Goal: Task Accomplishment & Management: Manage account settings

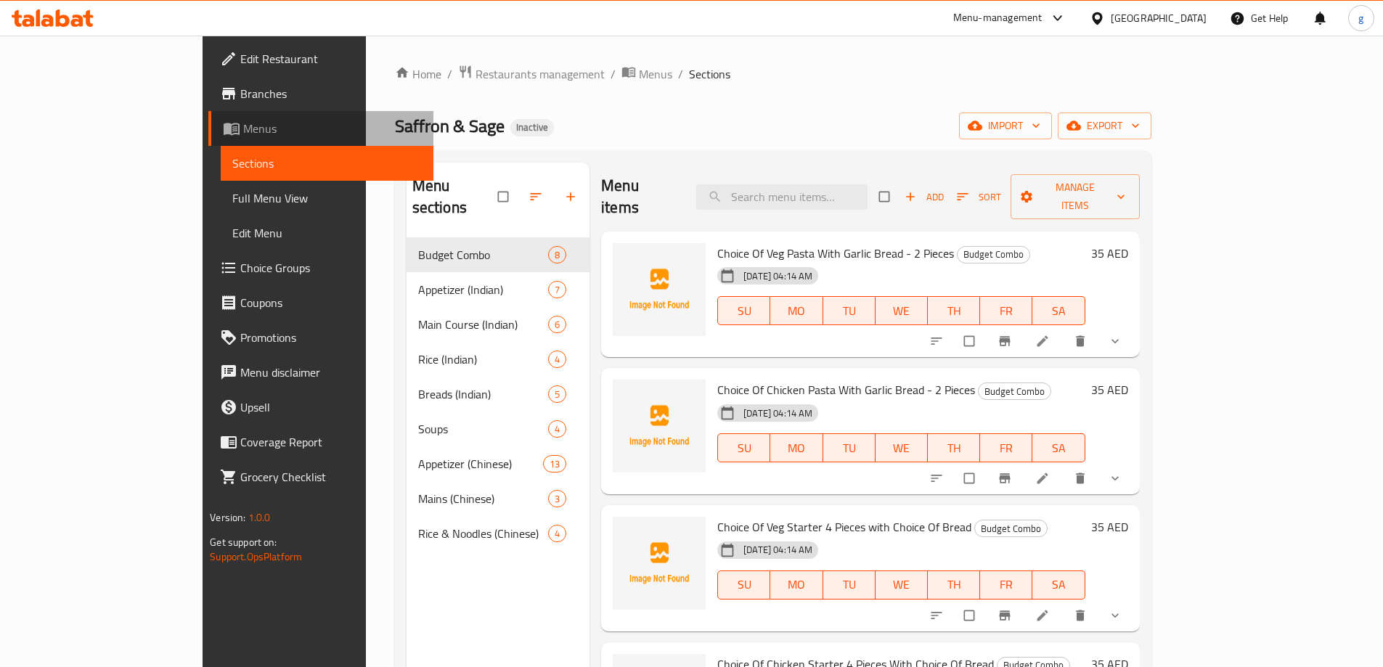
click at [243, 135] on span "Menus" at bounding box center [332, 128] width 179 height 17
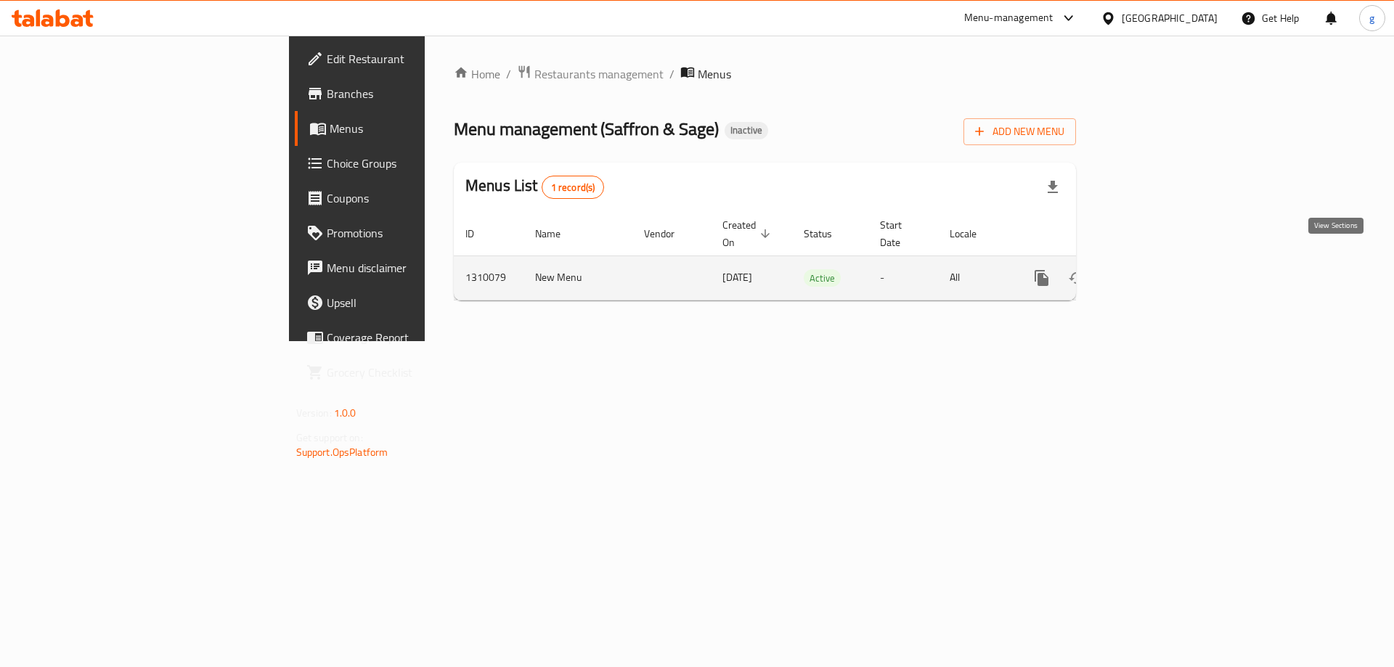
click at [1155, 269] on icon "enhanced table" at bounding box center [1146, 277] width 17 height 17
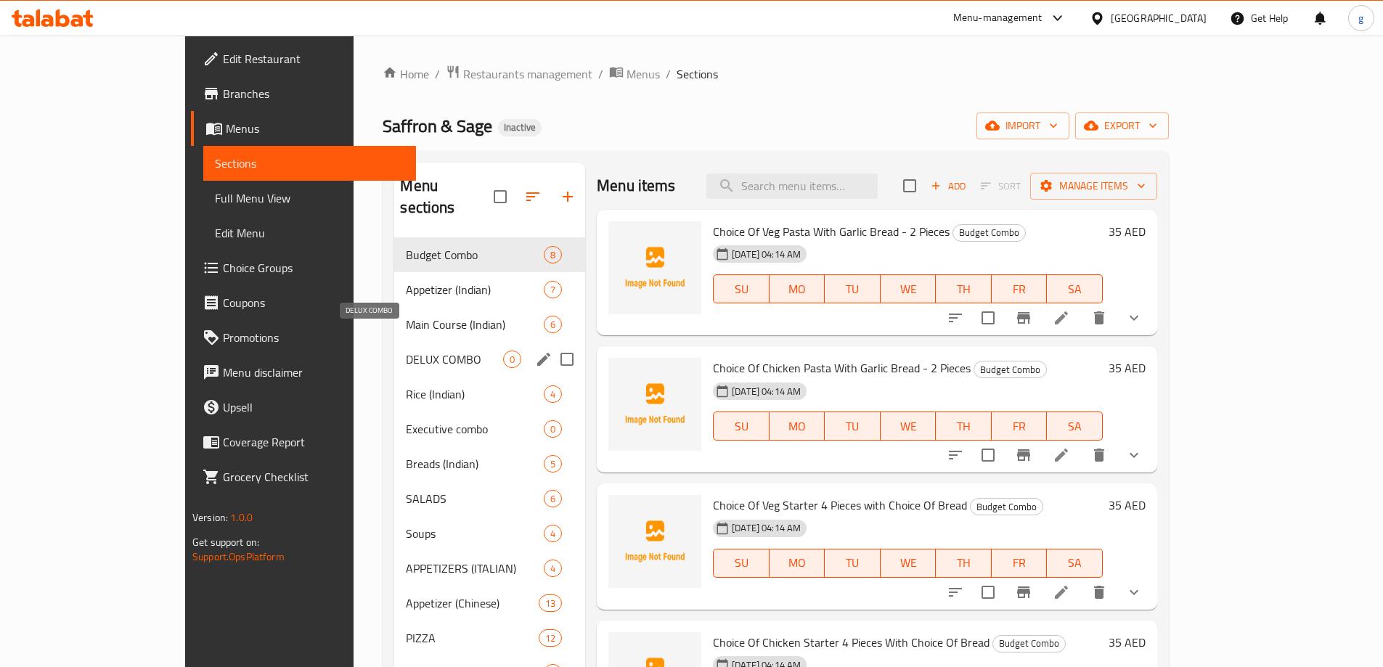
click at [406, 351] on span "DELUX COMBO" at bounding box center [454, 359] width 97 height 17
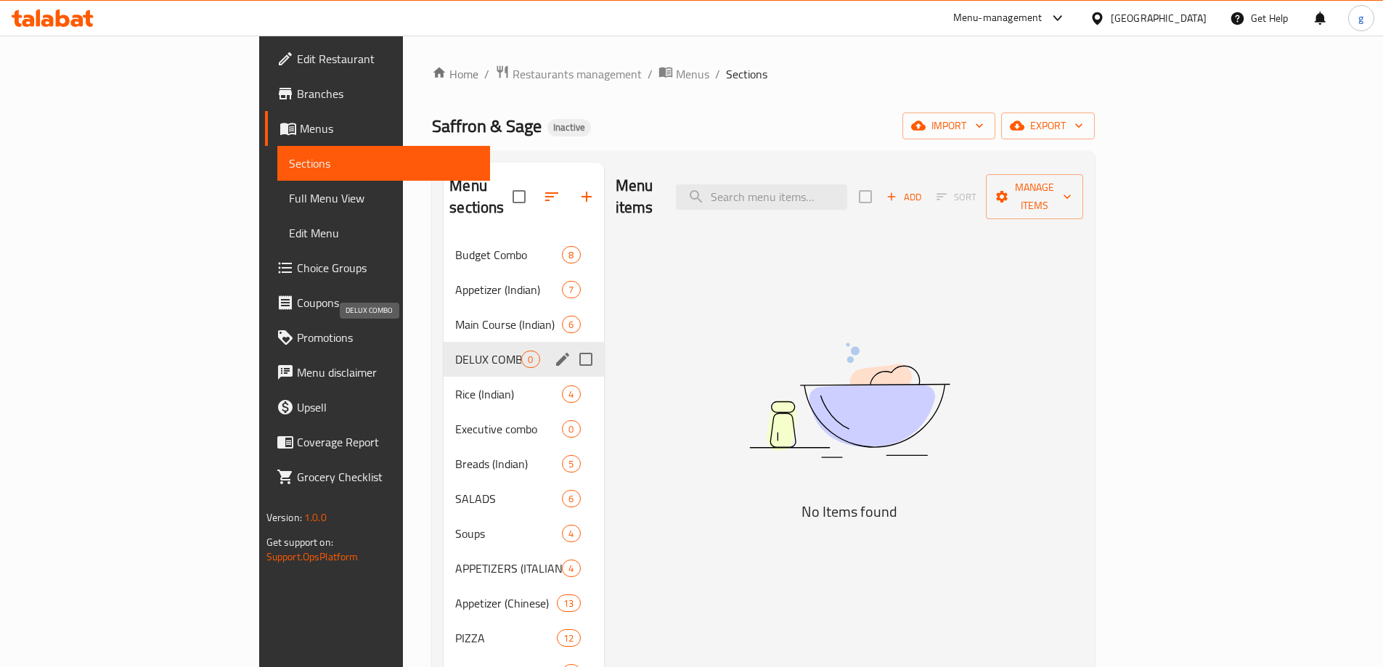
click at [455, 351] on span "DELUX COMBO" at bounding box center [488, 359] width 66 height 17
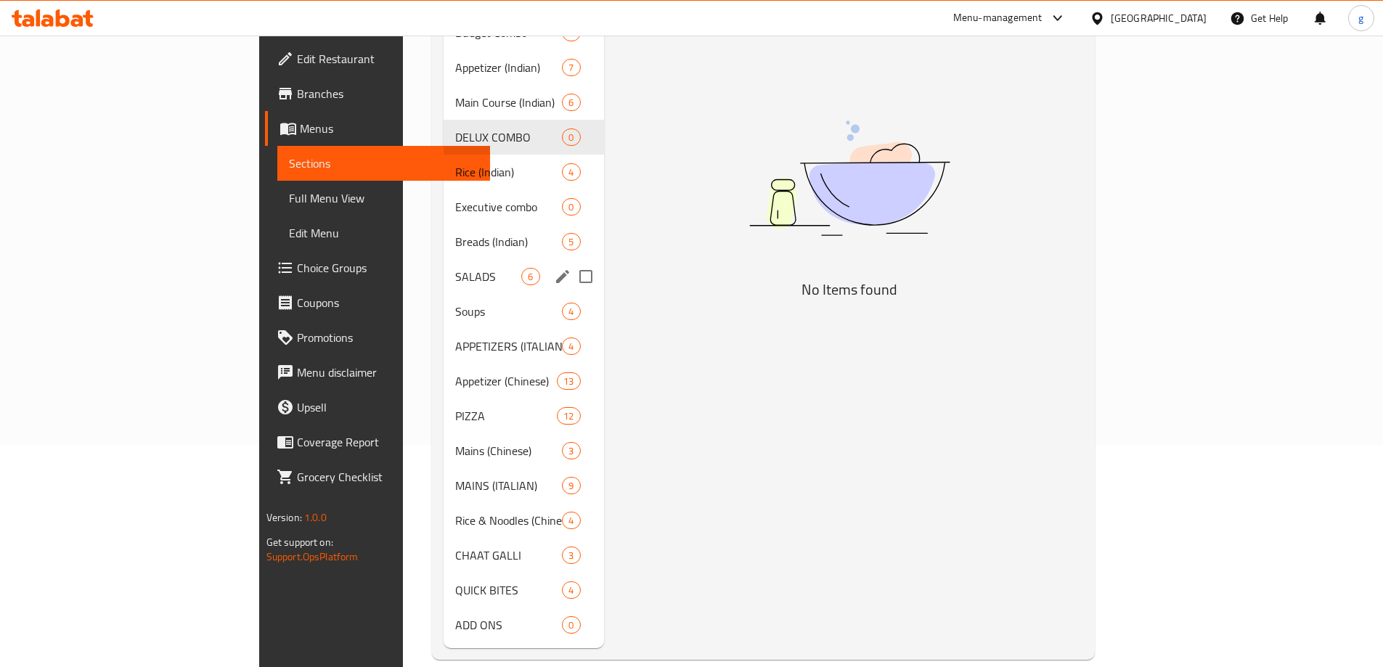
scroll to position [77, 0]
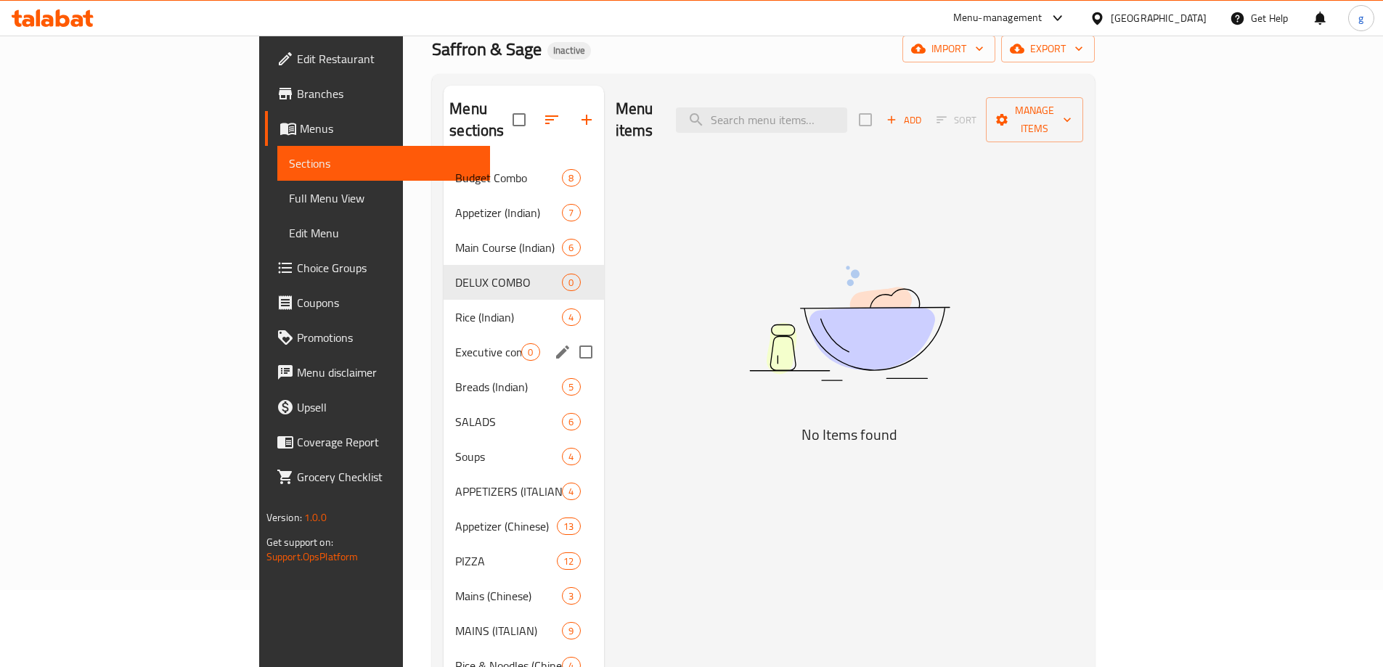
click at [444, 346] on div "Executive combo 0" at bounding box center [524, 352] width 160 height 35
click at [571, 337] on input "Menu sections" at bounding box center [586, 352] width 31 height 31
checkbox input "true"
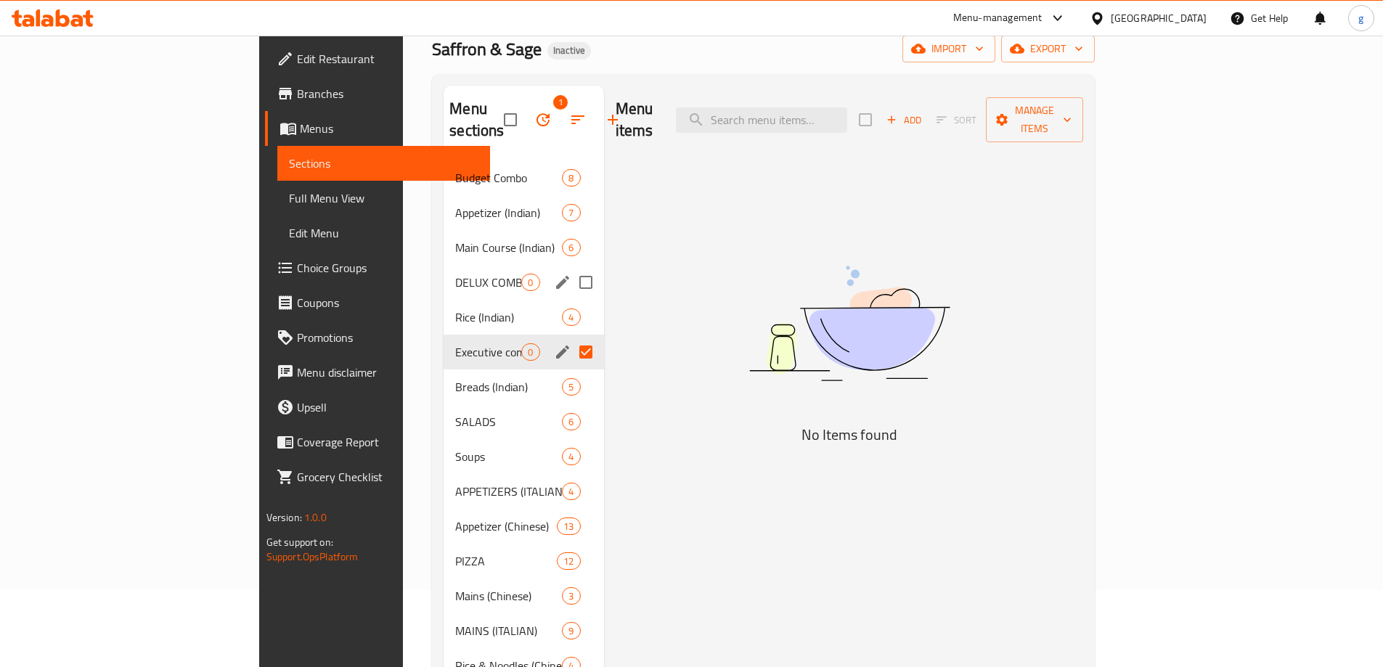
click at [571, 267] on input "Menu sections" at bounding box center [586, 282] width 31 height 31
checkbox input "true"
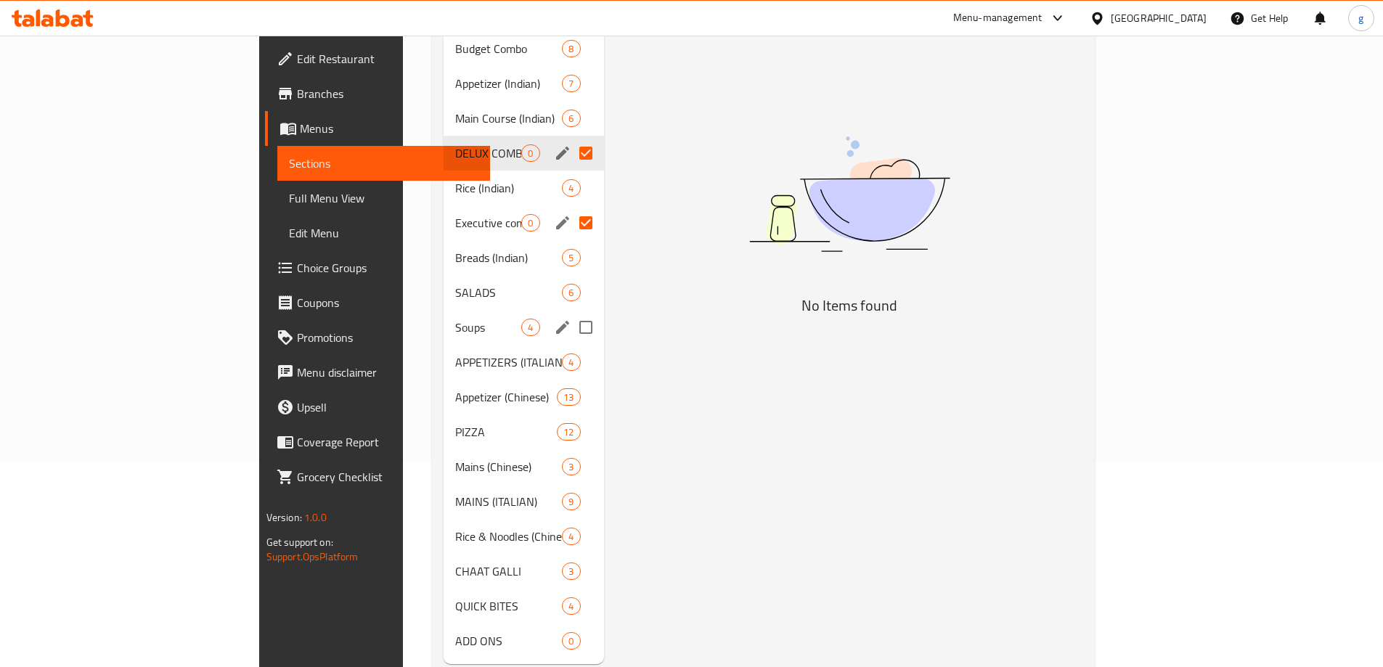
scroll to position [222, 0]
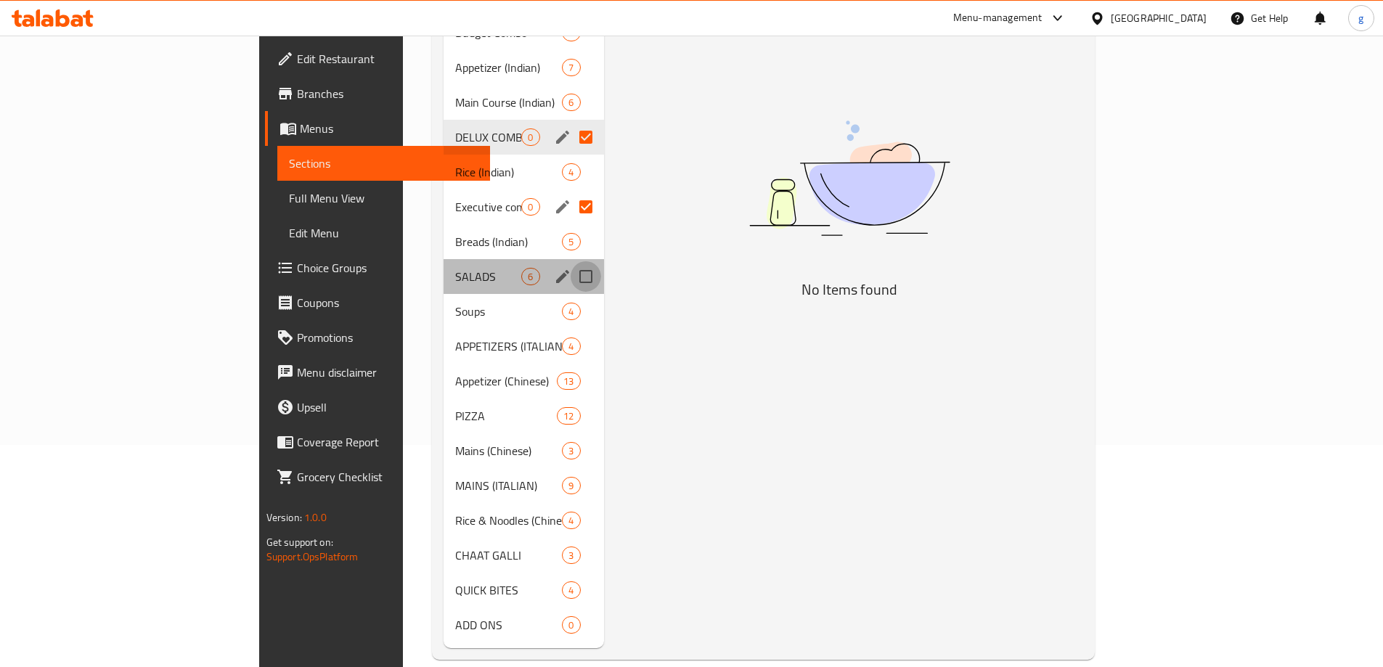
click at [571, 261] on input "Menu sections" at bounding box center [586, 276] width 31 height 31
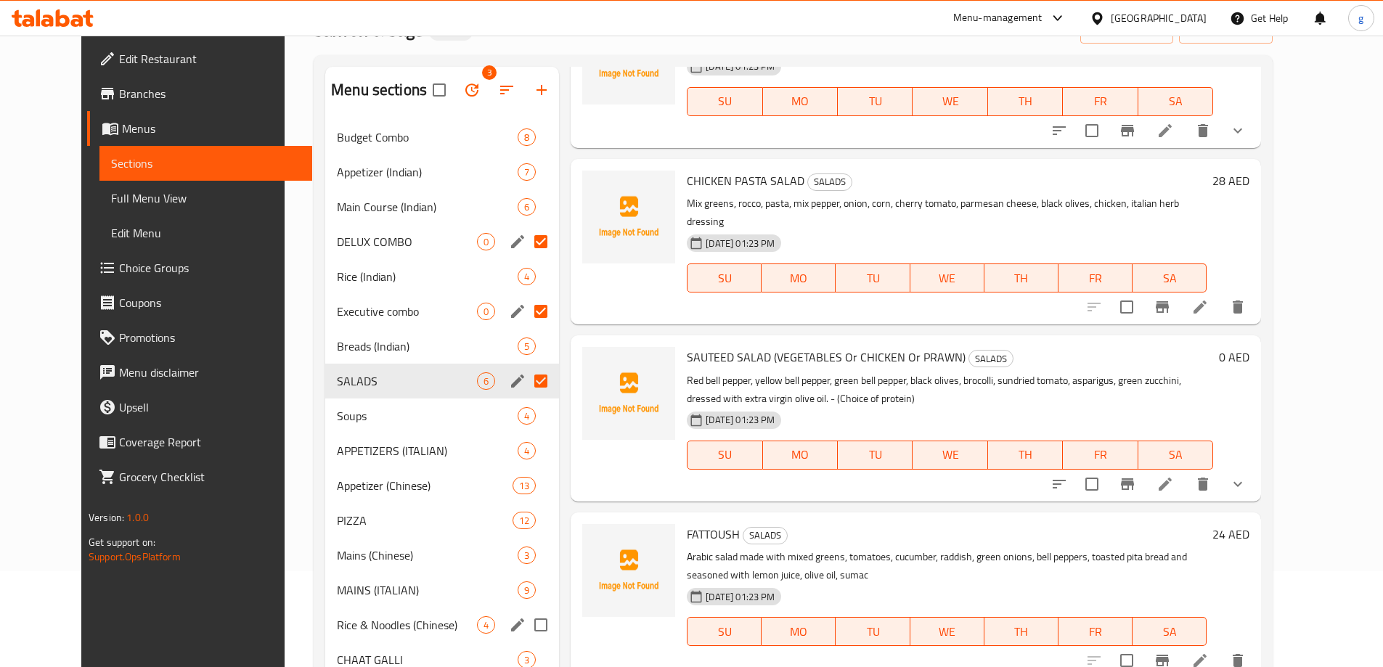
scroll to position [222, 0]
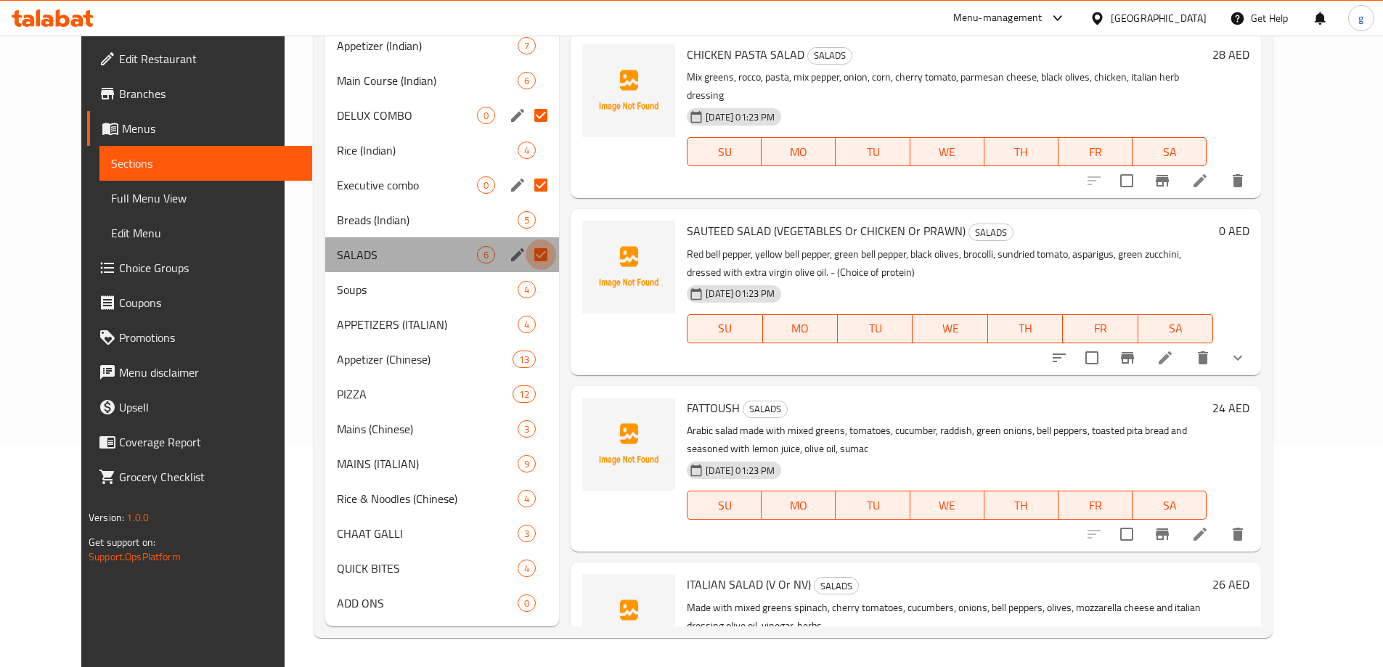
click at [526, 256] on input "Menu sections" at bounding box center [541, 255] width 31 height 31
checkbox input "false"
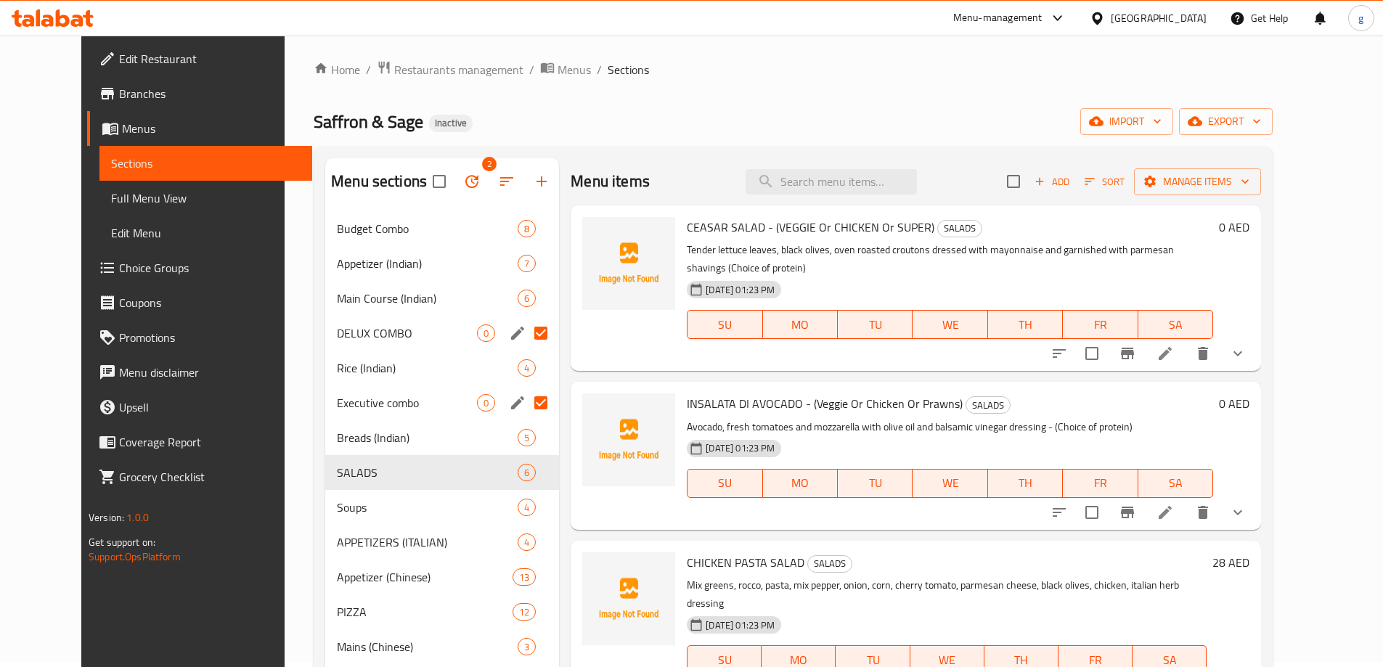
scroll to position [0, 0]
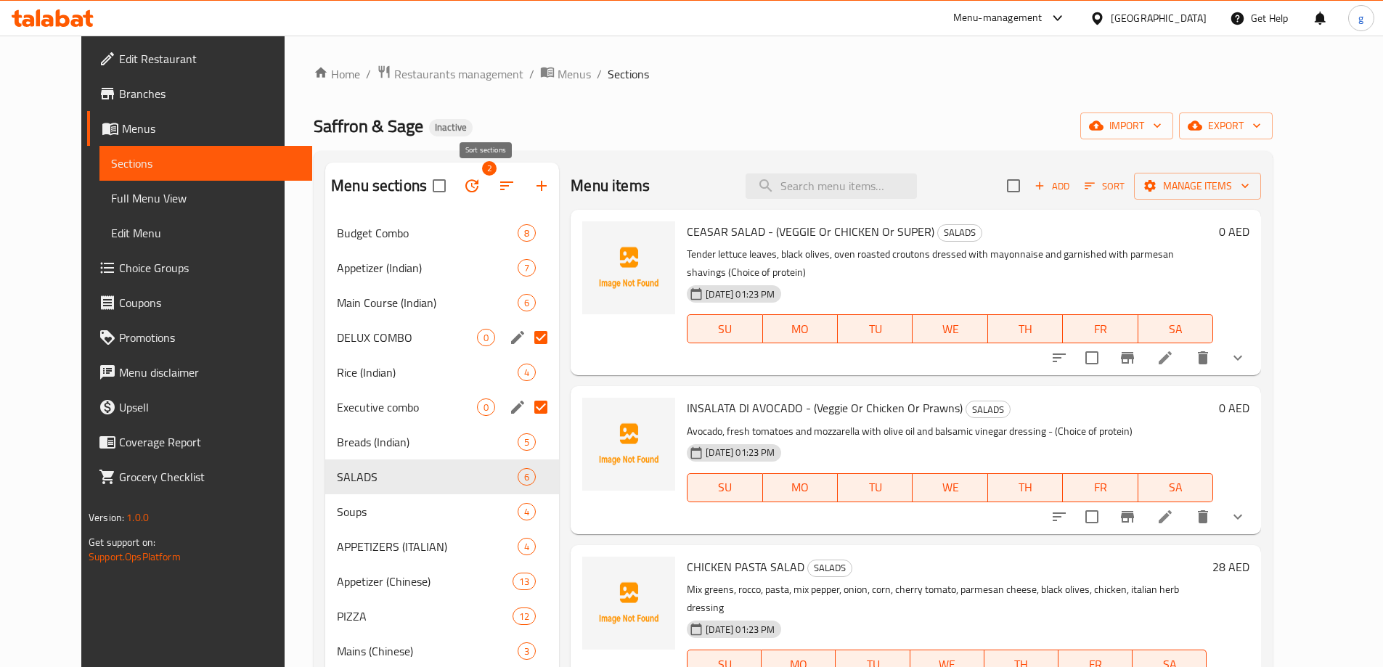
drag, startPoint x: 512, startPoint y: 192, endPoint x: 483, endPoint y: 193, distance: 29.1
click at [483, 193] on div "2" at bounding box center [496, 185] width 126 height 35
click at [466, 192] on icon "button" at bounding box center [472, 185] width 13 height 13
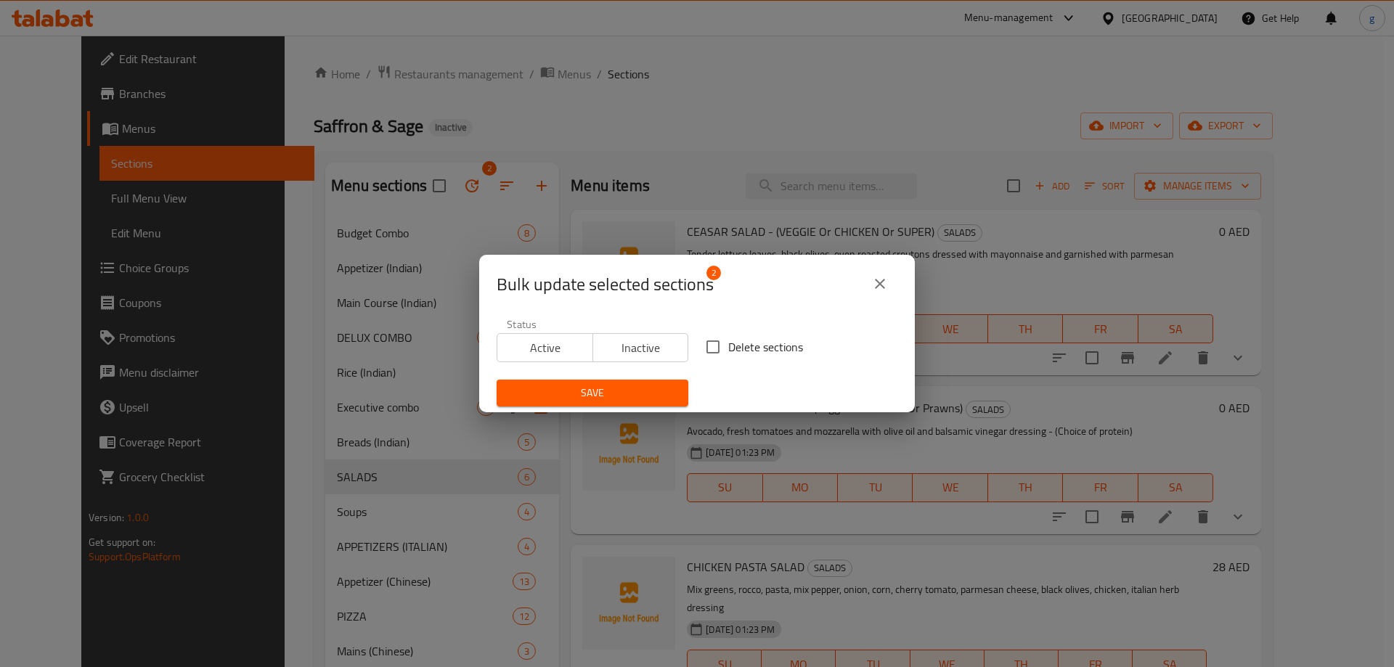
click at [700, 351] on input "Delete sections" at bounding box center [713, 347] width 31 height 31
checkbox input "true"
click at [646, 392] on span "Save" at bounding box center [592, 393] width 168 height 18
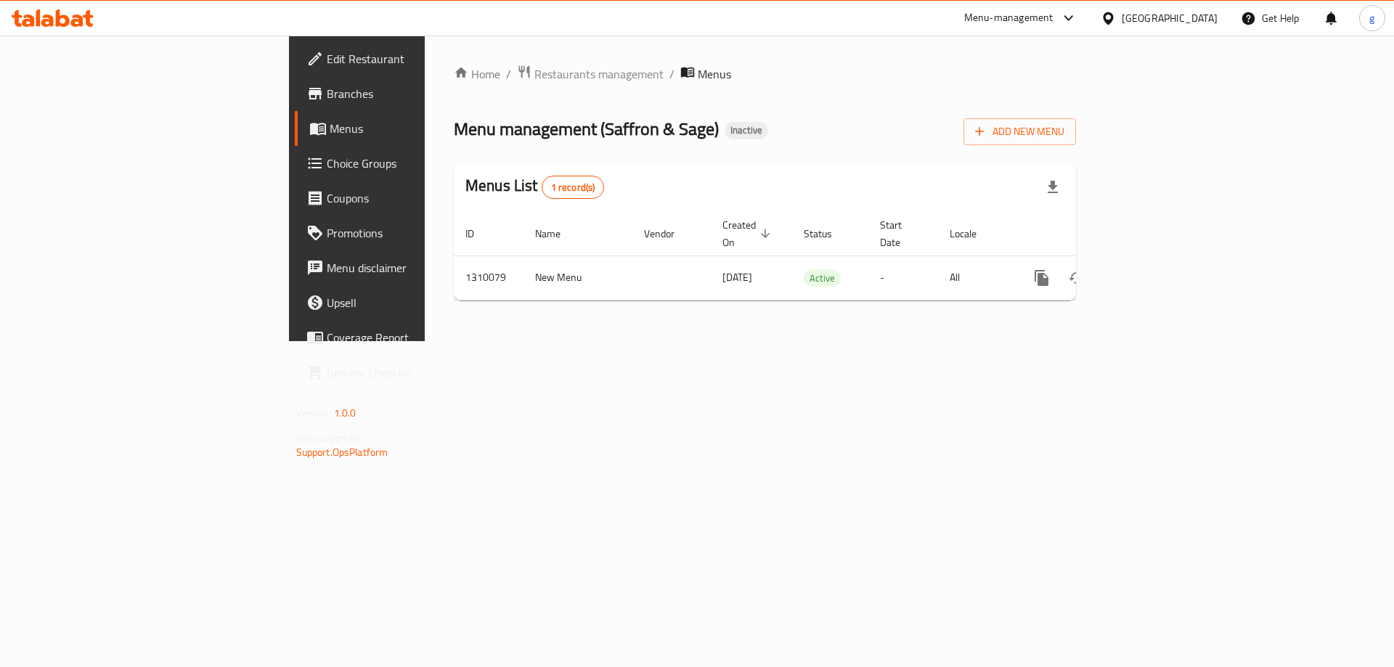
click at [987, 125] on icon "button" at bounding box center [979, 131] width 15 height 15
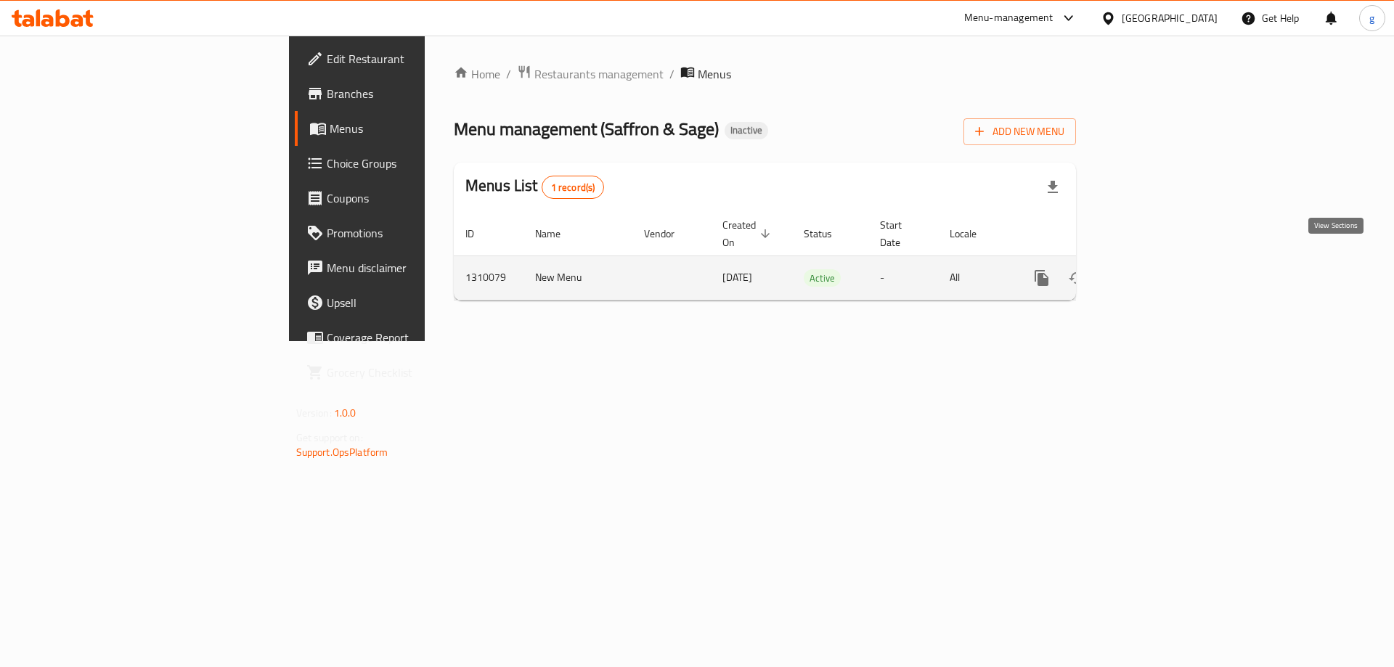
click at [1155, 269] on icon "enhanced table" at bounding box center [1146, 277] width 17 height 17
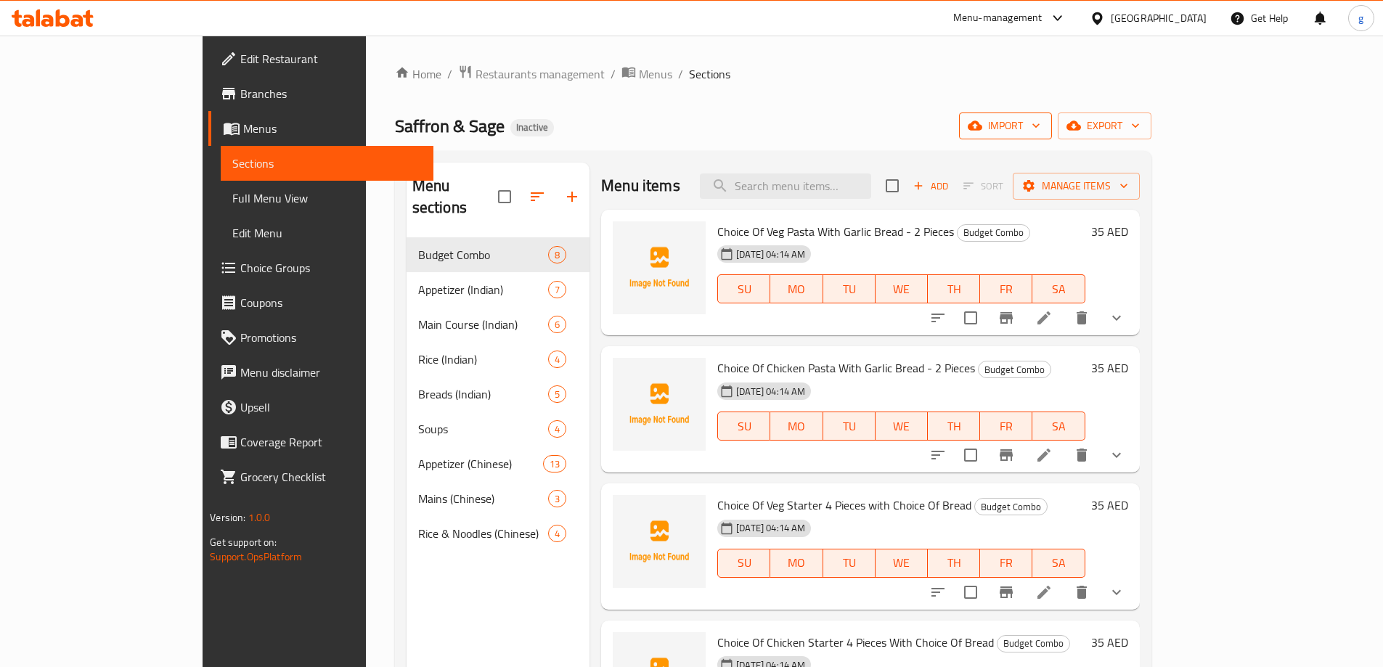
click at [1041, 122] on span "import" at bounding box center [1006, 126] width 70 height 18
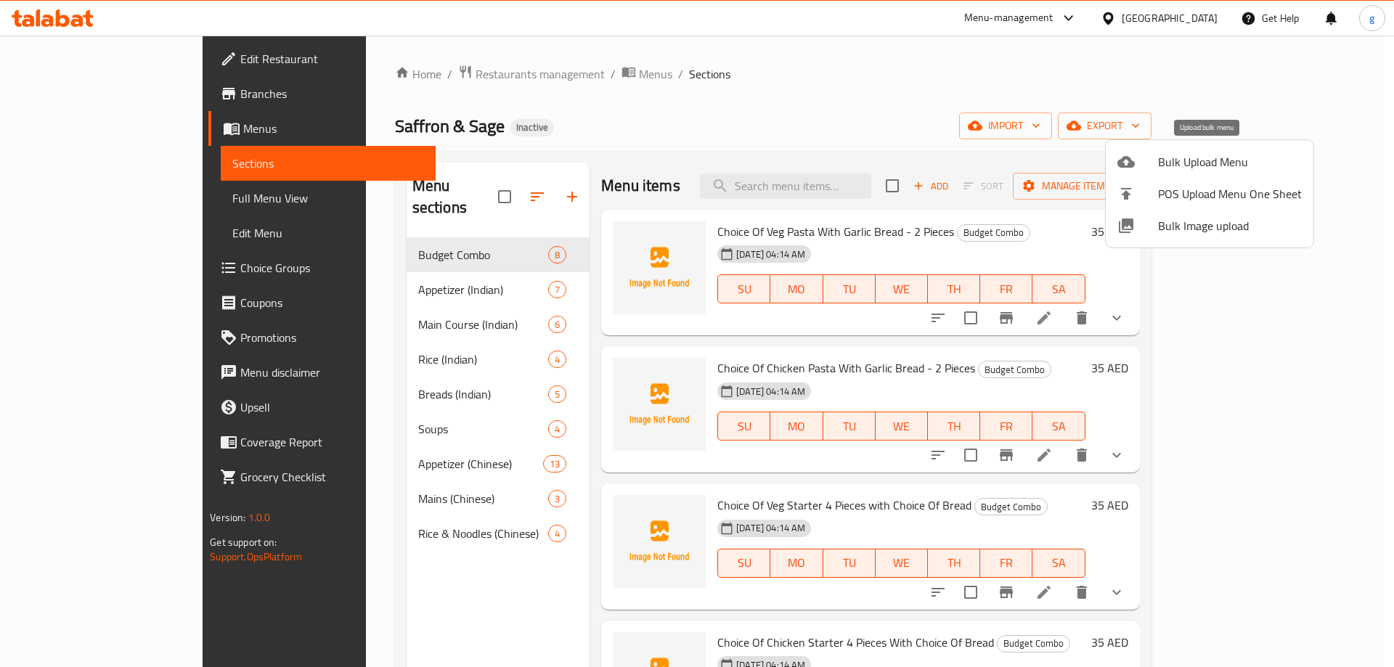
drag, startPoint x: 1180, startPoint y: 227, endPoint x: 1202, endPoint y: 153, distance: 77.2
click at [1202, 153] on ul "Bulk Upload Menu POS Upload Menu One Sheet Bulk Image upload" at bounding box center [1210, 193] width 208 height 107
click at [1202, 153] on span "Bulk Upload Menu" at bounding box center [1230, 161] width 144 height 17
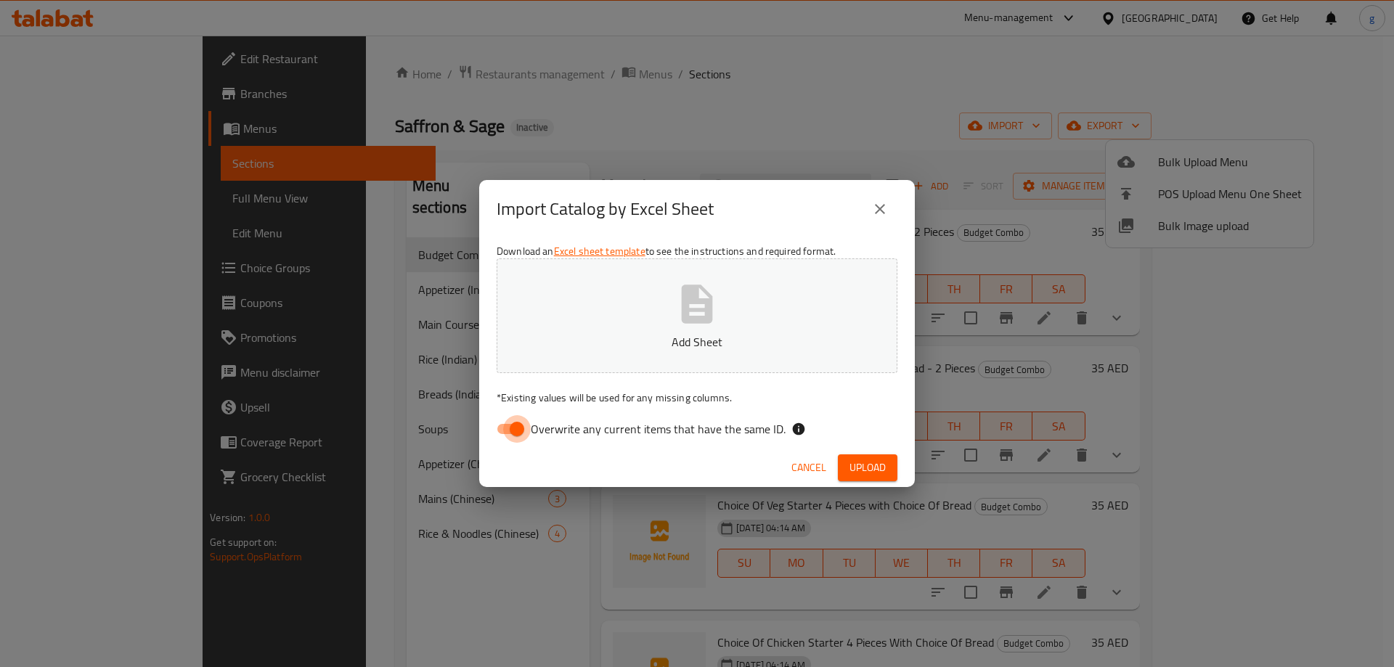
click at [516, 428] on input "Overwrite any current items that have the same ID." at bounding box center [517, 429] width 83 height 28
checkbox input "false"
click at [651, 309] on button "Add Sheet" at bounding box center [697, 316] width 401 height 115
click at [869, 468] on span "Upload" at bounding box center [868, 468] width 36 height 18
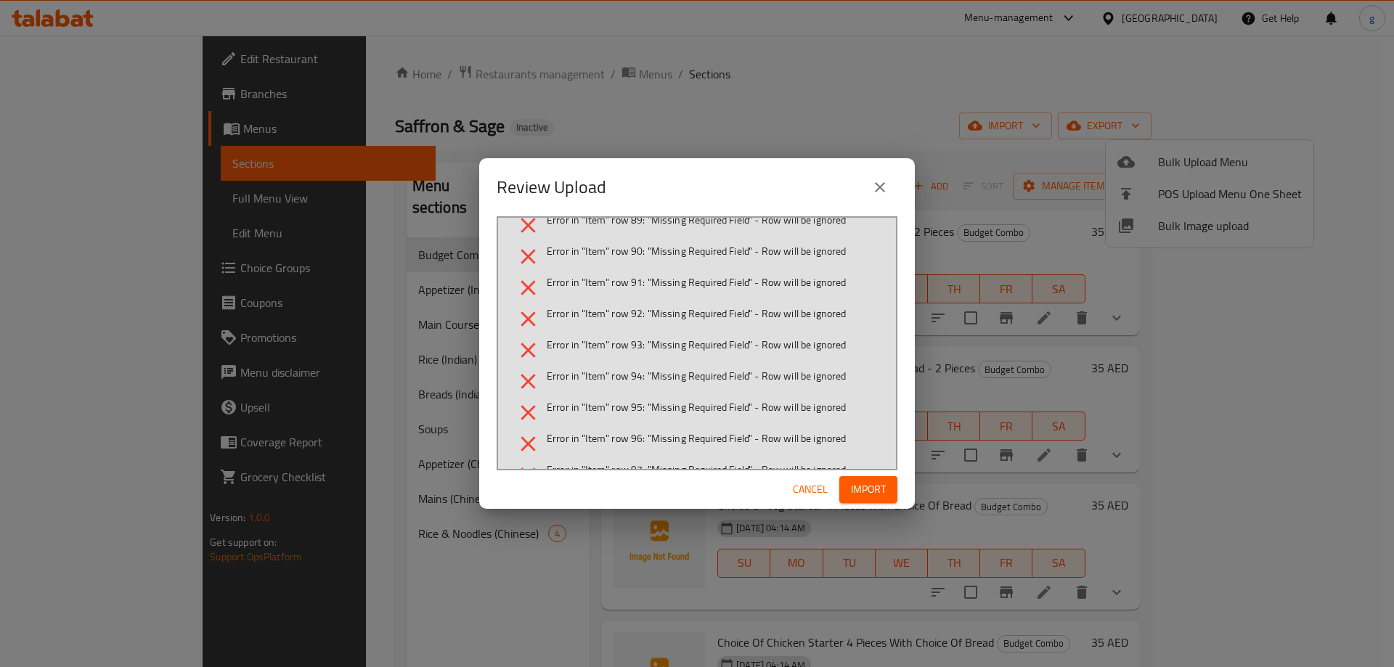
scroll to position [1546, 0]
click at [808, 486] on span "Cancel" at bounding box center [810, 490] width 35 height 18
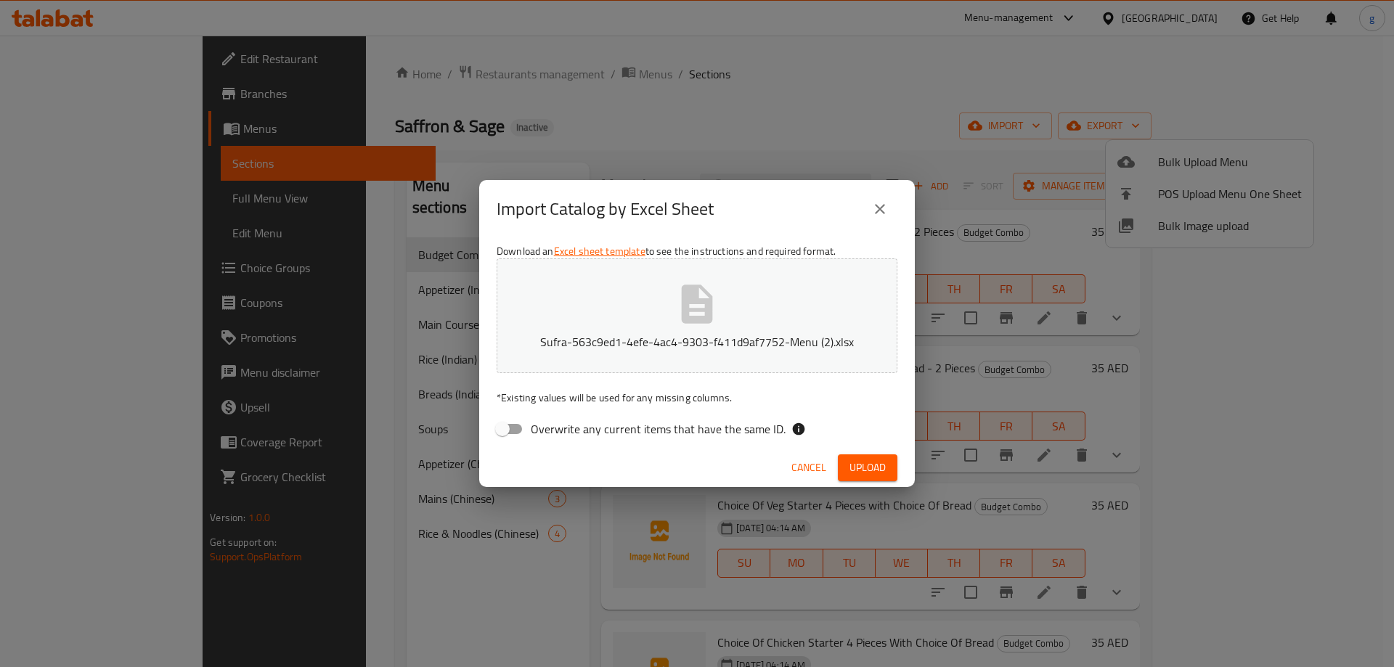
click at [890, 472] on button "Upload" at bounding box center [868, 468] width 60 height 27
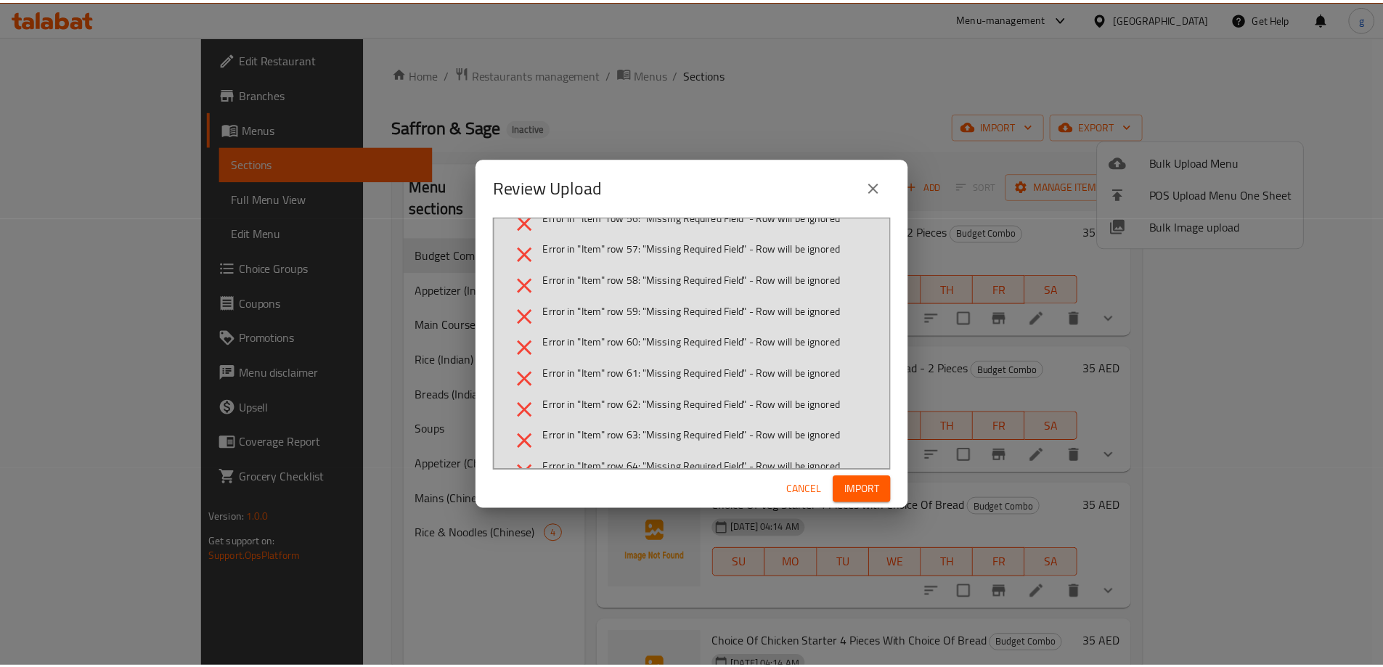
scroll to position [290, 0]
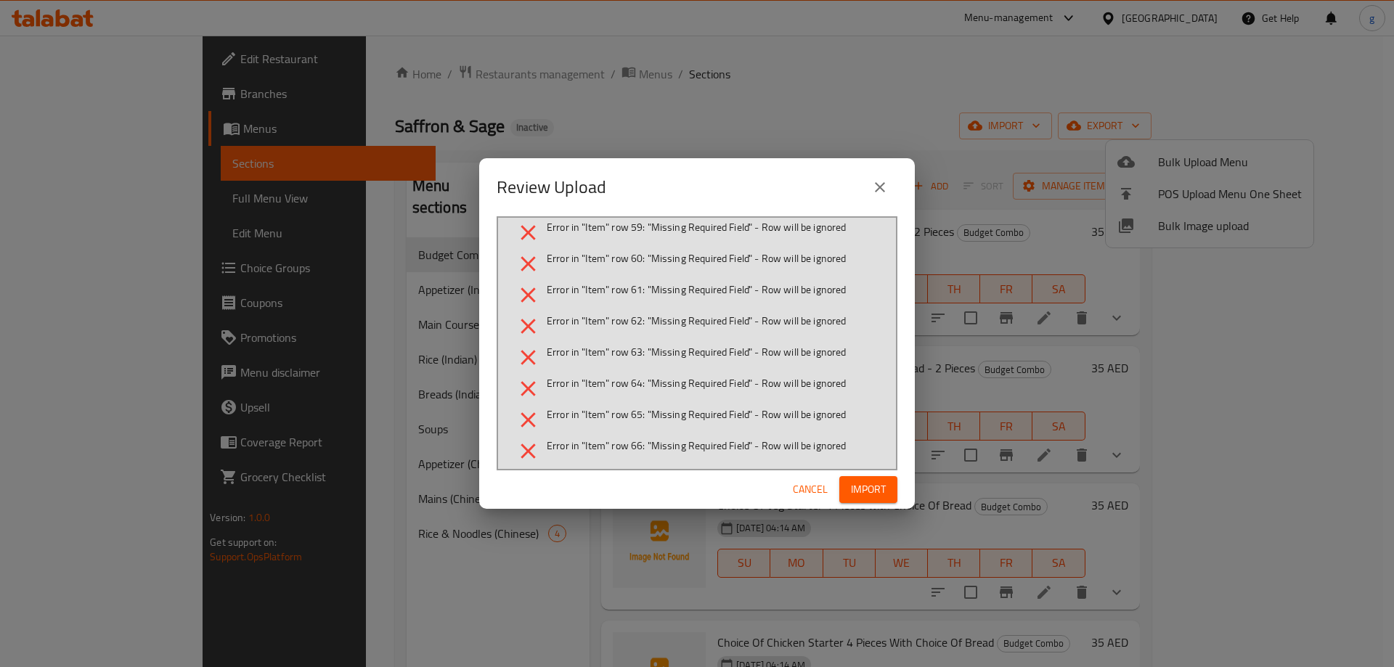
click at [874, 179] on icon "close" at bounding box center [879, 187] width 17 height 17
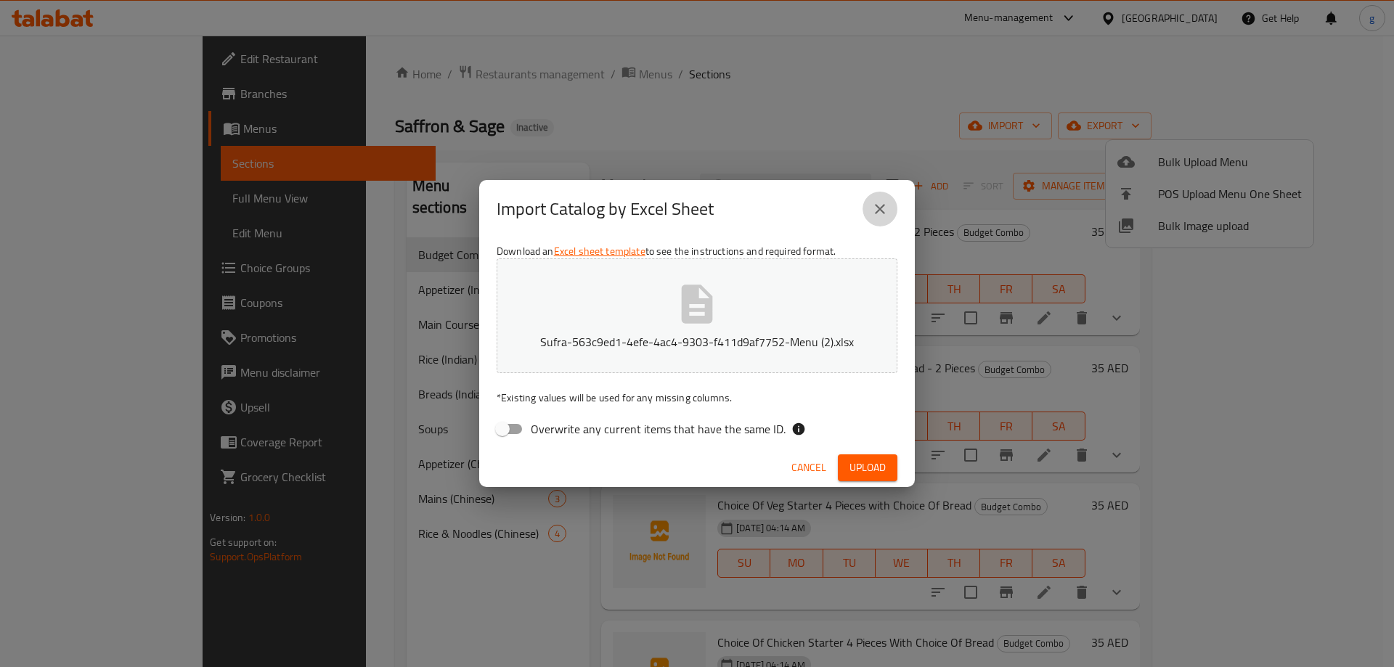
click at [875, 214] on icon "close" at bounding box center [879, 208] width 17 height 17
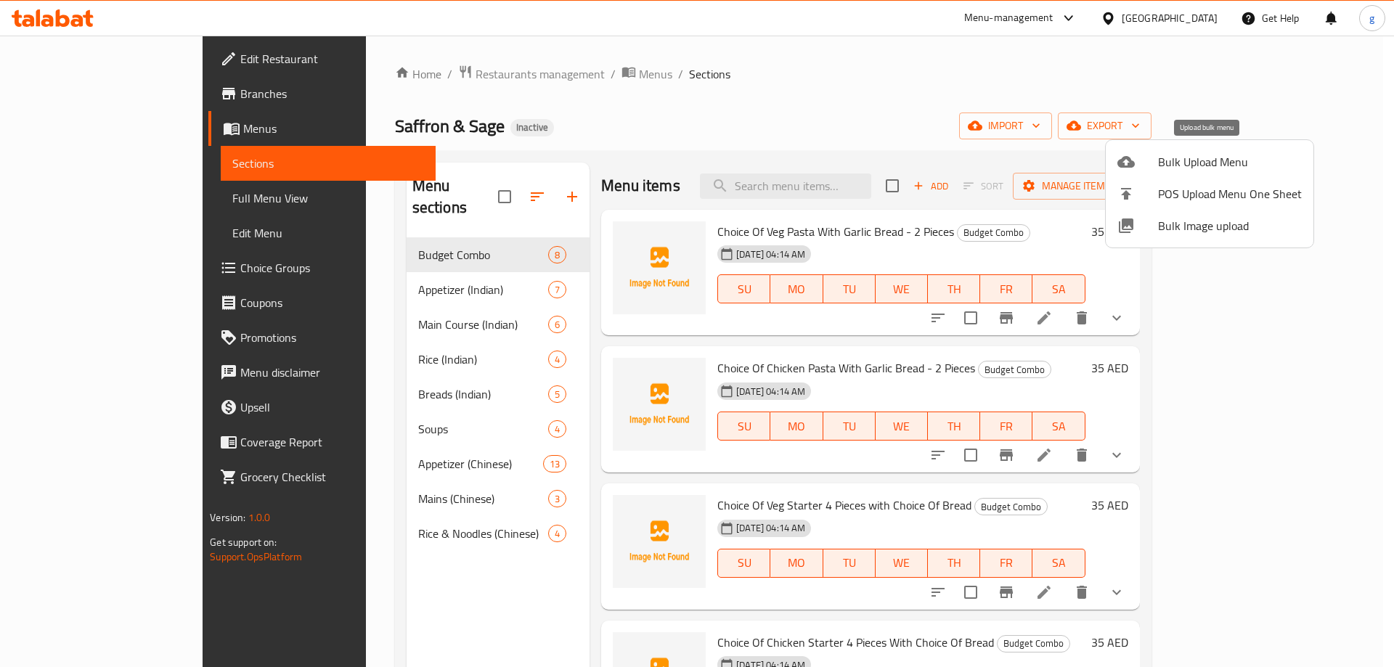
click at [1214, 160] on span "Bulk Upload Menu" at bounding box center [1230, 161] width 144 height 17
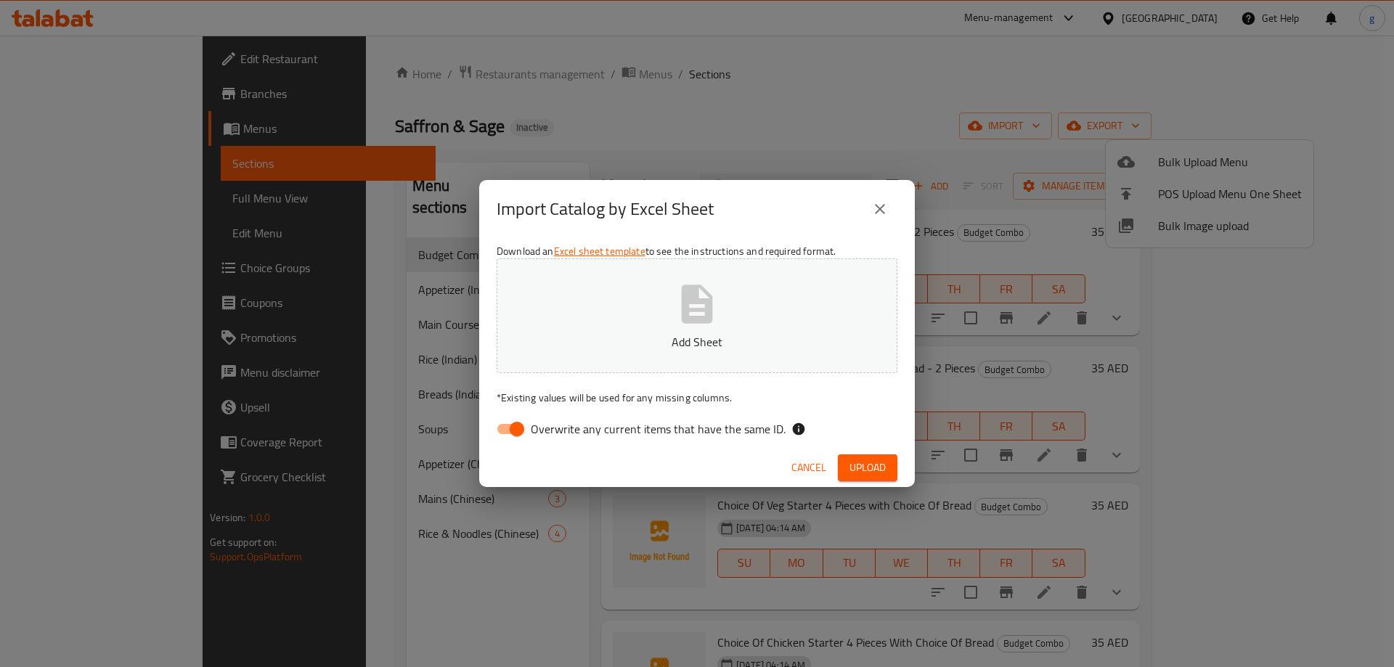
click at [508, 434] on input "Overwrite any current items that have the same ID." at bounding box center [517, 429] width 83 height 28
checkbox input "false"
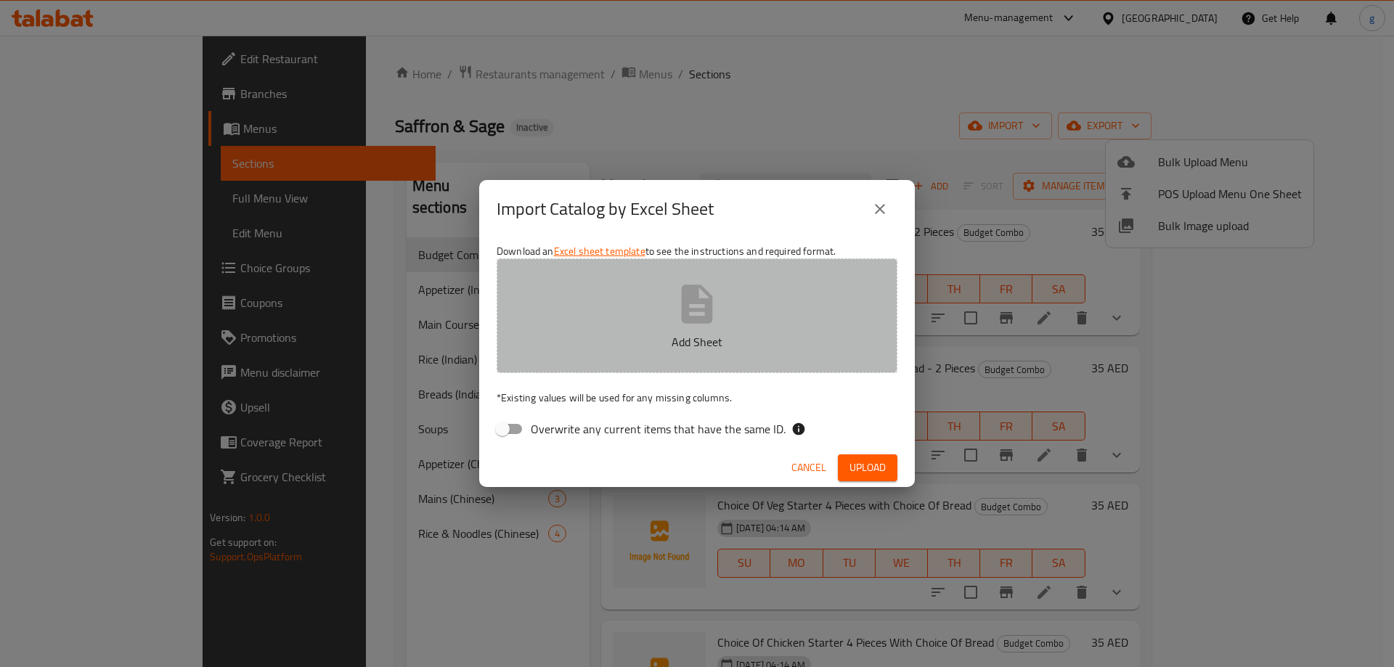
click at [581, 331] on button "Add Sheet" at bounding box center [697, 316] width 401 height 115
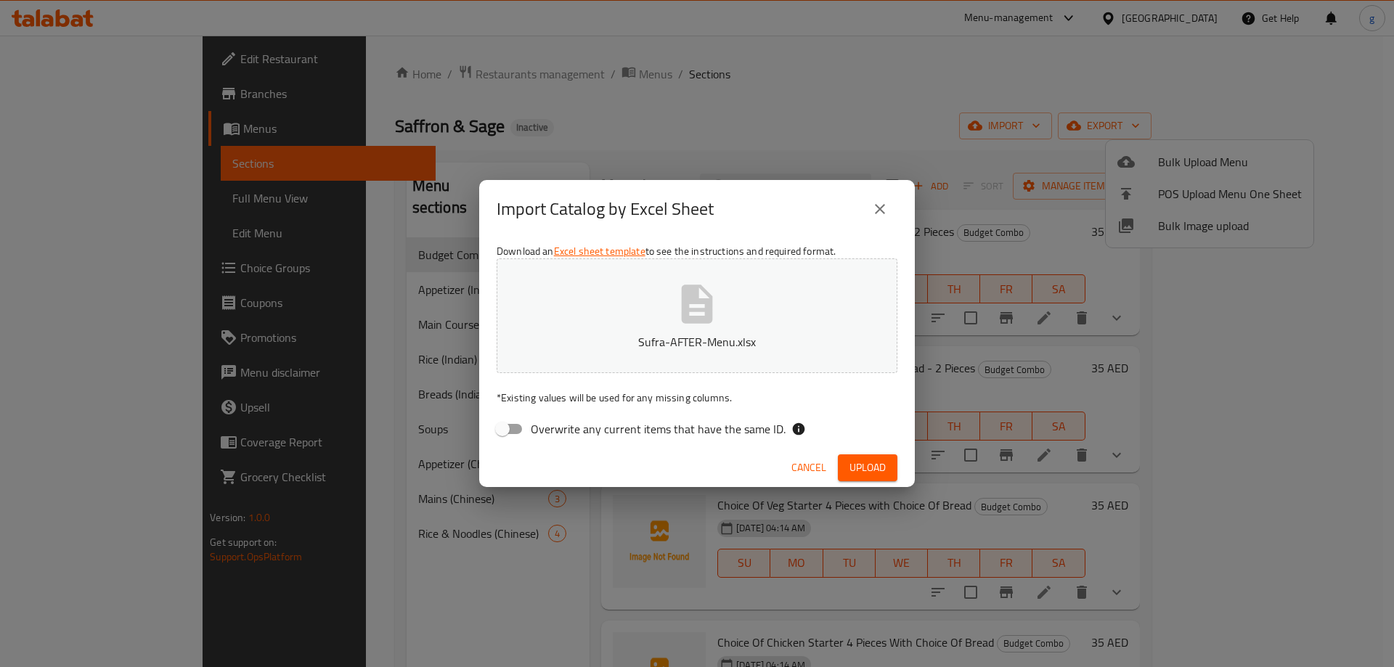
click at [862, 455] on button "Upload" at bounding box center [868, 468] width 60 height 27
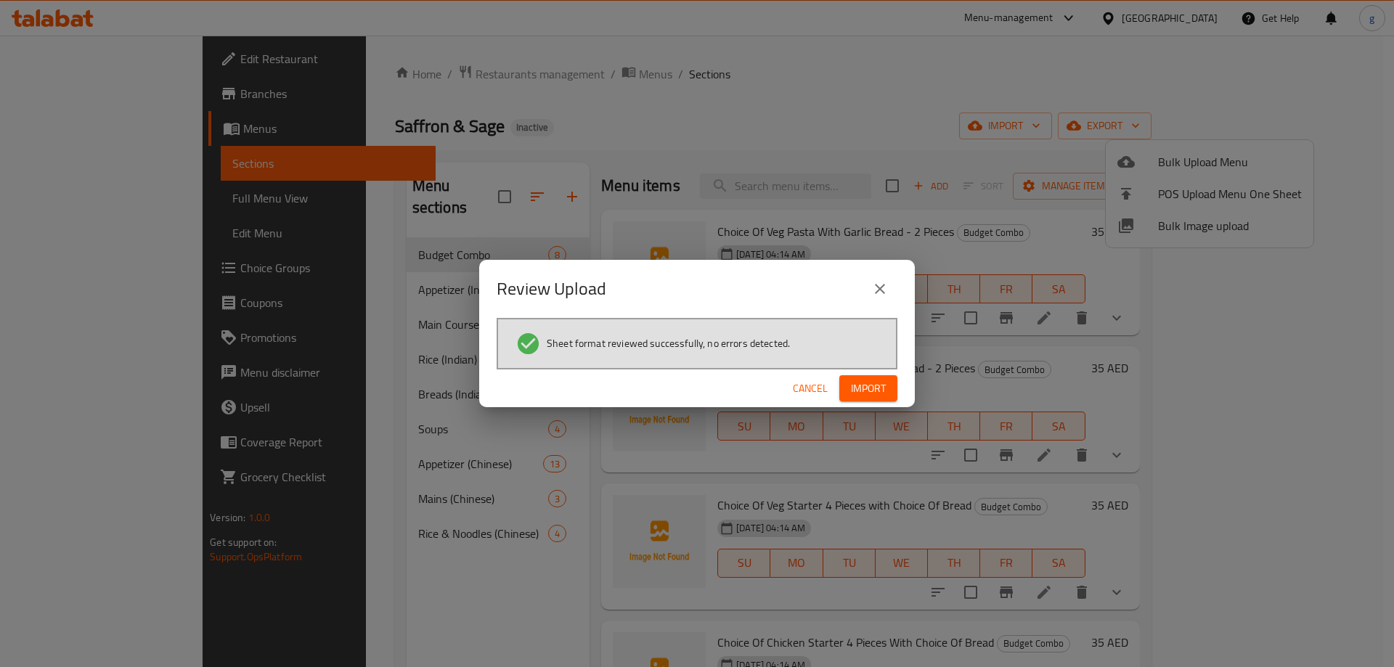
click at [882, 401] on button "Import" at bounding box center [869, 388] width 58 height 27
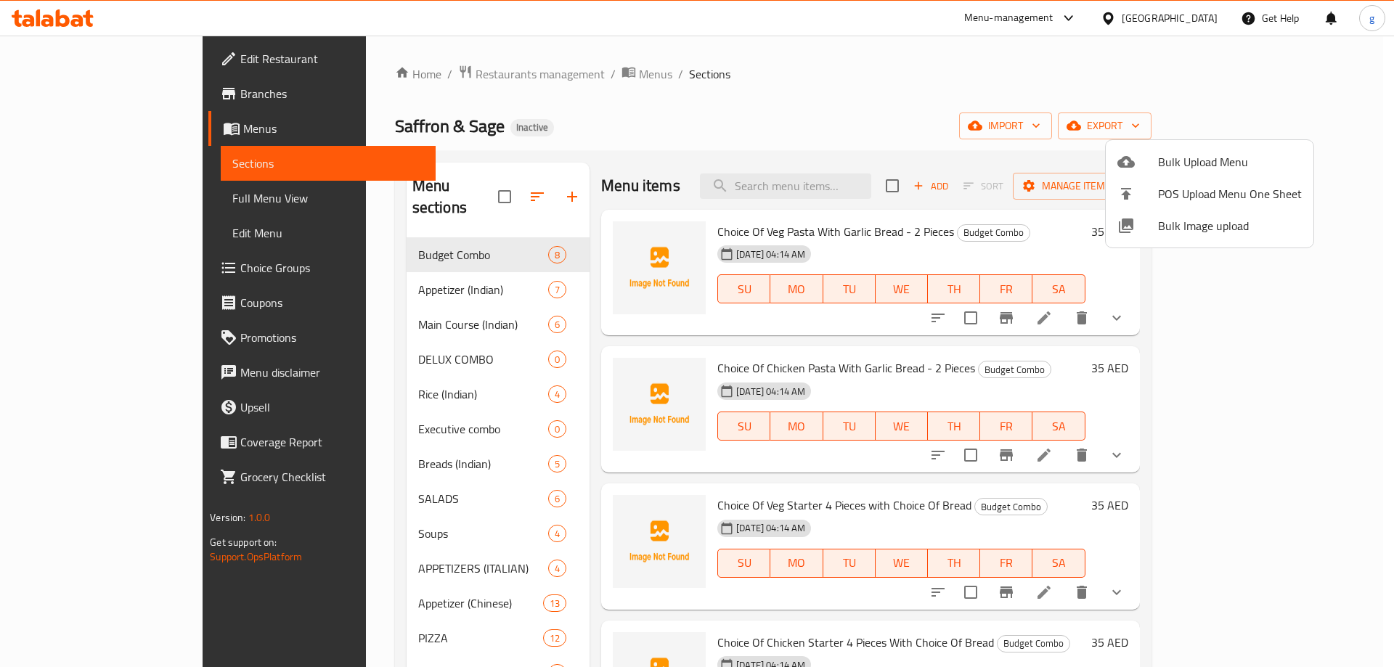
click at [980, 114] on div at bounding box center [697, 333] width 1394 height 667
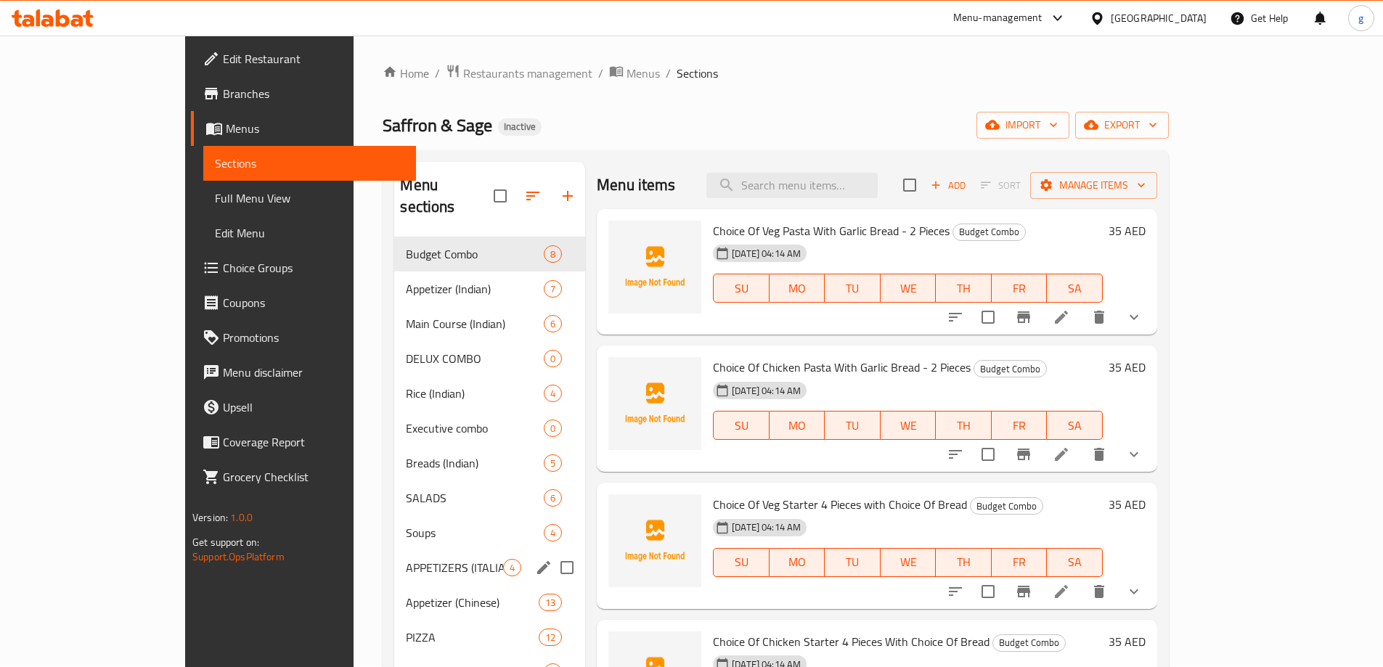
scroll to position [0, 0]
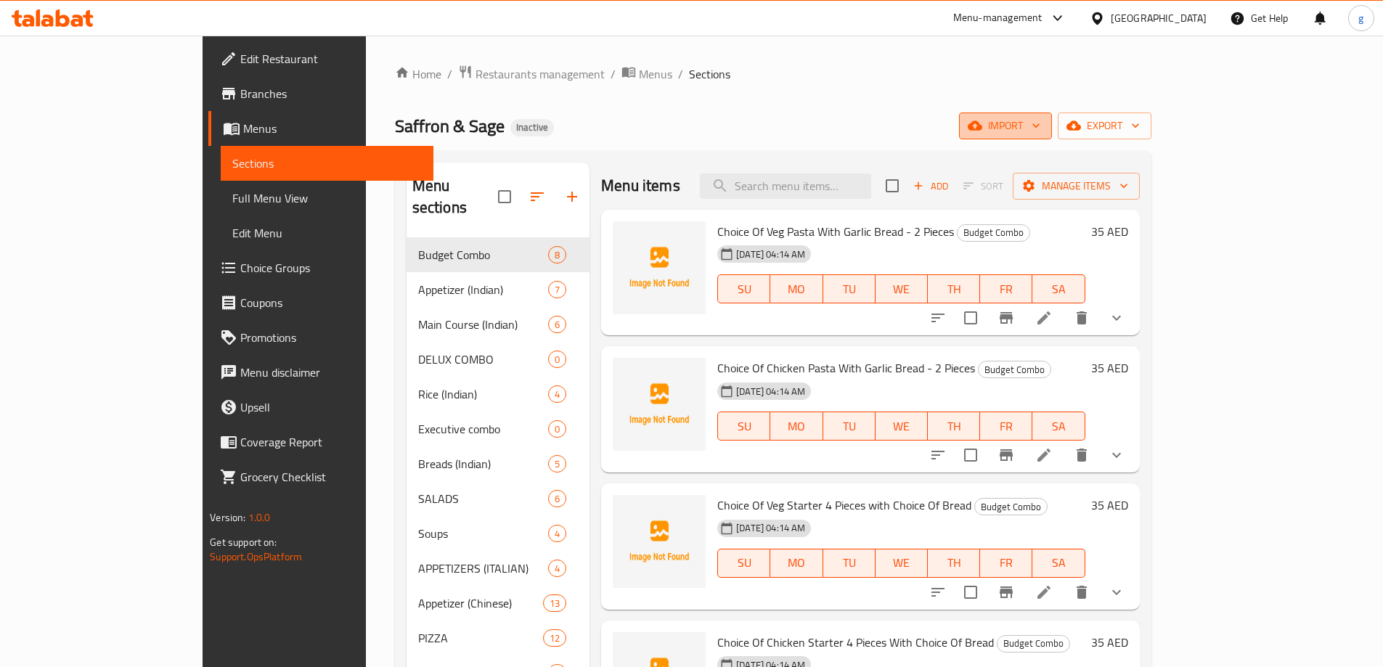
click at [1041, 134] on span "import" at bounding box center [1006, 126] width 70 height 18
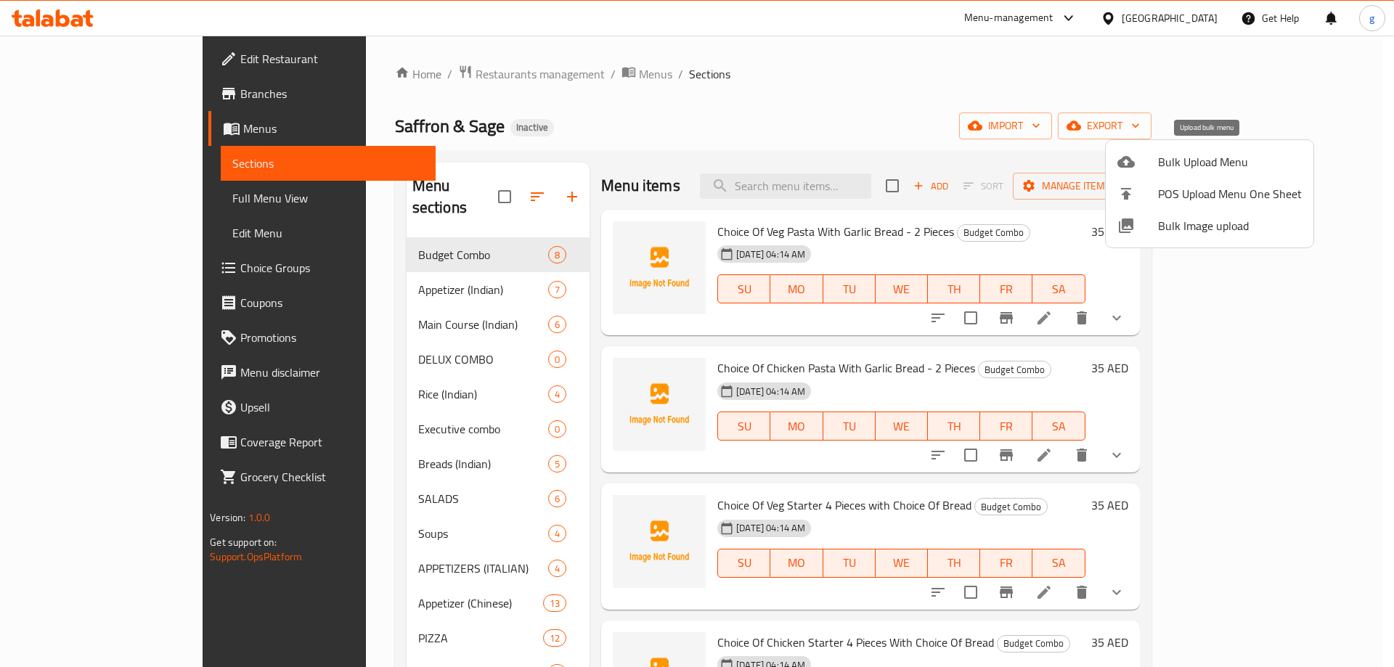
click at [1179, 165] on span "Bulk Upload Menu" at bounding box center [1230, 161] width 144 height 17
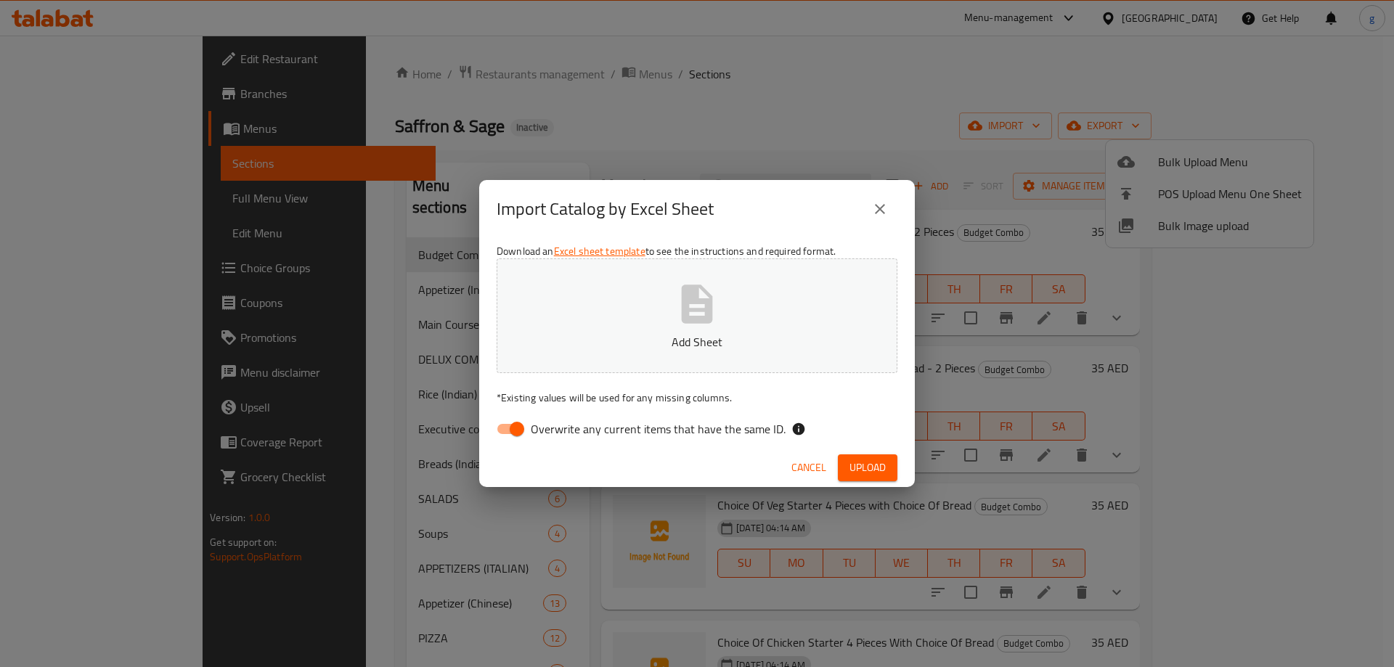
click at [887, 213] on icon "close" at bounding box center [879, 208] width 17 height 17
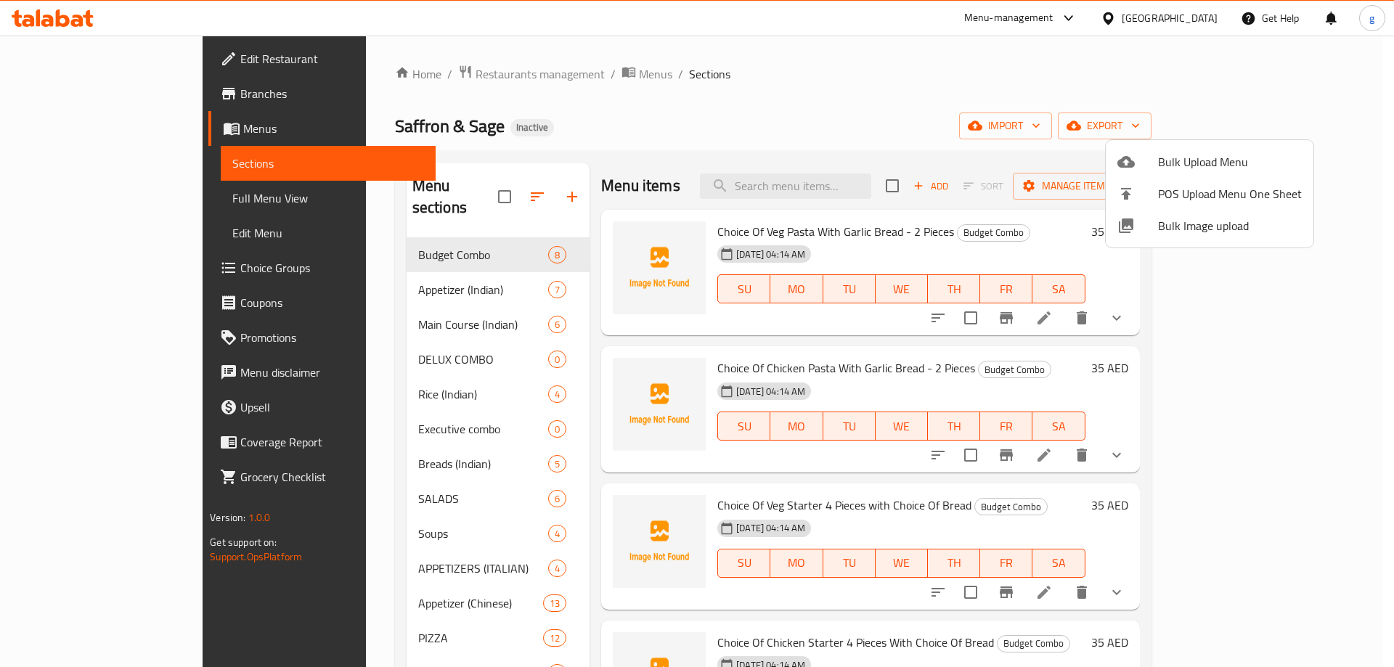
click at [466, 332] on div at bounding box center [697, 333] width 1394 height 667
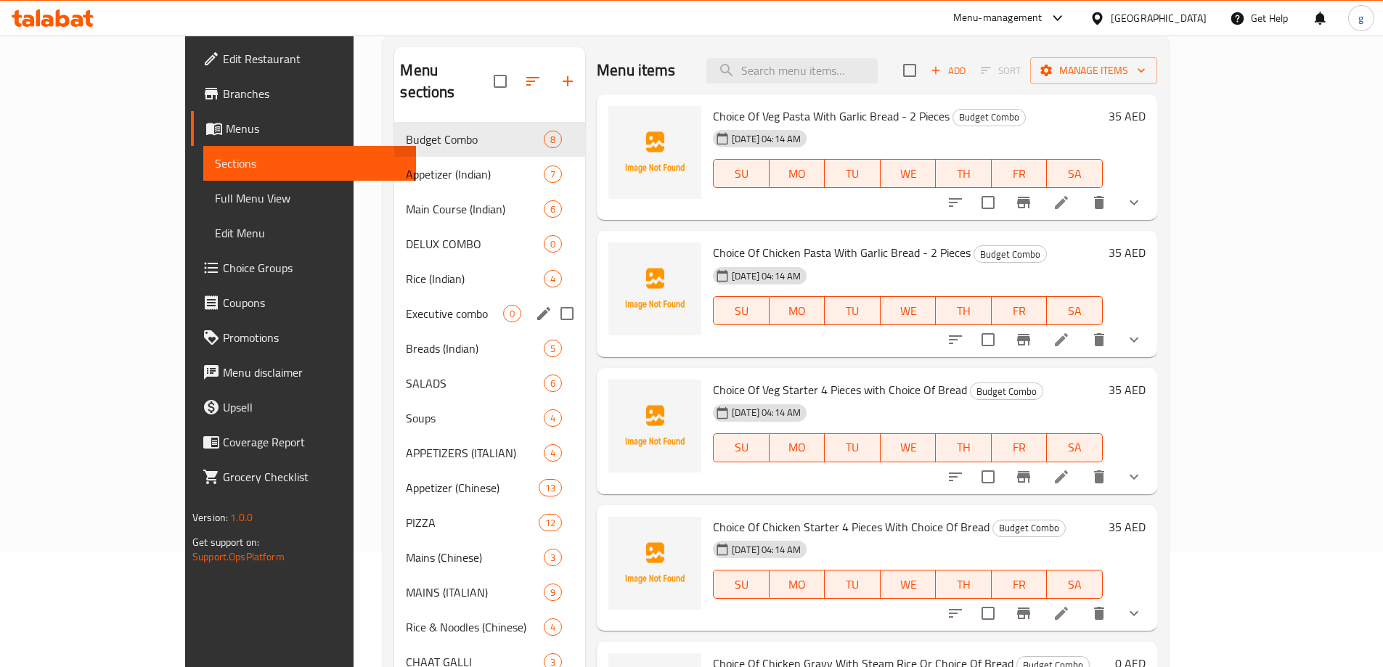
scroll to position [145, 0]
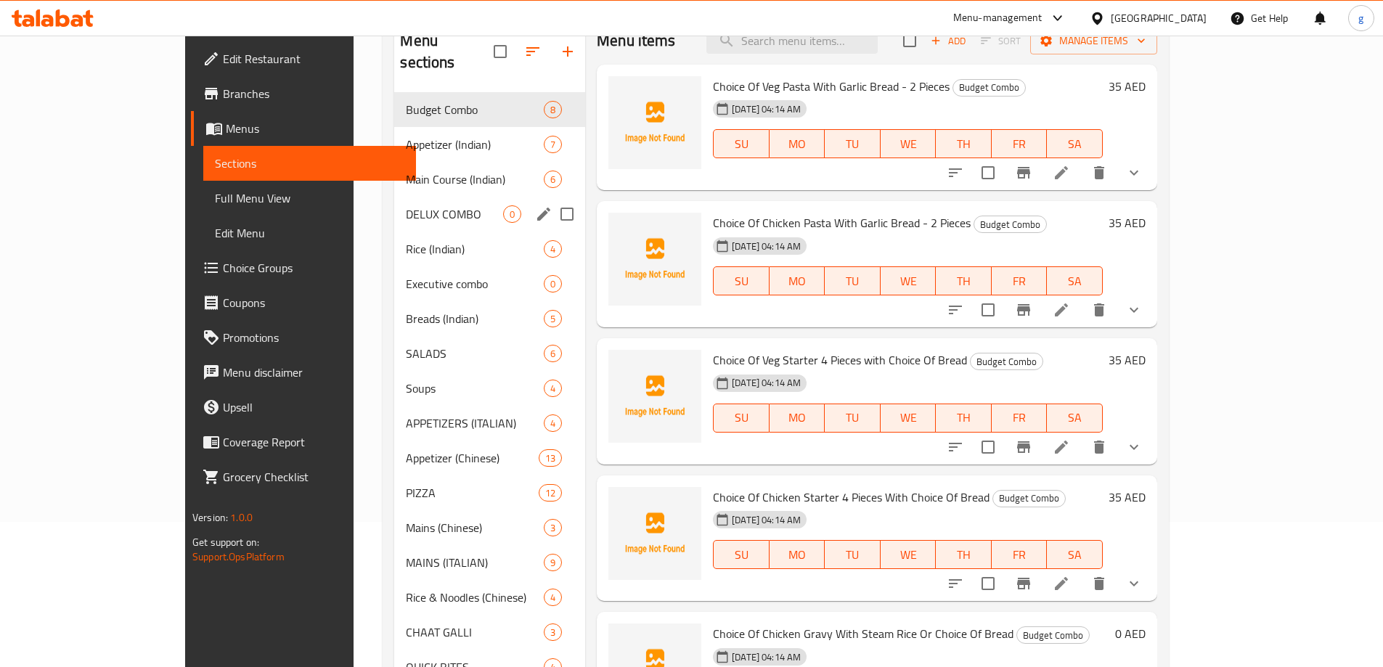
click at [552, 199] on input "Menu sections" at bounding box center [567, 214] width 31 height 31
checkbox input "true"
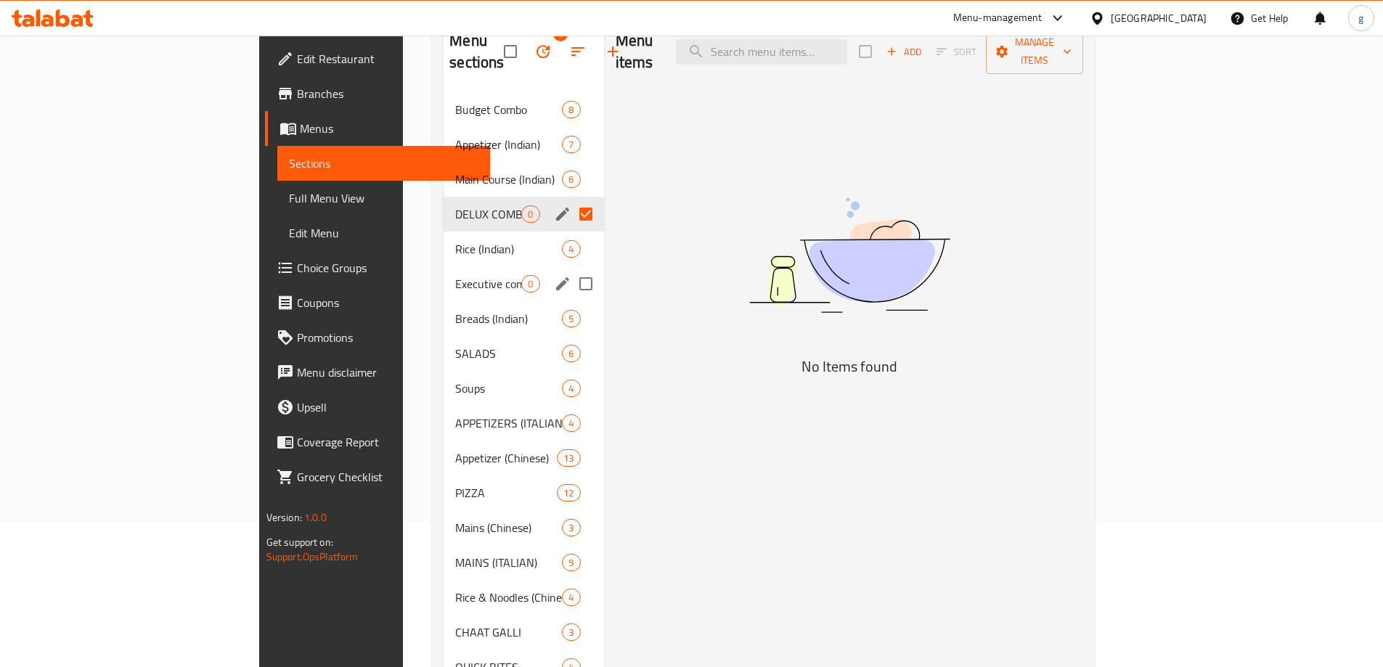
click at [571, 269] on input "Menu sections" at bounding box center [586, 284] width 31 height 31
checkbox input "true"
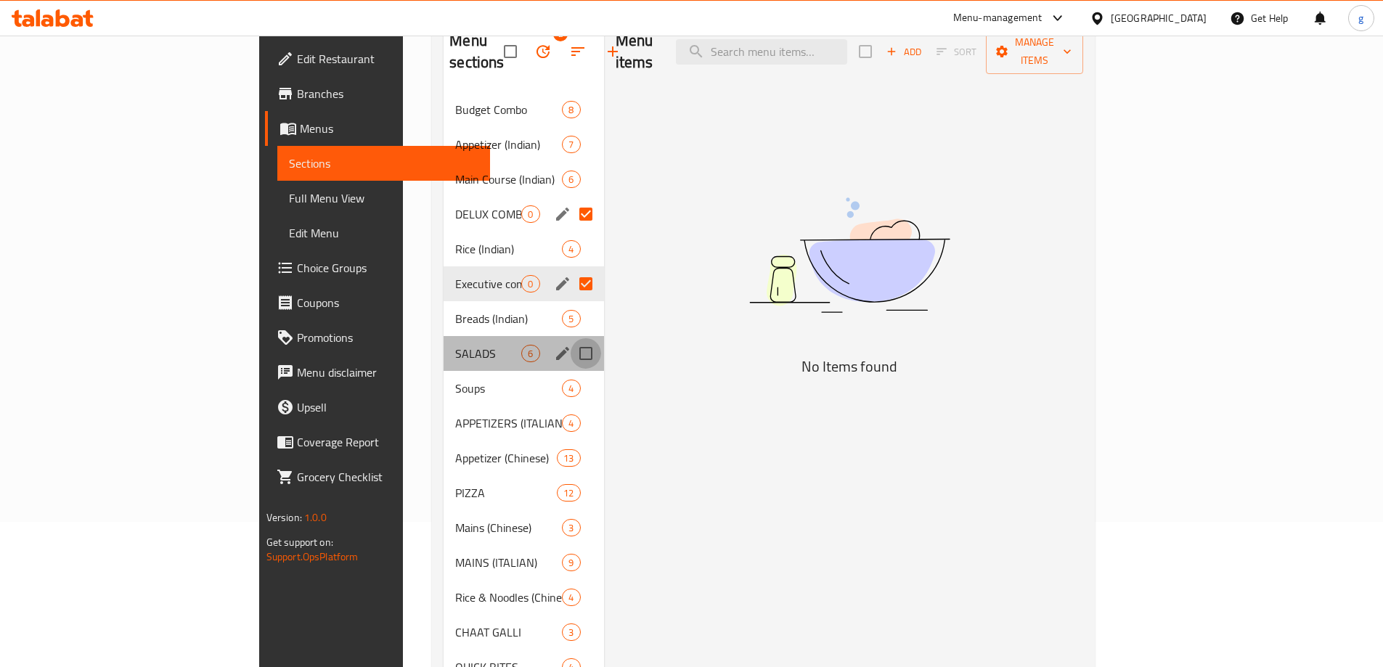
click at [571, 338] on input "Menu sections" at bounding box center [586, 353] width 31 height 31
checkbox input "true"
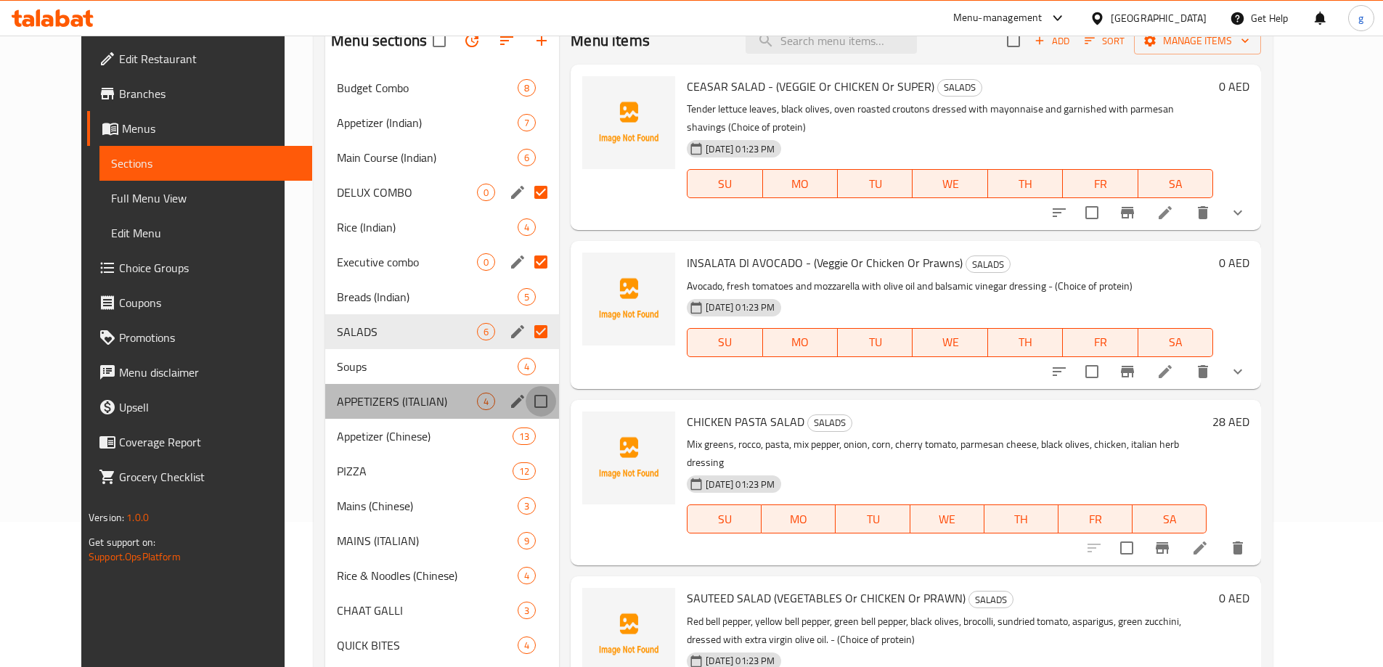
click at [526, 405] on input "Menu sections" at bounding box center [541, 401] width 31 height 31
checkbox input "true"
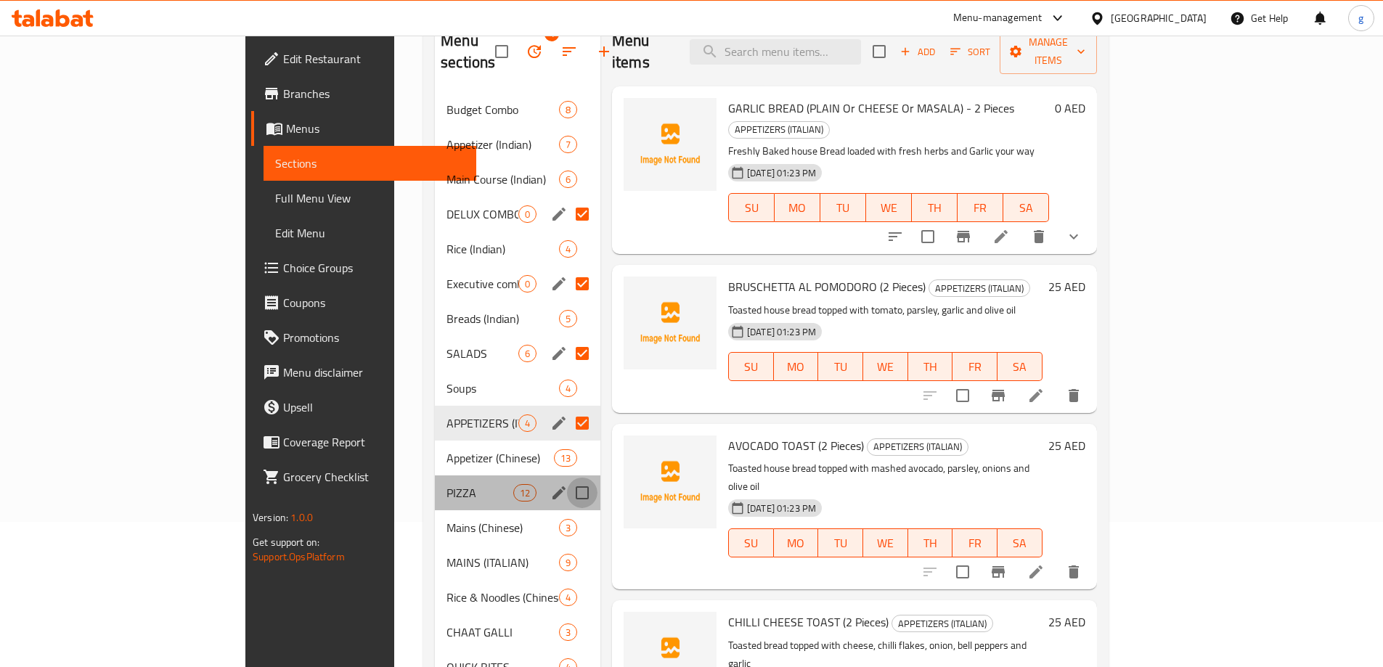
click at [567, 478] on input "Menu sections" at bounding box center [582, 493] width 31 height 31
checkbox input "true"
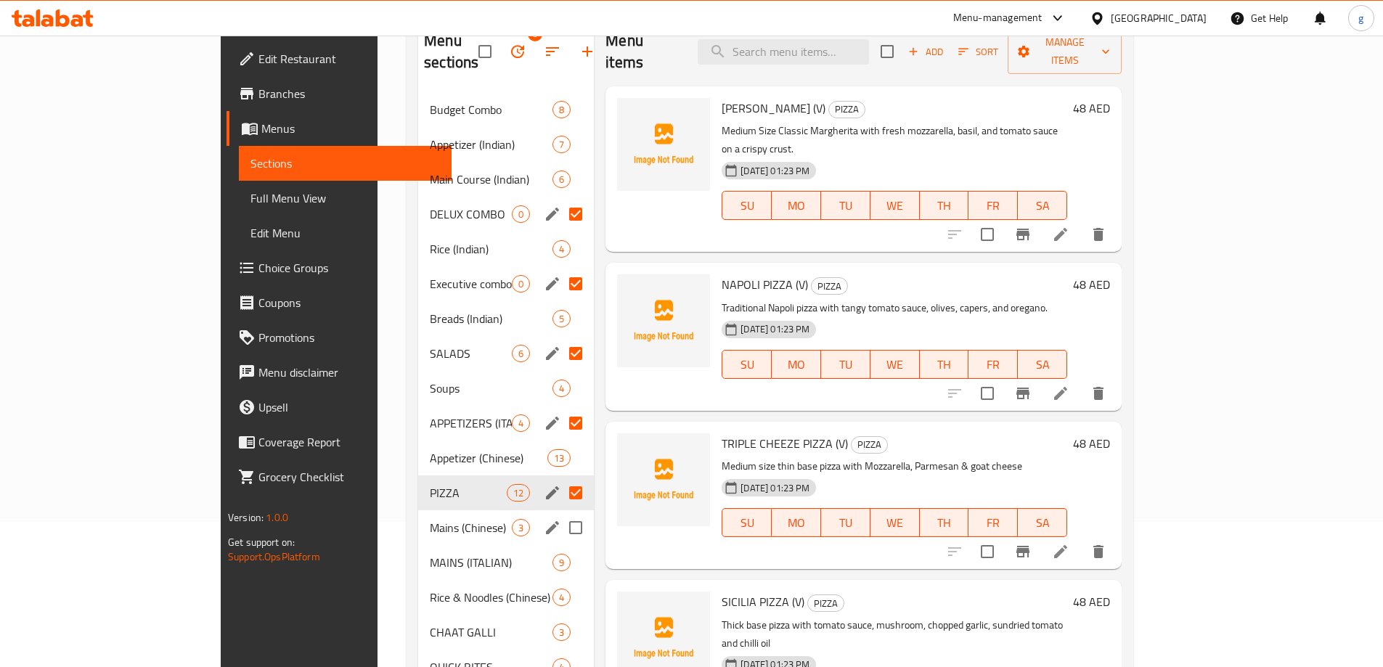
scroll to position [218, 0]
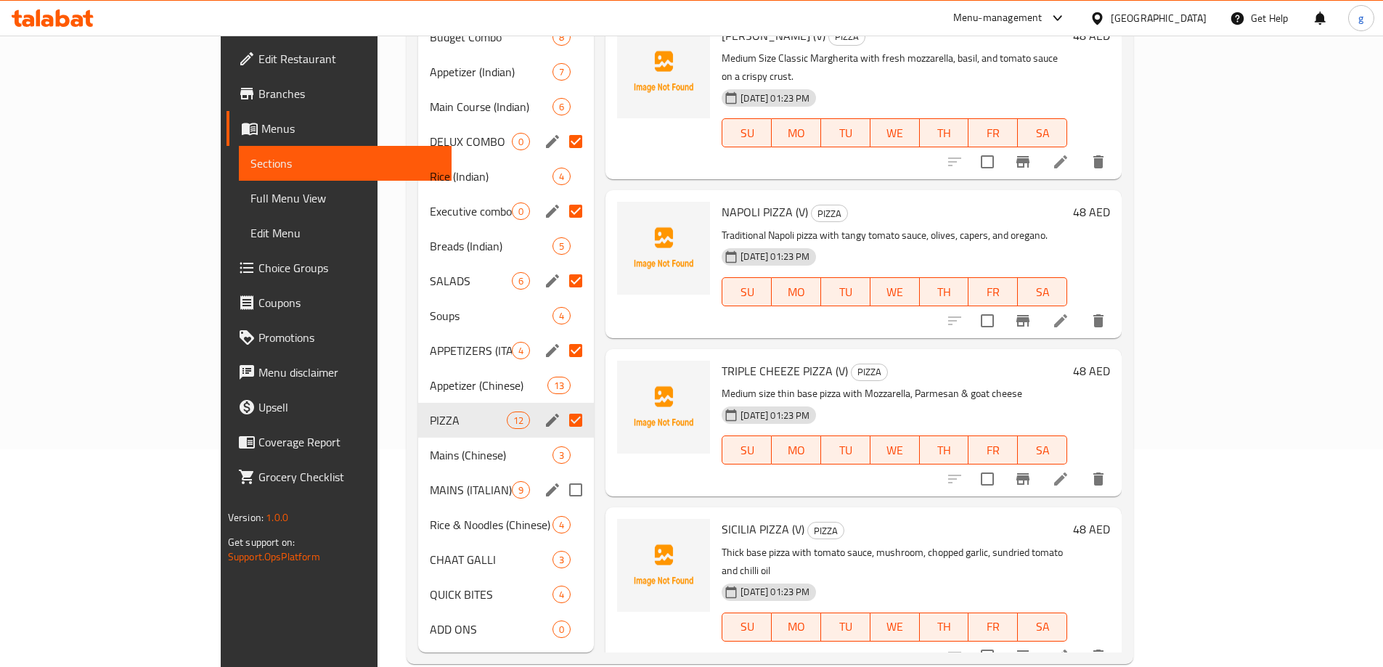
click at [561, 475] on input "Menu sections" at bounding box center [576, 490] width 31 height 31
checkbox input "true"
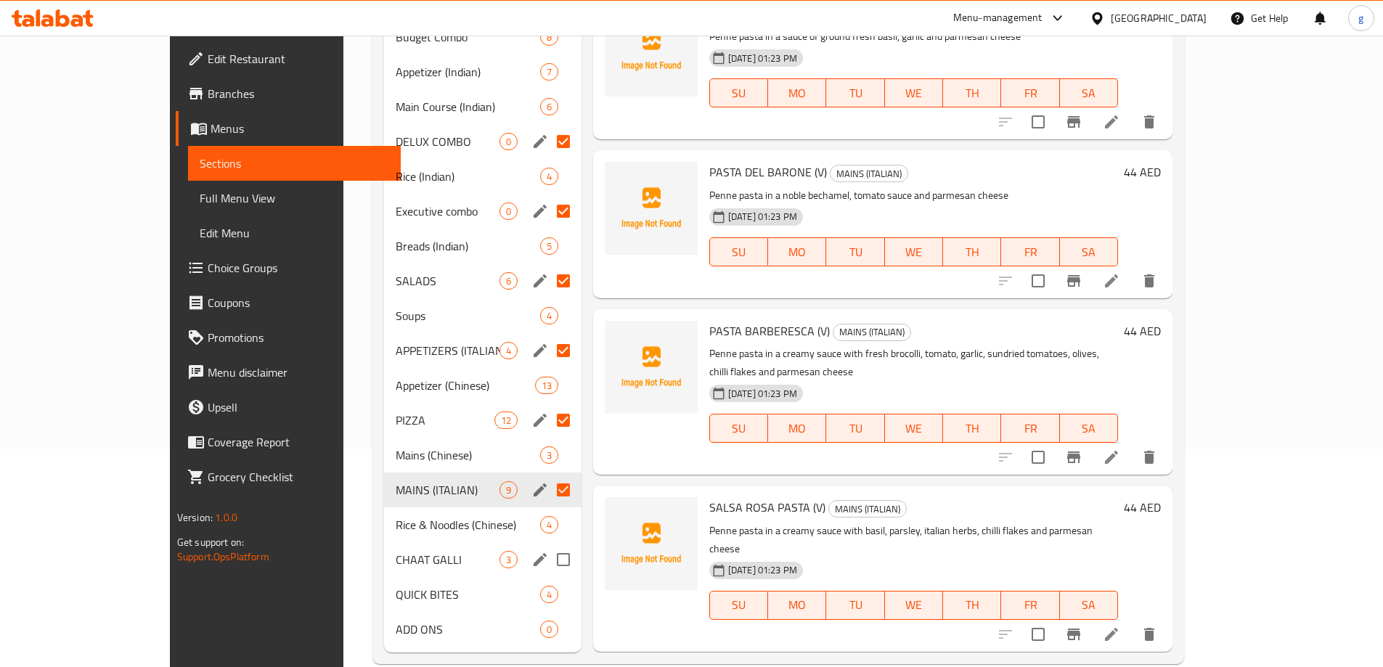
click at [548, 545] on input "Menu sections" at bounding box center [563, 560] width 31 height 31
checkbox input "true"
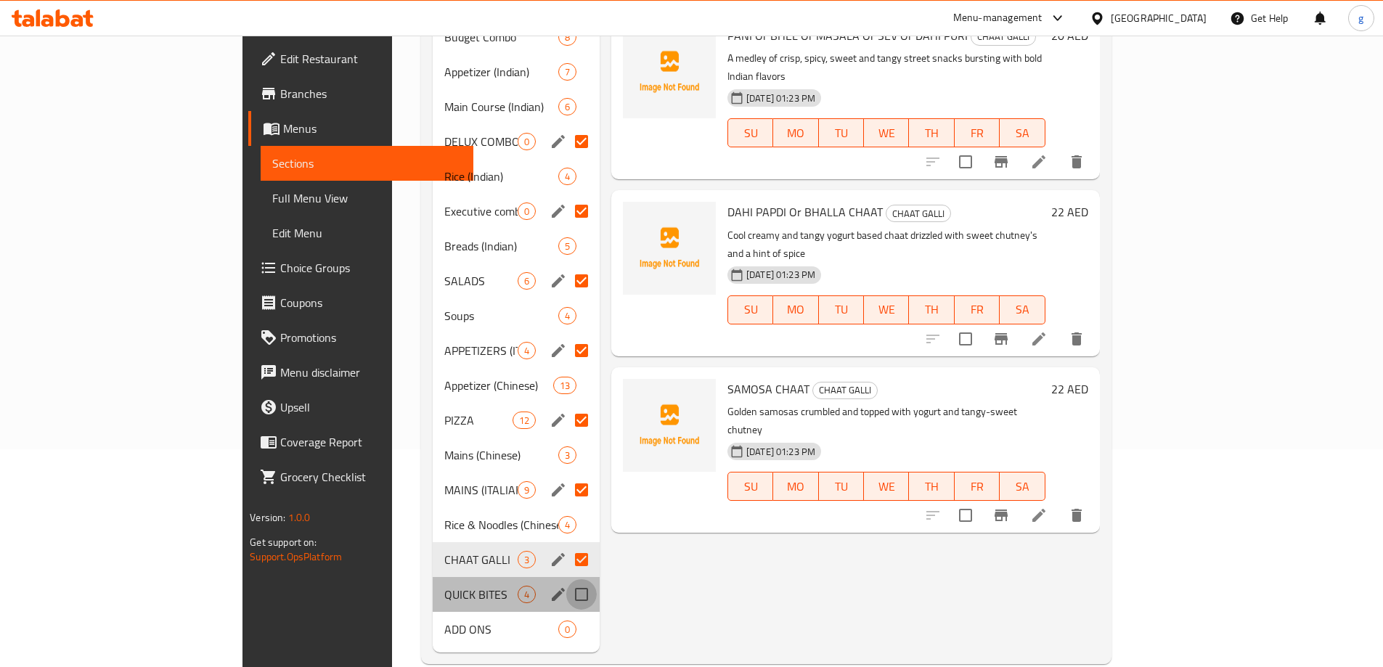
click at [566, 580] on input "Menu sections" at bounding box center [581, 595] width 31 height 31
checkbox input "true"
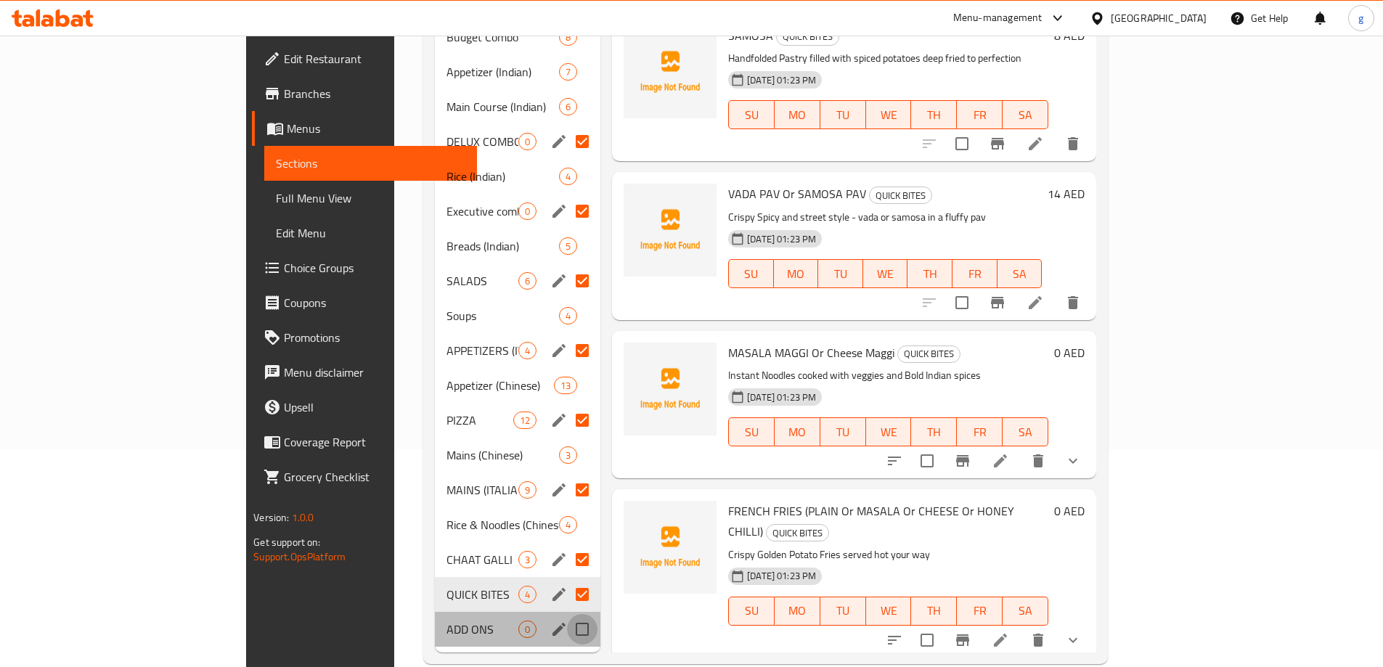
click at [567, 614] on input "Menu sections" at bounding box center [582, 629] width 31 height 31
checkbox input "true"
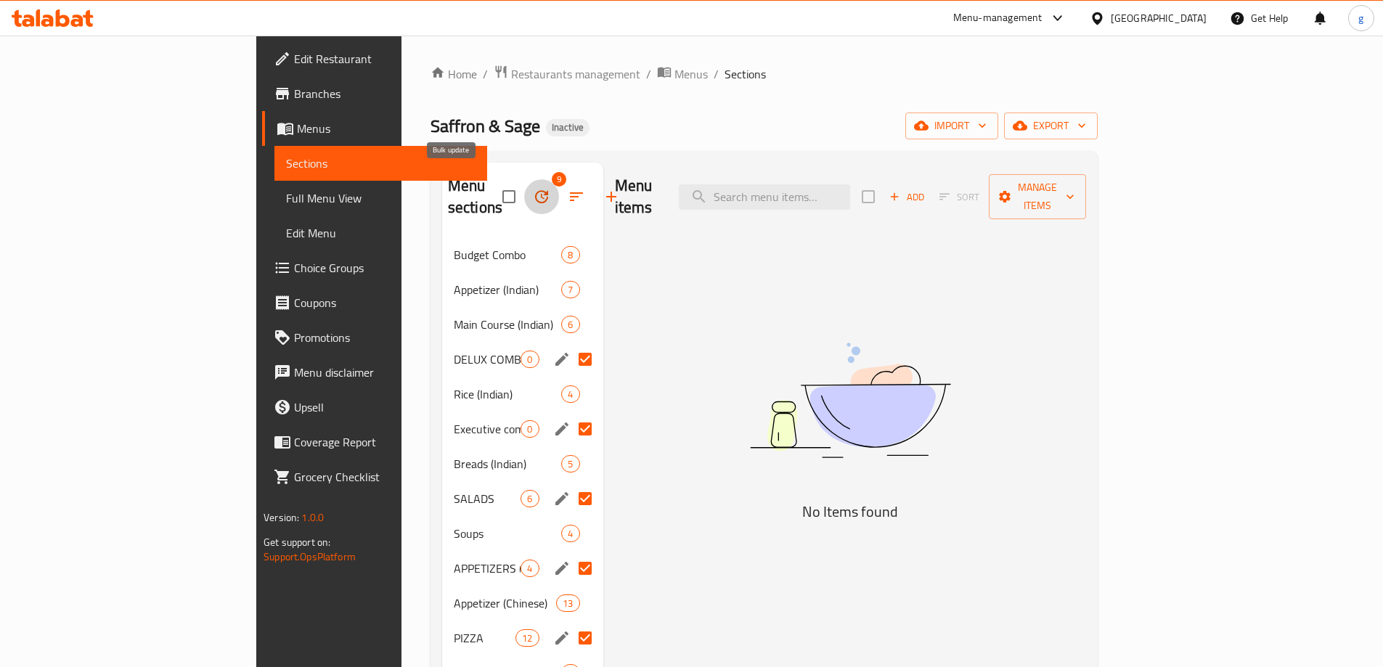
click at [533, 188] on icon "button" at bounding box center [541, 196] width 17 height 17
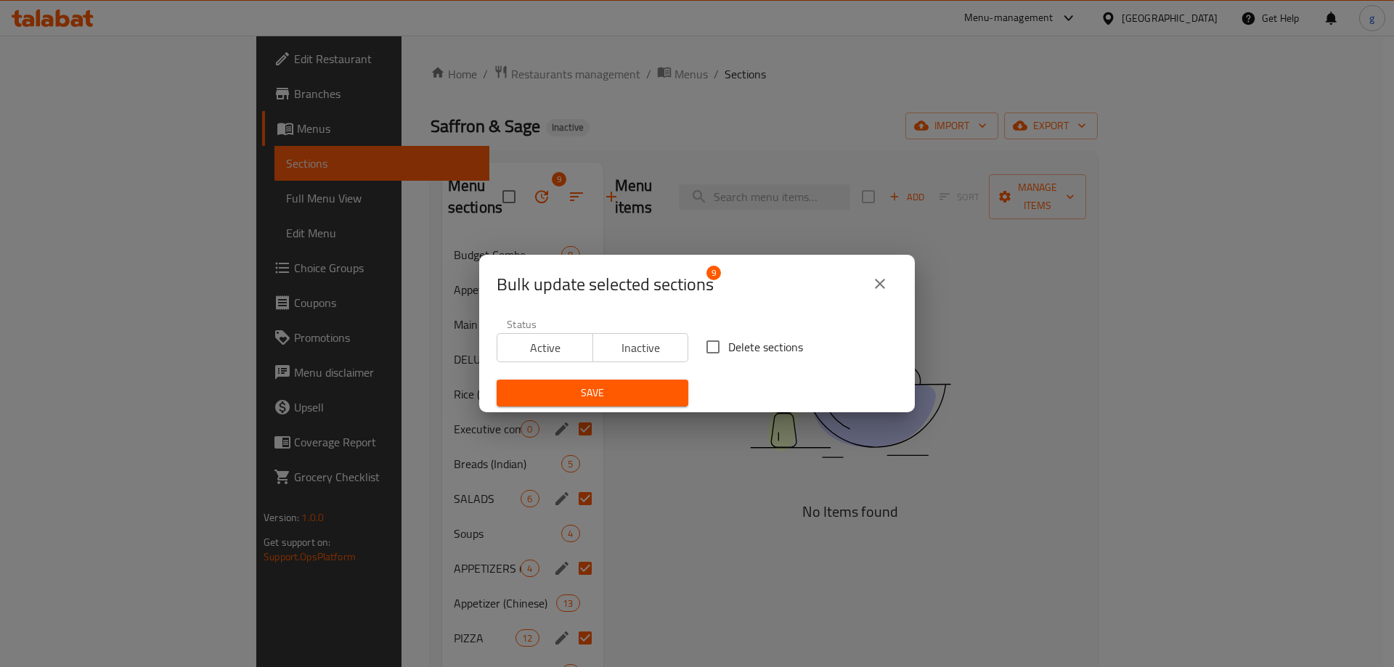
click at [729, 346] on span "Delete sections" at bounding box center [765, 346] width 75 height 17
click at [728, 346] on input "Delete sections" at bounding box center [713, 347] width 31 height 31
checkbox input "true"
click at [601, 394] on span "Save" at bounding box center [592, 393] width 168 height 18
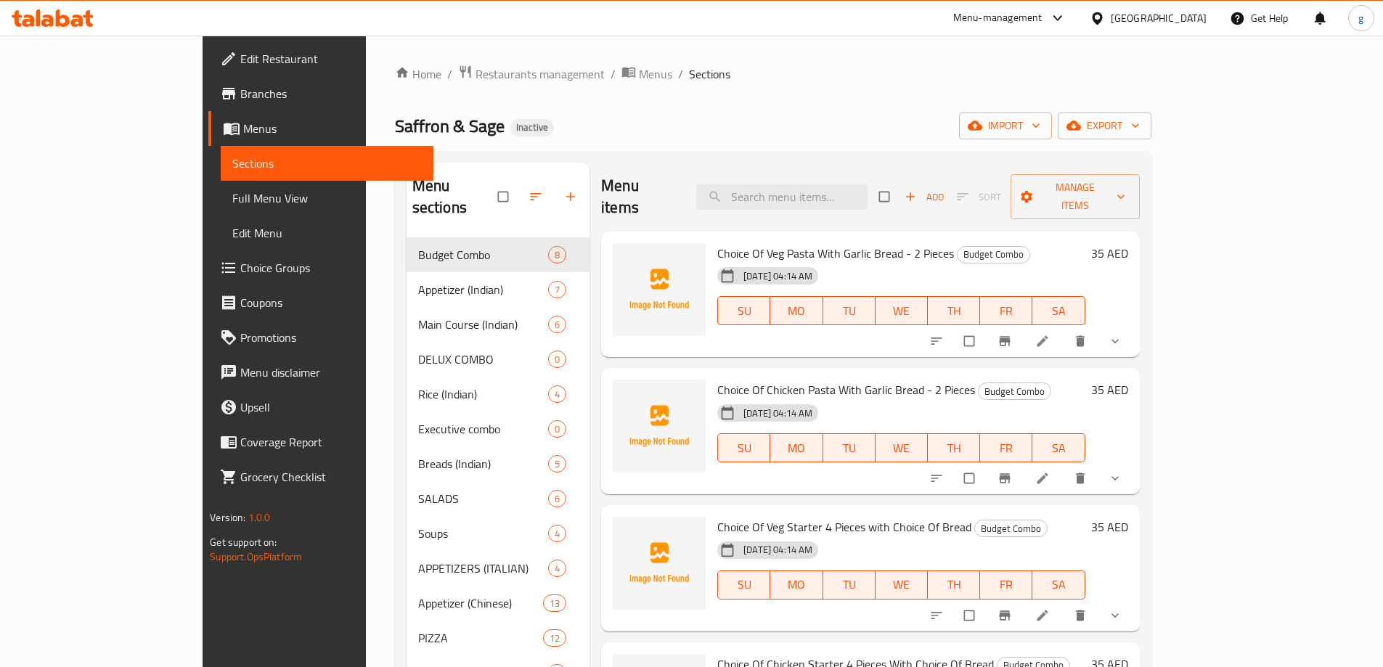
click at [240, 271] on span "Choice Groups" at bounding box center [331, 267] width 182 height 17
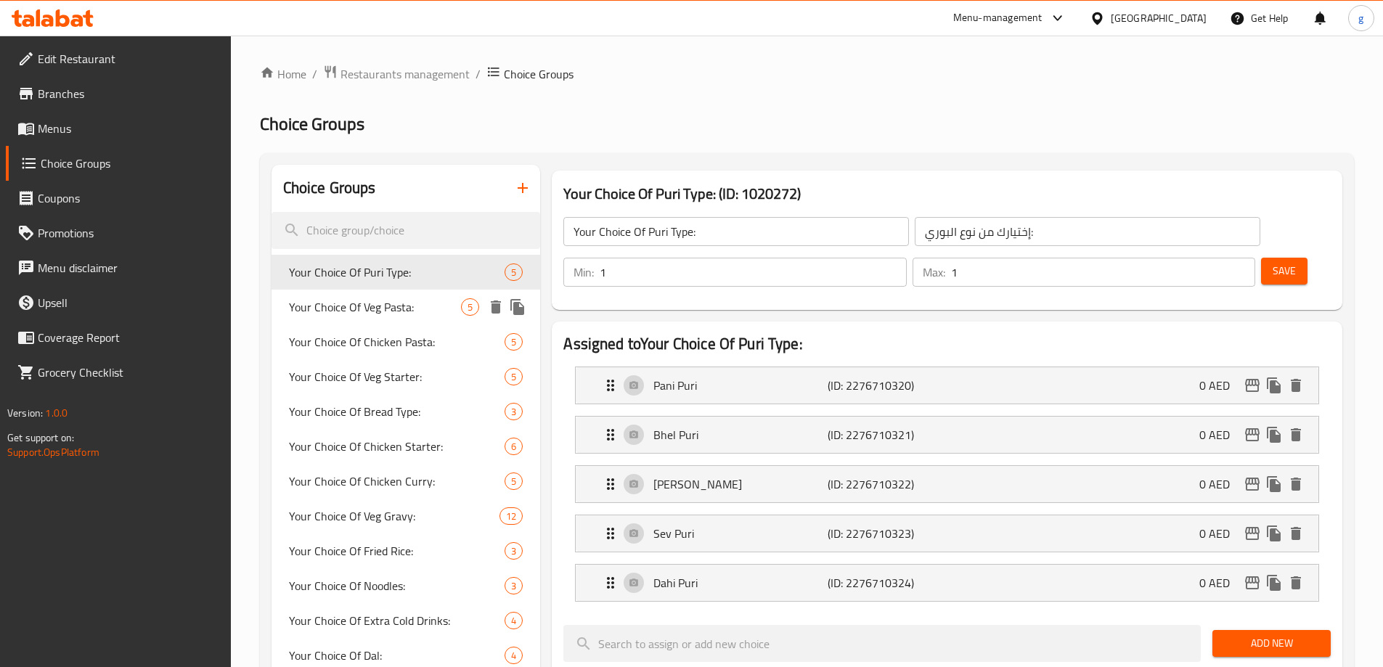
click at [320, 311] on span "Your Choice Of Veg Pasta:" at bounding box center [375, 306] width 173 height 17
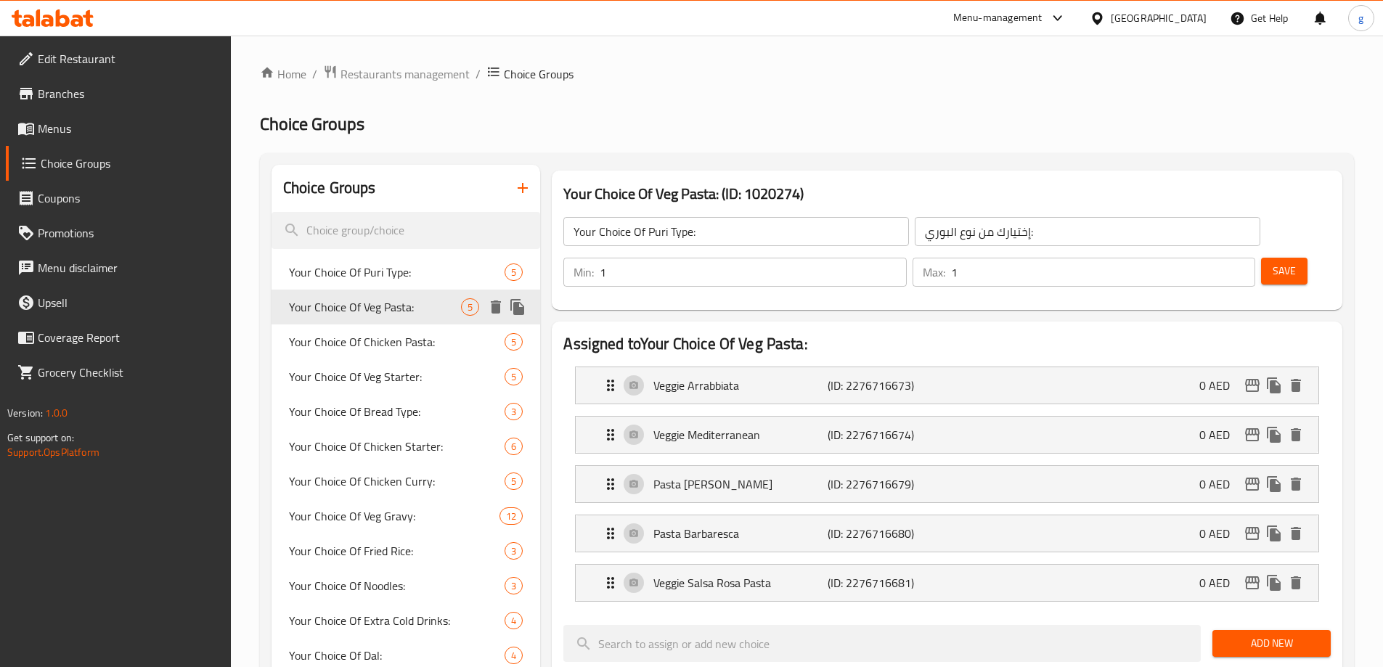
type input "Your Choice Of Veg Pasta:"
type input "إختيارك من مكرونة الخضار:"
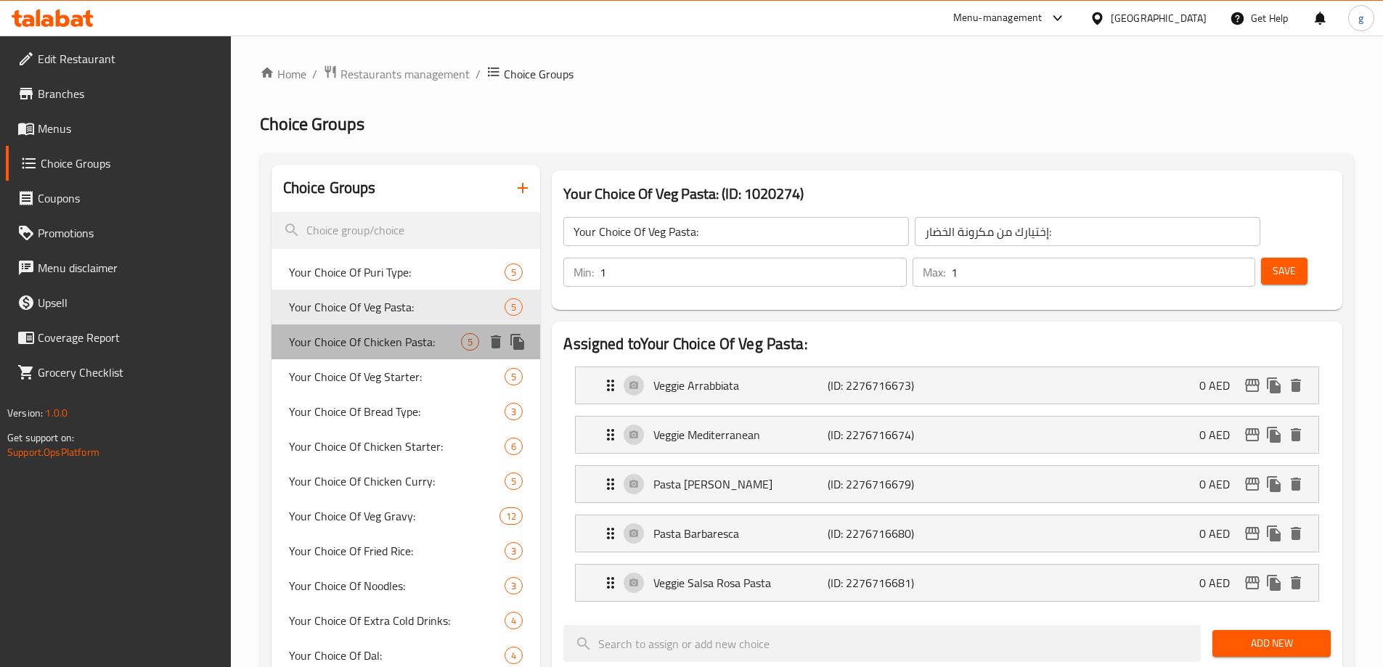
click at [325, 356] on div "Your Choice Of Chicken Pasta: 5" at bounding box center [406, 342] width 269 height 35
type input "Your Choice Of Chicken Pasta:"
type input "إختيارك من مكرونة الدجاج:"
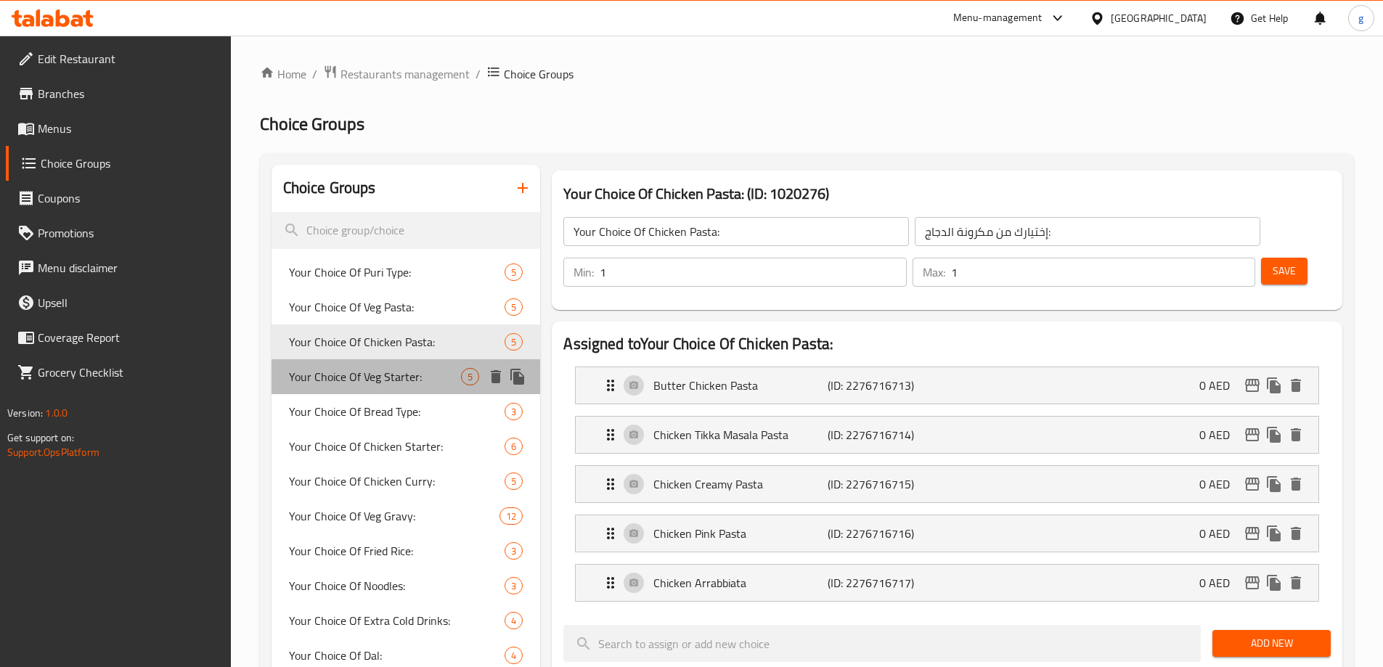
click at [321, 385] on span "Your Choice Of Veg Starter:" at bounding box center [375, 376] width 173 height 17
type input "Your Choice Of Veg Starter:"
type input "إختيارك من مقبلات الخضار:"
type input "4"
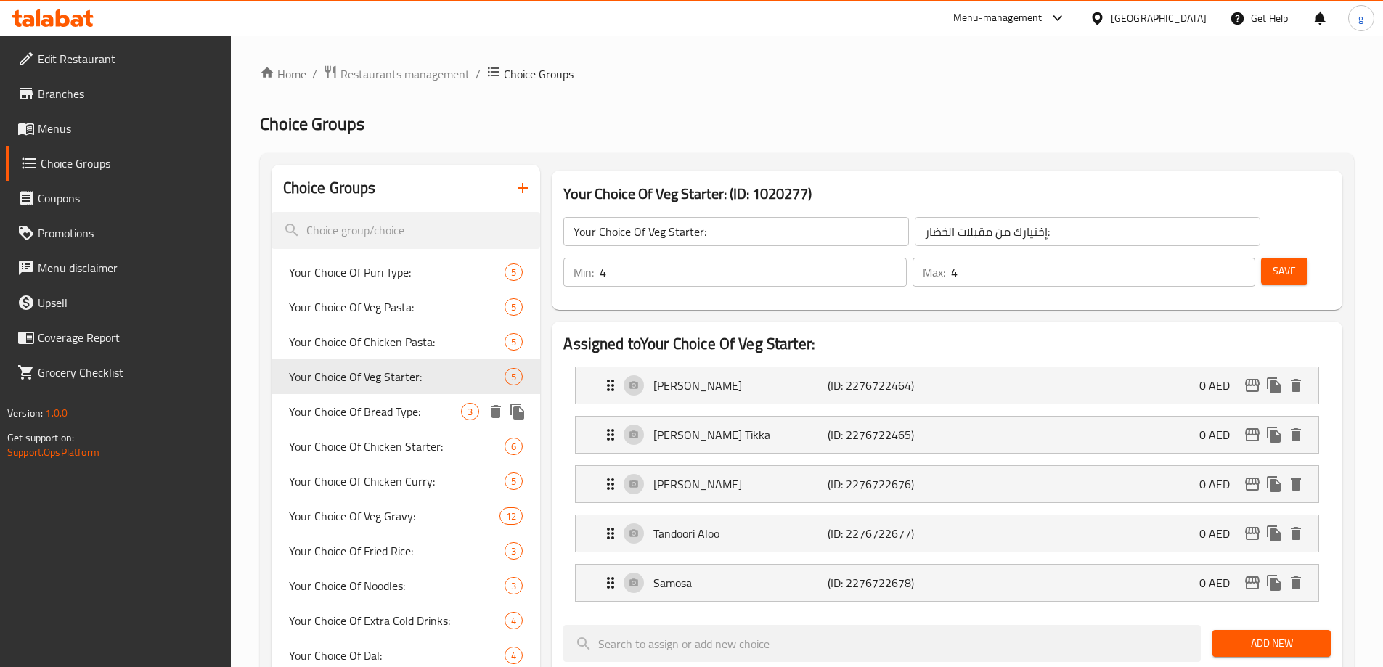
click at [319, 419] on span "Your Choice Of Bread Type:" at bounding box center [375, 411] width 173 height 17
type input "Your Choice Of Bread Type:"
type input "إختيارك من نوع الخبز:"
type input "1"
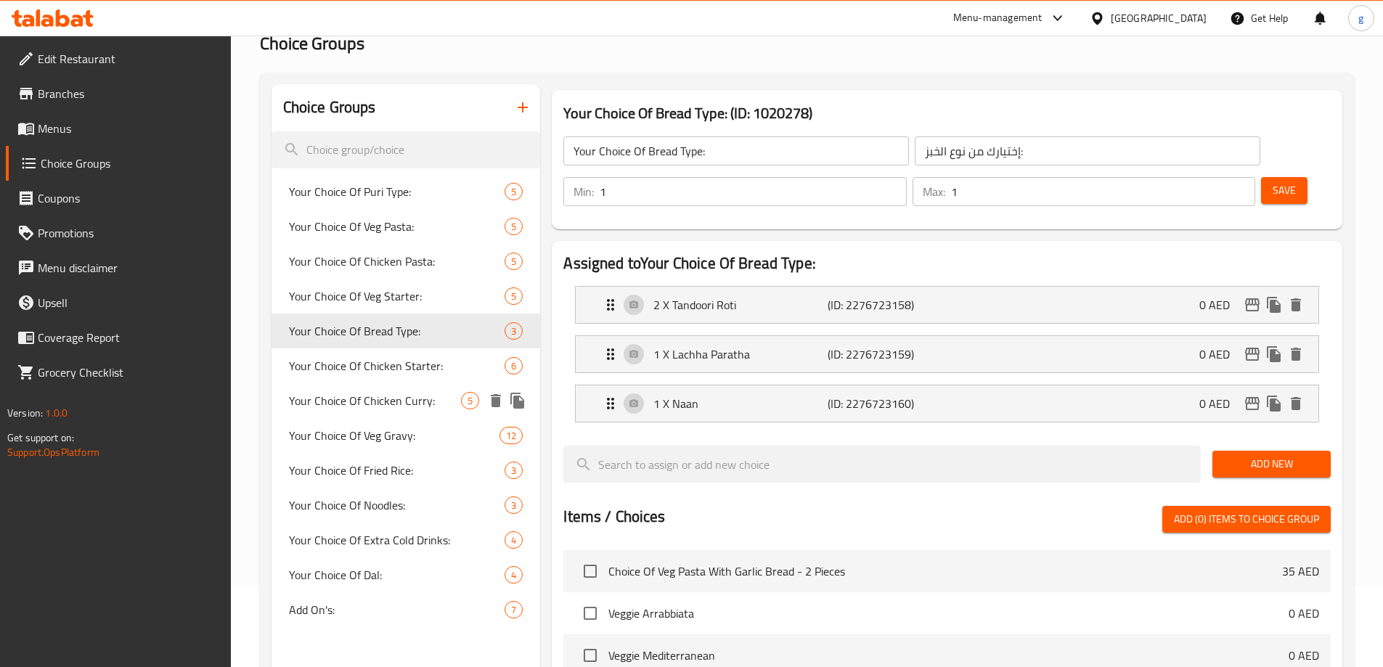
scroll to position [73, 0]
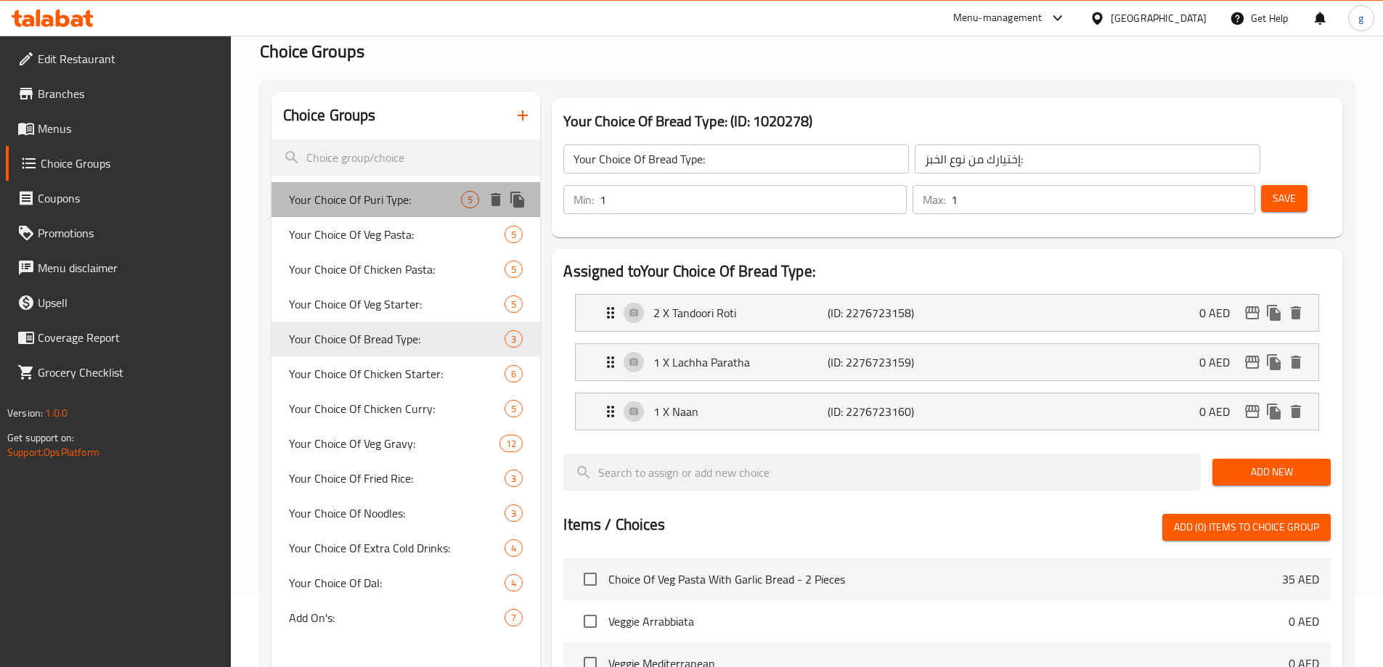
click at [359, 197] on span "Your Choice Of Puri Type:" at bounding box center [375, 199] width 173 height 17
type input "Your Choice Of Puri Type:"
type input "إختيارك من نوع البوري:"
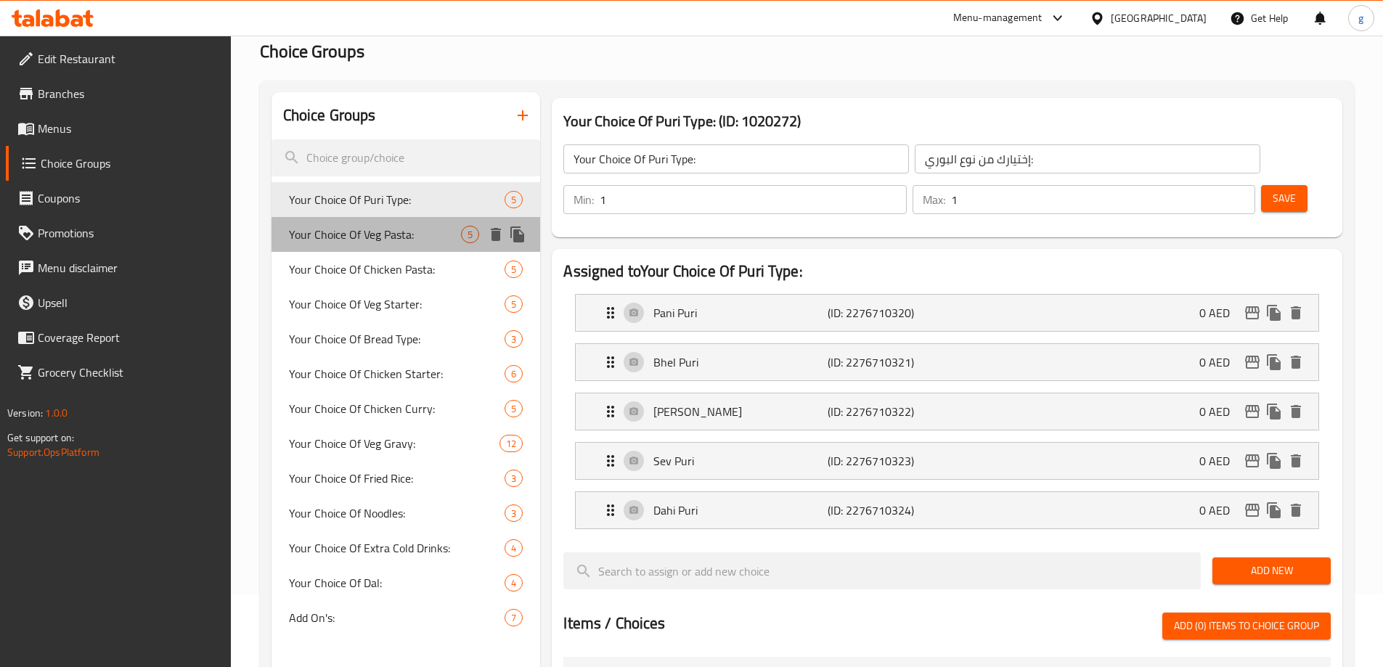
click at [352, 226] on span "Your Choice Of Veg Pasta:" at bounding box center [375, 234] width 173 height 17
type input "Your Choice Of Veg Pasta:"
type input "إختيارك من مكرونة الخضار:"
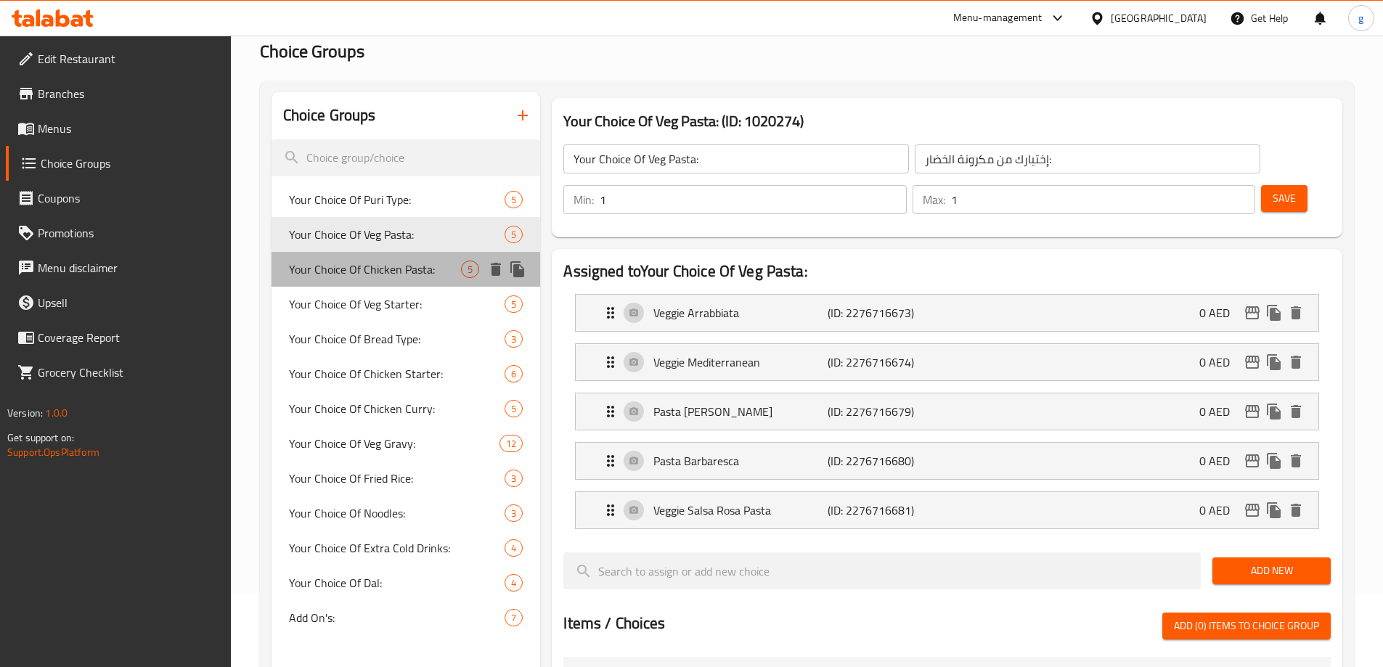
click at [354, 256] on div "Your Choice Of Chicken Pasta: 5" at bounding box center [406, 269] width 269 height 35
type input "Your Choice Of Chicken Pasta:"
type input "إختيارك من مكرونة الدجاج:"
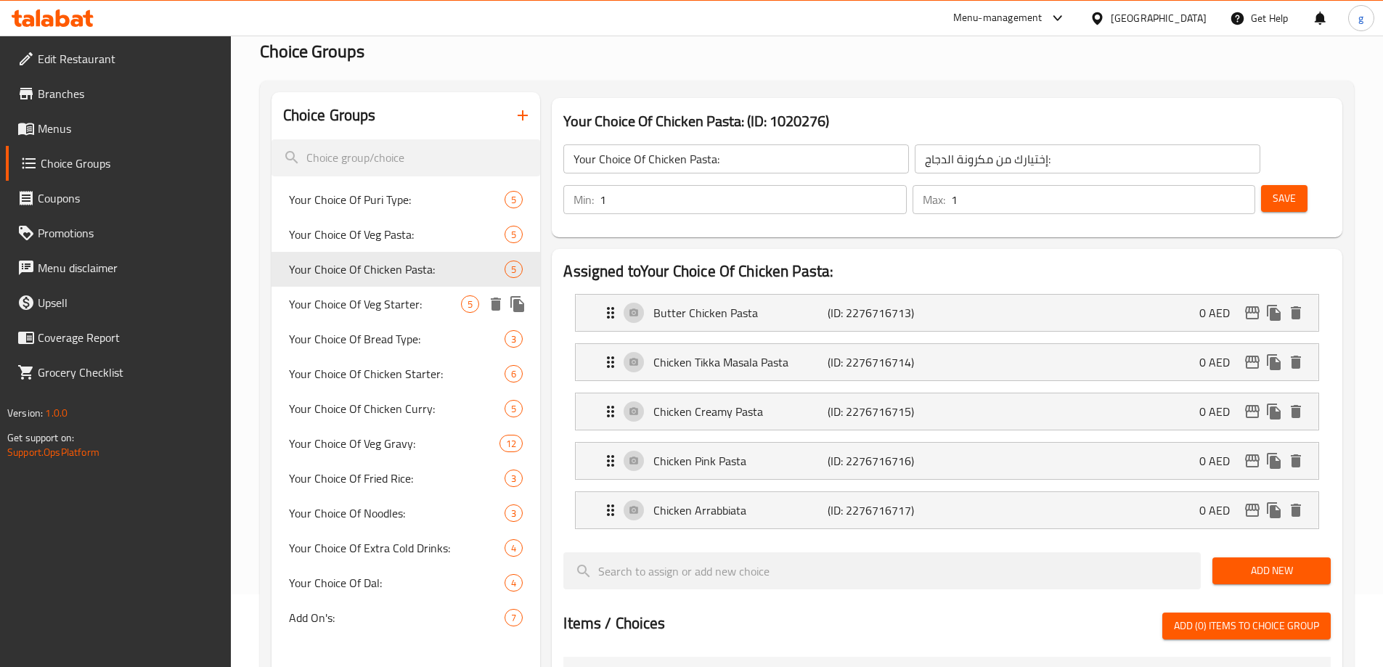
click at [354, 288] on div "Your Choice Of Veg Starter: 5" at bounding box center [406, 304] width 269 height 35
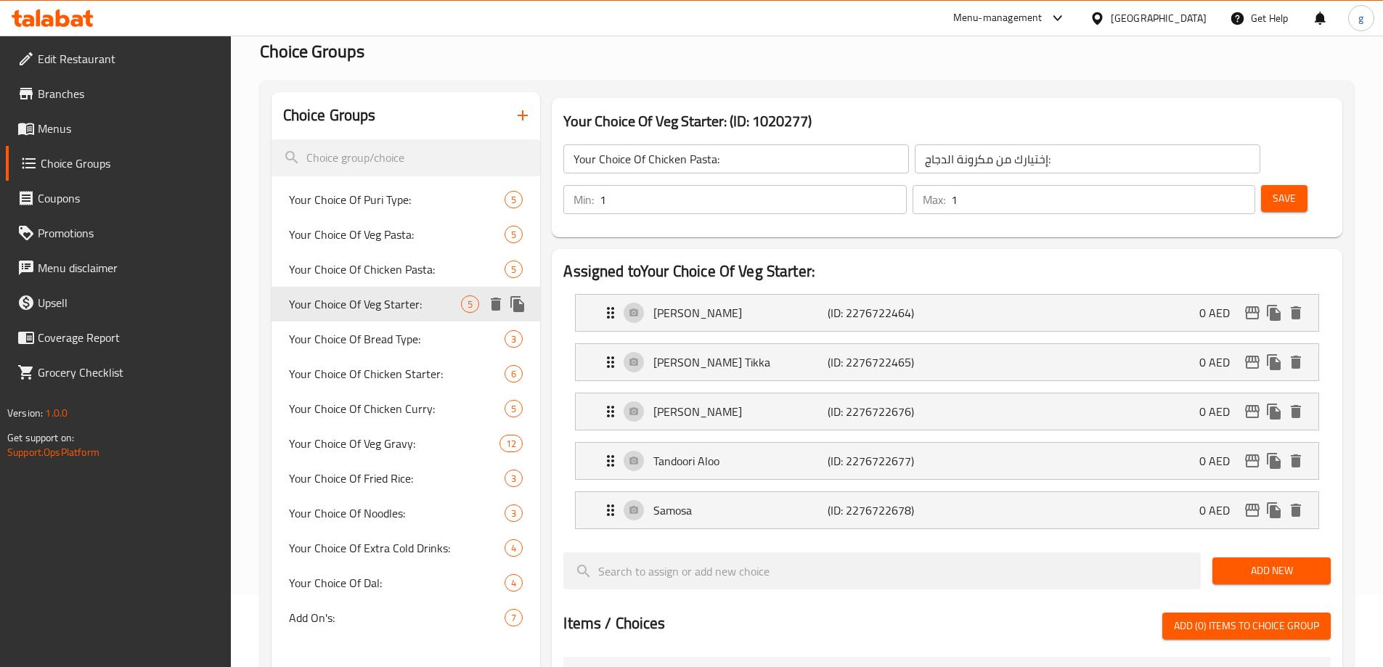
type input "Your Choice Of Veg Starter:"
type input "إختيارك من مقبلات الخضار:"
type input "4"
click at [334, 346] on span "Your Choice Of Bread Type:" at bounding box center [375, 338] width 173 height 17
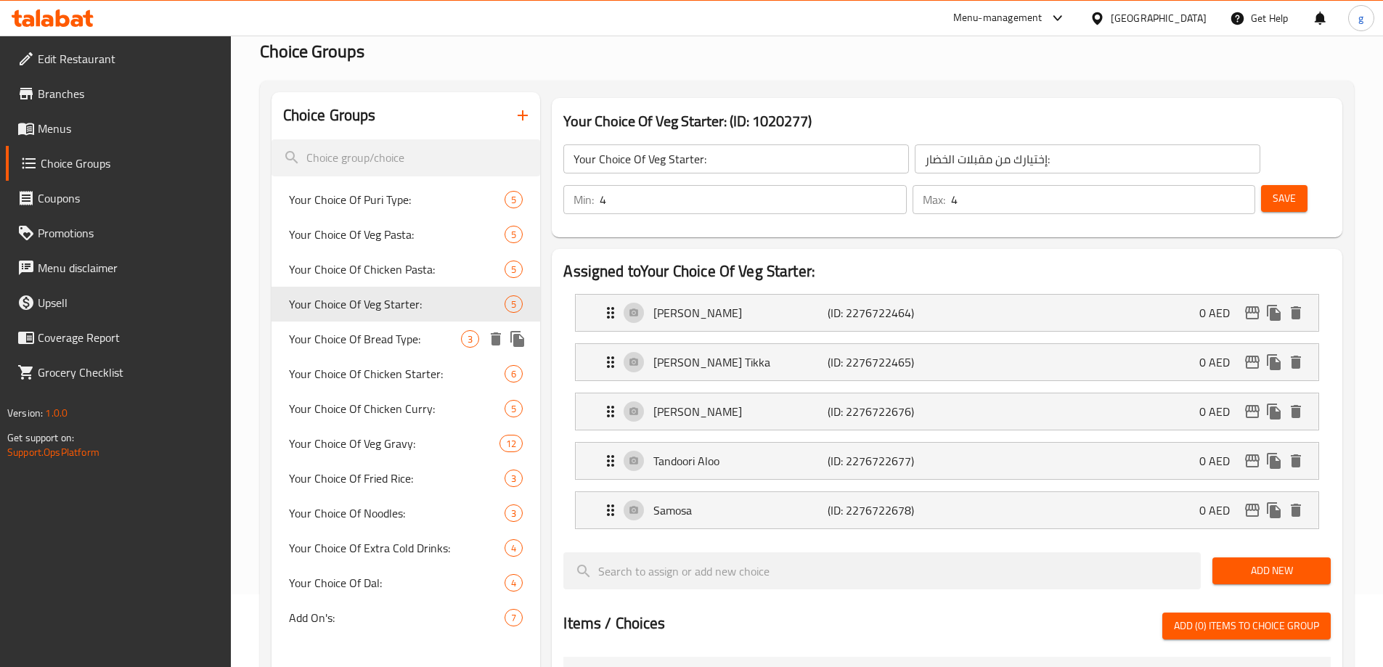
type input "Your Choice Of Bread Type:"
type input "إختيارك من نوع الخبز:"
type input "1"
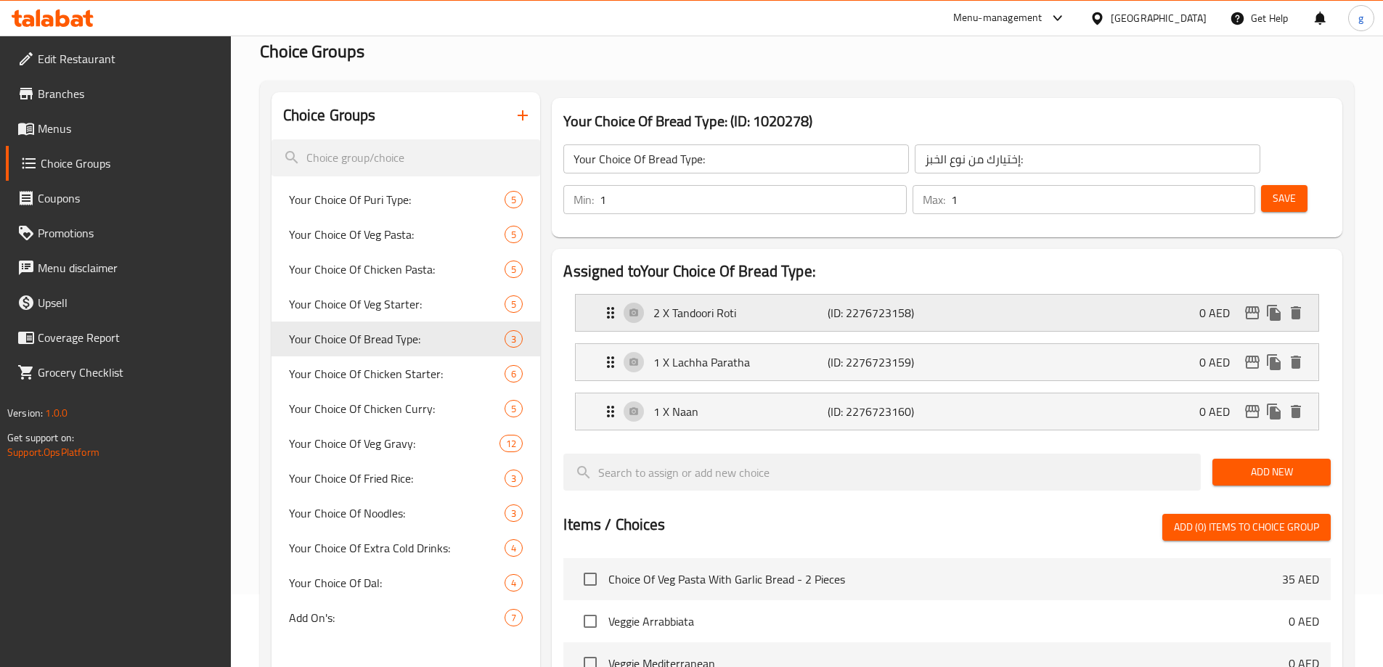
click at [777, 304] on p "2 X Tandoori Roti" at bounding box center [741, 312] width 174 height 17
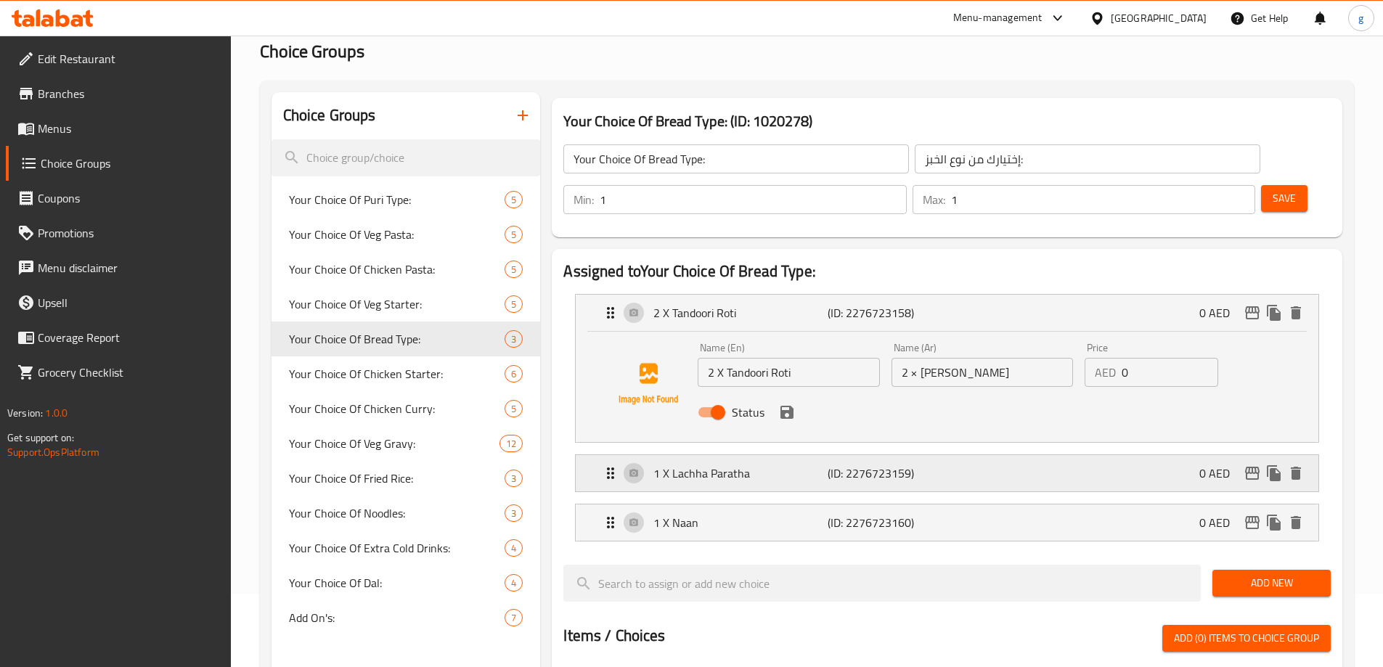
click at [760, 455] on div "1 X Lachha Paratha (ID: 2276723159) 0 AED" at bounding box center [951, 473] width 699 height 36
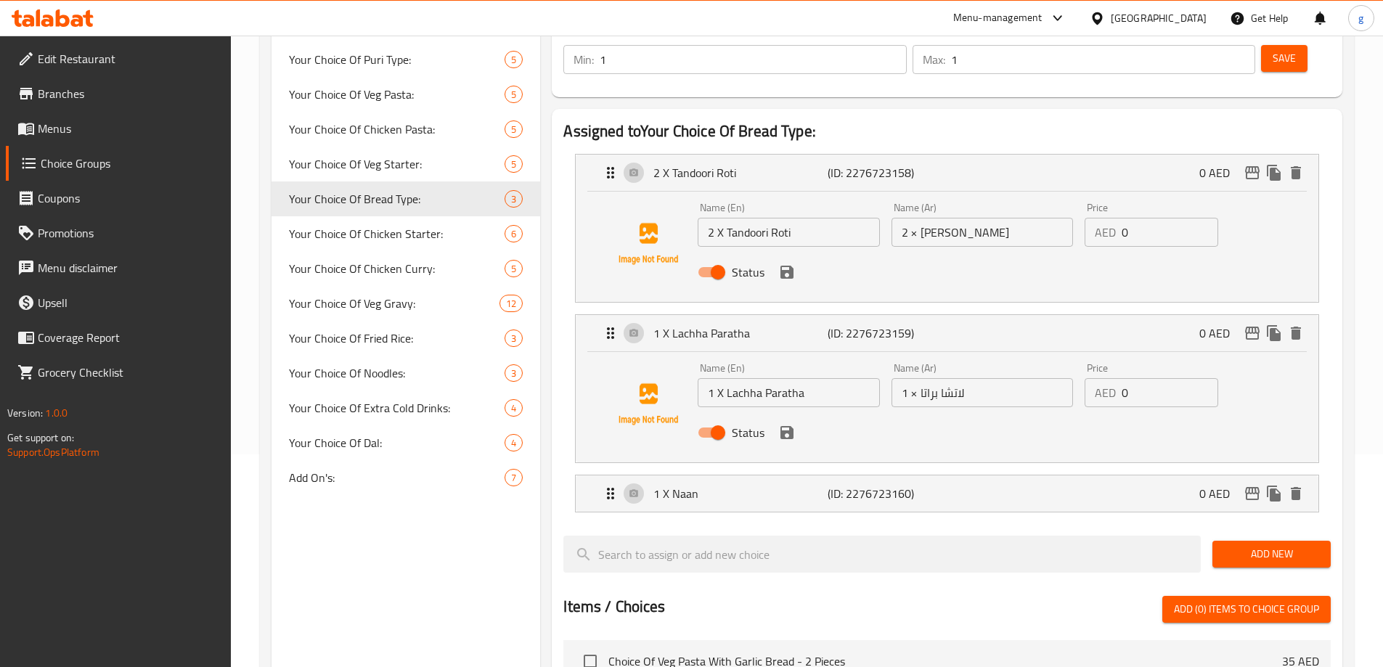
scroll to position [218, 0]
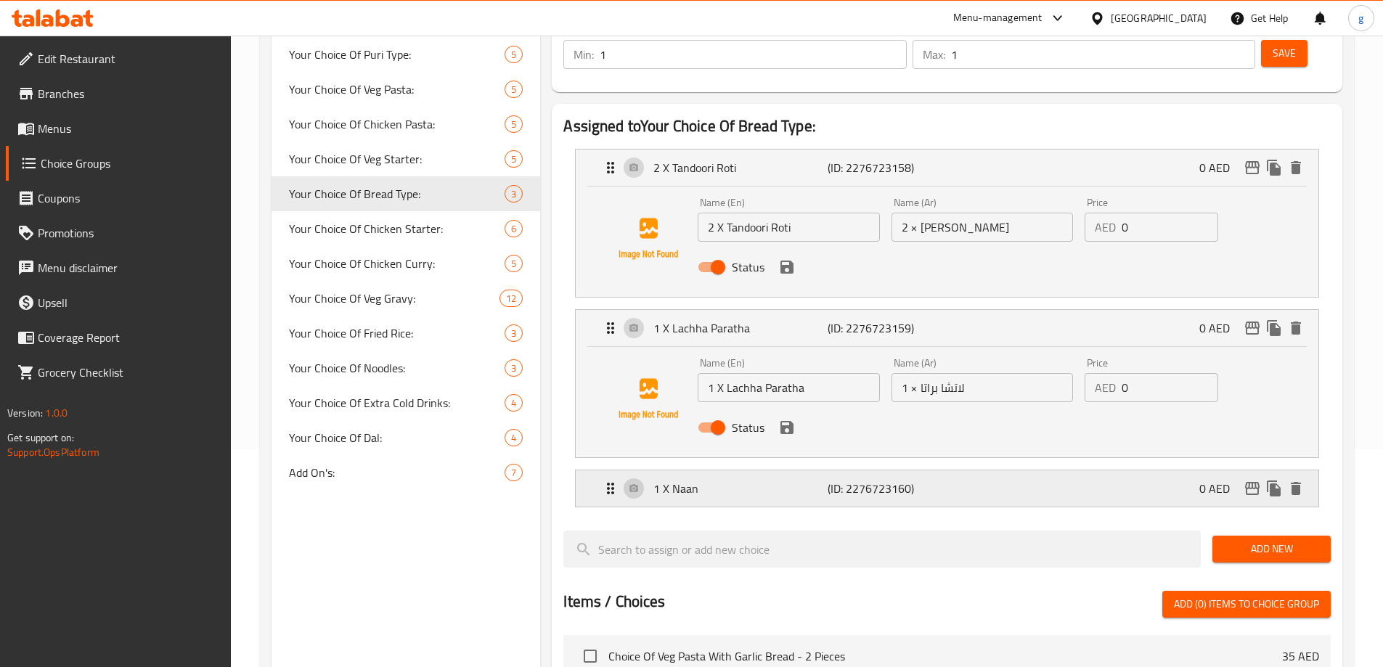
click at [799, 480] on p "1 X Naan" at bounding box center [741, 488] width 174 height 17
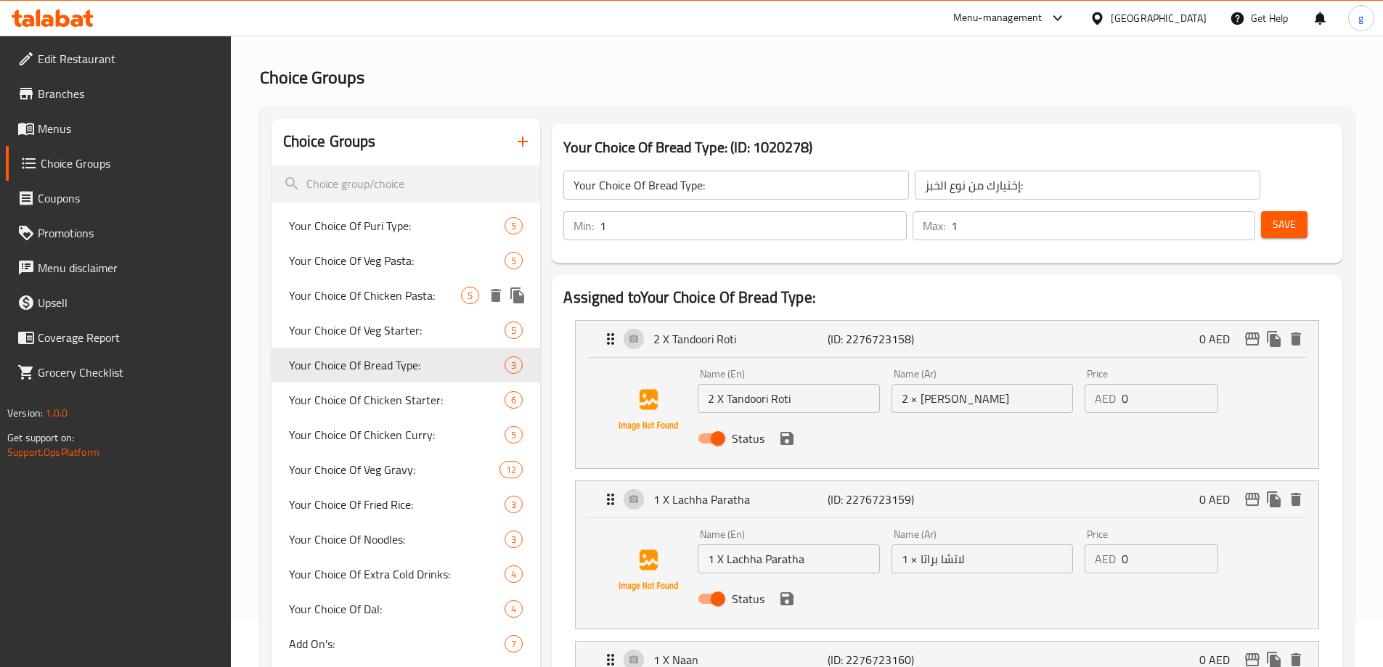
scroll to position [73, 0]
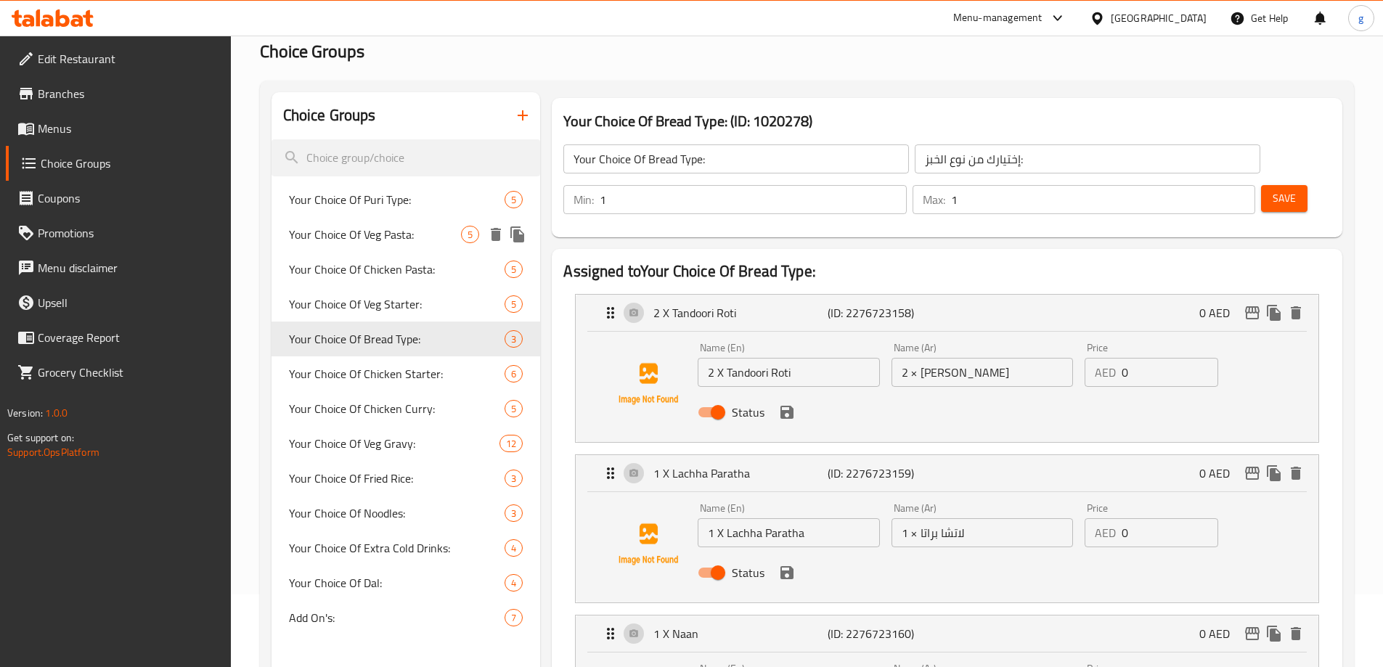
drag, startPoint x: 425, startPoint y: 243, endPoint x: 508, endPoint y: 309, distance: 107.0
click at [425, 243] on span "Your Choice Of Veg Pasta:" at bounding box center [375, 234] width 173 height 17
type input "Your Choice Of Veg Pasta:"
type input "إختيارك من مكرونة الخضار:"
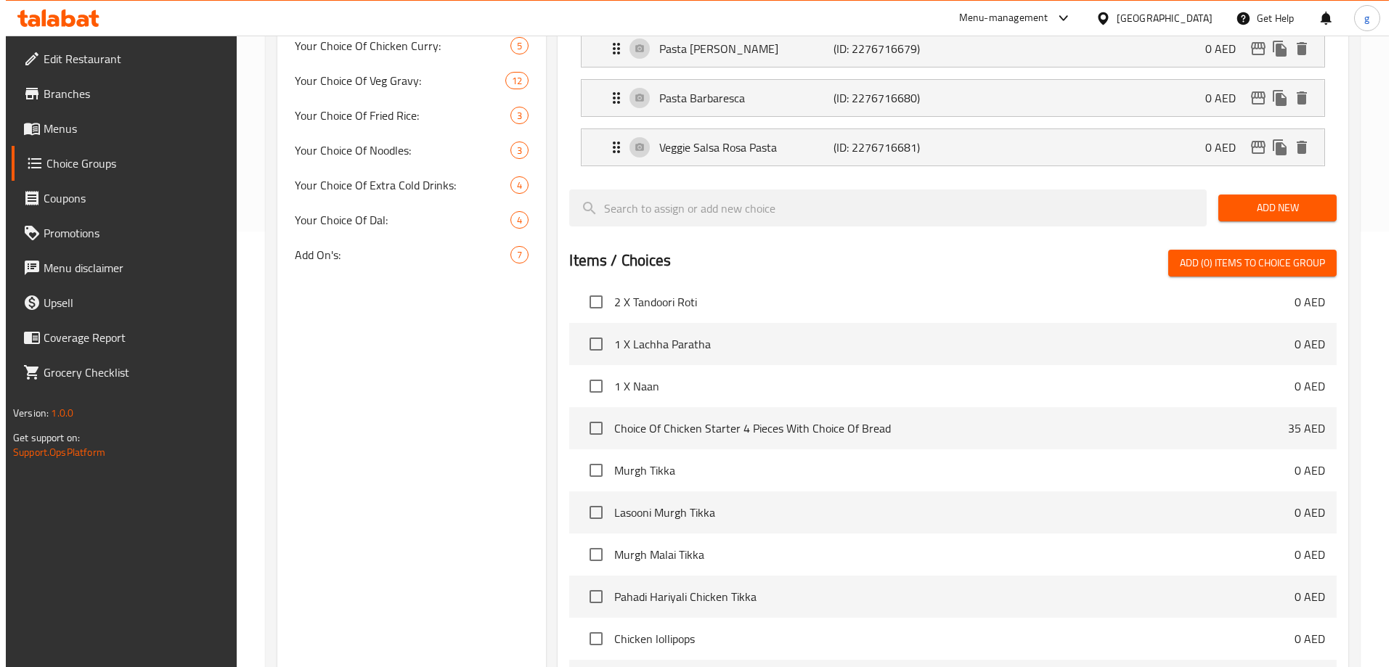
scroll to position [576, 0]
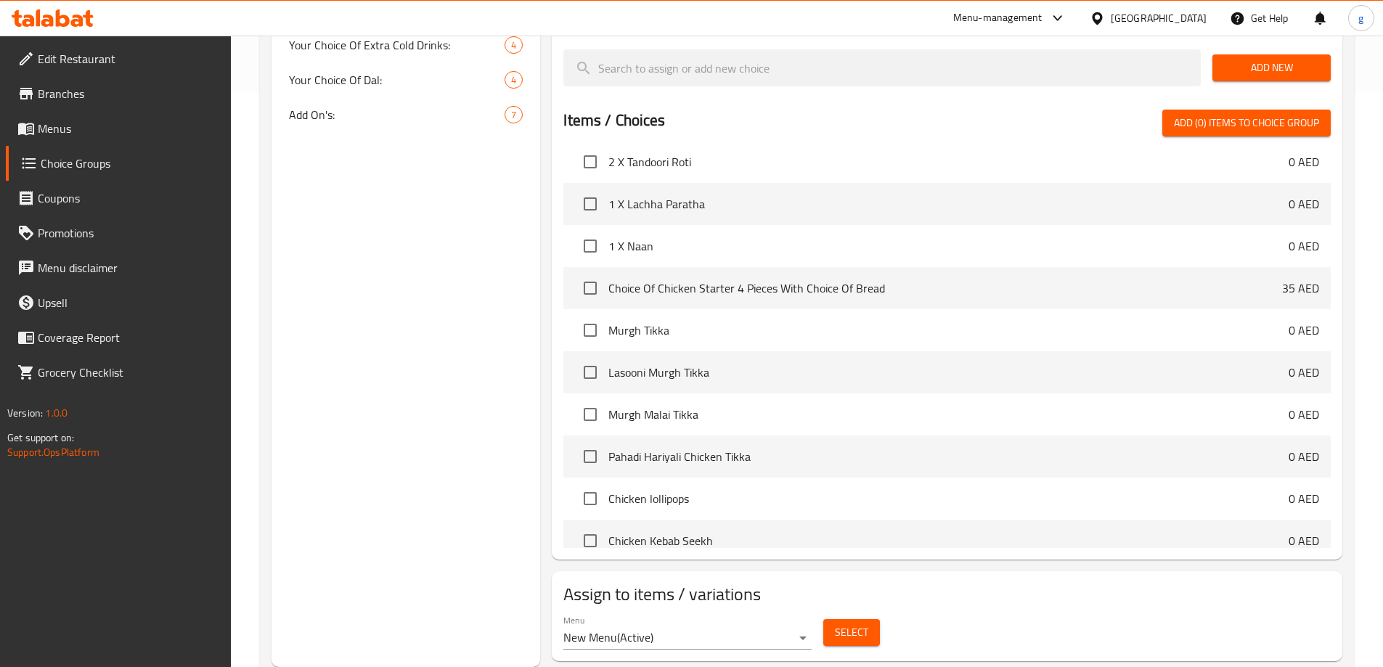
click at [866, 624] on span "Select" at bounding box center [851, 633] width 33 height 18
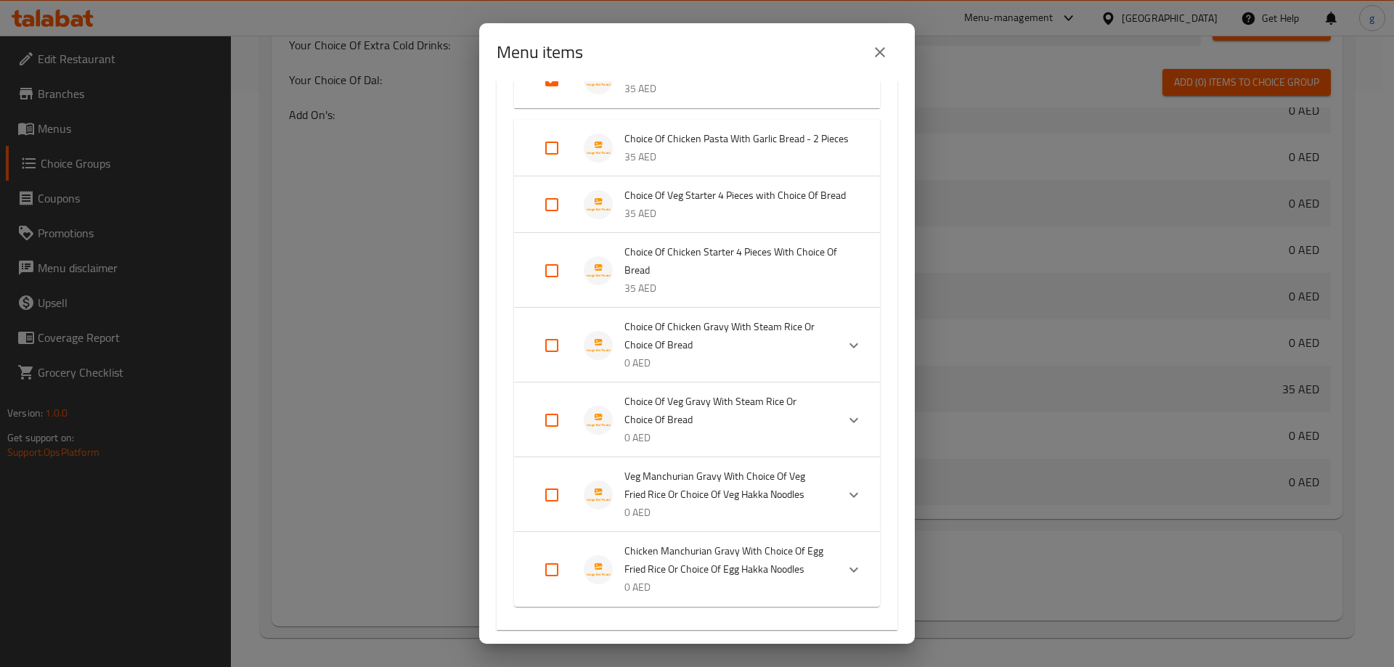
scroll to position [0, 0]
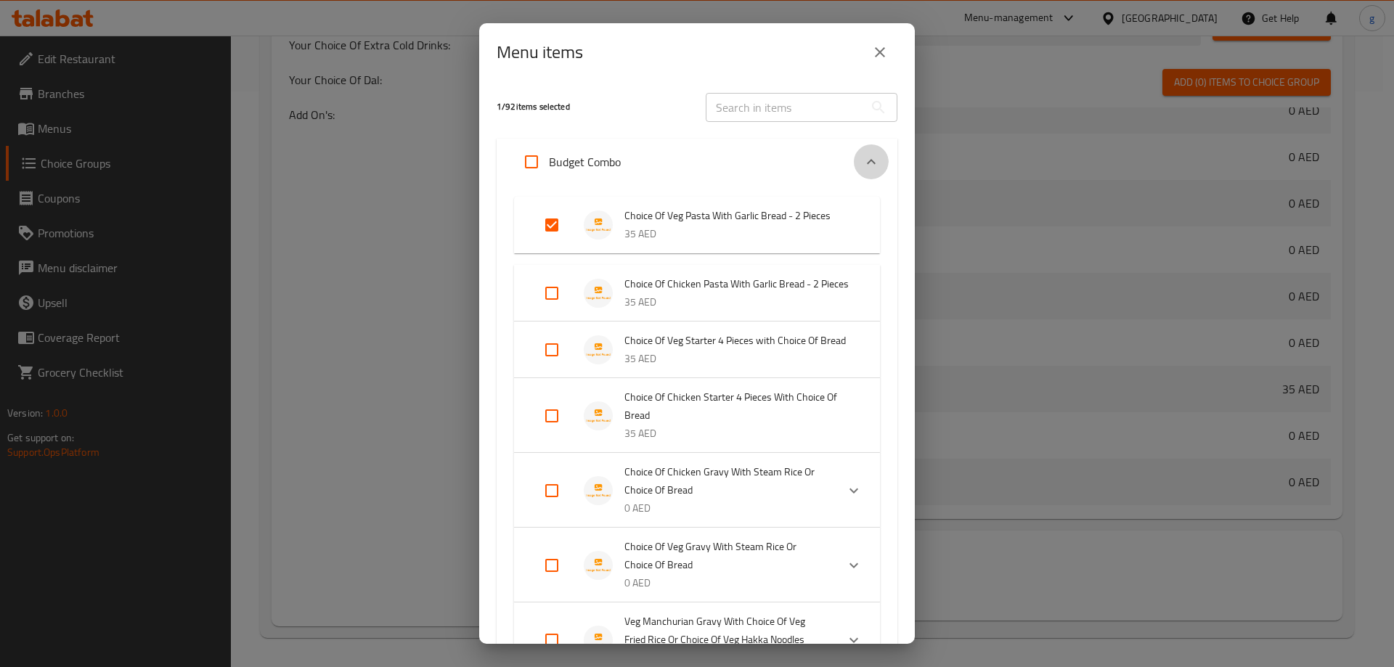
click at [863, 166] on icon "Expand" at bounding box center [871, 161] width 17 height 17
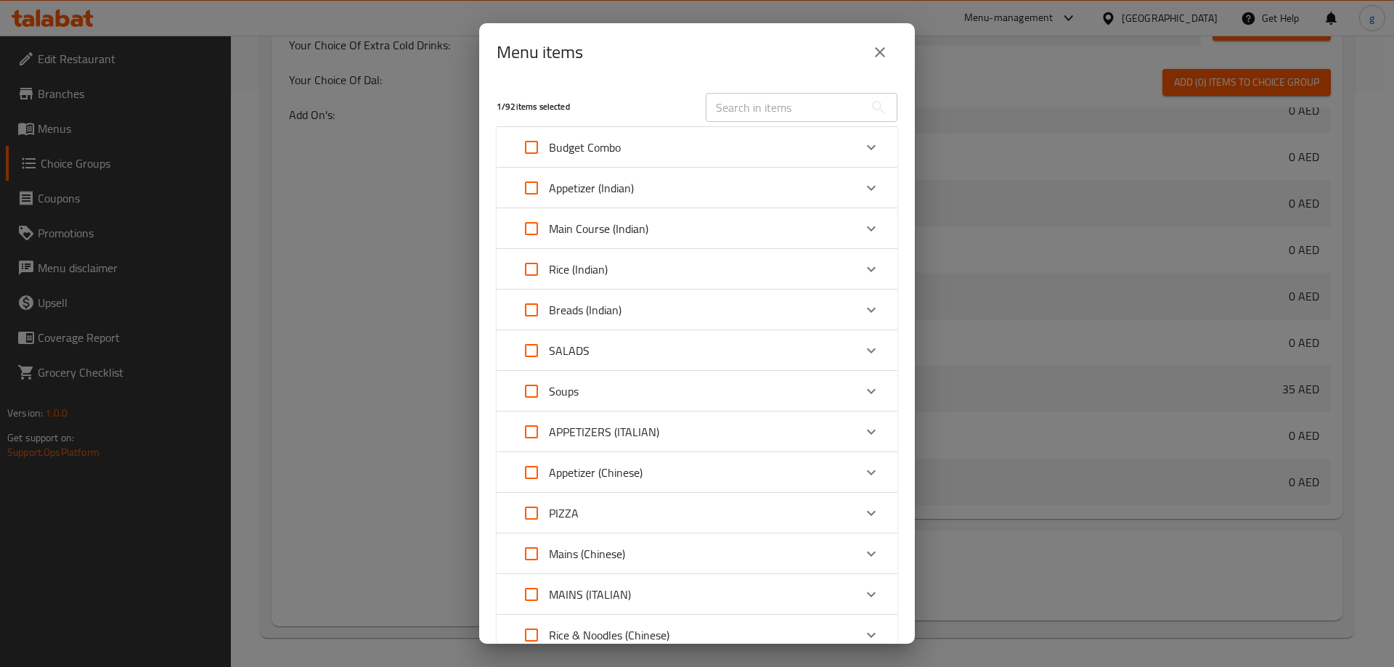
click at [784, 179] on div "Appetizer (Indian)" at bounding box center [684, 188] width 340 height 35
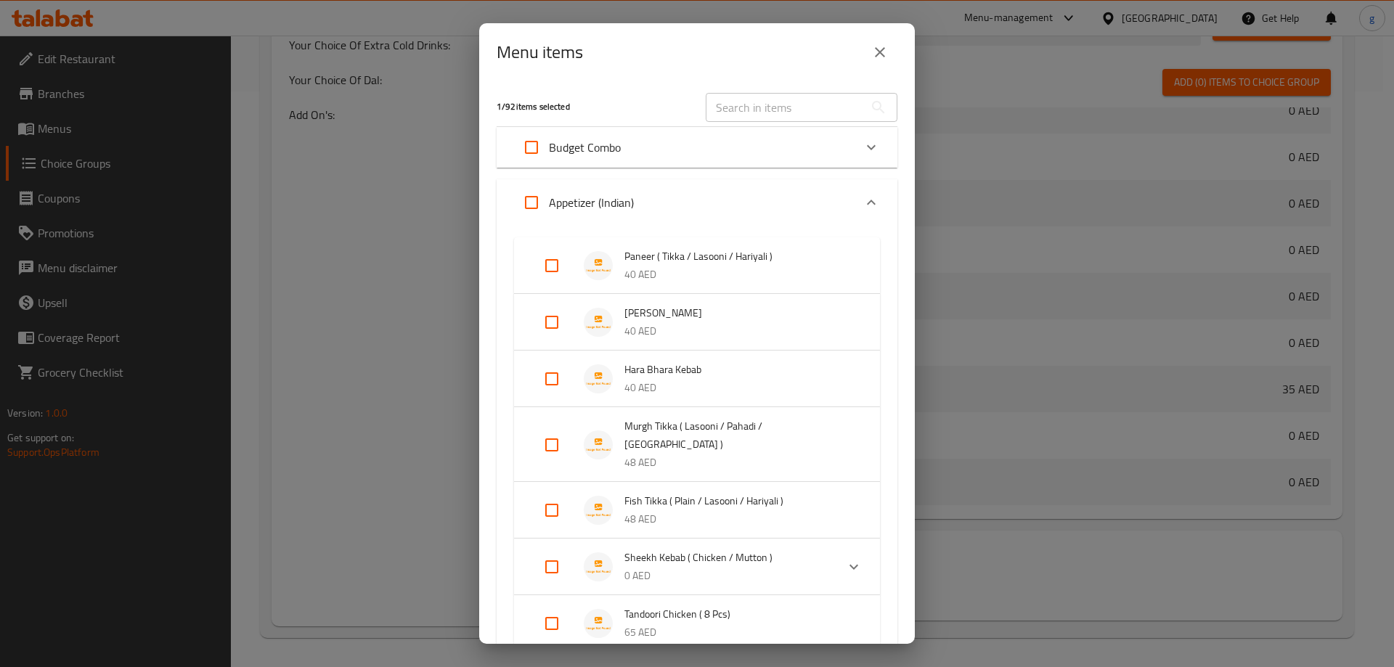
click at [750, 197] on div "Appetizer (Indian)" at bounding box center [684, 202] width 340 height 35
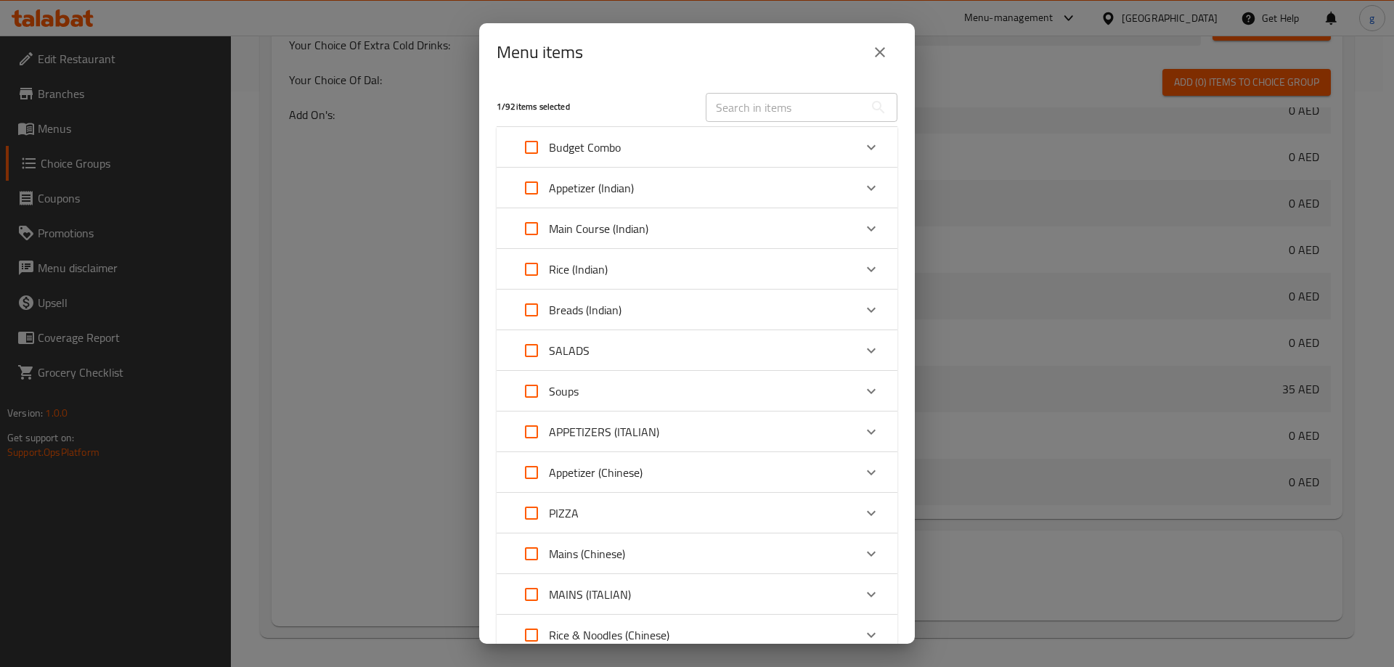
click at [826, 148] on div "Budget Combo" at bounding box center [684, 147] width 340 height 35
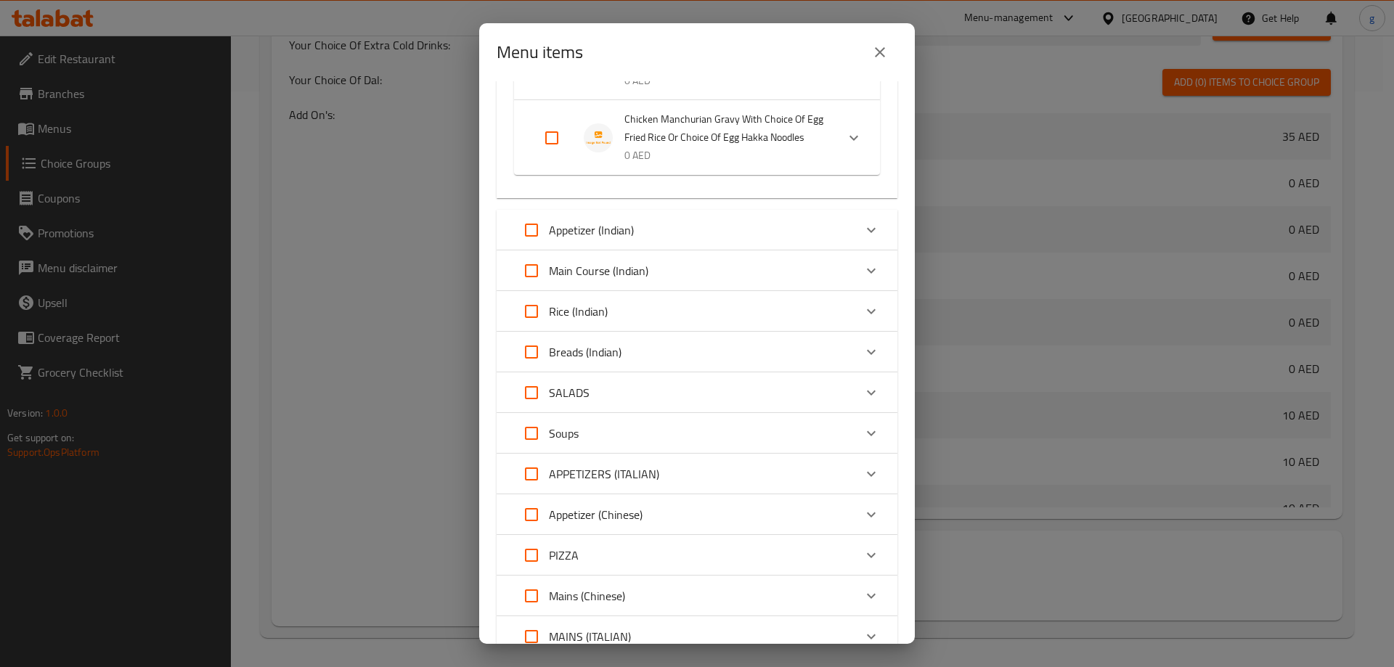
click at [439, 350] on div "Menu items 1 / 92 items selected ​ Budget Combo Choice Of Veg Pasta With Garlic…" at bounding box center [697, 333] width 1394 height 667
click at [883, 53] on icon "close" at bounding box center [879, 52] width 17 height 17
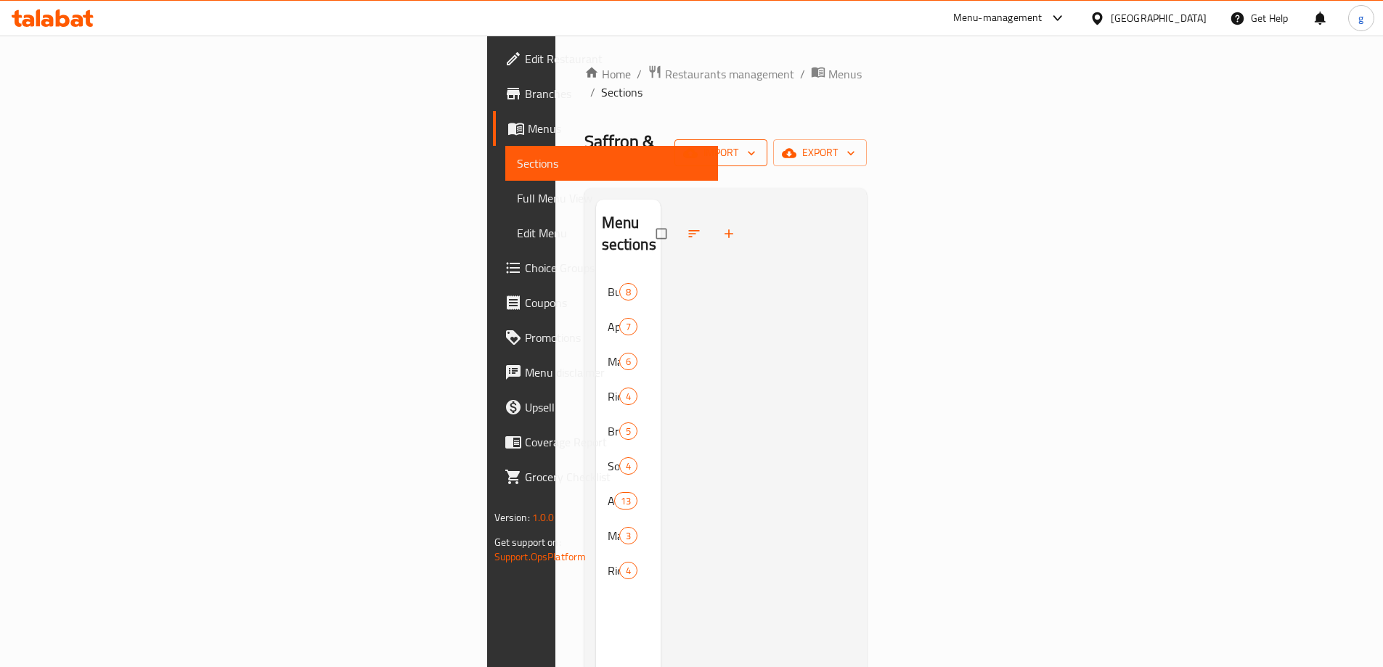
click at [756, 144] on span "import" at bounding box center [721, 153] width 70 height 18
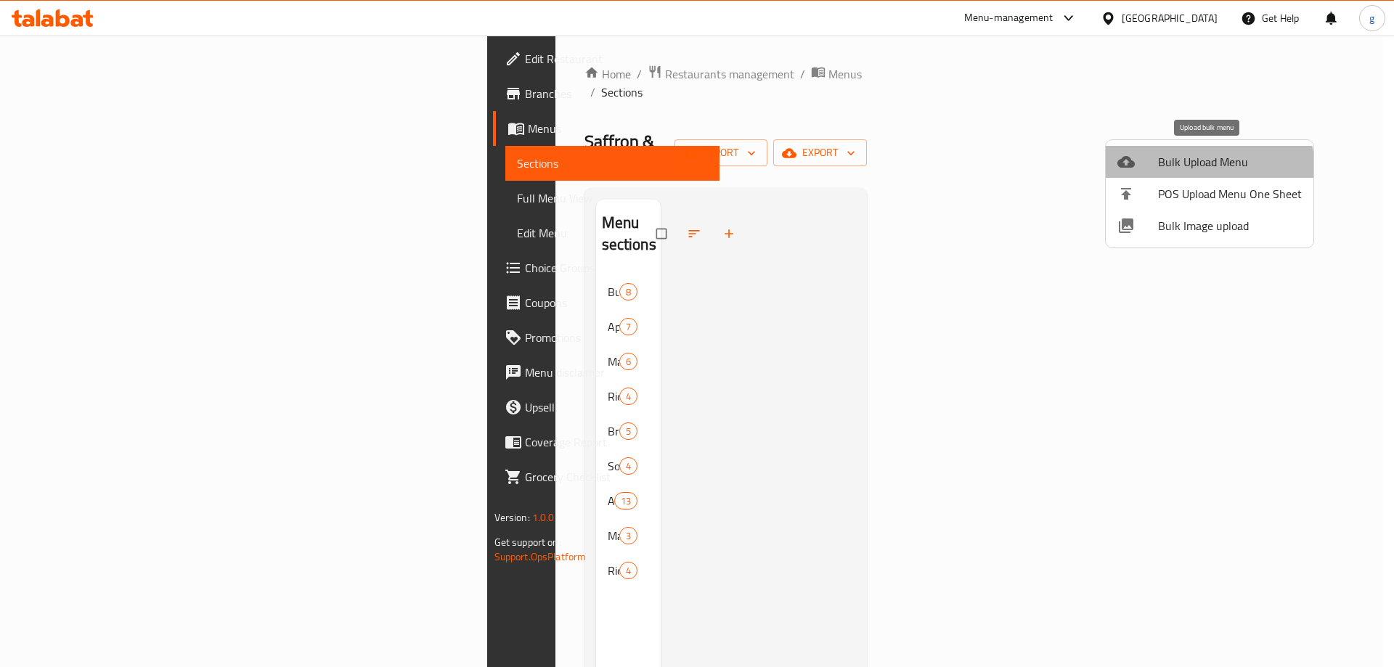
click at [1183, 176] on li "Bulk Upload Menu" at bounding box center [1210, 162] width 208 height 32
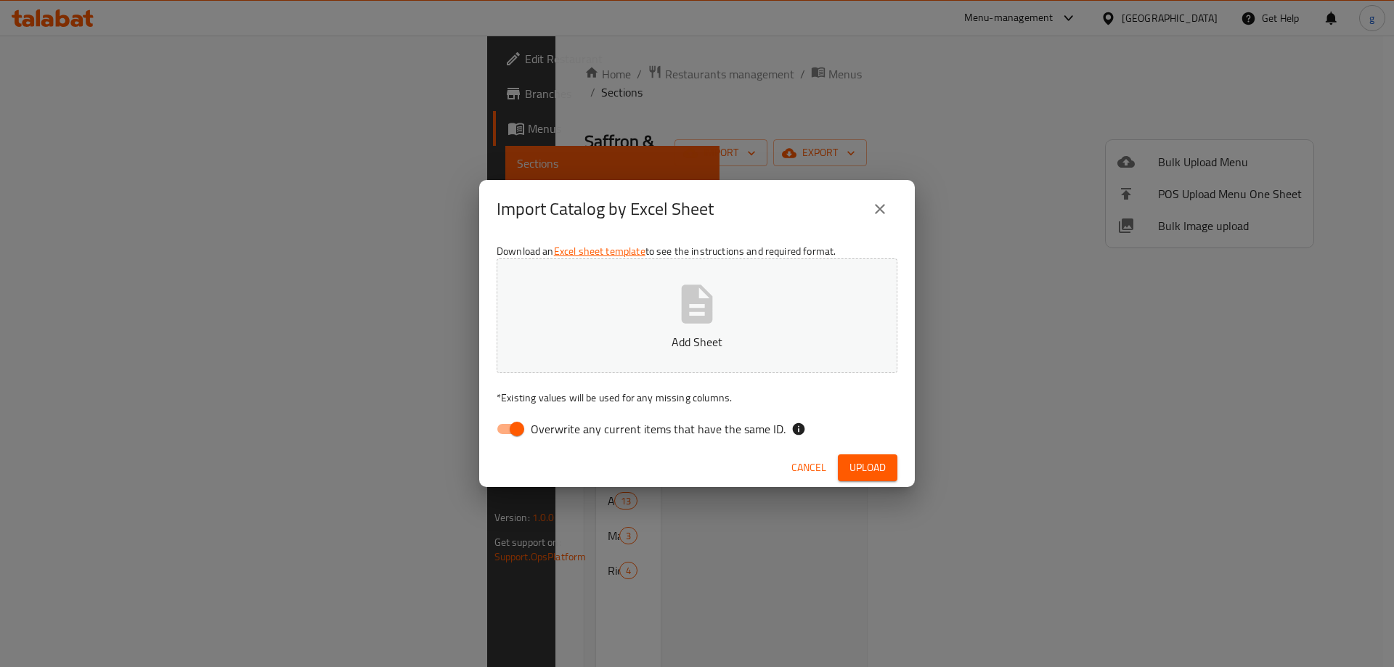
click at [516, 416] on input "Overwrite any current items that have the same ID." at bounding box center [517, 429] width 83 height 28
checkbox input "false"
click at [590, 331] on button "Add Sheet" at bounding box center [697, 316] width 401 height 115
click at [856, 462] on span "Upload" at bounding box center [868, 468] width 36 height 18
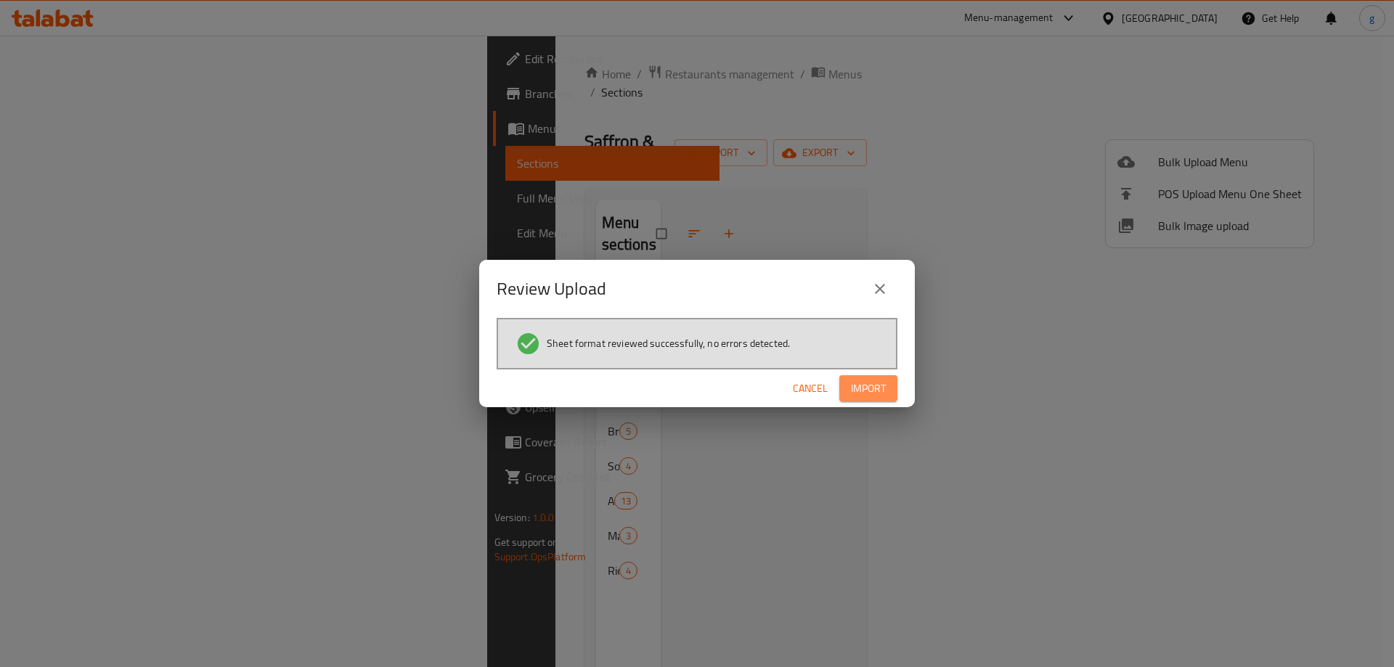
click at [860, 395] on span "Import" at bounding box center [868, 389] width 35 height 18
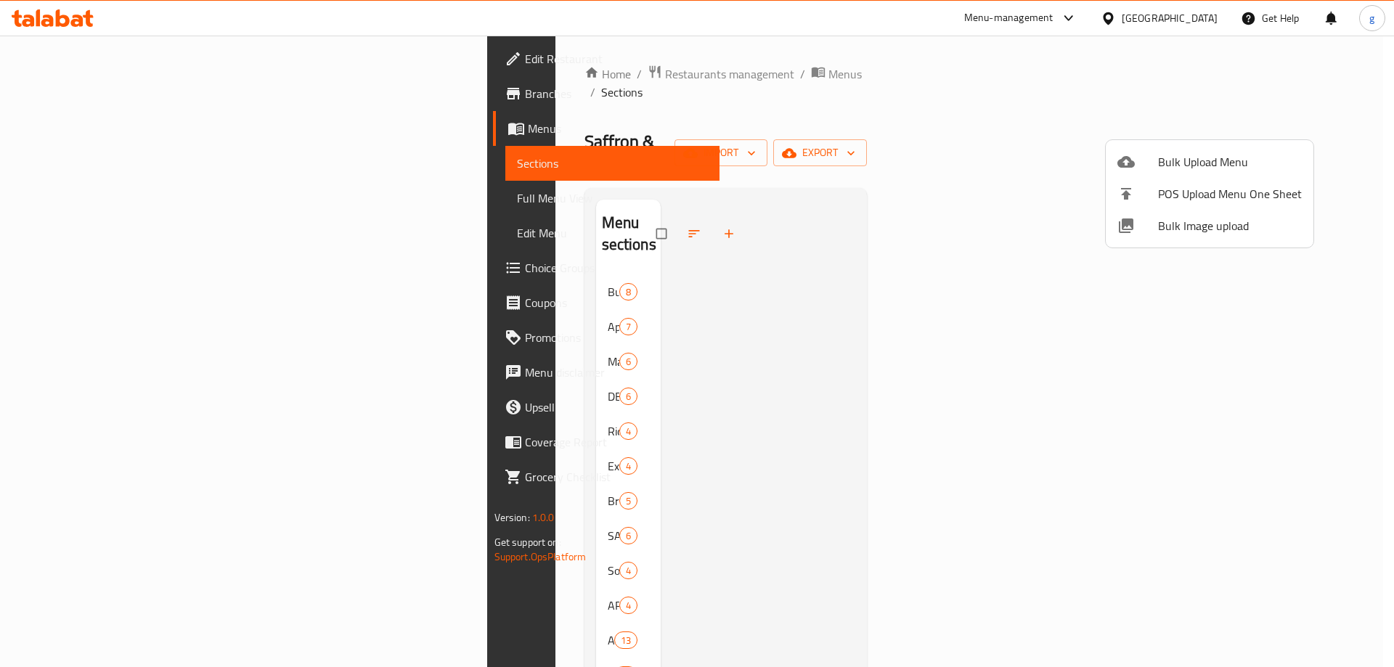
click at [1025, 92] on div at bounding box center [697, 333] width 1394 height 667
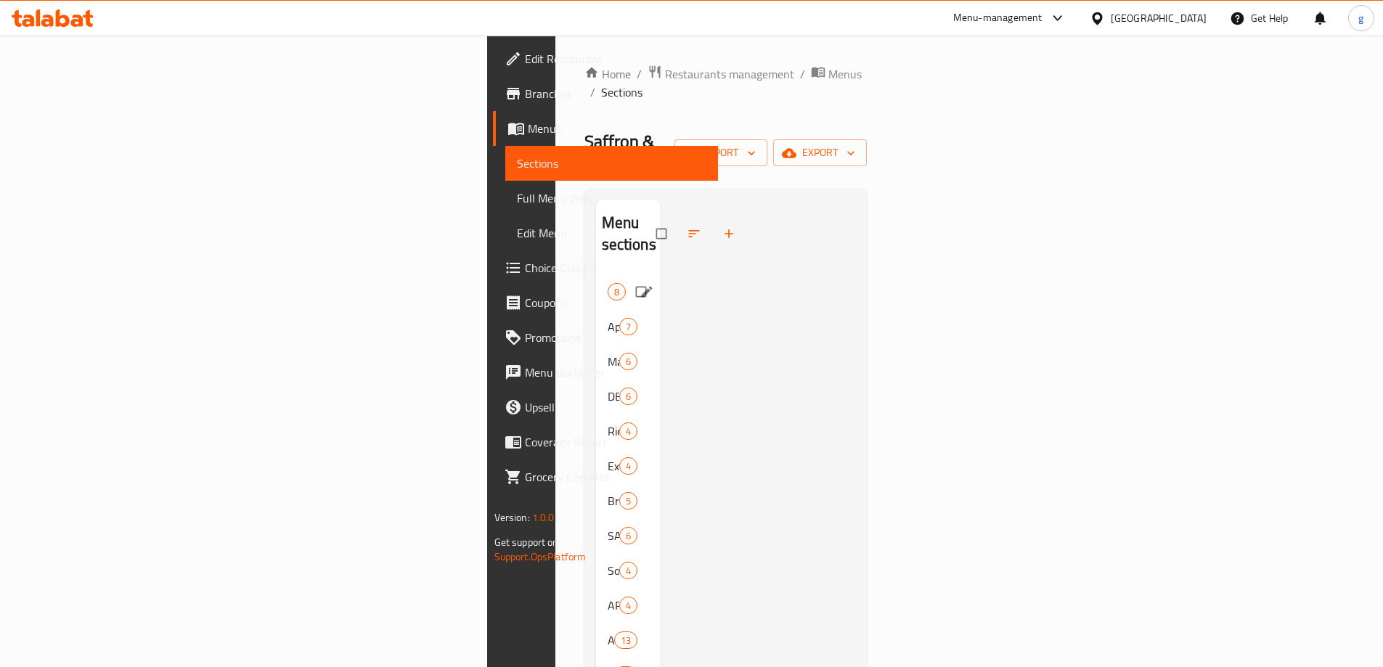
click at [596, 275] on div "Budget Combo 8" at bounding box center [628, 292] width 65 height 35
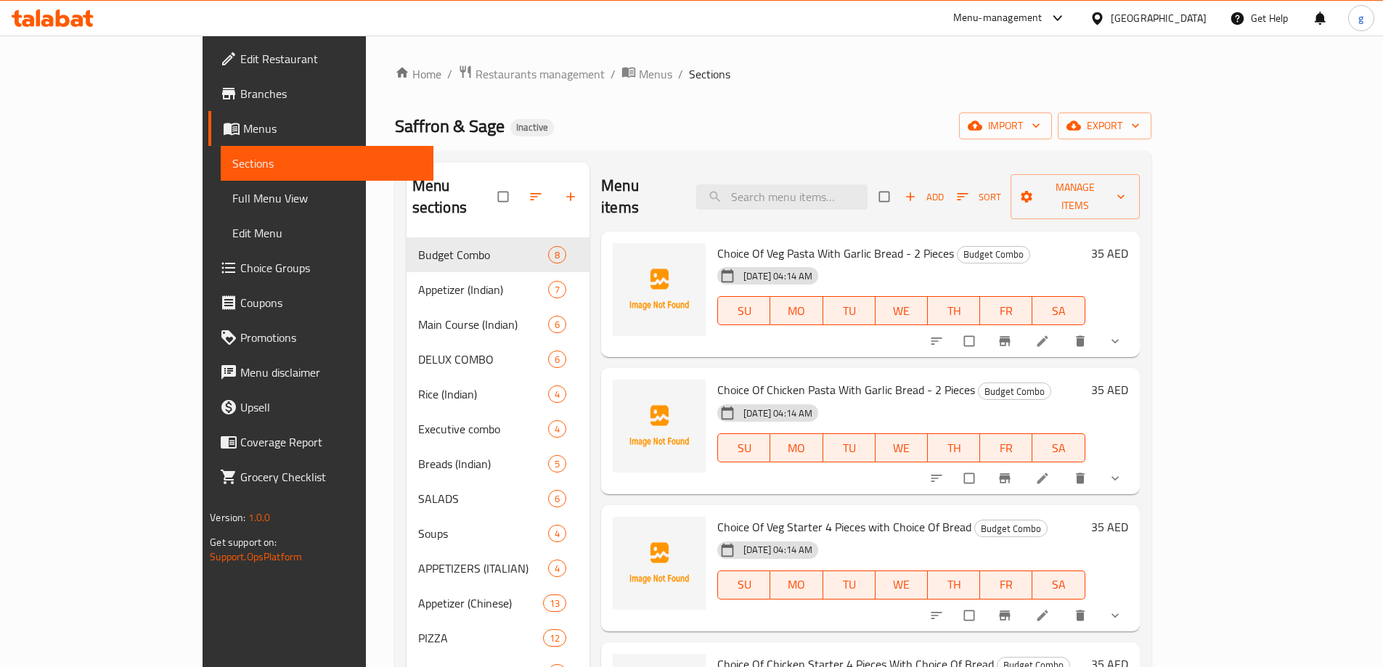
click at [240, 264] on span "Choice Groups" at bounding box center [331, 267] width 182 height 17
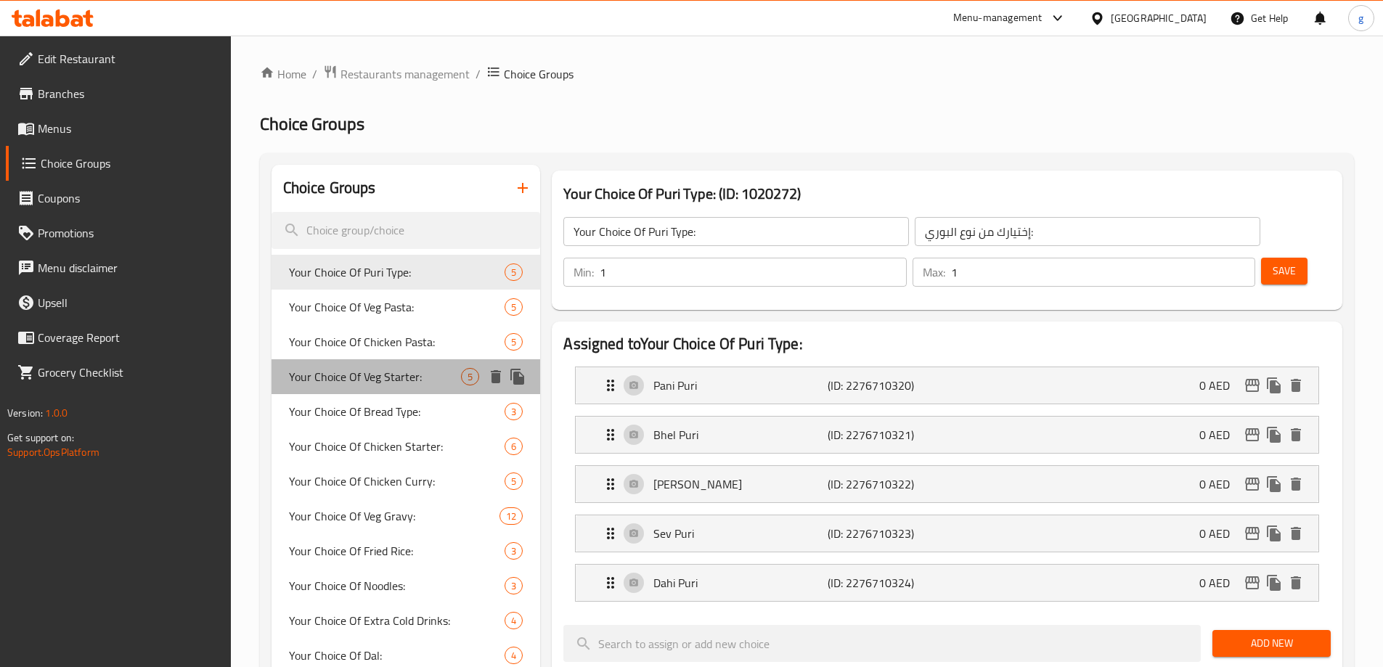
click at [305, 379] on span "Your Choice Of Veg Starter:" at bounding box center [375, 376] width 173 height 17
type input "Your Choice Of Veg Starter:"
type input "إختيارك من مقبلات الخضار:"
type input "4"
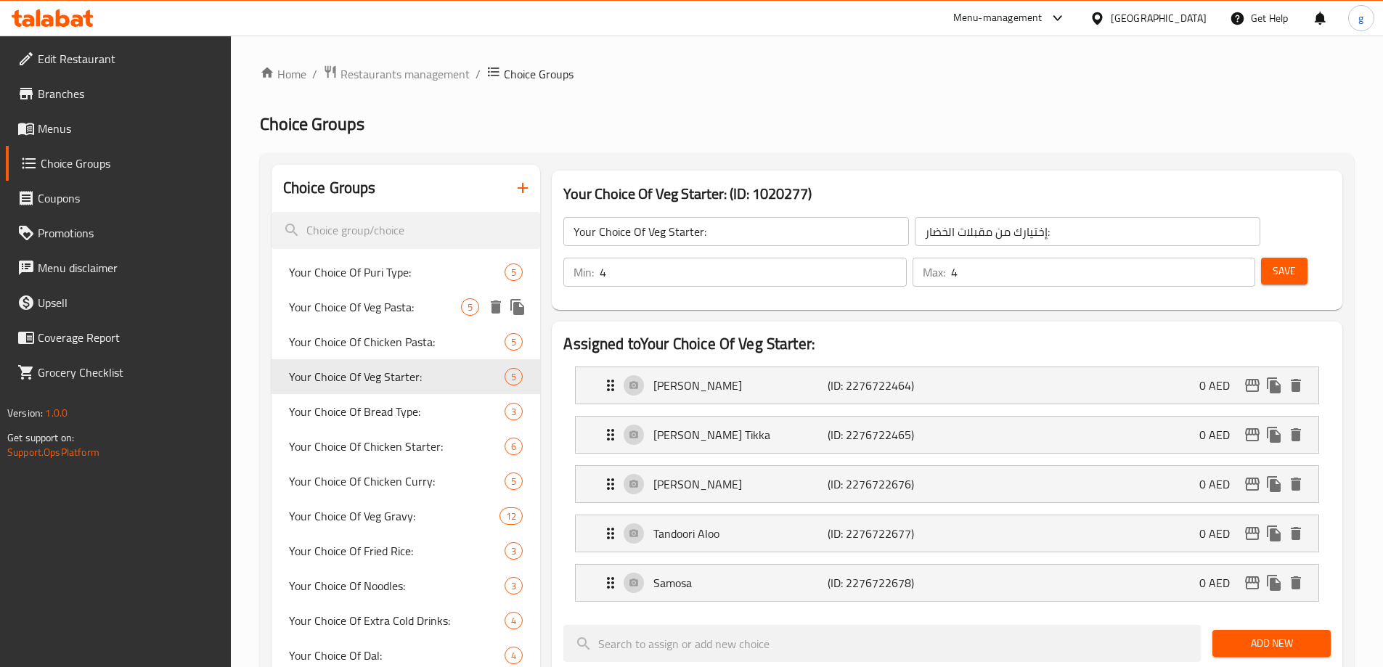
click at [341, 305] on span "Your Choice Of Veg Pasta:" at bounding box center [375, 306] width 173 height 17
type input "Your Choice Of Veg Pasta:"
type input "إختيارك من مكرونة الخضار:"
type input "1"
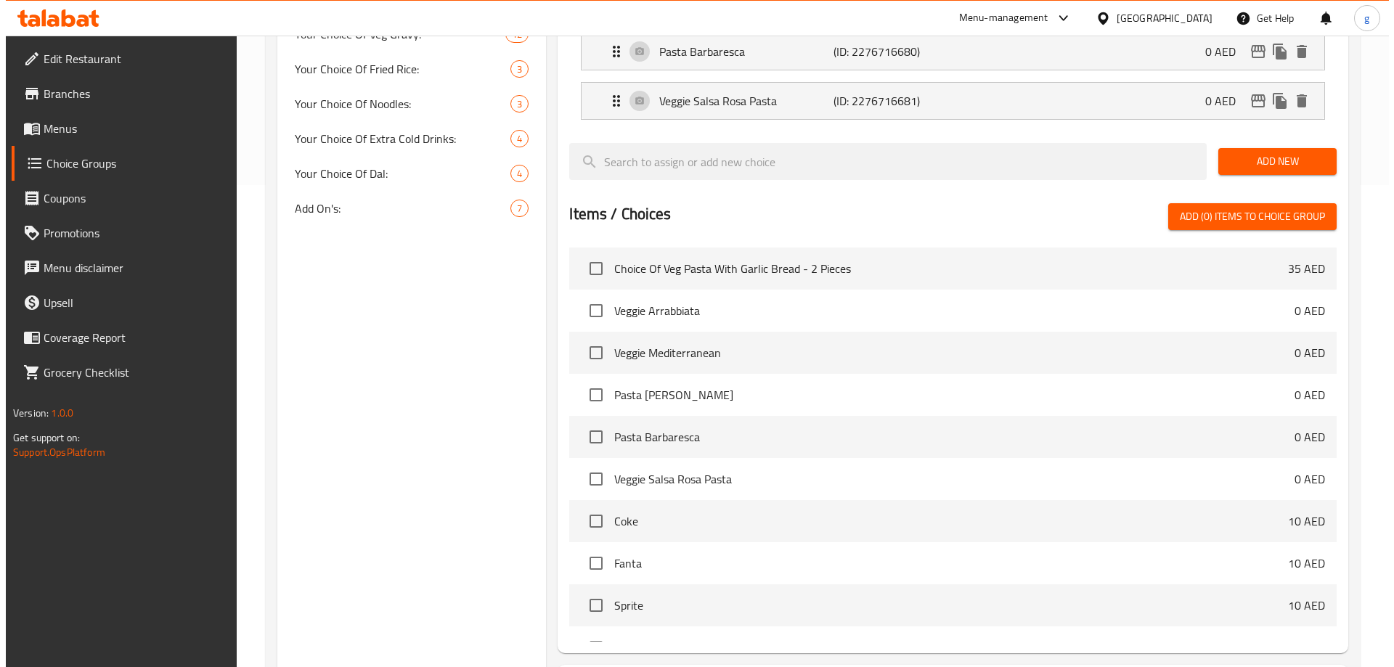
scroll to position [576, 0]
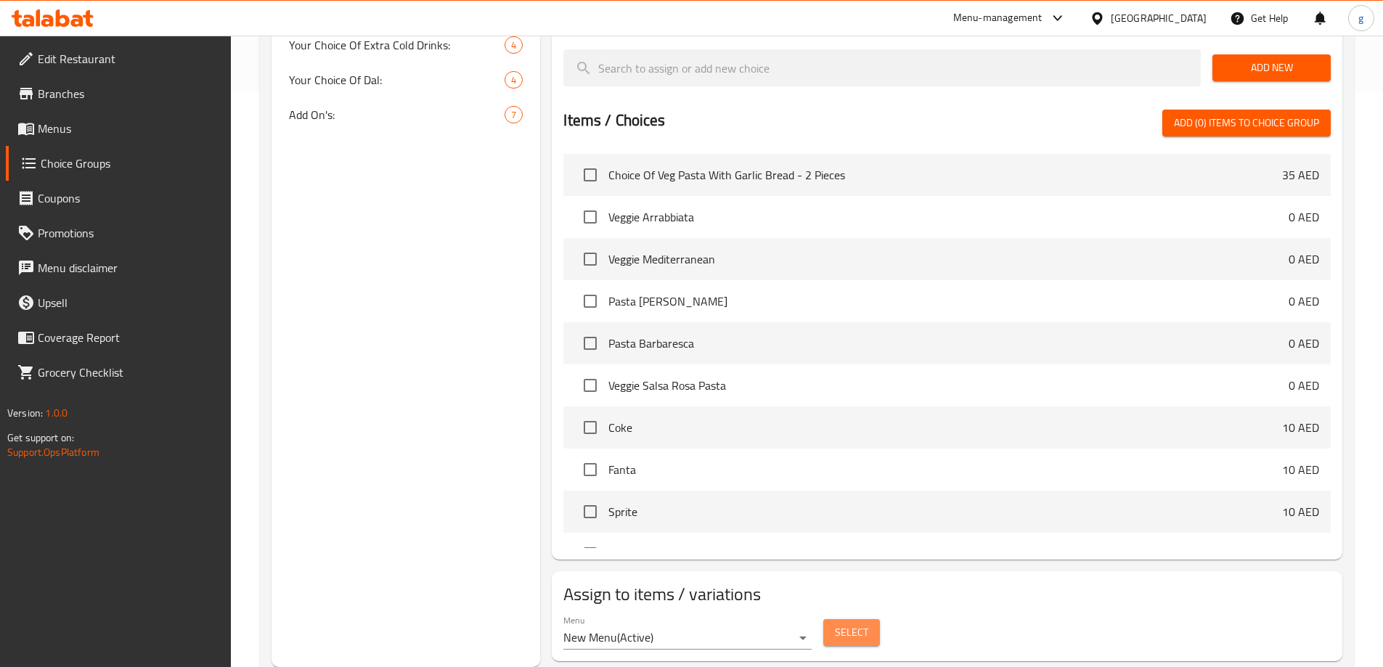
click at [874, 619] on button "Select" at bounding box center [852, 632] width 57 height 27
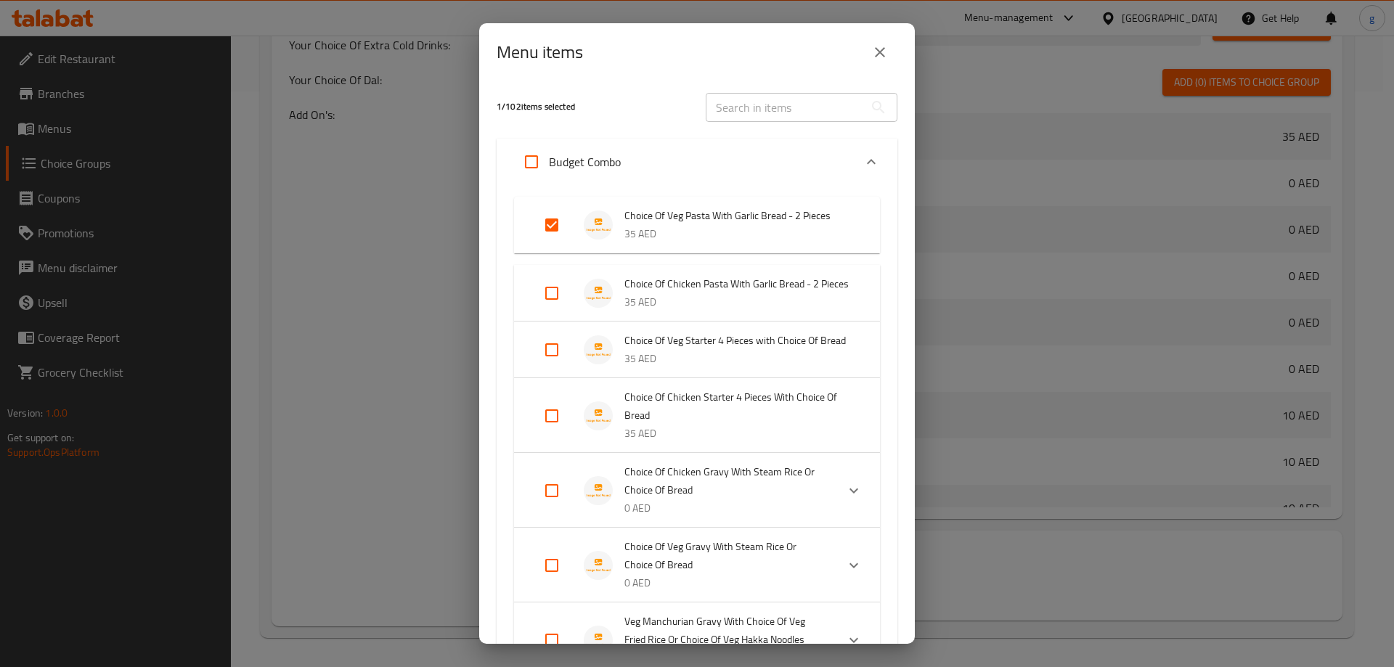
click at [880, 158] on div "Budget Combo" at bounding box center [697, 162] width 401 height 46
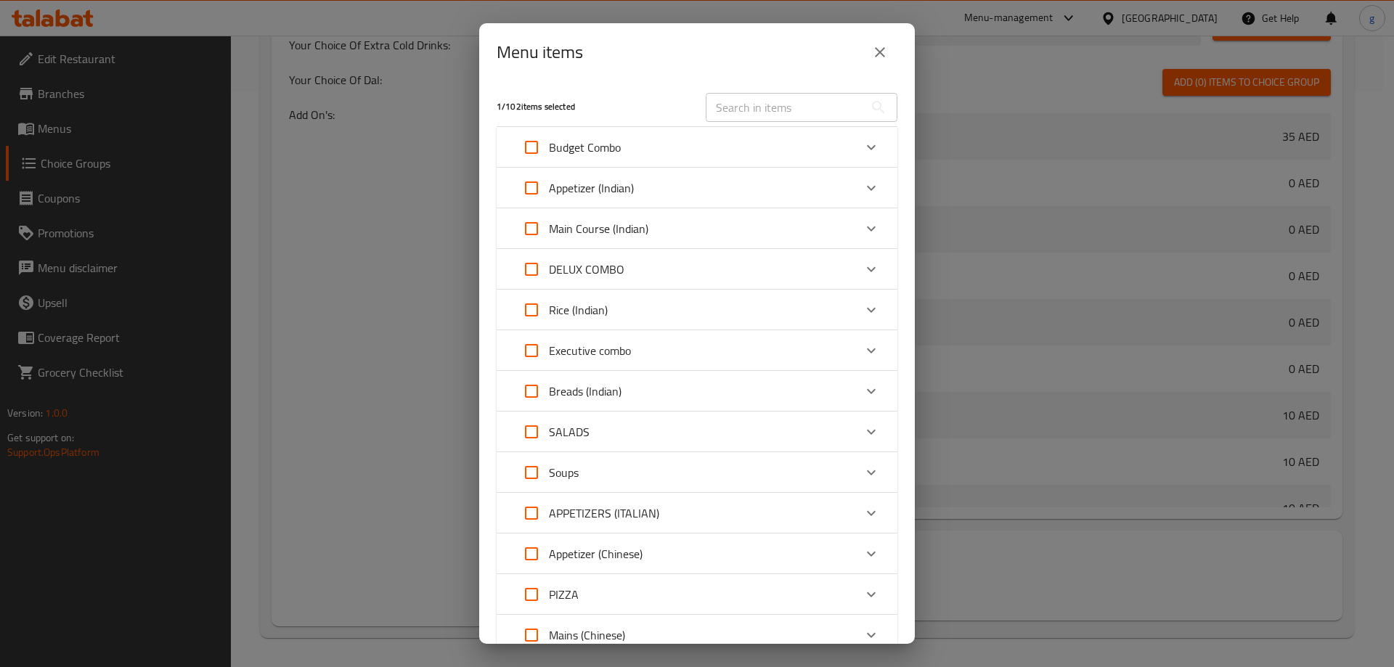
click at [599, 275] on p "DELUX COMBO" at bounding box center [587, 269] width 76 height 17
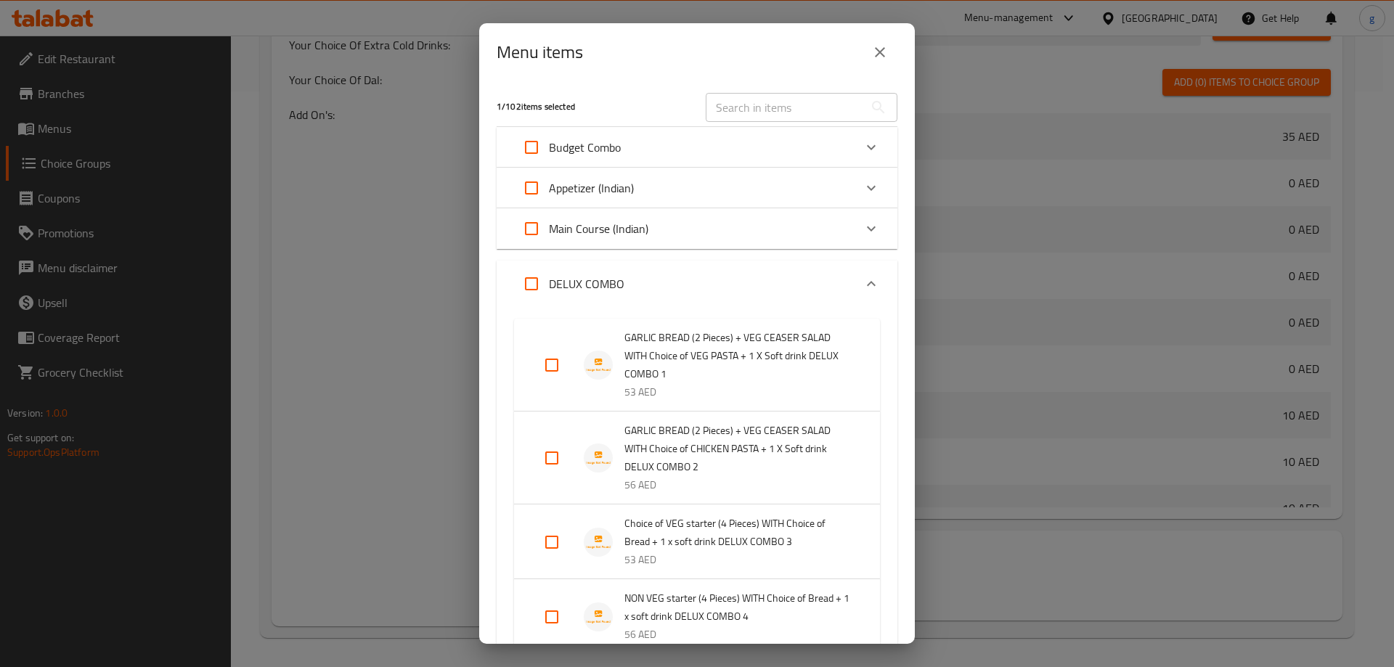
click at [552, 371] on input "Expand" at bounding box center [552, 365] width 35 height 35
checkbox input "true"
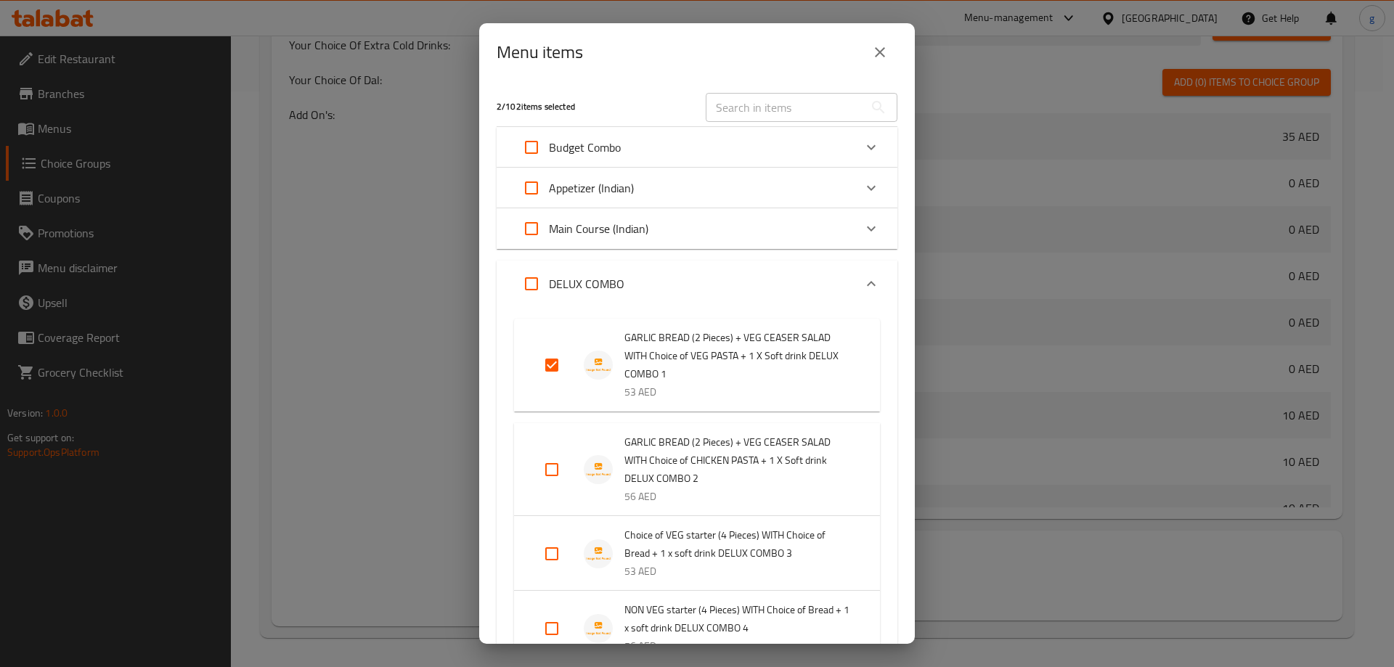
click at [547, 468] on input "Expand" at bounding box center [552, 469] width 35 height 35
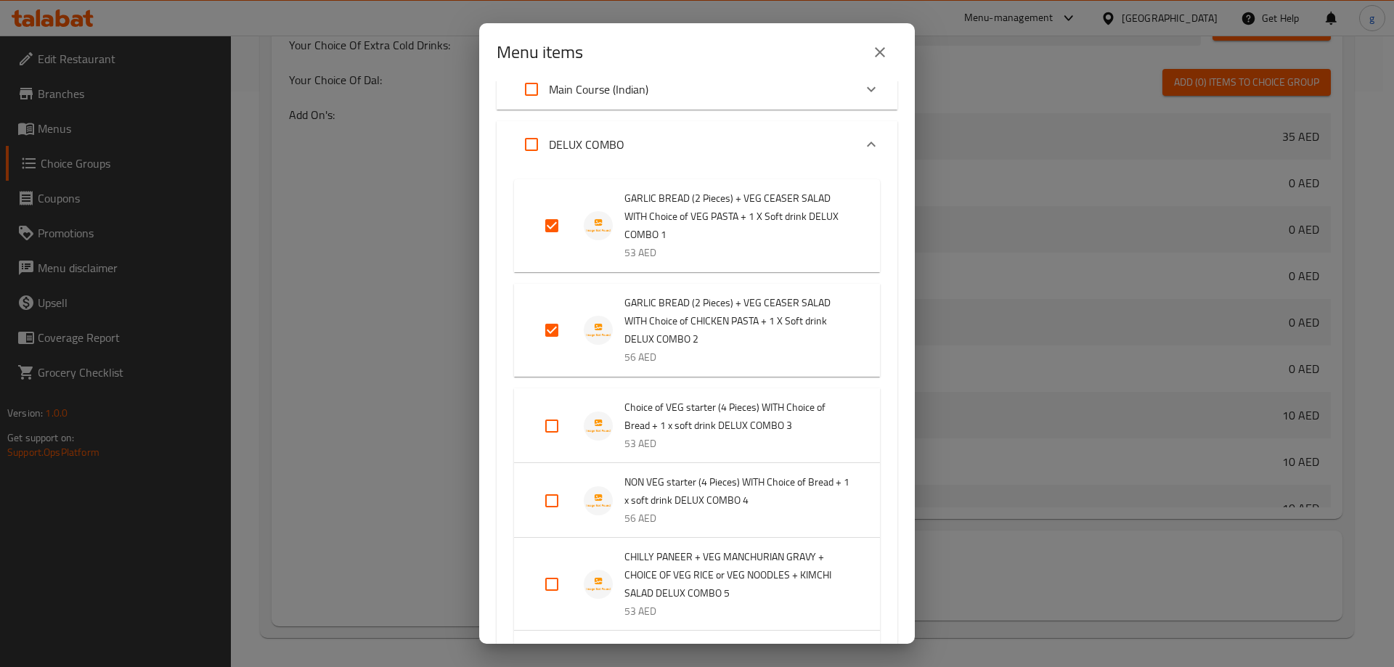
scroll to position [145, 0]
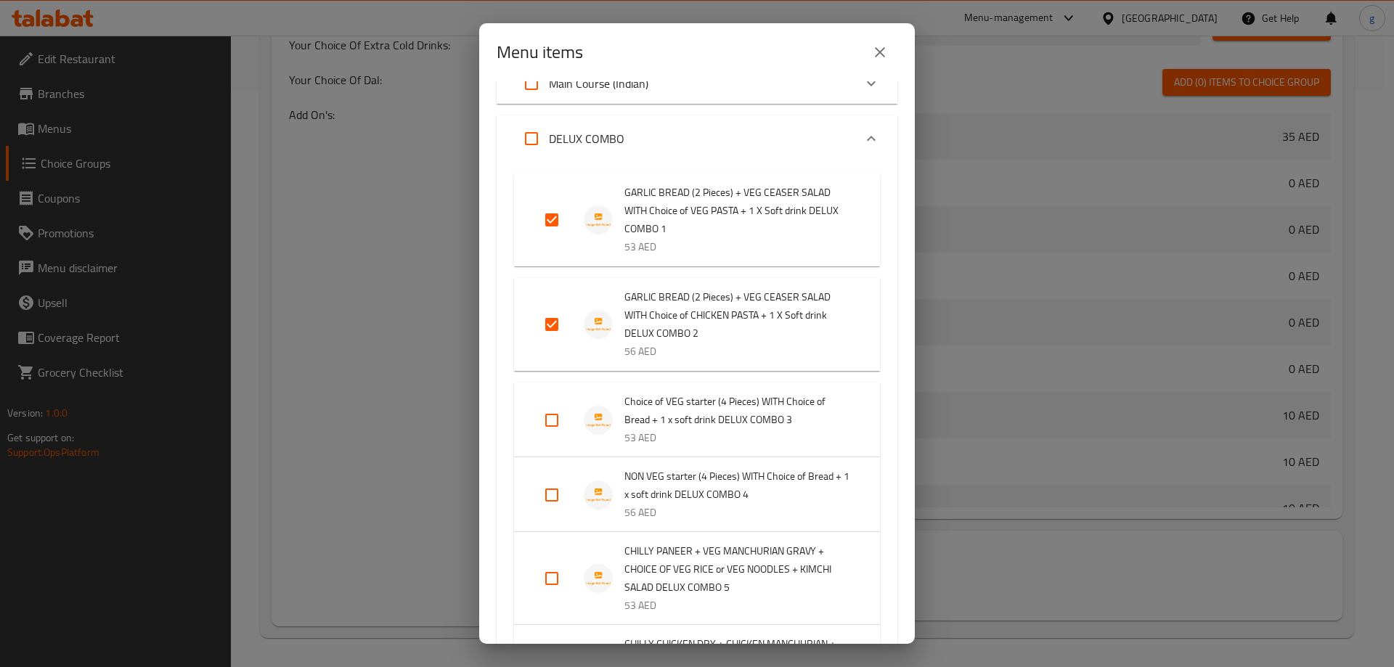
click at [540, 325] on input "Expand" at bounding box center [552, 324] width 35 height 35
checkbox input "false"
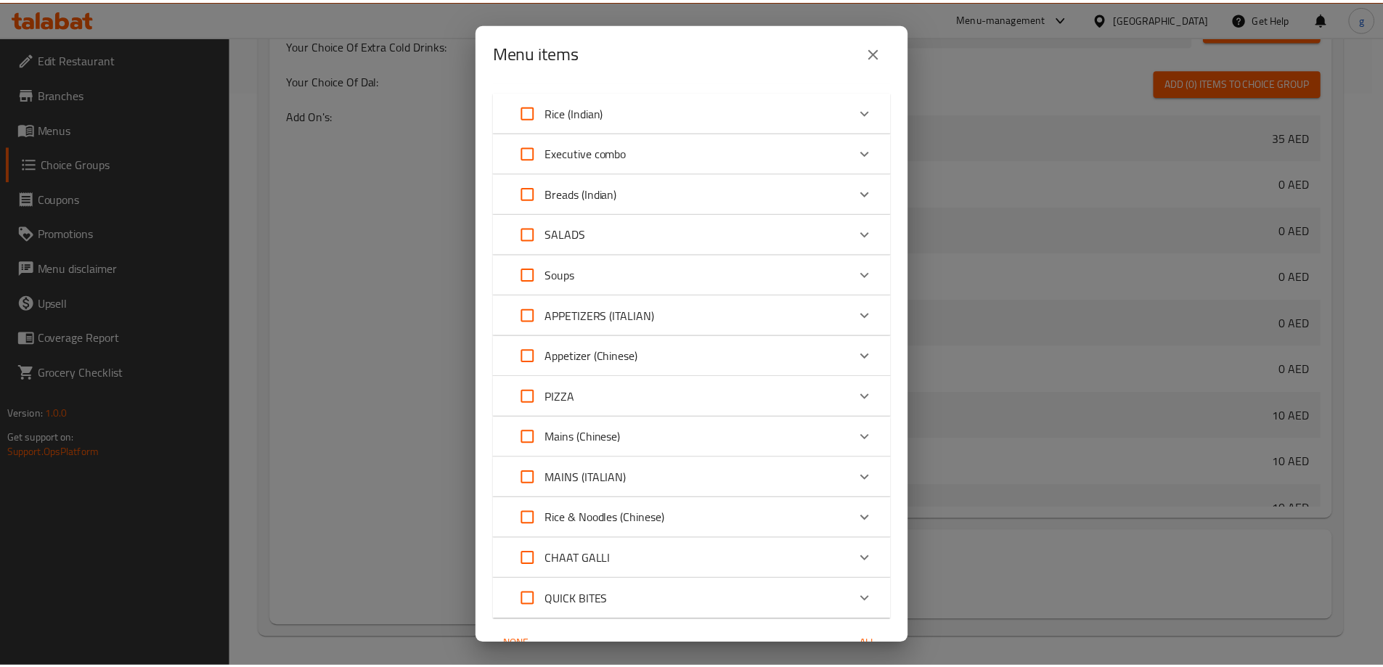
scroll to position [872, 0]
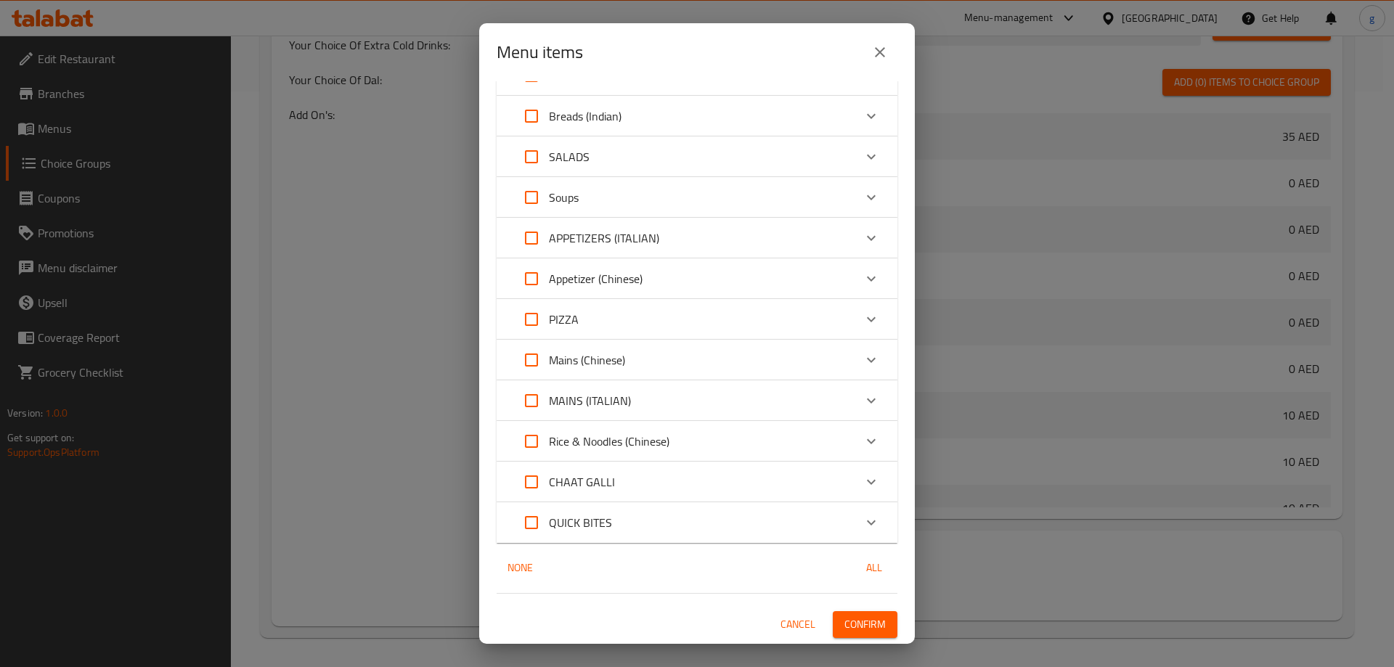
click at [854, 617] on span "Confirm" at bounding box center [865, 625] width 41 height 18
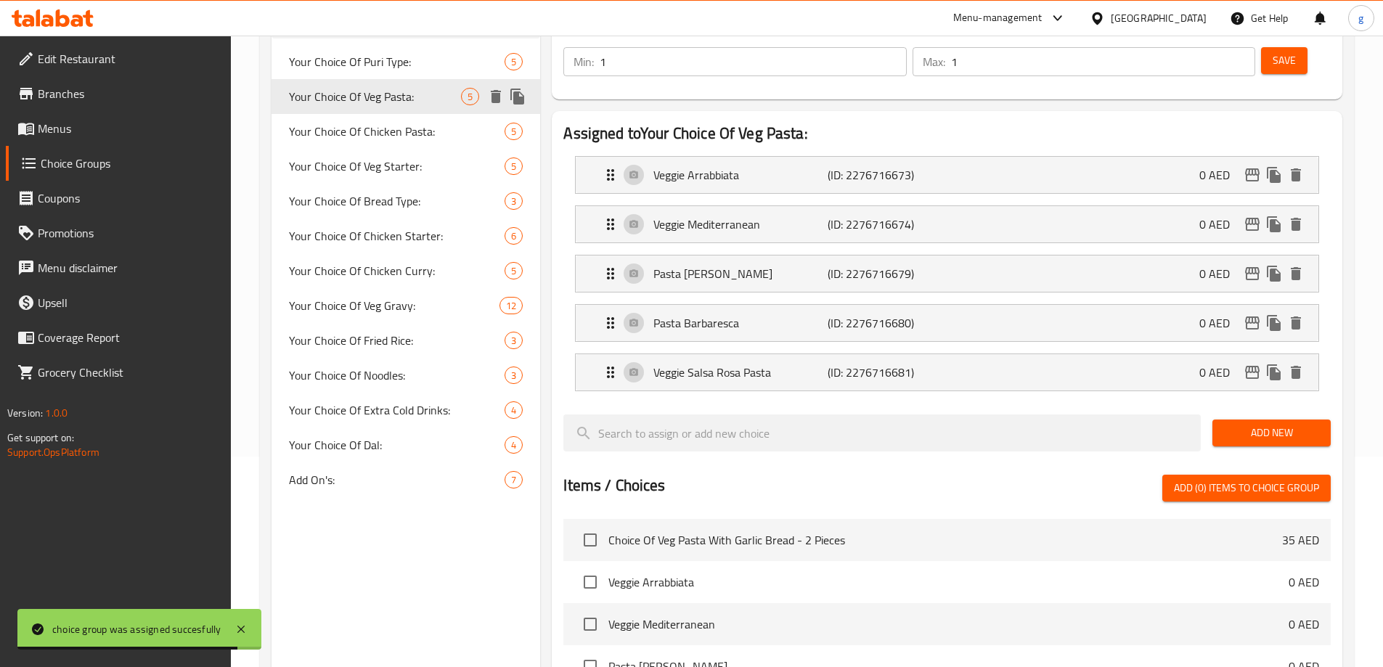
scroll to position [140, 0]
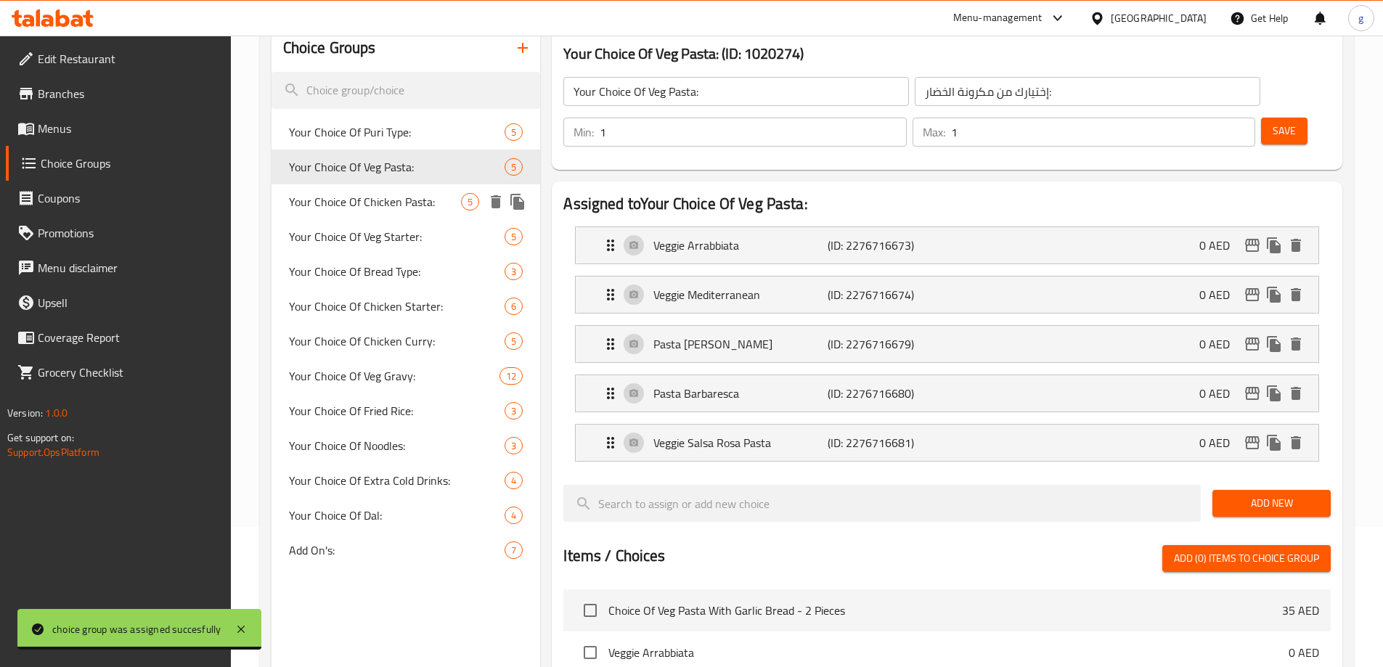
click at [411, 200] on span "Your Choice Of Chicken Pasta:" at bounding box center [375, 201] width 173 height 17
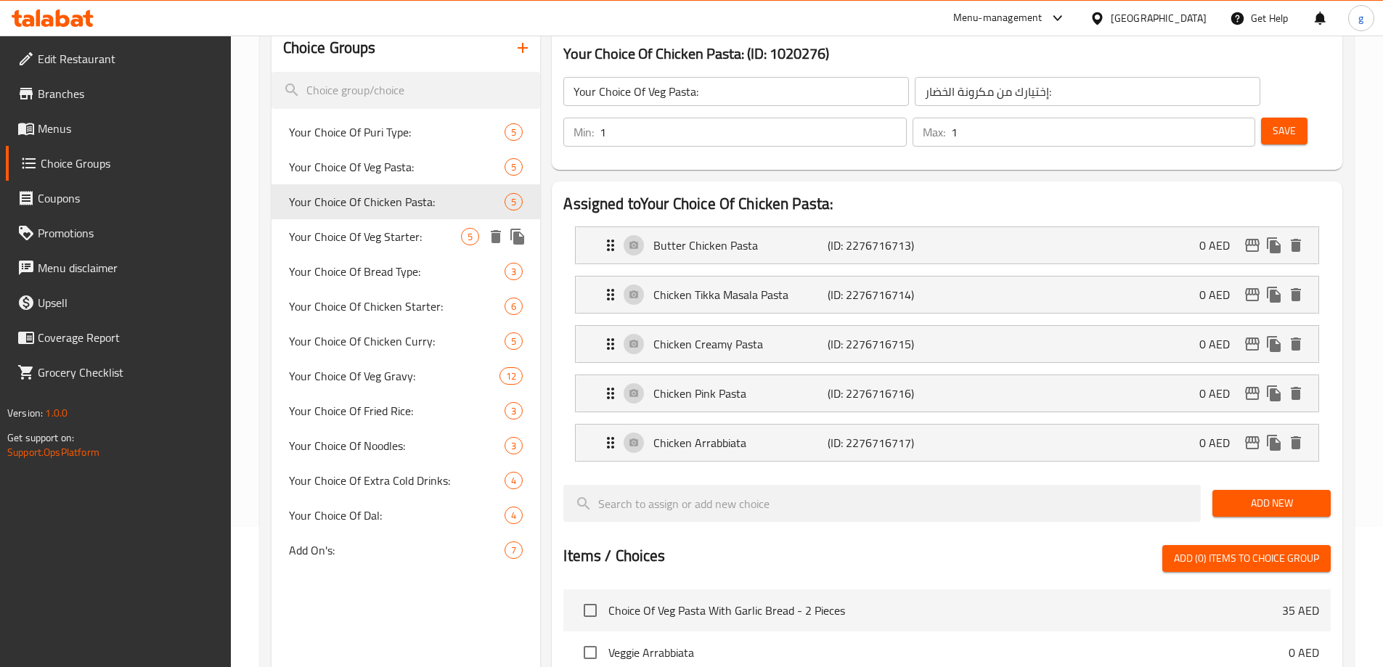
type input "Your Choice Of Chicken Pasta:"
type input "إختيارك من مكرونة الدجاج:"
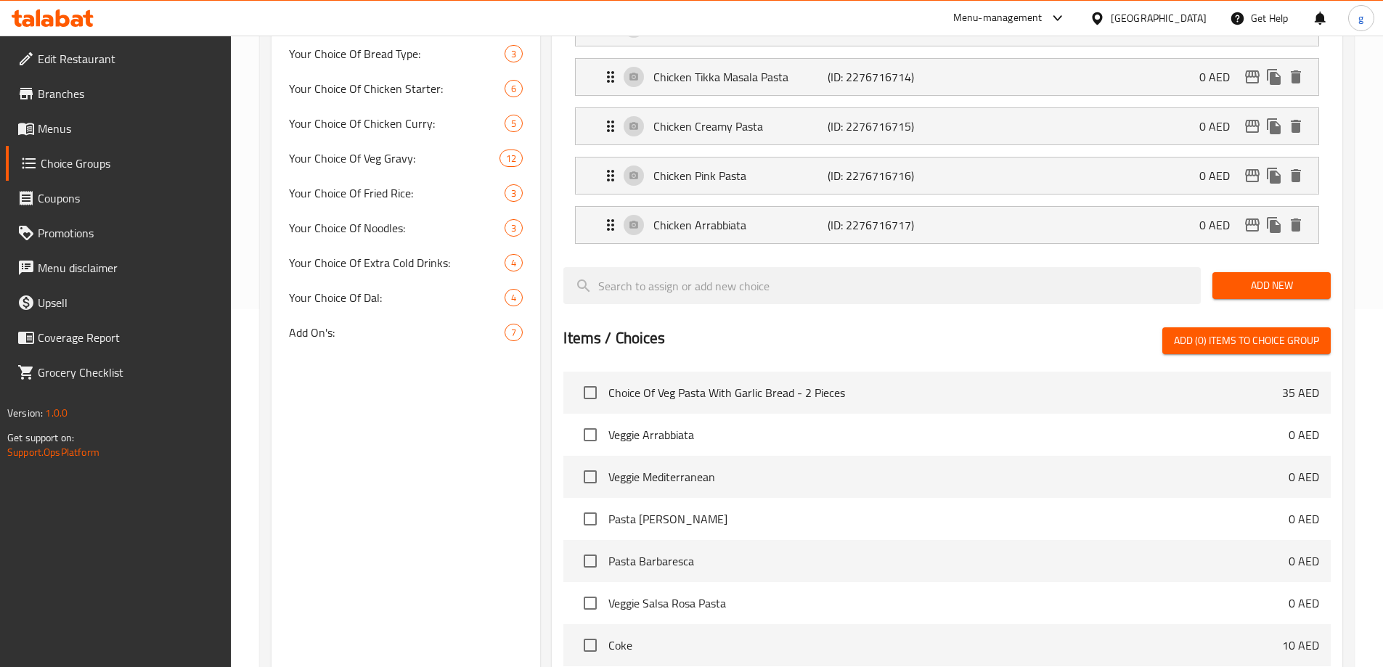
scroll to position [0, 0]
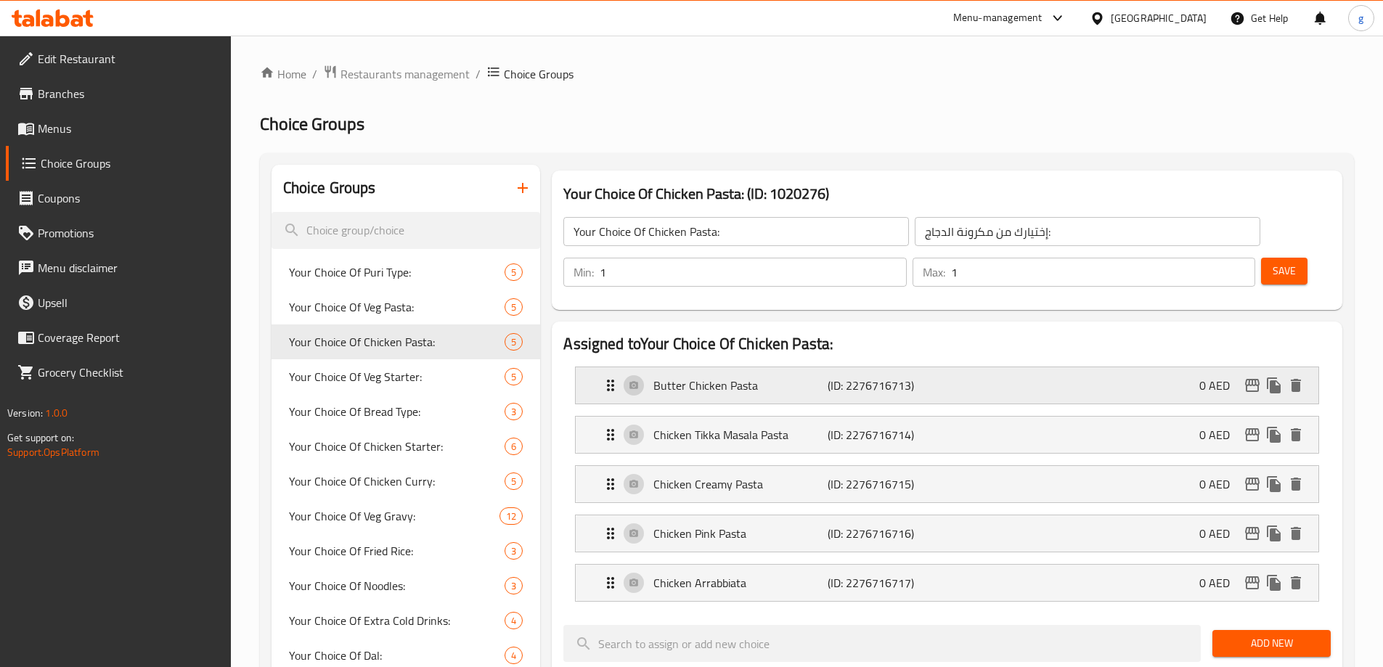
click at [776, 377] on p "Butter Chicken Pasta" at bounding box center [741, 385] width 174 height 17
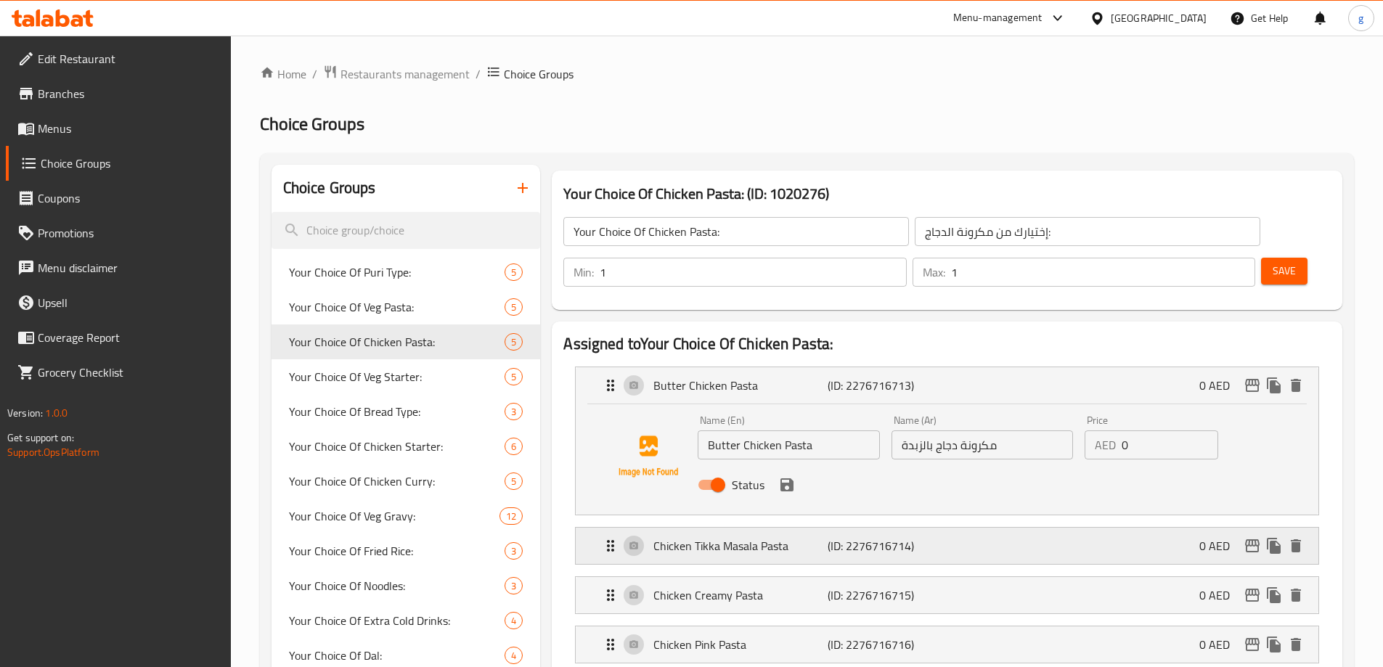
click at [771, 528] on div "Chicken Tikka Masala Pasta (ID: 2276716714) 0 AED" at bounding box center [951, 546] width 699 height 36
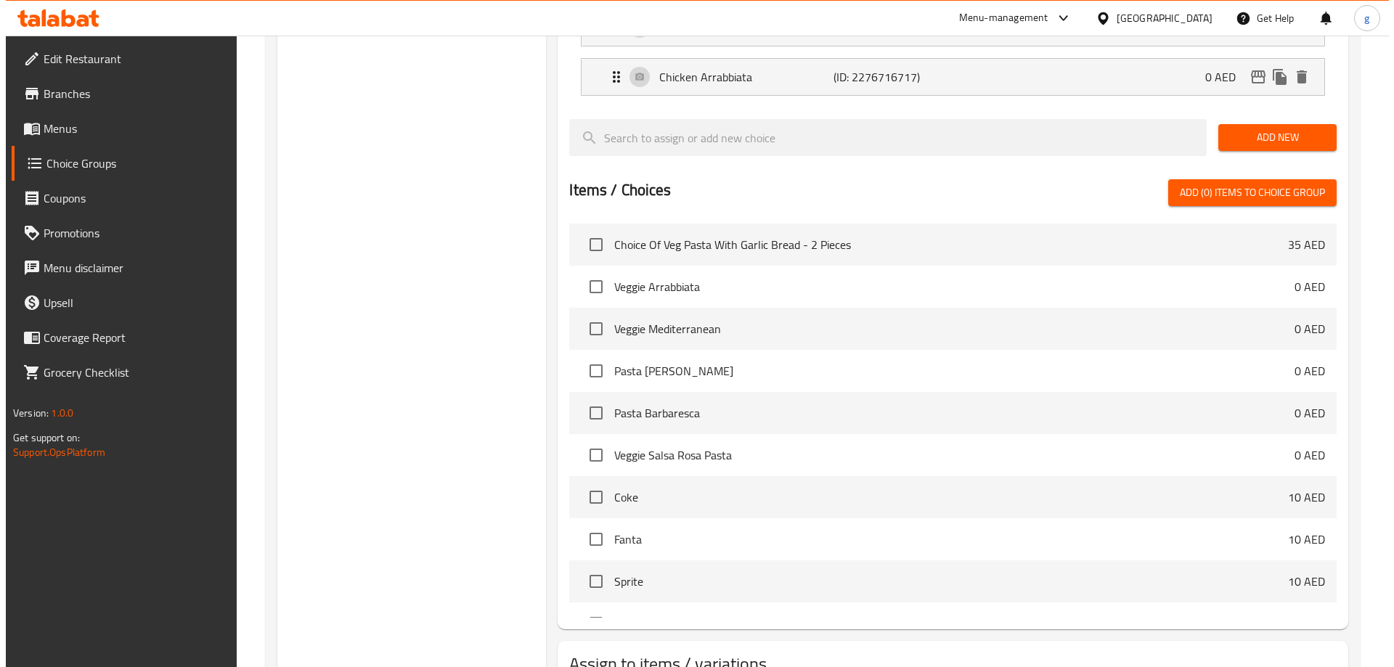
scroll to position [798, 0]
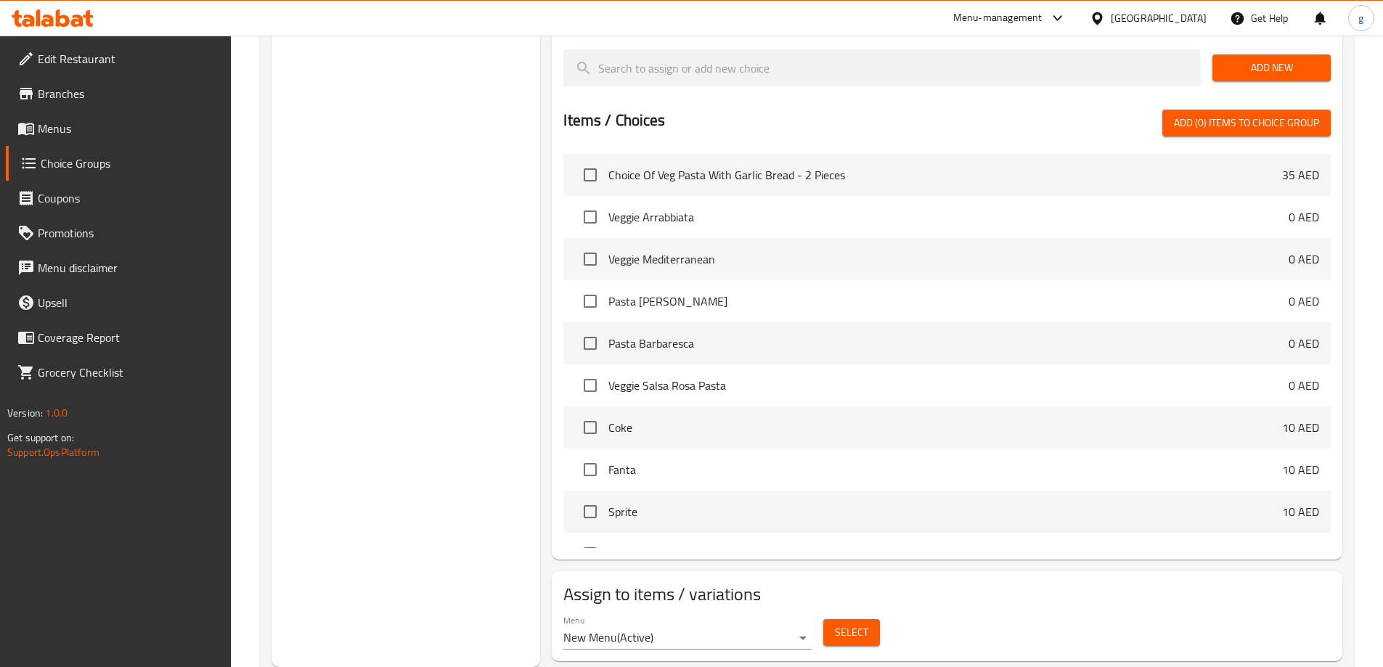
drag, startPoint x: 861, startPoint y: 576, endPoint x: 858, endPoint y: 586, distance: 10.6
click at [861, 614] on div "Select" at bounding box center [852, 633] width 68 height 38
click at [858, 624] on span "Select" at bounding box center [851, 633] width 33 height 18
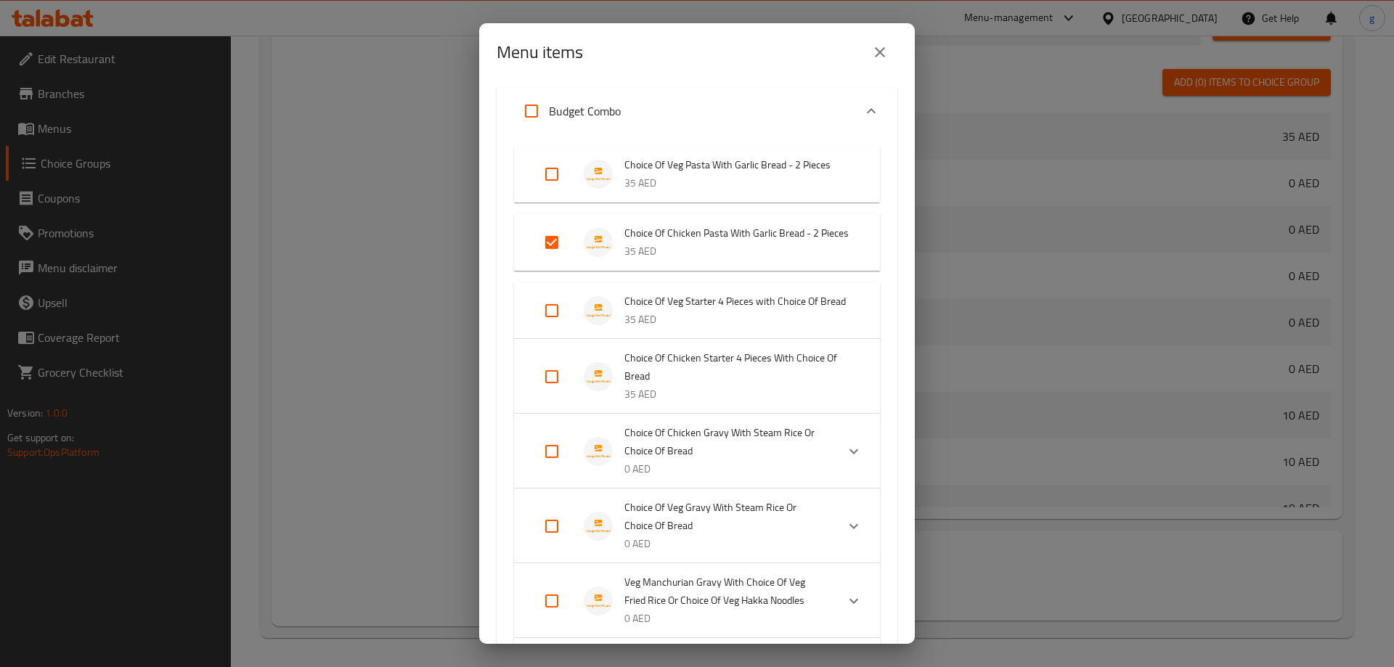
scroll to position [0, 0]
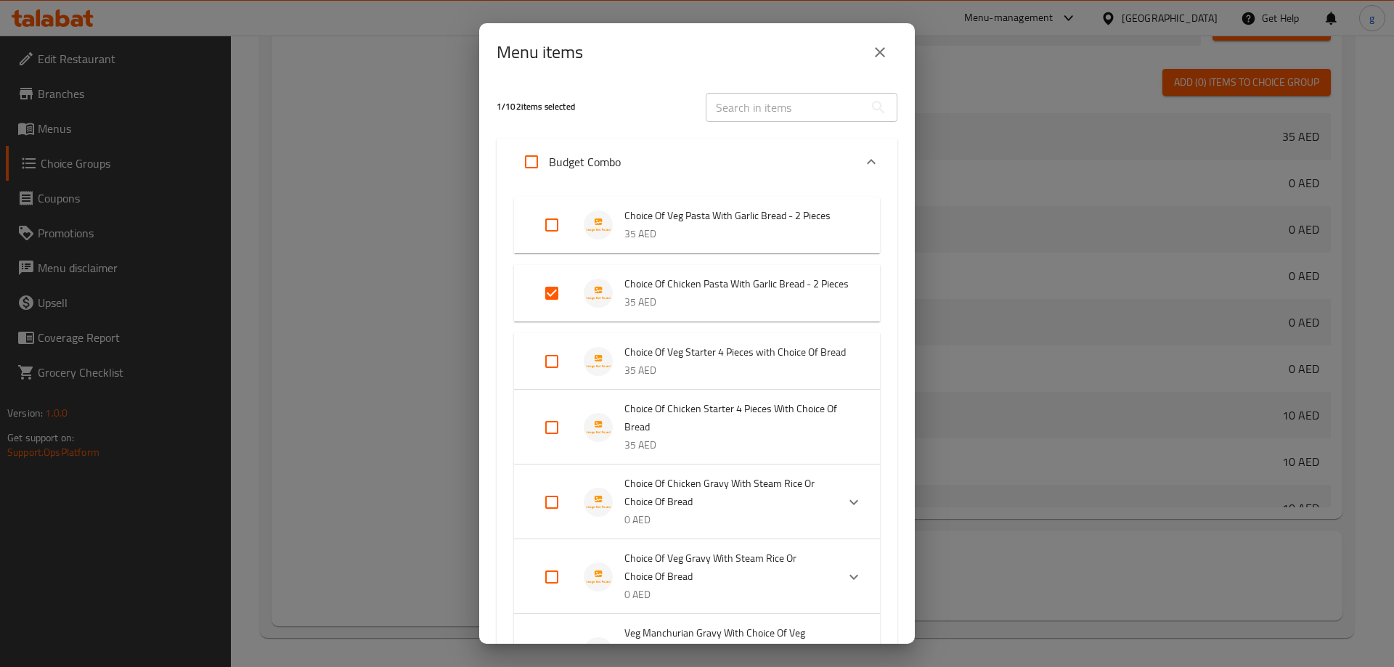
click at [557, 293] on input "Expand" at bounding box center [552, 293] width 35 height 35
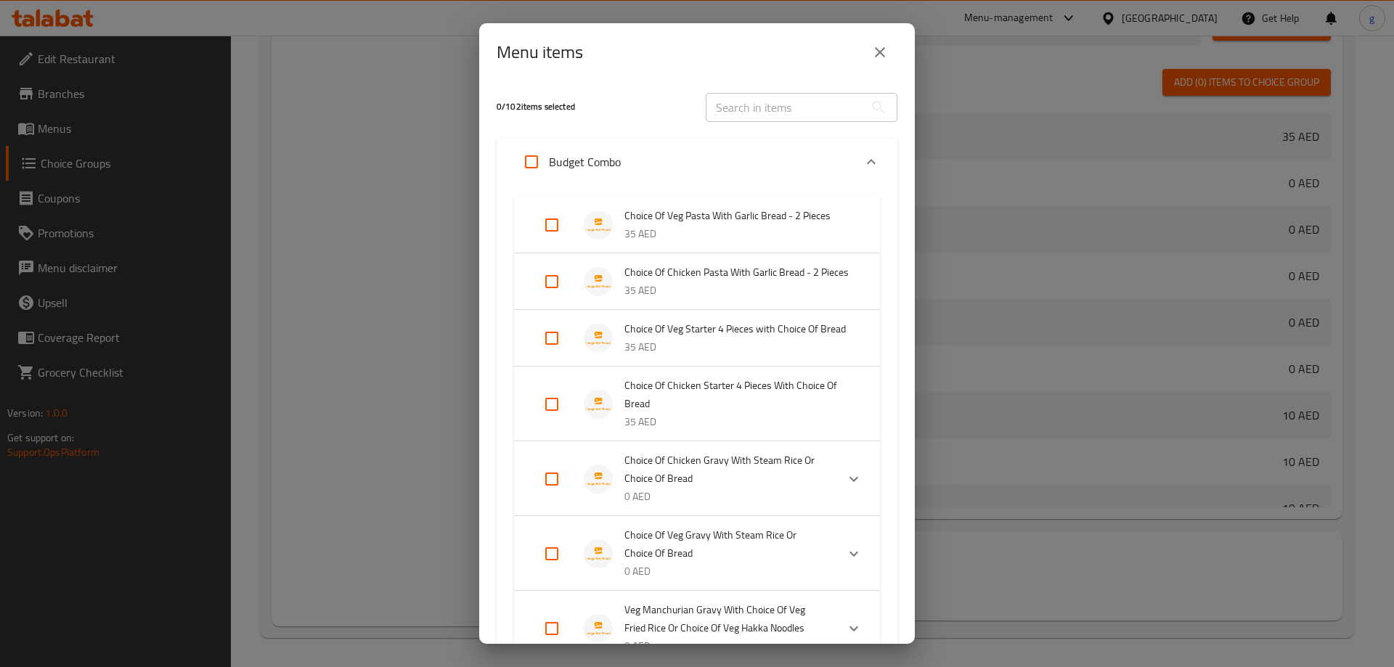
click at [555, 291] on input "Expand" at bounding box center [552, 281] width 35 height 35
checkbox input "true"
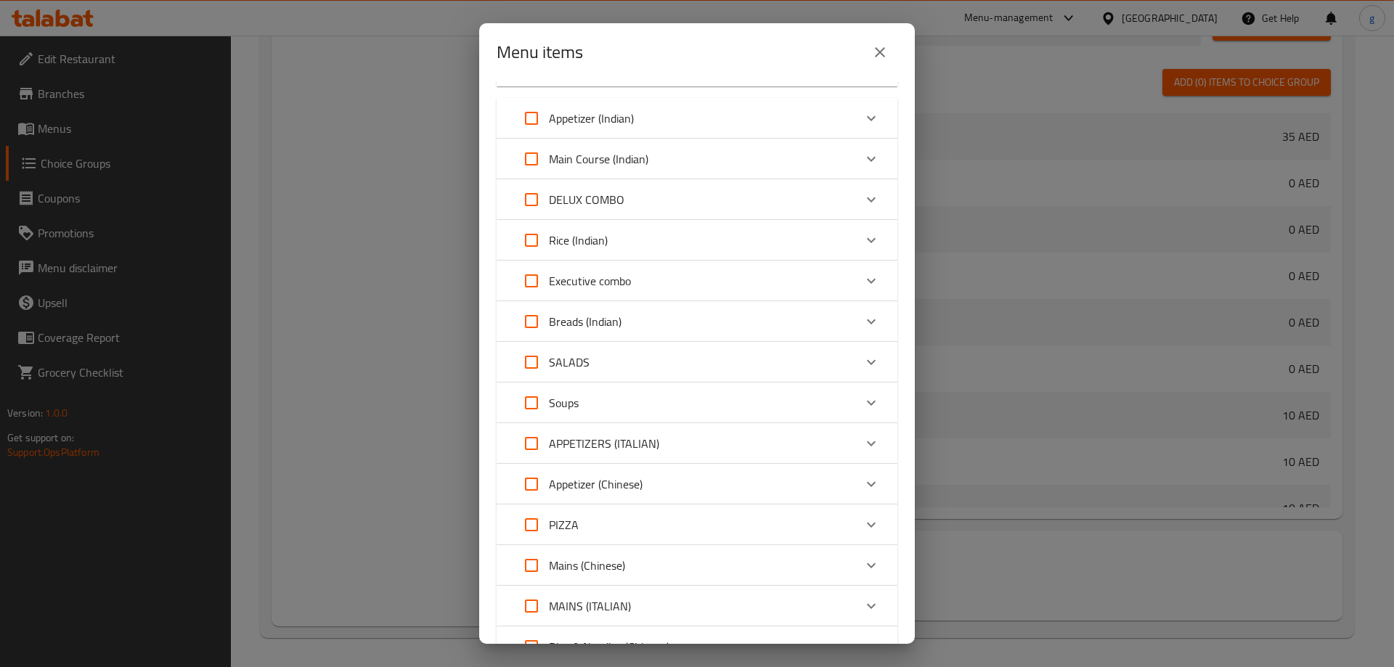
scroll to position [726, 0]
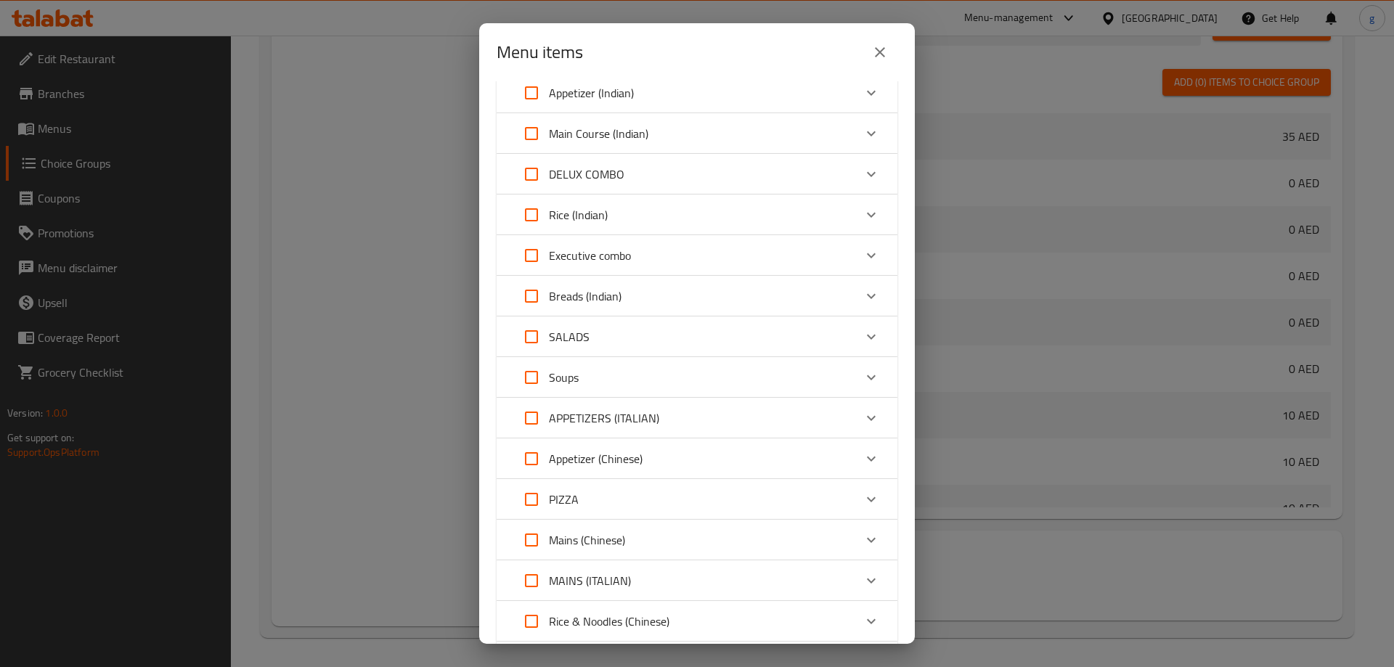
click at [709, 192] on div "DELUX COMBO" at bounding box center [684, 174] width 340 height 35
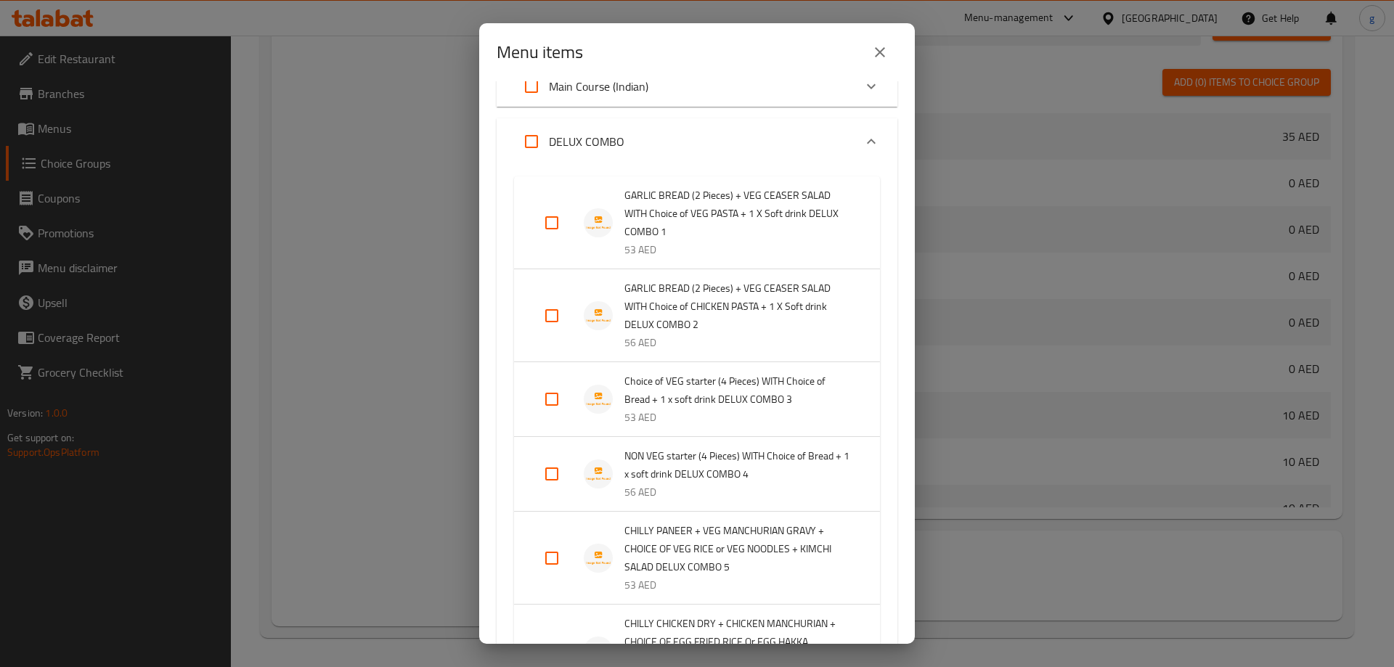
scroll to position [799, 0]
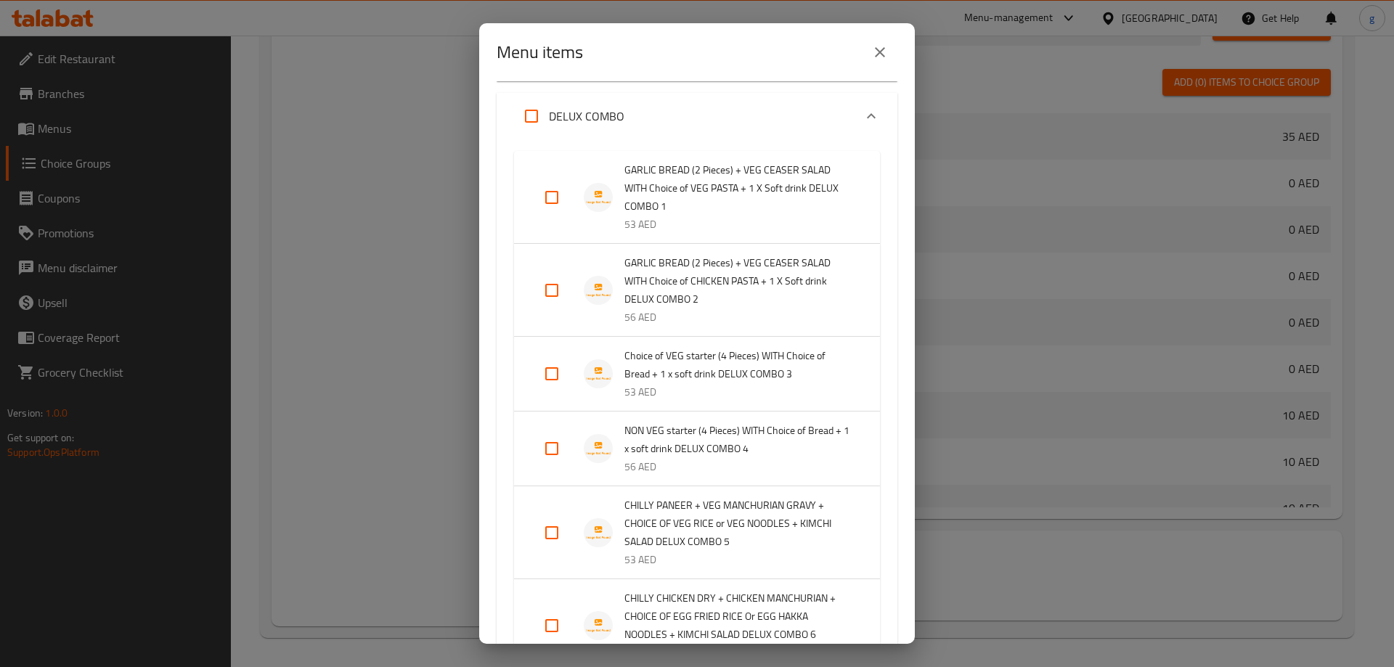
click at [558, 308] on input "Expand" at bounding box center [552, 290] width 35 height 35
checkbox input "true"
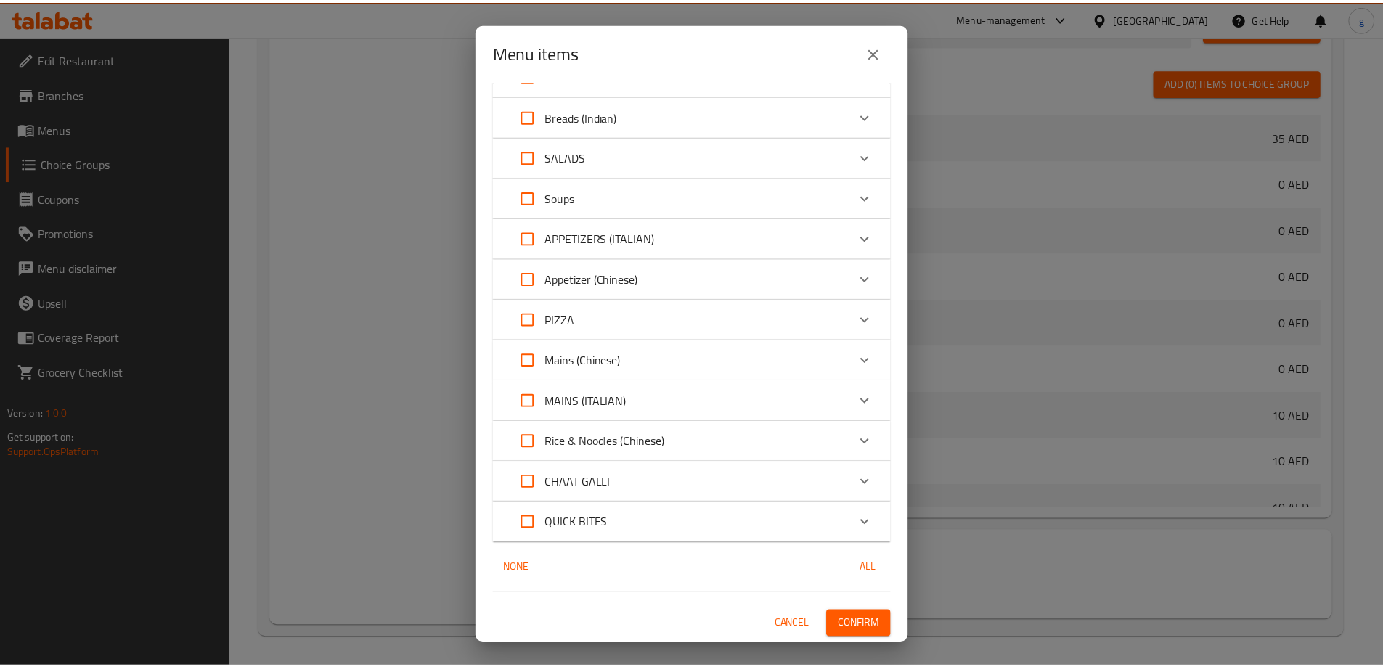
scroll to position [1569, 0]
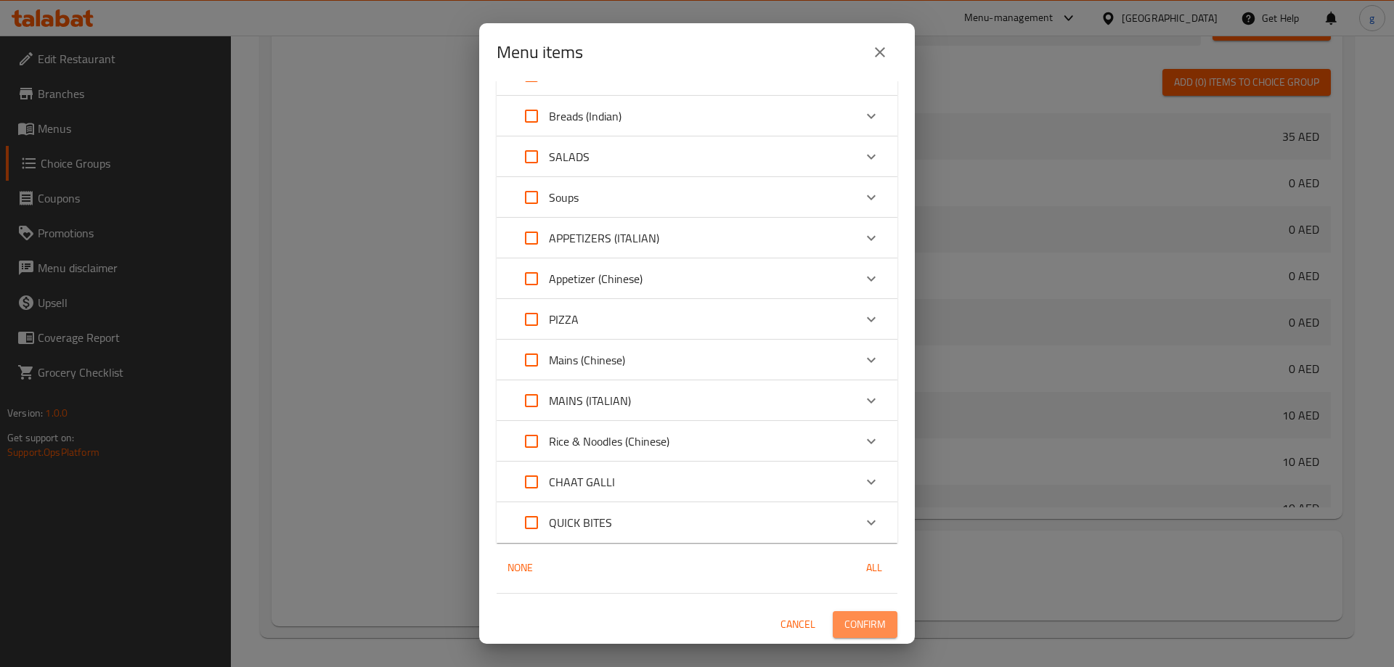
click at [845, 622] on span "Confirm" at bounding box center [865, 625] width 41 height 18
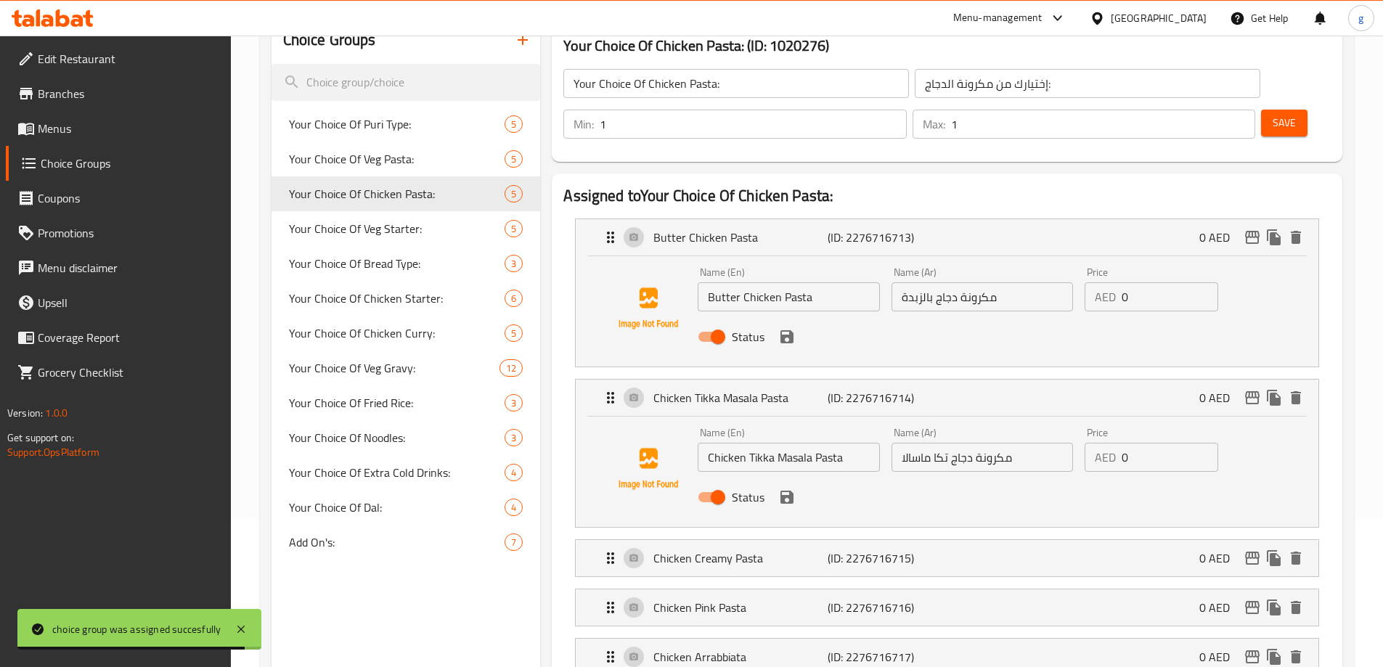
scroll to position [145, 0]
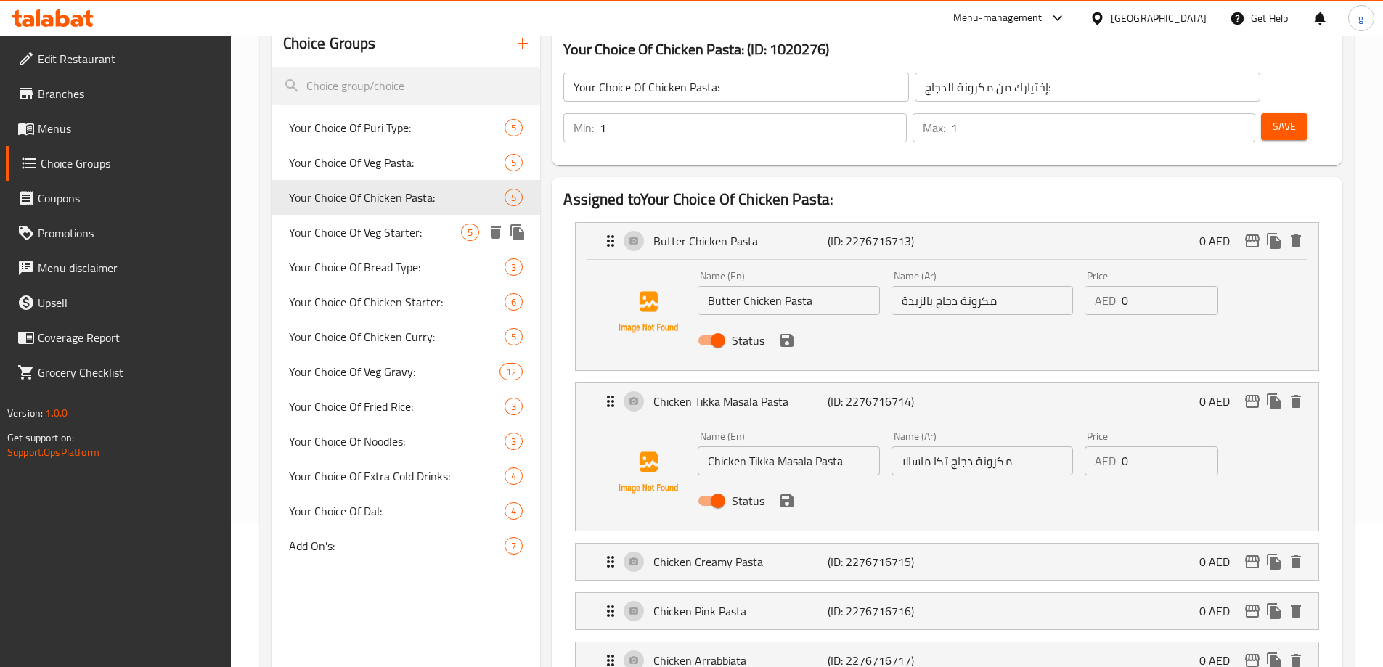
click at [422, 241] on div "Your Choice Of Veg Starter: 5" at bounding box center [406, 232] width 269 height 35
type input "Your Choice Of Veg Starter:"
type input "إختيارك من مقبلات الخضار:"
type input "4"
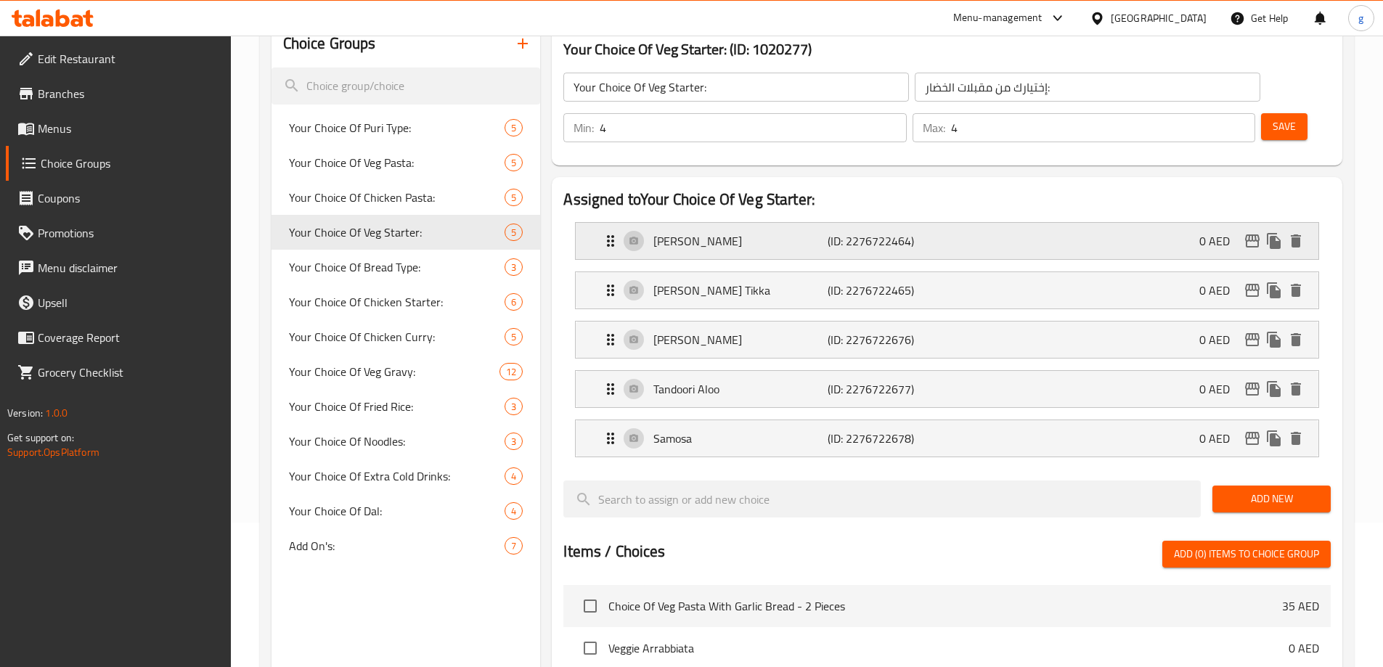
click at [888, 223] on div "Paneer Tikka (ID: 2276722464) 0 AED" at bounding box center [951, 241] width 699 height 36
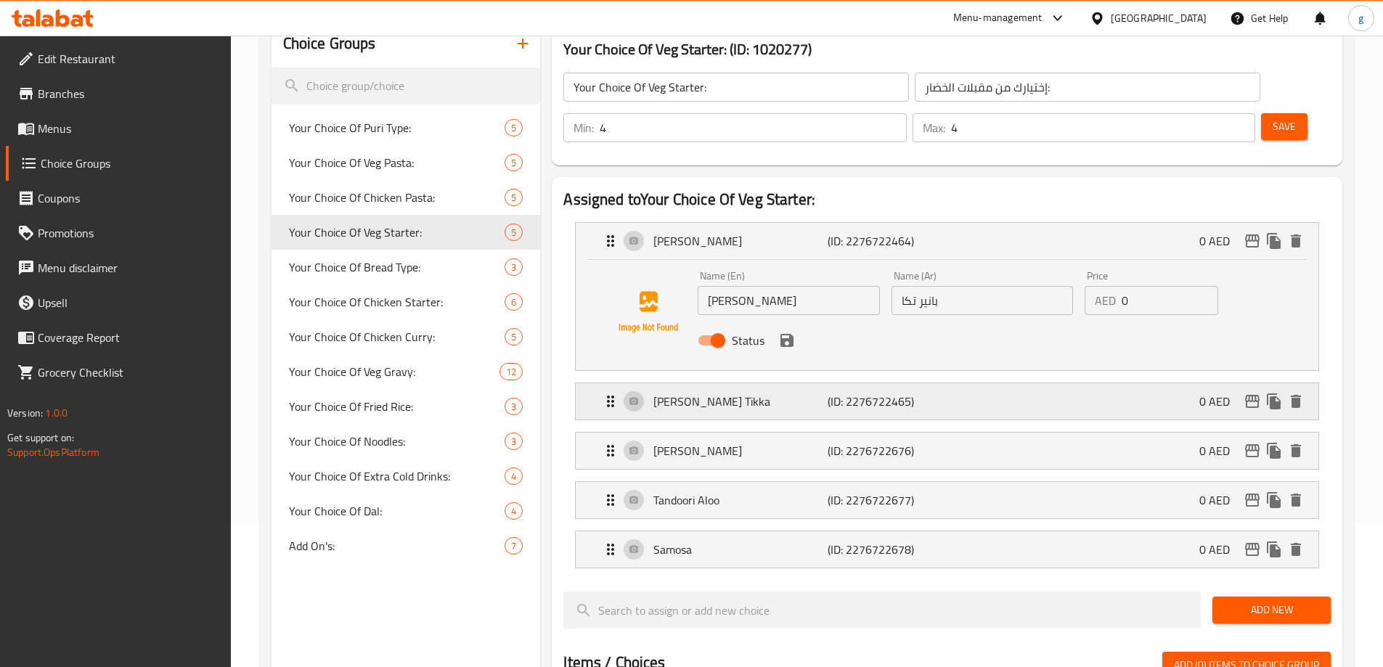
click at [920, 393] on p "(ID: 2276722465)" at bounding box center [886, 401] width 116 height 17
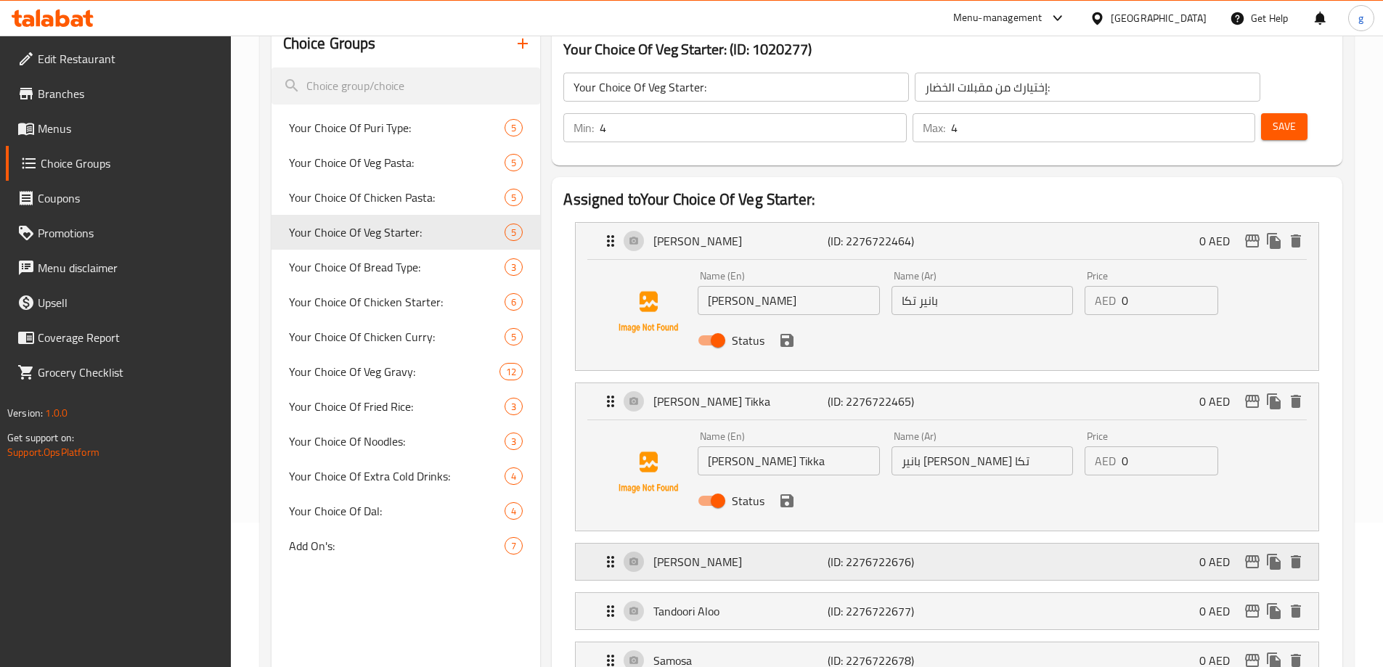
click at [933, 553] on p "(ID: 2276722676)" at bounding box center [886, 561] width 116 height 17
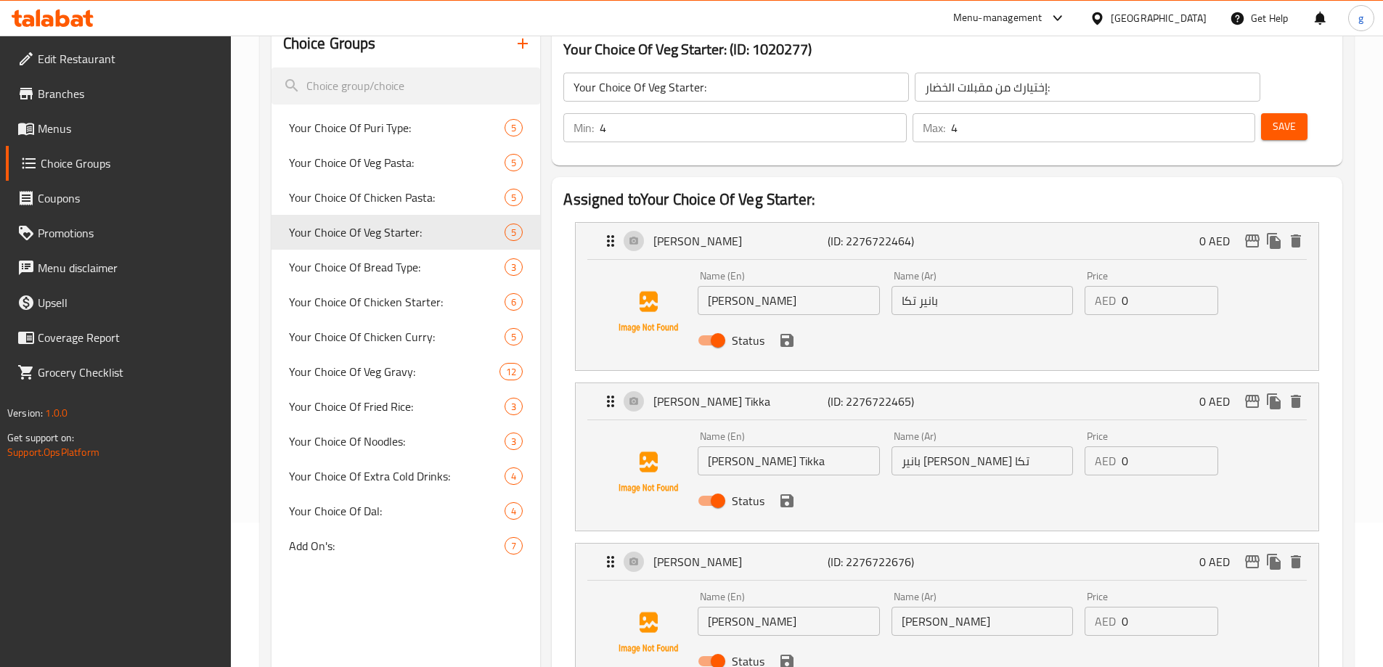
scroll to position [362, 0]
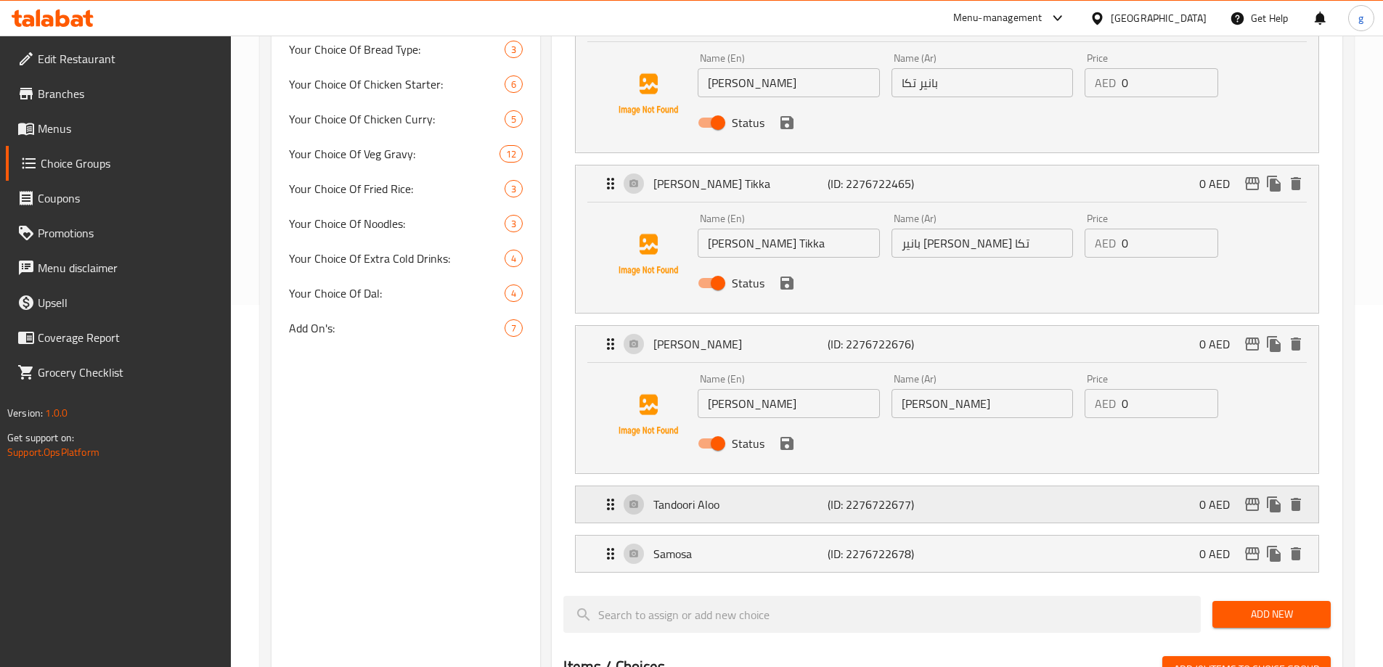
click at [954, 487] on div "Tandoori Aloo (ID: 2276722677) 0 AED" at bounding box center [951, 505] width 699 height 36
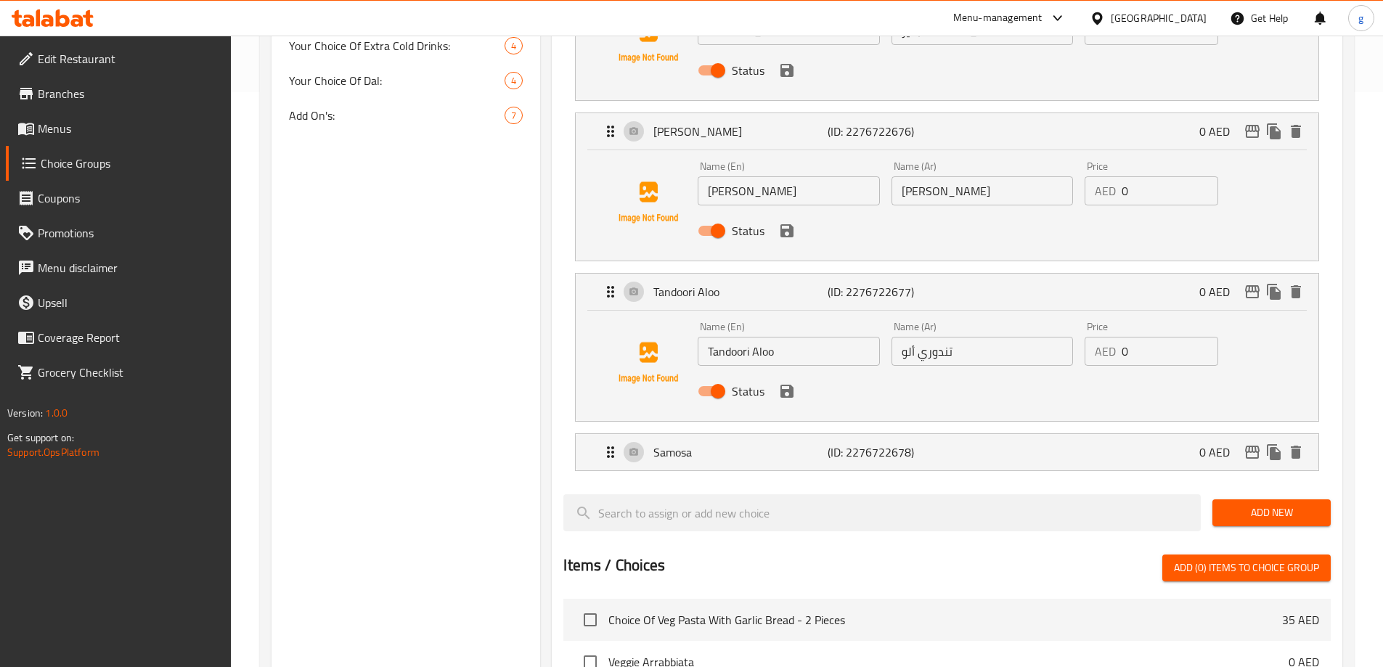
scroll to position [580, 0]
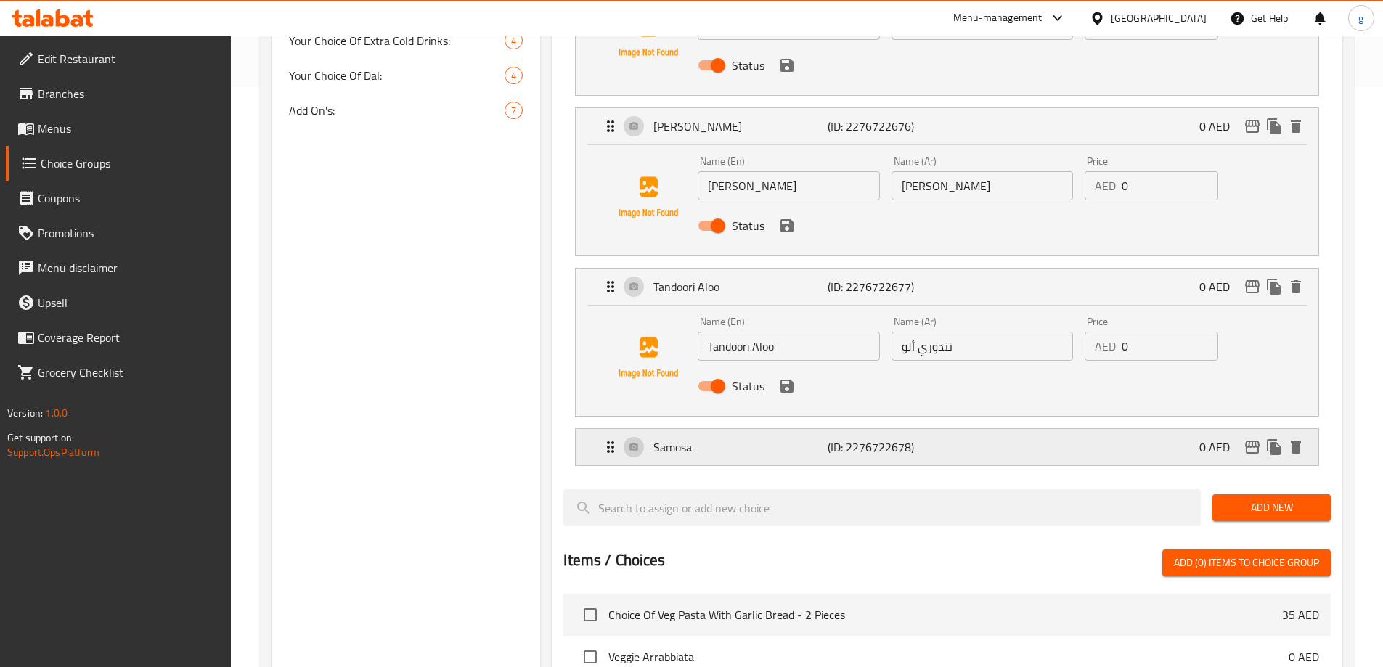
click at [956, 429] on div "Samosa (ID: 2276722678) 0 AED" at bounding box center [951, 447] width 699 height 36
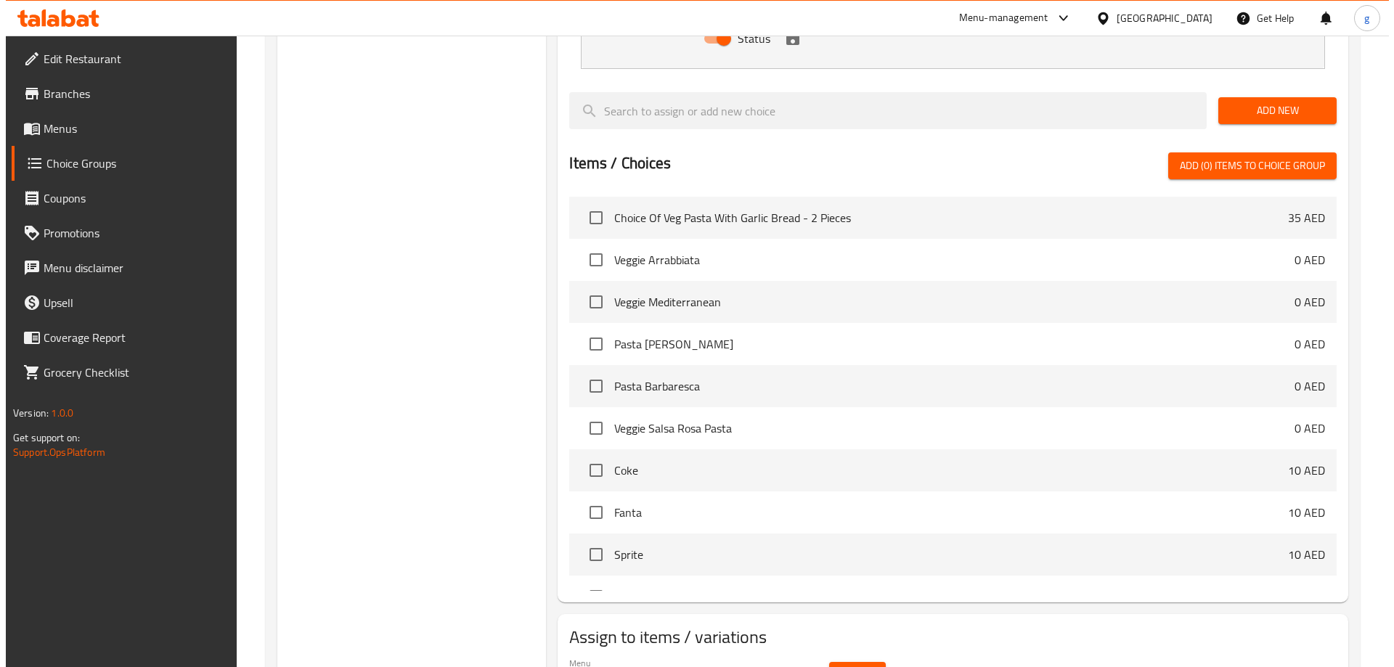
scroll to position [1131, 0]
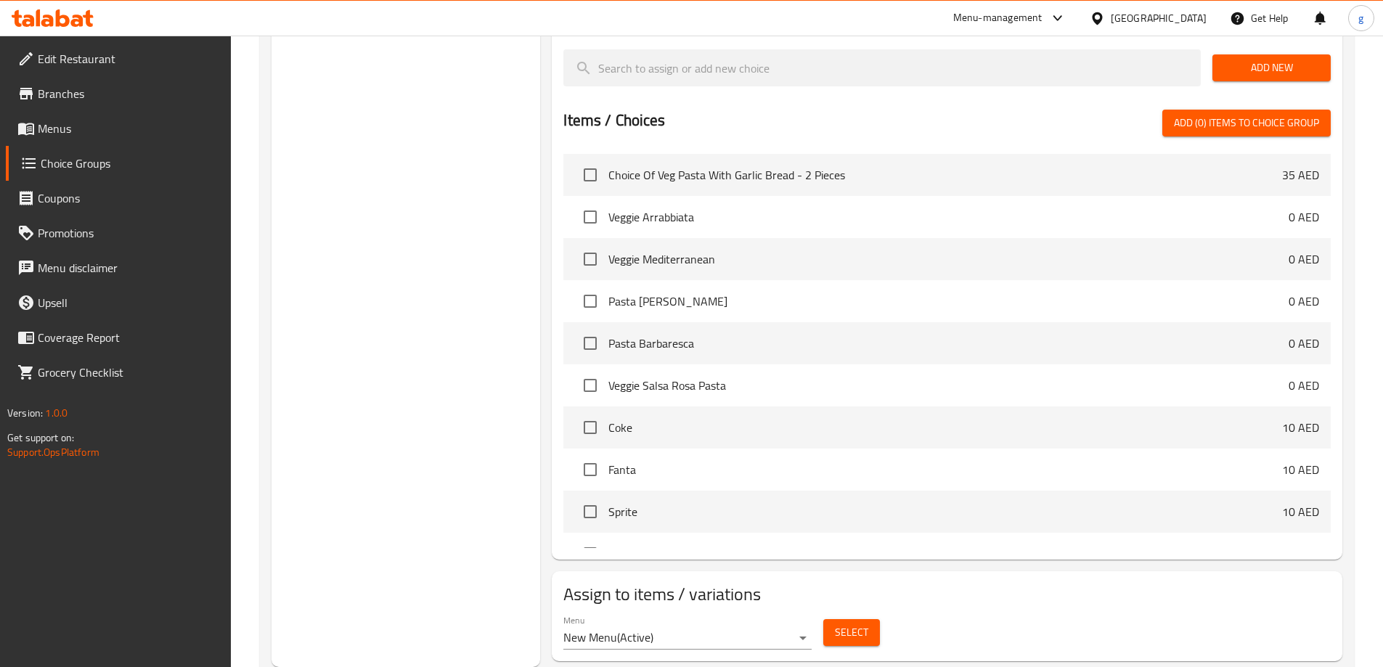
click at [856, 624] on span "Select" at bounding box center [851, 633] width 33 height 18
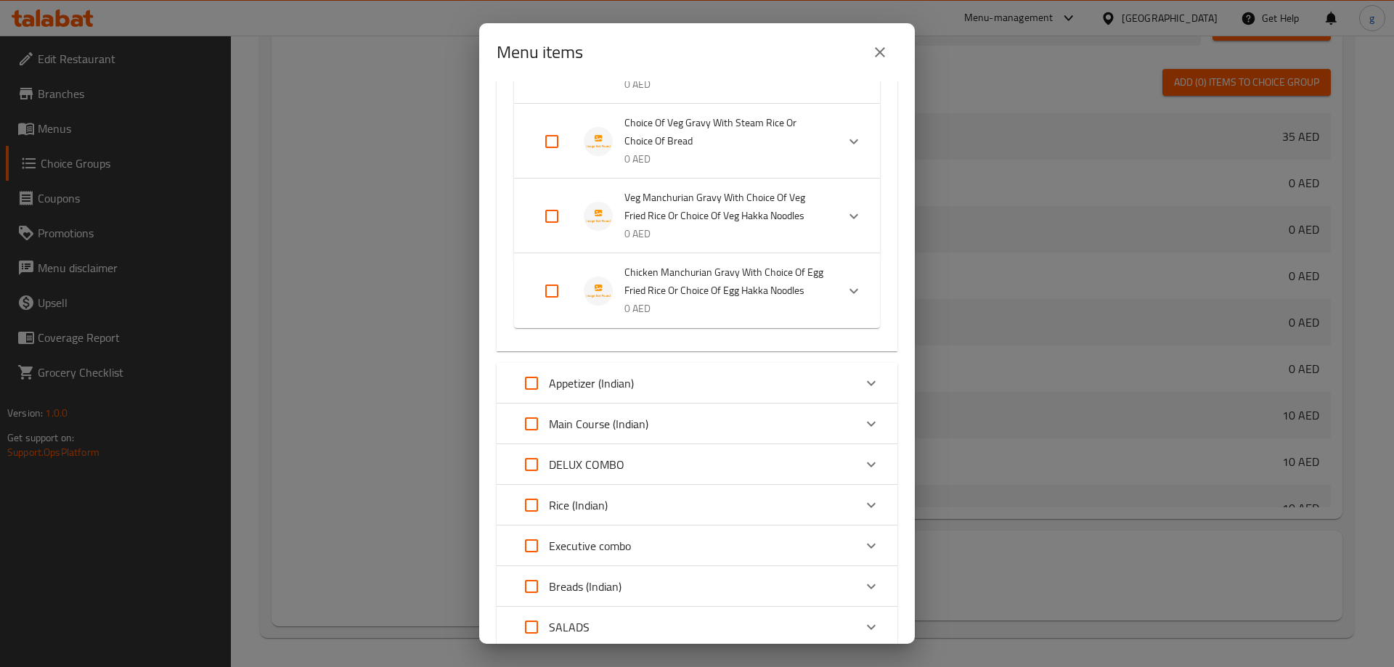
scroll to position [654, 0]
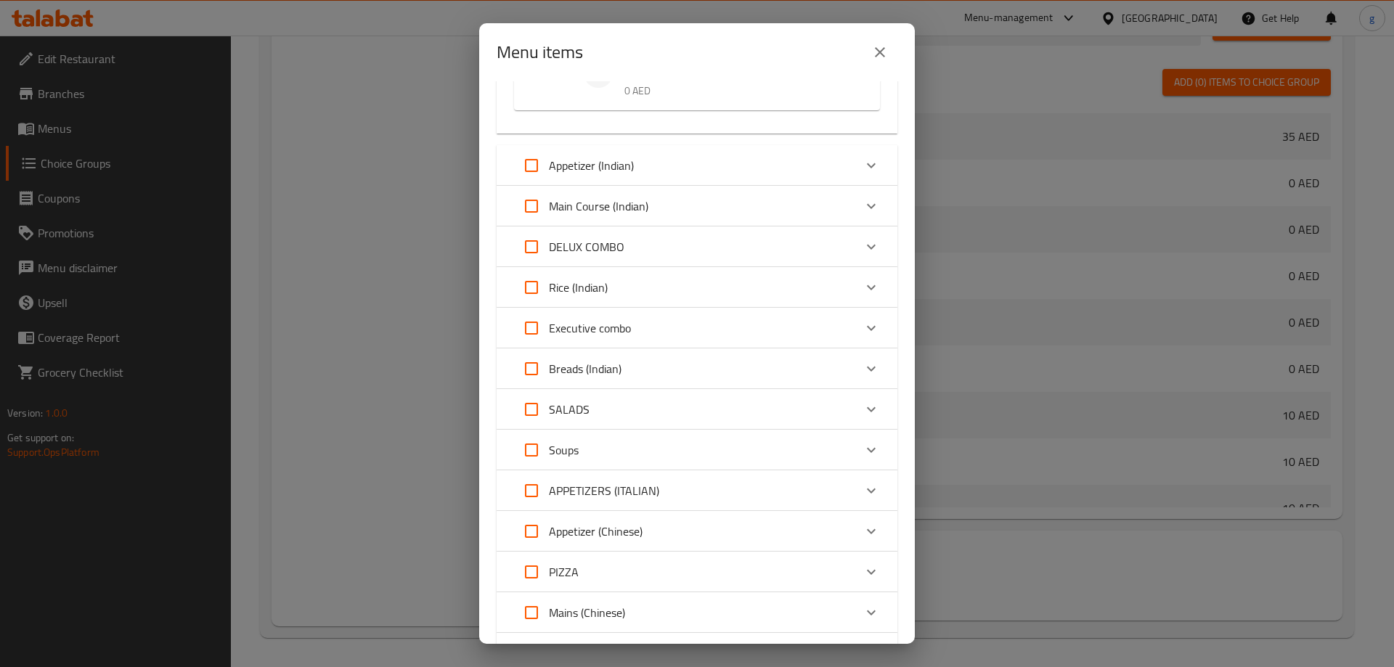
click at [712, 264] on div "DELUX COMBO" at bounding box center [684, 246] width 340 height 35
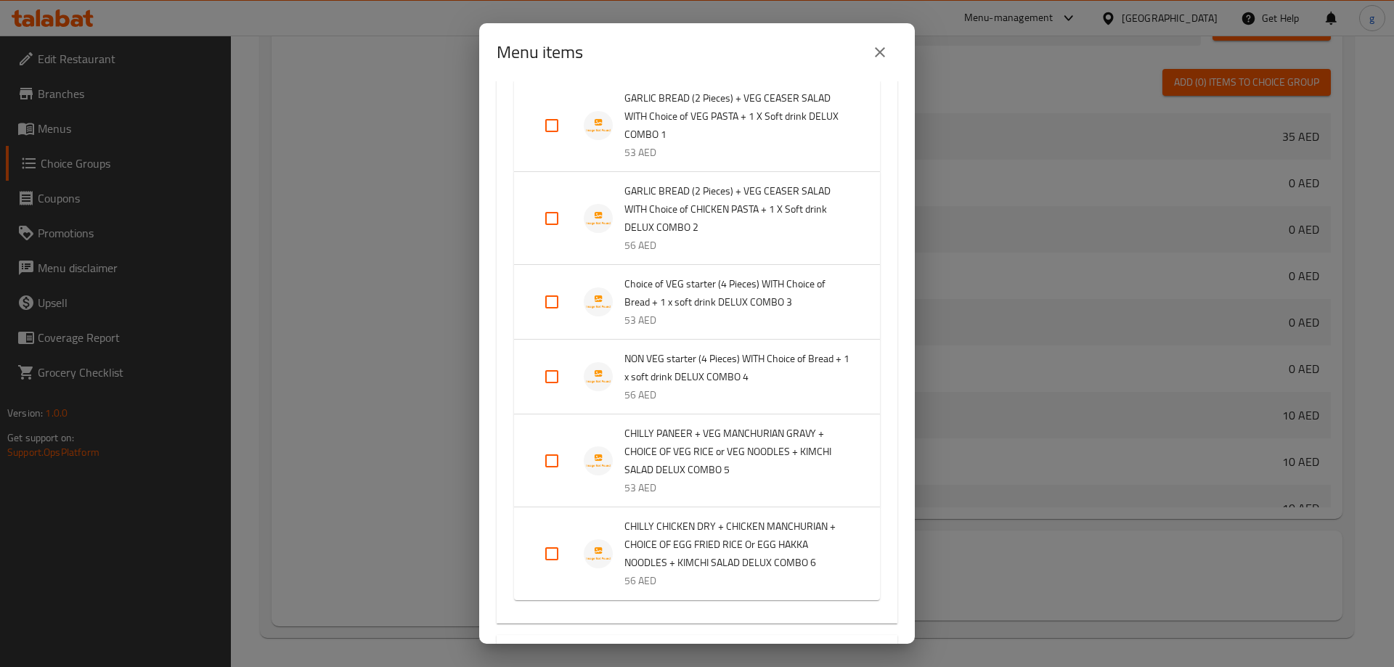
scroll to position [871, 0]
click at [550, 319] on input "Expand" at bounding box center [552, 301] width 35 height 35
checkbox input "true"
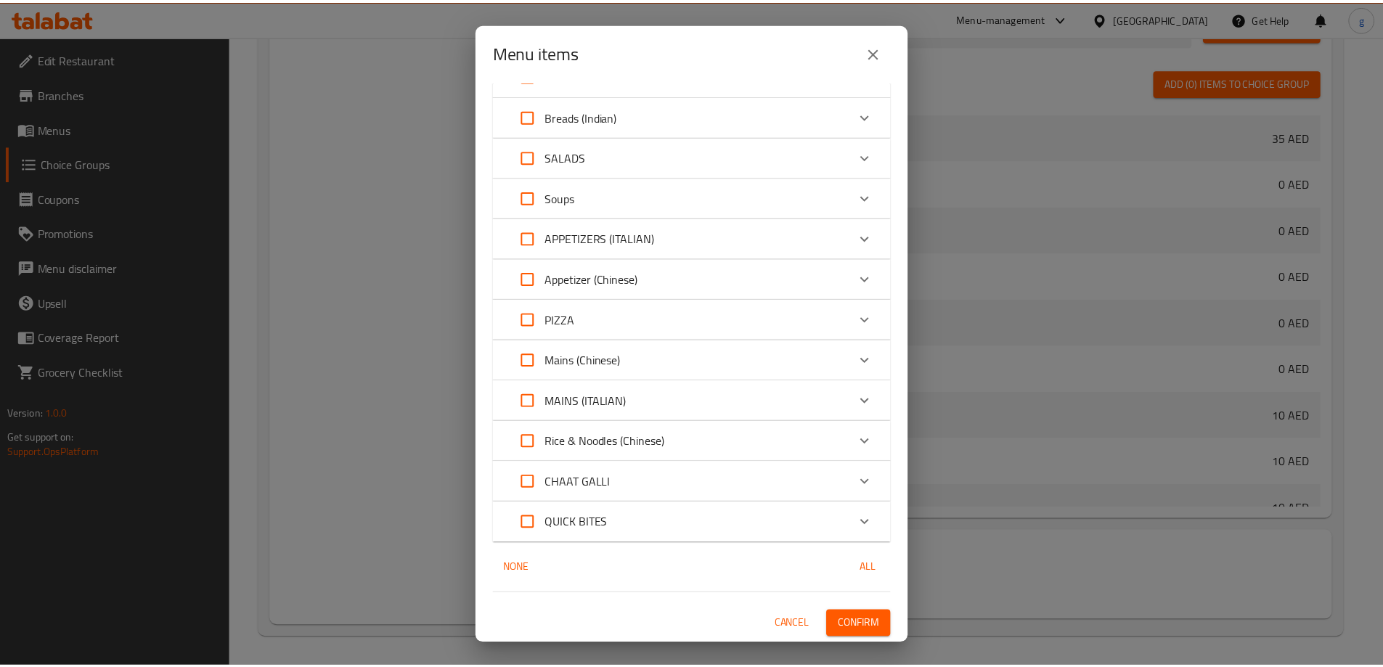
scroll to position [1569, 0]
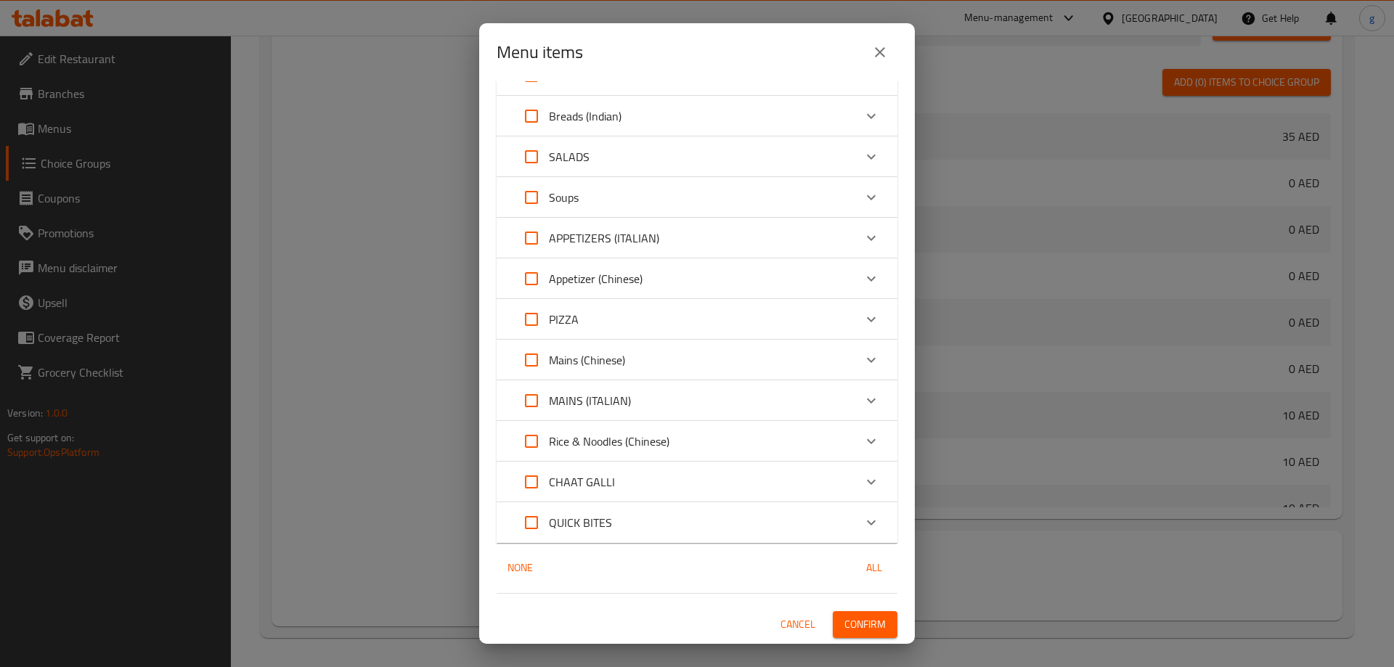
click at [851, 632] on span "Confirm" at bounding box center [865, 625] width 41 height 18
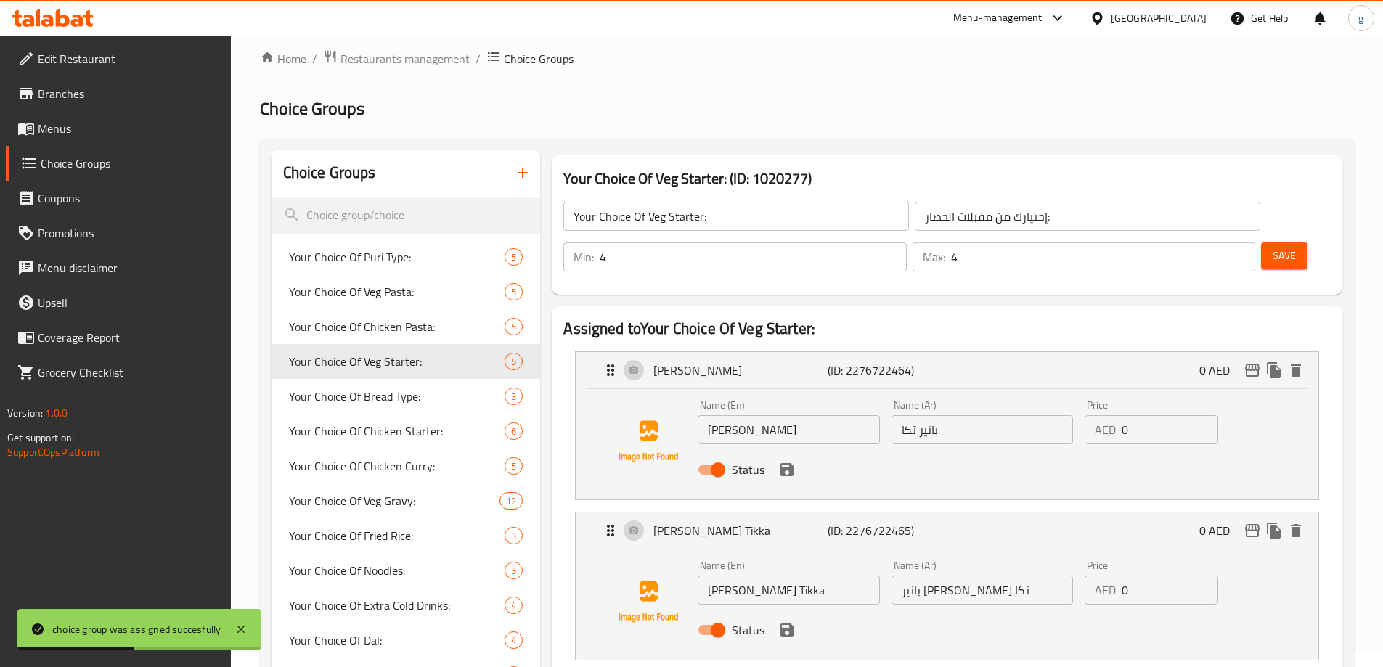
scroll to position [0, 0]
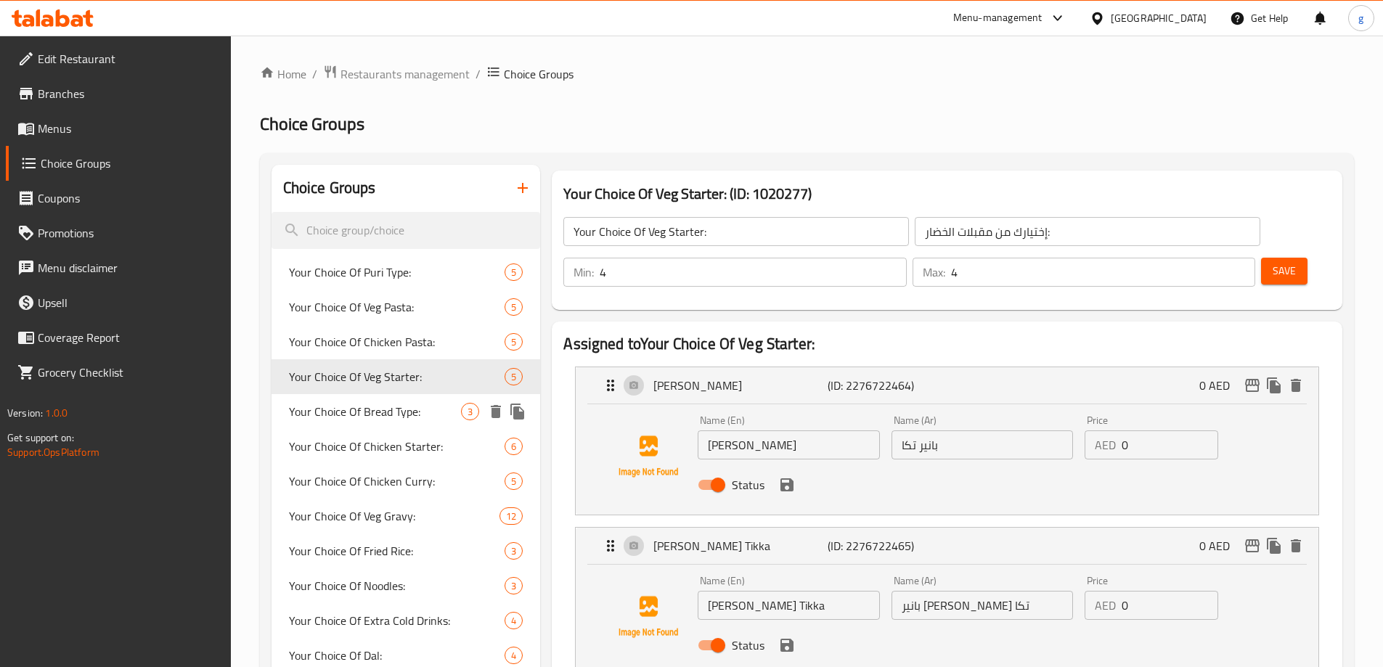
click at [402, 405] on span "Your Choice Of Bread Type:" at bounding box center [375, 411] width 173 height 17
type input "Your Choice Of Bread Type:"
type input "إختيارك من نوع الخبز:"
type input "1"
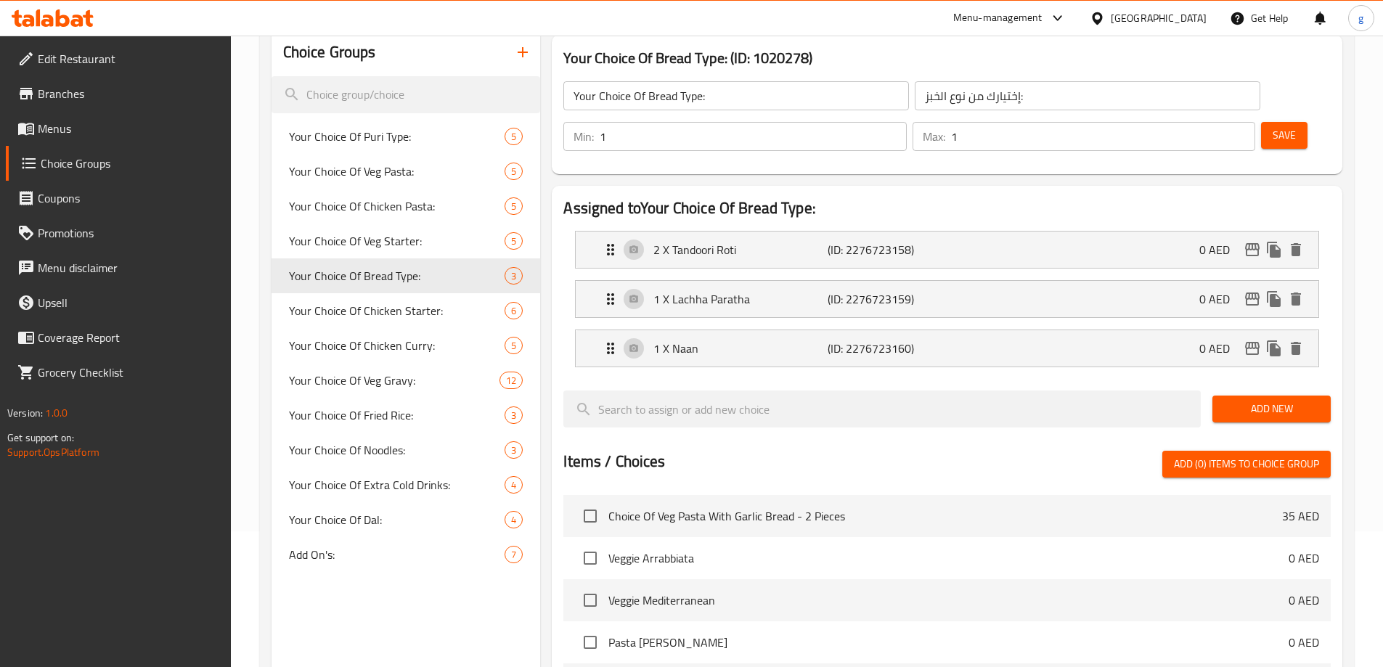
scroll to position [145, 0]
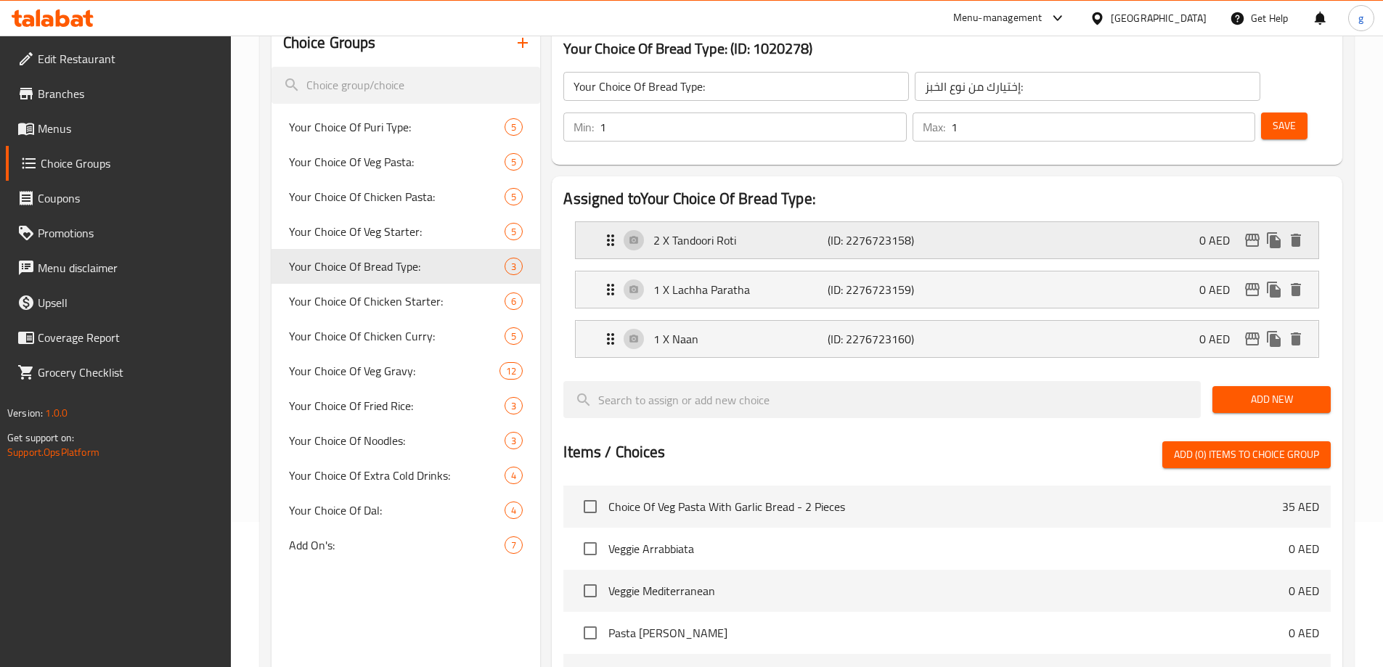
click at [844, 232] on p "(ID: 2276723158)" at bounding box center [886, 240] width 116 height 17
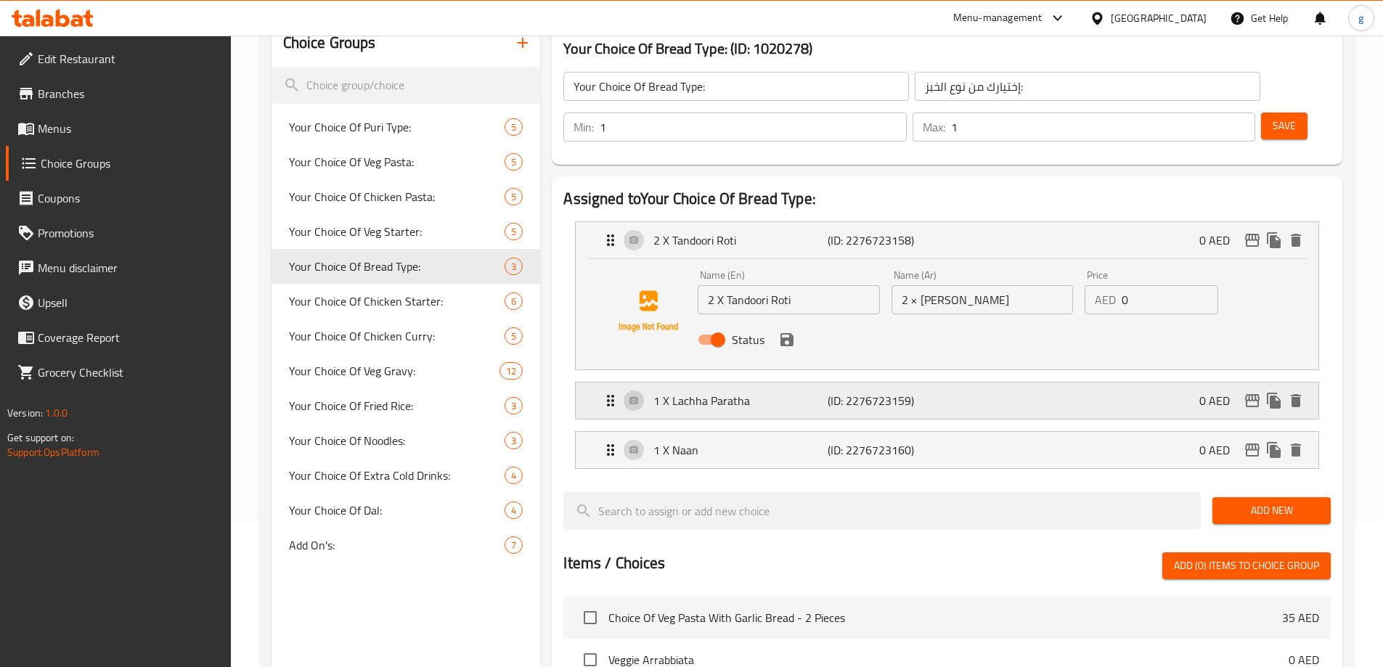
click at [829, 392] on p "(ID: 2276723159)" at bounding box center [886, 400] width 116 height 17
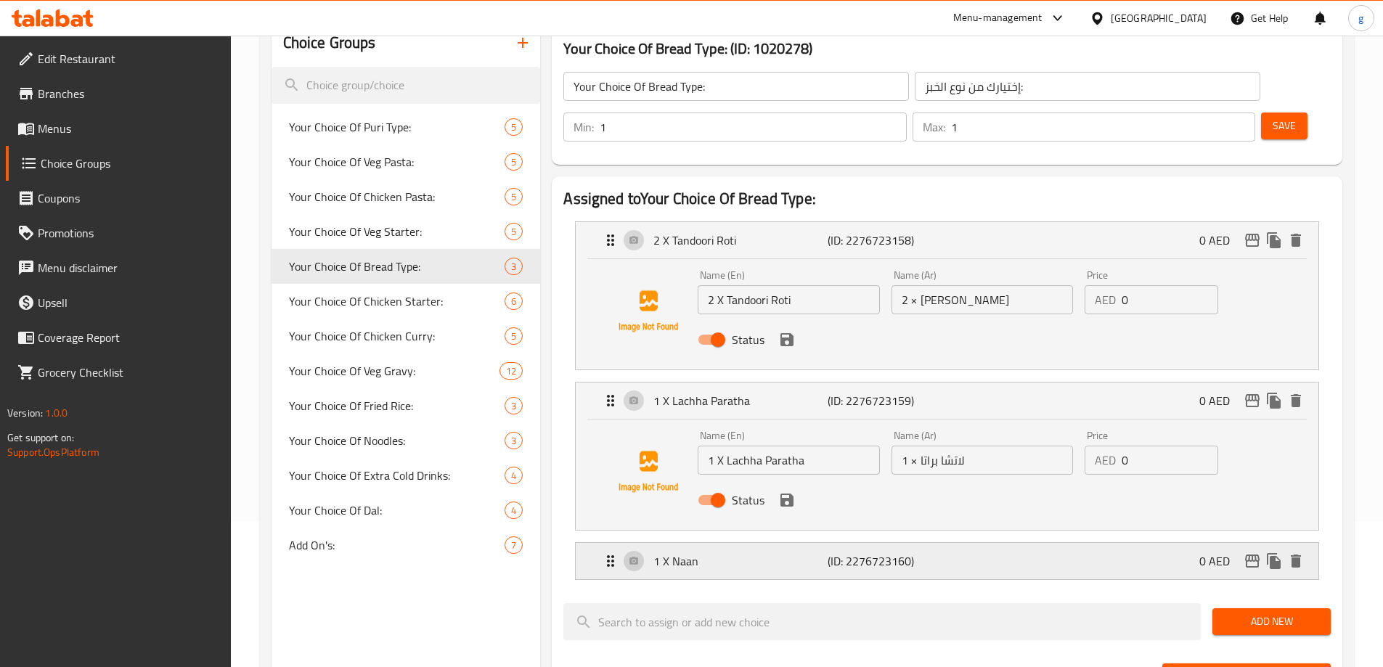
click at [850, 553] on p "(ID: 2276723160)" at bounding box center [886, 561] width 116 height 17
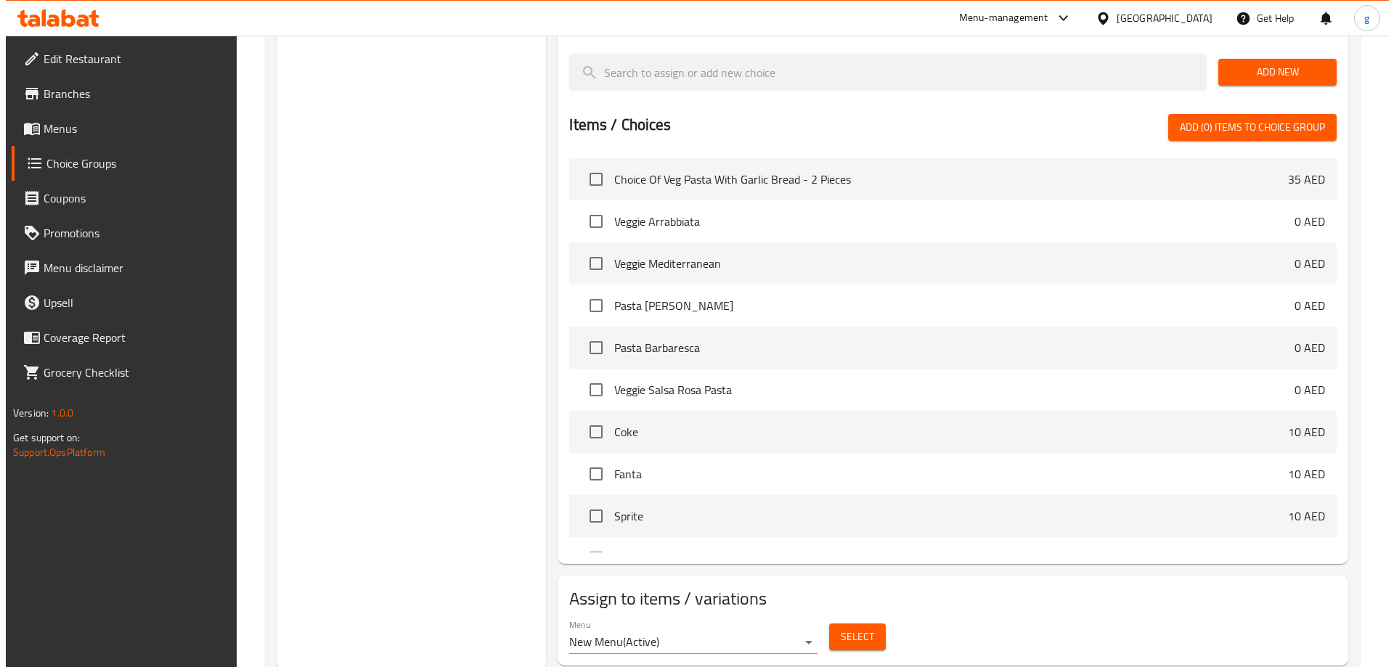
scroll to position [810, 0]
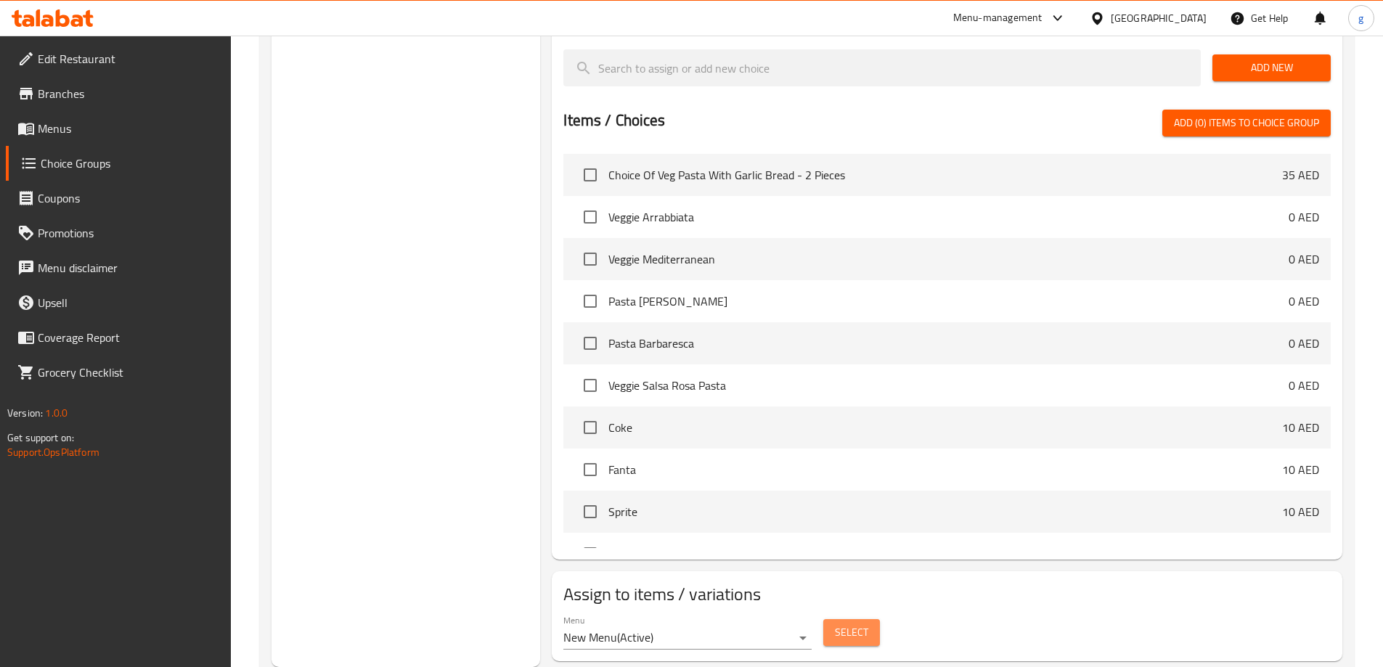
click at [841, 624] on span "Select" at bounding box center [851, 633] width 33 height 18
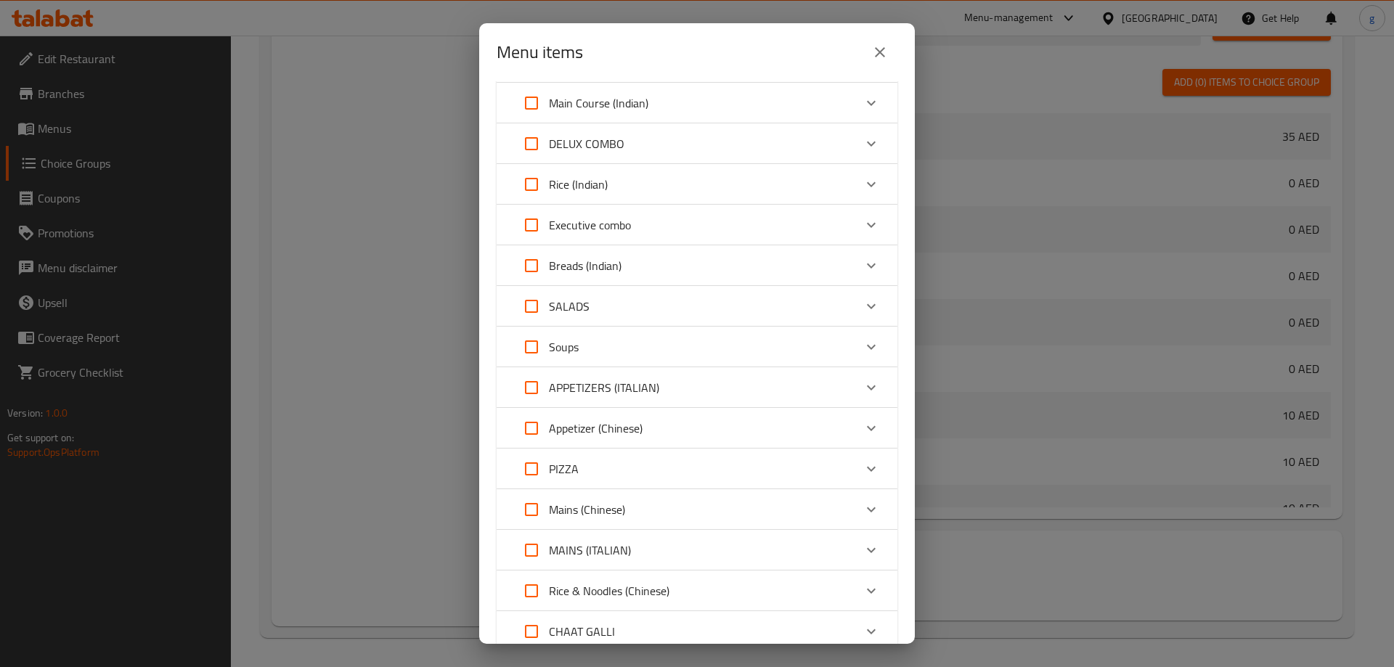
scroll to position [1214, 0]
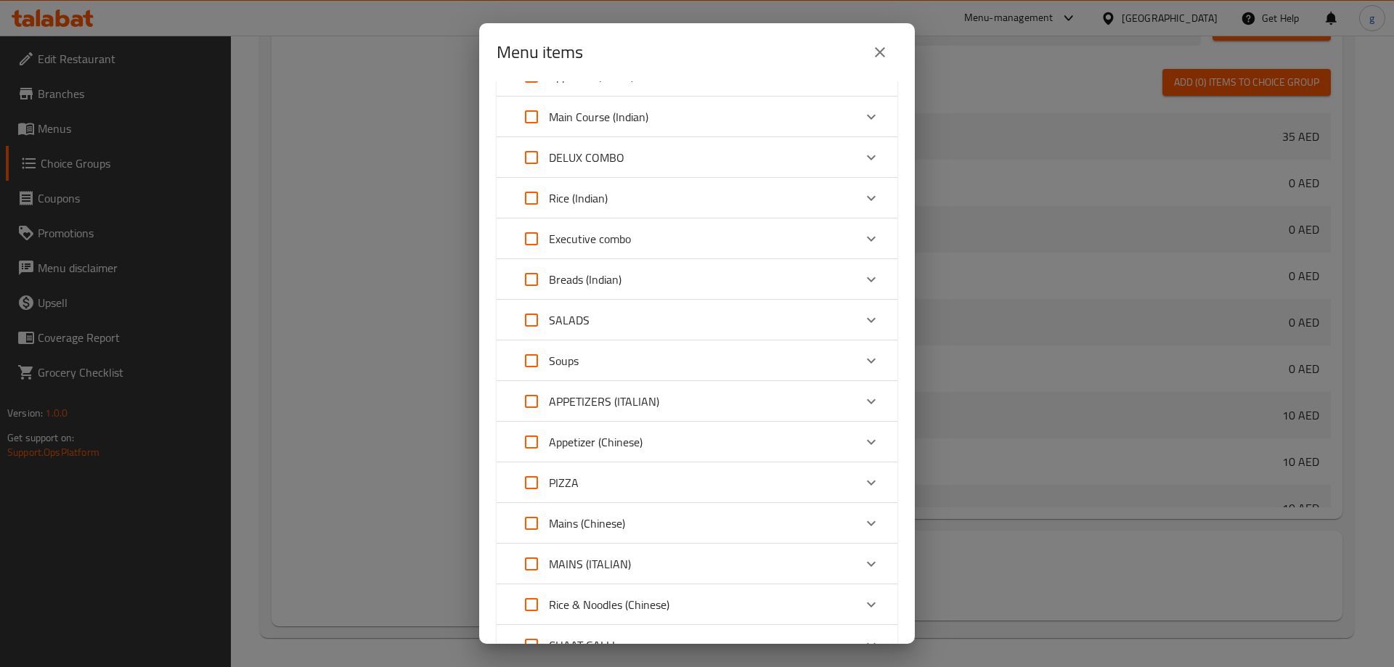
click at [556, 166] on p "DELUX COMBO" at bounding box center [587, 157] width 76 height 17
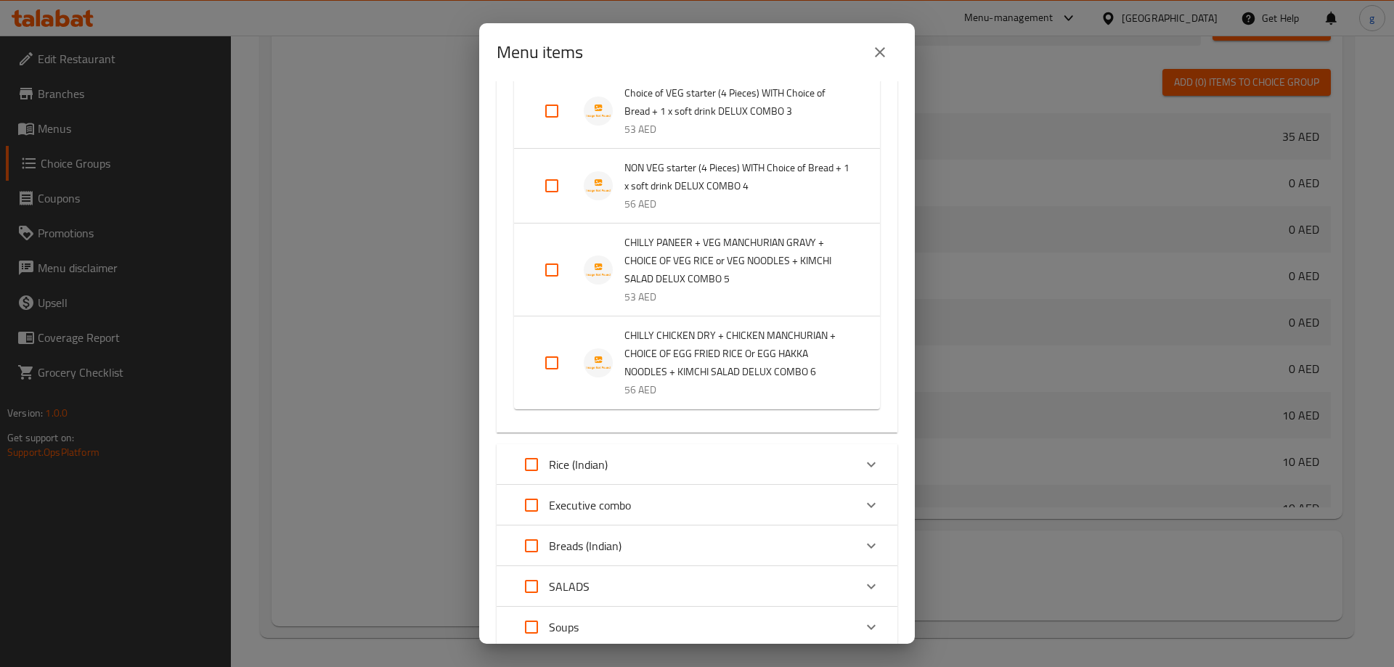
scroll to position [1359, 0]
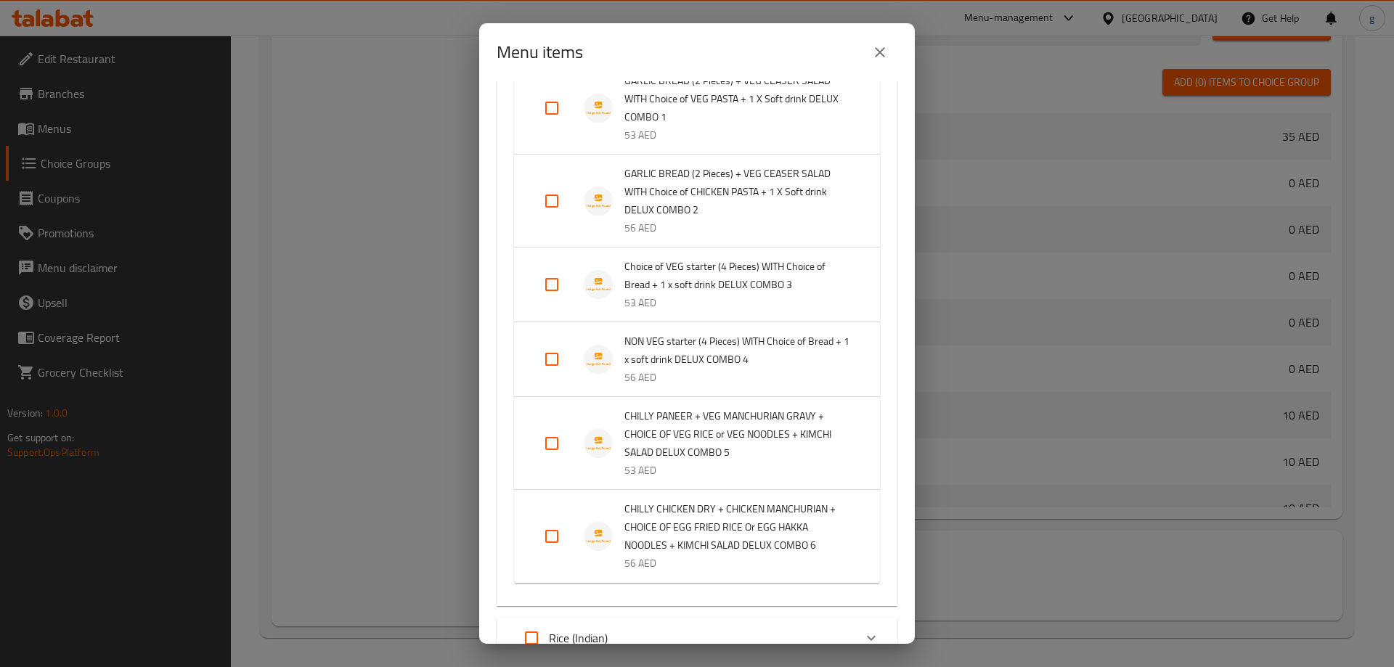
click at [616, 374] on div "Expand" at bounding box center [604, 359] width 41 height 29
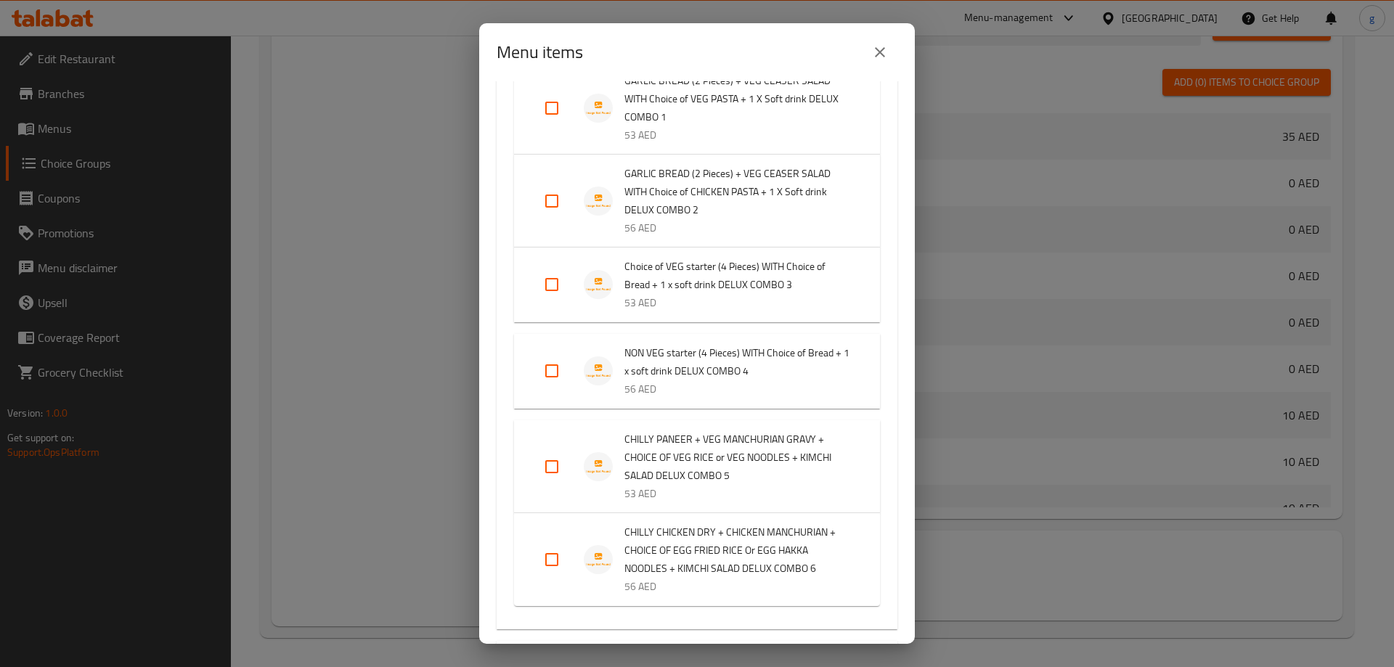
click at [700, 294] on span "Choice of VEG starter (4 Pieces) WITH Choice of Bread + 1 x soft drink DELUX CO…" at bounding box center [738, 276] width 227 height 36
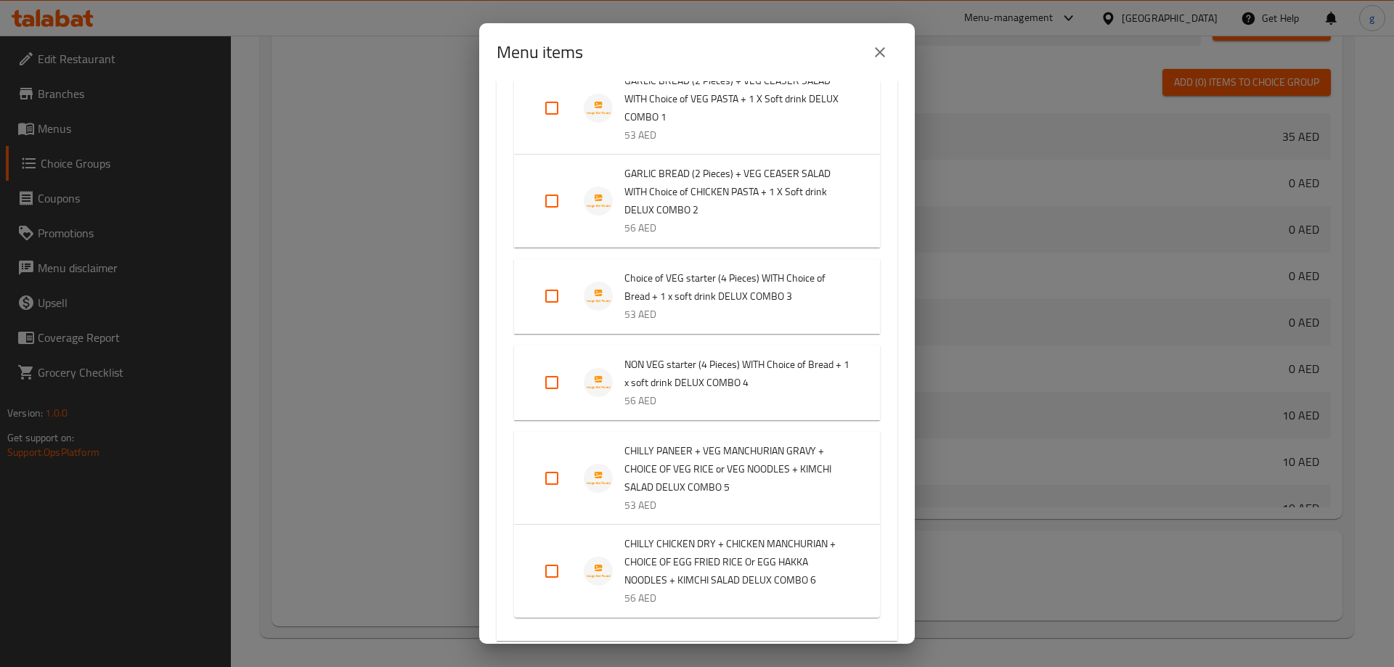
click at [562, 314] on input "Expand" at bounding box center [552, 296] width 35 height 35
checkbox input "true"
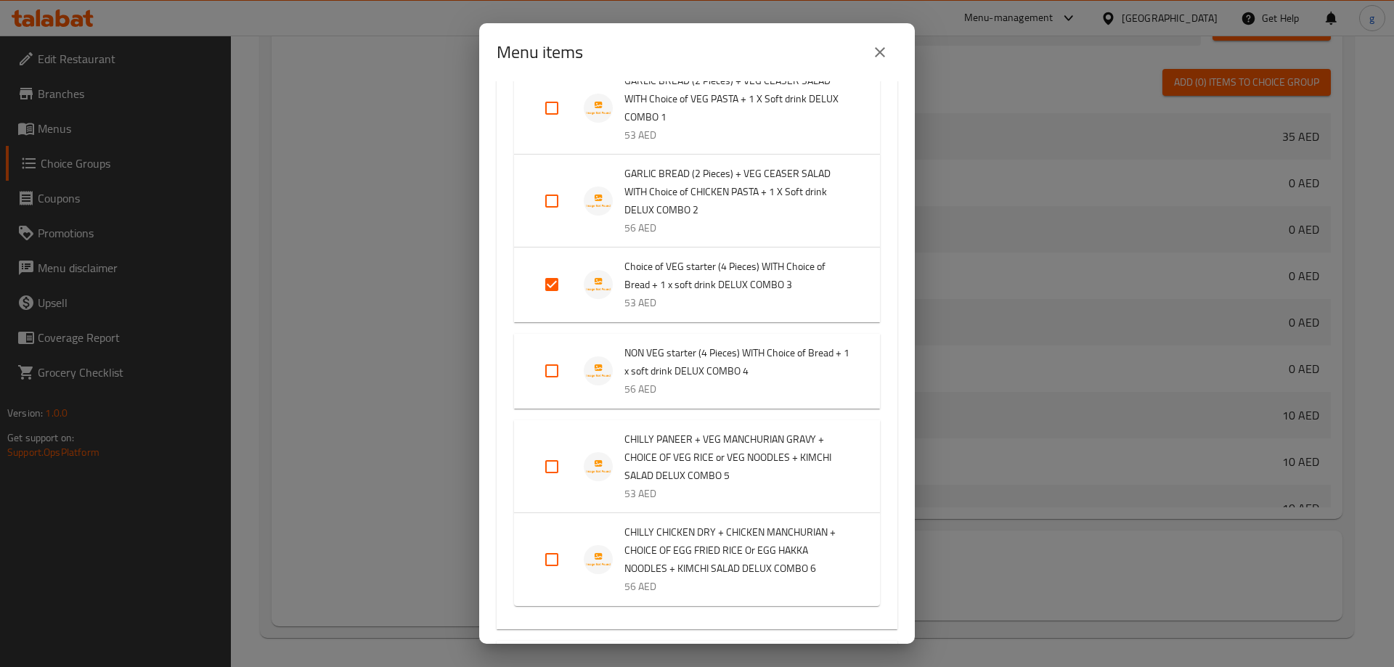
click at [556, 219] on input "Expand" at bounding box center [552, 201] width 35 height 35
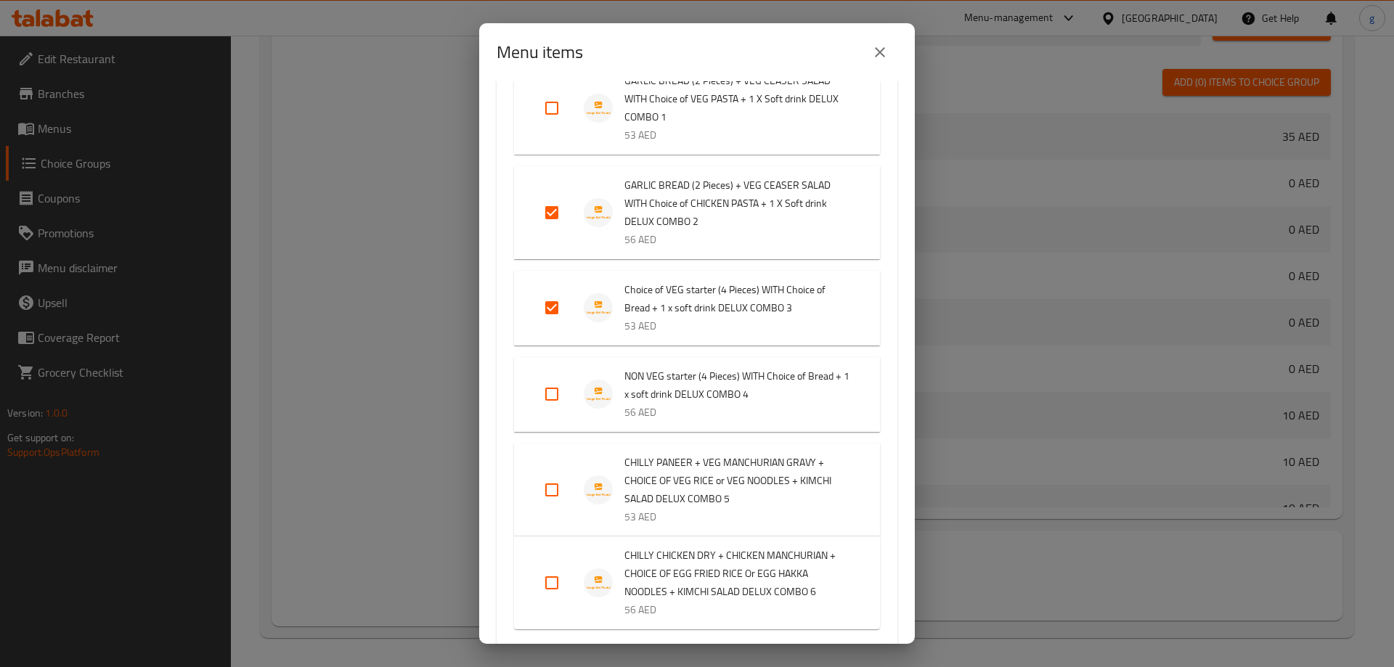
click at [569, 230] on input "Expand" at bounding box center [552, 212] width 35 height 35
checkbox input "false"
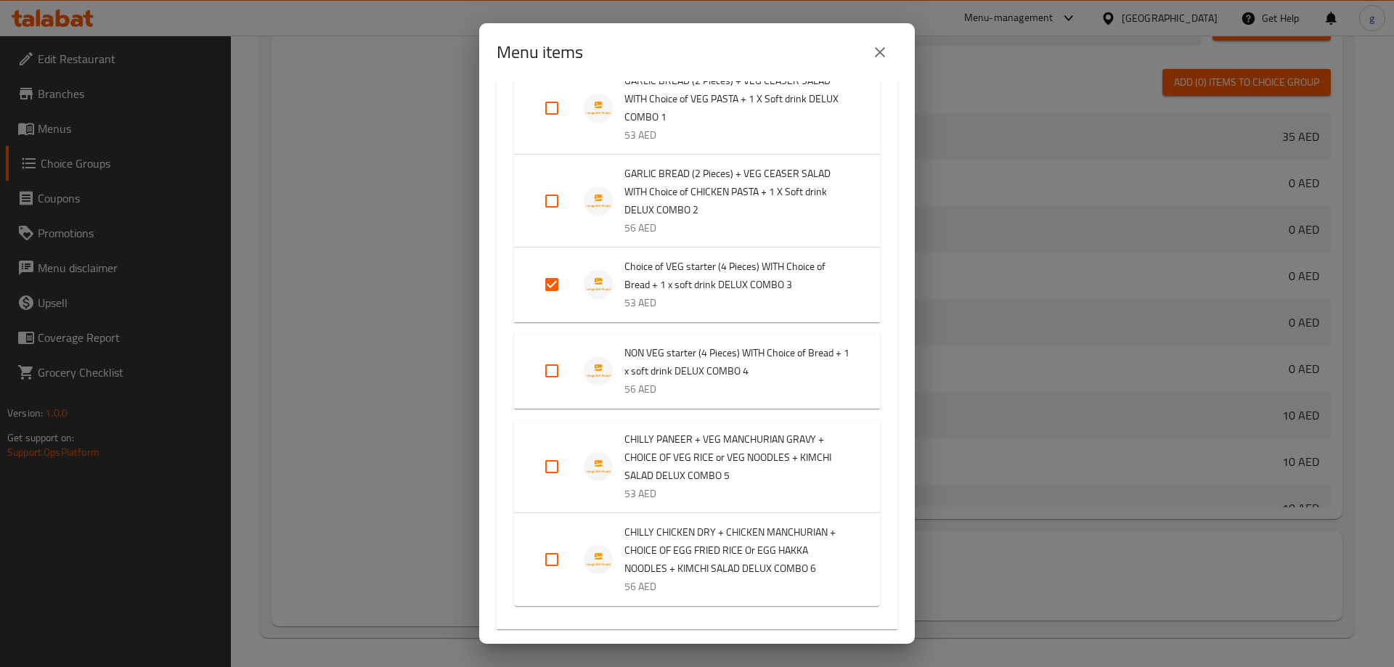
click at [550, 389] on input "Expand" at bounding box center [552, 371] width 35 height 35
checkbox input "true"
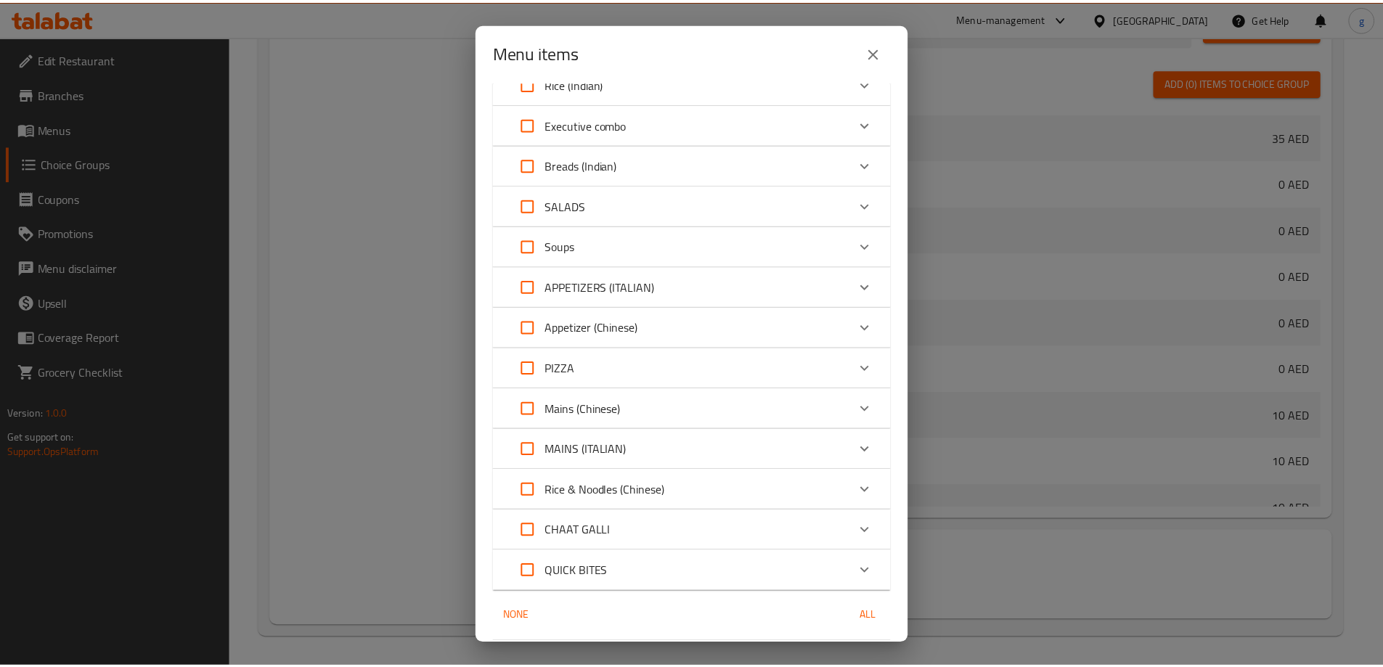
scroll to position [2017, 0]
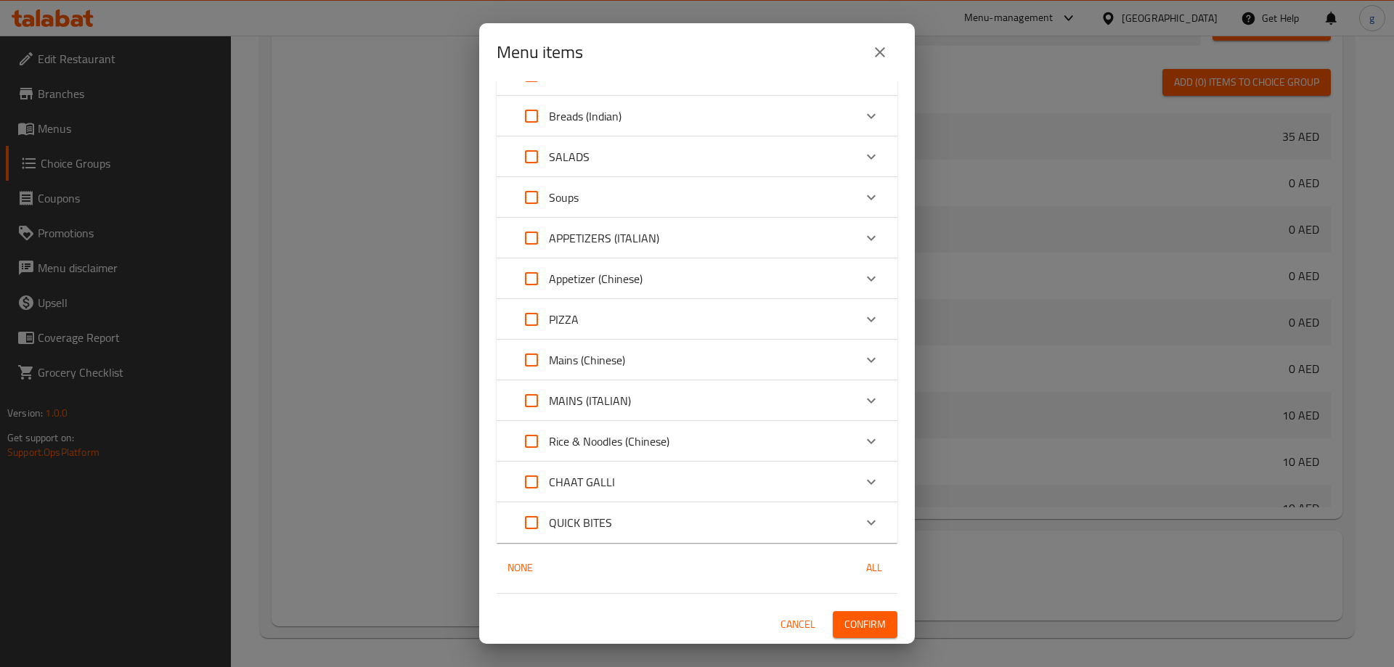
click at [845, 619] on span "Confirm" at bounding box center [865, 625] width 41 height 18
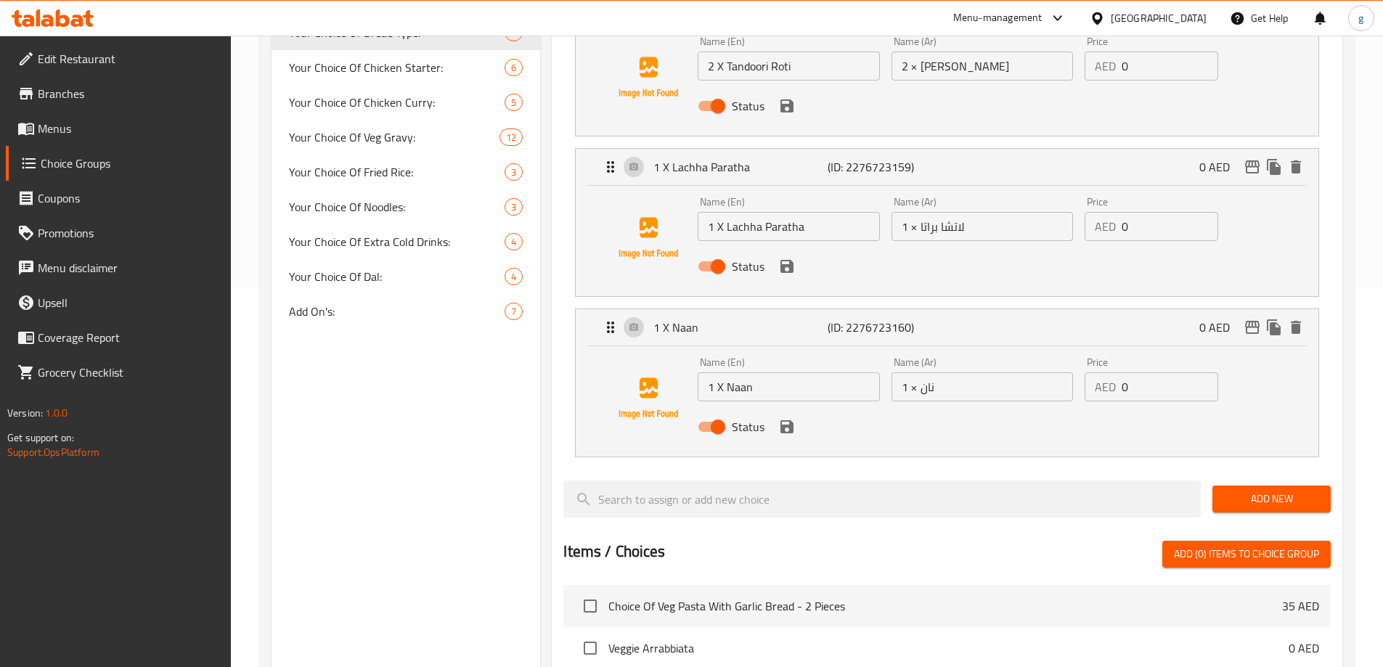
scroll to position [229, 0]
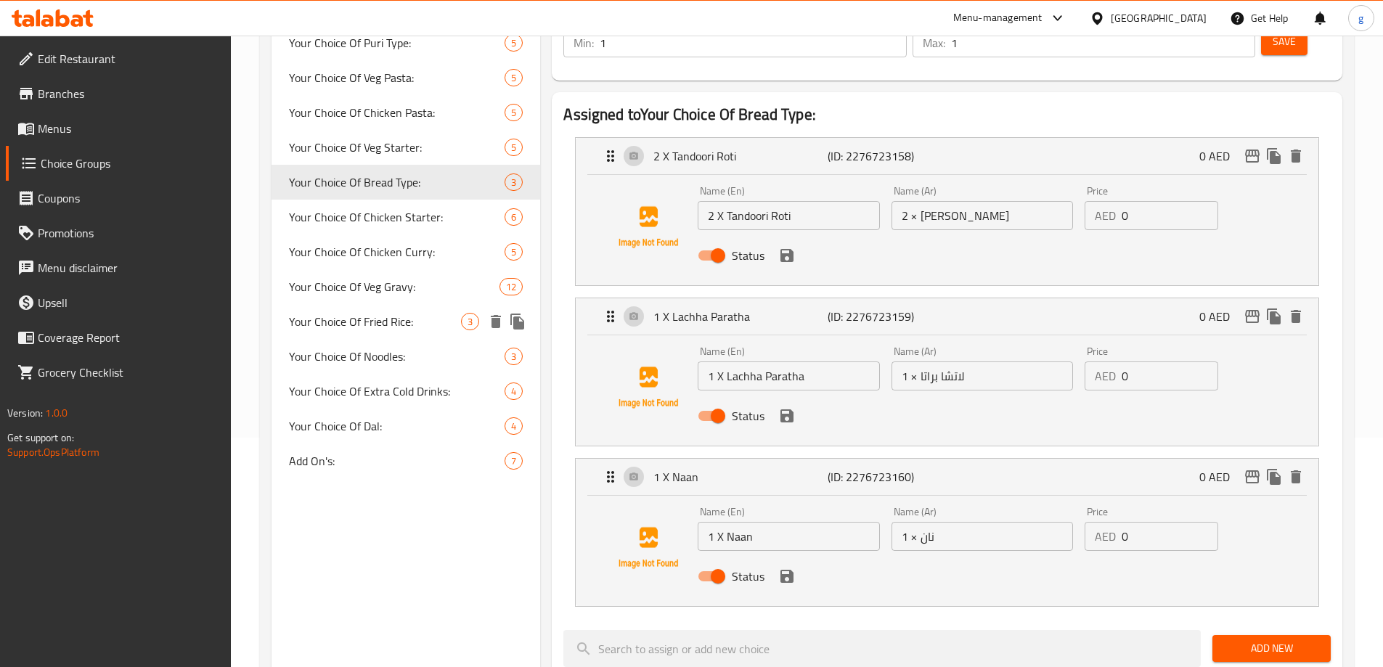
click at [406, 328] on span "Your Choice Of Fried Rice:" at bounding box center [375, 321] width 173 height 17
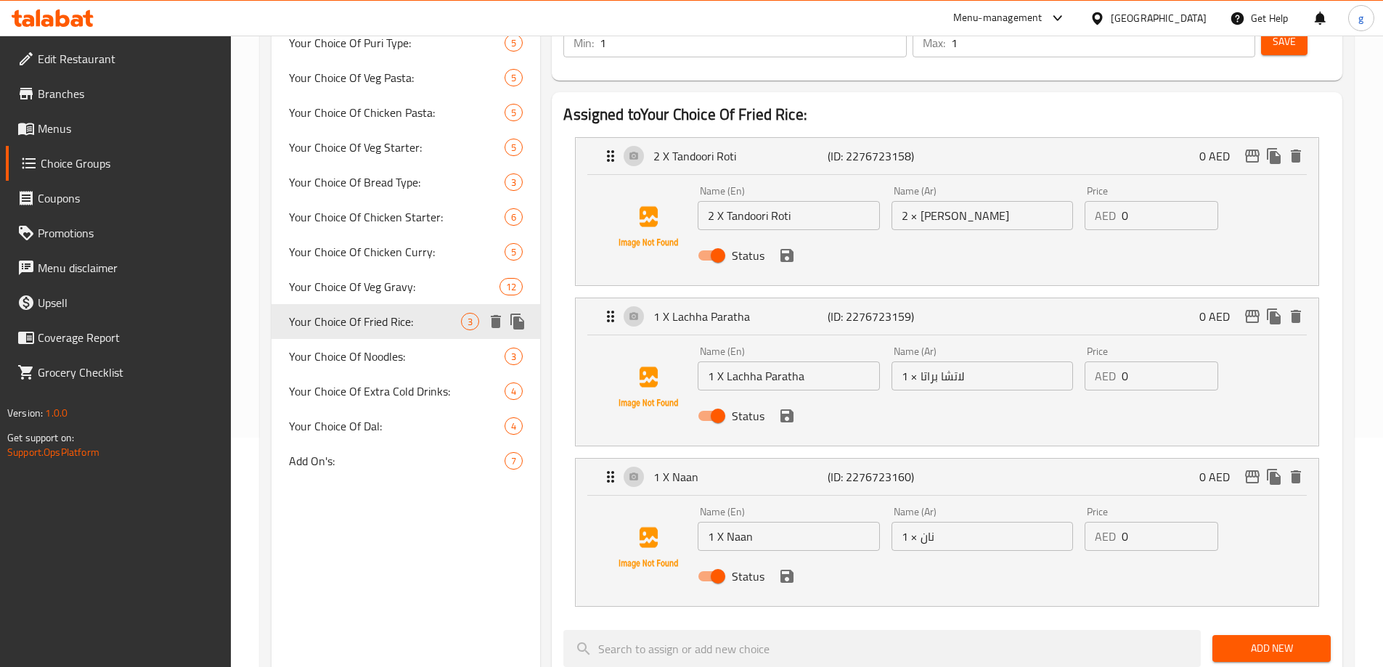
type input "Your Choice Of Fried Rice:"
type input "إختيارك من الأرز المقلي:"
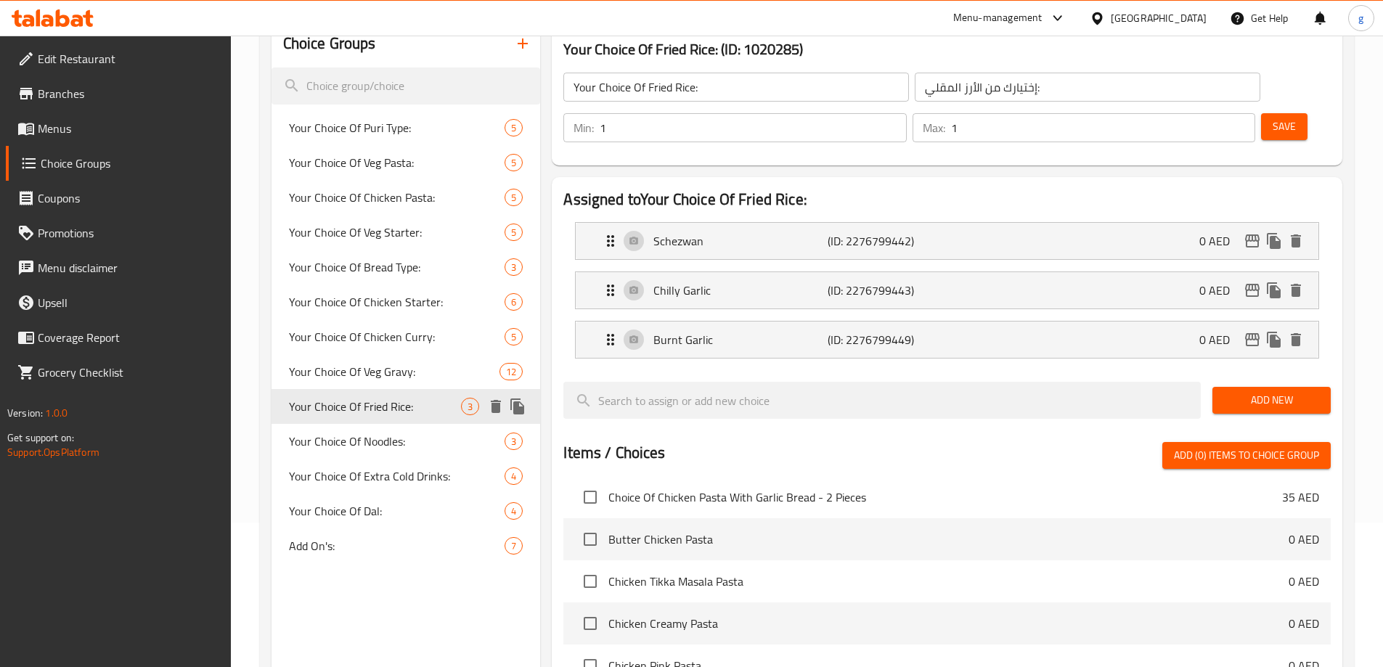
scroll to position [145, 0]
click at [433, 436] on span "Your Choice Of Noodles:" at bounding box center [375, 440] width 173 height 17
type input "Your Choice Of Noodles:"
type input "إختيارك من النودلز:"
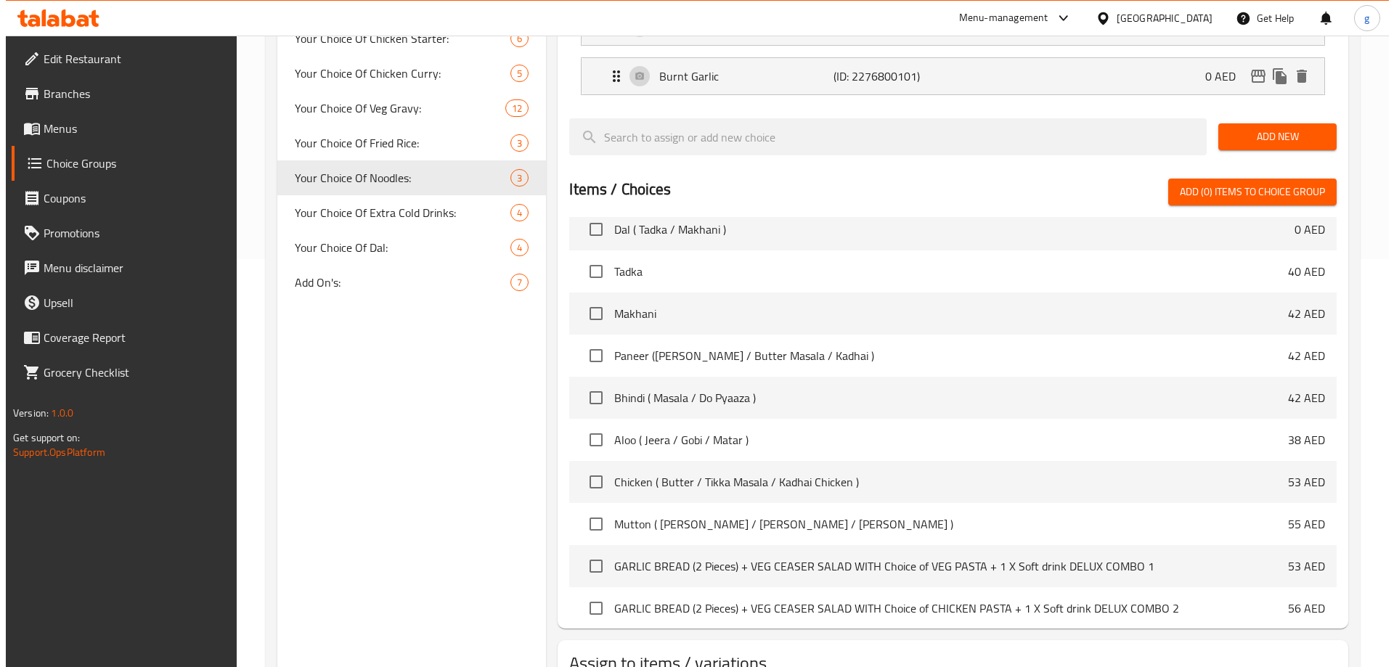
scroll to position [477, 0]
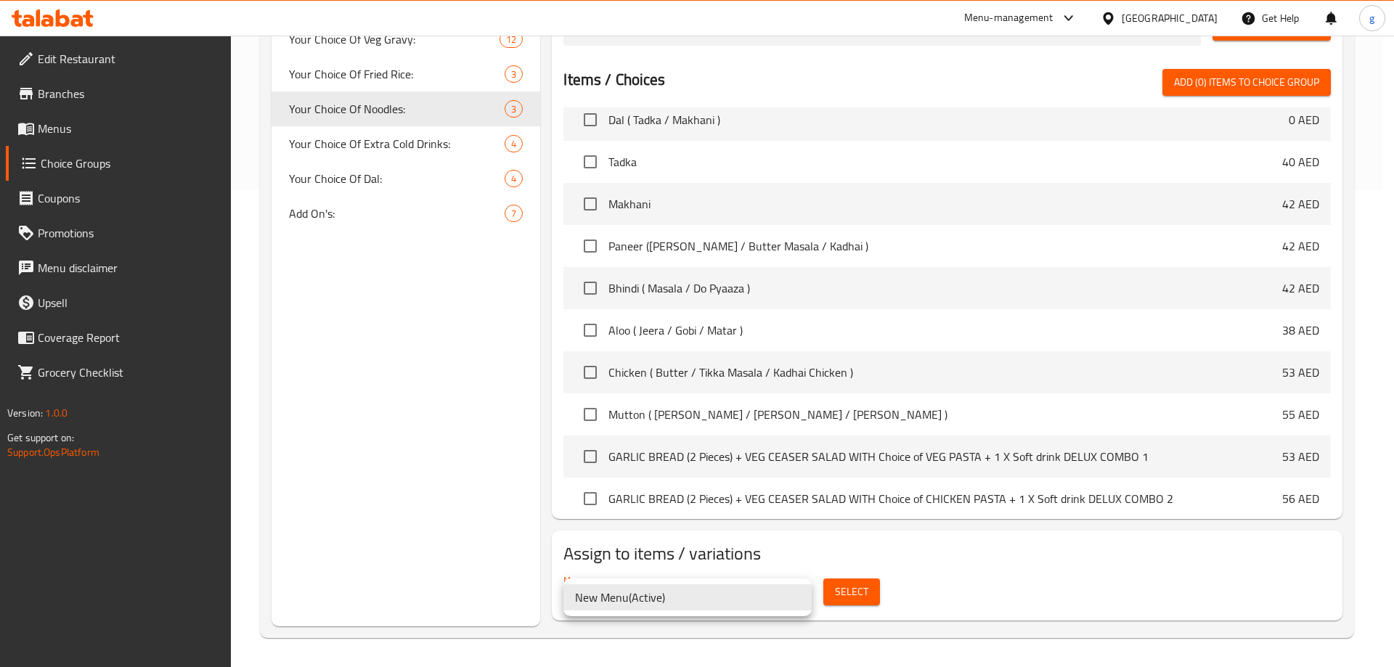
click at [785, 590] on li "New Menu ( Active )" at bounding box center [688, 598] width 248 height 26
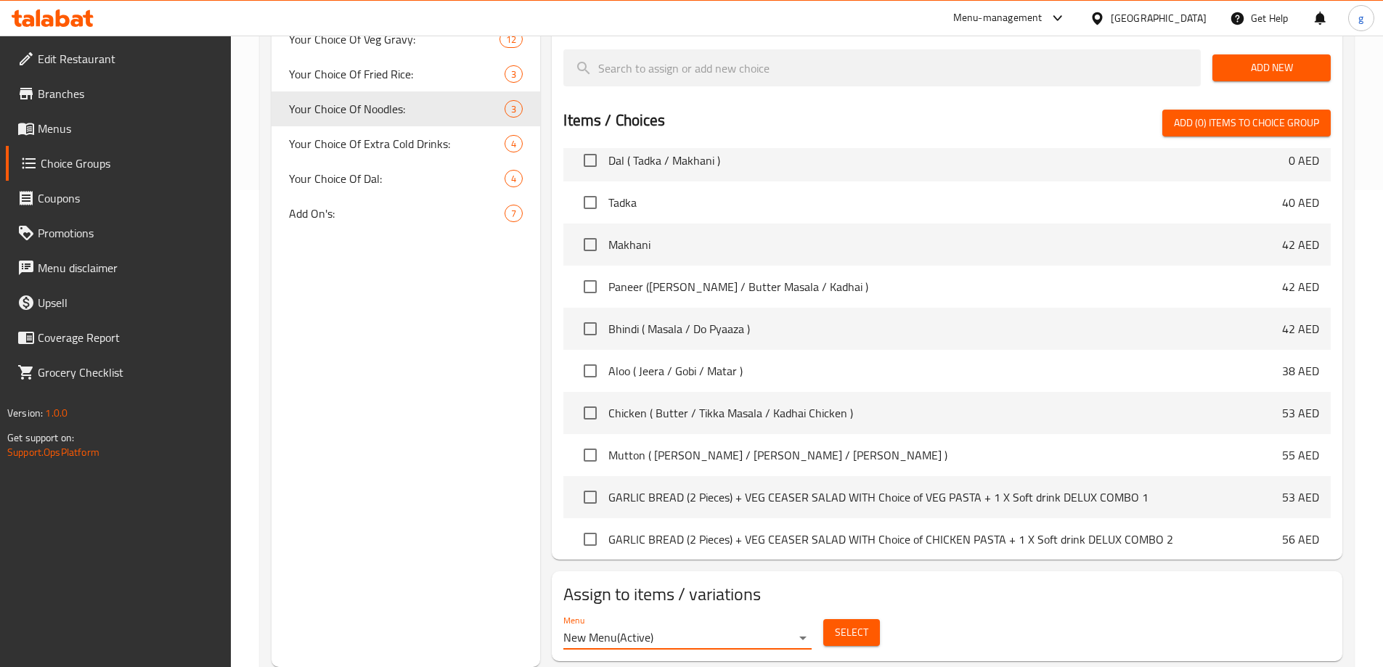
click at [840, 624] on span "Select" at bounding box center [851, 633] width 33 height 18
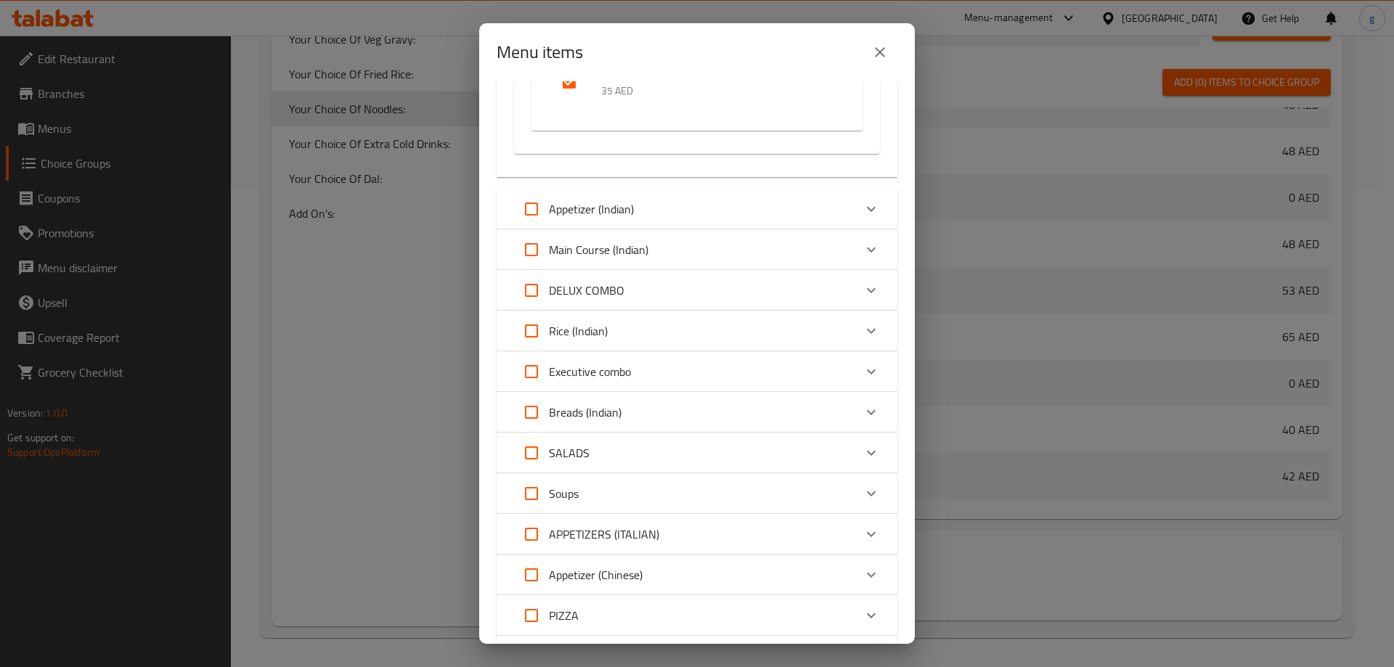
scroll to position [1033, 0]
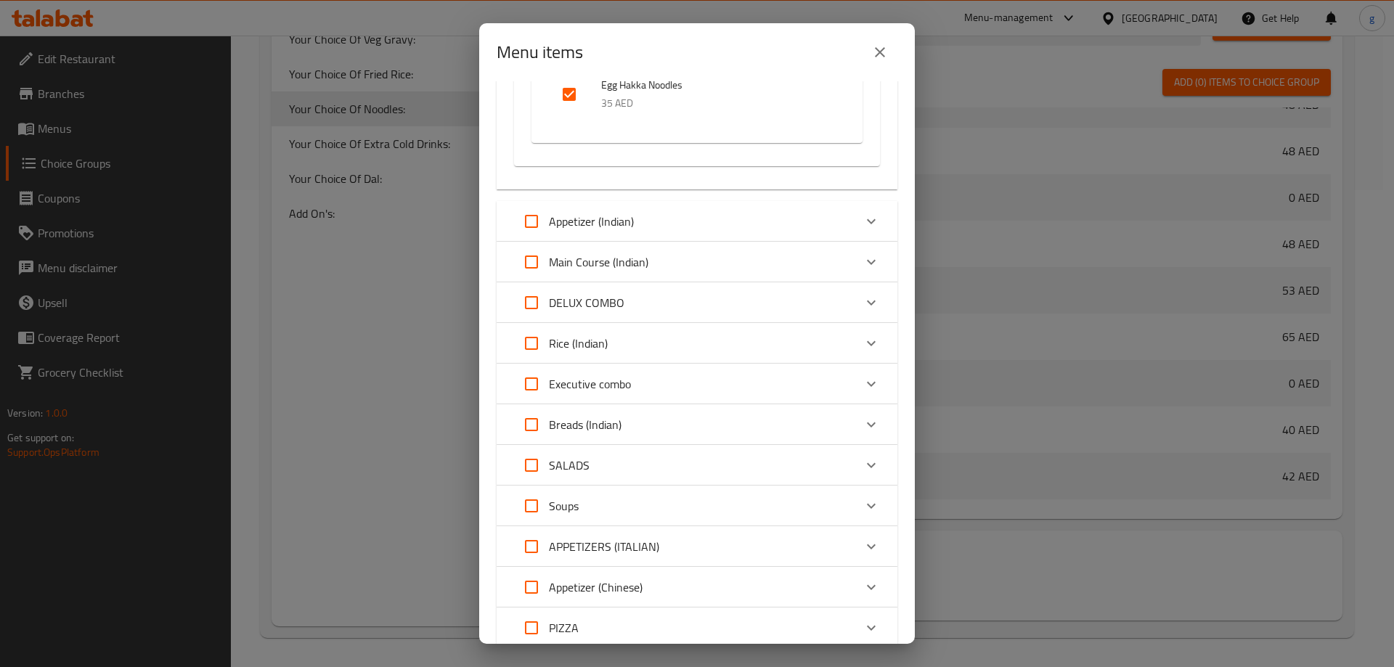
click at [680, 320] on div "DELUX COMBO" at bounding box center [684, 302] width 340 height 35
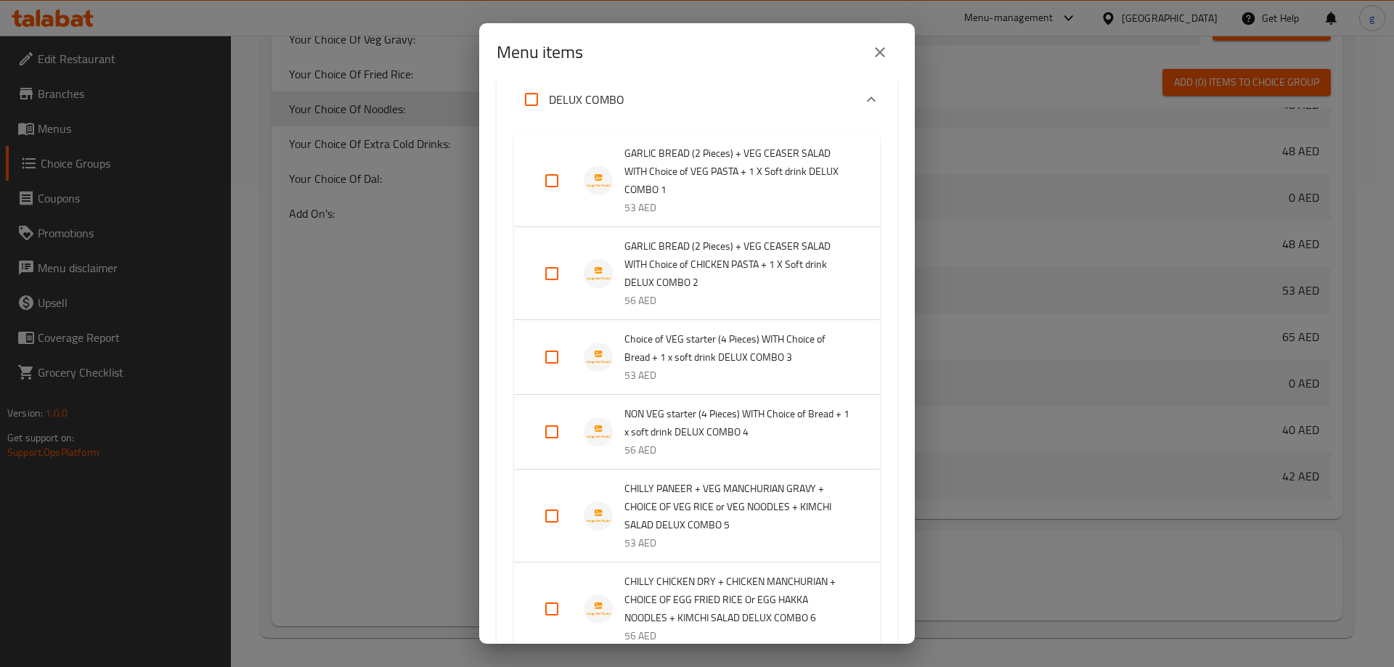
scroll to position [1397, 0]
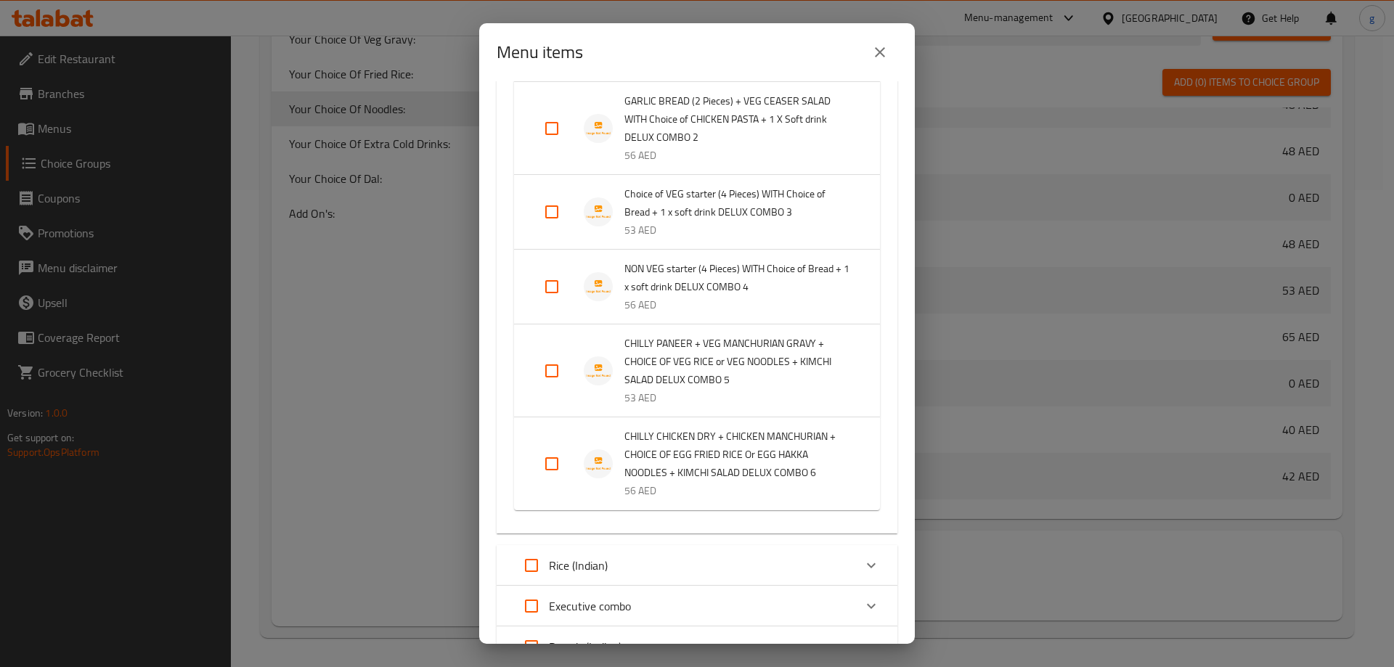
click at [590, 386] on img "Expand" at bounding box center [598, 371] width 29 height 29
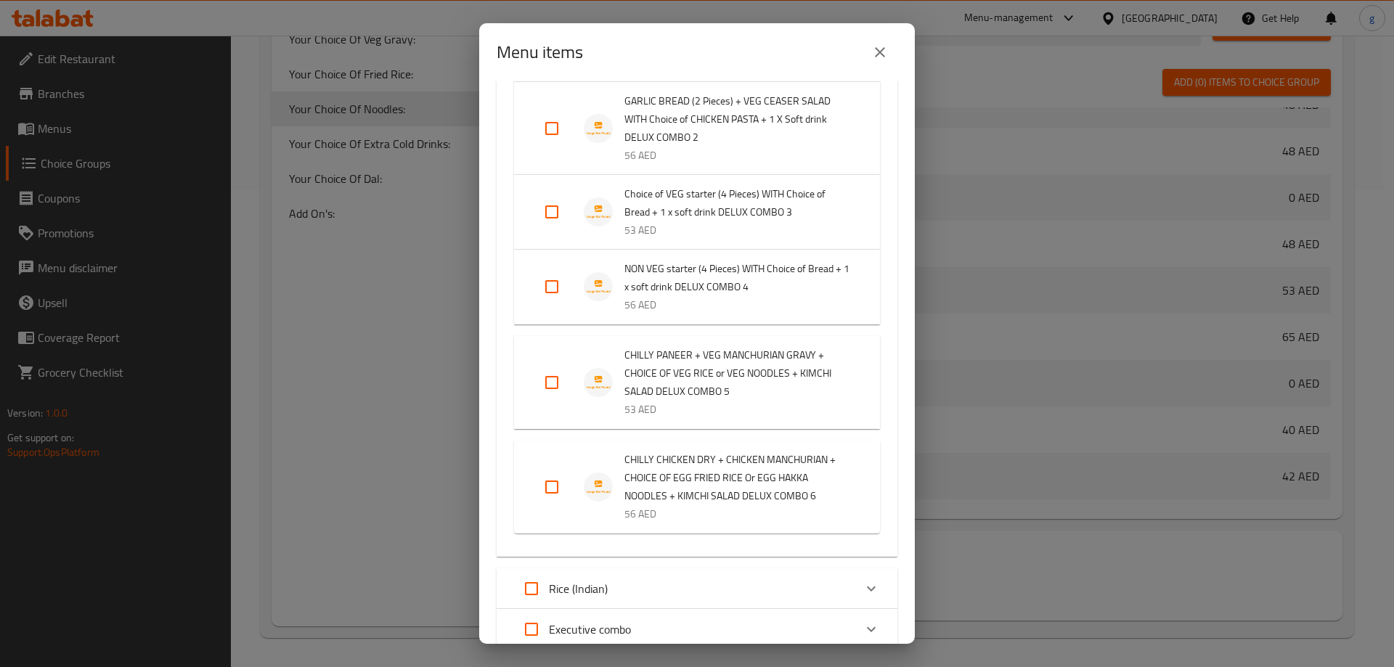
click at [556, 400] on input "Expand" at bounding box center [552, 382] width 35 height 35
checkbox input "true"
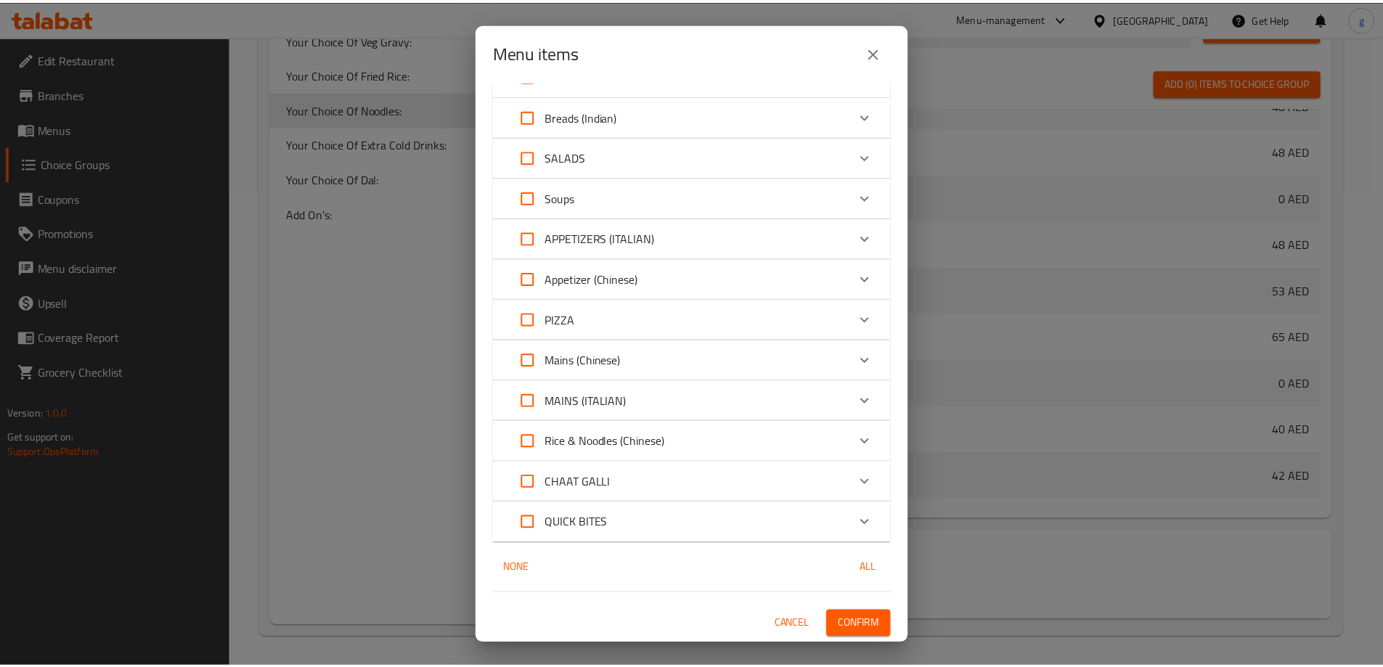
scroll to position [1982, 0]
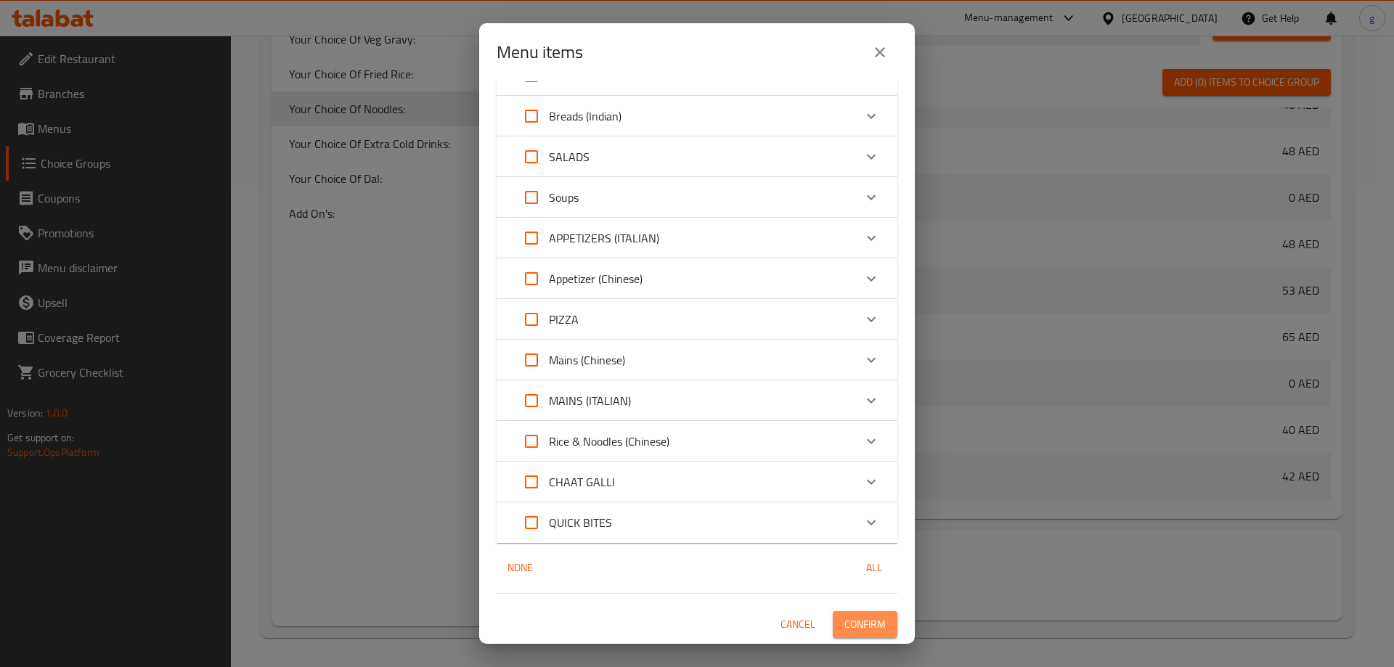
click at [848, 622] on span "Confirm" at bounding box center [865, 625] width 41 height 18
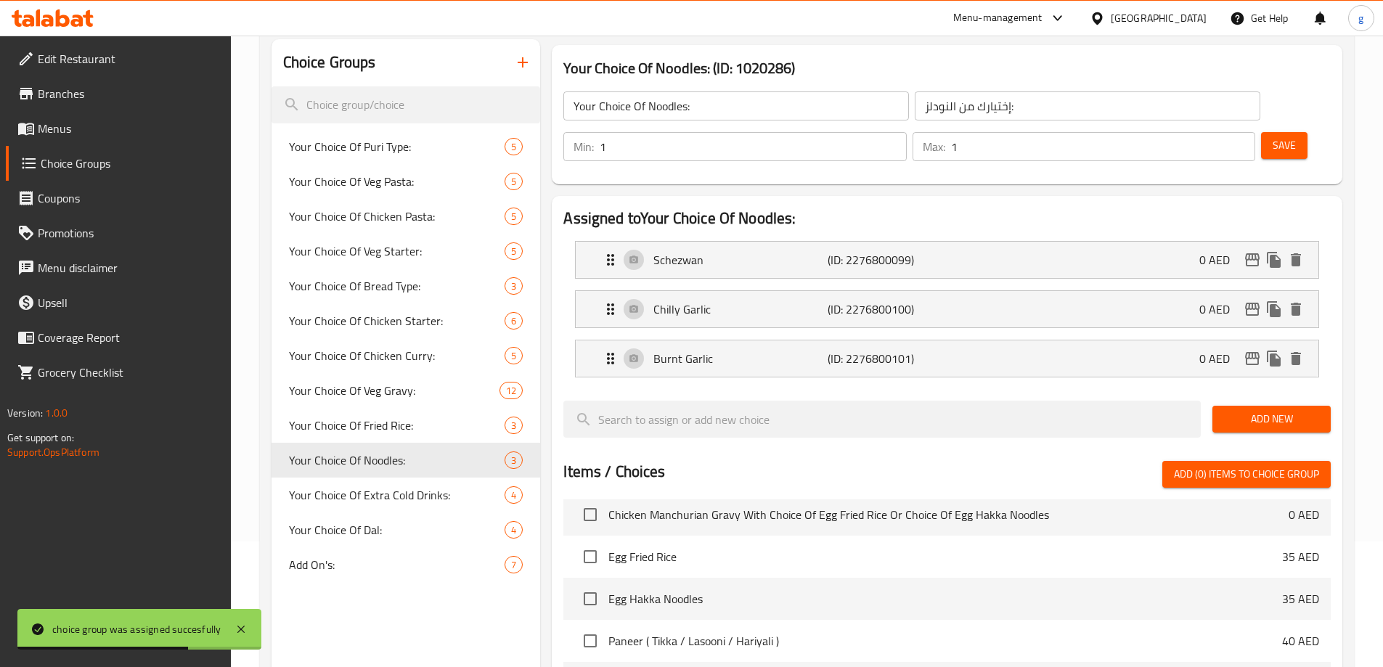
scroll to position [114, 0]
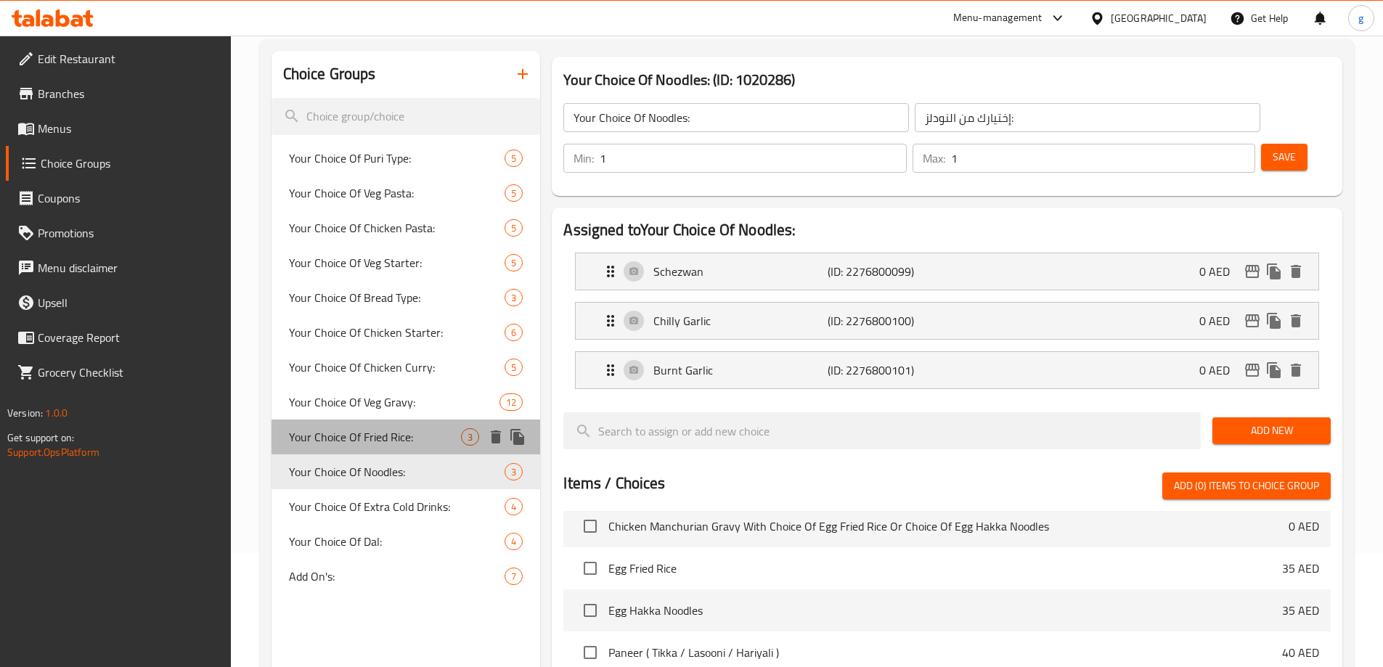
click at [439, 447] on div "Your Choice Of Fried Rice: 3" at bounding box center [406, 437] width 269 height 35
type input "Your Choice Of Fried Rice:"
type input "إختيارك من الأرز المقلي:"
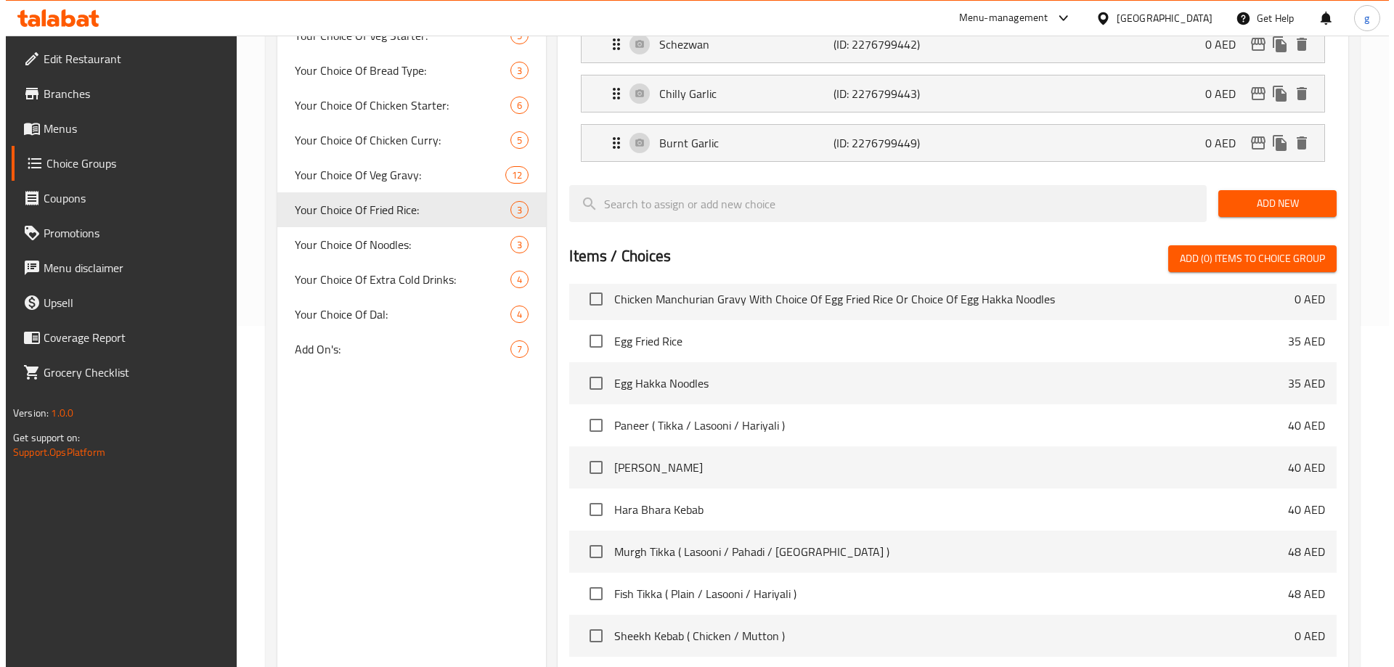
scroll to position [477, 0]
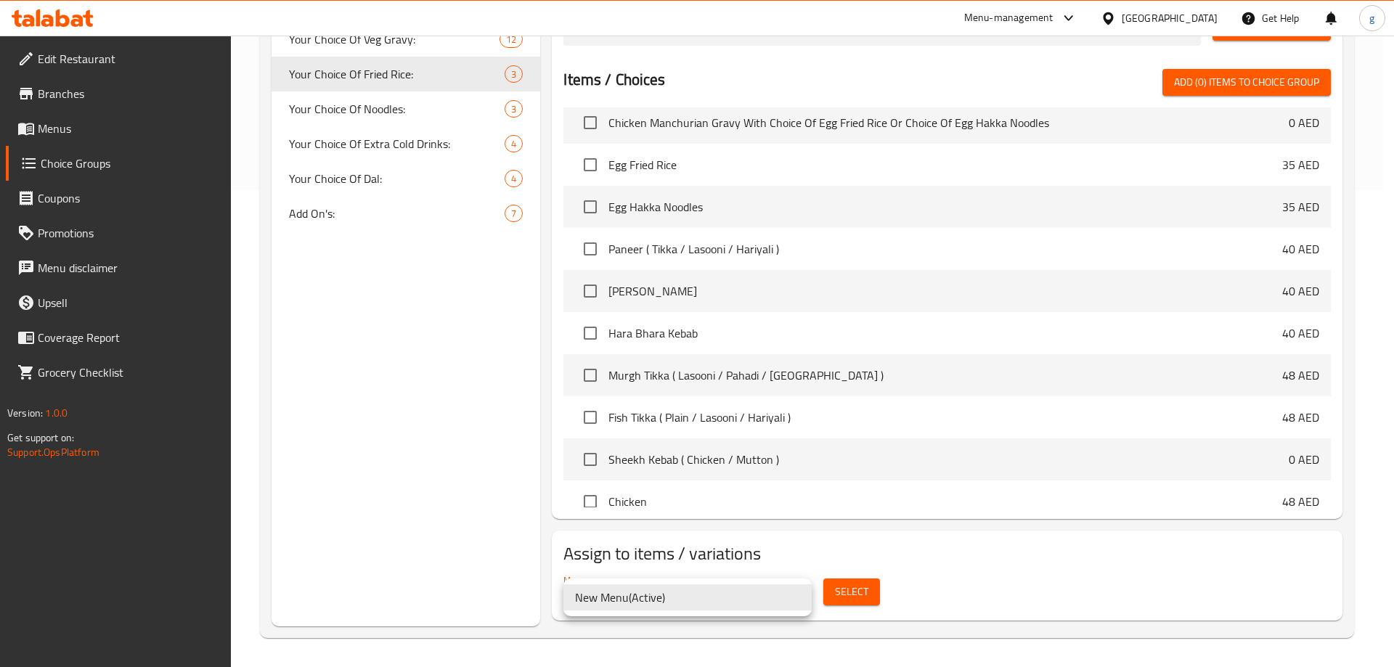
click at [865, 593] on div at bounding box center [697, 333] width 1394 height 667
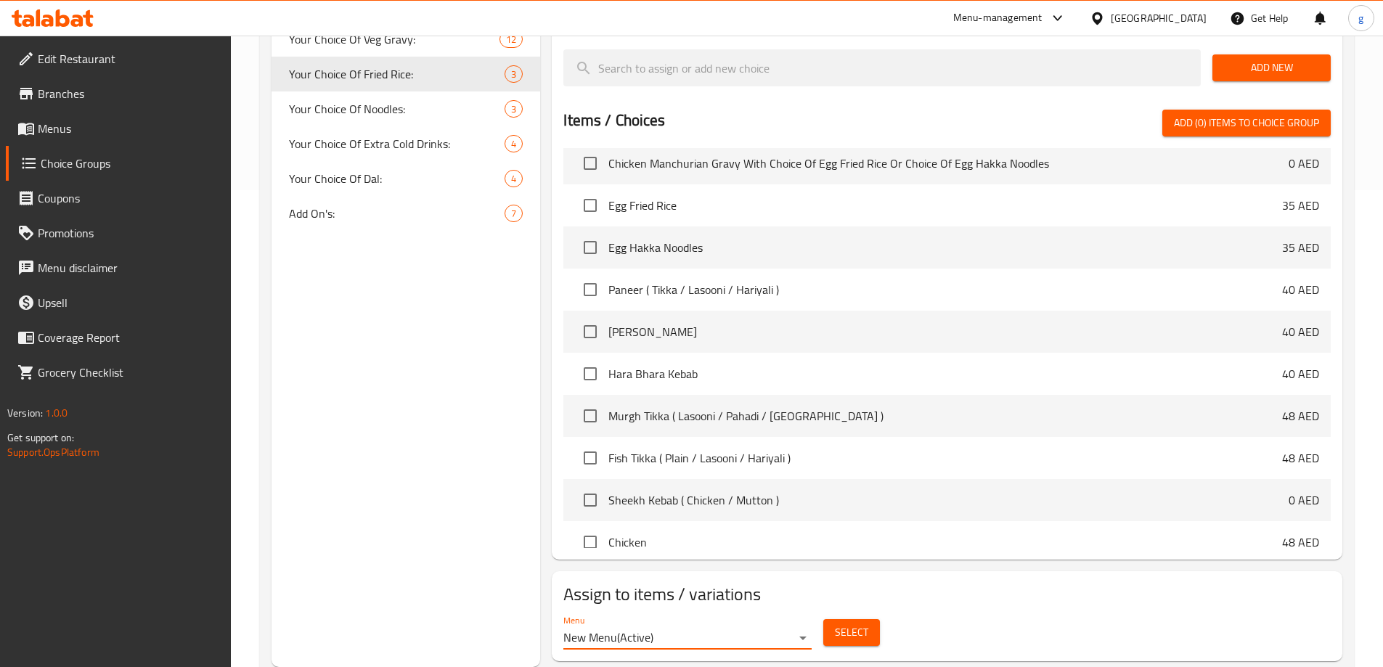
click at [865, 624] on span "Select" at bounding box center [851, 633] width 33 height 18
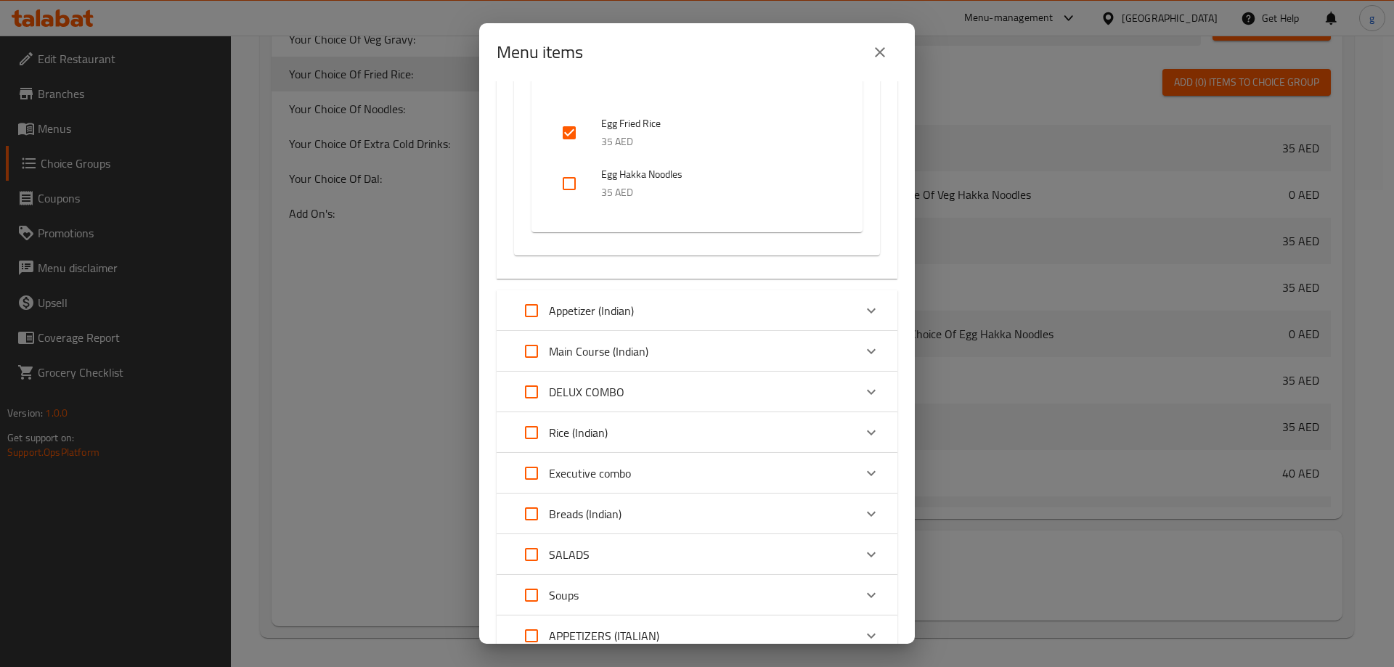
scroll to position [1017, 0]
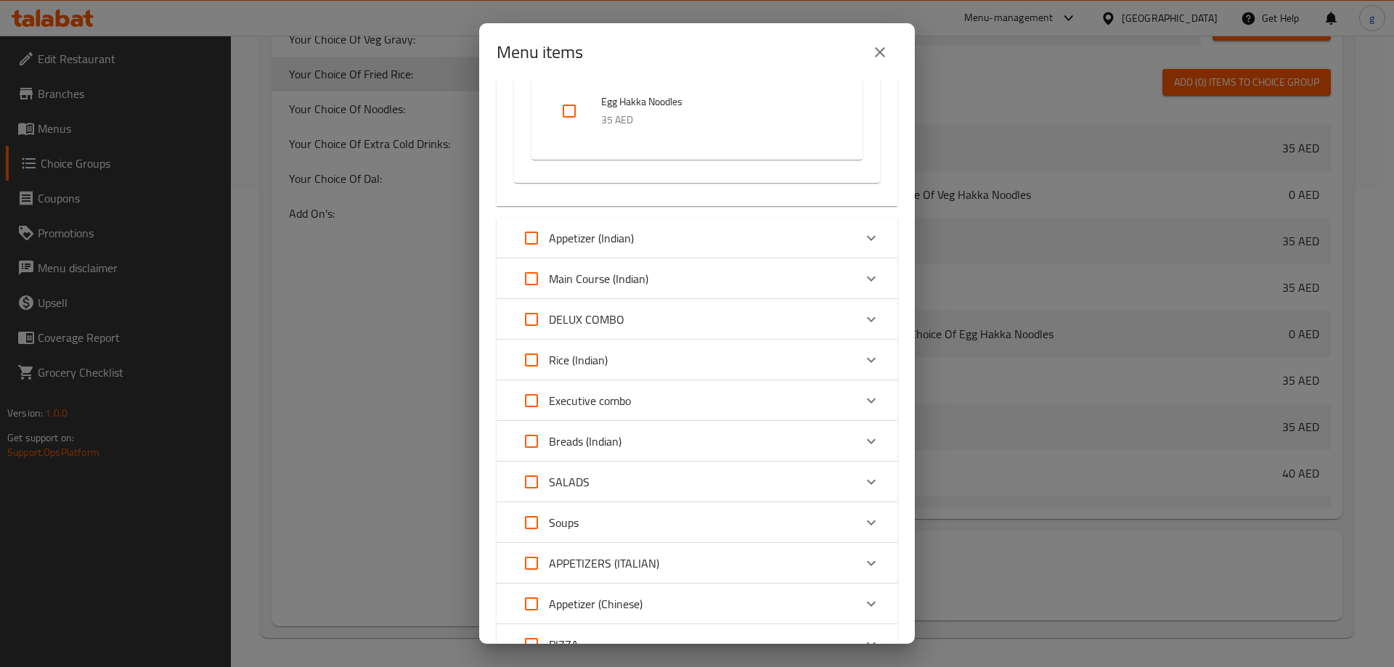
click at [832, 337] on div "DELUX COMBO" at bounding box center [684, 319] width 340 height 35
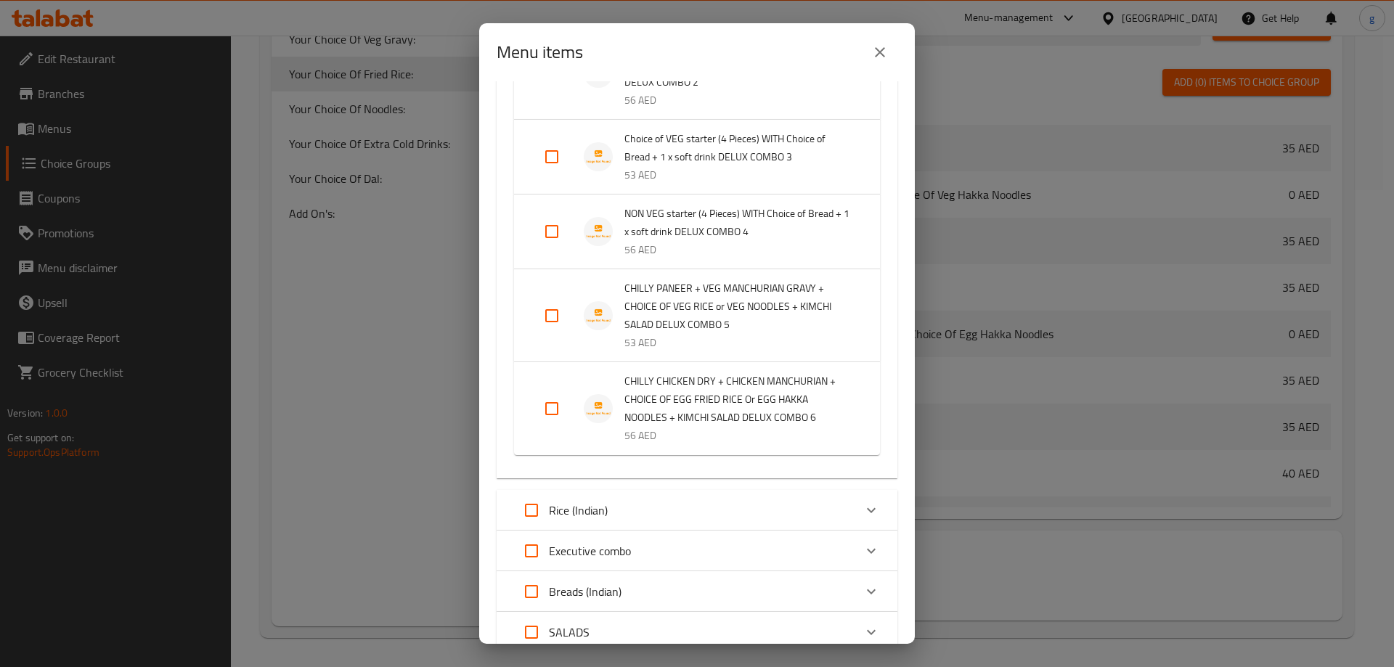
scroll to position [1452, 0]
click at [558, 333] on input "Expand" at bounding box center [552, 315] width 35 height 35
checkbox input "true"
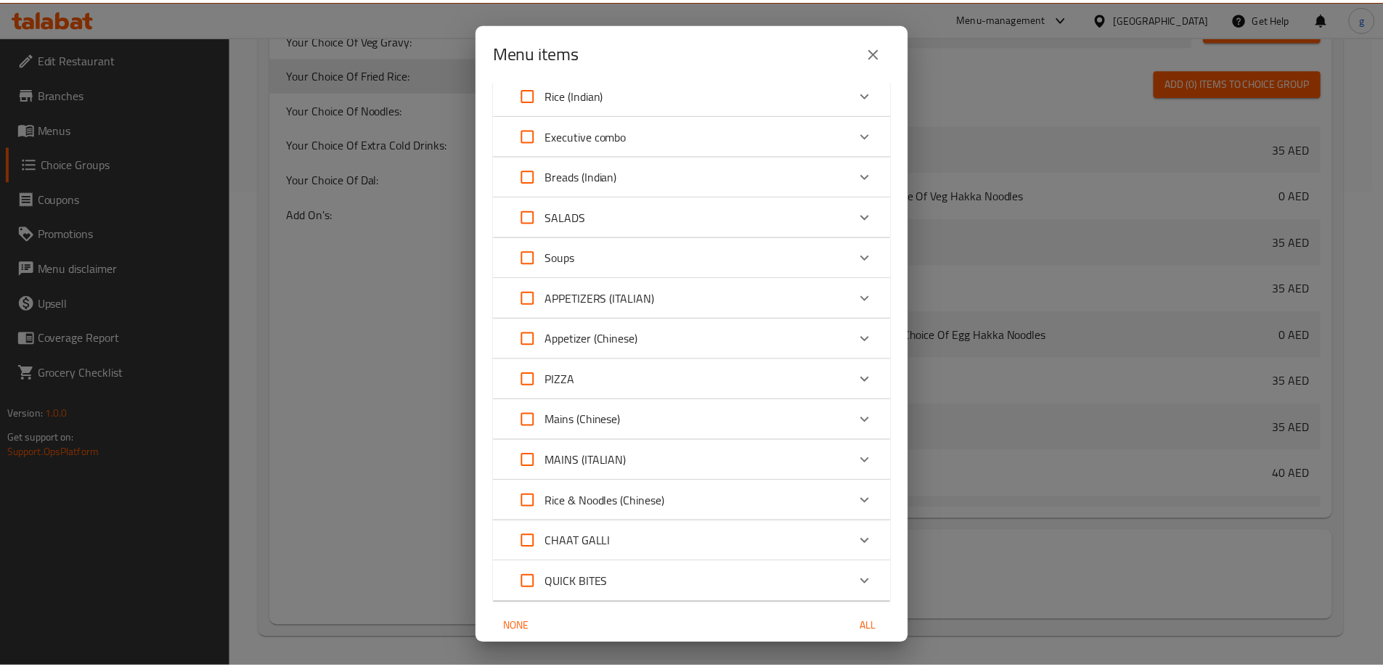
scroll to position [2005, 0]
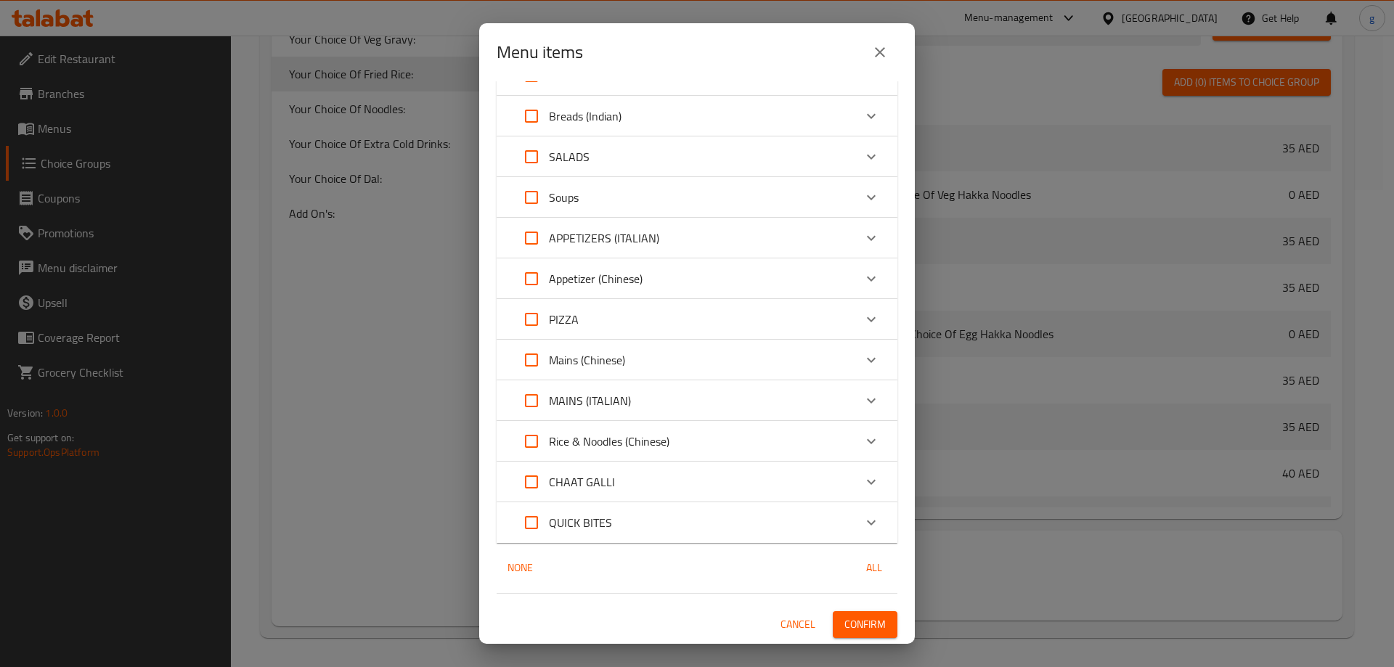
click at [833, 621] on button "Confirm" at bounding box center [865, 624] width 65 height 27
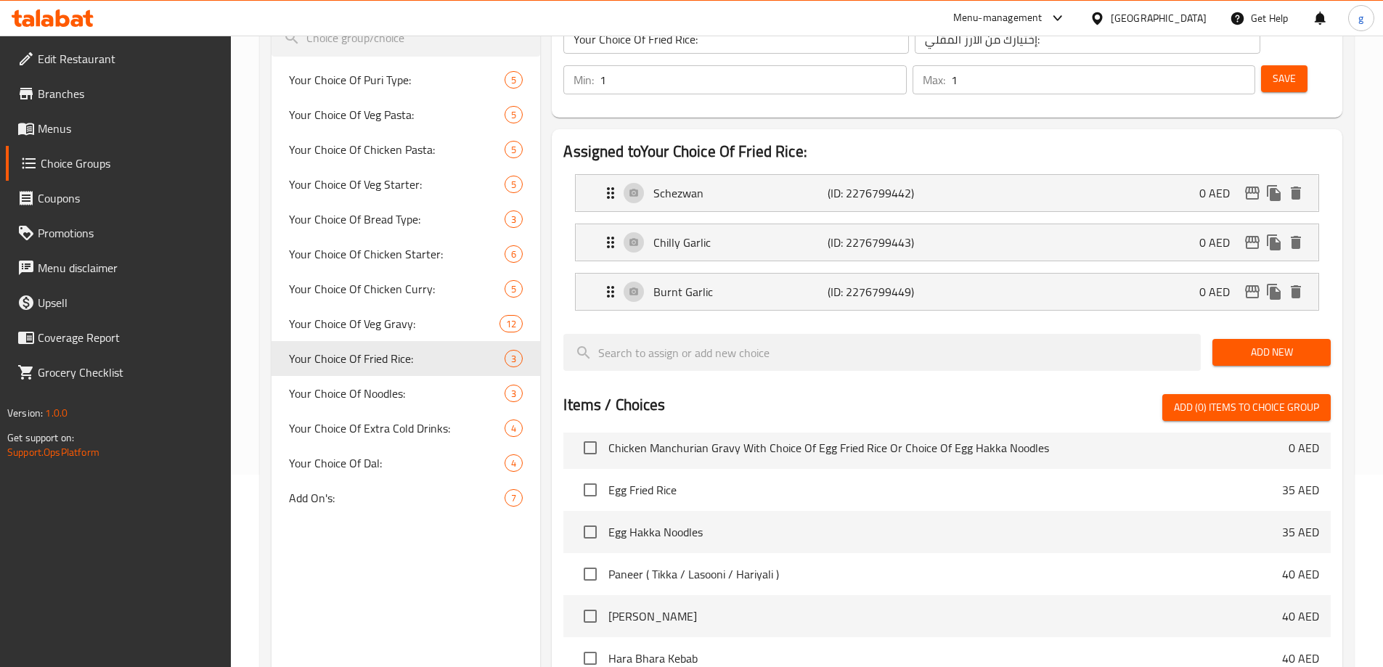
scroll to position [187, 0]
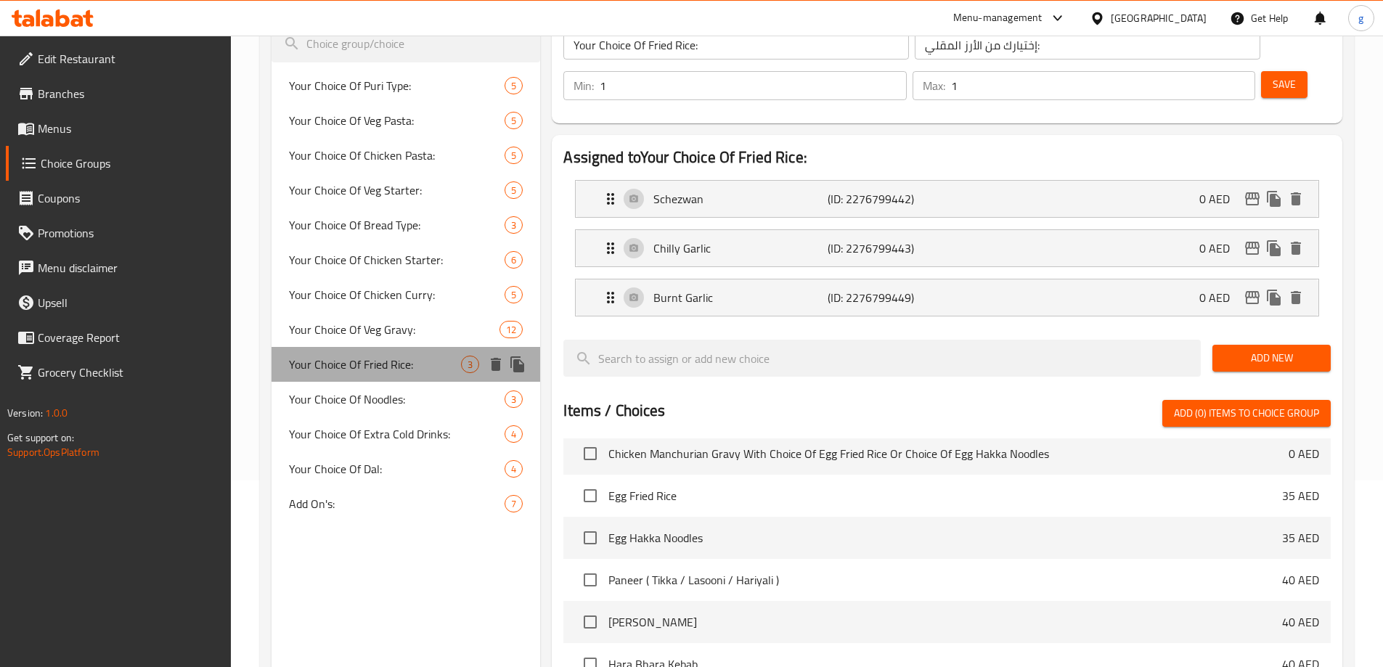
click at [422, 361] on span "Your Choice Of Fried Rice:" at bounding box center [375, 364] width 173 height 17
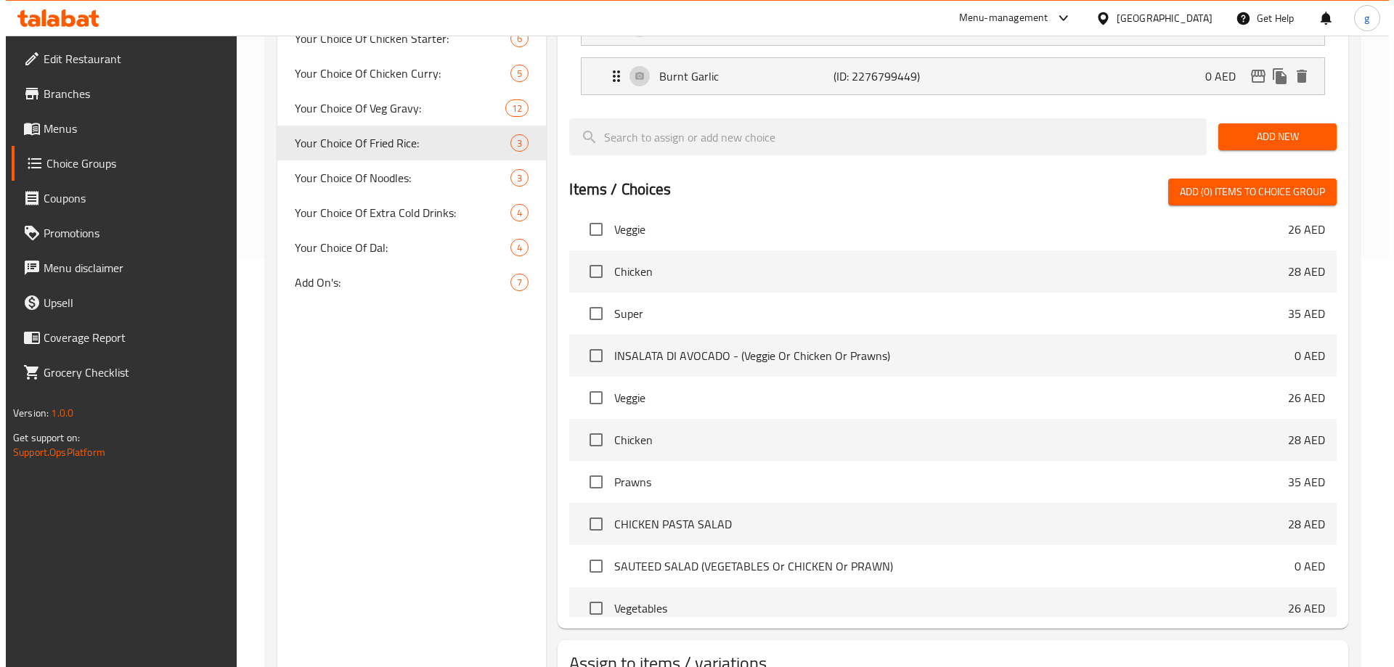
scroll to position [477, 0]
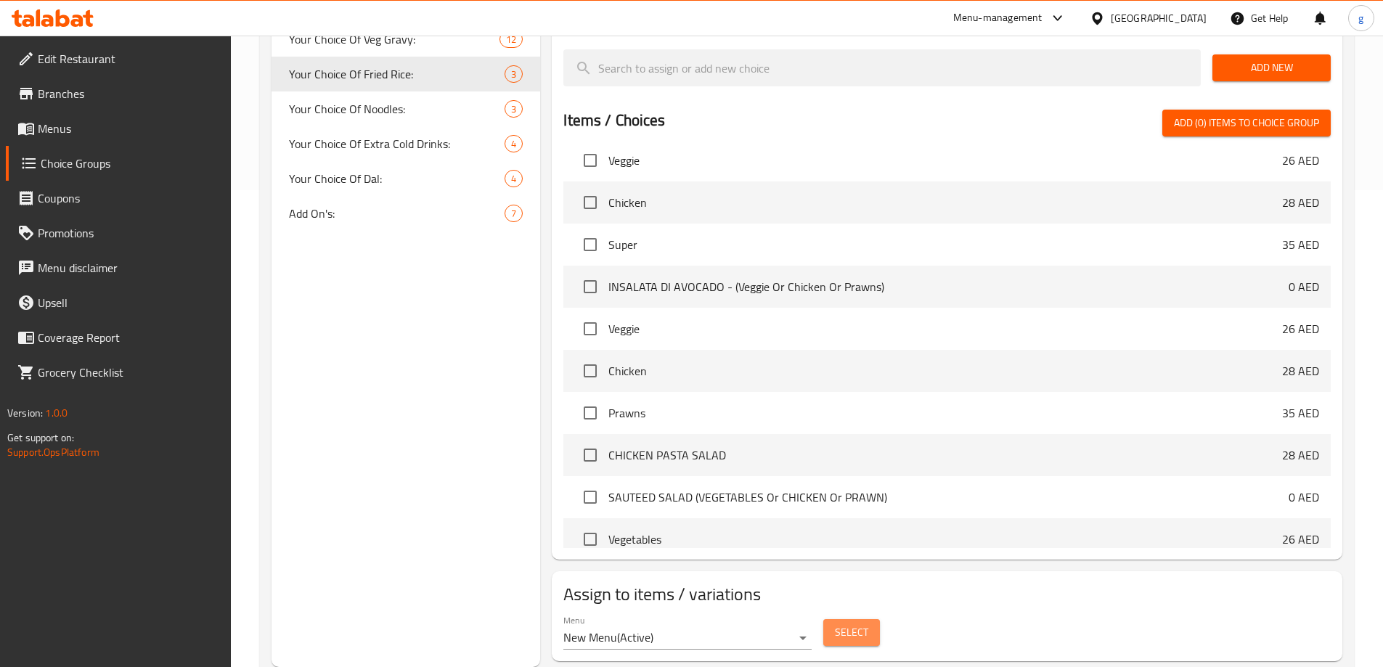
click at [844, 624] on span "Select" at bounding box center [851, 633] width 33 height 18
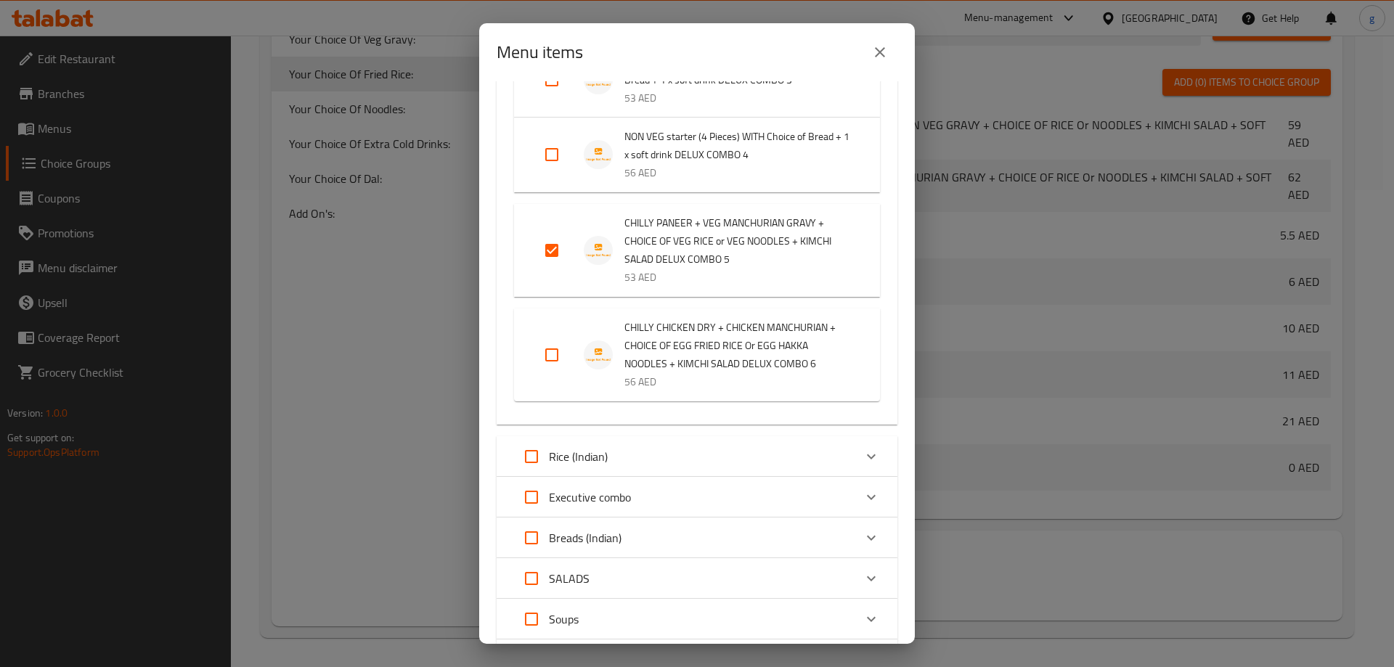
scroll to position [1598, 0]
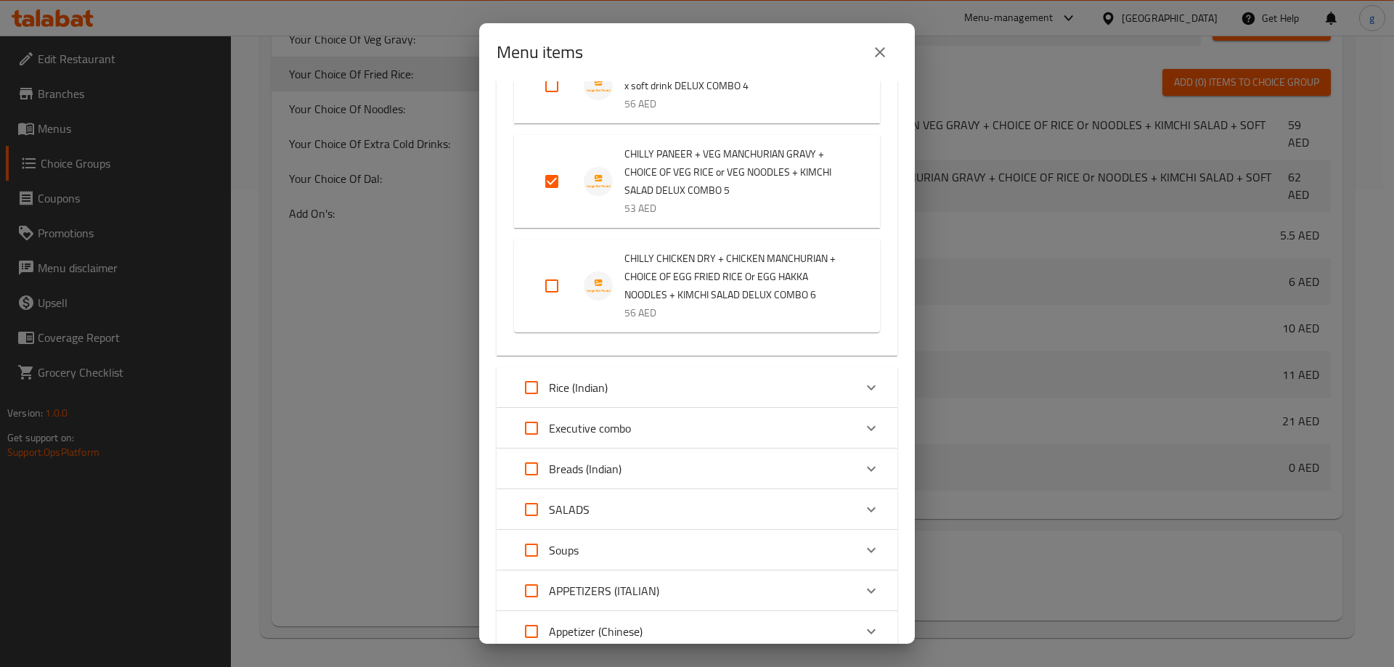
click at [544, 304] on input "Expand" at bounding box center [552, 286] width 35 height 35
checkbox input "true"
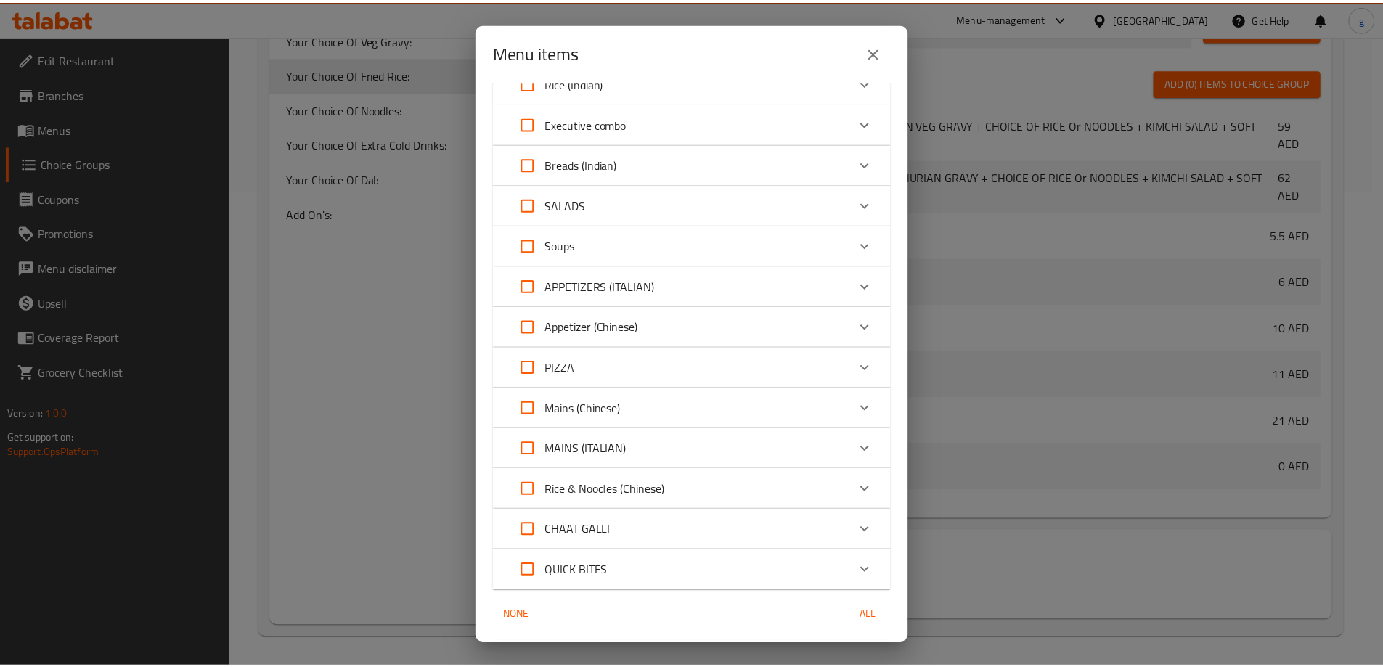
scroll to position [2005, 0]
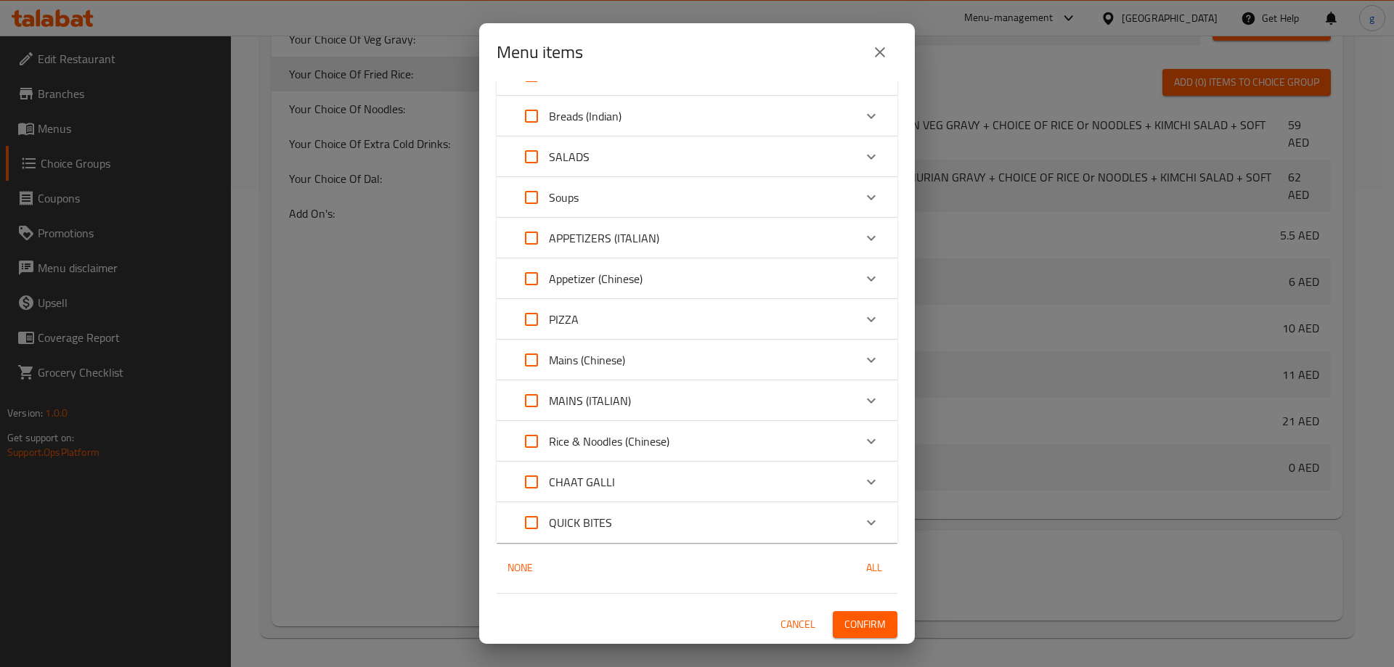
click at [861, 618] on span "Confirm" at bounding box center [865, 625] width 41 height 18
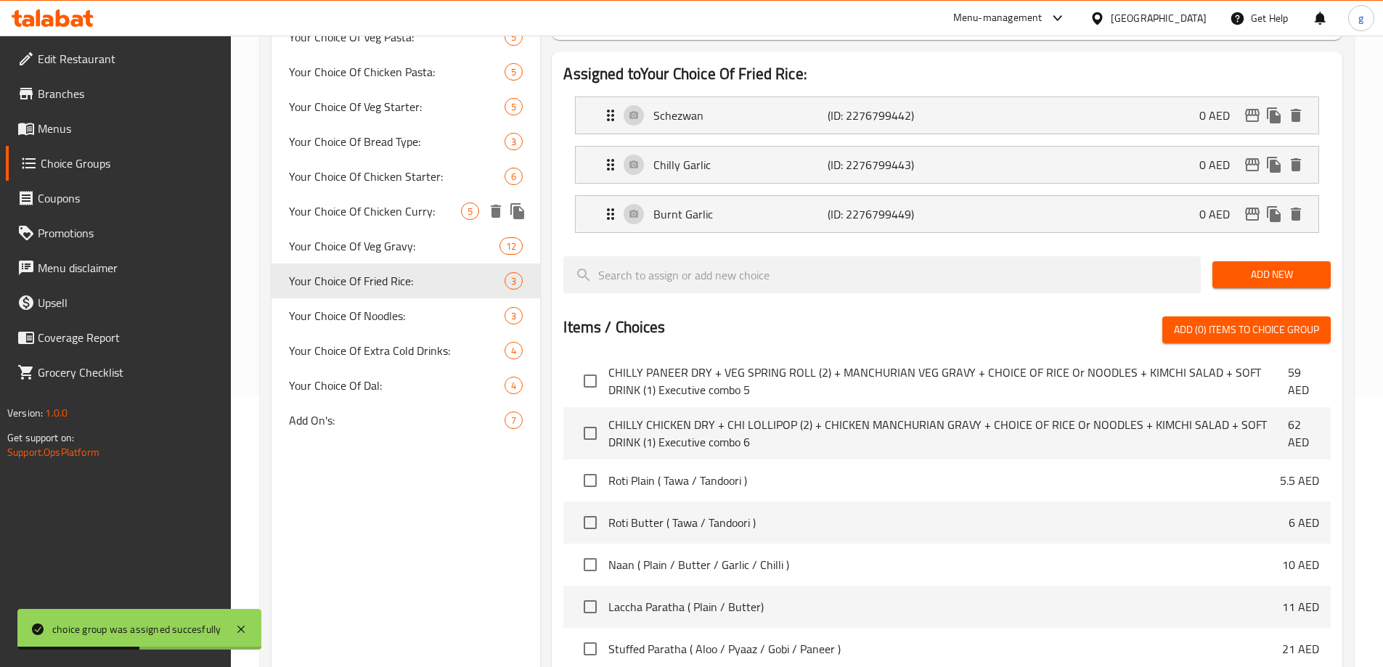
scroll to position [187, 0]
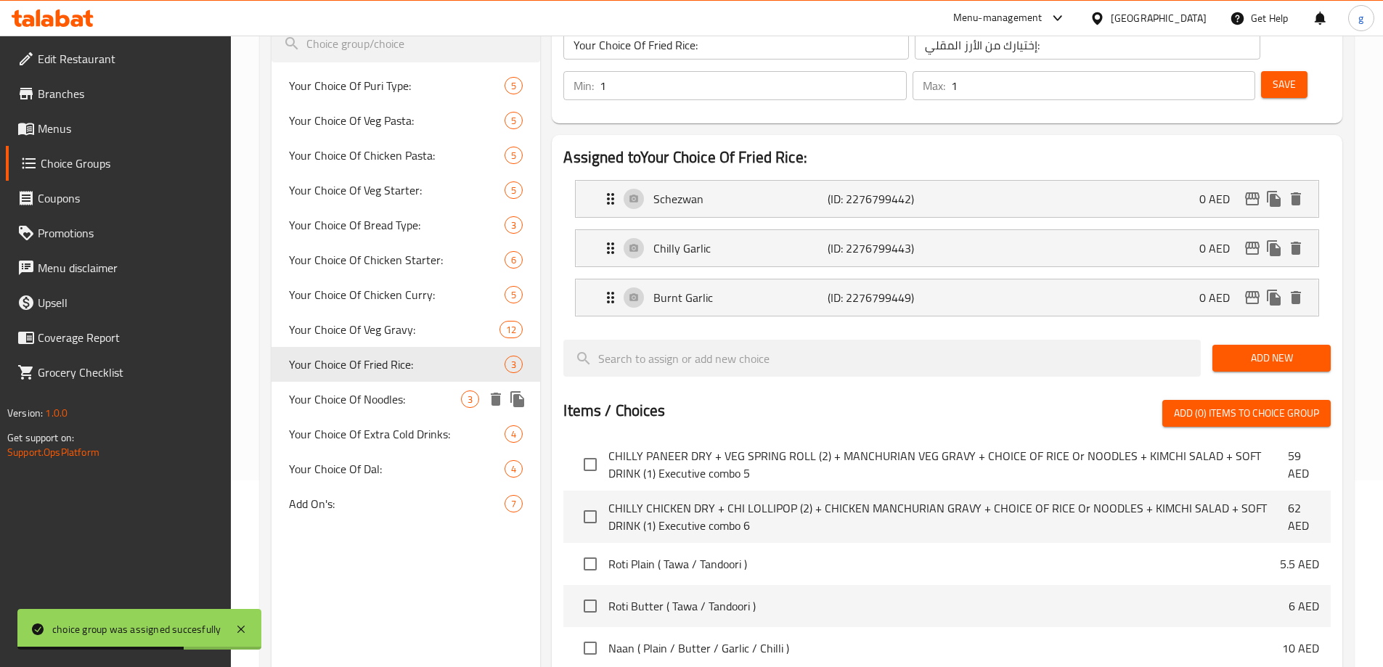
click at [390, 394] on span "Your Choice Of Noodles:" at bounding box center [375, 399] width 173 height 17
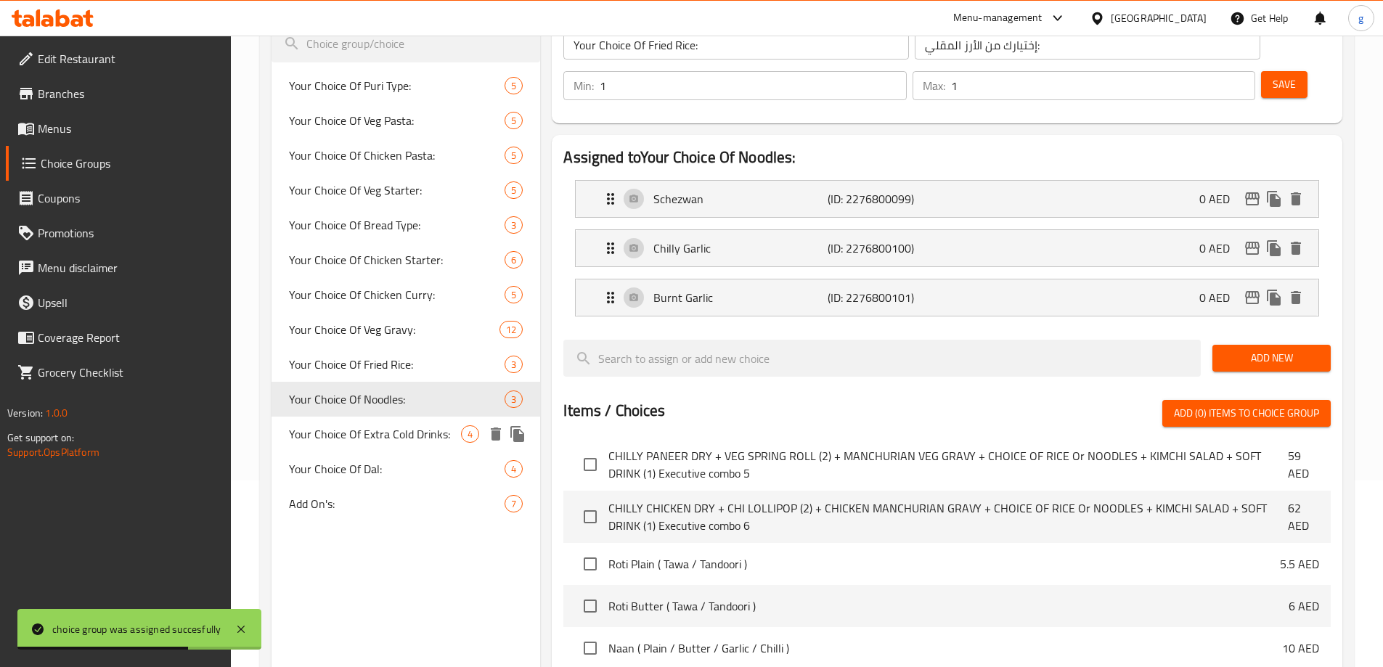
type input "Your Choice Of Noodles:"
type input "إختيارك من النودلز:"
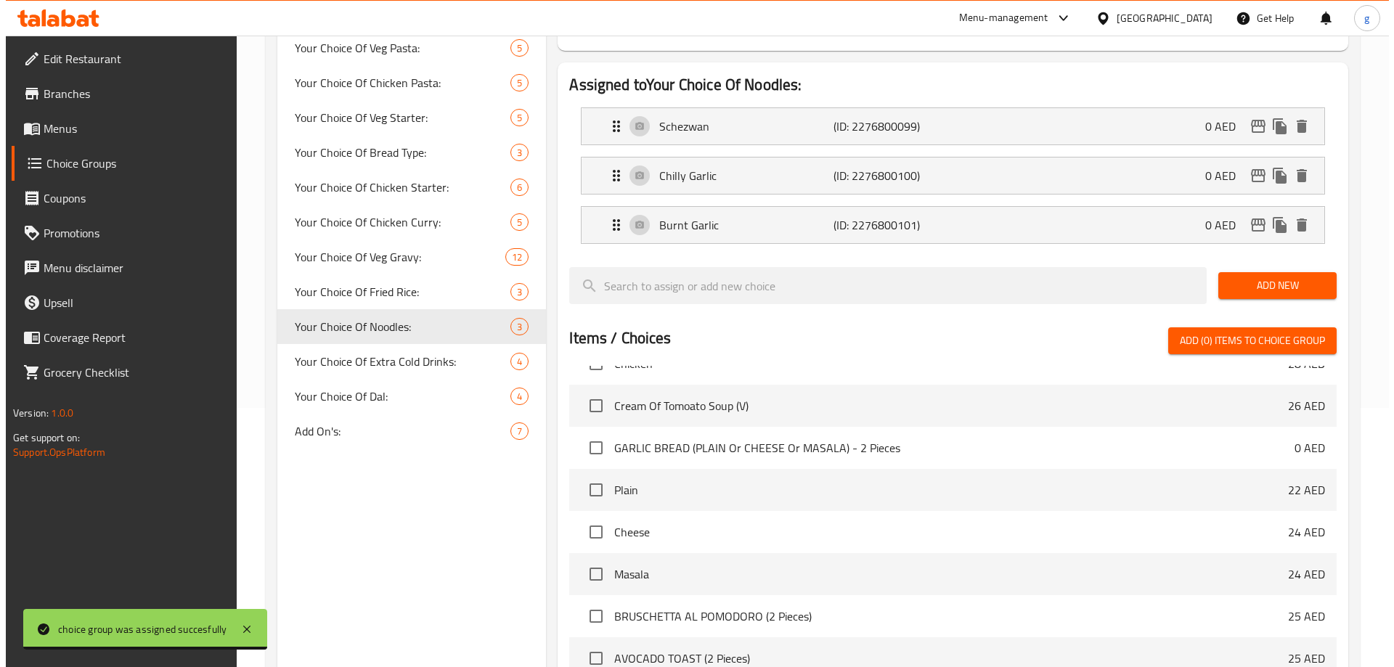
scroll to position [477, 0]
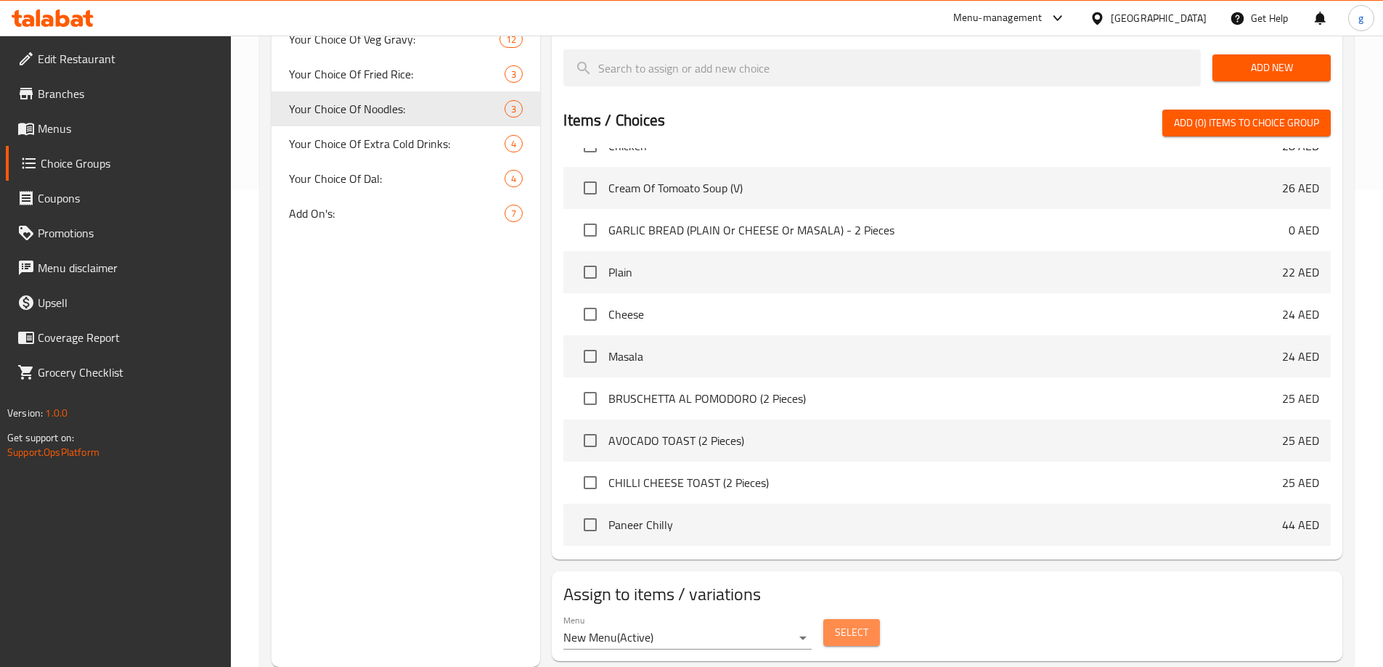
click at [840, 624] on span "Select" at bounding box center [851, 633] width 33 height 18
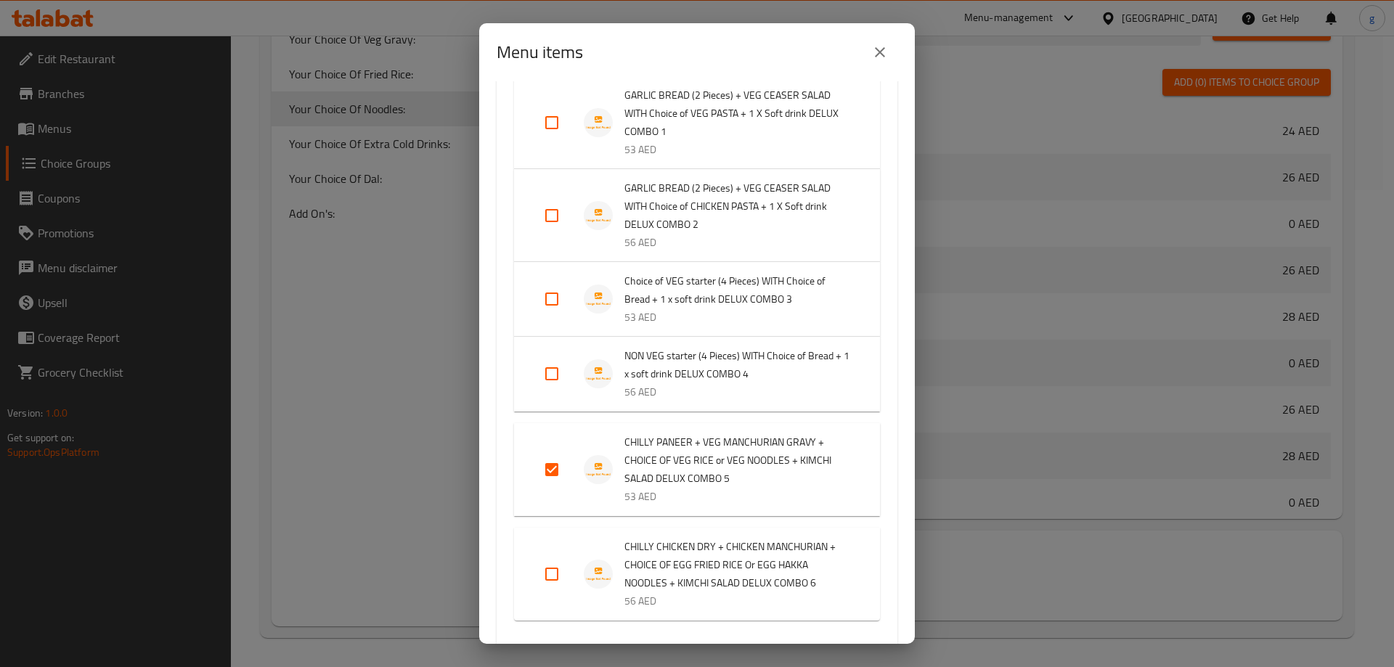
scroll to position [1380, 0]
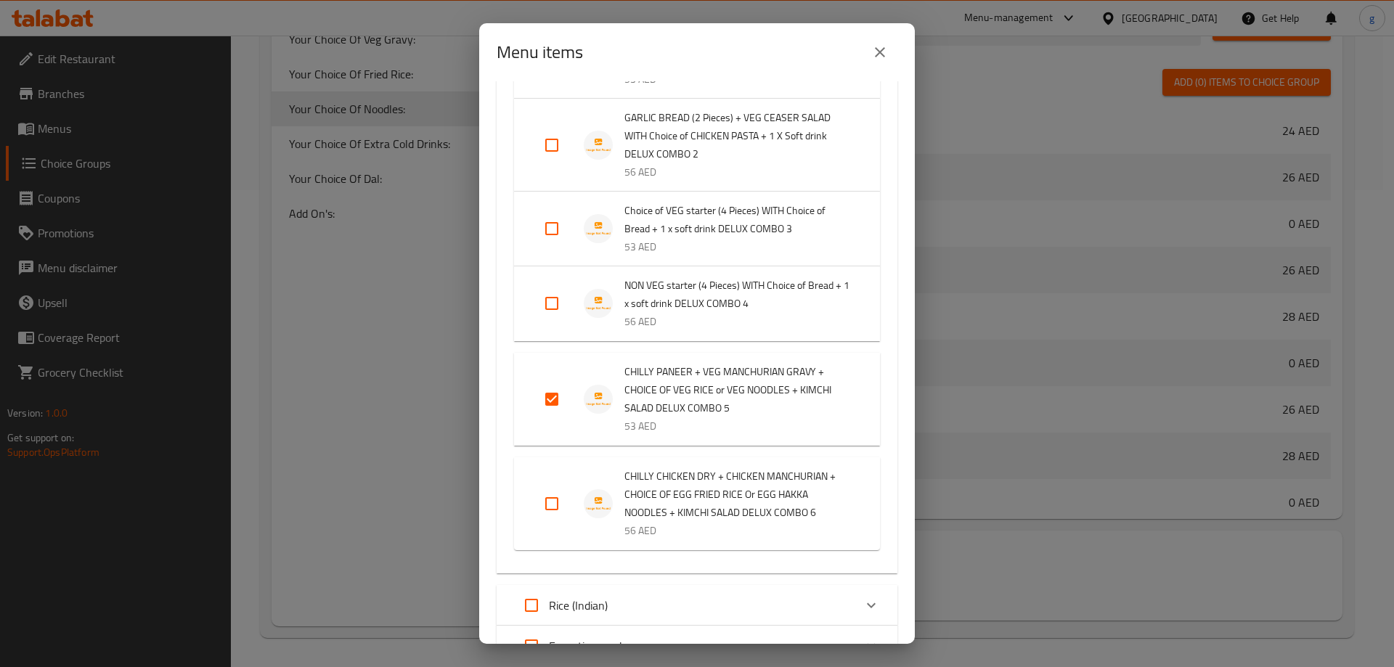
click at [557, 521] on input "Expand" at bounding box center [552, 504] width 35 height 35
checkbox input "true"
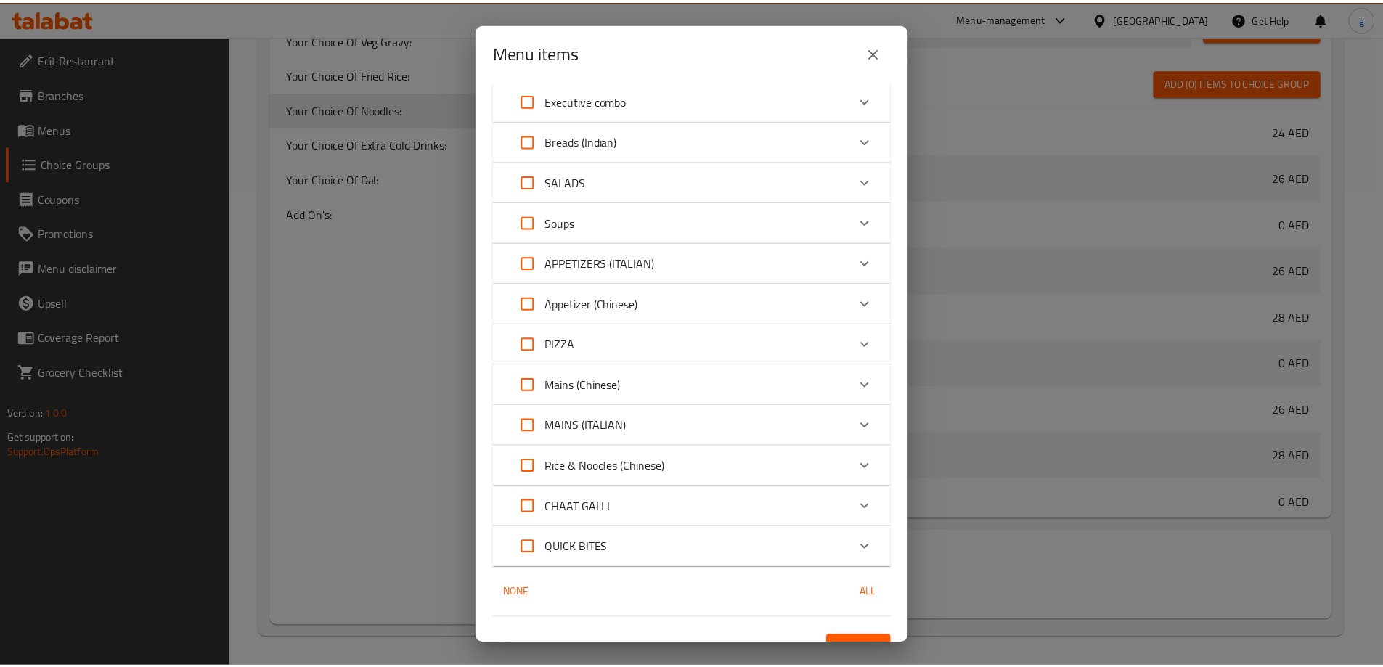
scroll to position [2005, 0]
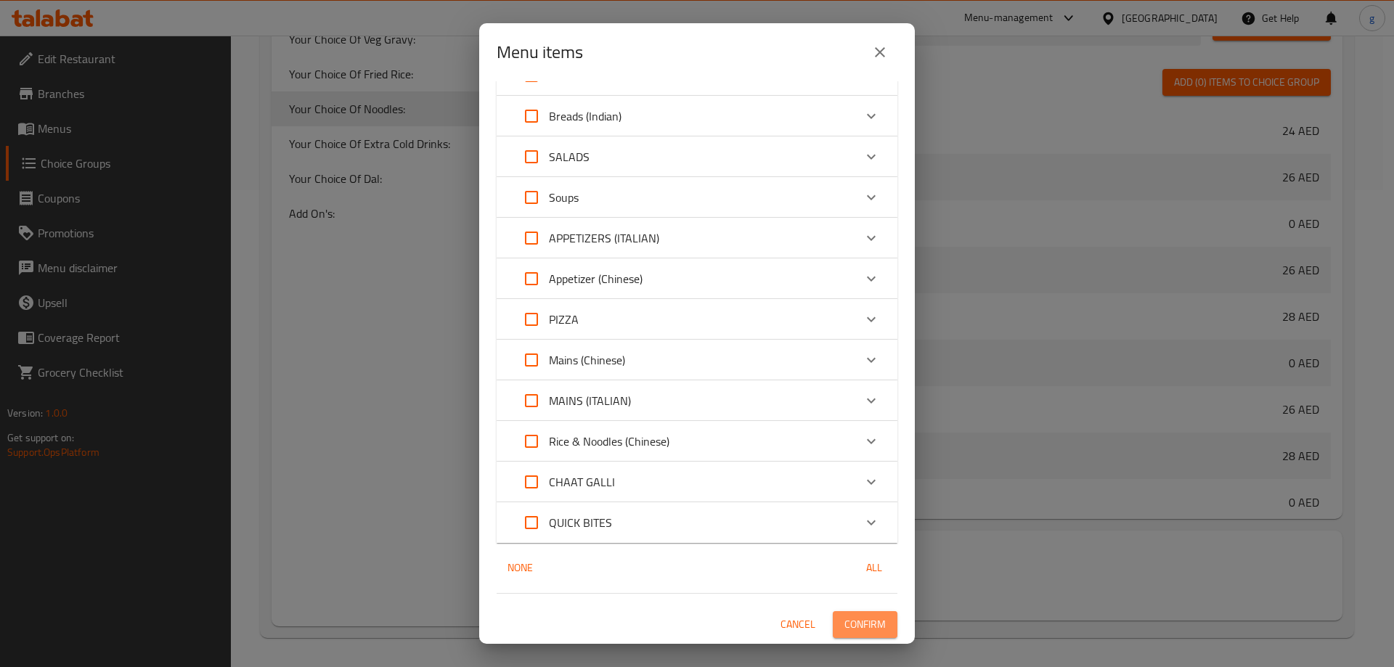
click at [849, 619] on span "Confirm" at bounding box center [865, 625] width 41 height 18
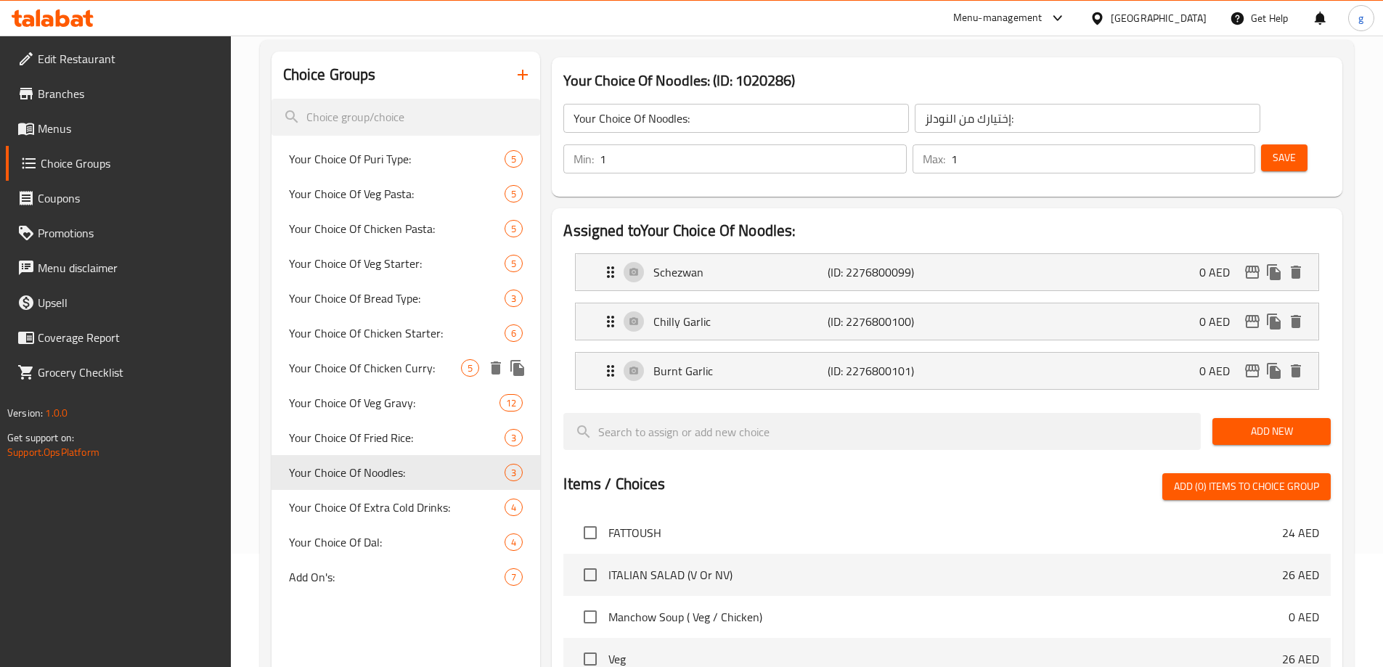
scroll to position [114, 0]
drag, startPoint x: 413, startPoint y: 532, endPoint x: 514, endPoint y: 536, distance: 101.0
click at [413, 532] on div "Your Choice Of Dal: 4" at bounding box center [406, 541] width 269 height 35
type input "Your Choice Of Dal:"
type input "إختيارك من الدال:"
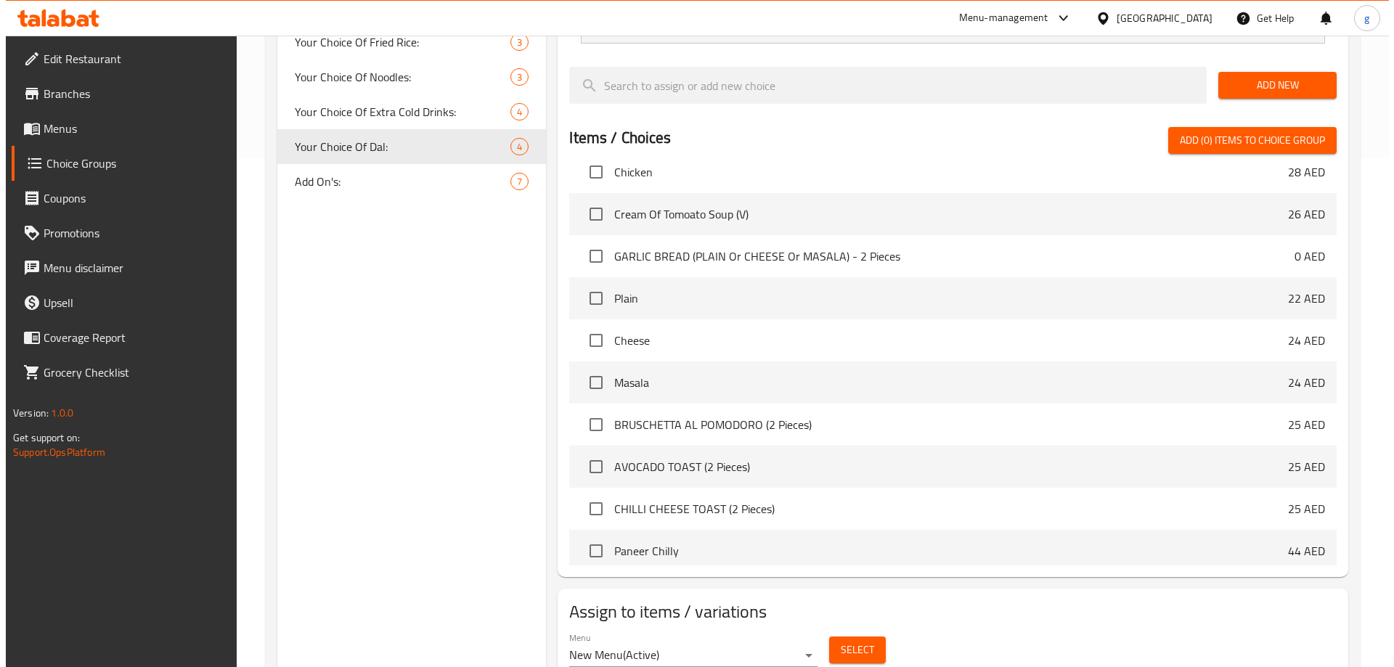
scroll to position [527, 0]
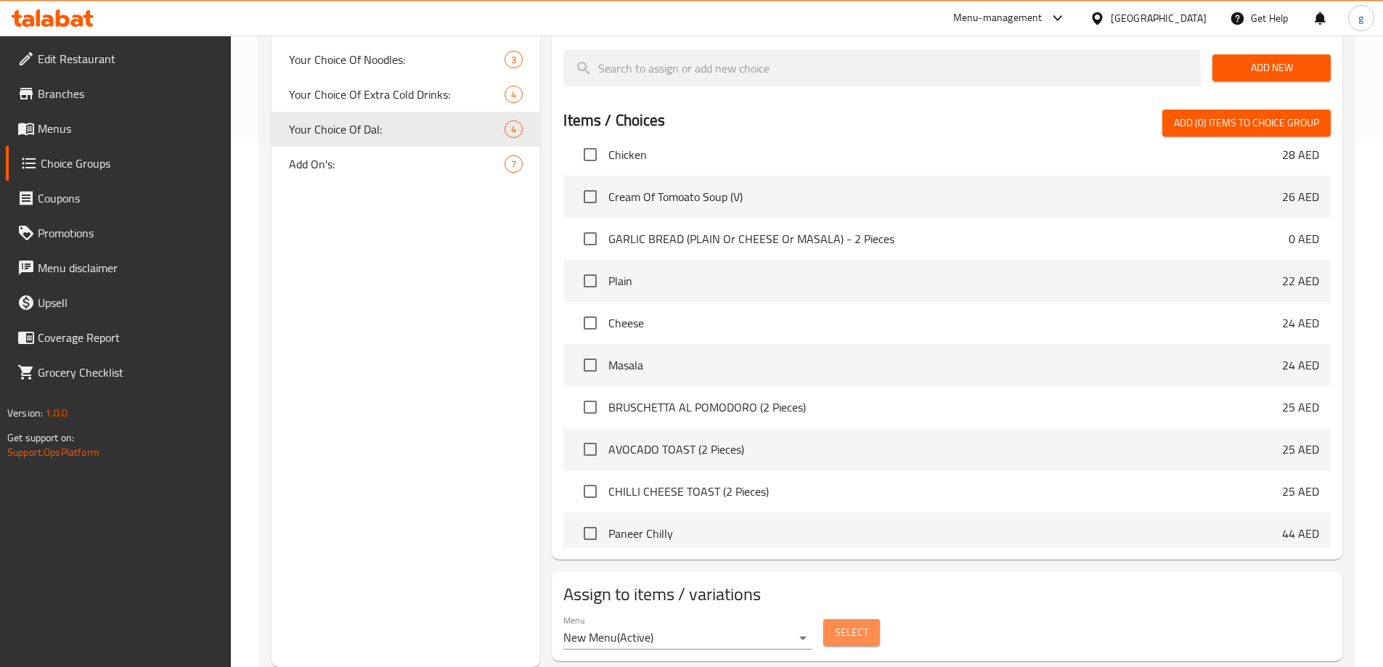
click at [854, 624] on span "Select" at bounding box center [851, 633] width 33 height 18
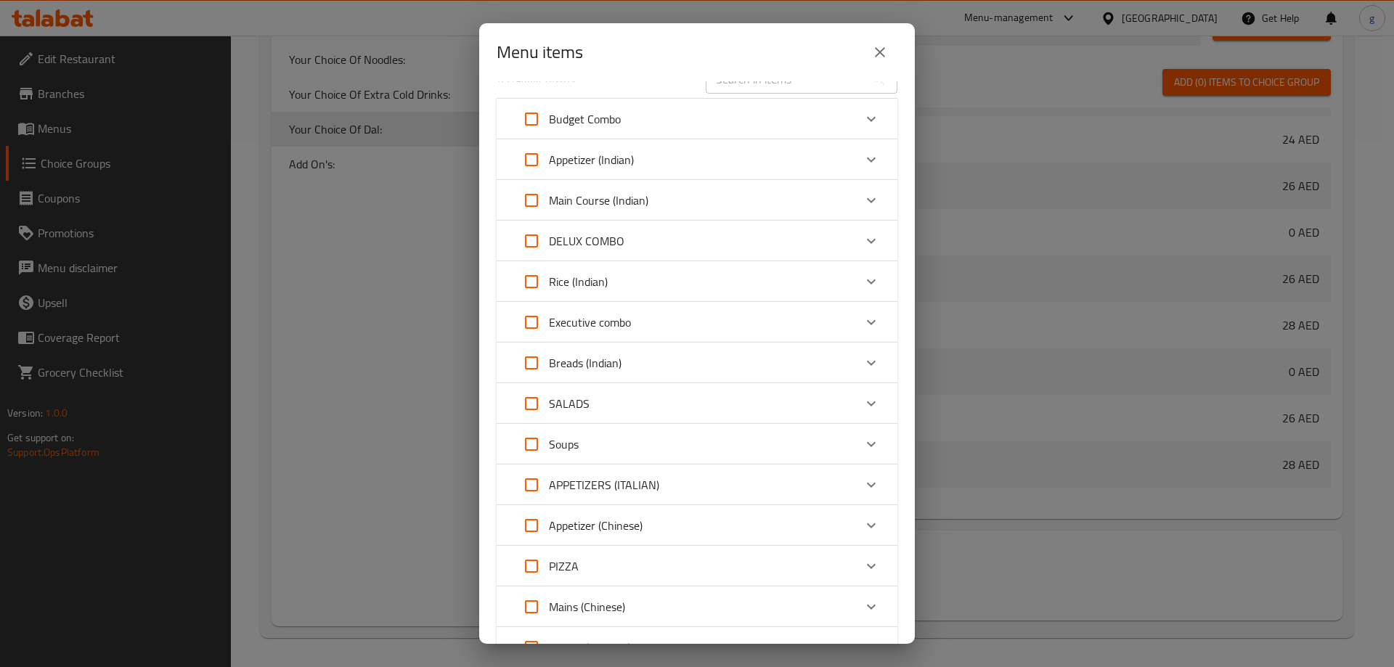
scroll to position [0, 0]
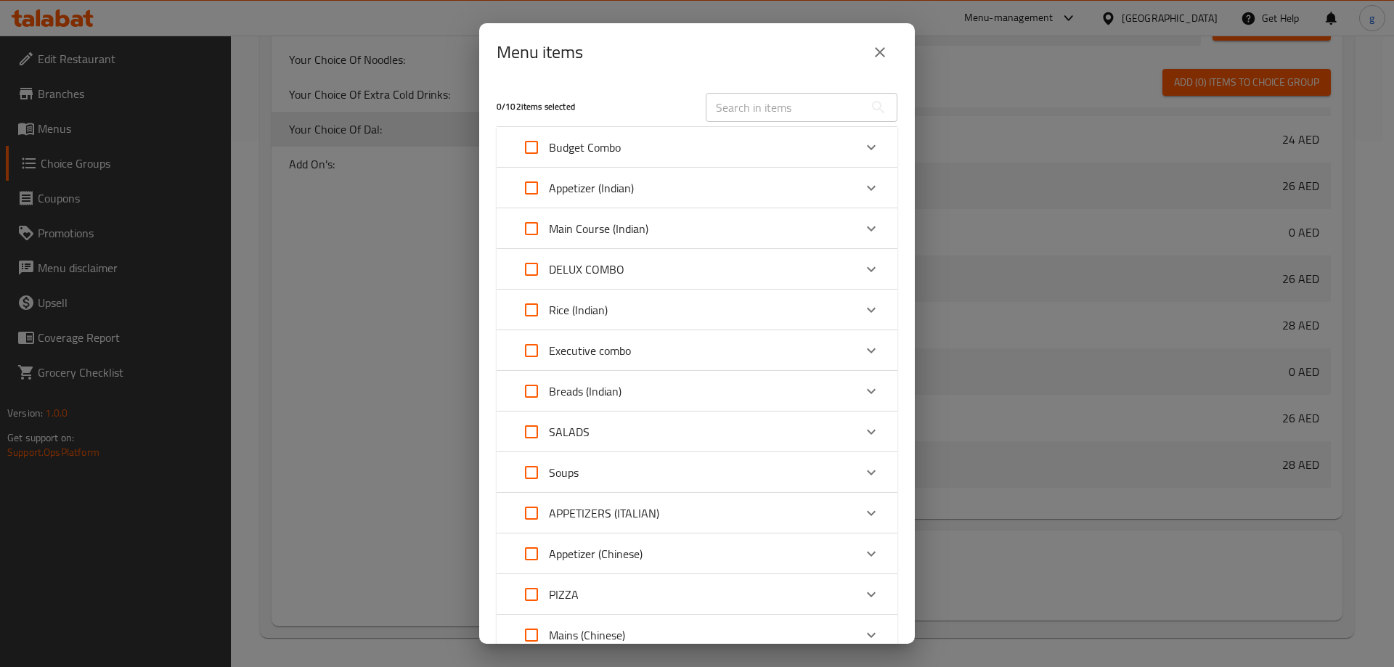
click at [694, 349] on div "Executive combo" at bounding box center [684, 350] width 340 height 35
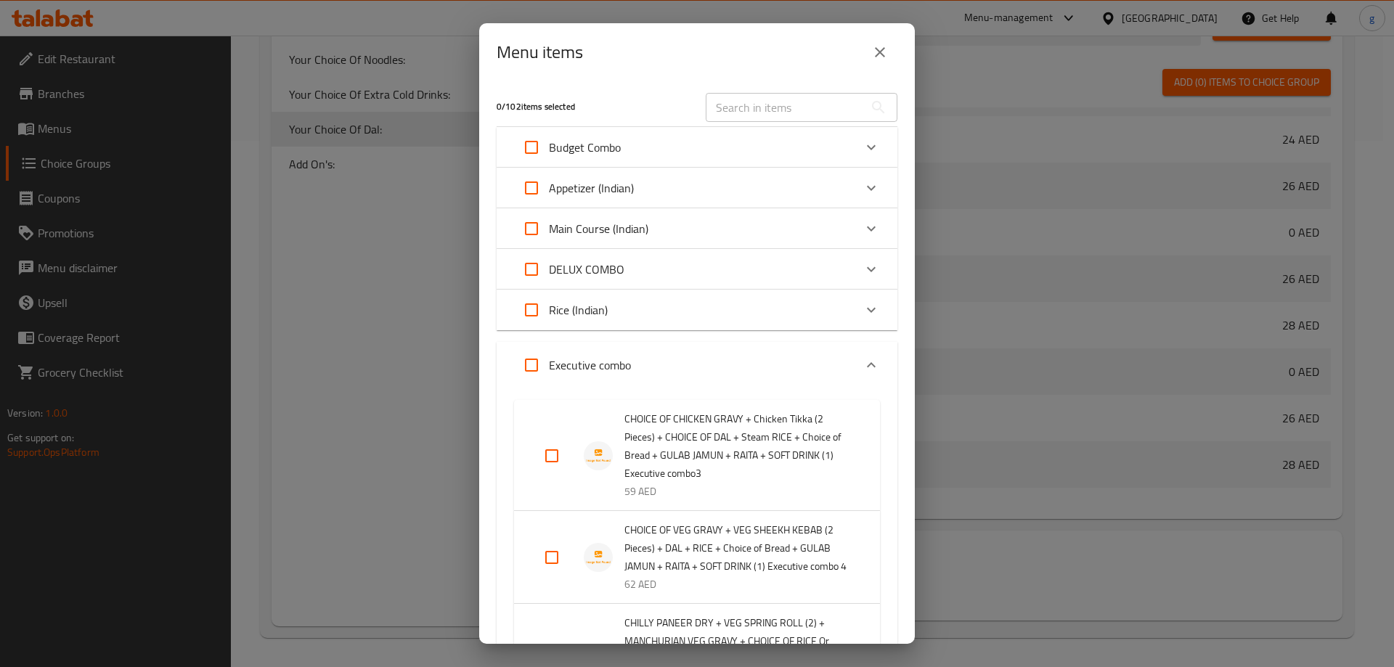
scroll to position [290, 0]
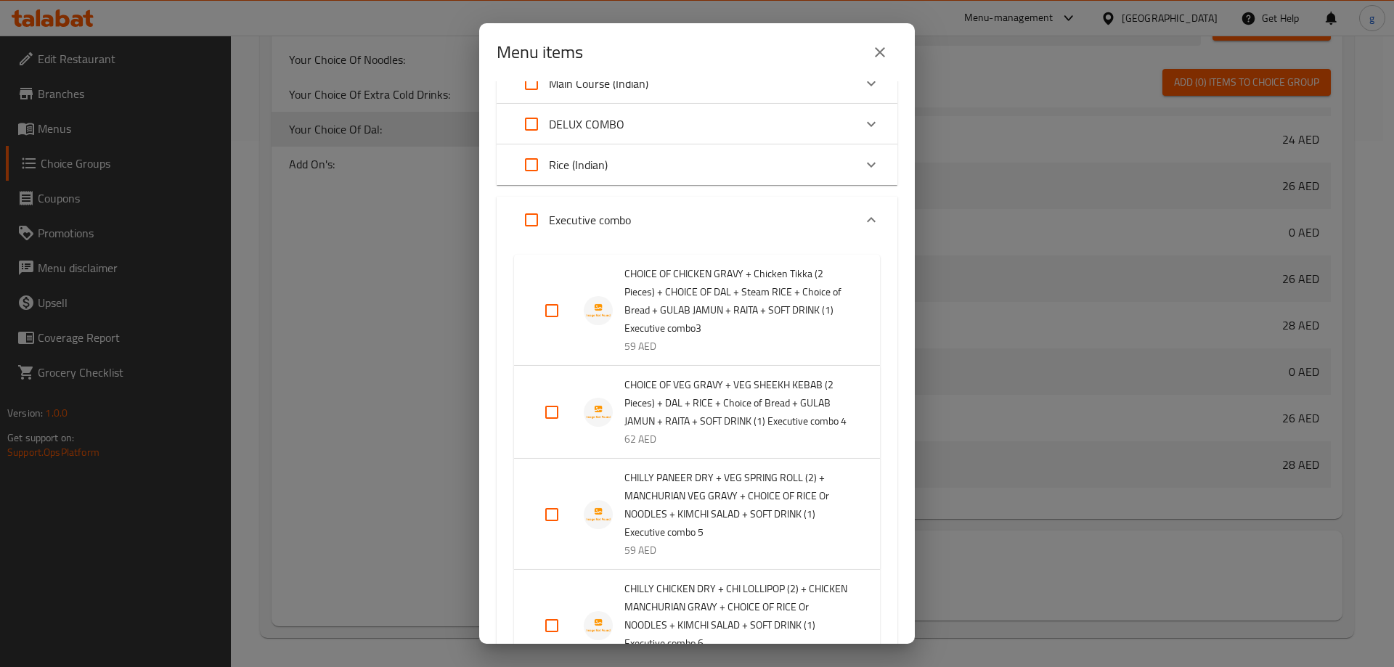
click at [601, 314] on img "Expand" at bounding box center [598, 310] width 29 height 29
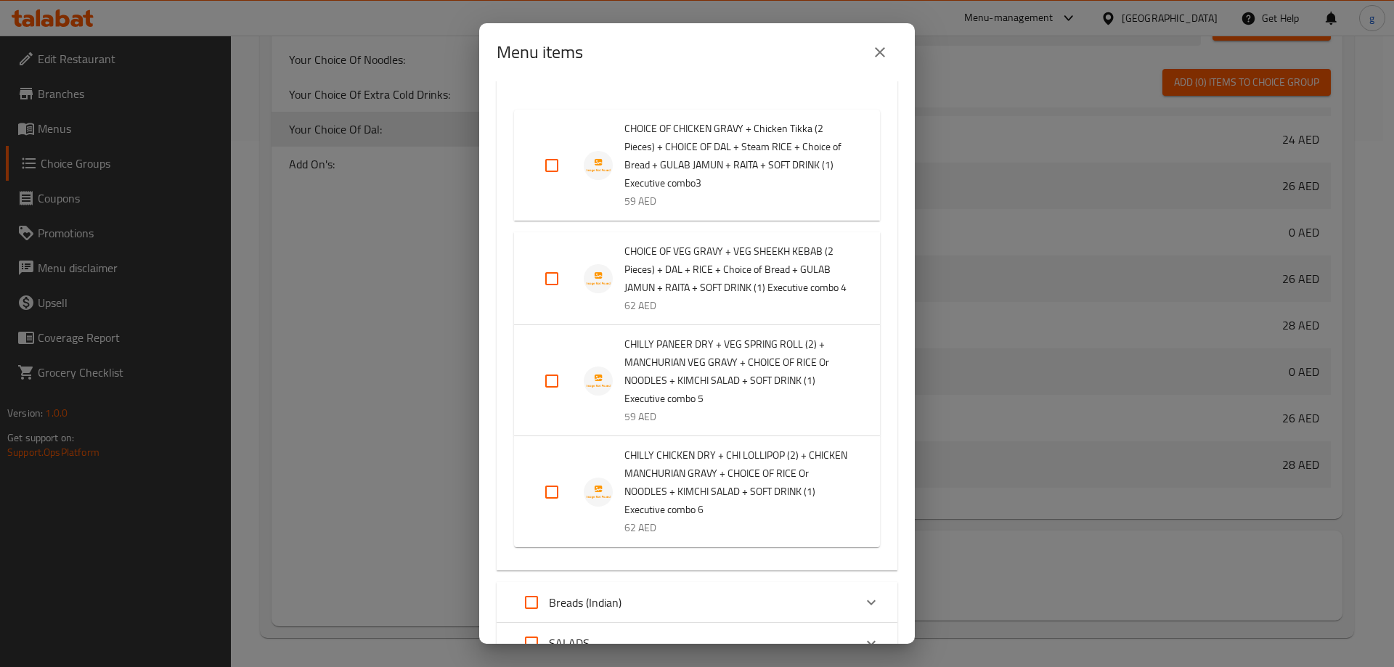
click at [547, 166] on input "Expand" at bounding box center [552, 165] width 35 height 35
checkbox input "true"
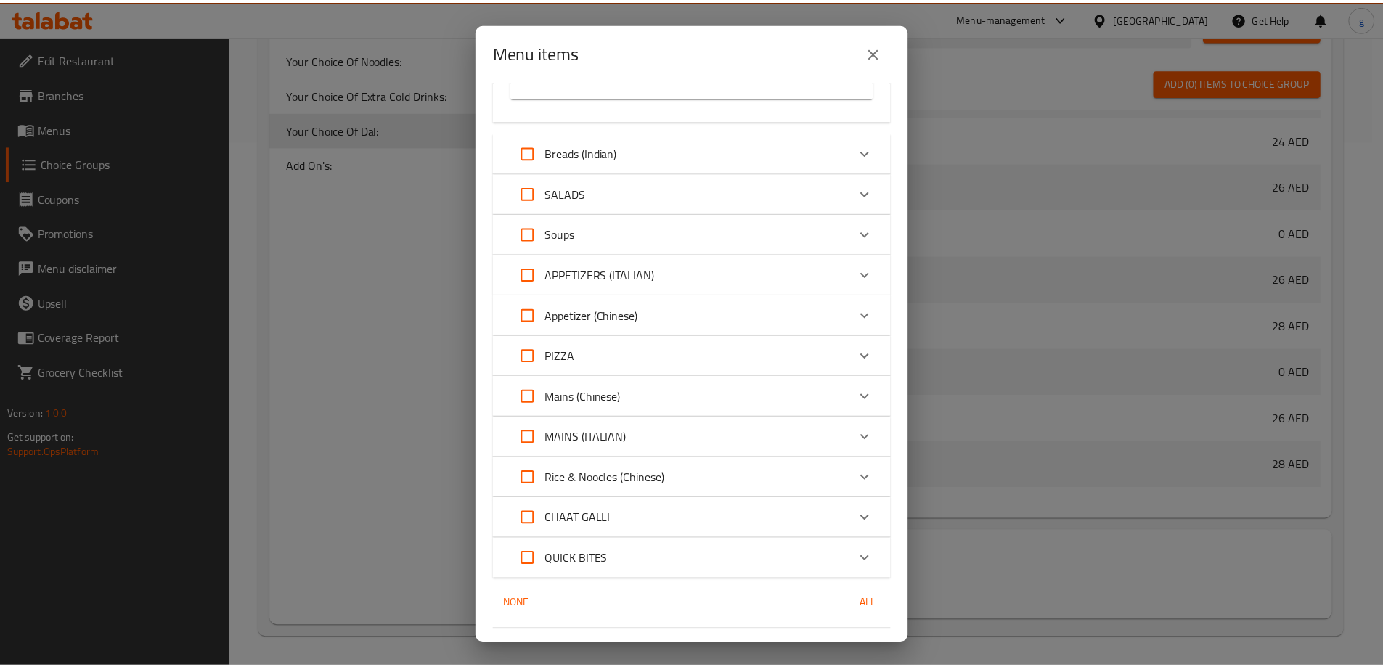
scroll to position [784, 0]
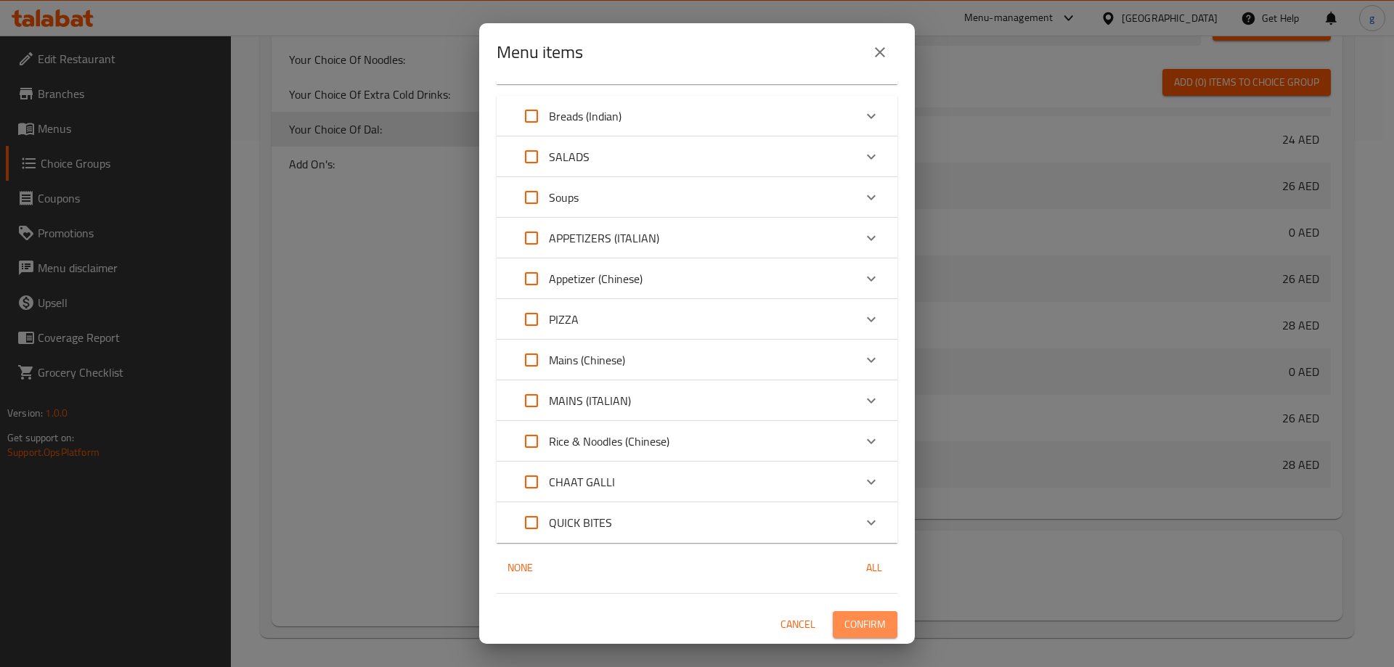
click at [861, 627] on span "Confirm" at bounding box center [865, 625] width 41 height 18
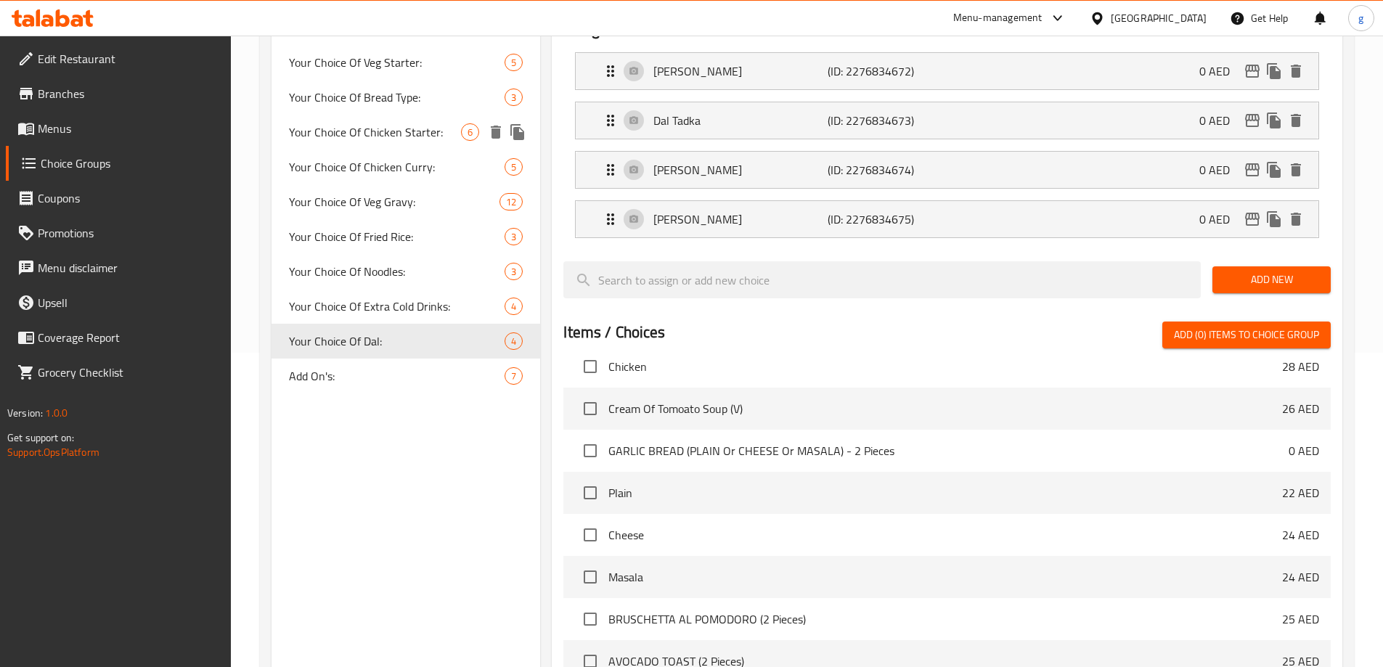
scroll to position [309, 0]
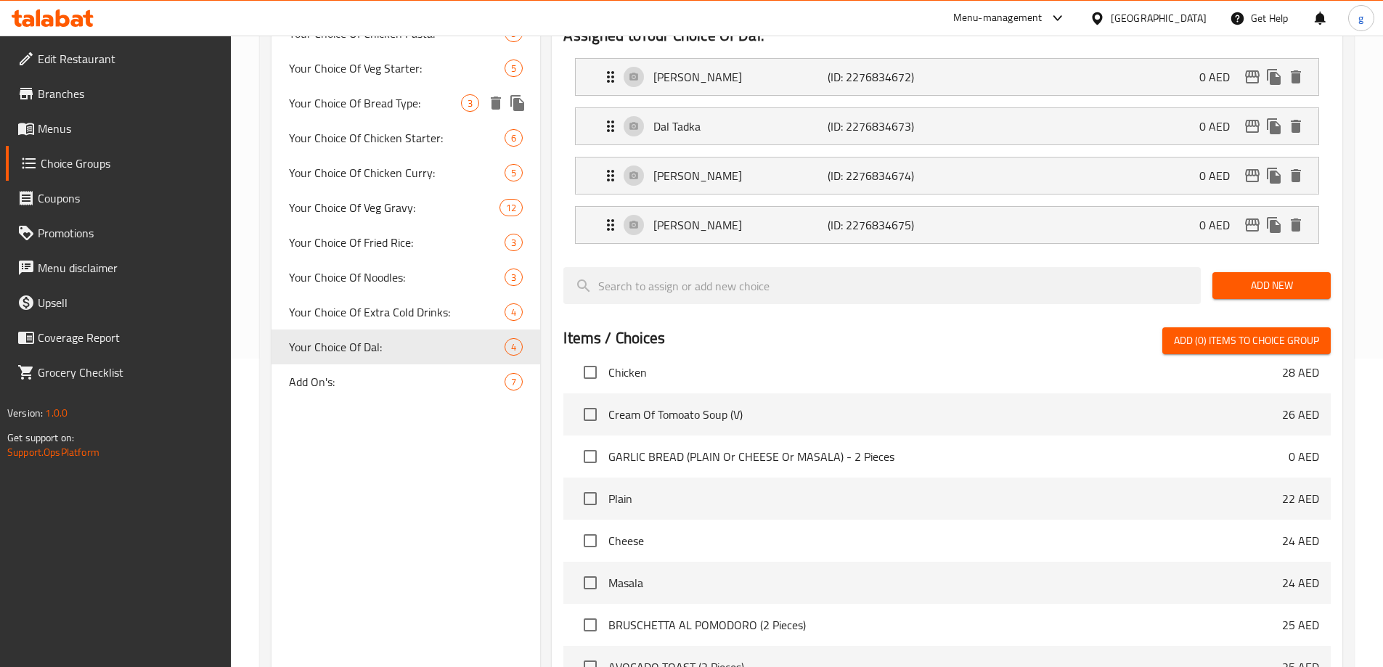
click at [434, 114] on div "Your Choice Of Bread Type: 3" at bounding box center [406, 103] width 269 height 35
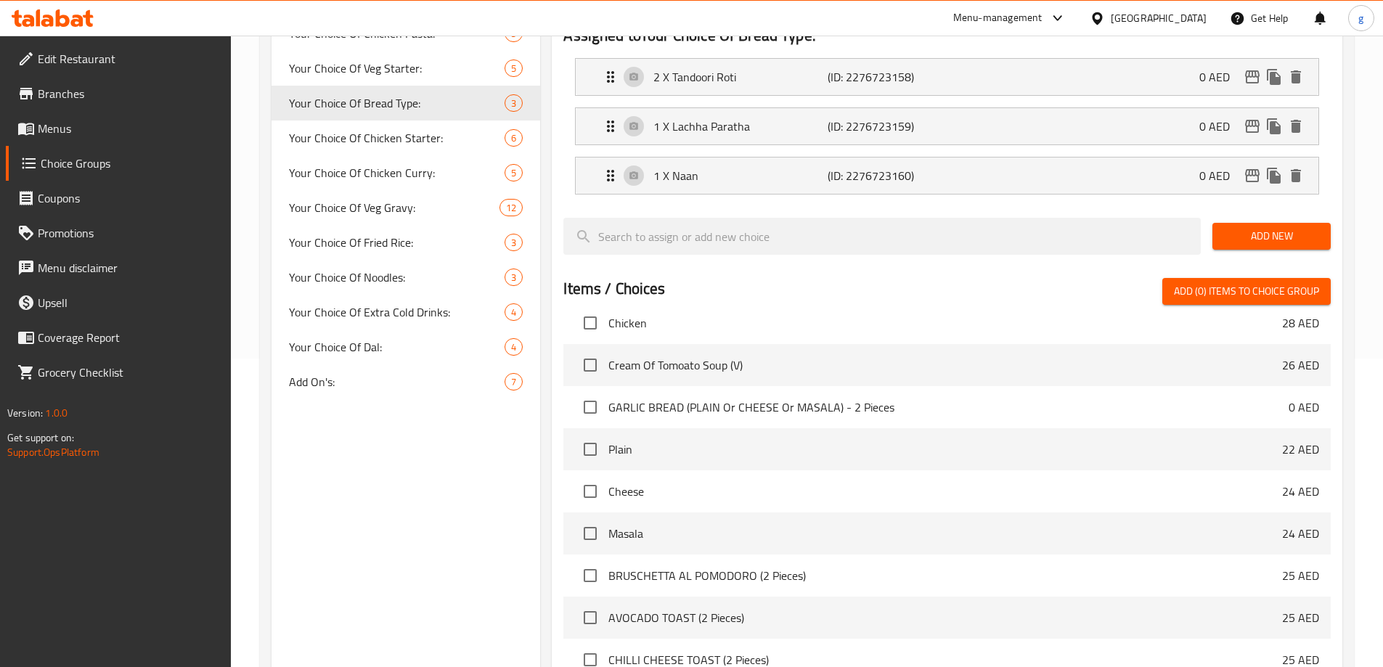
type input "Your Choice Of Bread Type:"
type input "إختيارك من نوع الخبز:"
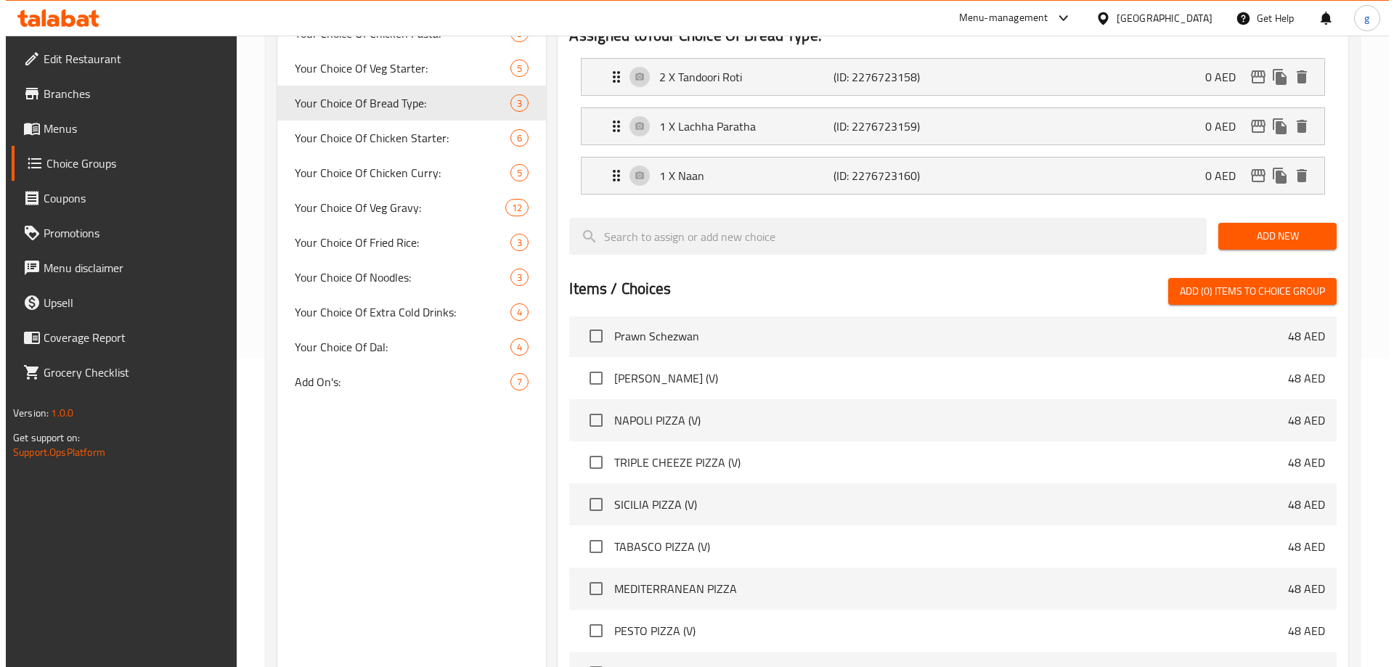
scroll to position [477, 0]
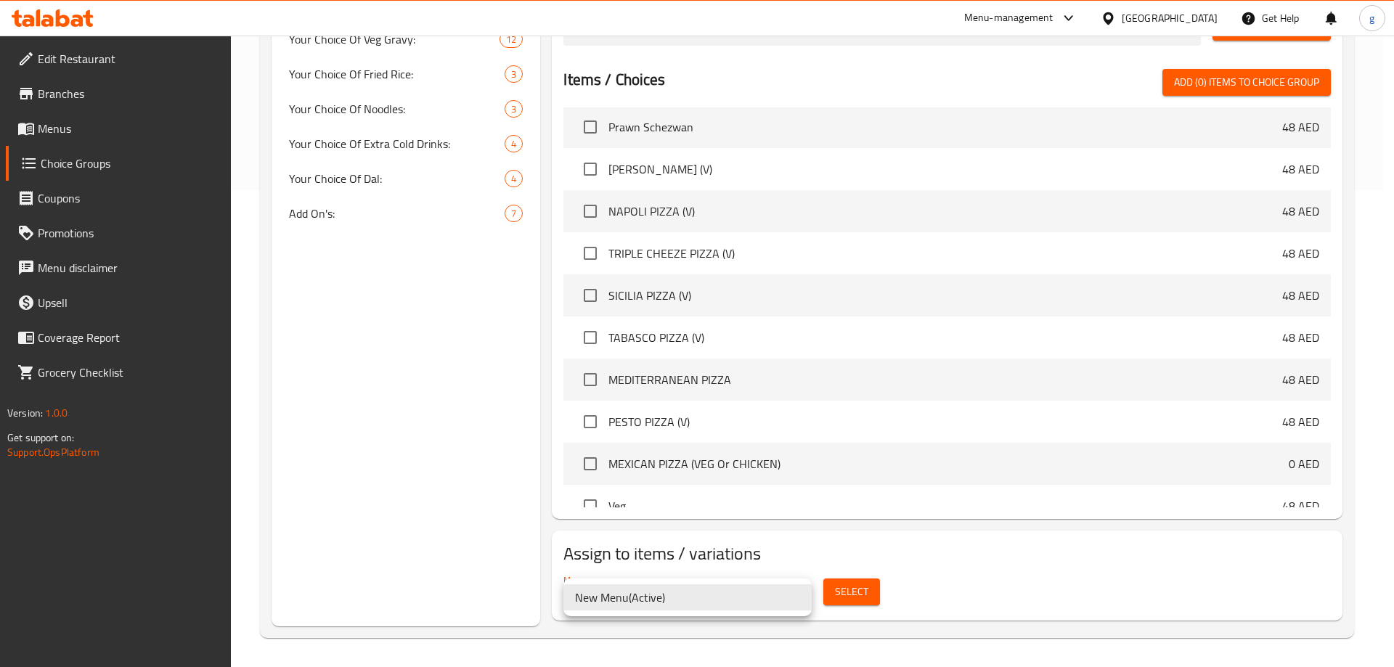
click at [651, 595] on li "New Menu ( Active )" at bounding box center [688, 598] width 248 height 26
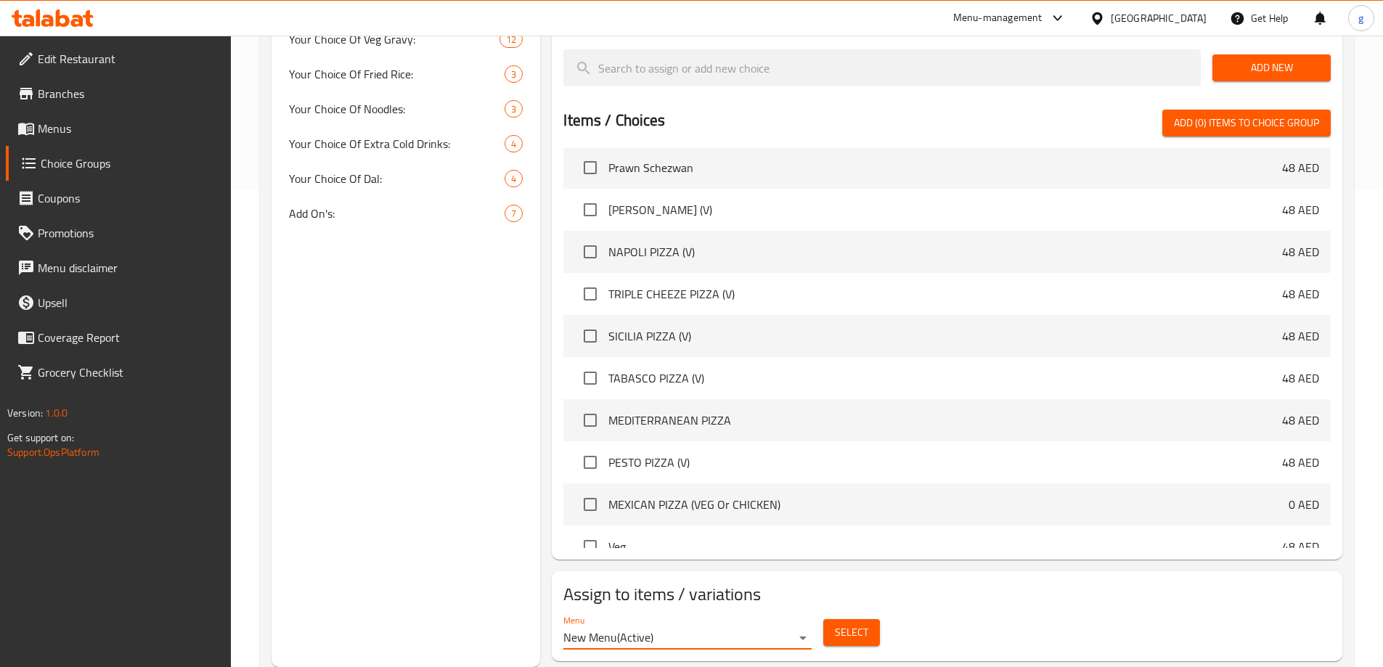
click at [851, 624] on span "Select" at bounding box center [851, 633] width 33 height 18
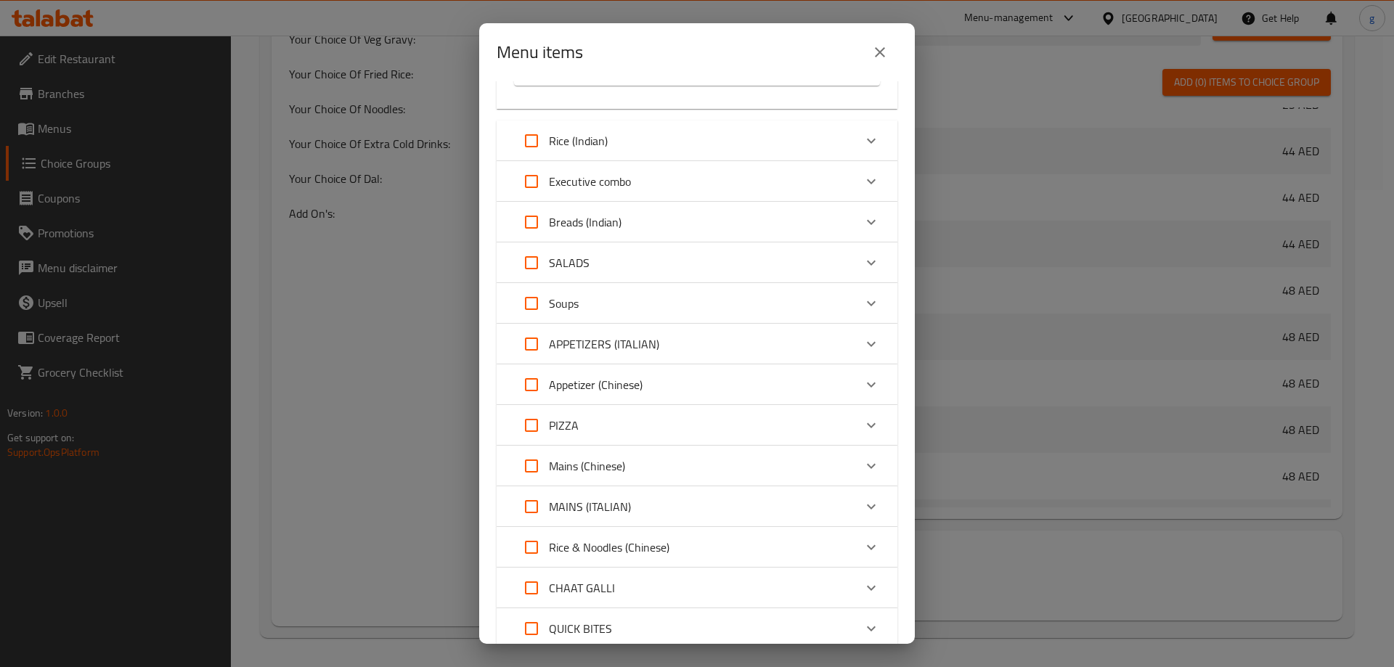
scroll to position [1906, 0]
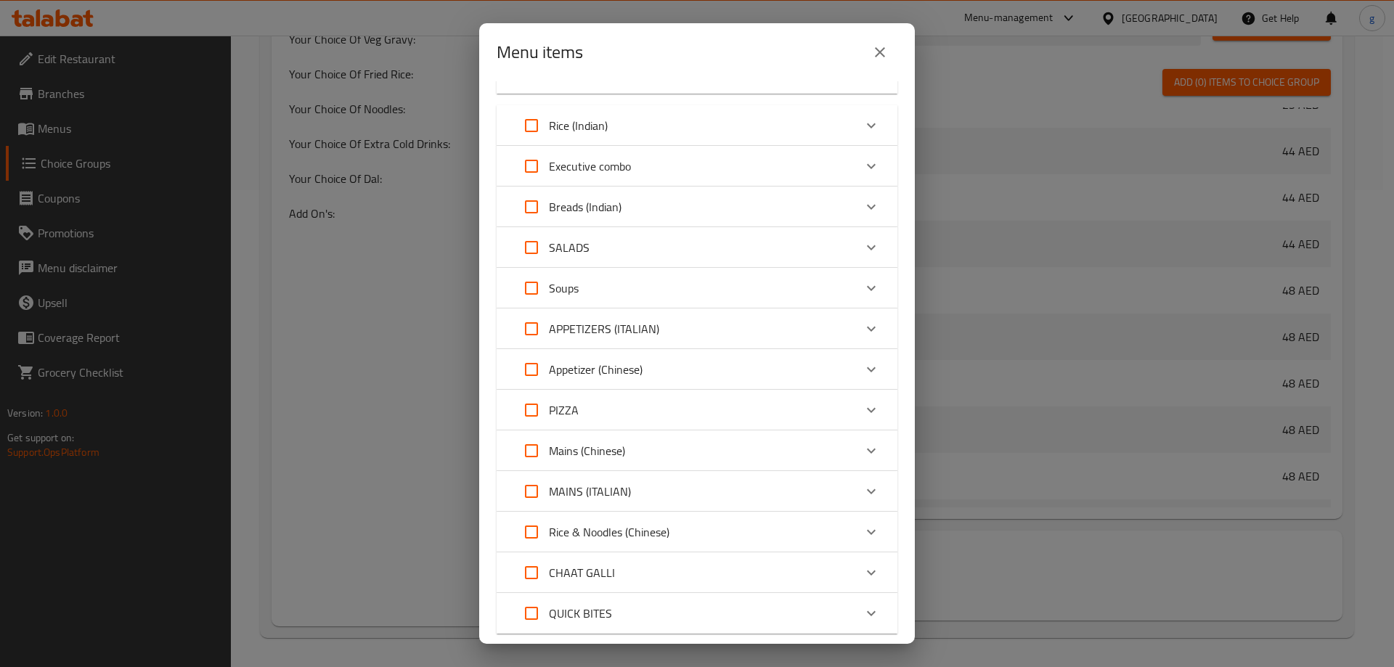
click at [686, 184] on div "Executive combo" at bounding box center [684, 166] width 340 height 35
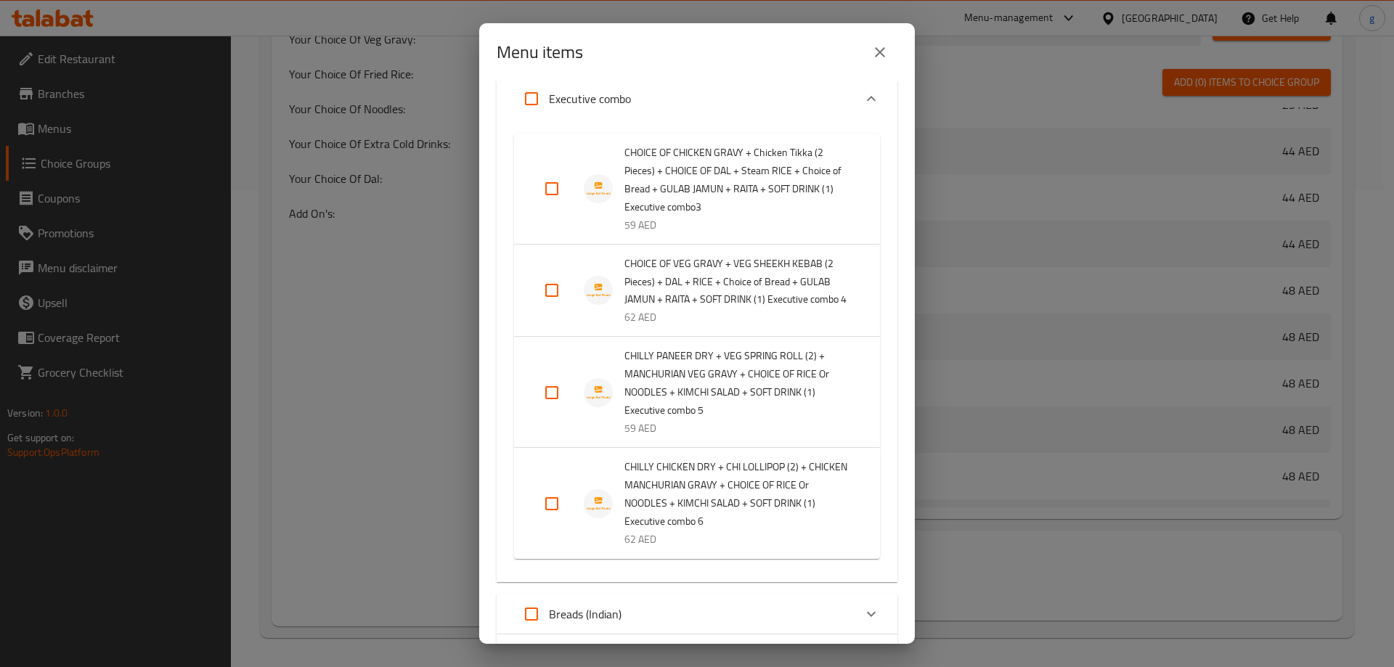
scroll to position [2052, 0]
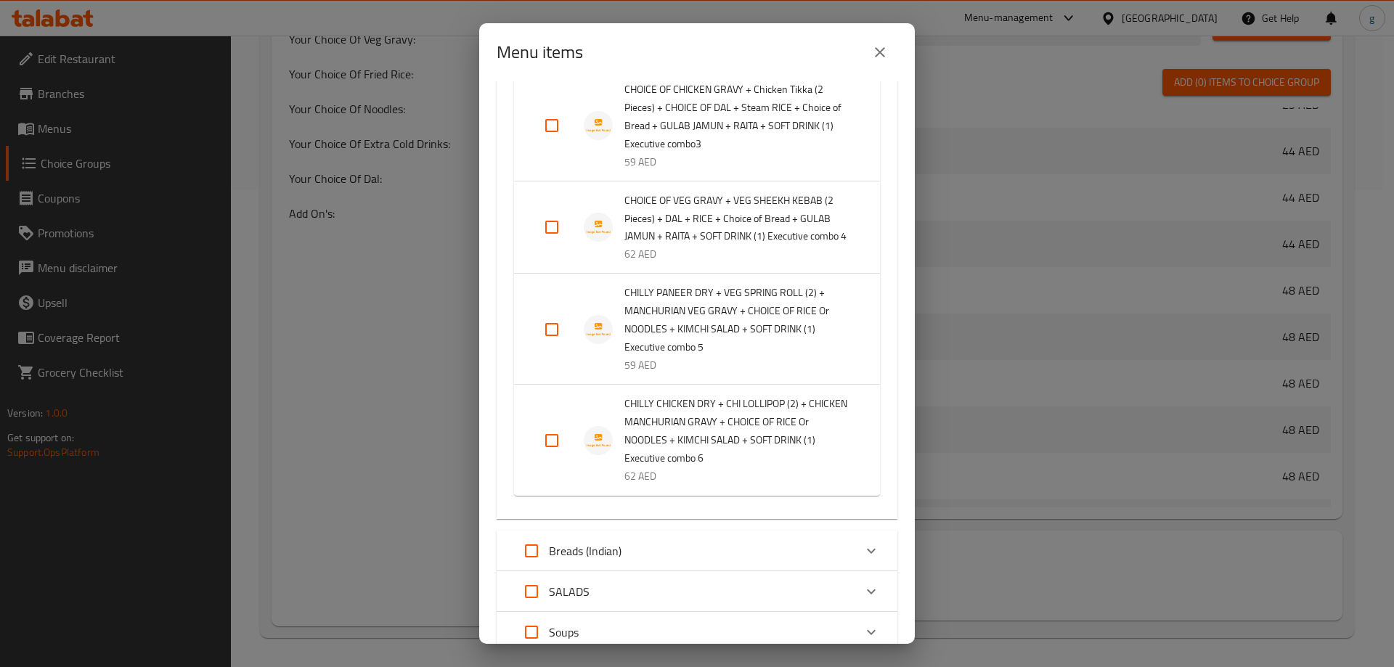
click at [605, 140] on img "Expand" at bounding box center [598, 125] width 29 height 29
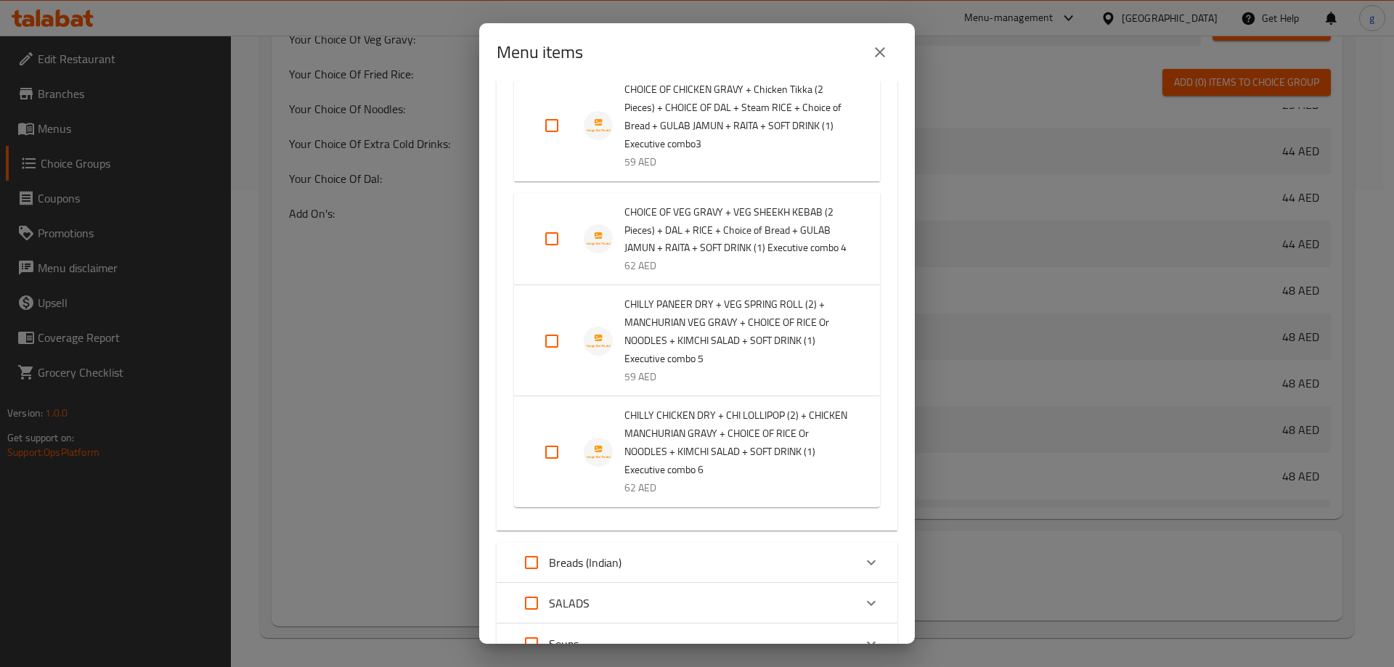
click at [558, 143] on input "Expand" at bounding box center [552, 125] width 35 height 35
checkbox input "true"
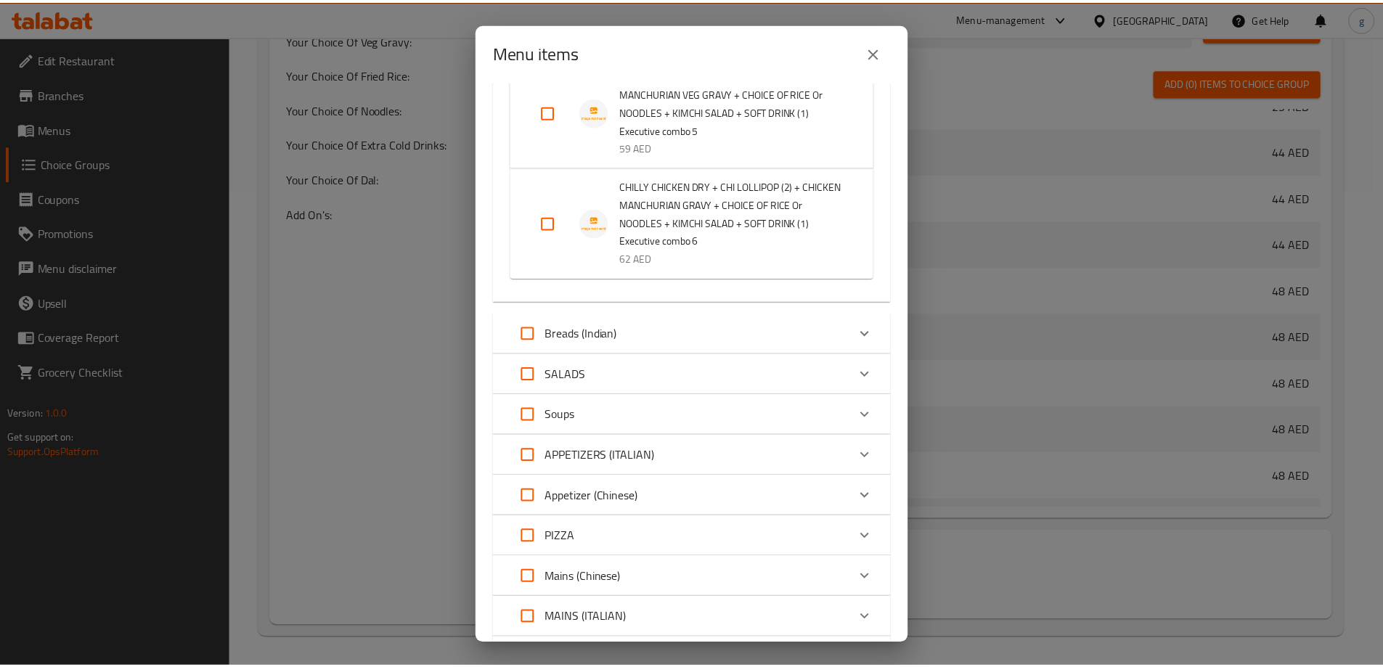
scroll to position [2559, 0]
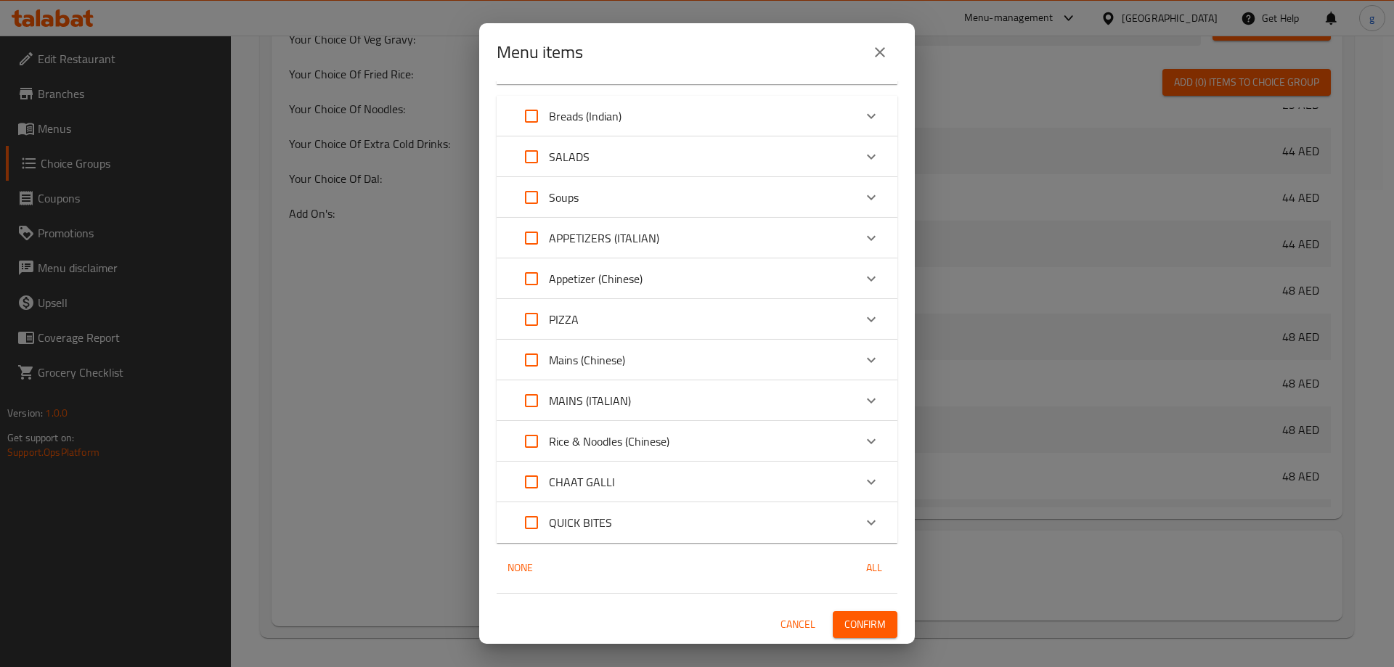
click at [847, 622] on span "Confirm" at bounding box center [865, 625] width 41 height 18
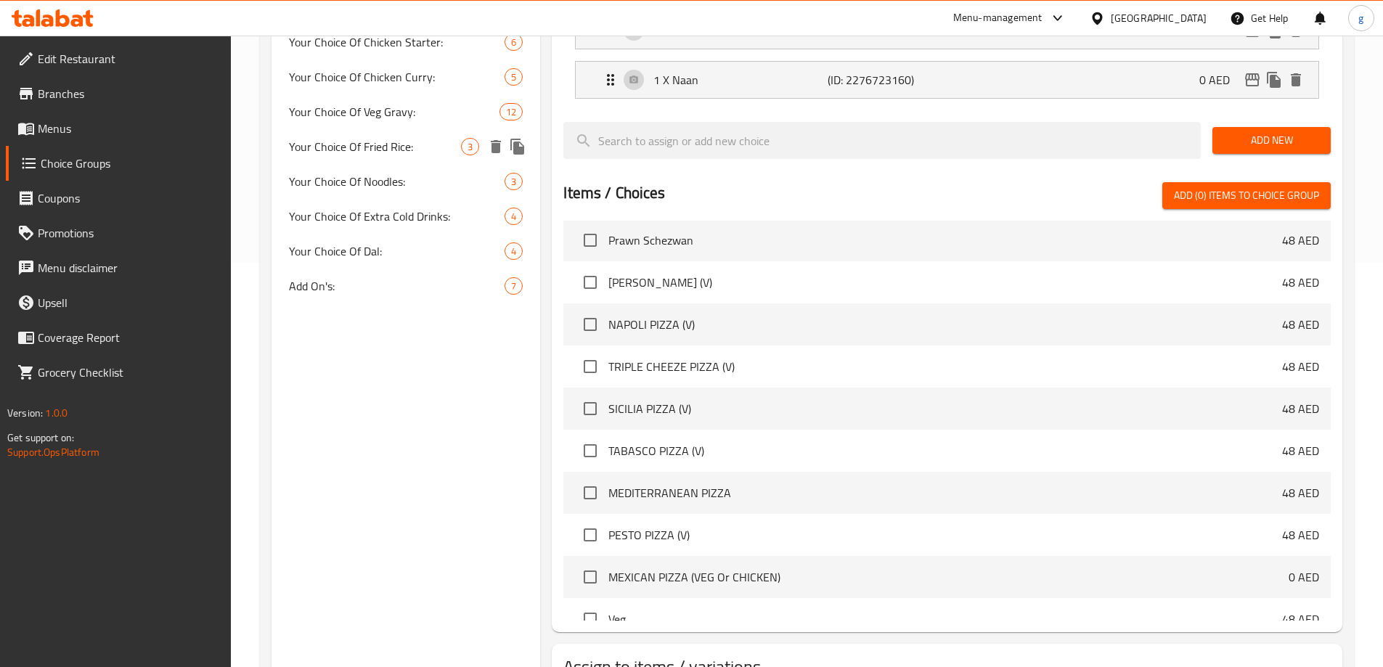
scroll to position [332, 0]
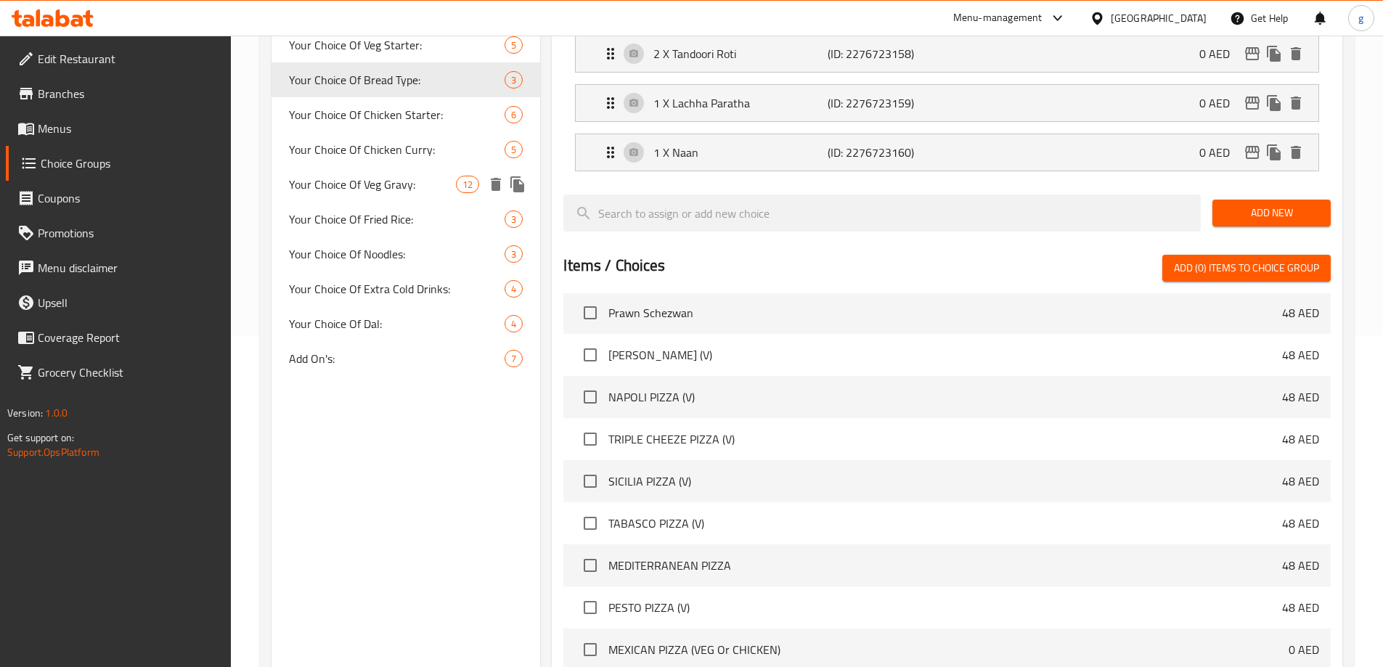
click at [400, 181] on span "Your Choice Of Veg Gravy:" at bounding box center [373, 184] width 168 height 17
type input "Your Choice Of Veg Gravy:"
type input "إختيارك من مرق الخضار"
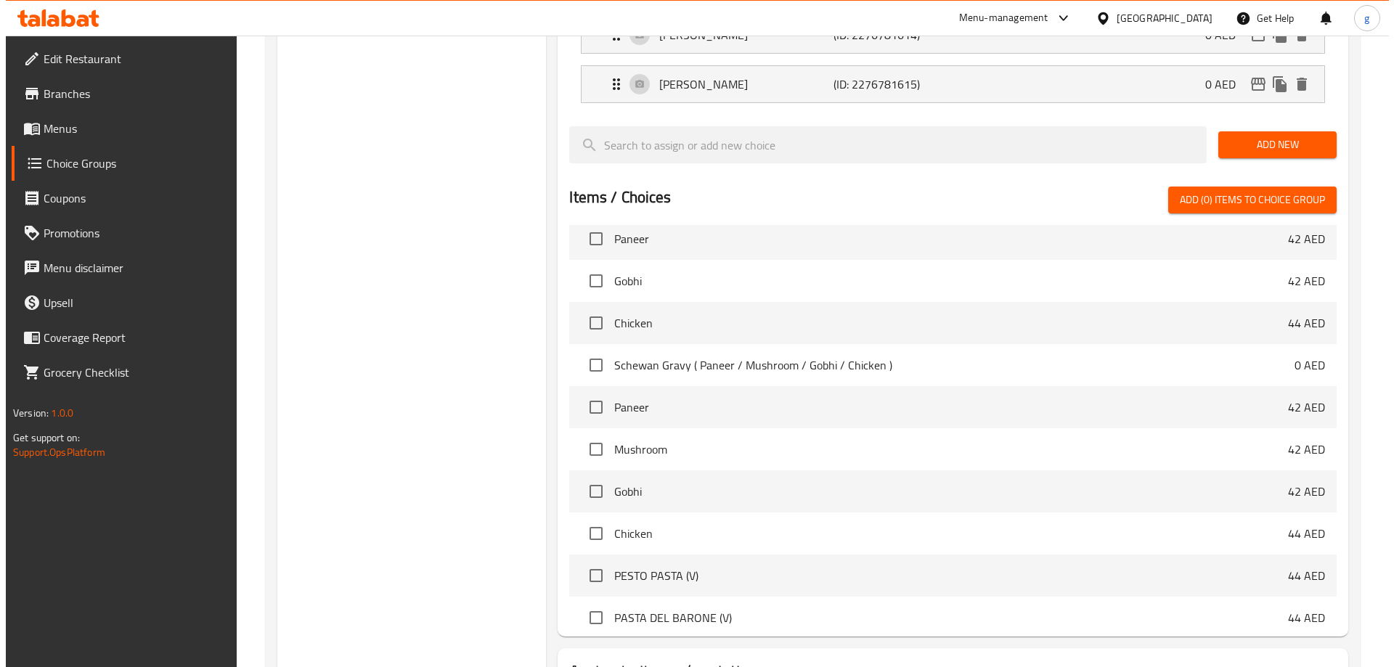
scroll to position [922, 0]
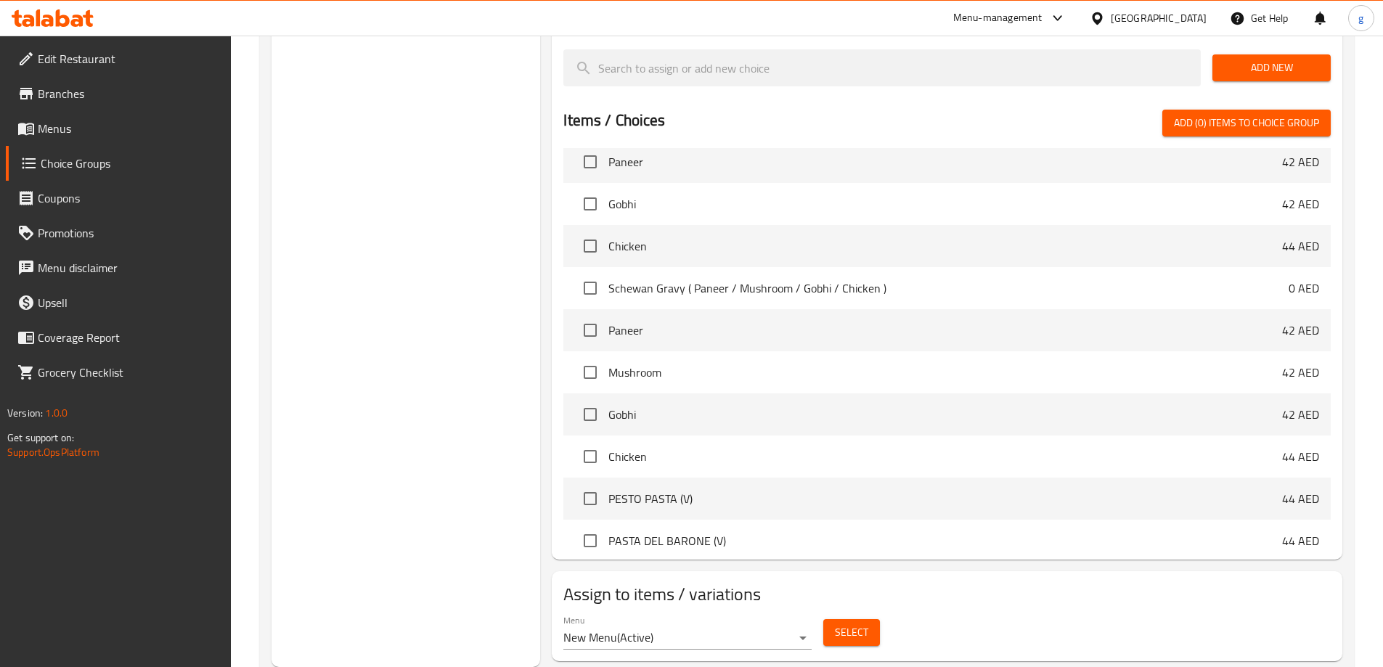
click at [835, 624] on span "Select" at bounding box center [851, 633] width 33 height 18
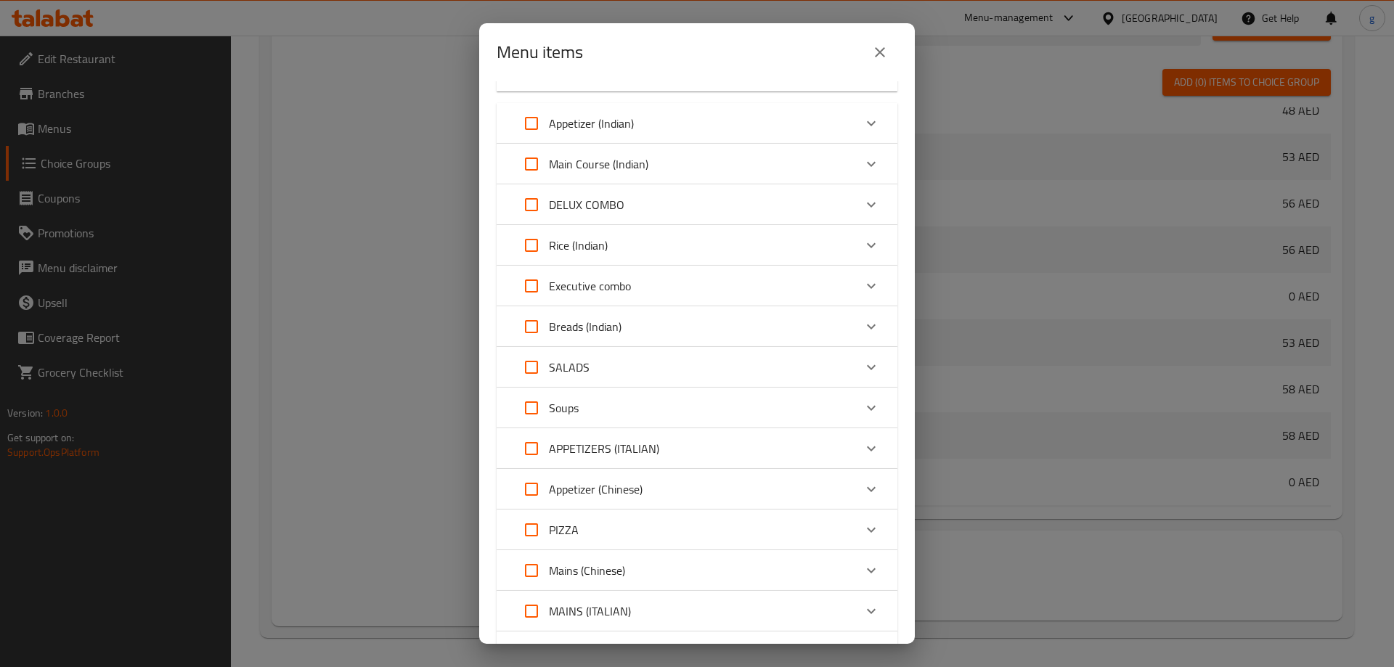
scroll to position [888, 0]
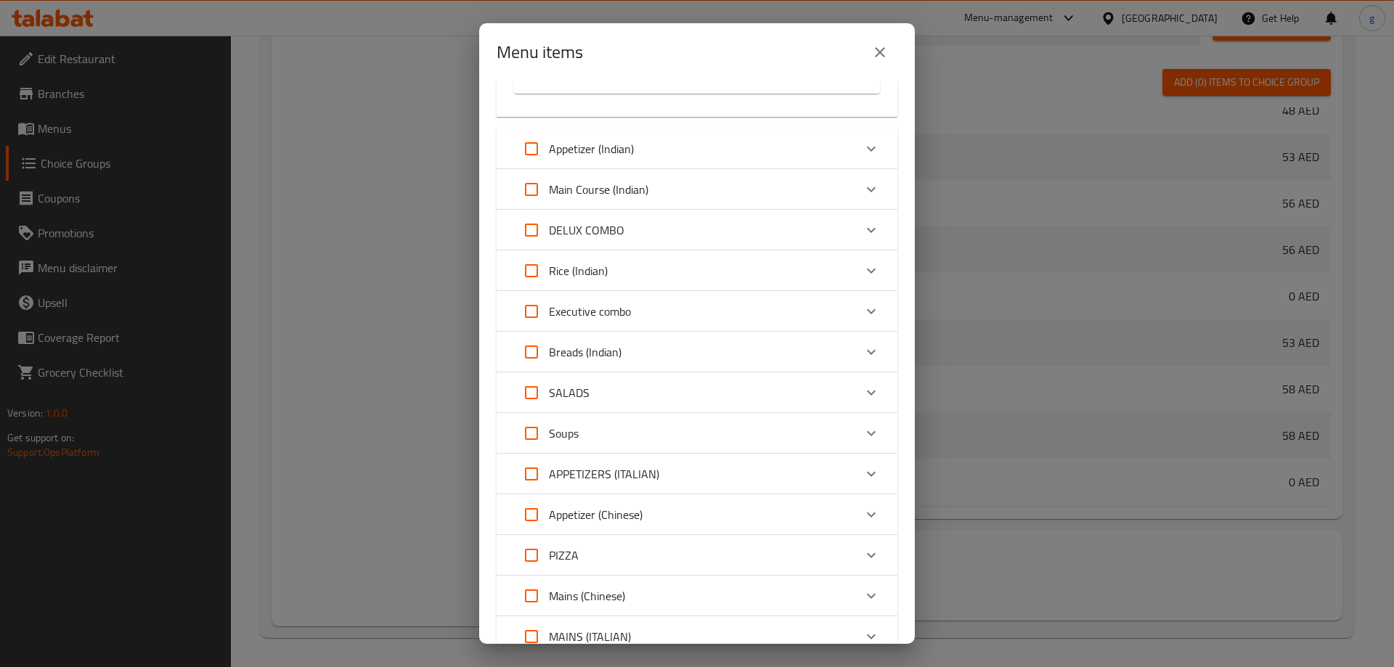
click at [666, 329] on div "Executive combo" at bounding box center [684, 311] width 340 height 35
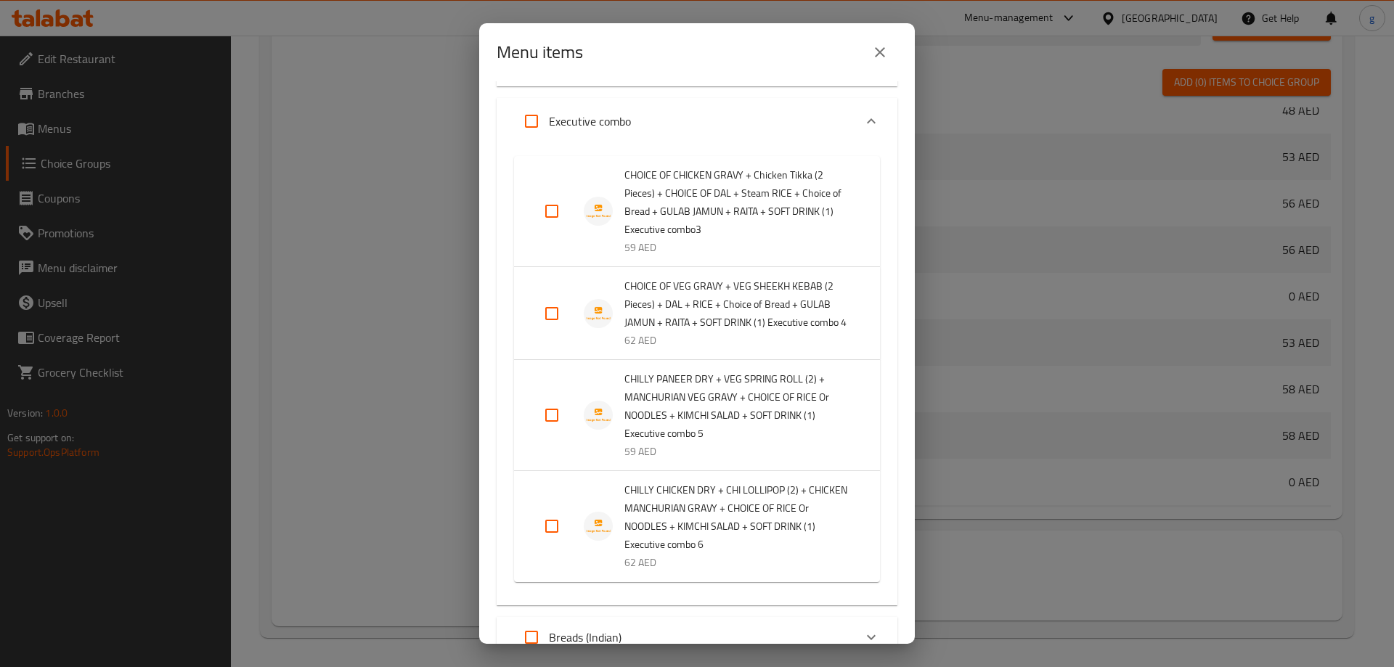
scroll to position [1106, 0]
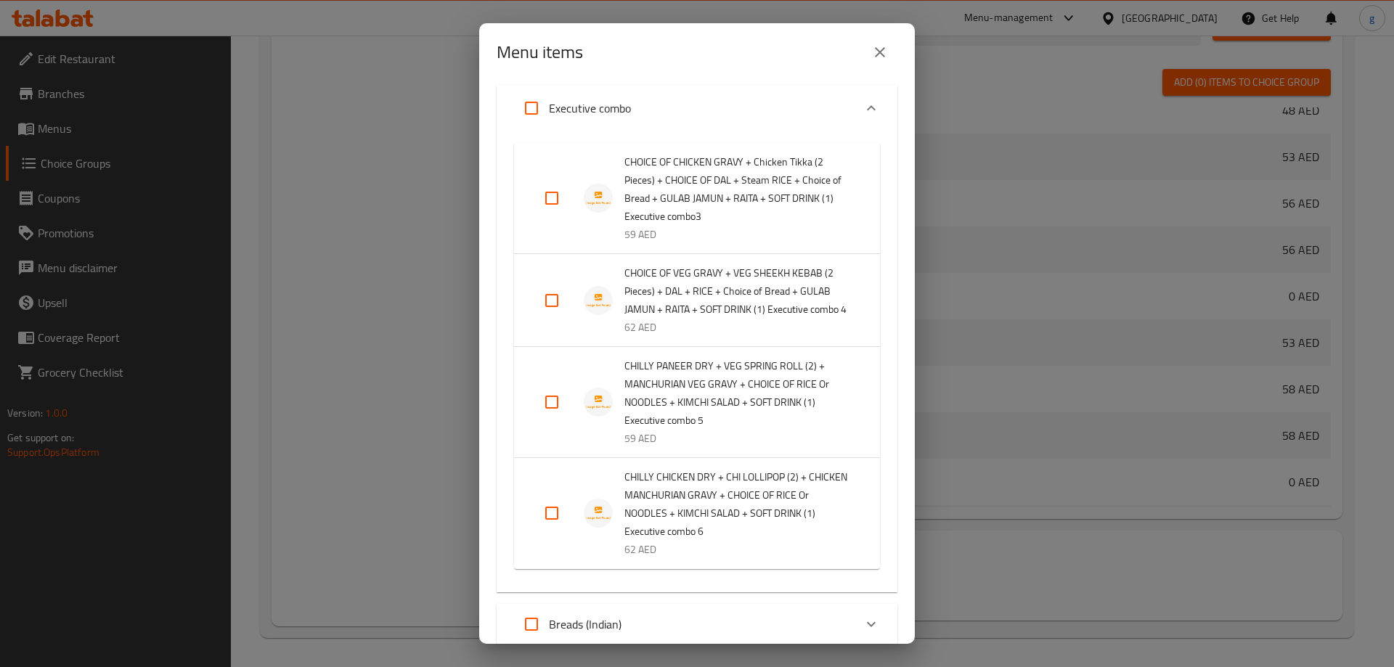
click at [569, 318] on input "Expand" at bounding box center [552, 300] width 35 height 35
checkbox input "true"
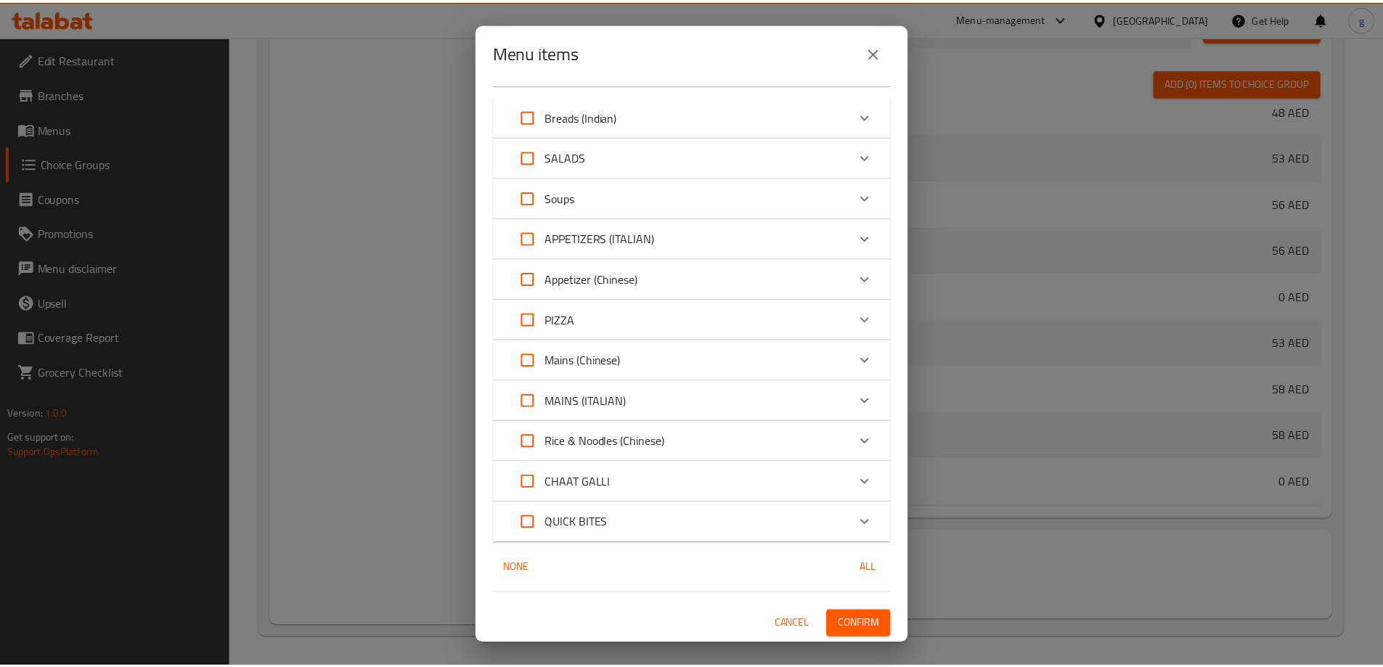
scroll to position [1710, 0]
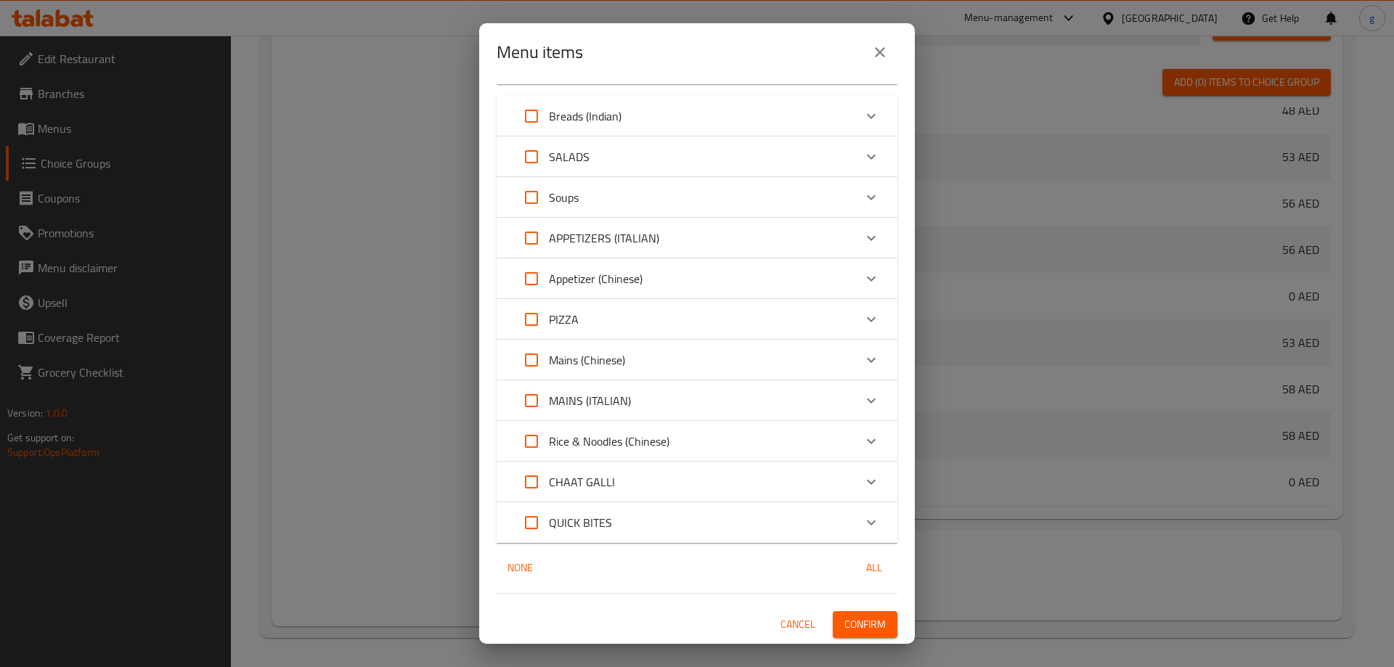
click at [859, 619] on span "Confirm" at bounding box center [865, 625] width 41 height 18
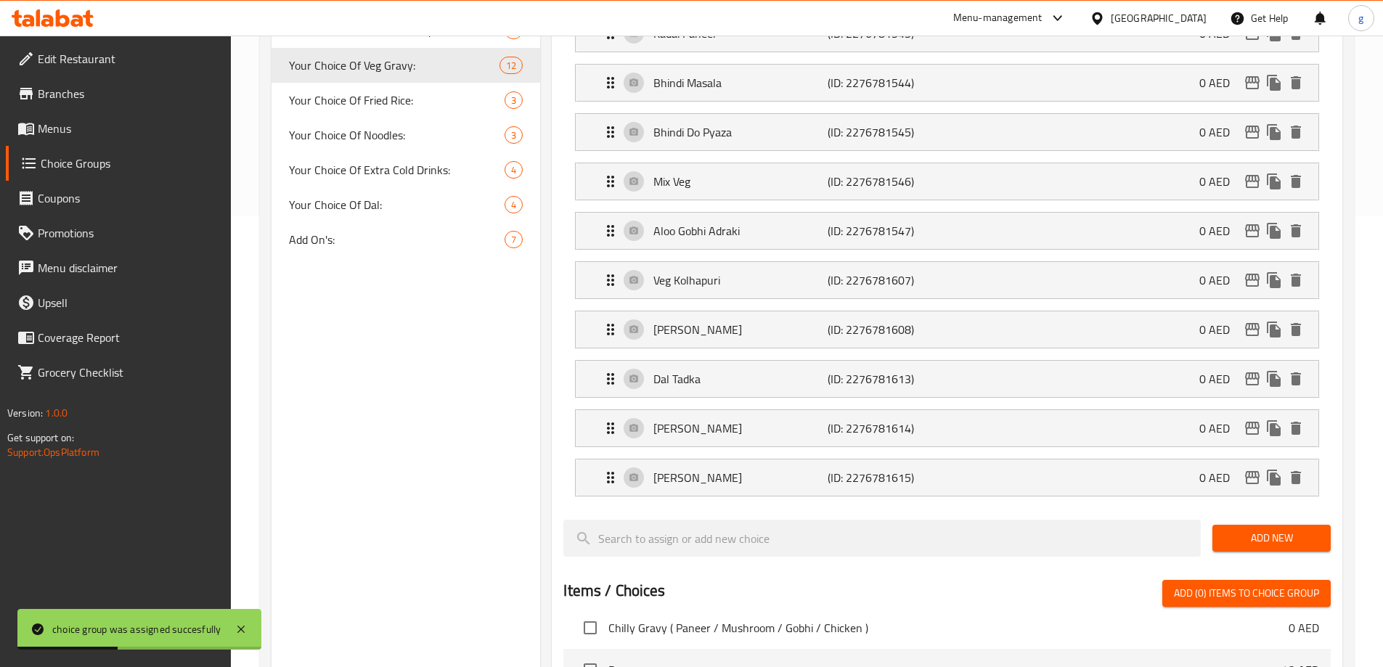
scroll to position [195, 0]
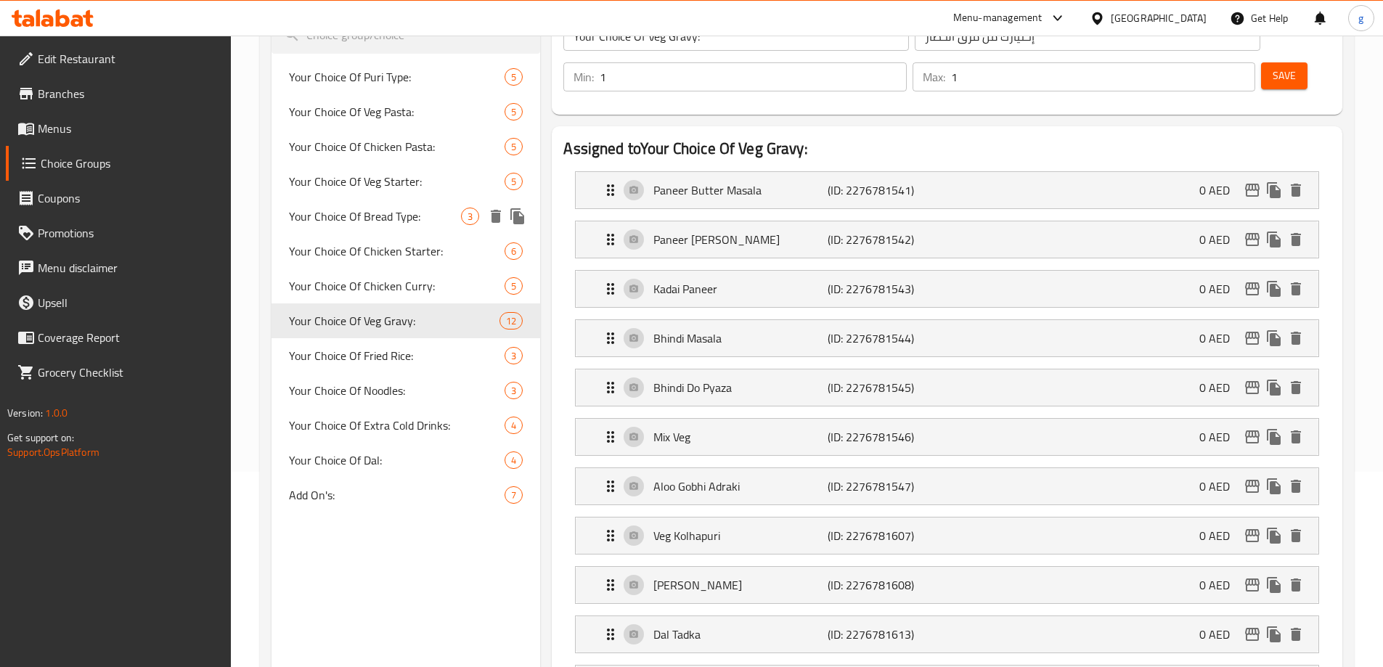
click at [451, 216] on span "Your Choice Of Bread Type:" at bounding box center [375, 216] width 173 height 17
type input "Your Choice Of Bread Type:"
type input "إختيارك من نوع الخبز:"
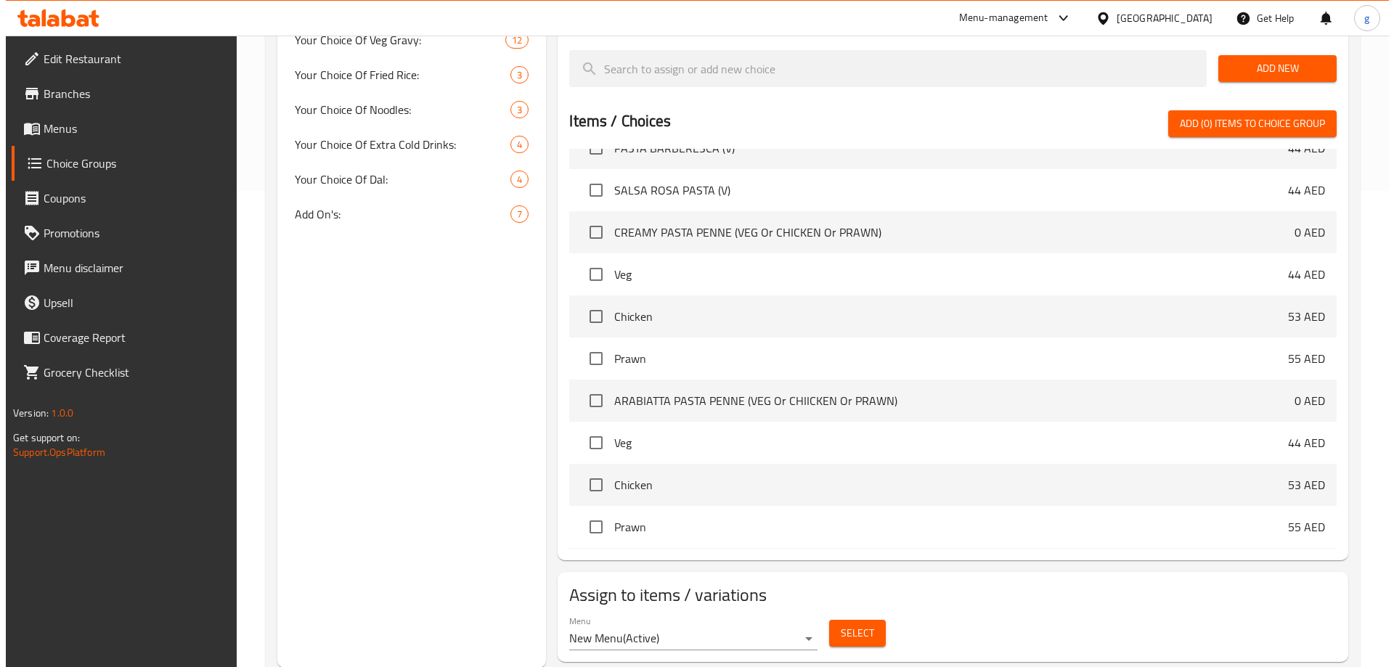
scroll to position [477, 0]
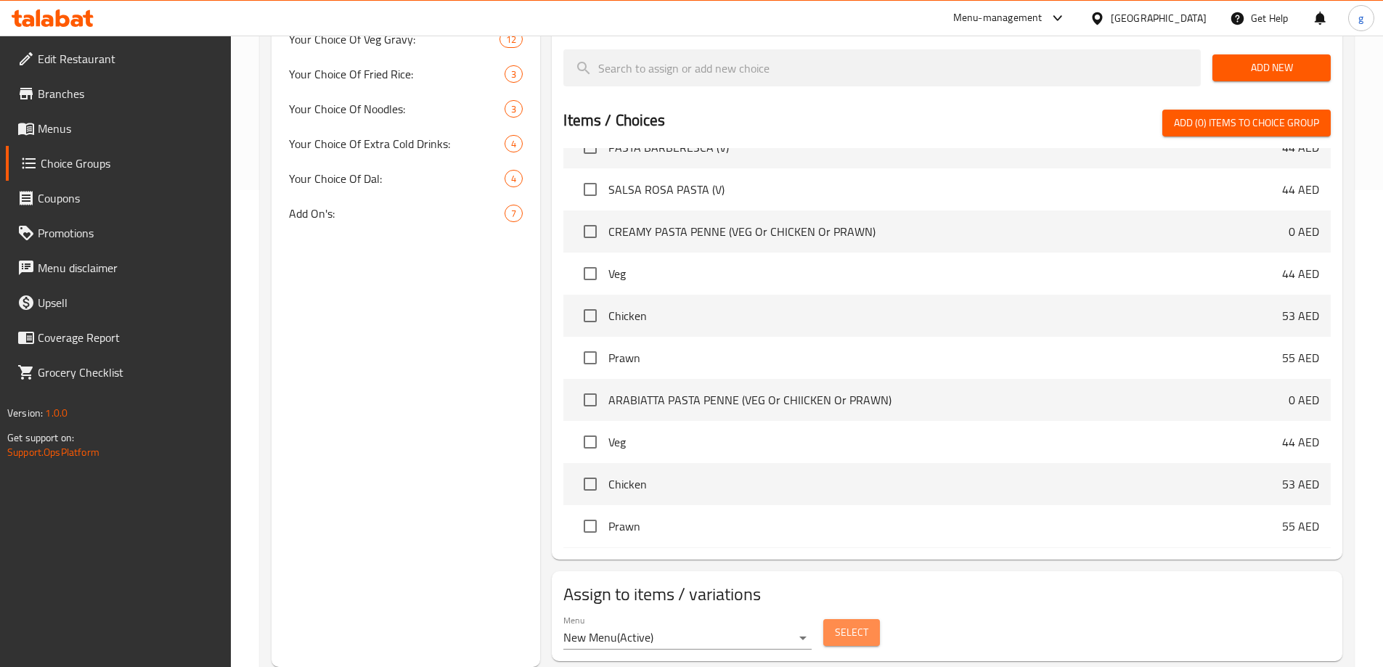
click at [833, 619] on button "Select" at bounding box center [852, 632] width 57 height 27
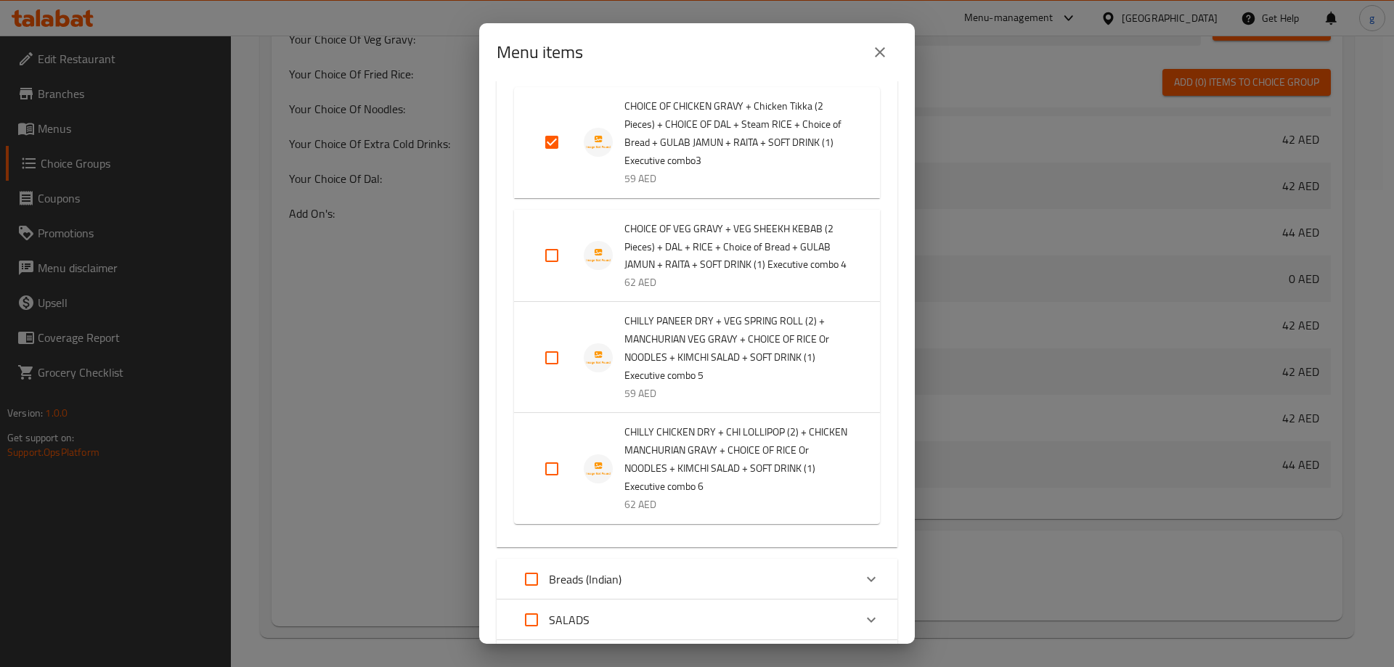
scroll to position [2033, 0]
click at [550, 275] on input "Expand" at bounding box center [552, 257] width 35 height 35
checkbox input "true"
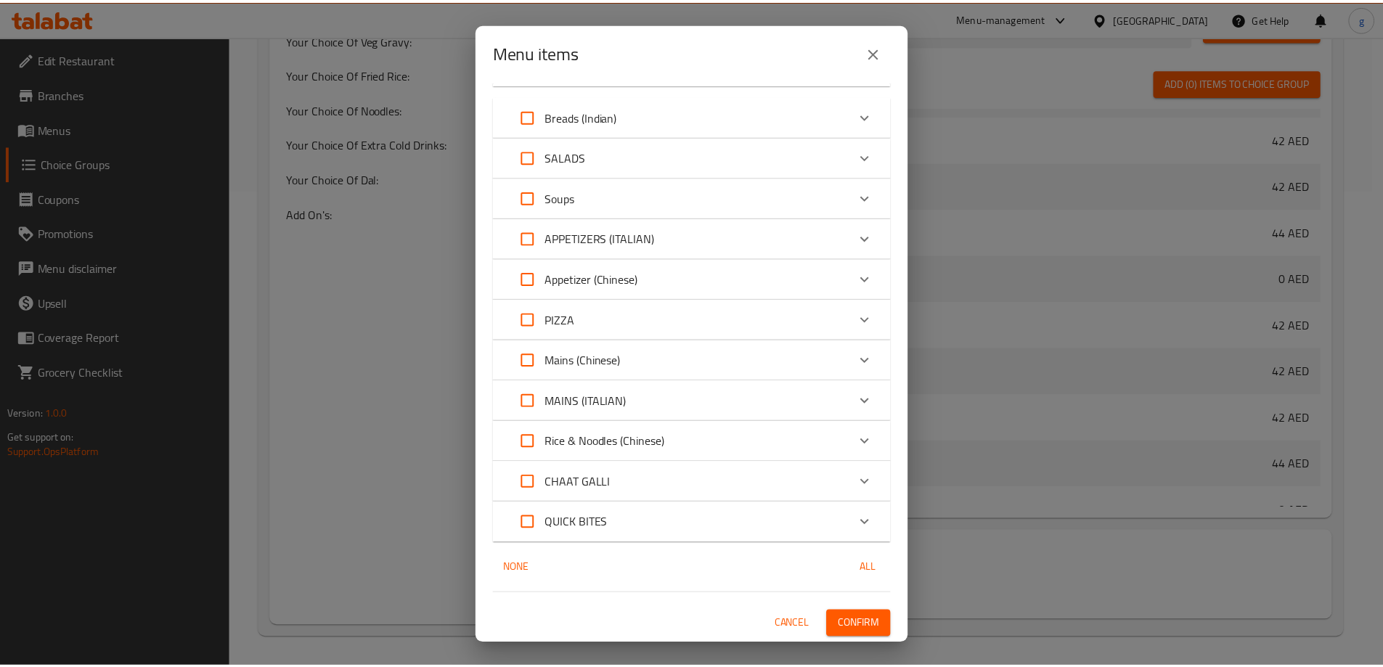
scroll to position [2582, 0]
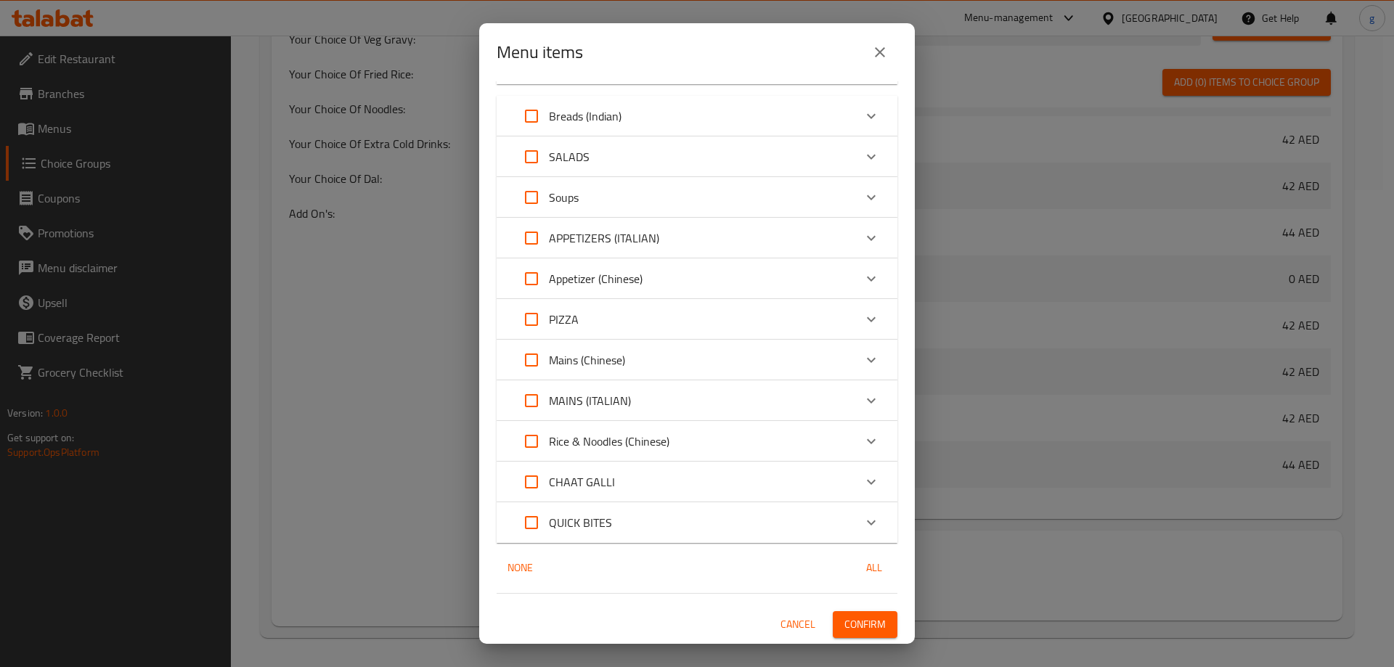
click at [863, 617] on span "Confirm" at bounding box center [865, 625] width 41 height 18
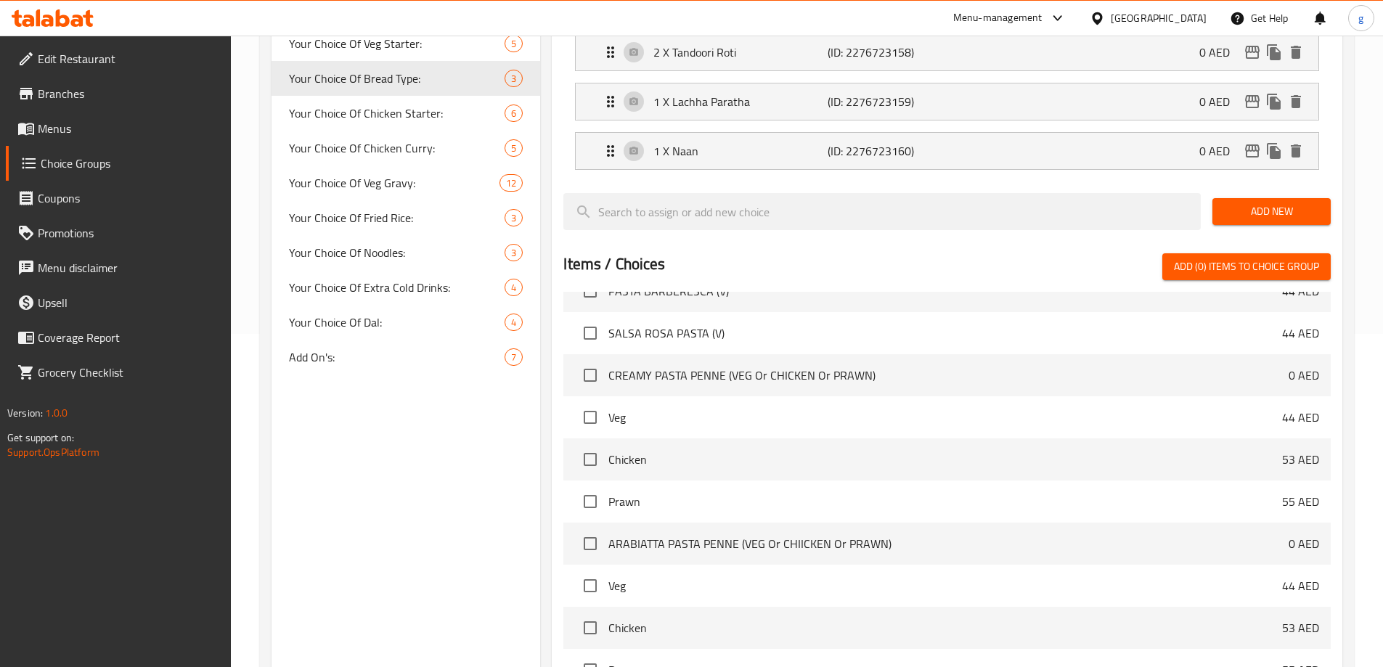
scroll to position [332, 0]
click at [417, 222] on span "Your Choice Of Fried Rice:" at bounding box center [375, 219] width 173 height 17
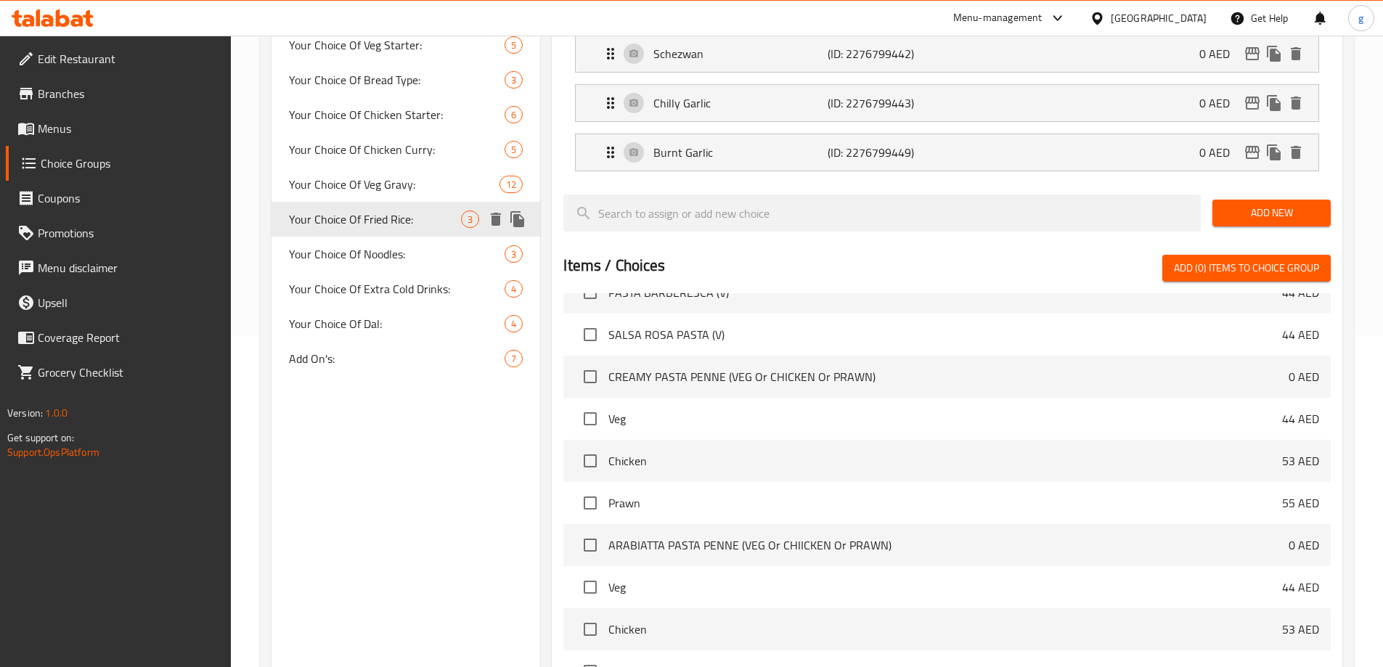
type input "Your Choice Of Fried Rice:"
type input "إختيارك من الأرز المقلي:"
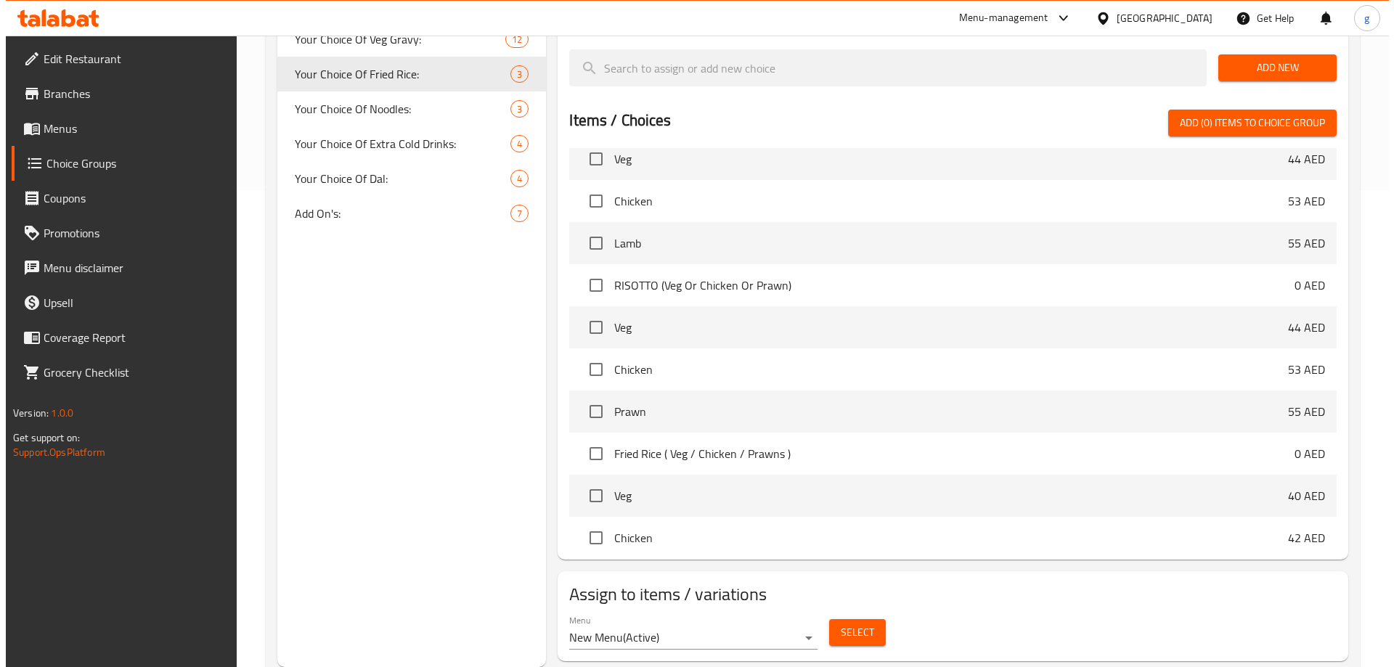
scroll to position [7977, 0]
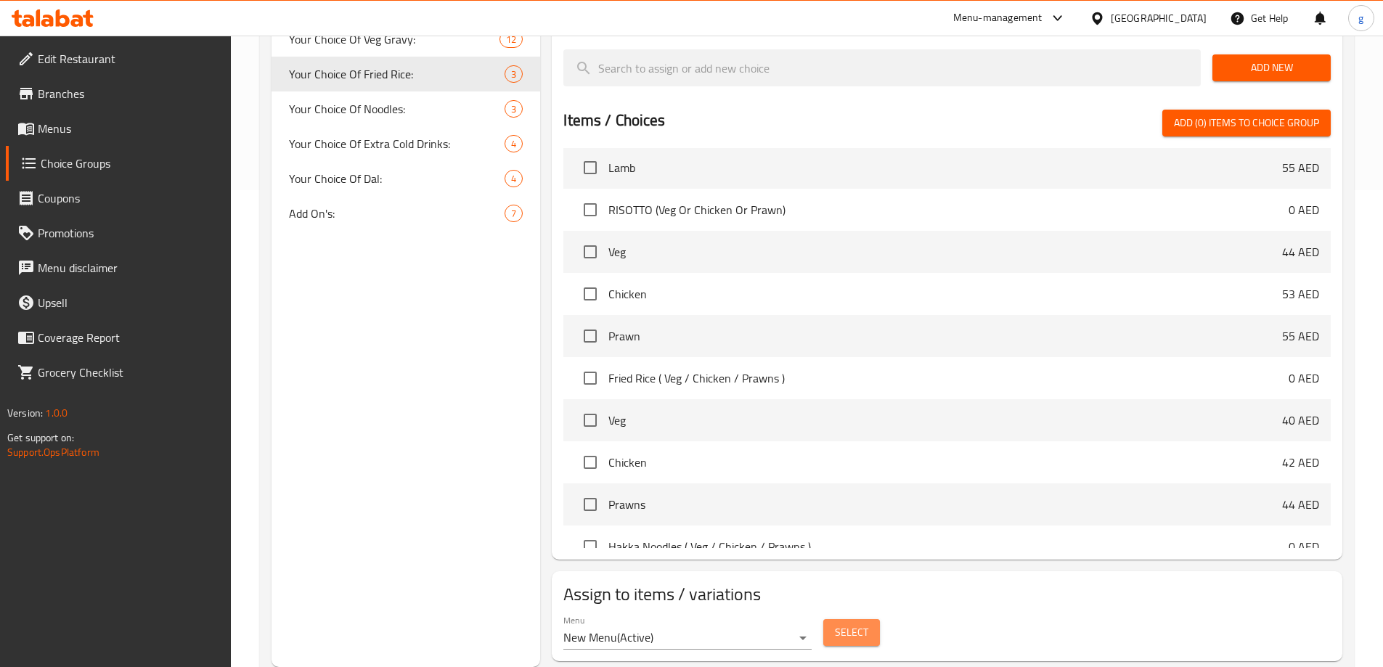
click at [866, 624] on span "Select" at bounding box center [851, 633] width 33 height 18
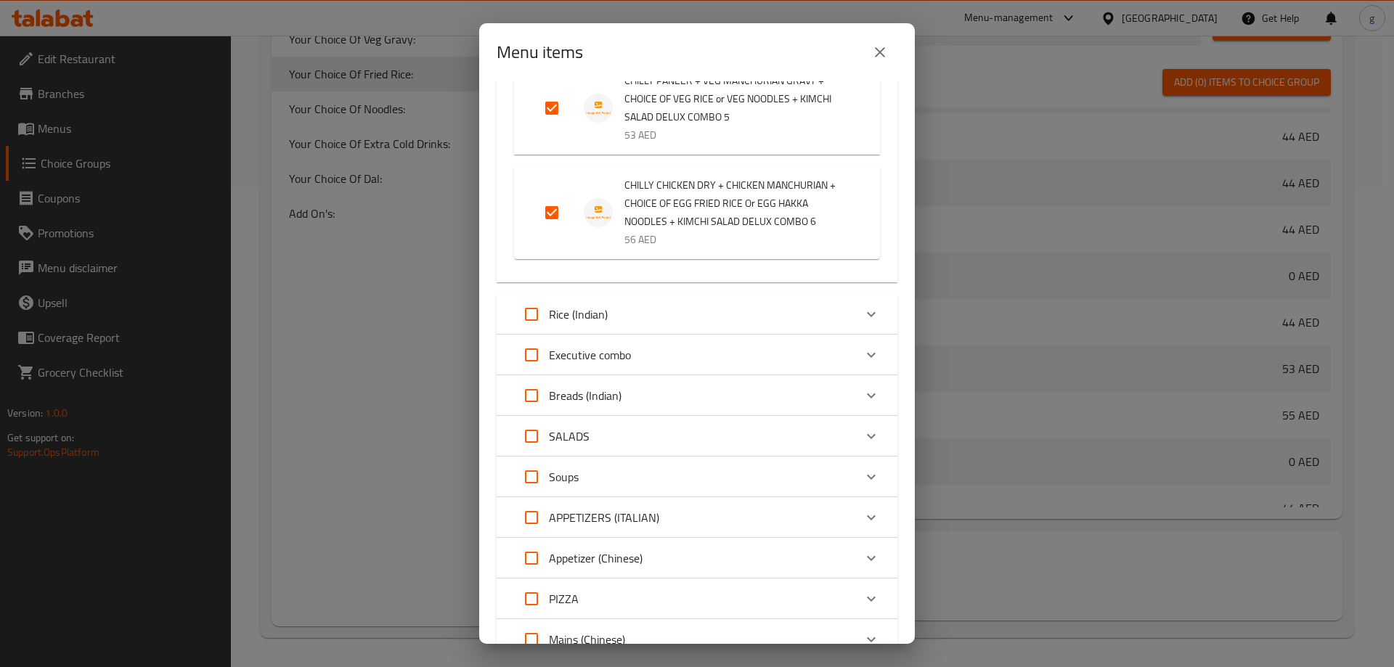
scroll to position [1888, 0]
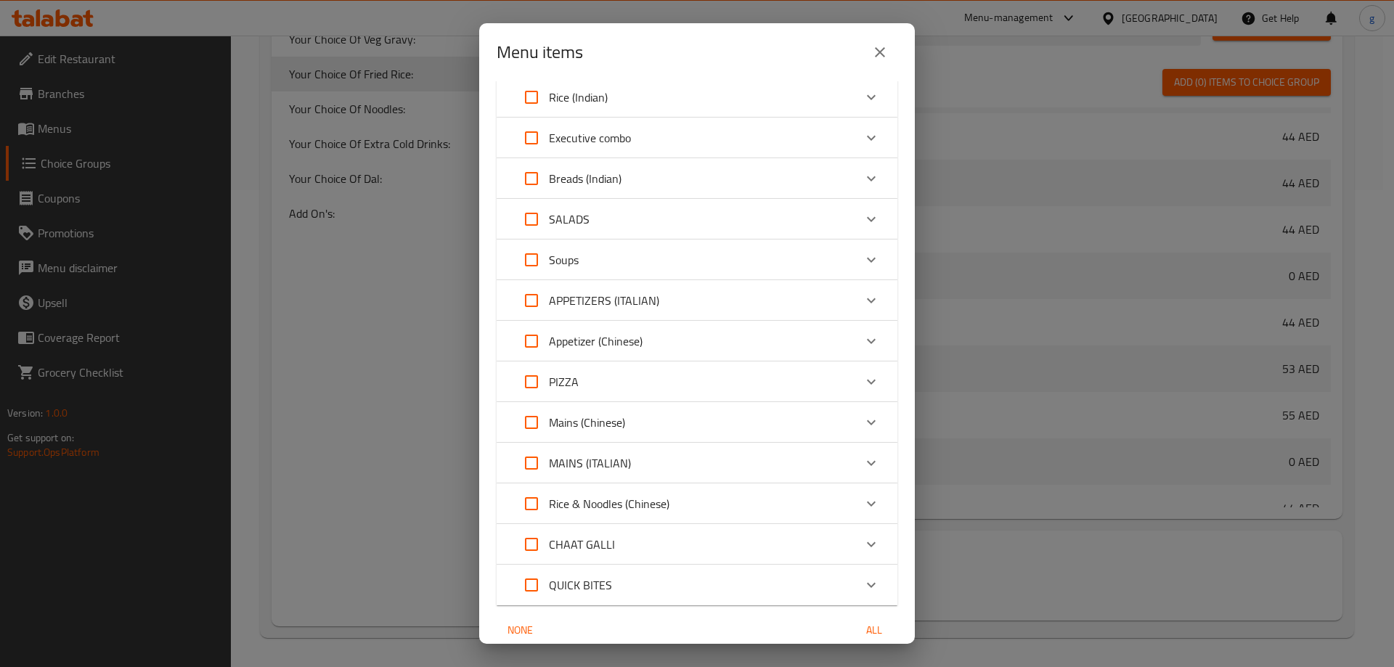
click at [651, 155] on div "Executive combo" at bounding box center [684, 138] width 340 height 35
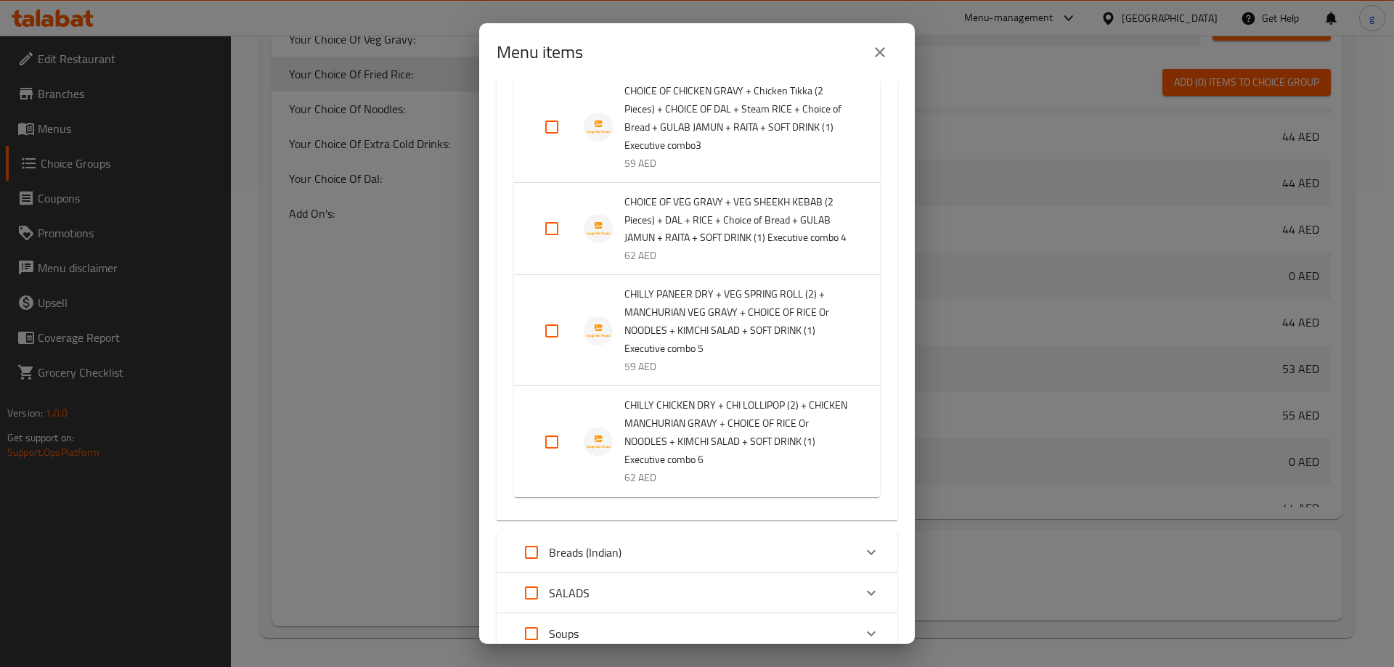
scroll to position [2106, 0]
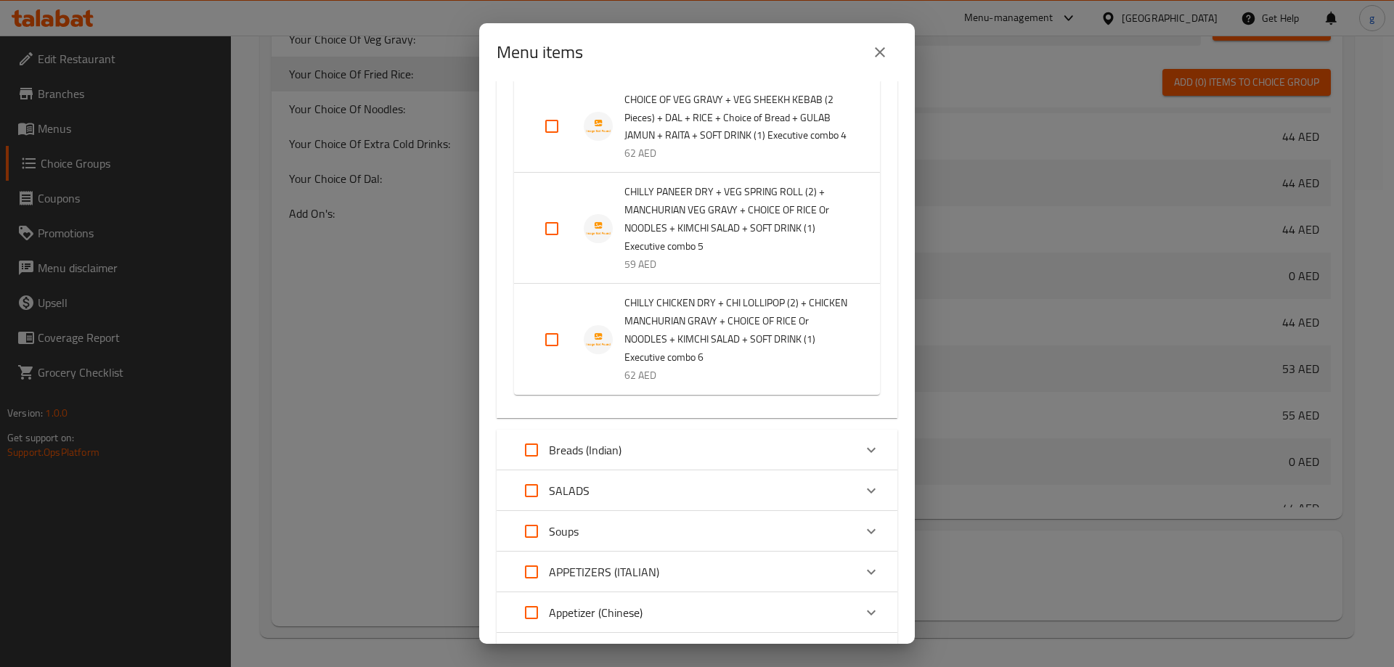
click at [555, 246] on input "Expand" at bounding box center [552, 228] width 35 height 35
checkbox input "true"
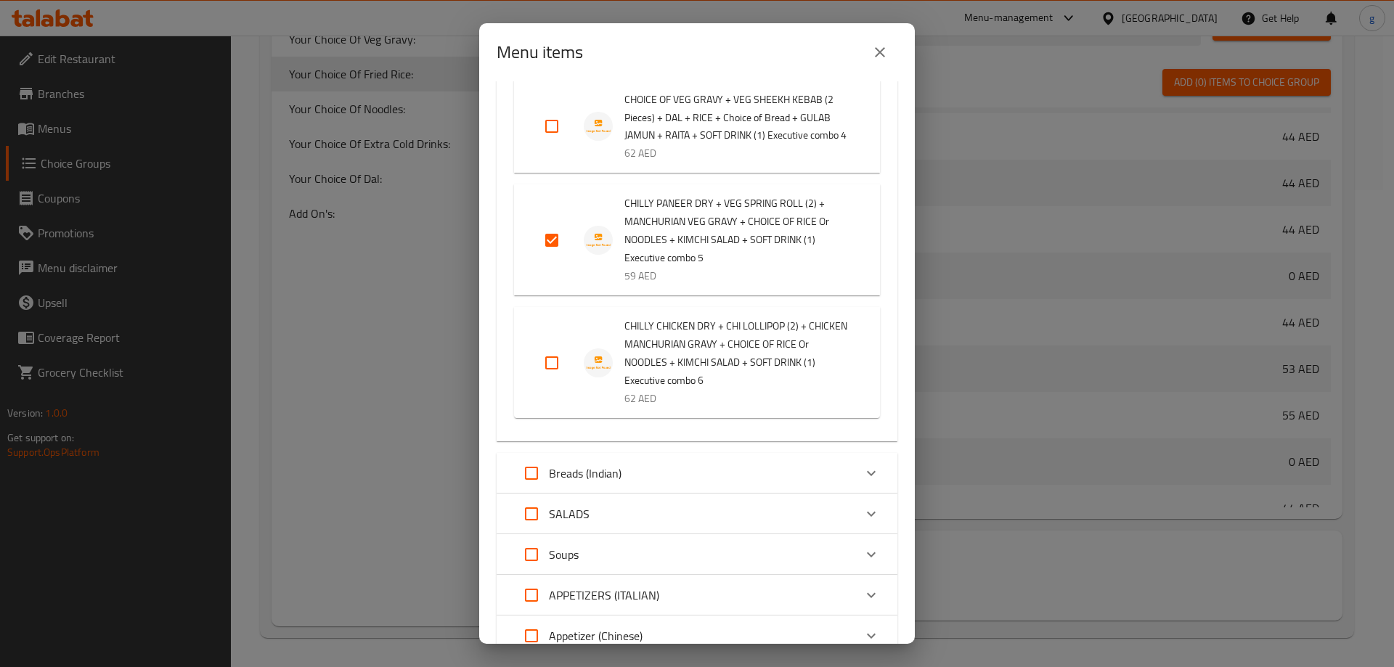
click at [546, 381] on input "Expand" at bounding box center [552, 363] width 35 height 35
checkbox input "true"
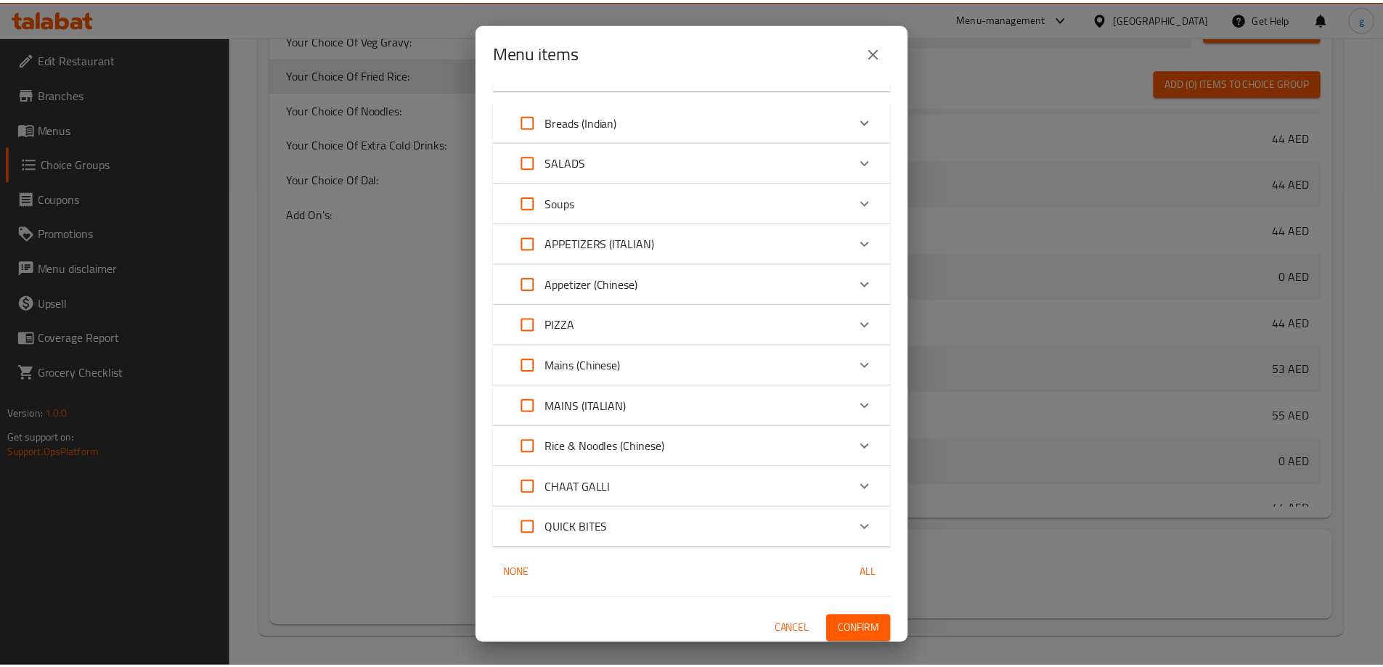
scroll to position [2536, 0]
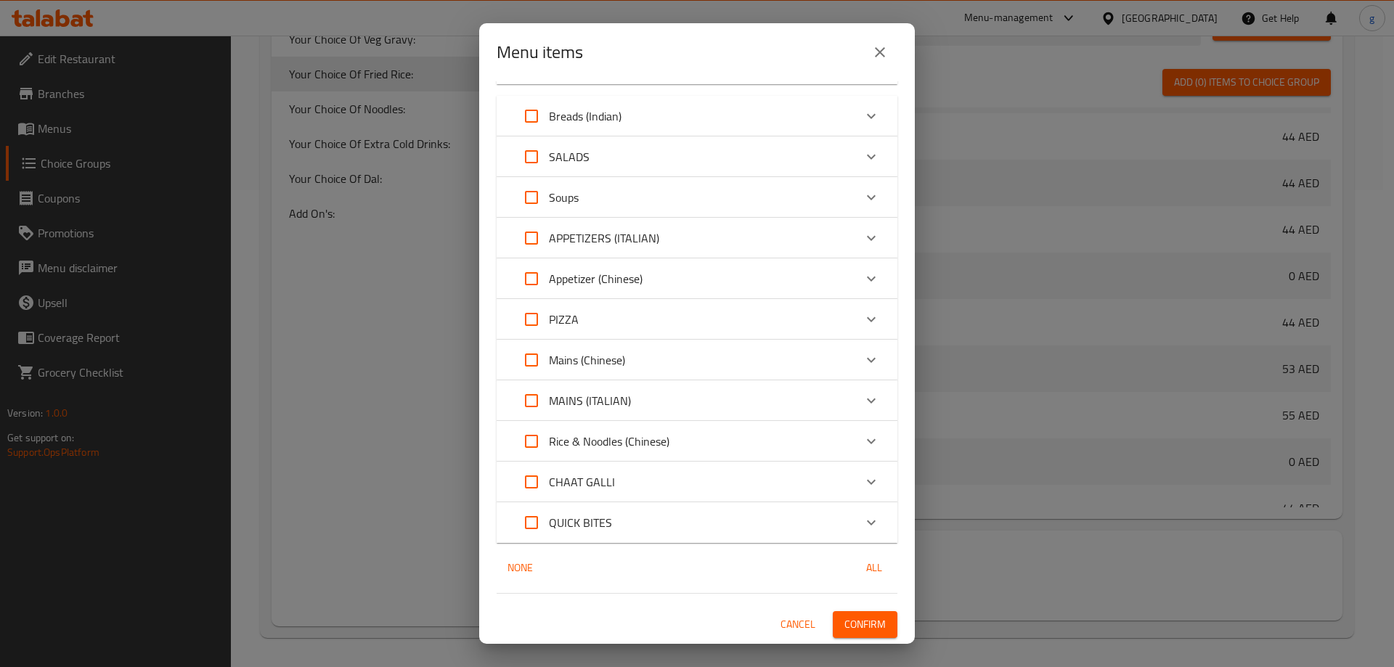
click at [845, 619] on span "Confirm" at bounding box center [865, 625] width 41 height 18
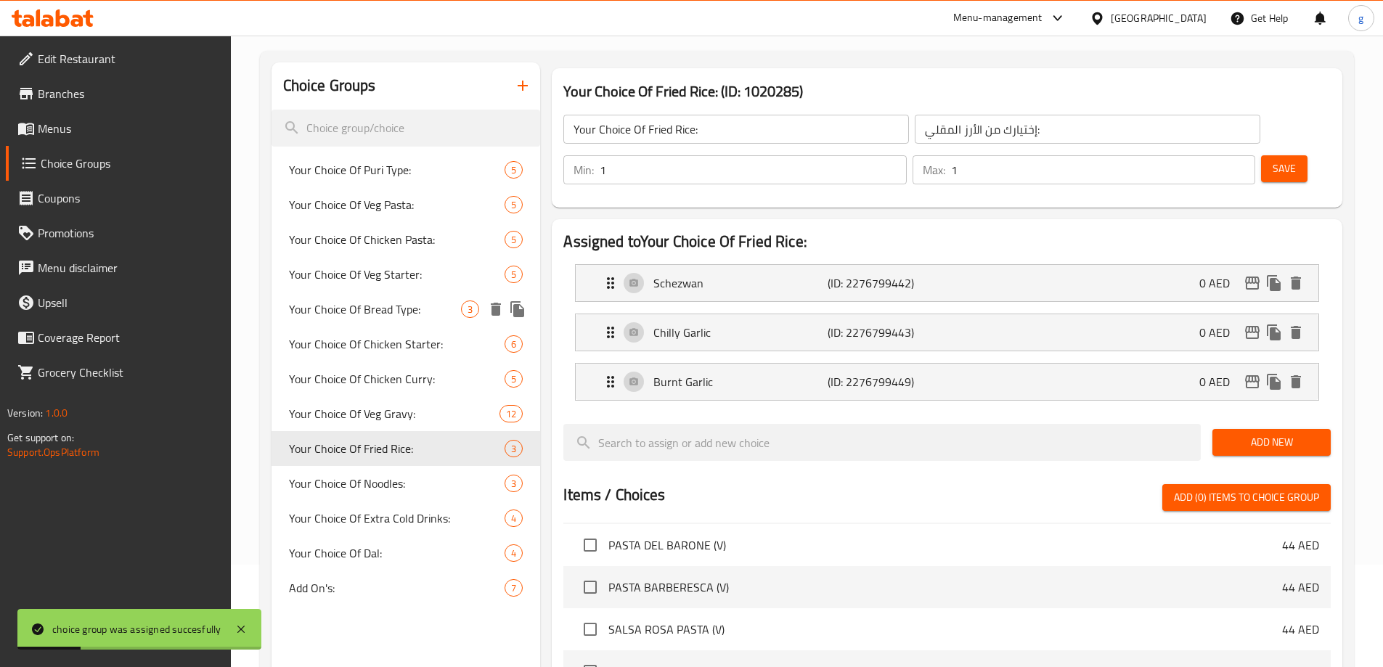
scroll to position [187, 0]
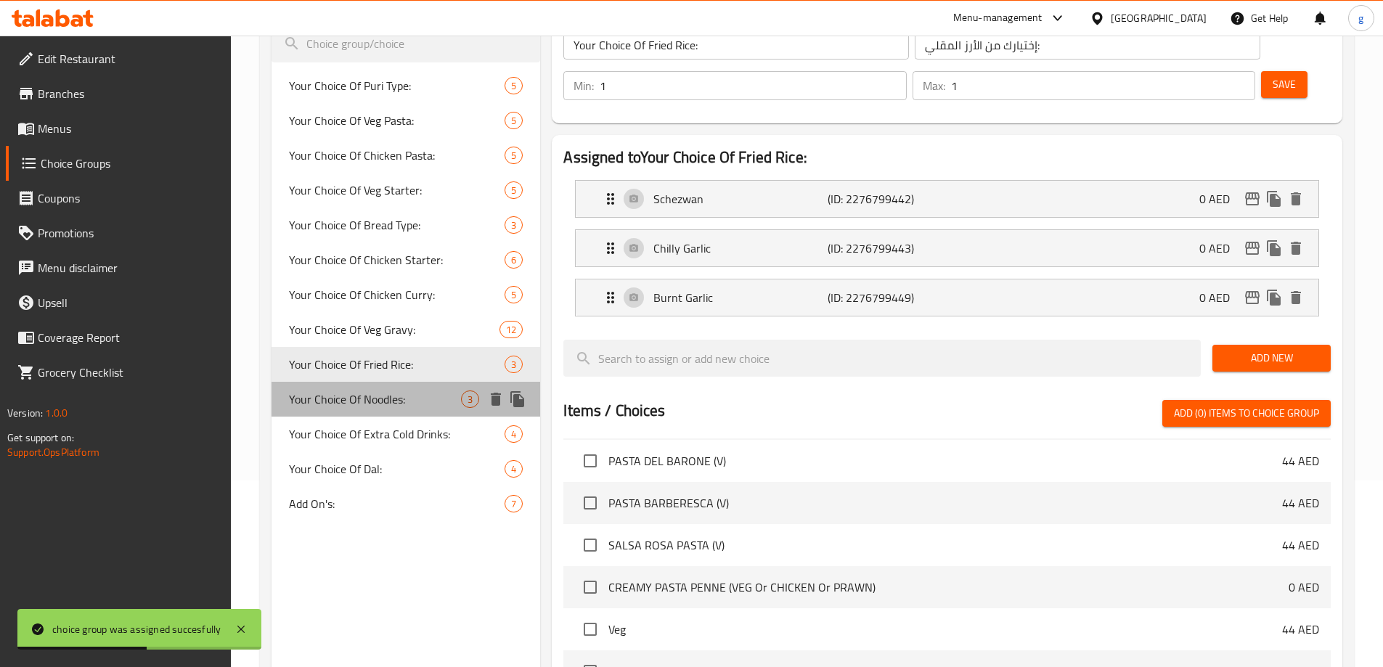
click at [424, 408] on div "Your Choice Of Noodles: 3" at bounding box center [406, 399] width 269 height 35
type input "Your Choice Of Noodles:"
type input "إختيارك من النودلز:"
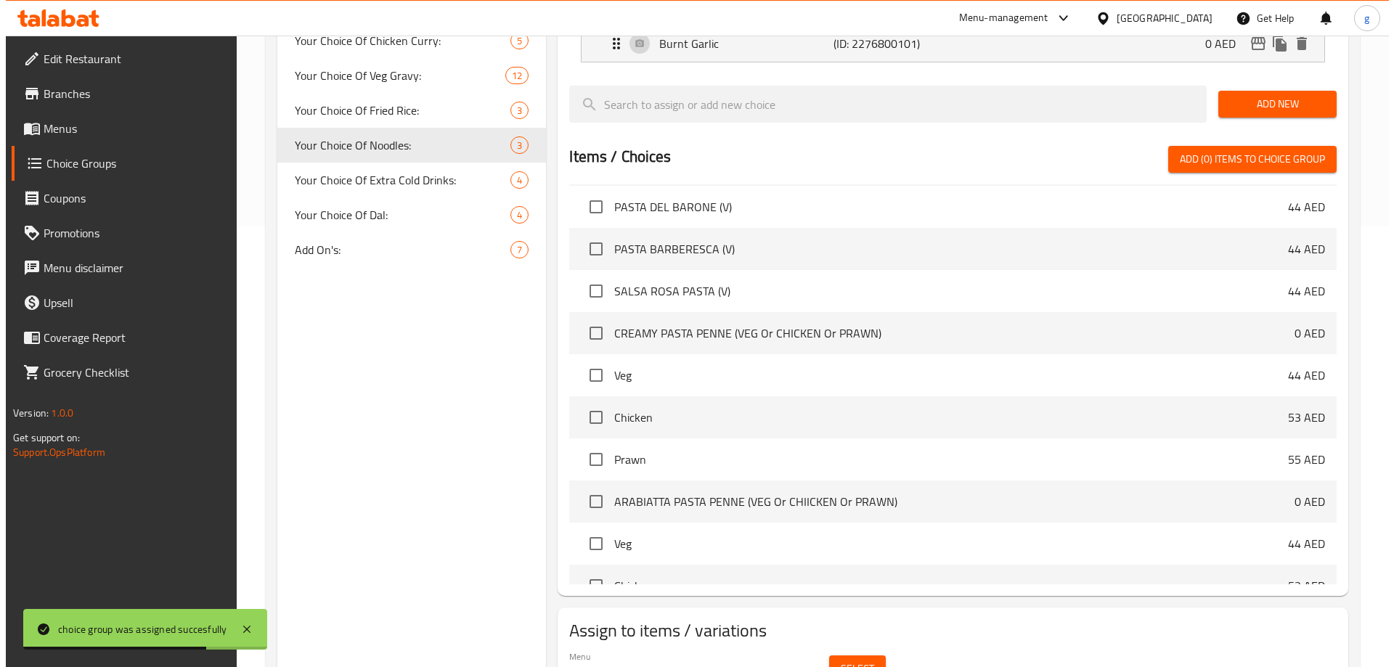
scroll to position [477, 0]
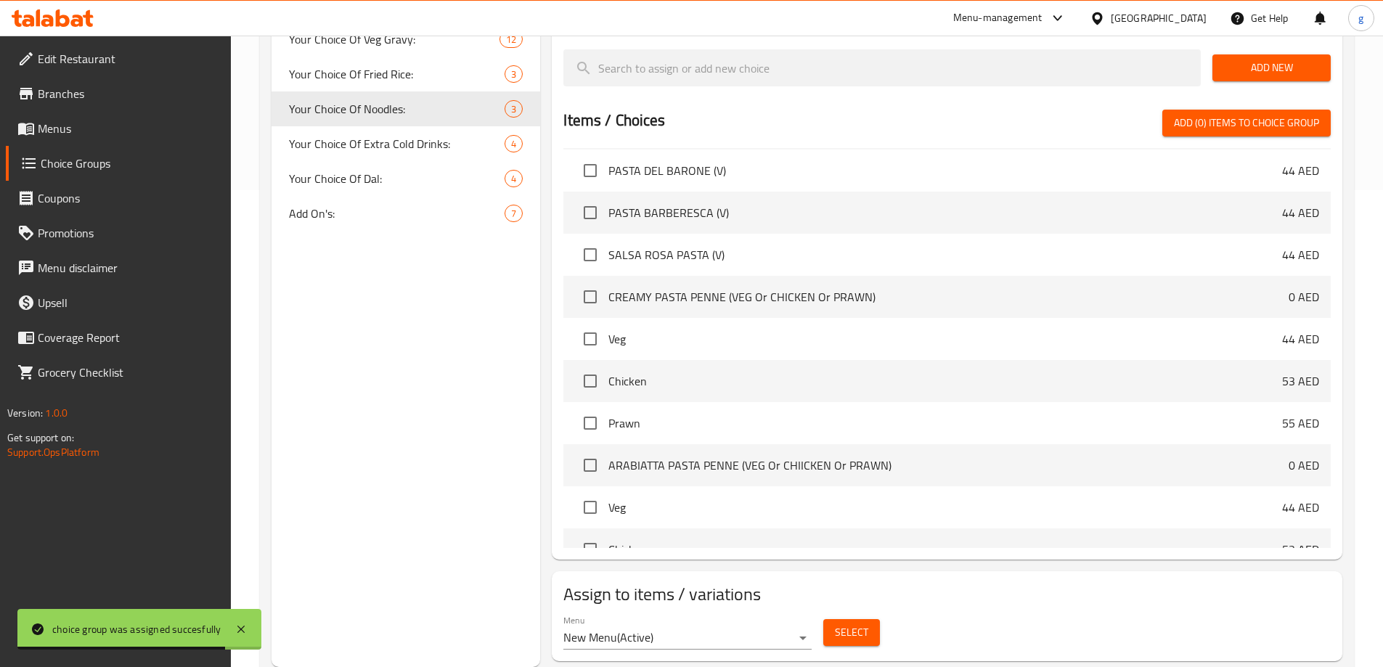
click at [867, 624] on span "Select" at bounding box center [851, 633] width 33 height 18
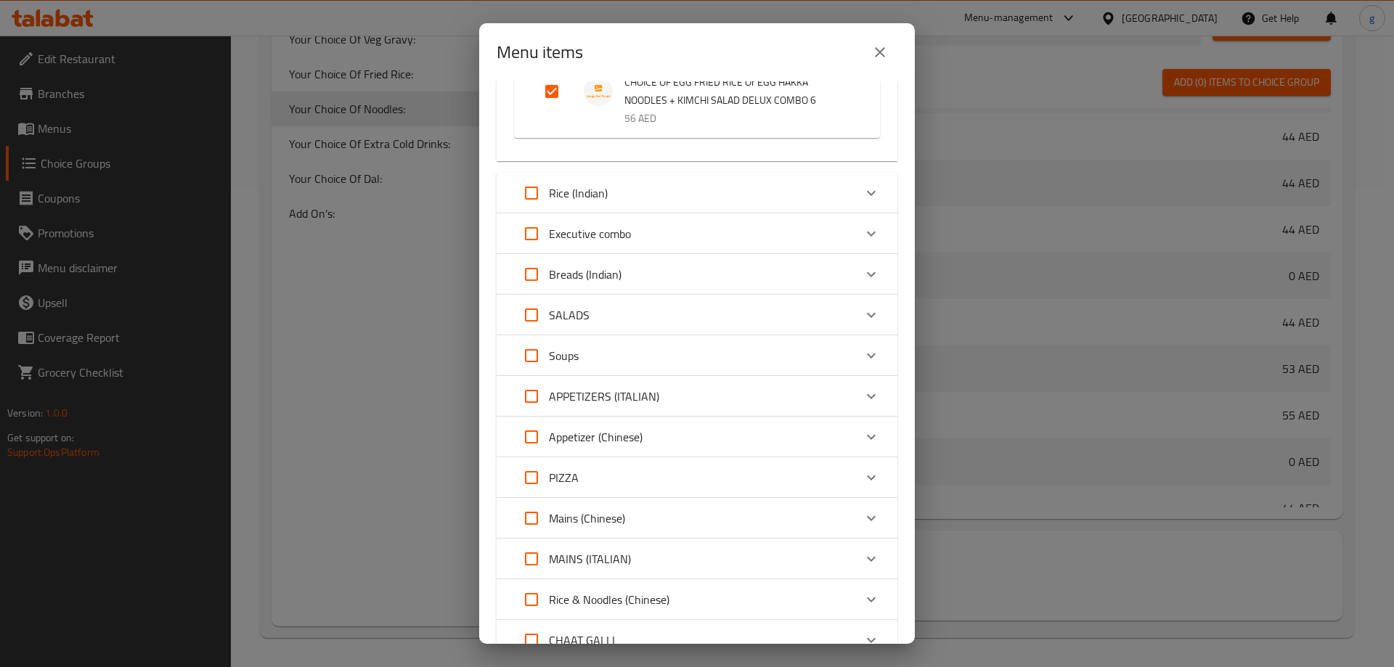
scroll to position [1743, 0]
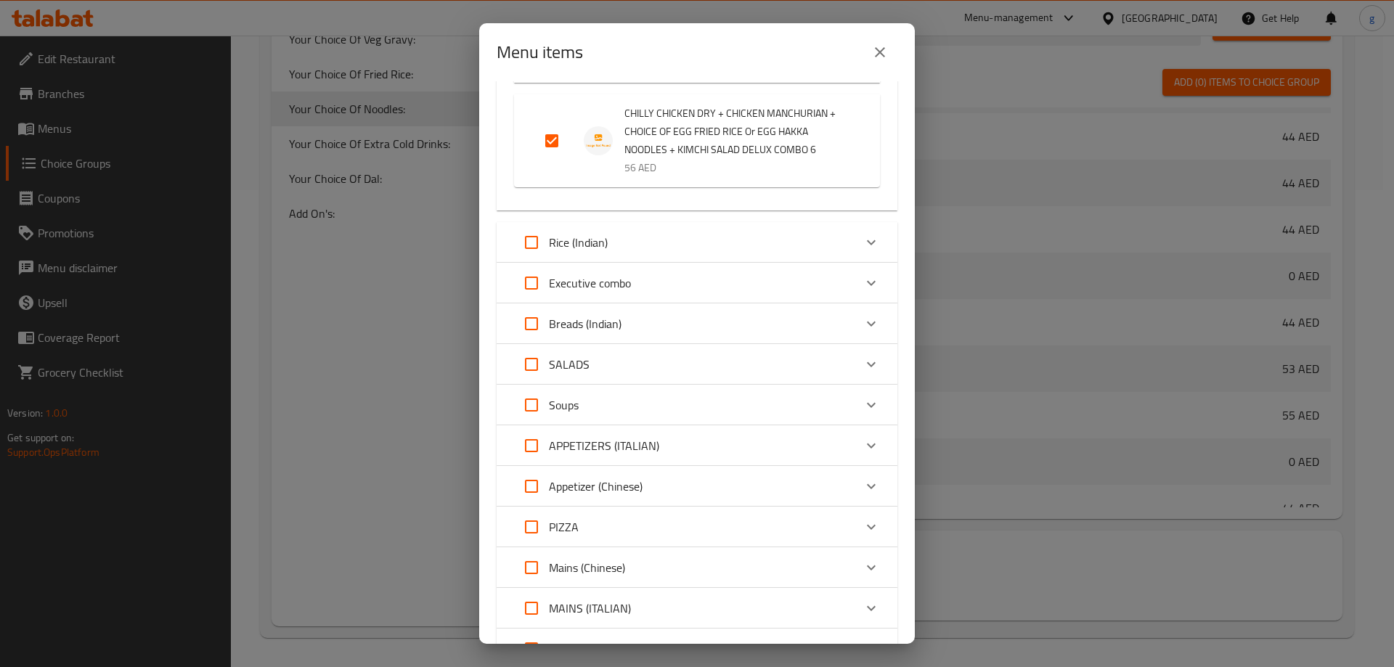
click at [626, 292] on p "Executive combo" at bounding box center [590, 283] width 82 height 17
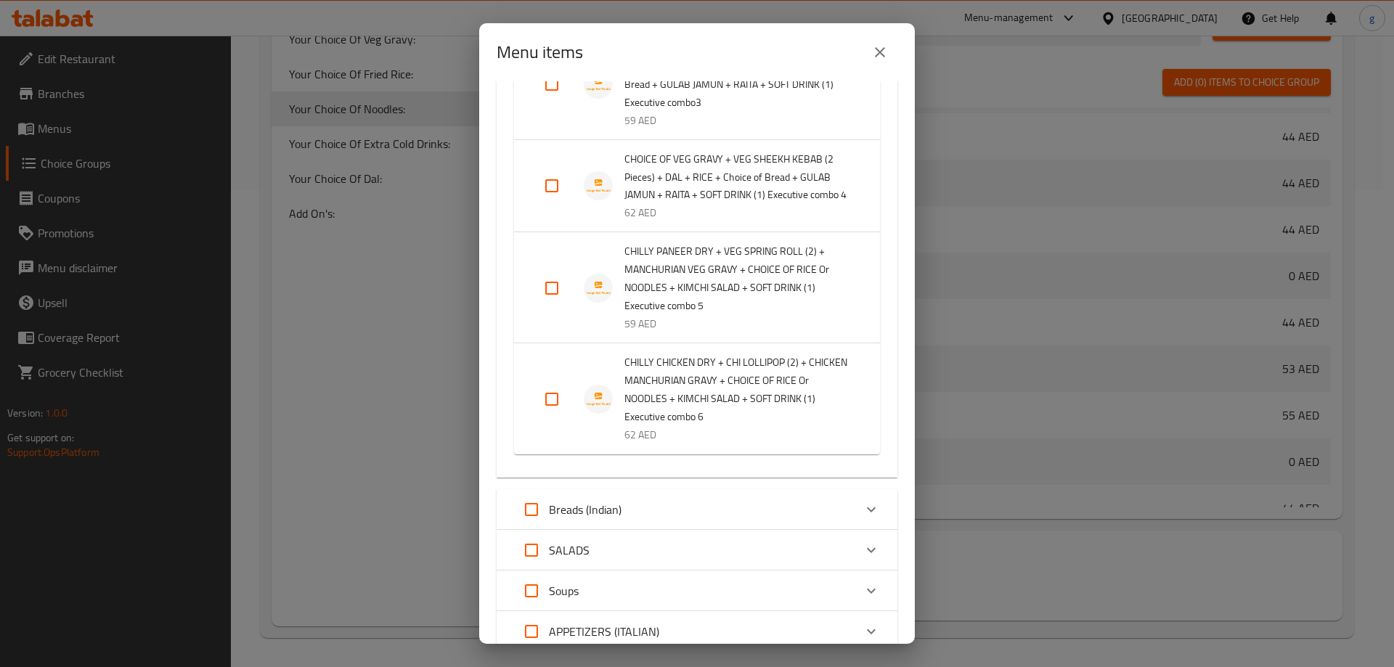
scroll to position [2106, 0]
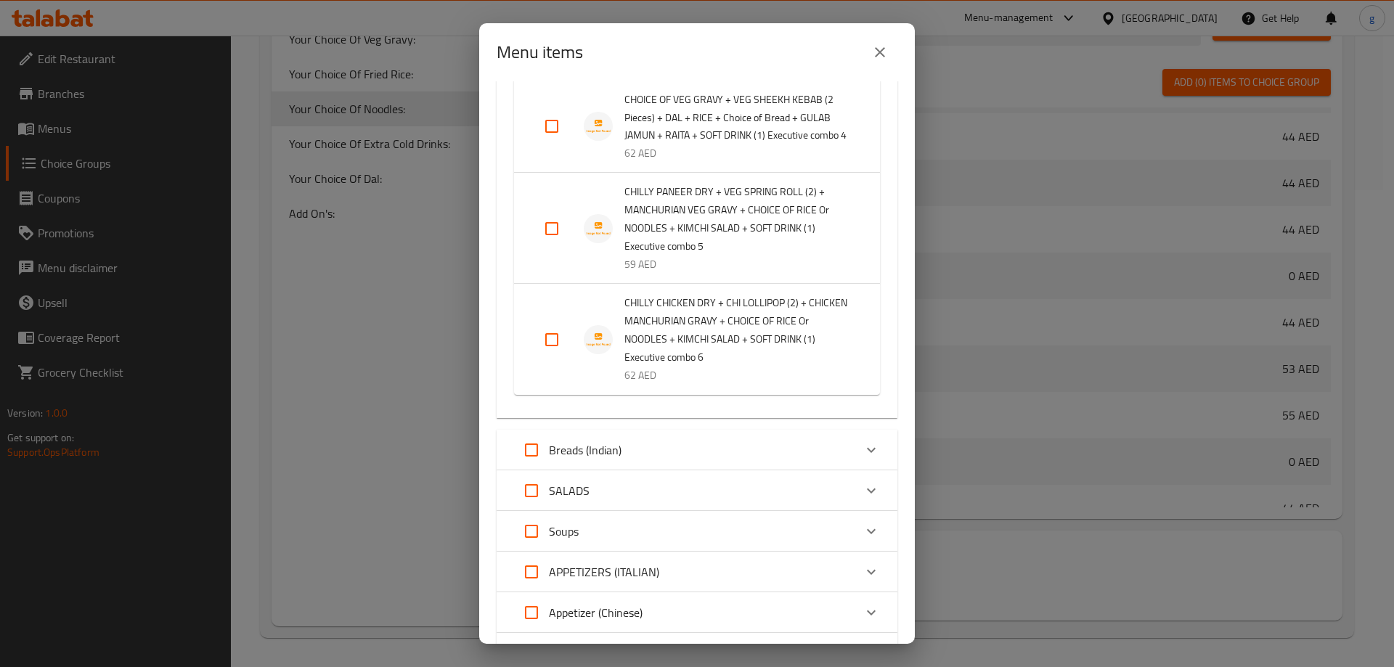
click at [580, 246] on div "Expand" at bounding box center [563, 228] width 41 height 35
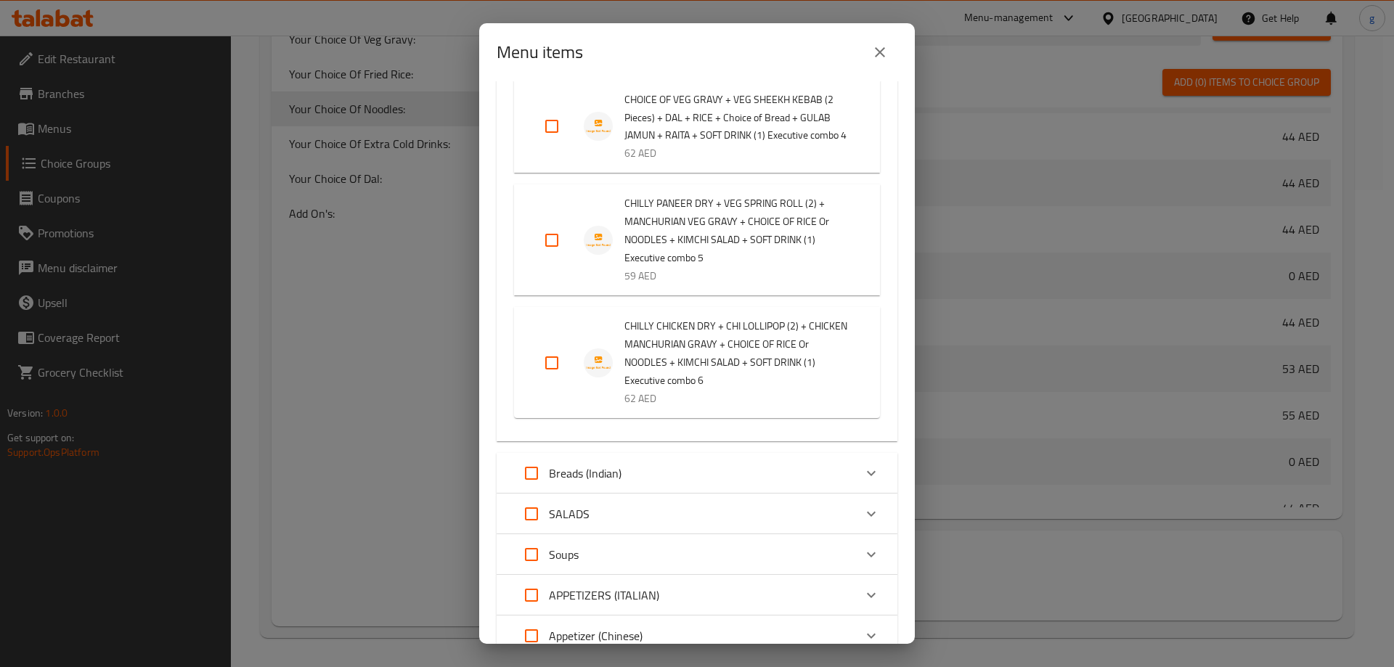
click at [559, 403] on li "CHILLY CHICKEN DRY + CHI LOLLIPOP (2) + CHICKEN MANCHURIAN GRAVY + CHOICE OF RI…" at bounding box center [697, 362] width 331 height 105
click at [552, 258] on input "Expand" at bounding box center [552, 240] width 35 height 35
checkbox input "true"
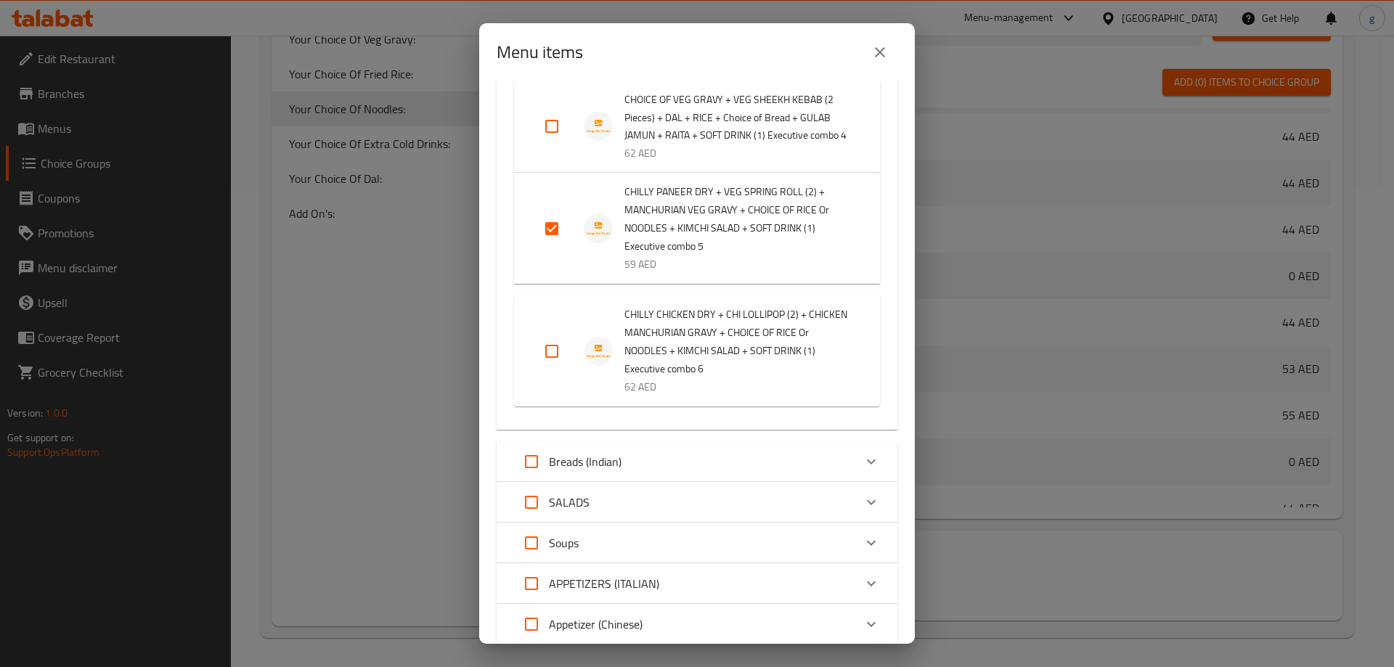
click at [553, 369] on input "Expand" at bounding box center [552, 351] width 35 height 35
checkbox input "true"
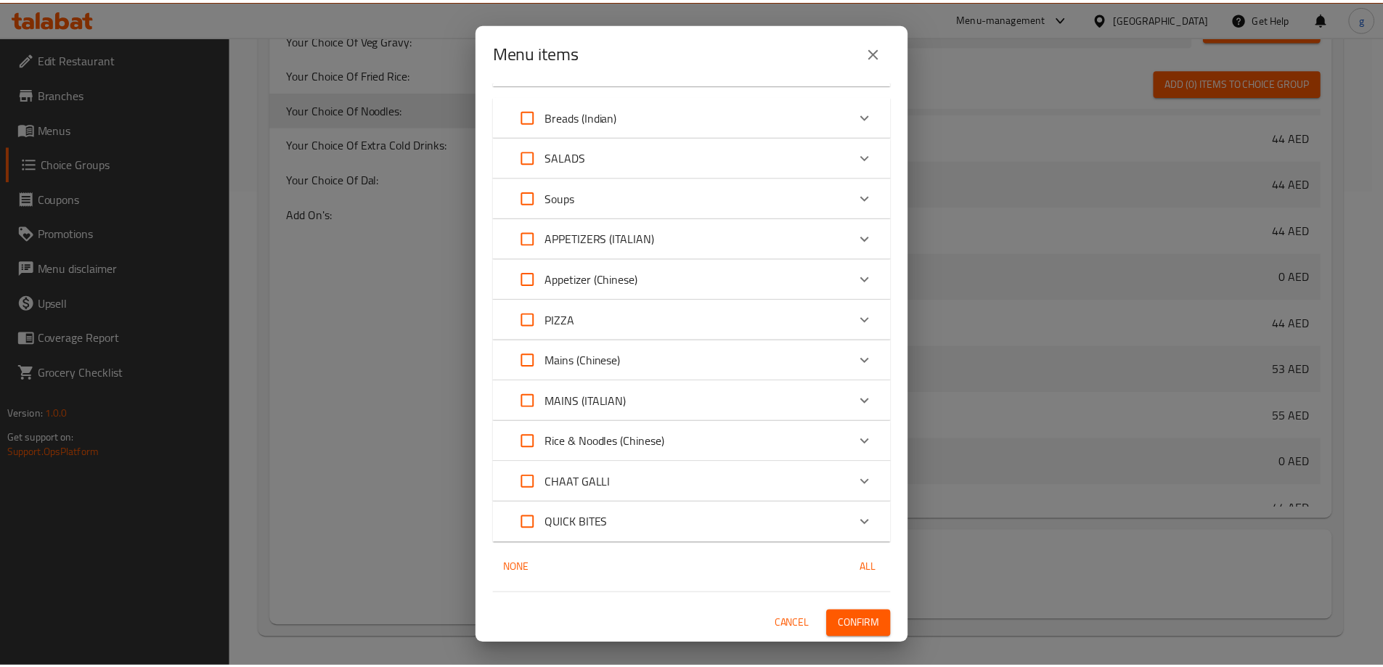
scroll to position [2513, 0]
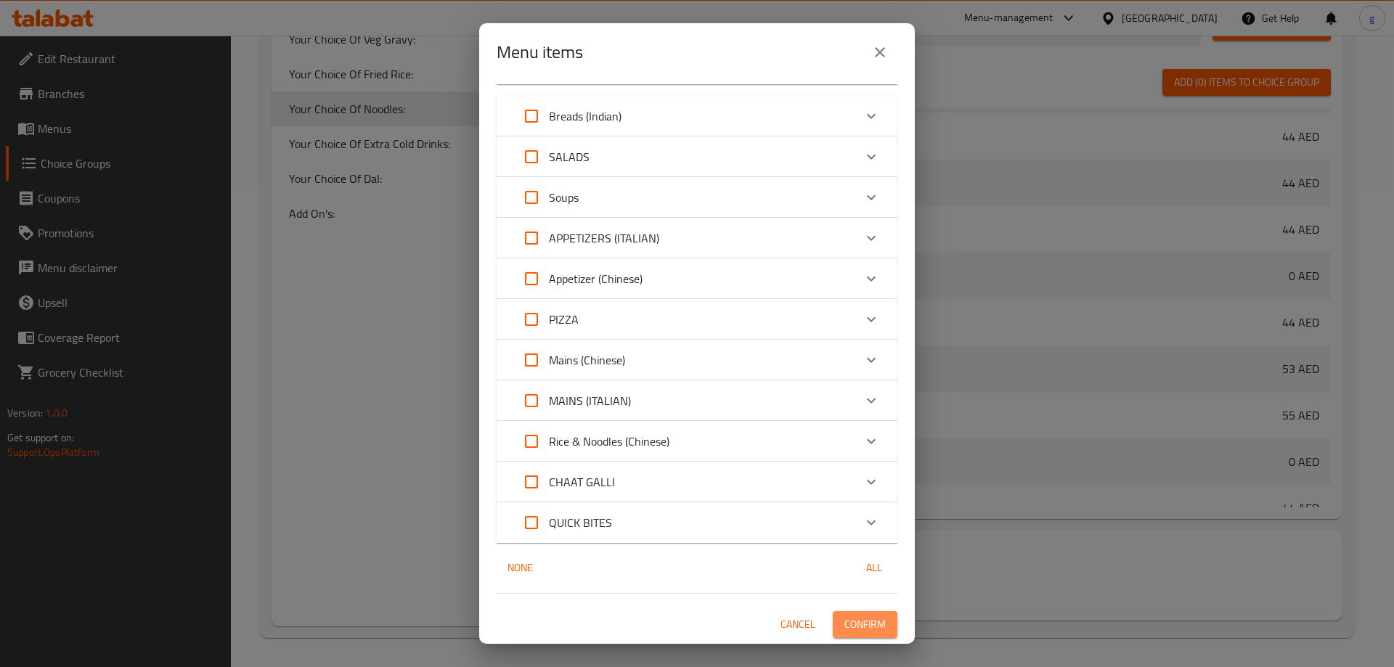
click at [856, 626] on span "Confirm" at bounding box center [865, 625] width 41 height 18
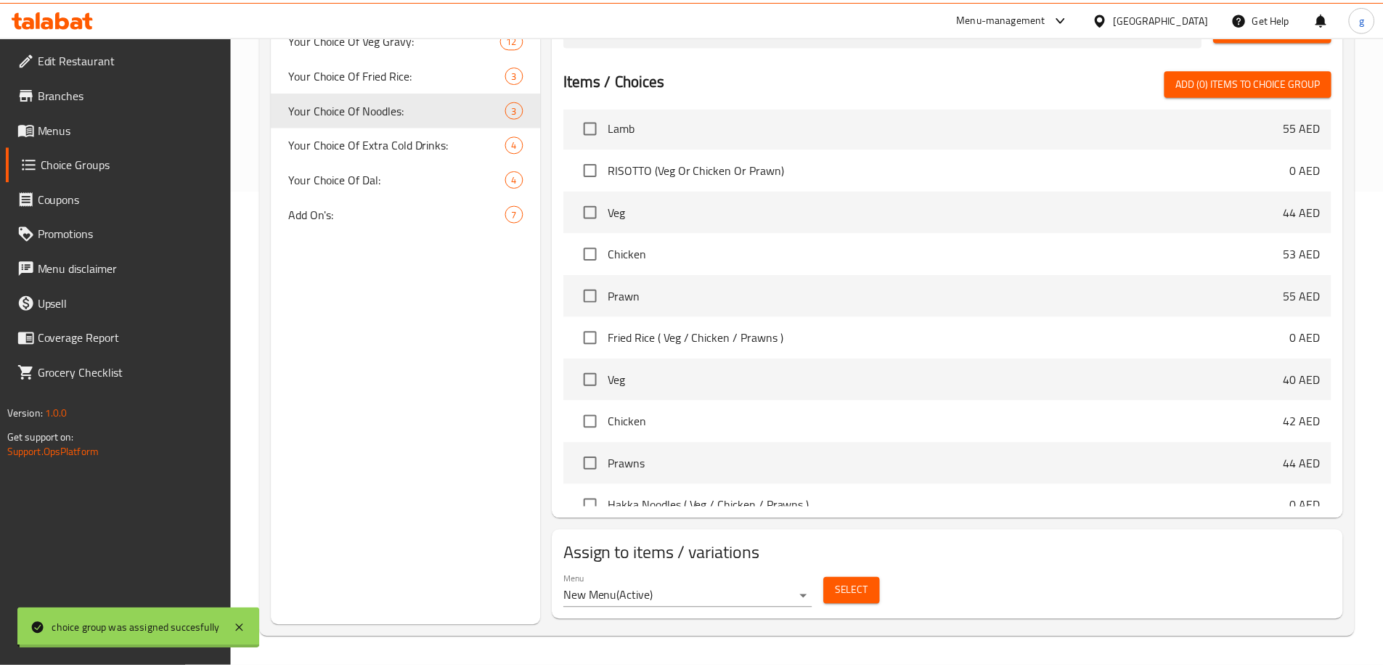
scroll to position [7258, 0]
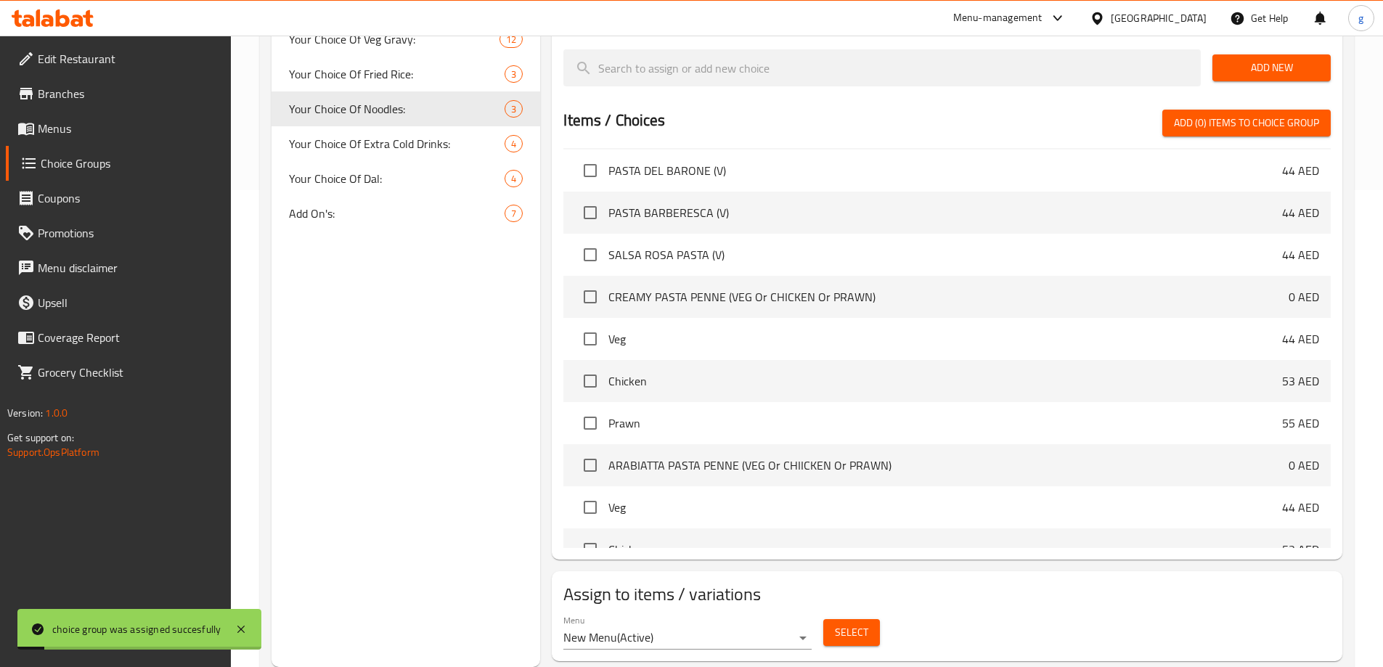
click at [388, 285] on div "Choice Groups Your Choice Of Puri Type: 5 Your Choice Of Veg Pasta: 5 Your Choi…" at bounding box center [406, 178] width 269 height 980
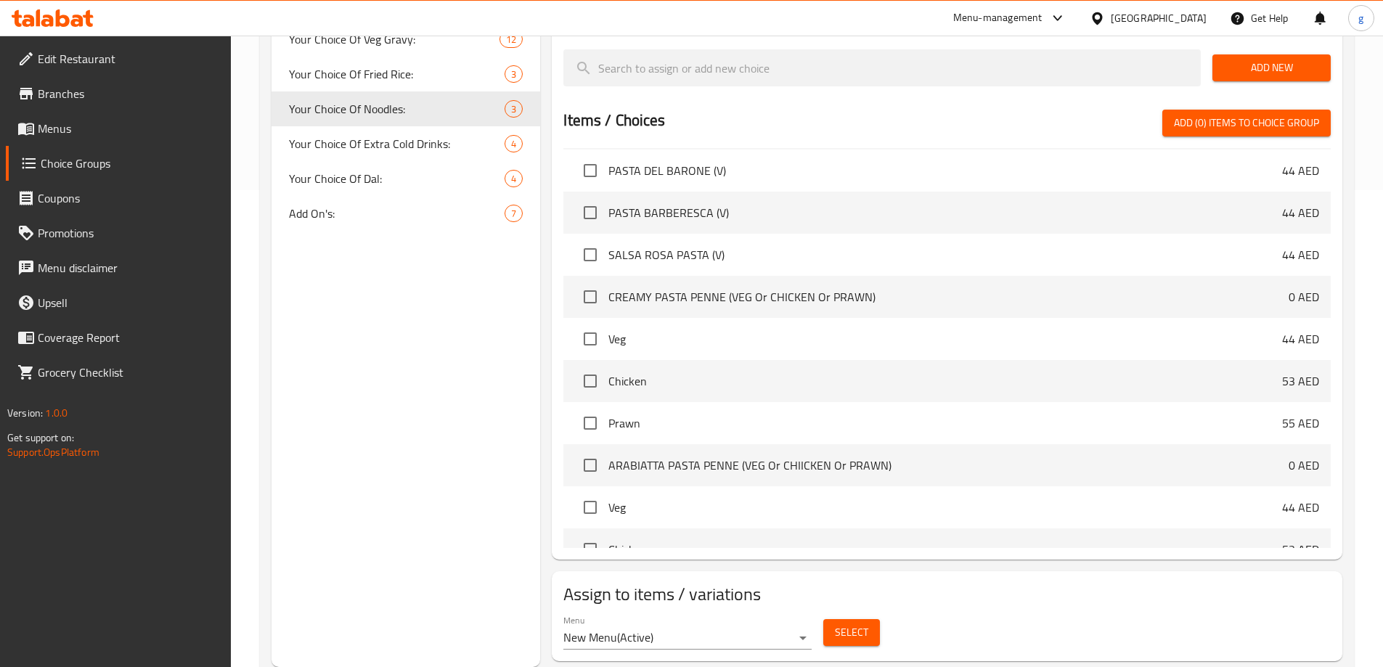
click at [77, 124] on span "Menus" at bounding box center [129, 128] width 182 height 17
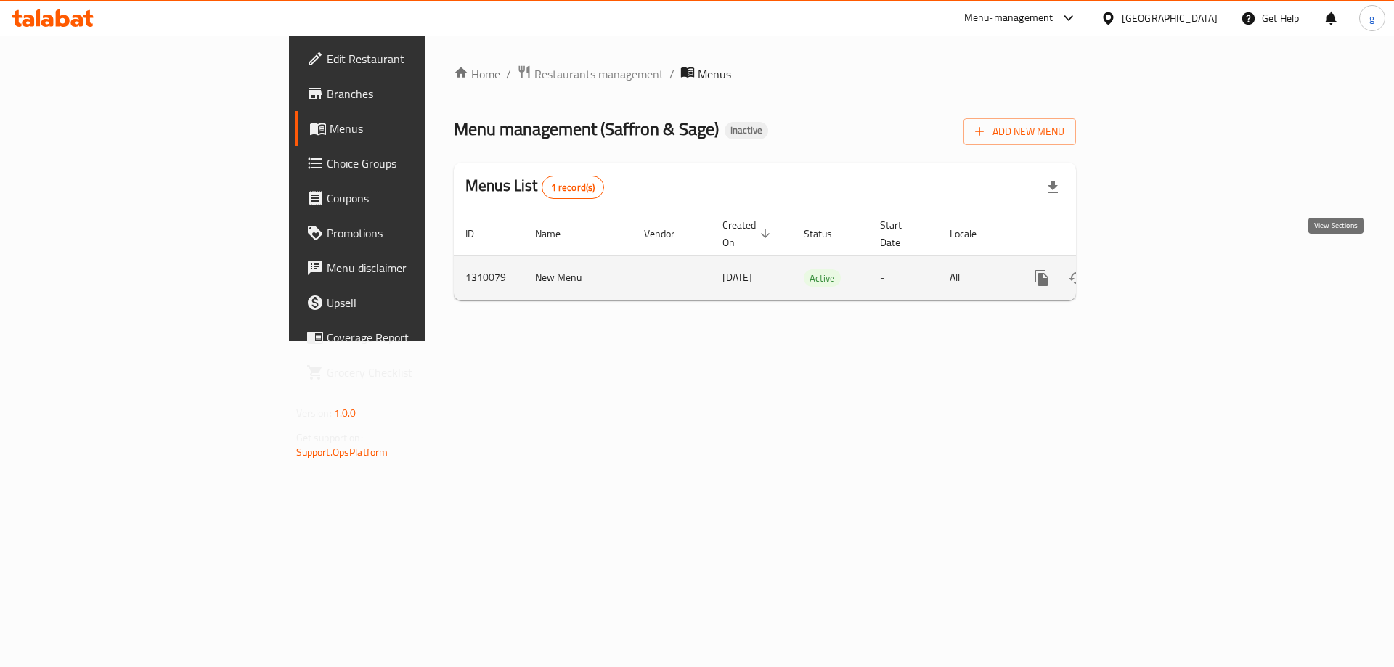
click at [1164, 261] on link "enhanced table" at bounding box center [1146, 278] width 35 height 35
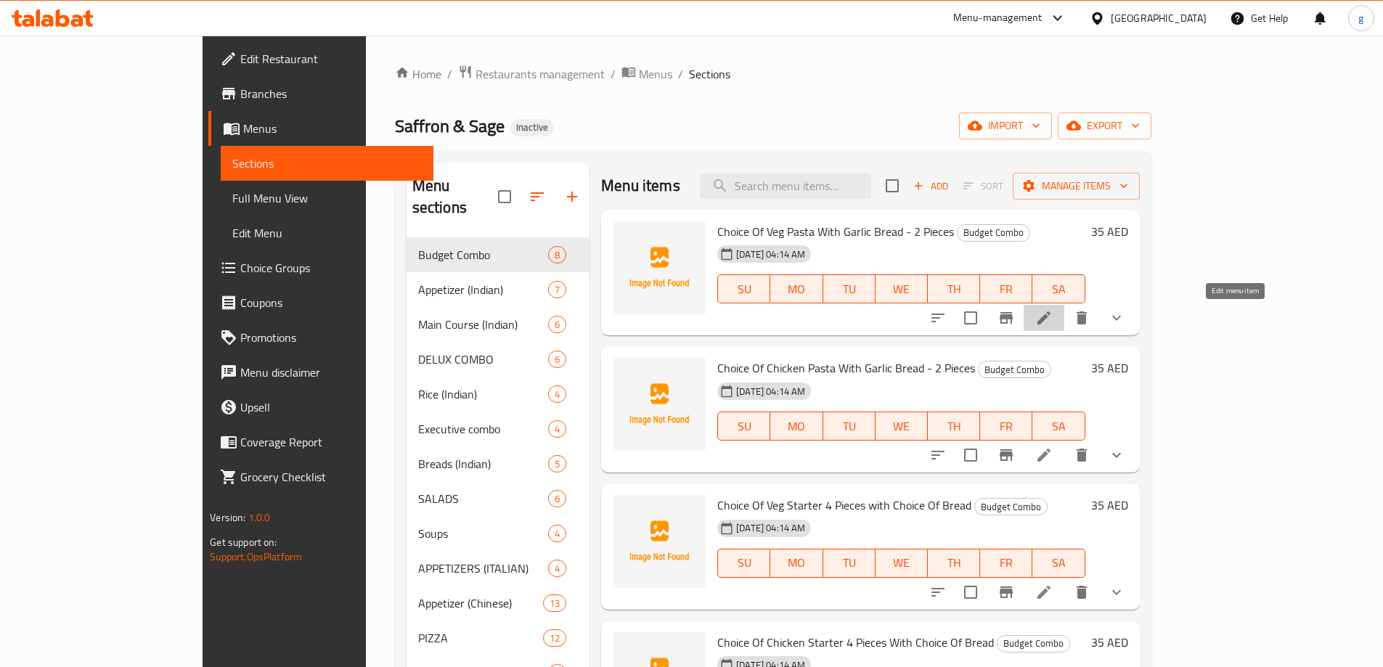
click at [1051, 322] on icon at bounding box center [1044, 318] width 13 height 13
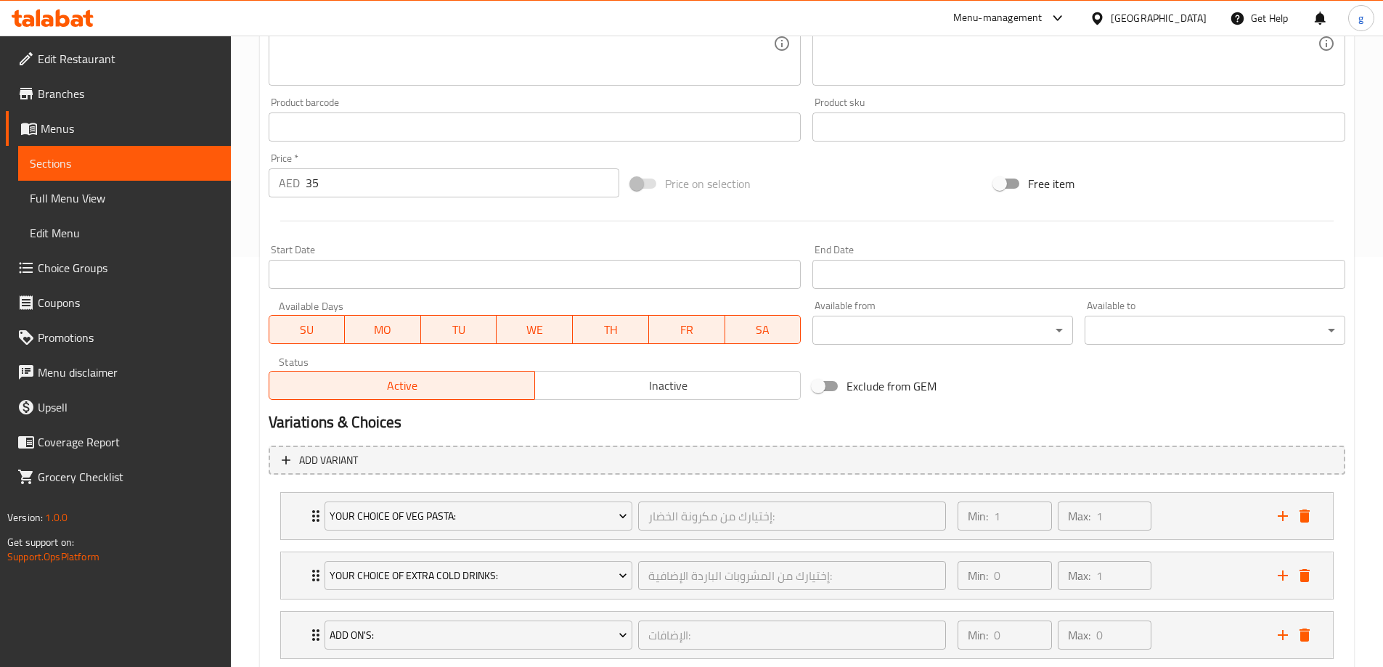
scroll to position [502, 0]
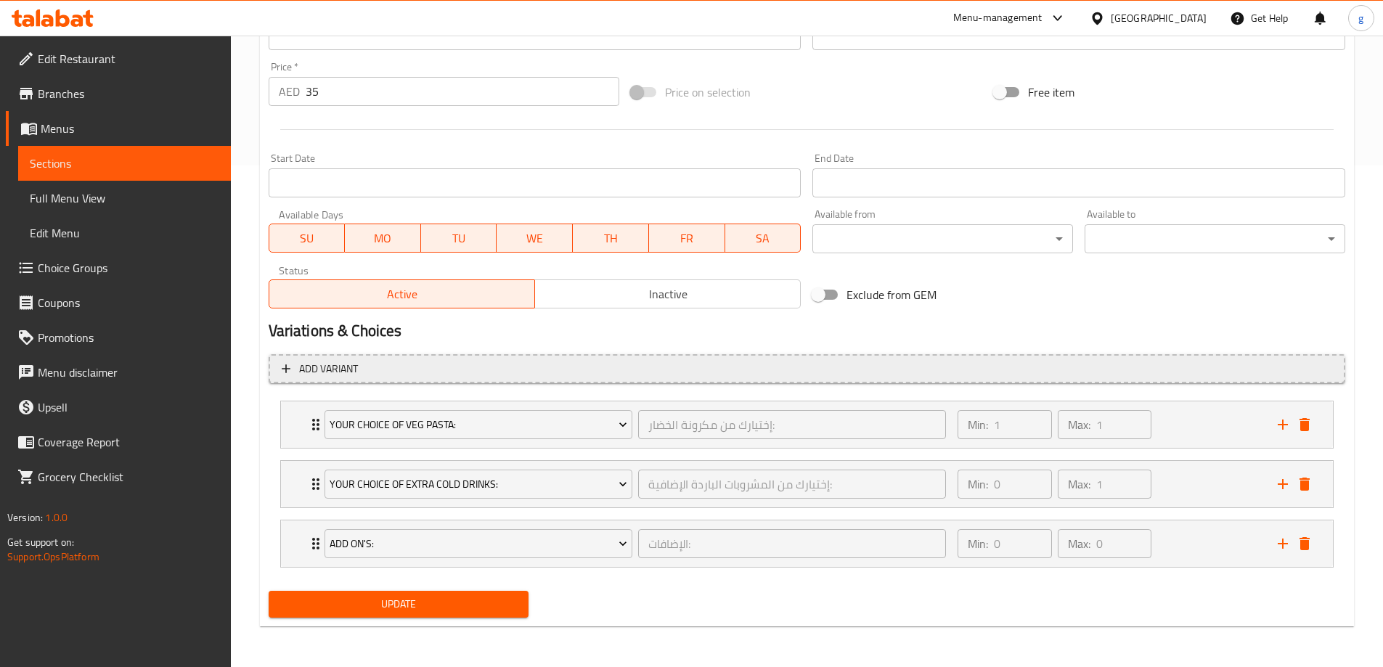
click at [384, 367] on span "Add variant" at bounding box center [807, 369] width 1051 height 18
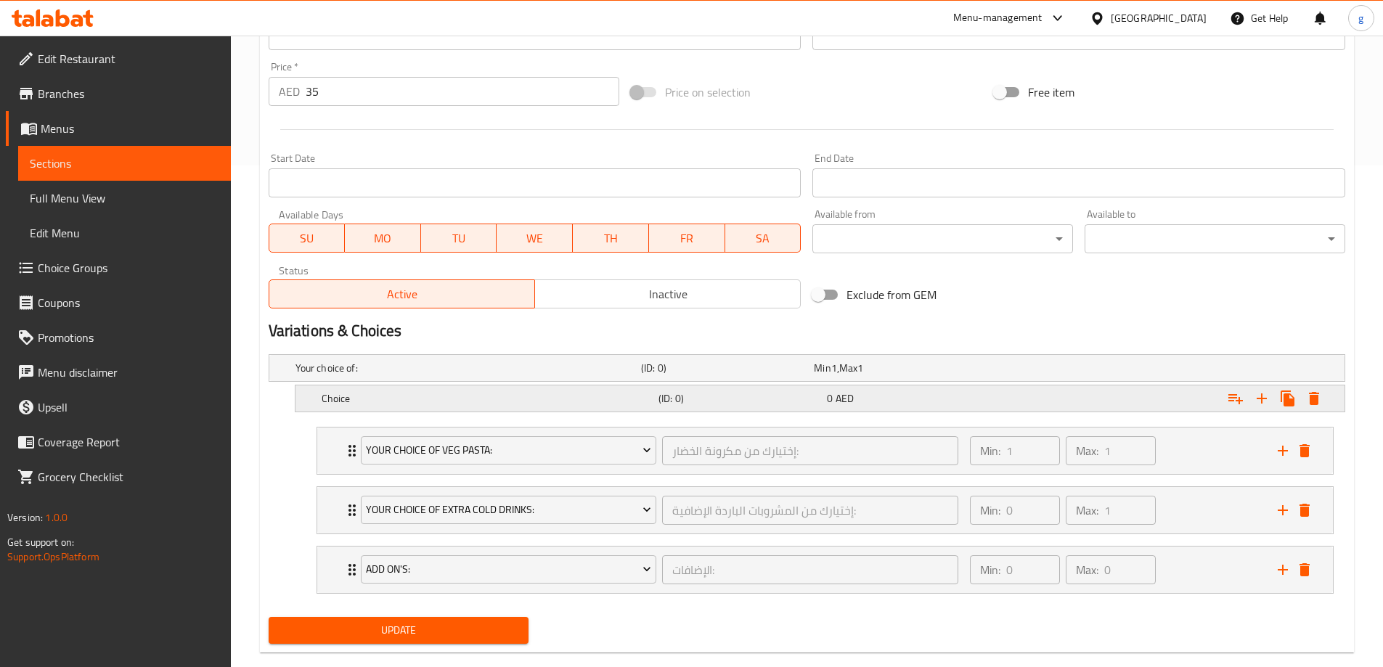
click at [705, 403] on h5 "(ID: 0)" at bounding box center [740, 398] width 163 height 15
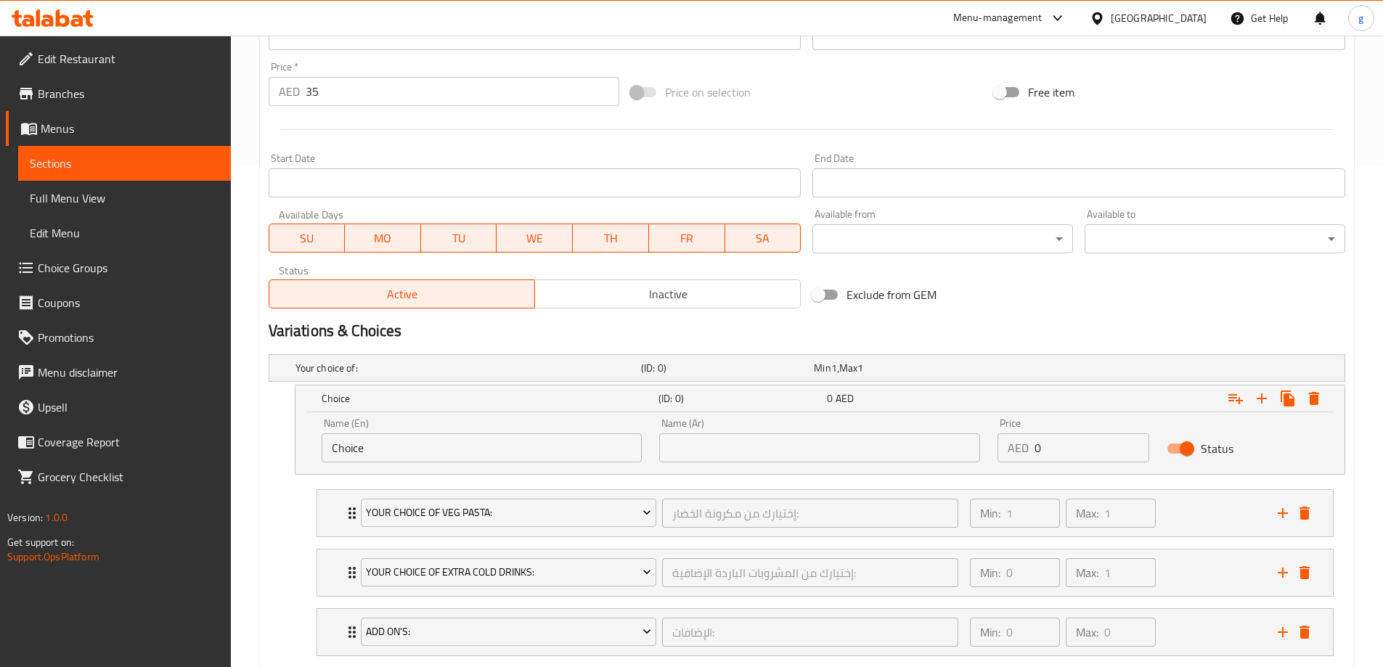
drag, startPoint x: 402, startPoint y: 450, endPoint x: 245, endPoint y: 471, distance: 158.4
click at [245, 471] on div "Home / Restaurants management / Menus / Sections / item / update Budget Combo s…" at bounding box center [807, 145] width 1153 height 1222
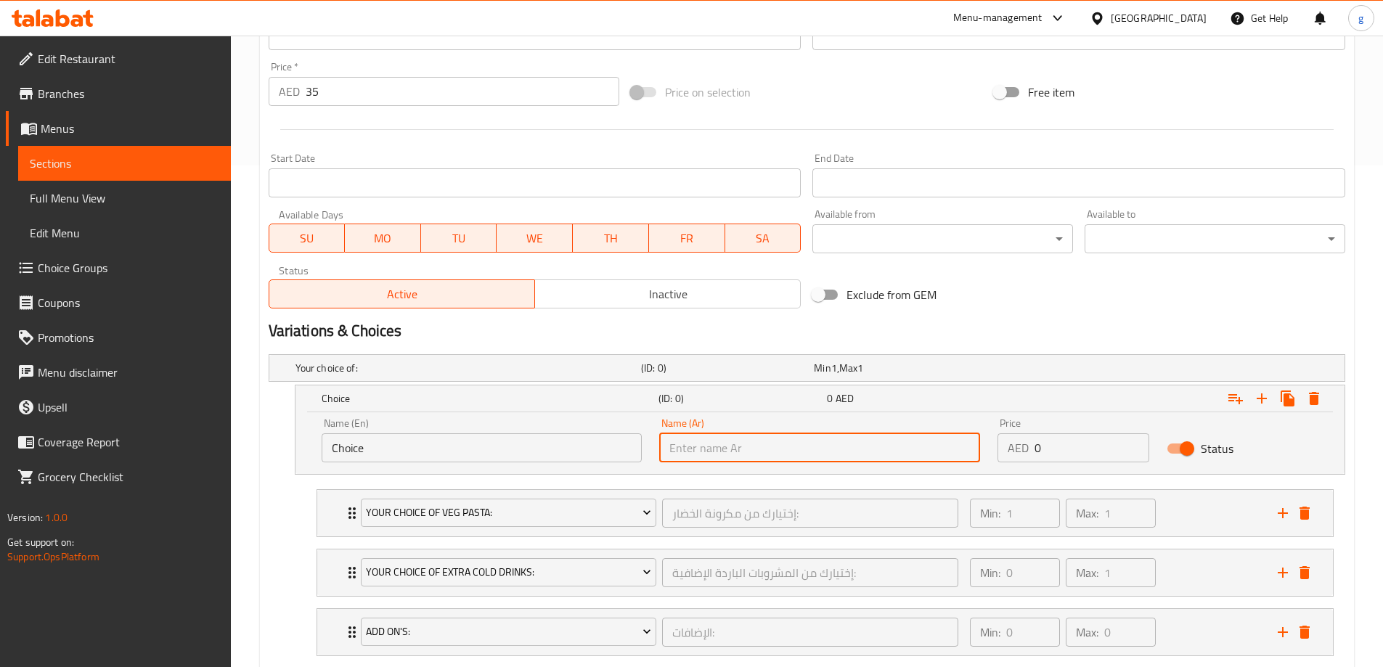
click at [677, 458] on input "text" at bounding box center [819, 448] width 321 height 29
click at [330, 375] on h5 "Your choice of:" at bounding box center [466, 368] width 340 height 15
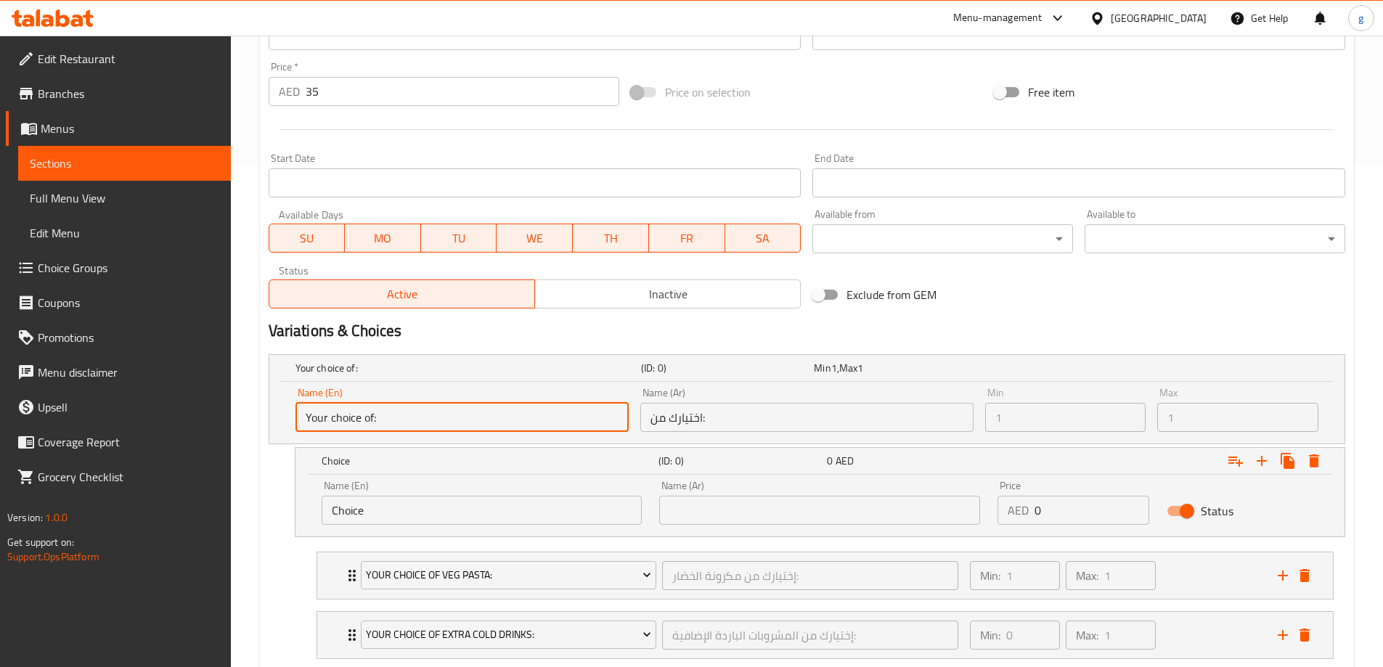
drag, startPoint x: 381, startPoint y: 423, endPoint x: 332, endPoint y: 442, distance: 53.1
click at [270, 428] on div "Name (En) Your choice of: Name (En) Name (Ar) اختيارك من: Name (Ar) Min 1 Min M…" at bounding box center [807, 413] width 1076 height 62
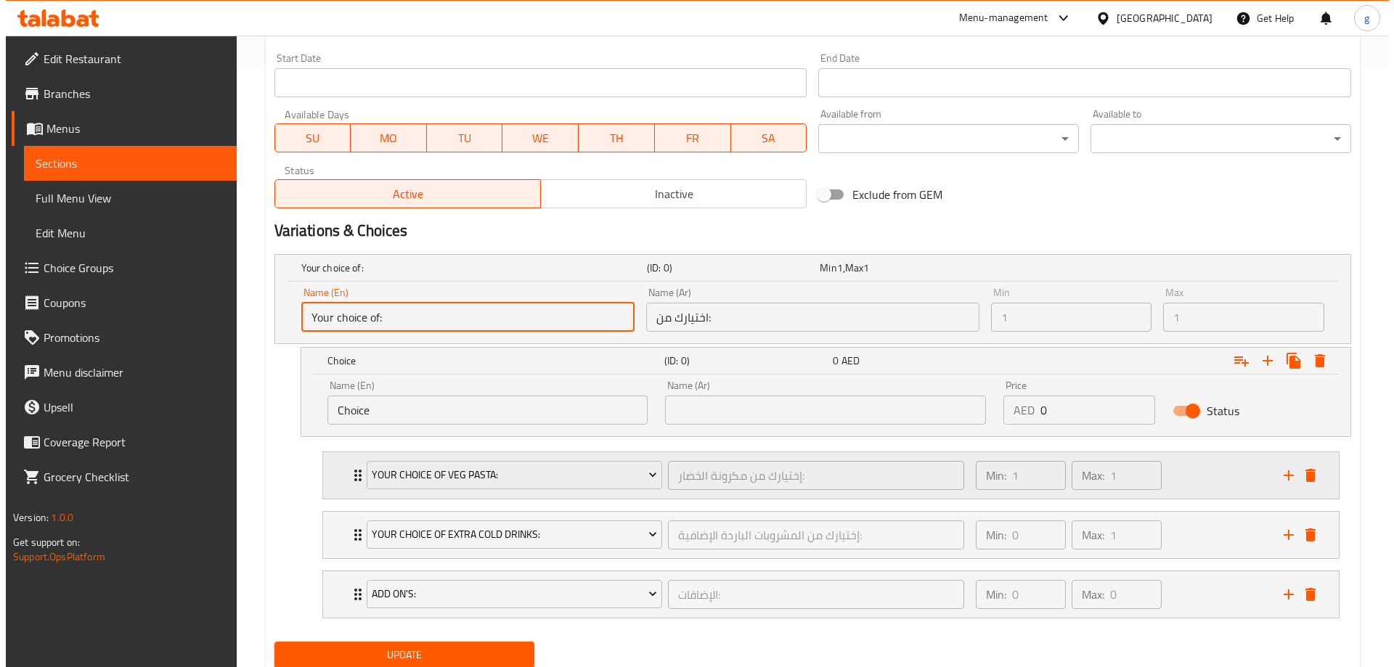
scroll to position [653, 0]
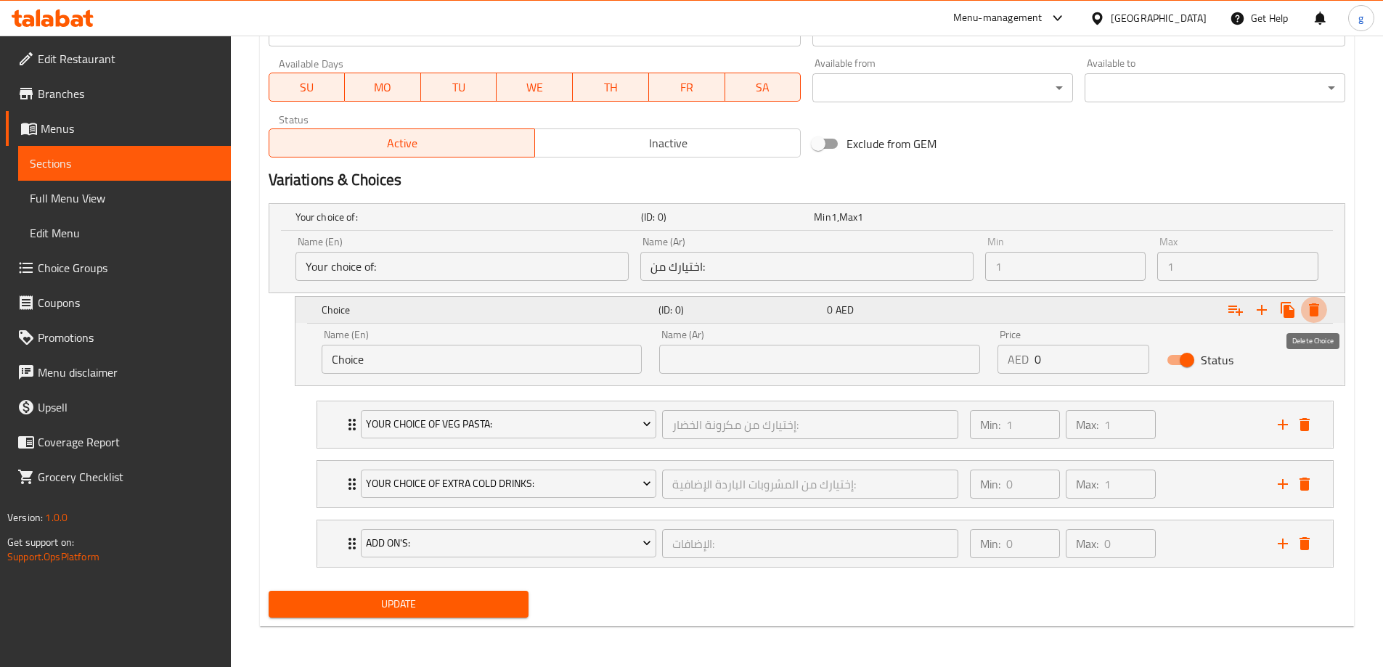
click at [1322, 313] on icon "Expand" at bounding box center [1314, 309] width 17 height 17
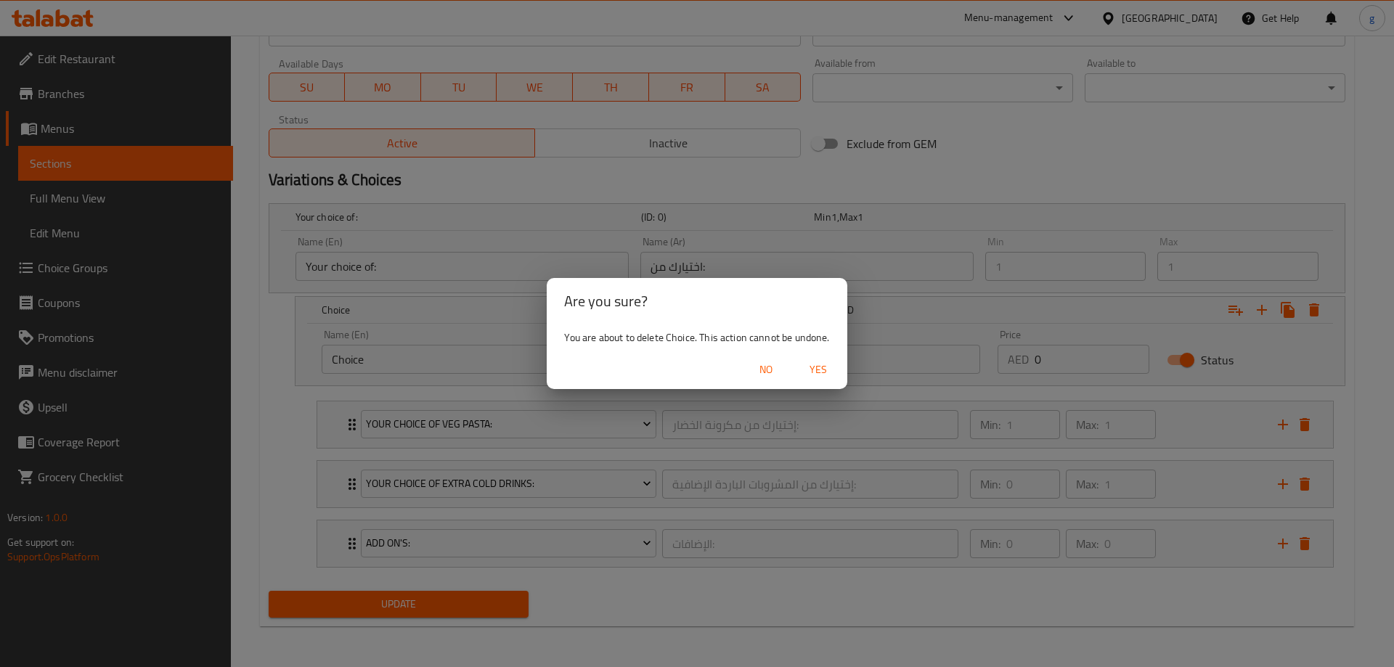
click at [808, 371] on span "Yes" at bounding box center [818, 370] width 35 height 18
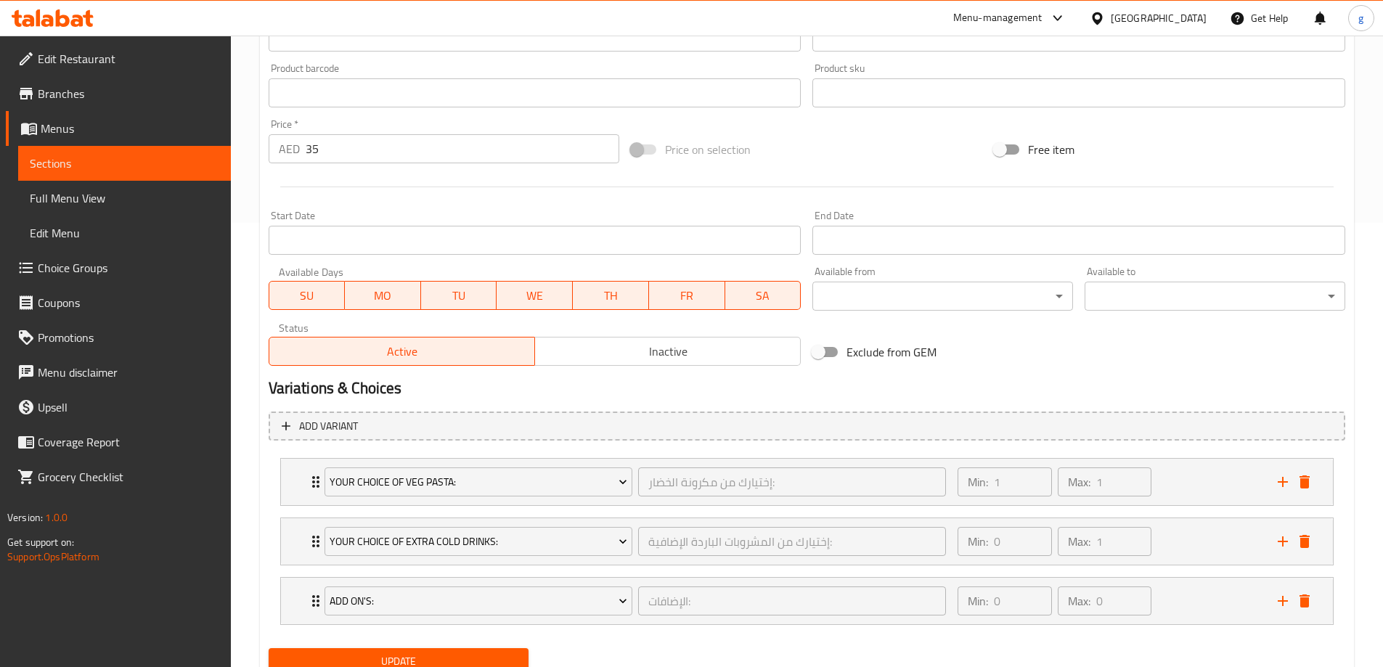
scroll to position [502, 0]
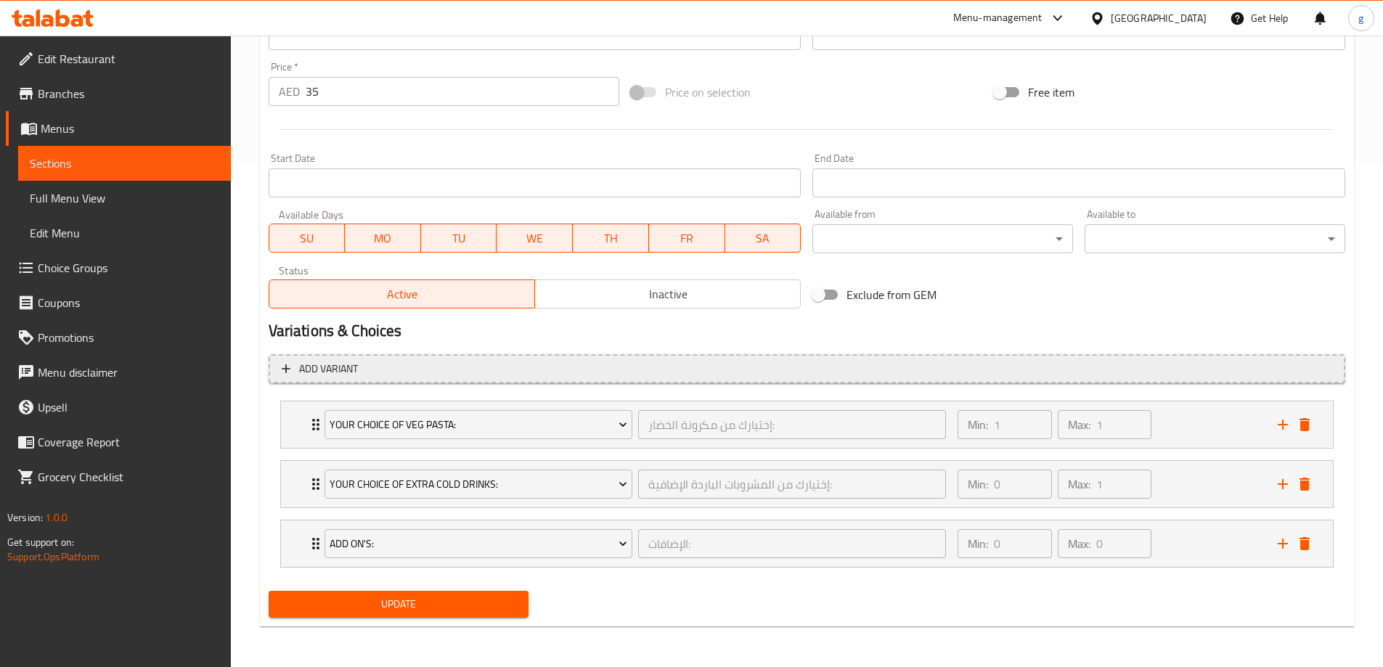
click at [439, 370] on span "Add variant" at bounding box center [807, 369] width 1051 height 18
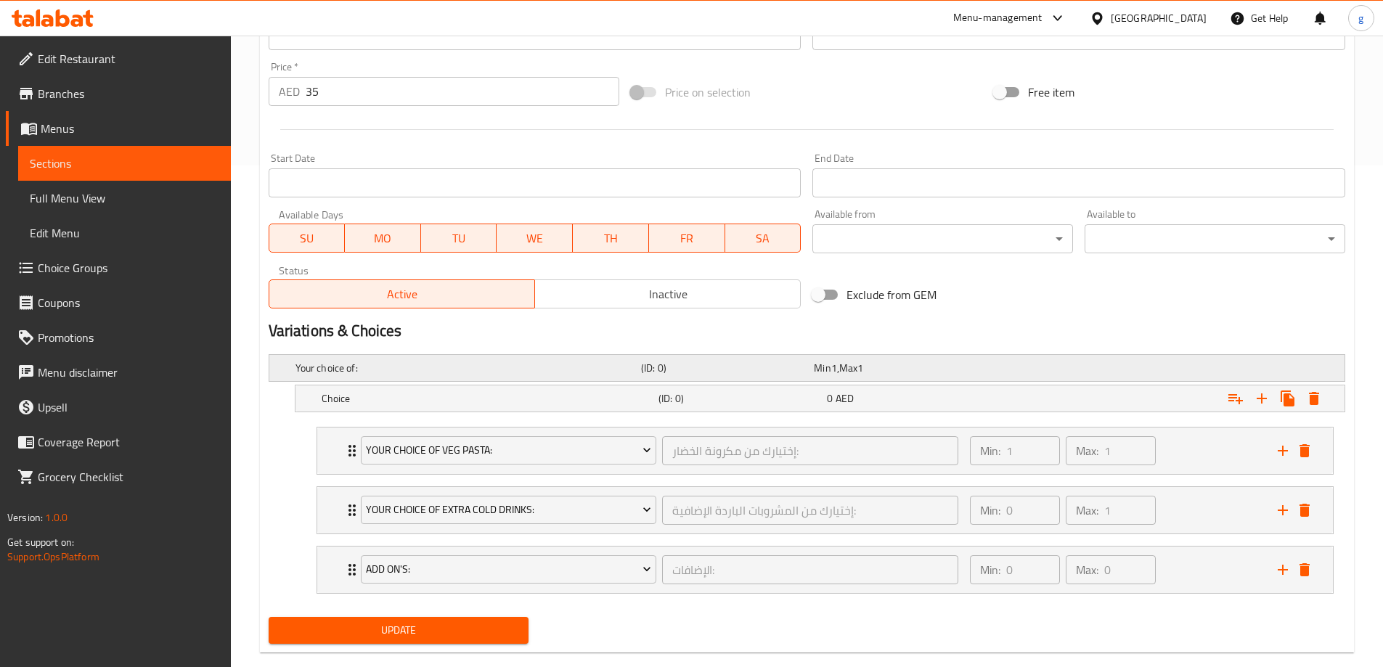
click at [338, 374] on h5 "Your choice of:" at bounding box center [466, 368] width 340 height 15
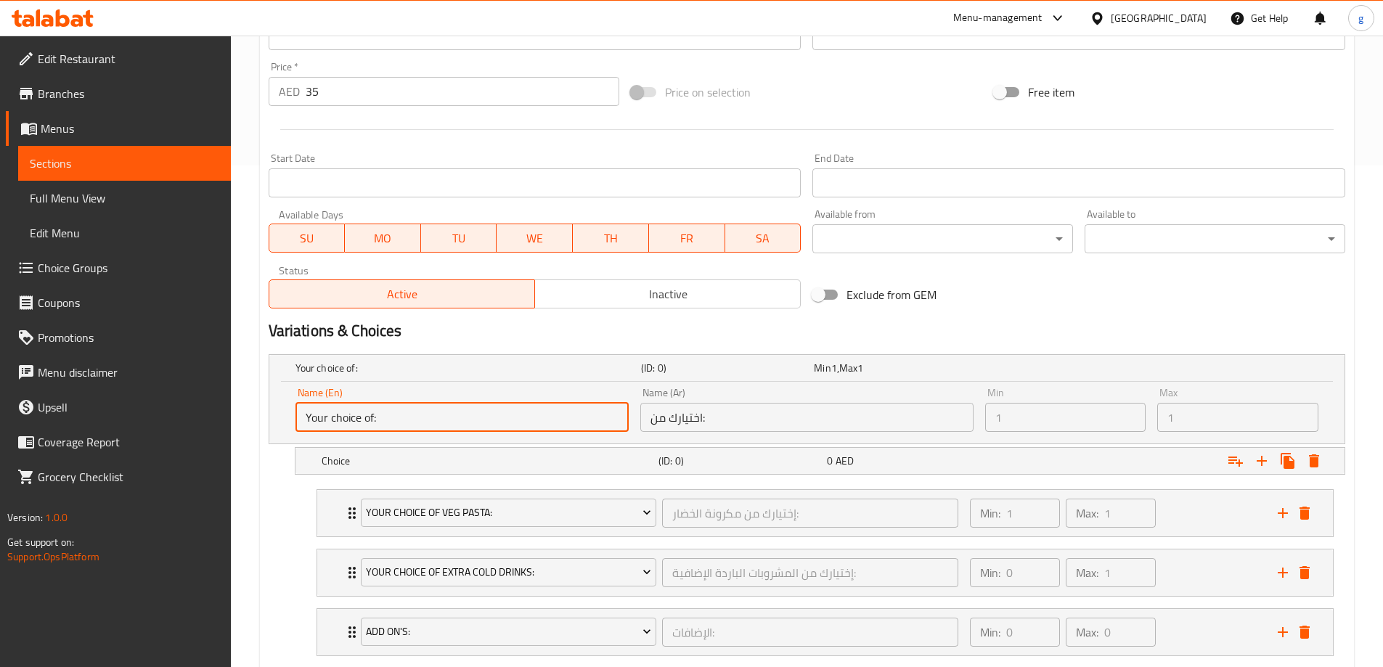
drag, startPoint x: 430, startPoint y: 427, endPoint x: 283, endPoint y: 426, distance: 146.7
click at [283, 426] on div "Name (En) Your choice of: Name (En) Name (Ar) اختيارك من: Name (Ar) Min 1 Min M…" at bounding box center [807, 413] width 1076 height 62
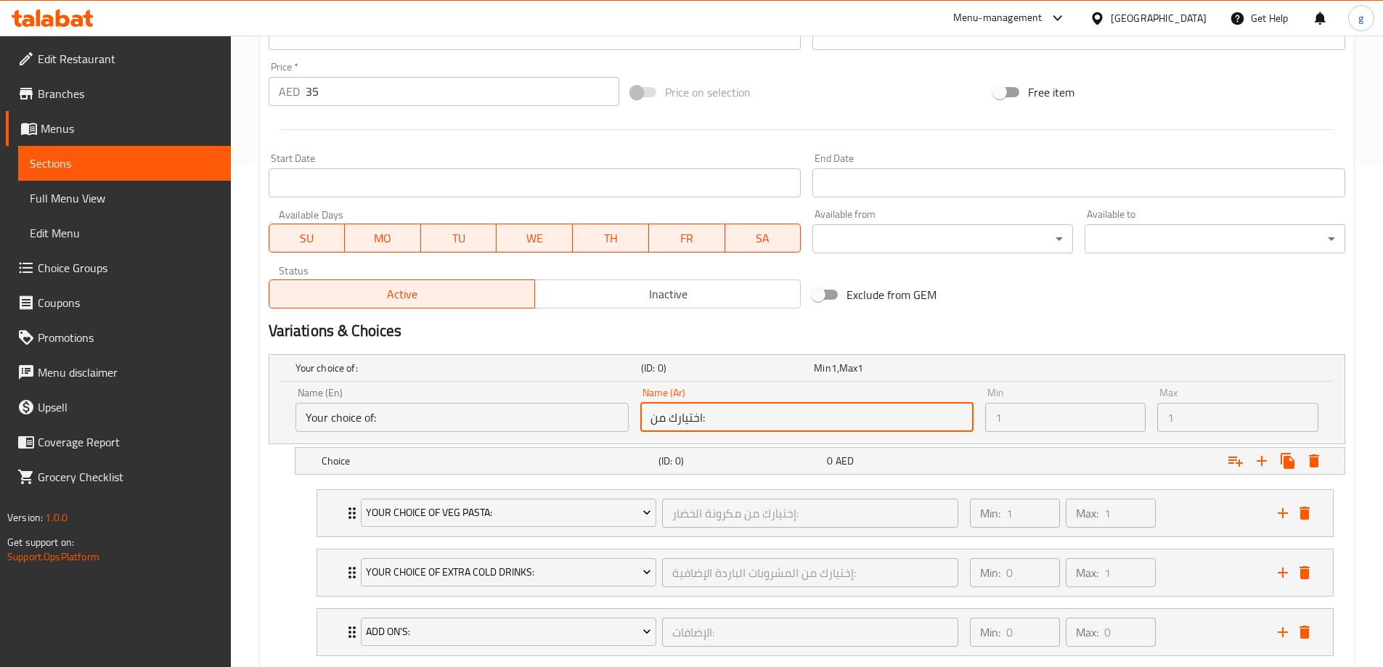
drag, startPoint x: 741, startPoint y: 424, endPoint x: 623, endPoint y: 431, distance: 118.6
click at [623, 431] on div "Name (En) Your choice of: Name (En) Name (Ar) اختيارك من: Name (Ar) Min 1 Min M…" at bounding box center [807, 410] width 1035 height 56
click at [712, 459] on h5 "(ID: 0)" at bounding box center [740, 461] width 163 height 15
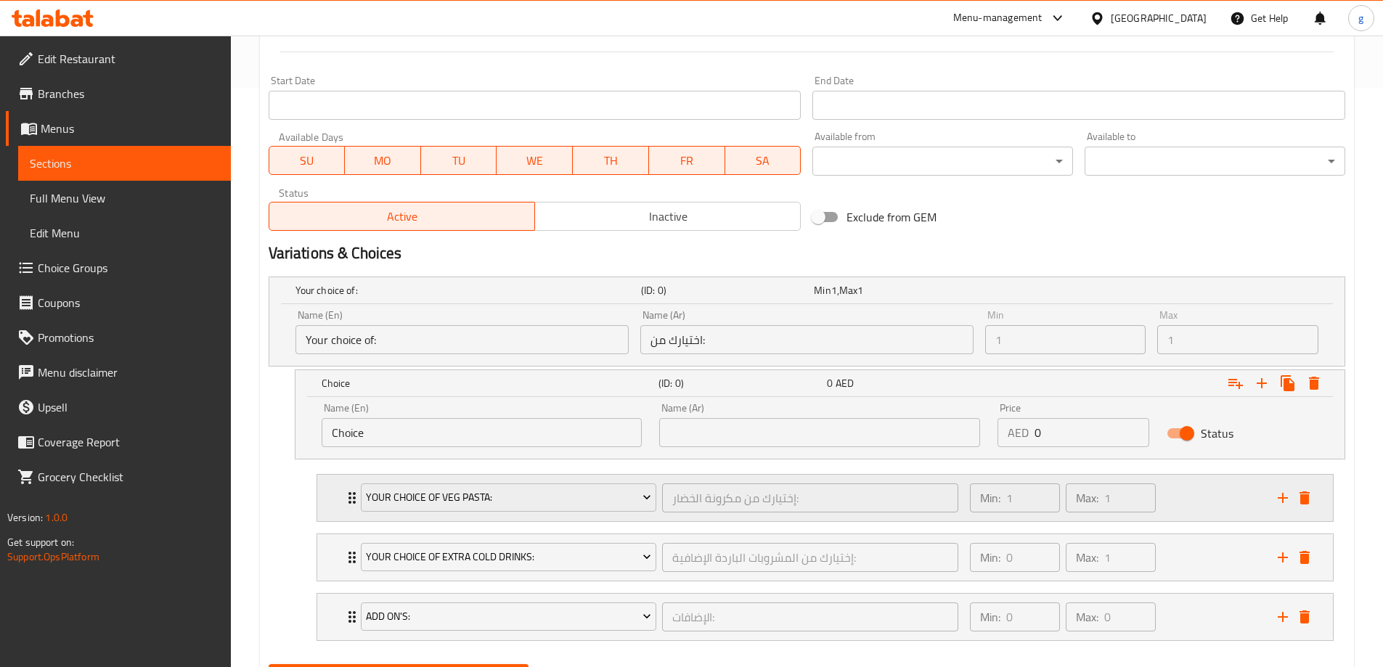
scroll to position [653, 0]
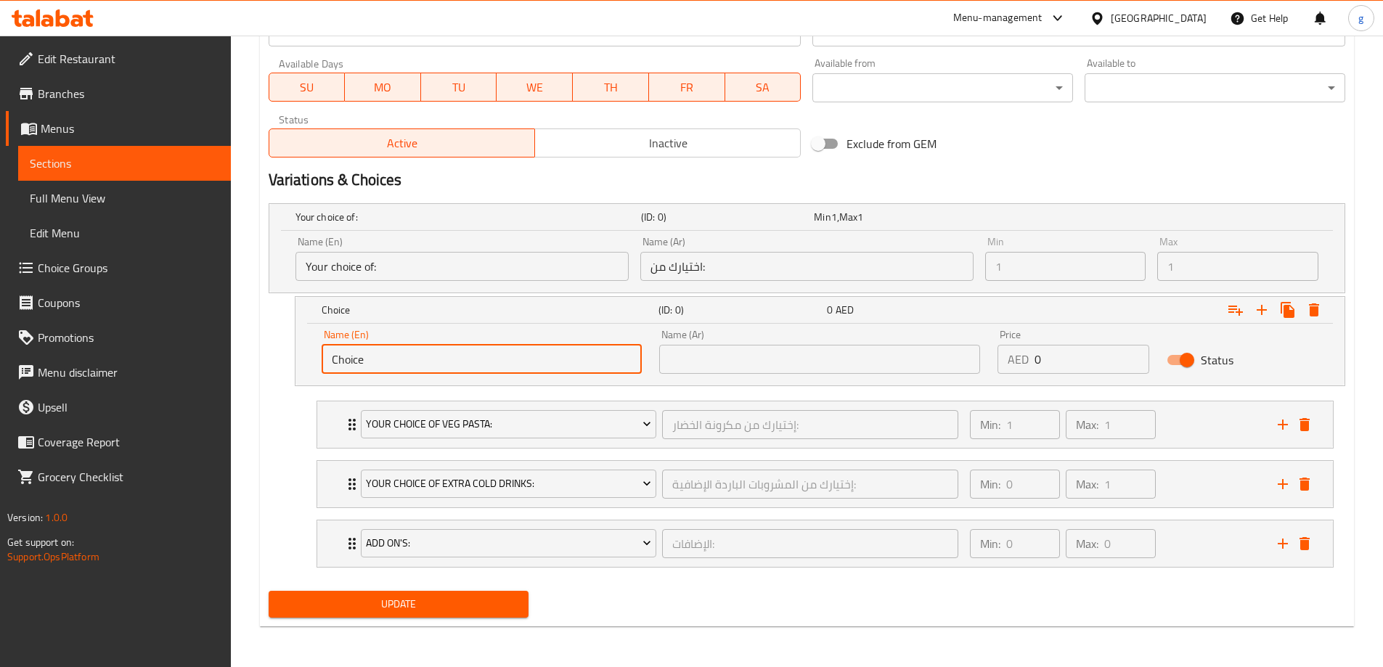
drag, startPoint x: 370, startPoint y: 359, endPoint x: 349, endPoint y: 357, distance: 21.2
click at [304, 360] on div "Name (En) Choice Name (En) Name (Ar) Name (Ar) Price AED 0 Price Status" at bounding box center [820, 355] width 1049 height 62
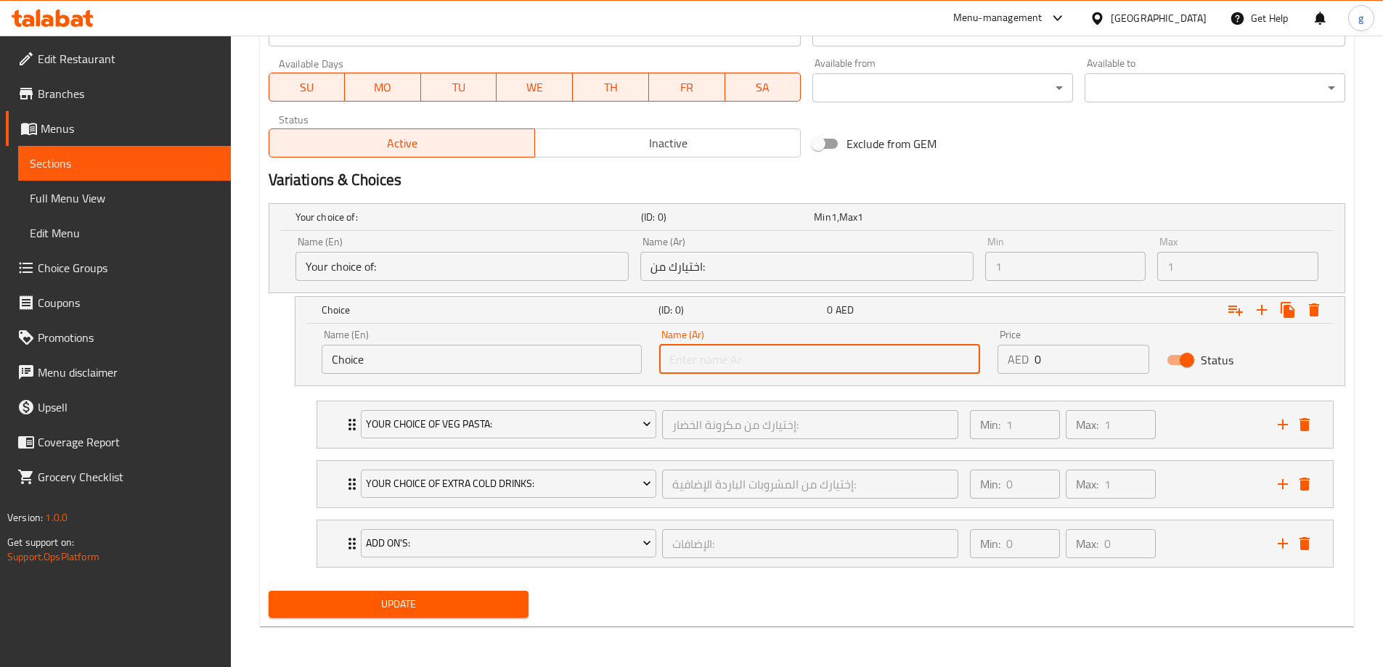
click at [699, 354] on input "text" at bounding box center [819, 359] width 321 height 29
click at [452, 356] on input "Choice" at bounding box center [482, 359] width 321 height 29
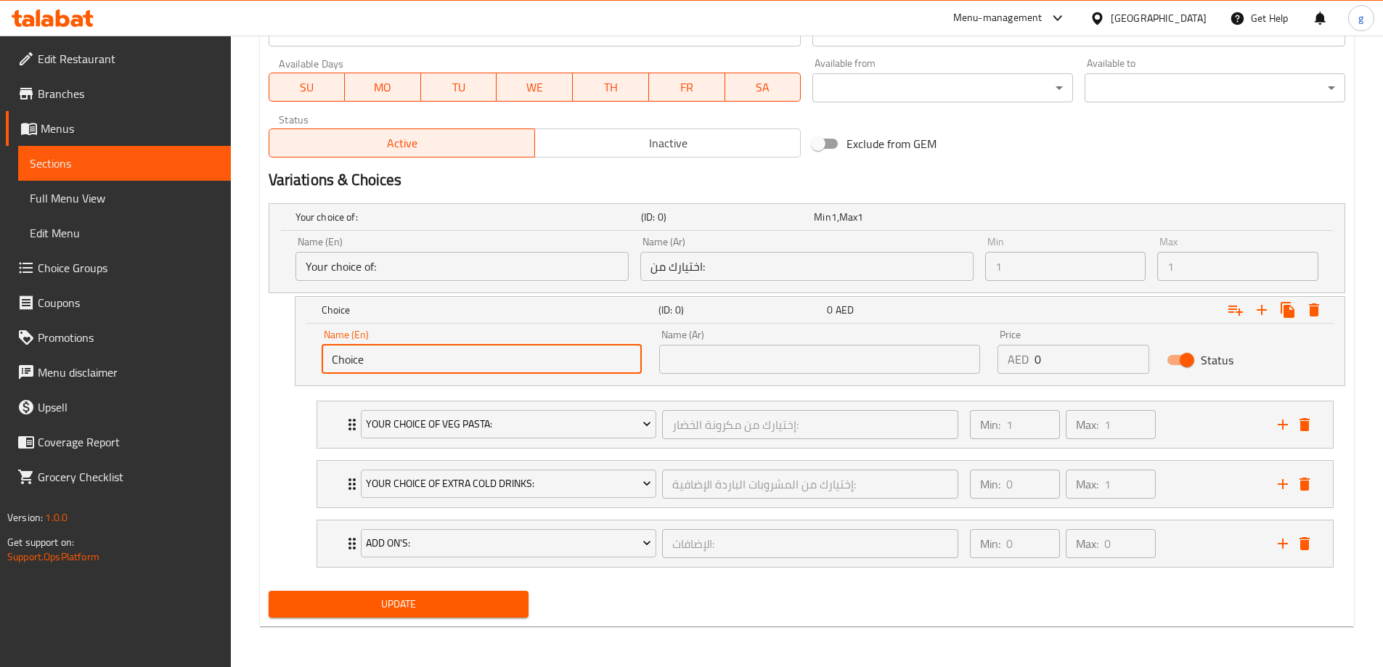
drag, startPoint x: 447, startPoint y: 357, endPoint x: 325, endPoint y: 372, distance: 123.0
click at [317, 372] on div "Name (En) Choice Name (En)" at bounding box center [482, 352] width 338 height 62
click at [1049, 354] on input "0" at bounding box center [1092, 359] width 115 height 29
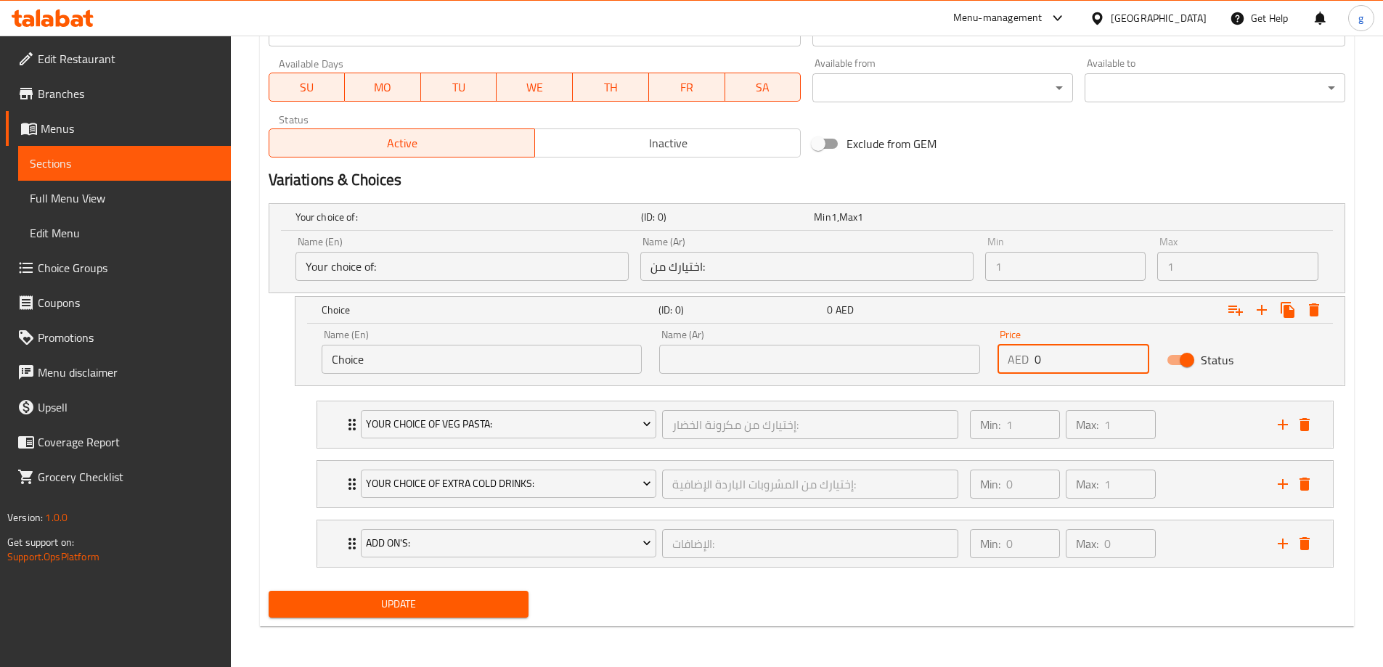
click at [1049, 354] on input "0" at bounding box center [1092, 359] width 115 height 29
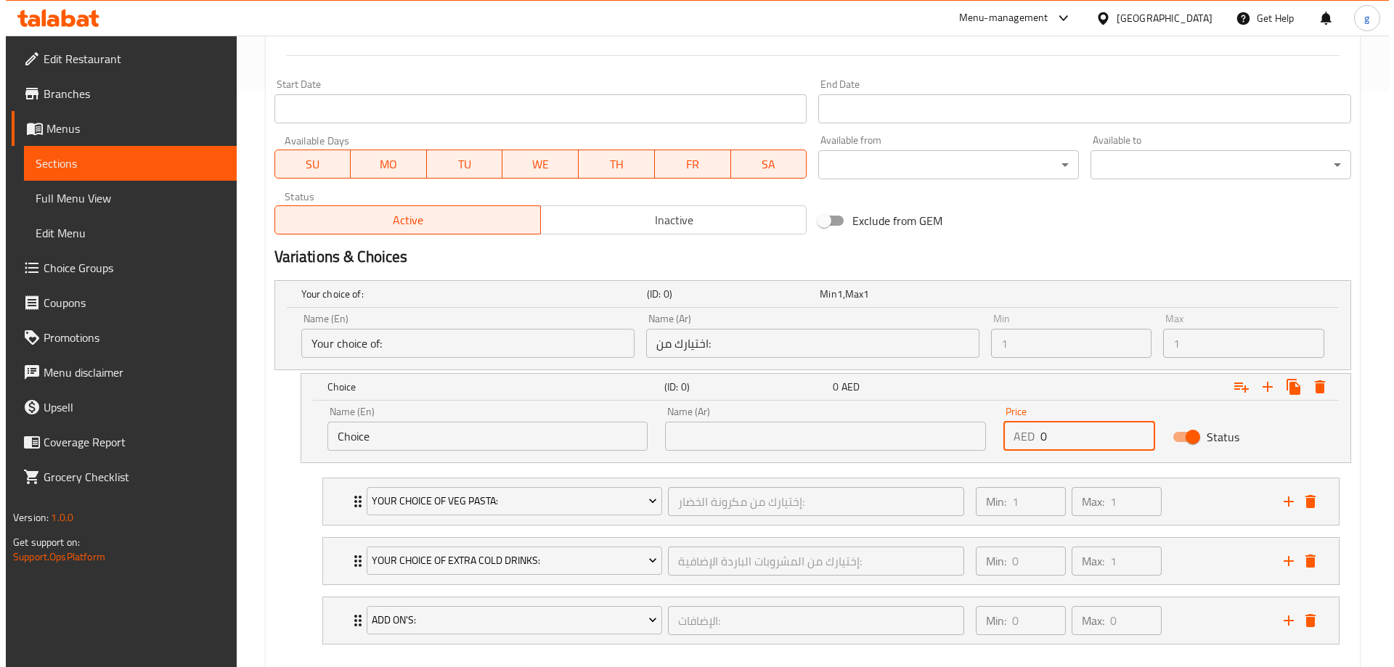
scroll to position [580, 0]
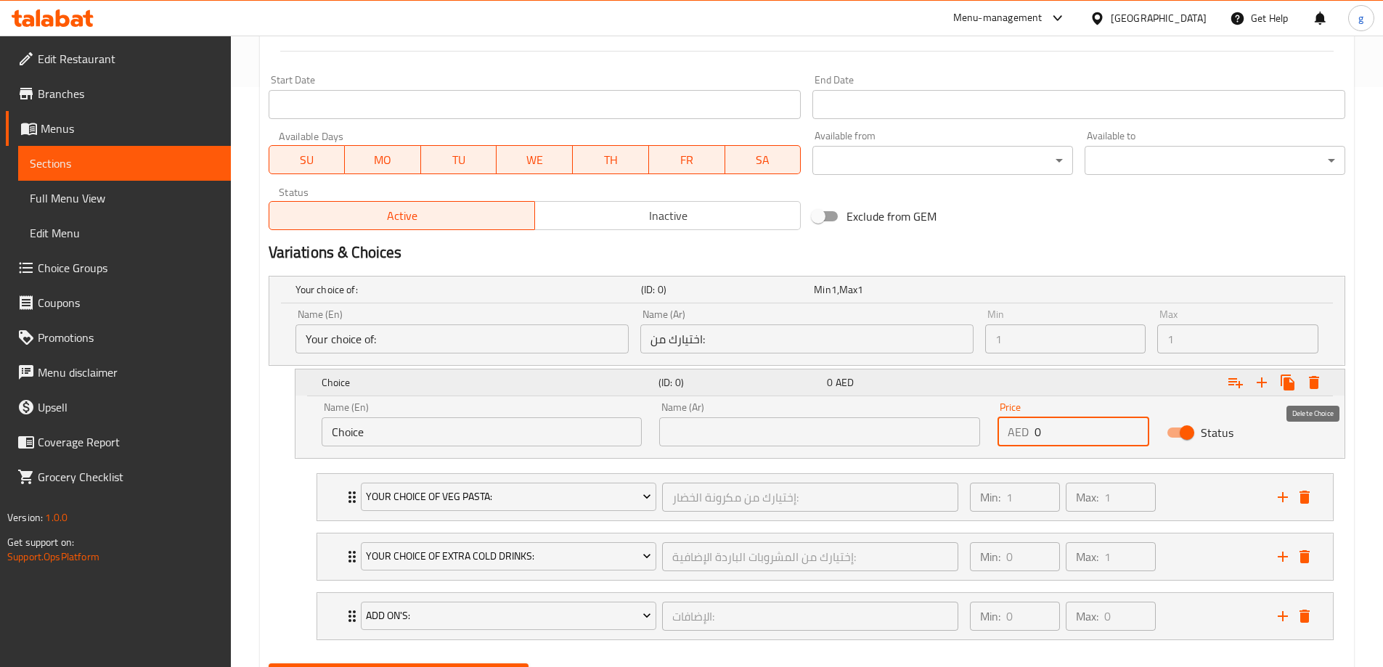
click at [1318, 381] on icon "Expand" at bounding box center [1314, 382] width 10 height 13
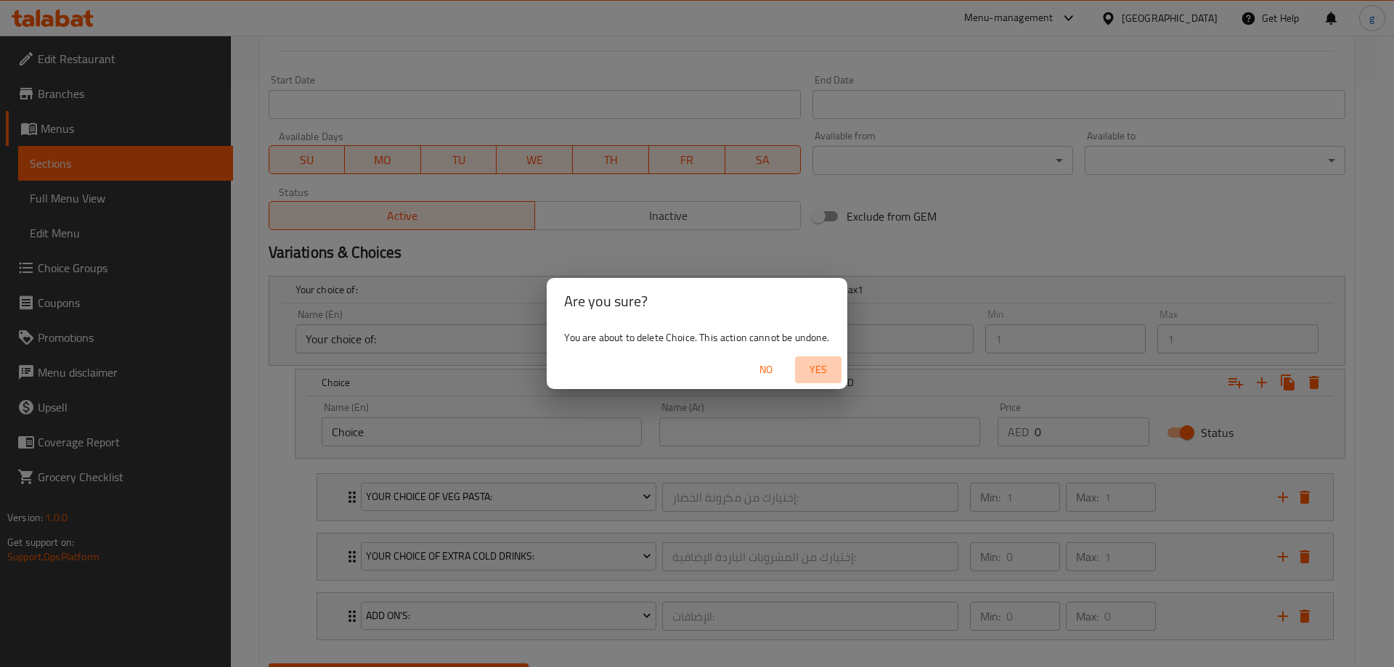
click at [833, 371] on span "Yes" at bounding box center [818, 370] width 35 height 18
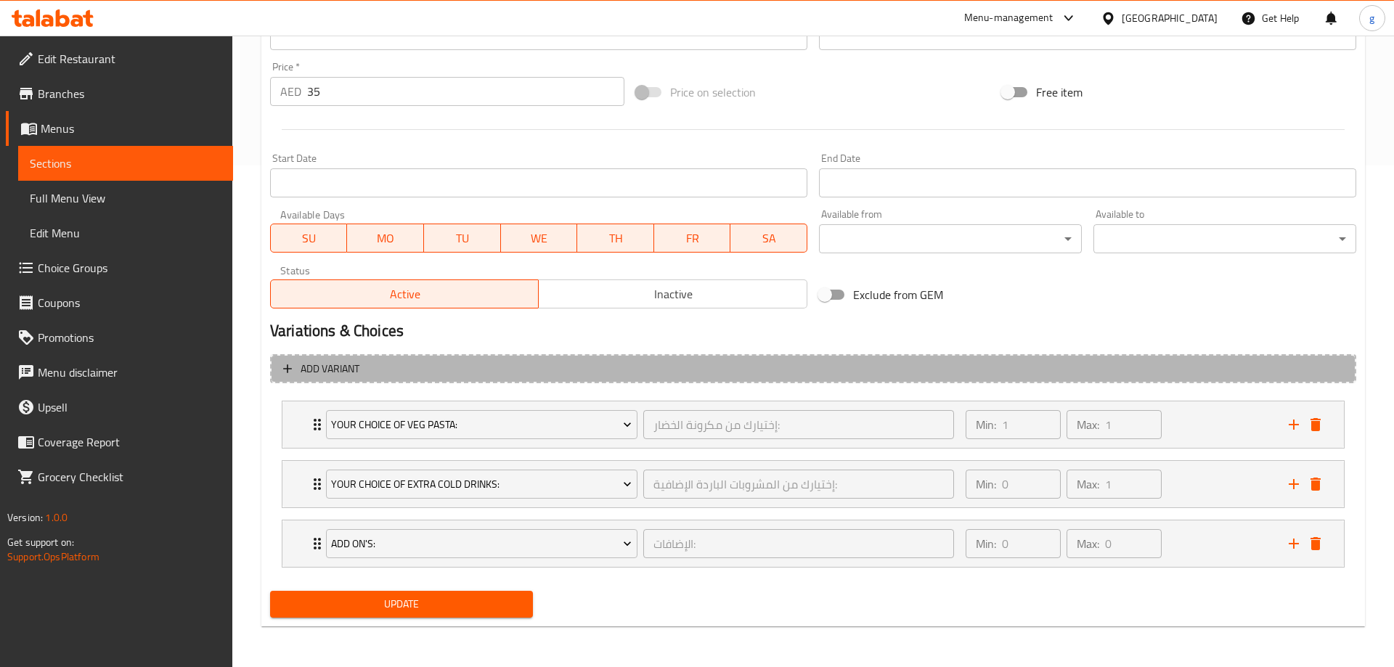
click at [833, 371] on span "Add variant" at bounding box center [813, 369] width 1060 height 18
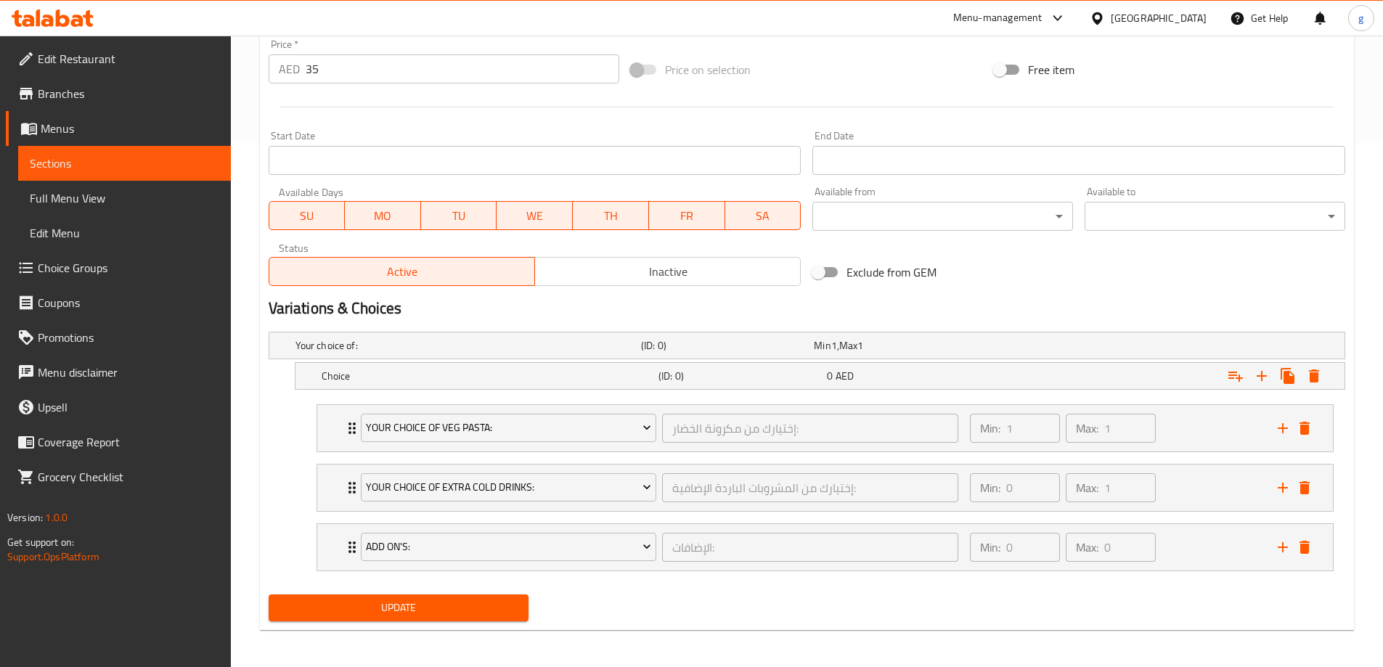
scroll to position [528, 0]
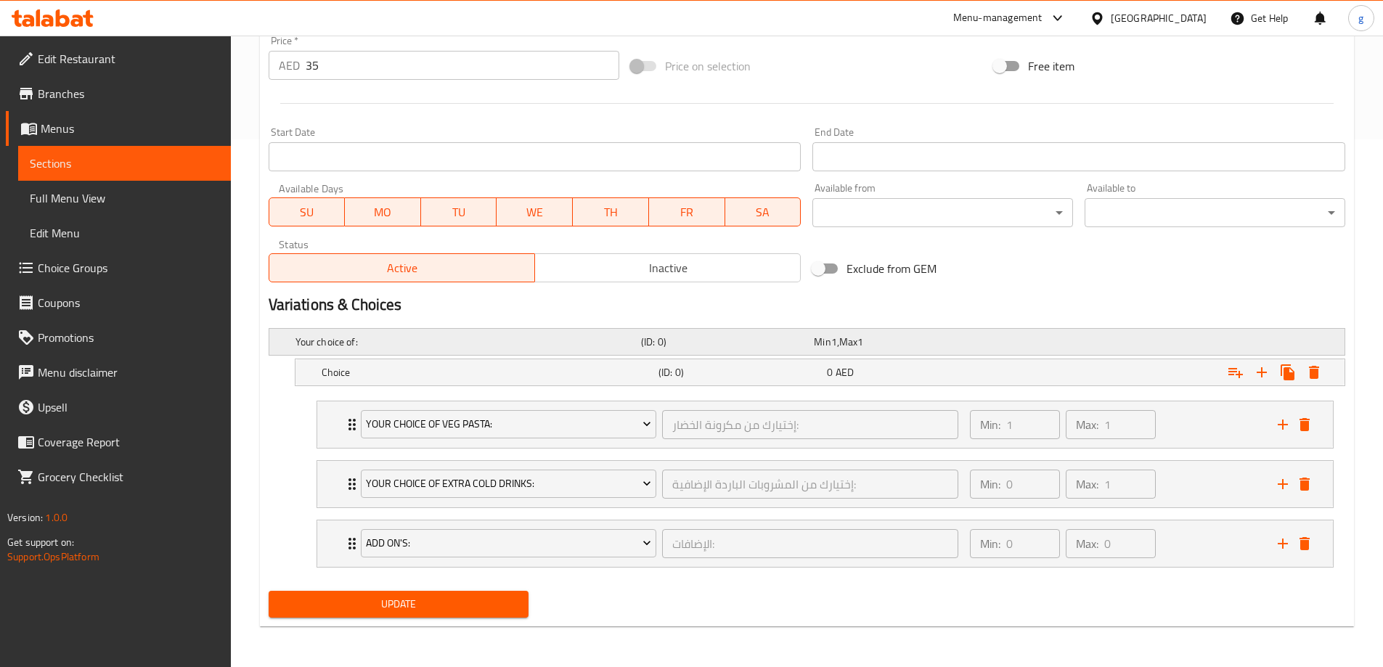
click at [525, 340] on h5 "Your choice of:" at bounding box center [466, 342] width 340 height 15
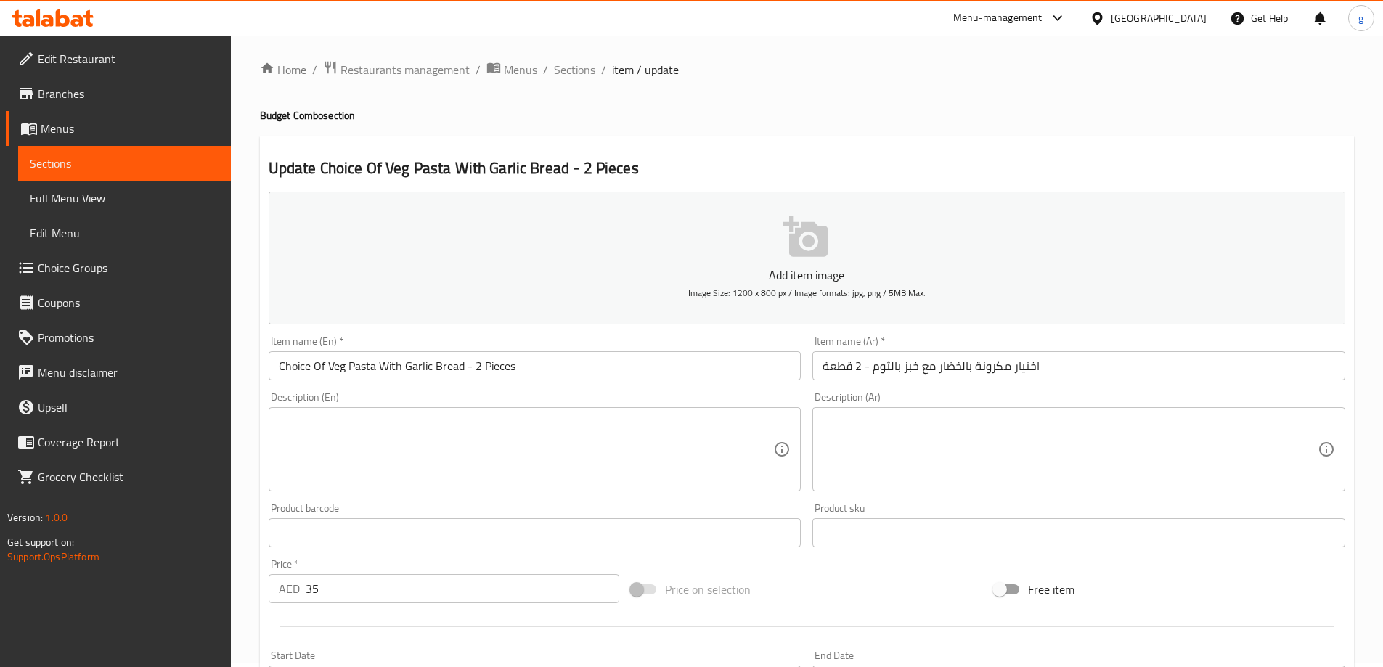
scroll to position [0, 0]
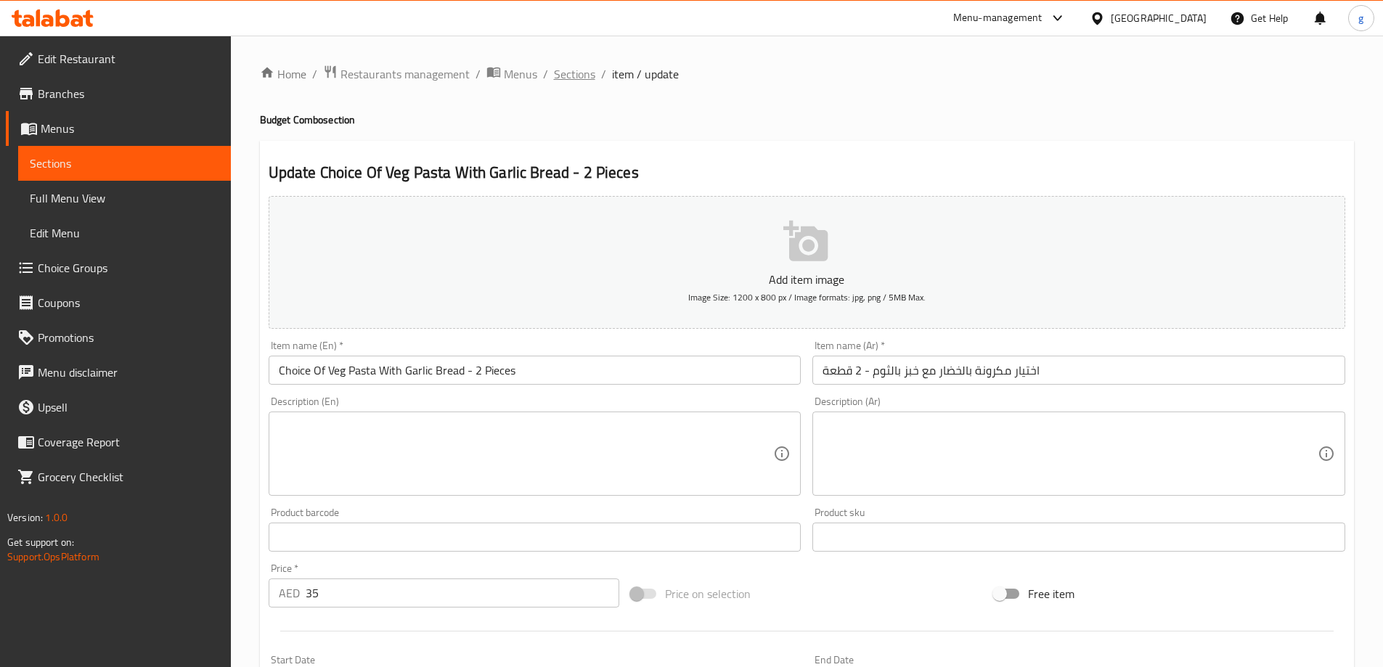
click at [574, 78] on span "Sections" at bounding box center [574, 73] width 41 height 17
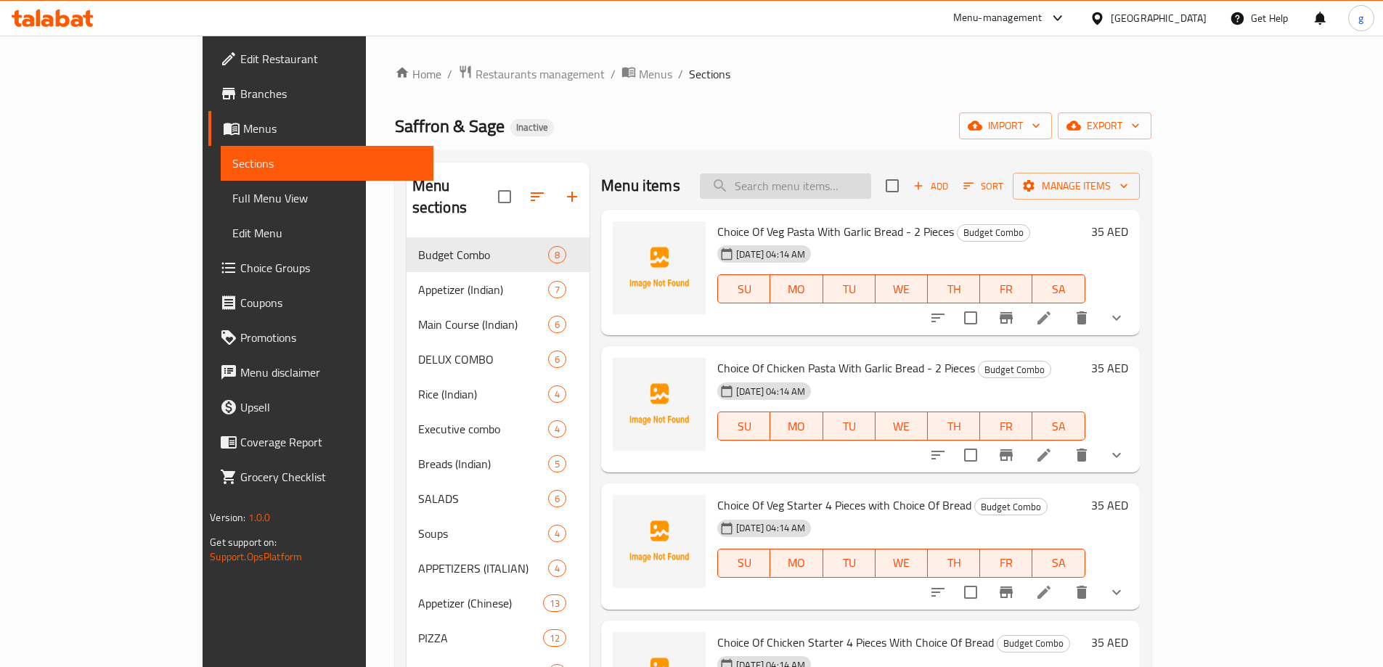
click at [871, 190] on input "search" at bounding box center [785, 186] width 171 height 25
paste input "VADA PAV / SAMOSA PAV"
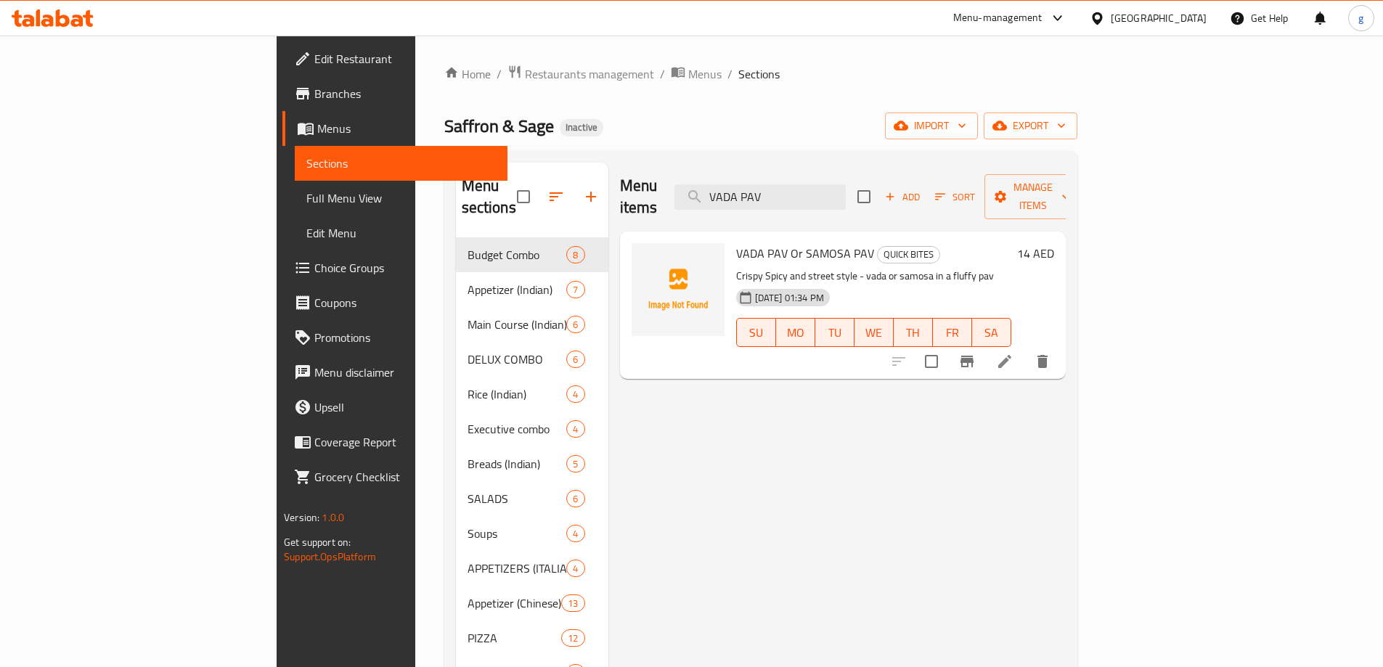
type input "VADA PAV"
click at [1012, 355] on icon at bounding box center [1005, 361] width 13 height 13
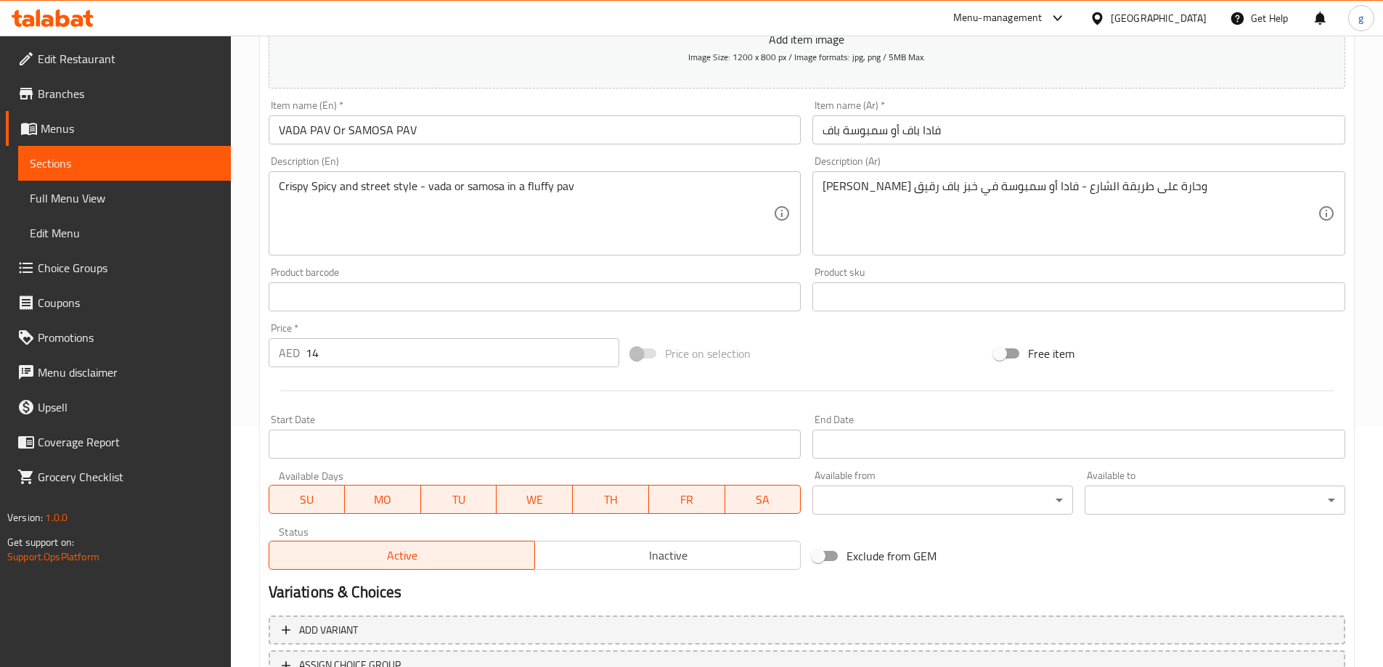
scroll to position [359, 0]
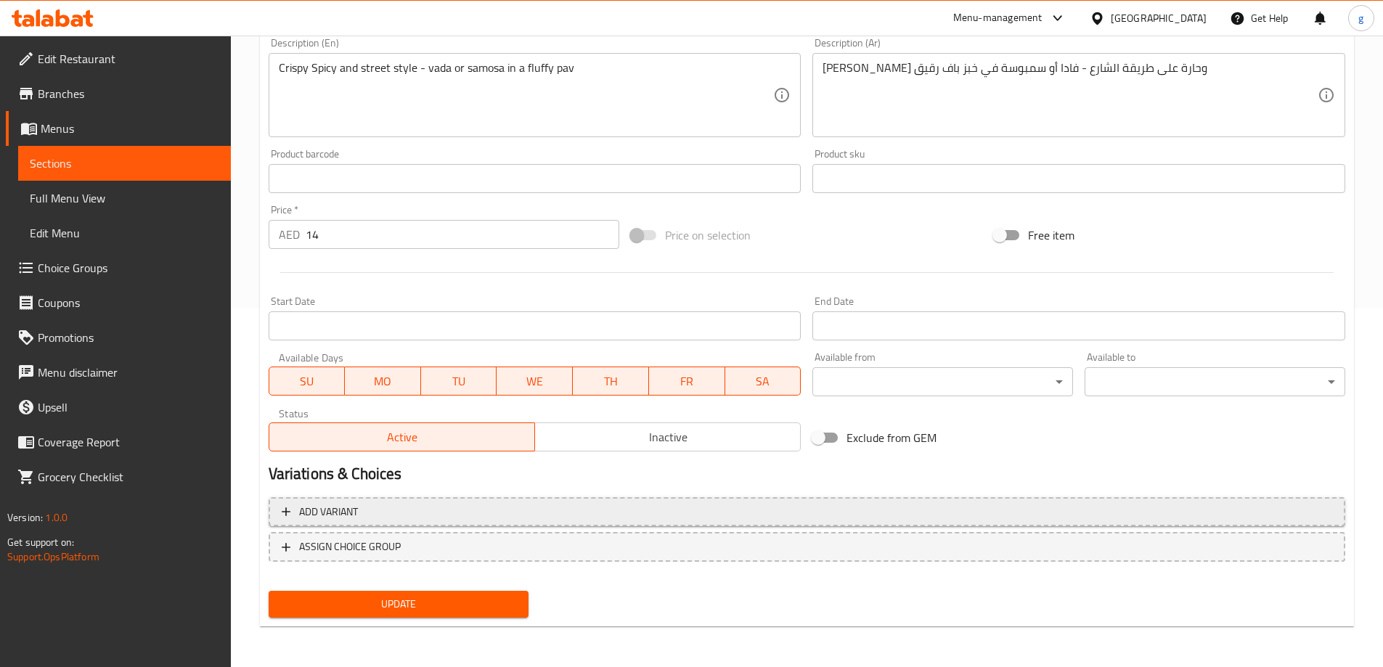
click at [389, 503] on span "Add variant" at bounding box center [807, 512] width 1051 height 18
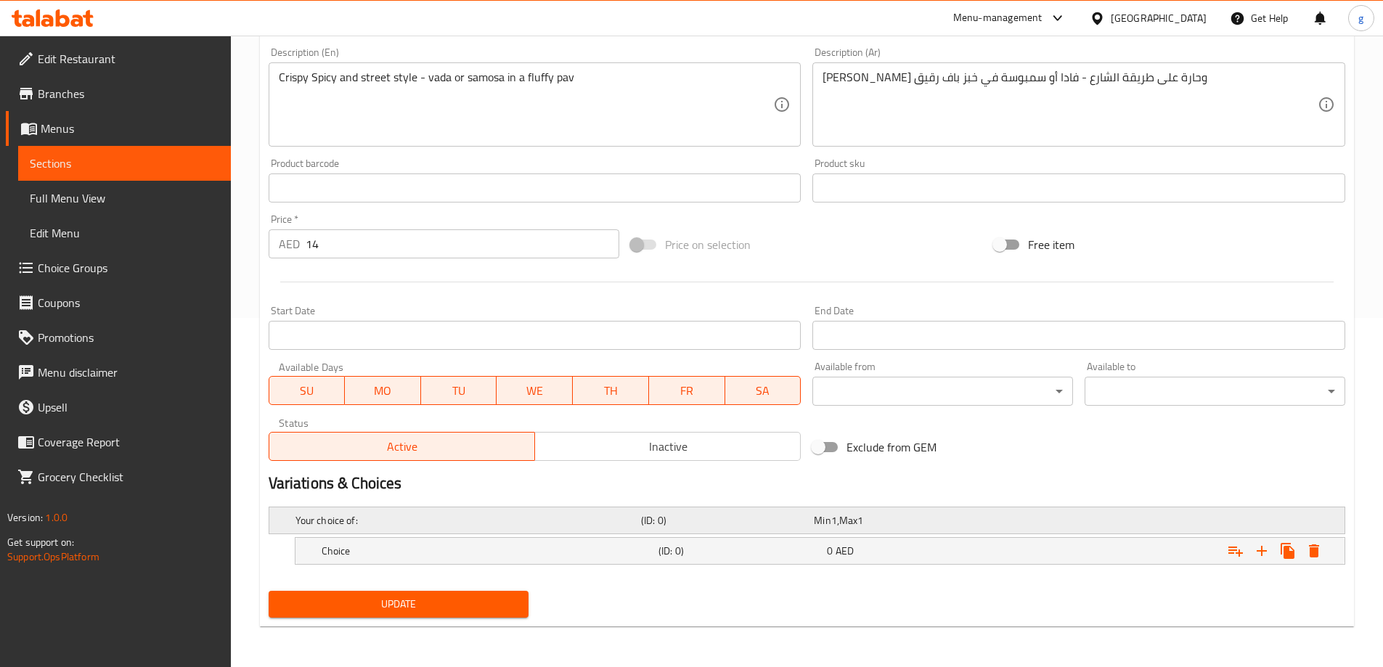
scroll to position [349, 0]
click at [598, 525] on h5 "Your choice of:" at bounding box center [466, 520] width 340 height 15
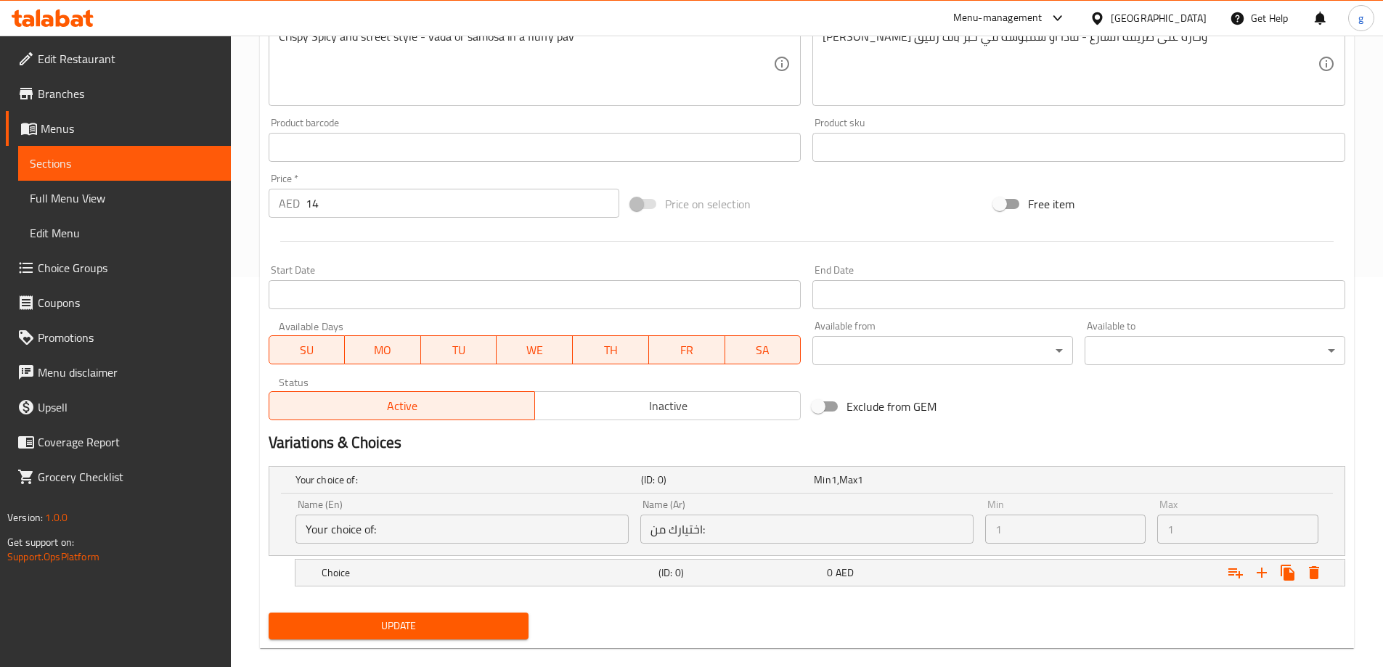
scroll to position [412, 0]
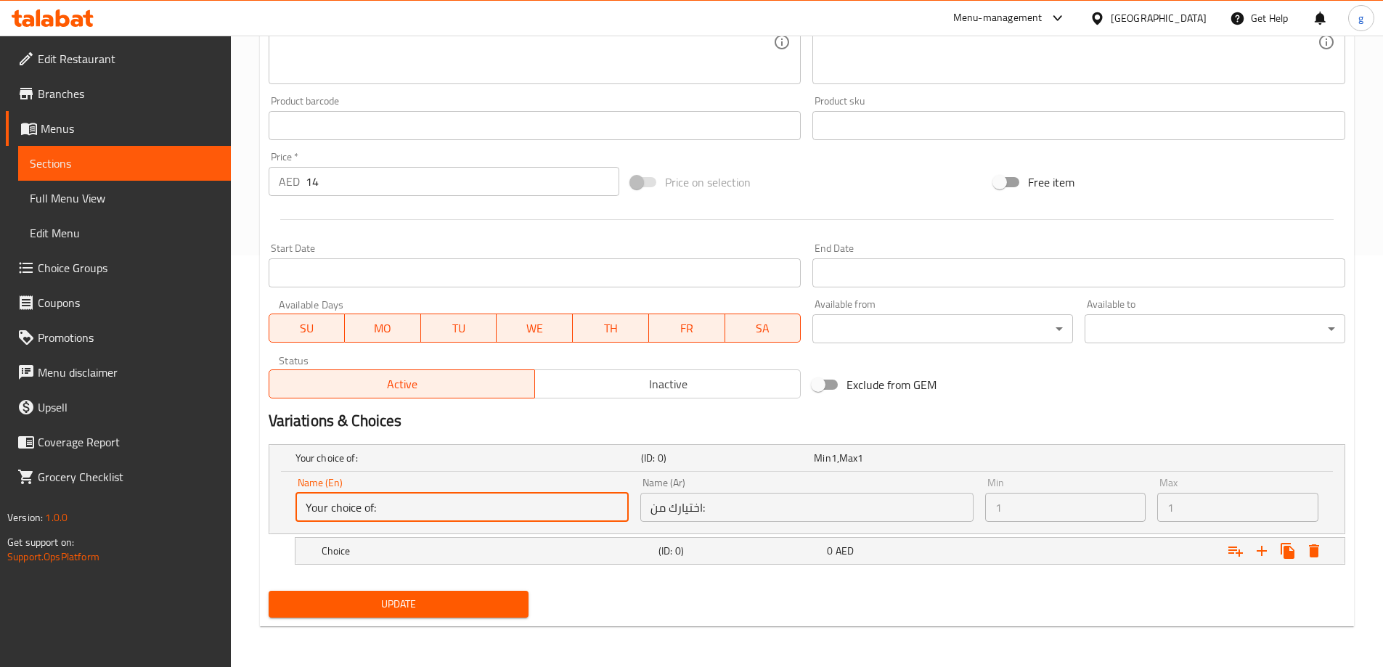
drag, startPoint x: 492, startPoint y: 505, endPoint x: 0, endPoint y: 543, distance: 493.1
click at [0, 543] on div "Edit Restaurant Branches Menus Sections Full Menu View Edit Menu Choice Groups …" at bounding box center [691, 146] width 1383 height 1044
click at [566, 562] on div "Choice (ID: 0) 0 AED" at bounding box center [825, 551] width 1012 height 32
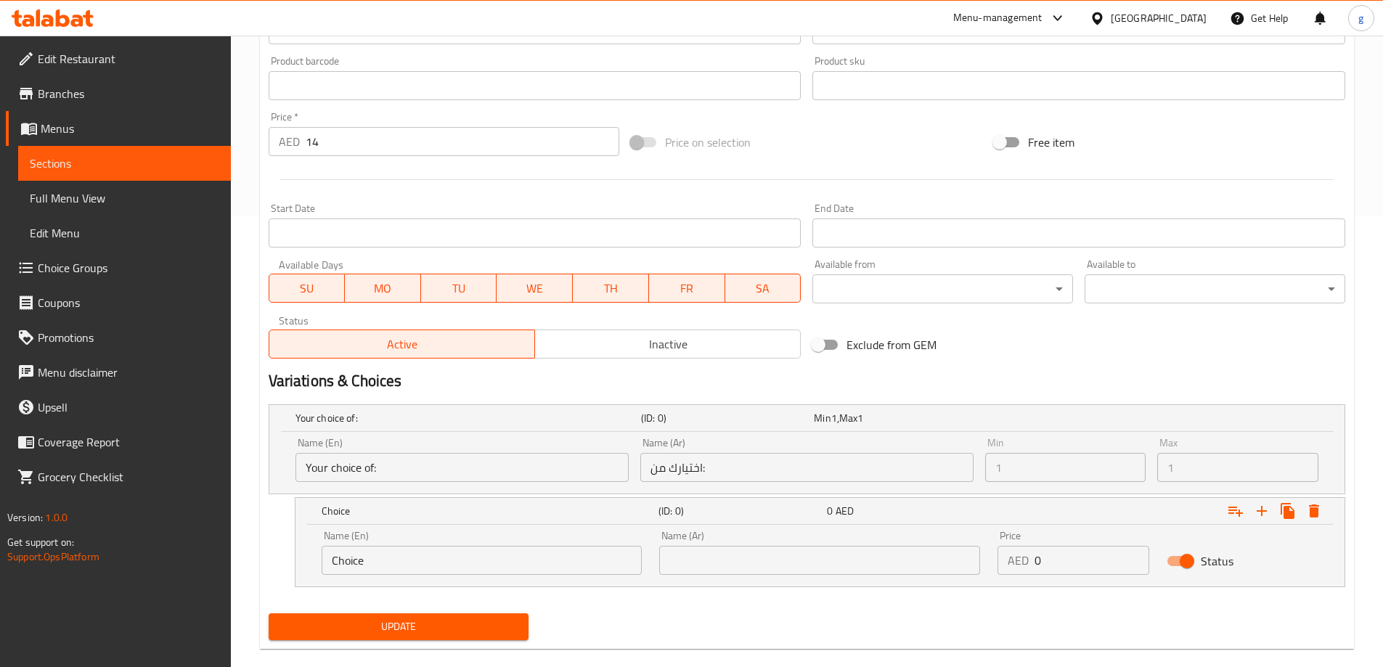
scroll to position [474, 0]
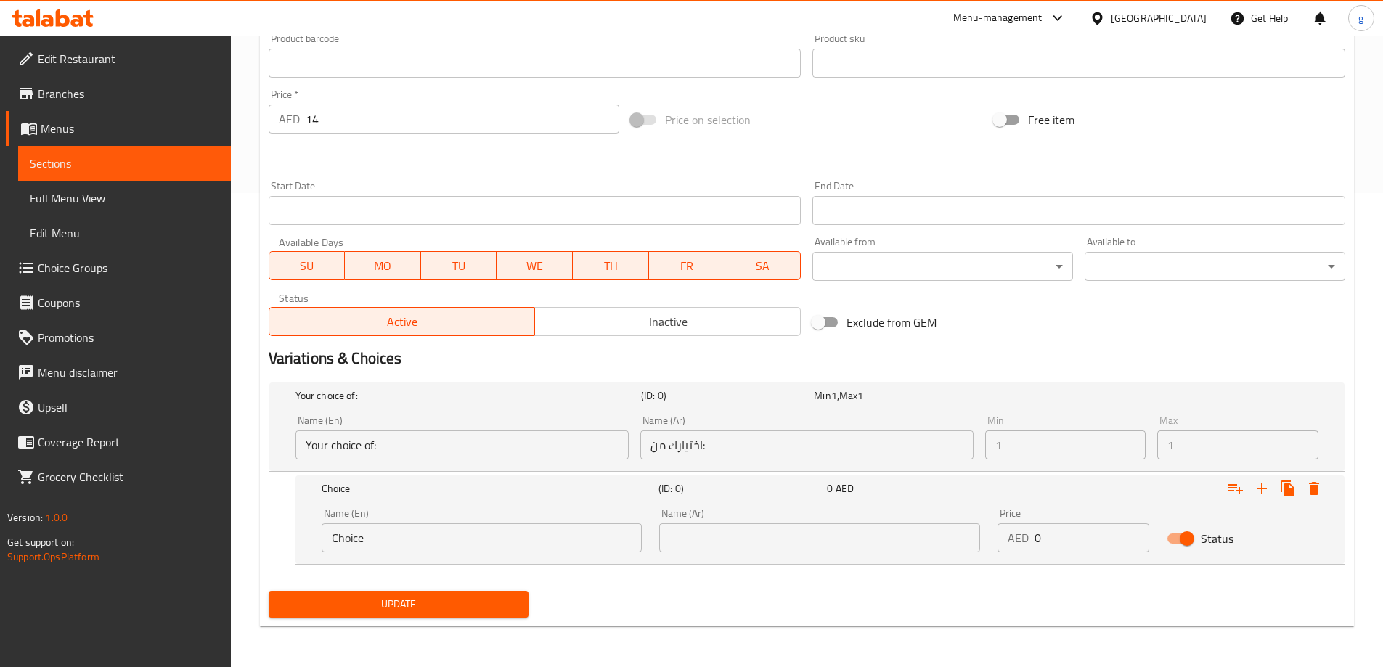
click at [421, 530] on input "Choice" at bounding box center [482, 538] width 321 height 29
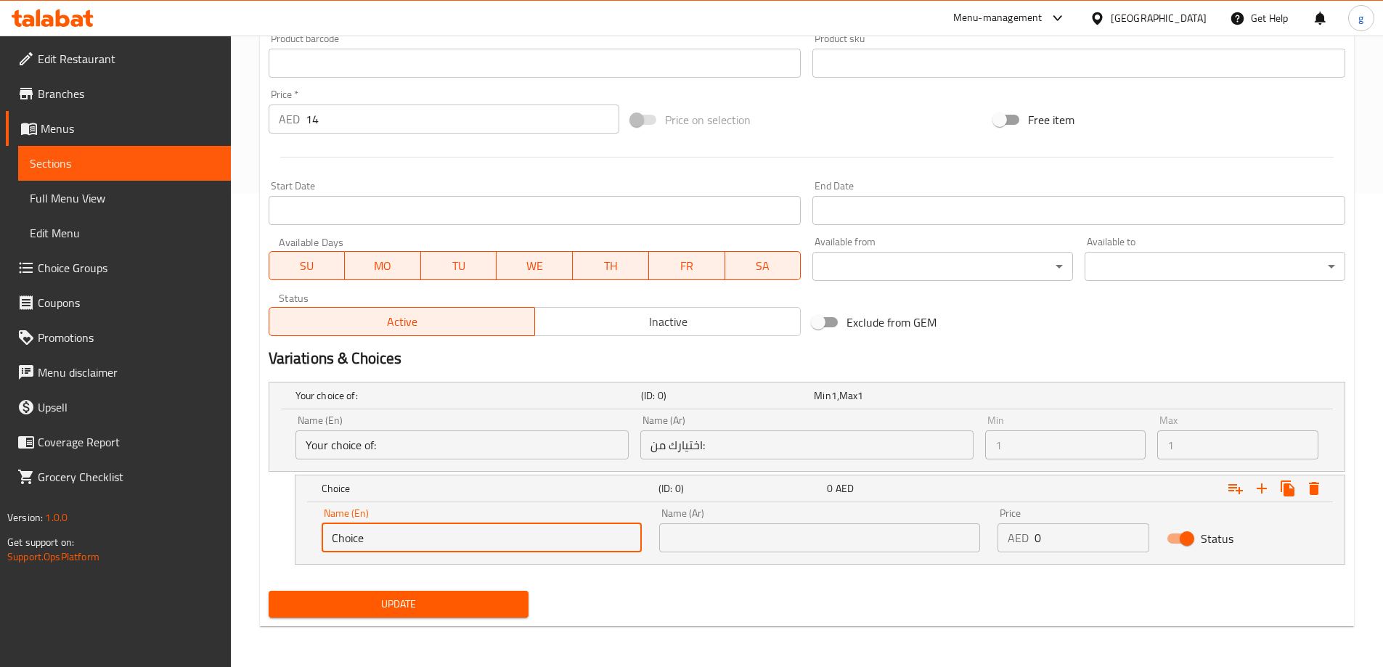
click at [421, 530] on input "Choice" at bounding box center [482, 538] width 321 height 29
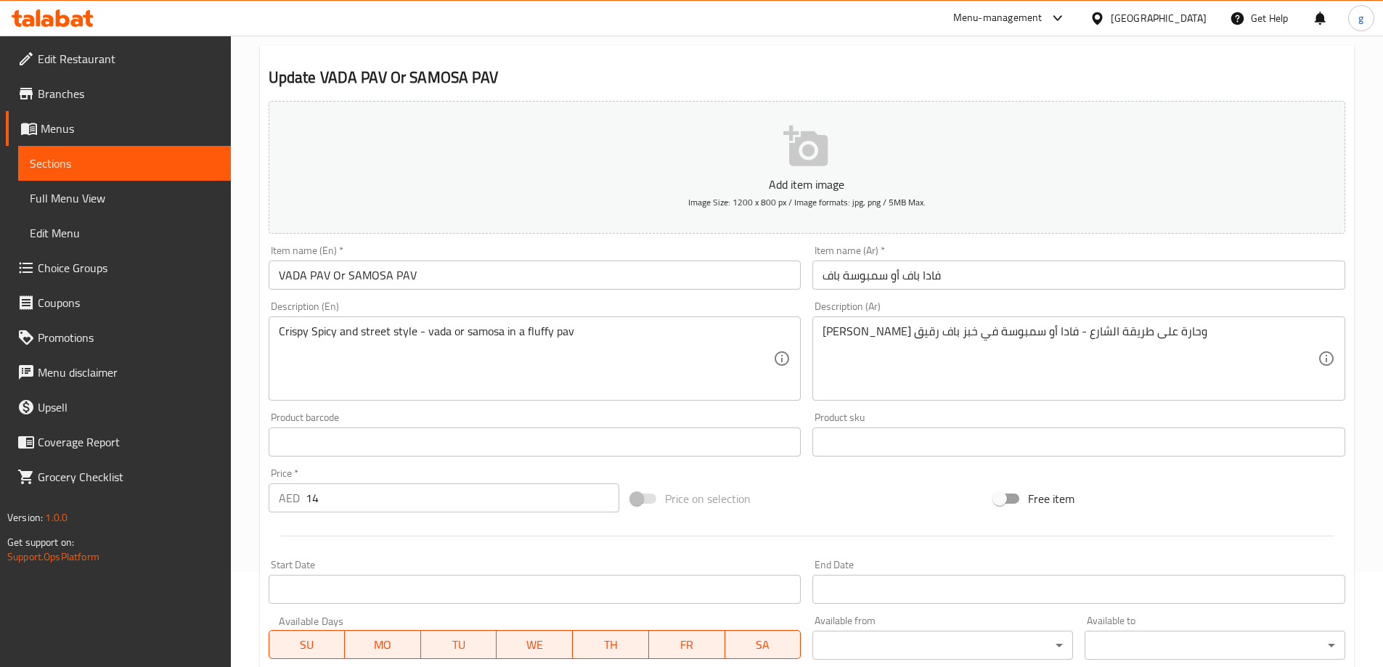
scroll to position [0, 0]
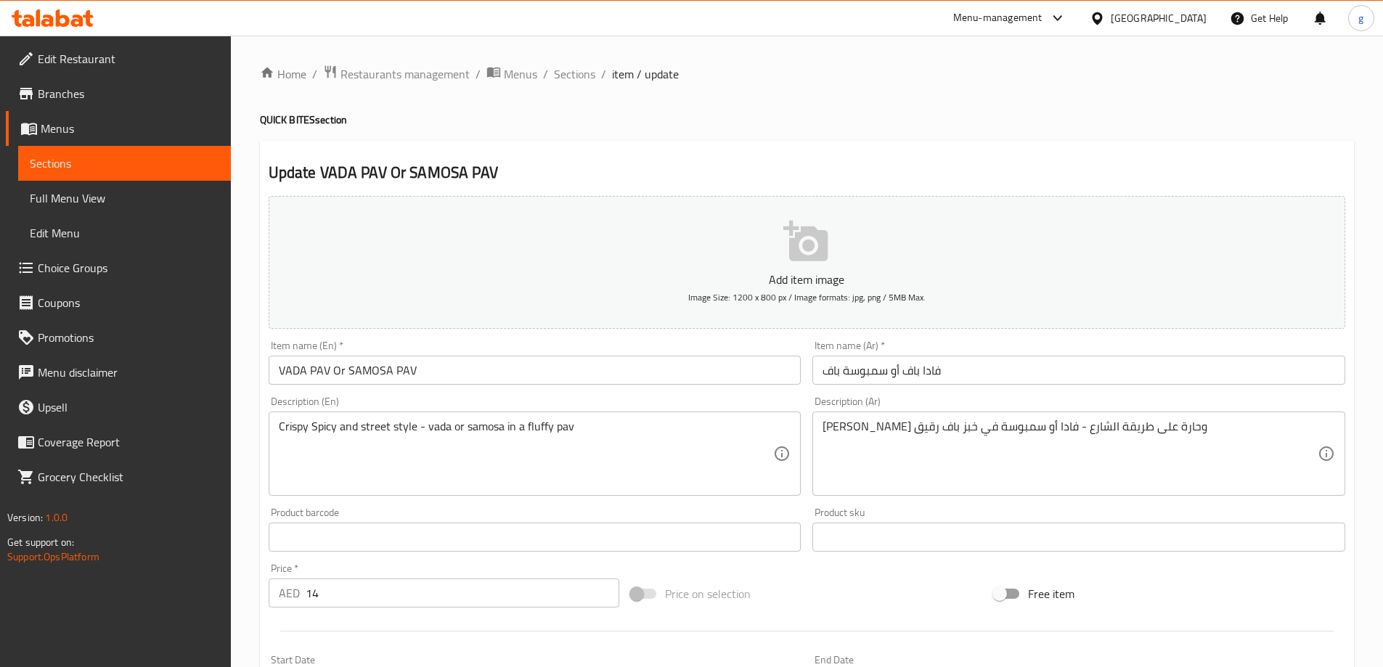
click at [301, 364] on input "VADA PAV Or SAMOSA PAV" at bounding box center [535, 370] width 533 height 29
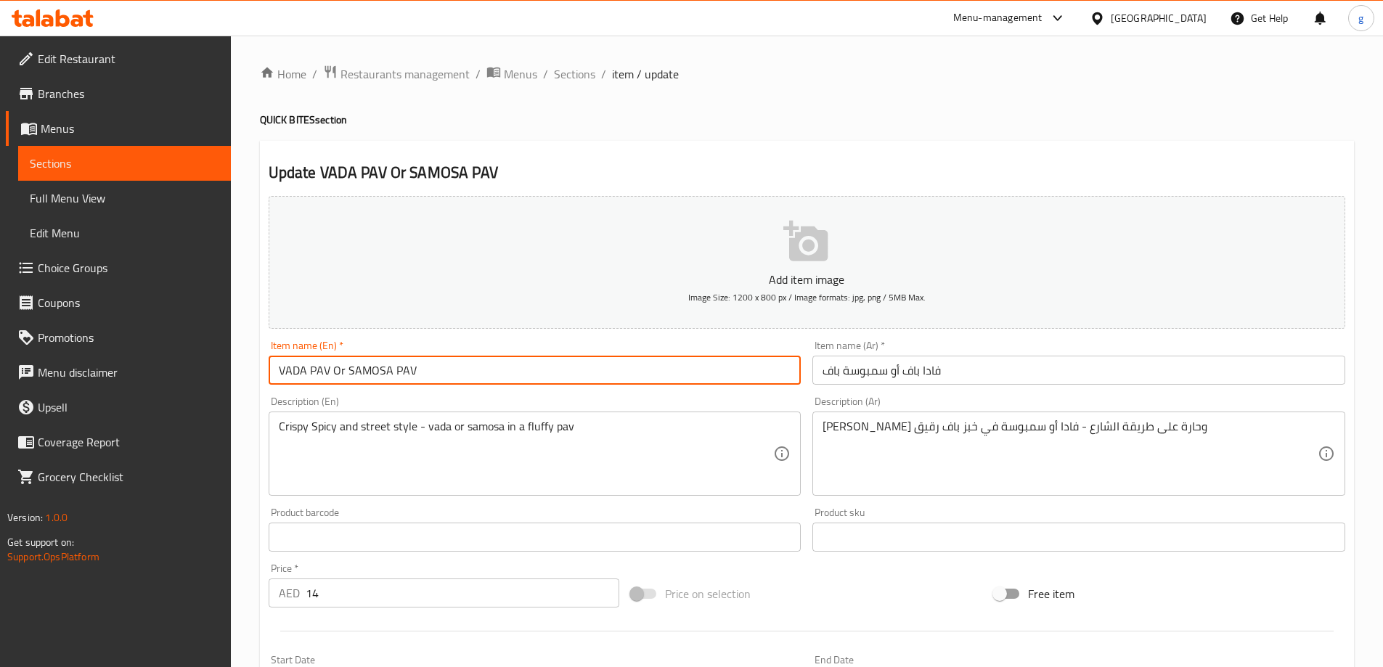
click at [301, 364] on input "VADA PAV Or SAMOSA PAV" at bounding box center [535, 370] width 533 height 29
click at [323, 370] on input "VADA PAV Or SAMOSA PAV" at bounding box center [535, 370] width 533 height 29
drag, startPoint x: 305, startPoint y: 375, endPoint x: 325, endPoint y: 386, distance: 23.1
click at [325, 386] on div "Item name (En)   * VADA PAV Or SAMOSA PAV Item name (En) *" at bounding box center [535, 363] width 545 height 56
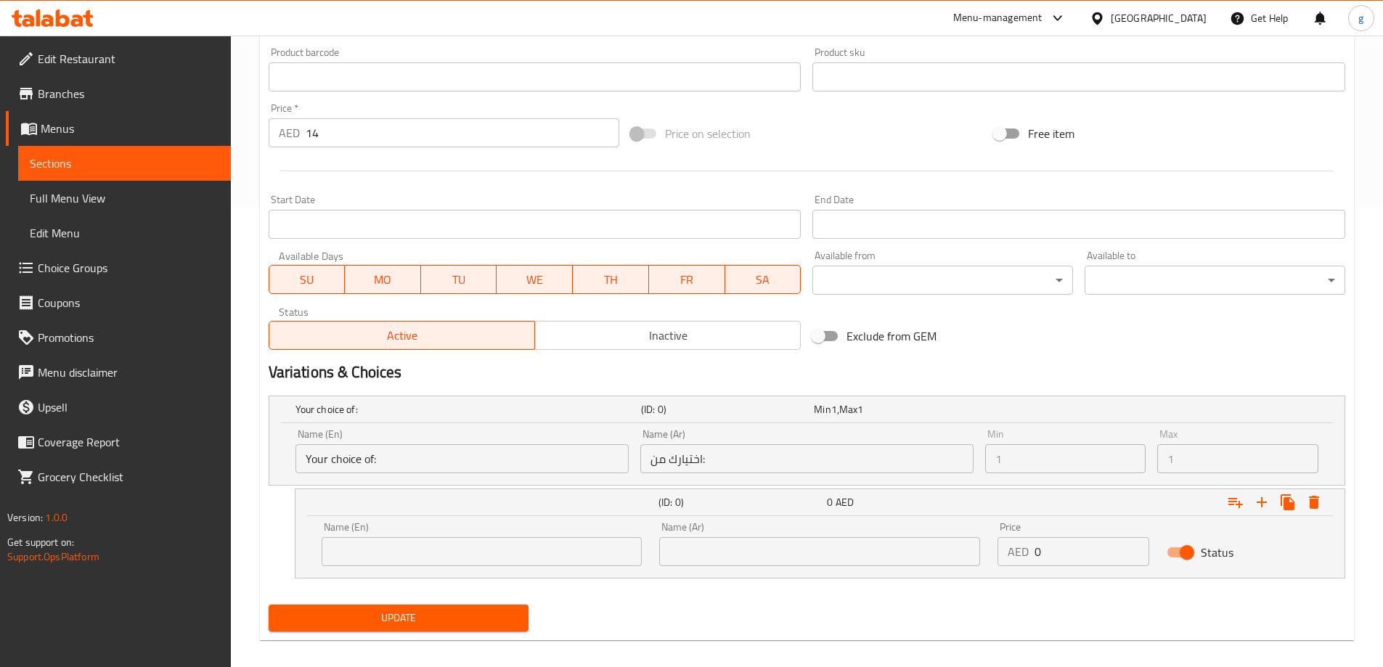
scroll to position [474, 0]
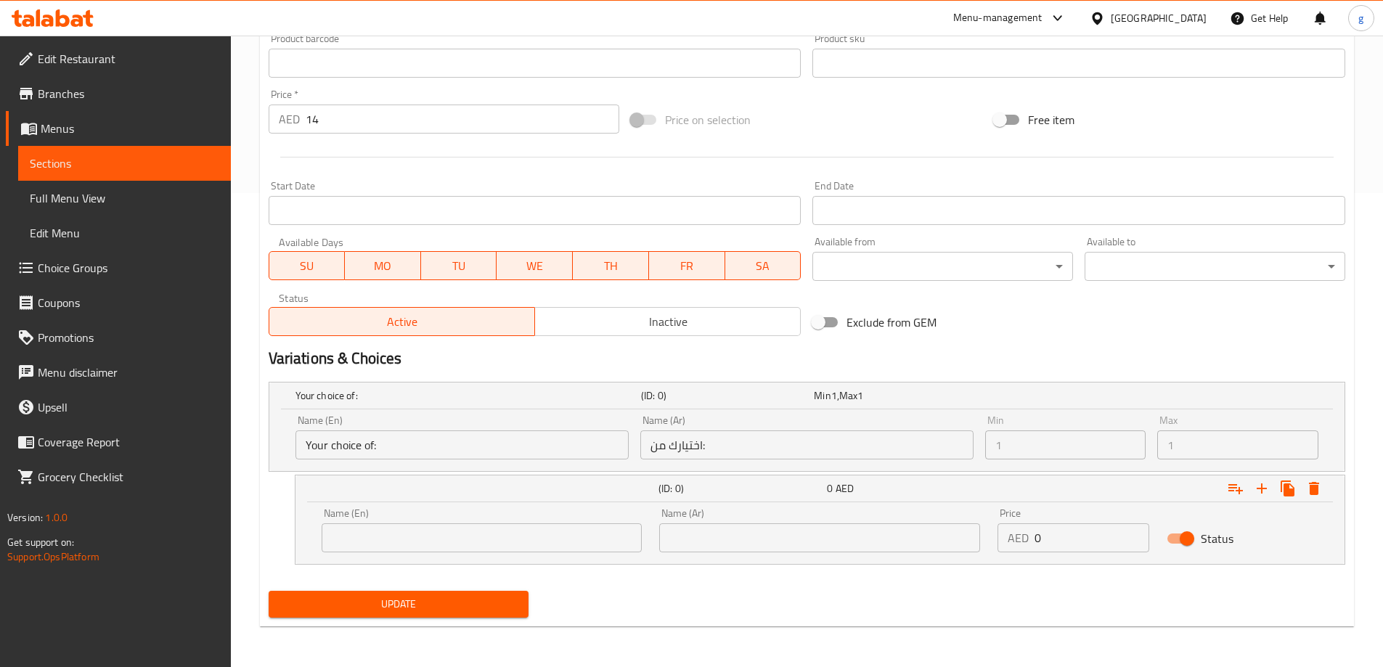
click at [439, 529] on input "text" at bounding box center [482, 538] width 321 height 29
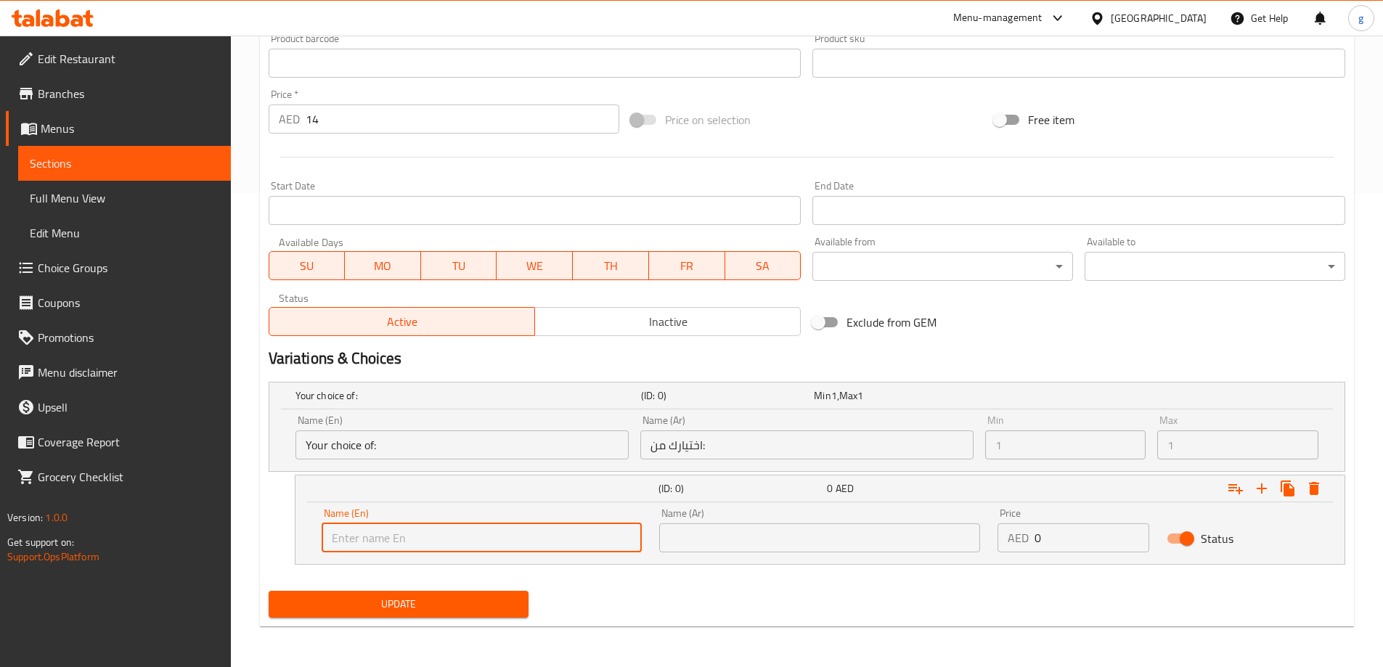
paste input "VADA PAV"
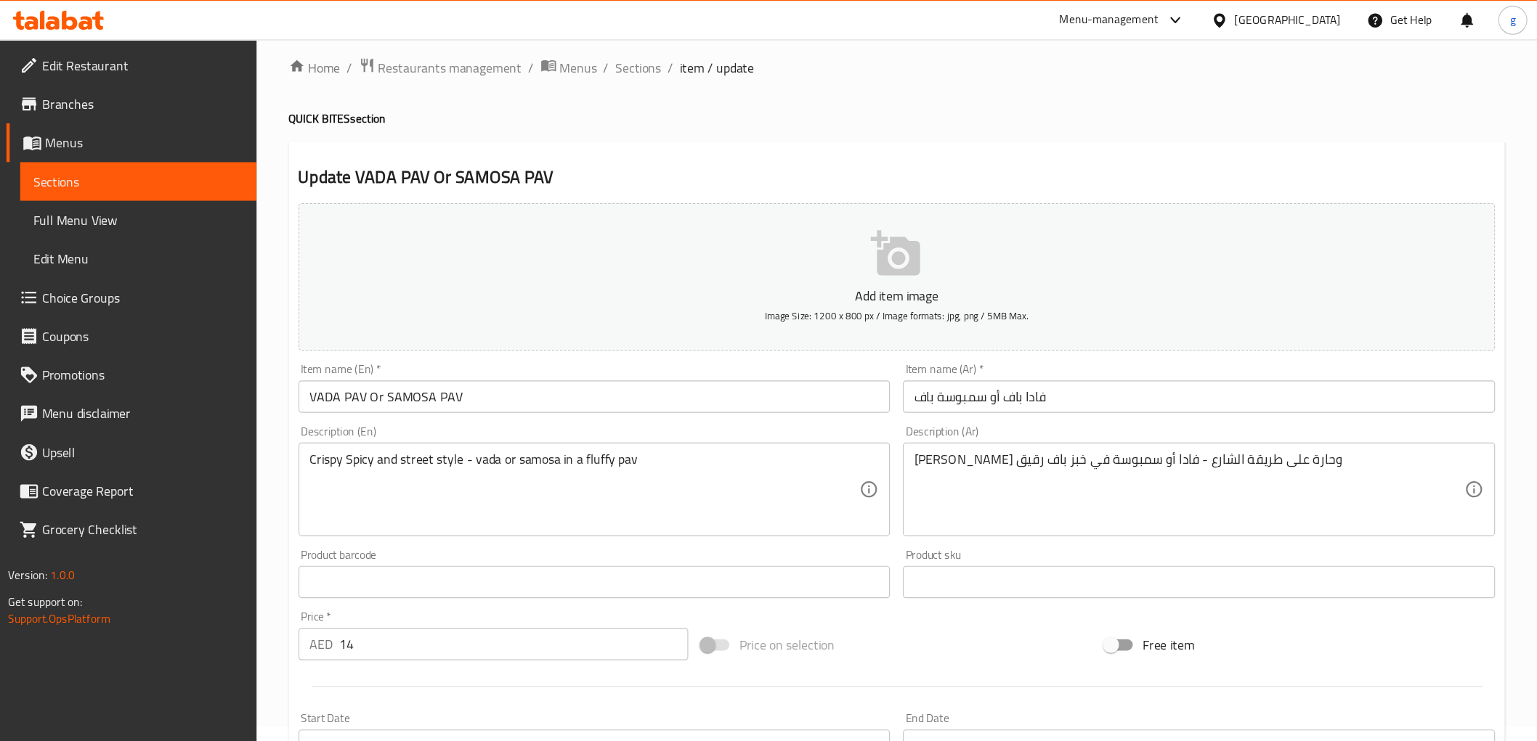
scroll to position [0, 0]
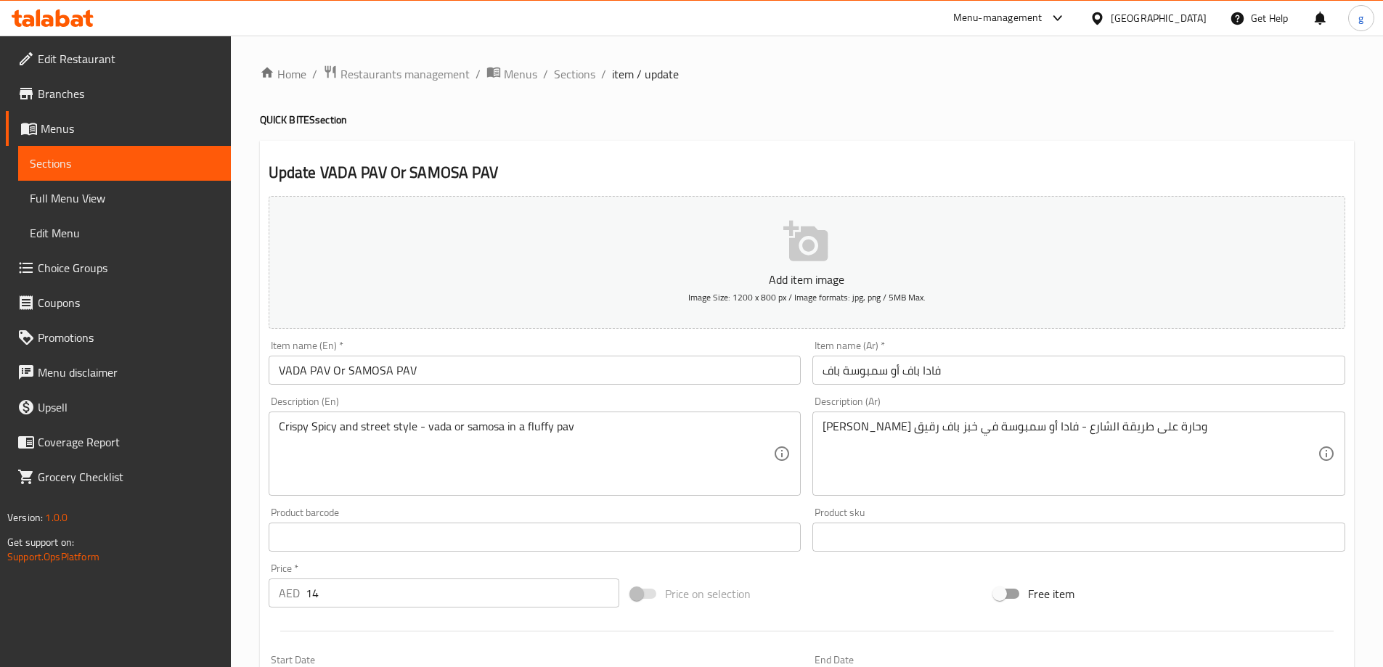
type input "VADA PAV"
click at [935, 372] on input "فادا باف أو سمبوسة باف" at bounding box center [1079, 370] width 533 height 29
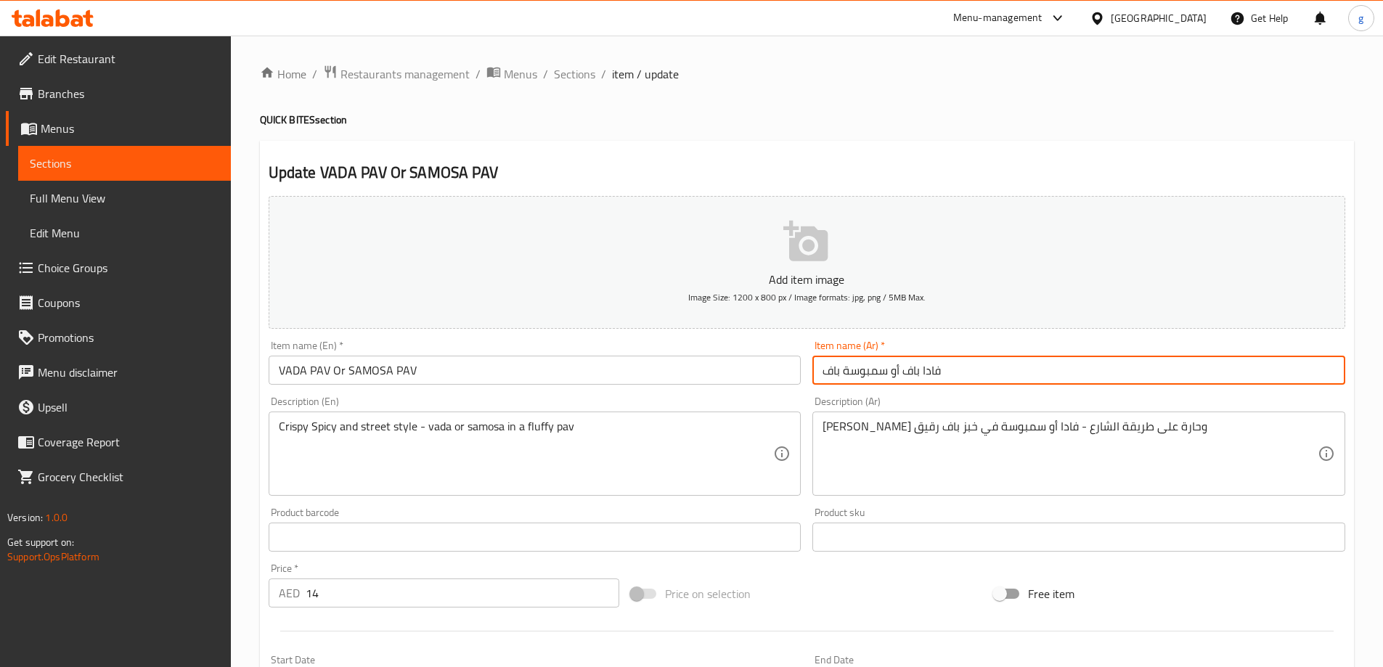
click at [941, 360] on input "فادا باف أو سمبوسة باف" at bounding box center [1079, 370] width 533 height 29
click at [935, 370] on input "فادا باف أو سمبوسة باف" at bounding box center [1079, 370] width 533 height 29
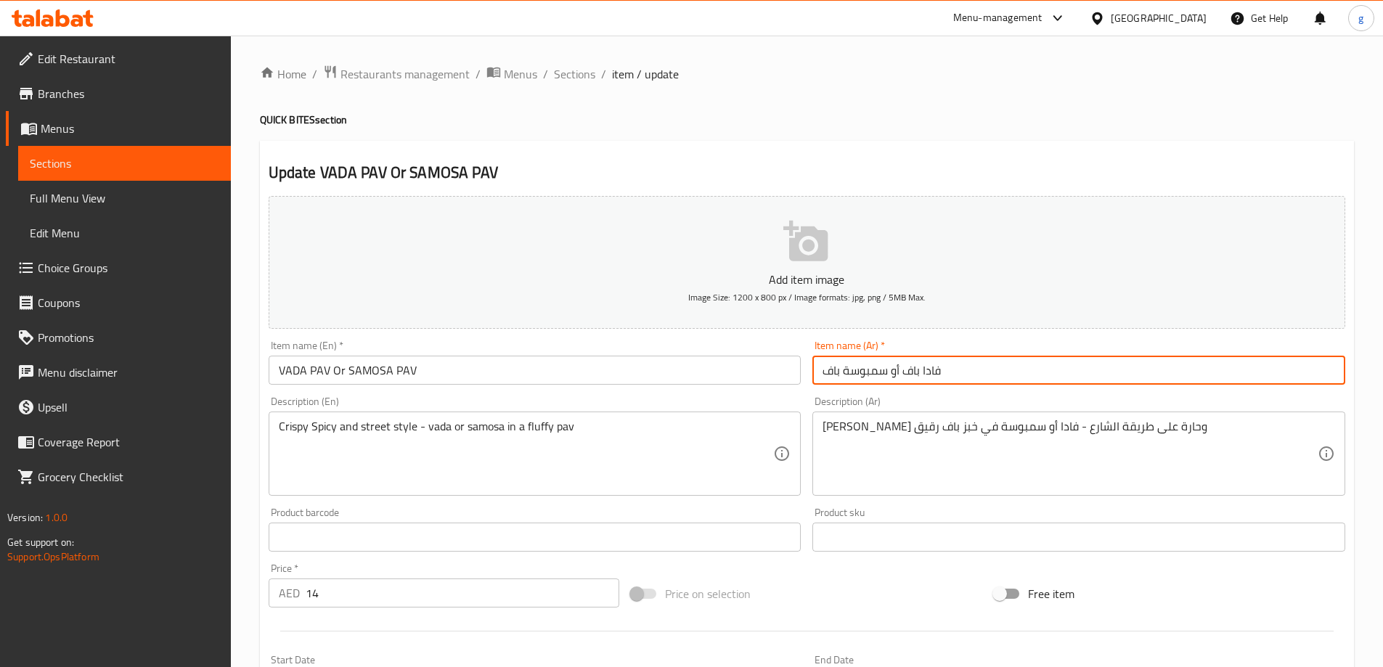
click at [910, 373] on input "فادا باف أو سمبوسة باف" at bounding box center [1079, 370] width 533 height 29
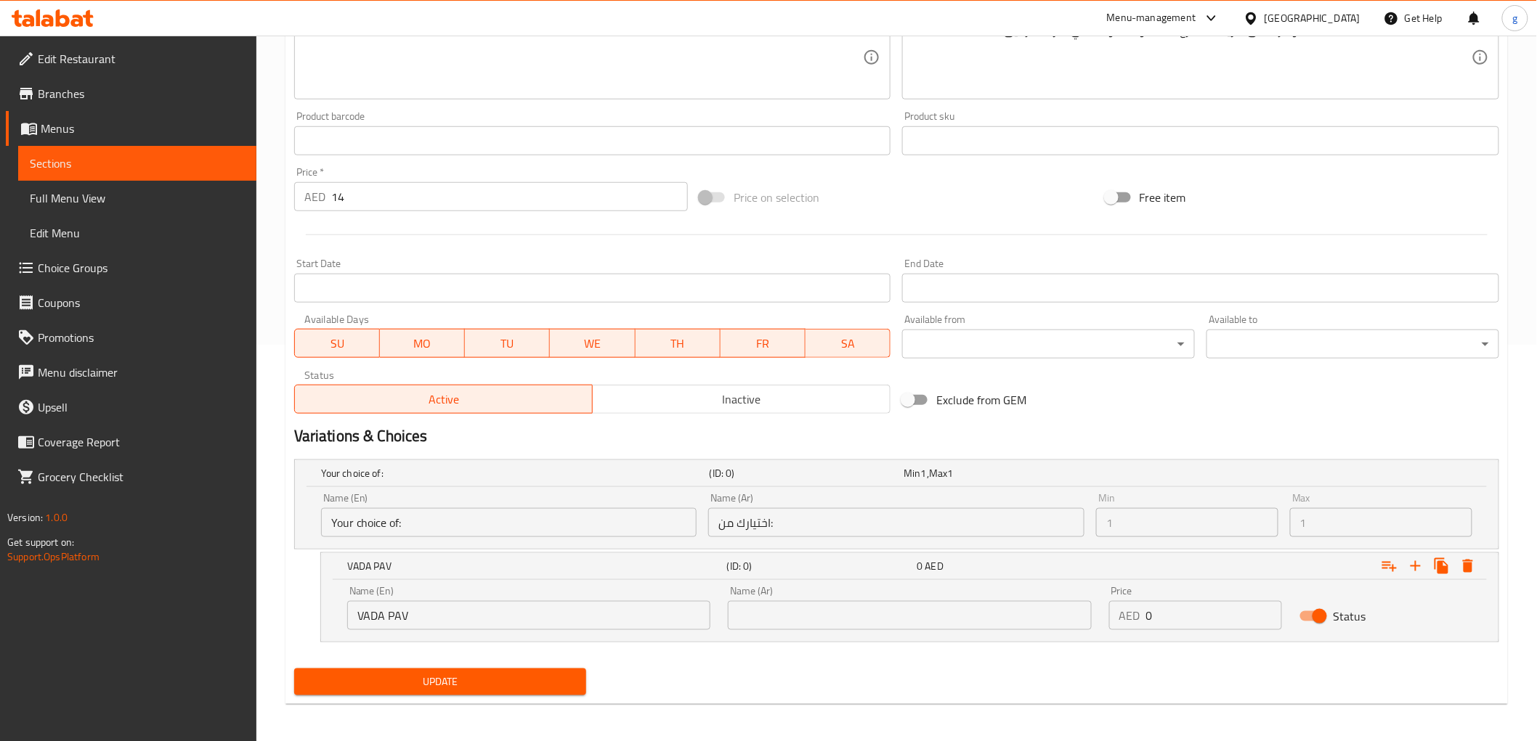
scroll to position [400, 0]
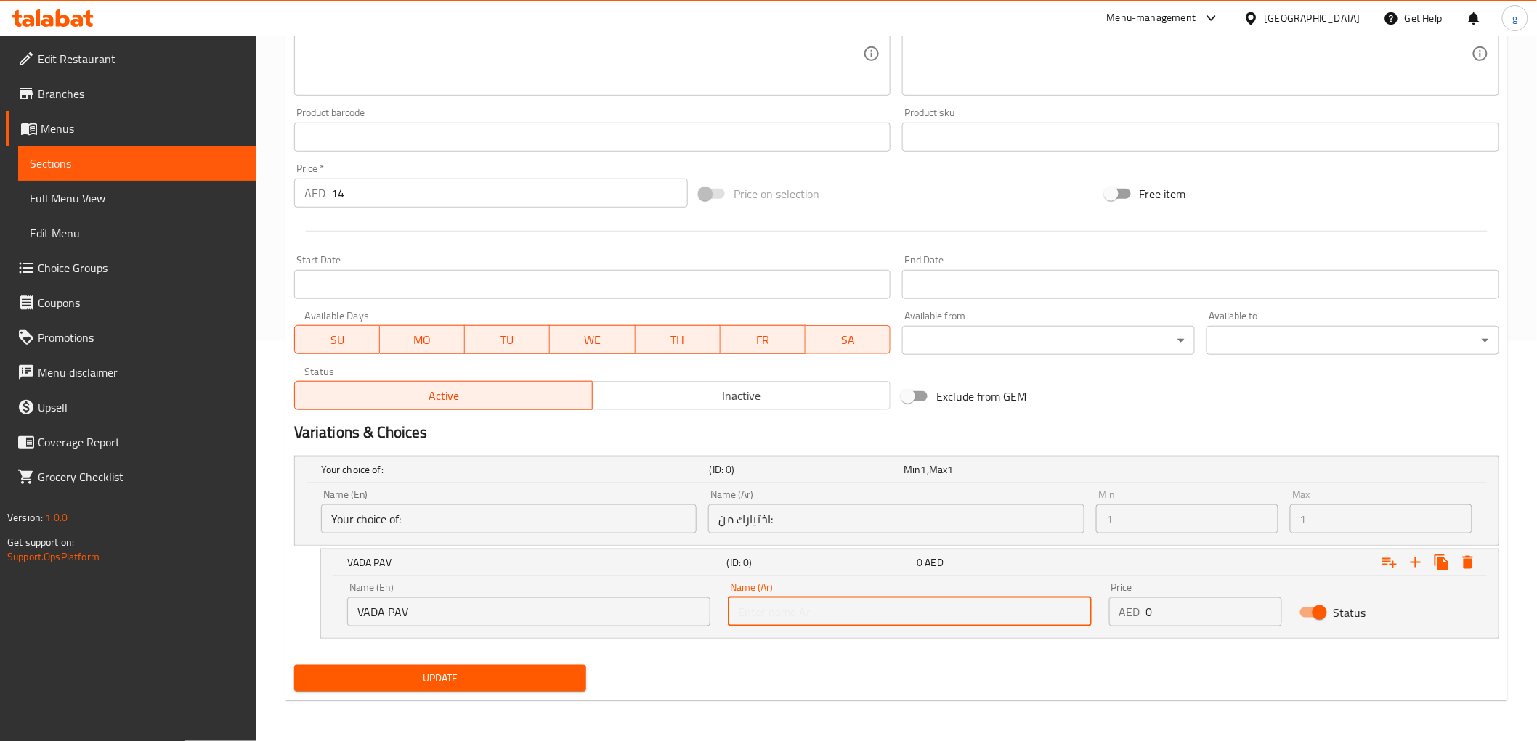
click at [890, 613] on input "text" at bounding box center [909, 612] width 363 height 29
paste input "VADA PAV"
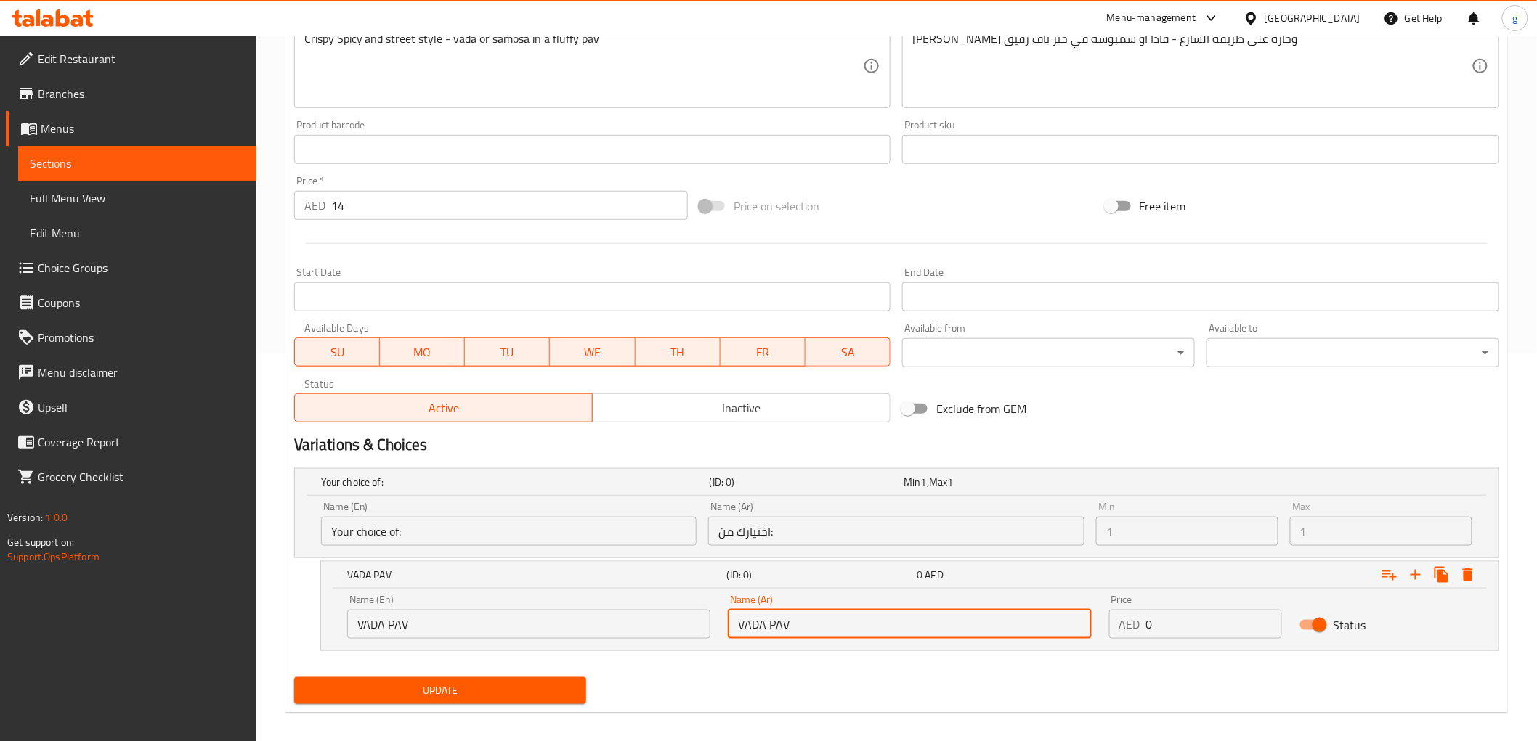
scroll to position [158, 0]
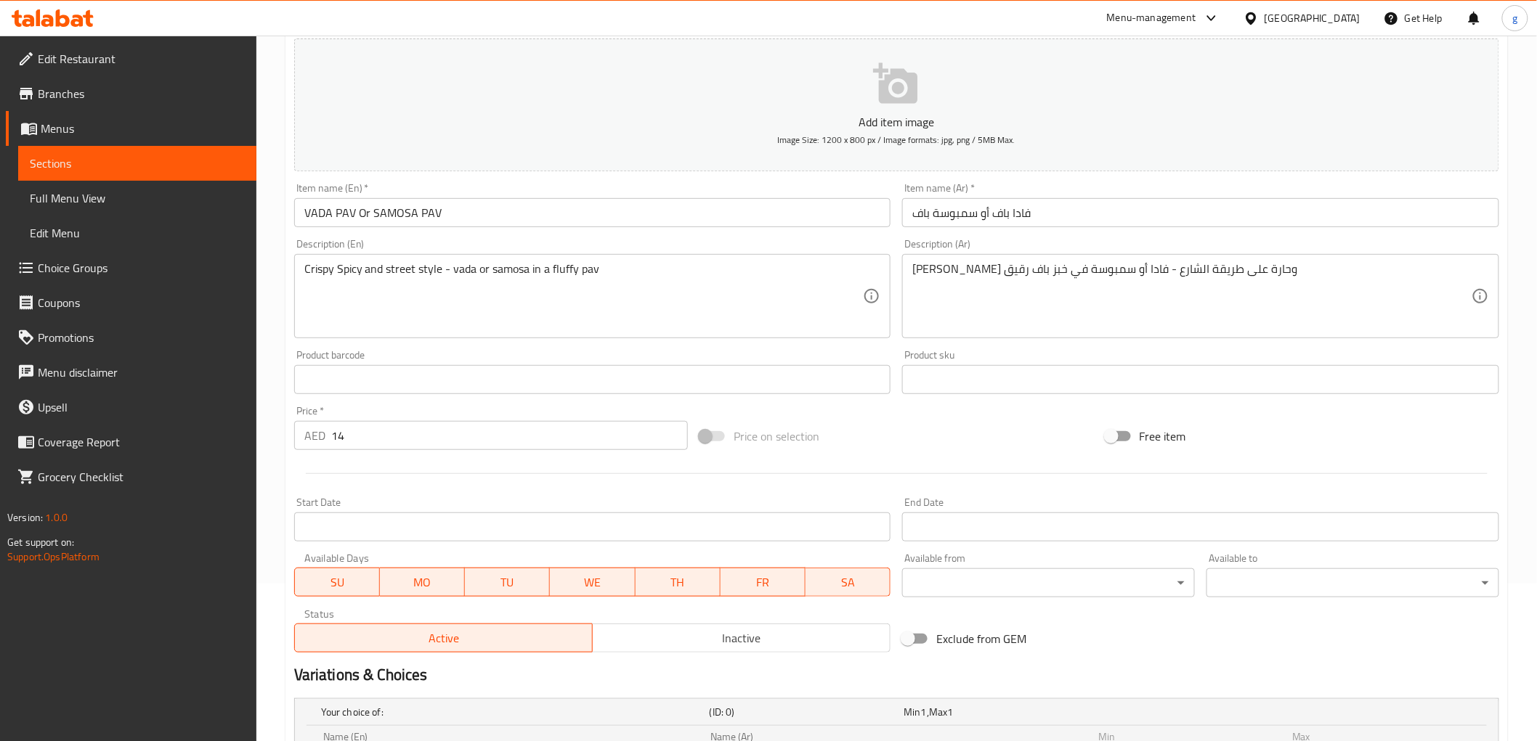
click at [1007, 221] on input "فادا باف أو سمبوسة باف" at bounding box center [1200, 212] width 597 height 29
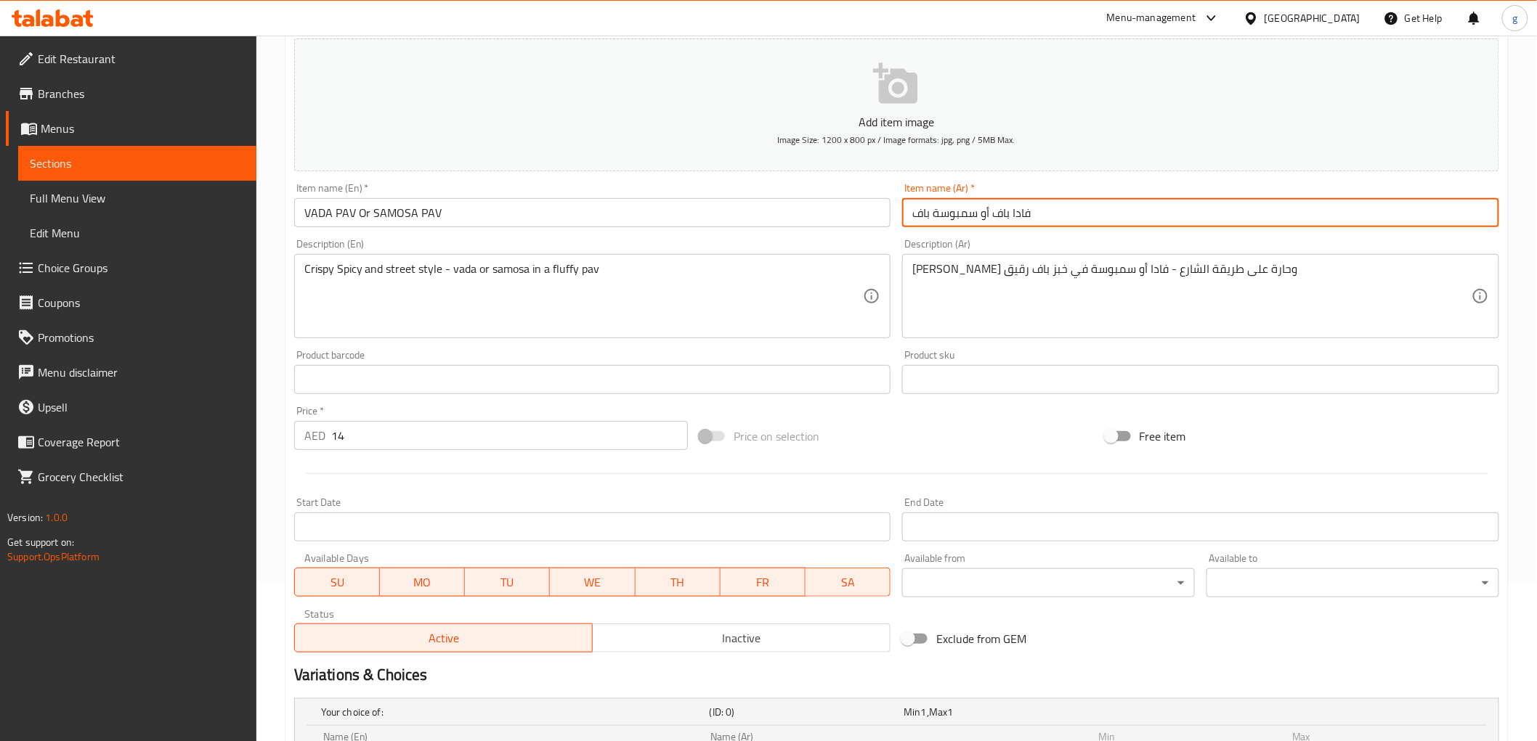
click at [1007, 221] on input "فادا باف أو سمبوسة باف" at bounding box center [1200, 212] width 597 height 29
click at [1014, 221] on input "فادا باف أو سمبوسة باف" at bounding box center [1200, 212] width 597 height 29
drag, startPoint x: 1039, startPoint y: 216, endPoint x: 993, endPoint y: 223, distance: 46.3
click at [993, 223] on input "فادا باف أو سمبوسة باف" at bounding box center [1200, 212] width 597 height 29
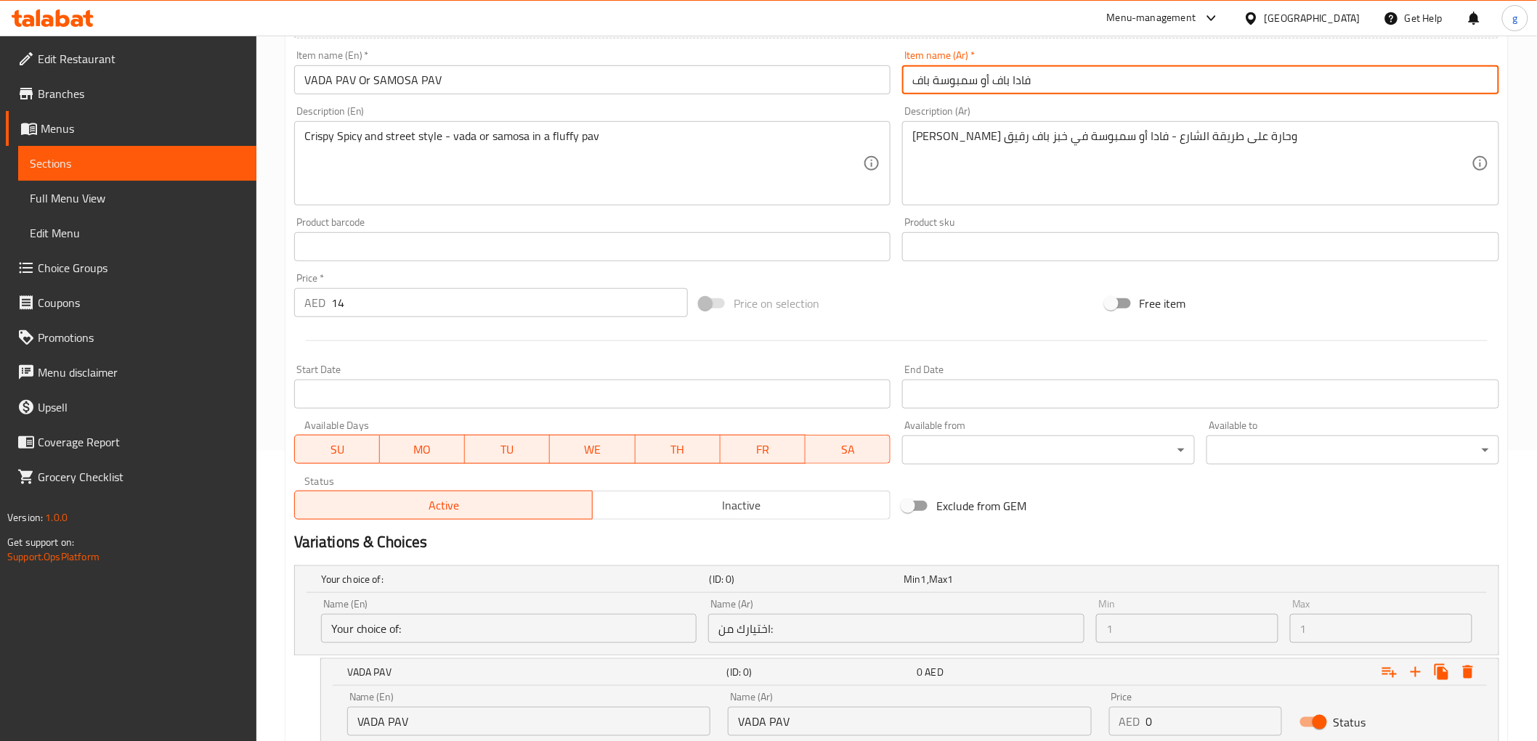
scroll to position [400, 0]
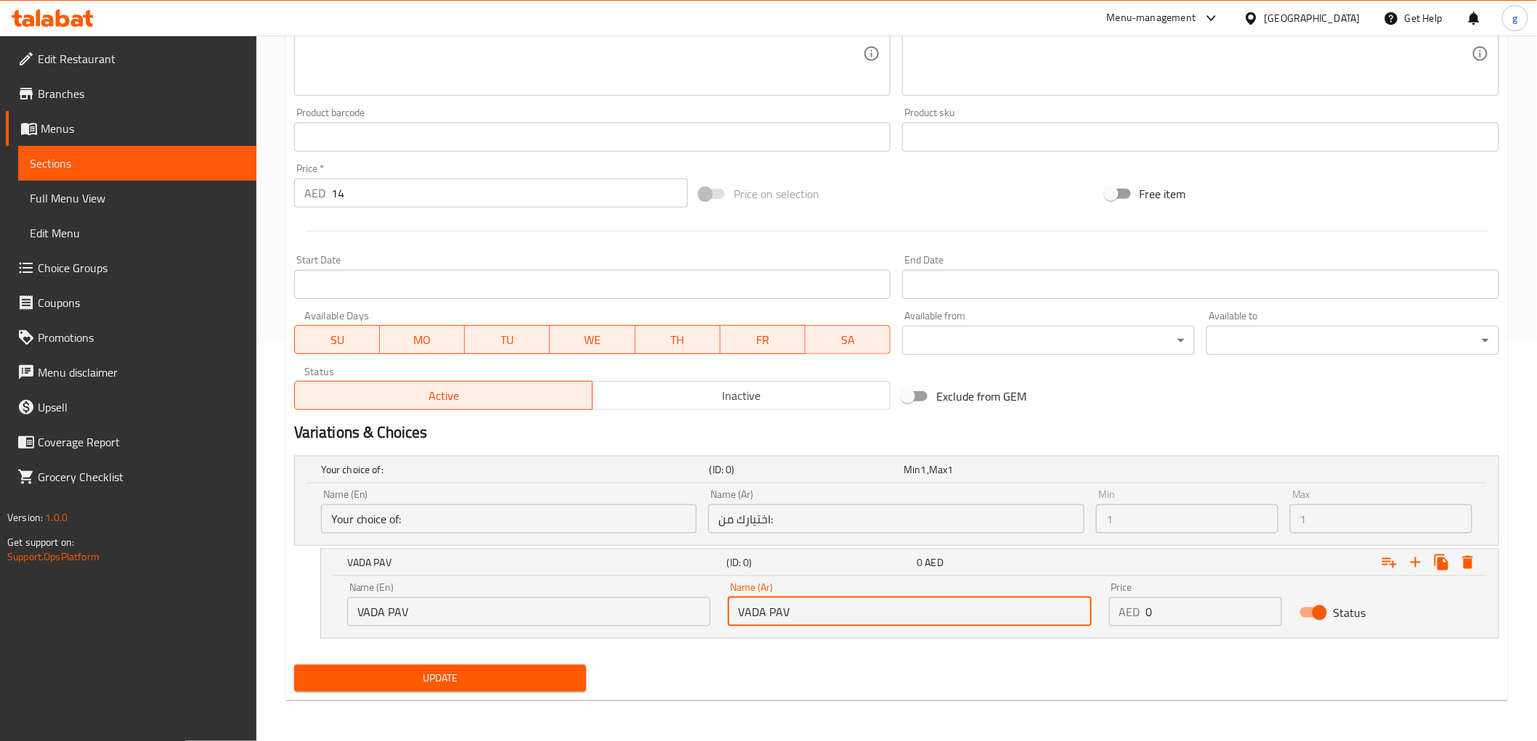
drag, startPoint x: 803, startPoint y: 604, endPoint x: 726, endPoint y: 633, distance: 82.3
click at [726, 633] on div "Name (Ar) VADA PAV Name (Ar)" at bounding box center [909, 605] width 381 height 62
paste input "فادا باف"
type input "فادا باف"
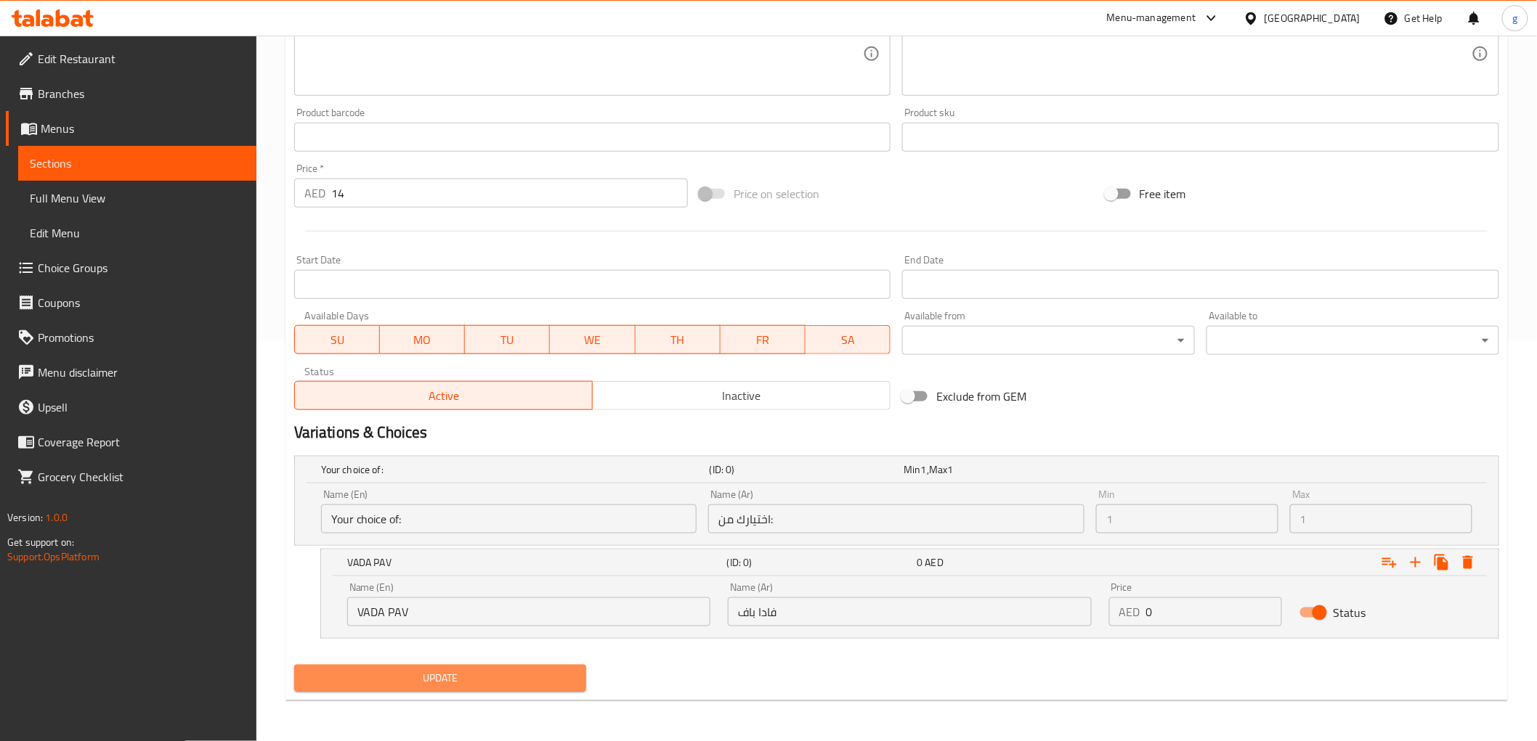
click at [497, 667] on span "Update" at bounding box center [440, 679] width 269 height 18
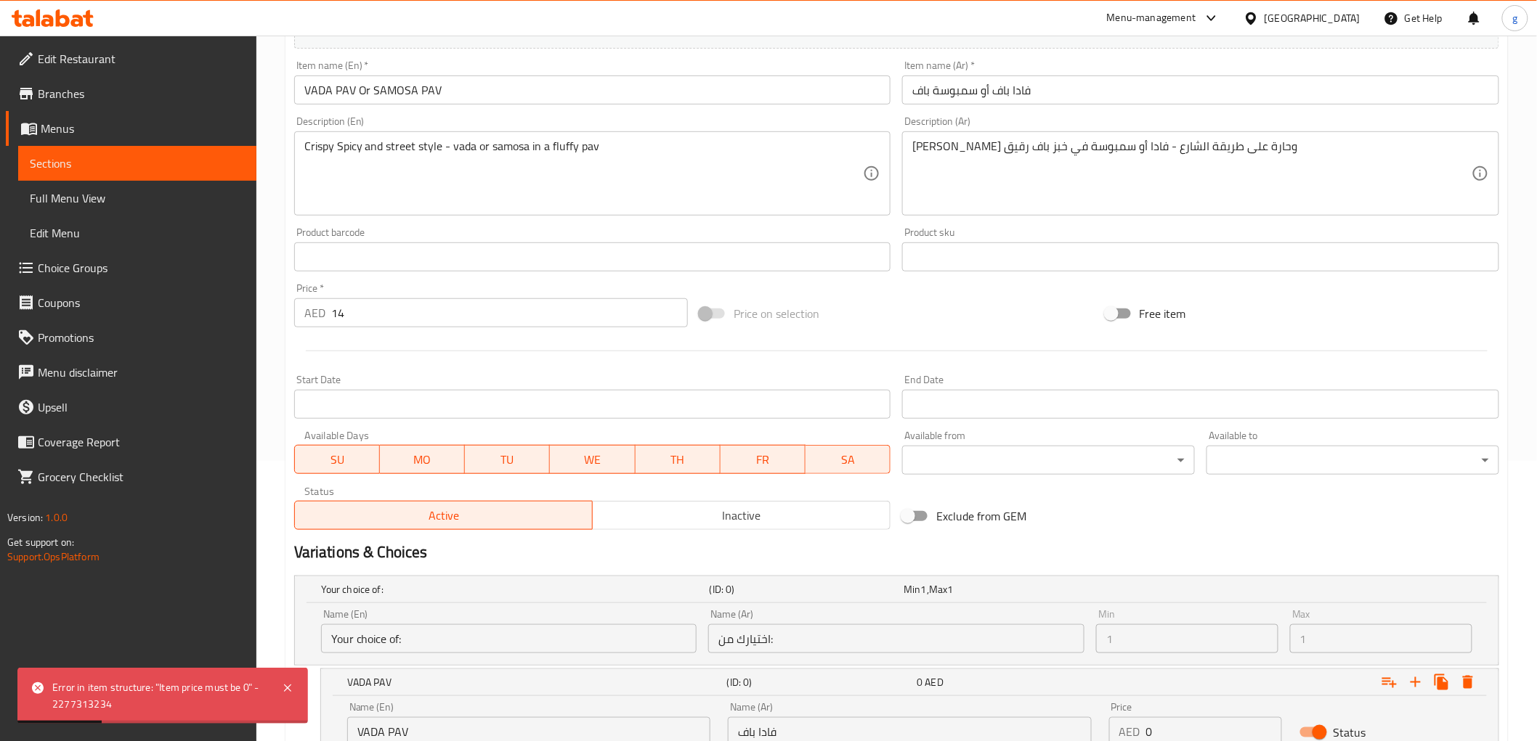
scroll to position [0, 0]
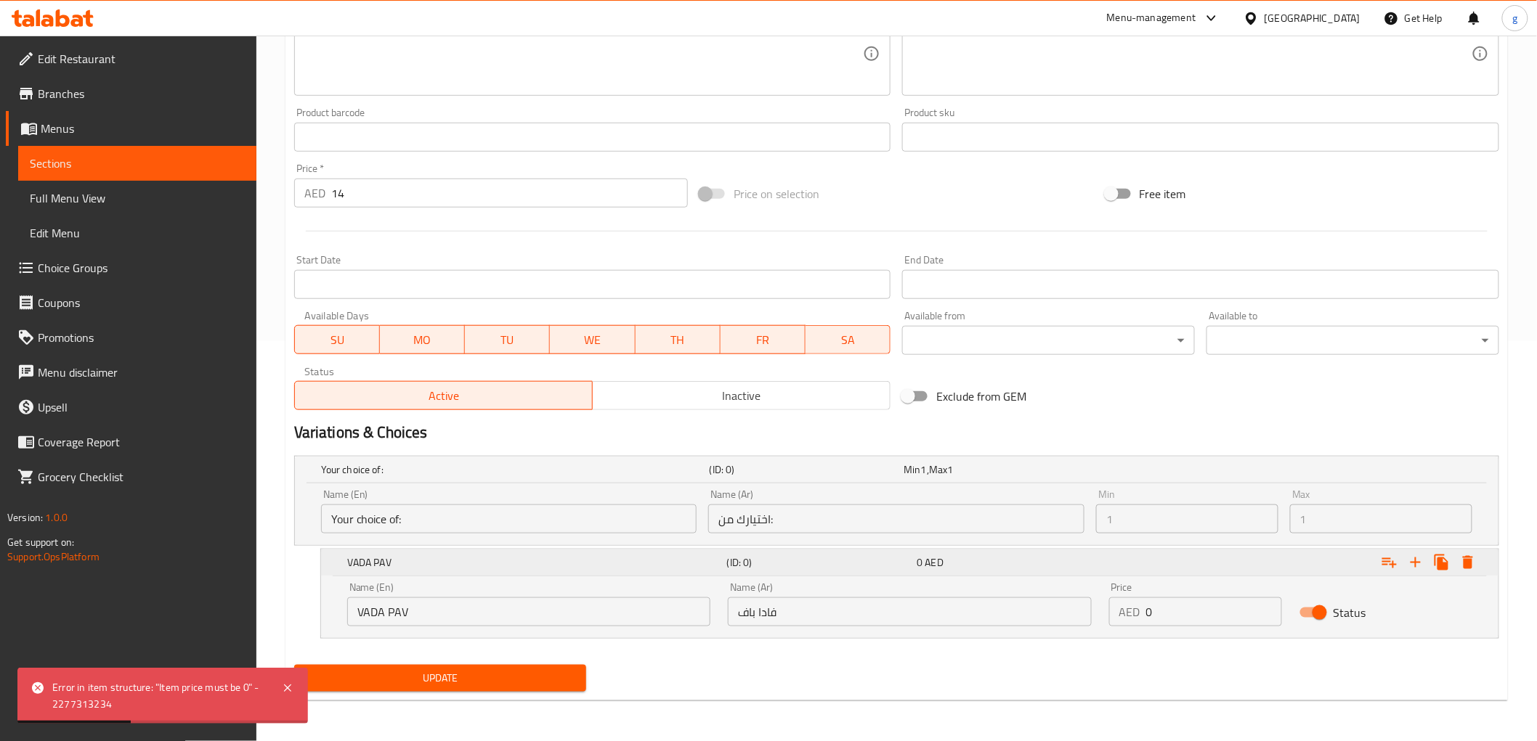
click at [1394, 561] on div "VADA PAV (ID: 0) 0 AED" at bounding box center [909, 563] width 1177 height 26
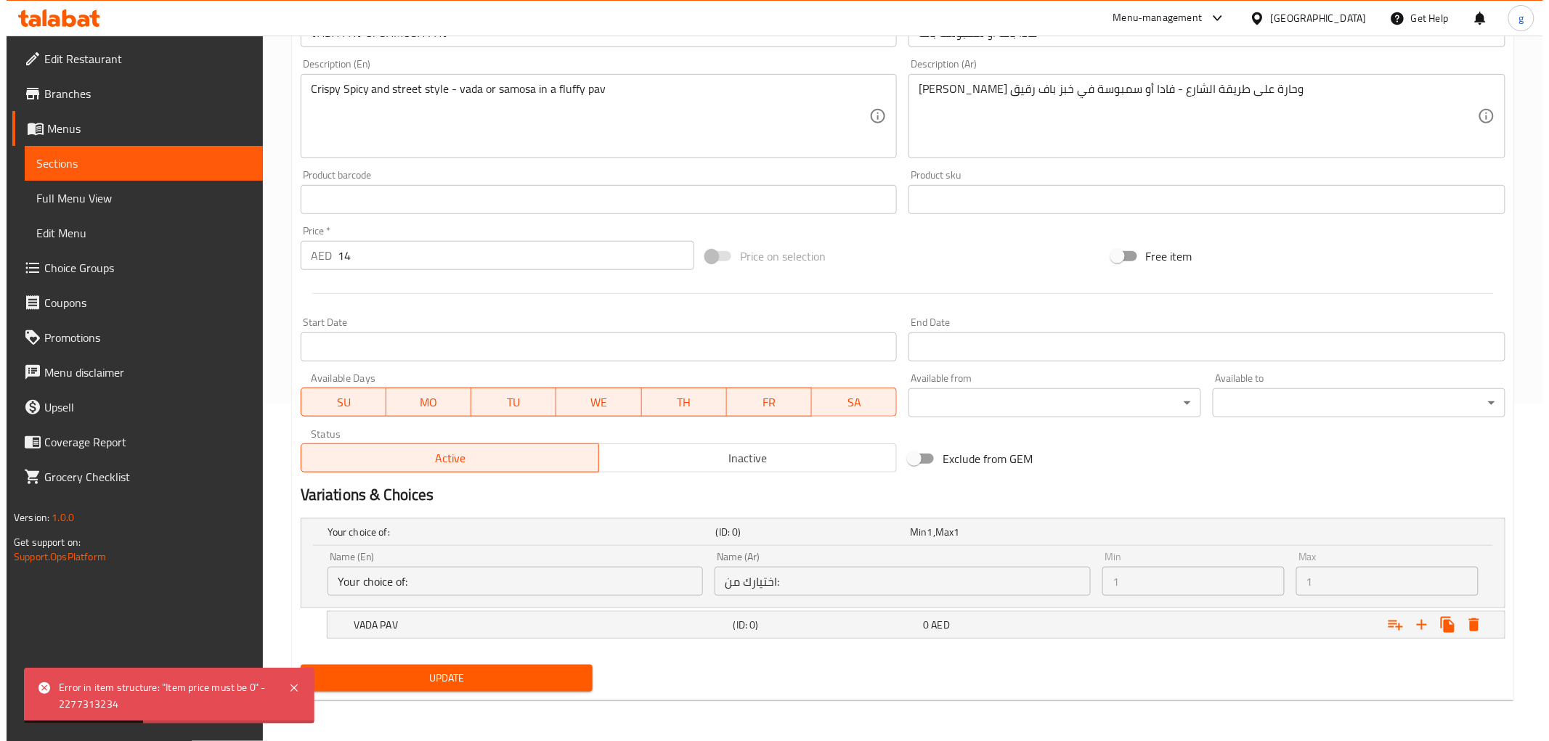
scroll to position [337, 0]
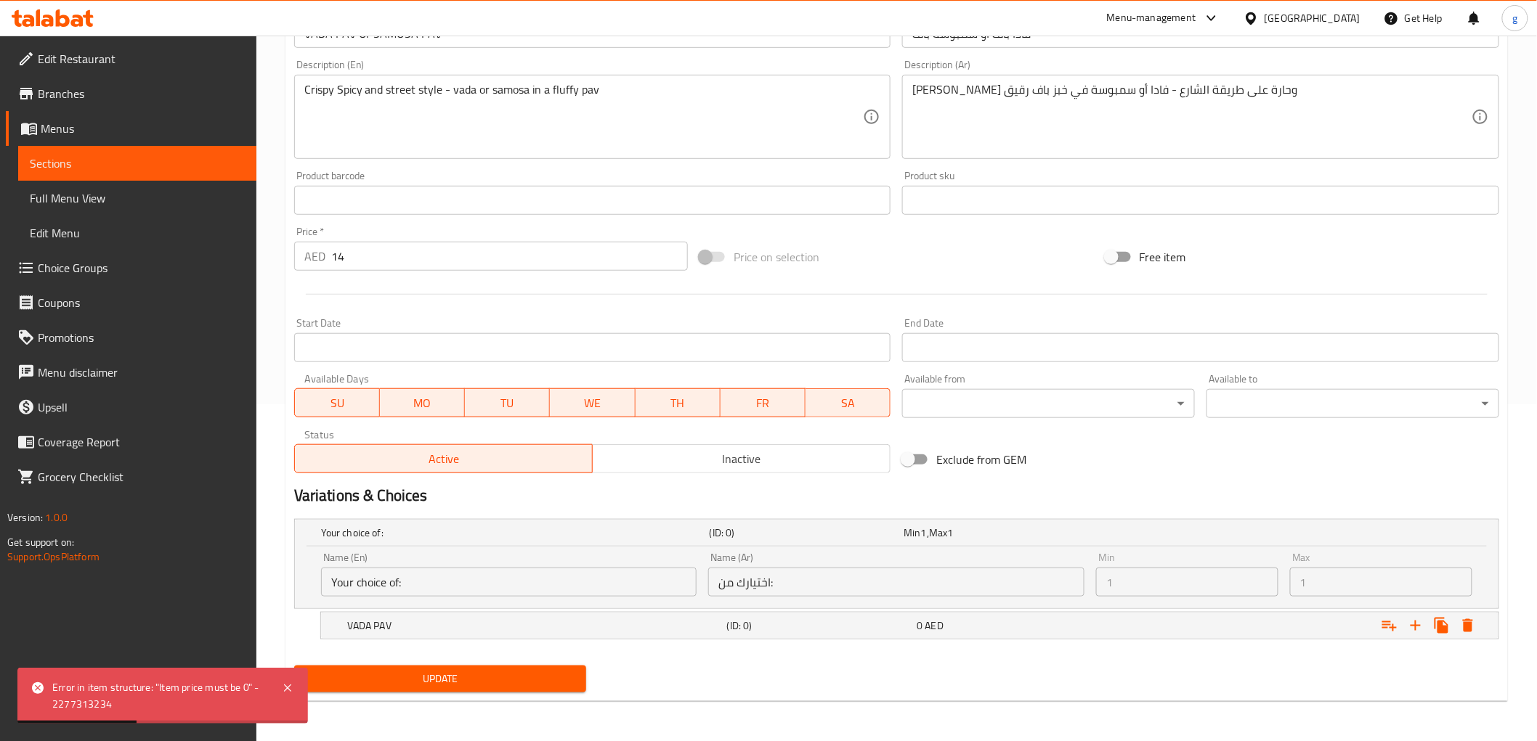
click at [1394, 560] on div "Max 1 Max" at bounding box center [1381, 575] width 182 height 44
click at [1394, 627] on button "Expand" at bounding box center [1468, 626] width 26 height 26
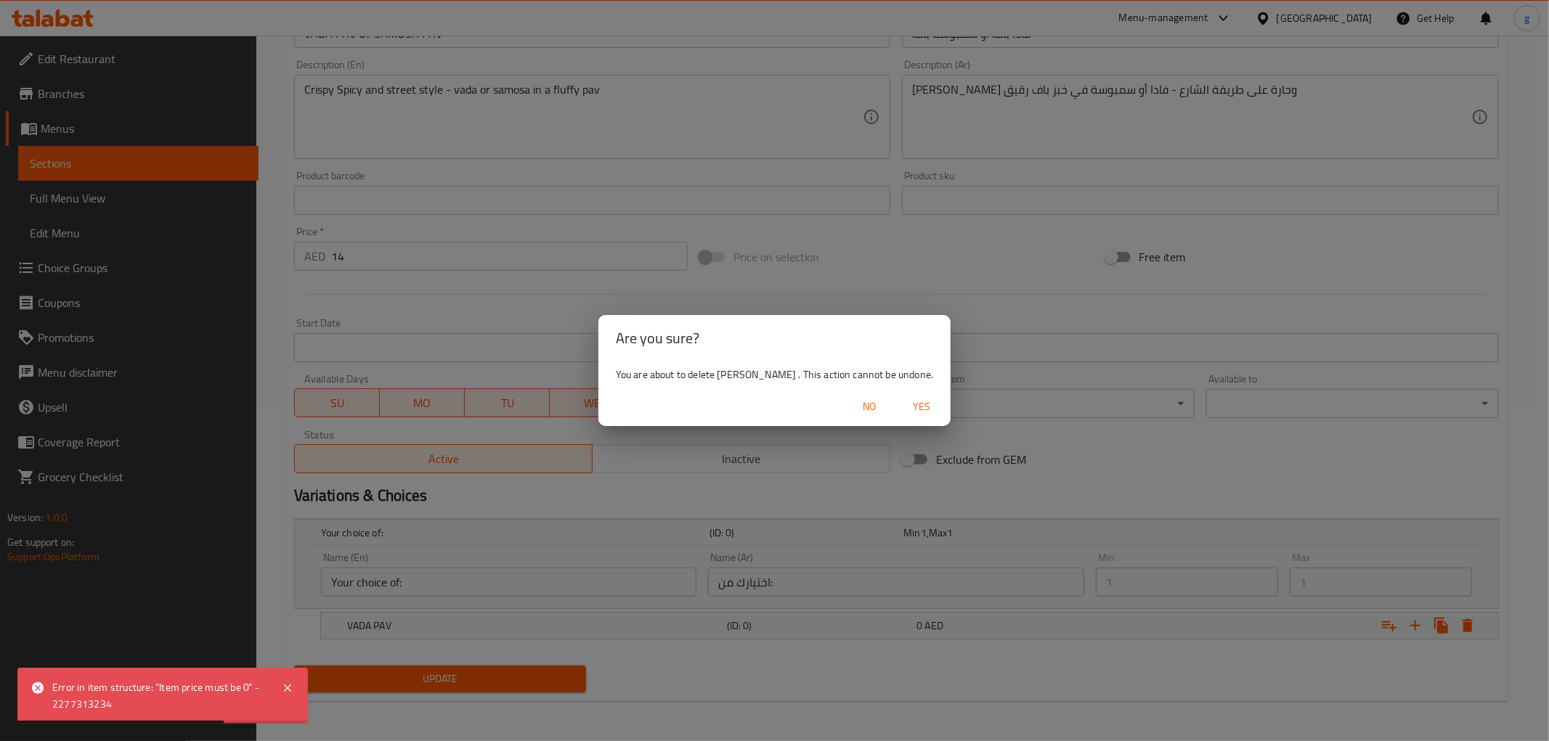
click at [913, 399] on span "Yes" at bounding box center [921, 407] width 35 height 18
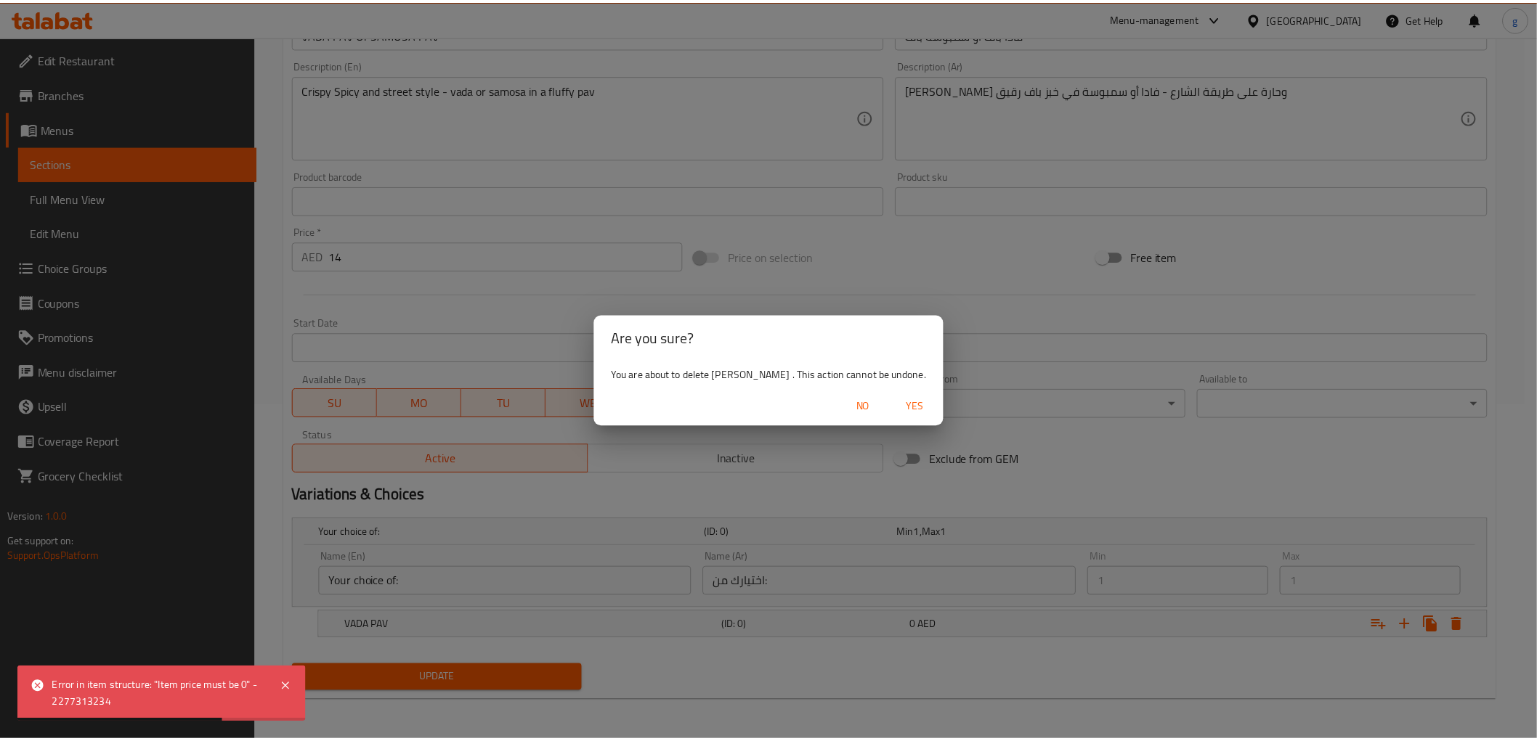
scroll to position [270, 0]
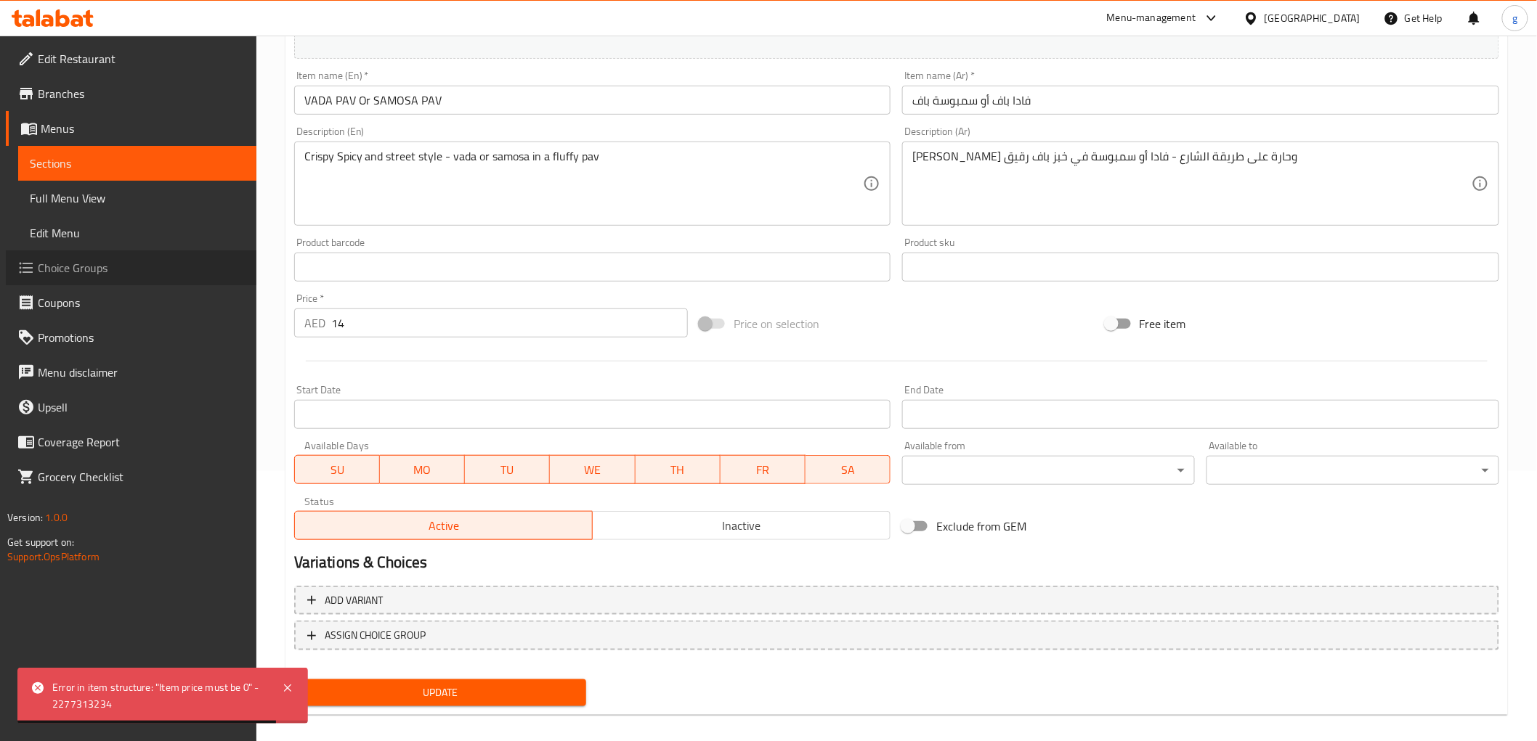
click at [92, 276] on span "Choice Groups" at bounding box center [141, 267] width 207 height 17
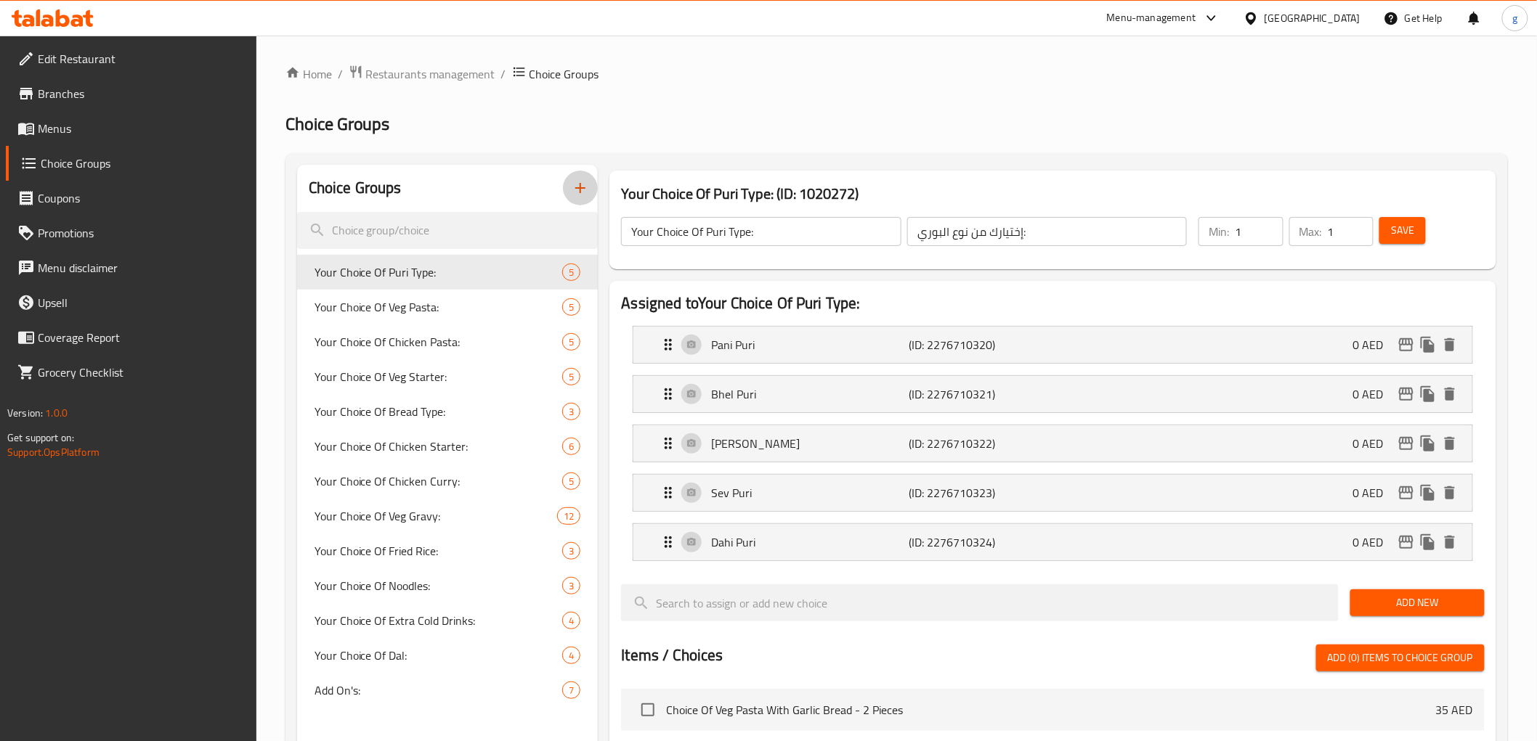
click at [581, 190] on icon "button" at bounding box center [580, 188] width 10 height 10
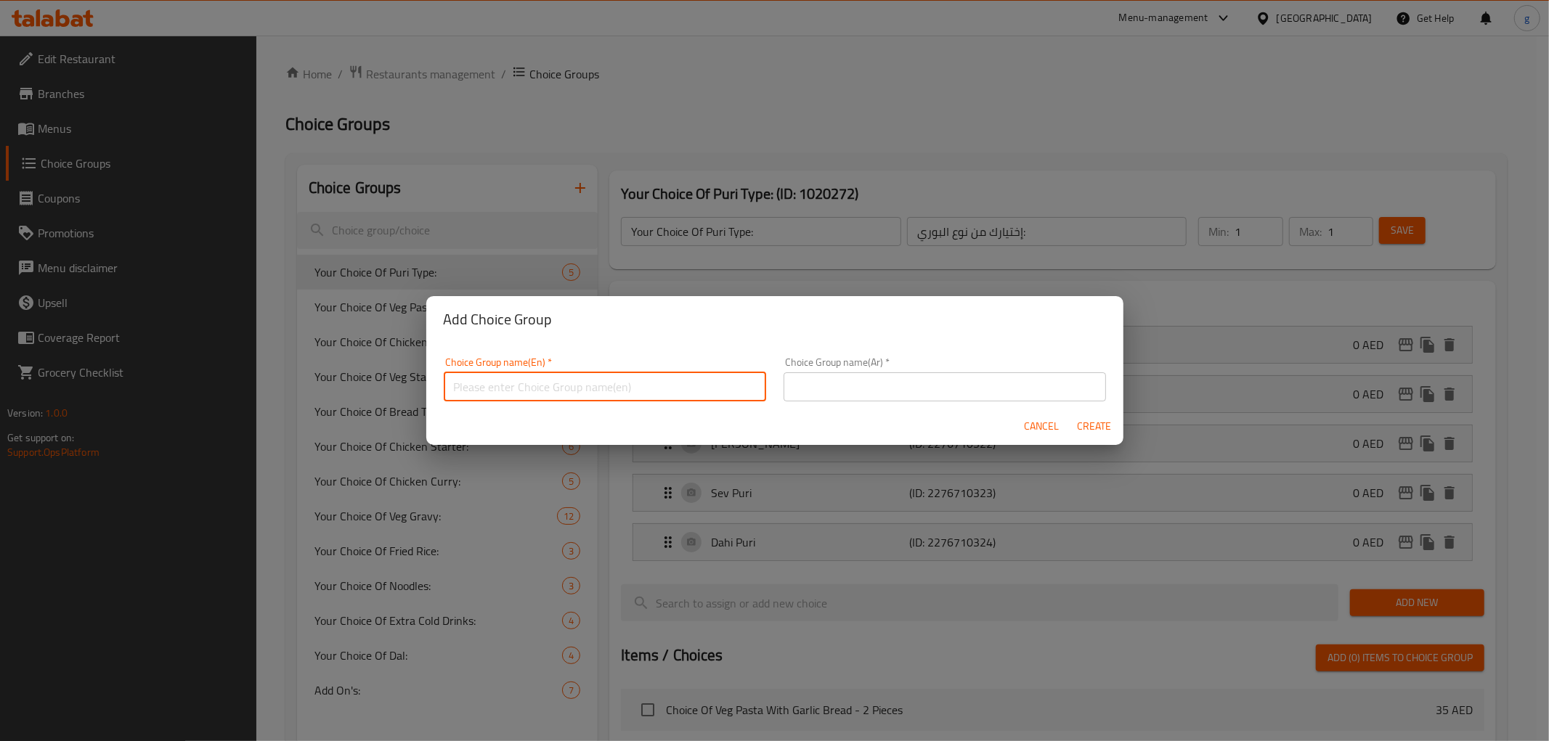
drag, startPoint x: 556, startPoint y: 381, endPoint x: 571, endPoint y: 388, distance: 16.9
click at [571, 388] on input "text" at bounding box center [605, 387] width 322 height 29
type input "your choice of:"
click at [906, 379] on input "text" at bounding box center [945, 387] width 322 height 29
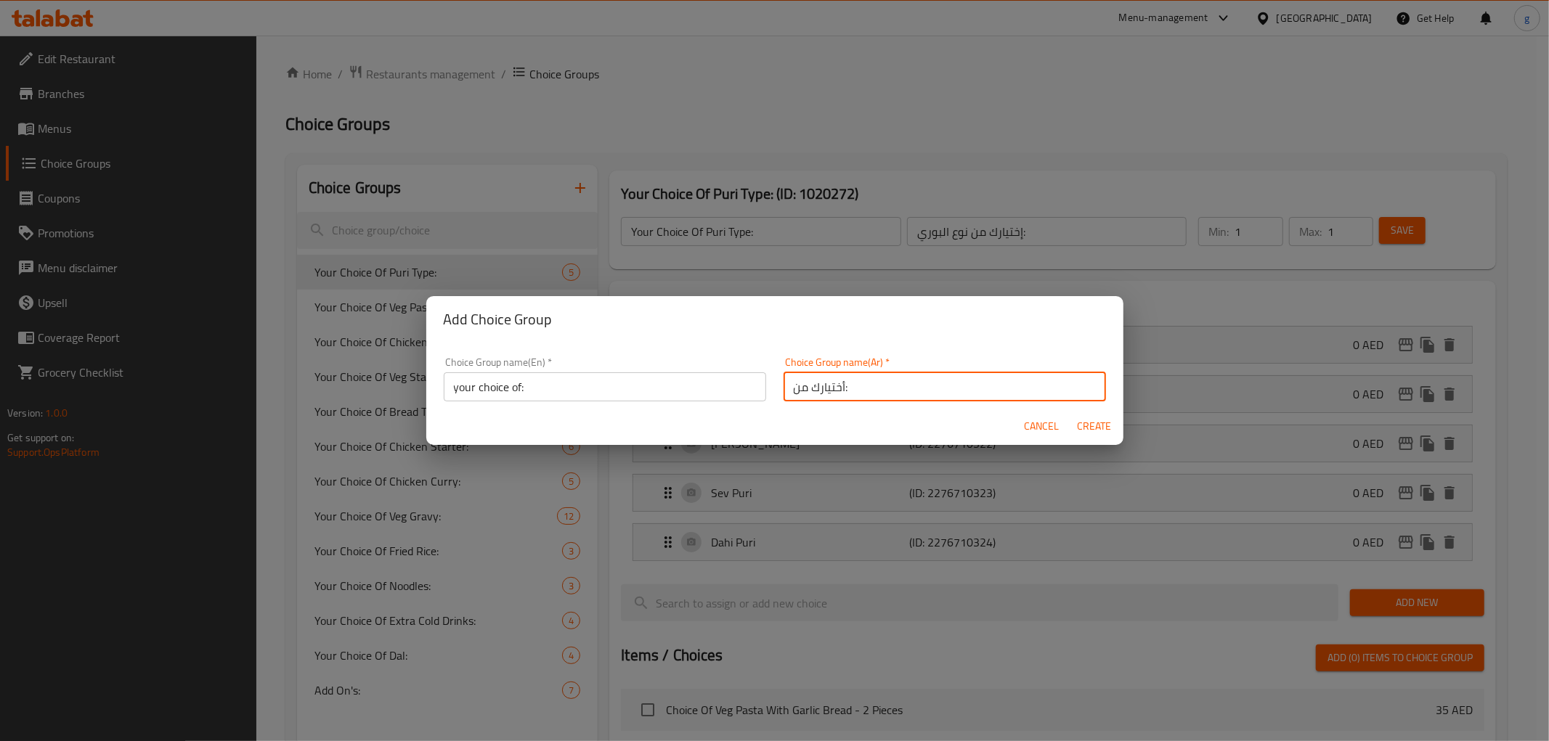
click at [939, 403] on div "Choice Group name(Ar)   * أختيارك من: Choice Group name(Ar) *" at bounding box center [945, 380] width 340 height 62
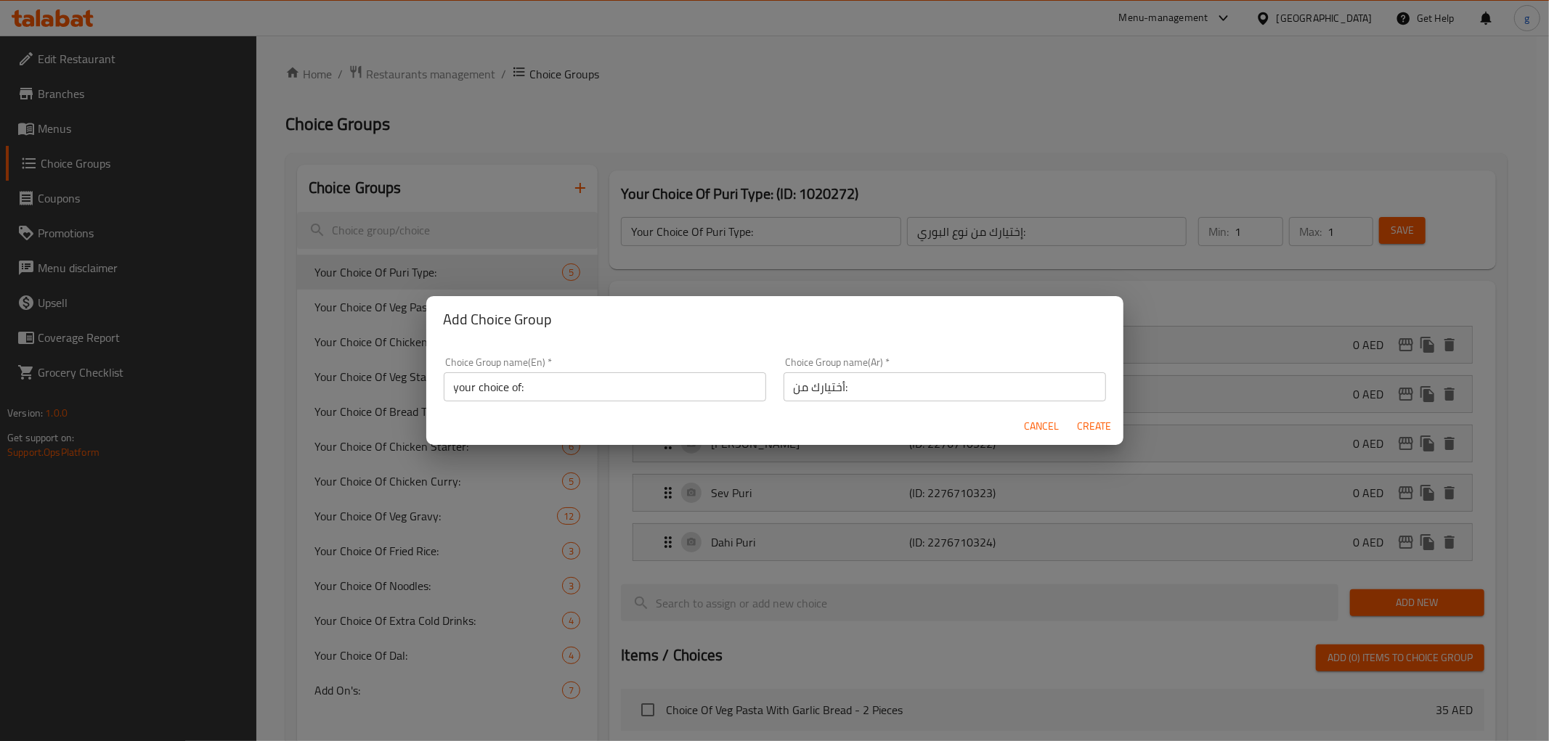
click at [943, 387] on input "أختيارك من:" at bounding box center [945, 387] width 322 height 29
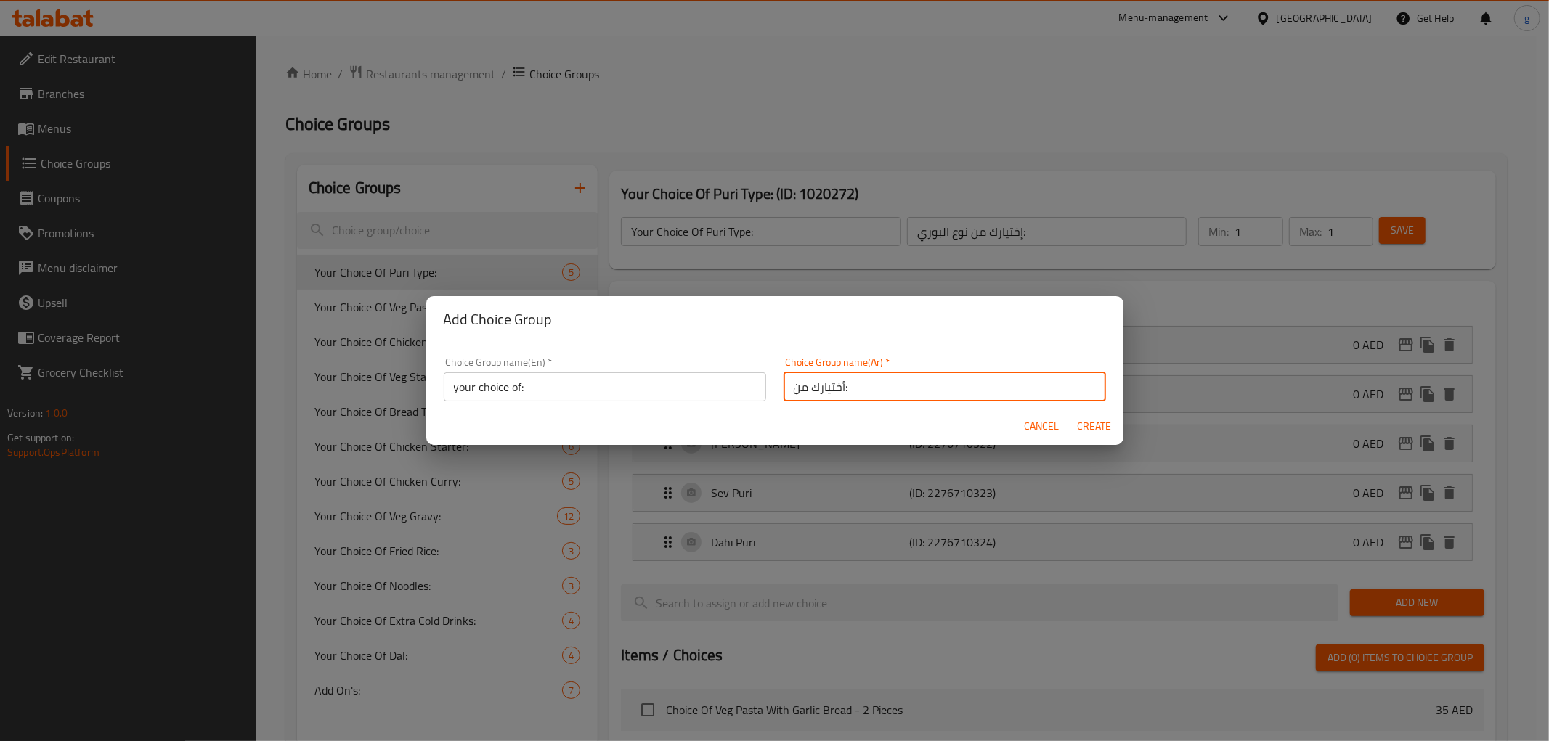
type input "أختيارك من:"
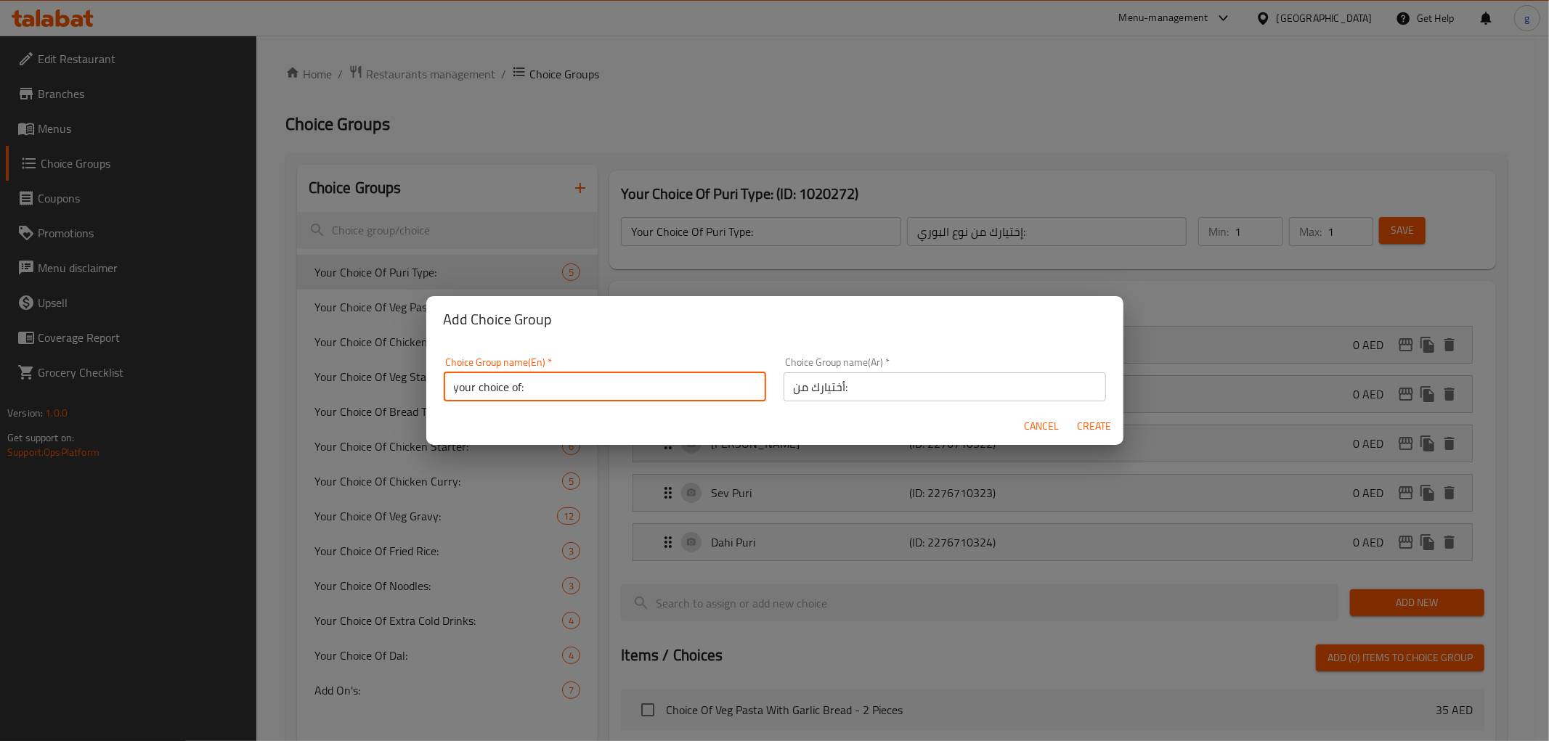
drag, startPoint x: 697, startPoint y: 386, endPoint x: 789, endPoint y: 409, distance: 94.9
click at [697, 386] on input "your choice of:" at bounding box center [605, 387] width 322 height 29
type input "your choice of:"
click at [1079, 420] on span "Create" at bounding box center [1094, 427] width 35 height 18
type input "your choice of:"
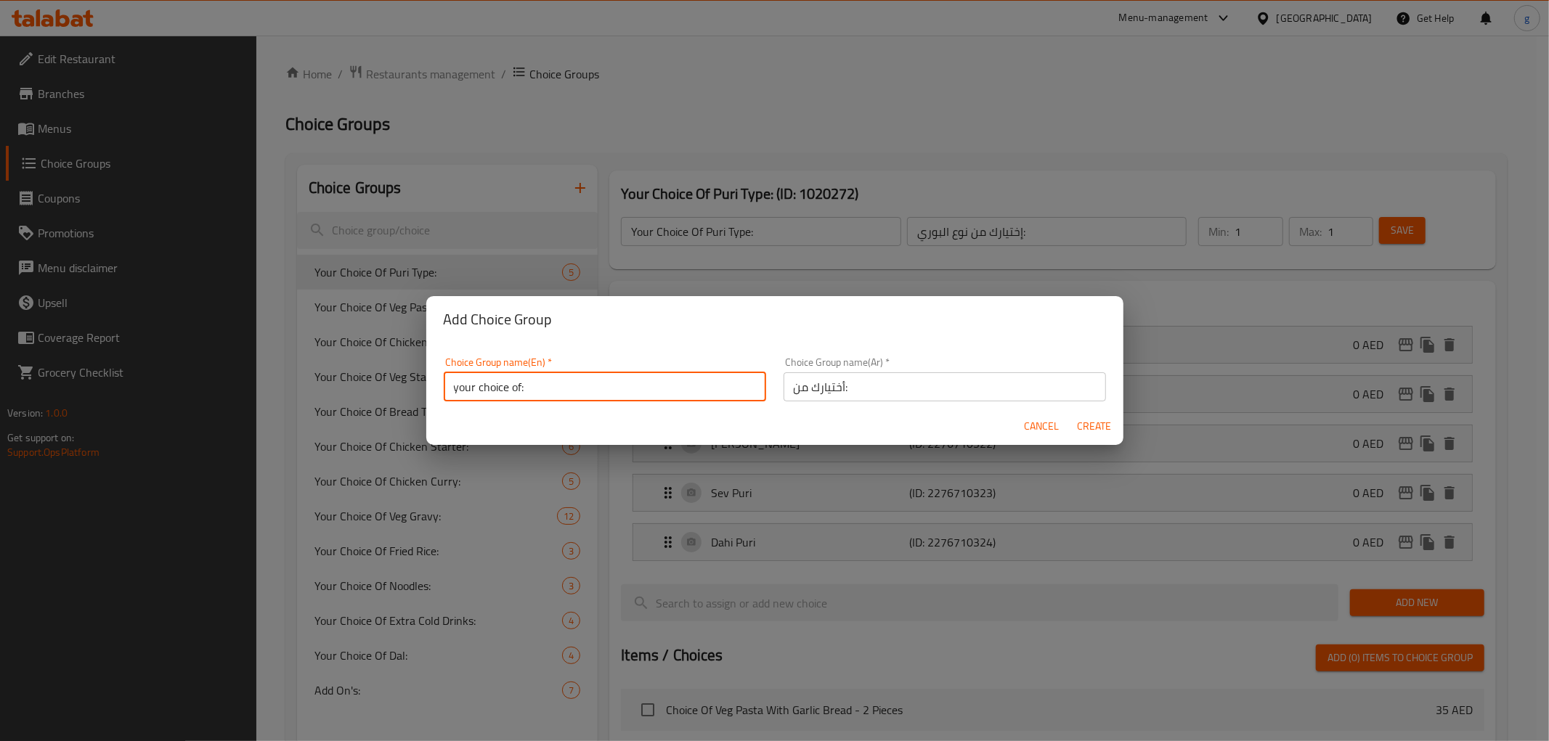
type input "أختيارك من:"
type input "0"
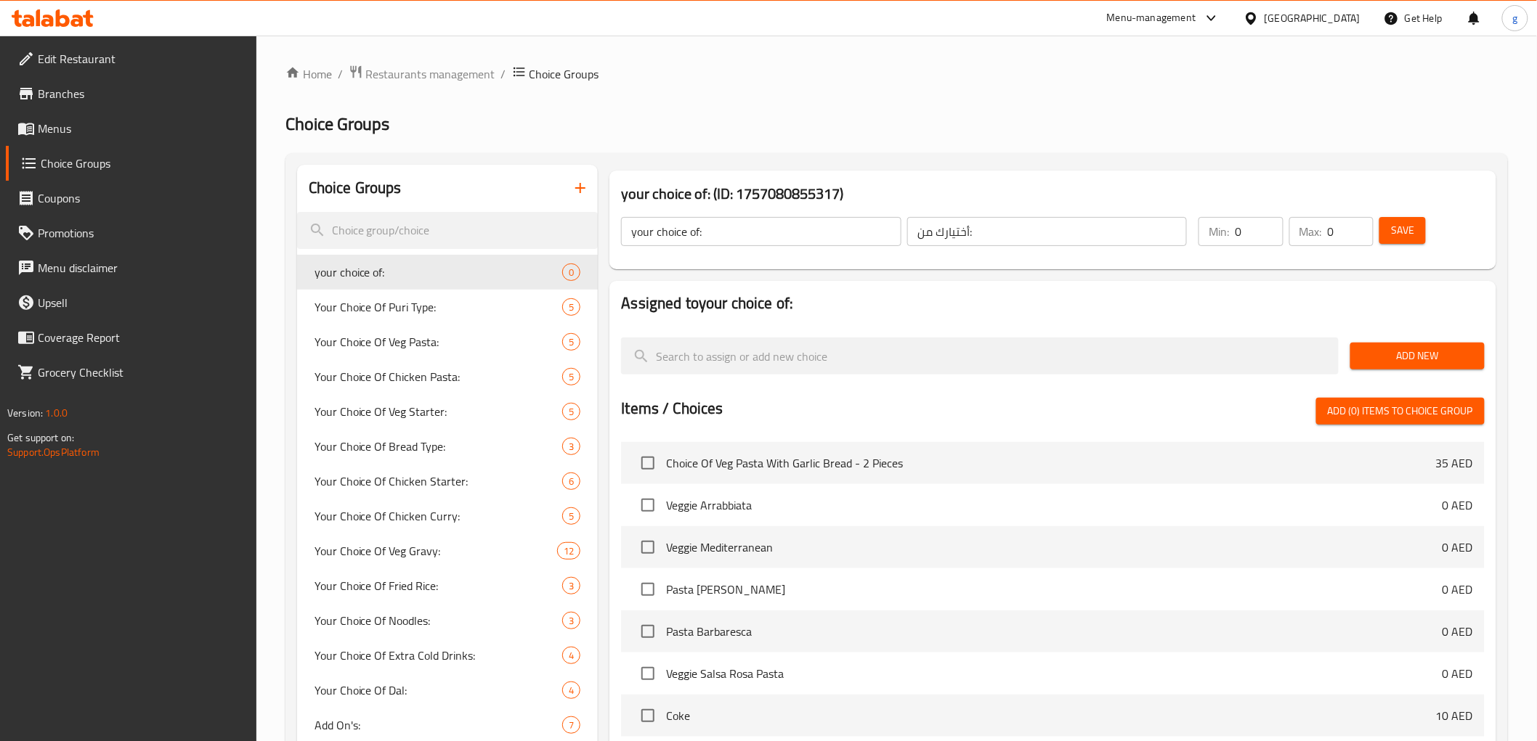
click at [1257, 232] on input "0" at bounding box center [1259, 231] width 48 height 29
click at [1256, 232] on input "0" at bounding box center [1259, 231] width 48 height 29
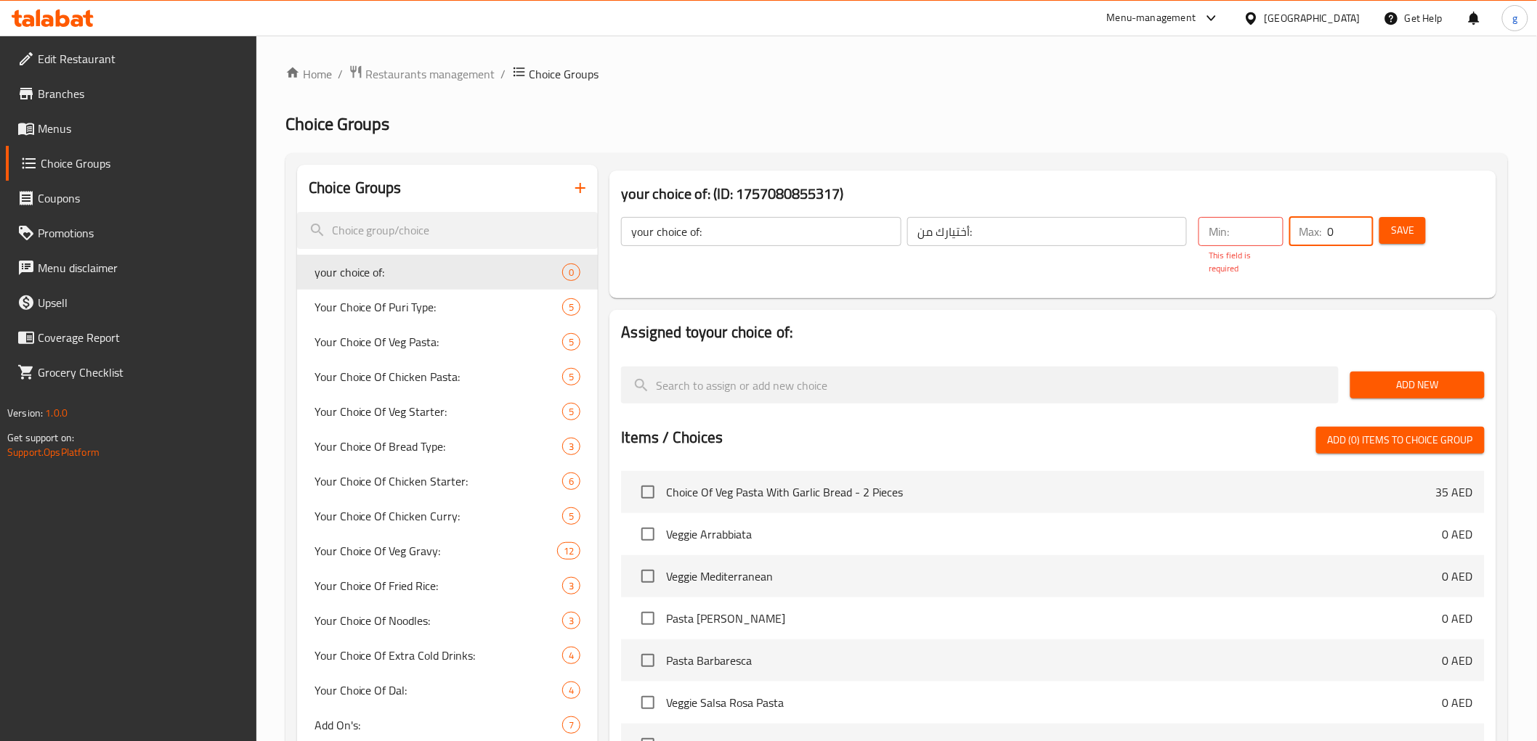
click at [1352, 240] on input "0" at bounding box center [1351, 231] width 46 height 29
type input "1"
click at [1248, 240] on input "number" at bounding box center [1259, 231] width 48 height 29
type input "1"
click at [1394, 235] on span "Save" at bounding box center [1402, 231] width 23 height 18
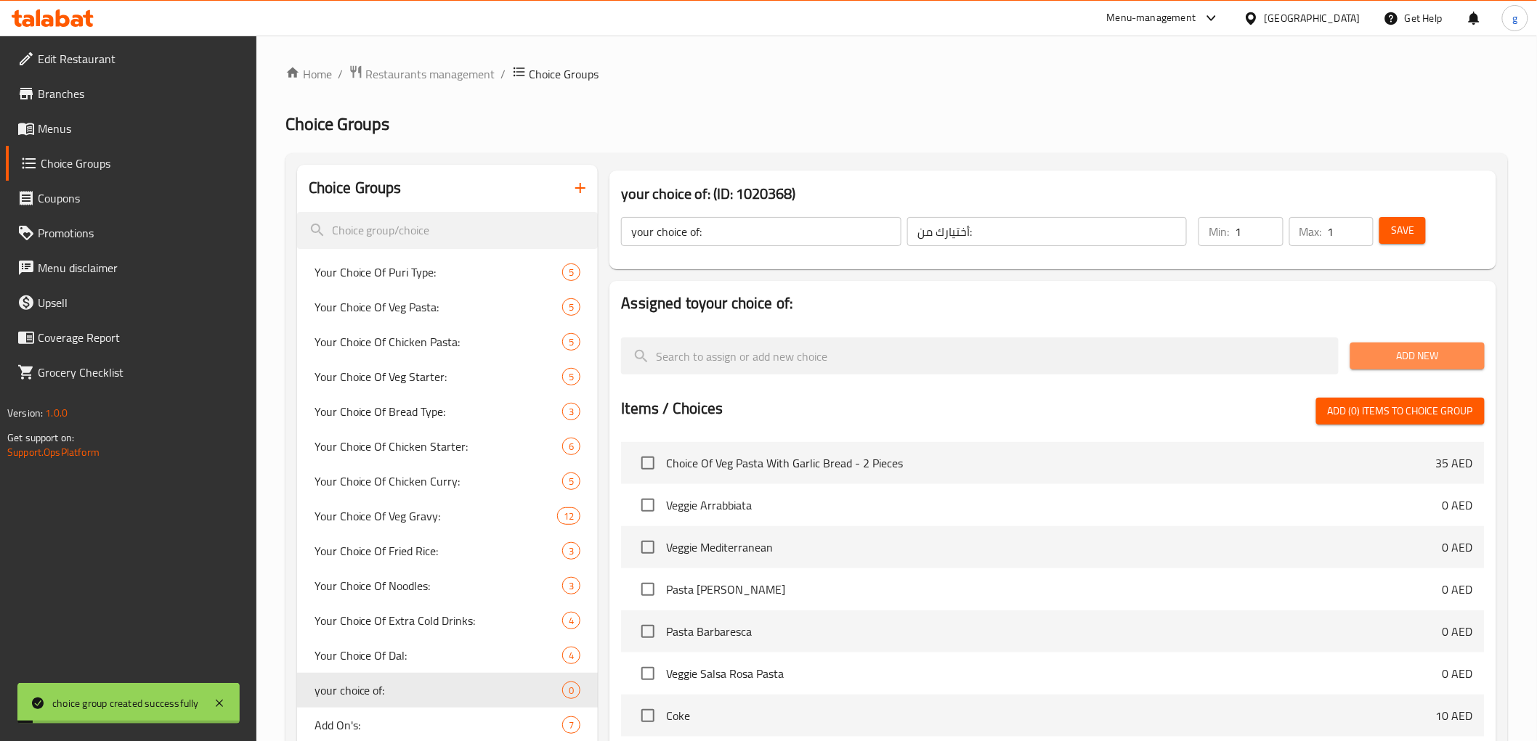
click at [1394, 366] on button "Add New" at bounding box center [1417, 356] width 134 height 27
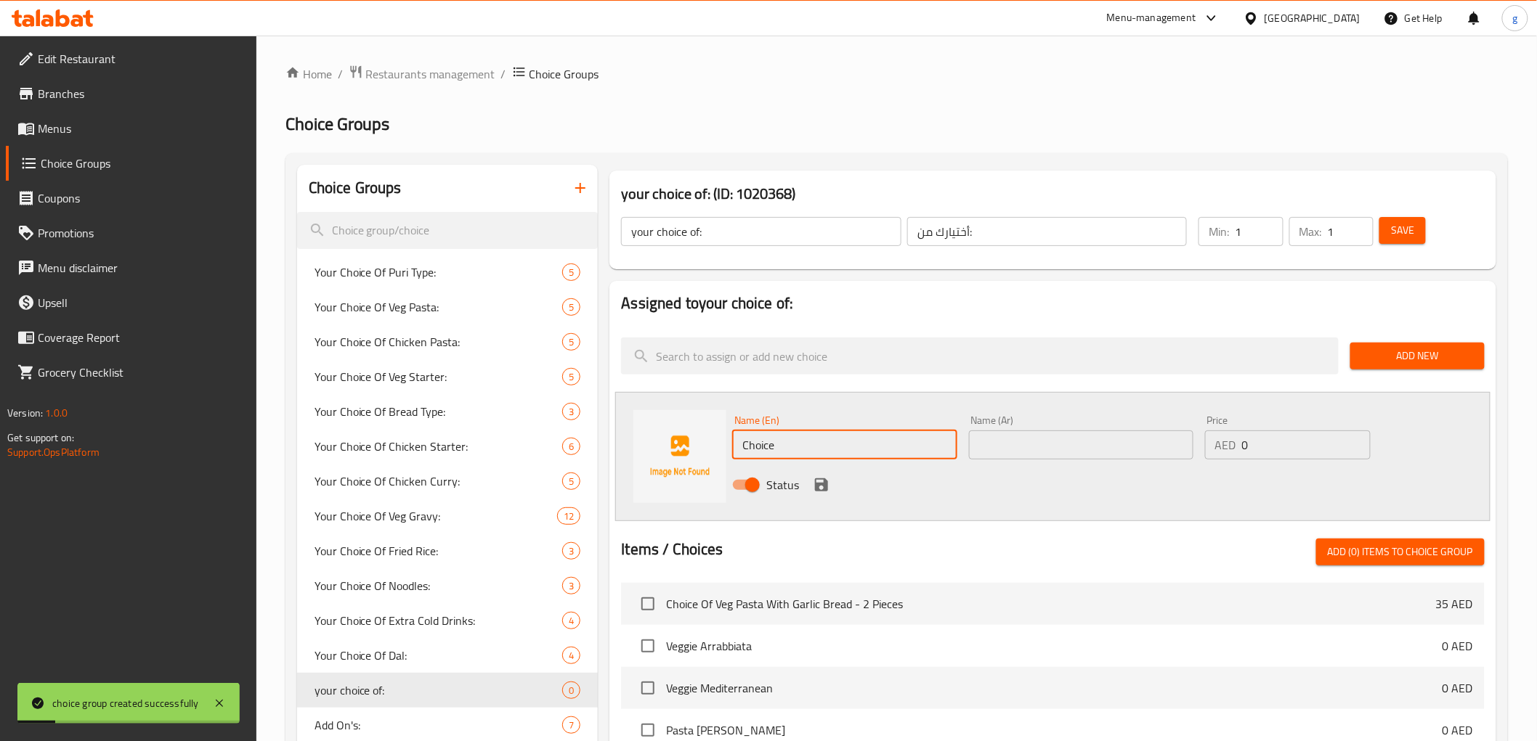
click at [869, 450] on input "Choice" at bounding box center [844, 445] width 224 height 29
paste input "VADA PAV"
type input "VADA PAV"
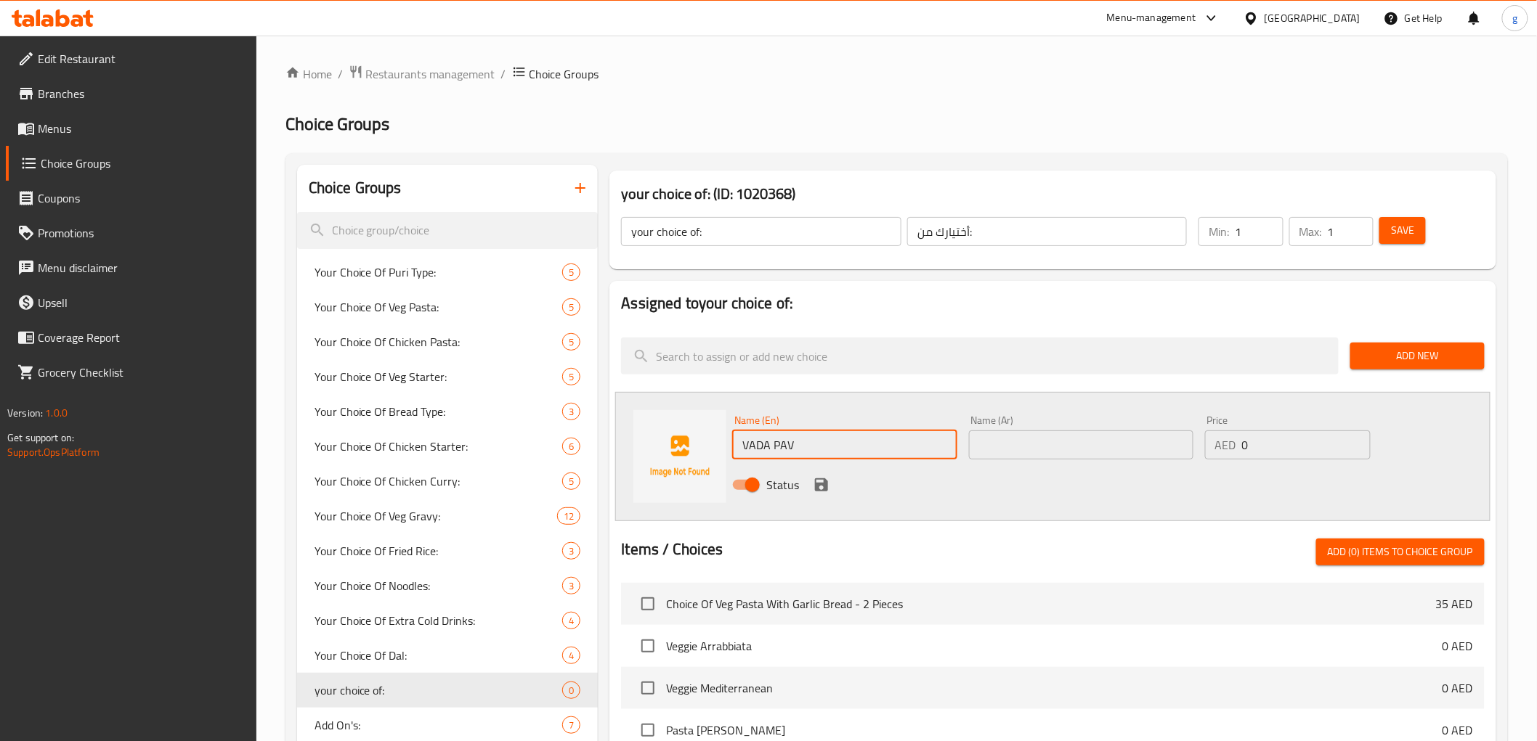
click at [1042, 449] on input "text" at bounding box center [1081, 445] width 224 height 29
paste input "فادا باف"
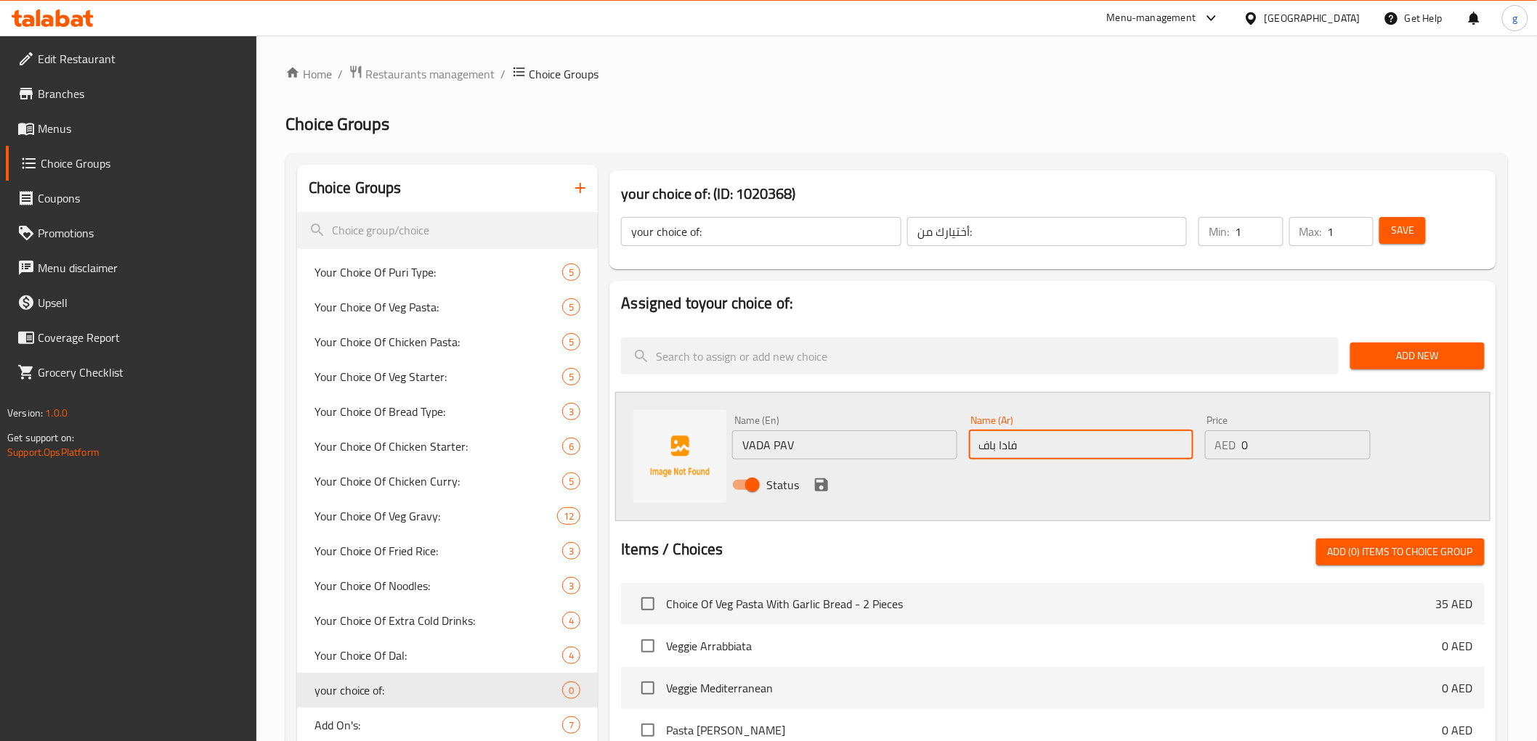
type input "فادا باف"
click at [824, 481] on icon "save" at bounding box center [821, 485] width 13 height 13
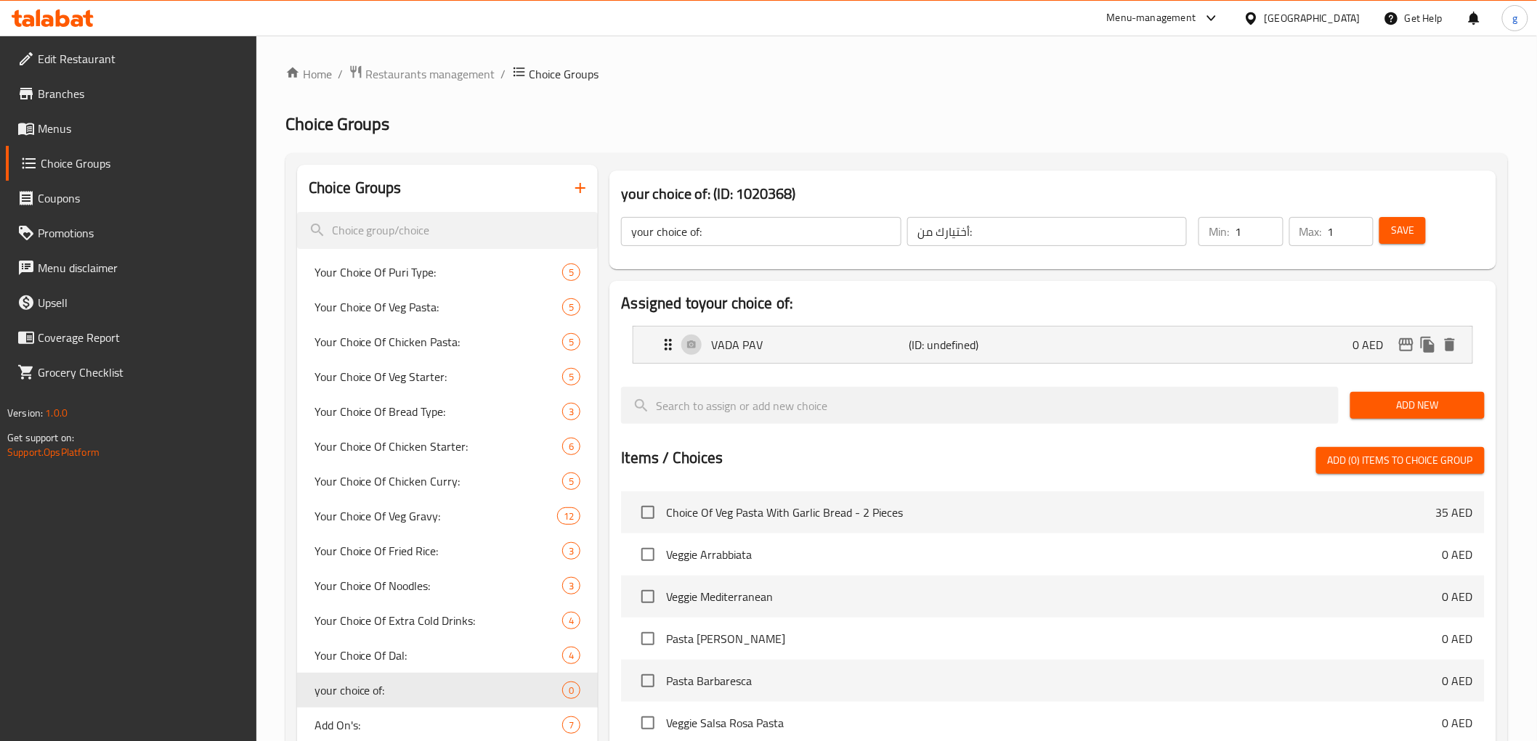
click at [1387, 415] on button "Add New" at bounding box center [1417, 405] width 134 height 27
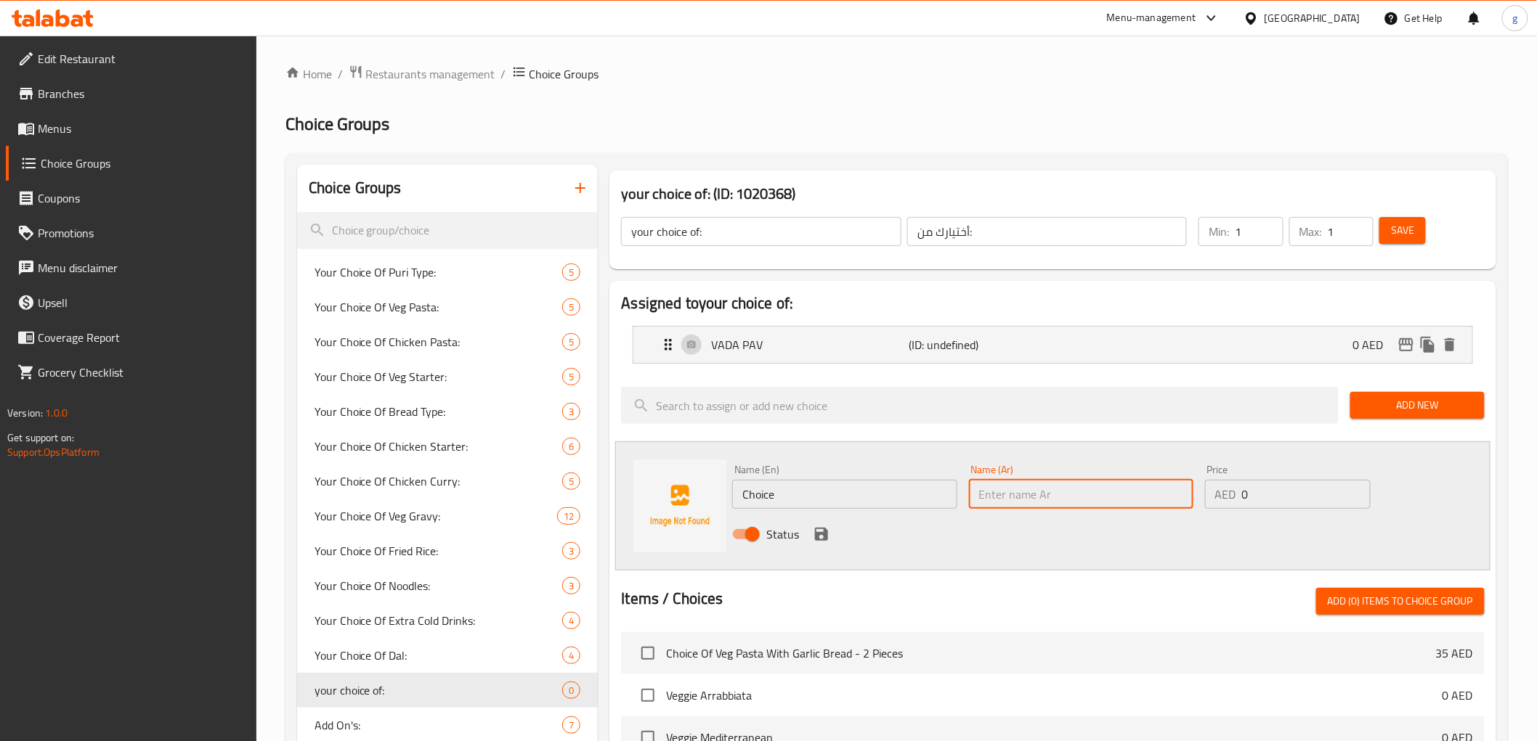
click at [1109, 497] on input "text" at bounding box center [1081, 494] width 224 height 29
paste input "سمبوسة باف"
type input "سمبوسة باف"
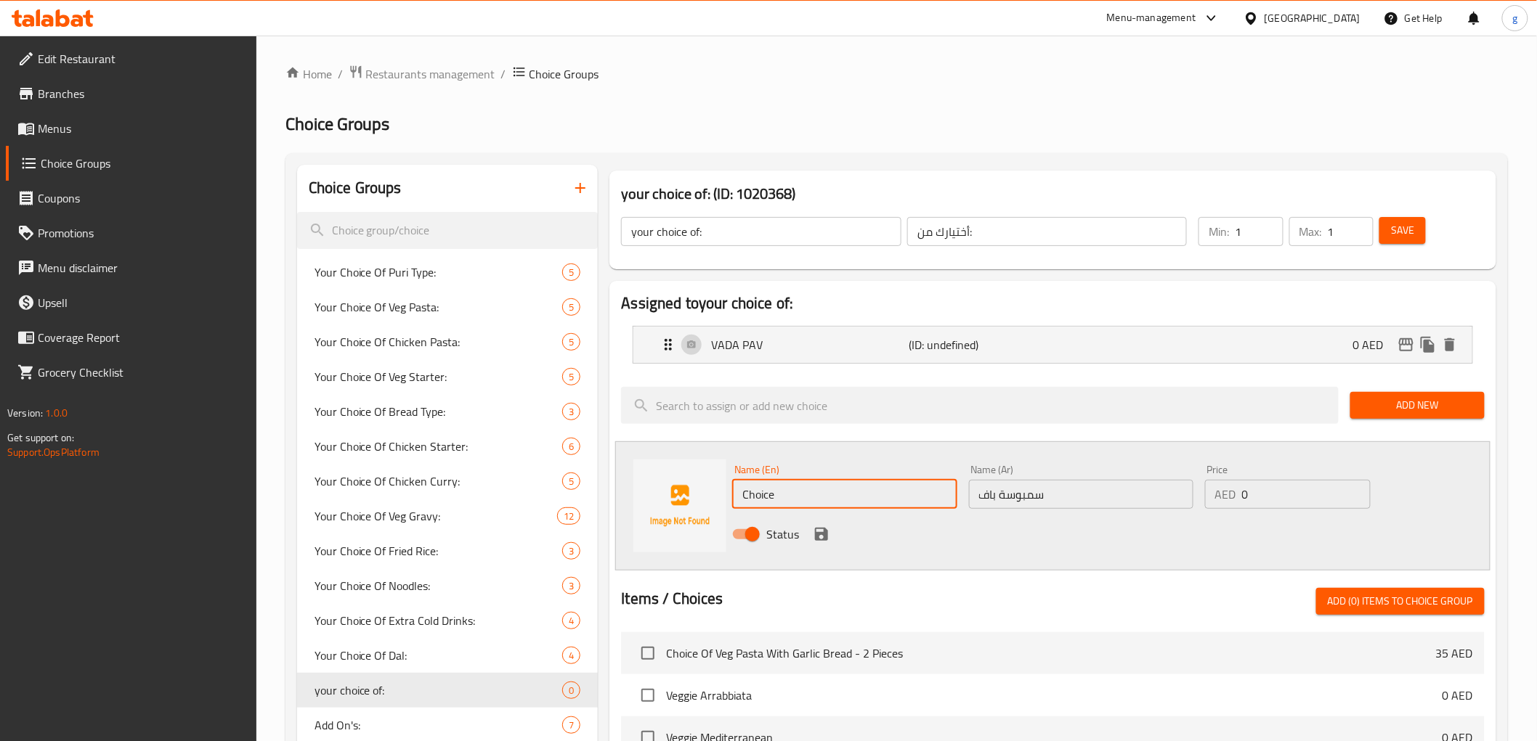
click at [816, 497] on input "Choice" at bounding box center [844, 494] width 224 height 29
paste input "SAMOSA PAV"
type input "SAMOSA PAV"
click at [816, 538] on icon "save" at bounding box center [821, 534] width 13 height 13
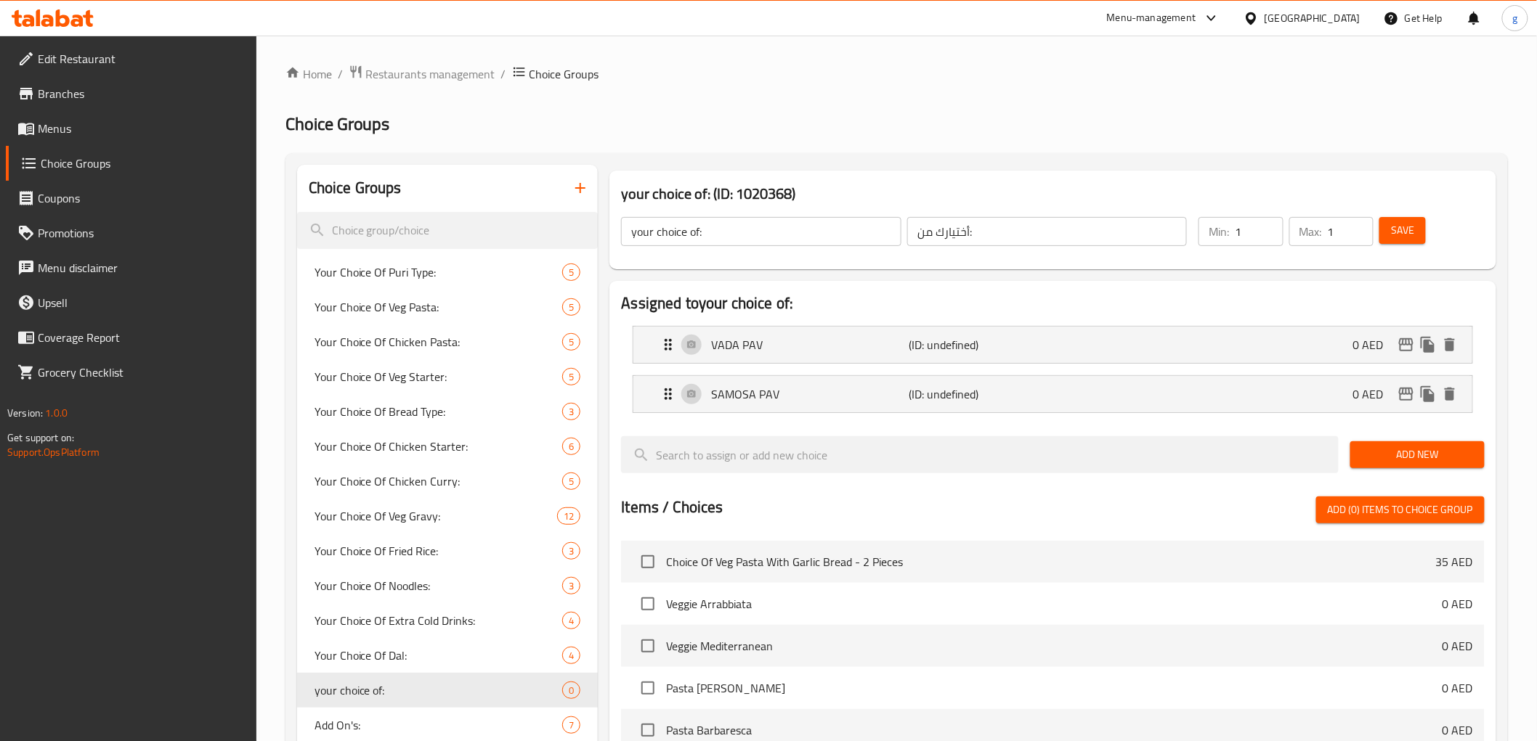
click at [1394, 237] on span "Save" at bounding box center [1402, 231] width 23 height 18
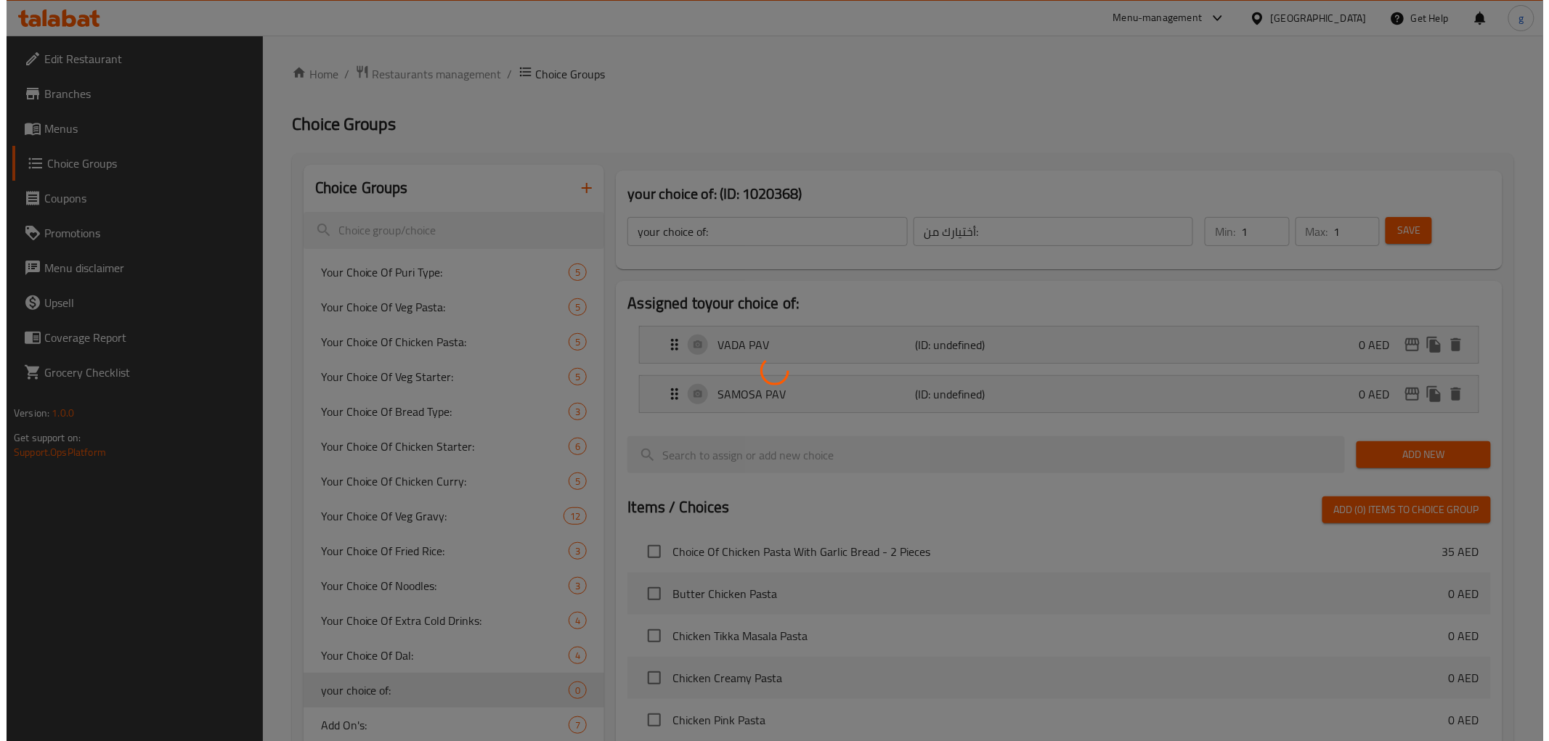
scroll to position [398, 0]
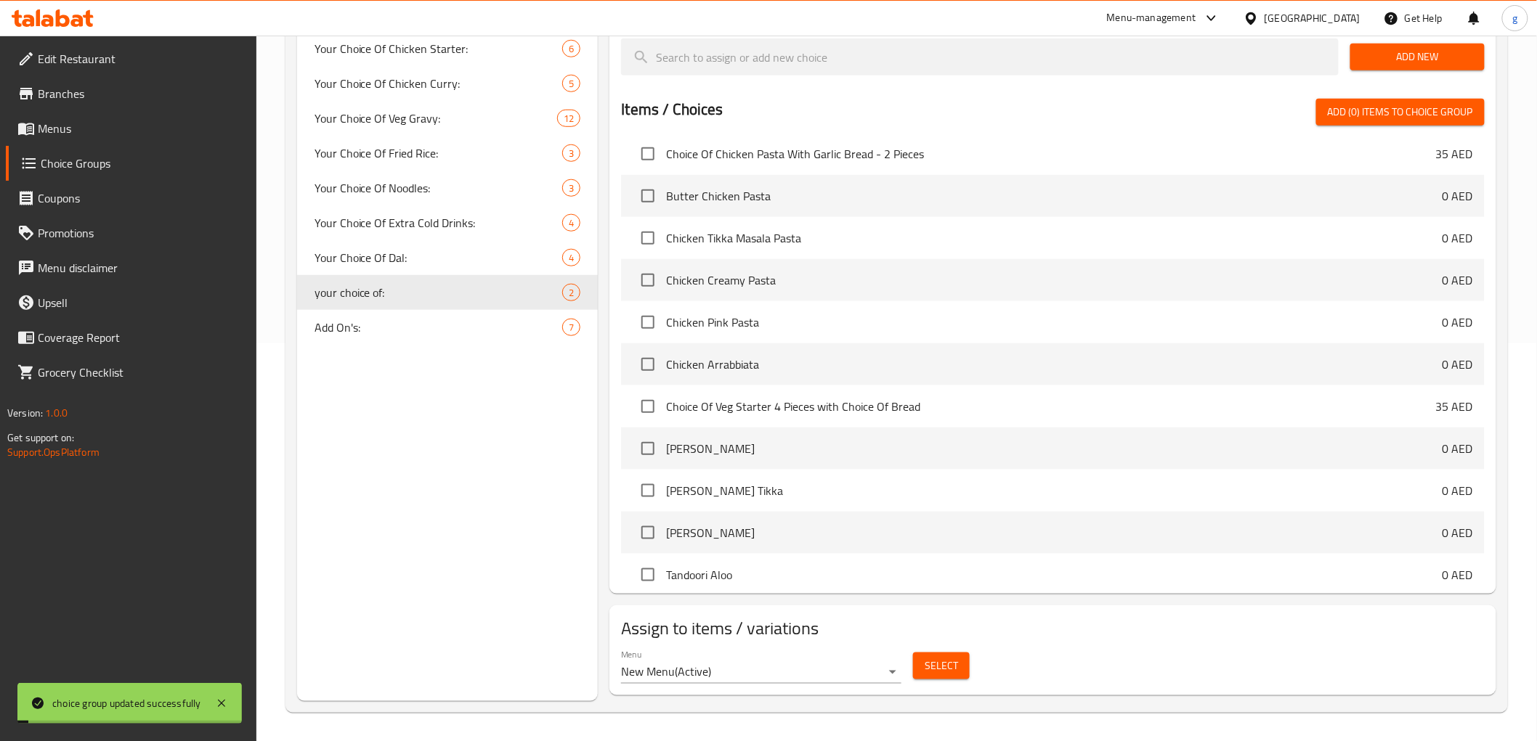
drag, startPoint x: 916, startPoint y: 684, endPoint x: 935, endPoint y: 678, distance: 20.7
click at [919, 667] on div "Select" at bounding box center [941, 666] width 68 height 38
click at [935, 667] on button "Select" at bounding box center [941, 666] width 57 height 27
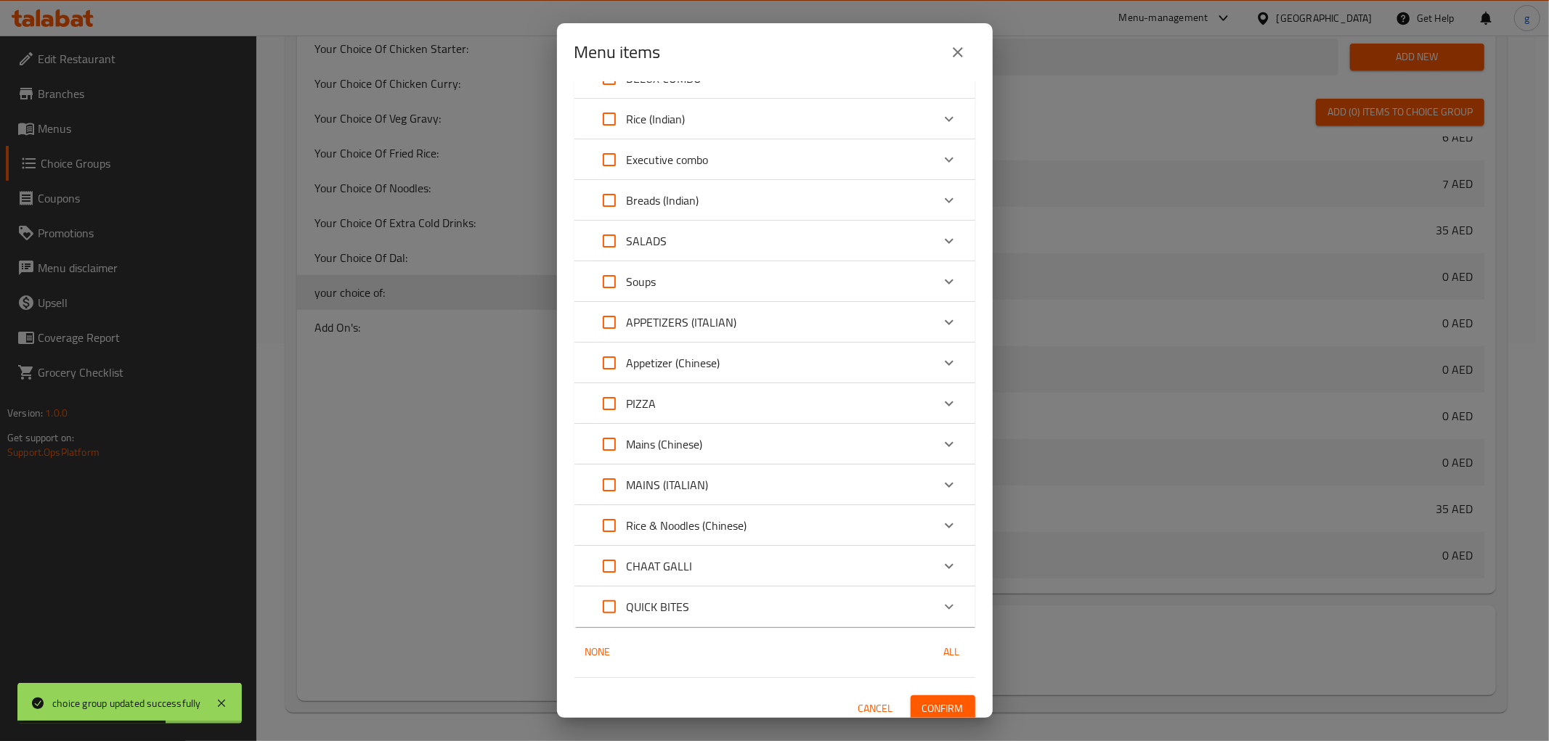
scroll to position [200, 0]
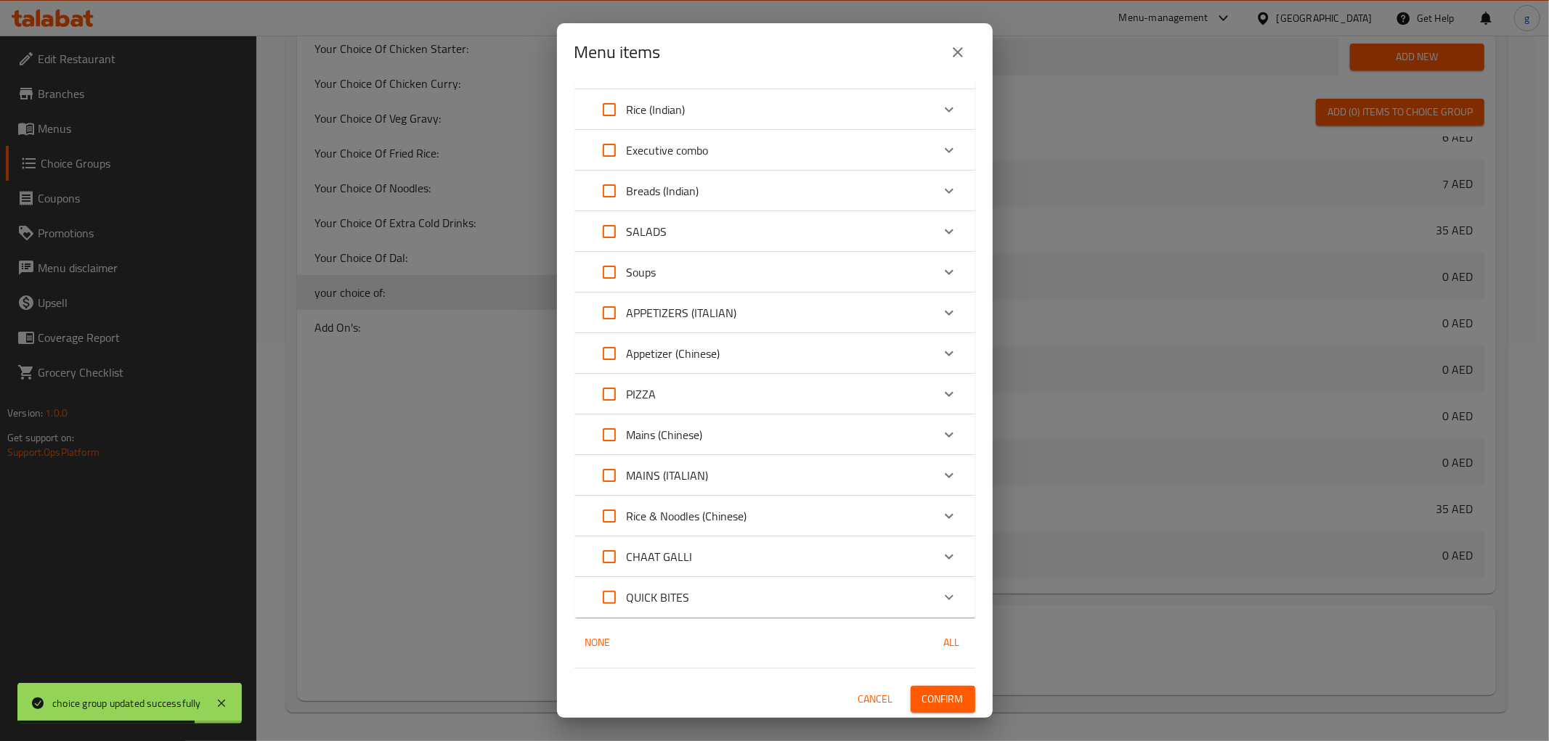
click at [661, 604] on p "QUICK BITES" at bounding box center [658, 597] width 63 height 17
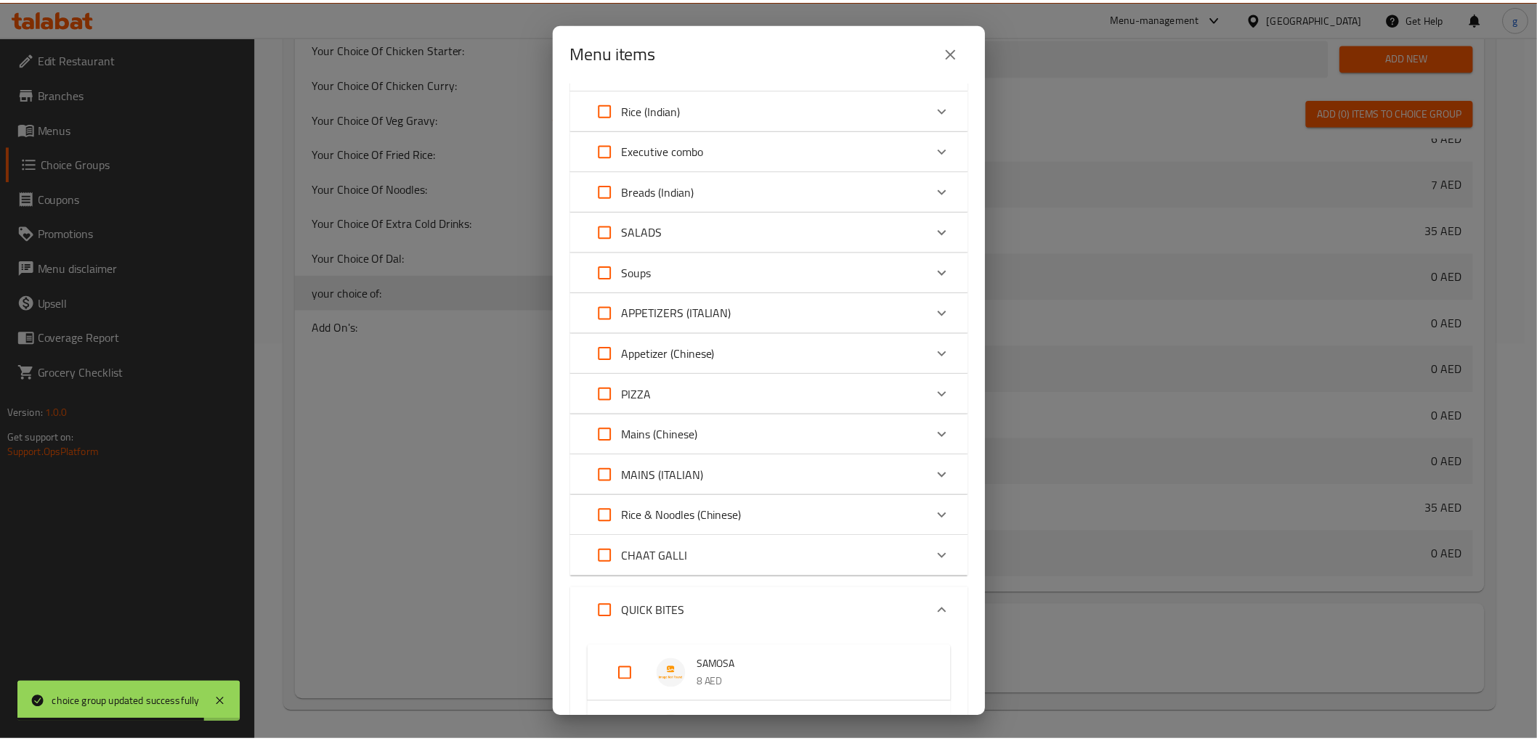
scroll to position [497, 0]
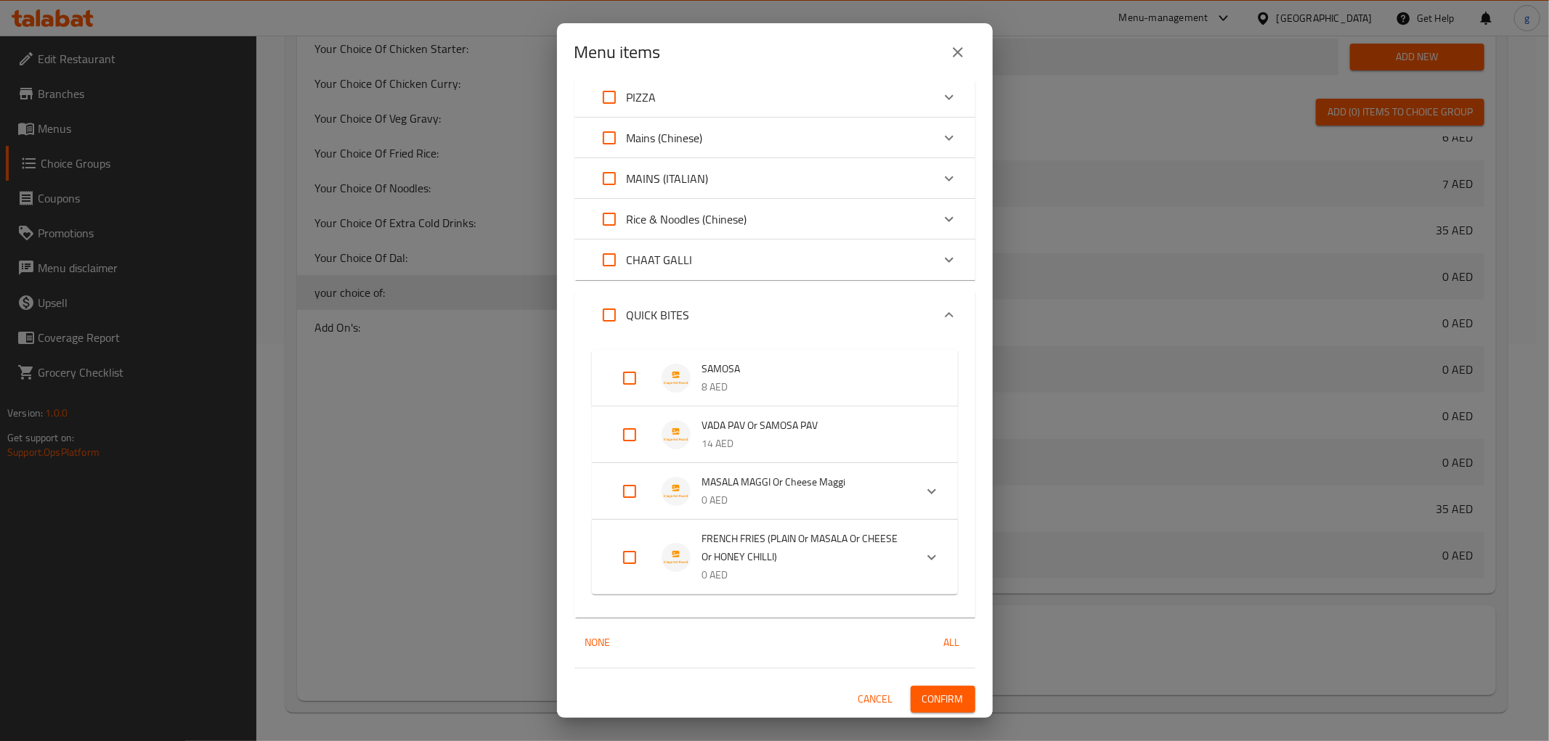
click at [617, 437] on input "Expand" at bounding box center [629, 435] width 35 height 35
checkbox input "true"
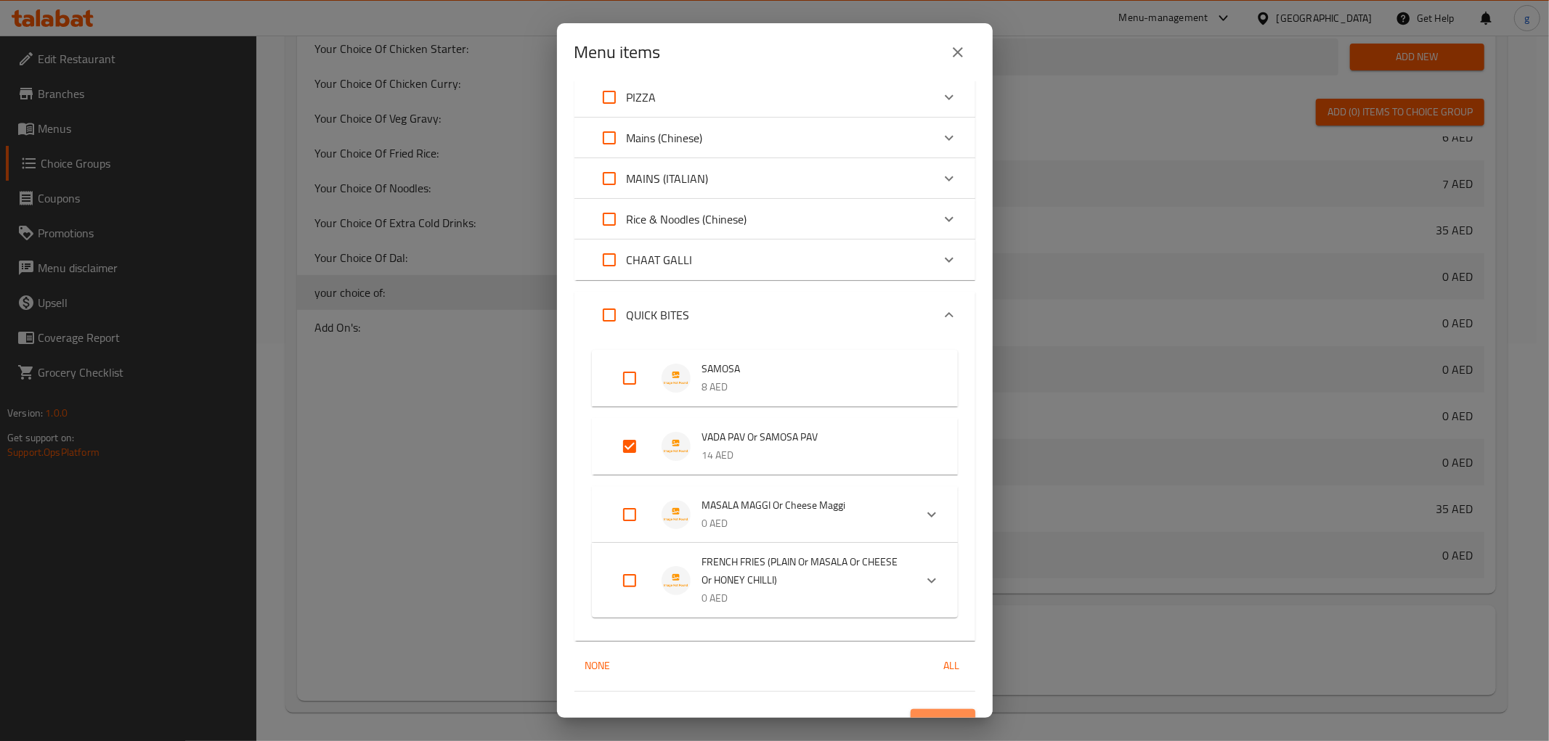
click at [939, 667] on span "Confirm" at bounding box center [942, 723] width 41 height 18
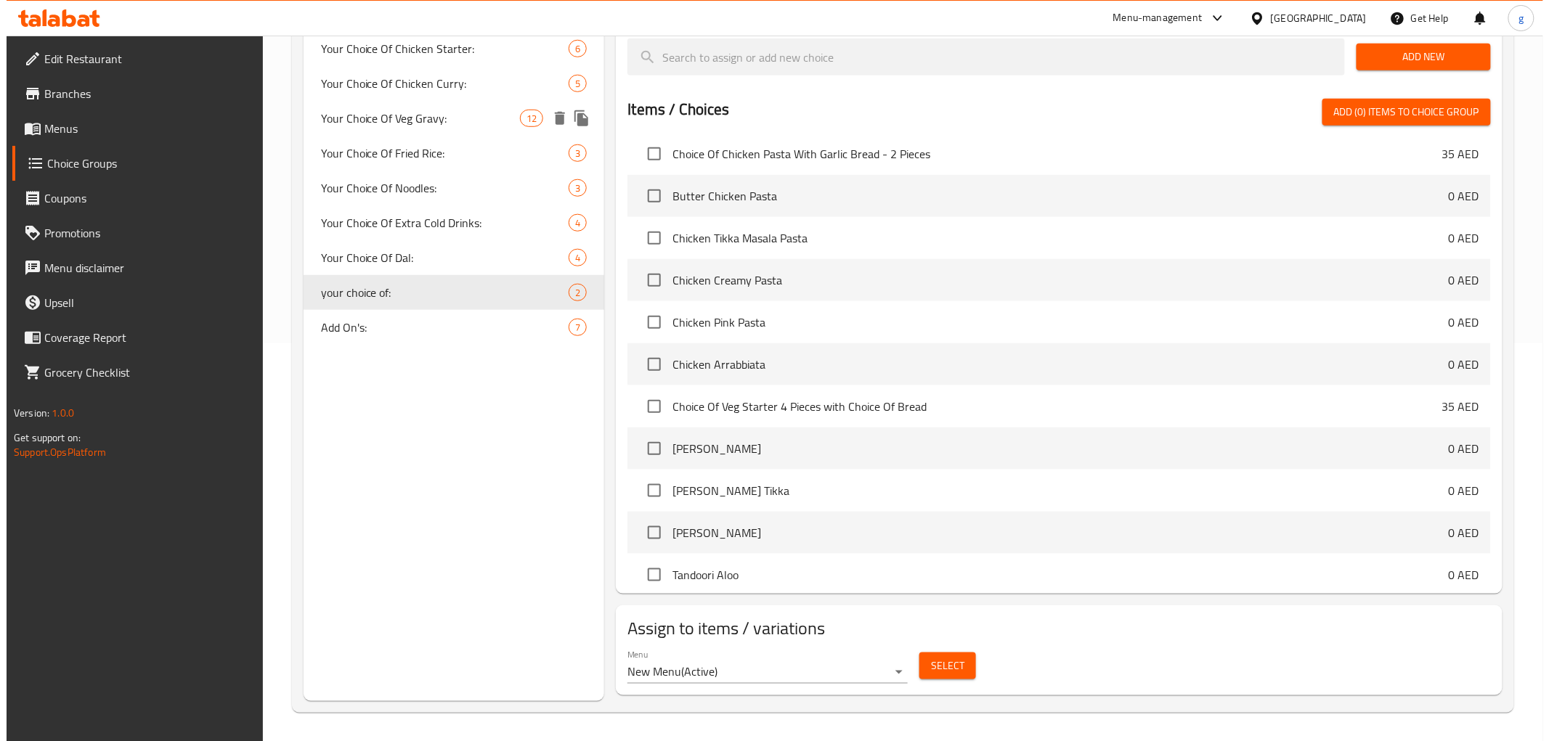
scroll to position [0, 0]
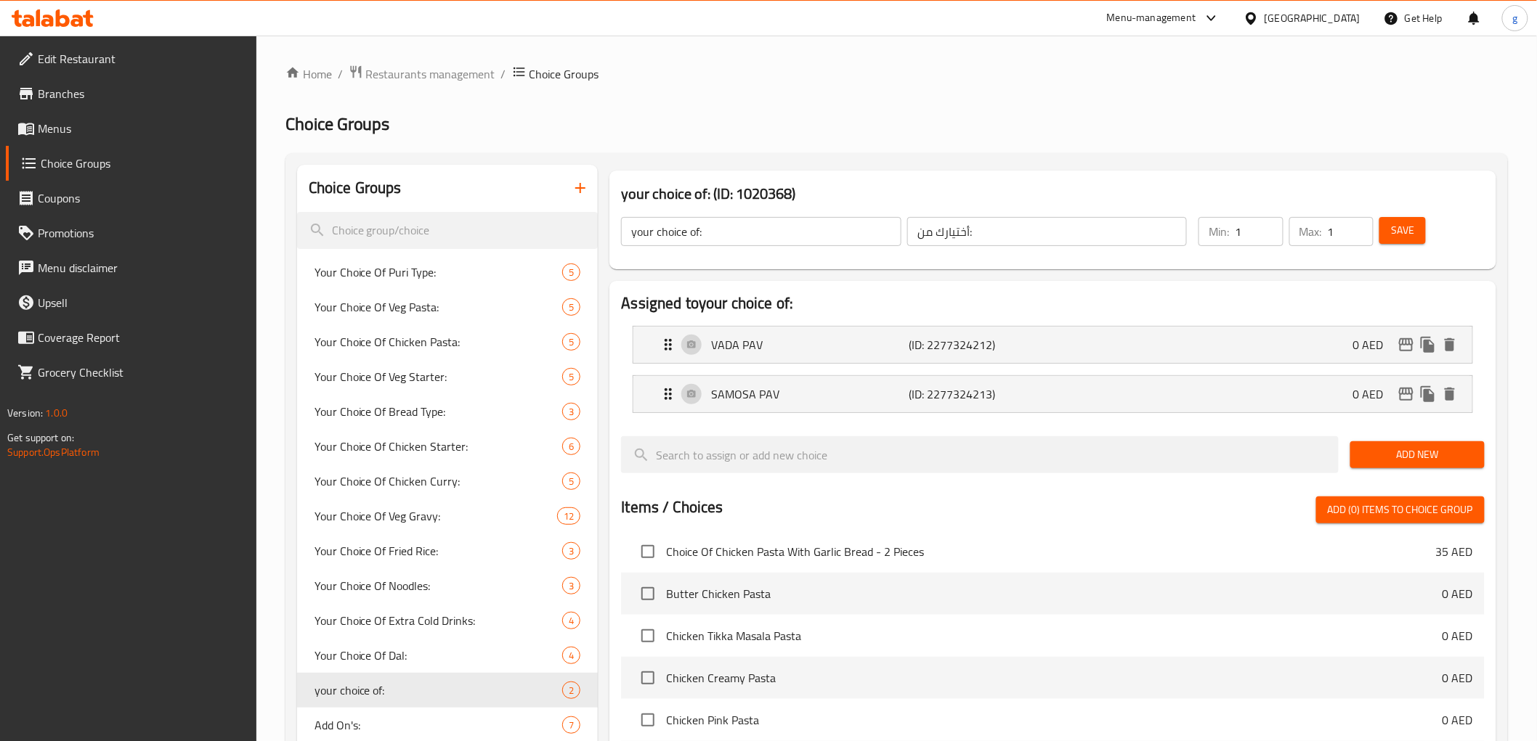
click at [572, 190] on icon "button" at bounding box center [580, 187] width 17 height 17
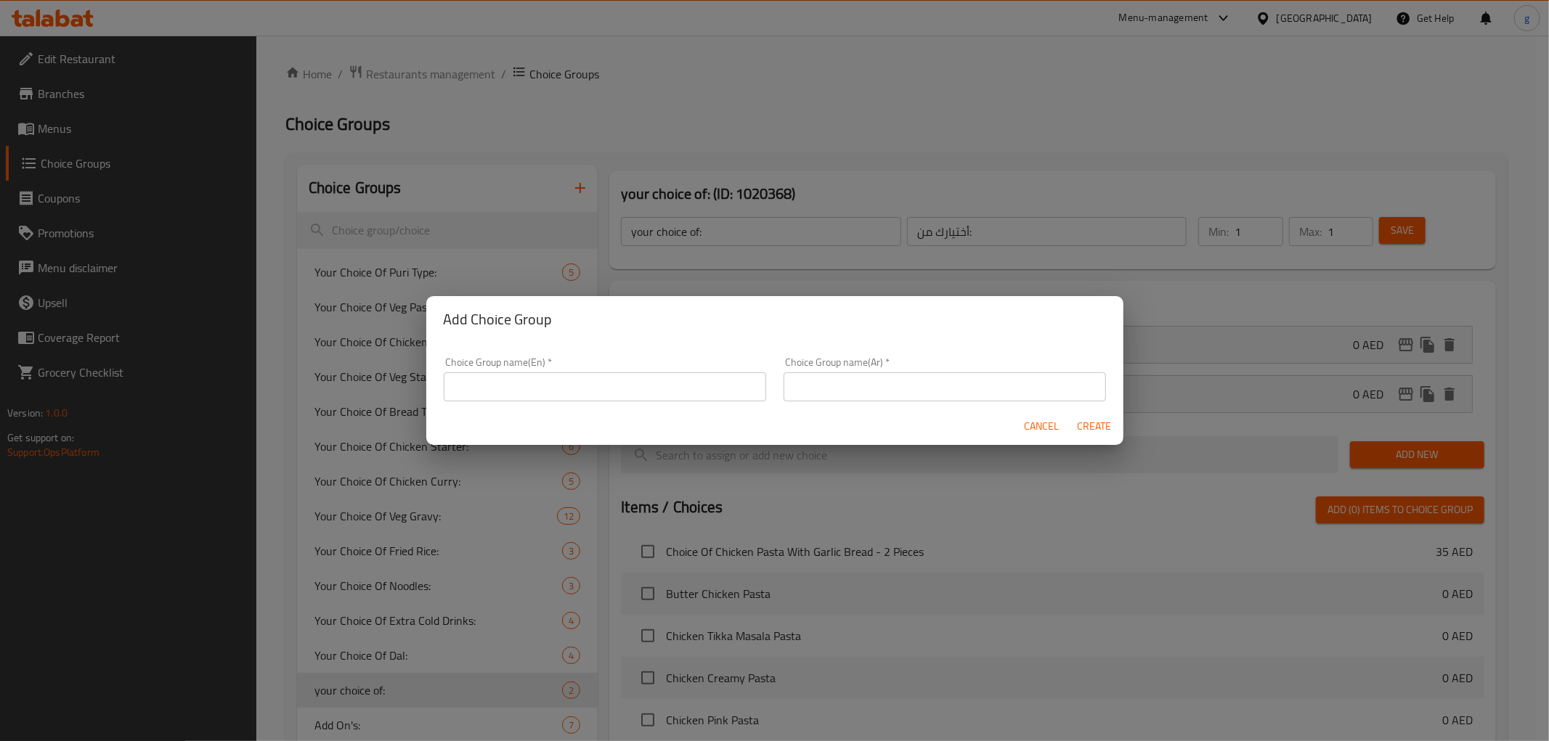
drag, startPoint x: 600, startPoint y: 366, endPoint x: 603, endPoint y: 378, distance: 12.0
click at [603, 378] on div "Choice Group name(En)   * Choice Group name(En) *" at bounding box center [605, 379] width 322 height 44
drag, startPoint x: 604, startPoint y: 378, endPoint x: 601, endPoint y: 386, distance: 8.5
click at [604, 379] on input "text" at bounding box center [605, 387] width 322 height 29
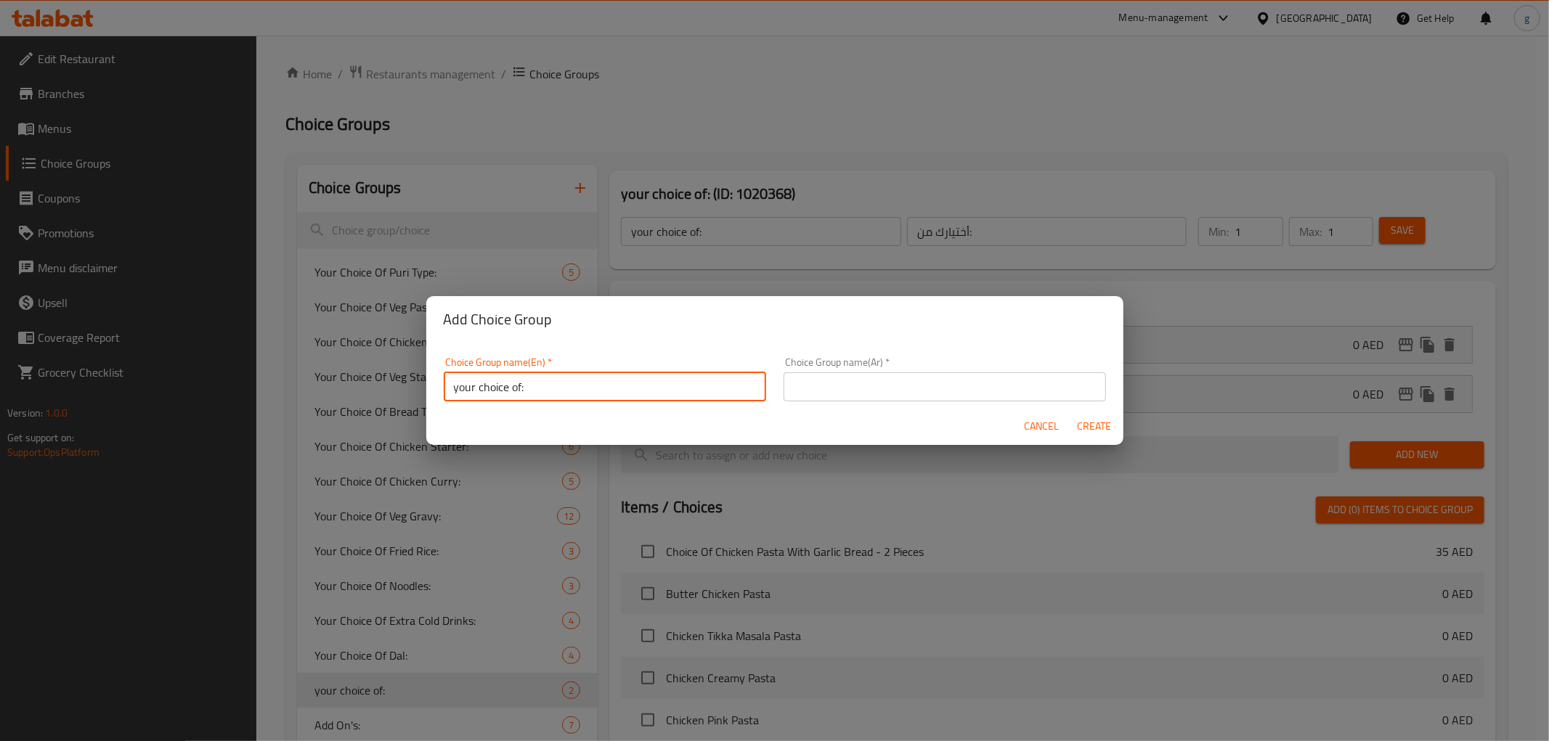
type input "your choice of:"
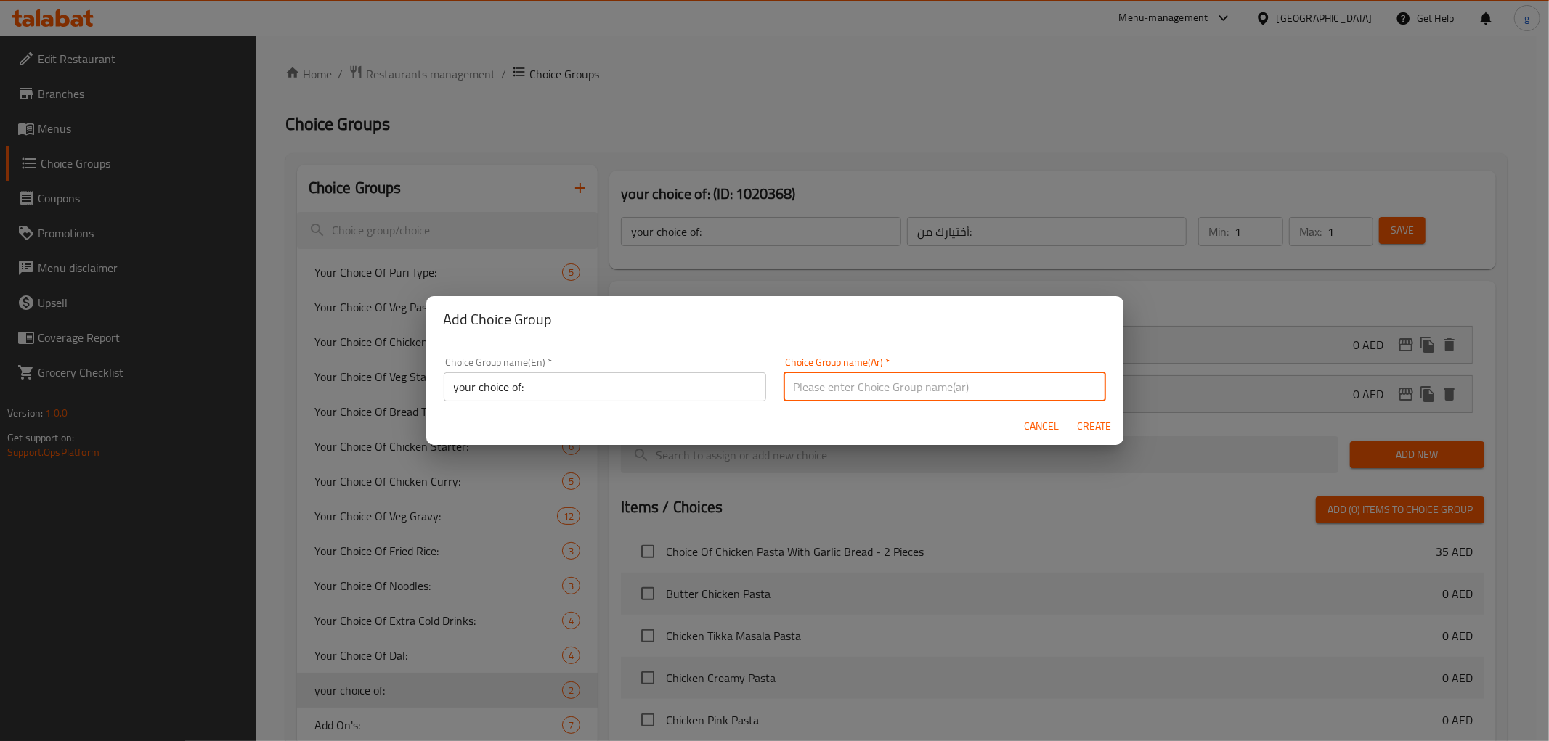
click at [960, 392] on input "text" at bounding box center [945, 387] width 322 height 29
type input "أختيارك من:"
drag, startPoint x: 1102, startPoint y: 430, endPoint x: 1047, endPoint y: 543, distance: 126.0
click at [1102, 430] on span "Create" at bounding box center [1094, 427] width 35 height 18
type input "your choice of:"
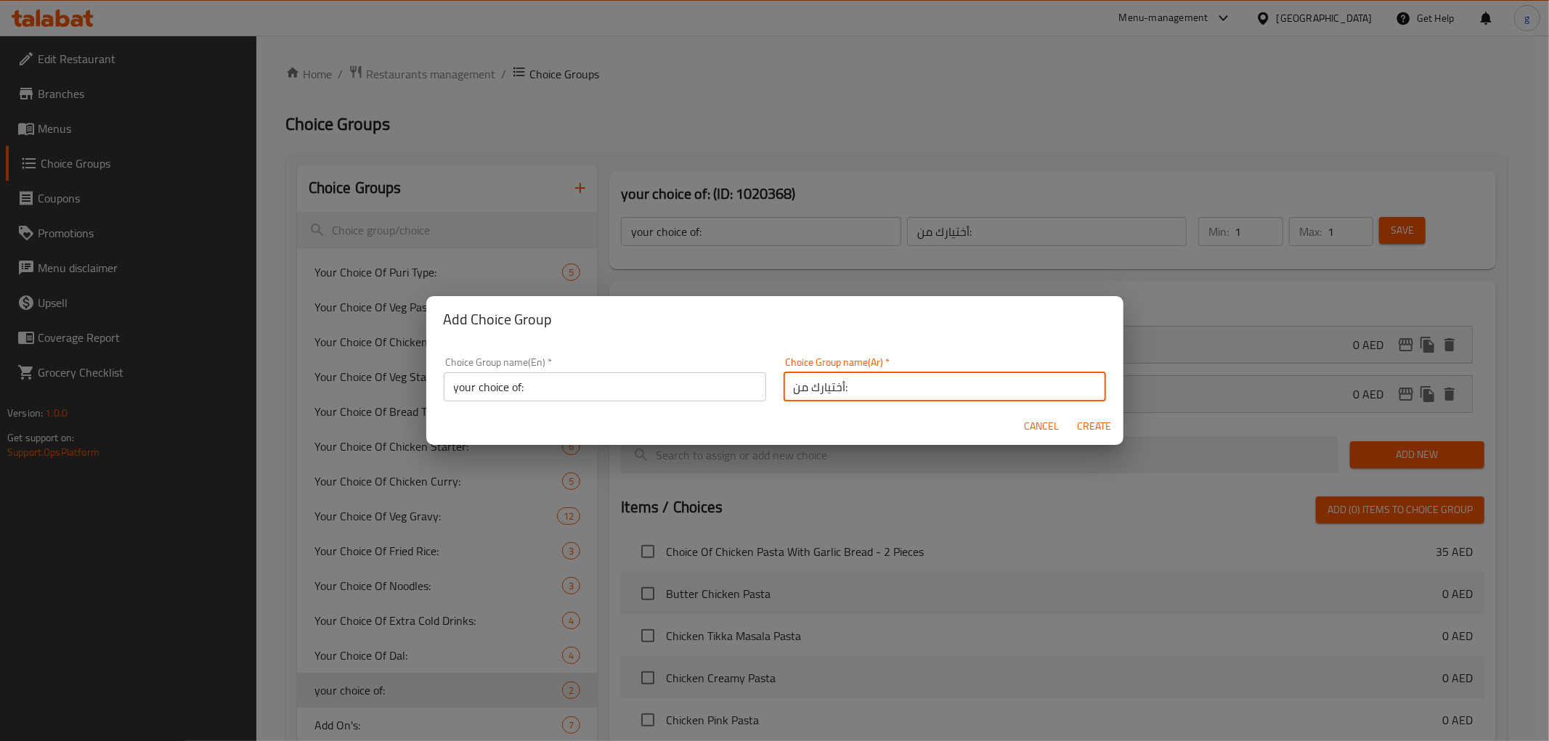
type input "أختيارك من:"
type input "0"
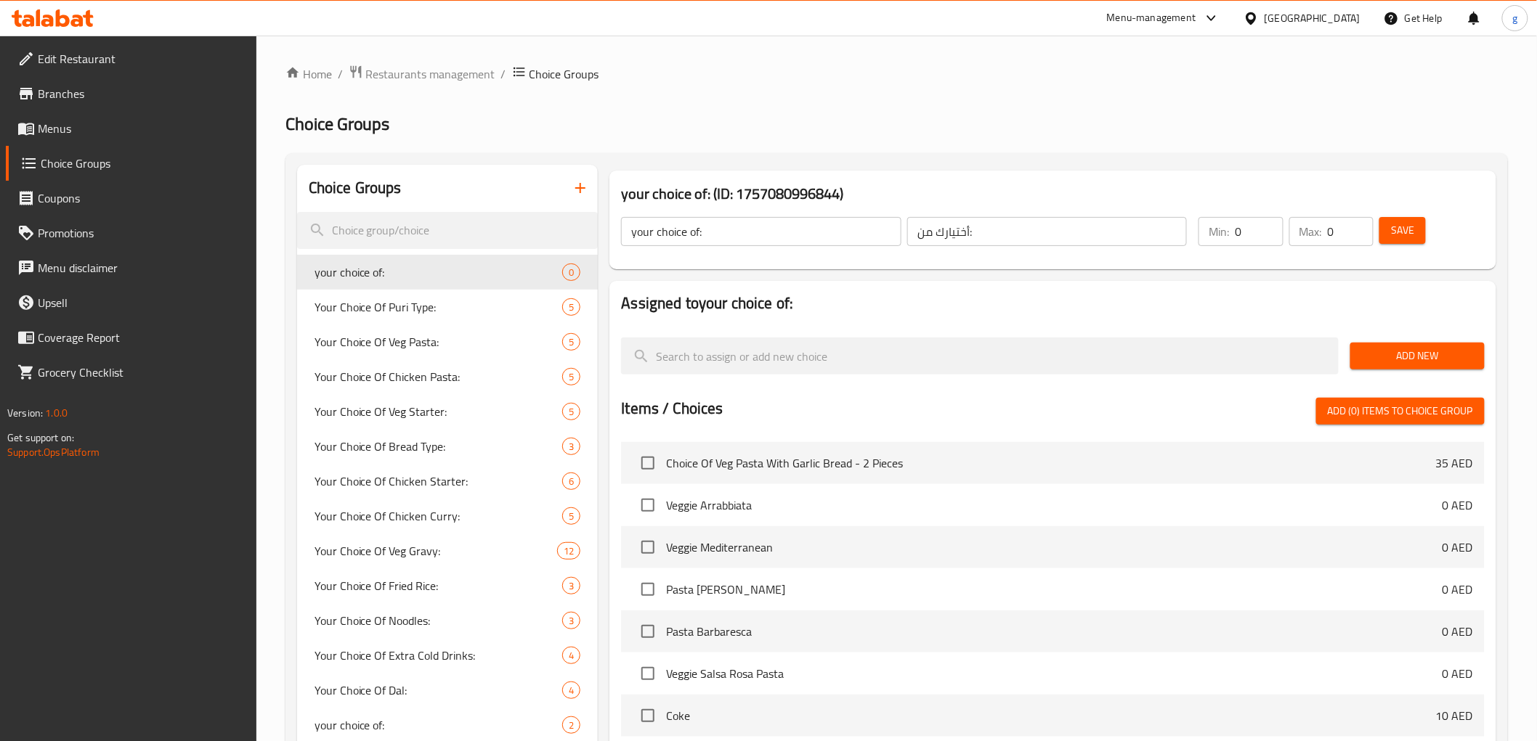
click at [1260, 229] on input "0" at bounding box center [1259, 231] width 48 height 29
type input "1"
click at [1339, 237] on input "0" at bounding box center [1351, 231] width 46 height 29
type input "1"
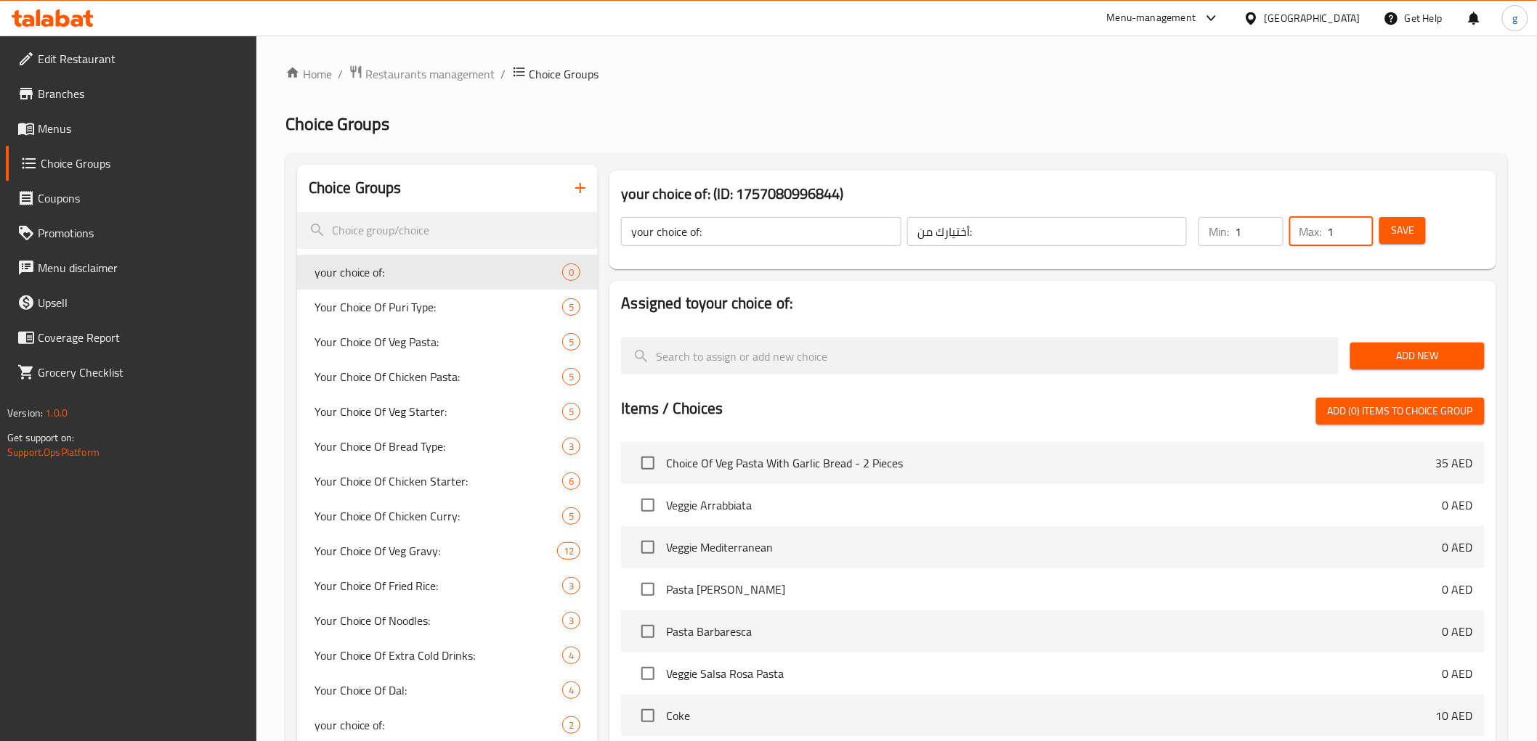
click at [1391, 233] on span "Save" at bounding box center [1402, 231] width 23 height 18
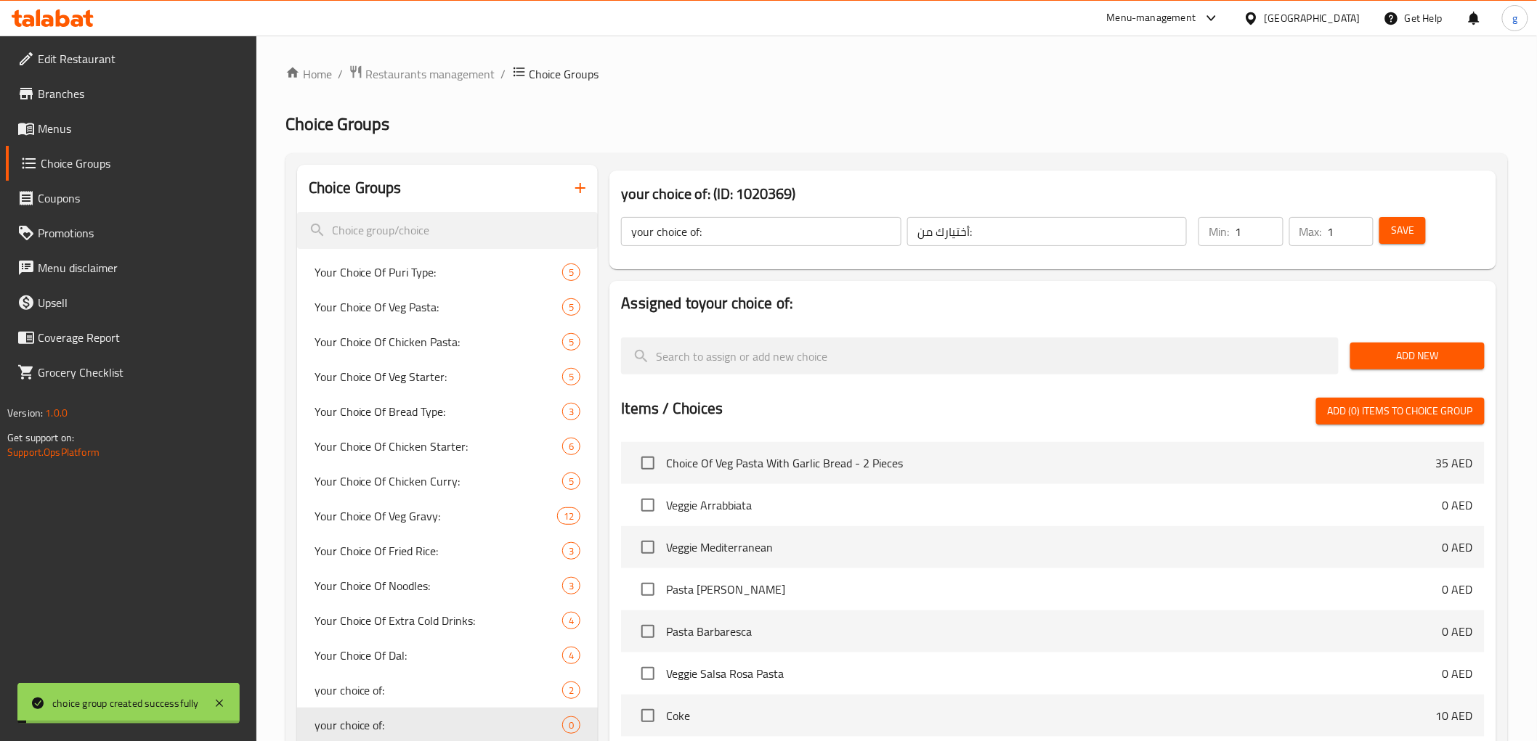
click at [1373, 361] on span "Add New" at bounding box center [1417, 356] width 111 height 18
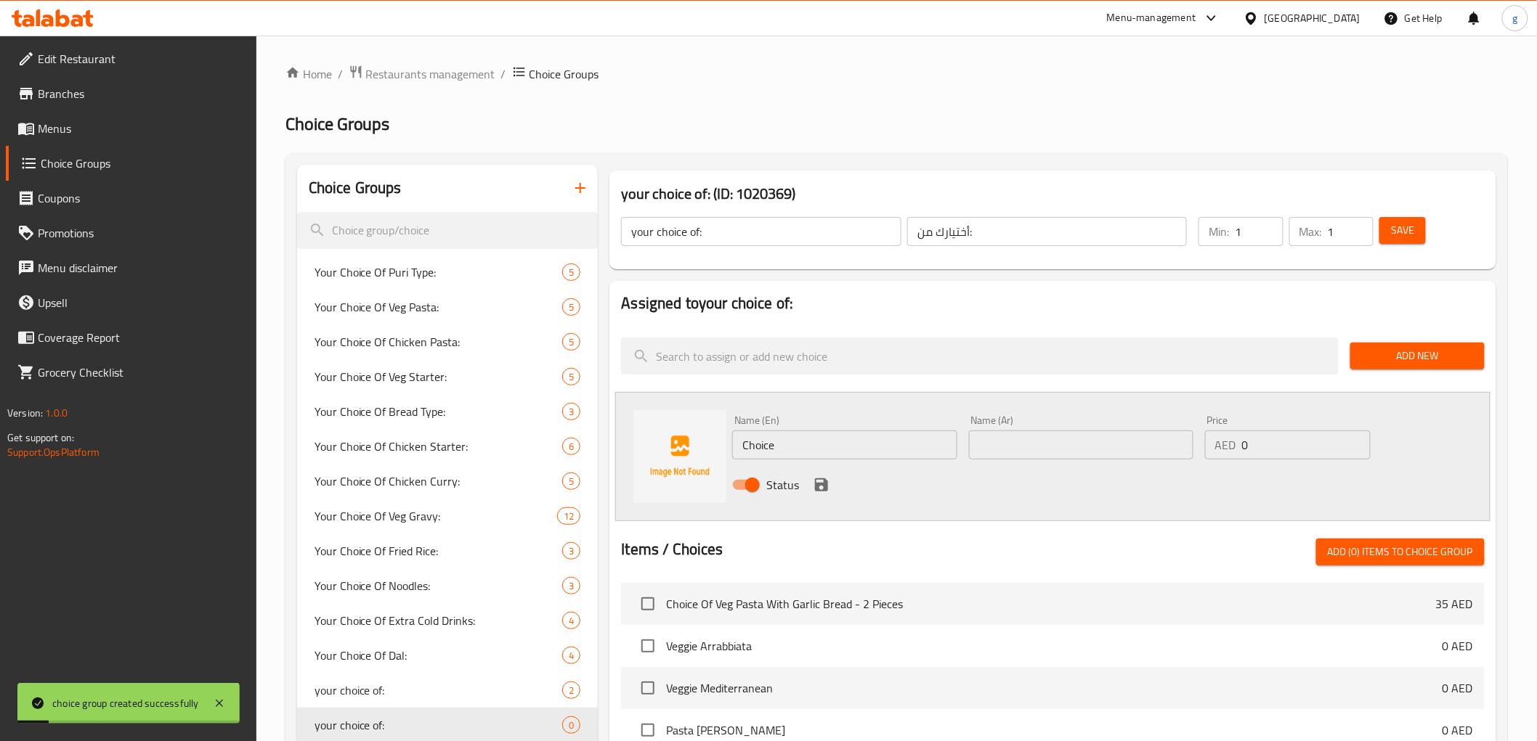
click at [869, 444] on input "Choice" at bounding box center [844, 445] width 224 height 29
type input "-"
click at [794, 439] on input "text" at bounding box center [844, 445] width 224 height 29
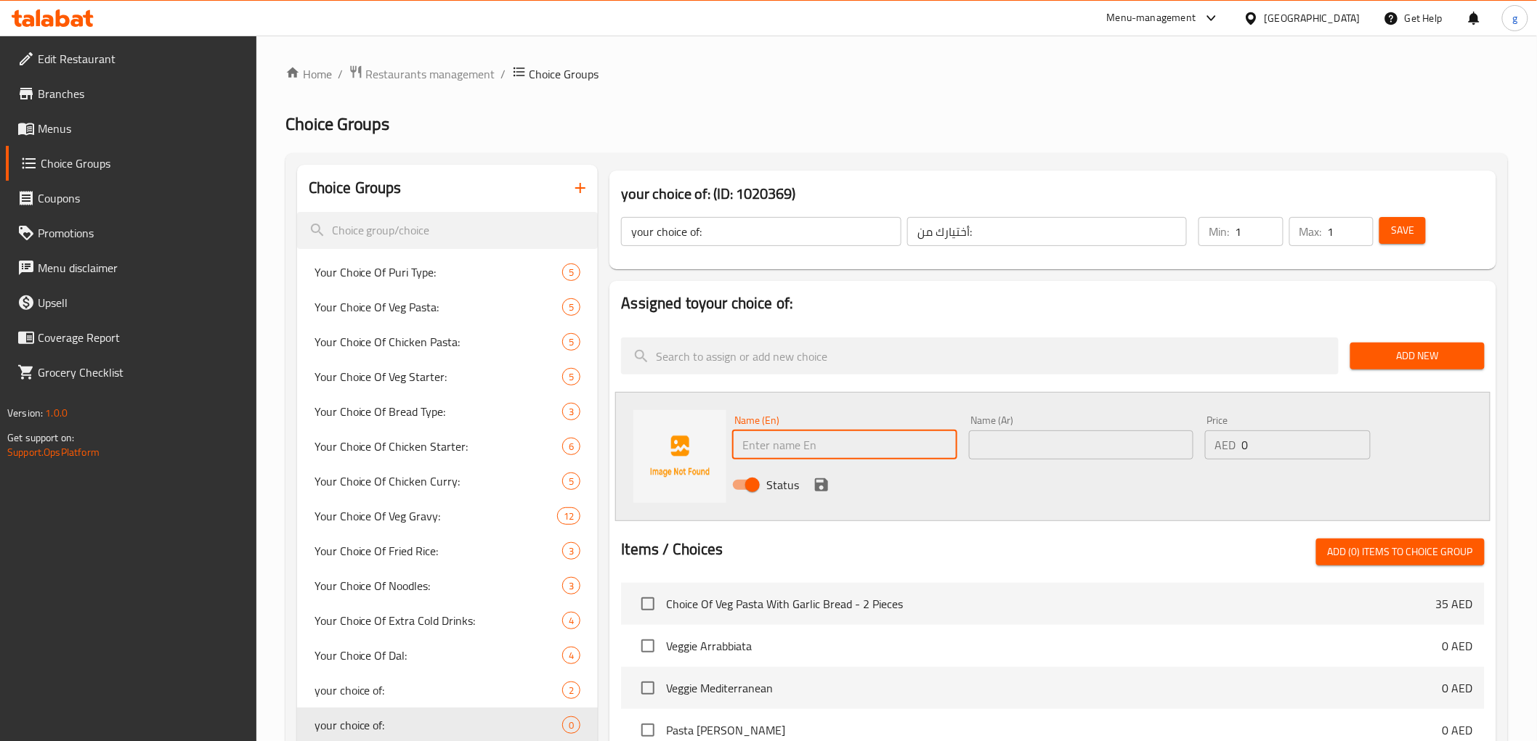
paste input "PANI"
type input "PANI"
click at [818, 489] on icon "save" at bounding box center [821, 485] width 13 height 13
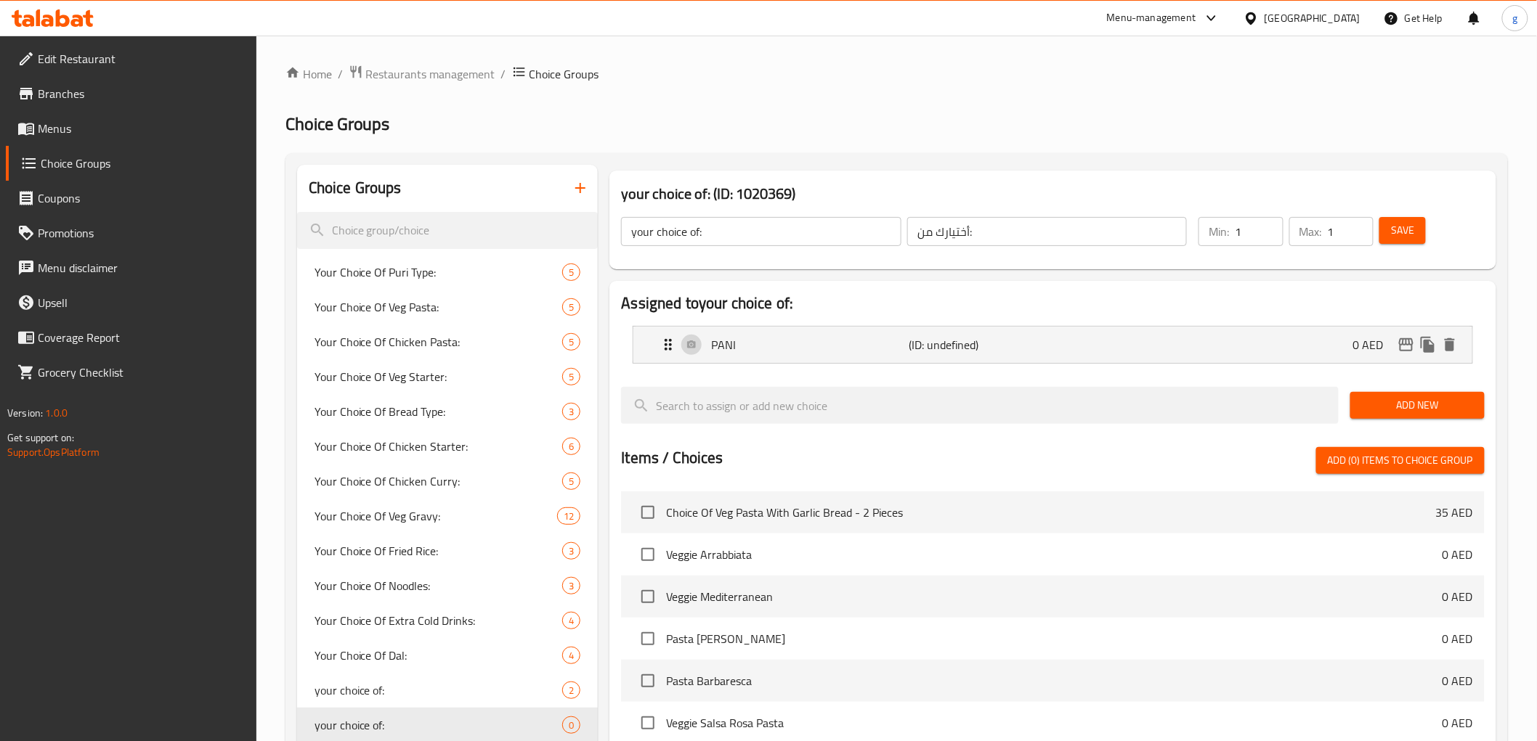
click at [1394, 410] on span "Add New" at bounding box center [1417, 406] width 111 height 18
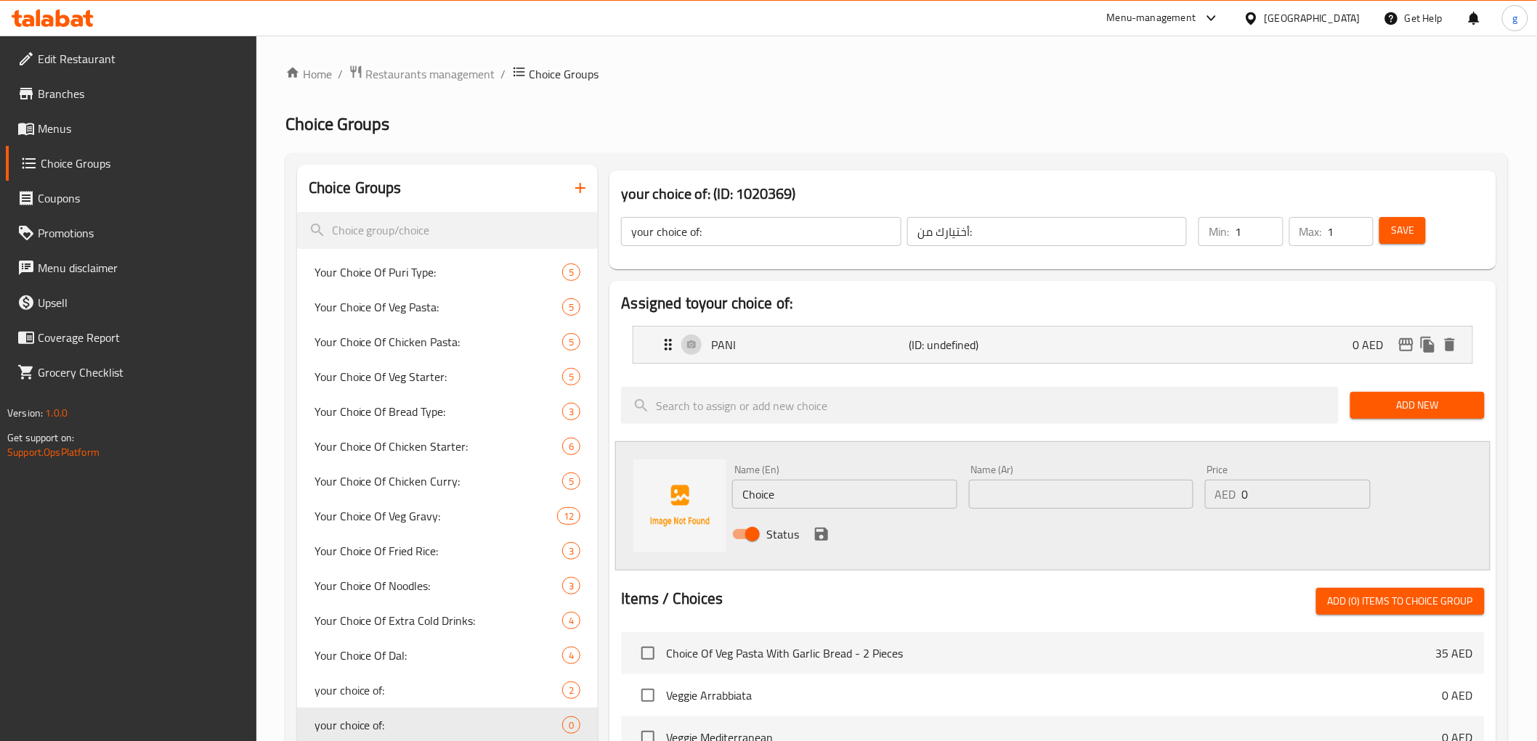
click at [890, 499] on input "Choice" at bounding box center [844, 494] width 224 height 29
paste input "BHEL"
type input "BHEL"
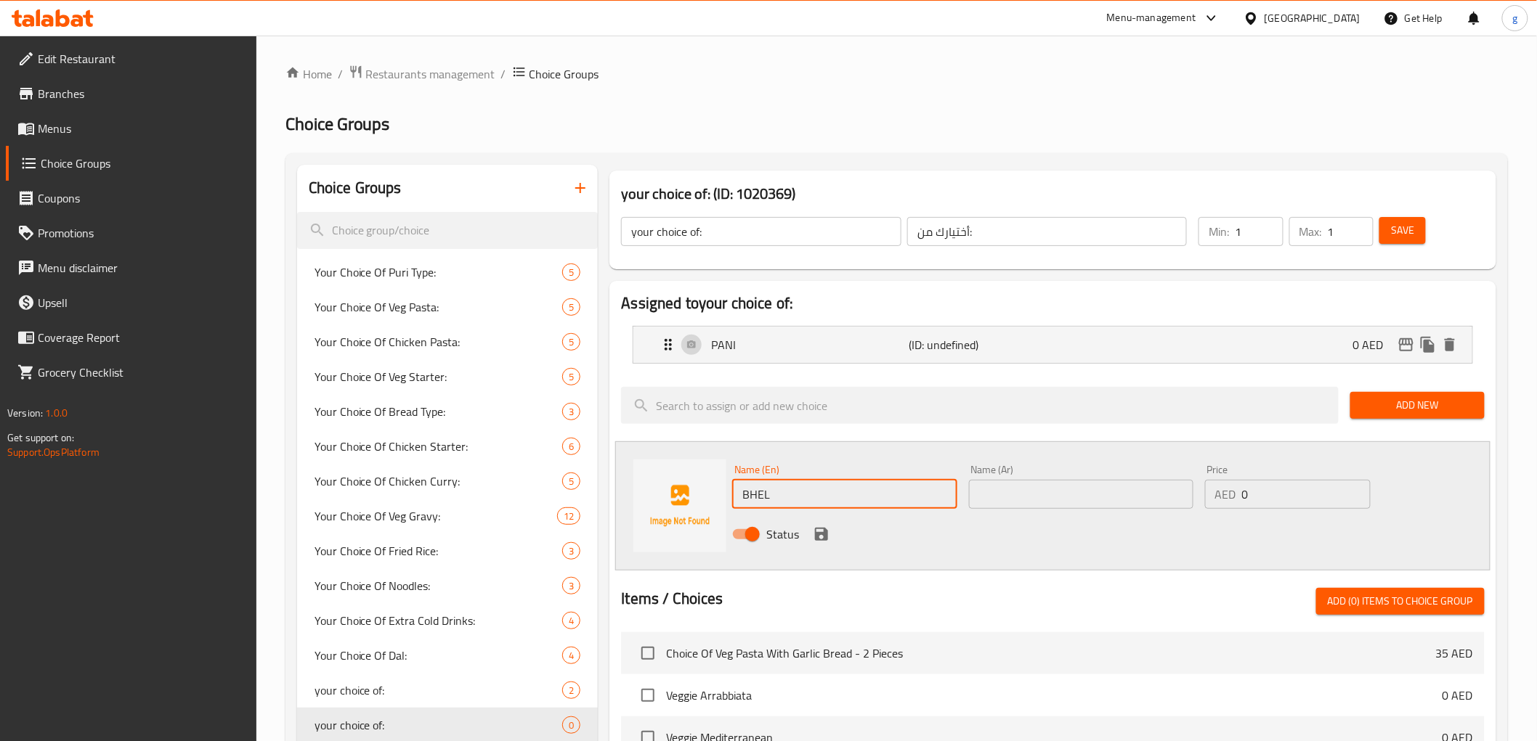
click at [816, 534] on icon "save" at bounding box center [821, 534] width 13 height 13
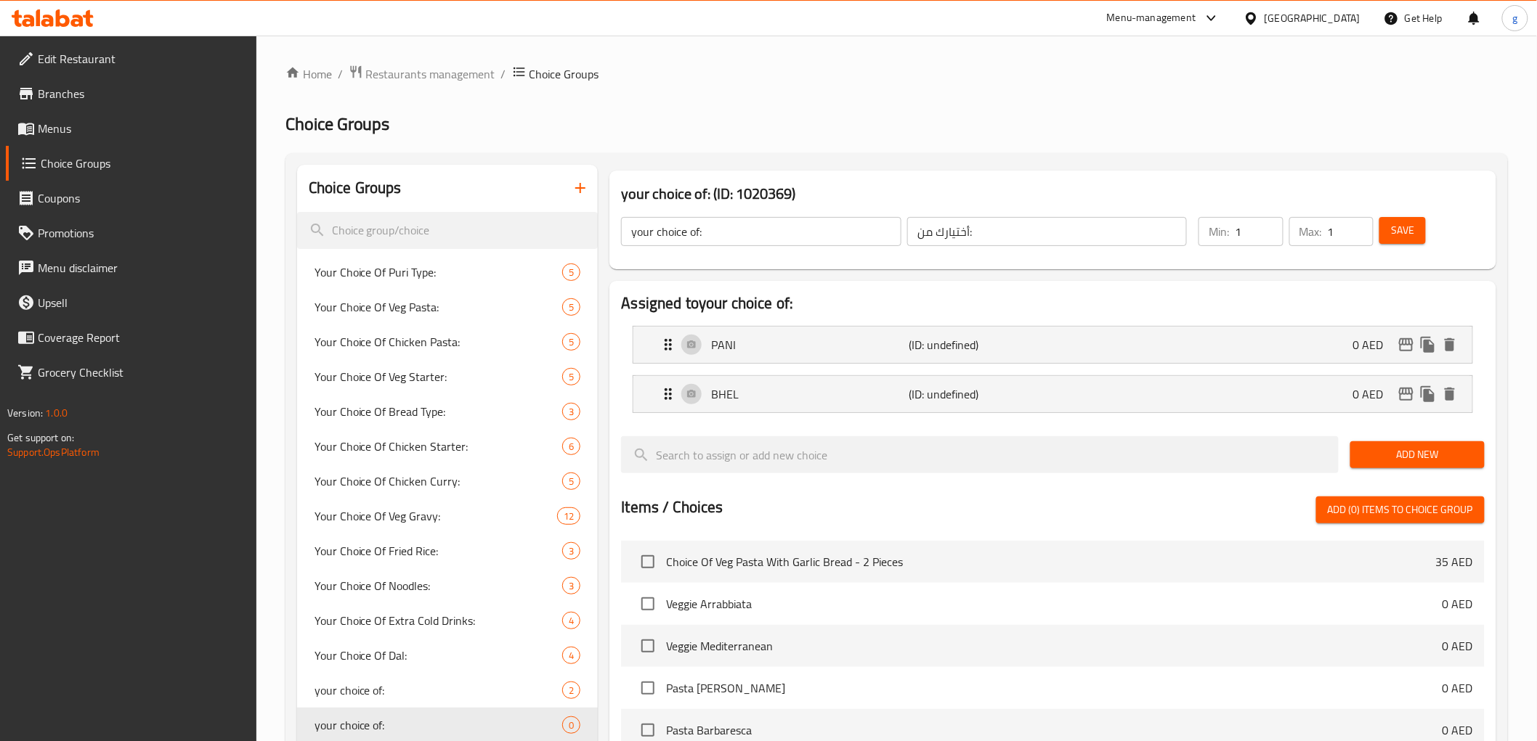
click at [1394, 459] on span "Add New" at bounding box center [1417, 455] width 111 height 18
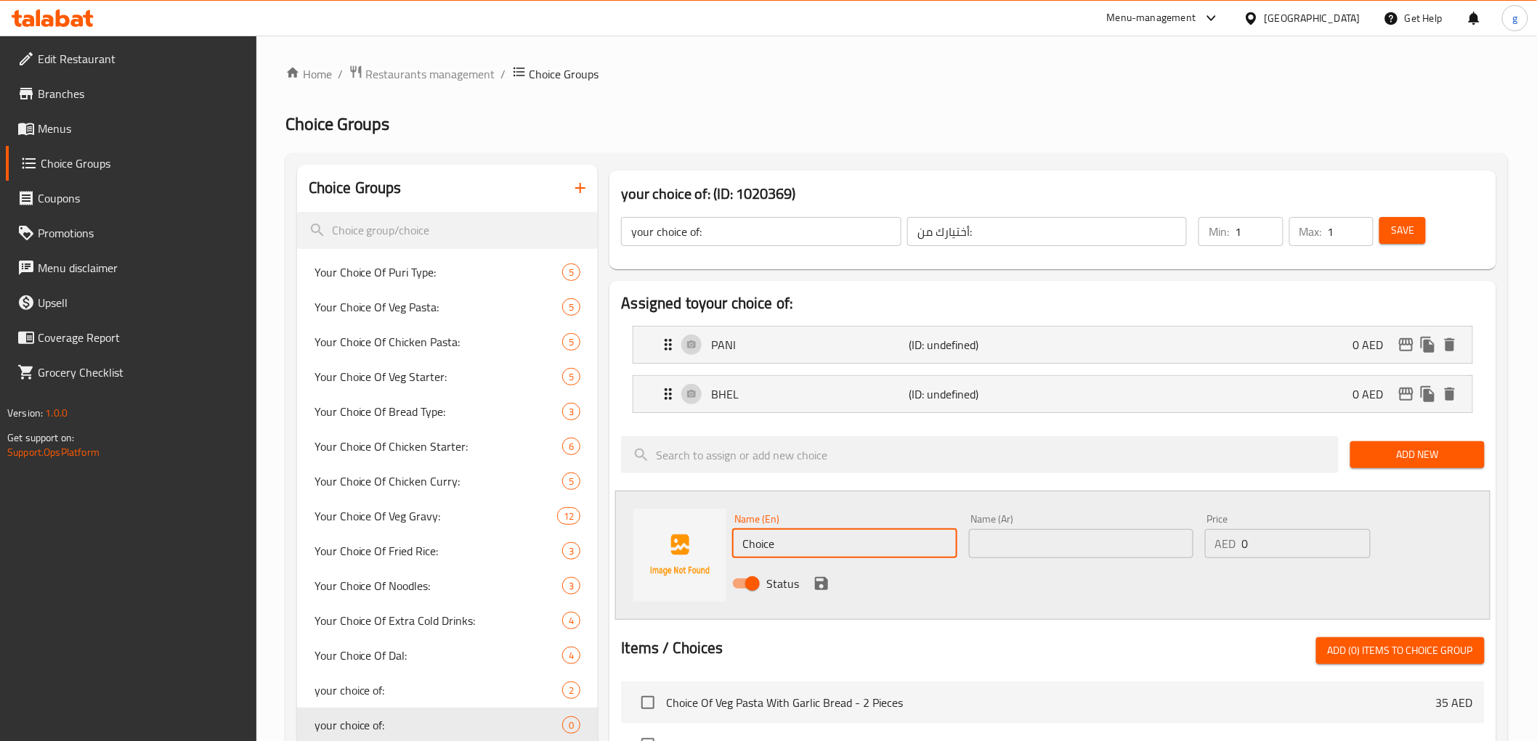
click at [857, 540] on input "Choice" at bounding box center [844, 543] width 224 height 29
paste input "MASALA"
type input "MASALA"
click at [821, 590] on icon "save" at bounding box center [821, 583] width 17 height 17
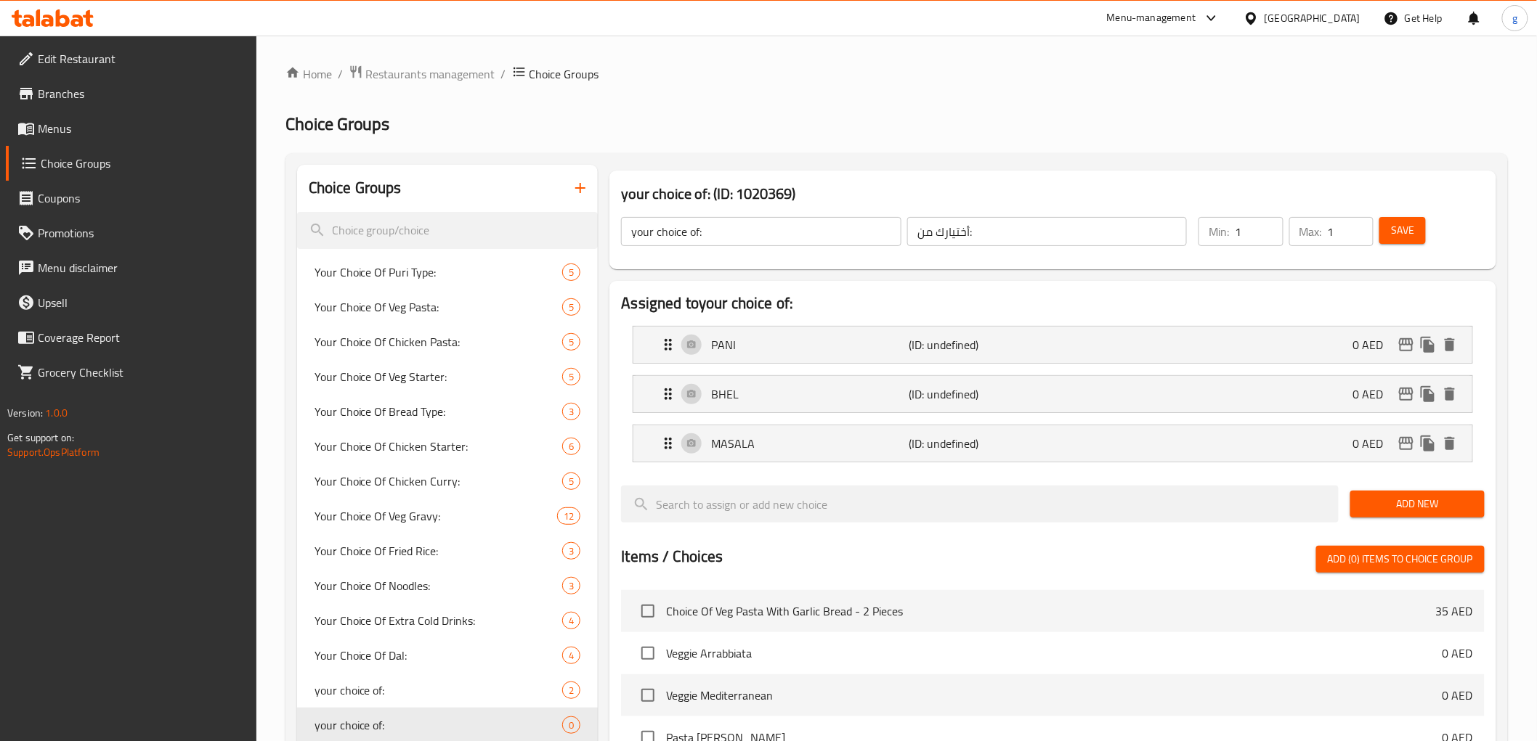
click at [1394, 505] on span "Add New" at bounding box center [1417, 504] width 111 height 18
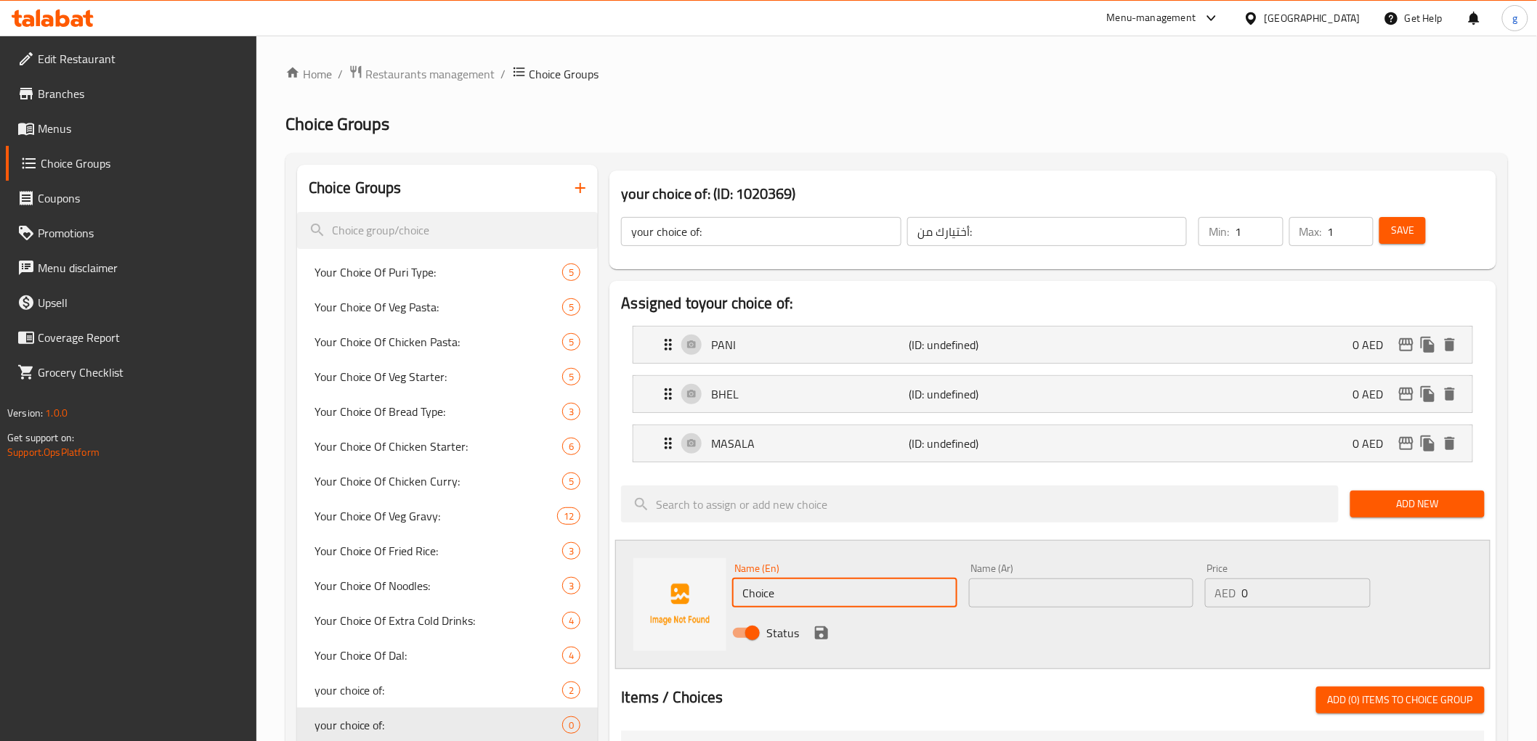
click at [861, 585] on input "Choice" at bounding box center [844, 593] width 224 height 29
click at [861, 584] on input "Choice" at bounding box center [844, 593] width 224 height 29
paste input "SEV"
type input "SEV"
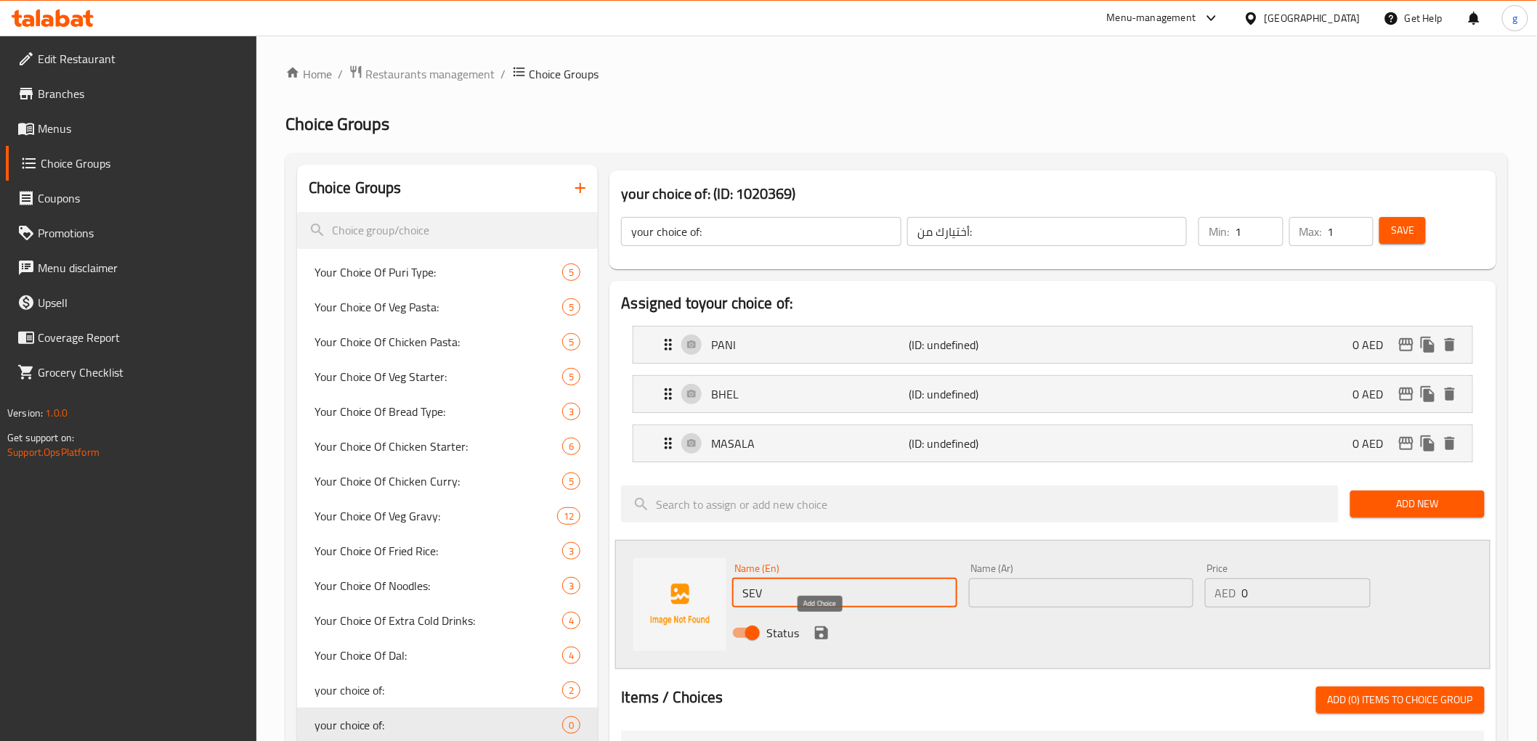
click at [817, 635] on icon "save" at bounding box center [821, 633] width 13 height 13
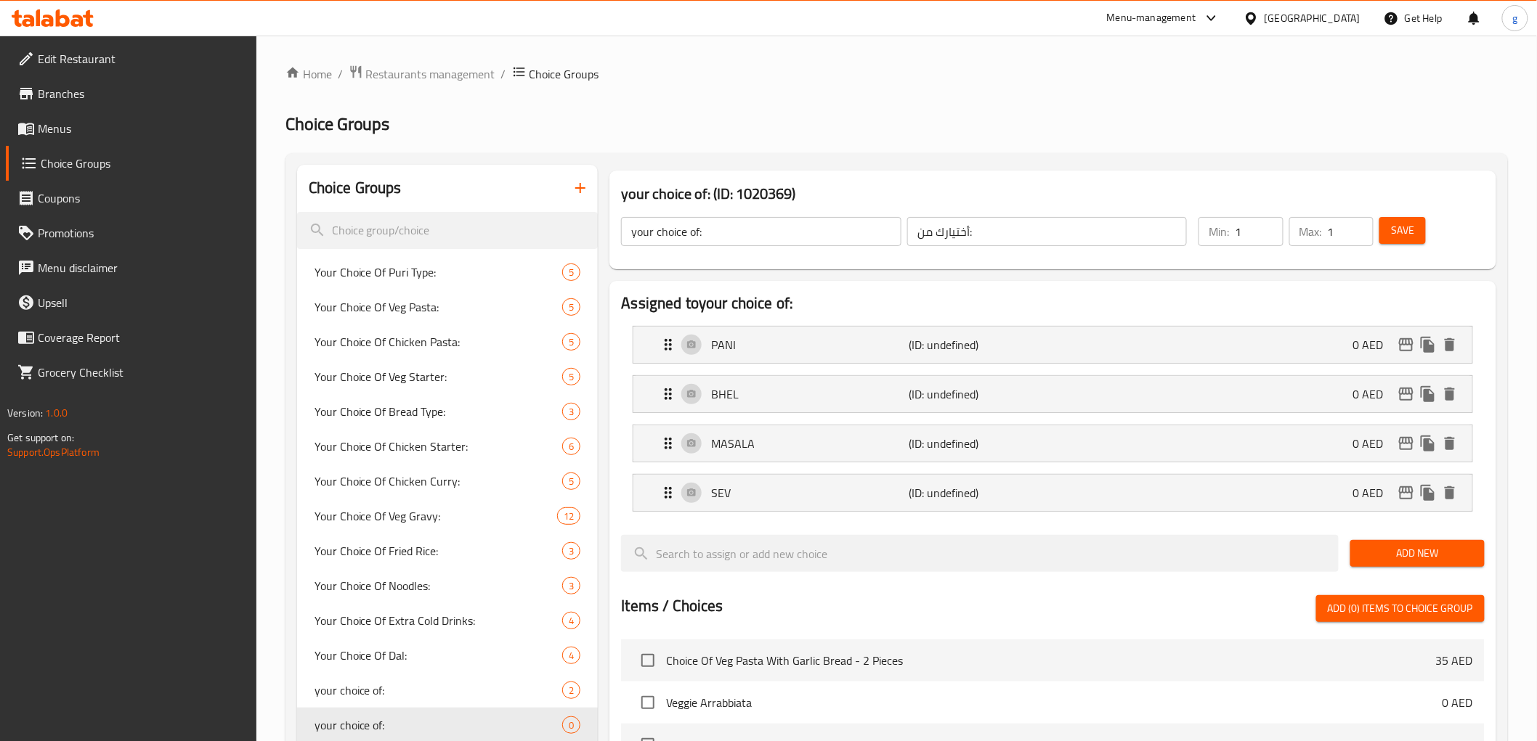
click at [1378, 548] on span "Add New" at bounding box center [1417, 554] width 111 height 18
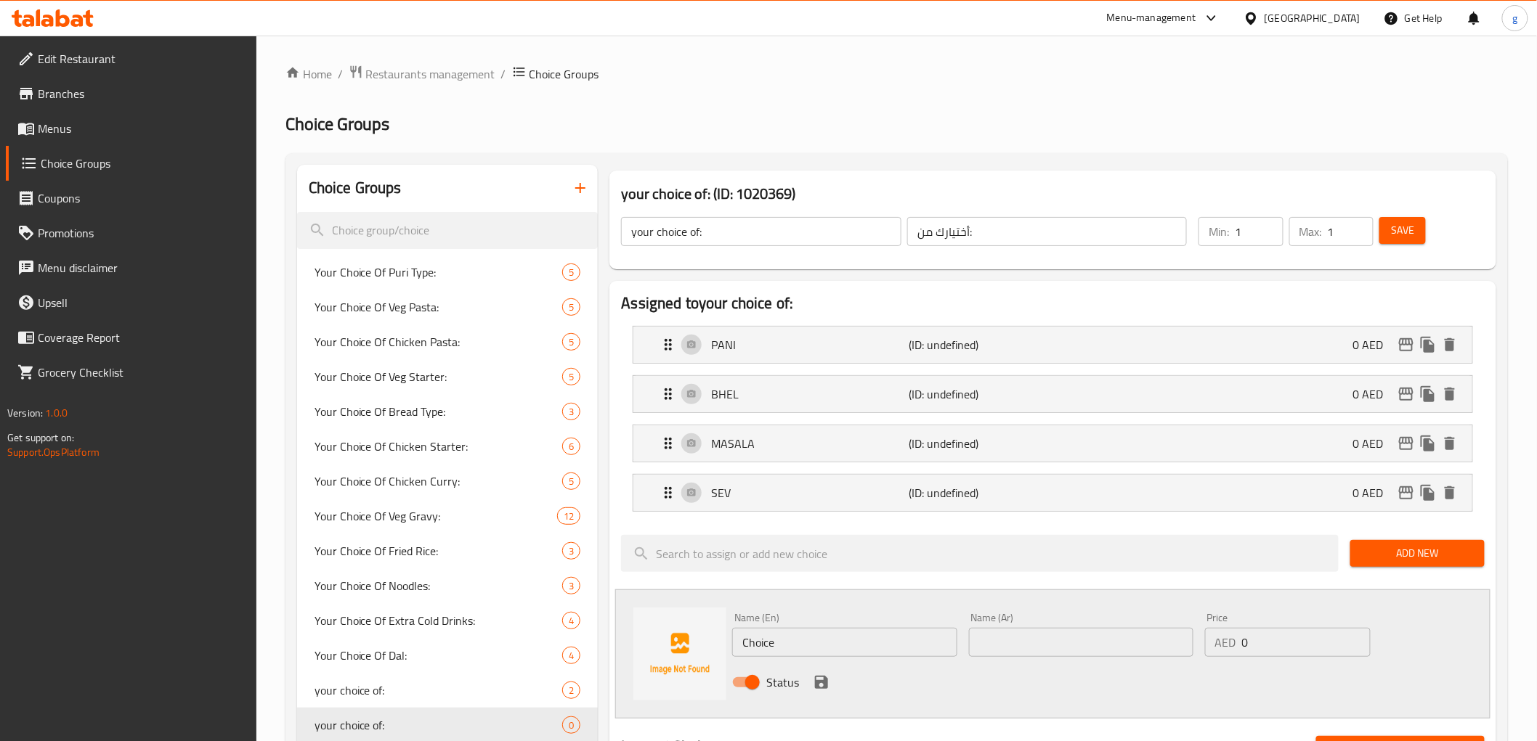
click at [852, 649] on input "Choice" at bounding box center [844, 642] width 224 height 29
paste input "[PERSON_NAME]"
type input "[PERSON_NAME]"
click at [821, 667] on icon "save" at bounding box center [821, 682] width 17 height 17
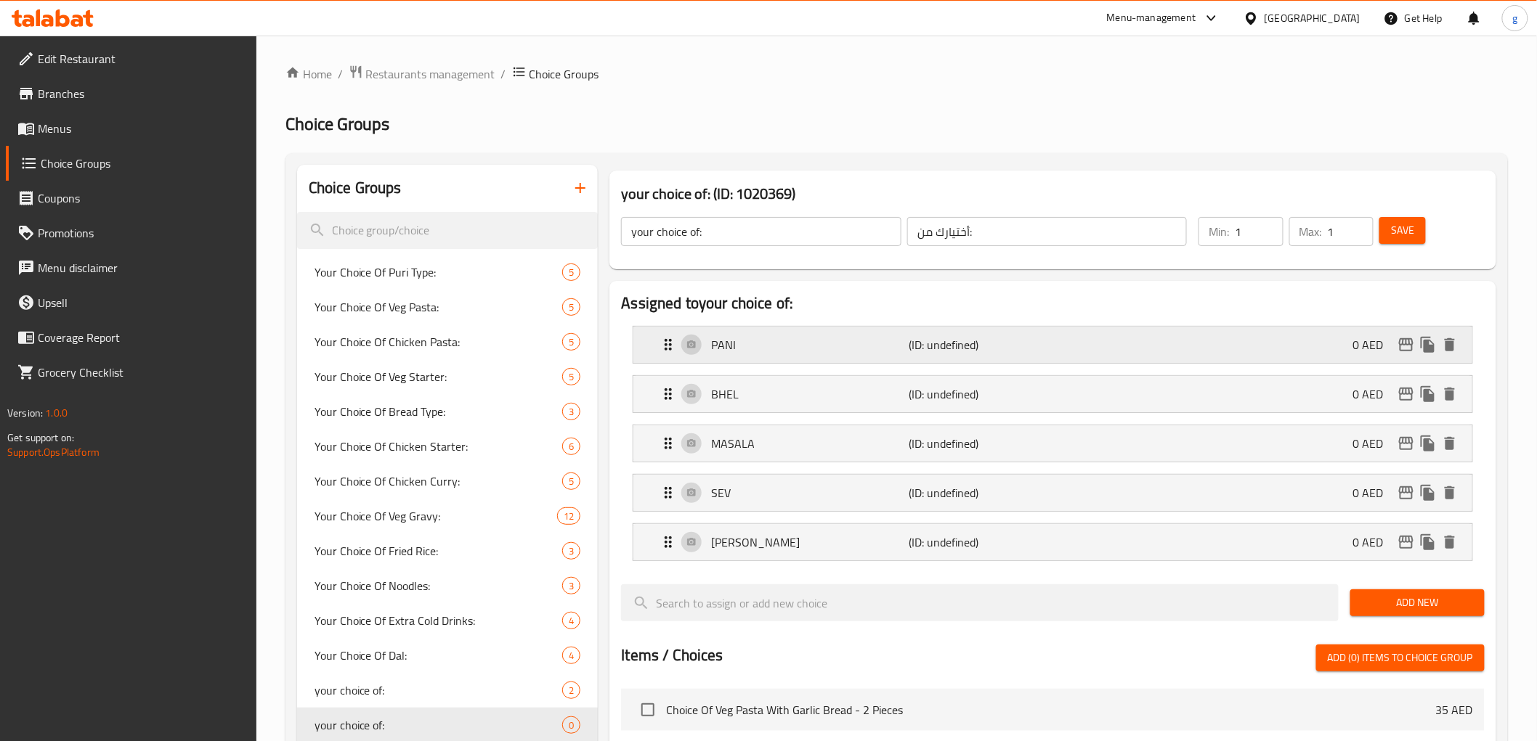
click at [912, 357] on div "PANI (ID: undefined) 0 AED" at bounding box center [1056, 345] width 795 height 36
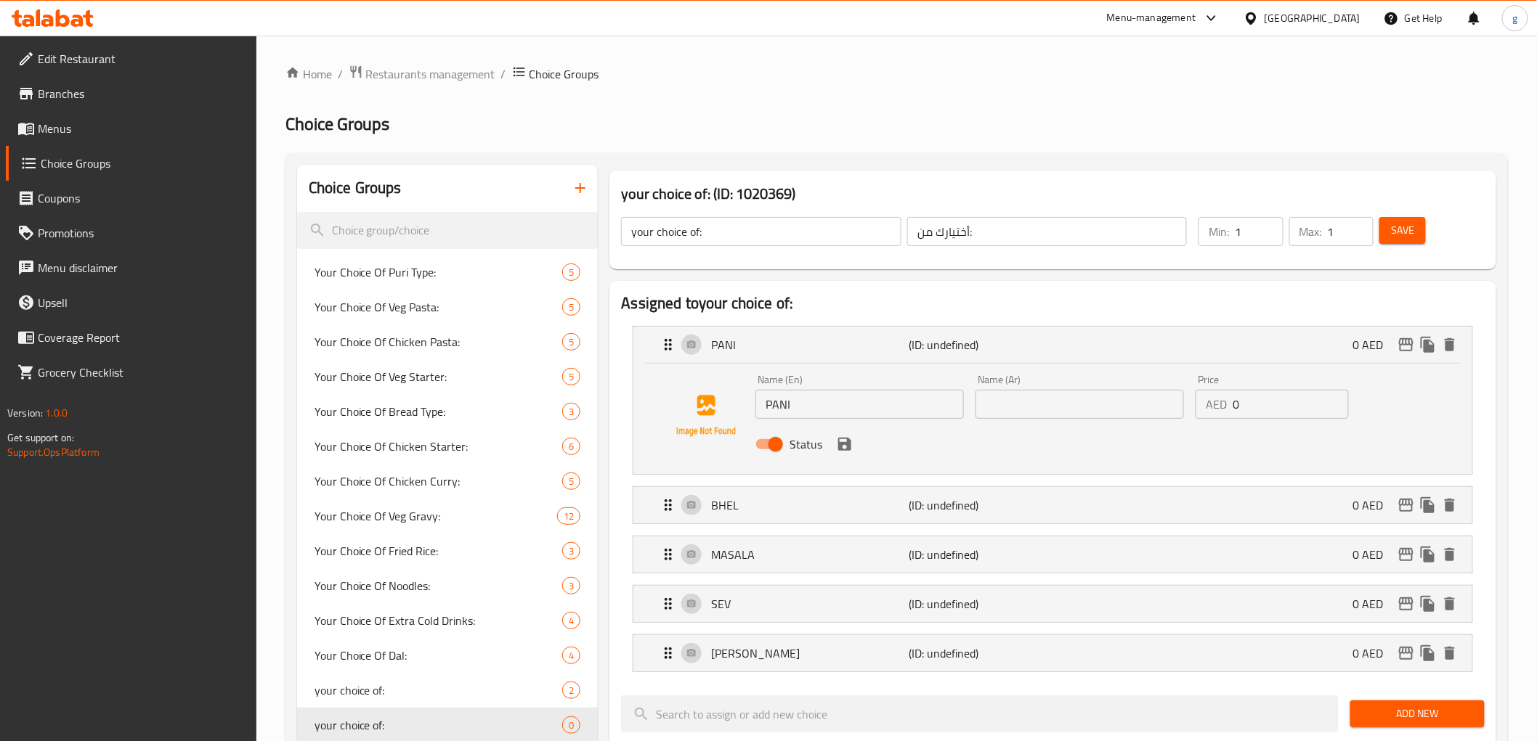
click at [1004, 408] on input "text" at bounding box center [1079, 404] width 208 height 29
paste input "باني"
drag, startPoint x: 848, startPoint y: 447, endPoint x: 905, endPoint y: 455, distance: 57.2
click at [852, 447] on nav "PANI (ID: undefined) 0 AED Name (En) PANI Name (En) Name (Ar) باني Name (Ar) Pr…" at bounding box center [1052, 499] width 863 height 370
click at [848, 450] on icon "save" at bounding box center [844, 444] width 13 height 13
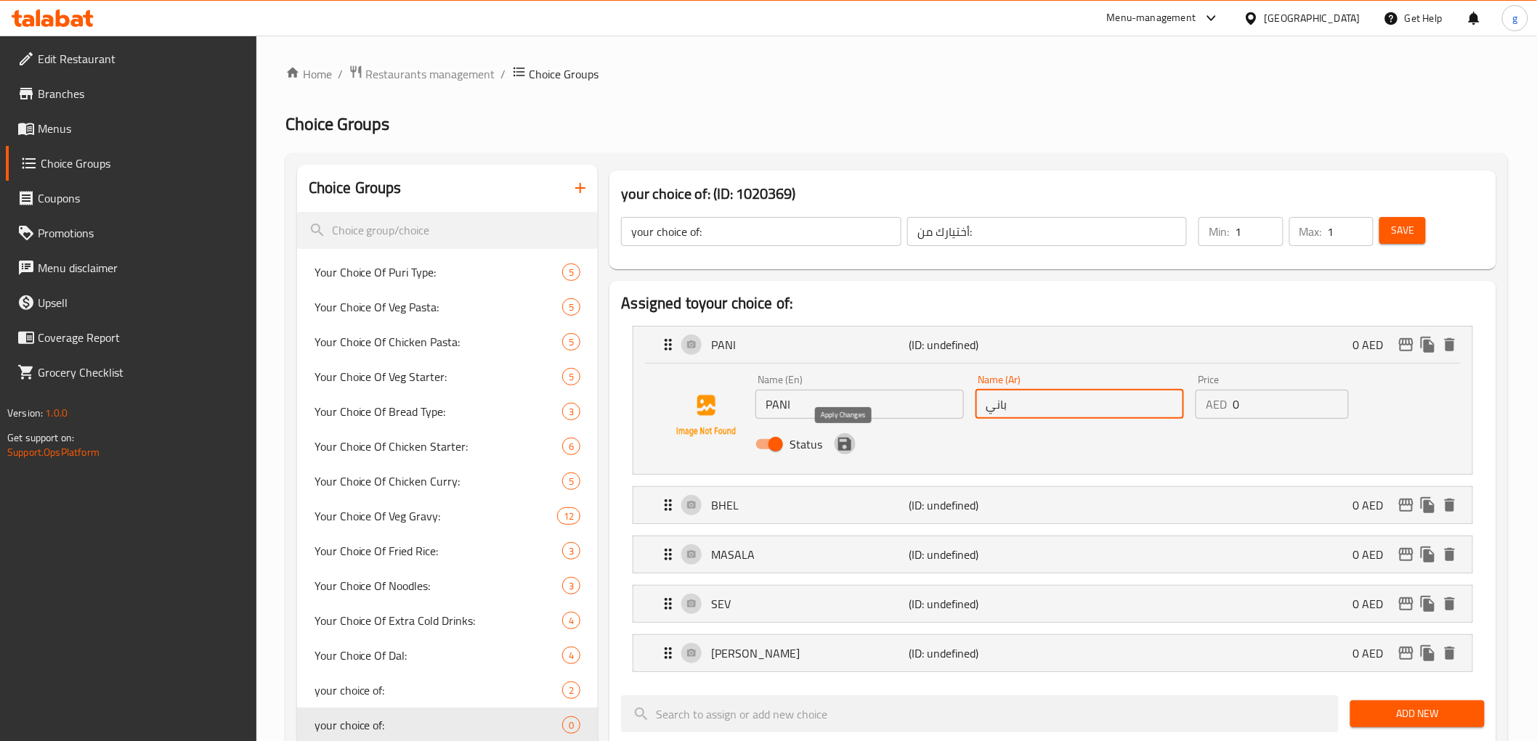
click at [848, 450] on icon "save" at bounding box center [844, 444] width 13 height 13
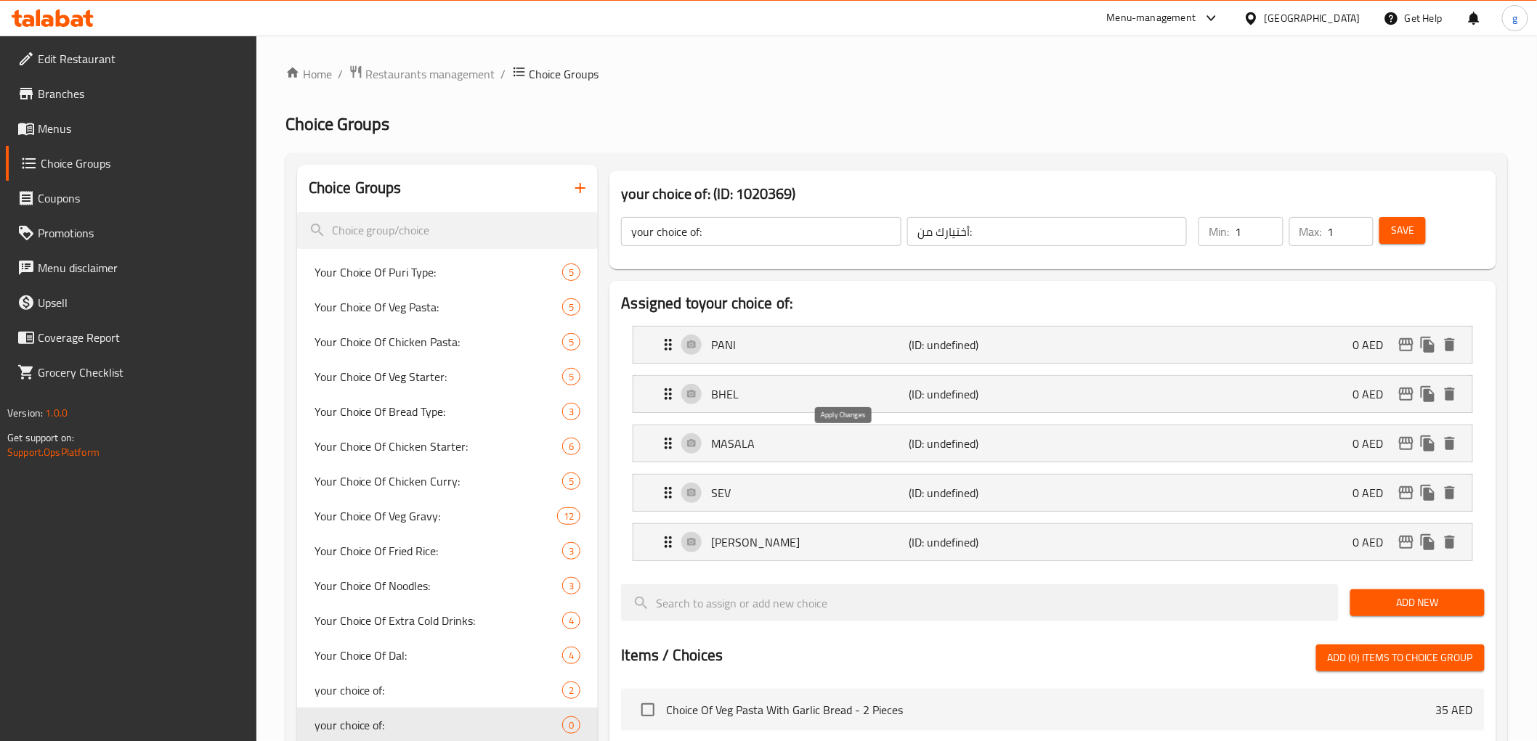
type input "باني"
click at [888, 358] on div "PANI (ID: undefined) 0 AED" at bounding box center [1056, 345] width 795 height 36
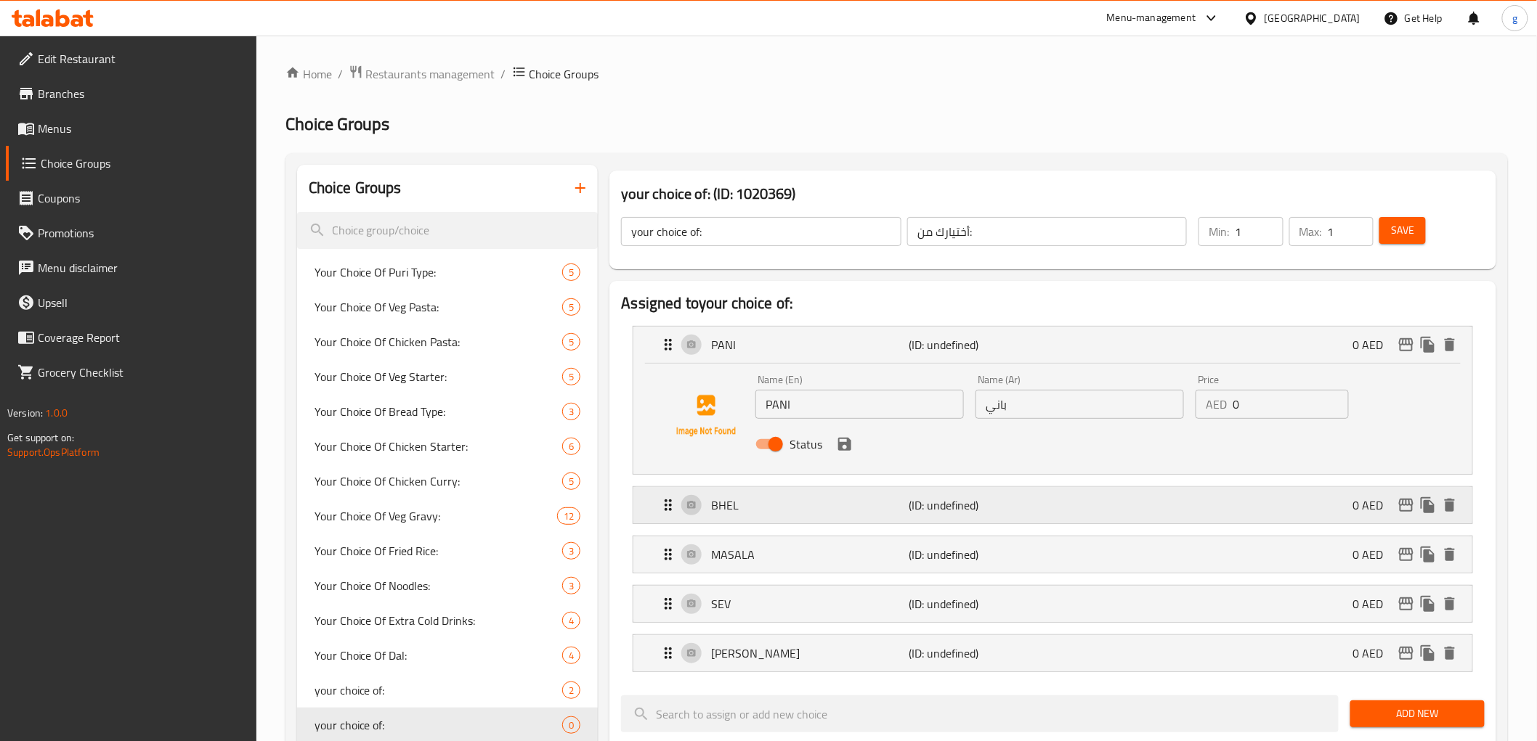
click at [953, 508] on p "(ID: undefined)" at bounding box center [975, 505] width 132 height 17
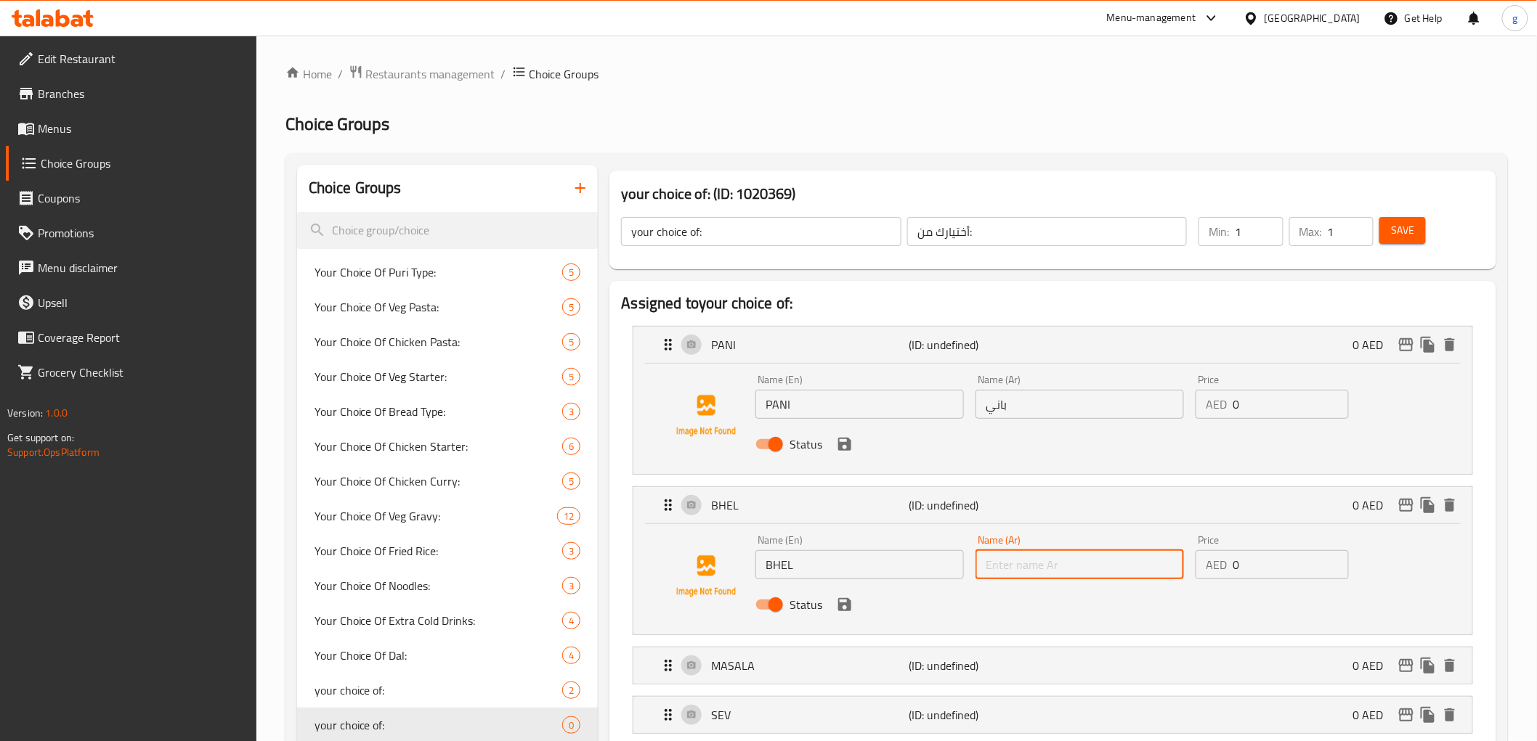
click at [1044, 554] on input "text" at bounding box center [1079, 564] width 208 height 29
paste input "بهيل"
click at [843, 613] on icon "save" at bounding box center [844, 604] width 17 height 17
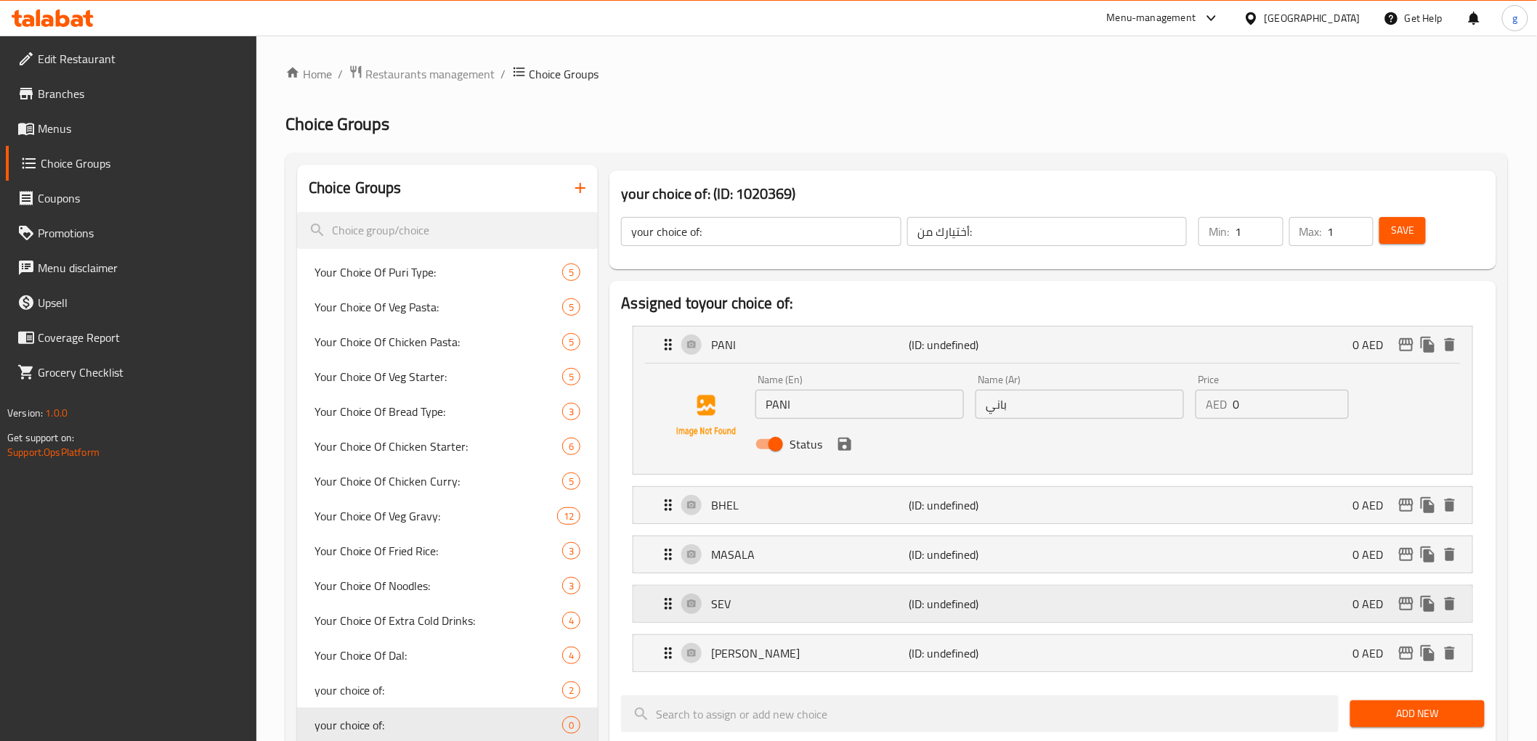
type input "بهيل"
click at [927, 562] on p "(ID: undefined)" at bounding box center [975, 554] width 132 height 17
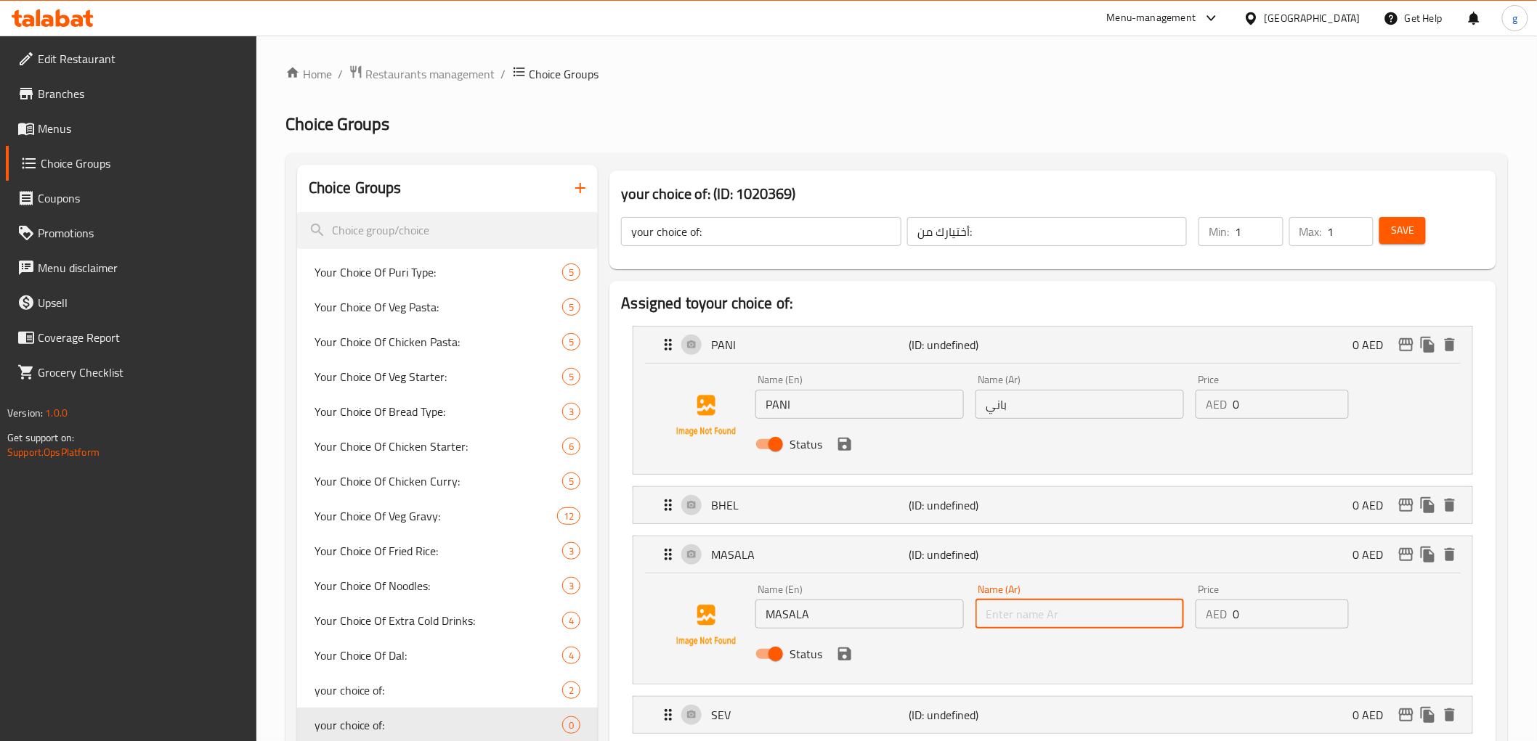
click at [1011, 611] on input "text" at bounding box center [1079, 614] width 208 height 29
paste input "ماسالا"
click at [840, 654] on icon "save" at bounding box center [844, 654] width 13 height 13
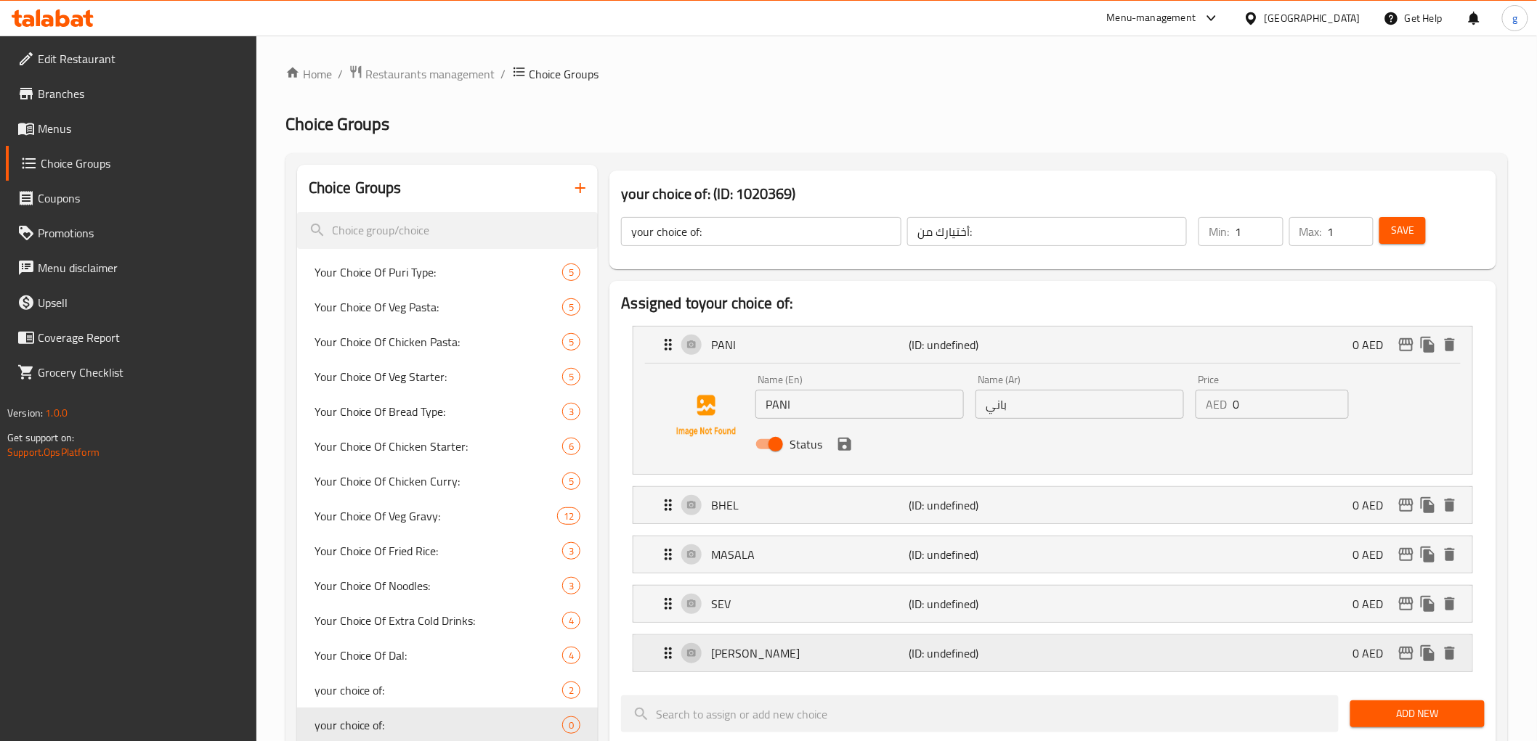
type input "ماسالا"
click at [960, 611] on p "(ID: undefined)" at bounding box center [975, 604] width 132 height 17
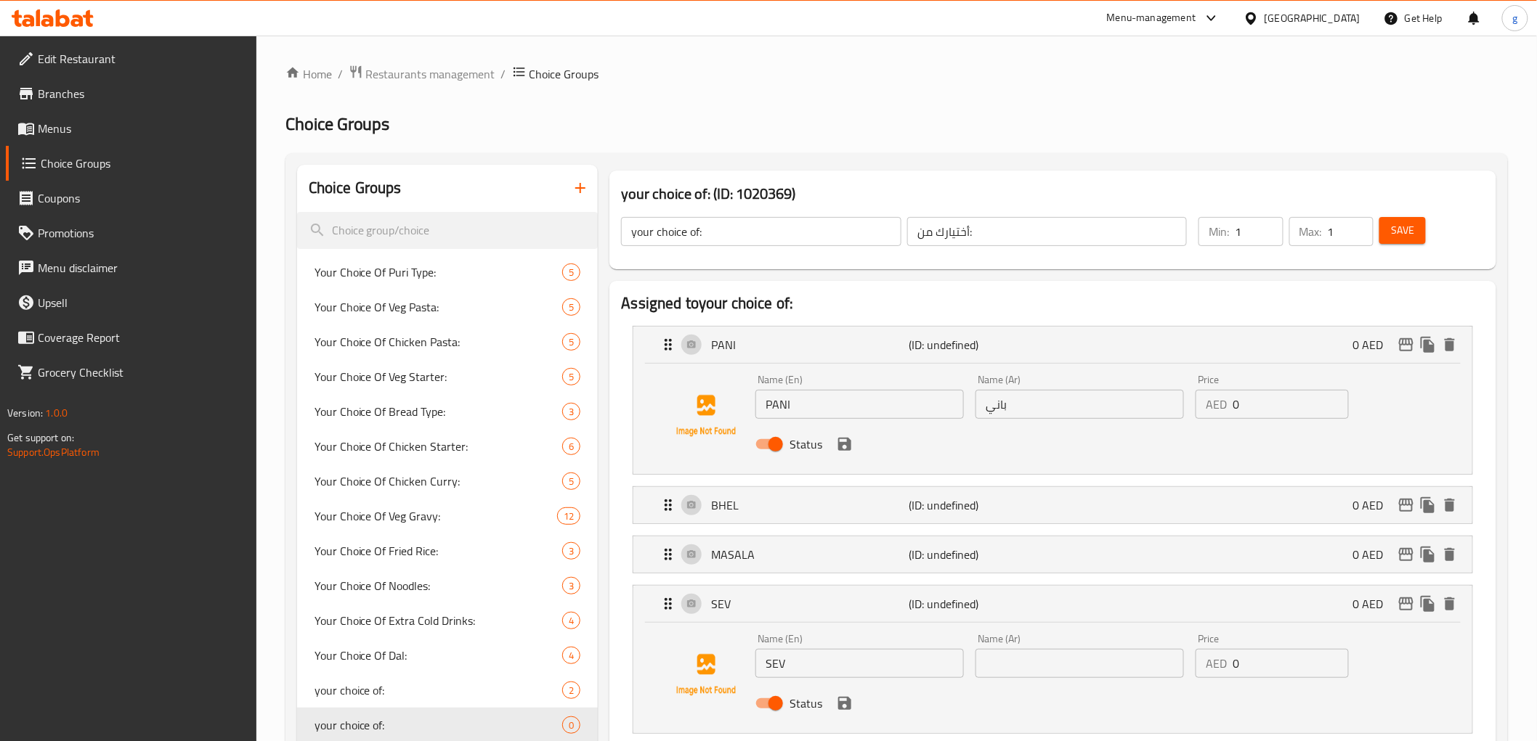
click at [993, 667] on input "text" at bounding box center [1079, 663] width 208 height 29
paste input "سيف"
click at [841, 667] on icon "save" at bounding box center [844, 703] width 13 height 13
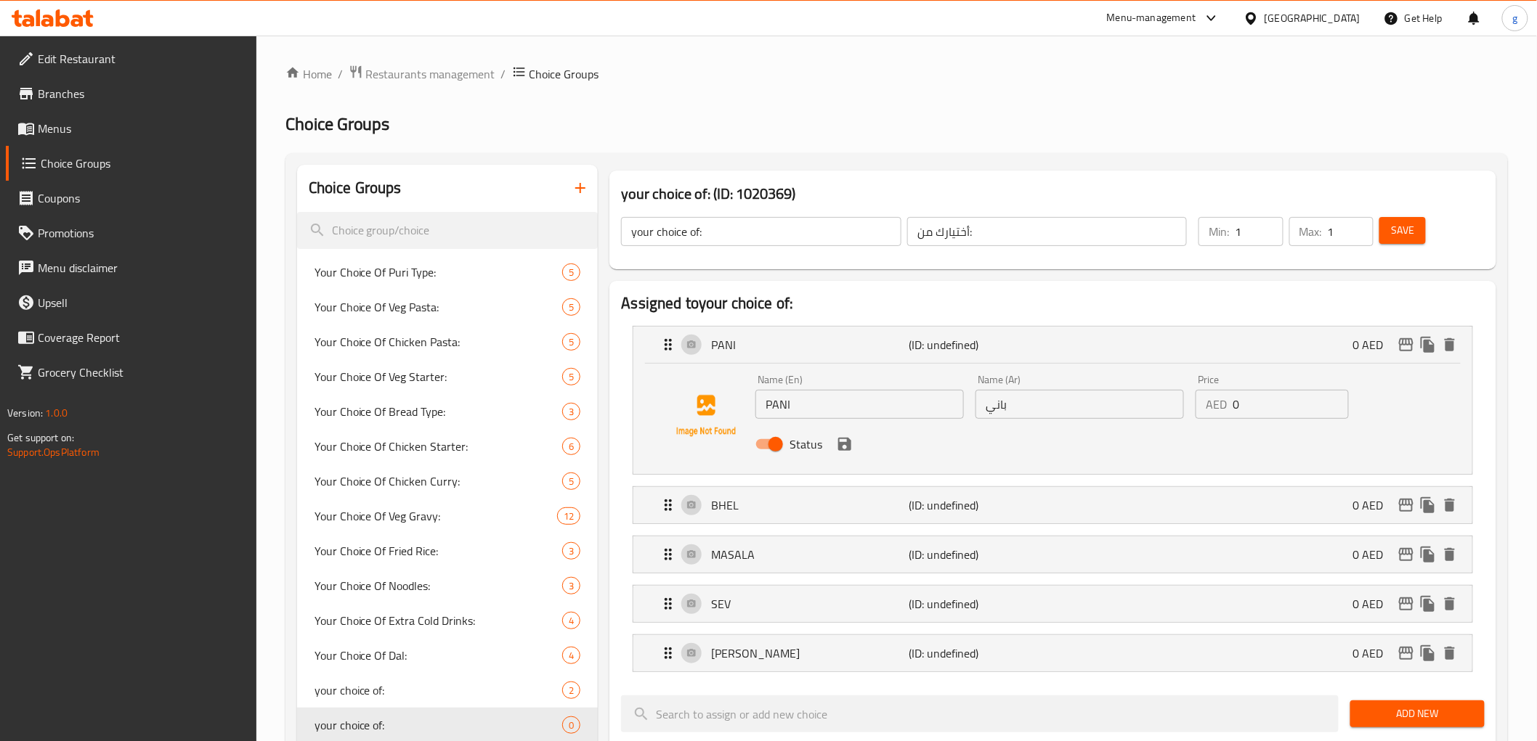
type input "سيف"
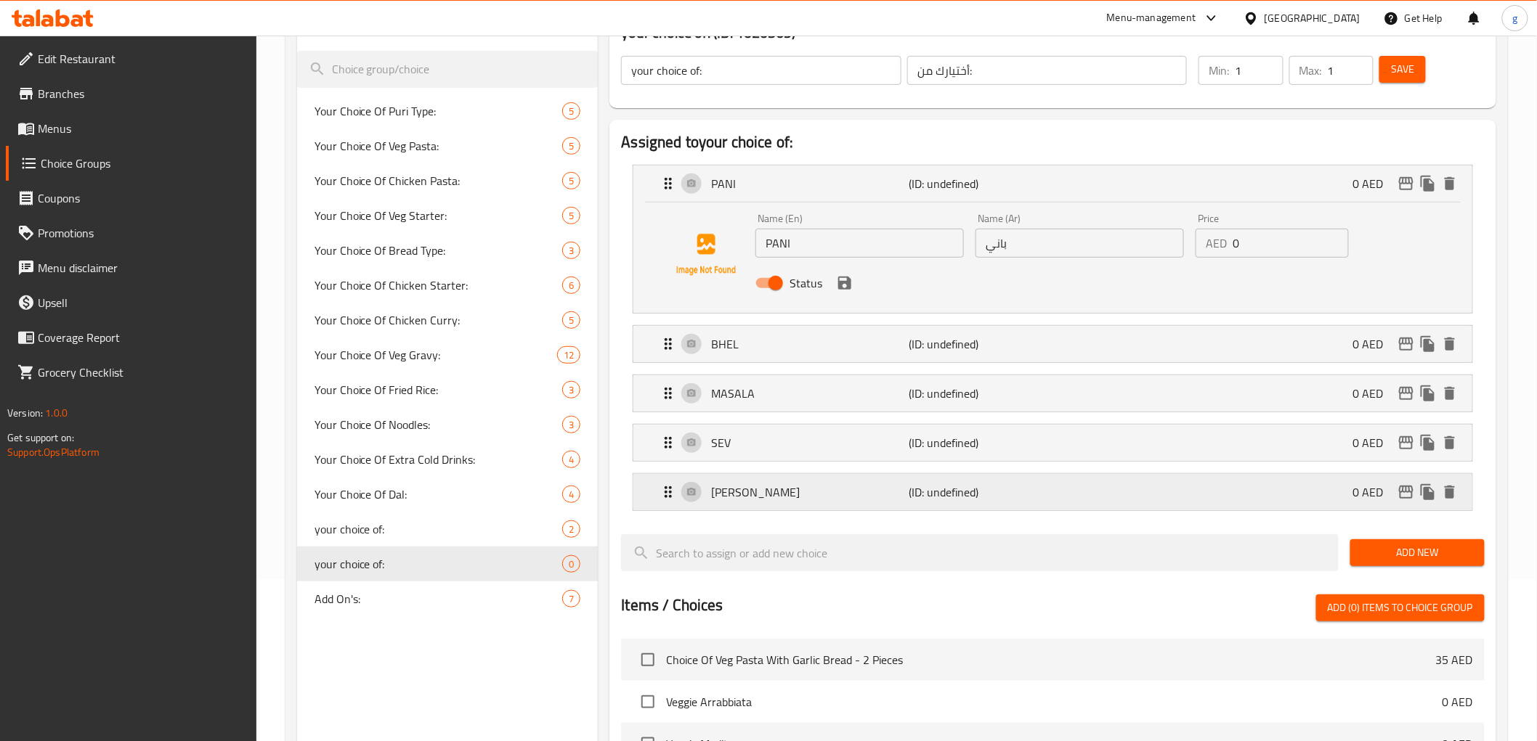
click at [959, 500] on p "(ID: undefined)" at bounding box center [975, 492] width 132 height 17
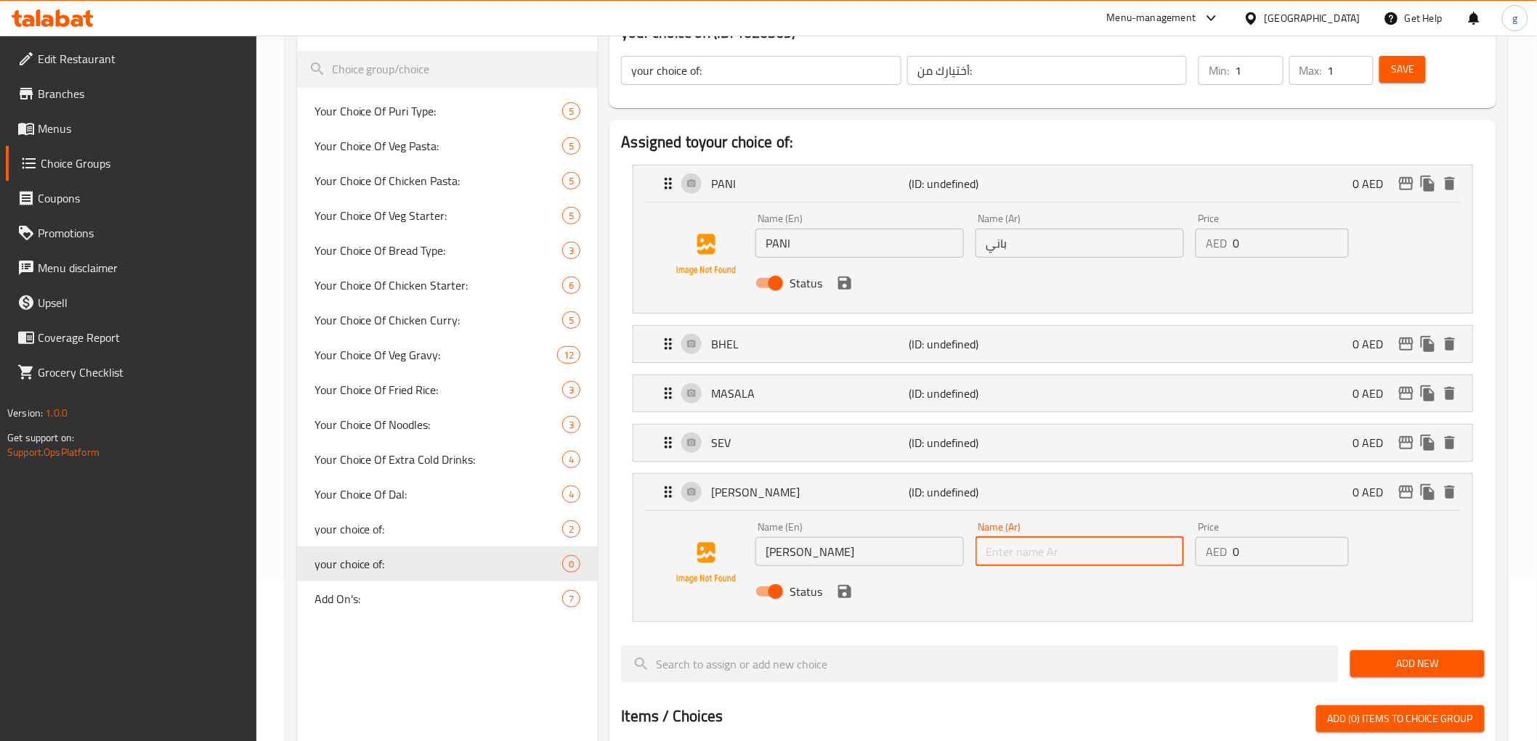
click at [1053, 547] on input "text" at bounding box center [1079, 551] width 208 height 29
paste input "[PERSON_NAME]"
click at [846, 593] on icon "save" at bounding box center [844, 591] width 17 height 17
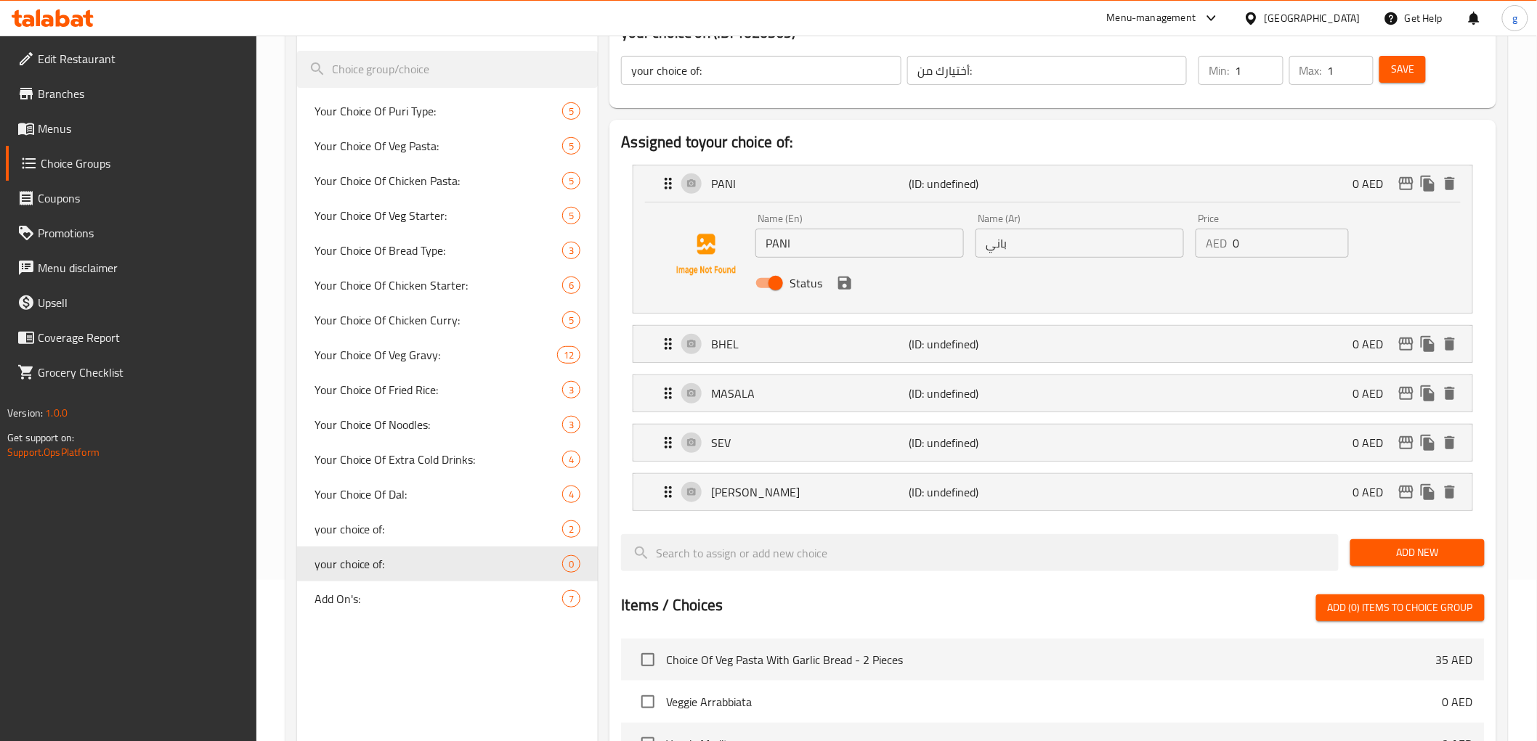
type input "[PERSON_NAME]"
click at [970, 497] on p "(ID: undefined)" at bounding box center [975, 492] width 132 height 17
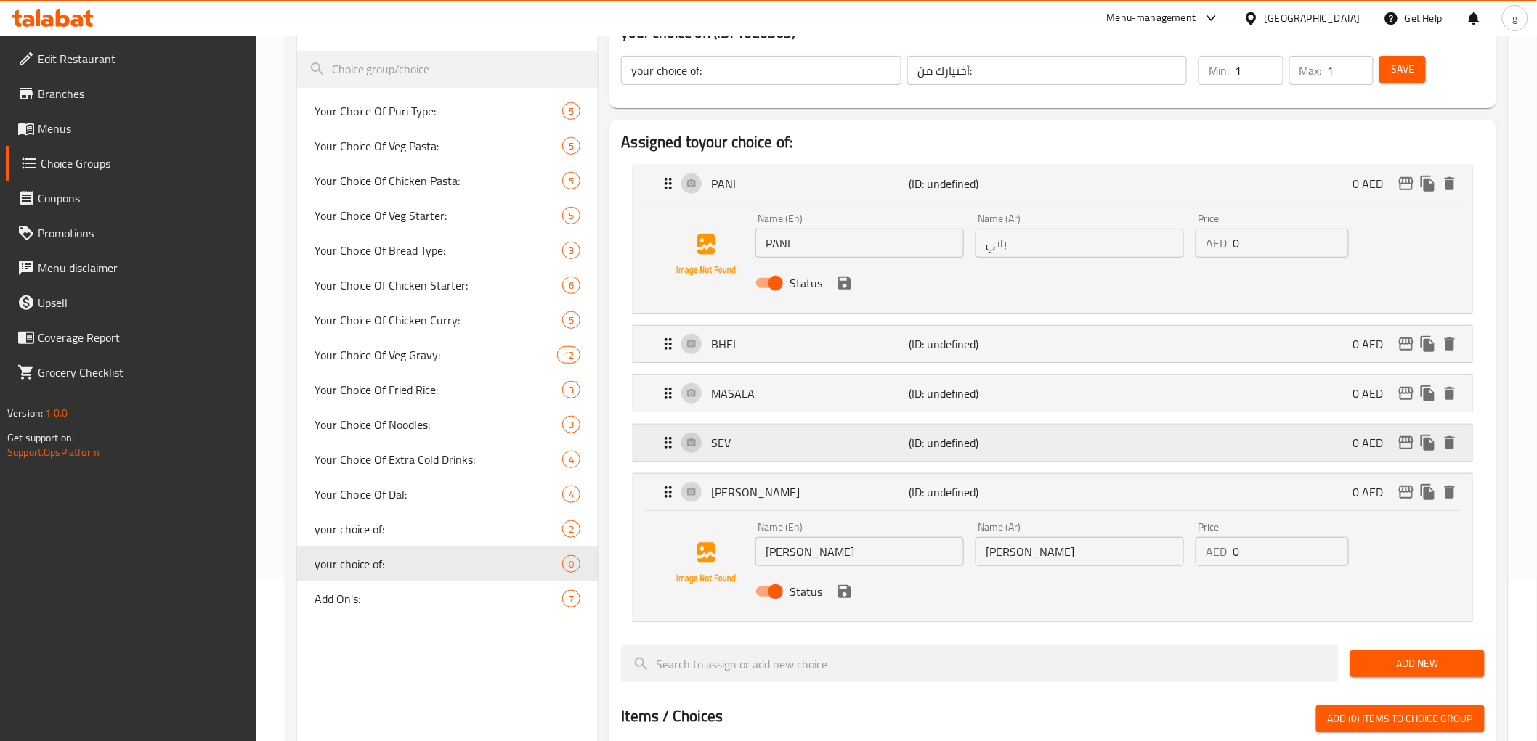
click at [985, 449] on p "(ID: undefined)" at bounding box center [975, 442] width 132 height 17
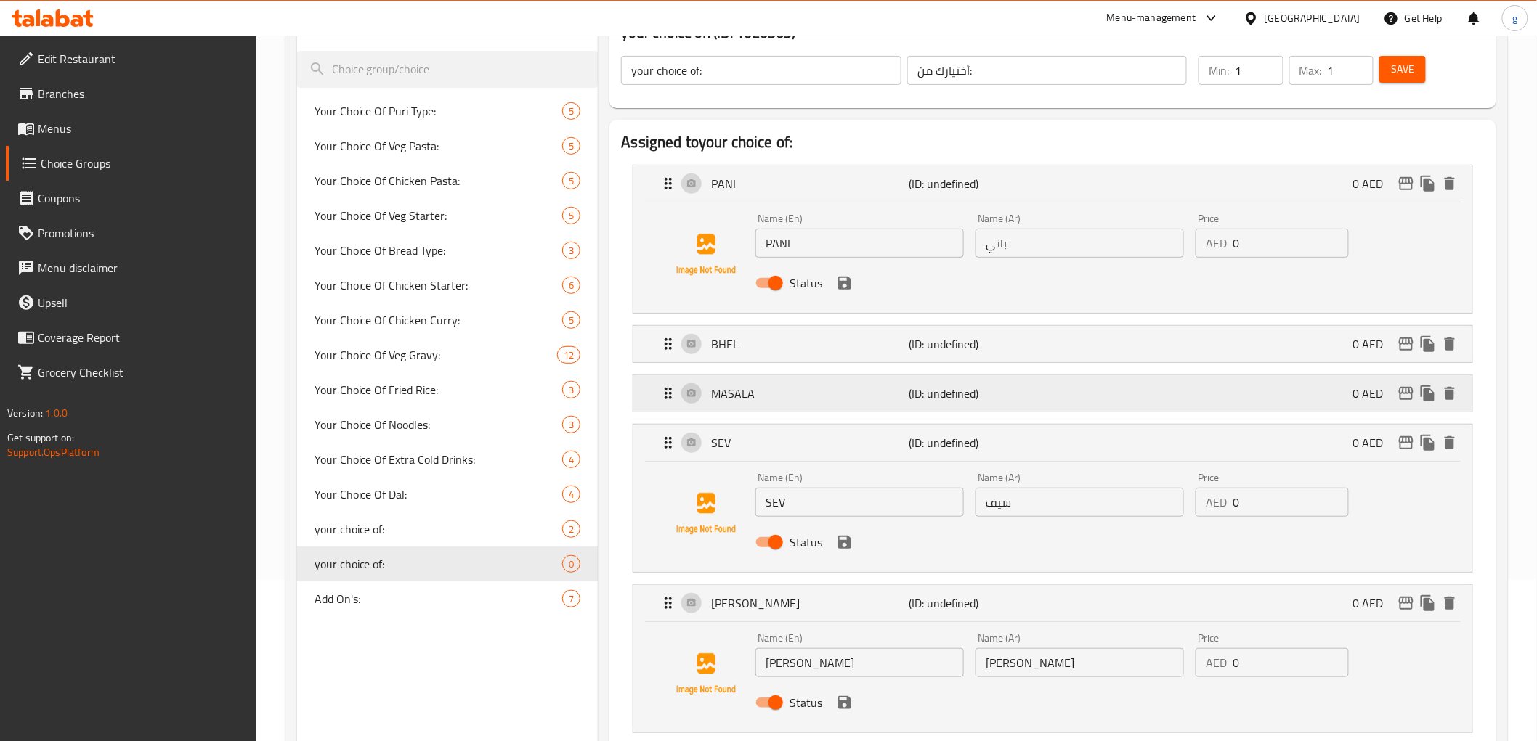
click at [997, 404] on div "MASALA (ID: undefined) 0 AED" at bounding box center [1056, 393] width 795 height 36
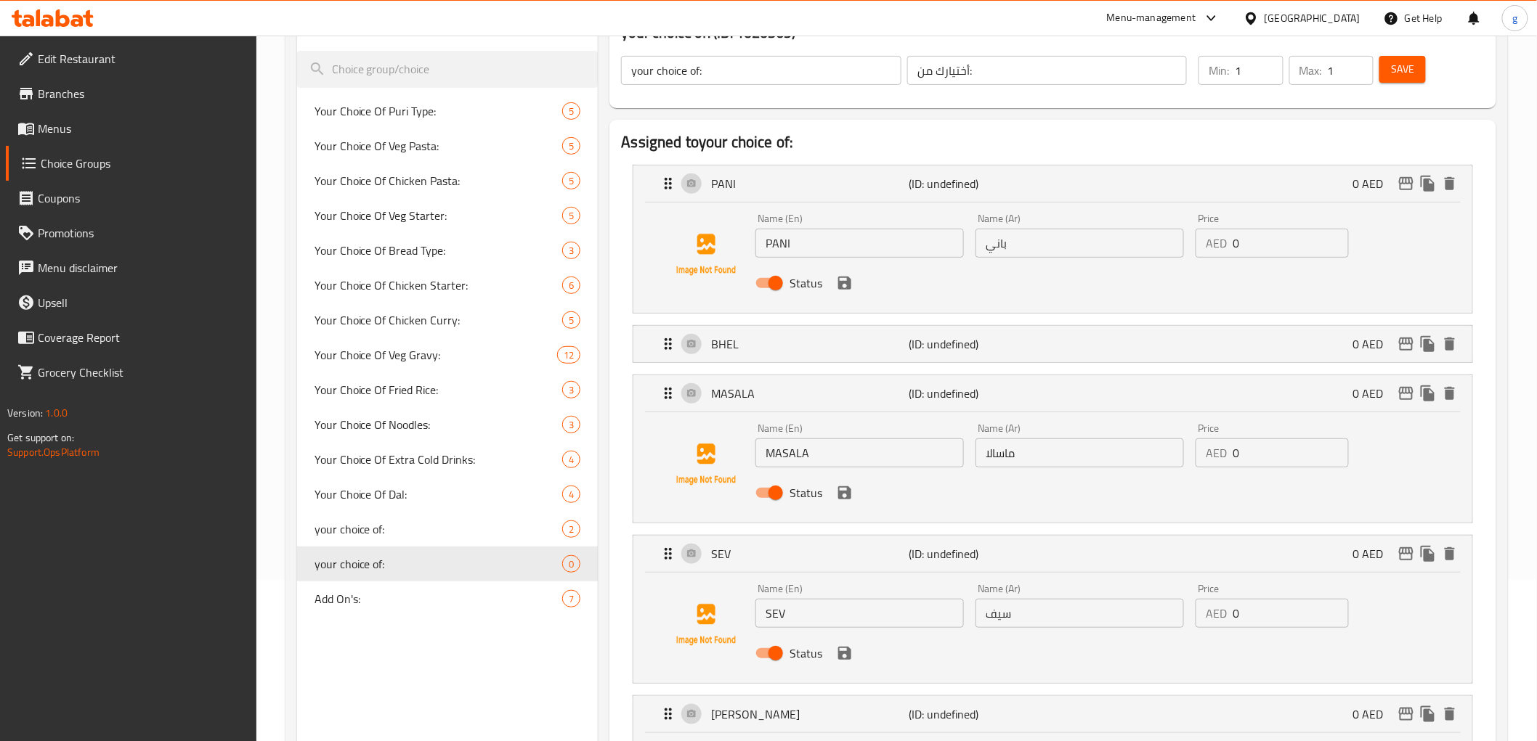
click at [1012, 363] on div "BHEL (ID: undefined) 0 AED Name (En) BHEL Name (En) Name (Ar) بهيل Name (Ar) Pr…" at bounding box center [1053, 344] width 840 height 38
click at [1078, 342] on div "BHEL (ID: undefined) 0 AED" at bounding box center [1056, 344] width 795 height 36
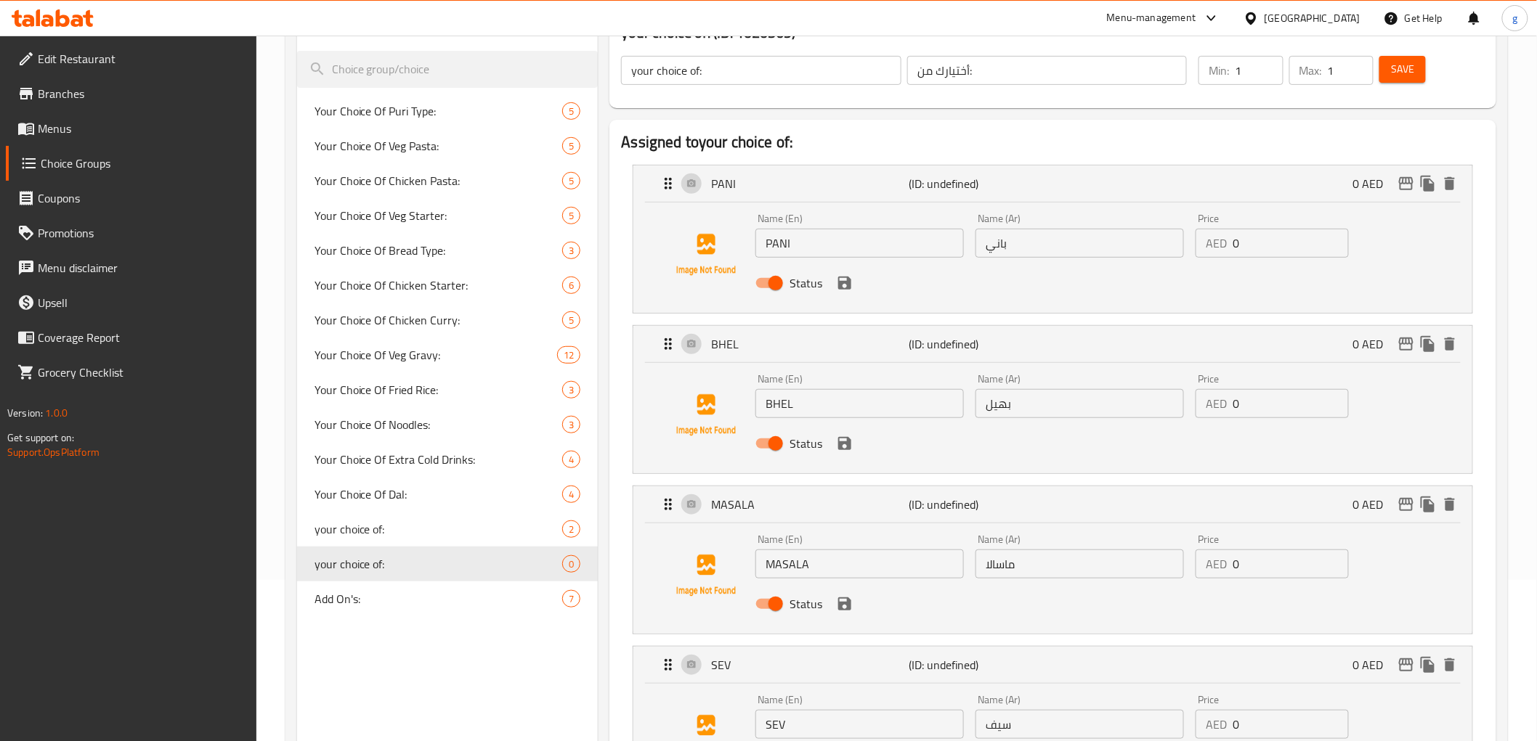
click at [1394, 62] on span "Save" at bounding box center [1402, 69] width 23 height 18
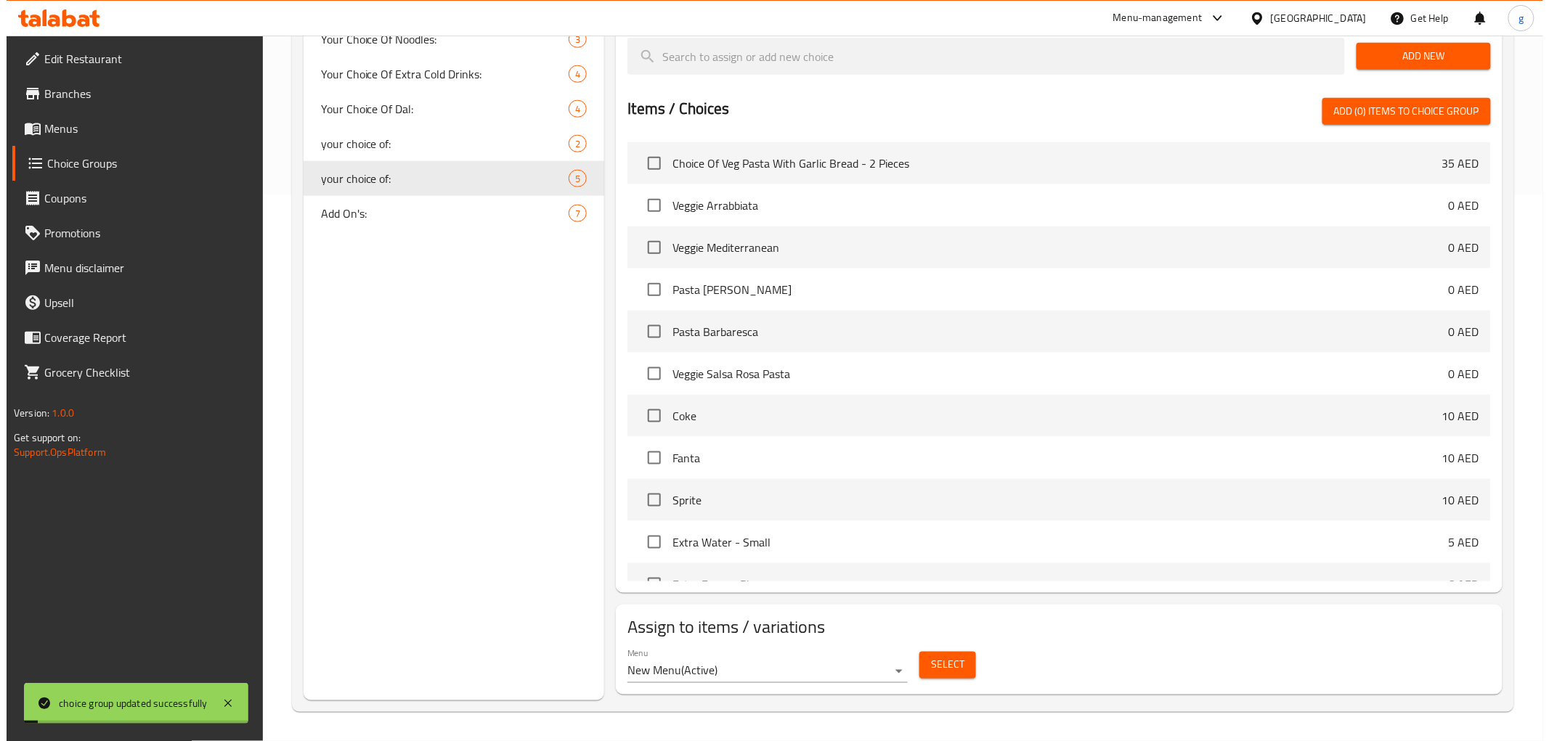
scroll to position [564, 0]
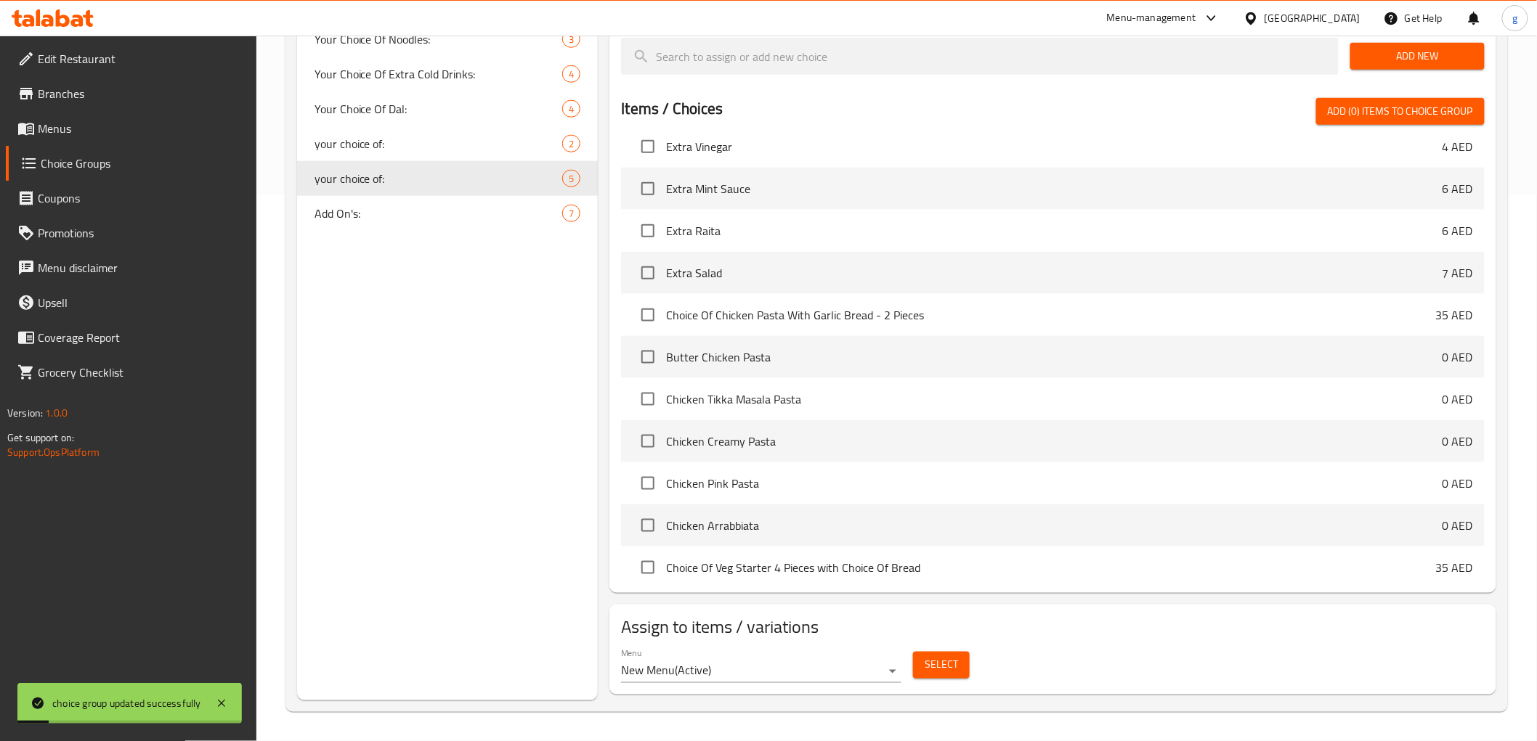
click at [935, 667] on span "Select" at bounding box center [940, 666] width 33 height 18
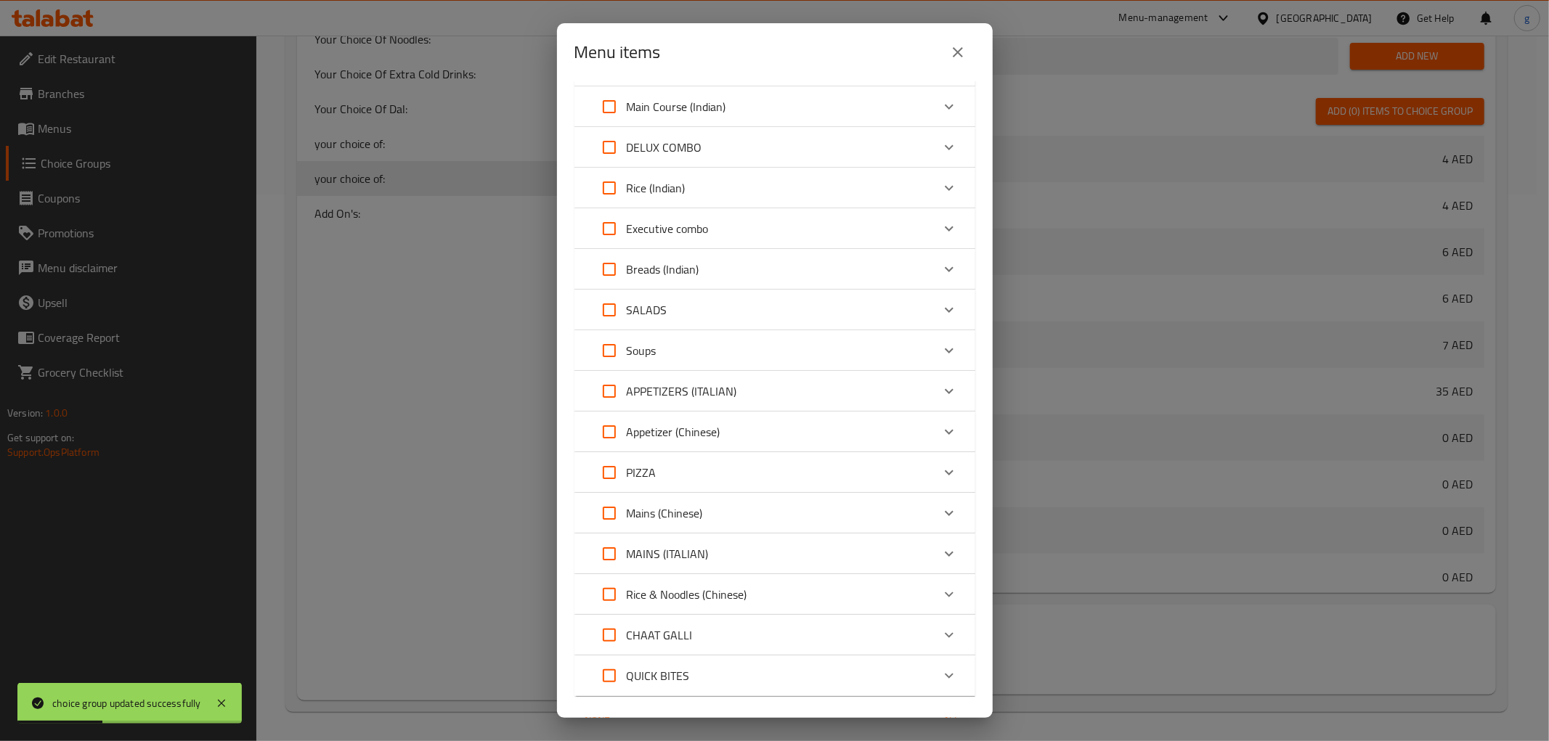
scroll to position [200, 0]
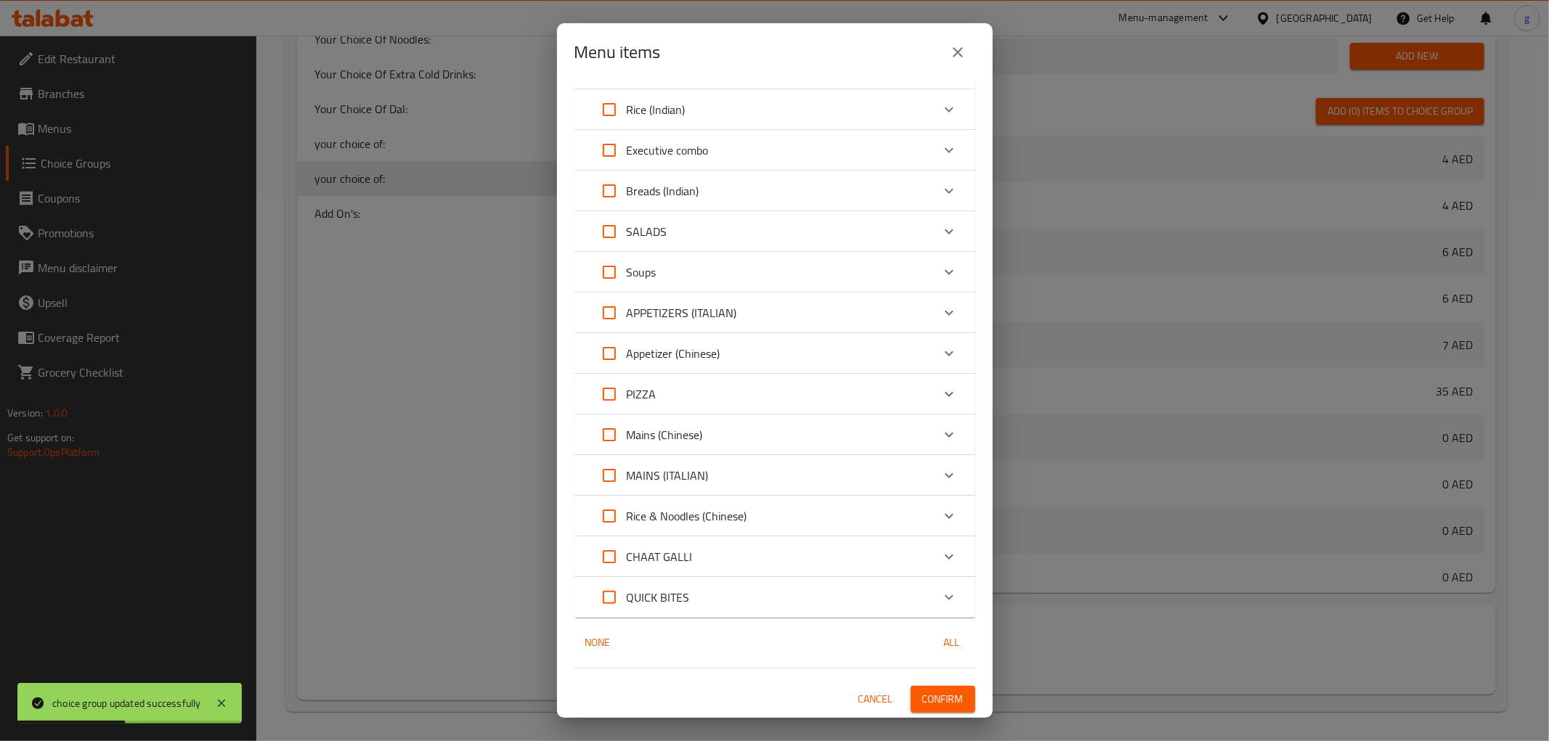
click at [686, 545] on div "CHAAT GALLI" at bounding box center [642, 557] width 101 height 35
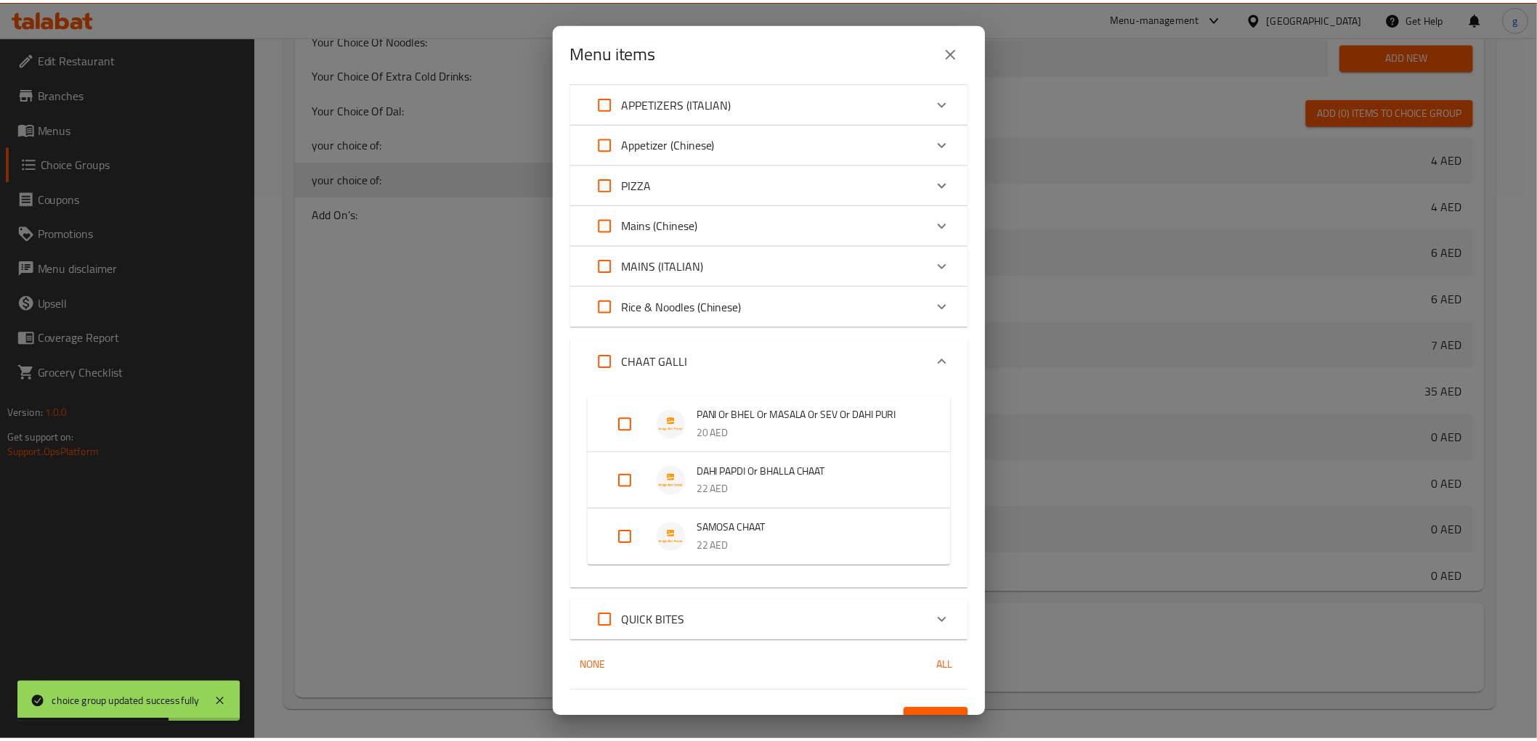
scroll to position [434, 0]
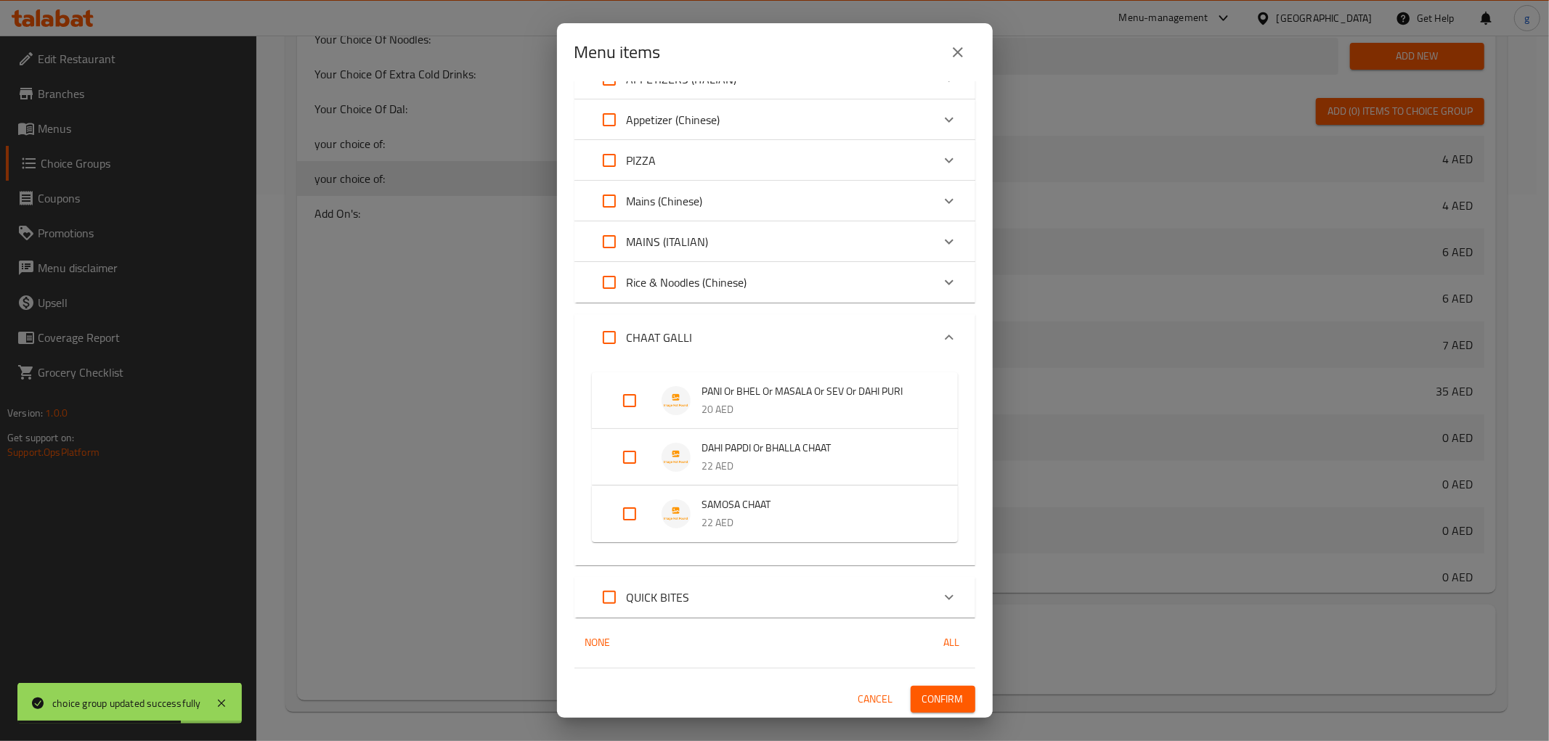
click at [617, 410] on input "Expand" at bounding box center [629, 400] width 35 height 35
checkbox input "true"
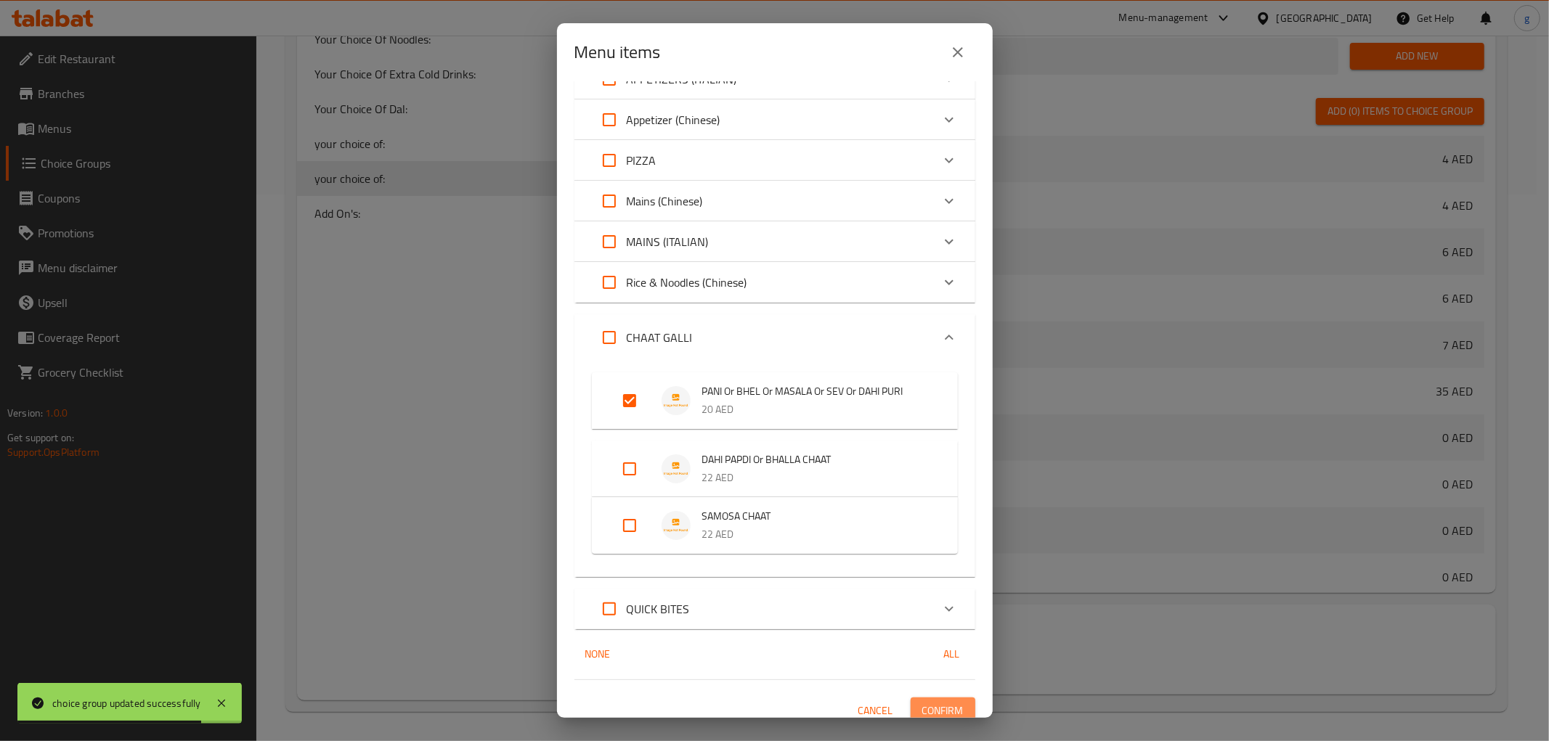
click at [938, 667] on span "Confirm" at bounding box center [942, 711] width 41 height 18
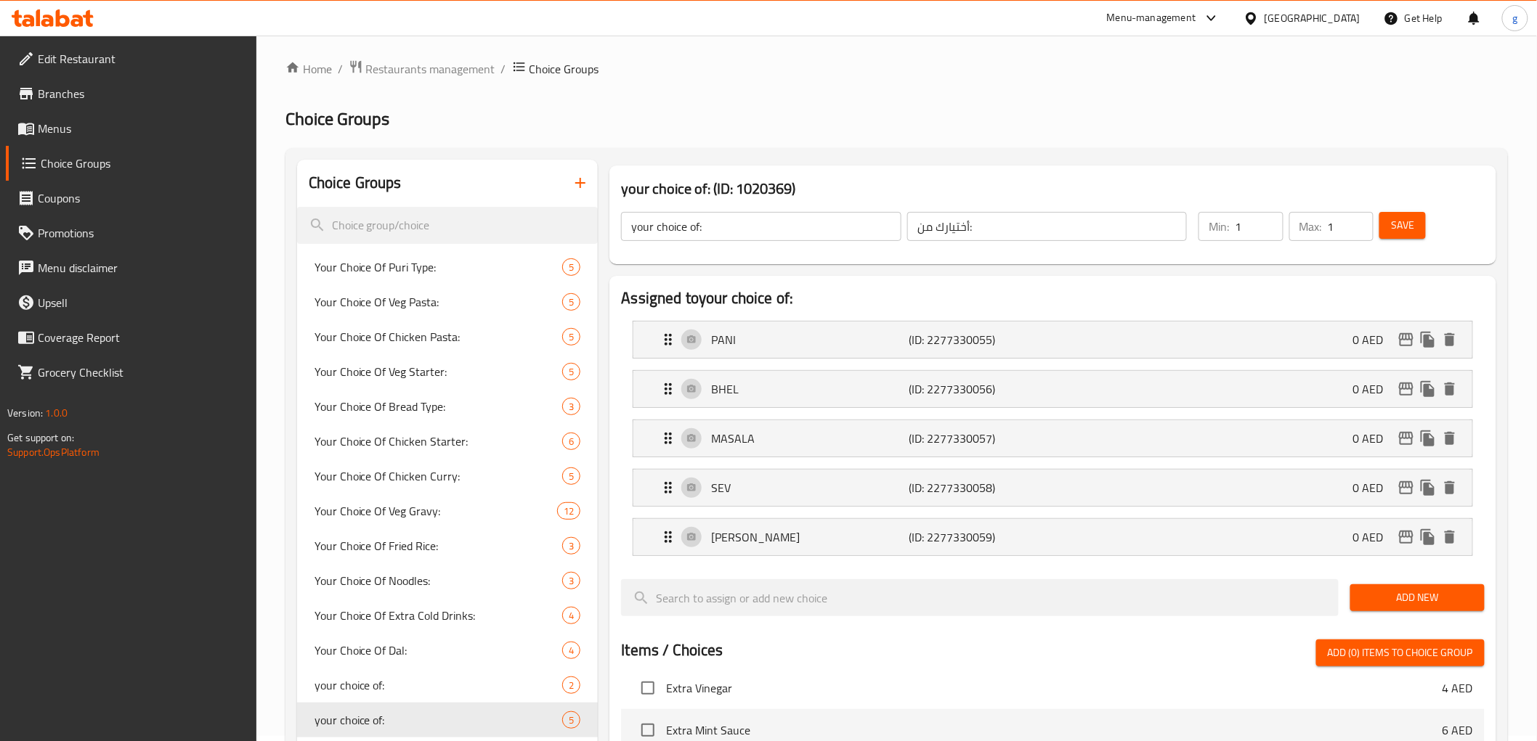
scroll to position [0, 0]
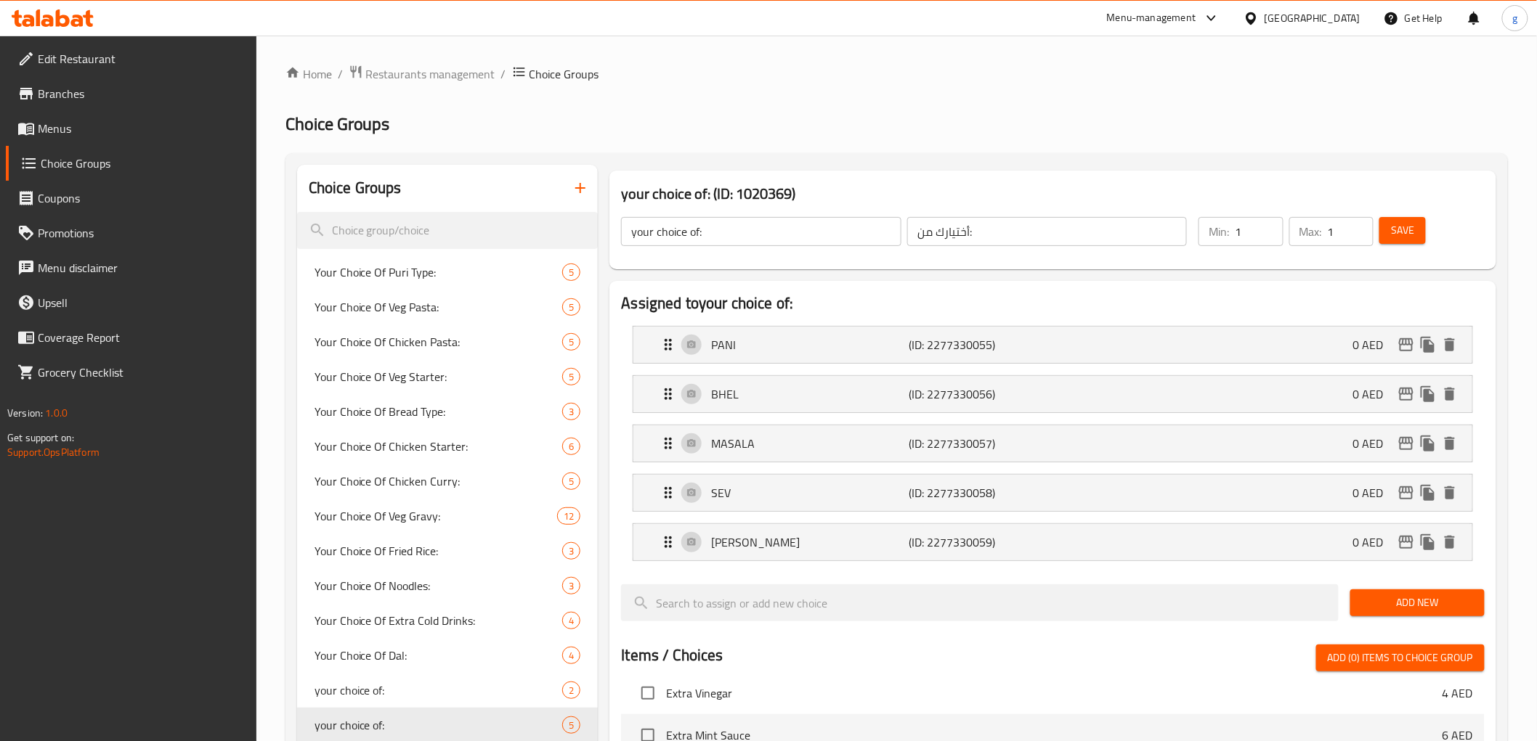
click at [569, 186] on button "button" at bounding box center [580, 188] width 35 height 35
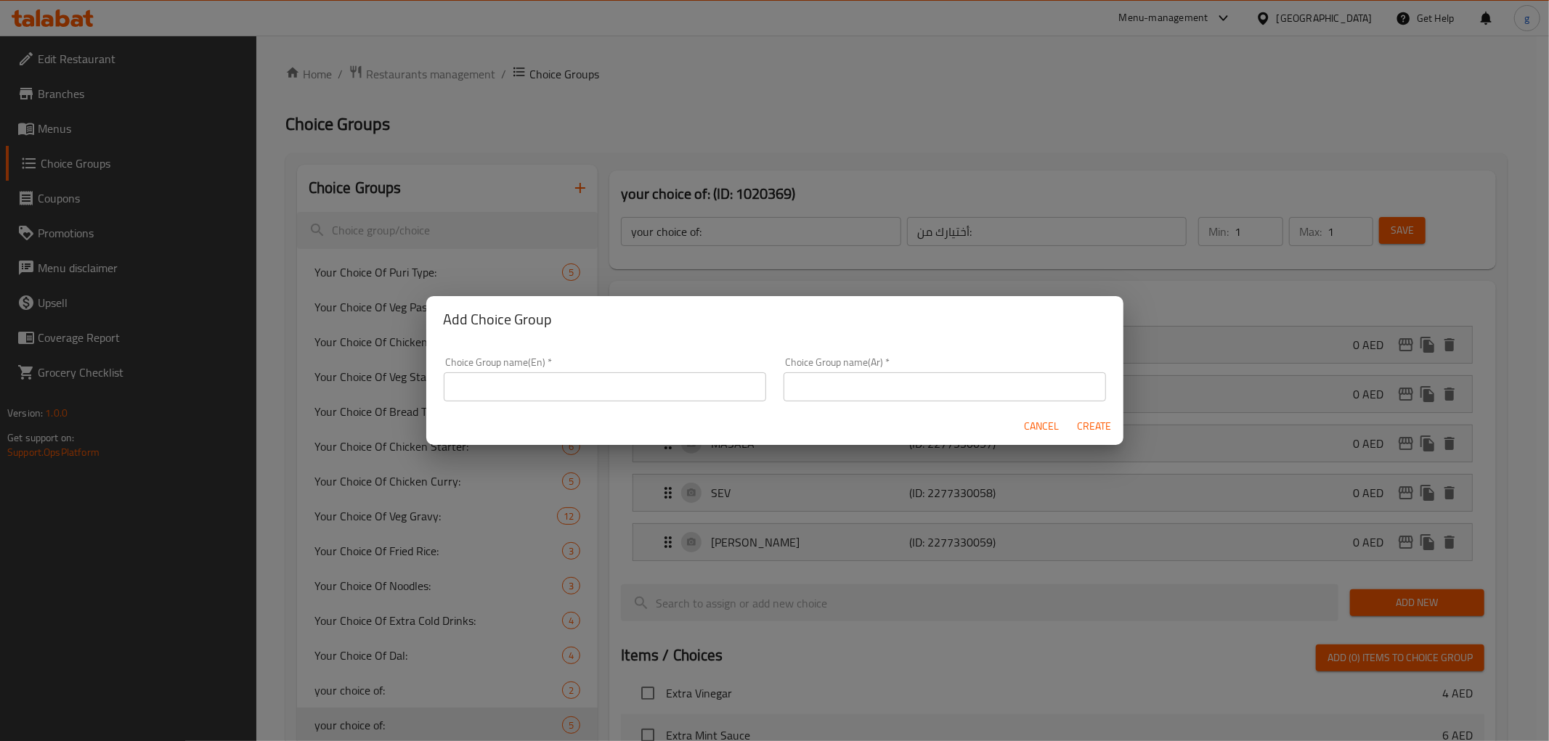
click at [627, 402] on div "Choice Group name(En)   * Choice Group name(En) *" at bounding box center [605, 380] width 340 height 62
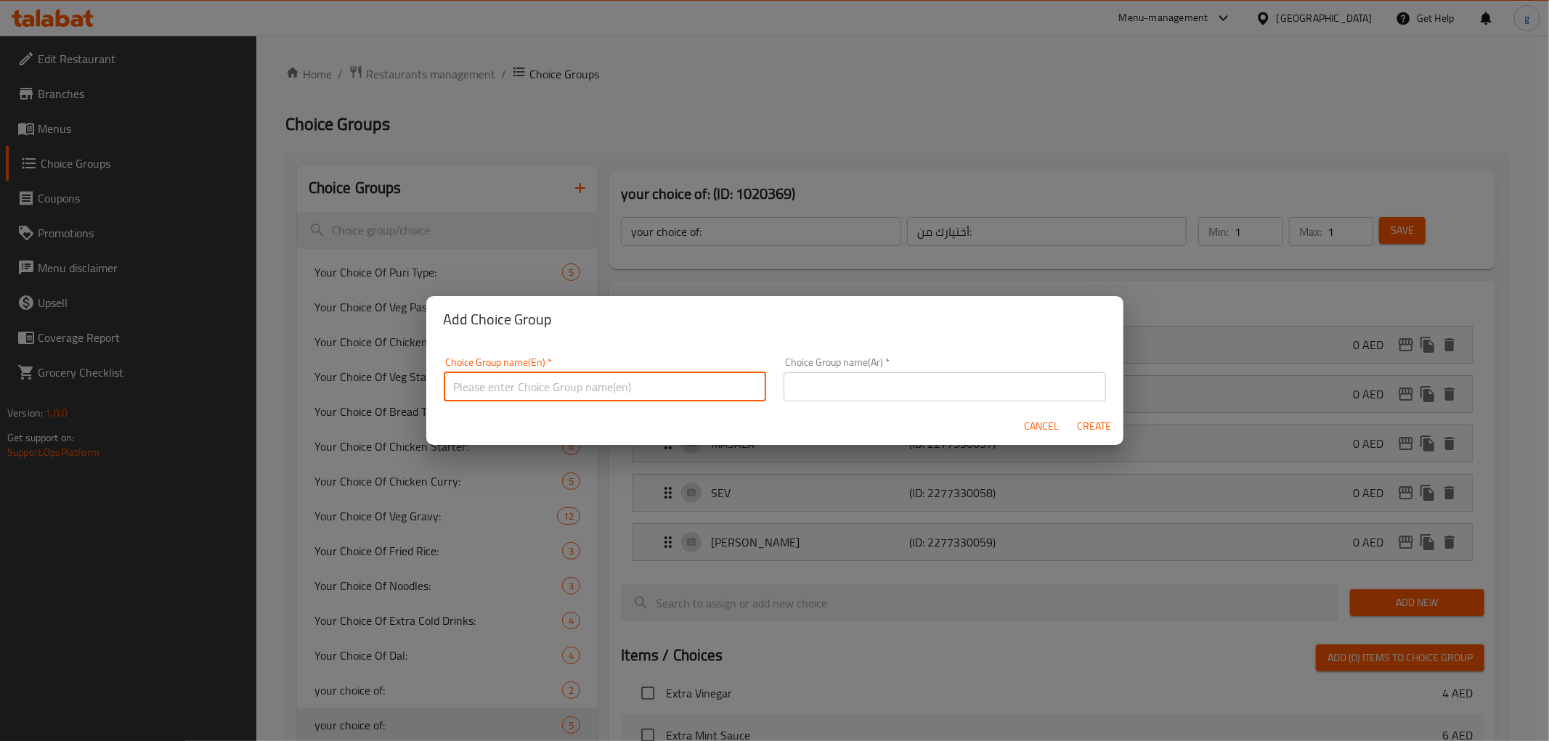
click at [642, 392] on input "text" at bounding box center [605, 387] width 322 height 29
type input "your choice of:"
click at [853, 387] on input "text" at bounding box center [945, 387] width 322 height 29
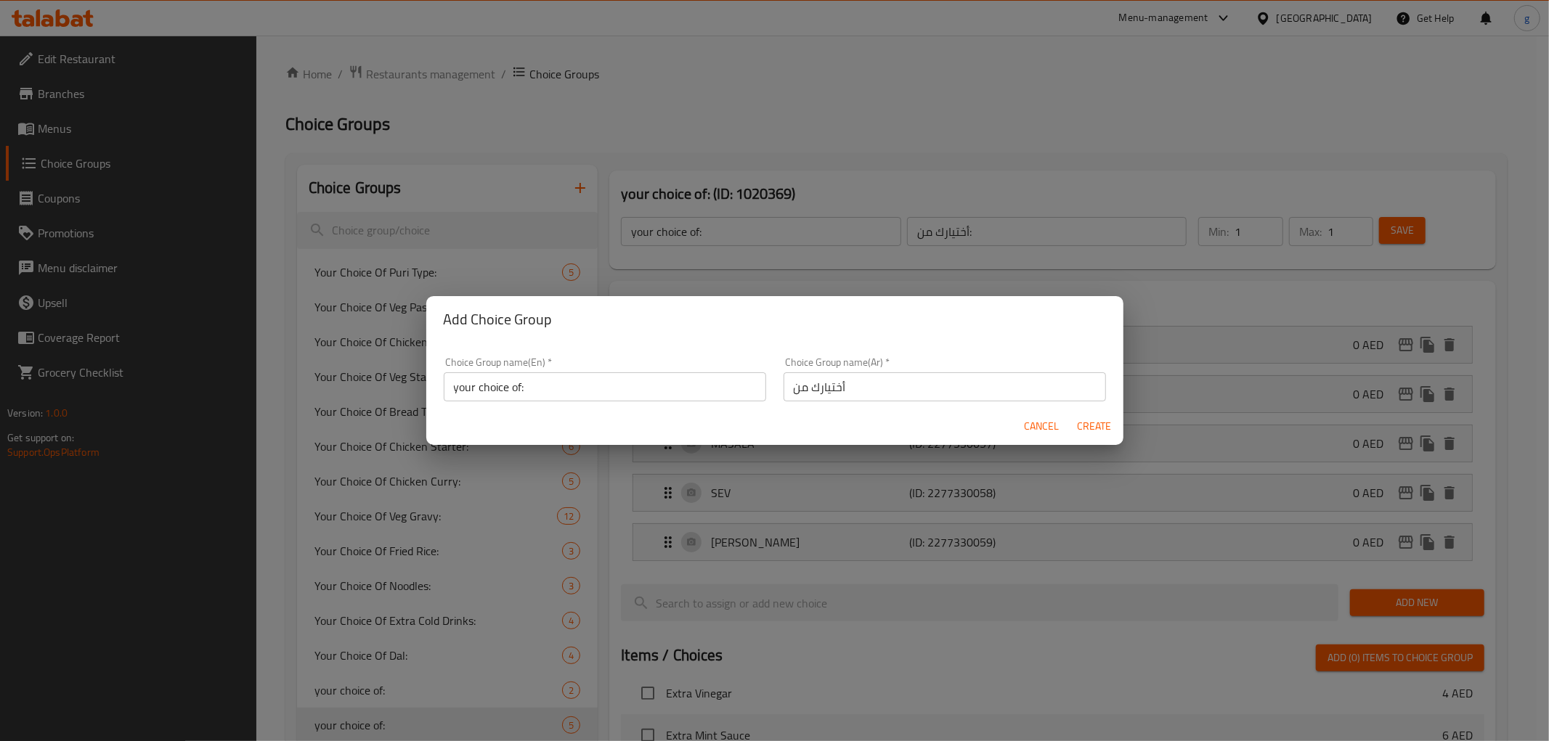
click at [874, 402] on div "Choice Group name(Ar)   * أختيارك من Choice Group name(Ar) *" at bounding box center [945, 380] width 340 height 62
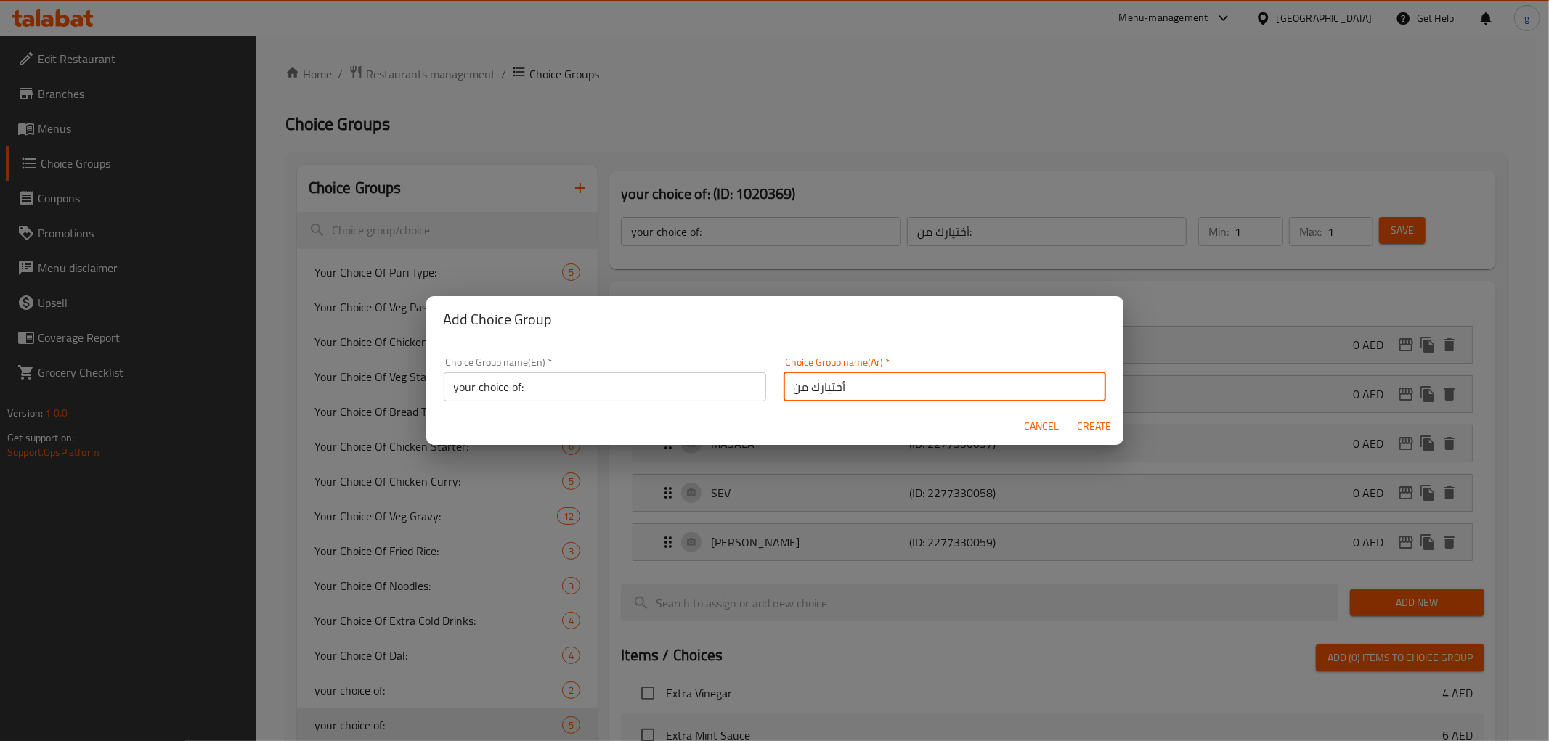
click at [874, 392] on input "أختيارك من" at bounding box center [945, 387] width 322 height 29
type input "-"
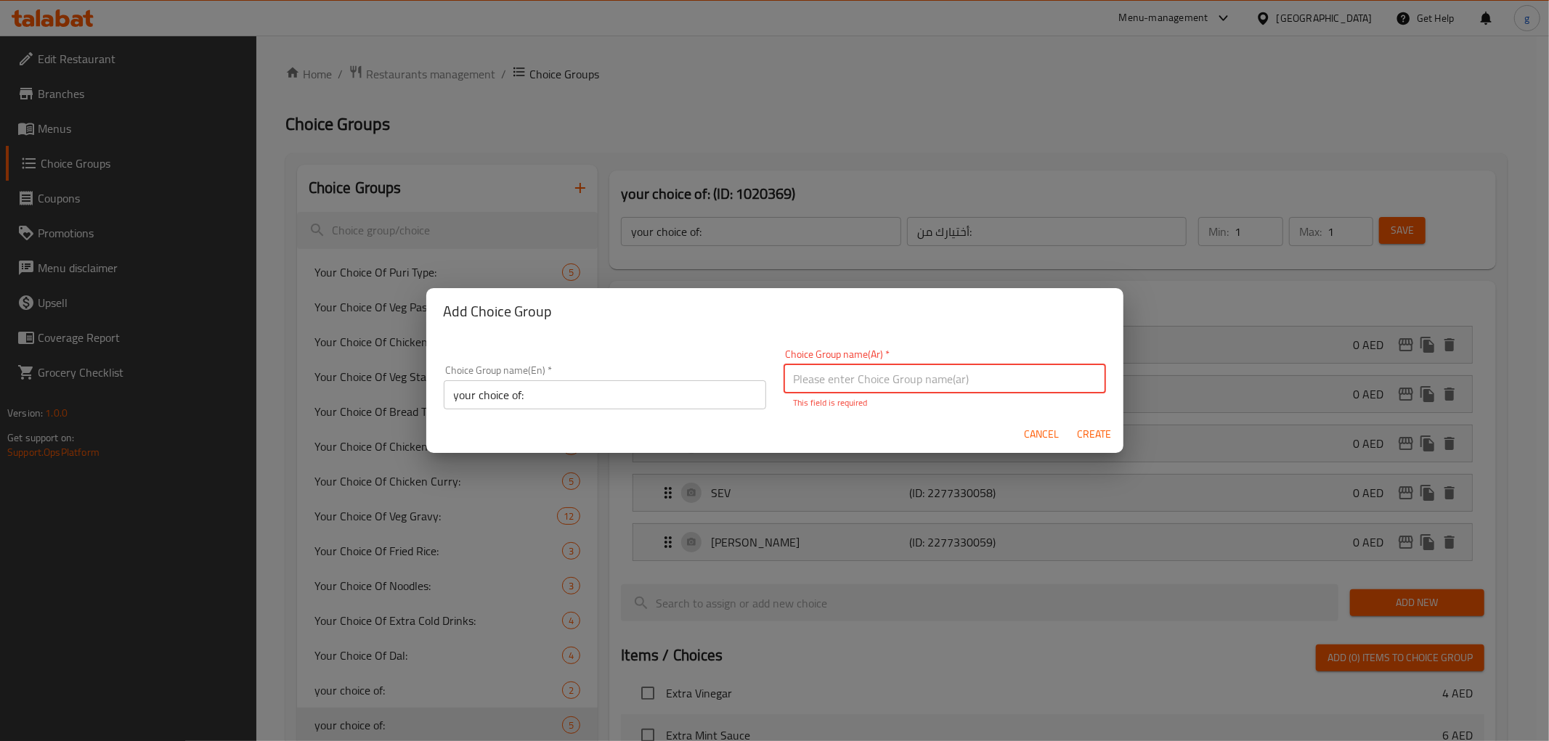
click at [874, 392] on input "text" at bounding box center [945, 379] width 322 height 29
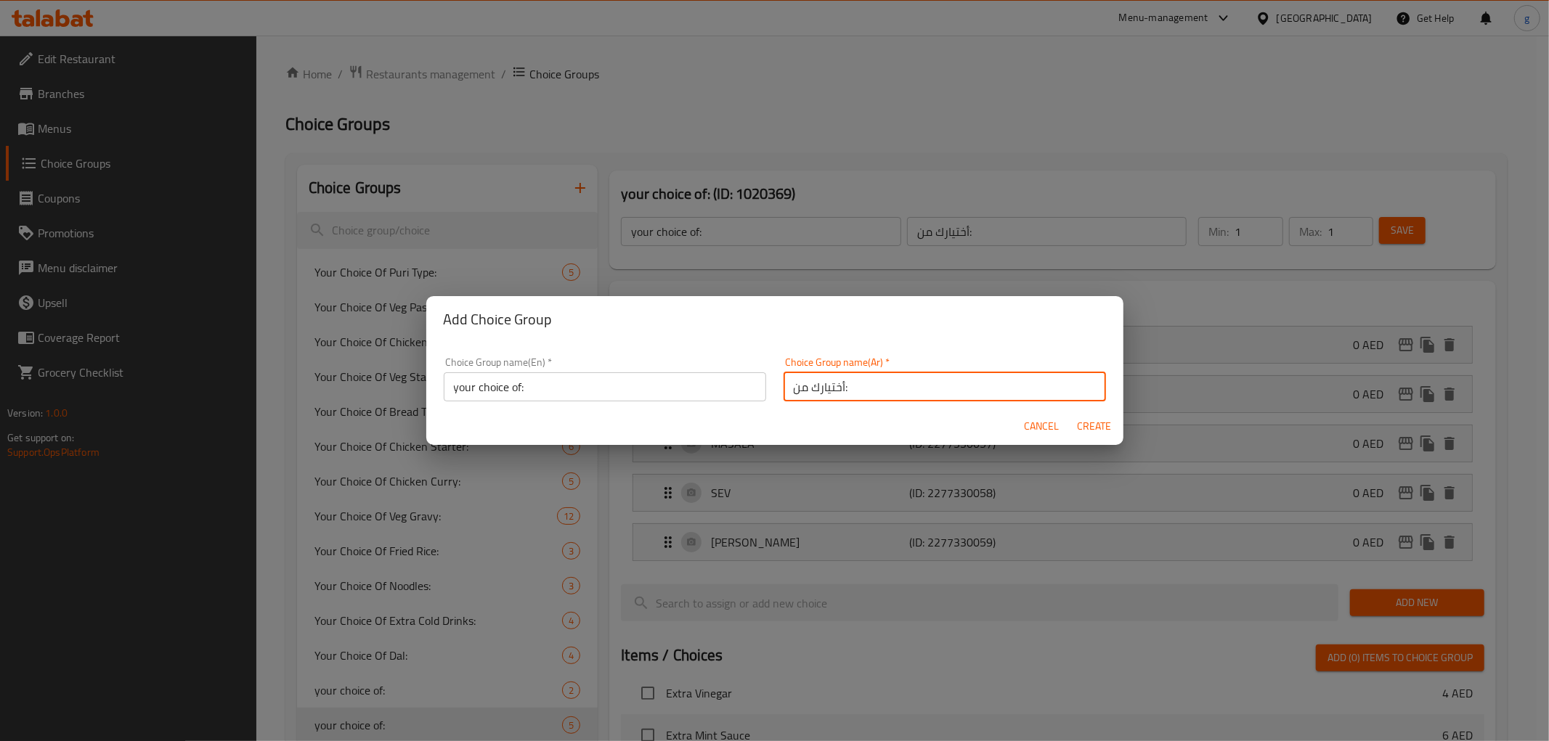
type input "أختيارك من:"
click at [1097, 433] on span "Create" at bounding box center [1094, 427] width 35 height 18
type input "your choice of:"
type input "أختيارك من:"
type input "0"
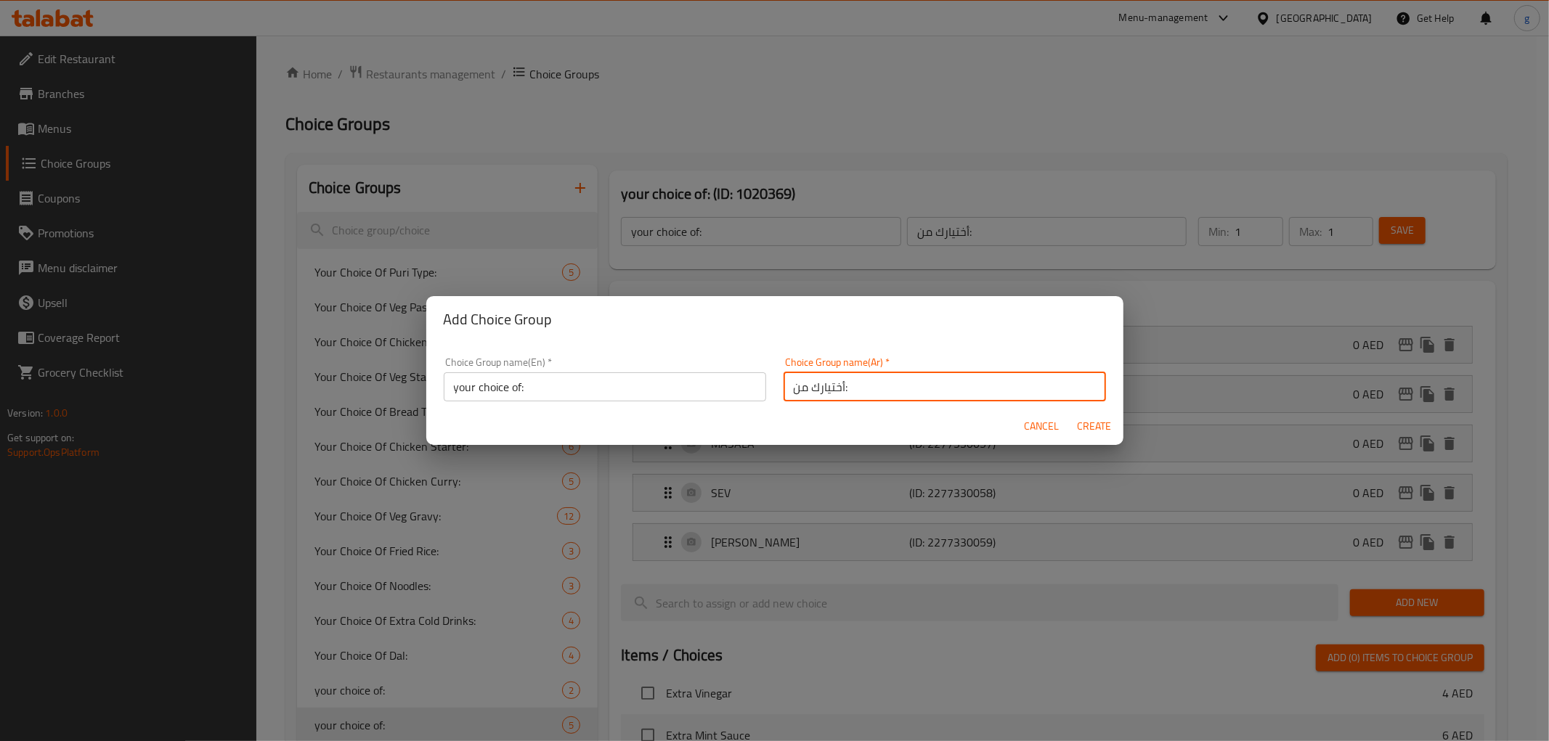
type input "0"
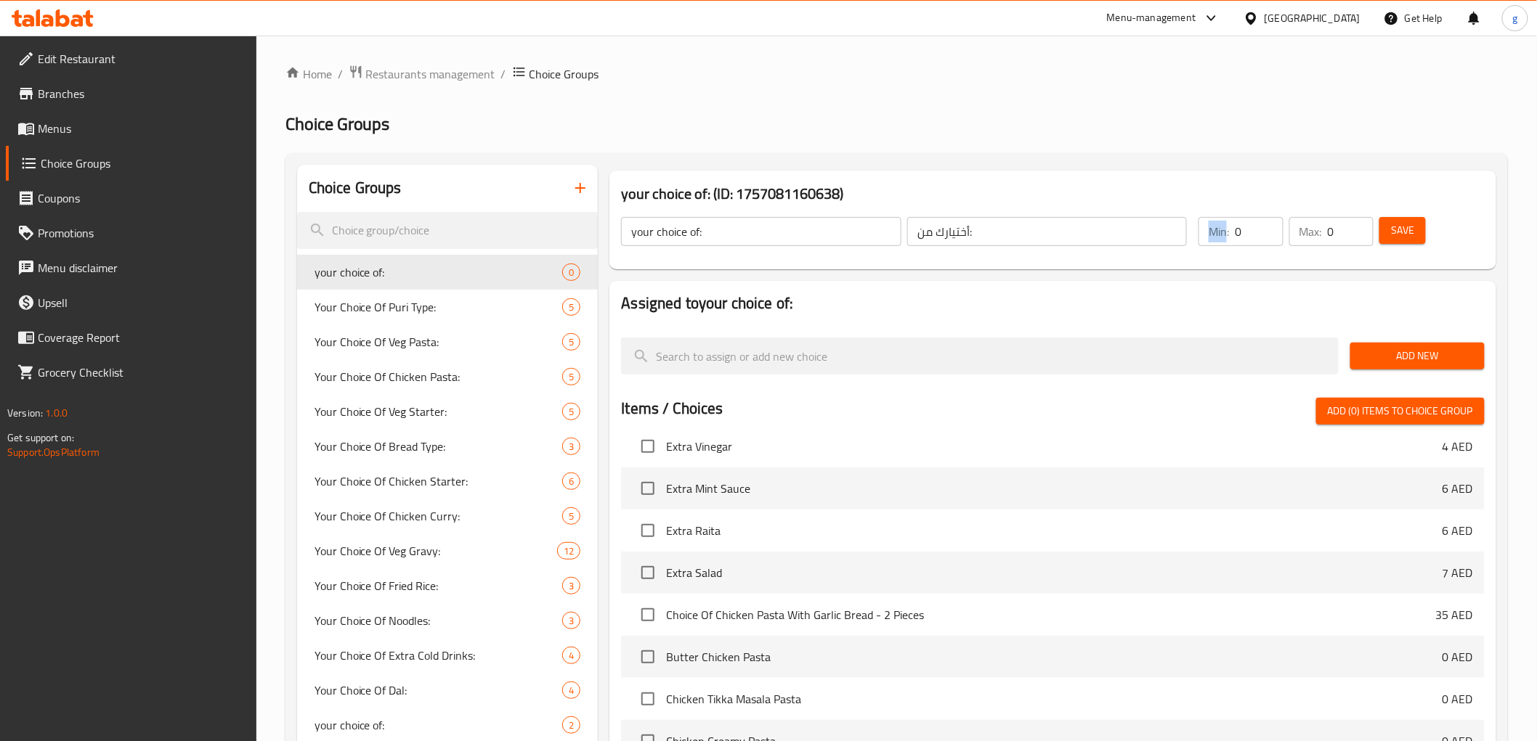
drag, startPoint x: 1228, startPoint y: 236, endPoint x: 1250, endPoint y: 235, distance: 21.8
click at [1250, 235] on div "Min: 0 ​" at bounding box center [1240, 231] width 84 height 29
drag, startPoint x: 1246, startPoint y: 236, endPoint x: 1237, endPoint y: 241, distance: 10.7
click at [1237, 241] on input "0" at bounding box center [1259, 231] width 48 height 29
type input "1"
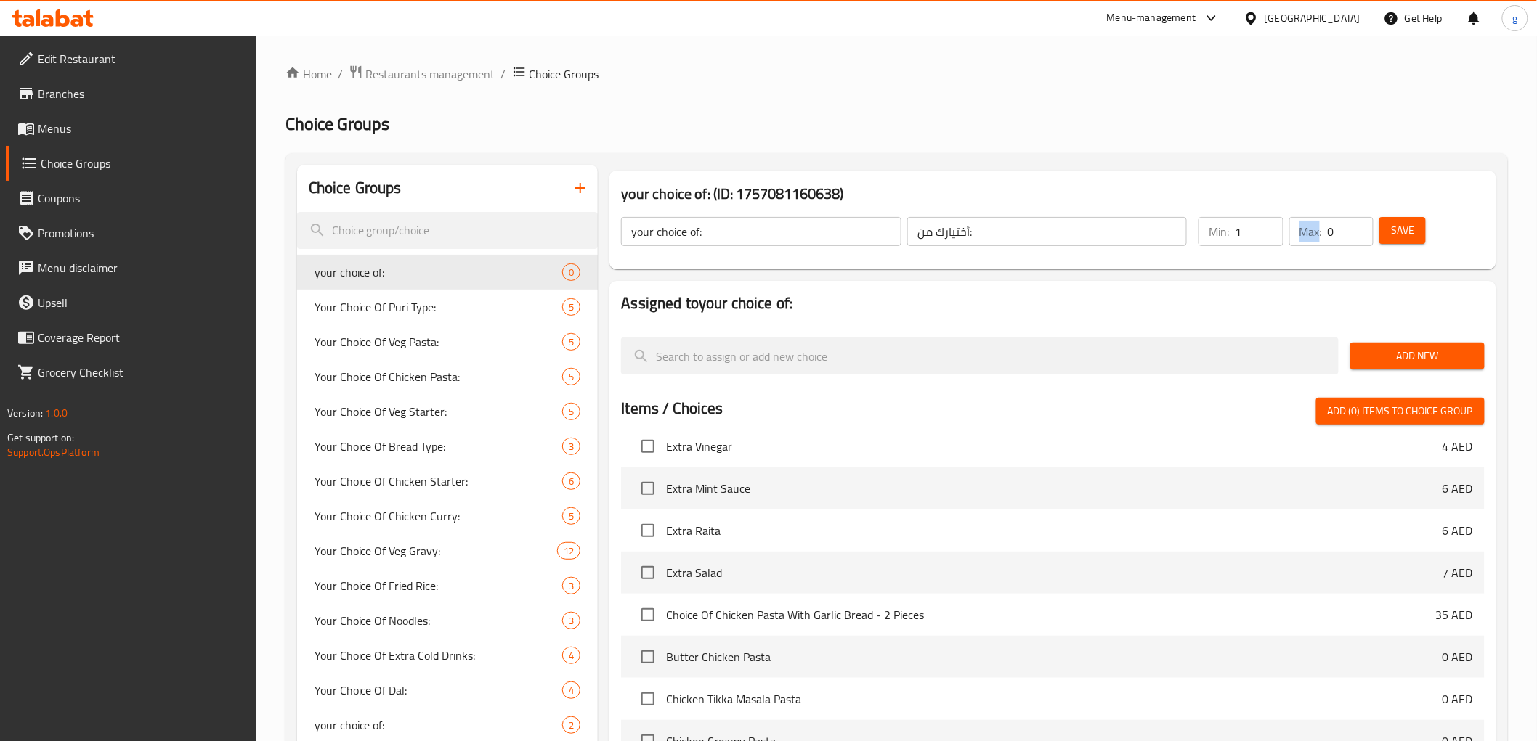
drag, startPoint x: 1324, startPoint y: 227, endPoint x: 1334, endPoint y: 229, distance: 10.3
click at [1334, 229] on div "Max: 0 ​" at bounding box center [1331, 231] width 84 height 29
click at [1334, 229] on input "0" at bounding box center [1351, 231] width 46 height 29
click at [1328, 232] on input "0" at bounding box center [1351, 231] width 46 height 29
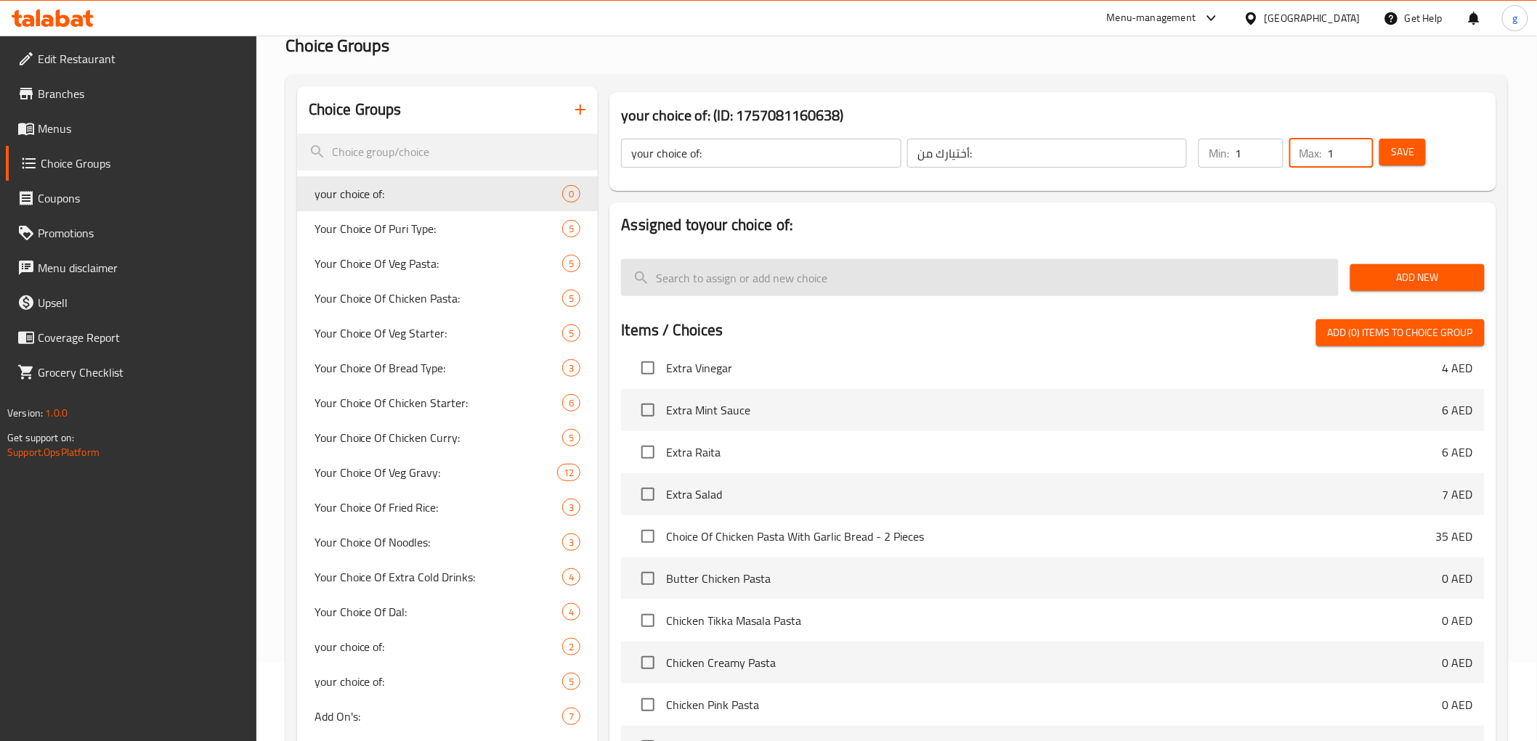
scroll to position [81, 0]
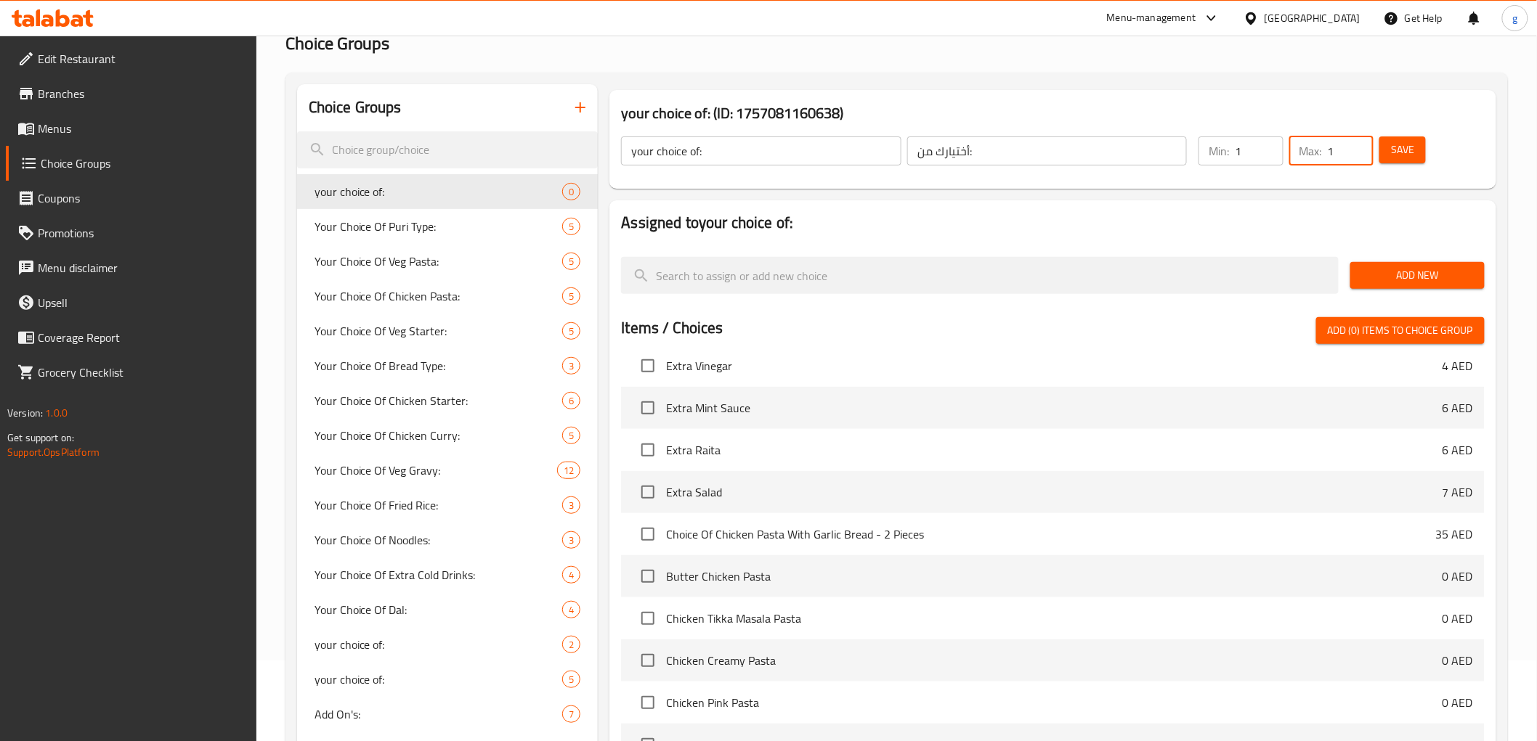
type input "1"
click at [1394, 150] on span "Save" at bounding box center [1402, 150] width 23 height 18
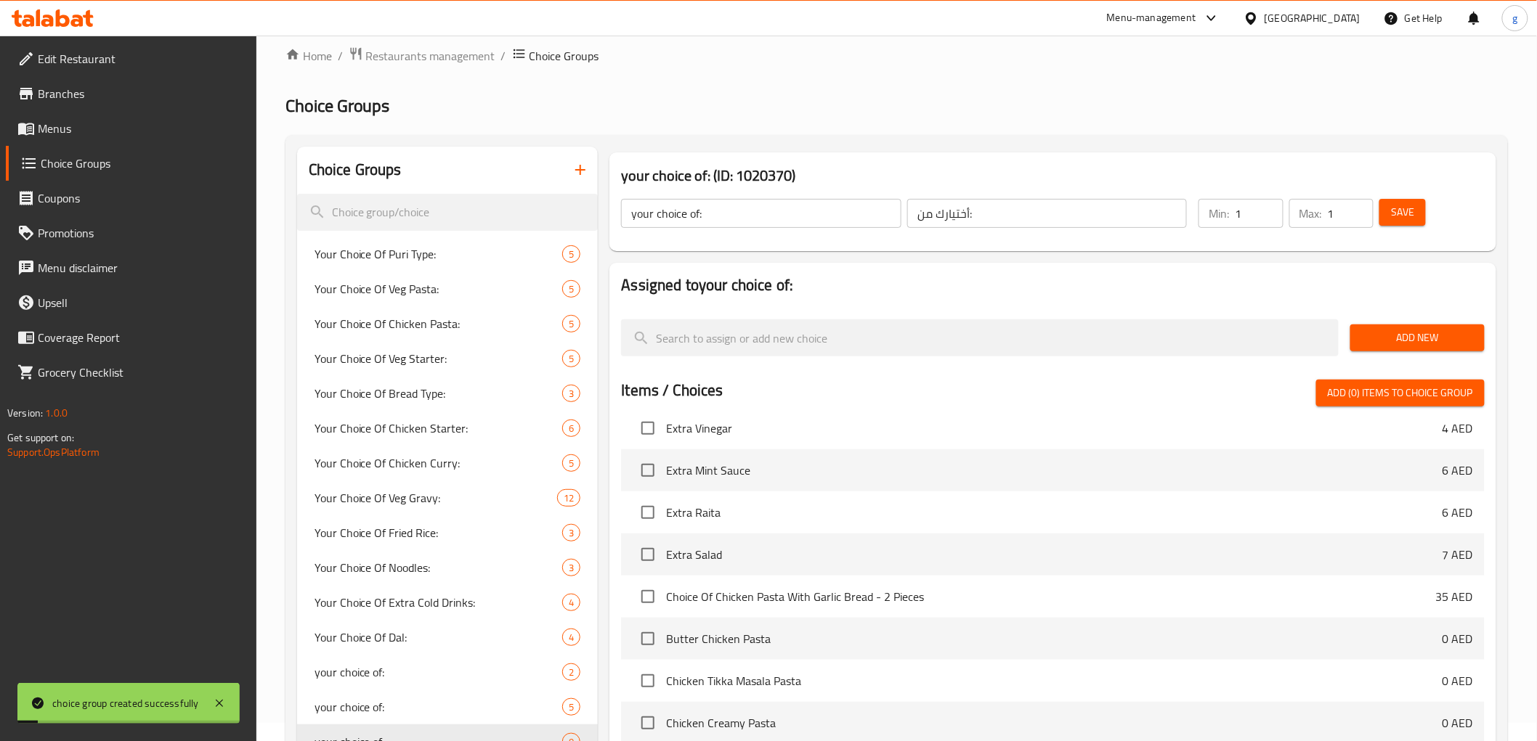
scroll to position [0, 0]
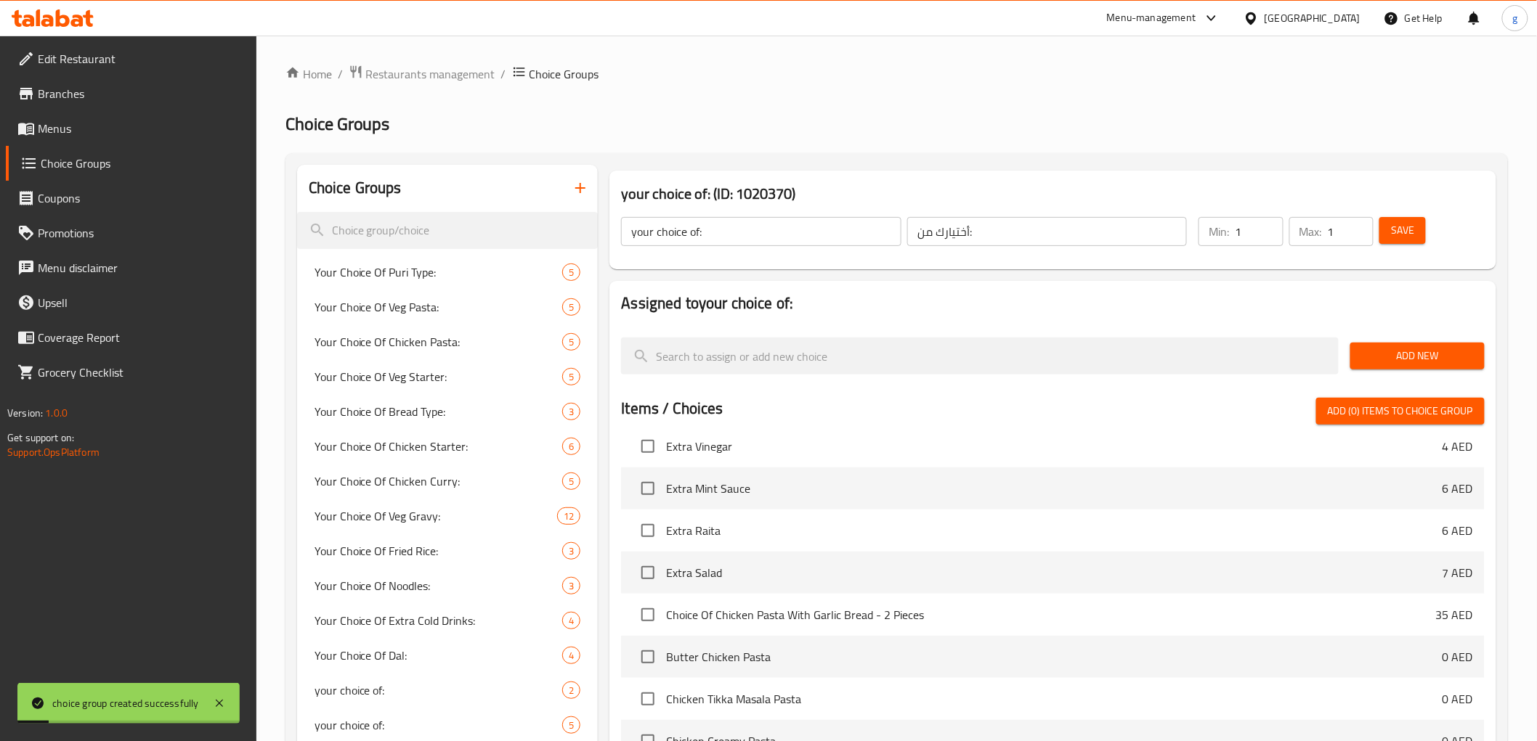
click at [1199, 237] on div "Min: 1 ​" at bounding box center [1240, 231] width 84 height 29
click at [861, 236] on input "your choice of:" at bounding box center [761, 231] width 280 height 29
click at [991, 257] on div "your choice of: ​ أختيارك من: ​ Min: 1 ​ Max: 1 ​ Save" at bounding box center [1052, 232] width 874 height 64
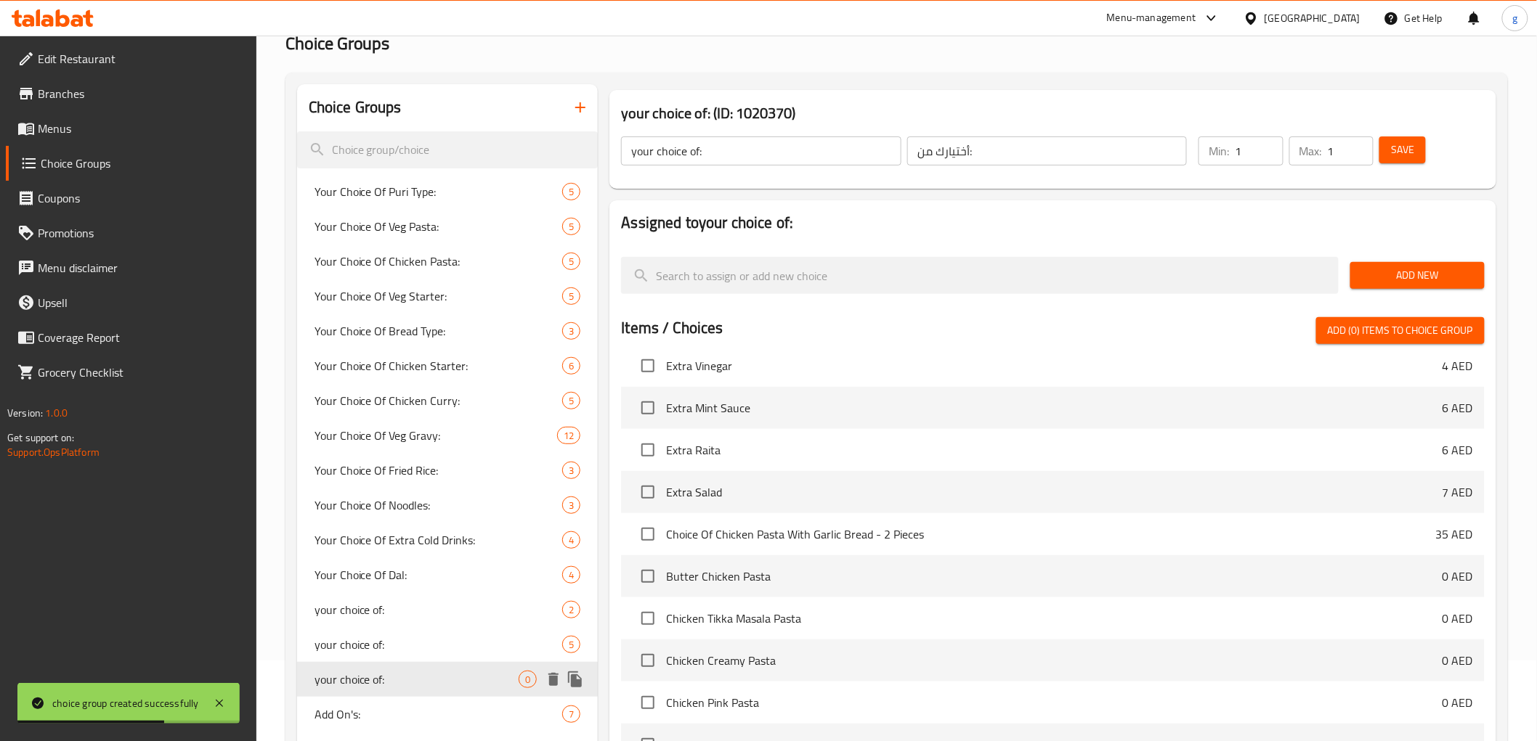
click at [484, 667] on span "your choice of:" at bounding box center [416, 679] width 205 height 17
click at [1366, 277] on span "Add New" at bounding box center [1417, 276] width 111 height 18
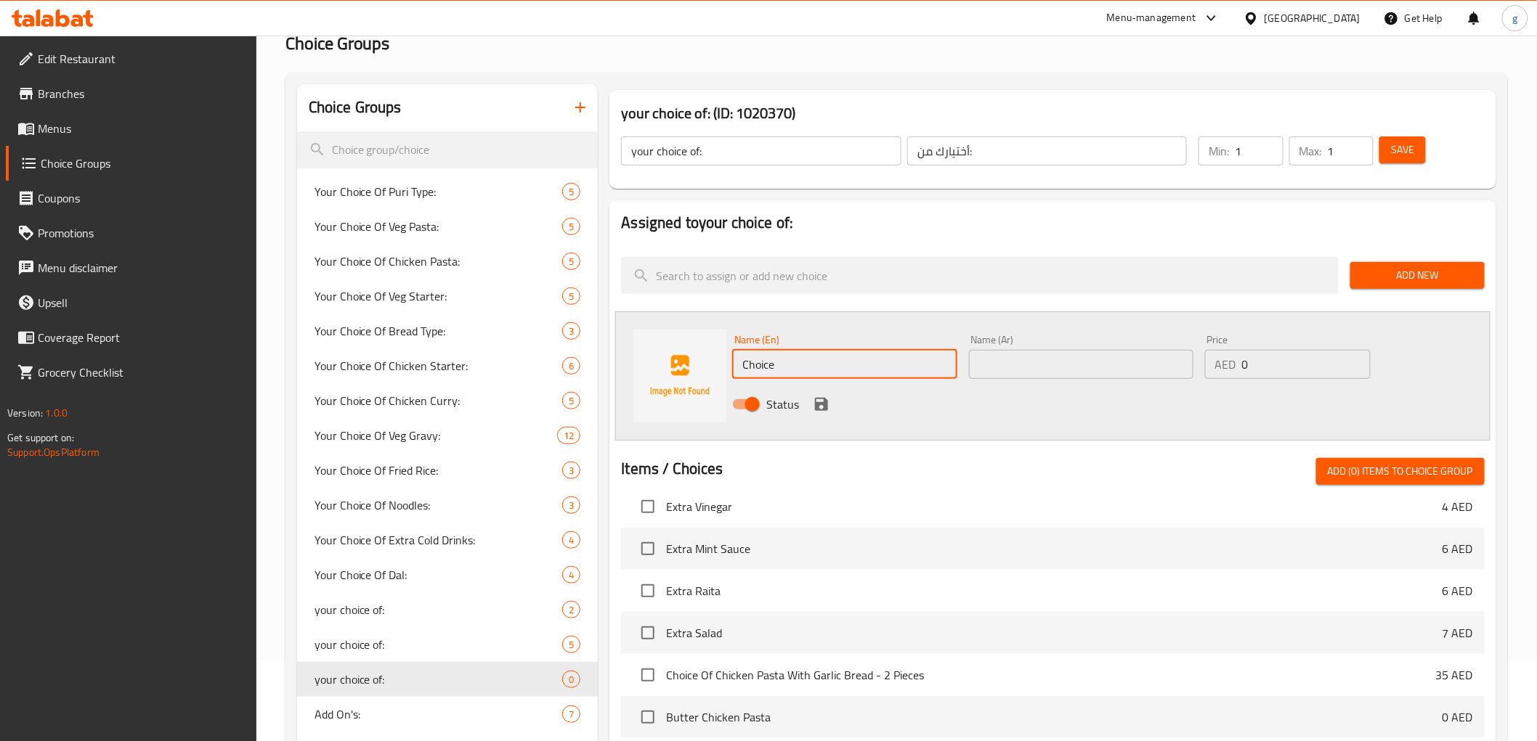
drag, startPoint x: 895, startPoint y: 363, endPoint x: 739, endPoint y: 365, distance: 156.9
click at [739, 365] on input "Choice" at bounding box center [844, 364] width 224 height 29
click at [912, 366] on input "text" at bounding box center [844, 364] width 224 height 29
paste input "[PERSON_NAME]"
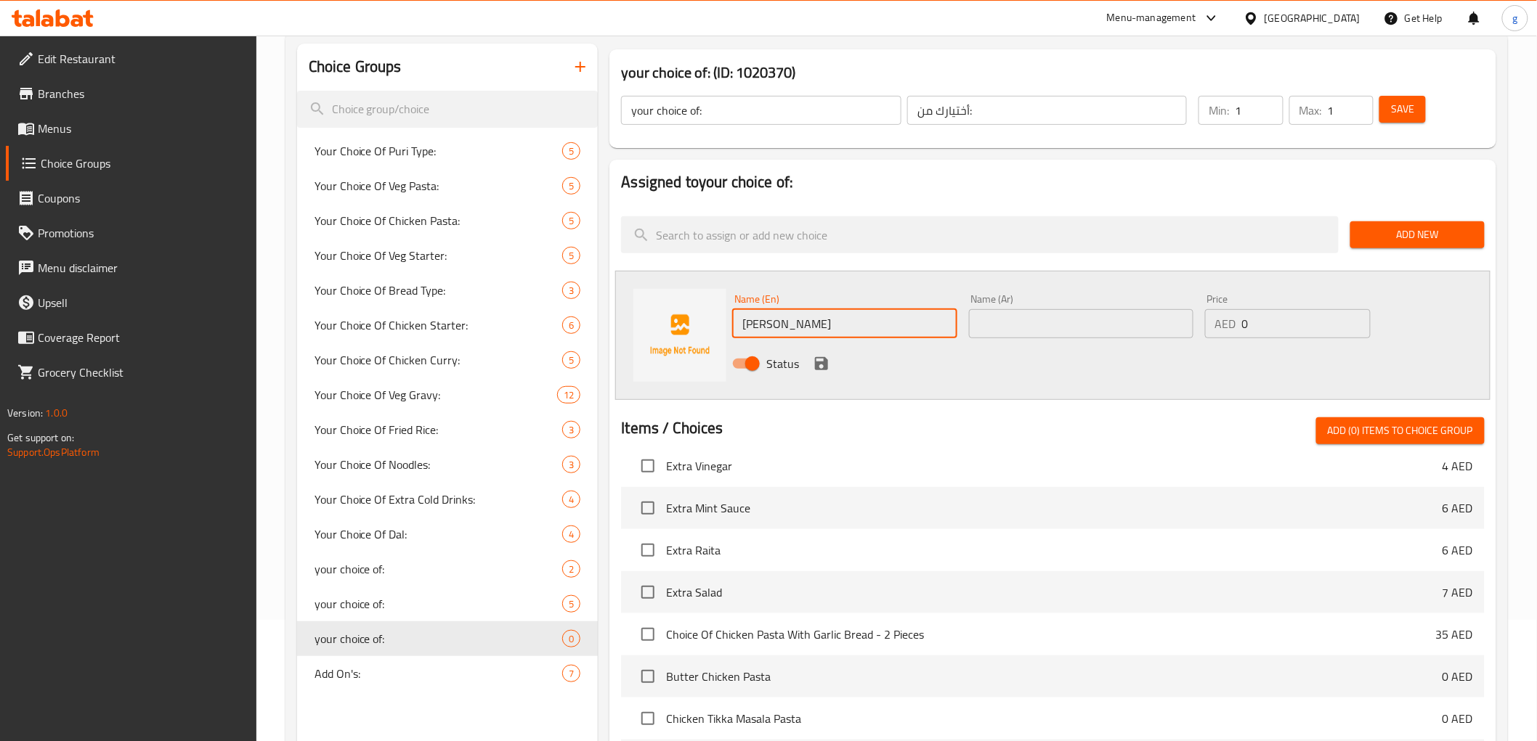
scroll to position [161, 0]
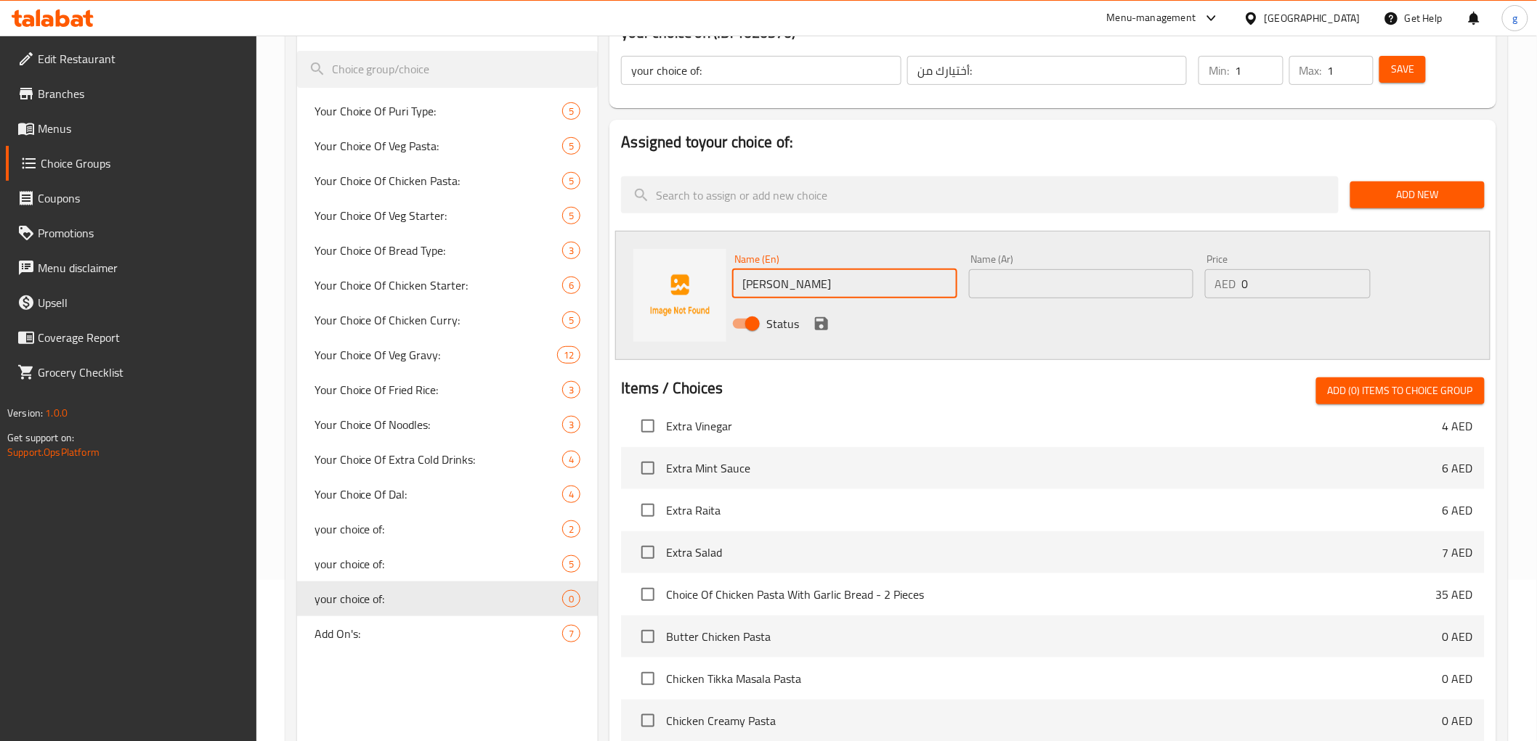
type input "[PERSON_NAME]"
click at [823, 317] on icon "save" at bounding box center [821, 323] width 13 height 13
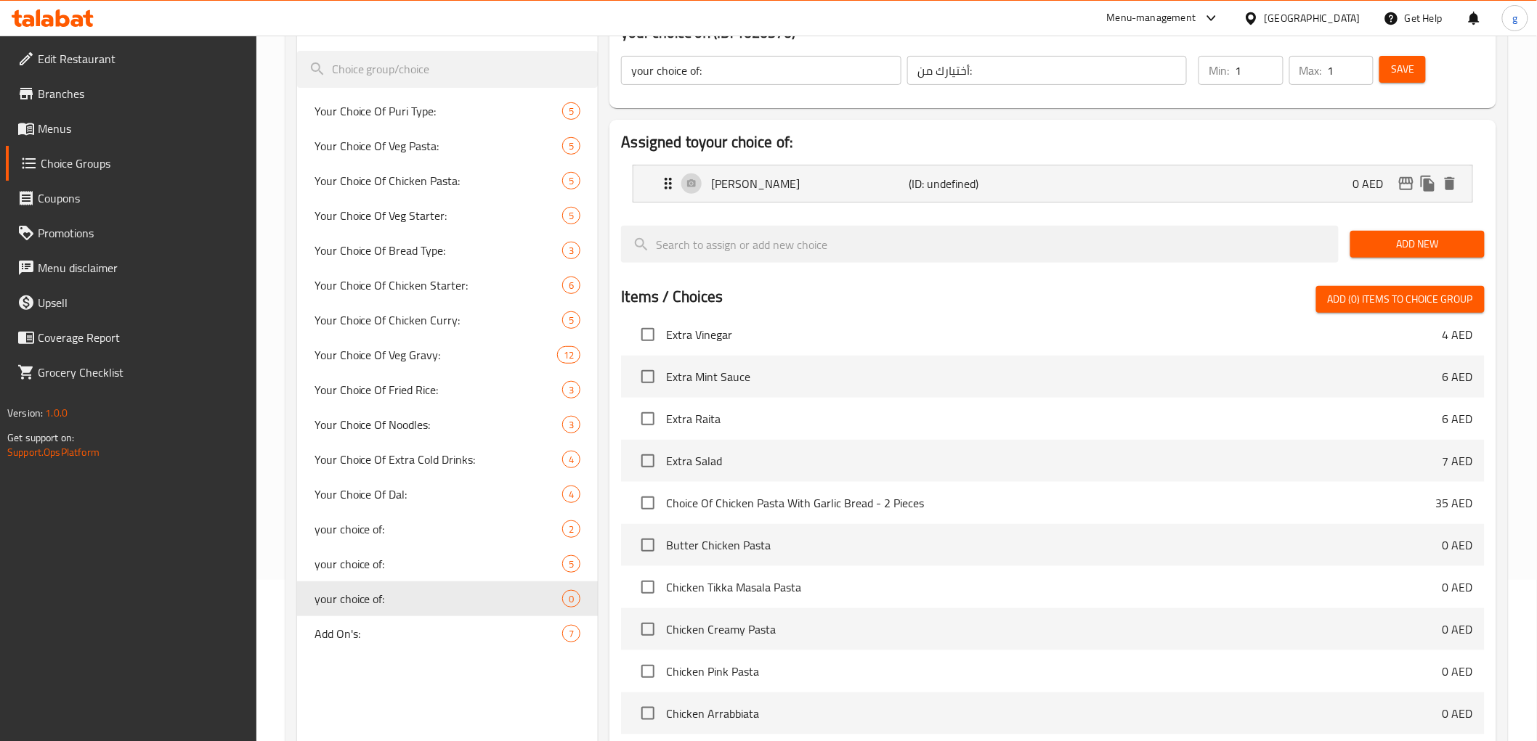
click at [1394, 247] on span "Add New" at bounding box center [1417, 244] width 111 height 18
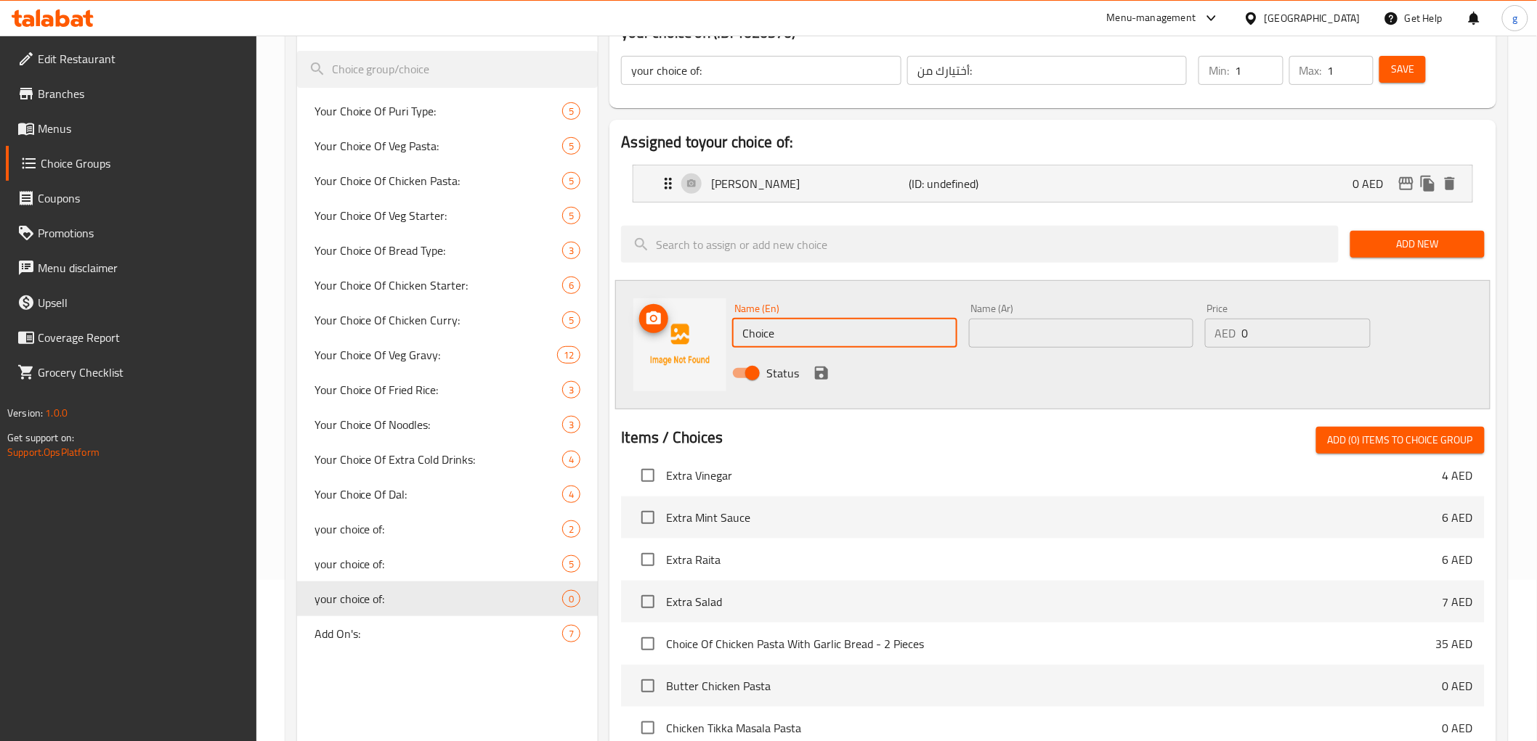
drag, startPoint x: 887, startPoint y: 328, endPoint x: 641, endPoint y: 334, distance: 245.6
click at [641, 334] on div "Name (En) Choice Name (En) Name (Ar) Name (Ar) Price AED 0 Price Status" at bounding box center [1052, 344] width 874 height 129
click at [917, 338] on input "text" at bounding box center [844, 333] width 224 height 29
paste input "Cheese Maggi"
type input "Cheese Maggi"
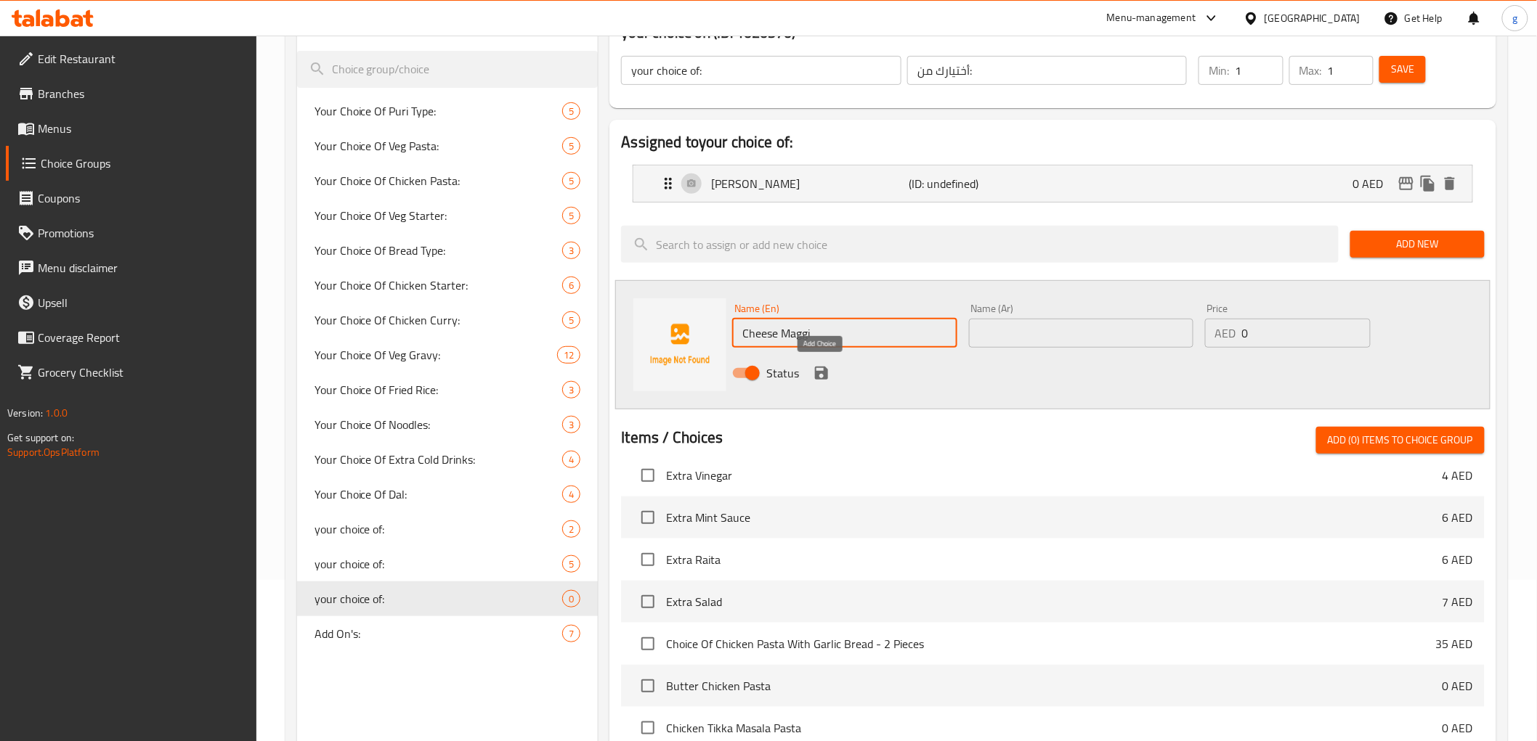
click at [828, 375] on icon "save" at bounding box center [821, 373] width 17 height 17
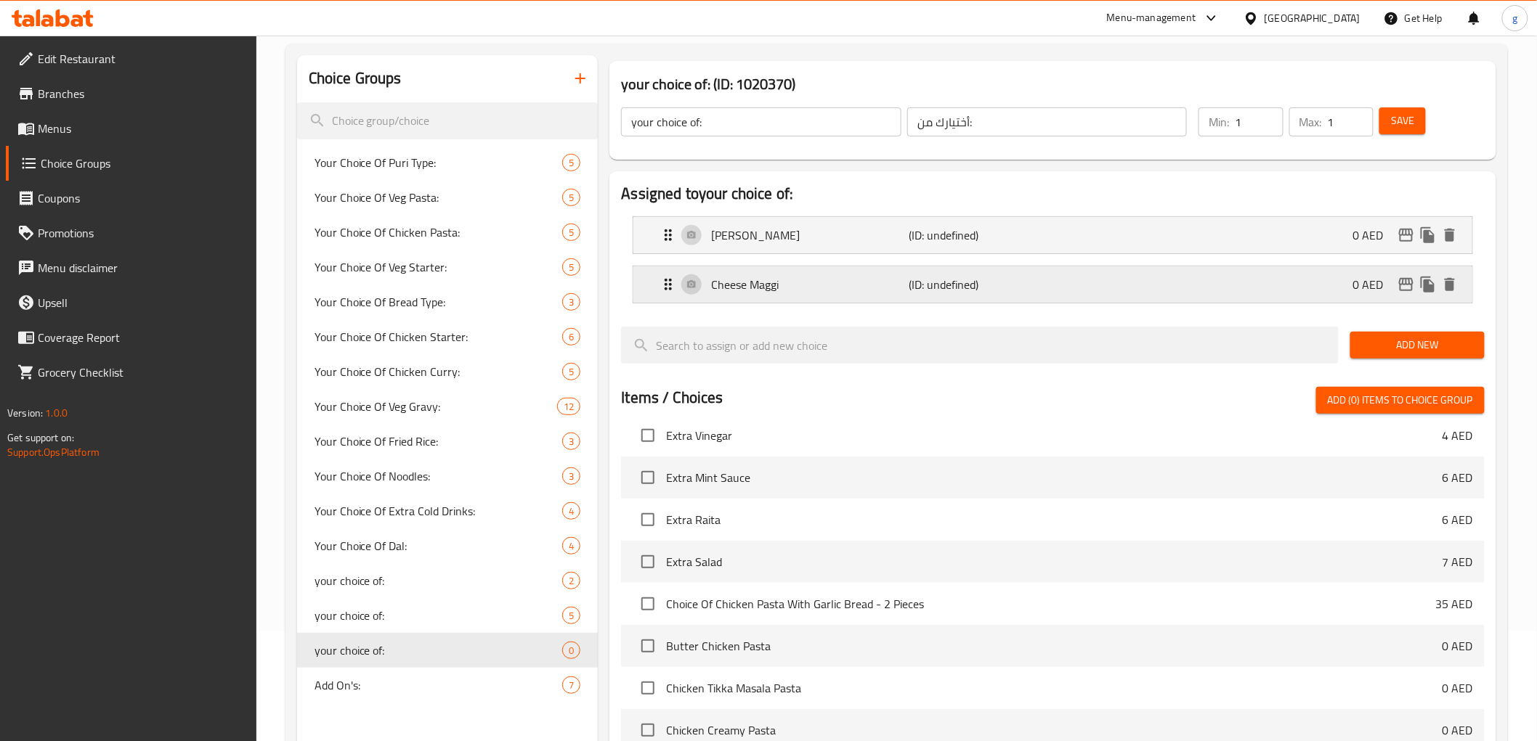
scroll to position [81, 0]
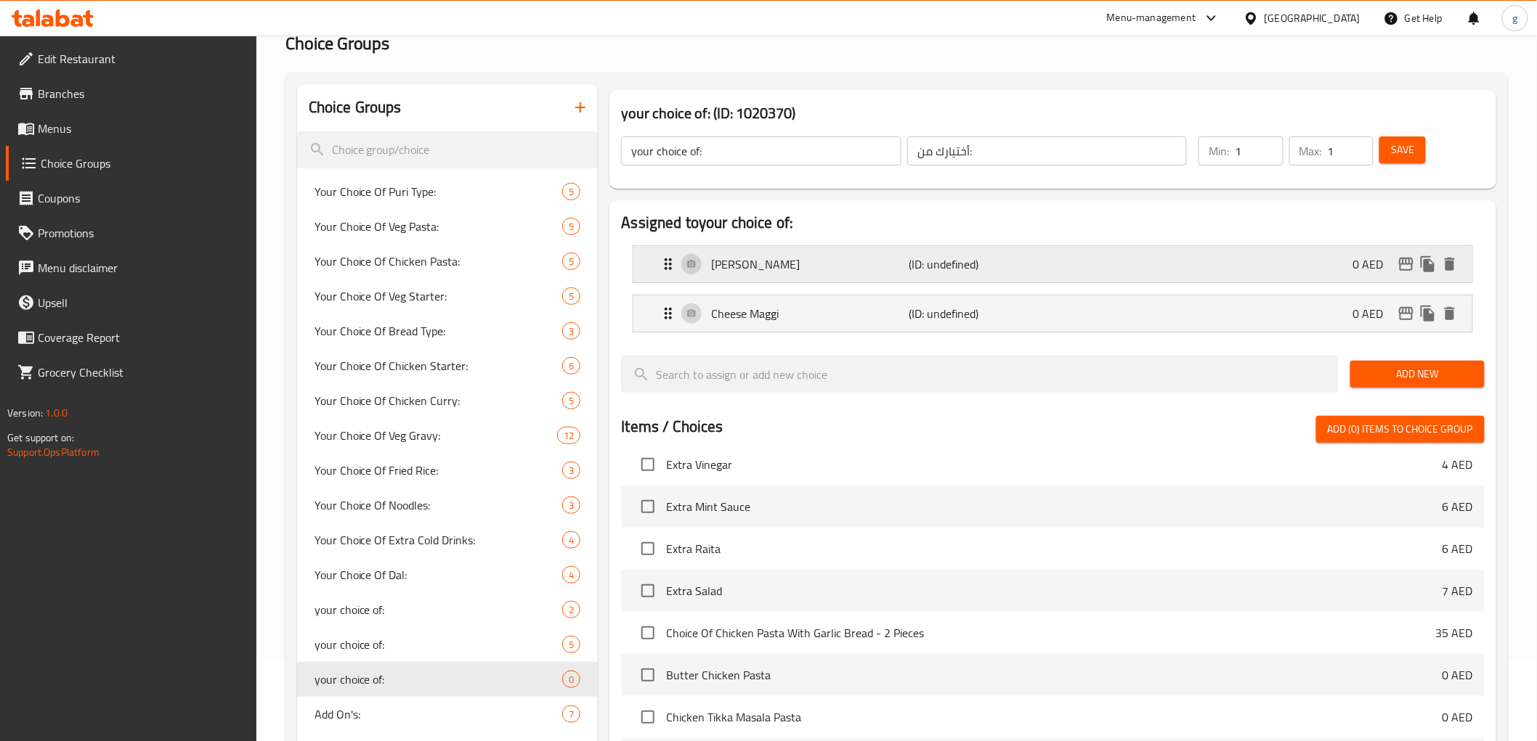
click at [1117, 280] on div "MASALA MAGGI (ID: undefined) 0 AED" at bounding box center [1056, 264] width 795 height 36
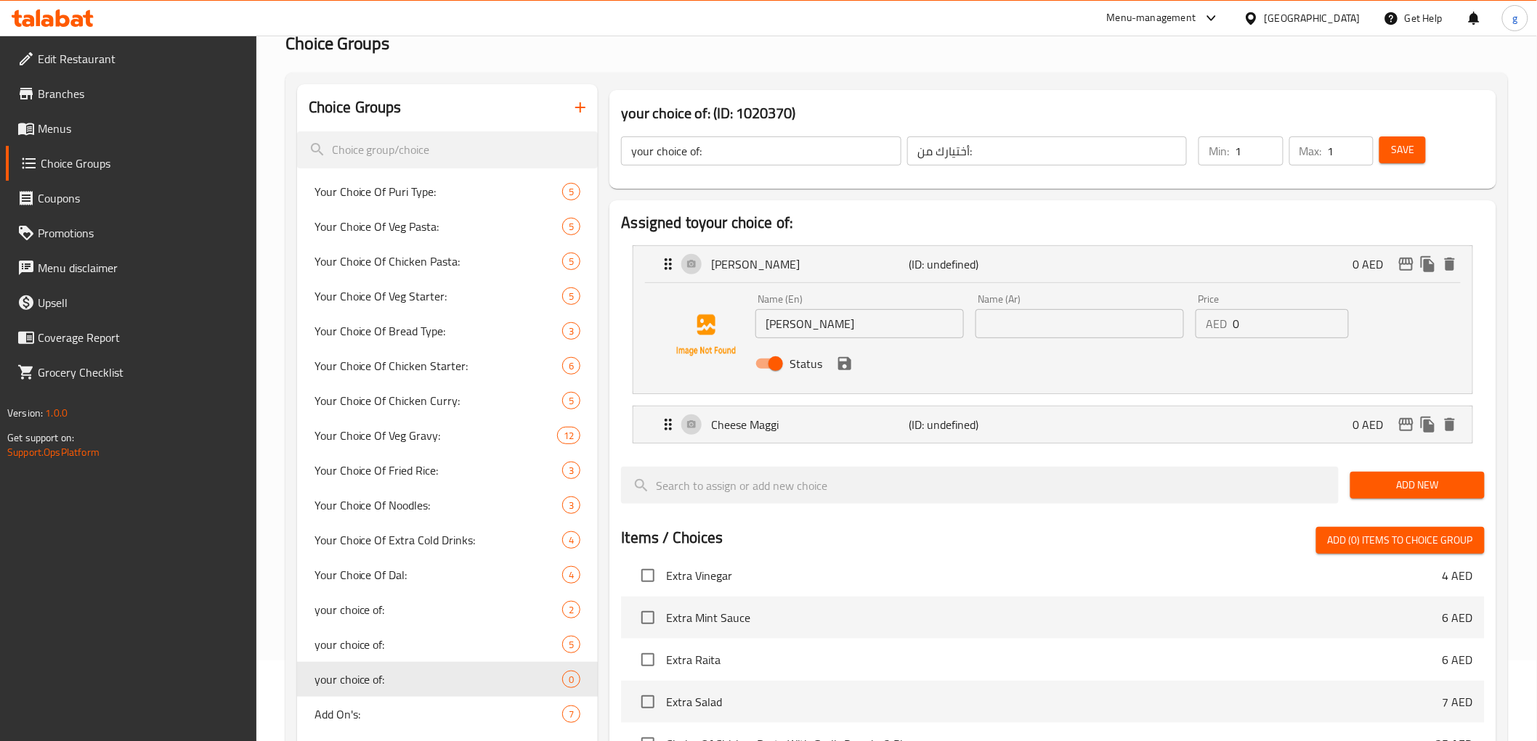
click at [1106, 341] on div "Name (Ar) Name (Ar)" at bounding box center [1080, 316] width 220 height 56
click at [1113, 330] on input "text" at bounding box center [1079, 323] width 208 height 29
paste input "[PERSON_NAME]"
click at [843, 368] on icon "save" at bounding box center [844, 363] width 13 height 13
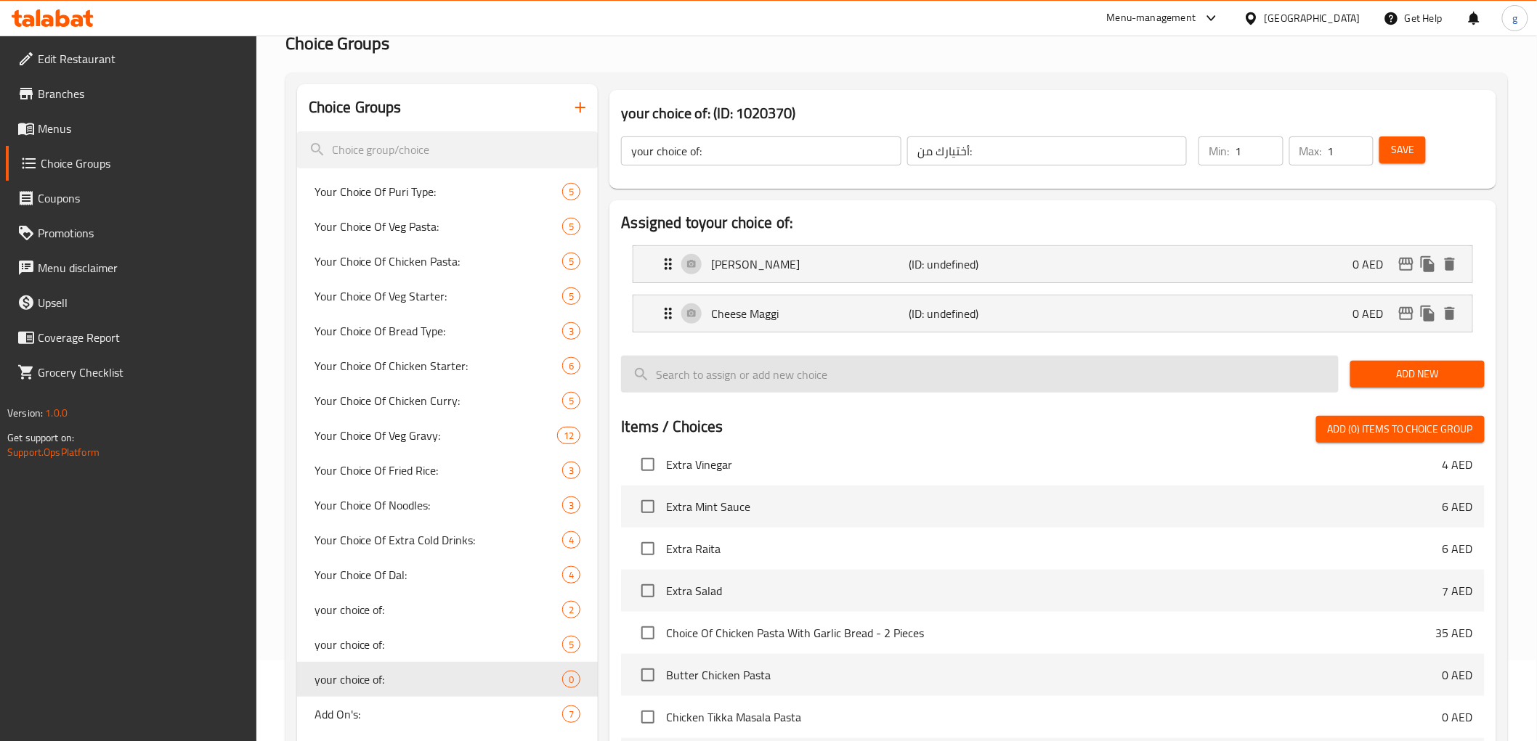
type input "[PERSON_NAME]"
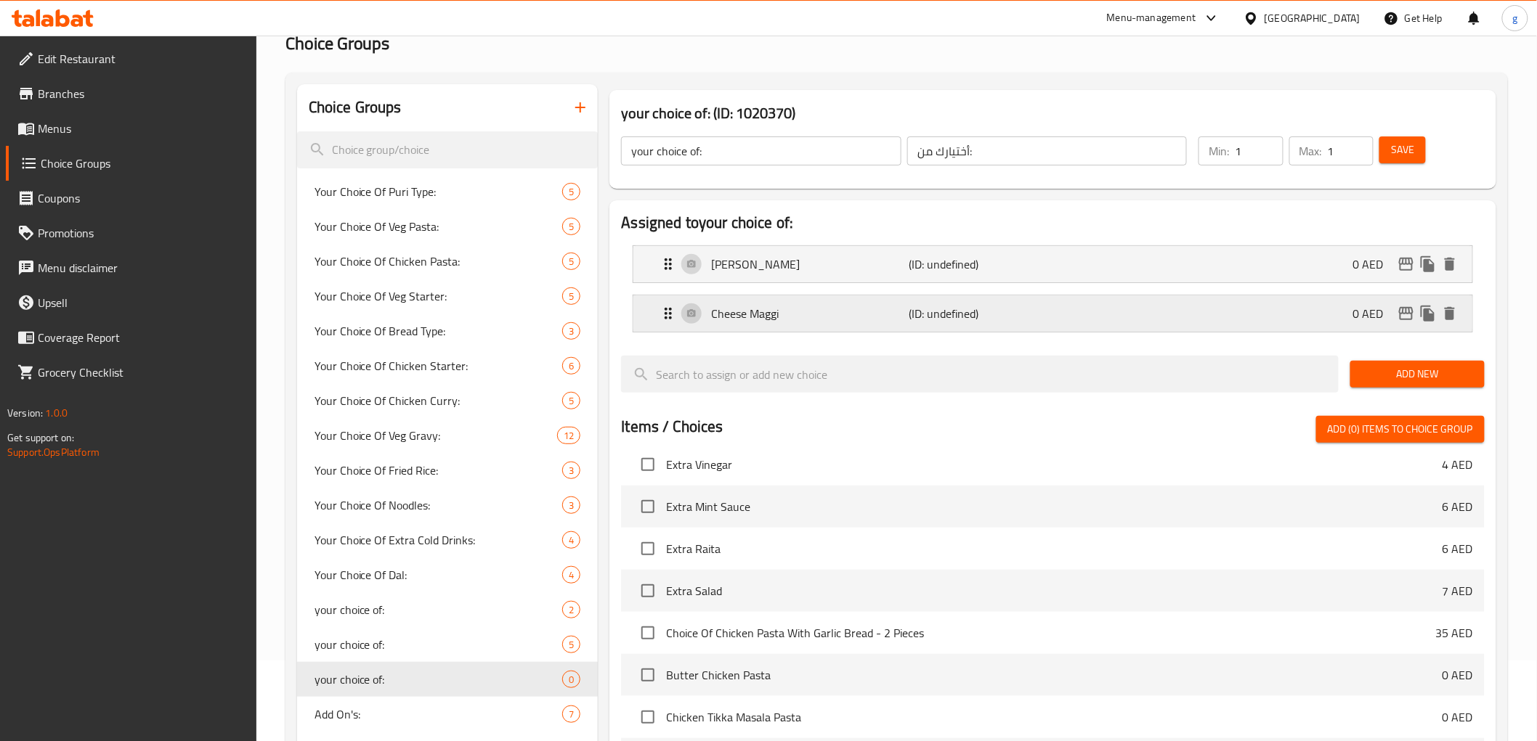
click at [1017, 316] on p "(ID: undefined)" at bounding box center [975, 313] width 132 height 17
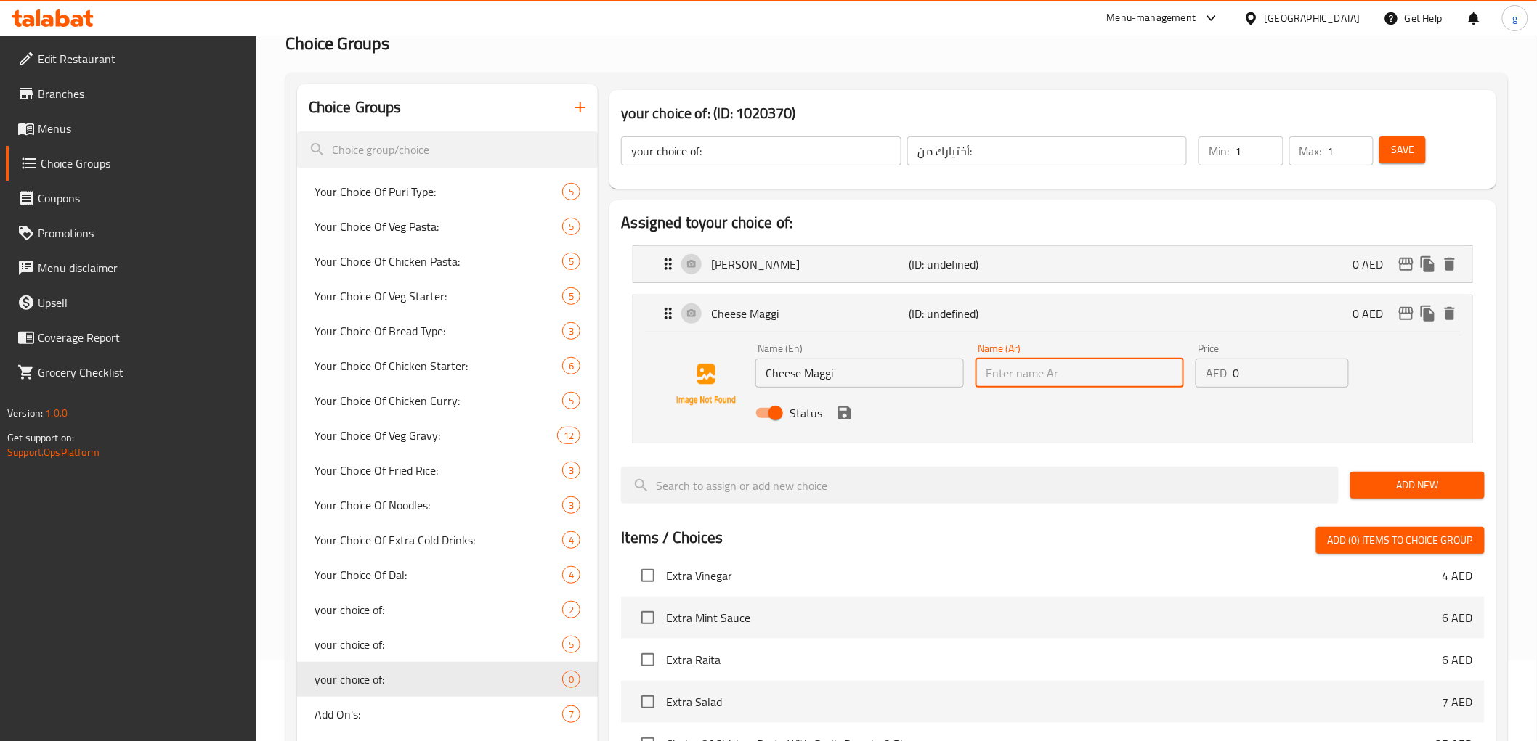
click at [1070, 372] on input "text" at bounding box center [1079, 373] width 208 height 29
click at [1050, 391] on div "Name (Ar) Name (Ar)" at bounding box center [1080, 366] width 220 height 56
click at [1069, 376] on input "text" at bounding box center [1079, 373] width 208 height 29
paste input "[PERSON_NAME]"
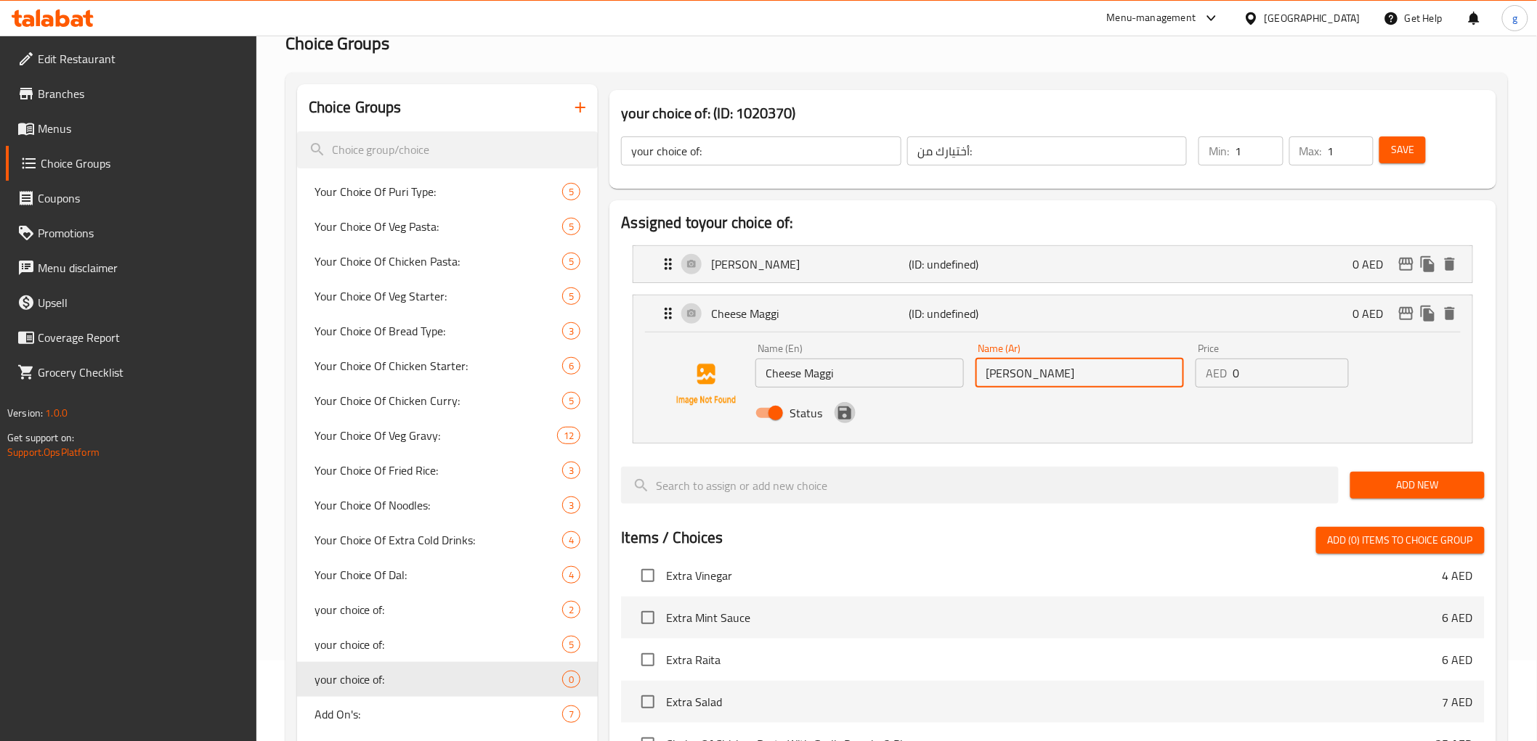
click at [843, 411] on icon "save" at bounding box center [844, 413] width 13 height 13
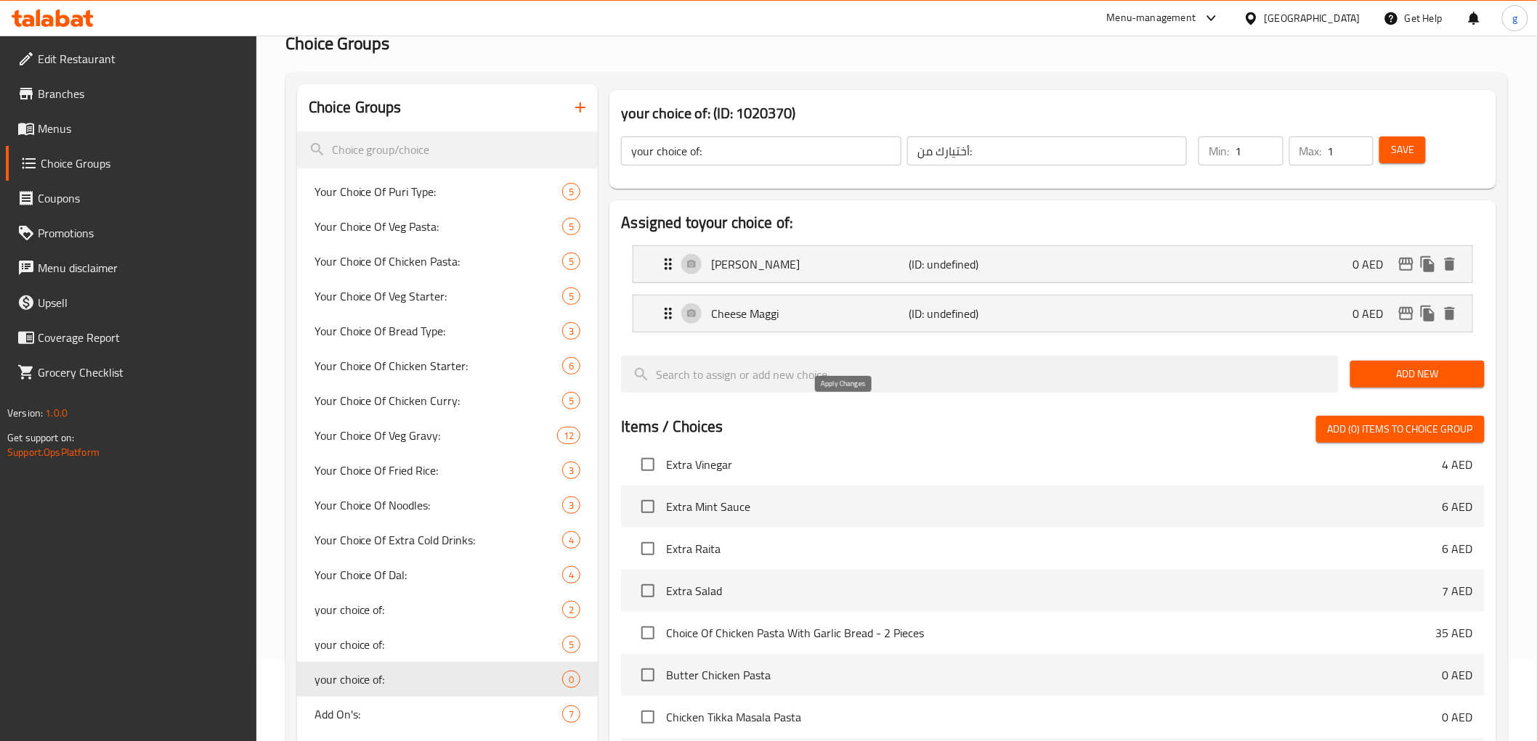
type input "[PERSON_NAME]"
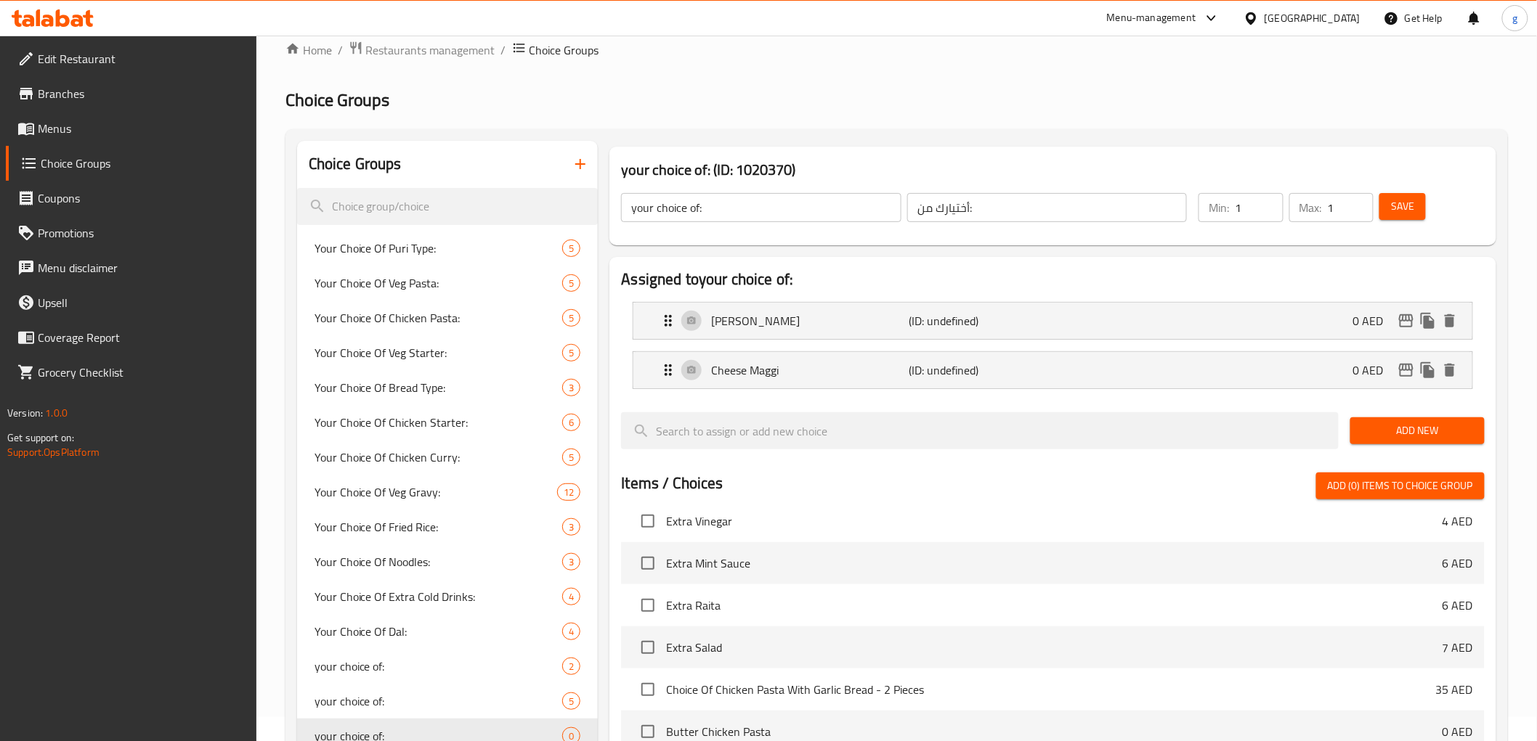
scroll to position [0, 0]
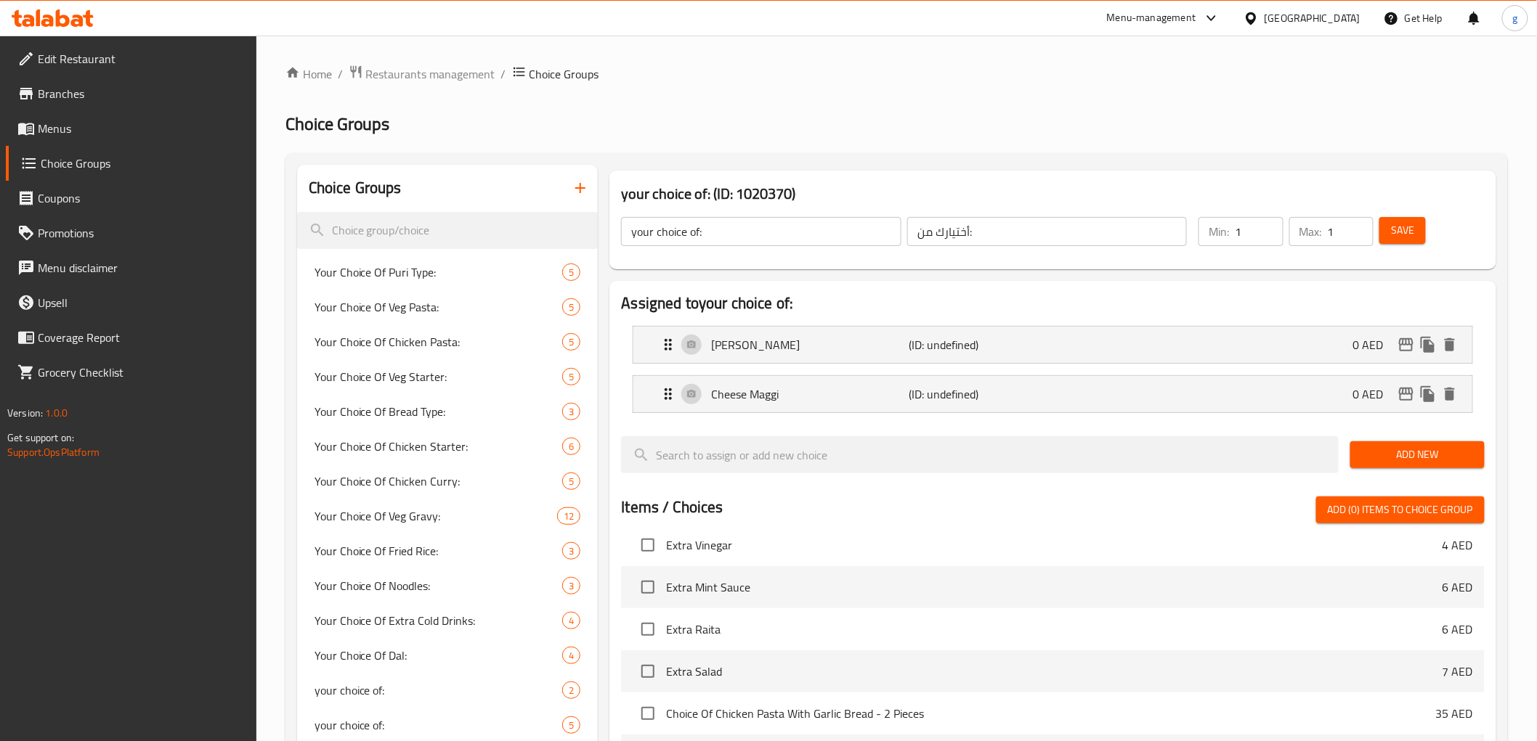
click at [1230, 365] on li "MASALA MAGGI (ID: undefined) 0 AED Name (En) MASALA MAGGI Name (En) Name (Ar) م…" at bounding box center [1052, 344] width 863 height 49
click at [1131, 396] on div "Cheese Maggi (ID: undefined) 0 AED" at bounding box center [1056, 394] width 795 height 36
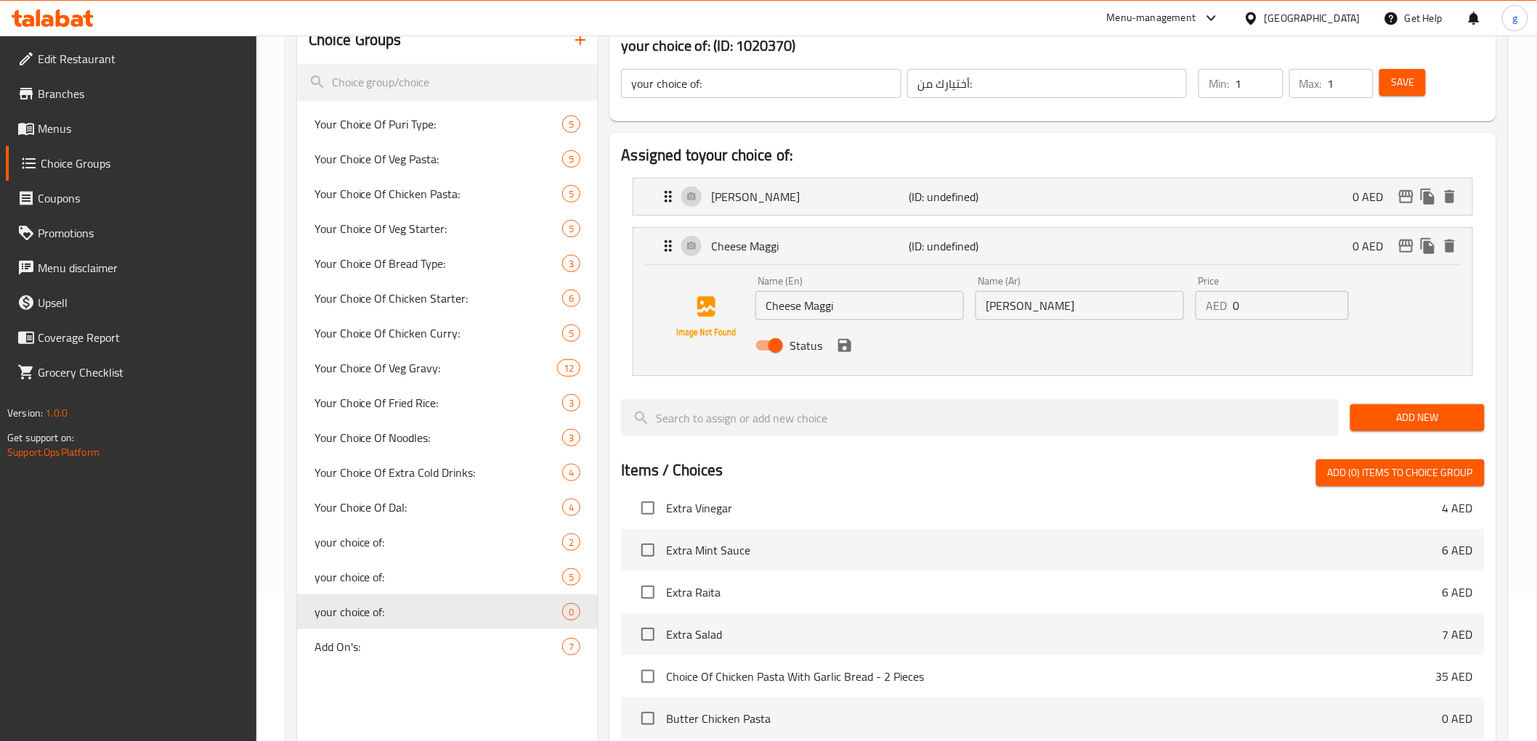
scroll to position [106, 0]
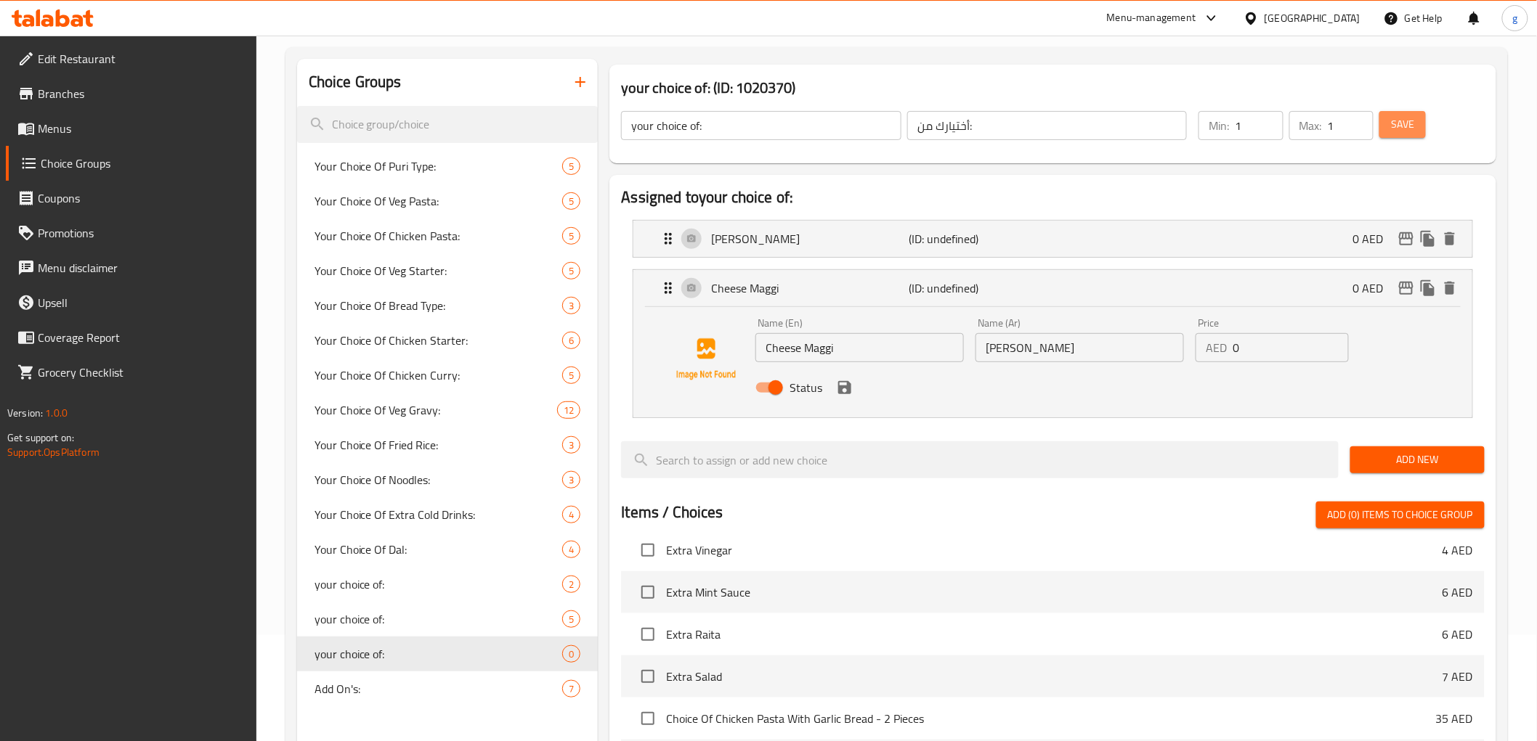
click at [1394, 121] on span "Save" at bounding box center [1402, 124] width 23 height 18
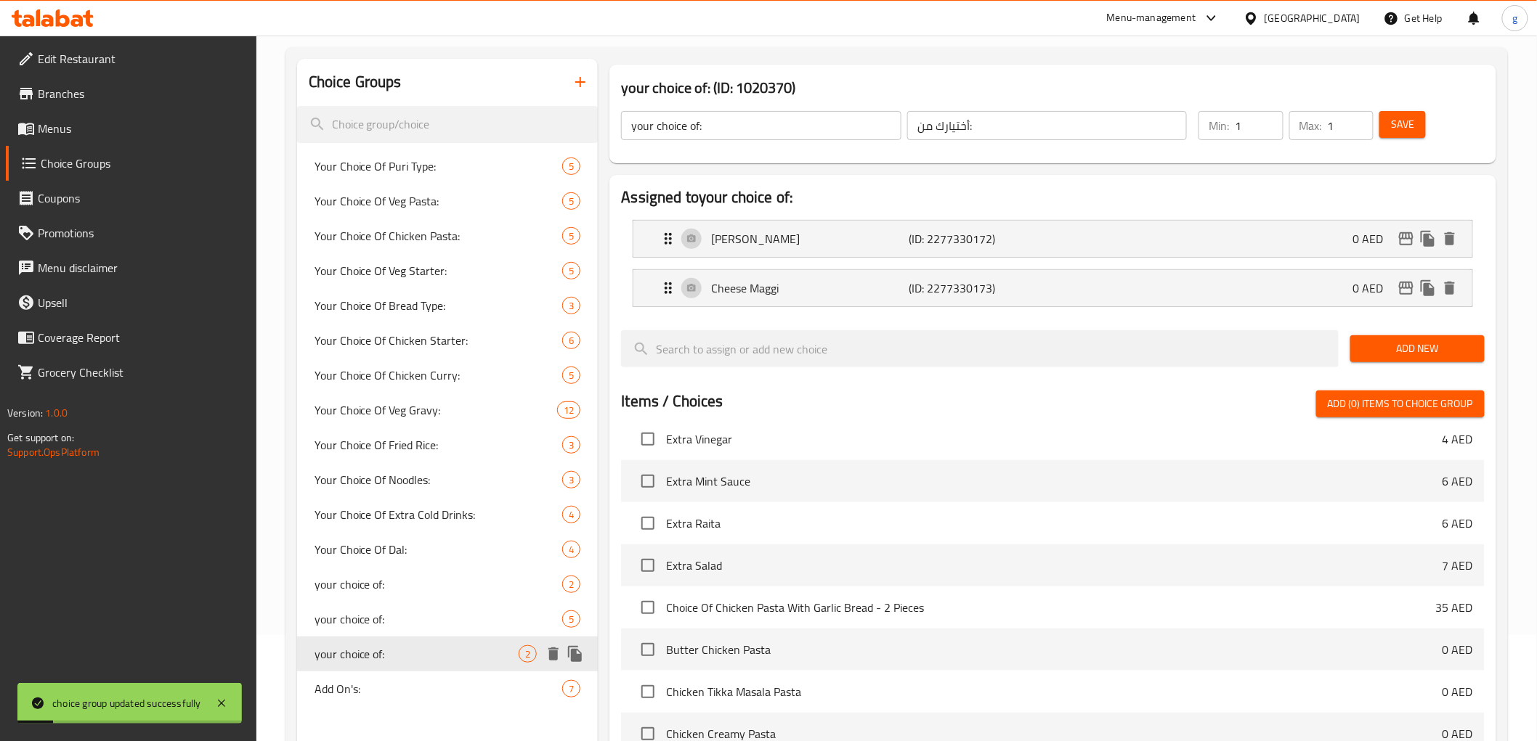
click at [488, 651] on span "your choice of:" at bounding box center [416, 654] width 205 height 17
click at [415, 654] on span "your choice of:" at bounding box center [416, 654] width 205 height 17
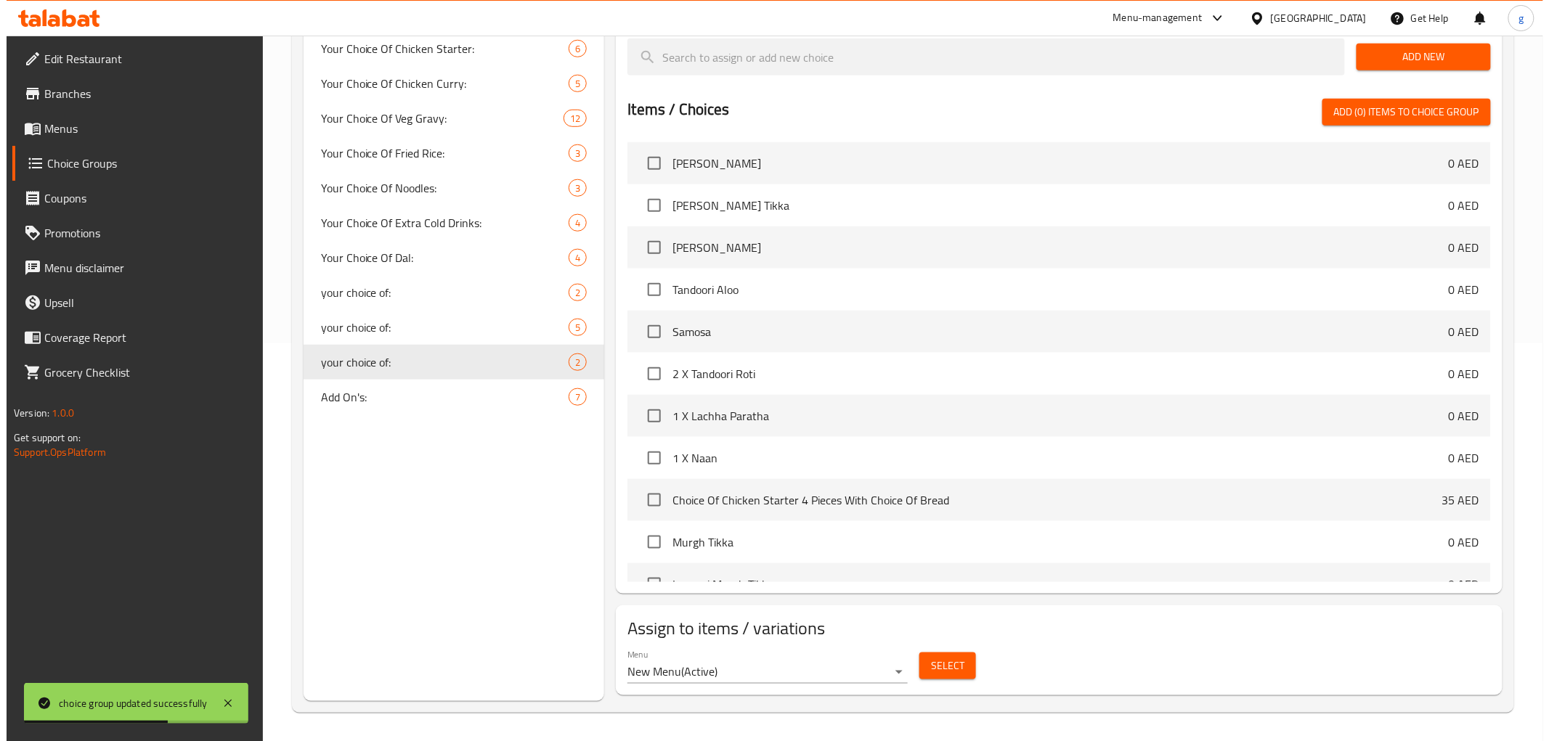
scroll to position [1210, 0]
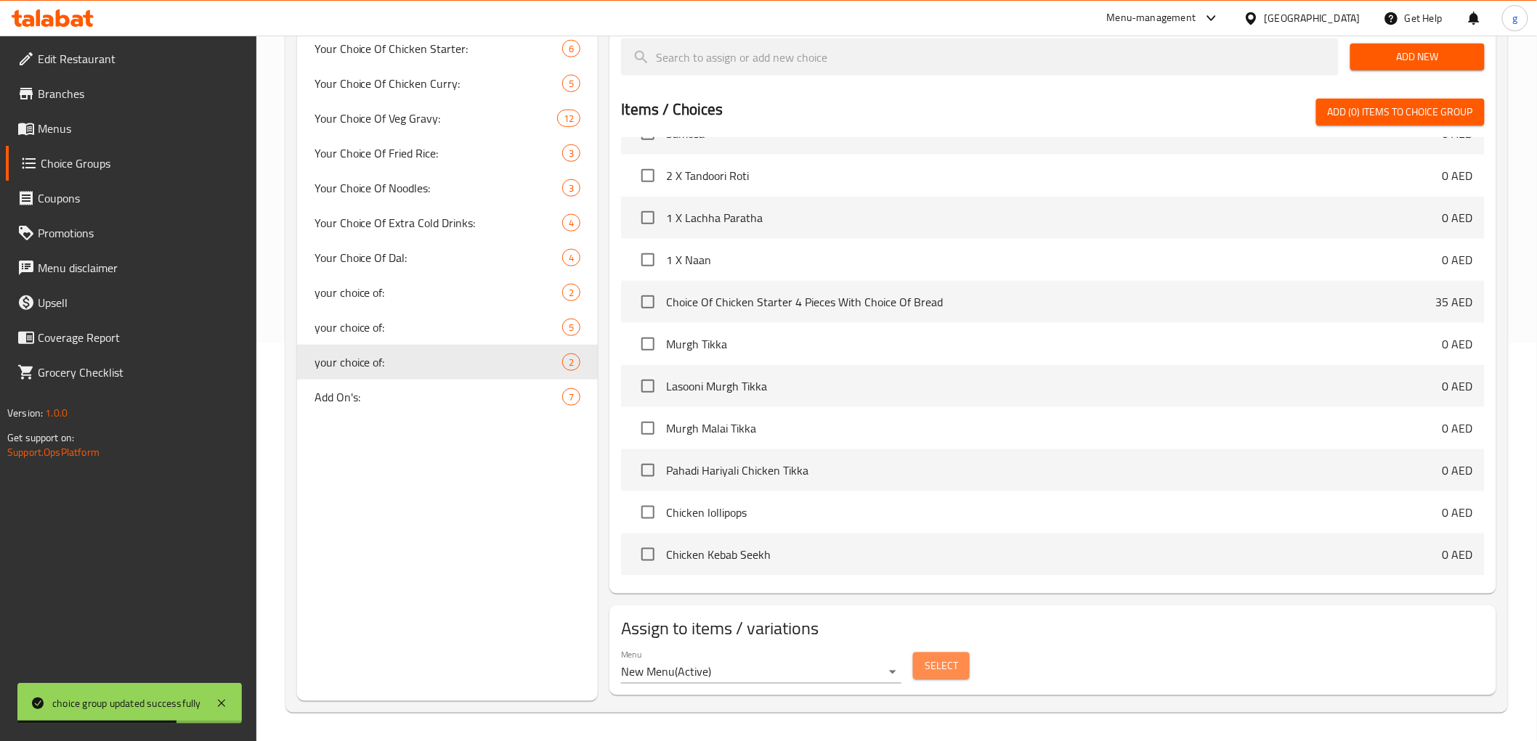
click at [941, 664] on span "Select" at bounding box center [940, 666] width 33 height 18
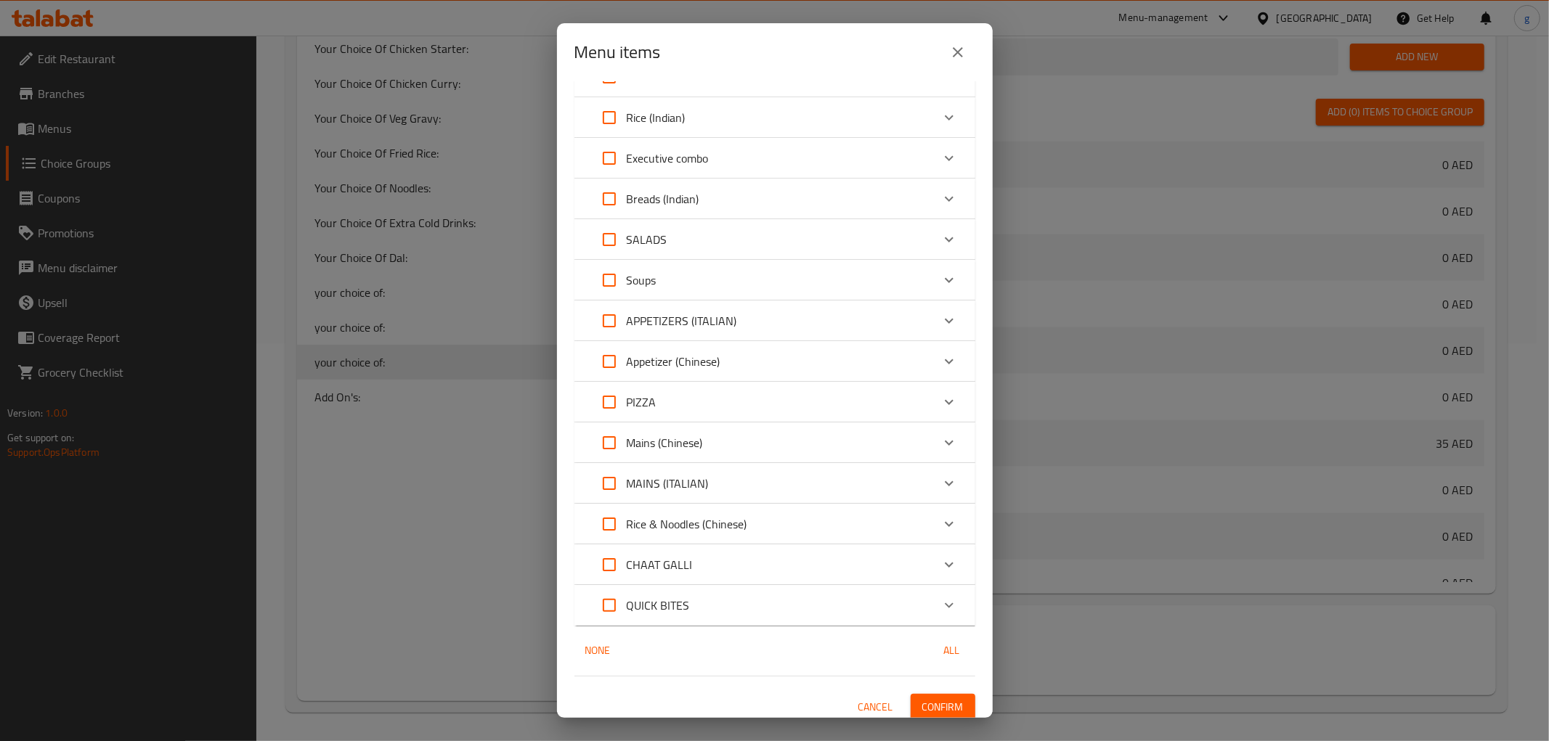
scroll to position [200, 0]
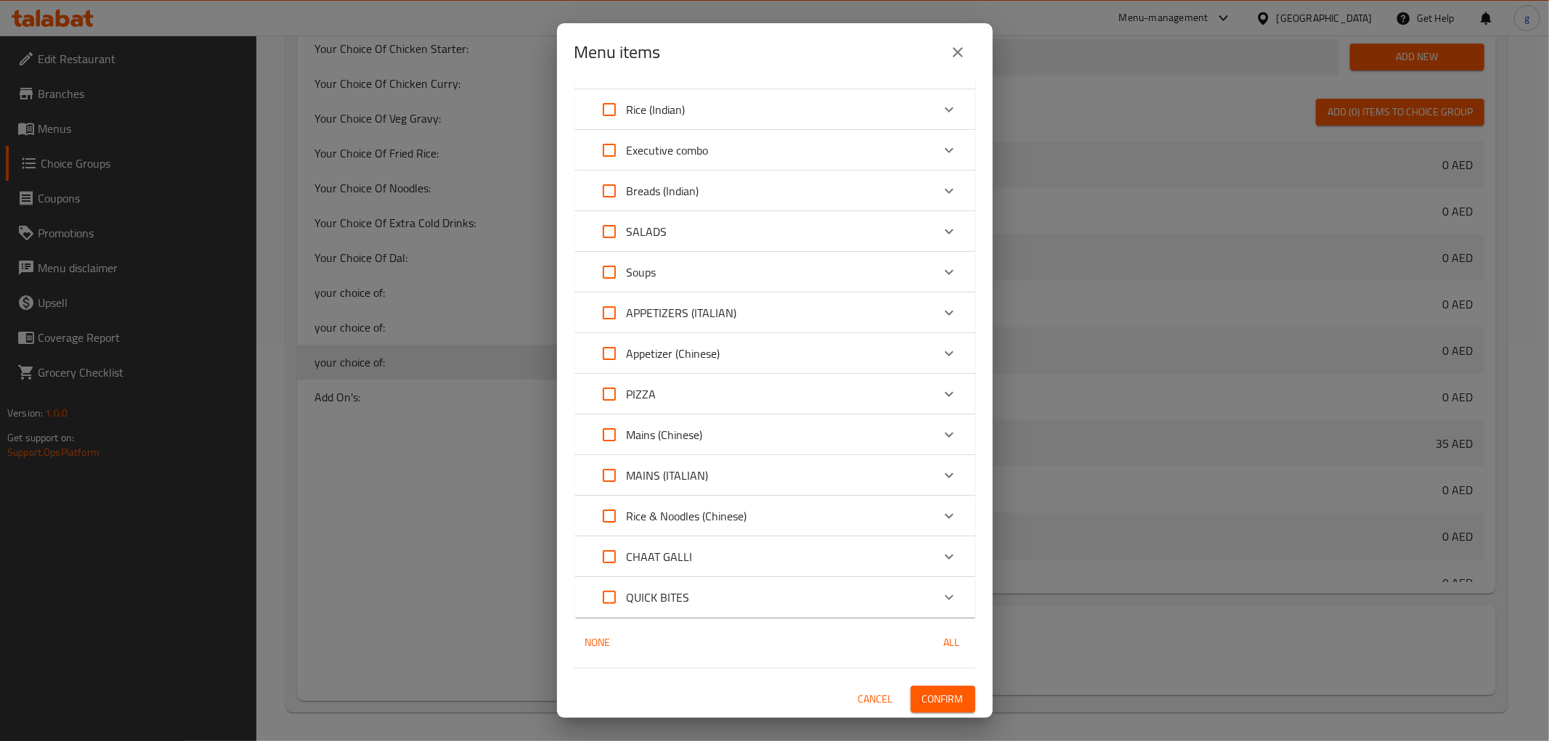
click at [839, 559] on div "CHAAT GALLI" at bounding box center [762, 557] width 340 height 35
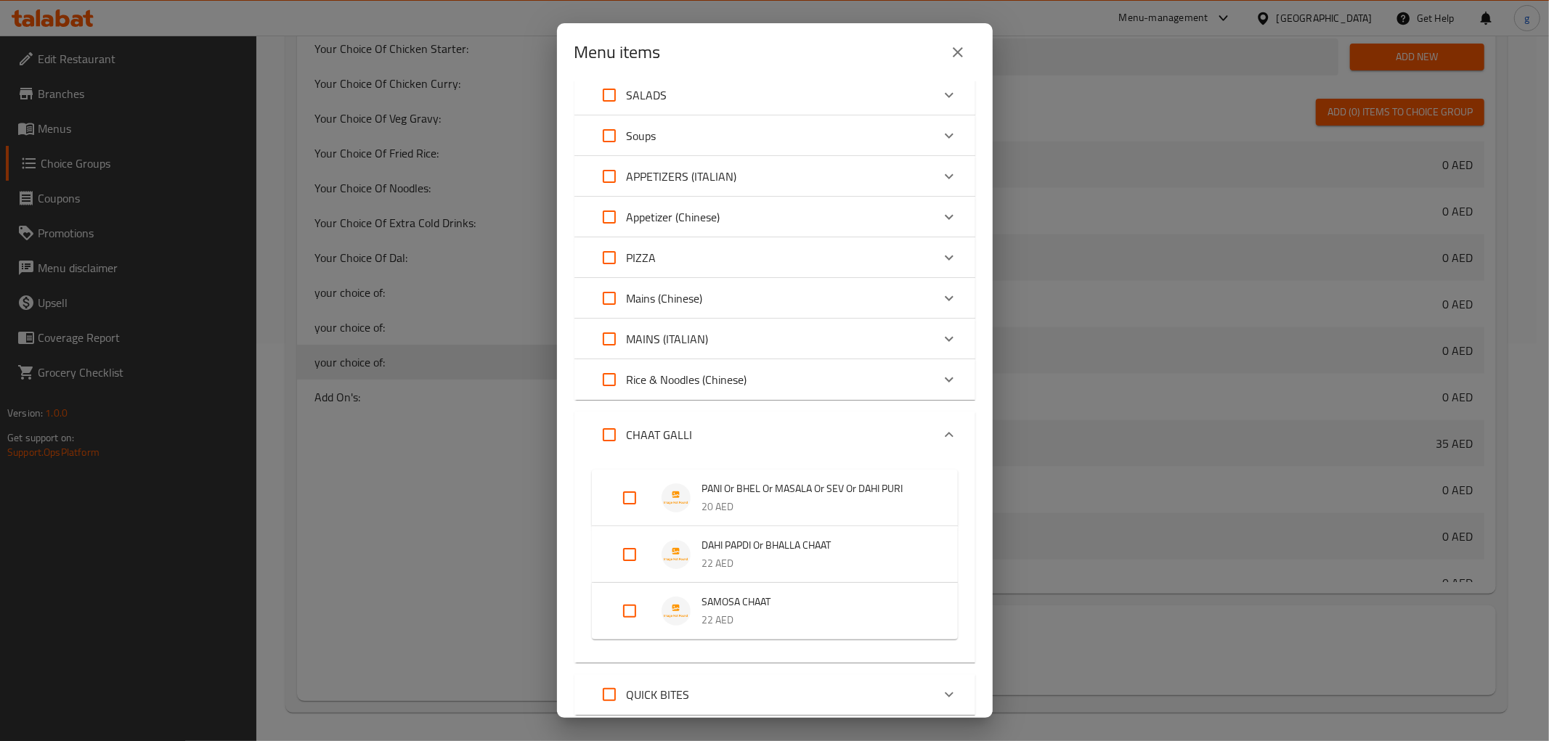
scroll to position [434, 0]
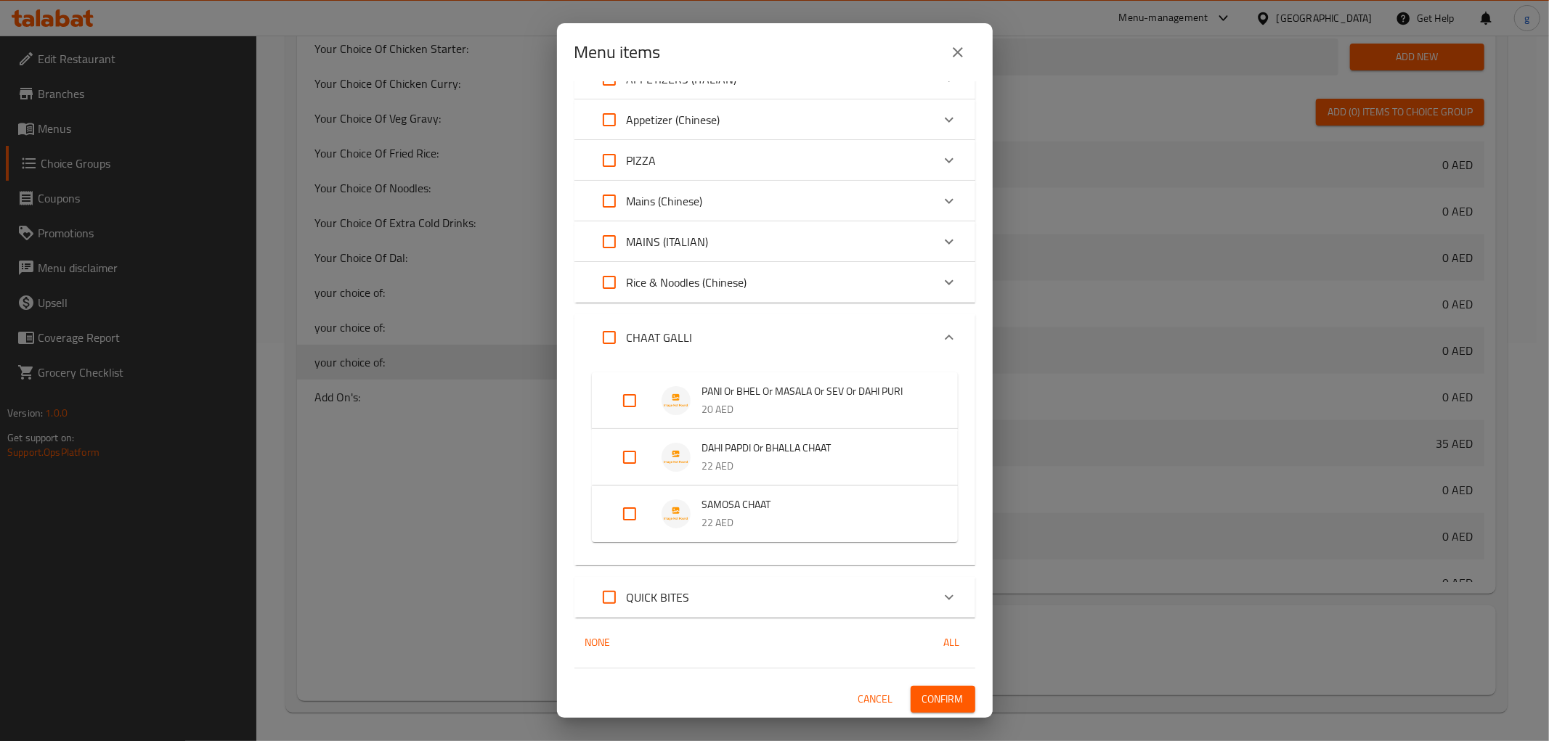
click at [785, 596] on div "QUICK BITES" at bounding box center [762, 597] width 340 height 35
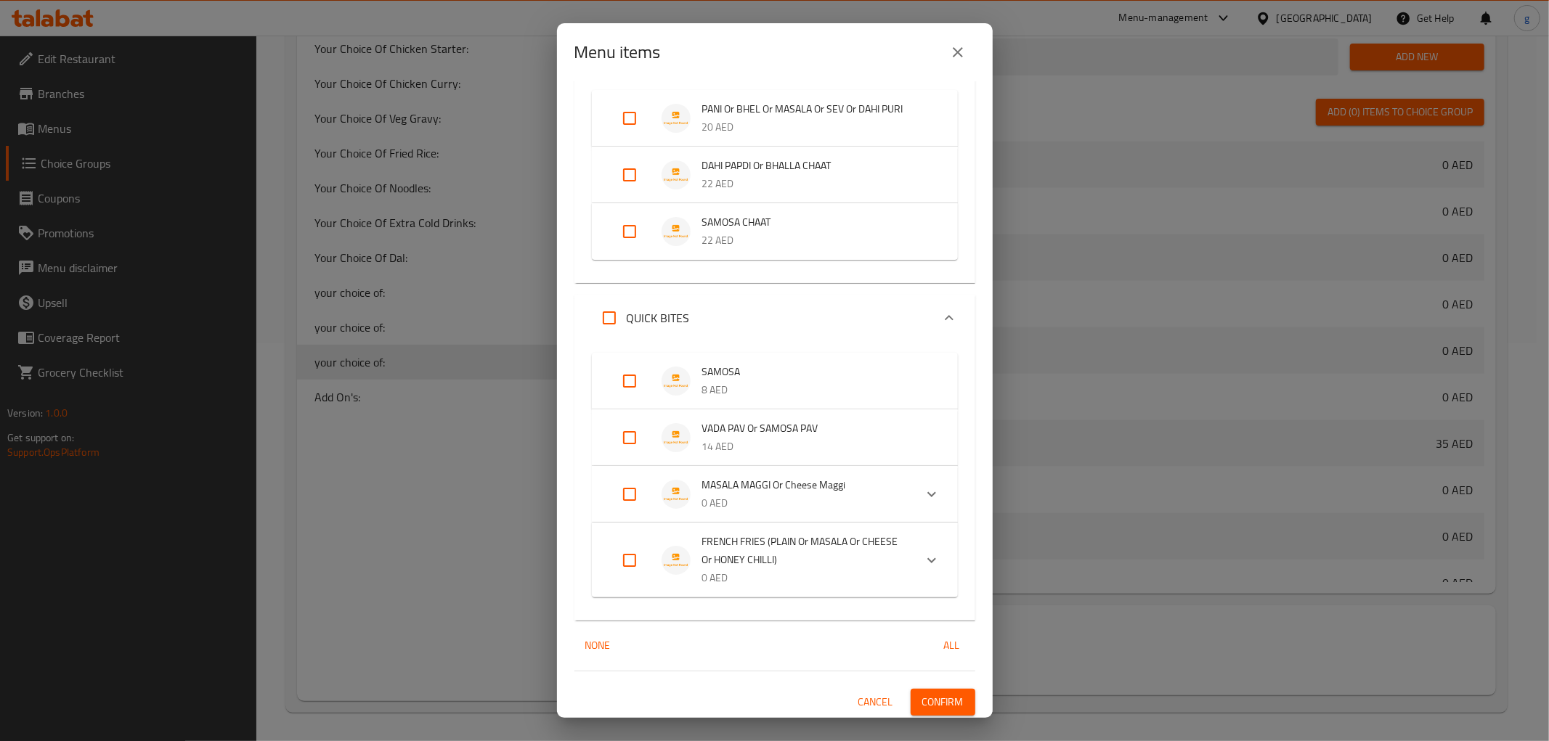
scroll to position [720, 0]
click at [674, 487] on img "Expand" at bounding box center [676, 491] width 29 height 29
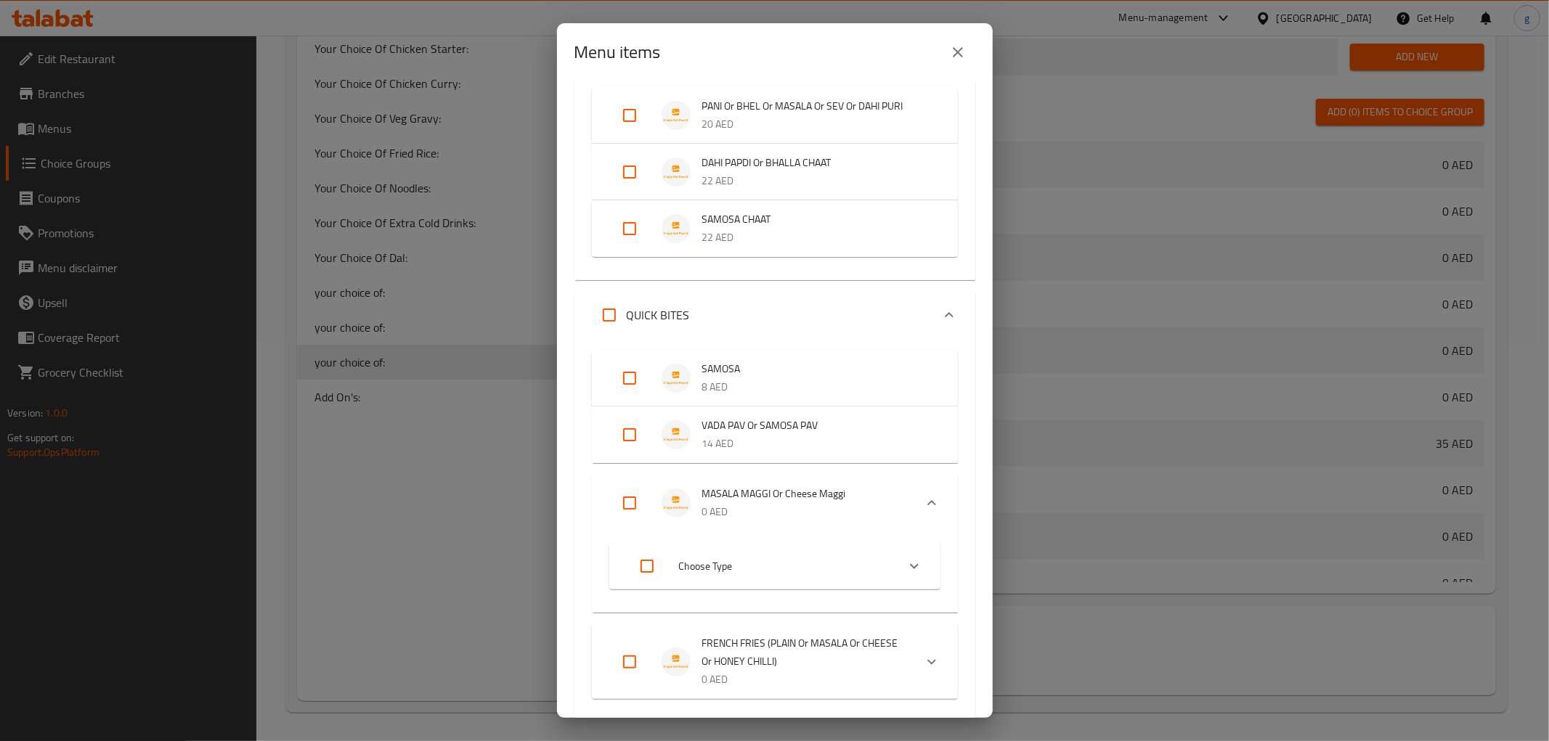
click at [633, 503] on input "Expand" at bounding box center [629, 503] width 35 height 35
checkbox input "true"
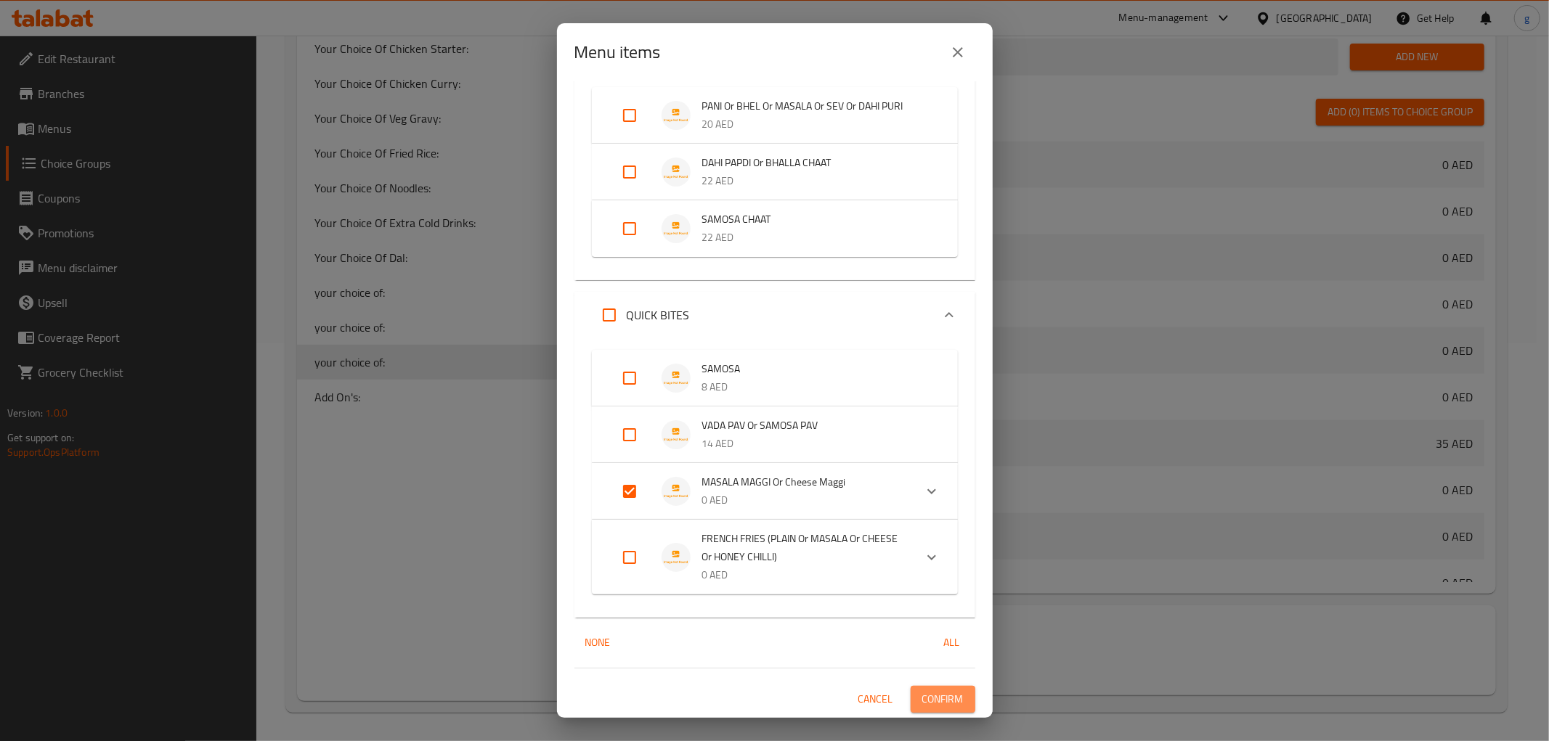
click at [925, 667] on span "Confirm" at bounding box center [942, 700] width 41 height 18
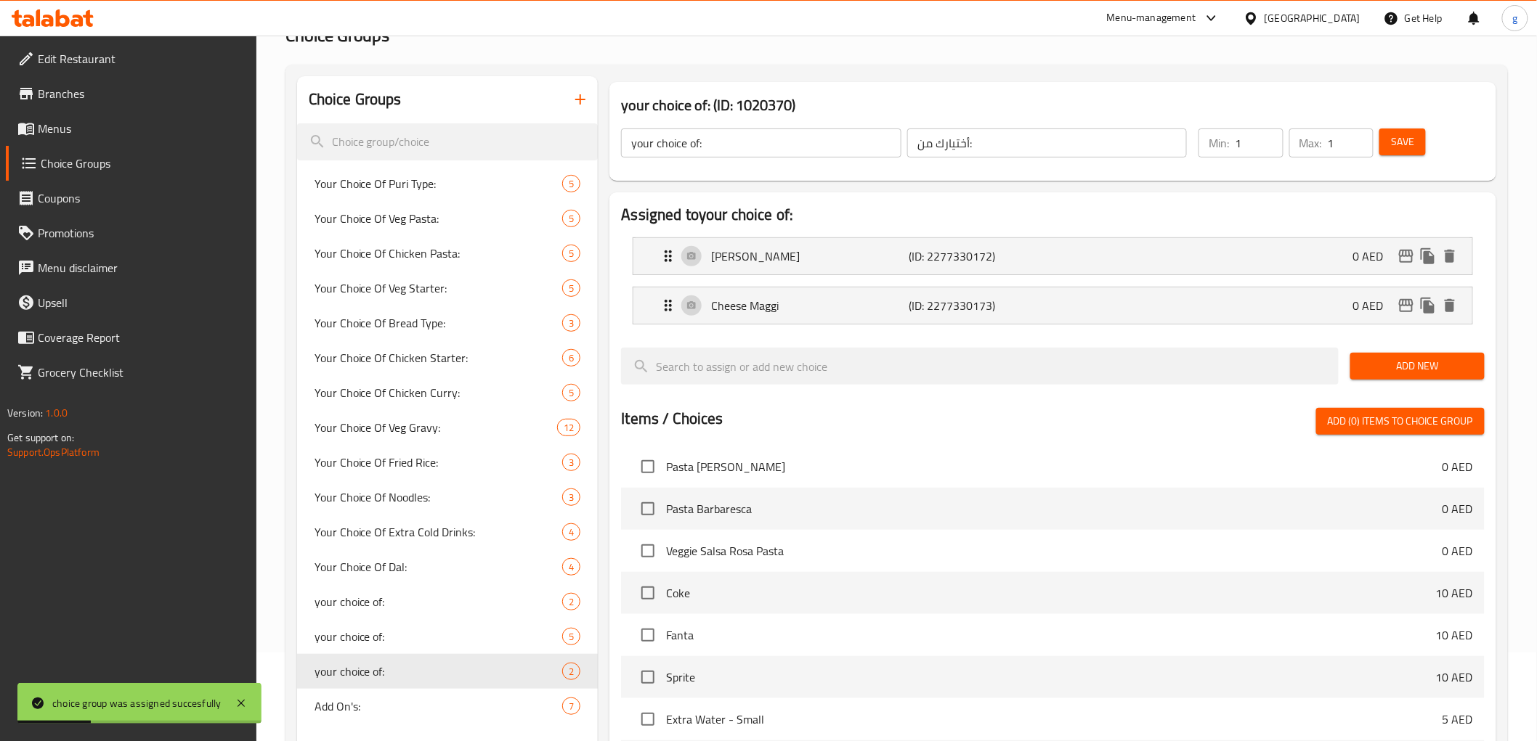
scroll to position [0, 0]
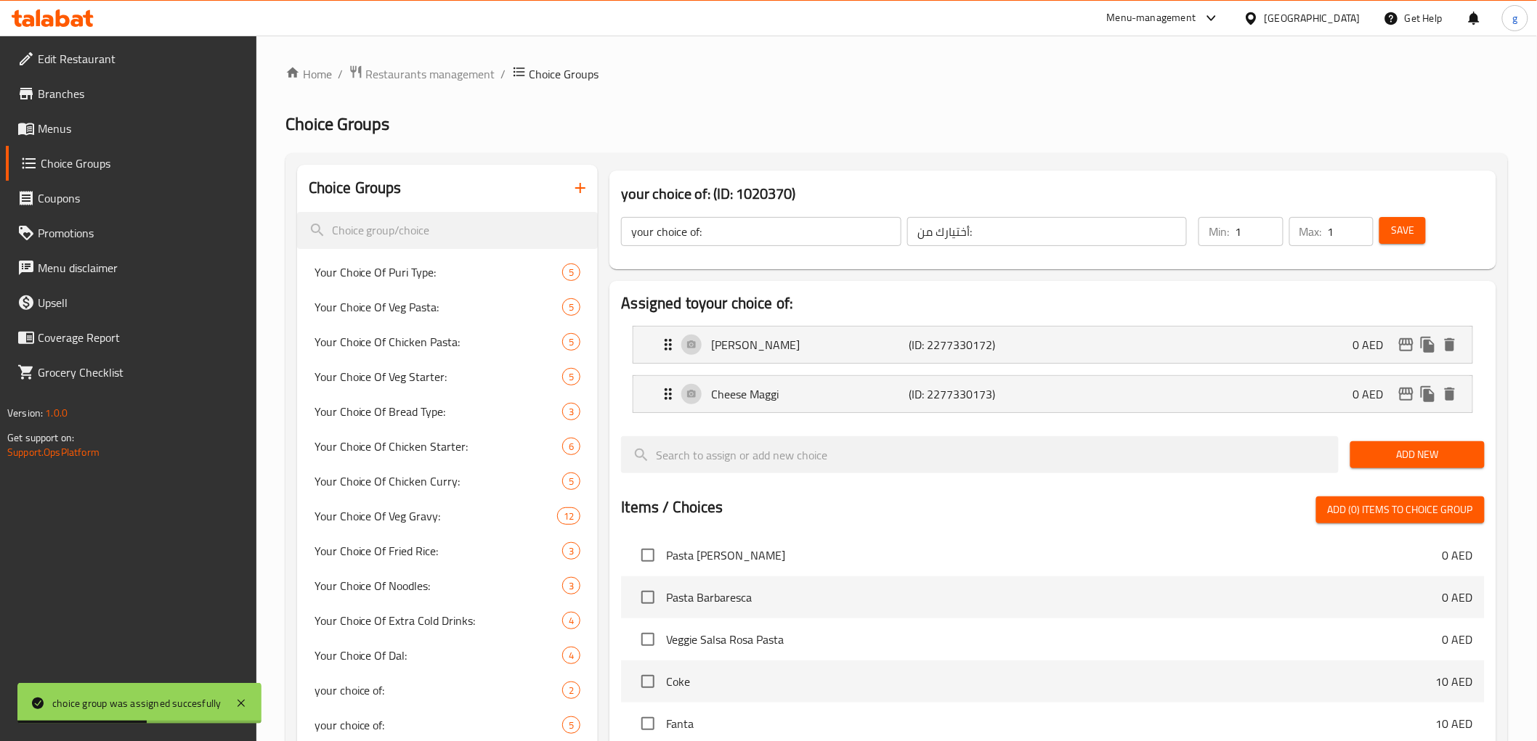
click at [76, 127] on span "Menus" at bounding box center [141, 128] width 207 height 17
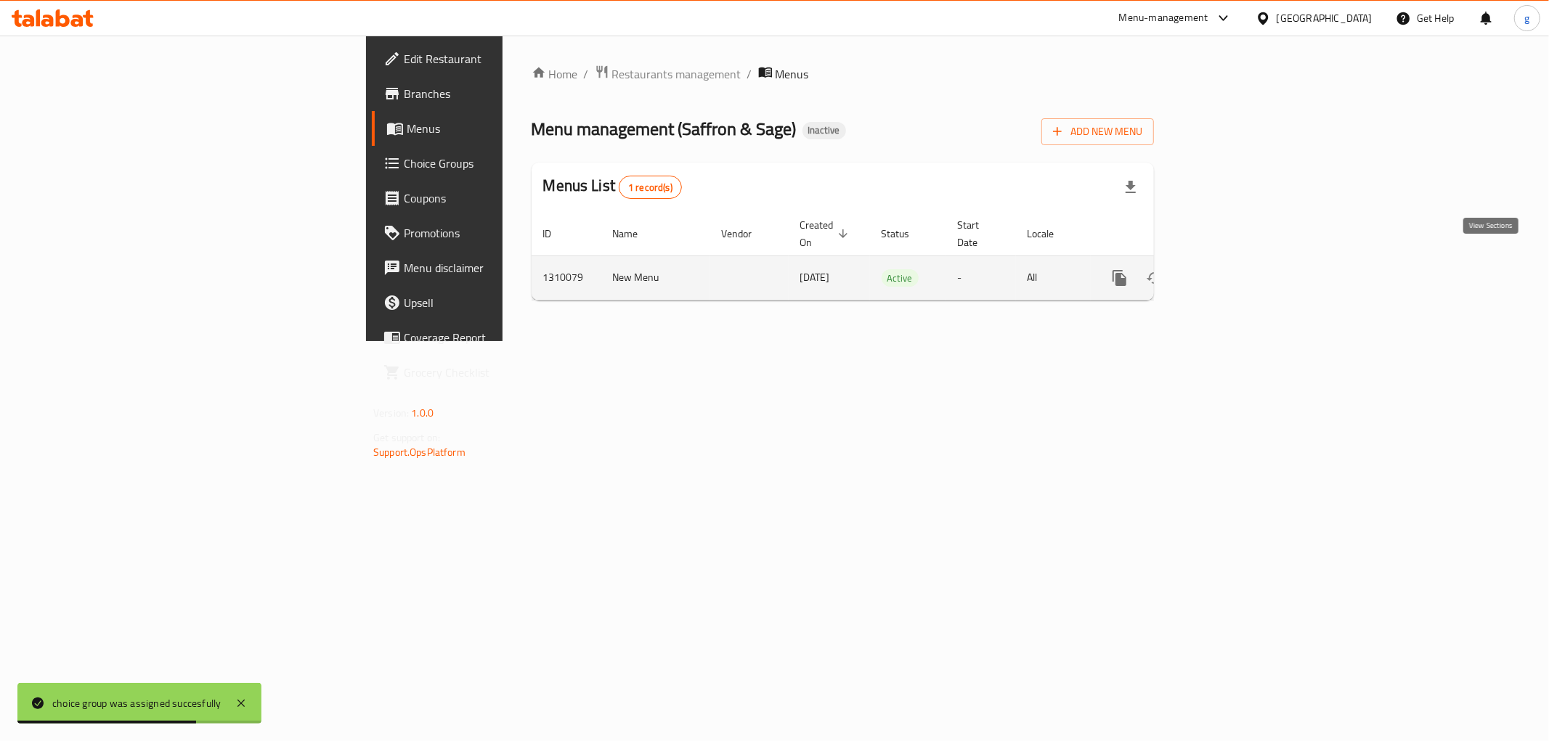
click at [1233, 269] on icon "enhanced table" at bounding box center [1224, 277] width 17 height 17
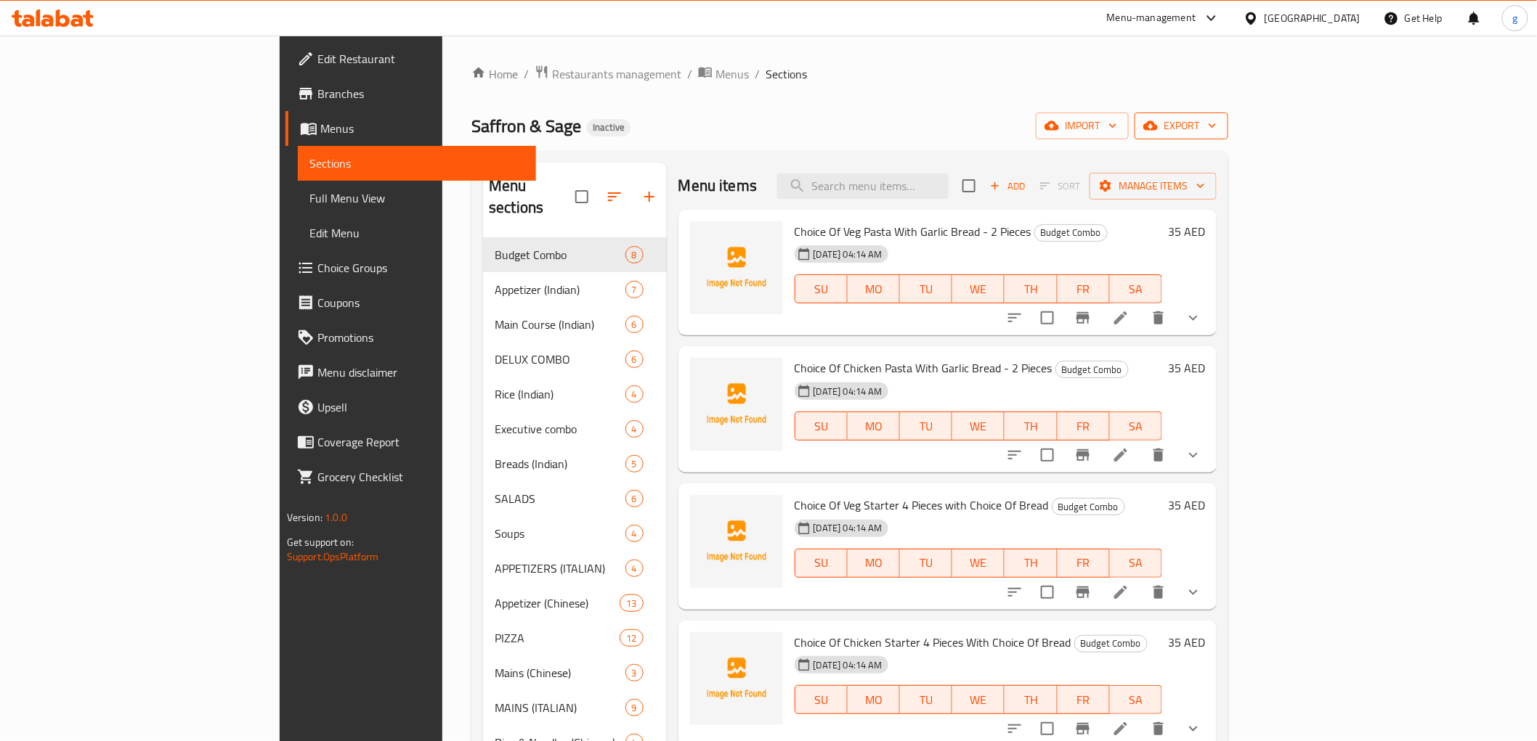
click at [1158, 128] on icon "button" at bounding box center [1150, 125] width 15 height 9
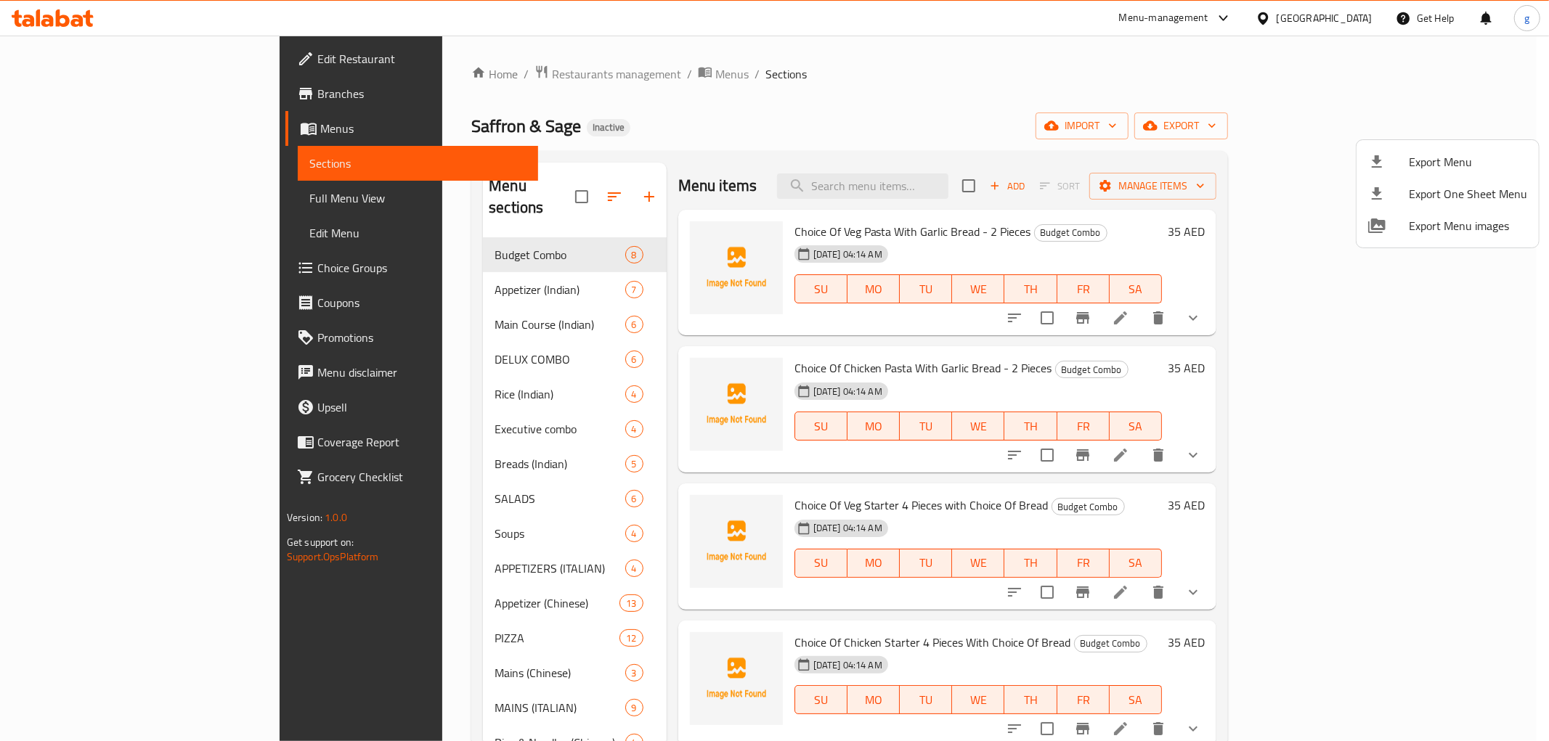
click at [1164, 144] on div at bounding box center [774, 370] width 1549 height 741
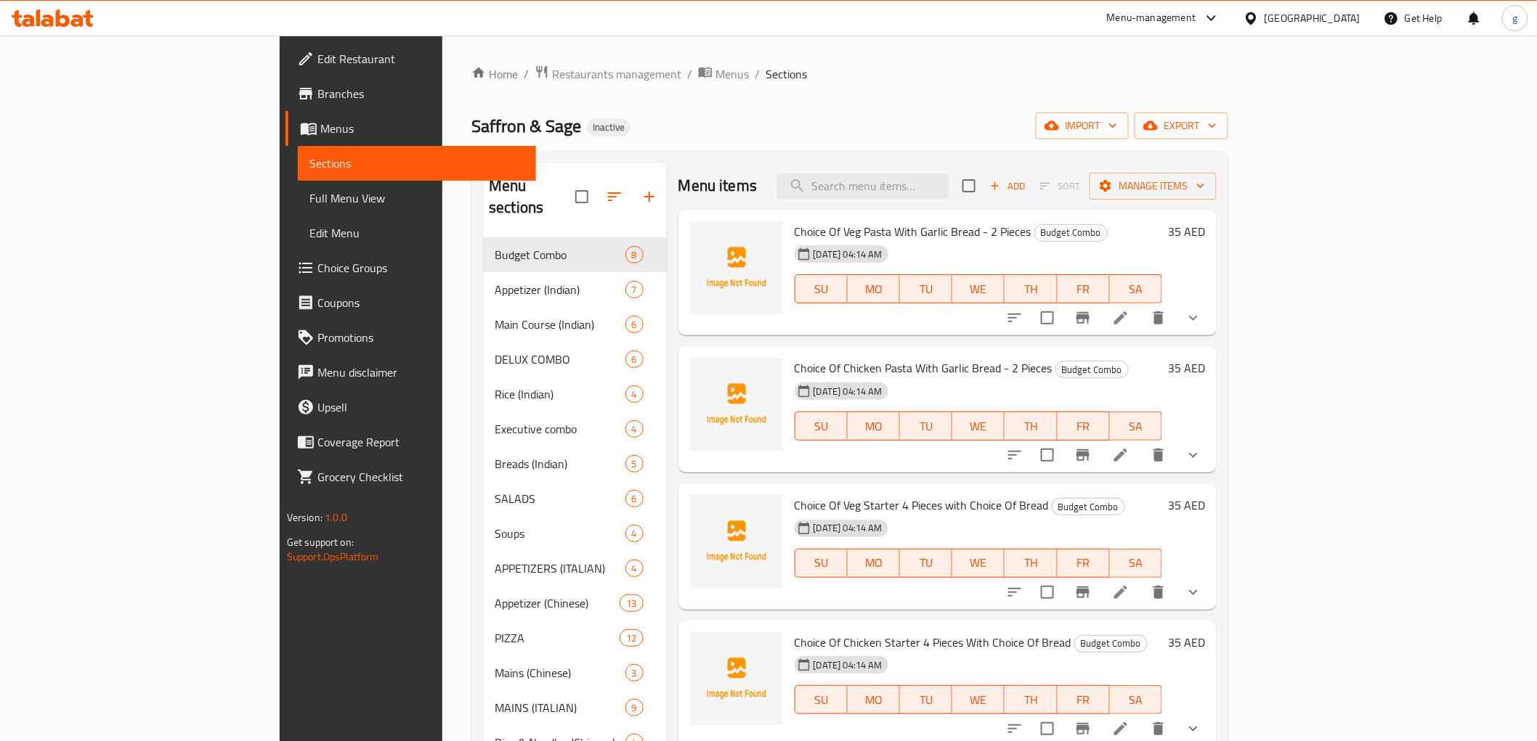
click at [309, 198] on span "Full Menu View" at bounding box center [416, 198] width 215 height 17
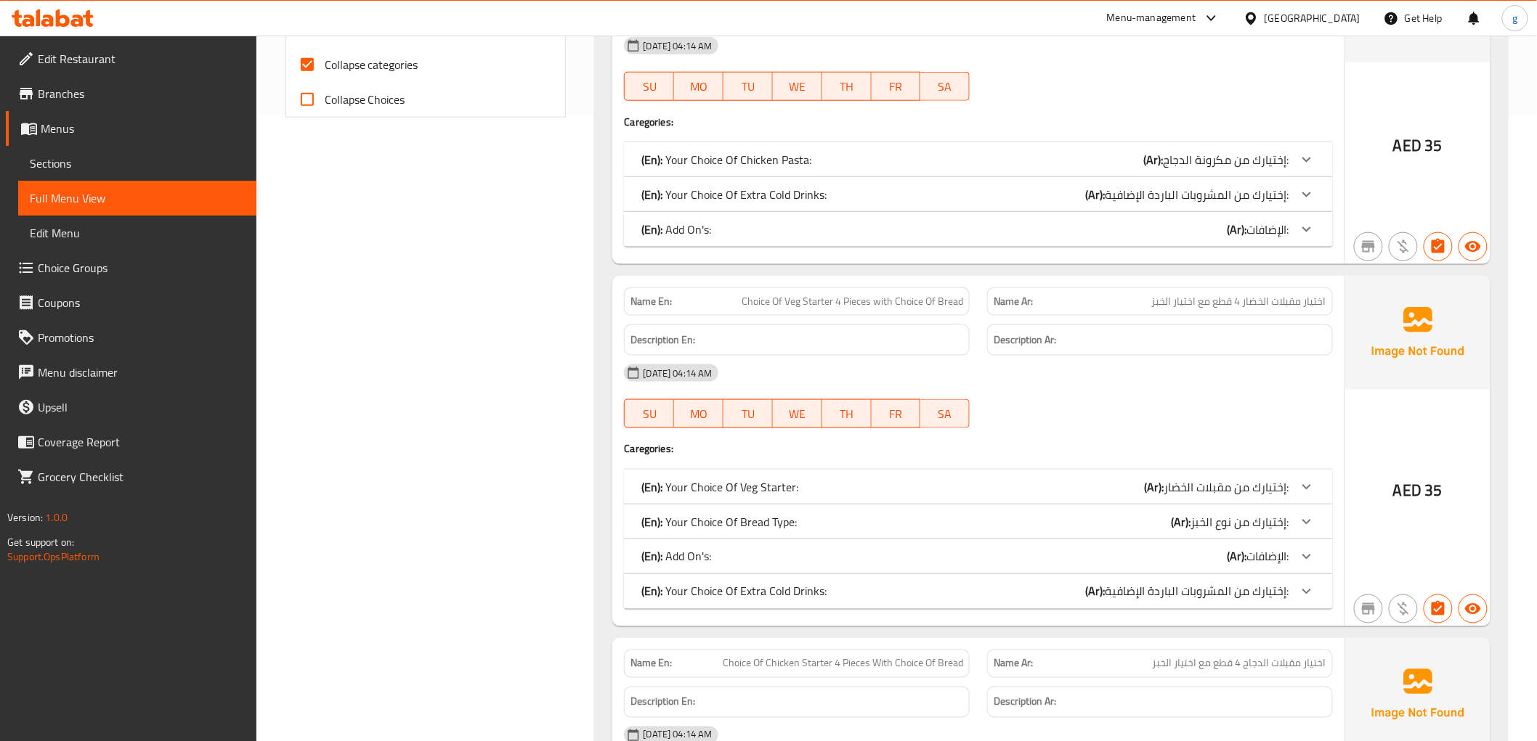
scroll to position [403, 0]
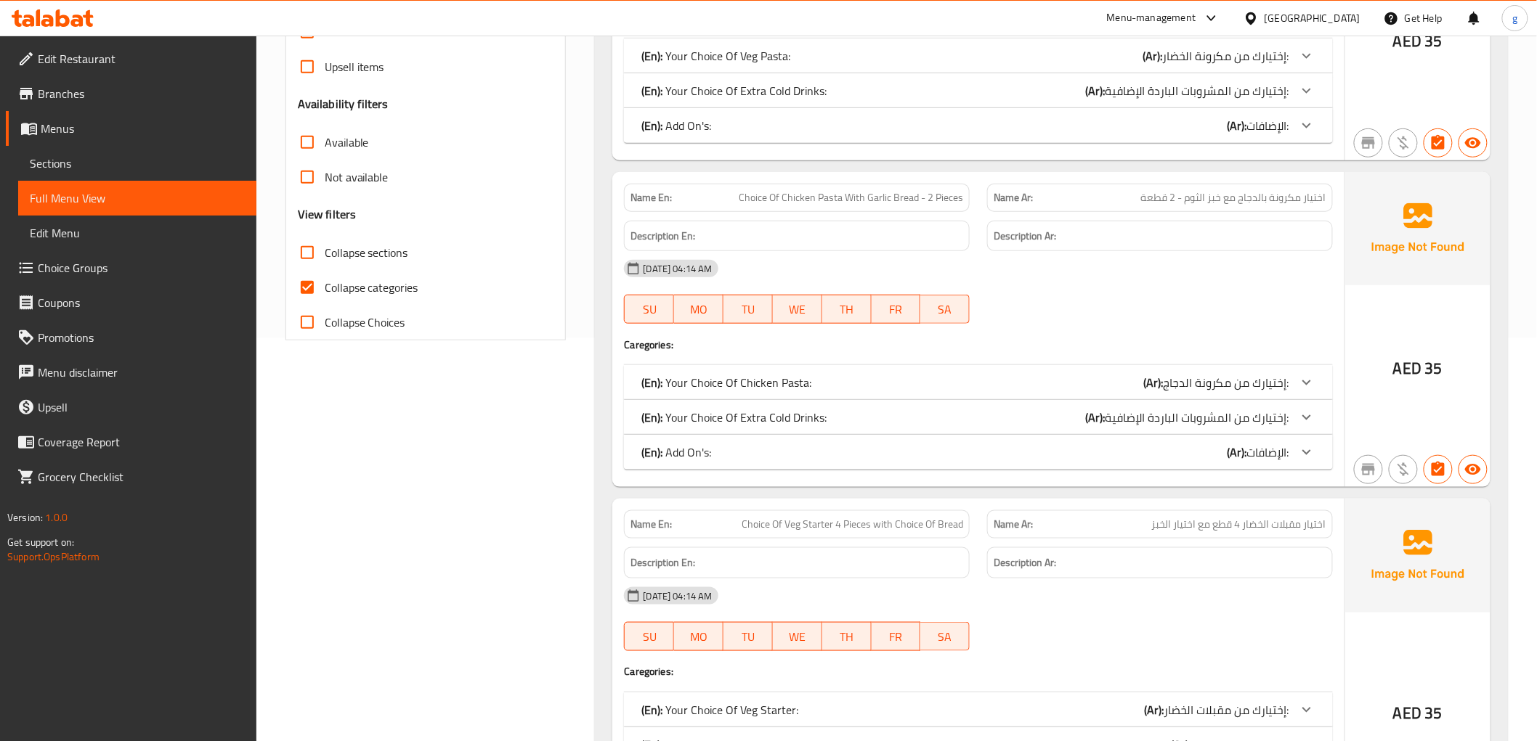
click at [302, 281] on input "Collapse categories" at bounding box center [307, 287] width 35 height 35
checkbox input "false"
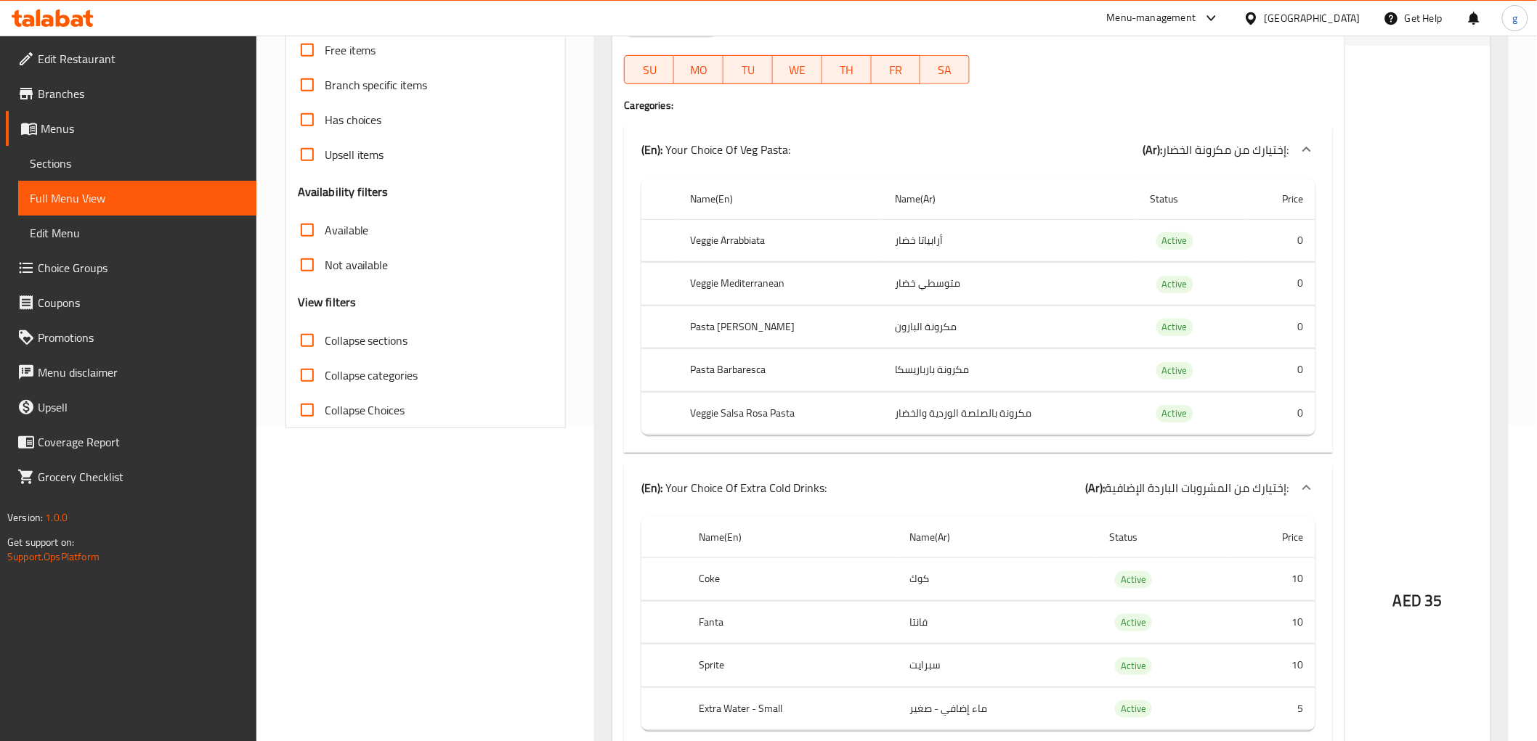
scroll to position [322, 0]
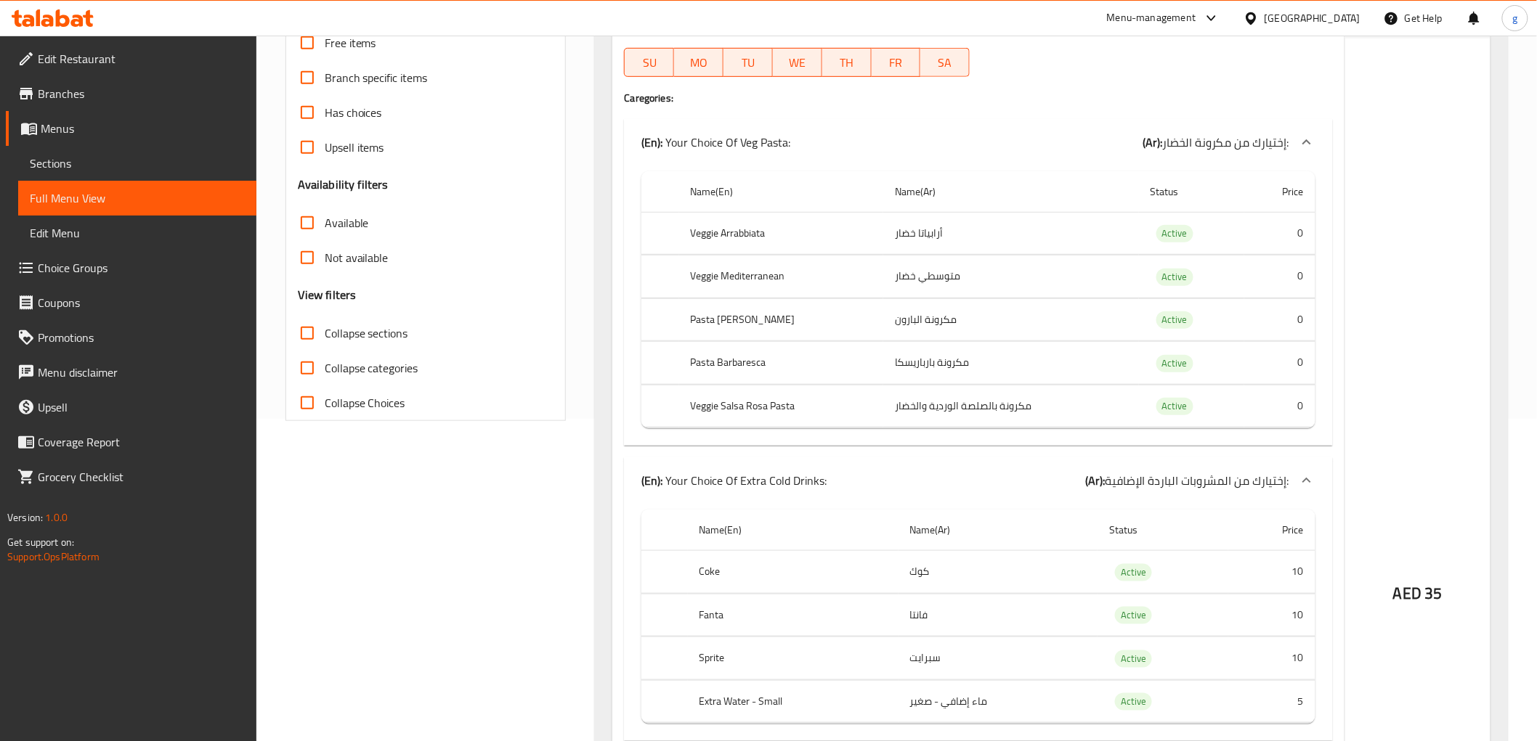
click at [933, 286] on td "متوسطي خضار" at bounding box center [1011, 277] width 256 height 43
click at [927, 279] on td "متوسطي خضار" at bounding box center [1011, 277] width 256 height 43
click at [906, 301] on td "مكرونة البارون" at bounding box center [1011, 319] width 256 height 43
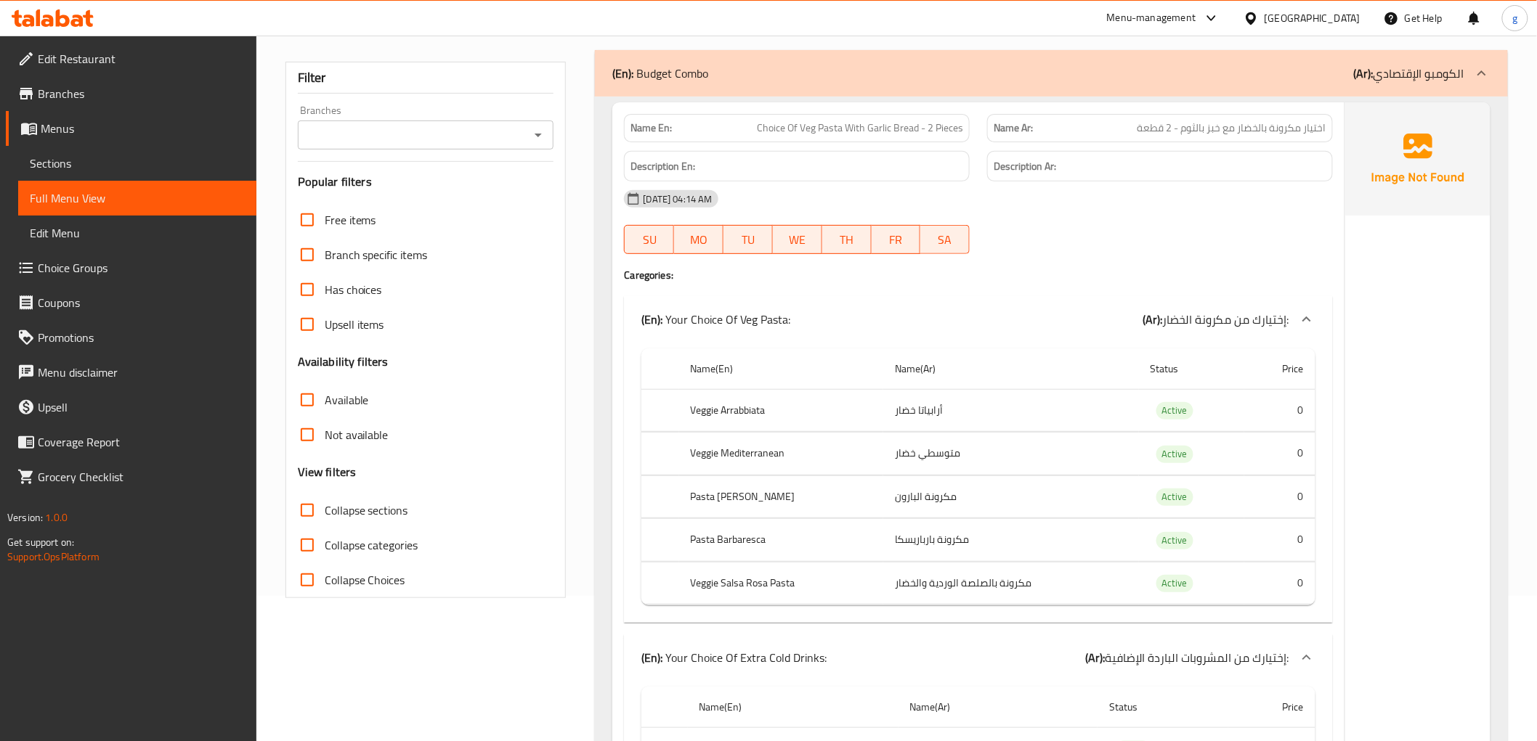
scroll to position [0, 0]
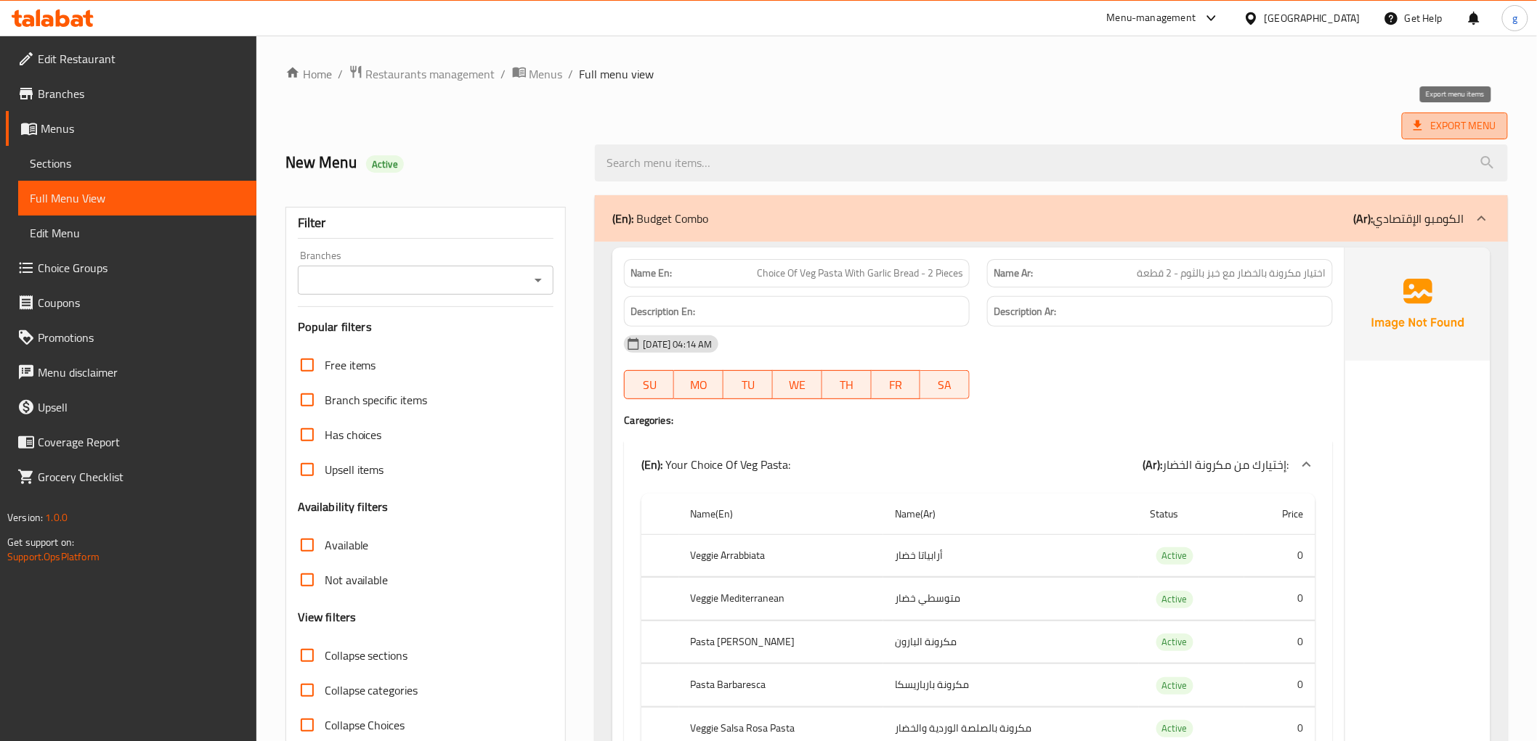
click at [1394, 132] on span "Export Menu" at bounding box center [1454, 126] width 83 height 18
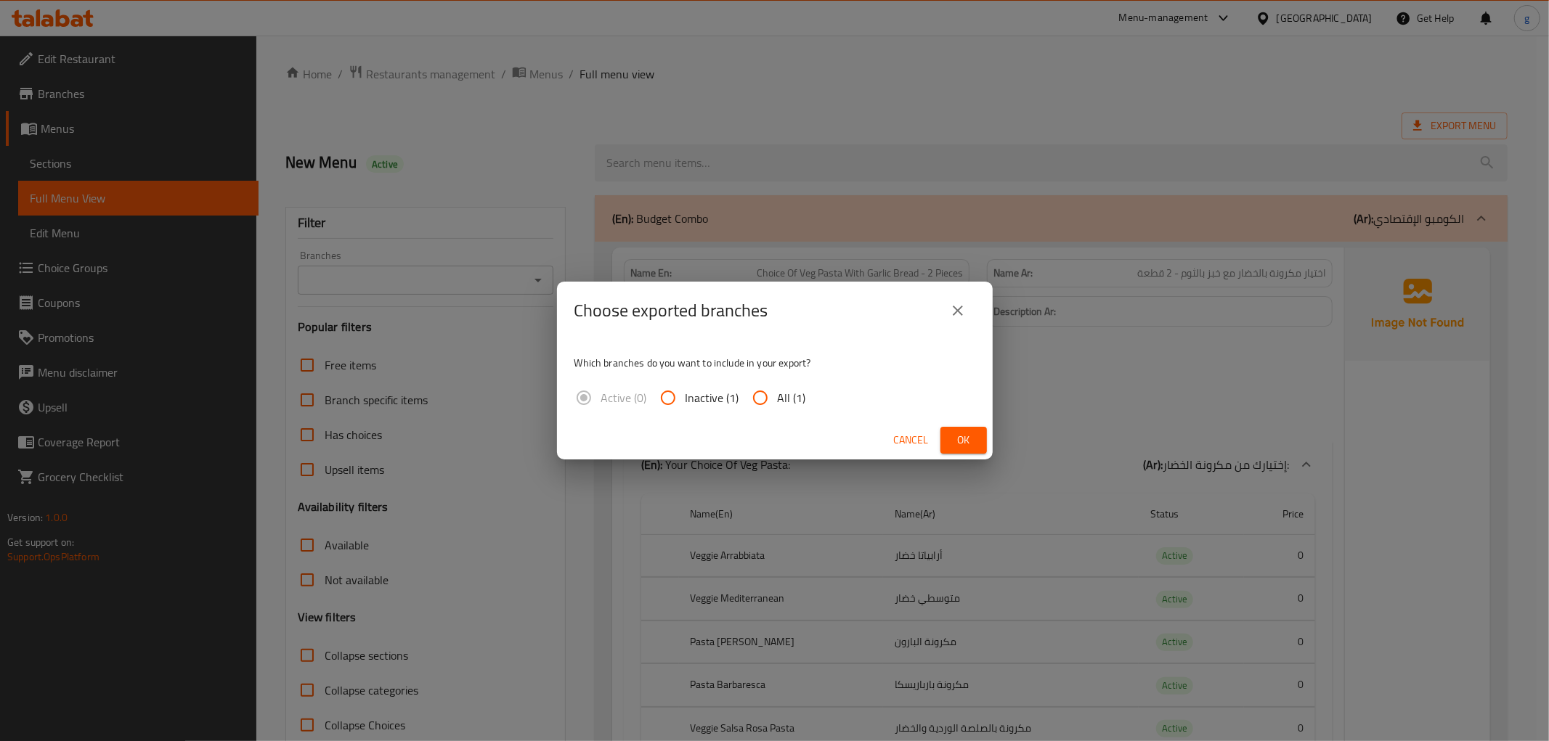
click at [748, 395] on input "All (1)" at bounding box center [760, 398] width 35 height 35
radio input "true"
click at [963, 434] on span "Ok" at bounding box center [963, 440] width 23 height 18
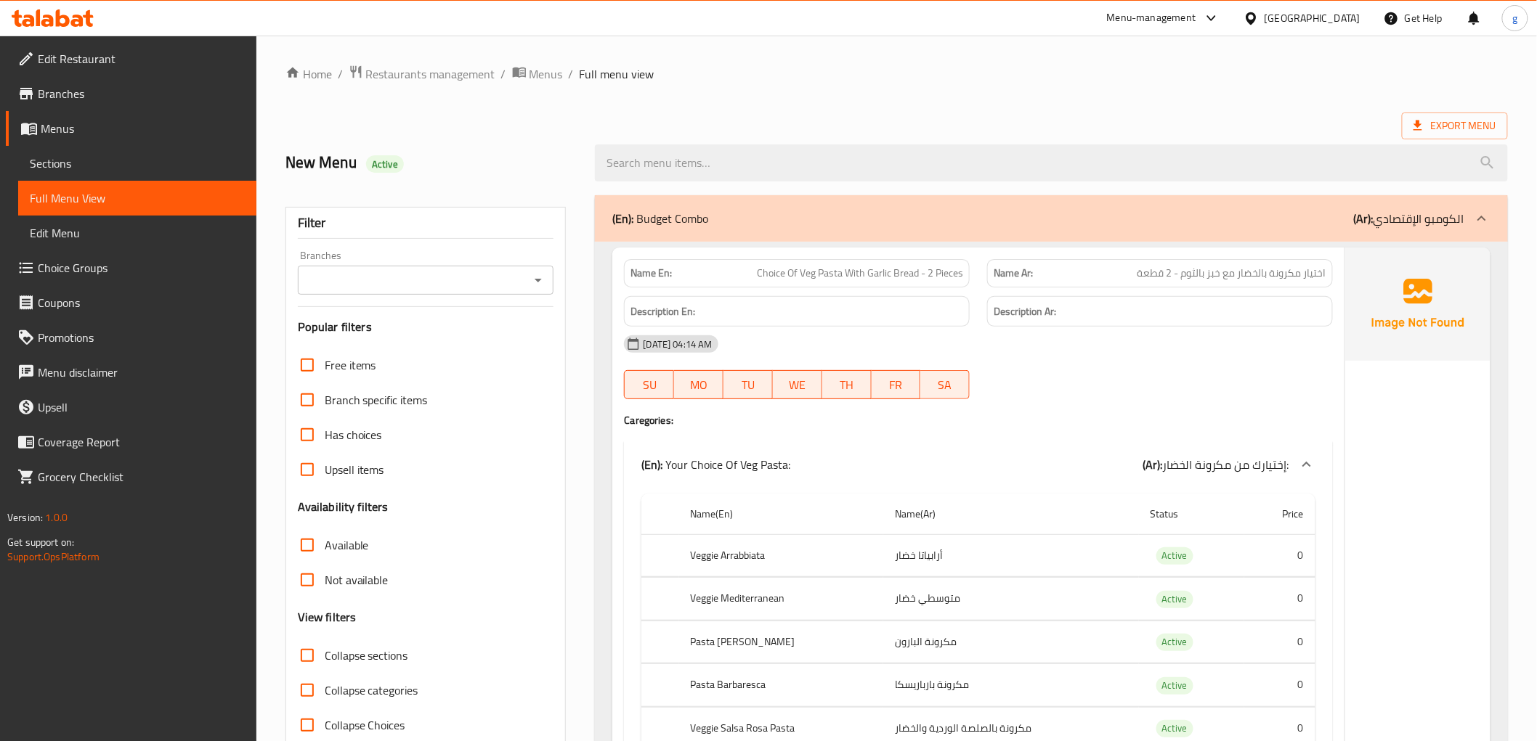
click at [1083, 80] on ol "Home / Restaurants management / Menus / Full menu view" at bounding box center [896, 74] width 1222 height 19
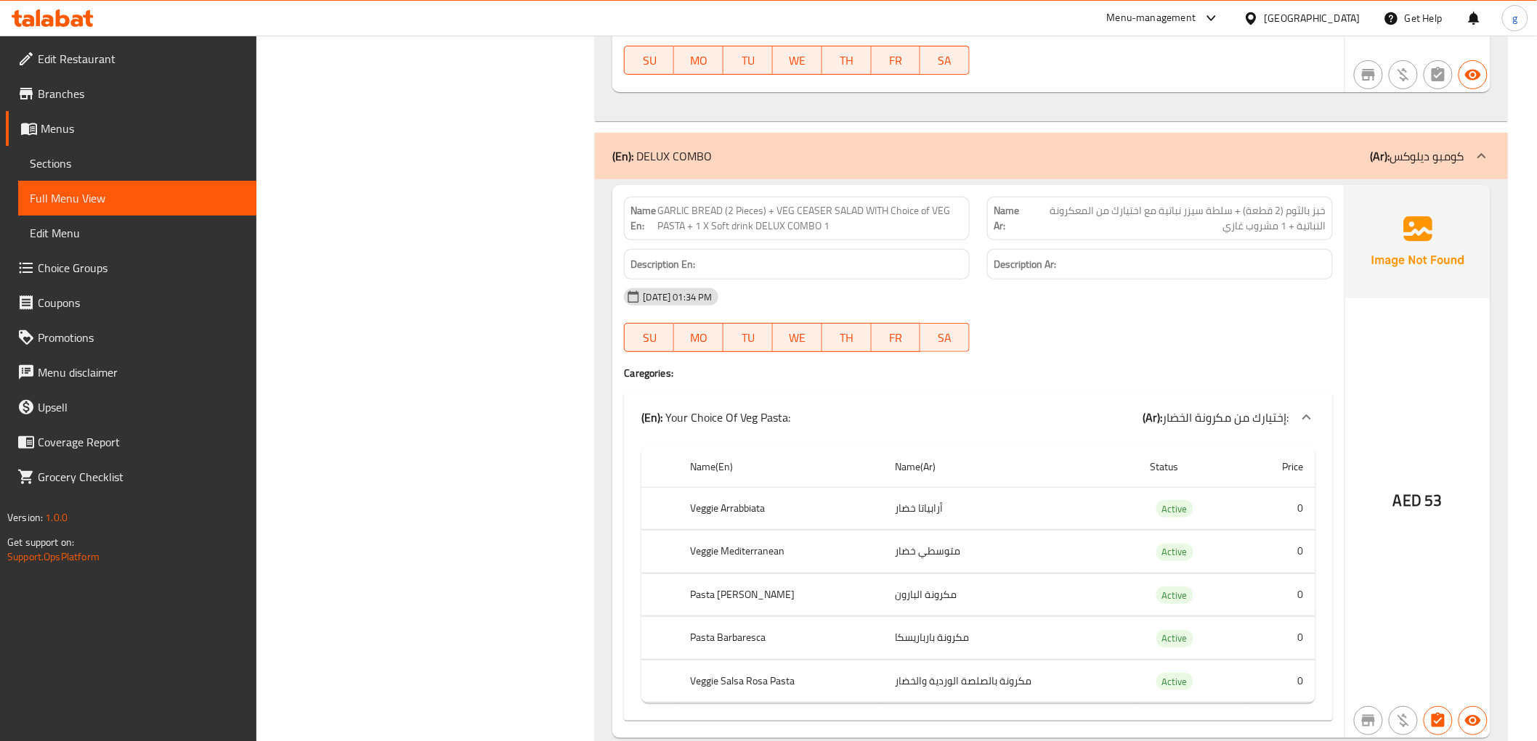
scroll to position [16144, 0]
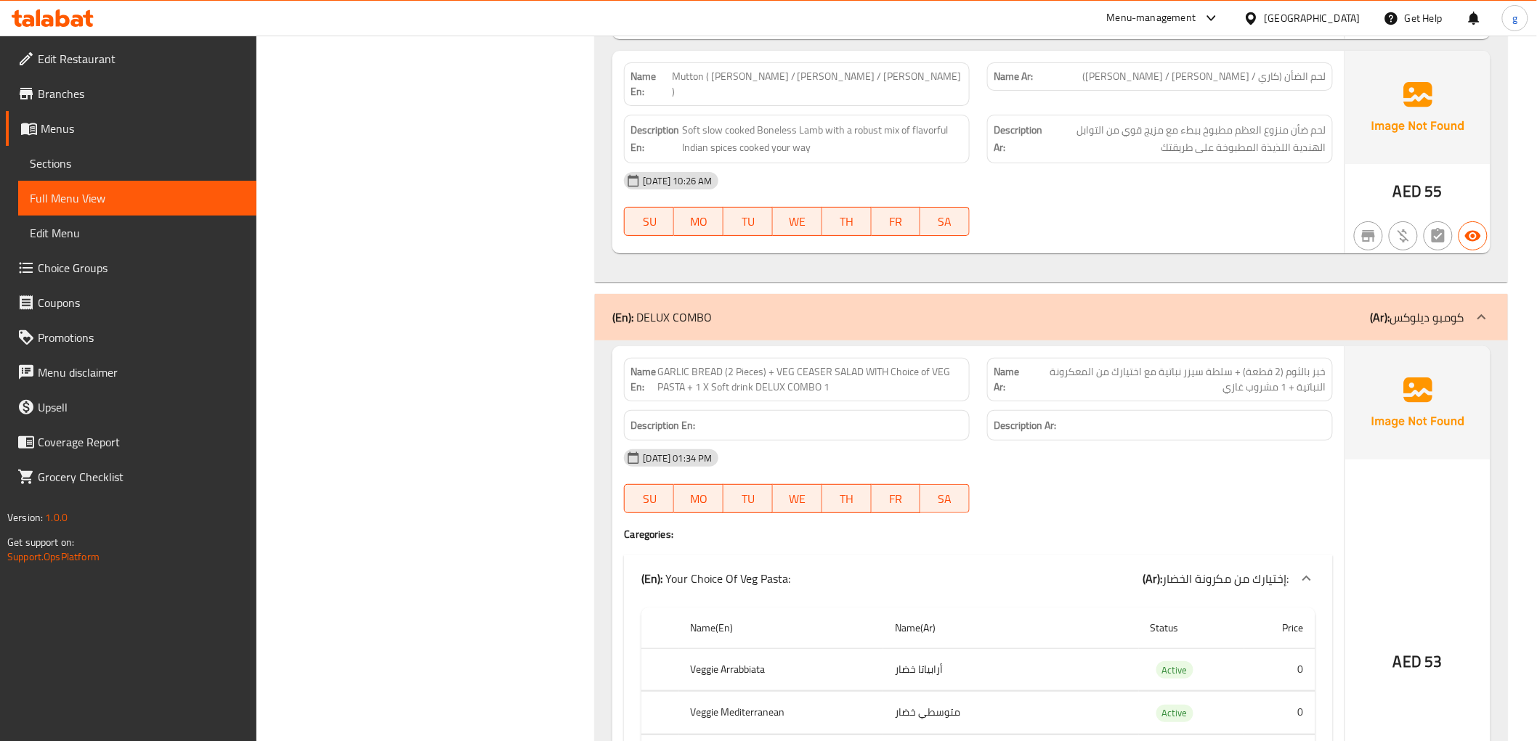
click at [1394, 309] on p "(Ar): كومبو ديلوكس" at bounding box center [1417, 317] width 94 height 17
drag, startPoint x: 1409, startPoint y: 277, endPoint x: 1291, endPoint y: 282, distance: 117.7
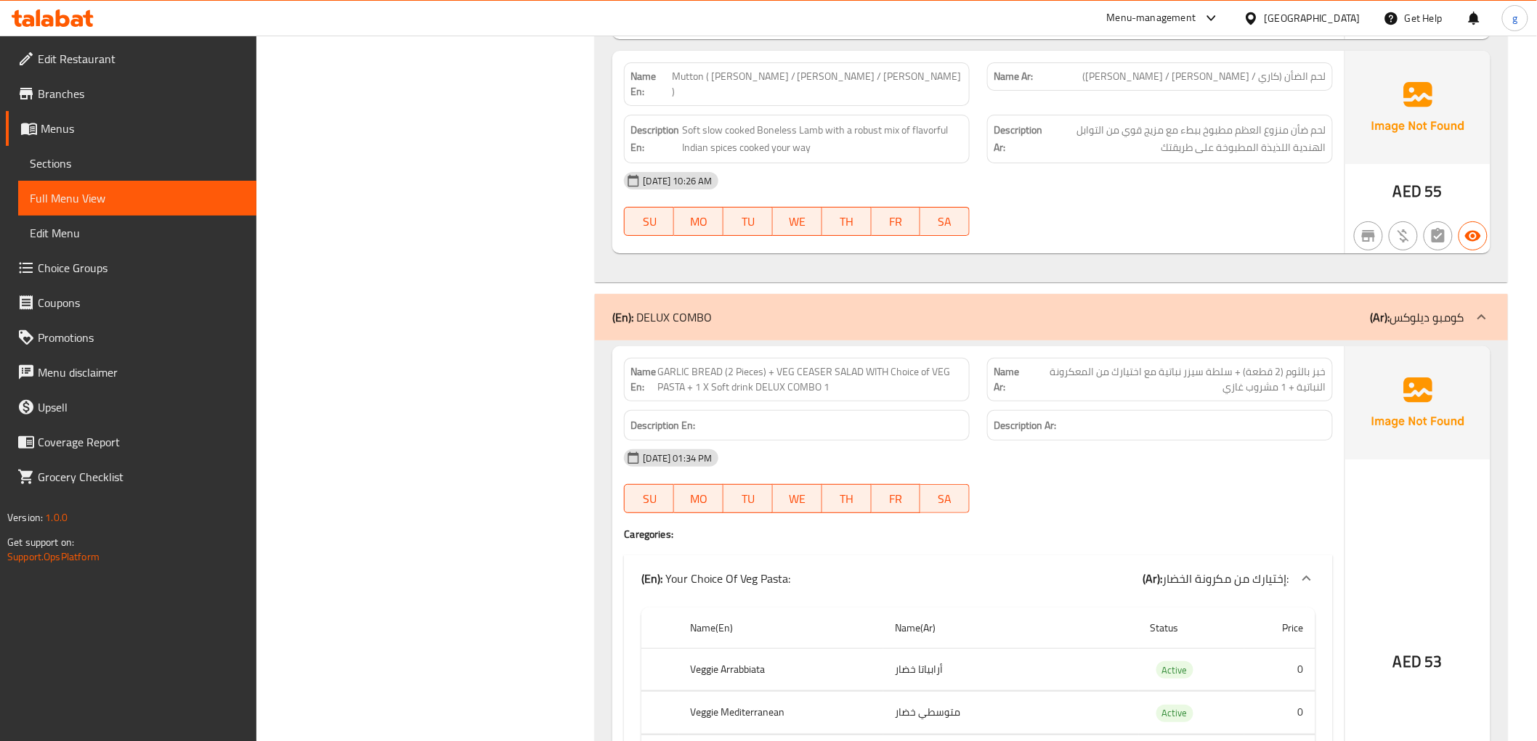
click at [1390, 294] on div "(En): DELUX COMBO (Ar): كومبو ديلوكس" at bounding box center [1051, 317] width 912 height 46
click at [1371, 306] on b "(Ar):" at bounding box center [1380, 317] width 20 height 22
drag, startPoint x: 1407, startPoint y: 436, endPoint x: 1347, endPoint y: 264, distance: 183.1
click at [1316, 309] on div "(En): DELUX COMBO (Ar): كومبو ديلوكس" at bounding box center [1037, 317] width 851 height 17
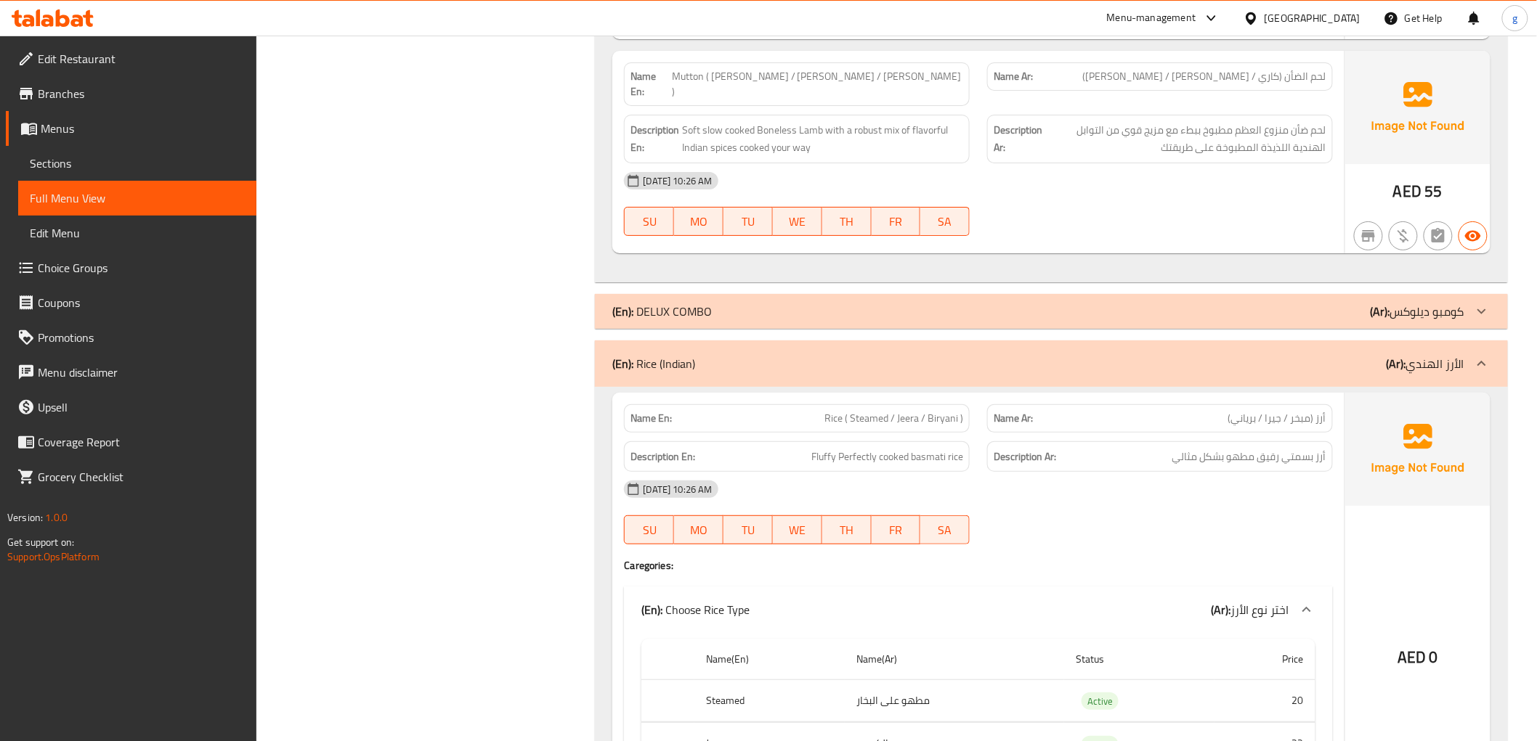
drag, startPoint x: 1446, startPoint y: 272, endPoint x: 1460, endPoint y: 265, distance: 15.3
click at [1394, 303] on p "(Ar): كومبو ديلوكس" at bounding box center [1417, 311] width 94 height 17
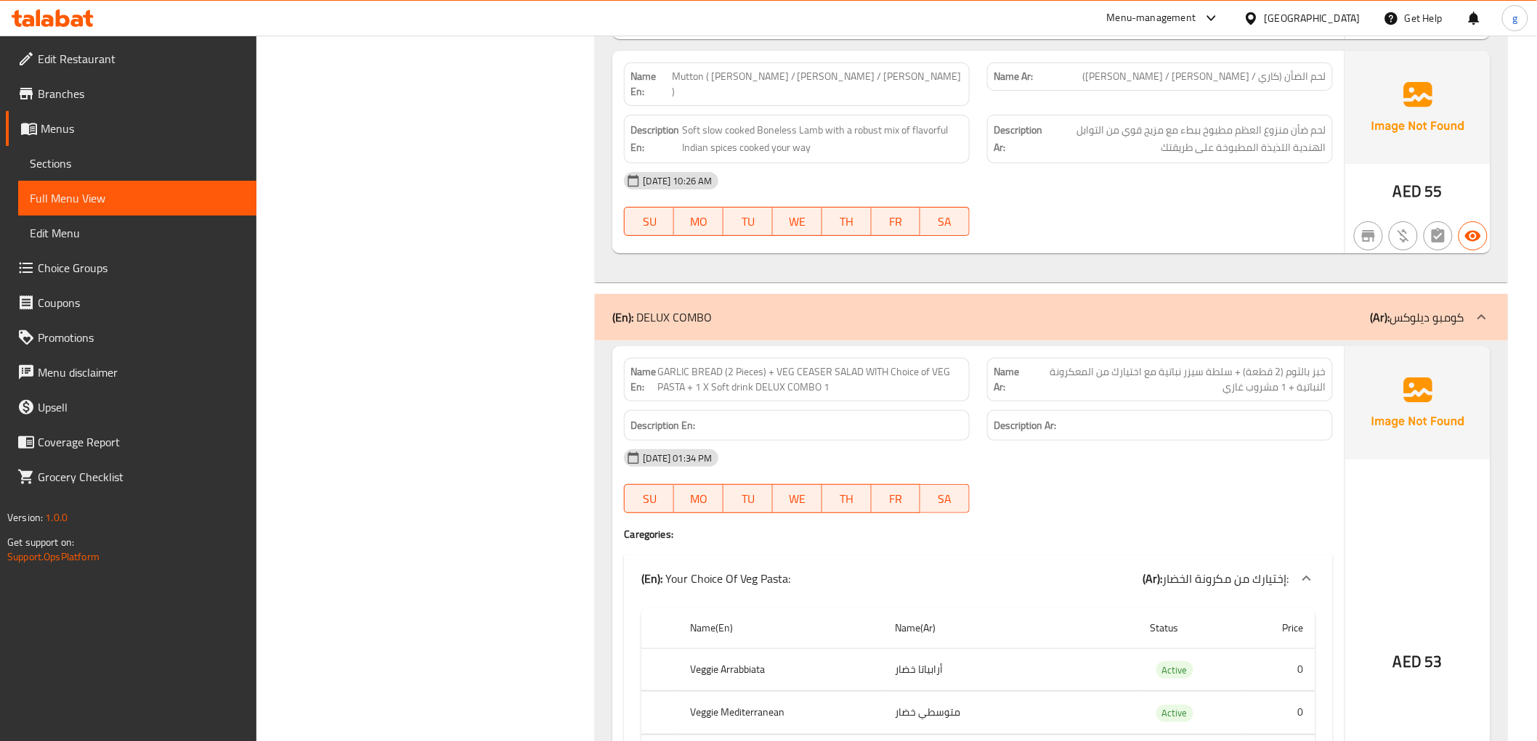
click at [1394, 309] on p "(Ar): كومبو ديلوكس" at bounding box center [1417, 317] width 94 height 17
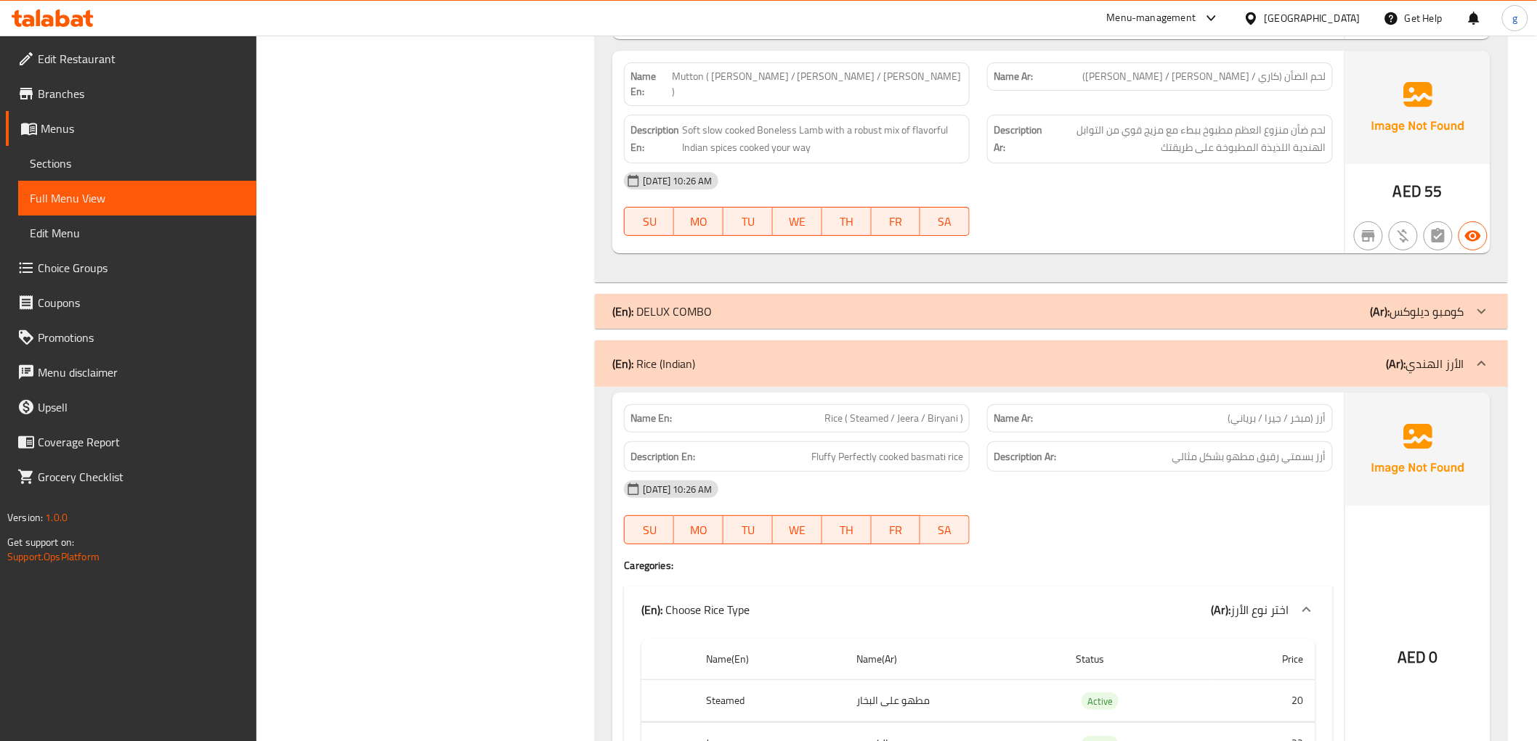
drag, startPoint x: 1469, startPoint y: 272, endPoint x: 552, endPoint y: 233, distance: 918.0
click at [1322, 294] on div "(En): DELUX COMBO (Ar): كومبو ديلوكس" at bounding box center [1051, 311] width 912 height 35
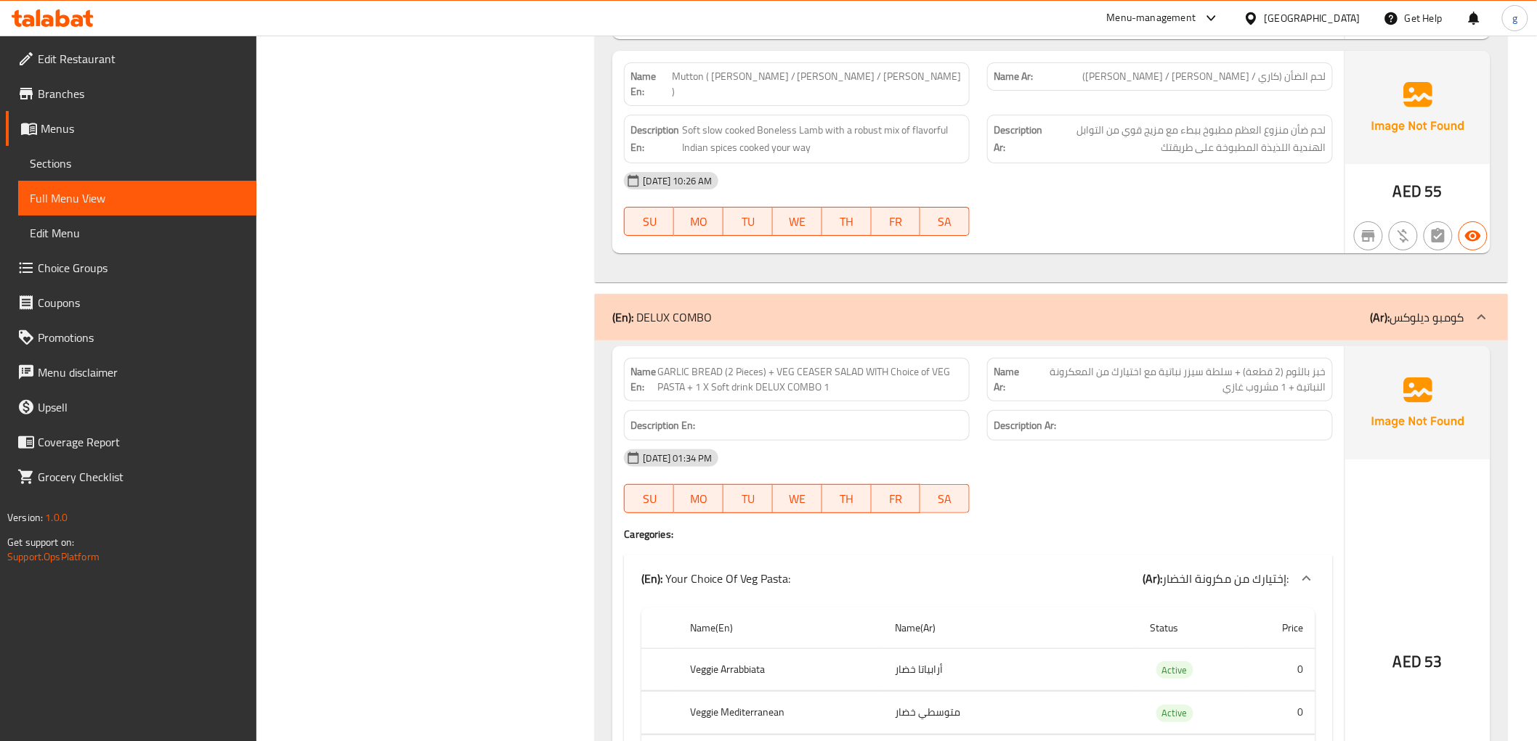
click at [102, 164] on span "Sections" at bounding box center [137, 163] width 215 height 17
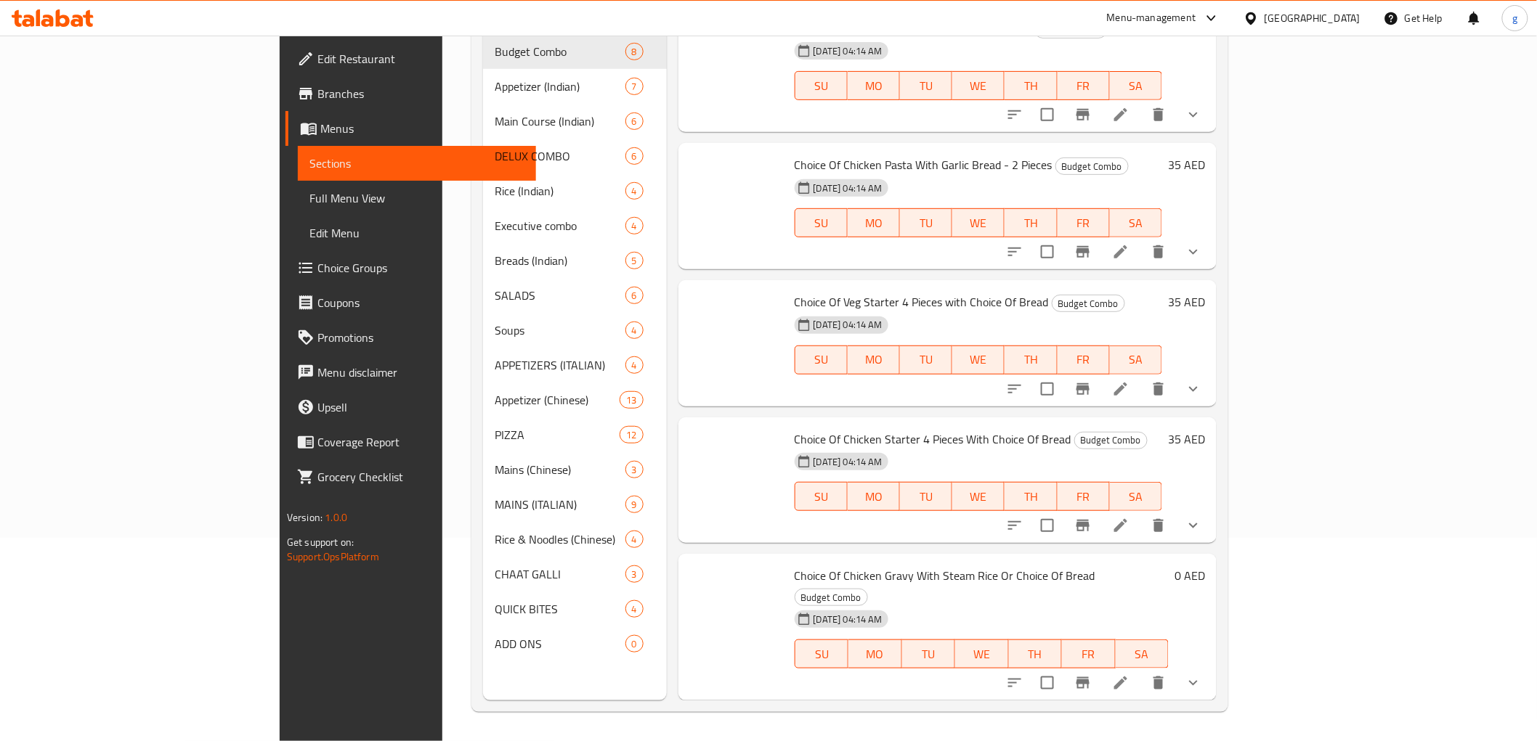
scroll to position [203, 0]
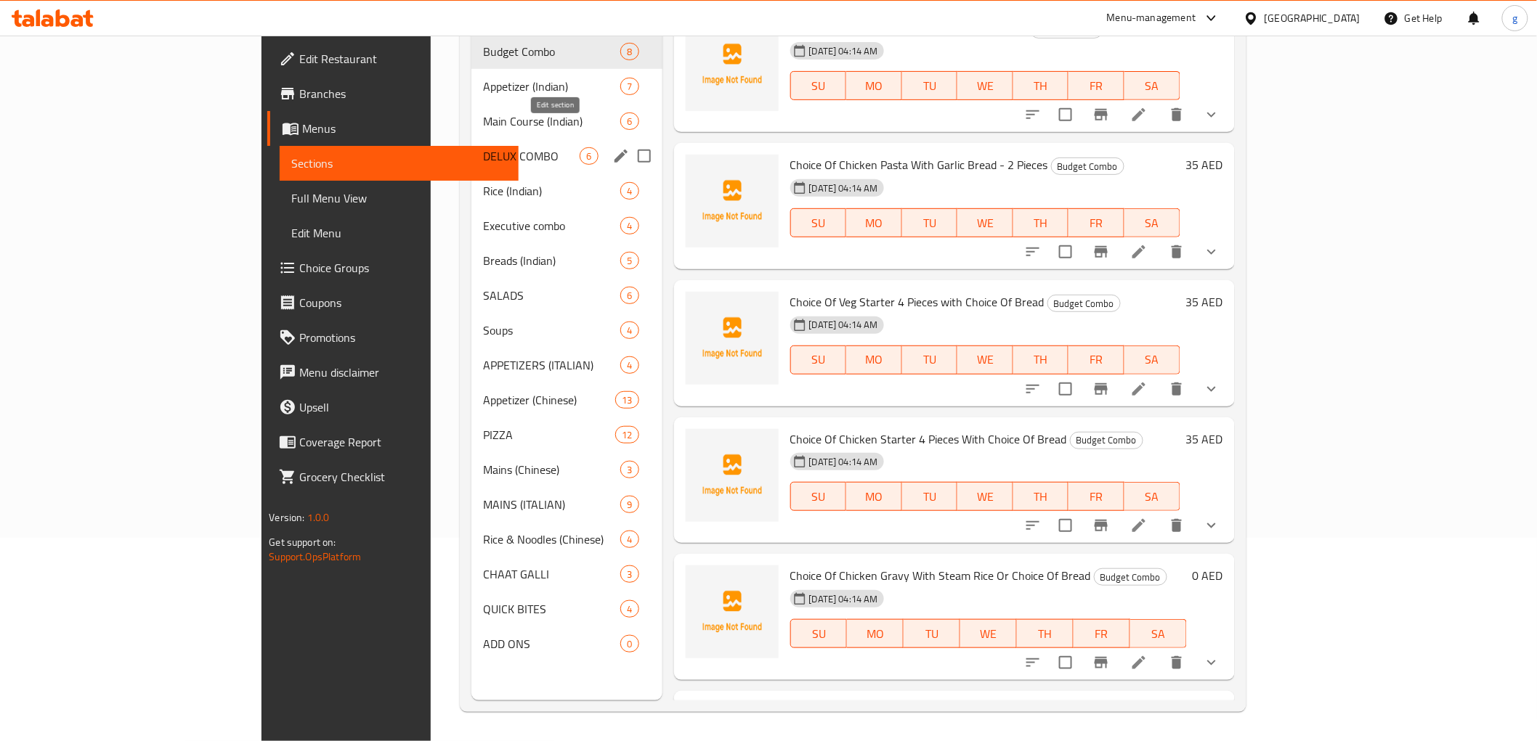
click at [612, 147] on icon "edit" at bounding box center [620, 155] width 17 height 17
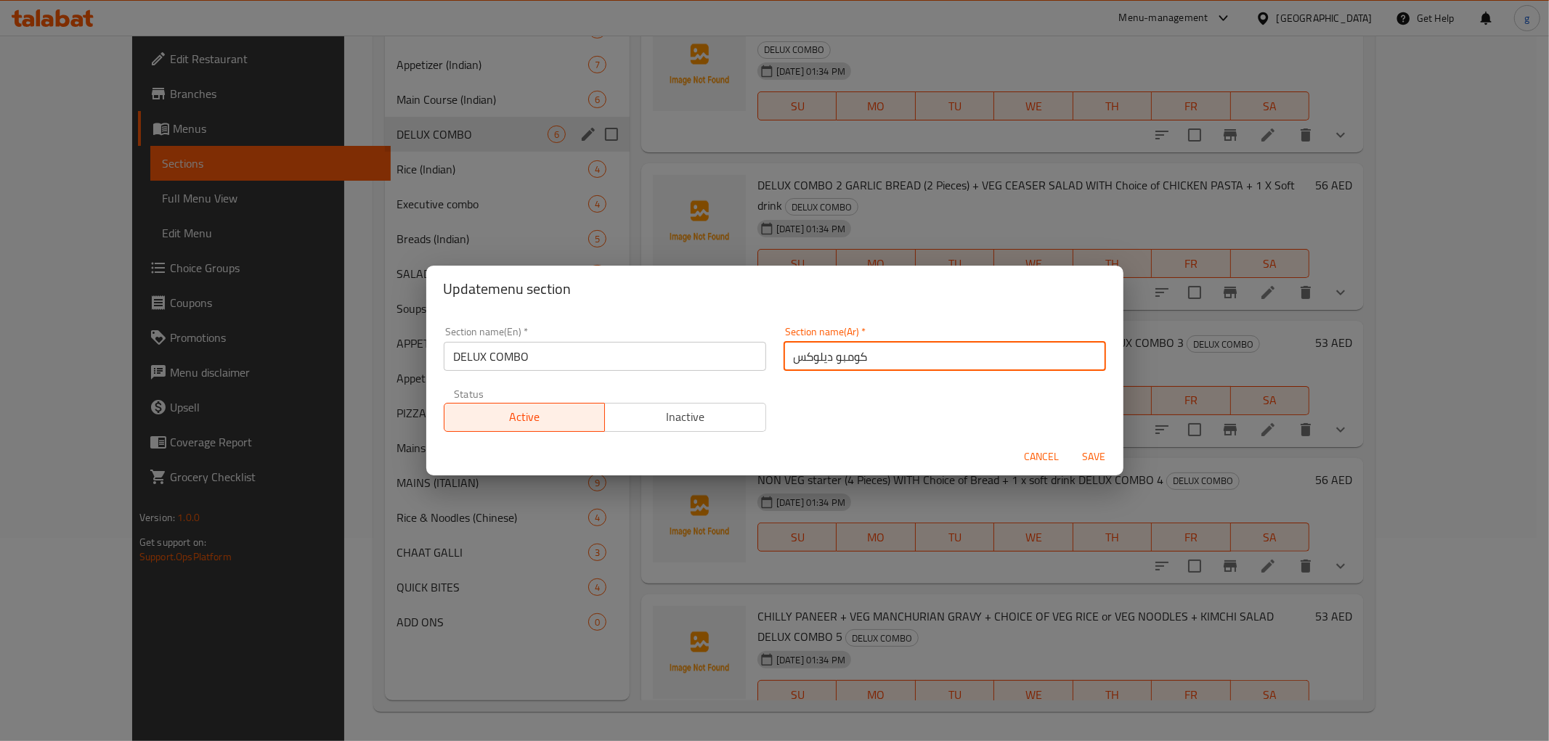
drag, startPoint x: 873, startPoint y: 352, endPoint x: 715, endPoint y: 371, distance: 159.4
click at [715, 371] on div "Section name(En)   * DELUX COMBO Section name(En) * Section name(Ar)   * كومبو …" at bounding box center [775, 379] width 680 height 123
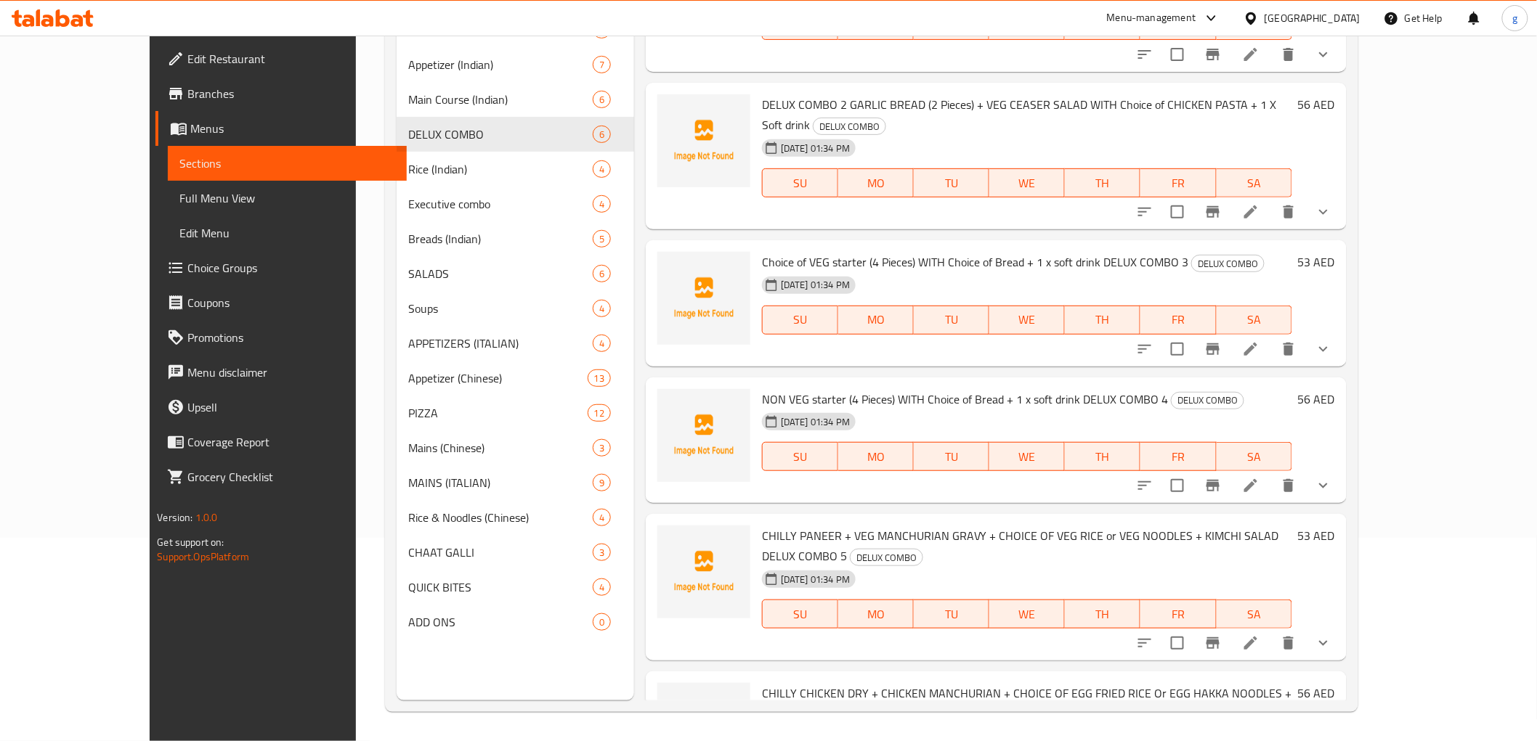
scroll to position [136, 0]
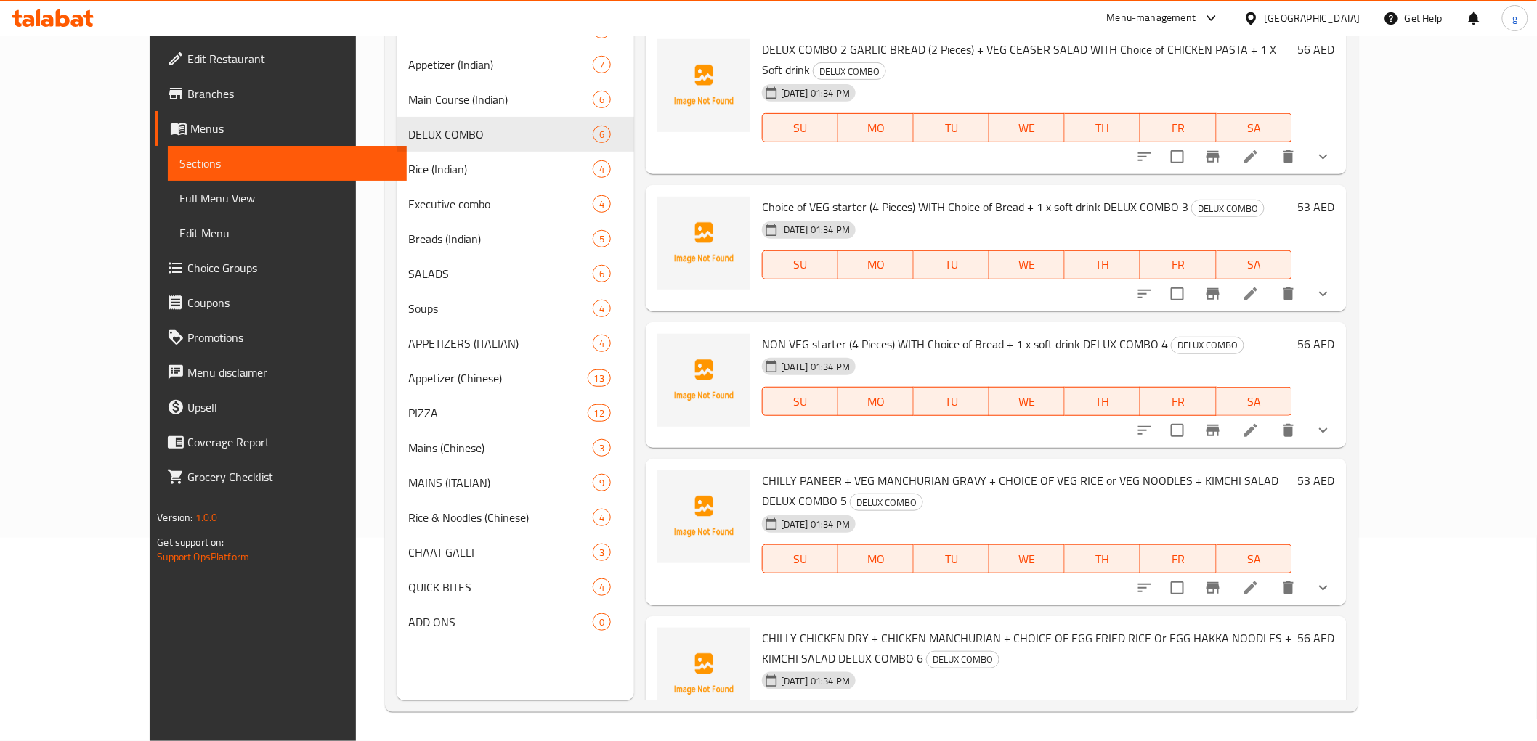
click at [1259, 422] on icon at bounding box center [1250, 430] width 17 height 17
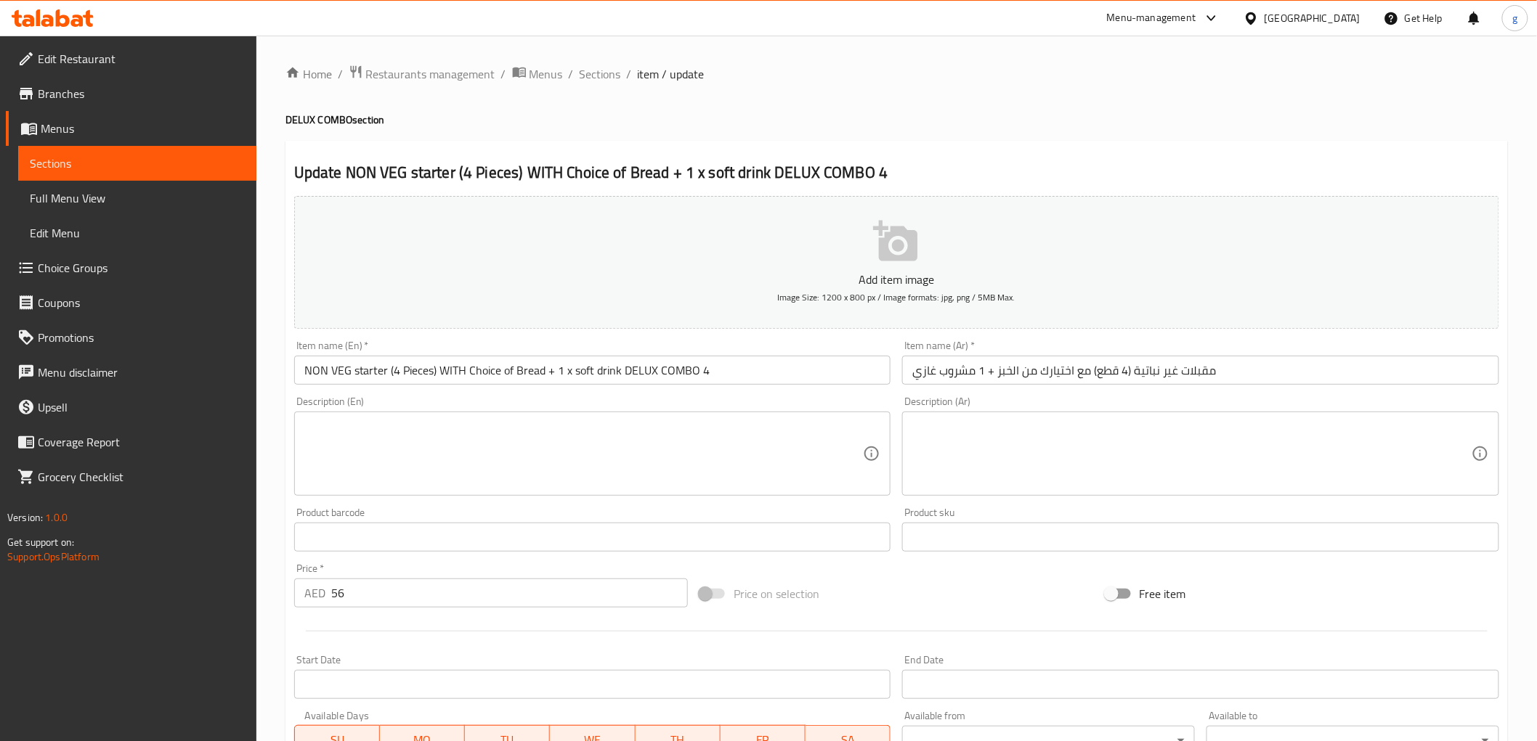
click at [918, 371] on input "مقبلات غير نباتية (4 قطع) مع اختيارك من الخبز + 1 مشروب غازي" at bounding box center [1200, 370] width 597 height 29
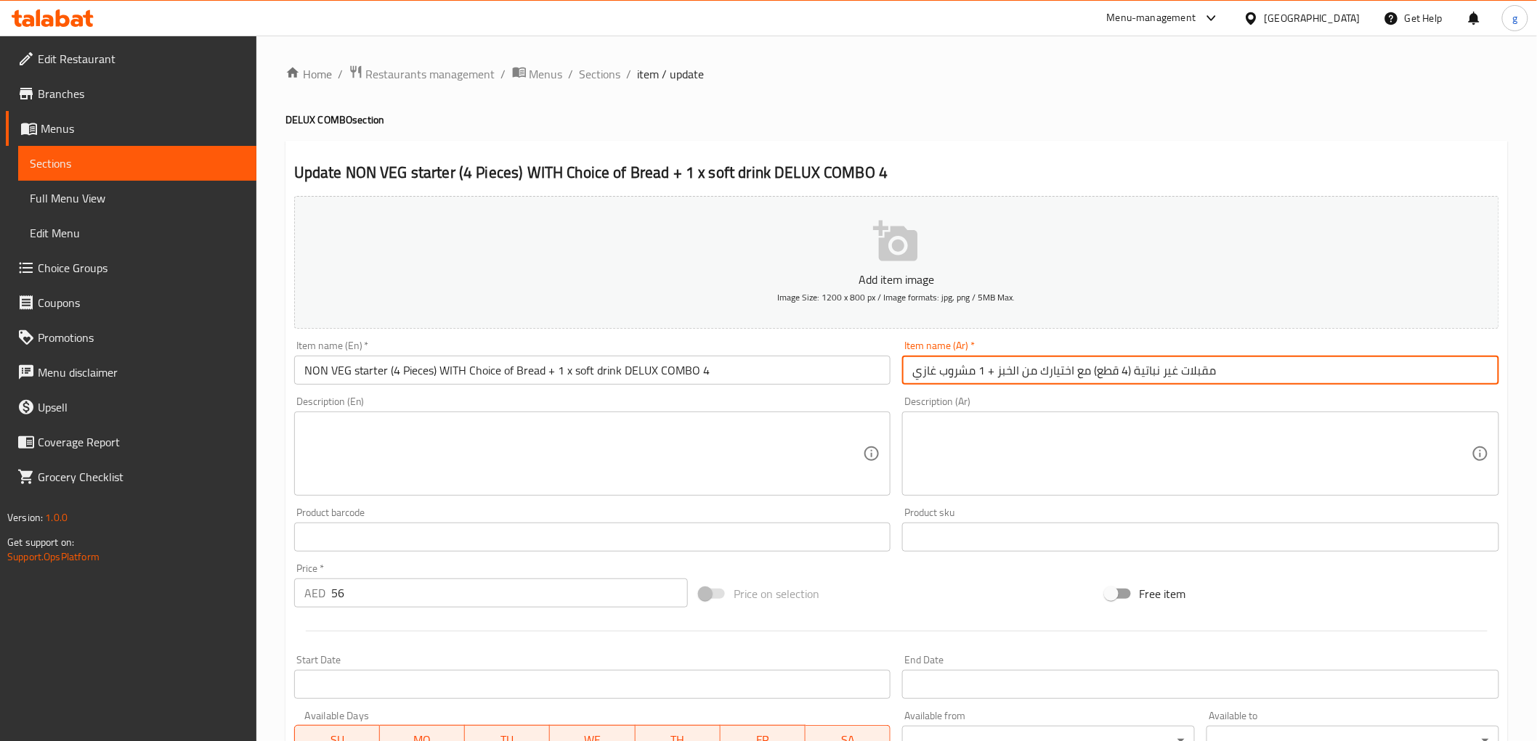
click at [912, 373] on input "مقبلات غير نباتية (4 قطع) مع اختيارك من الخبز + 1 مشروب غازي" at bounding box center [1200, 370] width 597 height 29
click at [911, 374] on input "مقبلات غير نباتية (4 قطع) مع اختيارك من الخبز + 1 مشروب غازي" at bounding box center [1200, 370] width 597 height 29
paste input "كومبو ديلوكس"
click at [1227, 376] on input "كومبو ديلوكس4 مقبلات غير نباتية (4 قطع) مع اختيارك من الخبز + 1 مشروب غازي" at bounding box center [1200, 370] width 597 height 29
click at [1229, 375] on input "كومبو ديلوكس4 مقبلات غير نباتية (4 قطع) مع اختيارك من الخبز + 1 مشروب غازي" at bounding box center [1200, 370] width 597 height 29
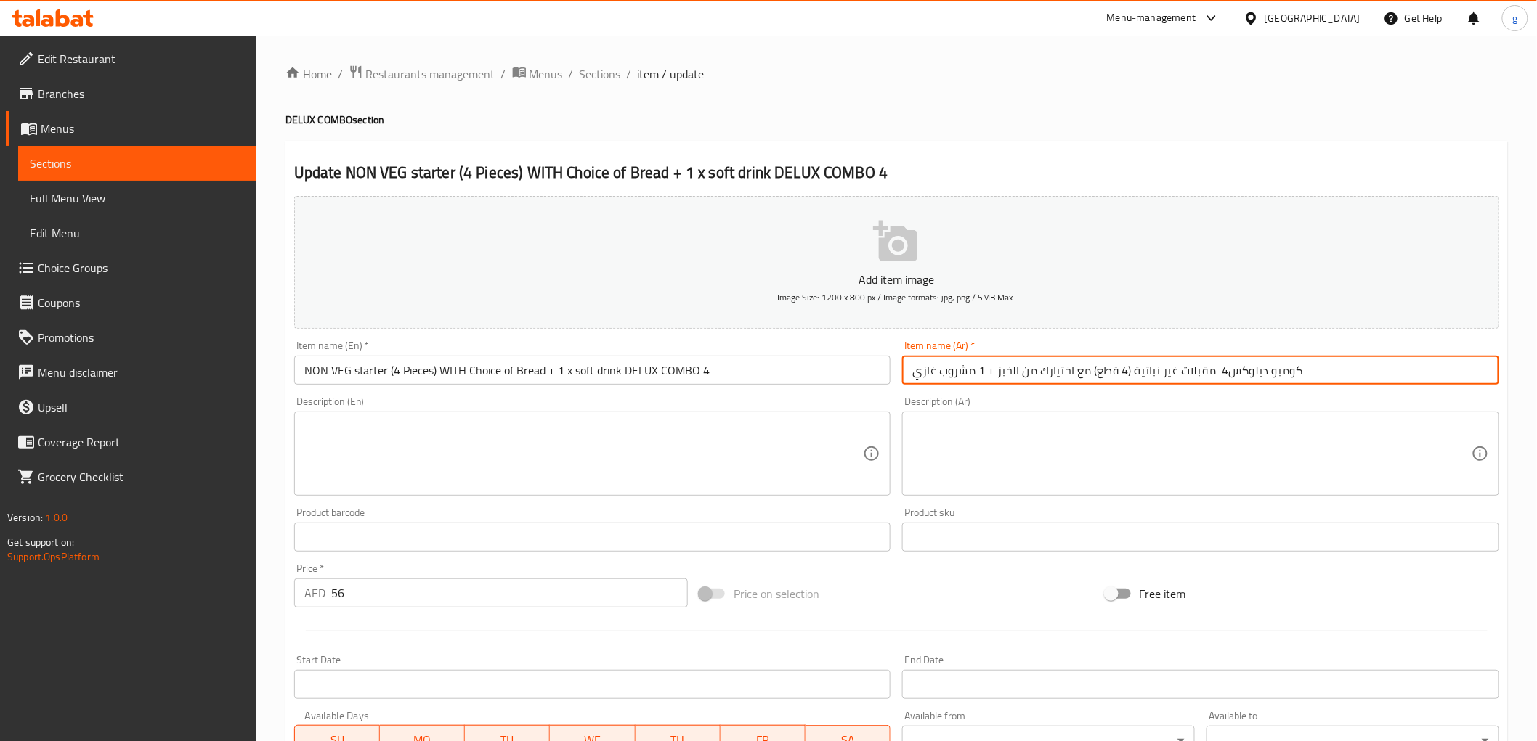
click at [1222, 376] on input "كومبو ديلوكس4 مقبلات غير نباتية (4 قطع) مع اختيارك من الخبز + 1 مشروب غازي" at bounding box center [1200, 370] width 597 height 29
click at [1218, 380] on input "كومبو ديلوكس4 مقبلات غير نباتية (4 قطع) مع اختيارك من الخبز + 1 مشروب غازي" at bounding box center [1200, 370] width 597 height 29
type input "كومبو ديلوكس4 مقبلات غير نباتية (4 قطع) مع اختيارك من الخبز + 1 مشروب غازي"
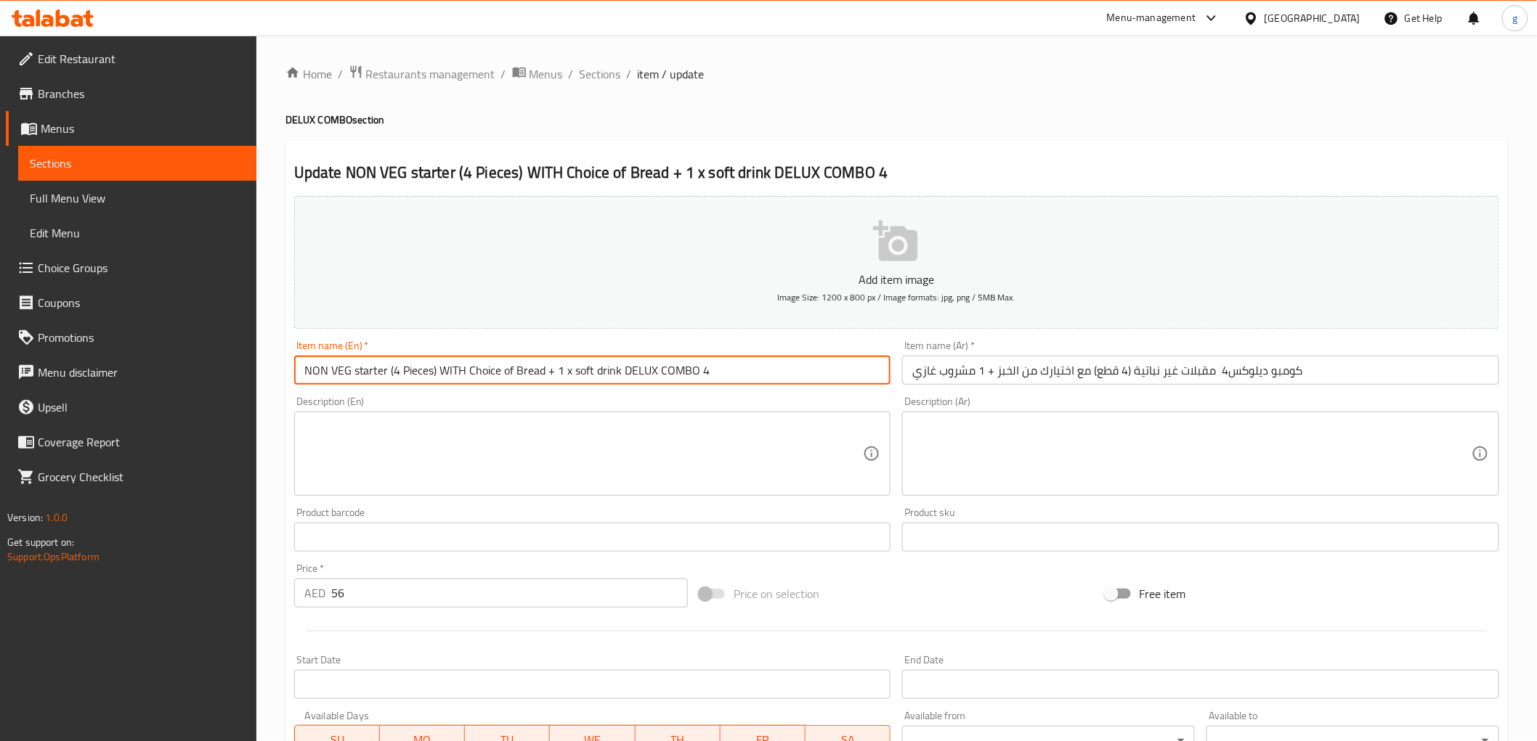
click at [738, 385] on input "NON VEG starter (4 Pieces) WITH Choice of Bread + 1 x soft drink DELUX COMBO 4" at bounding box center [592, 370] width 597 height 29
drag, startPoint x: 622, startPoint y: 373, endPoint x: 727, endPoint y: 386, distance: 105.4
click at [725, 386] on div "Item name (En)   * NON VEG starter (4 Pieces) WITH Choice of Bread + 1 x soft d…" at bounding box center [592, 363] width 609 height 56
click at [301, 365] on input "NON VEG starter (4 Pieces) WITH Choice of Bread + 1 x soft drink" at bounding box center [592, 370] width 597 height 29
click at [301, 372] on input "NON VEG starter (4 Pieces) WITH Choice of Bread + 1 x soft drink" at bounding box center [592, 370] width 597 height 29
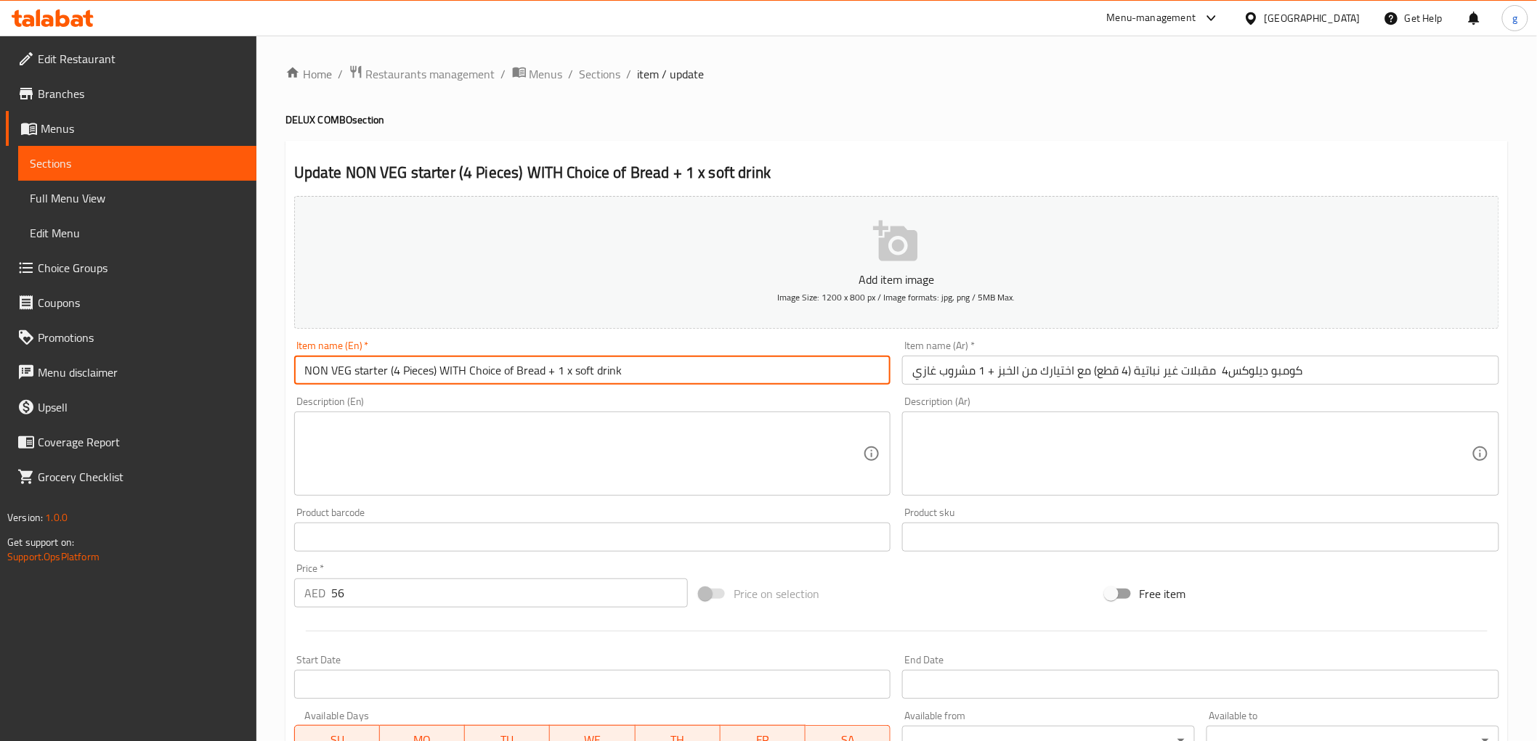
paste input "DELUX COMBO 4"
type input "DELUX COMBO 4 NON VEG starter (4 Pieces) WITH Choice of Bread + 1 x soft drink"
click at [1238, 375] on input "كومبو ديلوكس4 مقبلات غير نباتية (4 قطع) مع اختيارك من الخبز + 1 مشروب غازي" at bounding box center [1200, 370] width 597 height 29
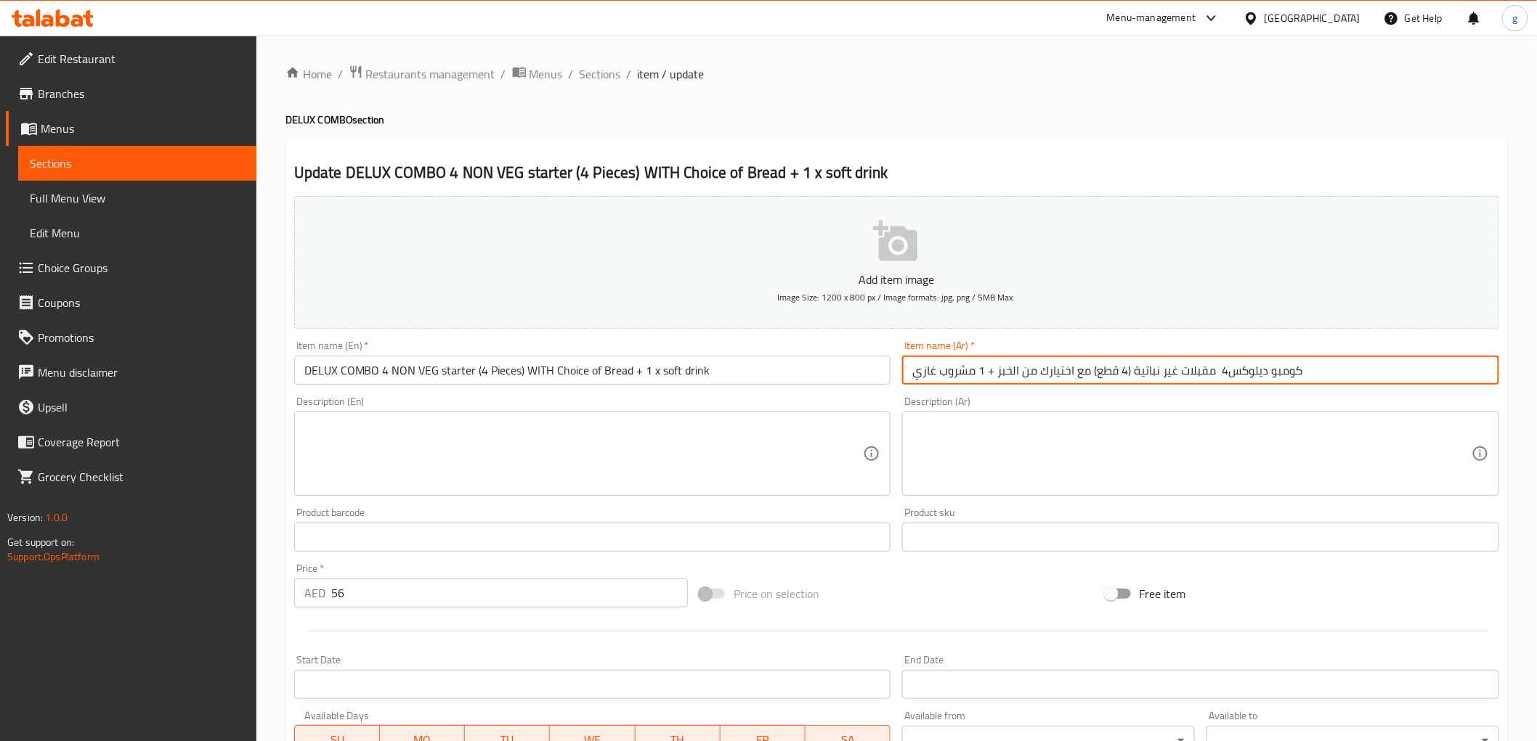
click at [1215, 374] on input "كومبو ديلوكس4 مقبلات غير نباتية (4 قطع) مع اختيارك من الخبز + 1 مشروب غازي" at bounding box center [1200, 370] width 597 height 29
click at [1227, 375] on input "كومبو ديلوكس4 مقبلات غير نباتية (4 قطع) مع اختيارك من الخبز + 1 مشروب غازي" at bounding box center [1200, 370] width 597 height 29
click at [1218, 381] on input "كومبو ديلوكس4 مقبلات غير نباتية (4 قطع) مع اختيارك من الخبز + 1 مشروب غازي" at bounding box center [1200, 370] width 597 height 29
click at [1220, 381] on input "كومبو ديلوكس4 مقبلات غير نباتية (4 قطع) مع اختيارك من الخبز + 1 مشروب غازي" at bounding box center [1200, 370] width 597 height 29
click at [1229, 376] on input "كومبو ديلوكس4 مقبلات غير نباتية (4 قطع) مع اختيارك من الخبز + 1 مشروب غازي" at bounding box center [1200, 370] width 597 height 29
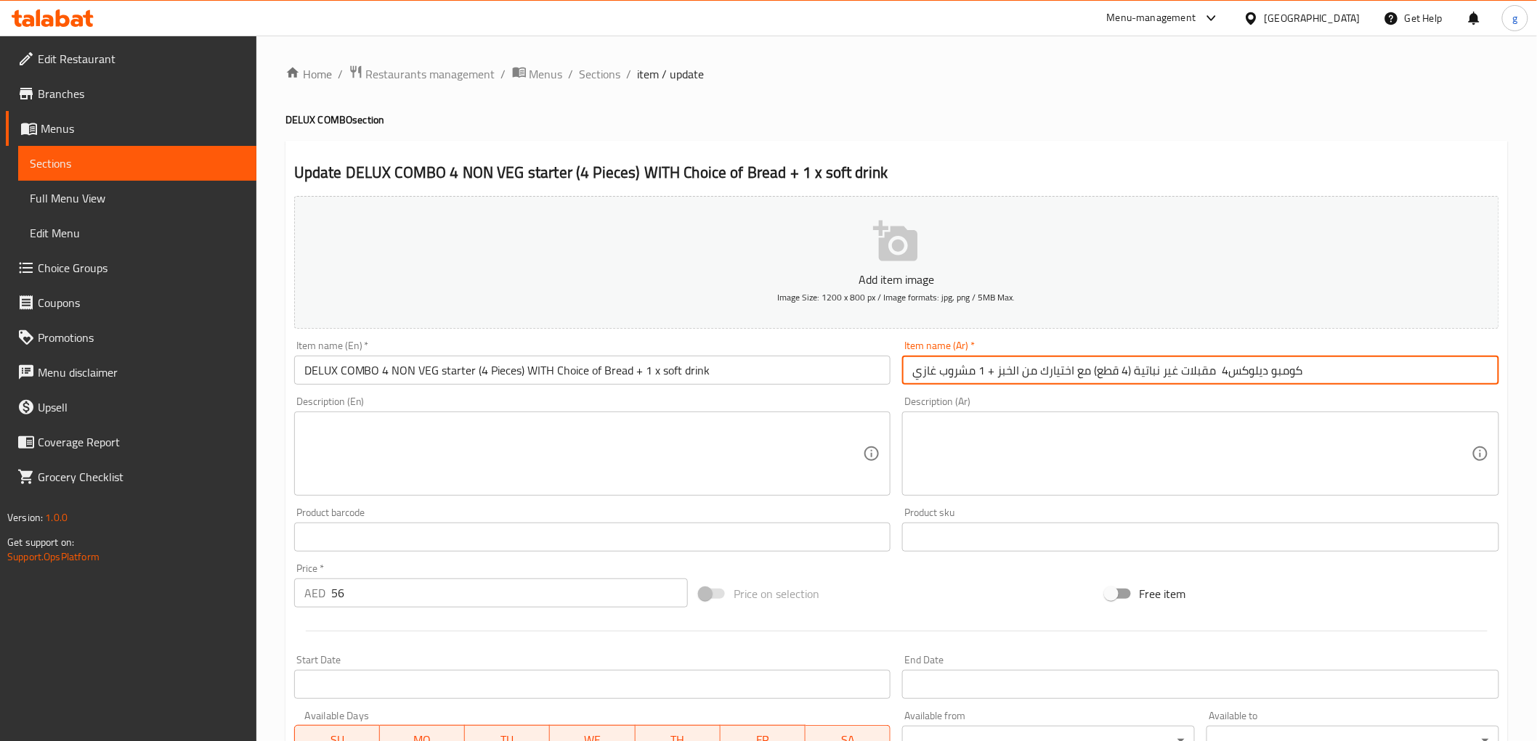
click at [1299, 381] on input "كومبو ديلوكس4 مقبلات غير نباتية (4 قطع) مع اختيارك من الخبز + 1 مشروب غازي" at bounding box center [1200, 370] width 597 height 29
click at [1213, 372] on input "كومبو ديلوكس4 مقبلات غير نباتية (4 قطع) مع اختيارك من الخبز + 1 مشروب غازي" at bounding box center [1200, 370] width 597 height 29
click at [1220, 370] on input "كومبو ديلوكس4 مقبلات غير نباتية (4 قطع) مع اختيارك من الخبز + 1 مشروب غازي" at bounding box center [1200, 370] width 597 height 29
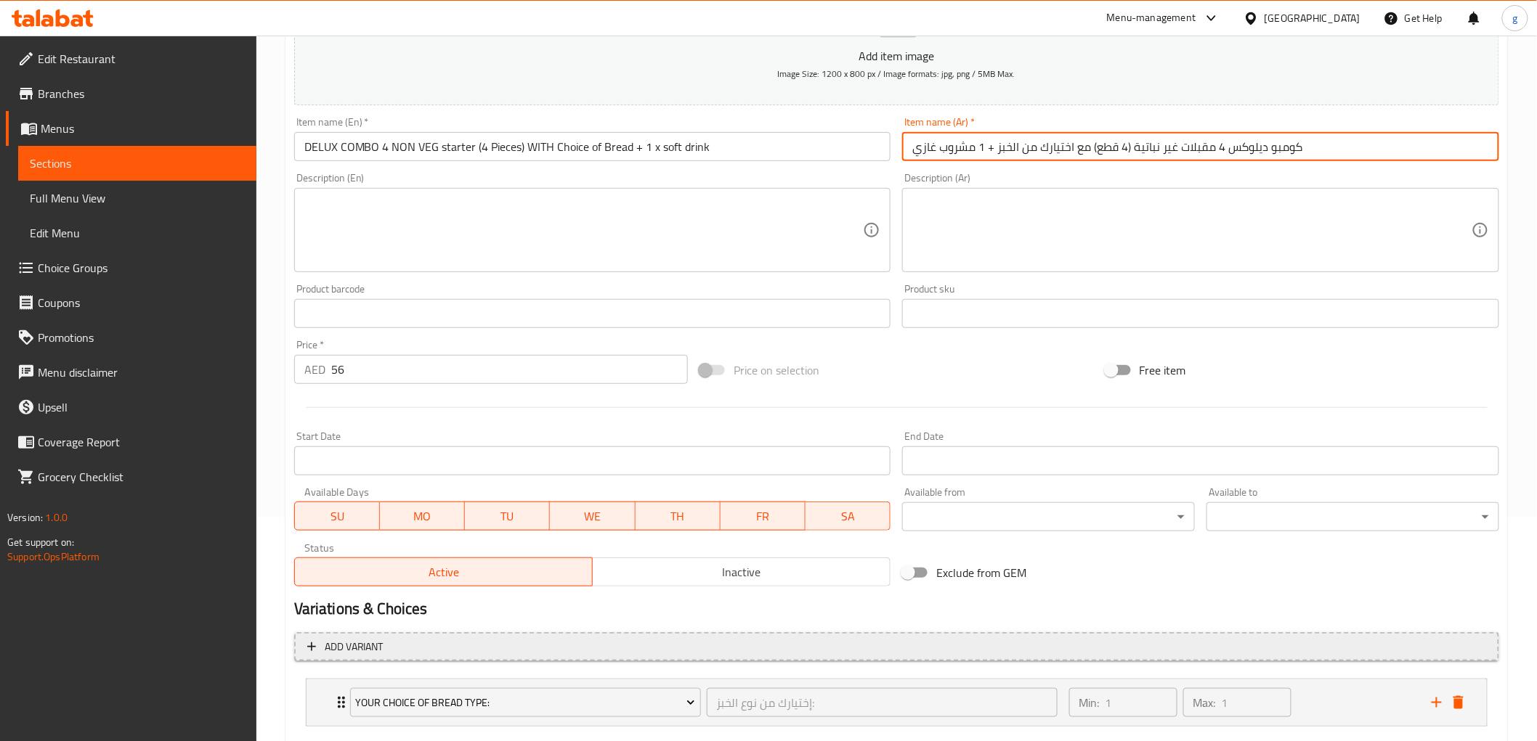
scroll to position [307, 0]
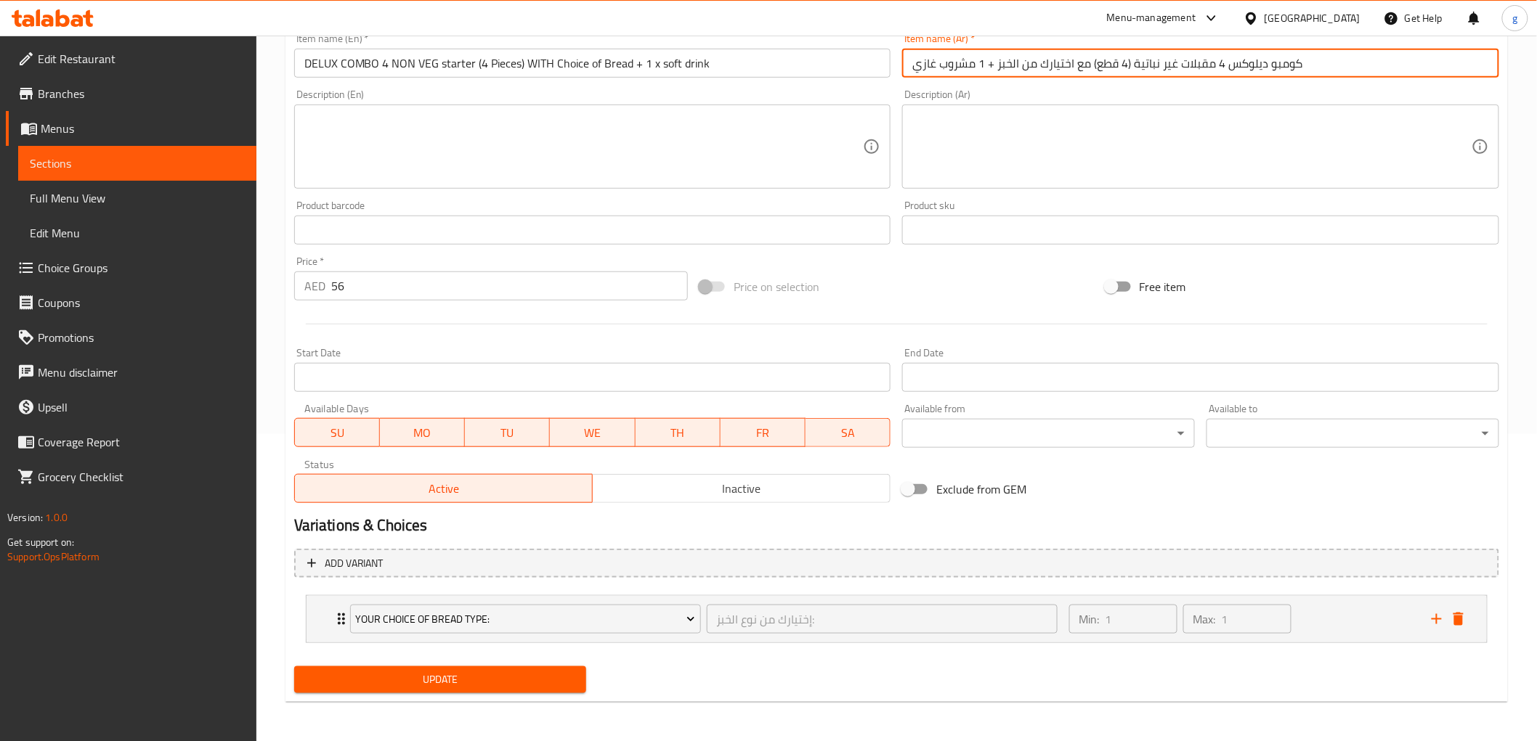
type input "كومبو ديلوكس 4 مقبلات غير نباتية (4 قطع) مع اختيارك من الخبز + 1 مشروب غازي"
click at [541, 667] on span "Update" at bounding box center [440, 680] width 269 height 18
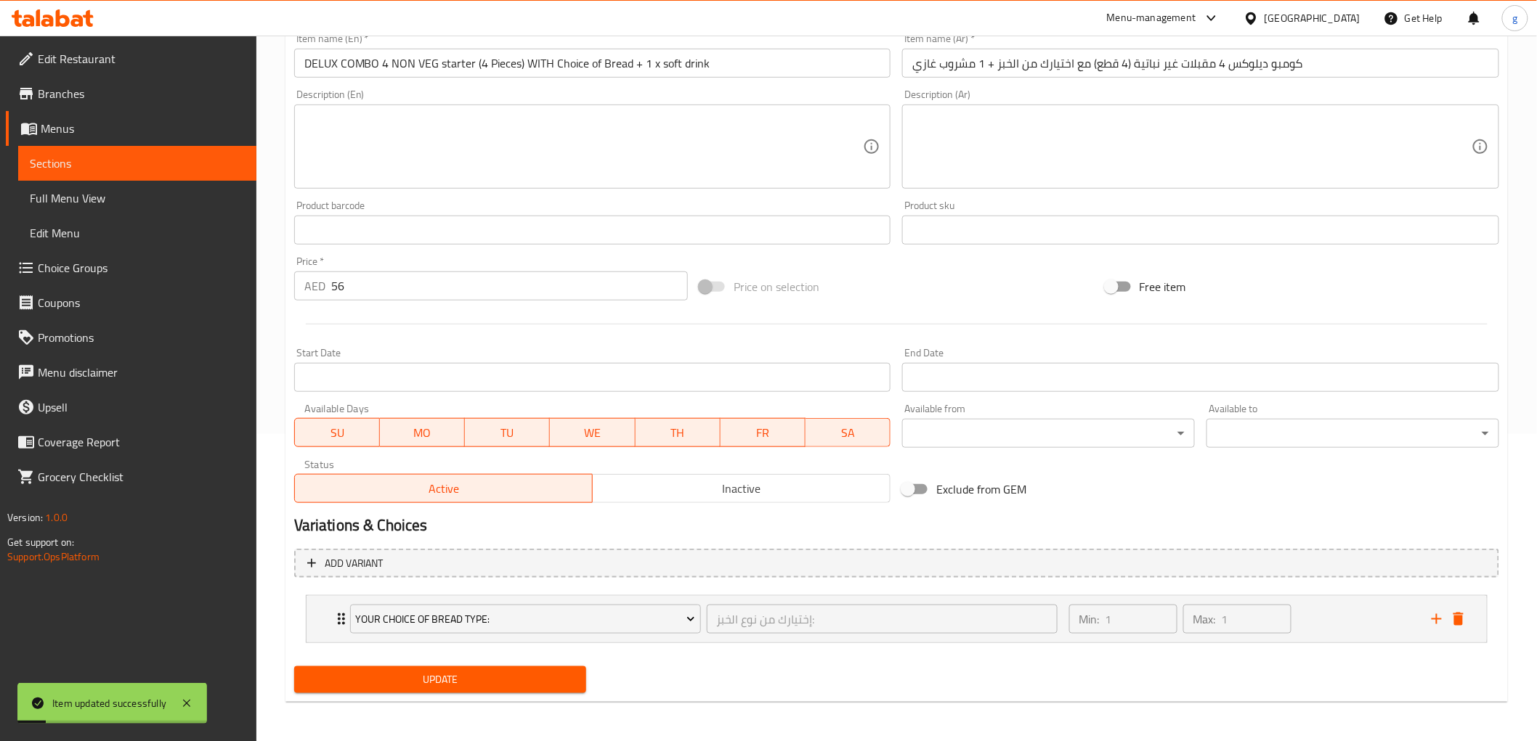
click at [139, 162] on span "Sections" at bounding box center [137, 163] width 215 height 17
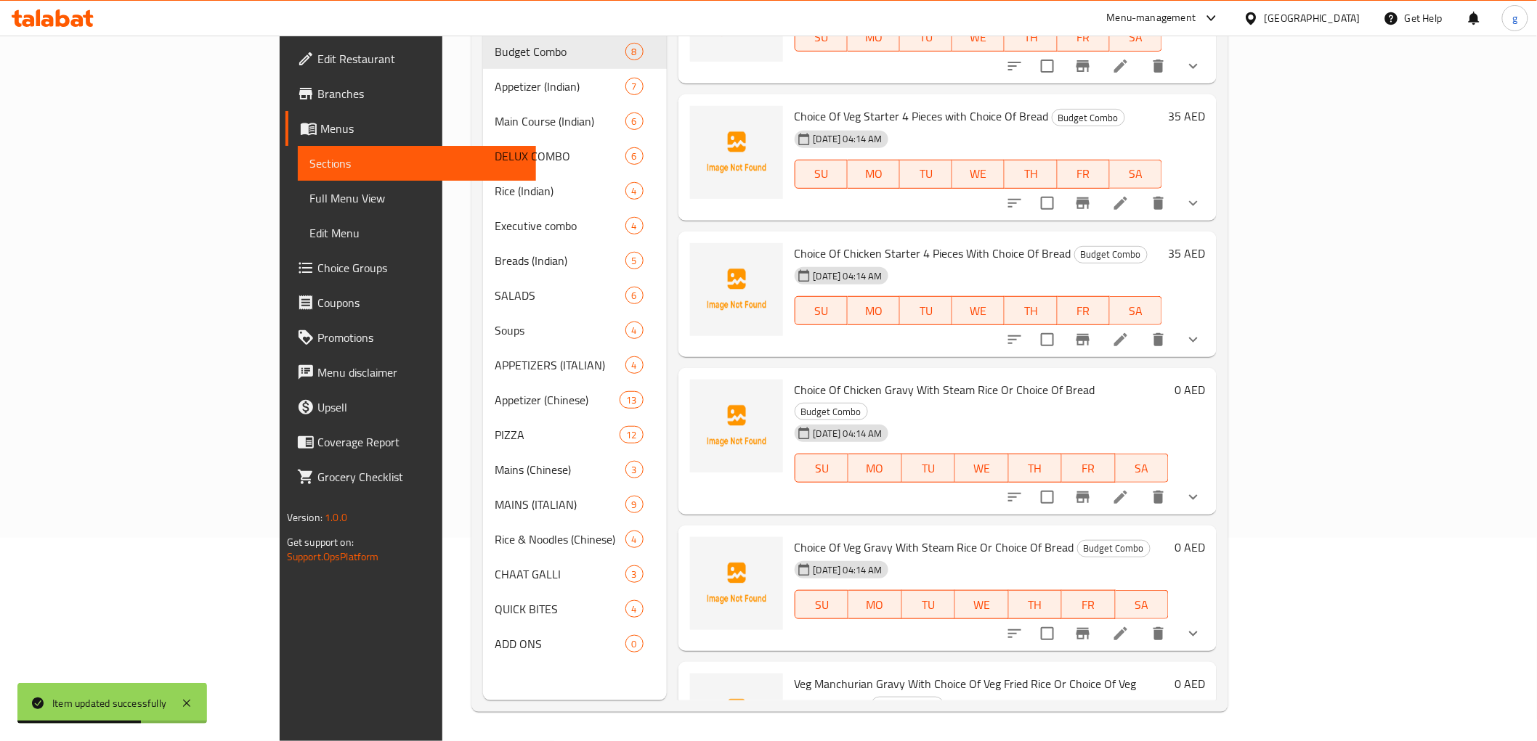
scroll to position [147, 0]
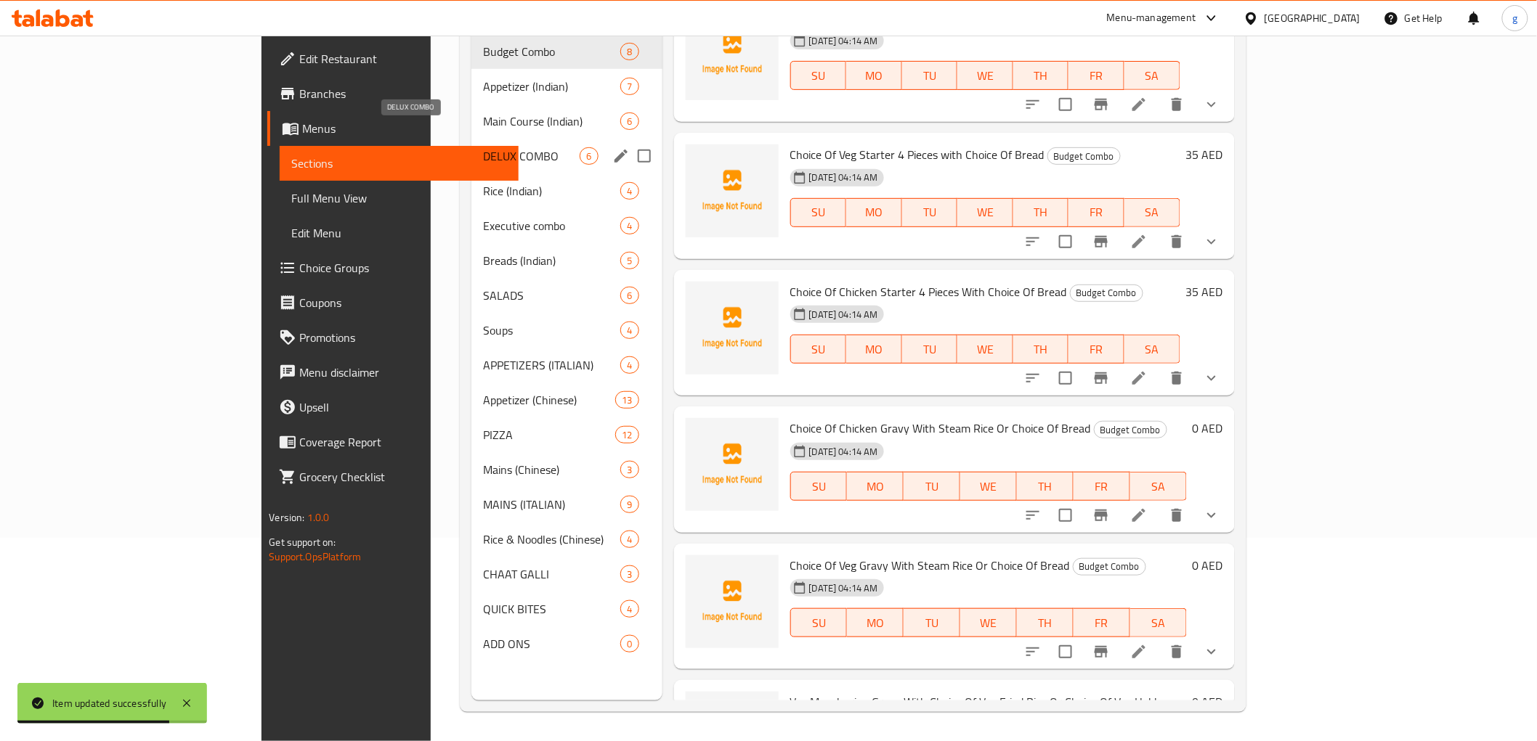
click at [507, 147] on span "DELUX COMBO" at bounding box center [531, 155] width 97 height 17
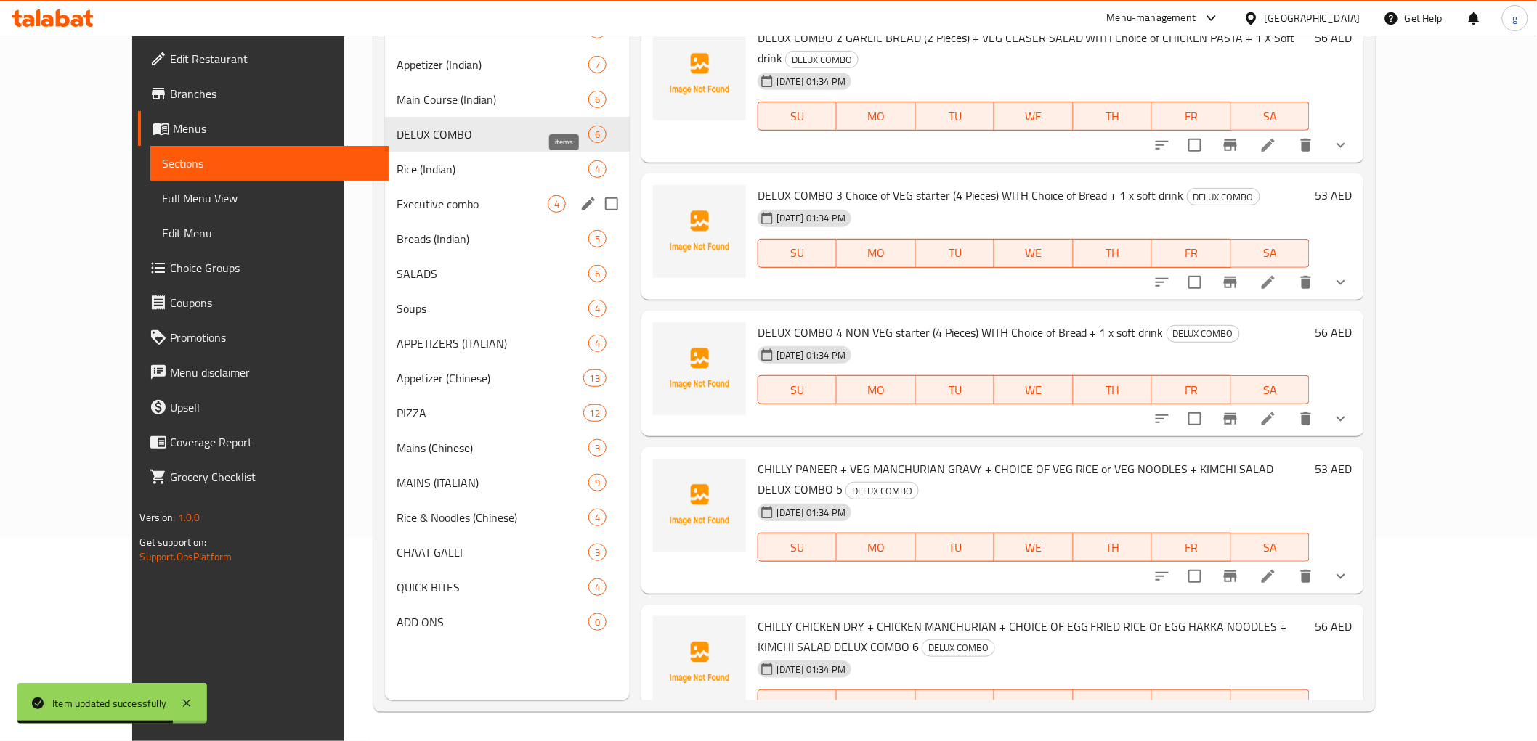
scroll to position [136, 0]
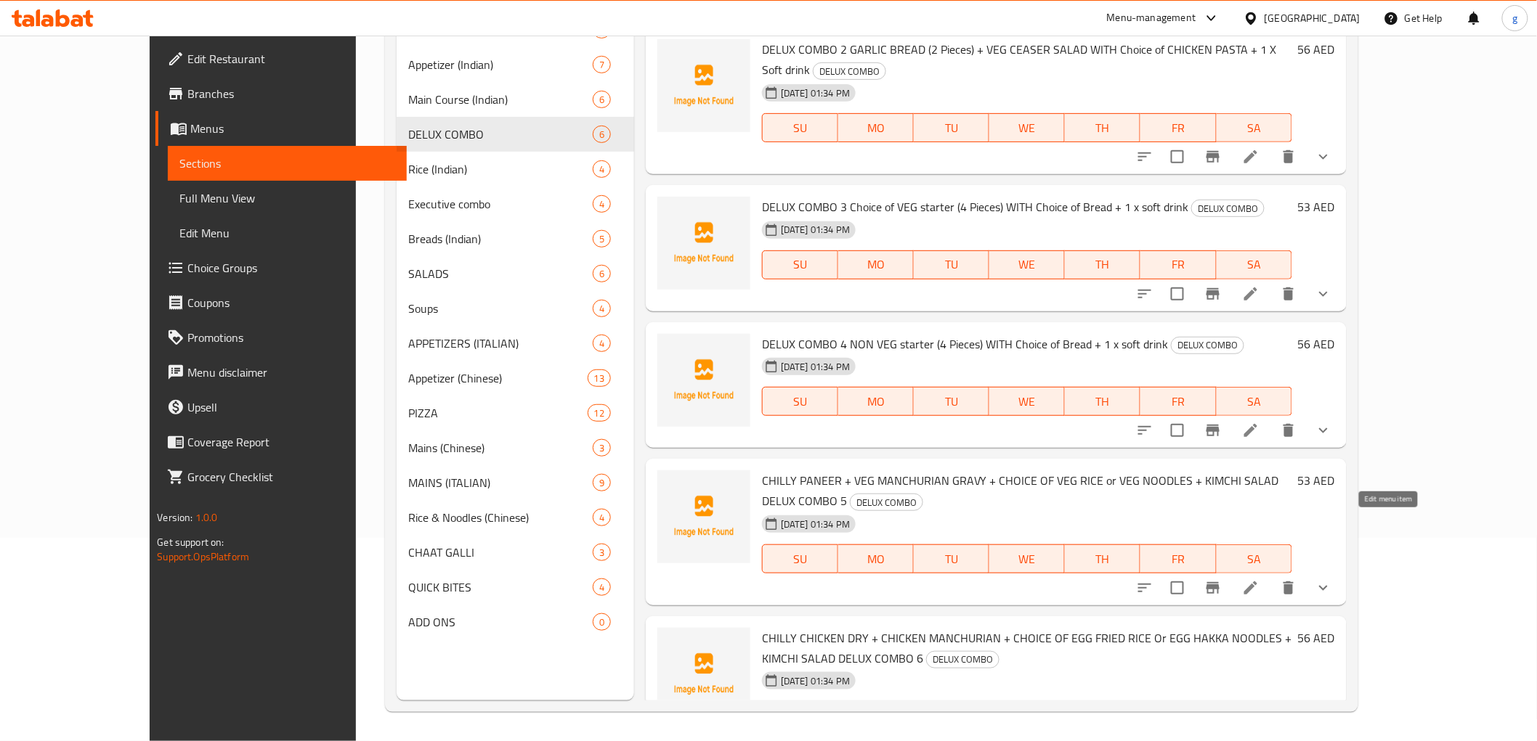
click at [1257, 582] on icon at bounding box center [1250, 588] width 13 height 13
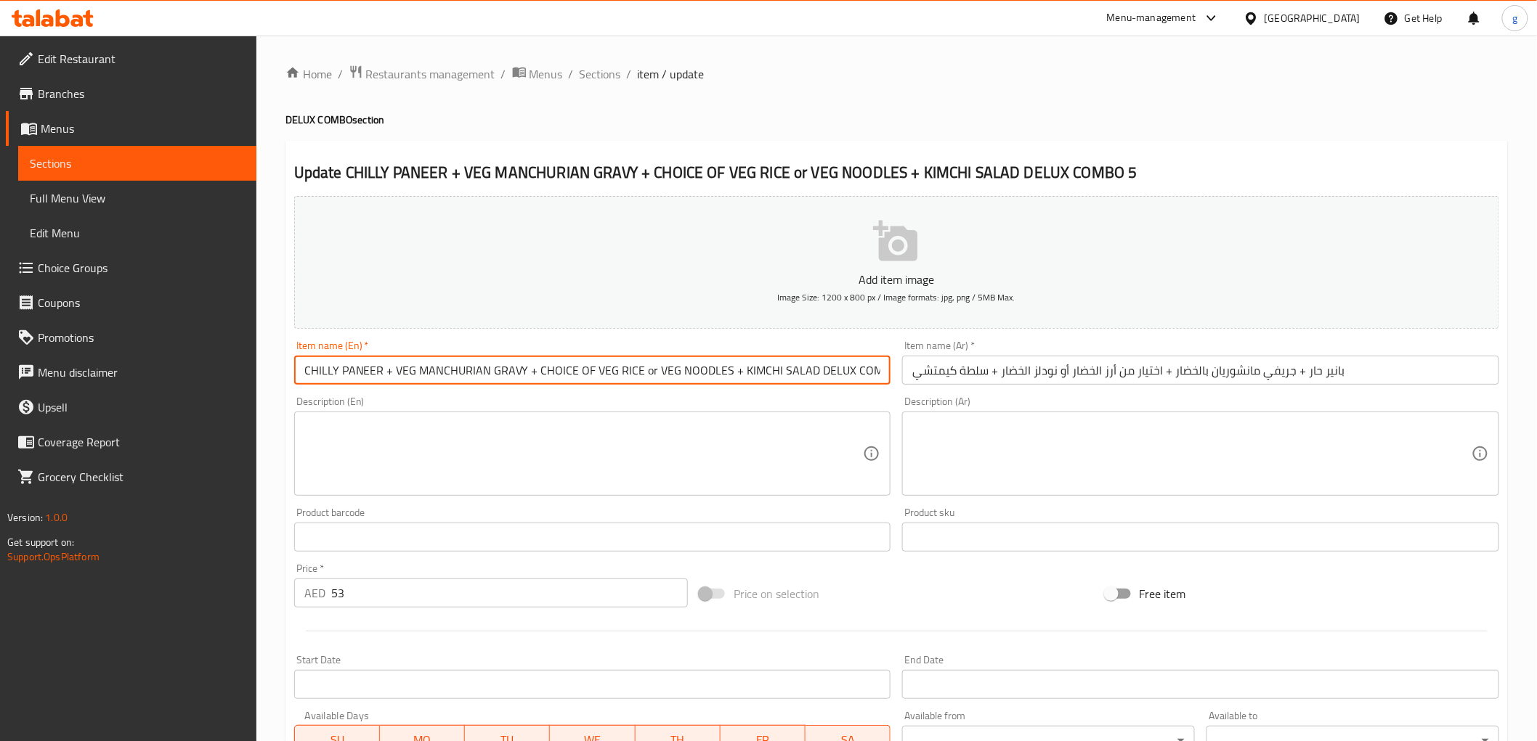
scroll to position [0, 11]
drag, startPoint x: 807, startPoint y: 375, endPoint x: 847, endPoint y: 386, distance: 41.4
click at [959, 378] on div "Add item image Image Size: 1200 x 800 px / Image formats: jpg, png / 5MB Max. I…" at bounding box center [896, 503] width 1216 height 626
click at [302, 372] on input "CHILLY PANEER + VEG MANCHURIAN GRAVY + CHOICE OF VEG RICE or VEG NOODLES + KIMC…" at bounding box center [592, 370] width 597 height 29
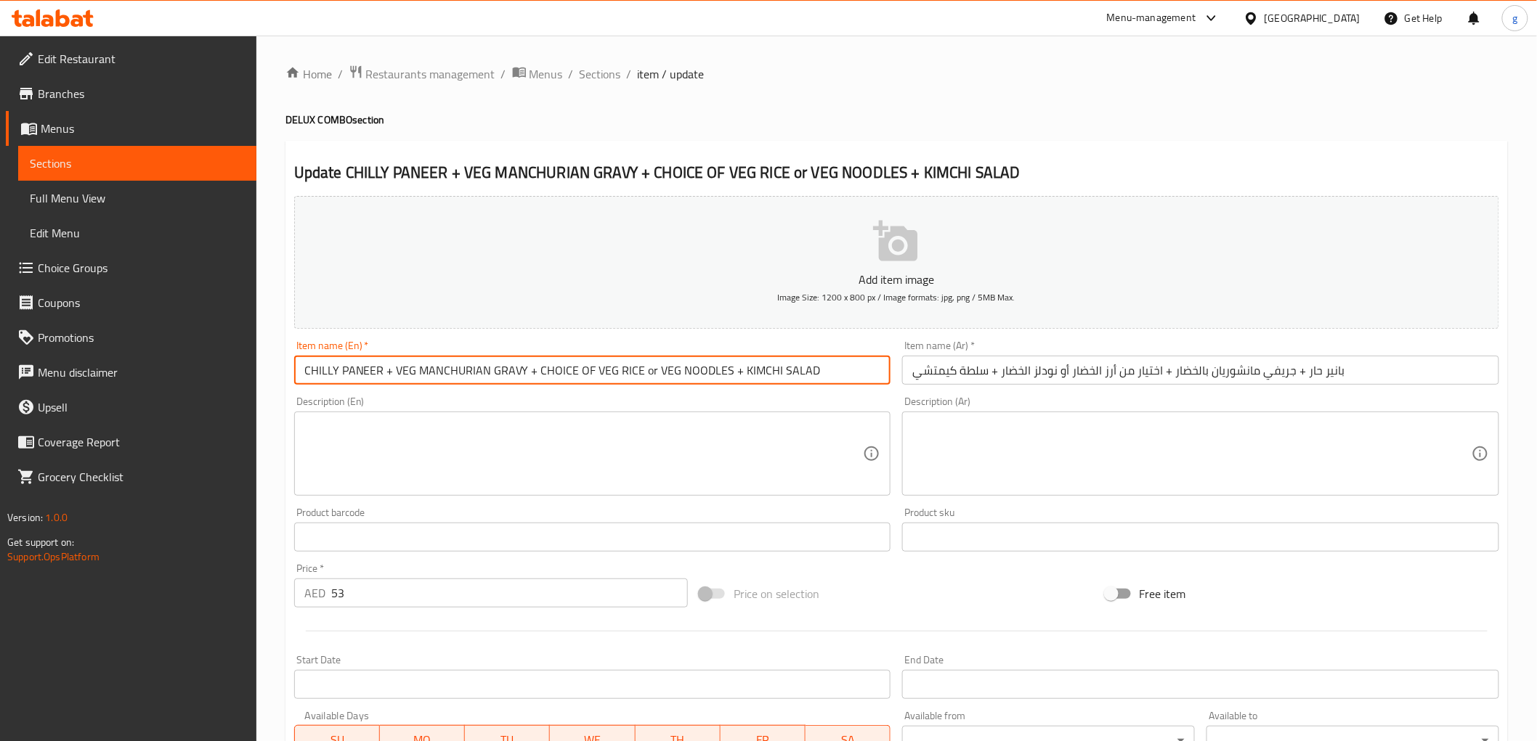
click at [302, 372] on input "CHILLY PANEER + VEG MANCHURIAN GRAVY + CHOICE OF VEG RICE or VEG NOODLES + KIMC…" at bounding box center [592, 370] width 597 height 29
paste input "DELUX COMBO 5"
type input "DELUX COMBO 5 CHILLY PANEER + VEG MANCHURIAN GRAVY + CHOICE OF VEG RICE or VEG …"
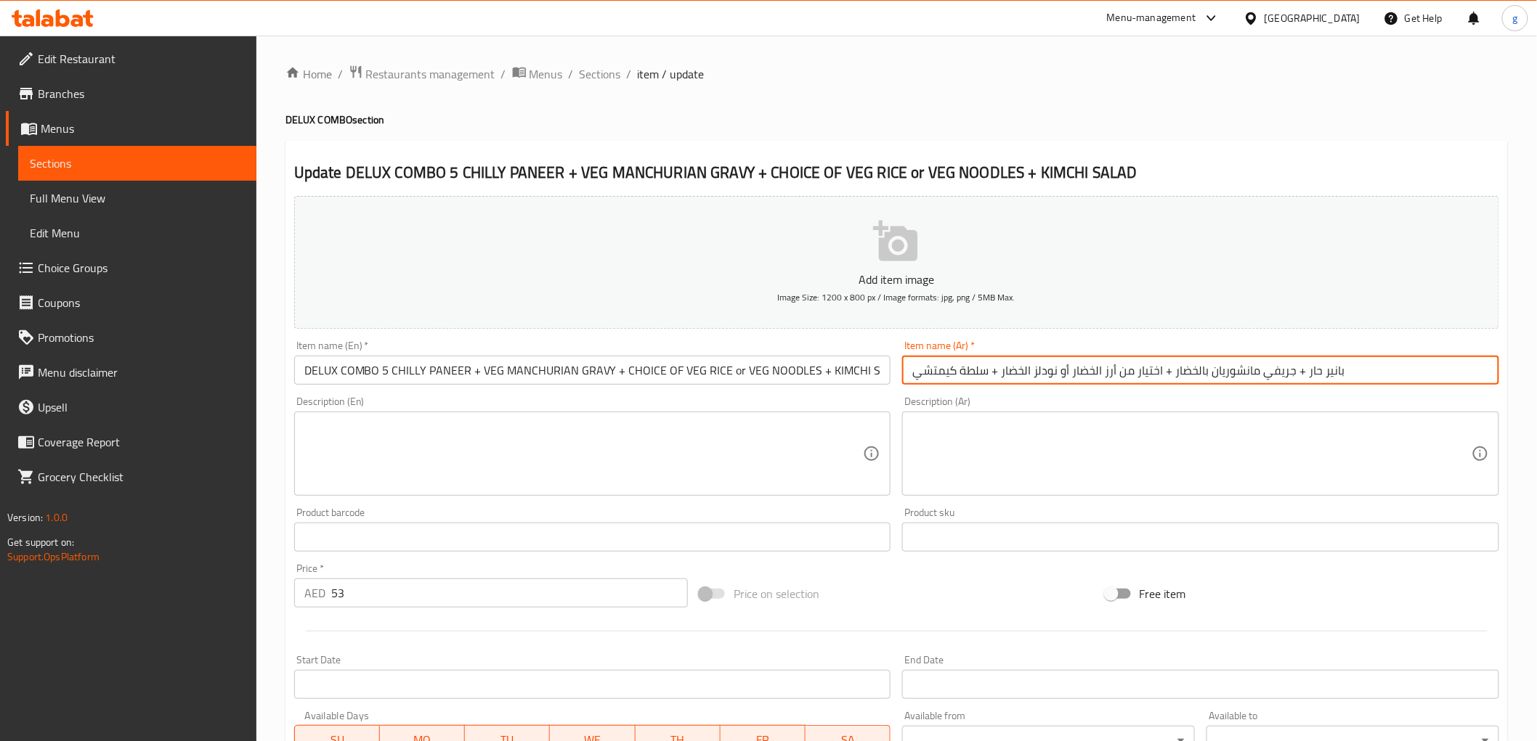
click at [1357, 371] on input "بانير حار + جريفي مانشوريان بالخضار + اختيار من أرز الخضار أو نودلز الخضار + سل…" at bounding box center [1200, 370] width 597 height 29
click at [1344, 367] on input "بانير حار + جريفي مانشوريان بالخضار + اختيار من أرز الخضار أو نودلز الخضار + سل…" at bounding box center [1200, 370] width 597 height 29
click at [909, 373] on input "بانير حار + جريفي مانشوريان بالخضار + اختيار من أرز الخضار أو نودلز الخضار + سل…" at bounding box center [1200, 370] width 597 height 29
click at [1344, 370] on input "بانير حار + جريفي مانشوريان بالخضار + اختيار من أرز الخضار أو نودلز الخضار + سل…" at bounding box center [1200, 370] width 597 height 29
paste input "كومبو ديلوكس"
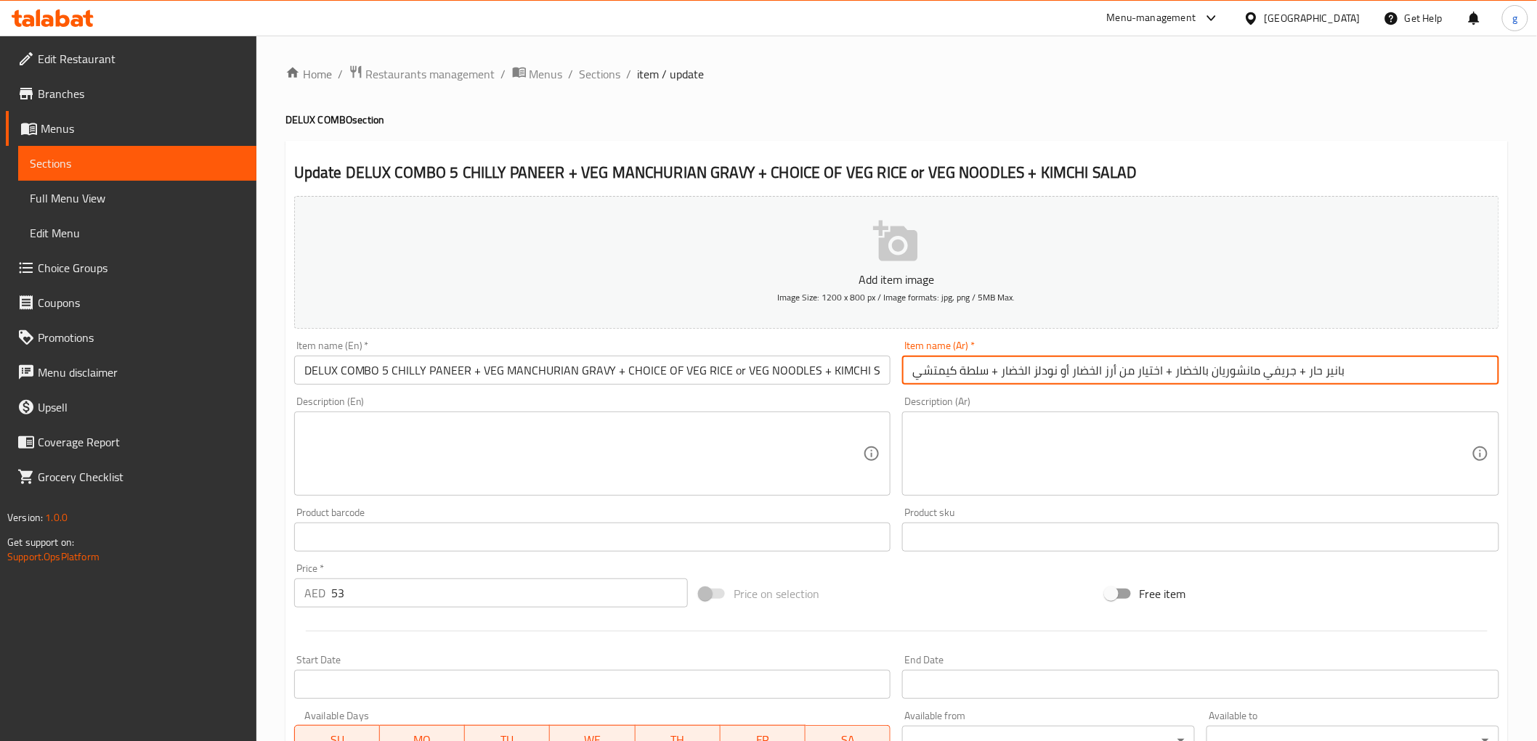
click at [910, 375] on input "بانير حار + جريفي مانشوريان بالخضار + اختيار من أرز الخضار أو نودلز الخضار + سل…" at bounding box center [1200, 370] width 597 height 29
click at [904, 367] on input "بانير حار + جريفي مانشوريان بالخضار + اختيار من أرز الخضار أو نودلز الخضار + سل…" at bounding box center [1200, 370] width 597 height 29
paste input "كومبو ديلوكس"
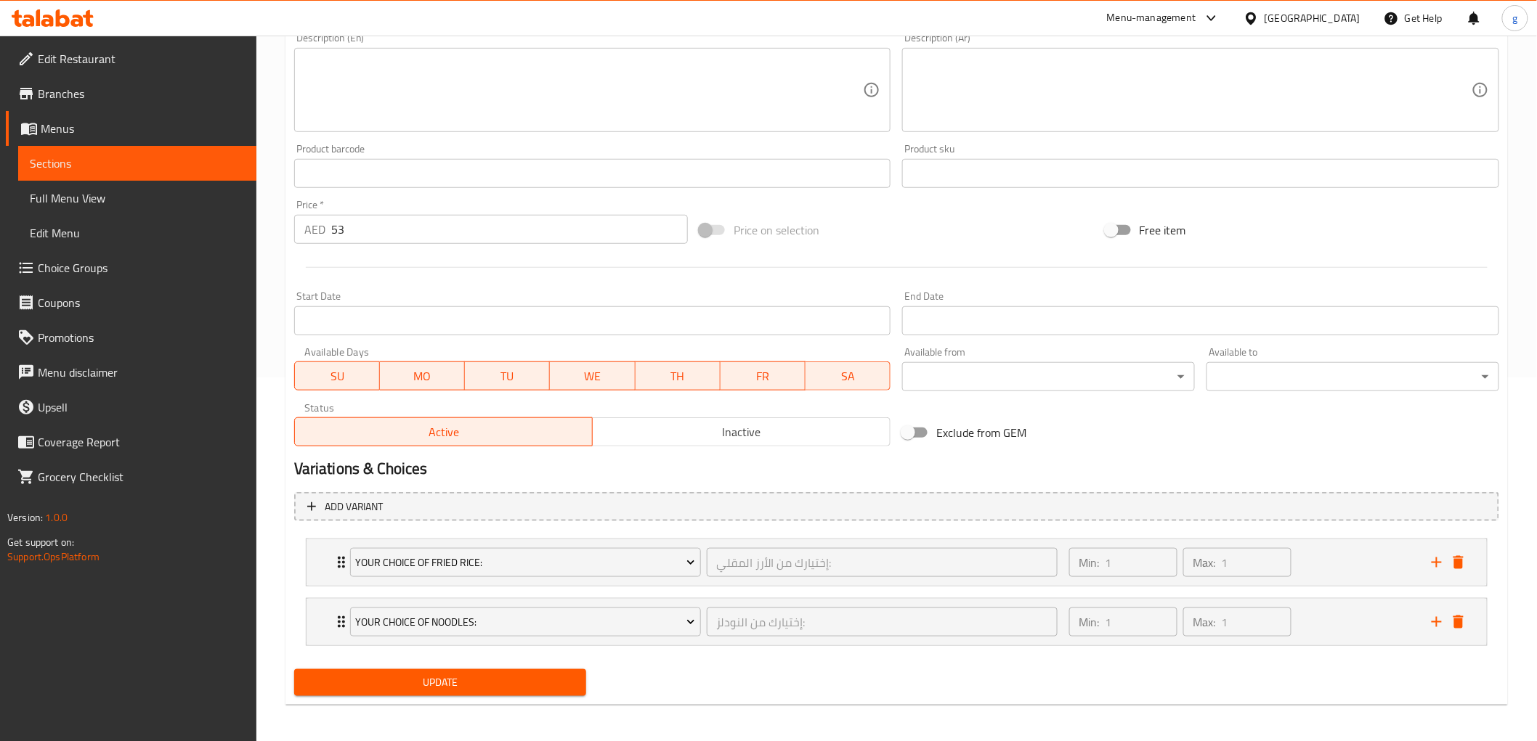
scroll to position [367, 0]
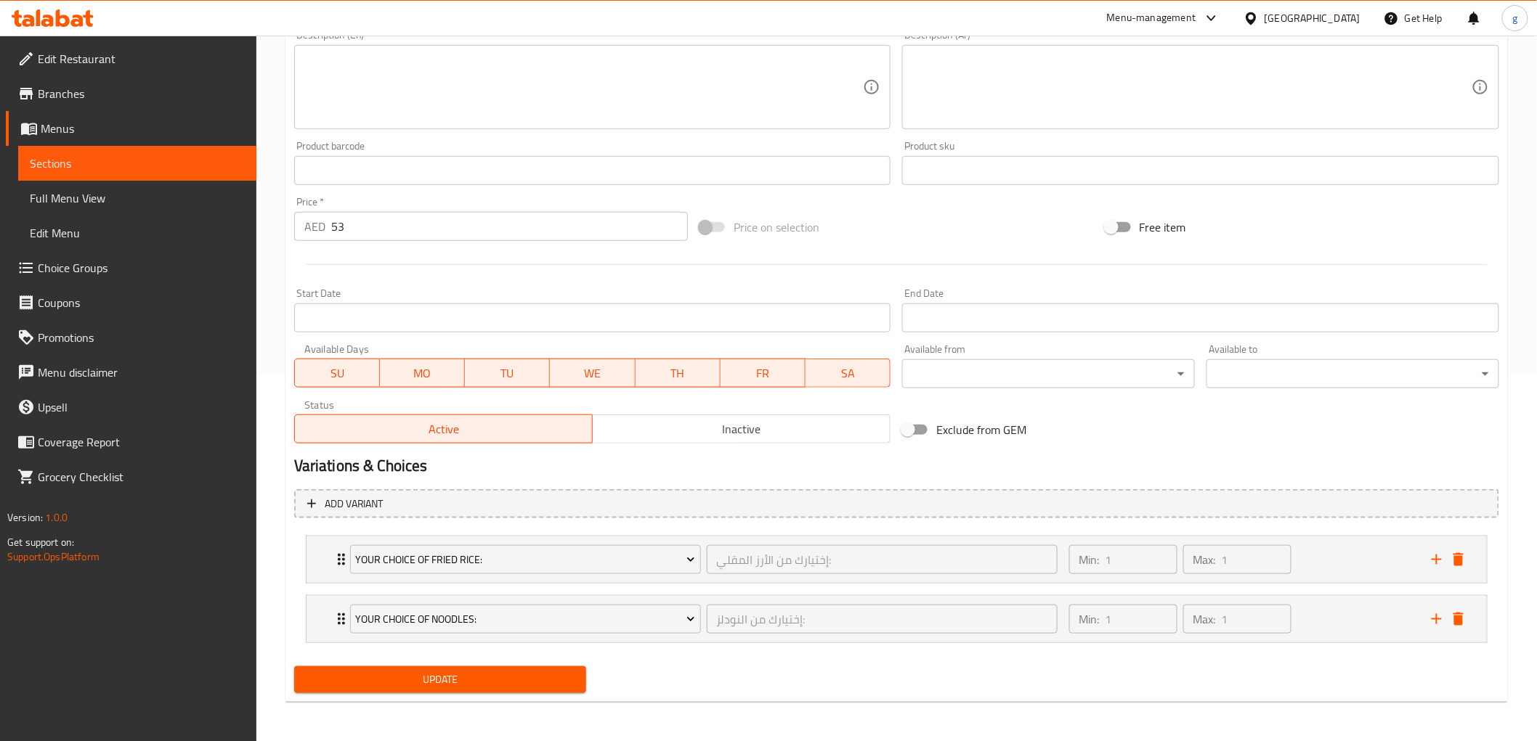
type input "كومبو ديلوكس 5 بانير حار + جريفي مانشوريان بالخضار + اختيار من أرز الخضار أو نو…"
click at [487, 667] on span "Update" at bounding box center [440, 680] width 269 height 18
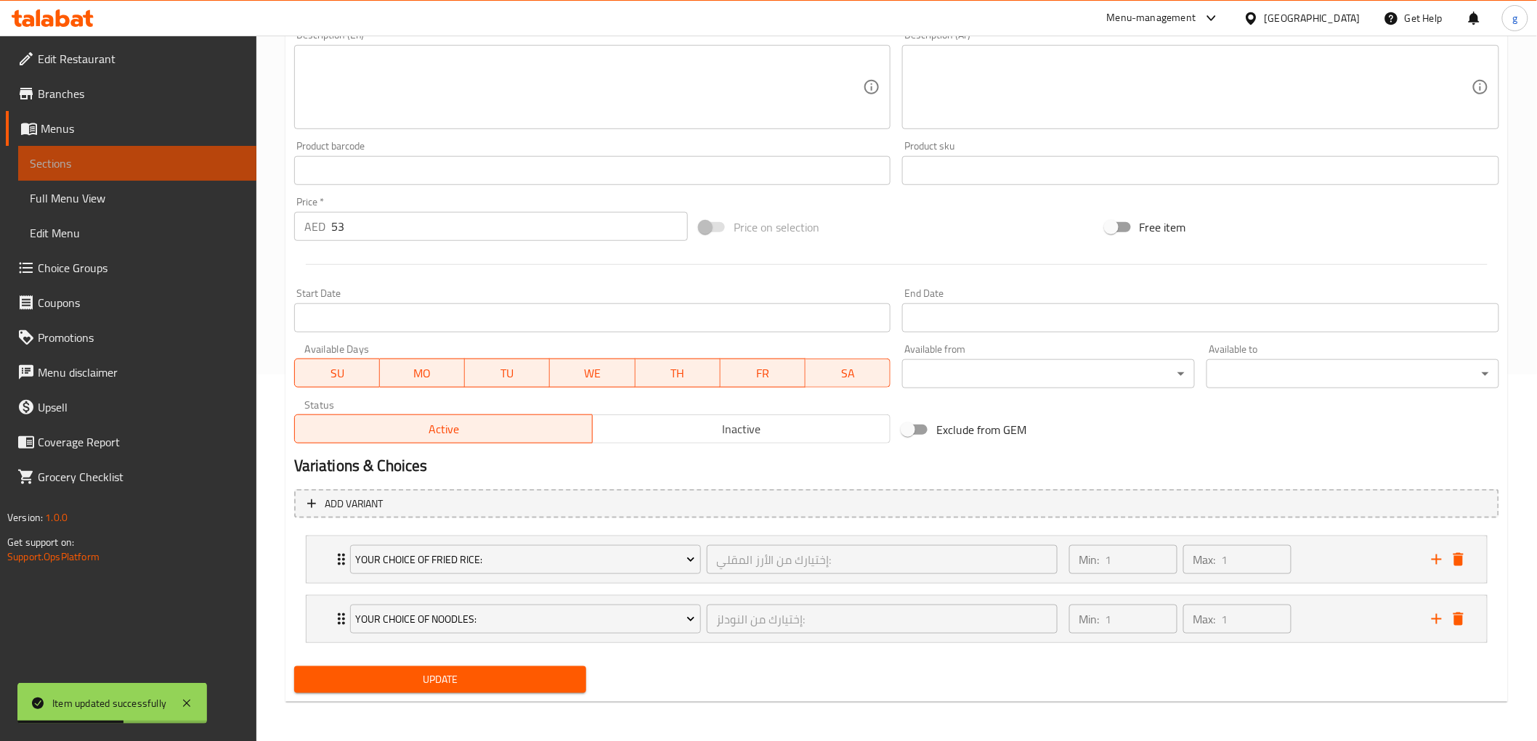
click at [121, 158] on span "Sections" at bounding box center [137, 163] width 215 height 17
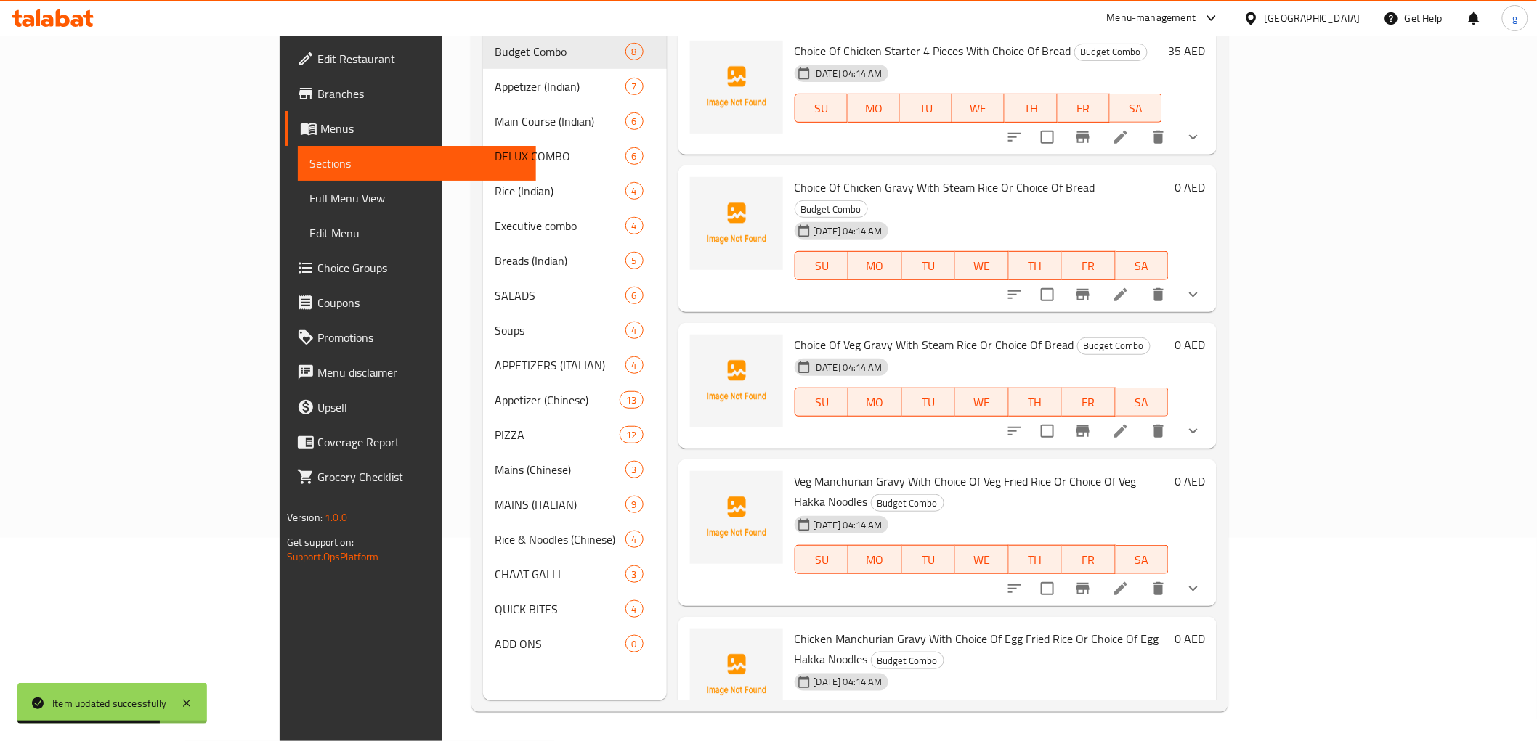
scroll to position [389, 0]
click at [1129, 667] on icon at bounding box center [1120, 745] width 17 height 17
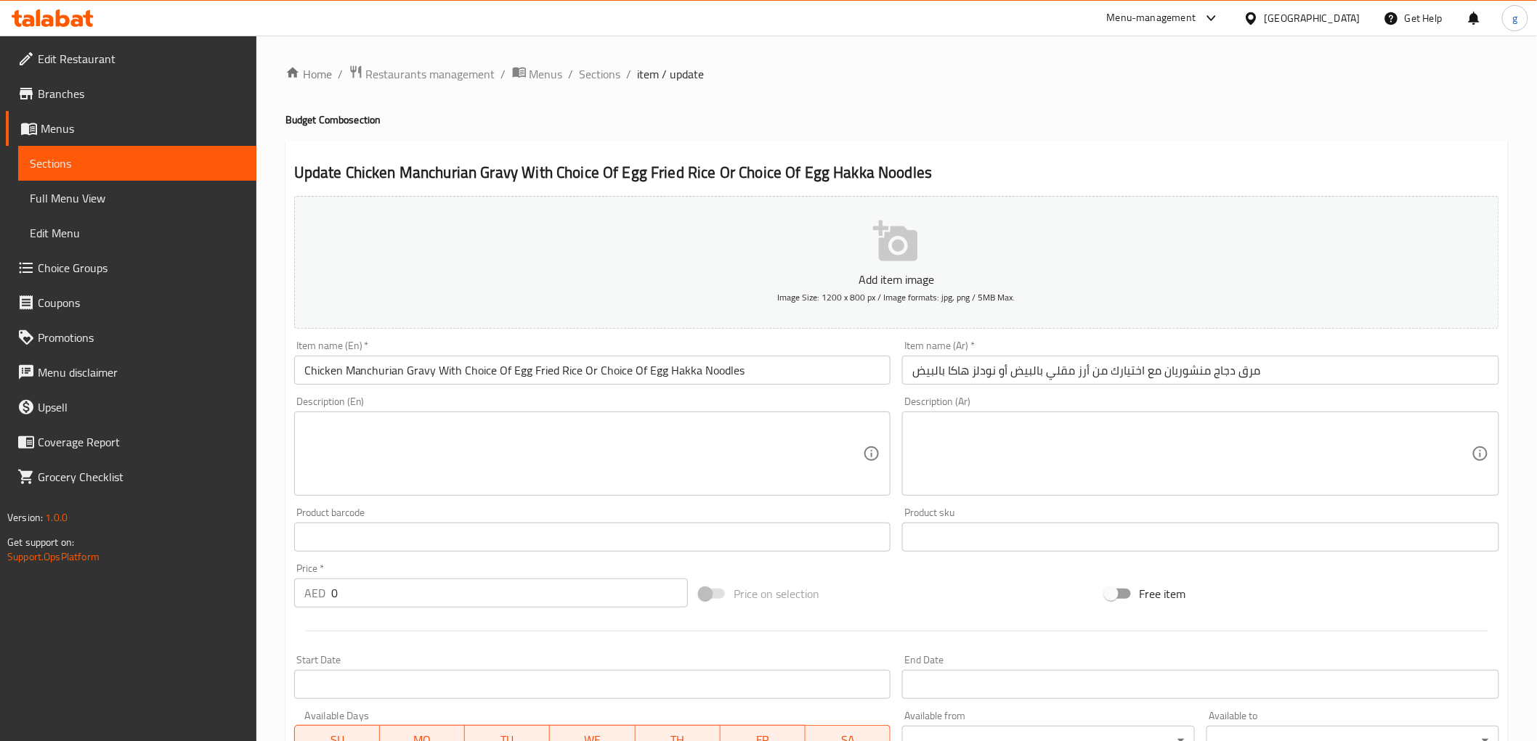
click at [116, 153] on link "Sections" at bounding box center [137, 163] width 238 height 35
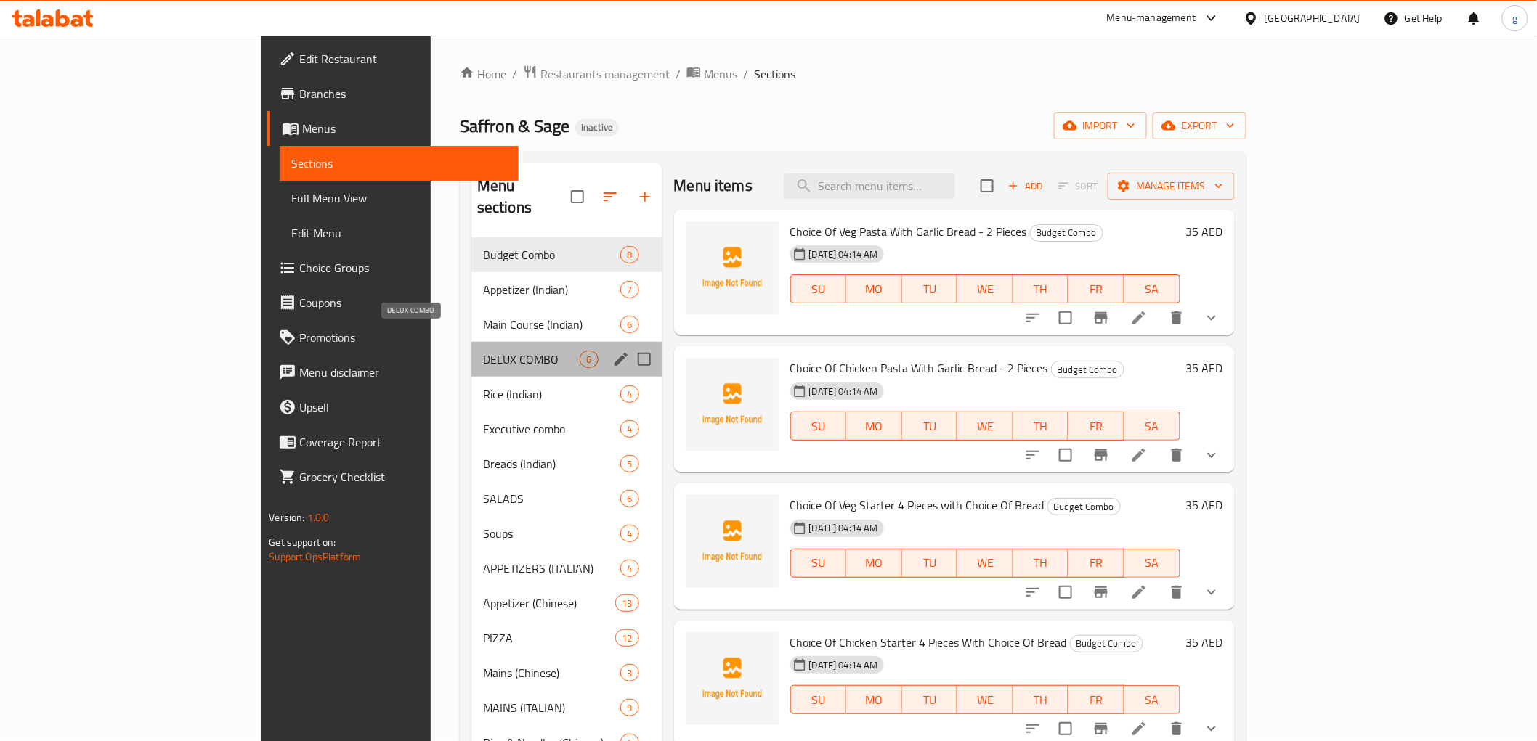
click at [483, 351] on span "DELUX COMBO" at bounding box center [531, 359] width 97 height 17
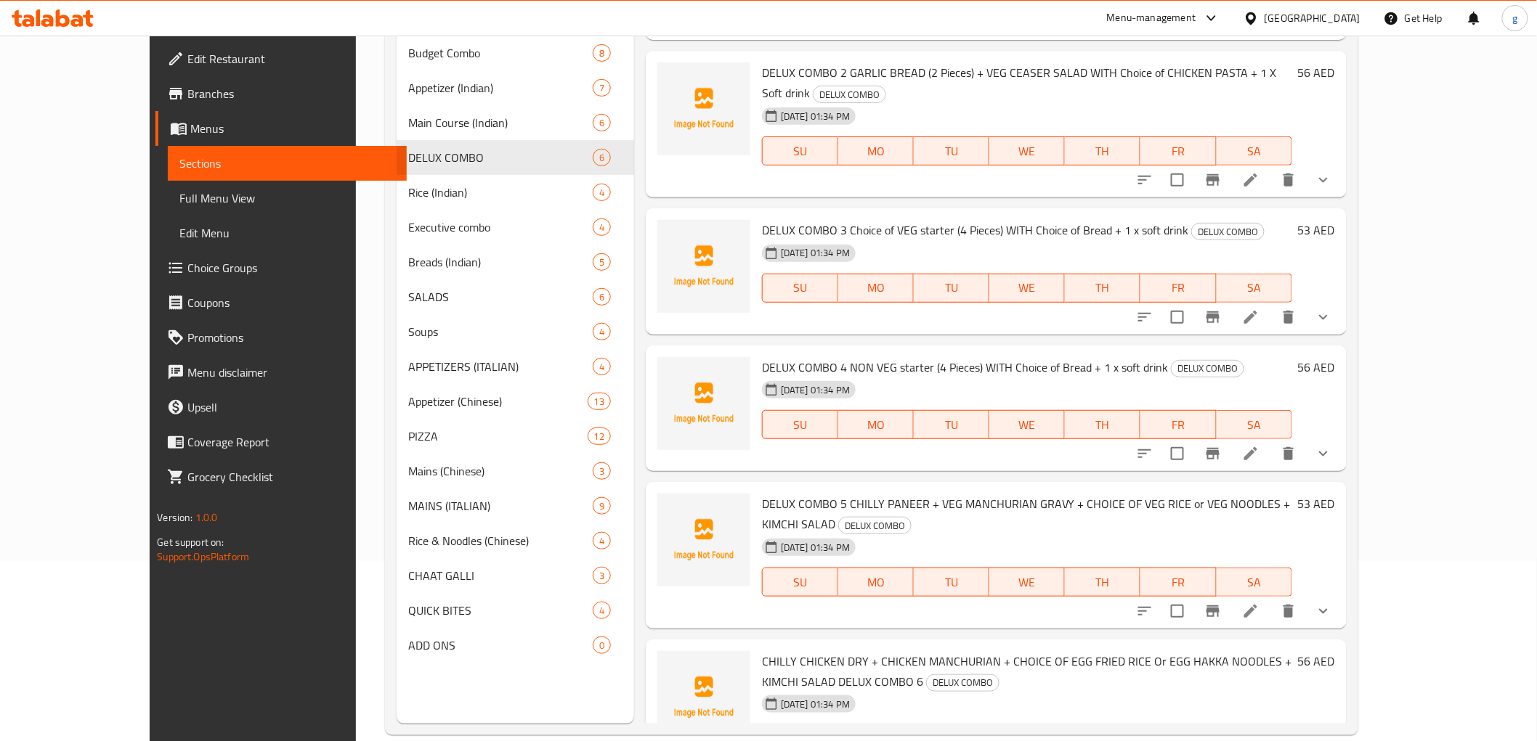
scroll to position [203, 0]
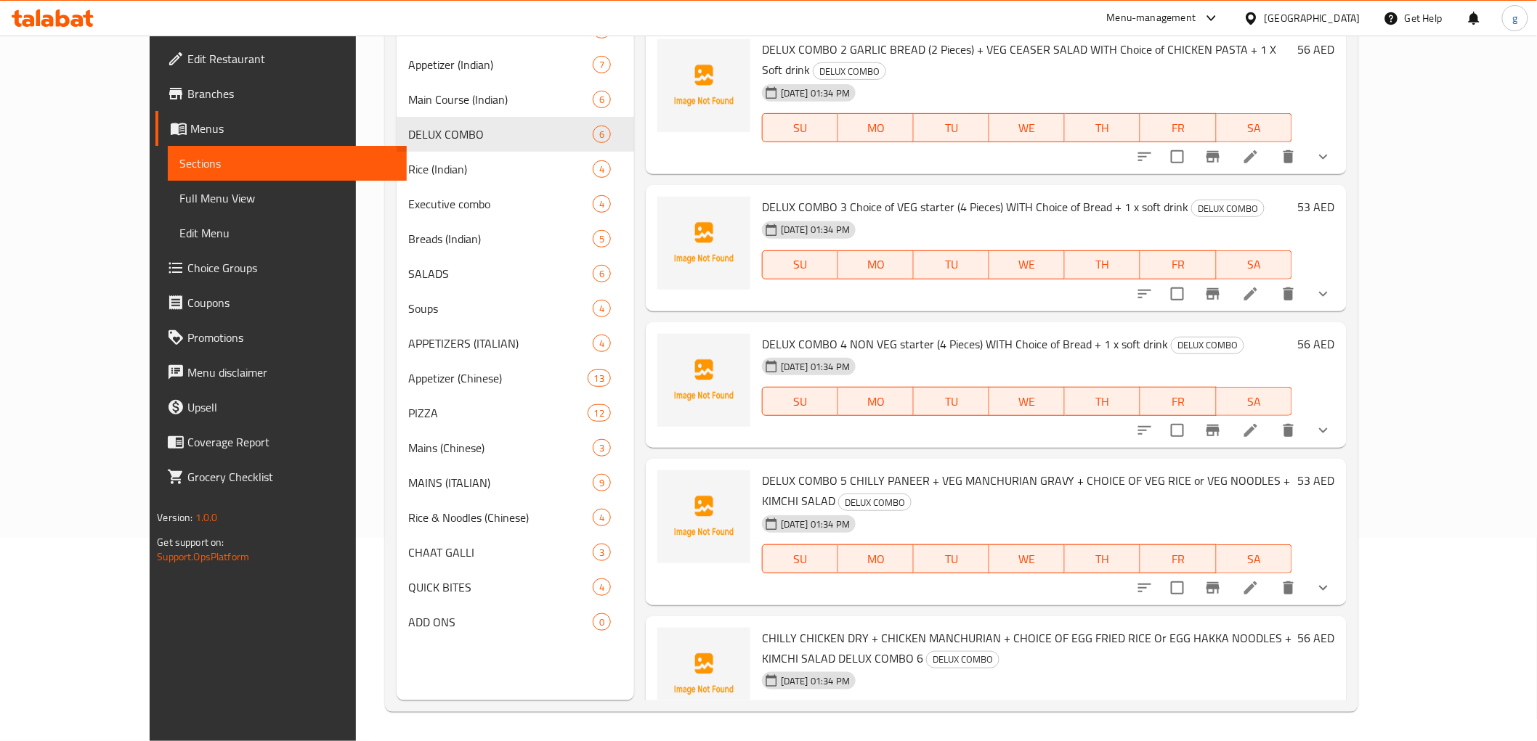
click at [1271, 667] on li at bounding box center [1250, 745] width 41 height 26
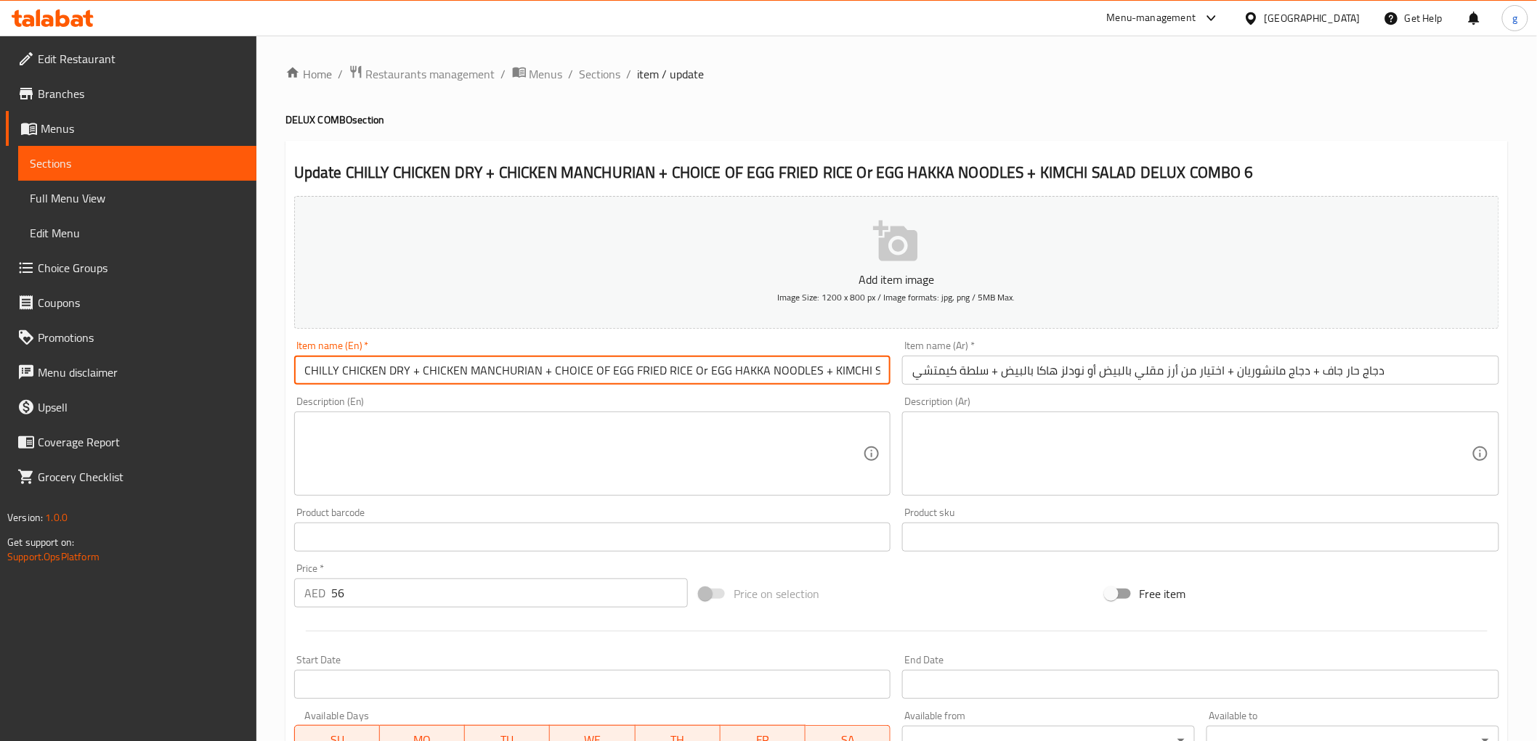
click at [750, 373] on input "CHILLY CHICKEN DRY + CHICKEN MANCHURIAN + CHOICE OF EGG FRIED RICE Or EGG HAKKA…" at bounding box center [592, 370] width 597 height 29
drag, startPoint x: 799, startPoint y: 373, endPoint x: 885, endPoint y: 378, distance: 85.8
click at [885, 378] on input "CHILLY CHICKEN DRY + CHICKEN MANCHURIAN + CHOICE OF EGG FRIED RICE Or EGG HAKKA…" at bounding box center [592, 370] width 597 height 29
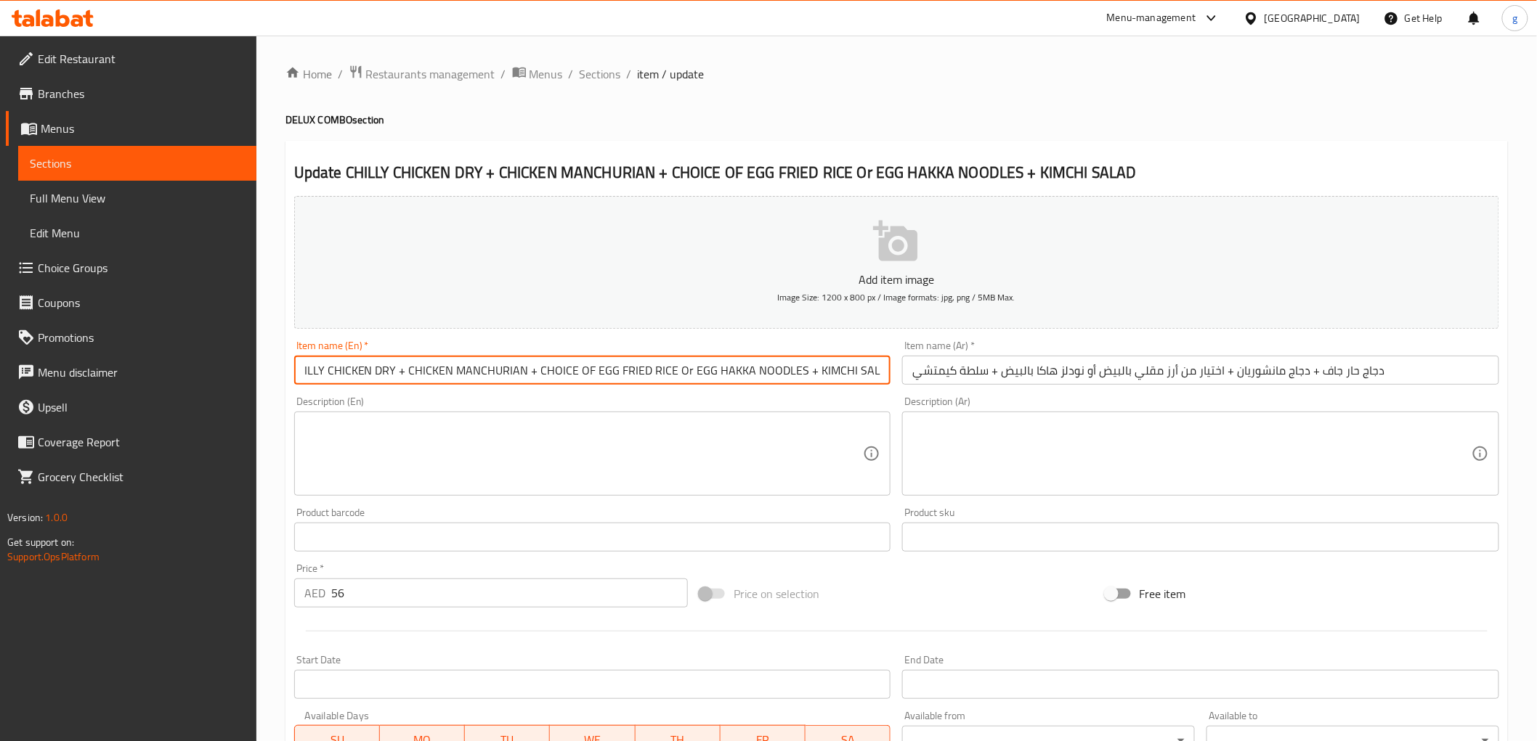
click at [294, 373] on input "CHILLY CHICKEN DRY + CHICKEN MANCHURIAN + CHOICE OF EGG FRIED RICE Or EGG HAKKA…" at bounding box center [592, 370] width 597 height 29
click at [302, 369] on input "CHILLY CHICKEN DRY + CHICKEN MANCHURIAN + CHOICE OF EGG FRIED RICE Or EGG HAKKA…" at bounding box center [592, 370] width 597 height 29
click at [321, 373] on input "CHILLY CHICKEN DRY + CHICKEN MANCHURIAN + CHOICE OF EGG FRIED RICE Or EGG HAKKA…" at bounding box center [592, 370] width 597 height 29
click at [299, 372] on input "CHILLY CHICKEN DRY + CHICKEN MANCHURIAN + CHOICE OF EGG FRIED RICE Or EGG HAKKA…" at bounding box center [592, 370] width 597 height 29
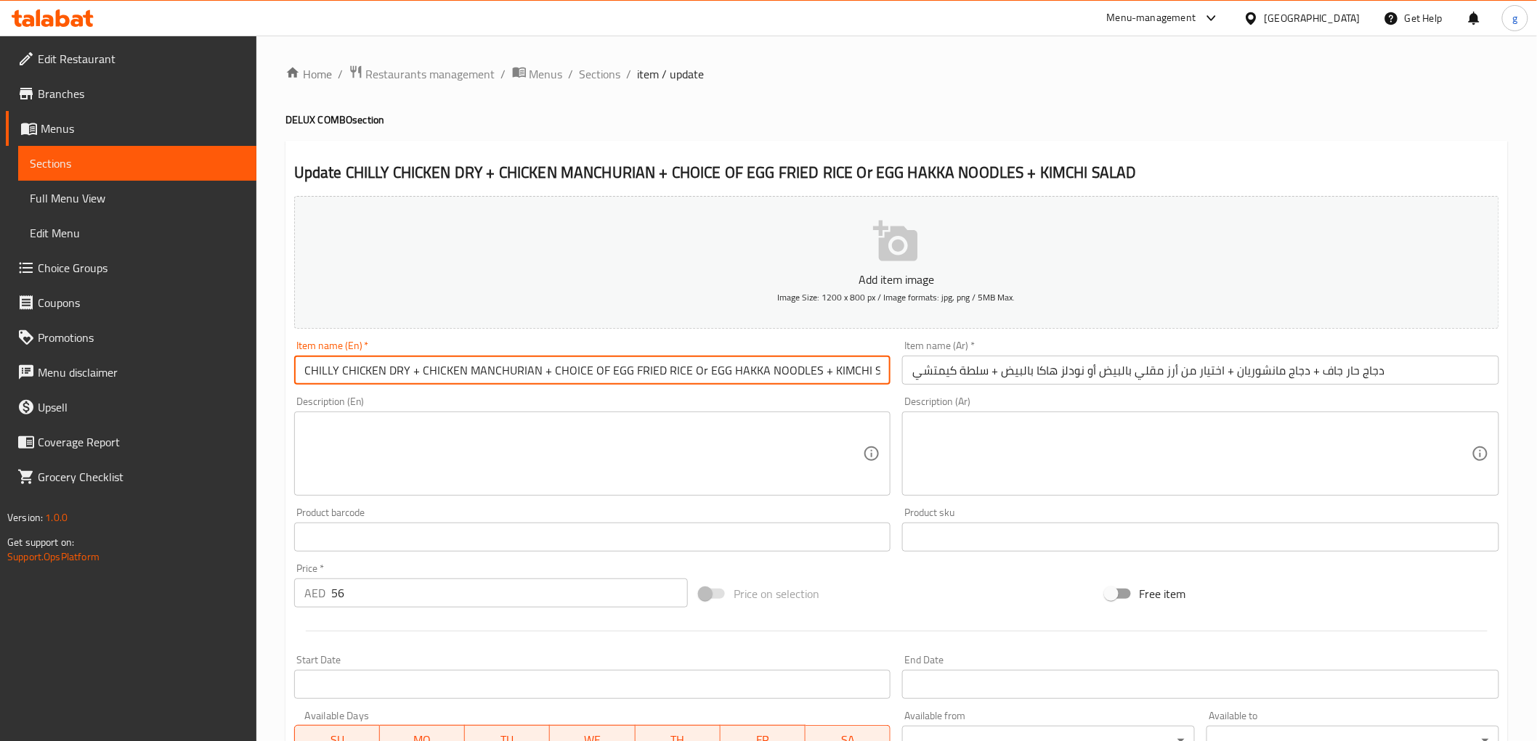
paste input "DELUX COMBO 6"
type input "DELUX COMBO 6 CHILLY CHICKEN DRY + CHICKEN MANCHURIAN + CHOICE OF EGG FRIED RIC…"
click at [1384, 370] on input "دجاج حار جاف + دجاج مانشوريان + اختيار من أرز مقلي بالبيض أو نودلز هاكا بالبيض …" at bounding box center [1200, 370] width 597 height 29
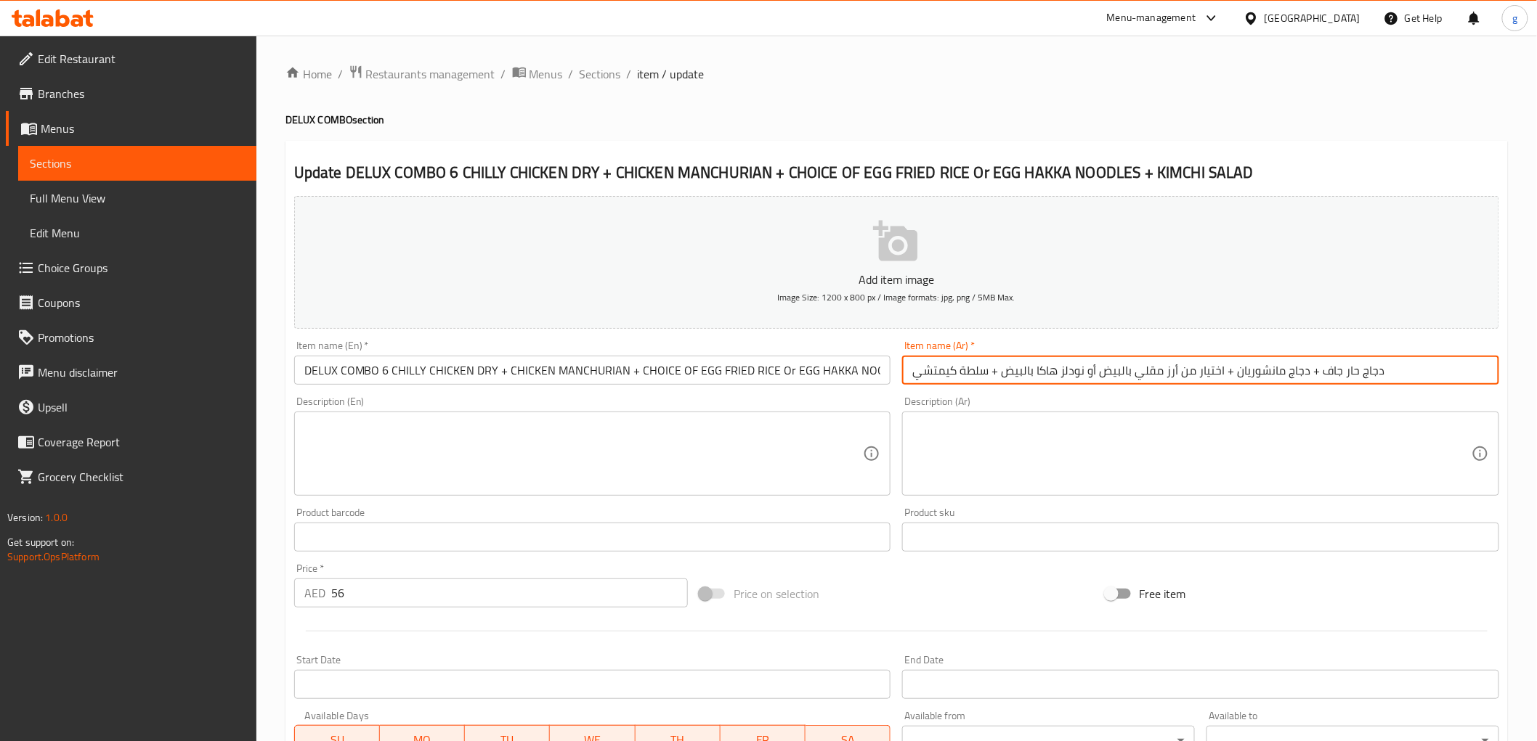
click at [912, 371] on input "دجاج حار جاف + دجاج مانشوريان + اختيار من أرز مقلي بالبيض أو نودلز هاكا بالبيض …" at bounding box center [1200, 370] width 597 height 29
click at [911, 375] on input "دجاج حار جاف + دجاج مانشوريان + اختيار من أرز مقلي بالبيض أو نودلز هاكا بالبيض …" at bounding box center [1200, 370] width 597 height 29
click at [1394, 367] on input "دجاج حار جاف + دجاج مانشوريان + اختيار من أرز مقلي بالبيض أو نودلز هاكا بالبيض …" at bounding box center [1200, 370] width 597 height 29
click at [919, 374] on input "دجاج حار جاف + دجاج مانشوريان + اختيار من أرز مقلي بالبيض أو نودلز هاكا بالبيض …" at bounding box center [1200, 370] width 597 height 29
click at [909, 372] on input "دجاج حار جاف + دجاج مانشوريان + اختيار من أرز مقلي بالبيض أو نودلز هاكا بالبيض …" at bounding box center [1200, 370] width 597 height 29
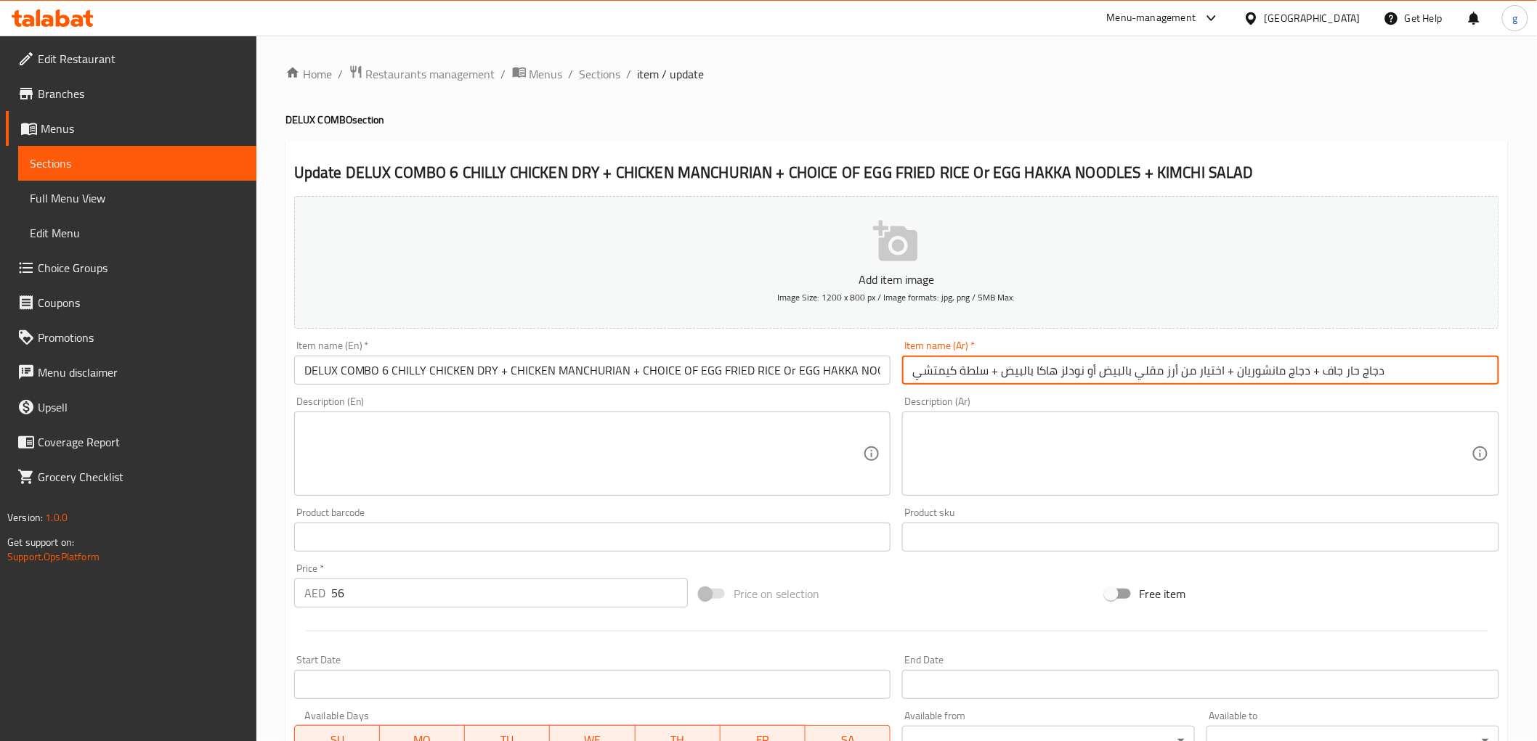
paste input "كومبو ديلوكس"
drag, startPoint x: 1378, startPoint y: 371, endPoint x: 1513, endPoint y: 386, distance: 135.1
click at [1394, 386] on div "Home / Restaurants management / Menus / Sections / item / update DELUX COMBO se…" at bounding box center [896, 573] width 1280 height 1074
click at [1389, 379] on input "كومبو ديلوكس دجاج حار جاف + دجاج مانشوريان + اختيار من أرز مقلي بالبيض أو نودلز…" at bounding box center [1200, 370] width 597 height 29
drag, startPoint x: 1375, startPoint y: 376, endPoint x: 1514, endPoint y: 383, distance: 138.9
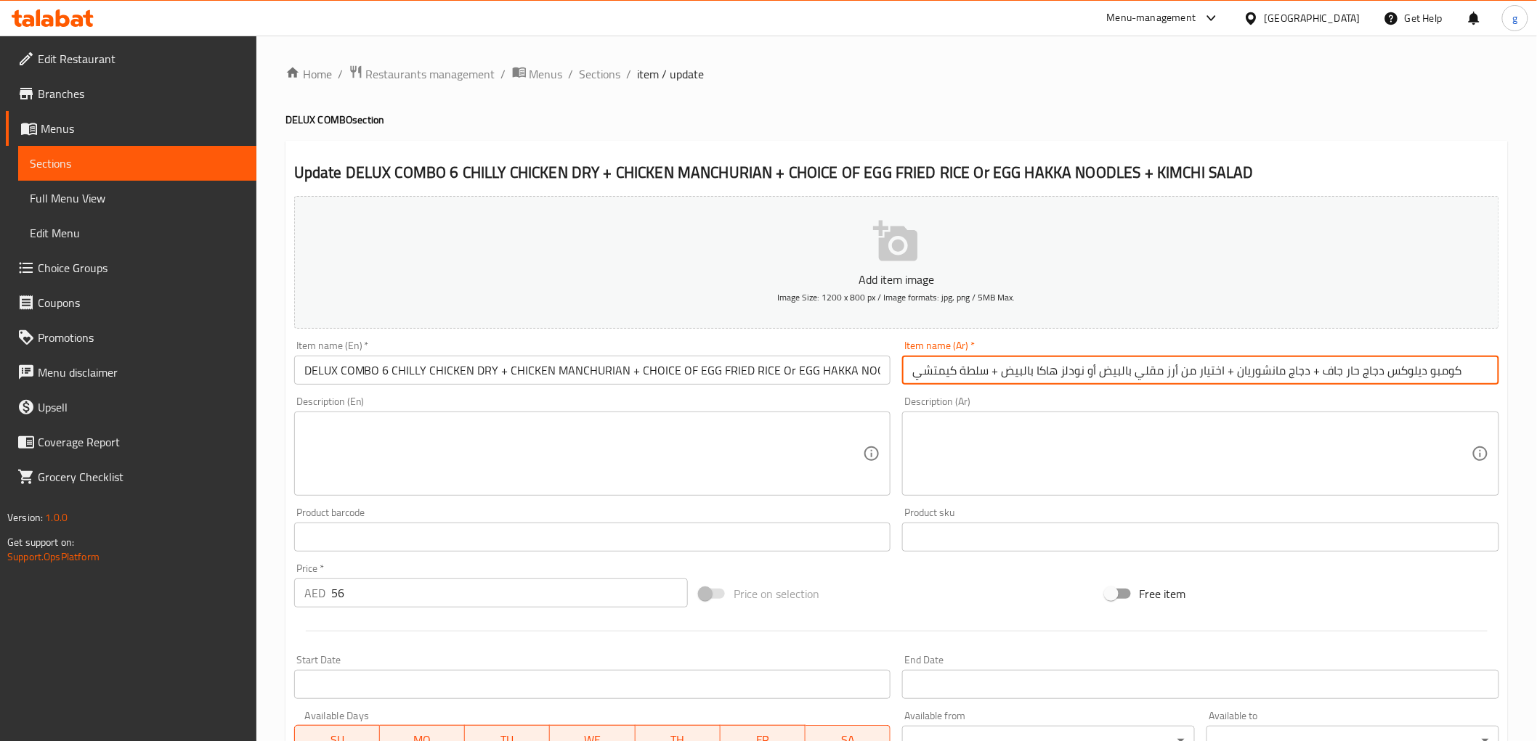
click at [1394, 383] on div "Home / Restaurants management / Menus / Sections / item / update DELUX COMBO se…" at bounding box center [896, 573] width 1280 height 1074
click at [1384, 373] on input "كومبو ديلوكس دجاج حار جاف + دجاج مانشوريان + اختيار من أرز مقلي بالبيض أو نودلز…" at bounding box center [1200, 370] width 597 height 29
drag, startPoint x: 1385, startPoint y: 376, endPoint x: 1452, endPoint y: 365, distance: 68.5
click at [1394, 365] on input "كومبو ديلوكس دجاج حار جاف + دجاج مانشوريان + اختيار من أرز مقلي بالبيض أو نودلز…" at bounding box center [1200, 370] width 597 height 29
paste input "كومبو ديلوكس"
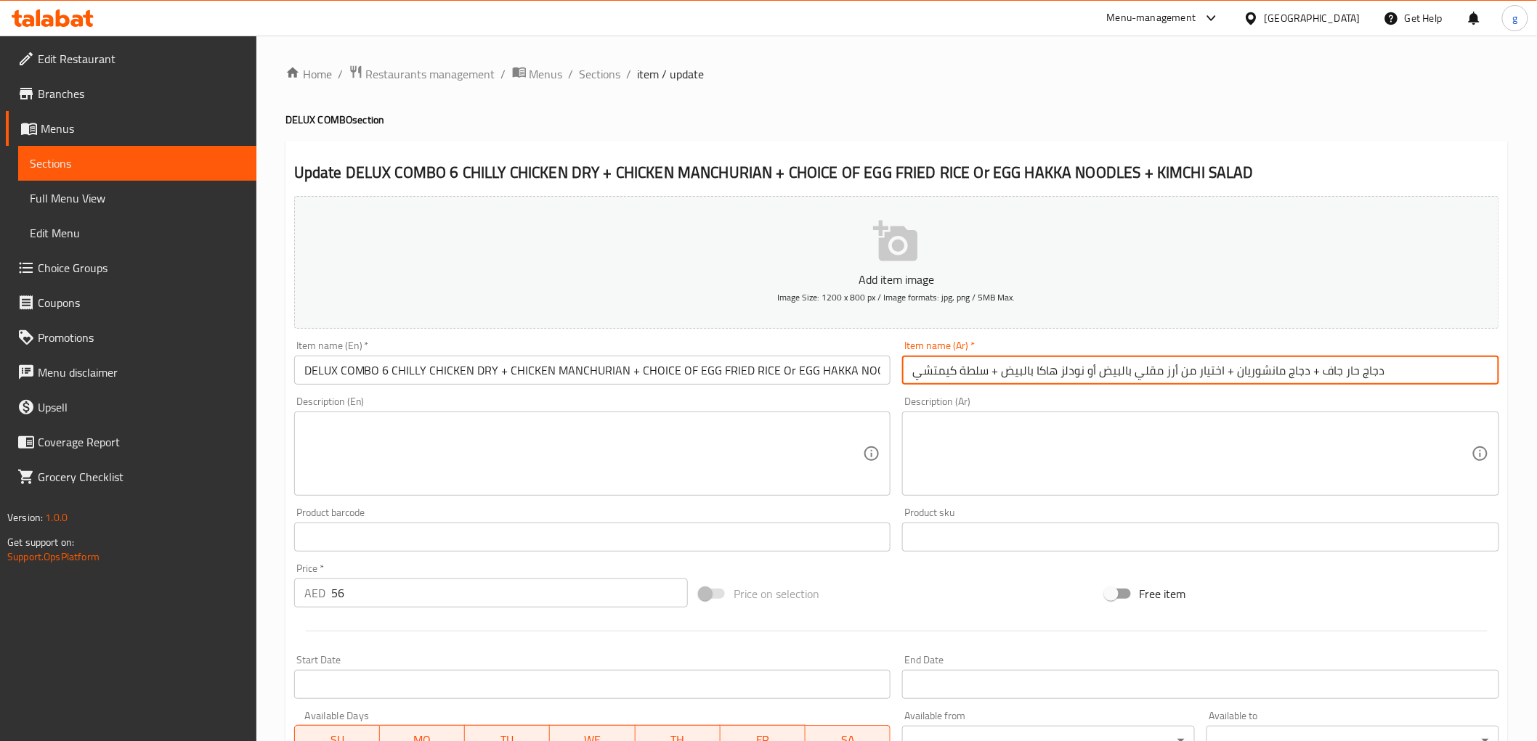
drag, startPoint x: 1391, startPoint y: 375, endPoint x: 1403, endPoint y: 372, distance: 12.9
click at [1394, 372] on input "دجاج حار جاف + دجاج مانشوريان + اختيار من أرز مقلي بالبيض أو نودلز هاكا بالبيض …" at bounding box center [1200, 370] width 597 height 29
click at [918, 375] on input "دجاج حار جاف + دجاج مانشوريان + اختيار من أرز مقلي بالبيض أو نودلز هاكا بالبيض …" at bounding box center [1200, 370] width 597 height 29
click at [909, 375] on input "دجاج حار جاف + دجاج مانشوريان + اختيار من أرز مقلي بالبيض أو نودلز هاكا بالبيض …" at bounding box center [1200, 370] width 597 height 29
paste input "كومبو ديلوكس"
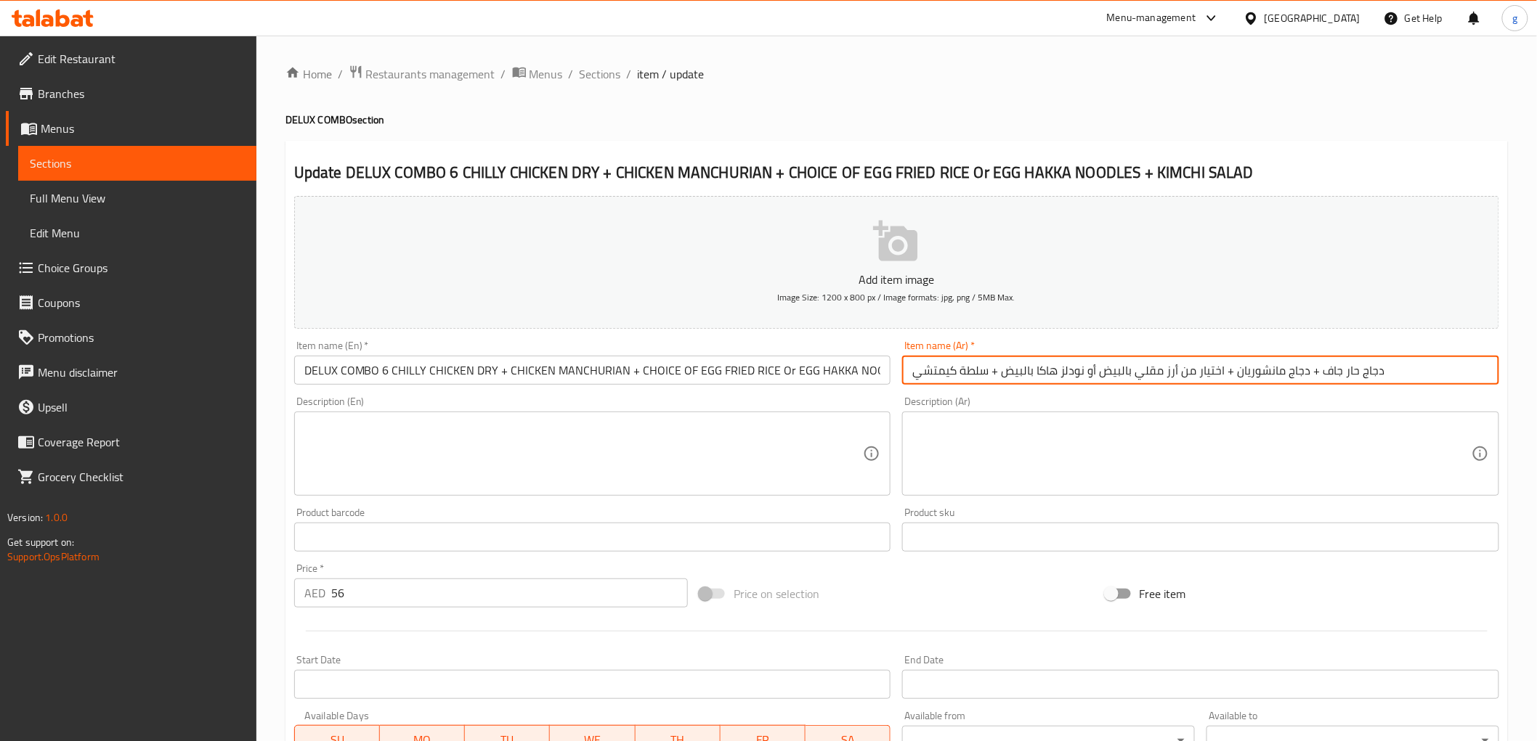
drag, startPoint x: 906, startPoint y: 369, endPoint x: 917, endPoint y: 380, distance: 14.9
click at [917, 380] on input "دجاج حار جاف + دجاج مانشوريان + اختيار من أرز مقلي بالبيض أو نودلز هاكا بالبيض …" at bounding box center [1200, 370] width 597 height 29
click at [912, 375] on input "دجاج حار جاف + دجاج مانشوريان + اختيار من أرز مقلي بالبيض أو نودلز هاكا بالبيض …" at bounding box center [1200, 370] width 597 height 29
paste input "كومبو ديلوكس"
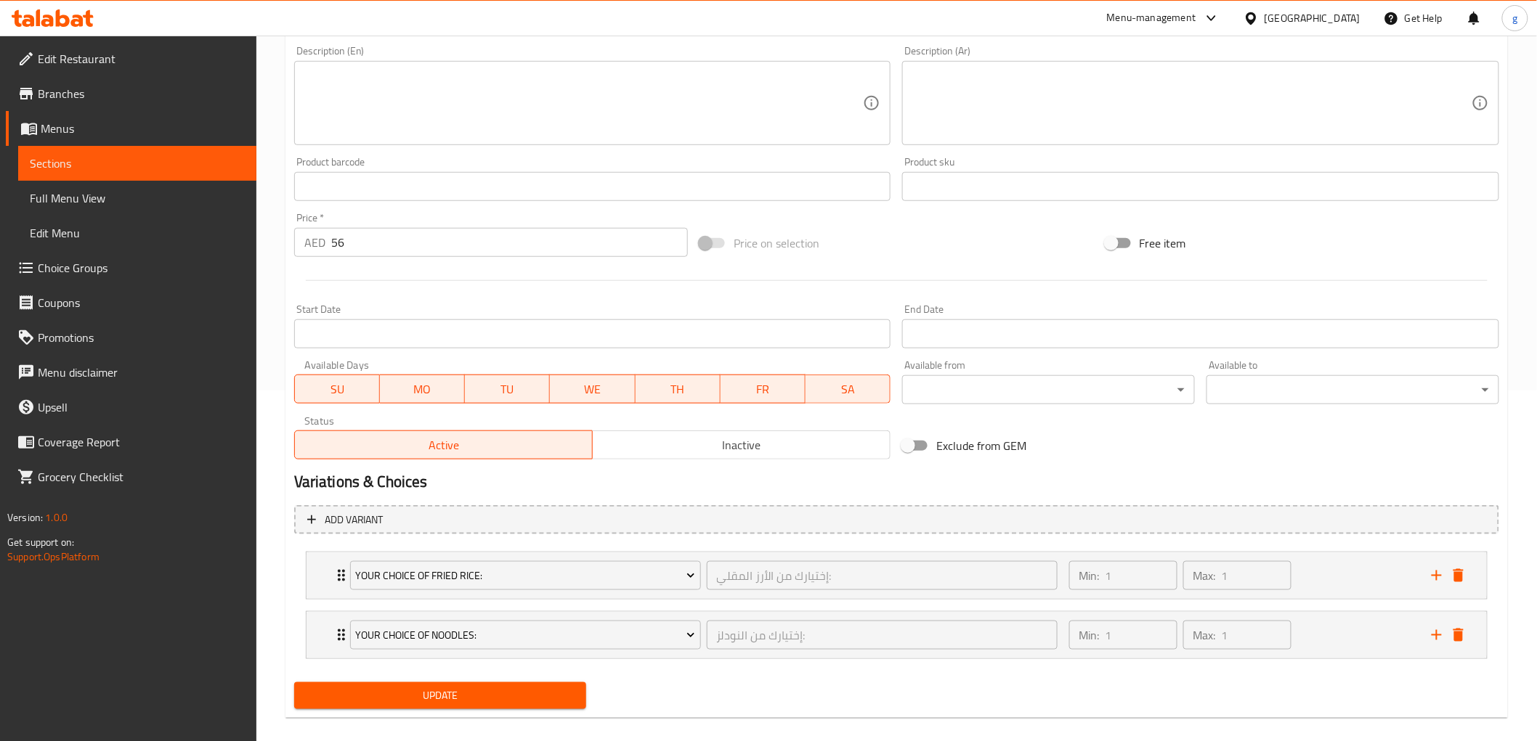
scroll to position [367, 0]
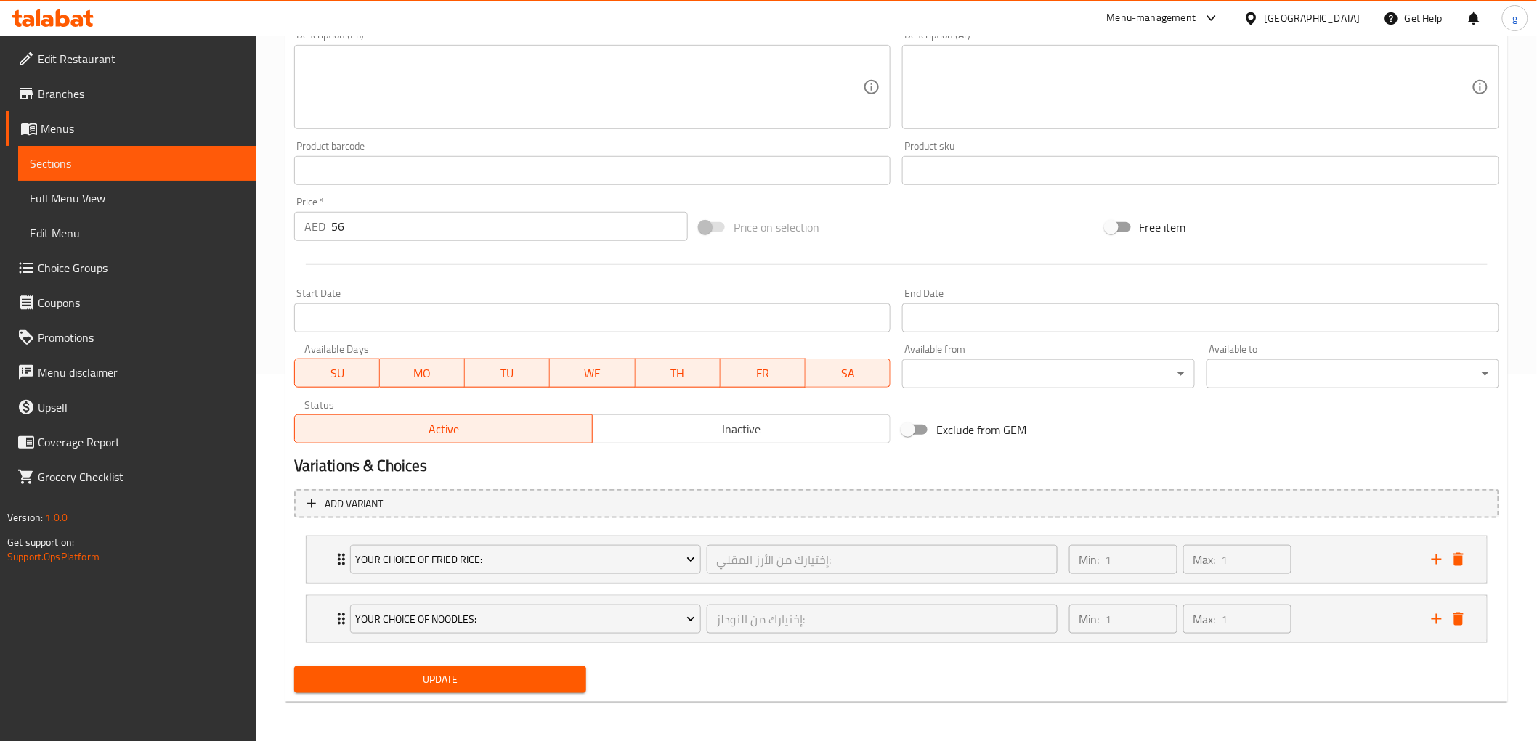
type input "كومبو ديلوكس 6 دجاج حار جاف + دجاج مانشوريان + اختيار من أرز مقلي بالبيض أو نود…"
click at [516, 667] on span "Update" at bounding box center [440, 680] width 269 height 18
click at [119, 158] on span "Sections" at bounding box center [137, 163] width 215 height 17
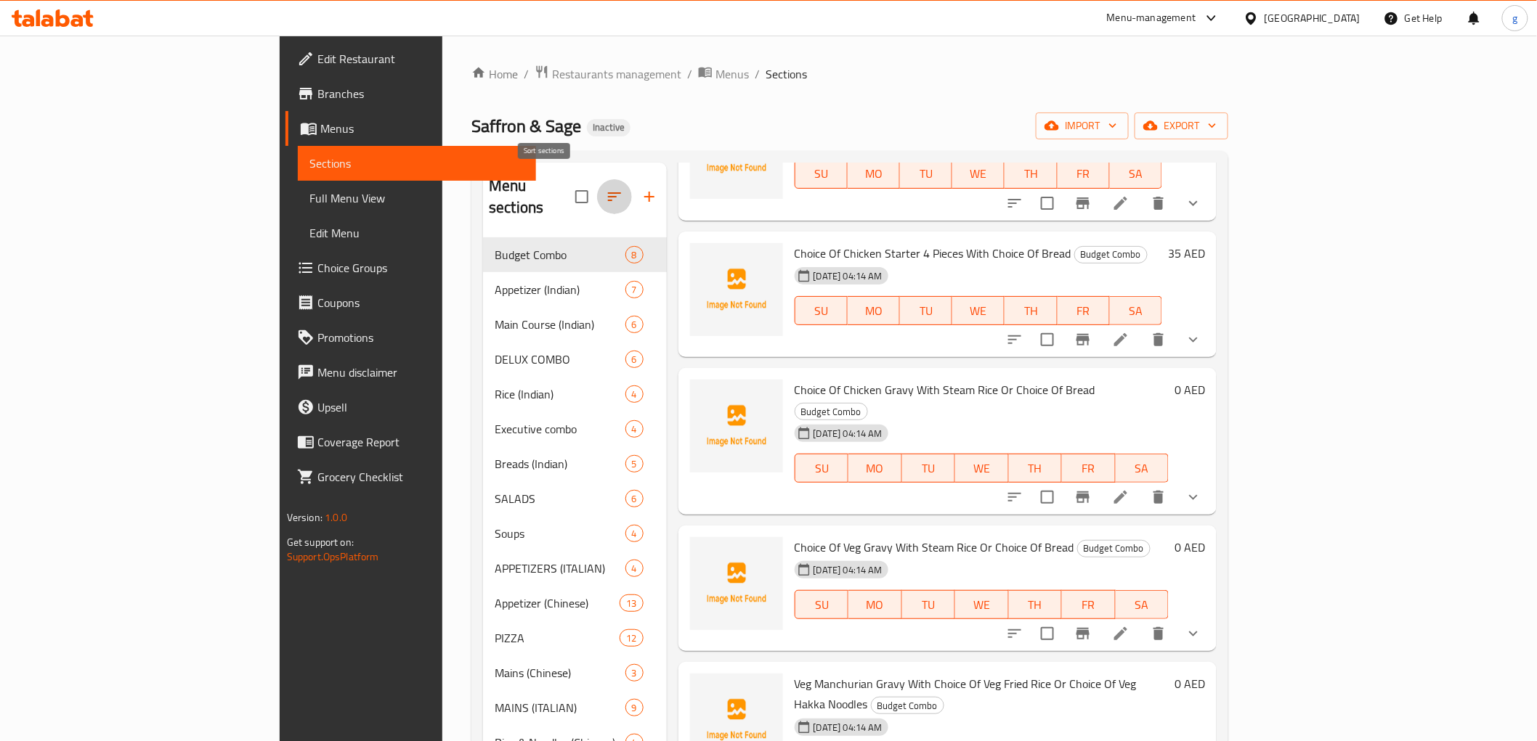
click at [606, 188] on icon "button" at bounding box center [614, 196] width 17 height 17
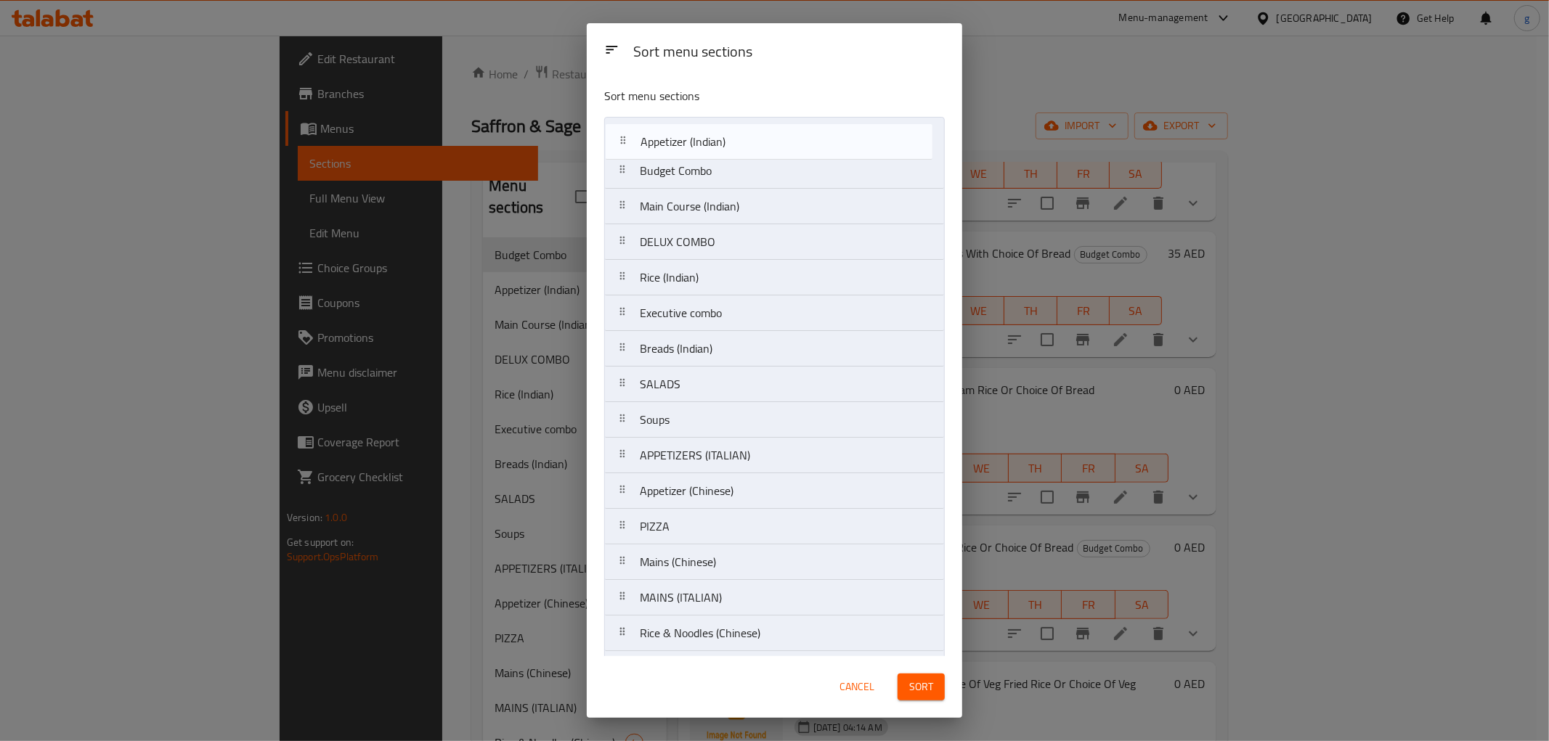
drag, startPoint x: 712, startPoint y: 176, endPoint x: 715, endPoint y: 134, distance: 42.9
click at [715, 134] on nav "Budget Combo Appetizer (Indian) Main Course (Indian) DELUX COMBO Rice (Indian) …" at bounding box center [774, 438] width 341 height 642
drag, startPoint x: 710, startPoint y: 171, endPoint x: 713, endPoint y: 160, distance: 11.3
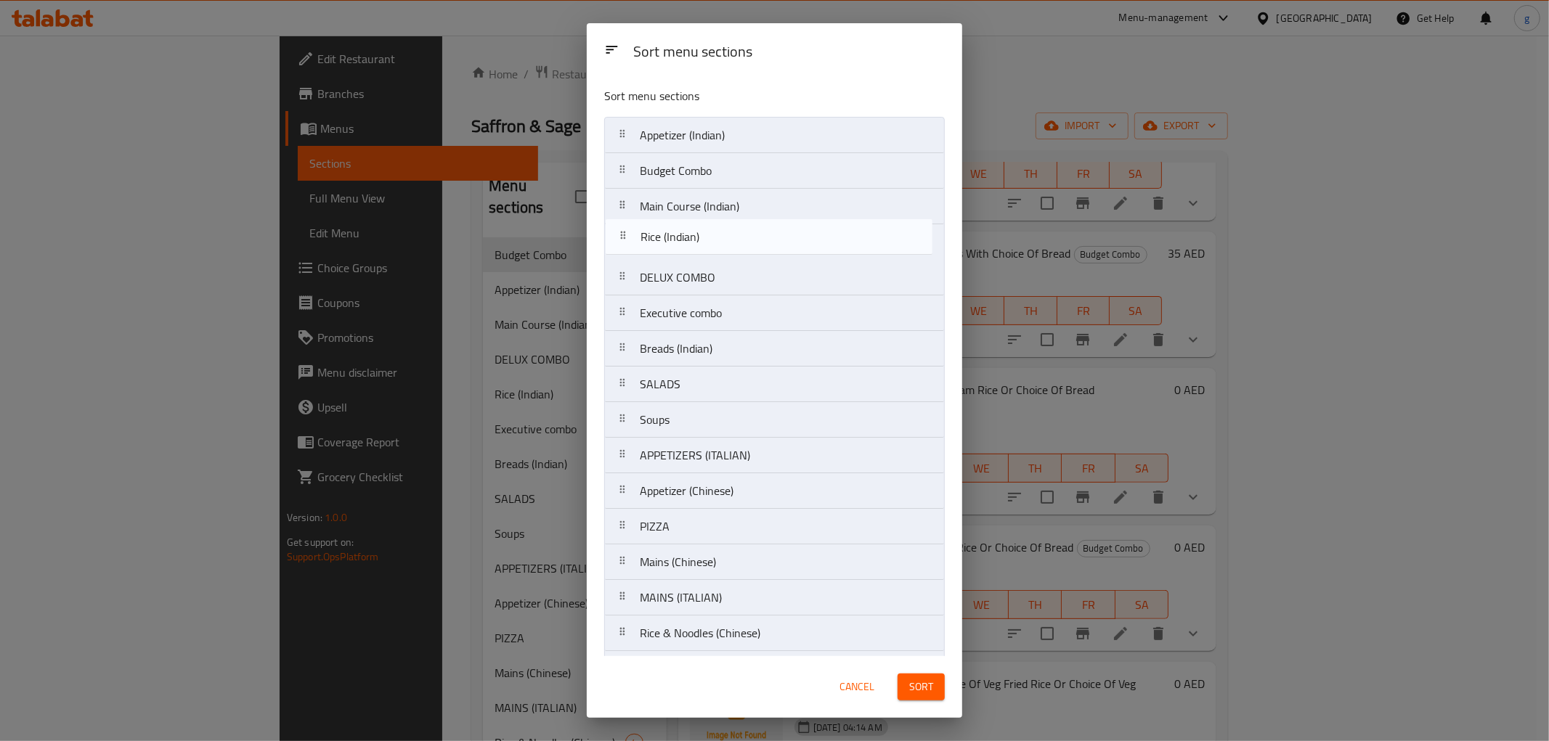
drag, startPoint x: 699, startPoint y: 287, endPoint x: 705, endPoint y: 276, distance: 12.3
click at [703, 247] on nav "Appetizer (Indian) Budget Combo Main Course (Indian) DELUX COMBO Rice (Indian) …" at bounding box center [774, 438] width 341 height 642
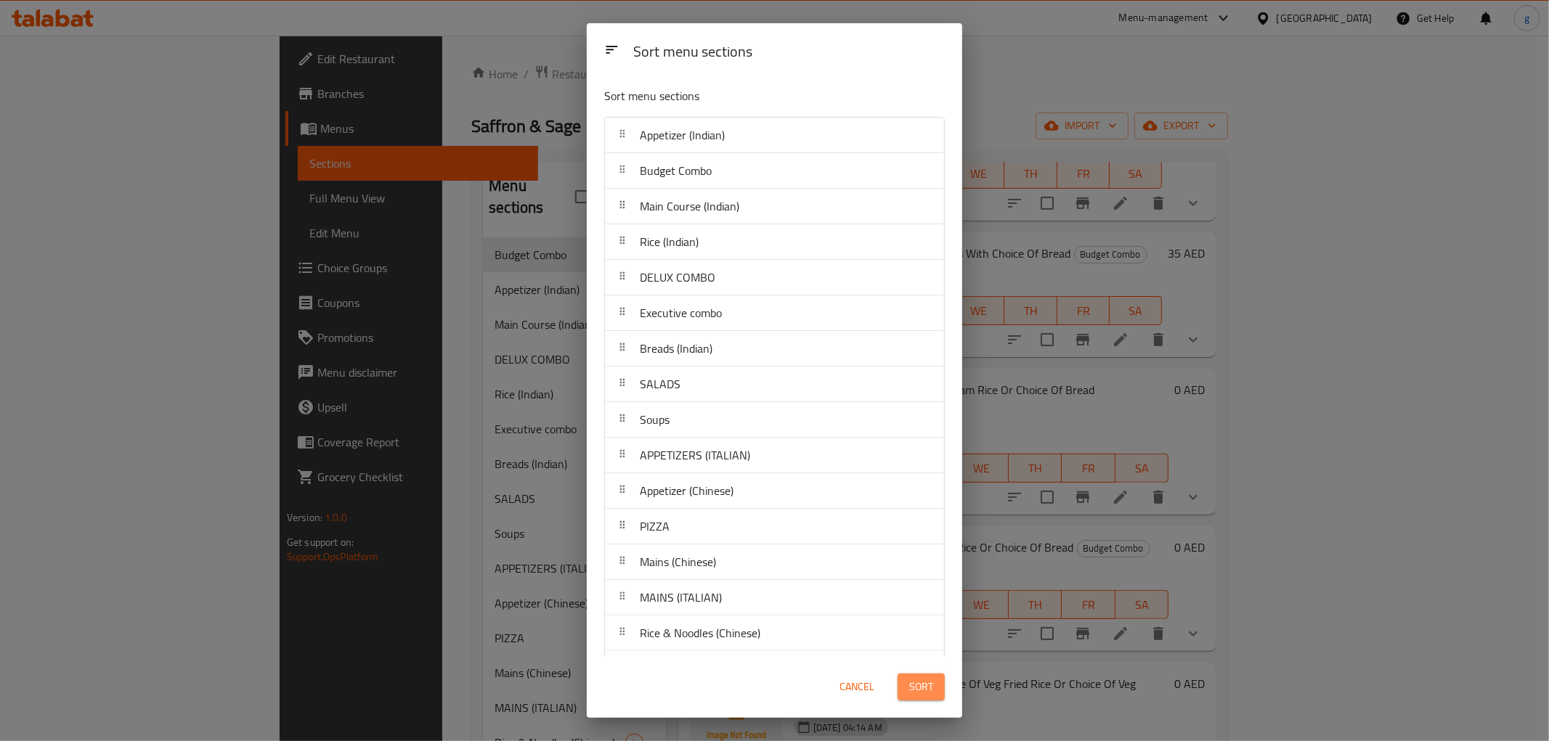
click at [921, 667] on span "Sort" at bounding box center [921, 687] width 24 height 18
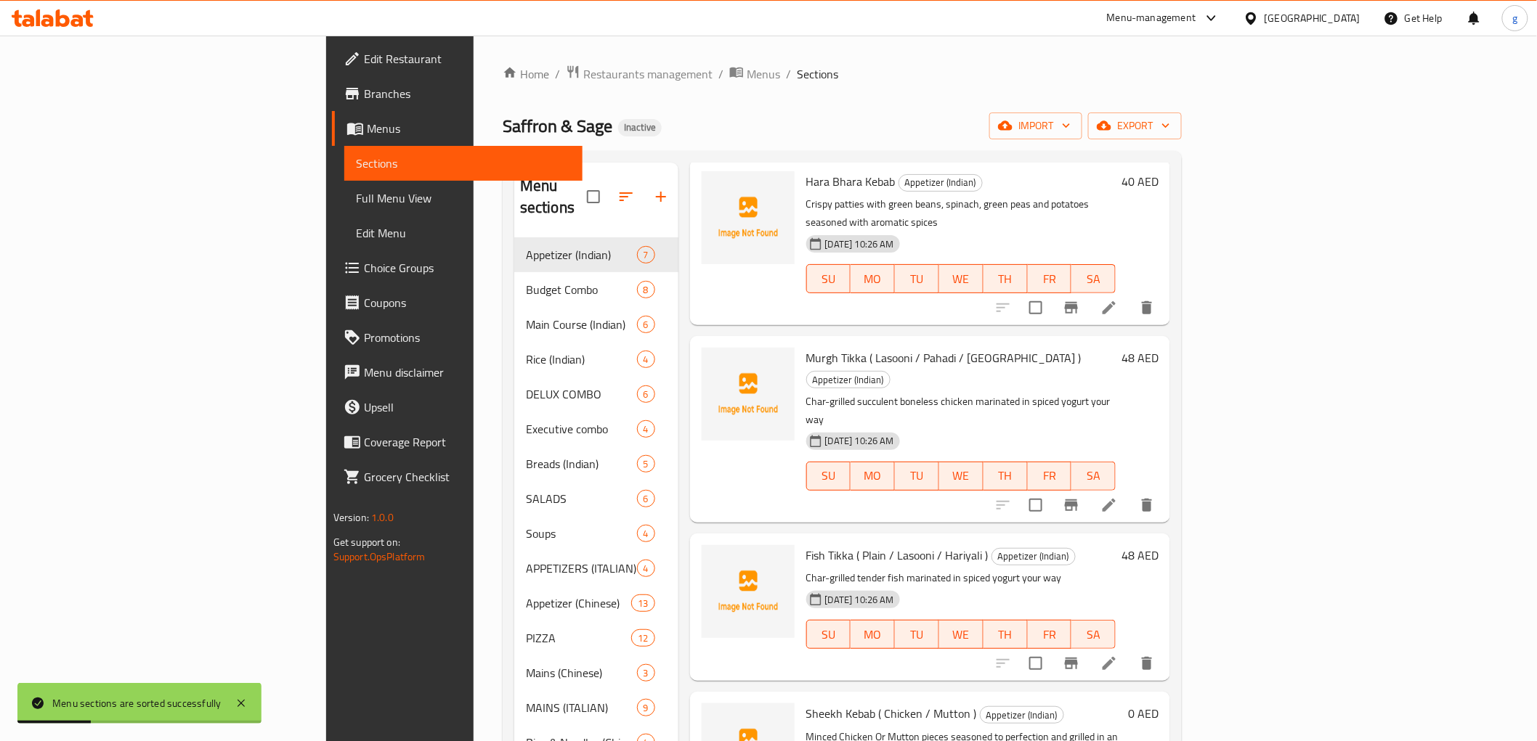
scroll to position [81, 0]
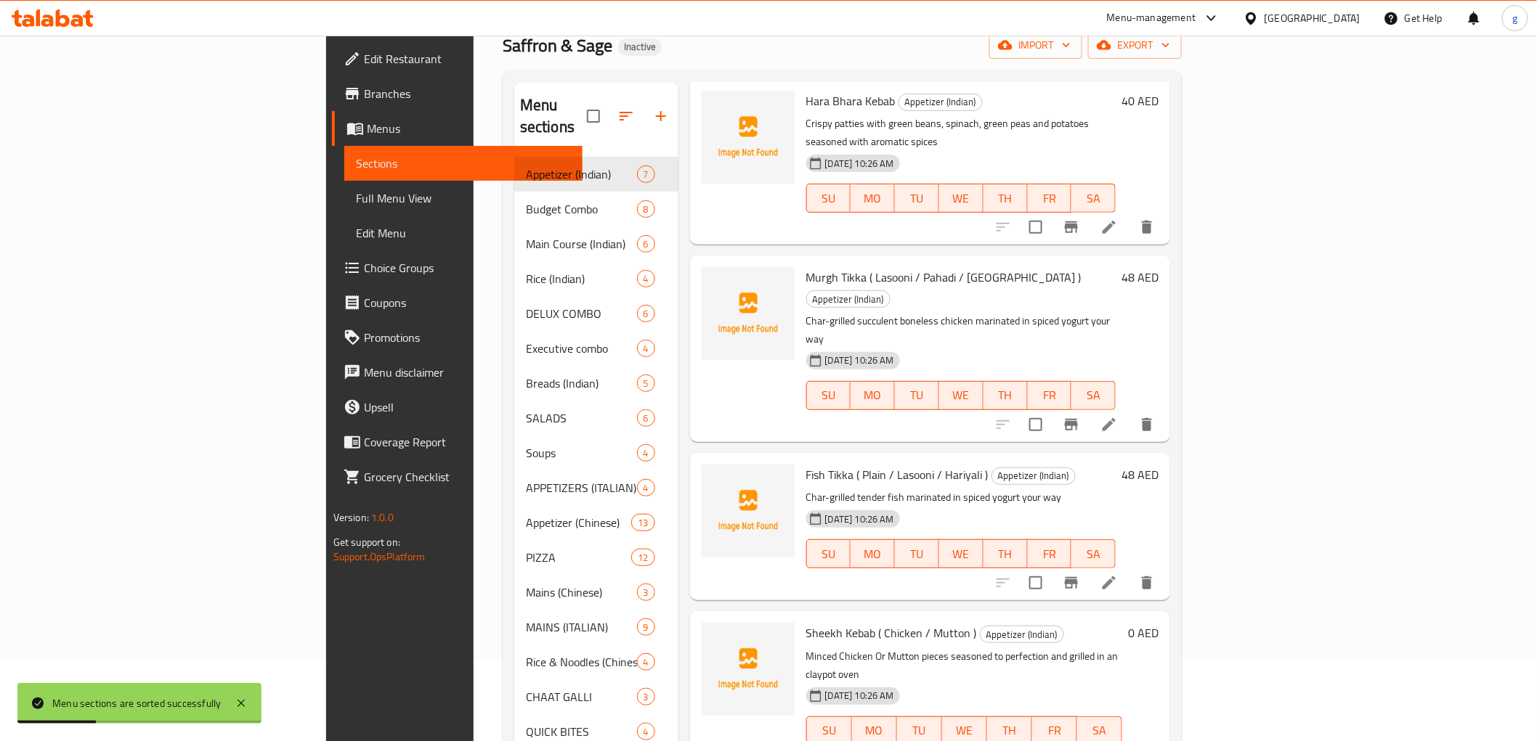
click at [356, 206] on span "Full Menu View" at bounding box center [463, 198] width 215 height 17
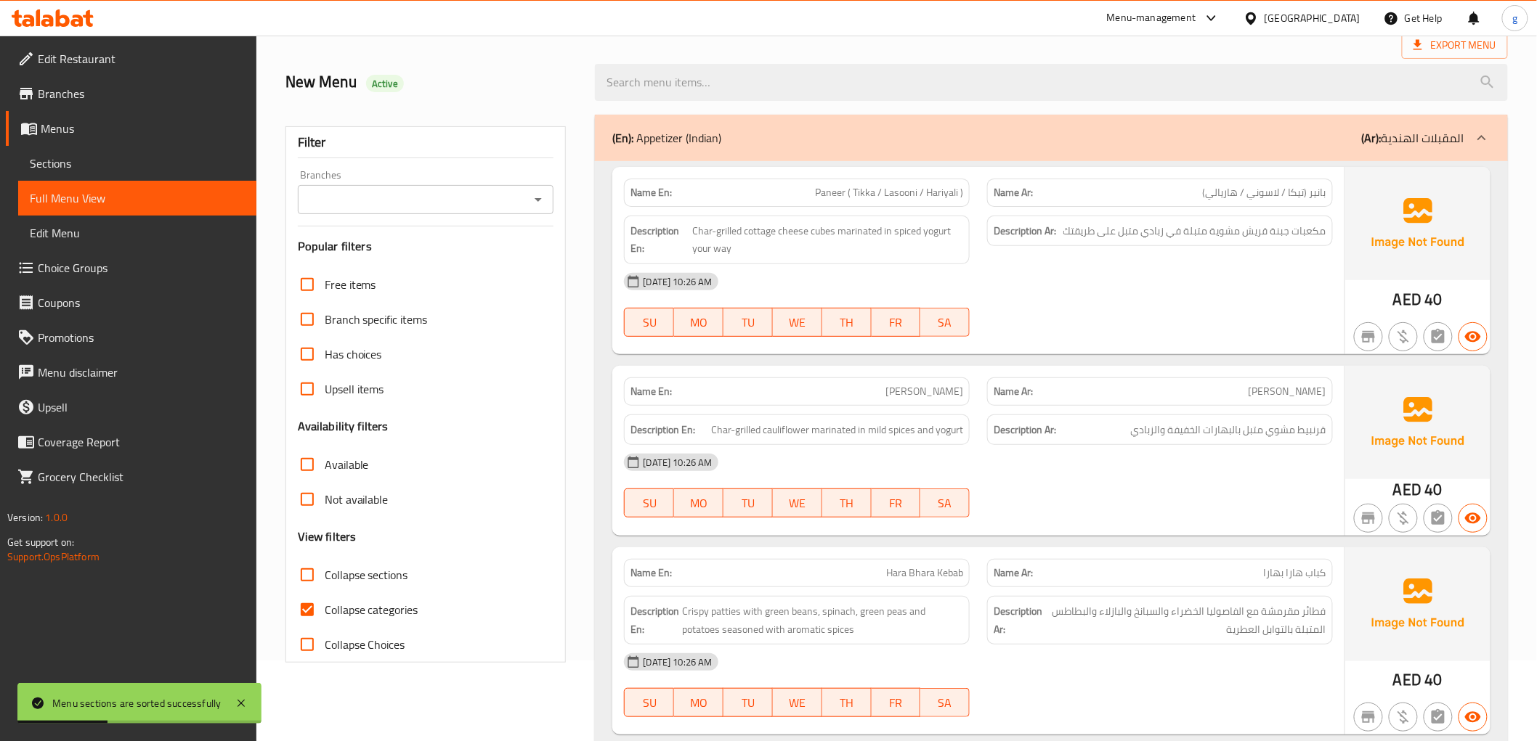
scroll to position [161, 0]
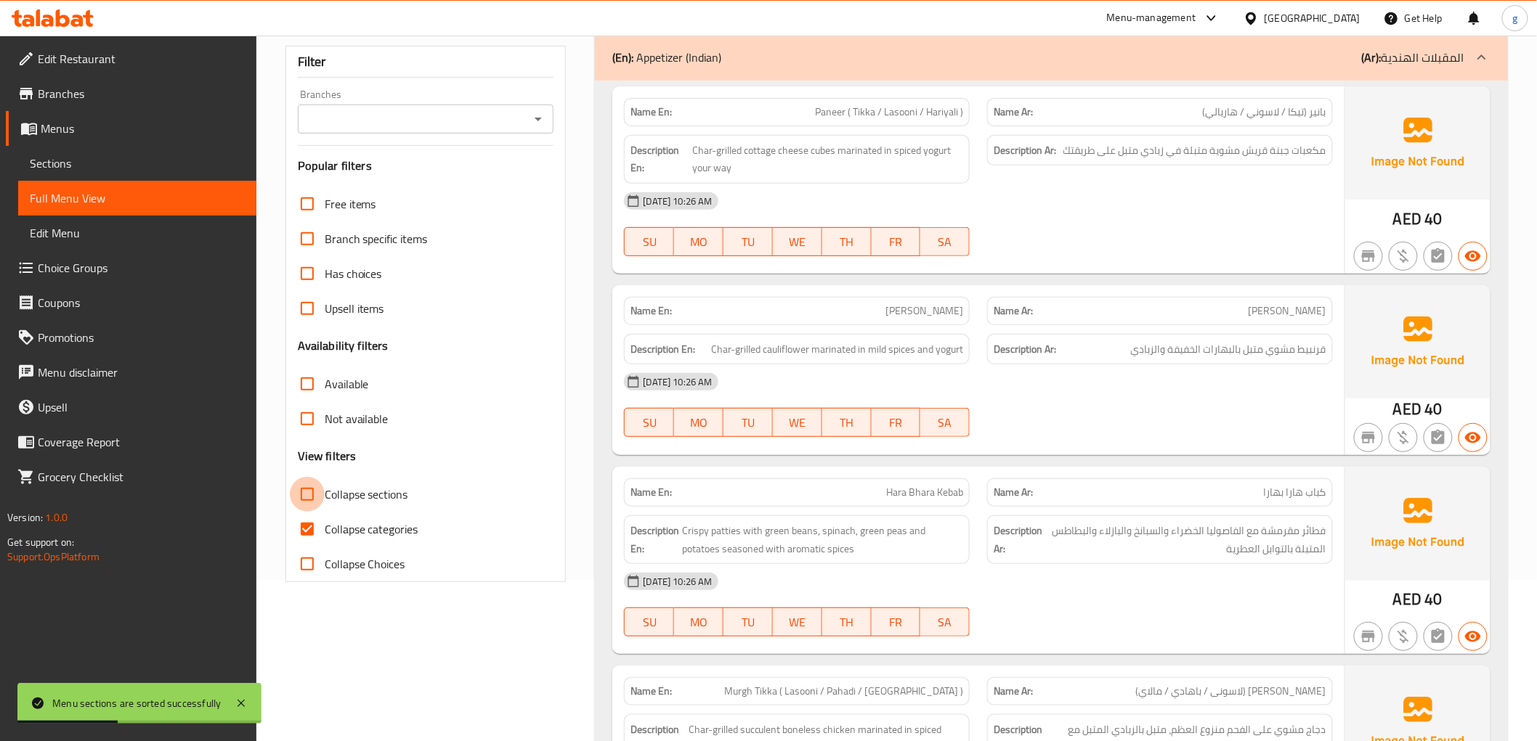
click at [307, 494] on input "Collapse sections" at bounding box center [307, 494] width 35 height 35
checkbox input "true"
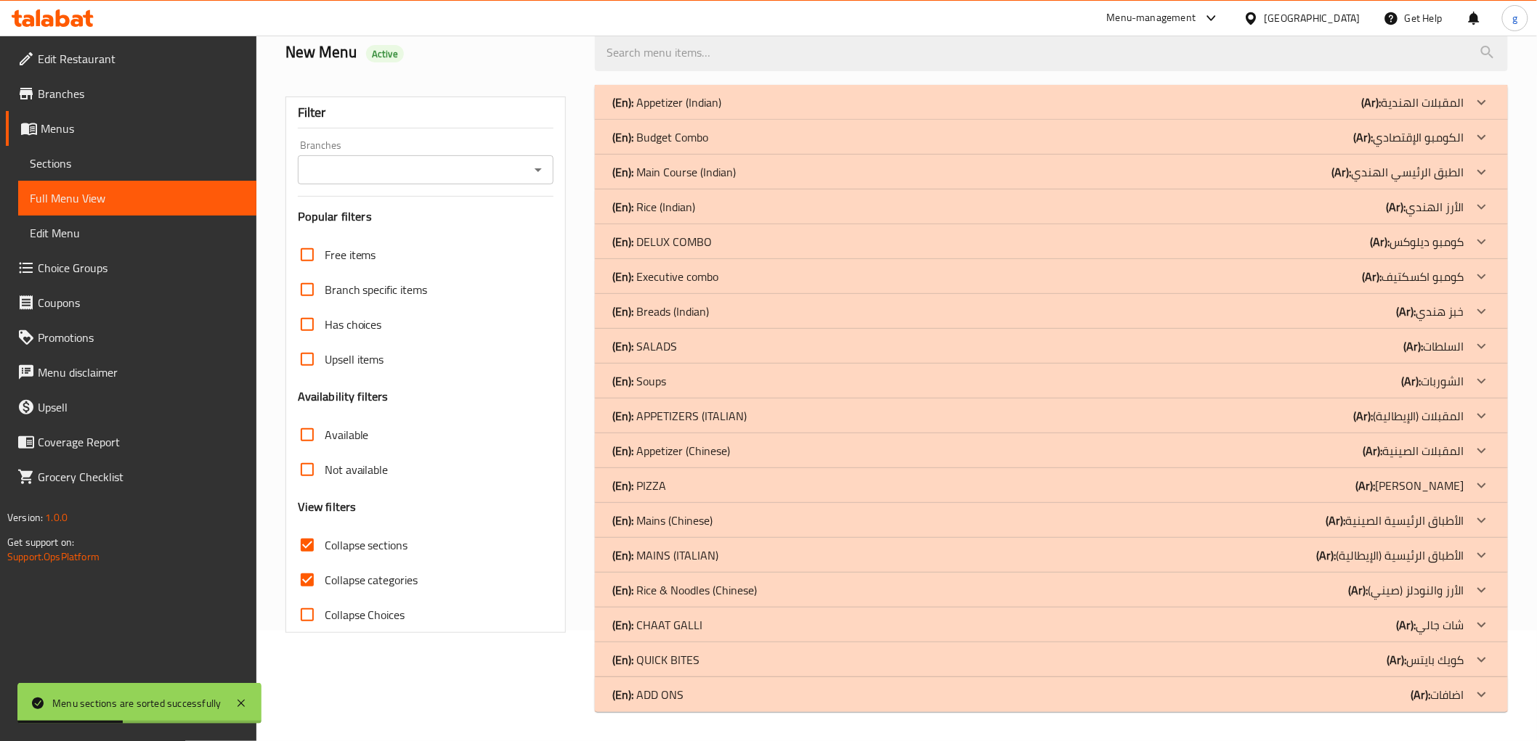
click at [307, 563] on input "Collapse categories" at bounding box center [307, 580] width 35 height 35
checkbox input "false"
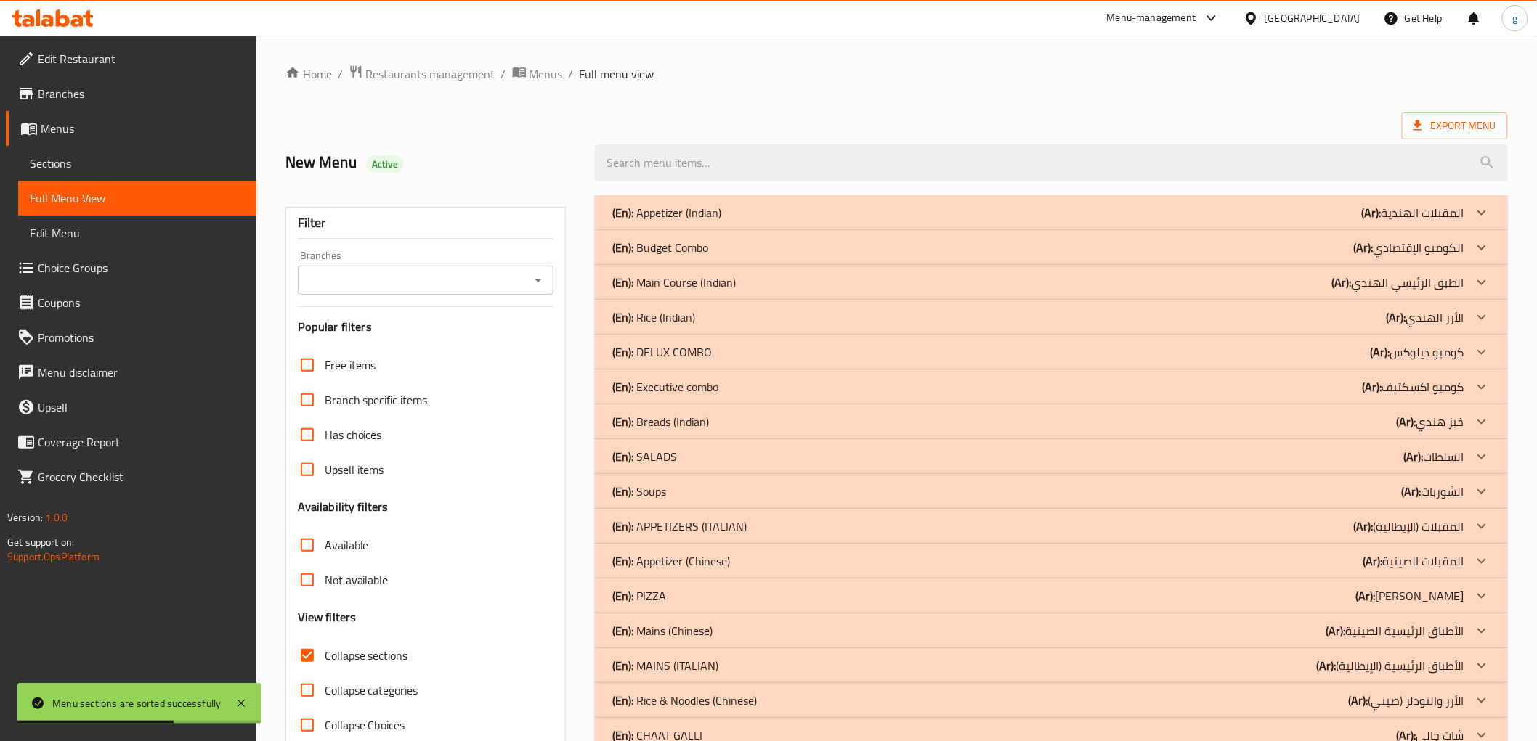
click at [1052, 222] on div "(En): Appetizer (Indian) (Ar): المقبلات الهندية" at bounding box center [1051, 212] width 912 height 35
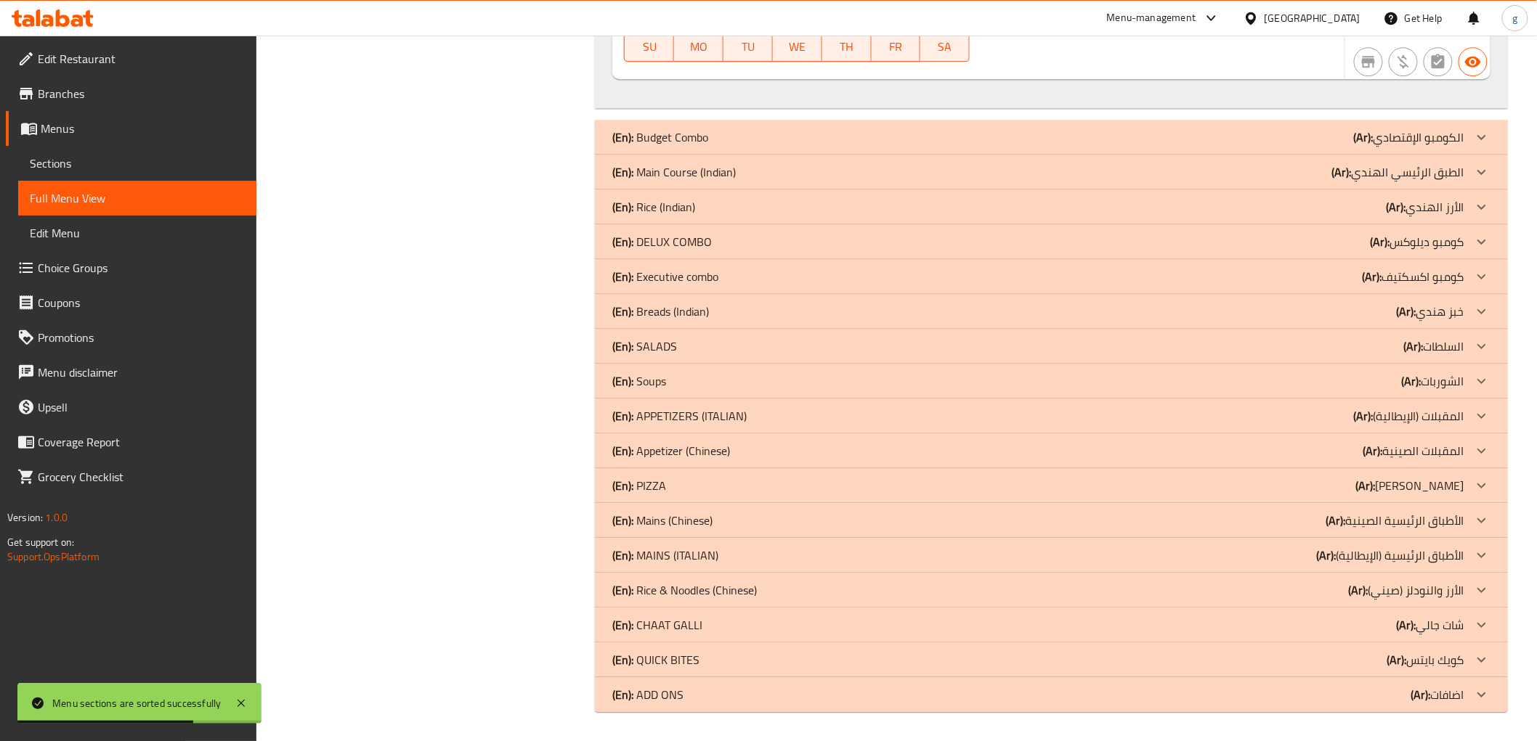
scroll to position [1433, 0]
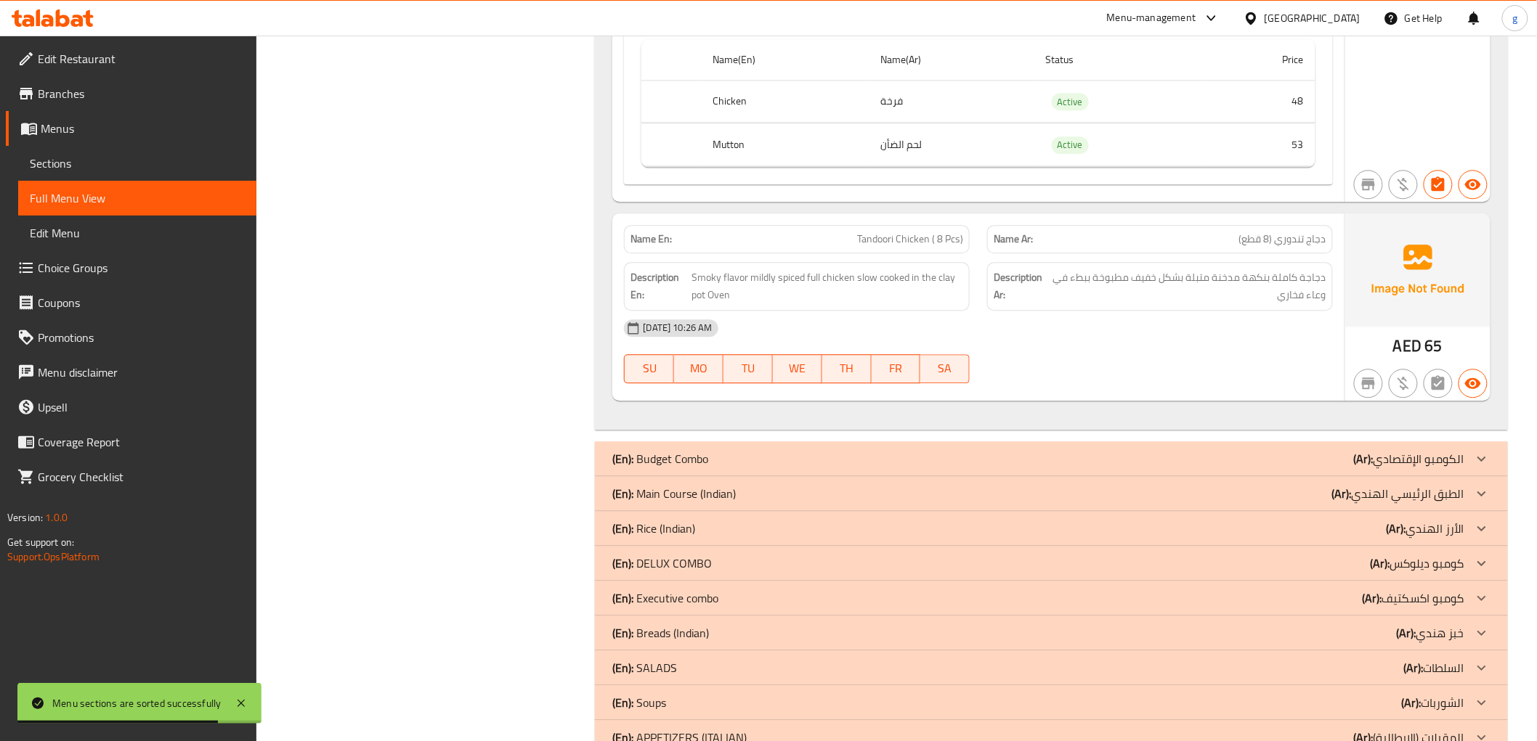
click at [1047, 472] on div "(En): Budget Combo (Ar): الكومبو الإقتصادي" at bounding box center [1051, 459] width 912 height 35
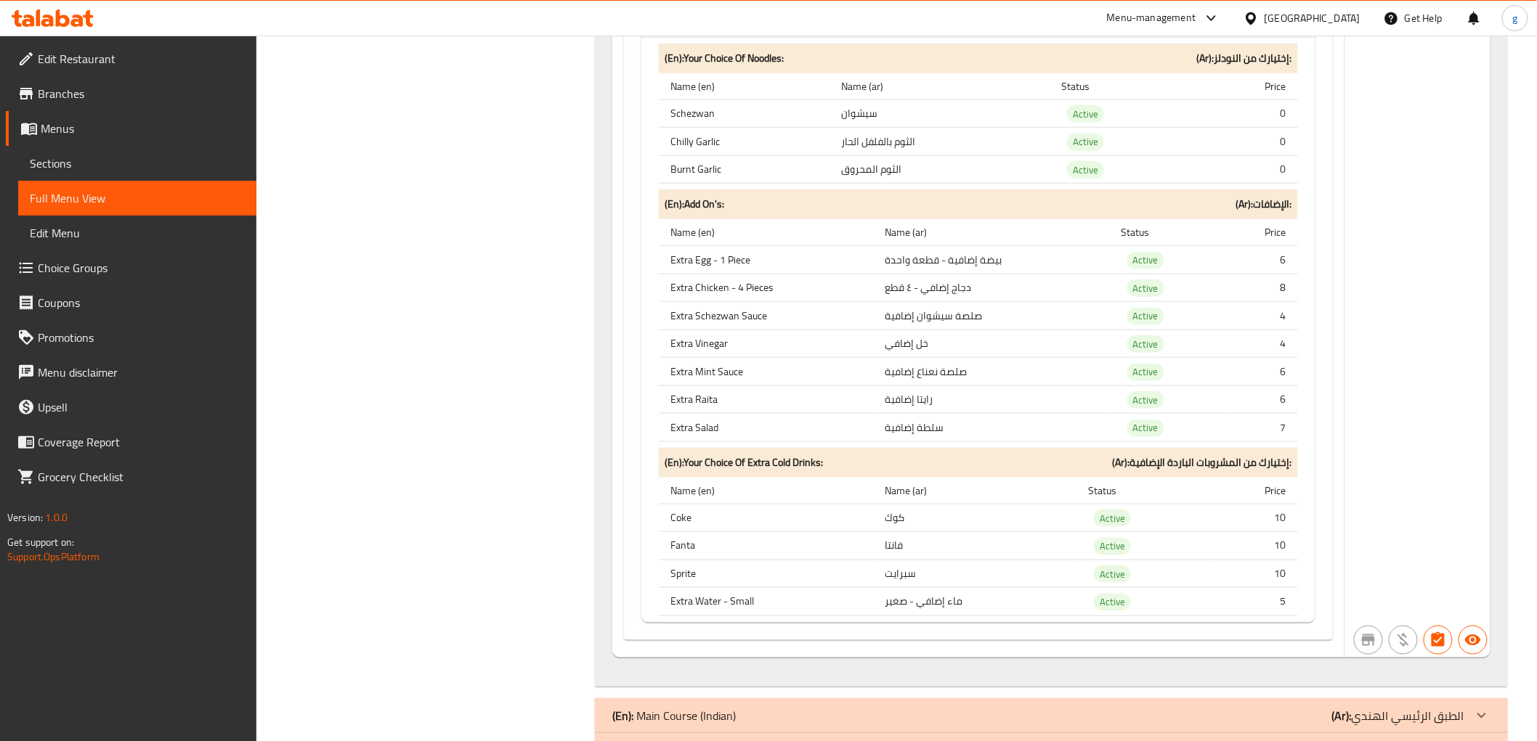
scroll to position [14725, 0]
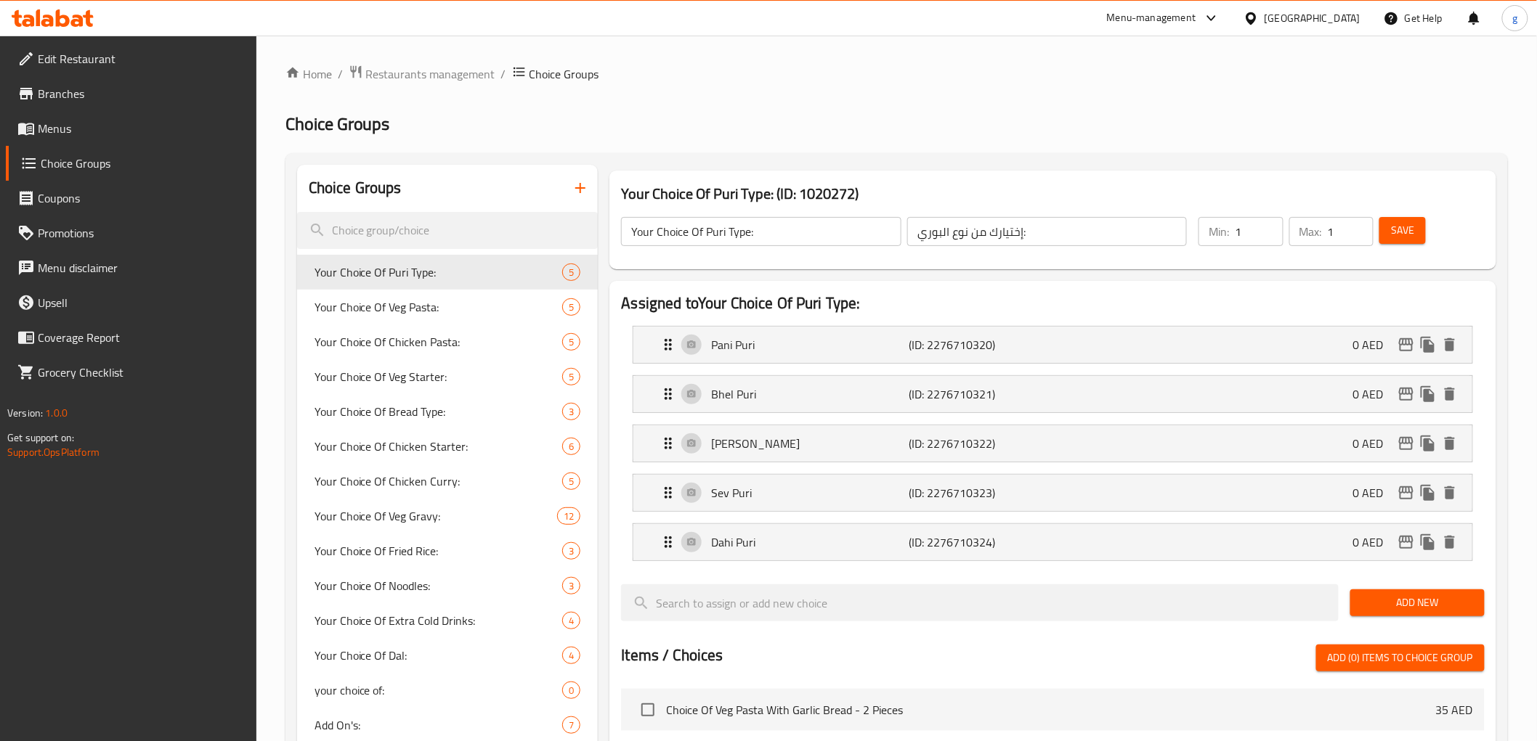
click at [83, 129] on span "Menus" at bounding box center [141, 128] width 207 height 17
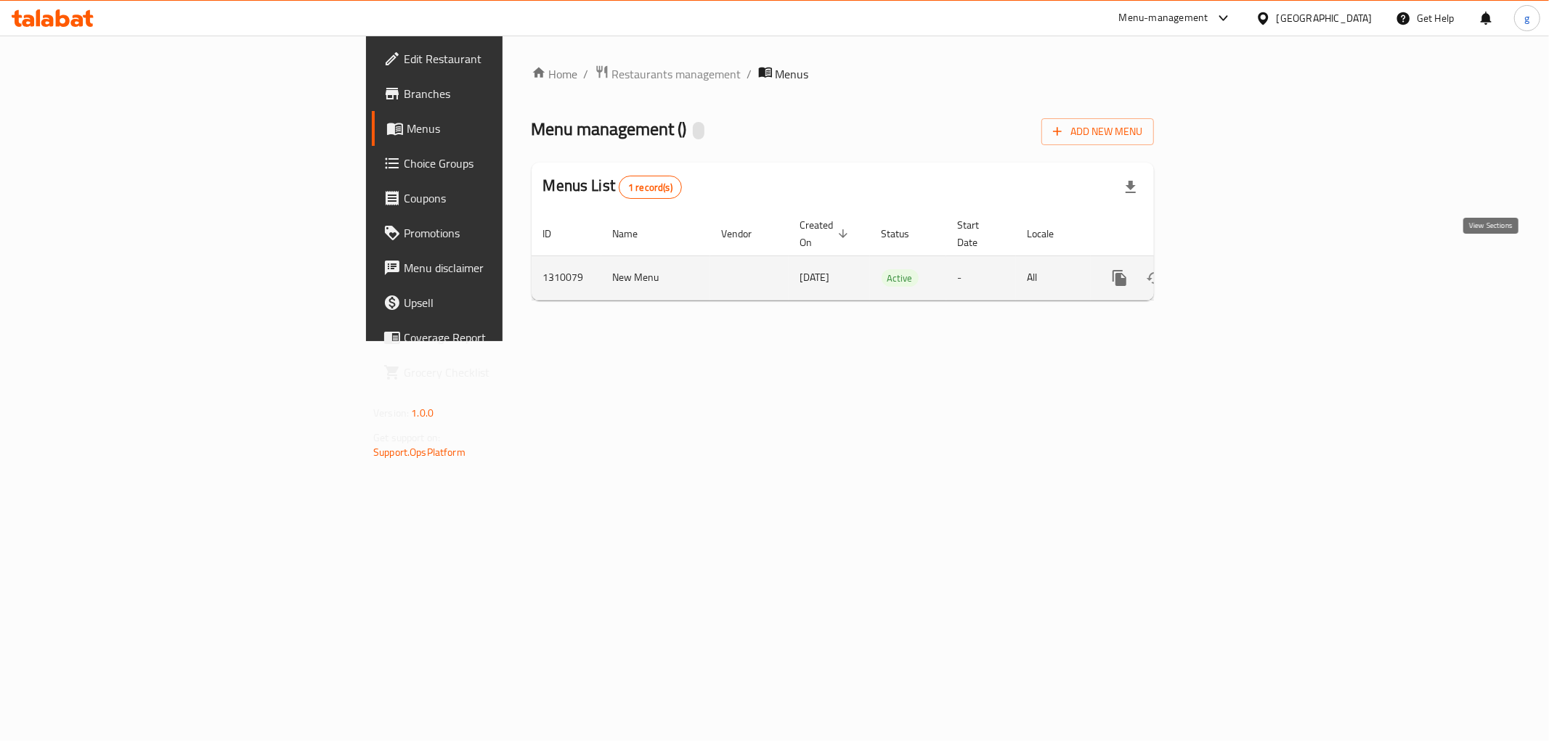
click at [1233, 269] on icon "enhanced table" at bounding box center [1224, 277] width 17 height 17
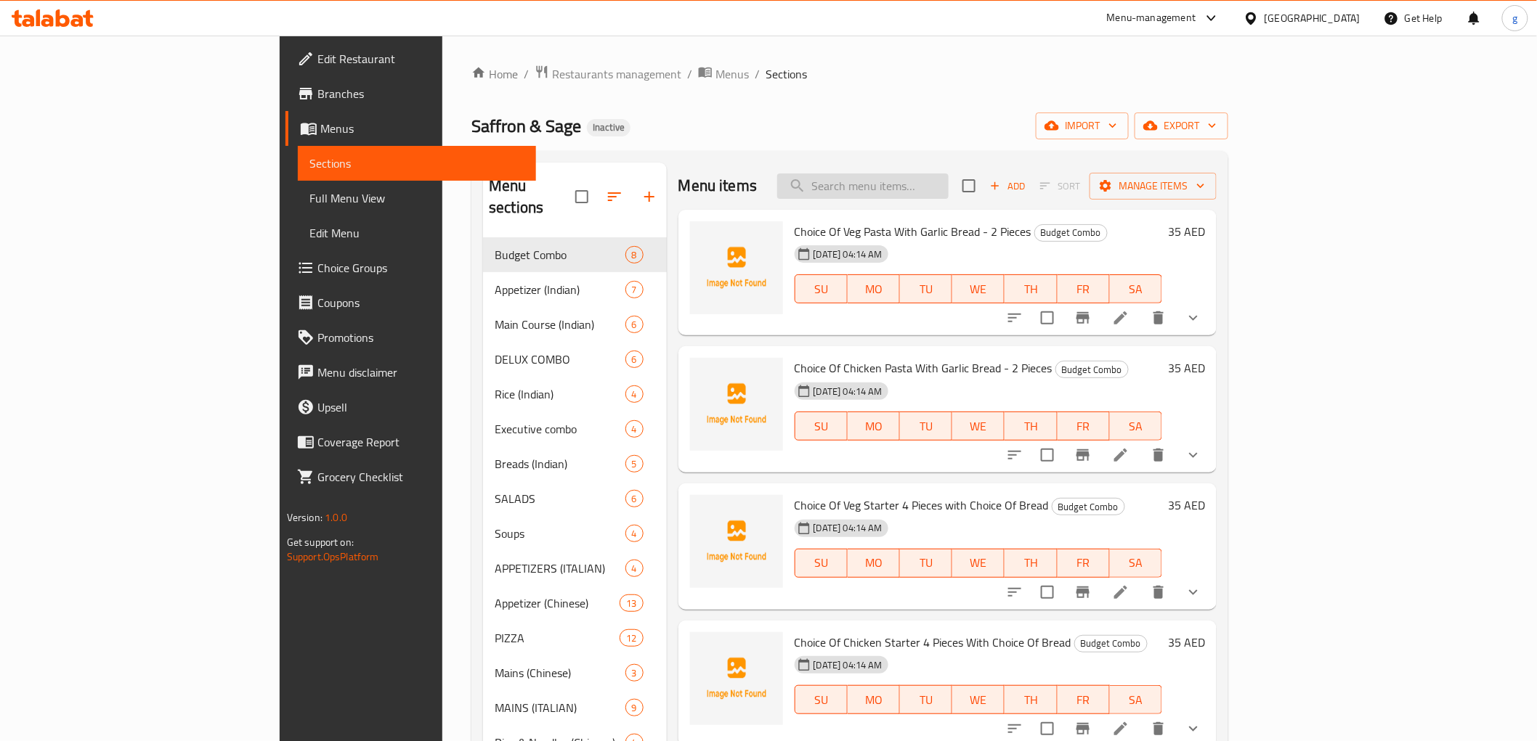
click at [948, 196] on input "search" at bounding box center [862, 186] width 171 height 25
paste input "VADA PAV"
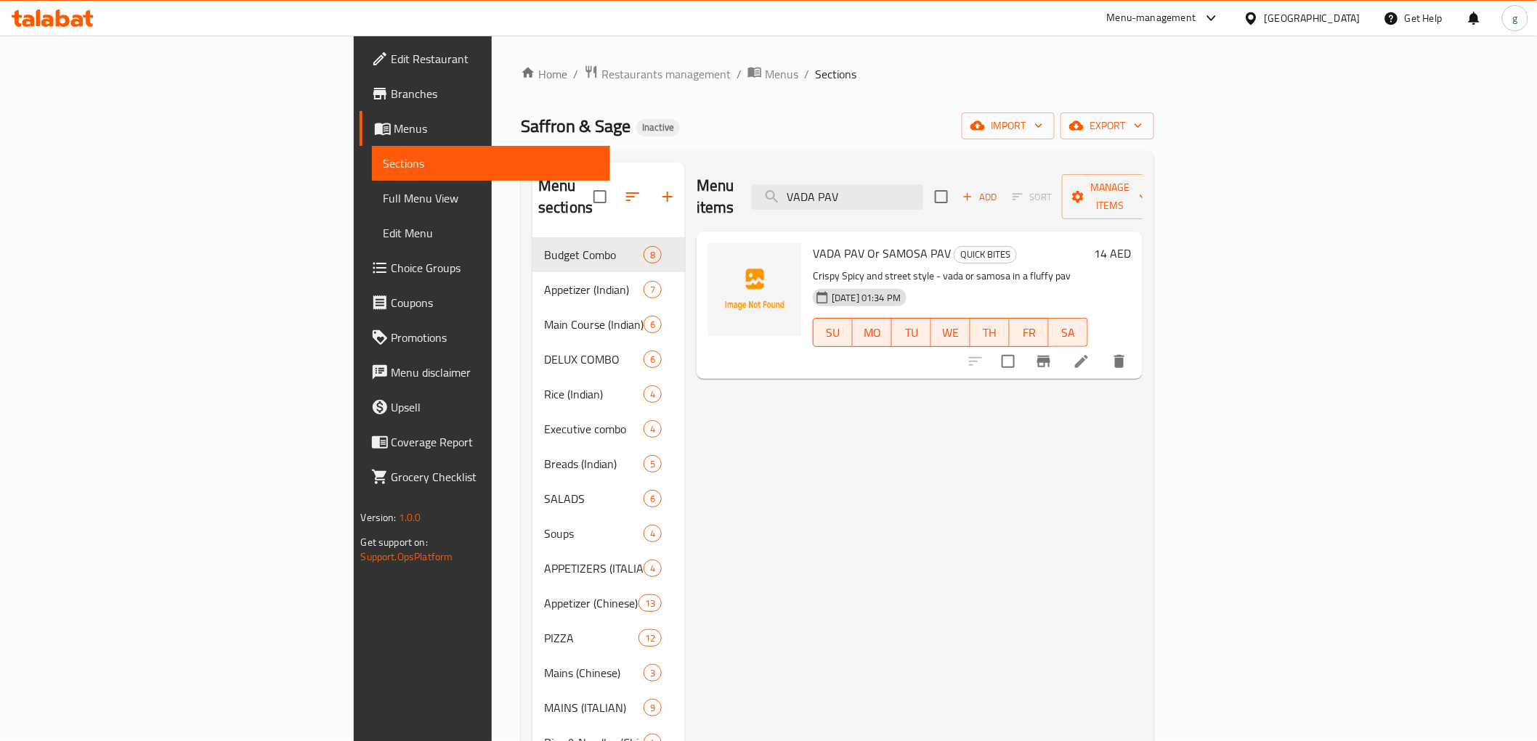
type input "VADA PAV"
click at [1102, 349] on li at bounding box center [1081, 362] width 41 height 26
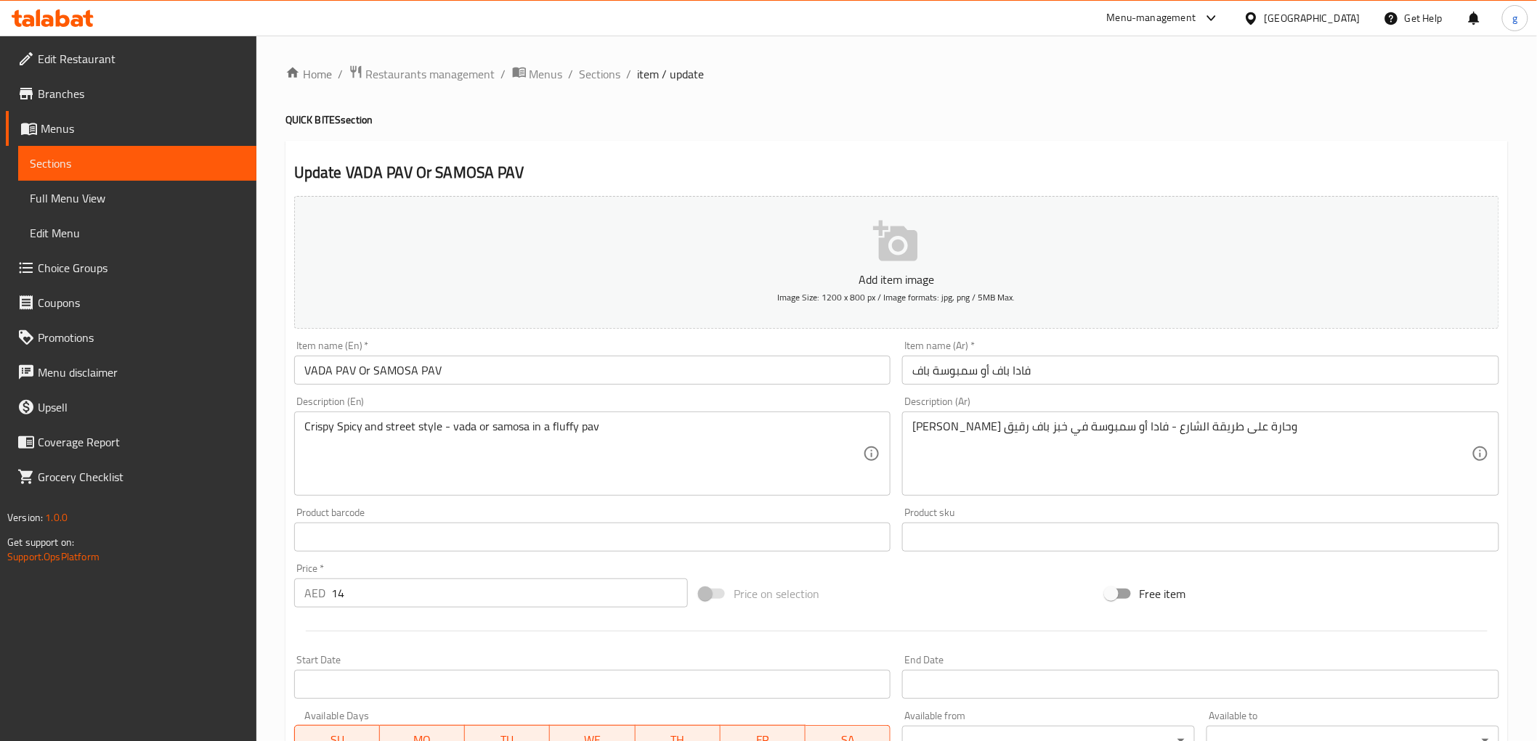
click at [315, 378] on input "VADA PAV Or SAMOSA PAV" at bounding box center [592, 370] width 597 height 29
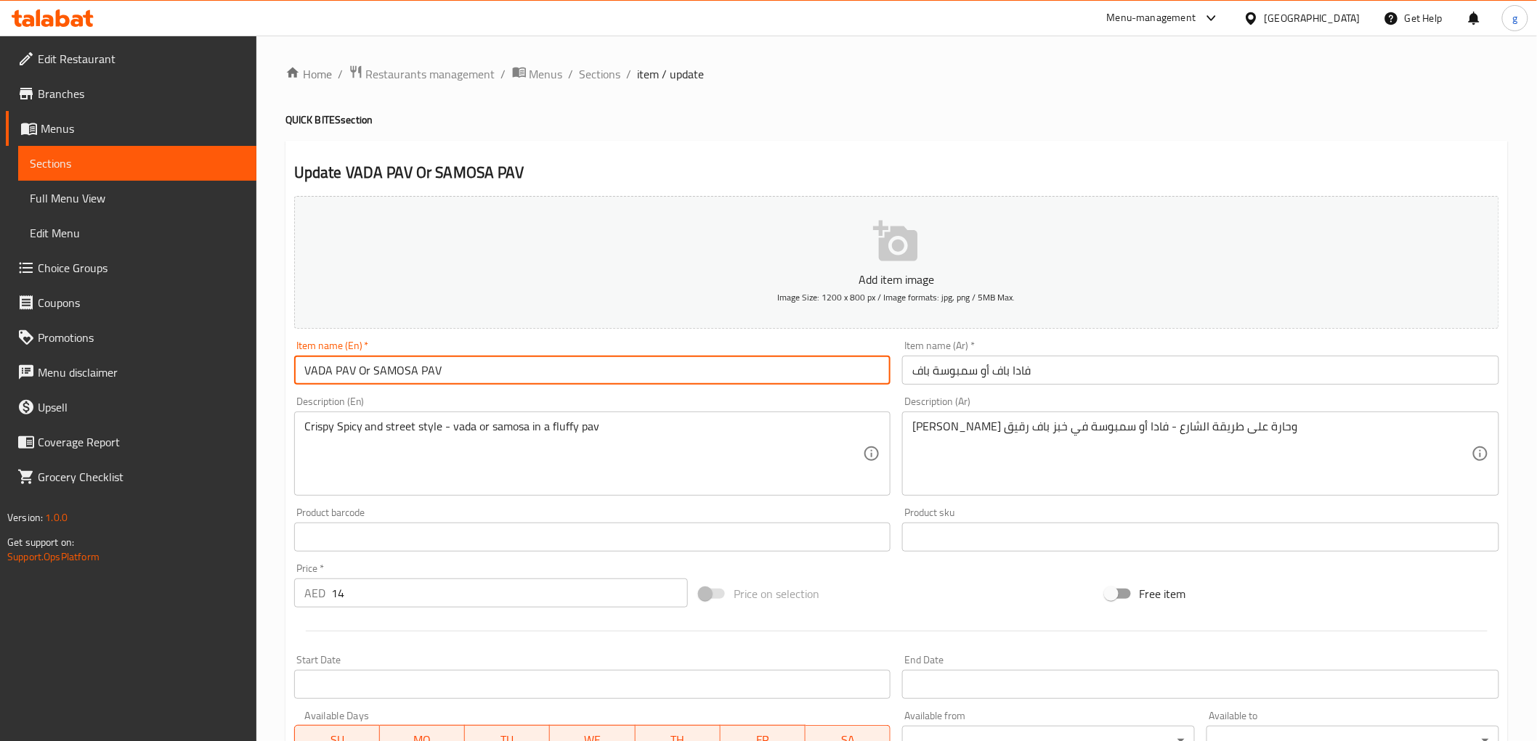
click at [315, 378] on input "VADA PAV Or SAMOSA PAV" at bounding box center [592, 370] width 597 height 29
click at [340, 373] on input "VADA PAV Or SAMOSA PAV" at bounding box center [592, 370] width 597 height 29
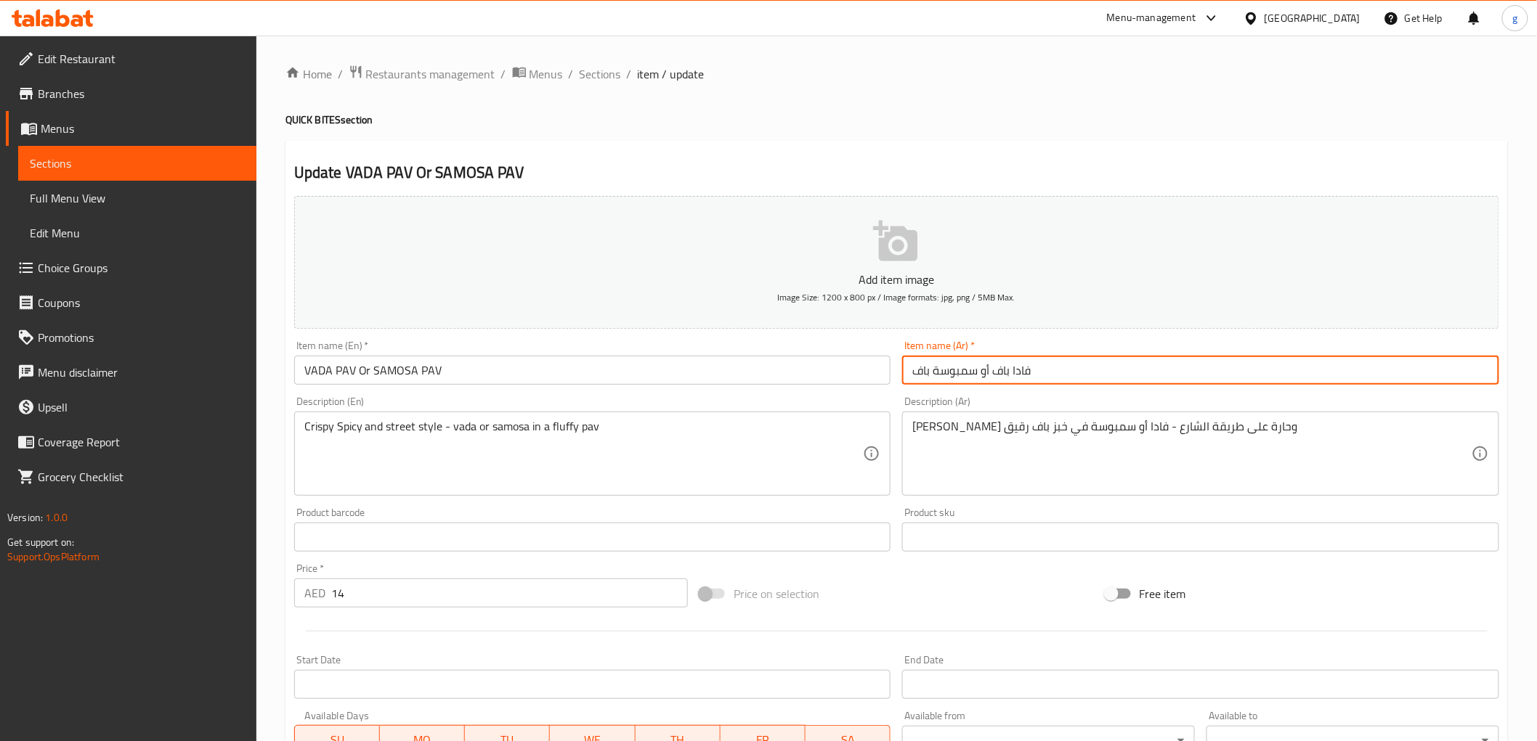
click at [1017, 371] on input "فادا باف أو سمبوسة باف" at bounding box center [1200, 370] width 597 height 29
click at [1009, 372] on input "فادا باف أو سمبوسة باف" at bounding box center [1200, 370] width 597 height 29
click at [962, 372] on input "فادا باف أو سمبوسة باف" at bounding box center [1200, 370] width 597 height 29
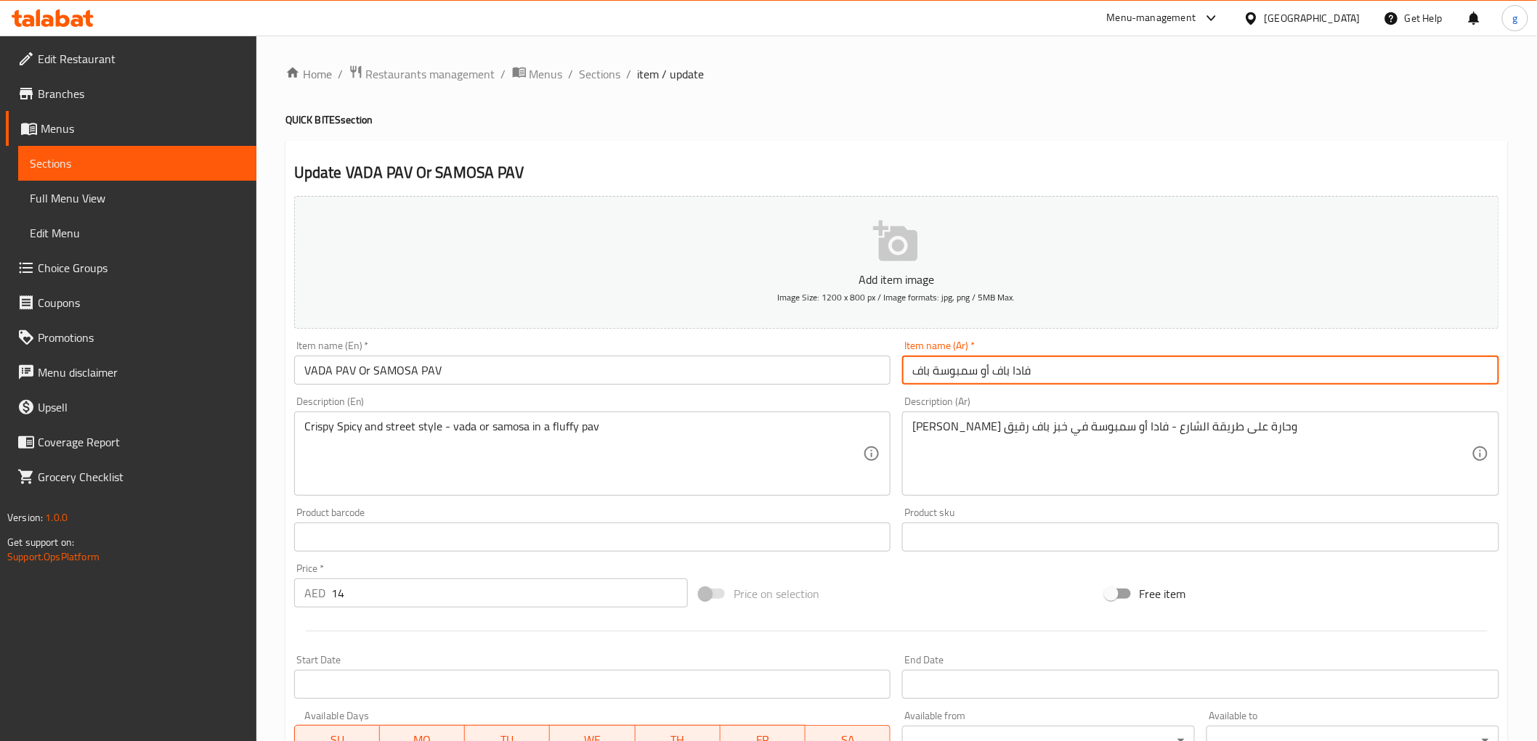
click at [911, 373] on input "فادا باف أو سمبوسة باف" at bounding box center [1200, 370] width 597 height 29
click at [967, 370] on input "فادا باف أو سمبوسة باف" at bounding box center [1200, 370] width 597 height 29
click at [919, 379] on input "فادا باف أو سمبوسة باف" at bounding box center [1200, 370] width 597 height 29
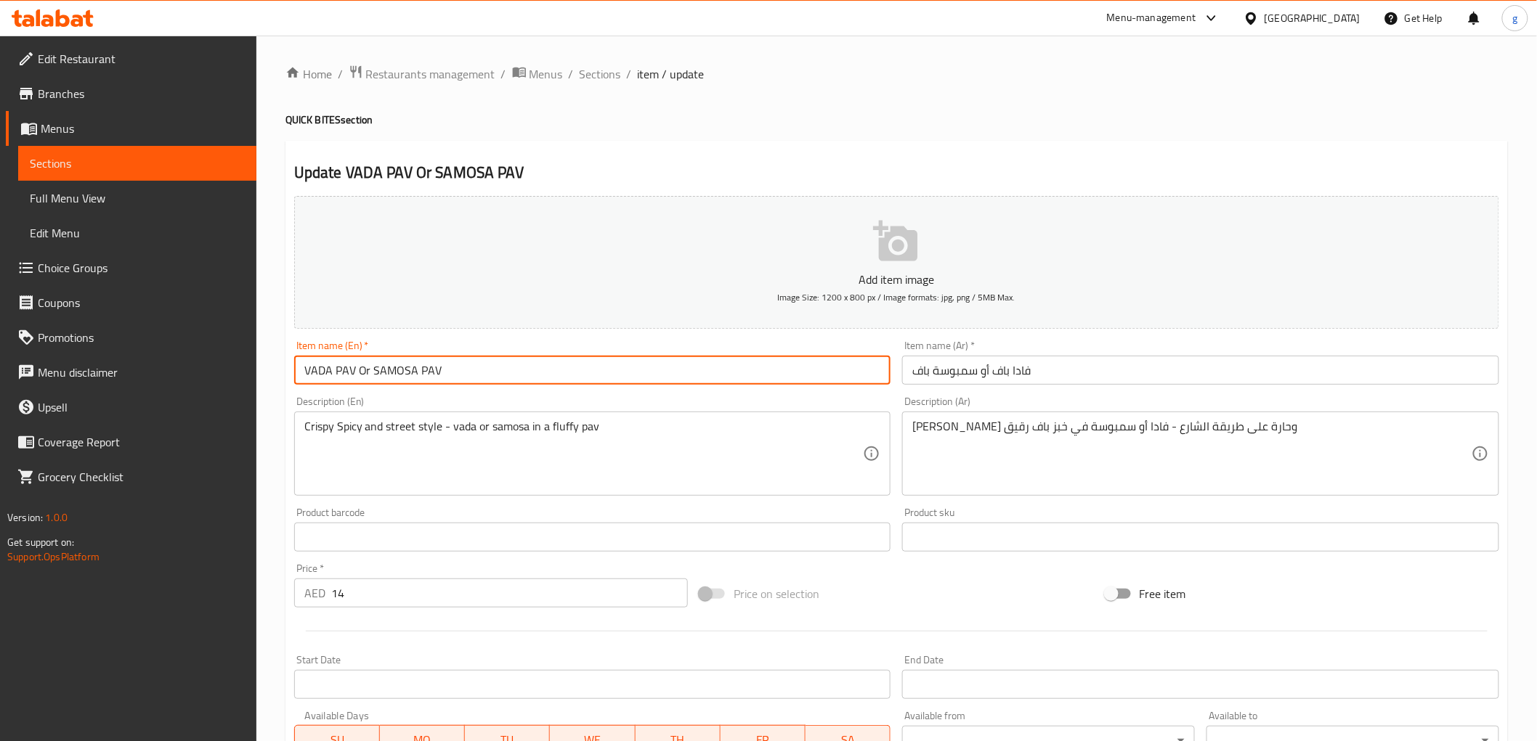
click at [385, 373] on input "VADA PAV Or SAMOSA PAV" at bounding box center [592, 370] width 597 height 29
click at [427, 375] on input "VADA PAV Or SAMOSA PAV" at bounding box center [592, 370] width 597 height 29
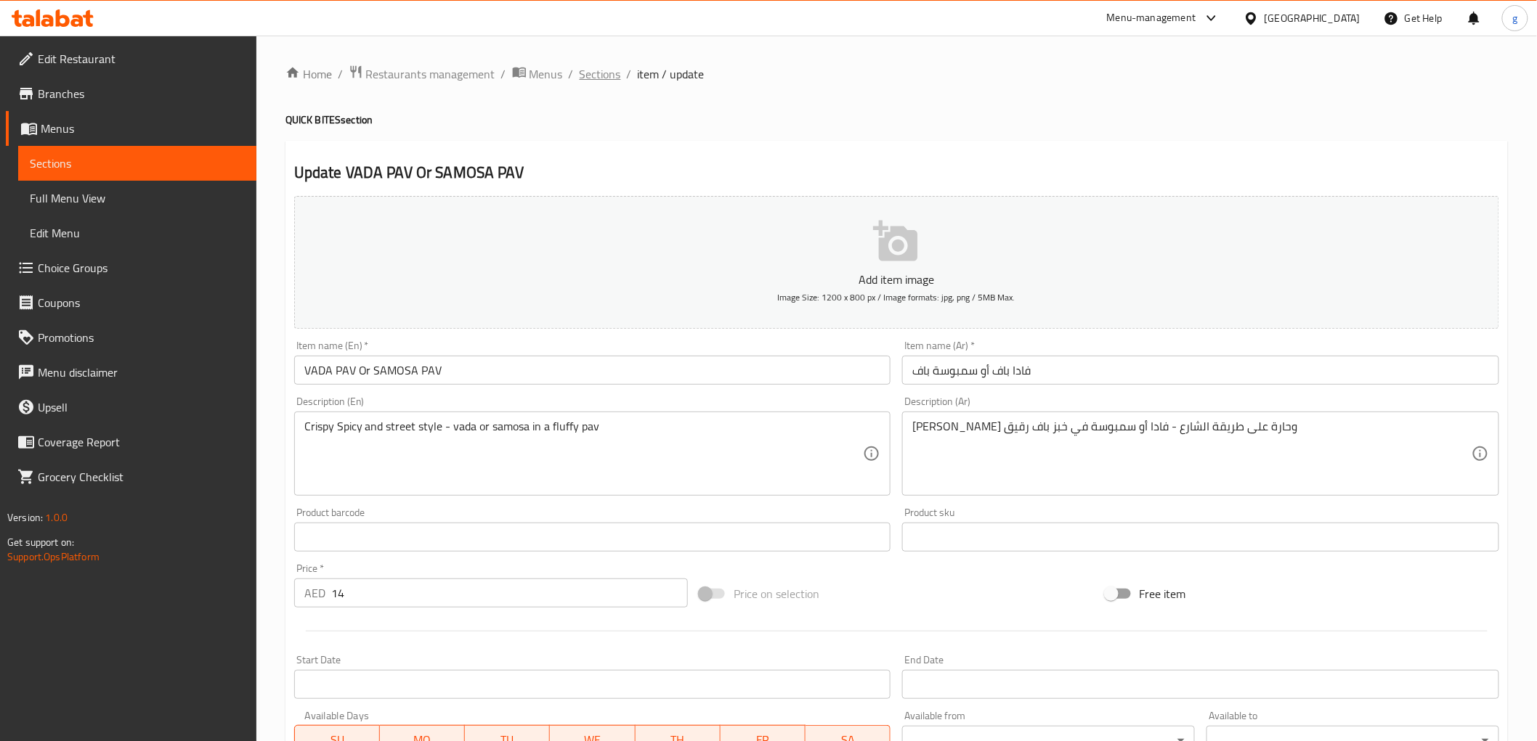
click at [597, 78] on span "Sections" at bounding box center [600, 73] width 41 height 17
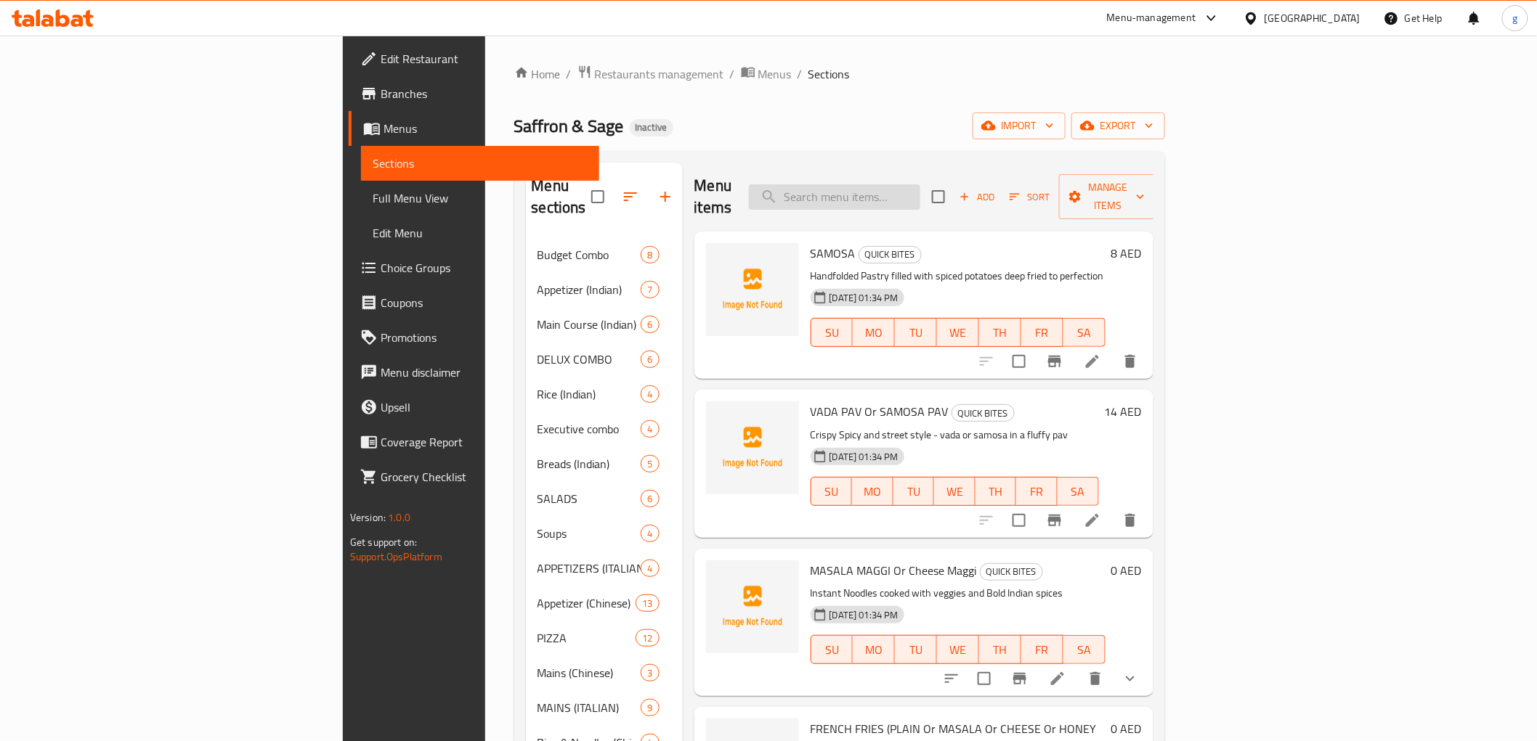
paste input "PANI"
click at [920, 192] on input "PANI" at bounding box center [834, 196] width 171 height 25
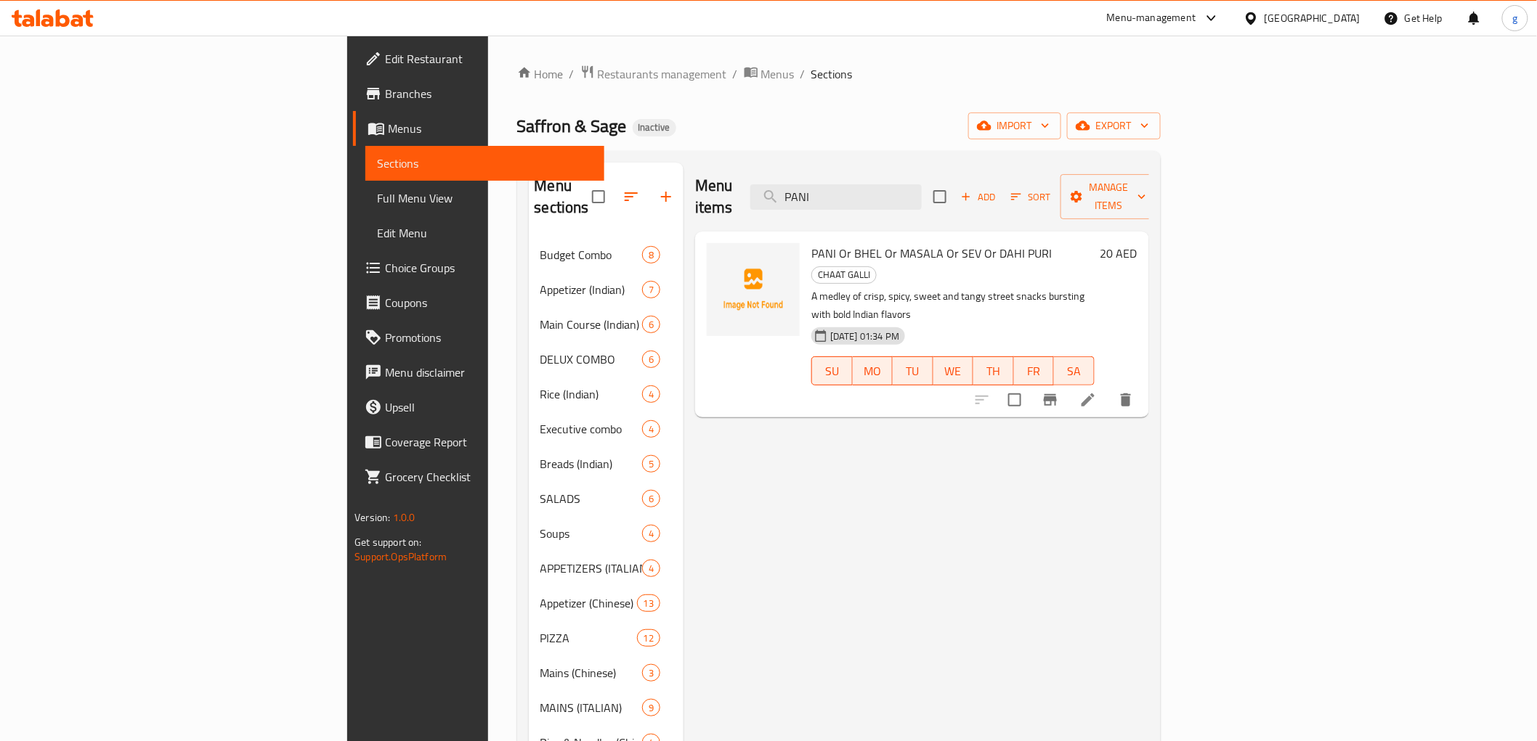
type input "PANI"
click at [1108, 387] on li at bounding box center [1088, 400] width 41 height 26
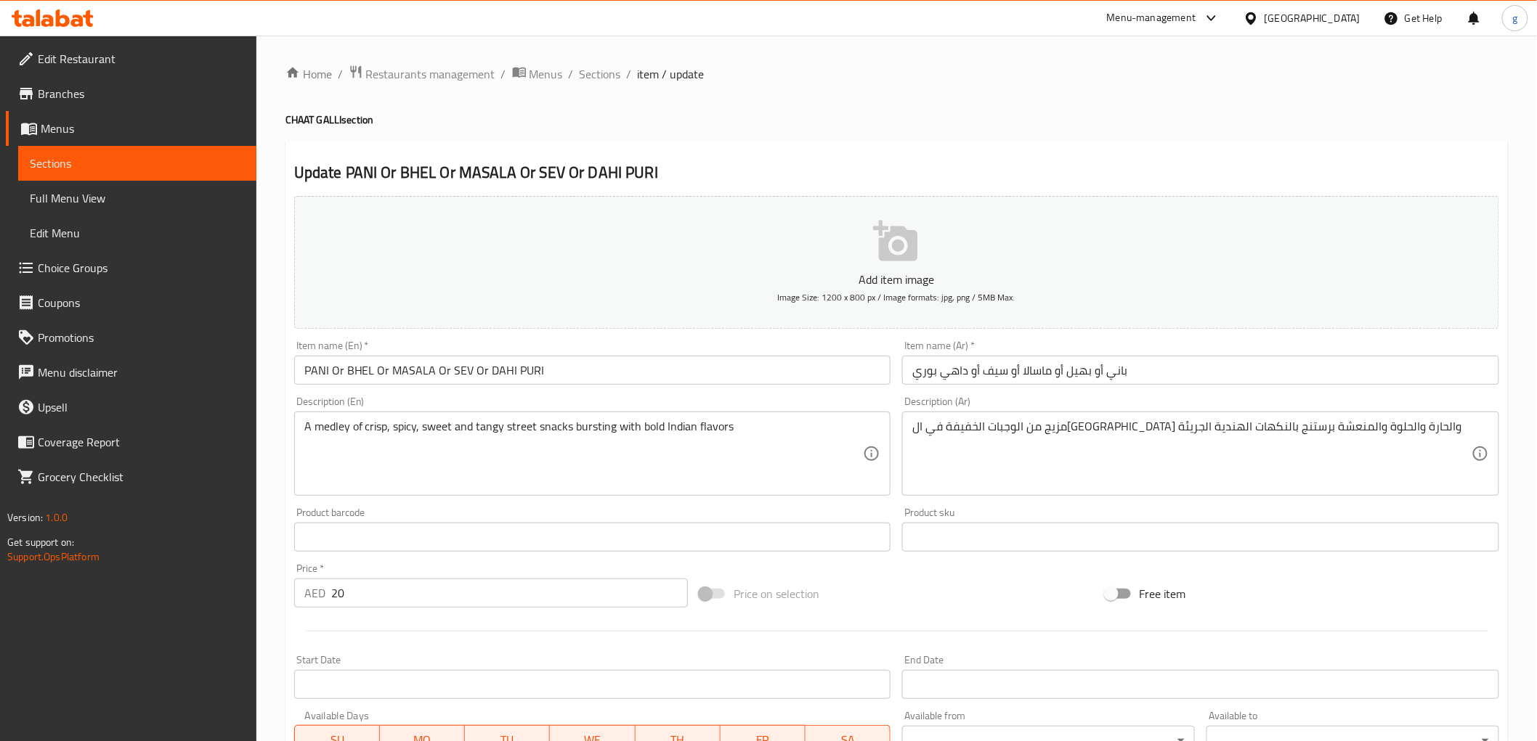
click at [318, 367] on input "PANI Or BHEL Or MASALA Or SEV Or DAHI PURI" at bounding box center [592, 370] width 597 height 29
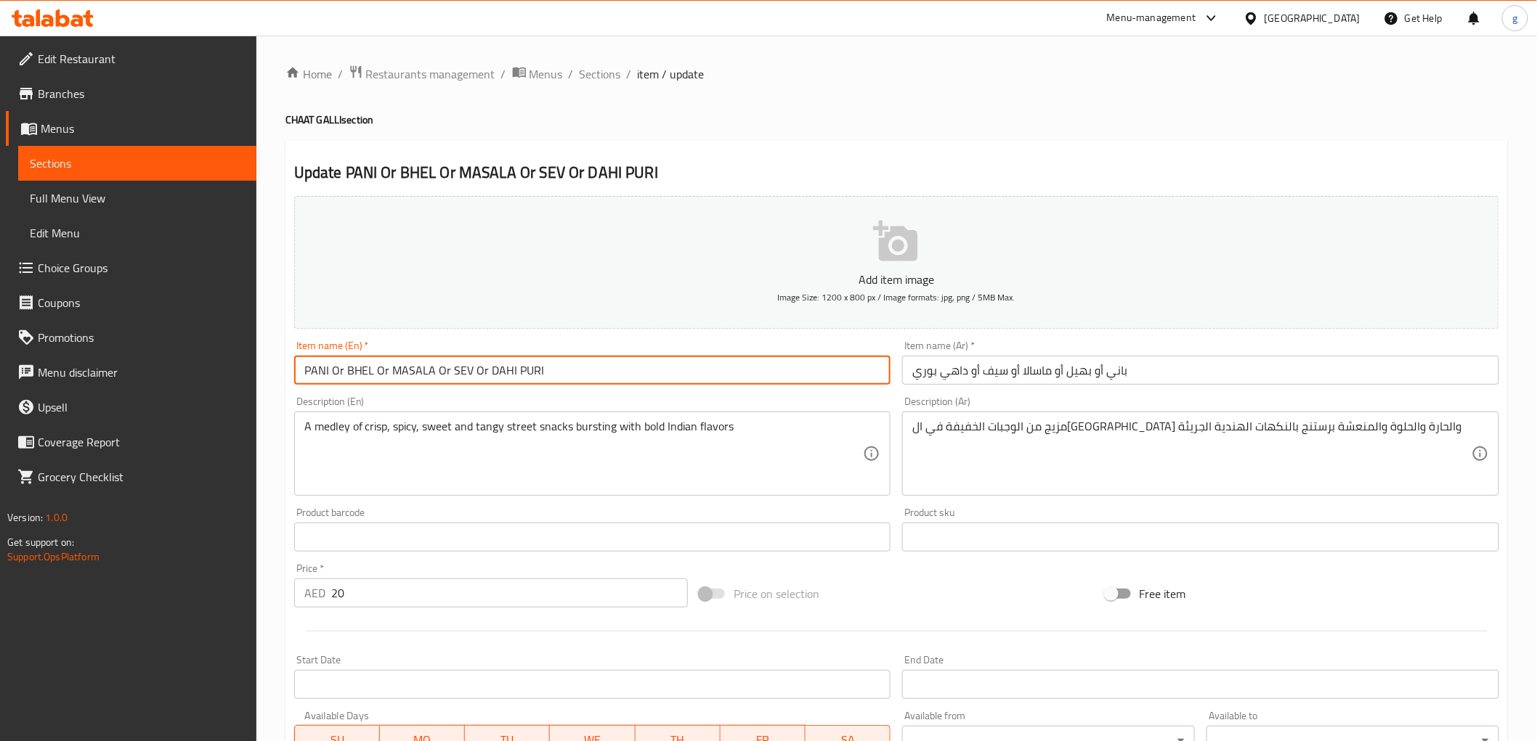
click at [318, 367] on input "PANI Or BHEL Or MASALA Or SEV Or DAHI PURI" at bounding box center [592, 370] width 597 height 29
click at [351, 378] on input "PANI Or BHEL Or MASALA Or SEV Or DAHI PURI" at bounding box center [592, 370] width 597 height 29
paste input "PANI"
type input "PANI Or BHEL Or MASALA Or SEV Or DAHI PURI"
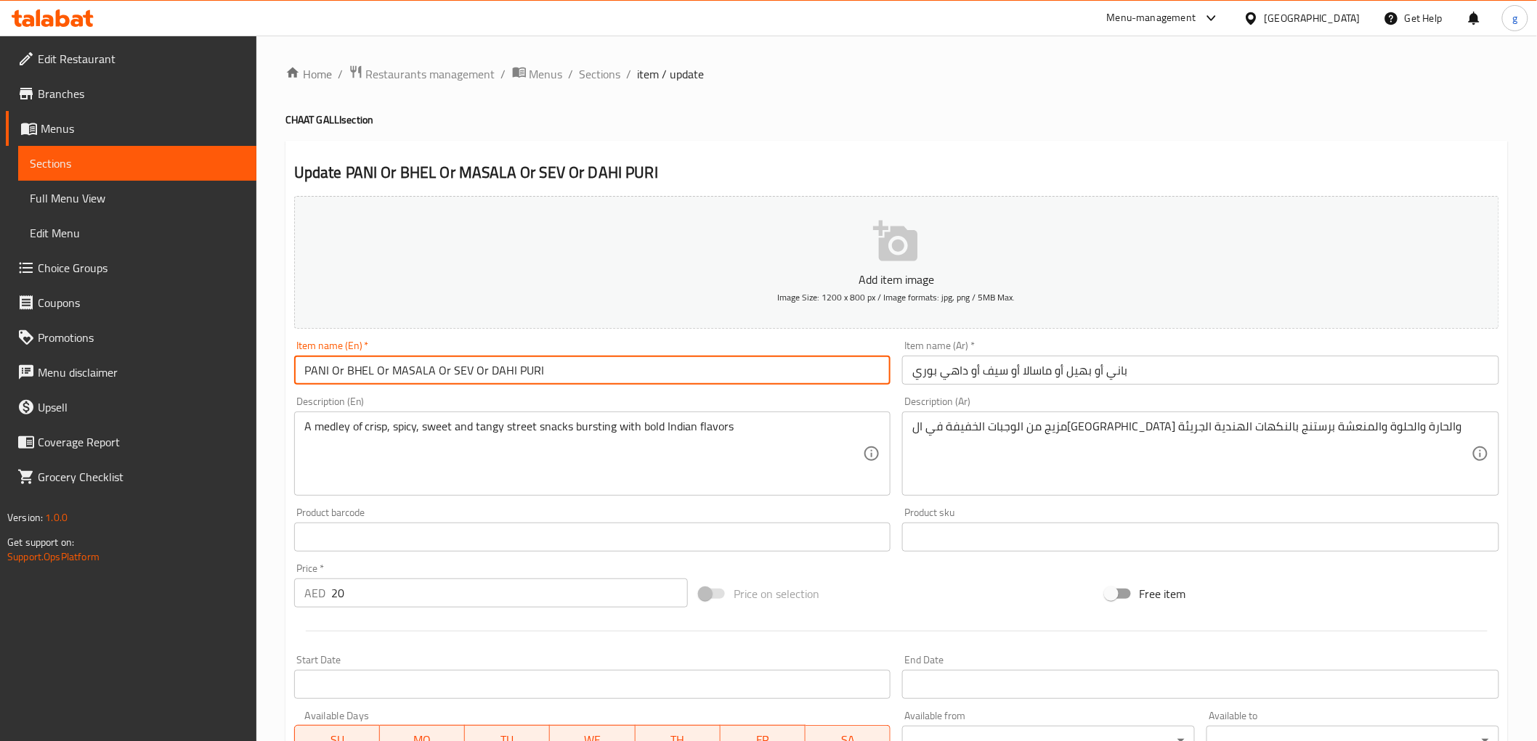
click at [416, 376] on input "PANI Or BHEL Or MASALA Or SEV Or DAHI PURI" at bounding box center [592, 370] width 597 height 29
click at [458, 371] on input "PANI Or BHEL Or MASALA Or SEV Or DAHI PURI" at bounding box center [592, 370] width 597 height 29
click at [501, 378] on input "PANI Or BHEL Or MASALA Or SEV Or DAHI PURI" at bounding box center [592, 370] width 597 height 29
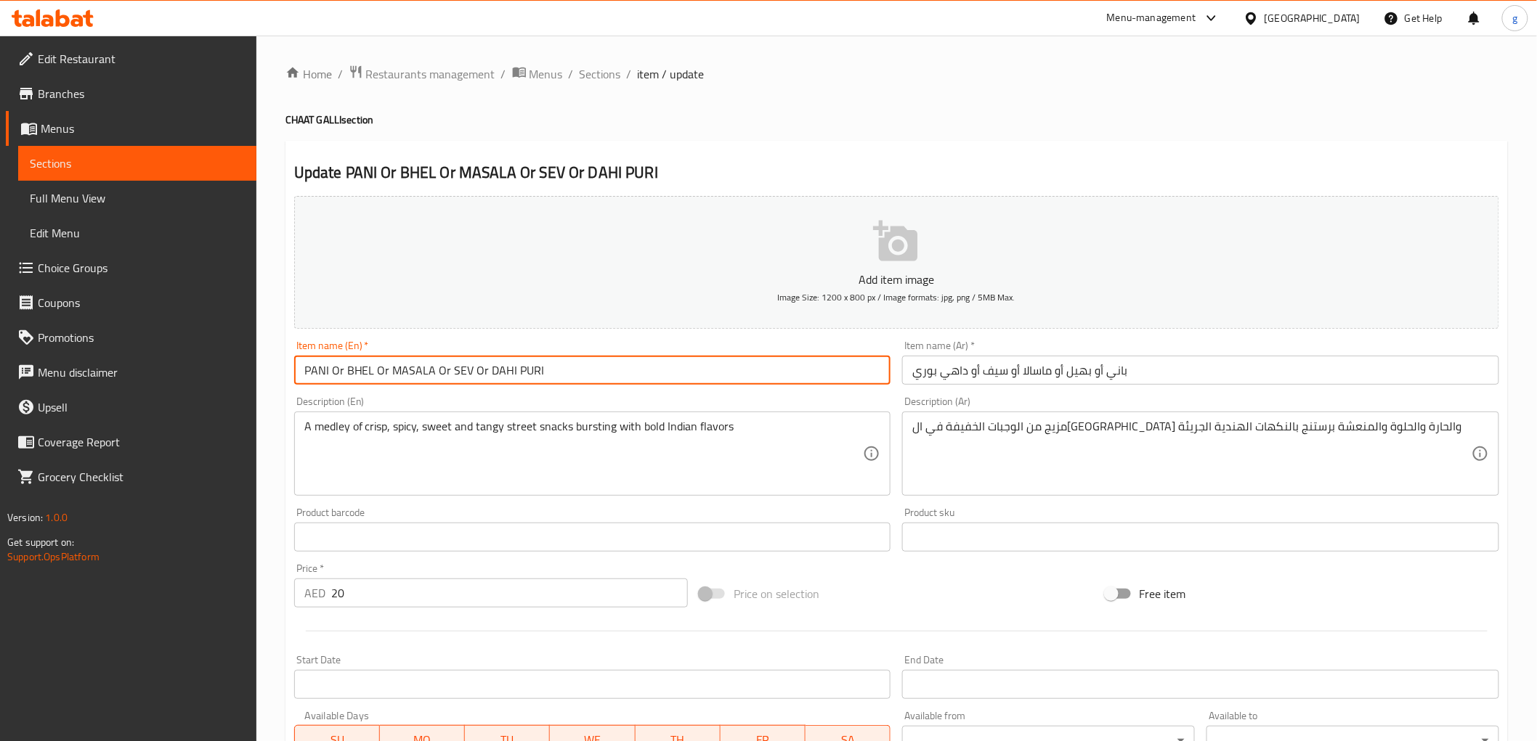
click at [501, 378] on input "PANI Or BHEL Or MASALA Or SEV Or DAHI PURI" at bounding box center [592, 370] width 597 height 29
click at [524, 372] on input "PANI Or BHEL Or MASALA Or SEV Or DAHI PURI" at bounding box center [592, 370] width 597 height 29
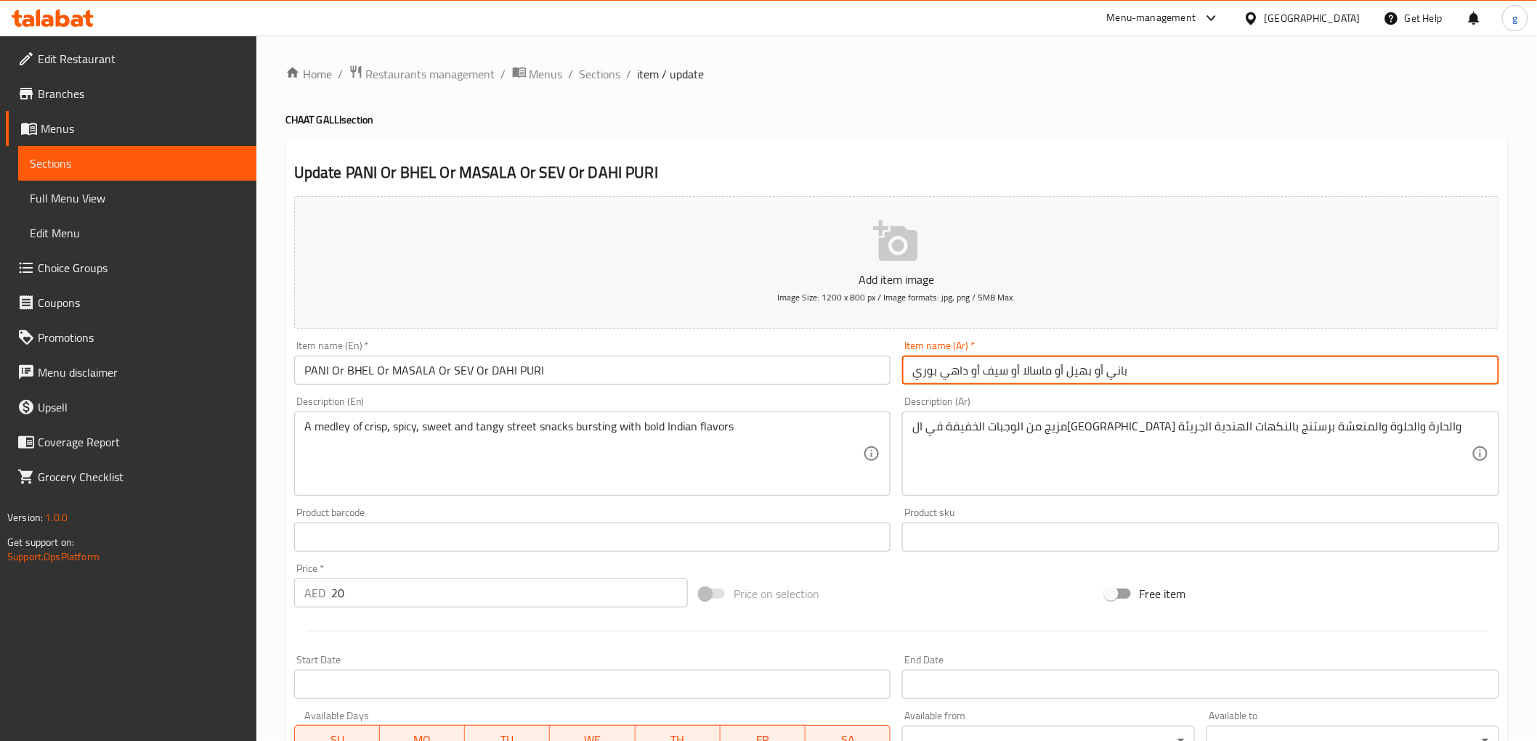
click at [1113, 372] on input "باني أو بهيل أو ماسالا أو سيف أو داهي بوري" at bounding box center [1200, 370] width 597 height 29
click at [1083, 376] on input "باني أو بهيل أو ماسالا أو سيف أو داهي بوري" at bounding box center [1200, 370] width 597 height 29
click at [1043, 368] on input "باني أو بهيل أو ماسالا أو سيف أو داهي بوري" at bounding box center [1200, 370] width 597 height 29
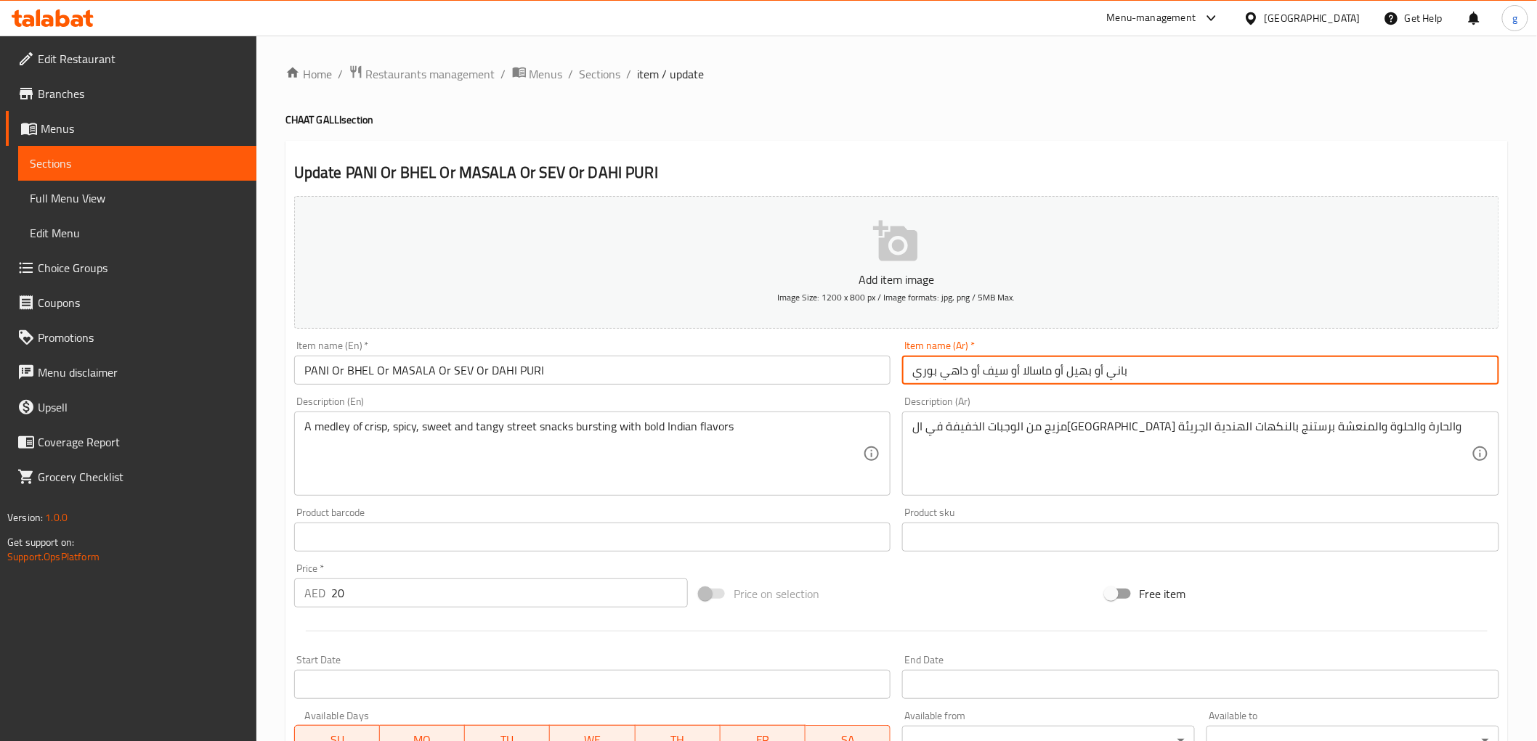
click at [1043, 368] on input "باني أو بهيل أو ماسالا أو سيف أو داهي بوري" at bounding box center [1200, 370] width 597 height 29
click at [995, 374] on input "باني أو بهيل أو ماسالا أو سيف أو داهي بوري" at bounding box center [1200, 370] width 597 height 29
click at [995, 373] on input "باني أو بهيل أو ماسالا أو سيف أو داهي بوري" at bounding box center [1200, 370] width 597 height 29
click at [953, 373] on input "باني أو بهيل أو ماسالا أو سيف أو داهي بوري" at bounding box center [1200, 370] width 597 height 29
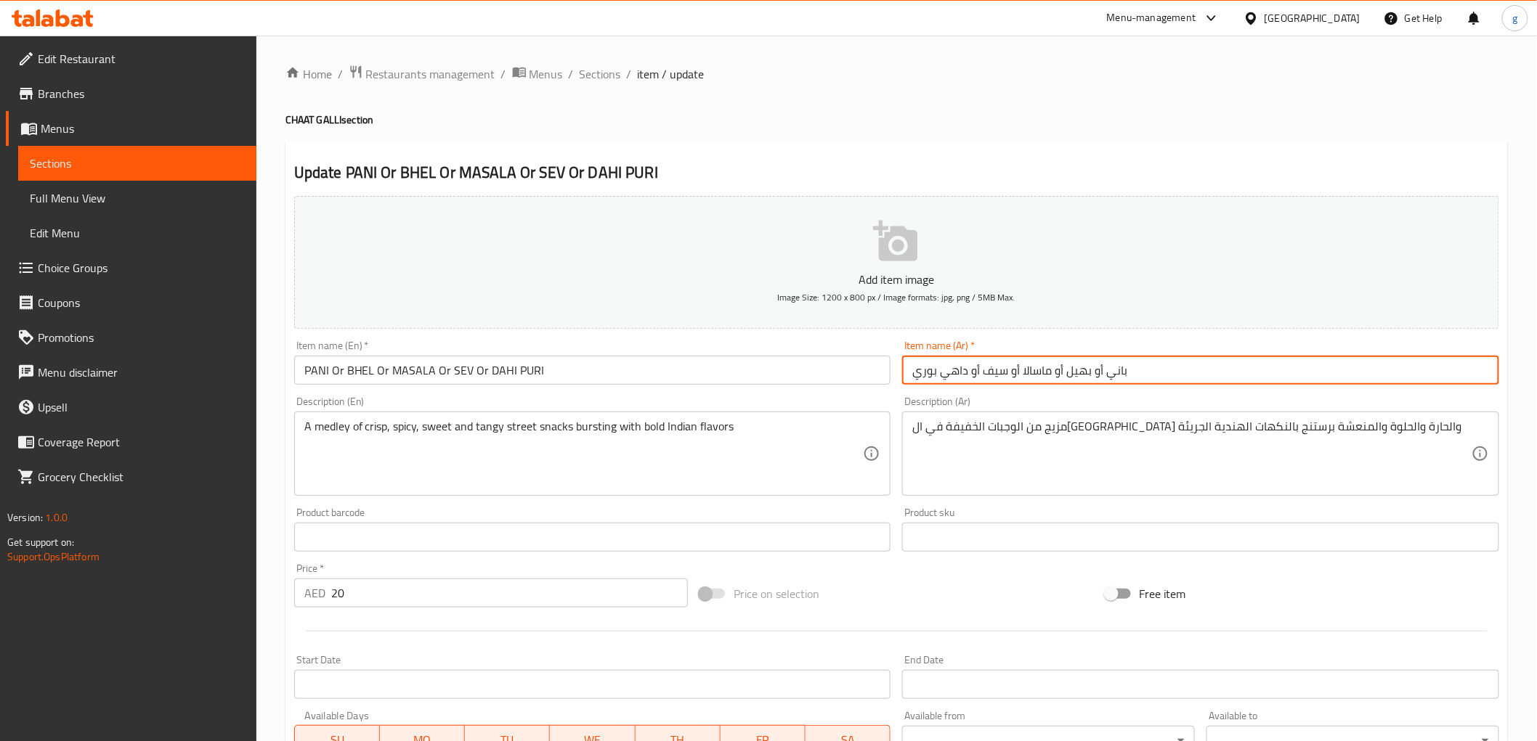
click at [931, 379] on input "باني أو بهيل أو ماسالا أو سيف أو داهي بوري" at bounding box center [1200, 370] width 597 height 29
click at [119, 126] on span "Menus" at bounding box center [143, 128] width 204 height 17
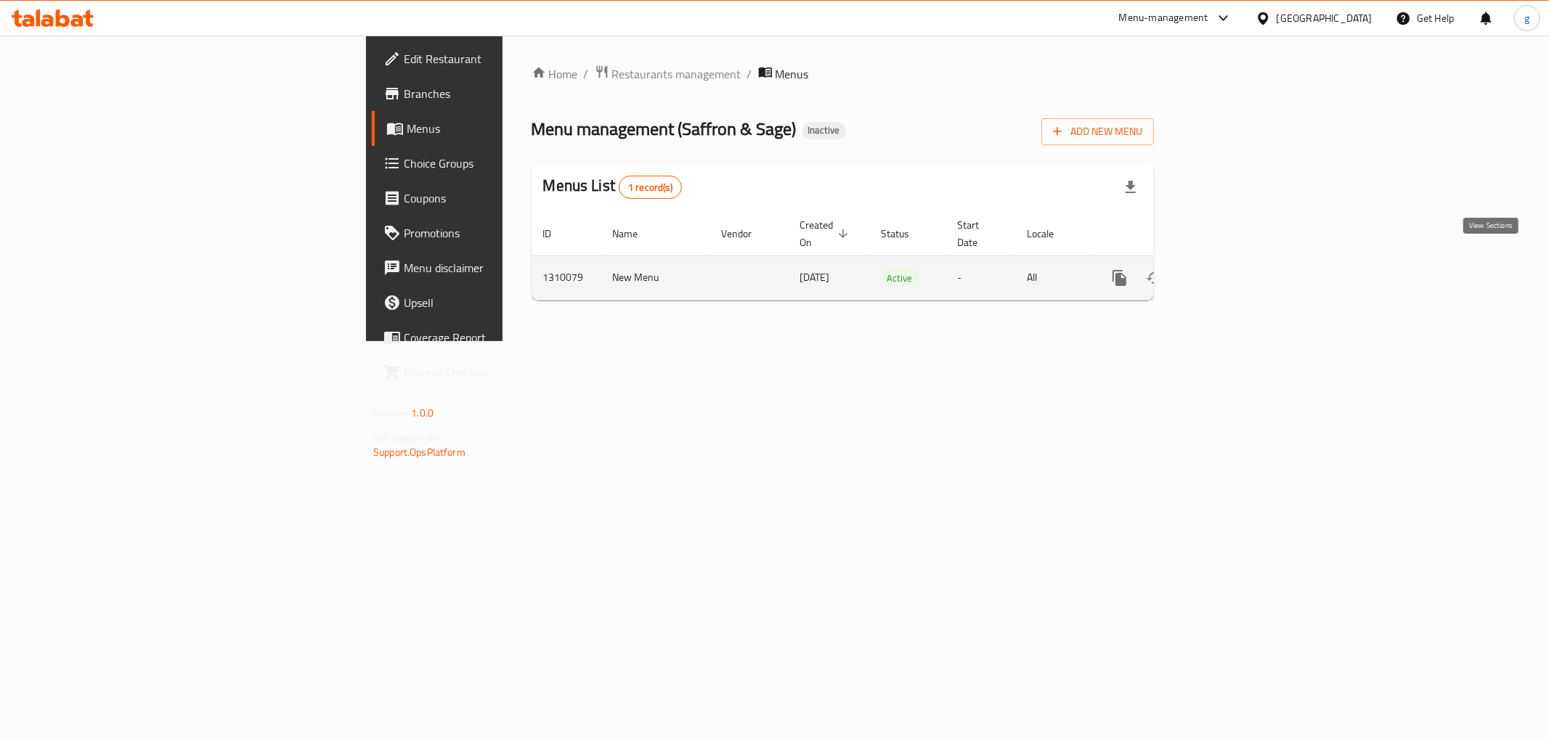
click at [1231, 272] on icon "enhanced table" at bounding box center [1224, 278] width 13 height 13
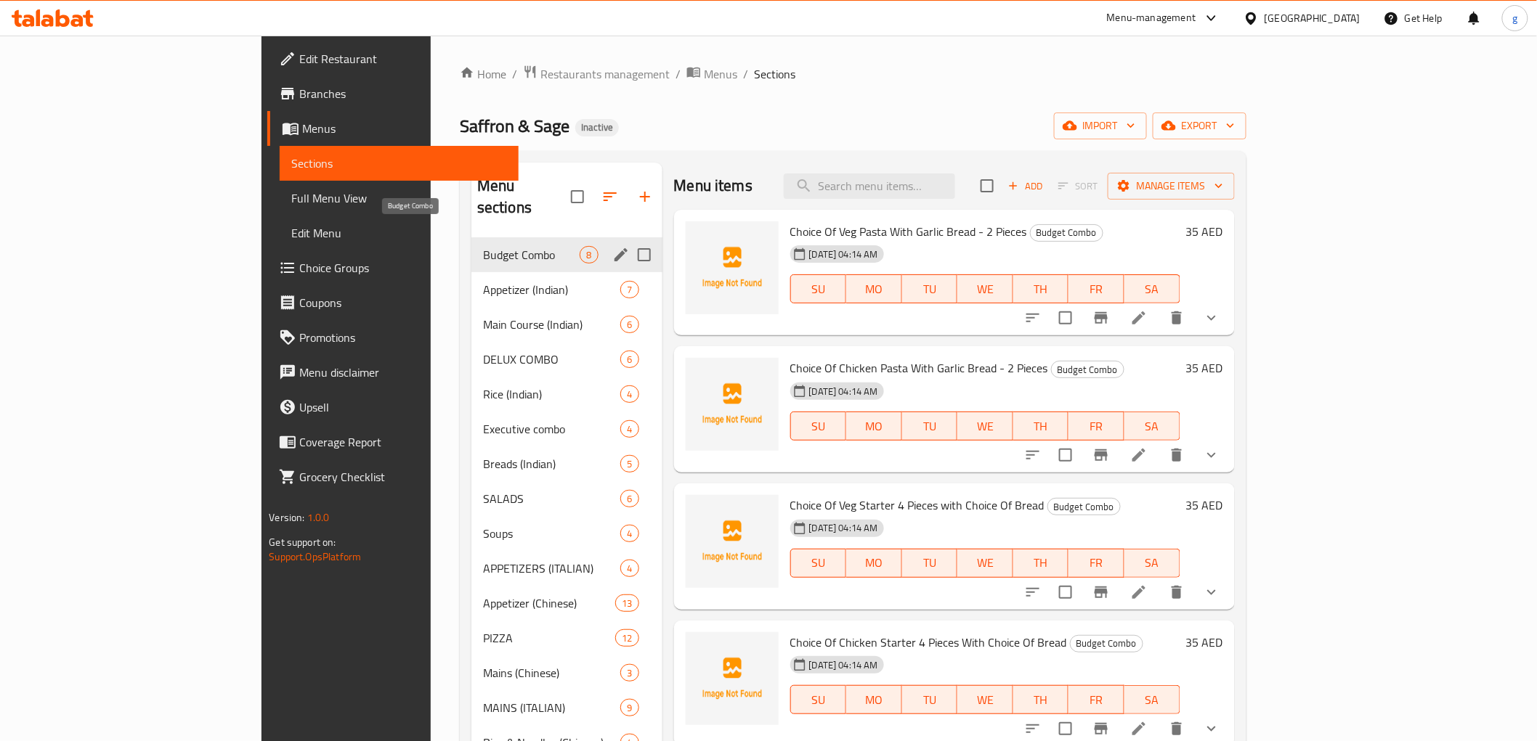
click at [483, 246] on span "Budget Combo" at bounding box center [531, 254] width 97 height 17
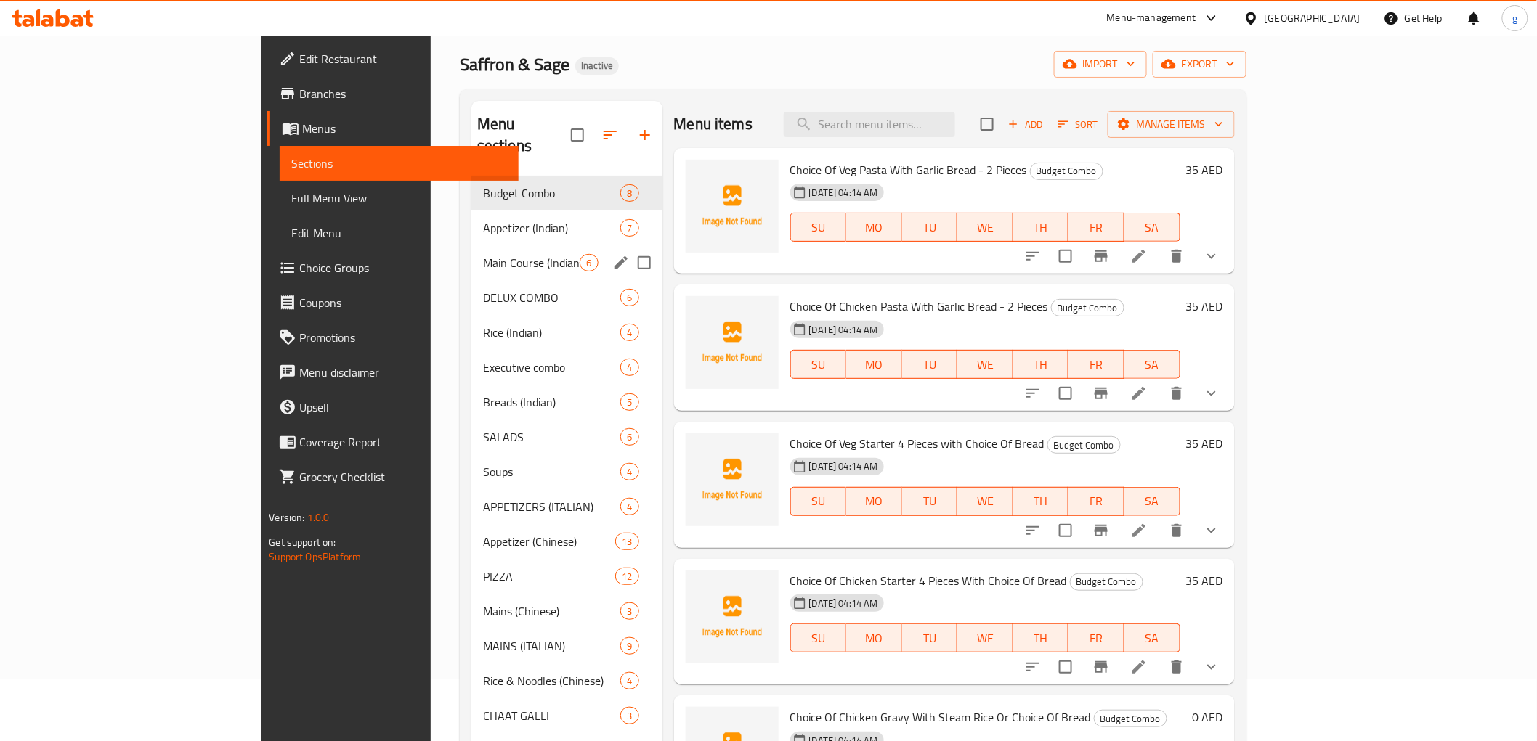
scroll to position [81, 0]
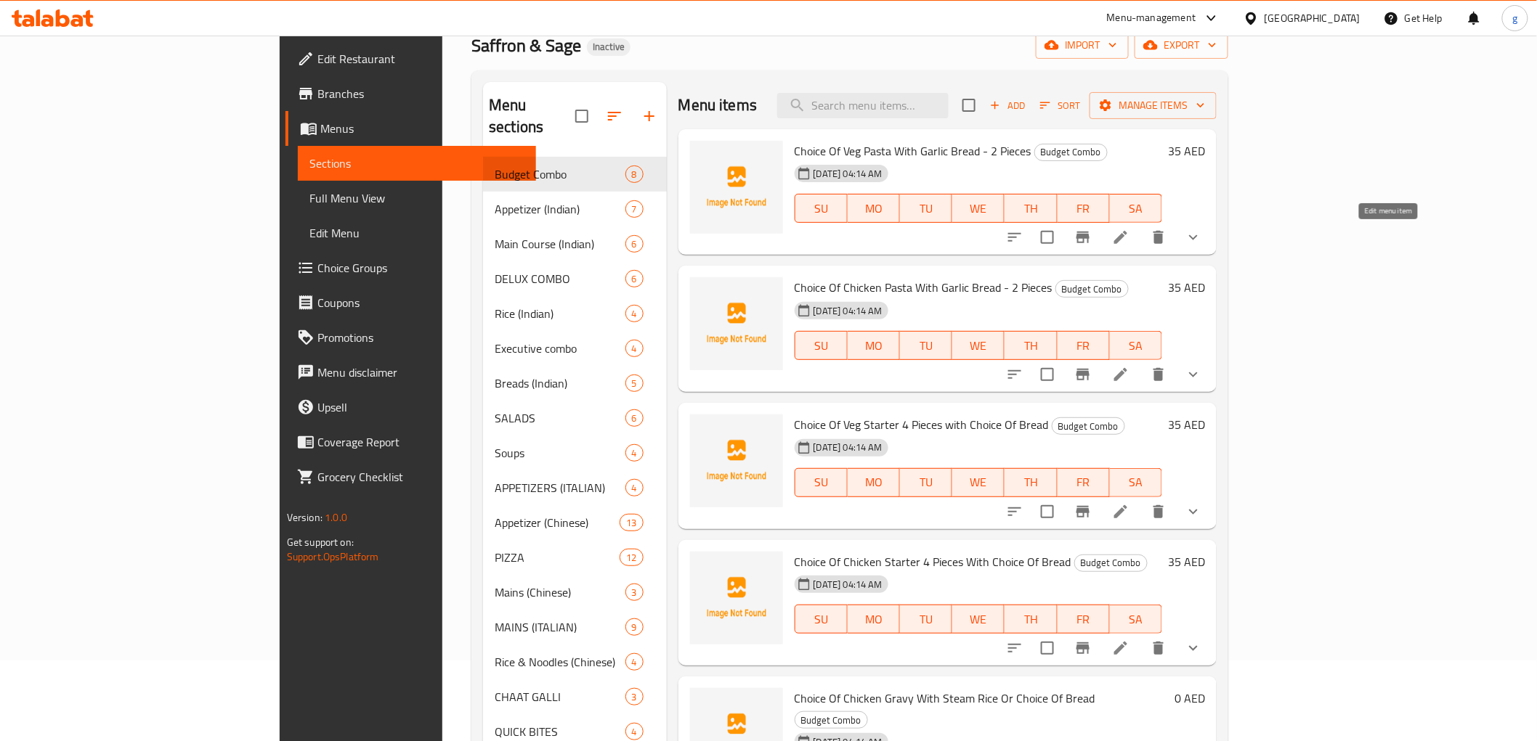
click at [1129, 235] on icon at bounding box center [1120, 237] width 17 height 17
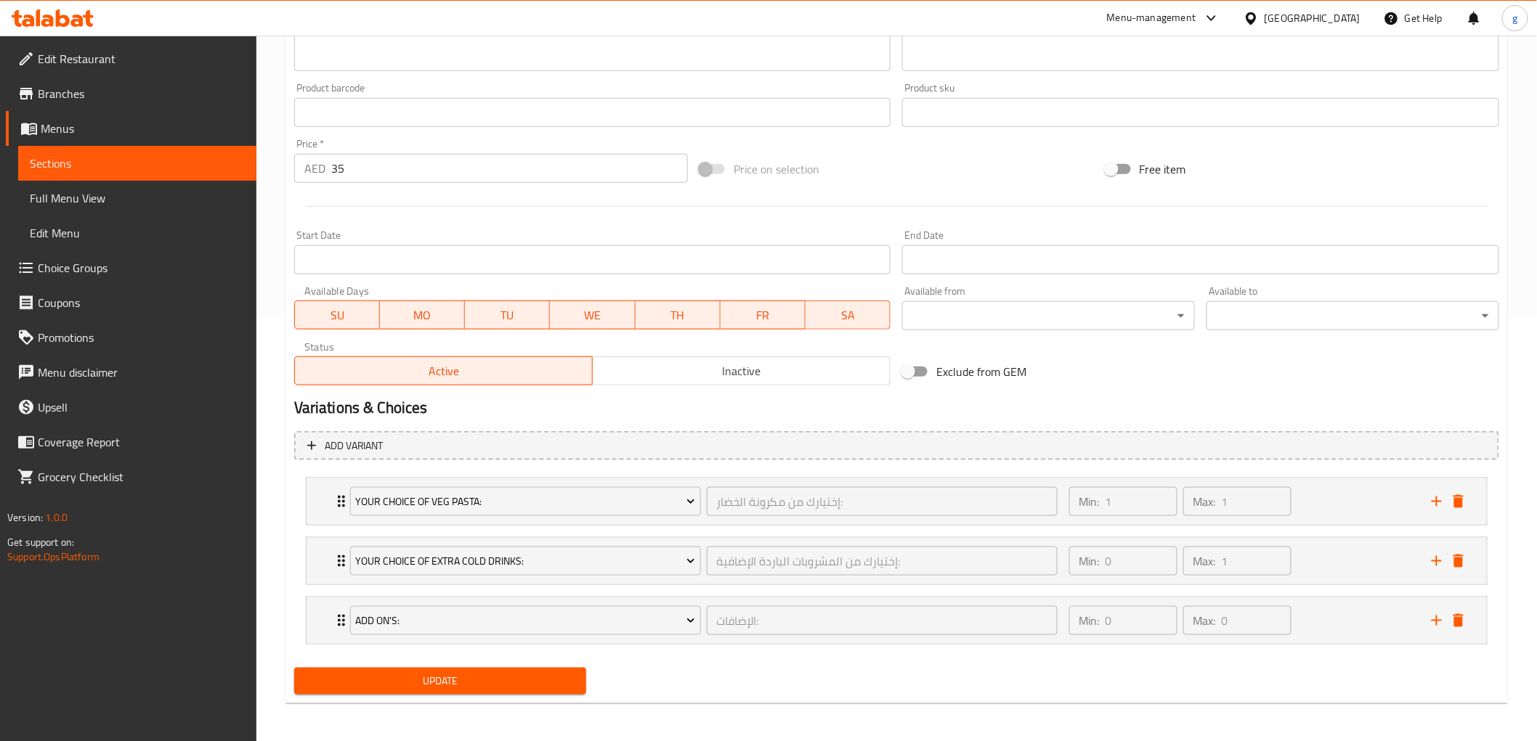
scroll to position [426, 0]
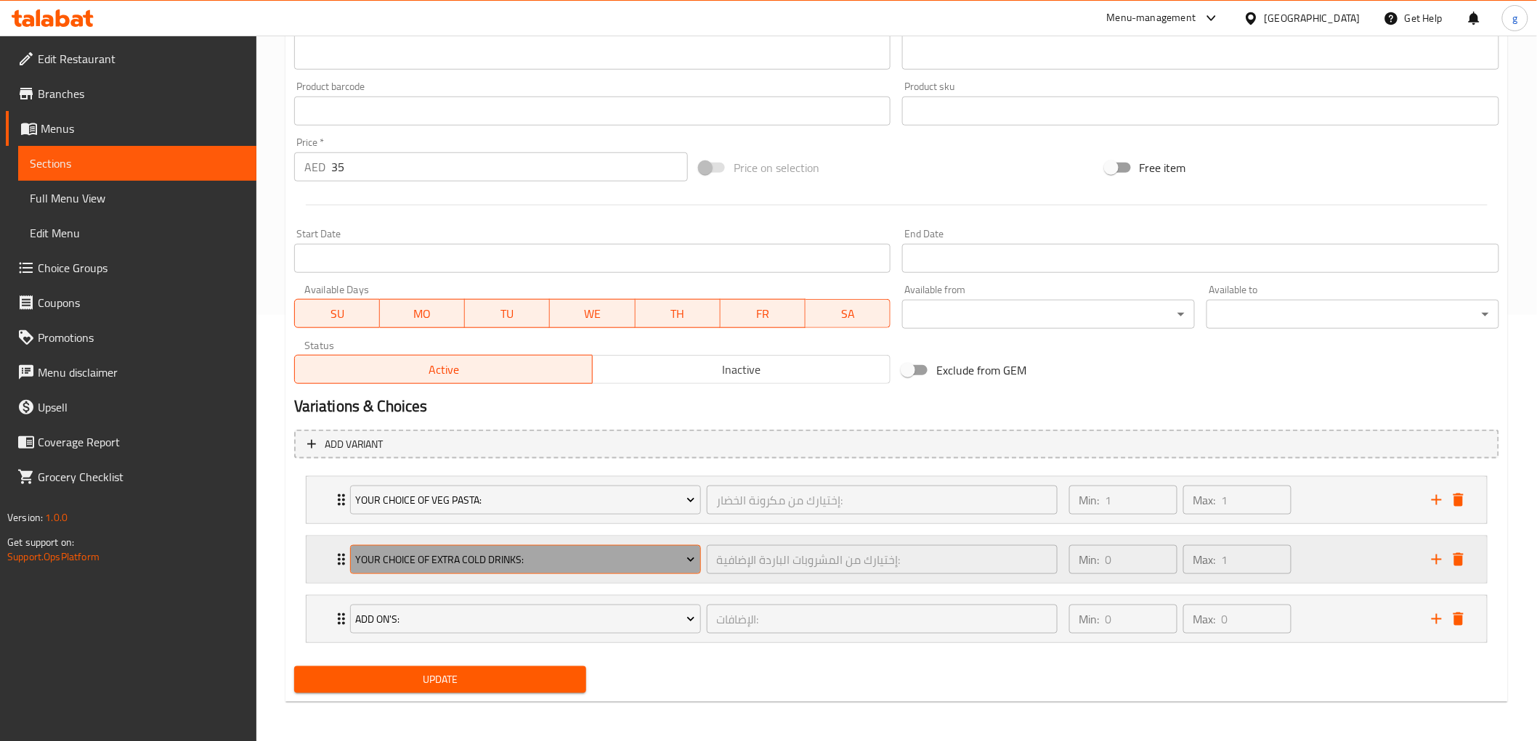
click at [691, 556] on icon "Expand" at bounding box center [690, 560] width 15 height 15
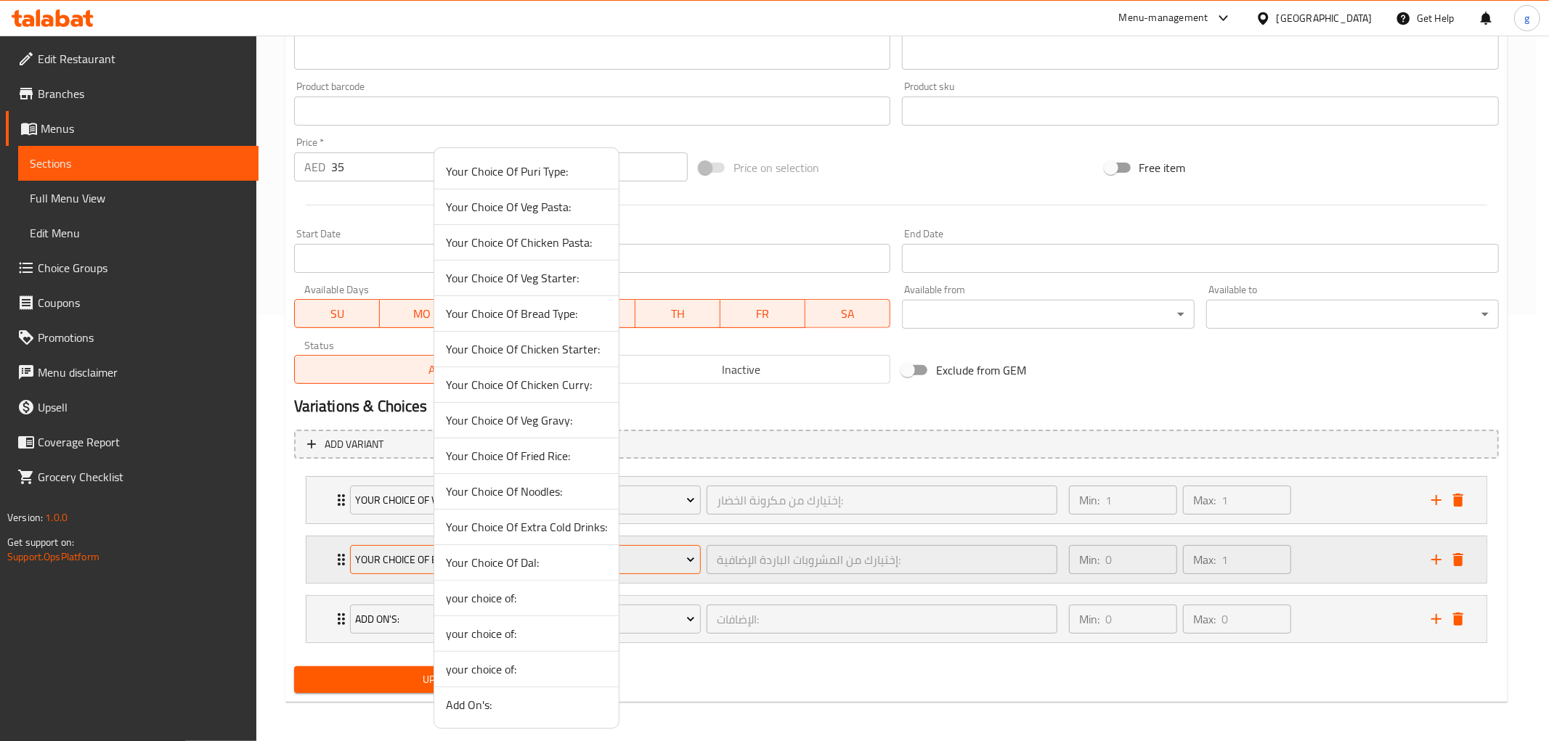
click at [691, 556] on div at bounding box center [774, 370] width 1549 height 741
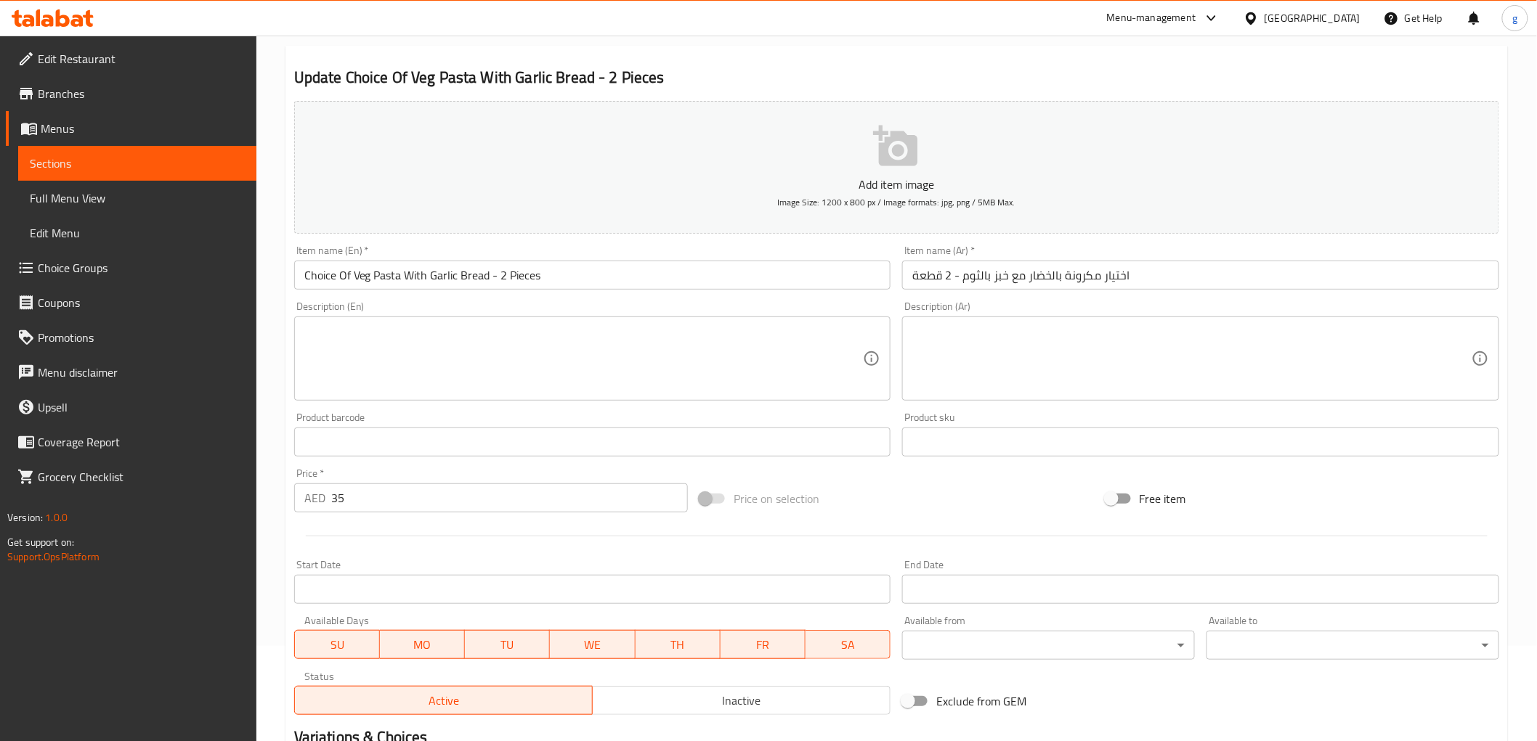
scroll to position [104, 0]
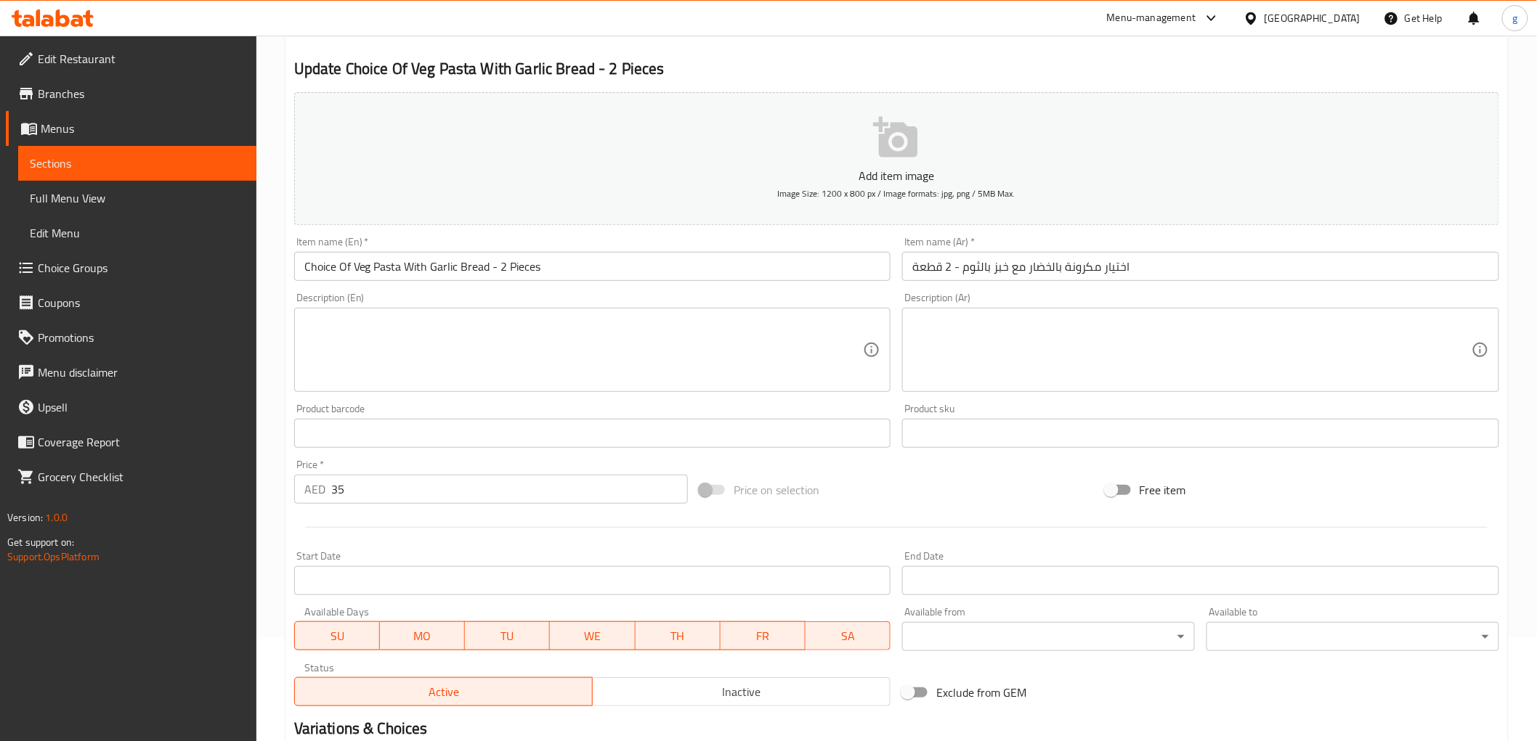
click at [105, 170] on span "Sections" at bounding box center [137, 163] width 215 height 17
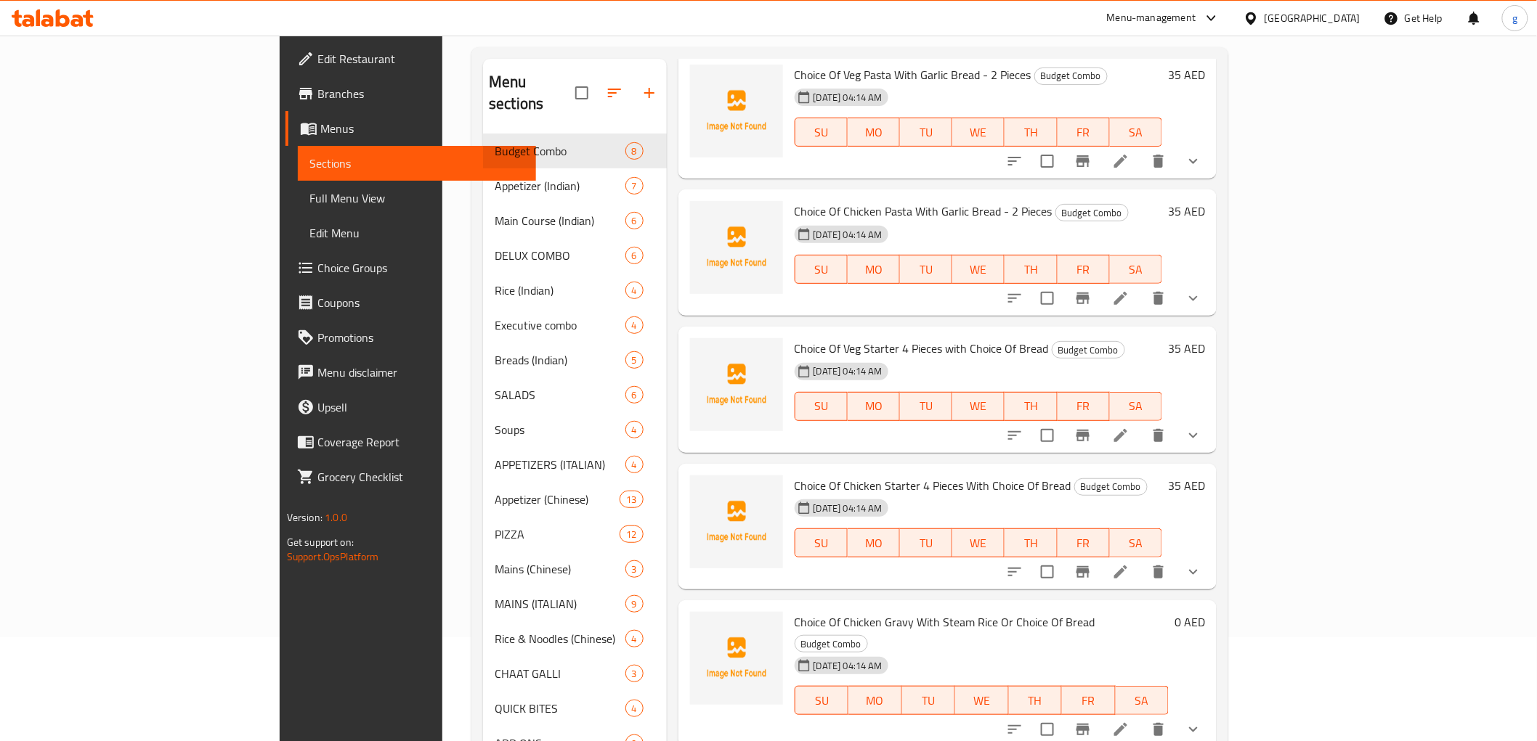
scroll to position [81, 0]
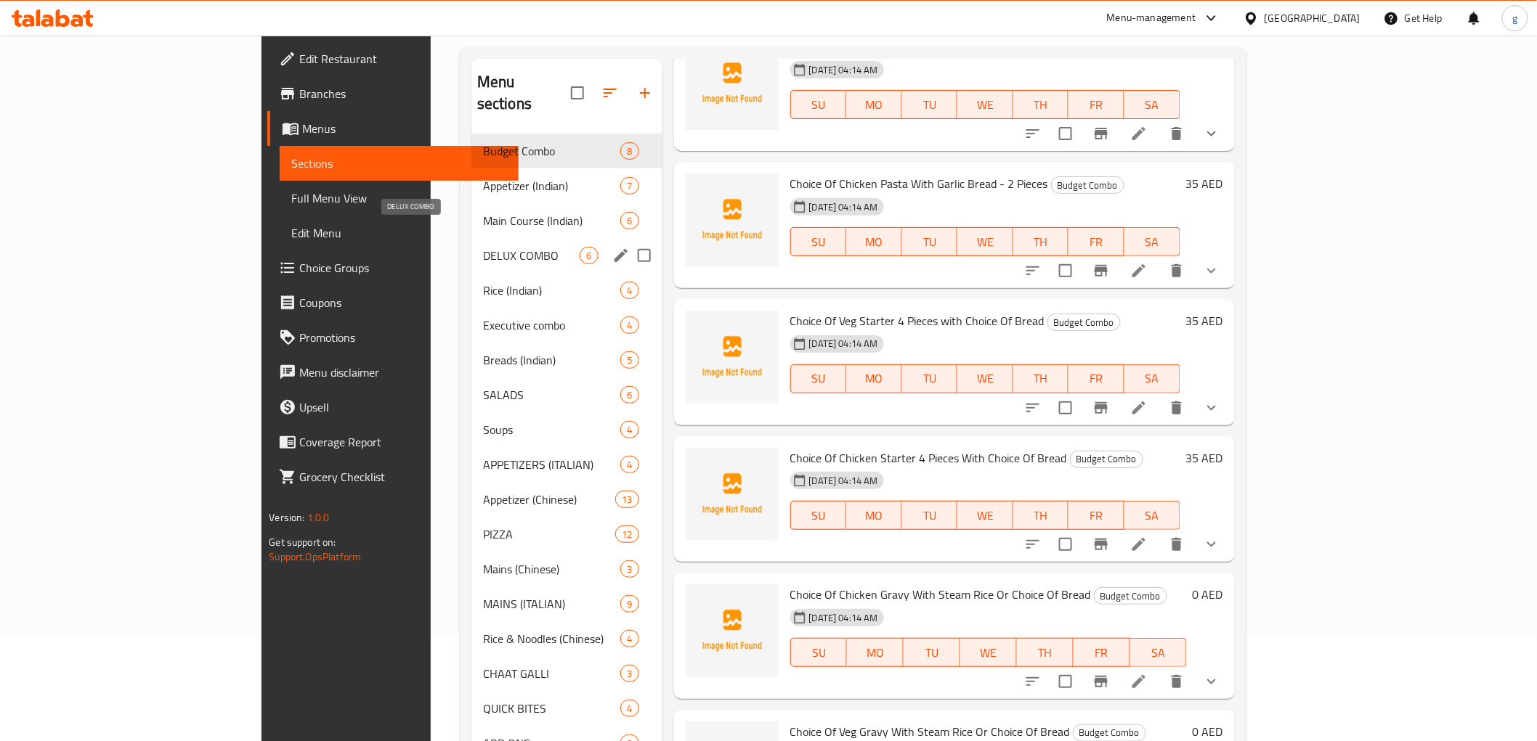
click at [483, 247] on span "DELUX COMBO" at bounding box center [531, 255] width 97 height 17
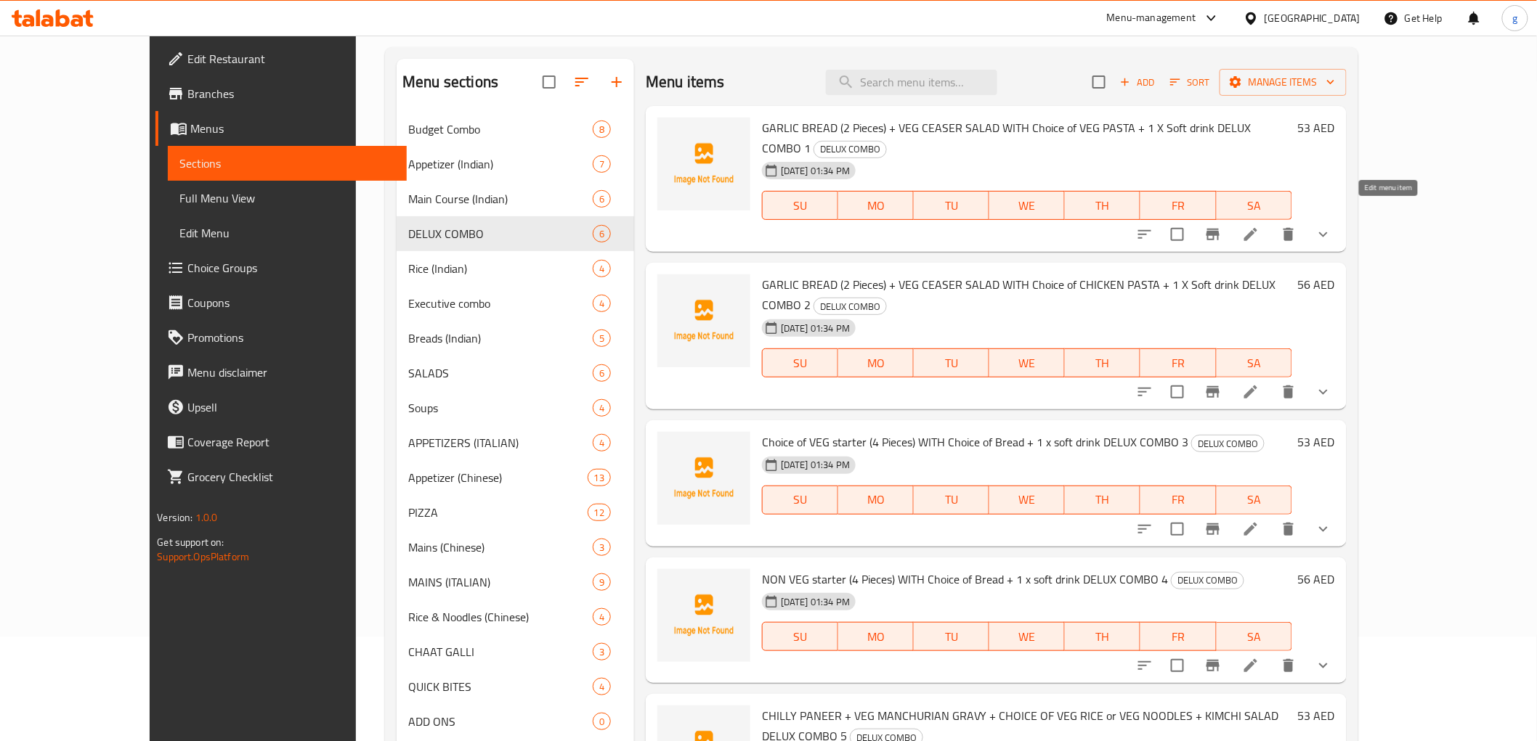
click at [1259, 226] on icon at bounding box center [1250, 234] width 17 height 17
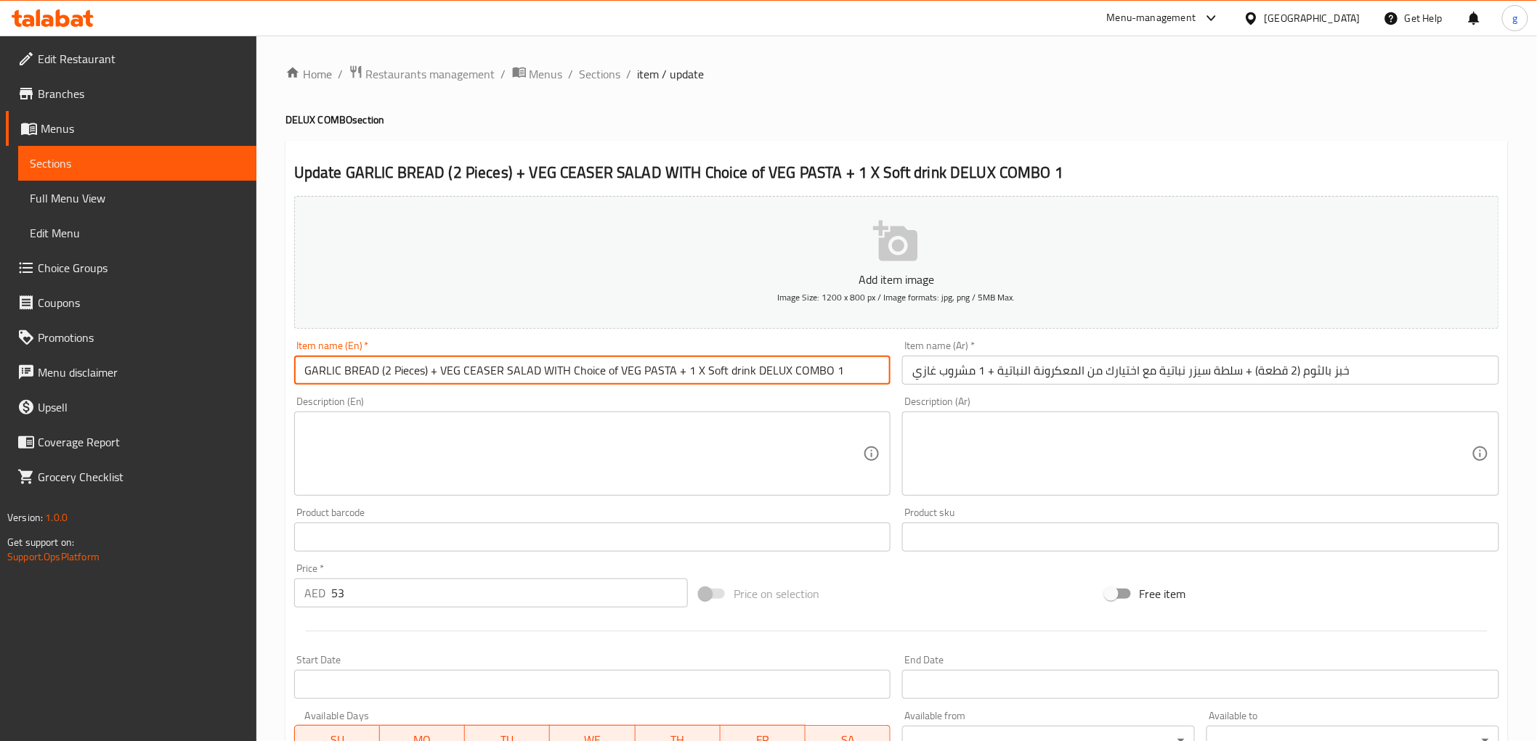
drag, startPoint x: 747, startPoint y: 373, endPoint x: 826, endPoint y: 376, distance: 79.2
click at [826, 376] on input "GARLIC BREAD (2 Pieces) + VEG CEASER SALAD WITH Choice of VEG PASTA + 1 X Soft …" at bounding box center [592, 370] width 597 height 29
click at [838, 371] on input "GARLIC BREAD (2 Pieces) + VEG CEASER SALAD WITH Choice of VEG PASTA + 1 X Soft …" at bounding box center [592, 370] width 597 height 29
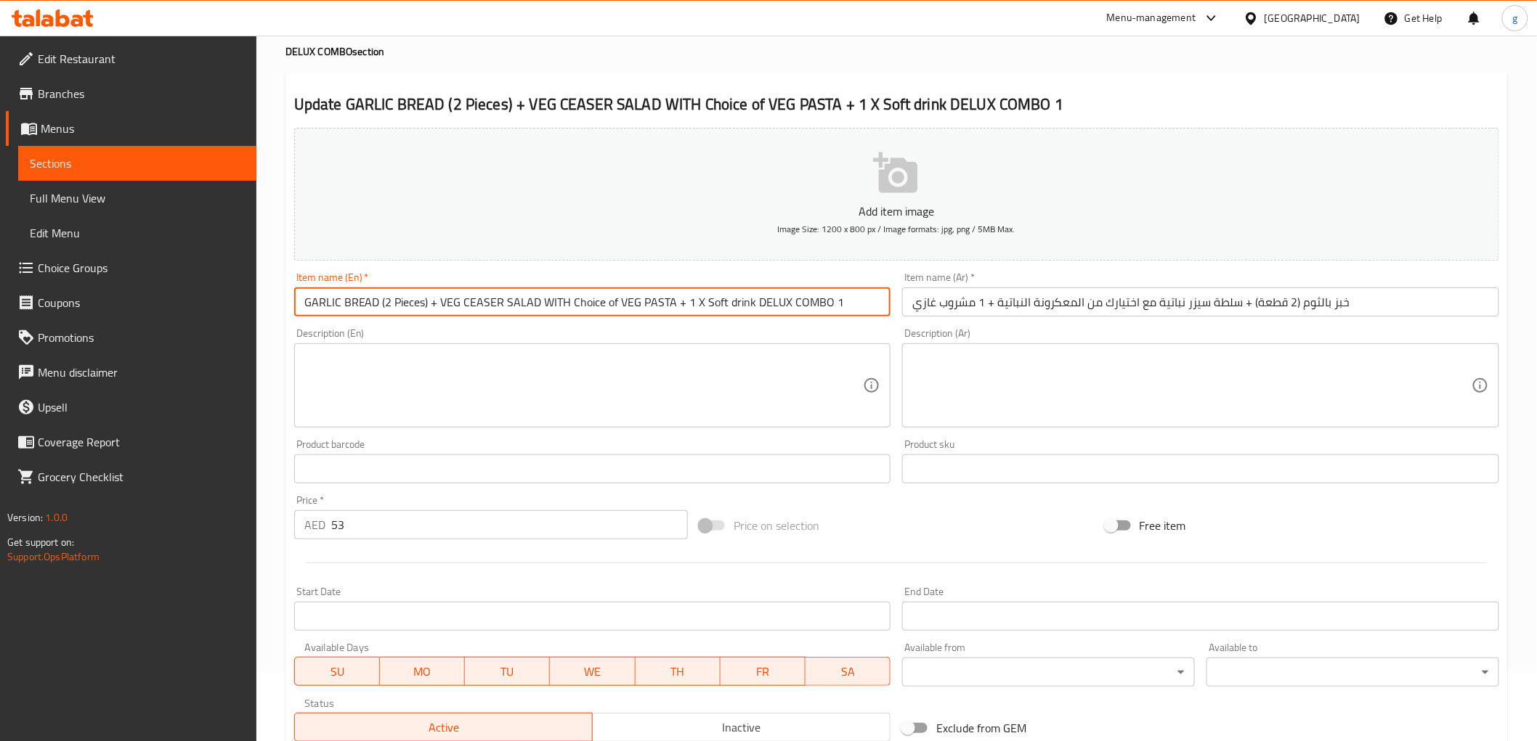
scroll to position [242, 0]
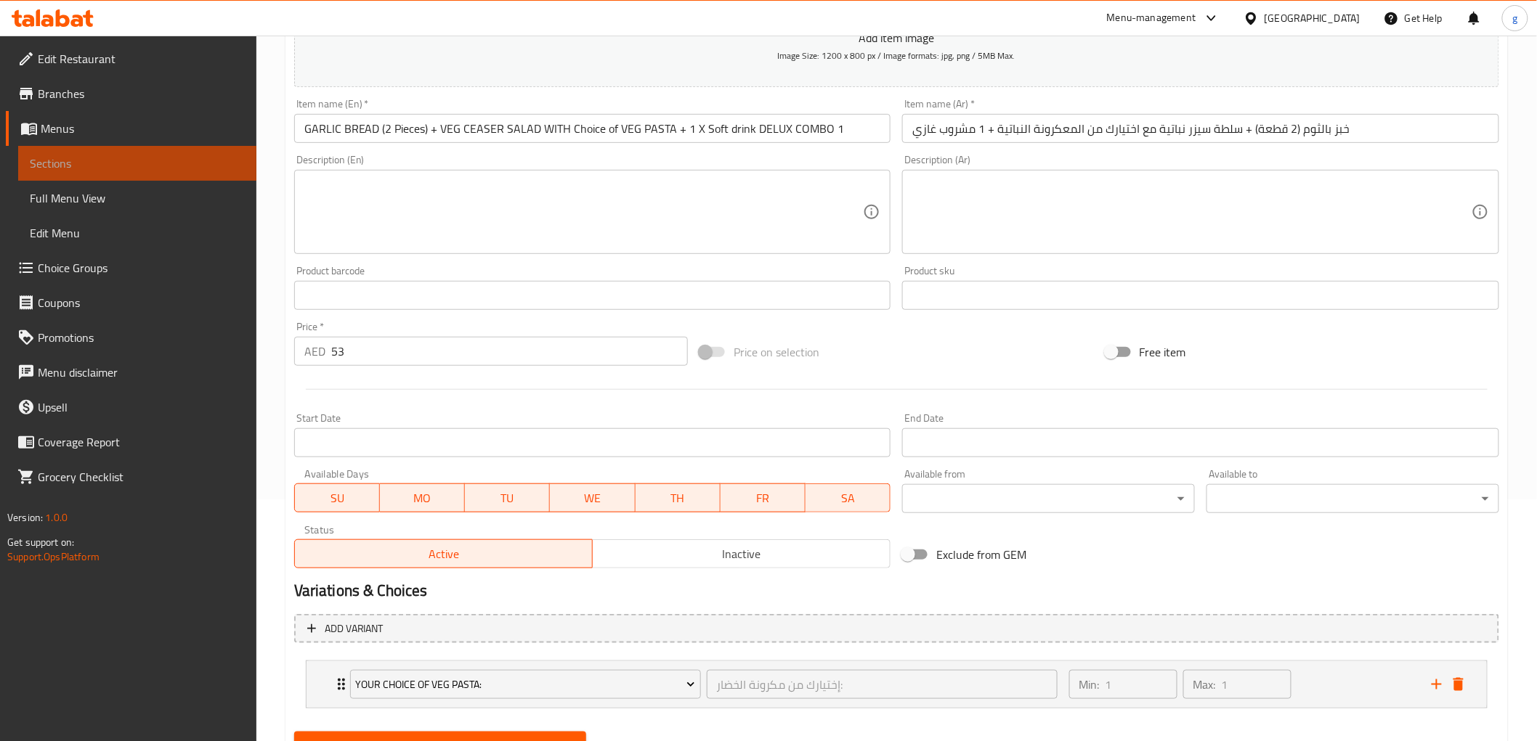
click at [134, 168] on span "Sections" at bounding box center [137, 163] width 215 height 17
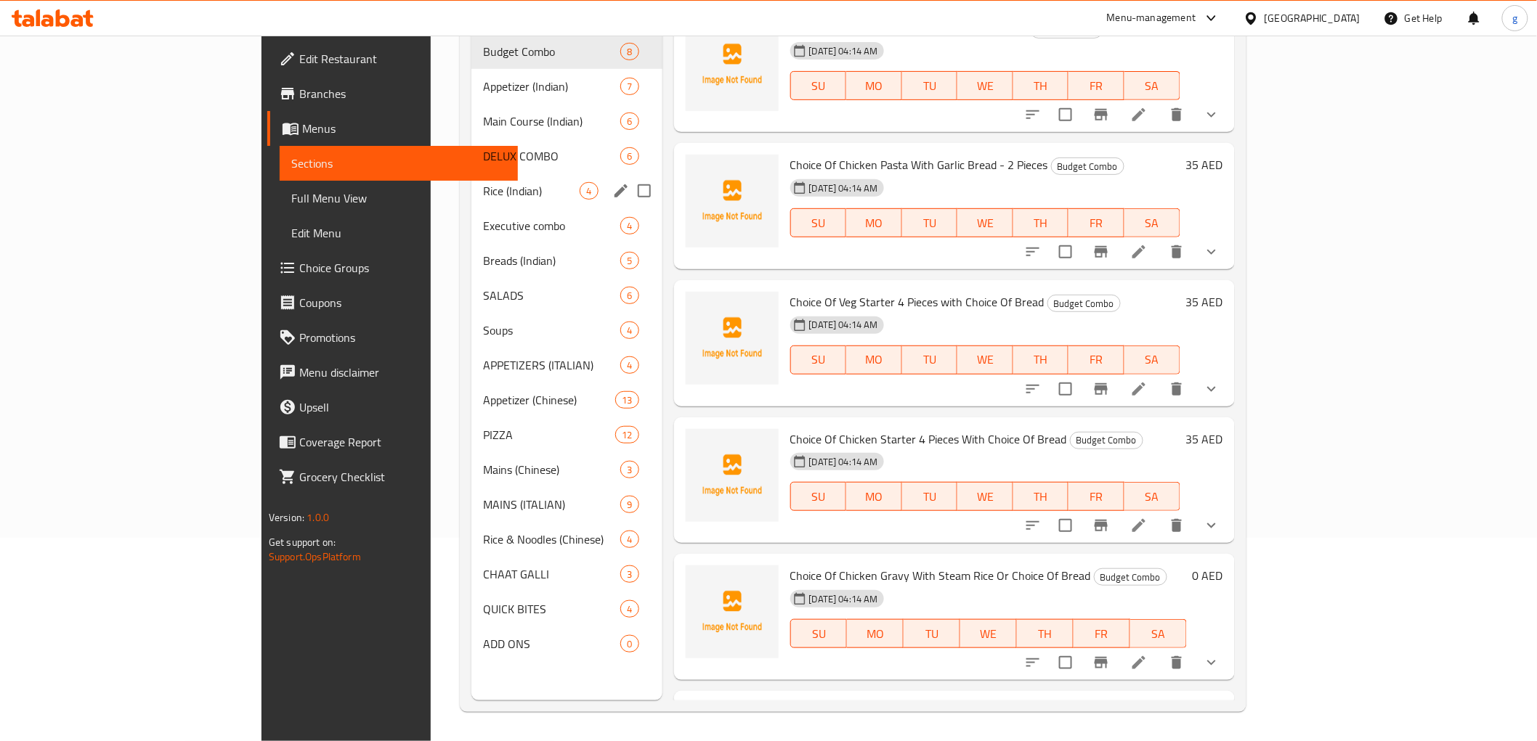
scroll to position [41, 0]
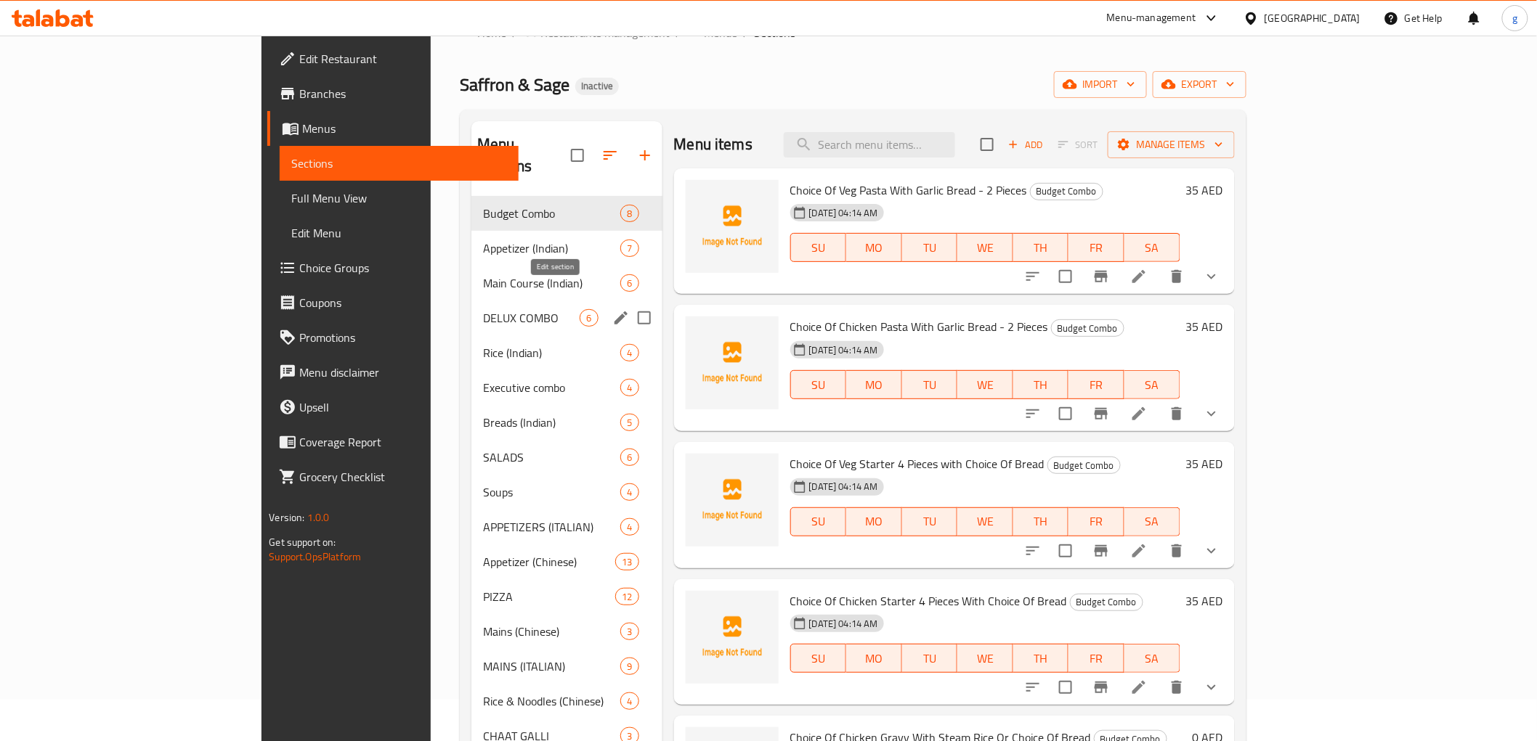
click at [614, 312] on icon "edit" at bounding box center [620, 318] width 13 height 13
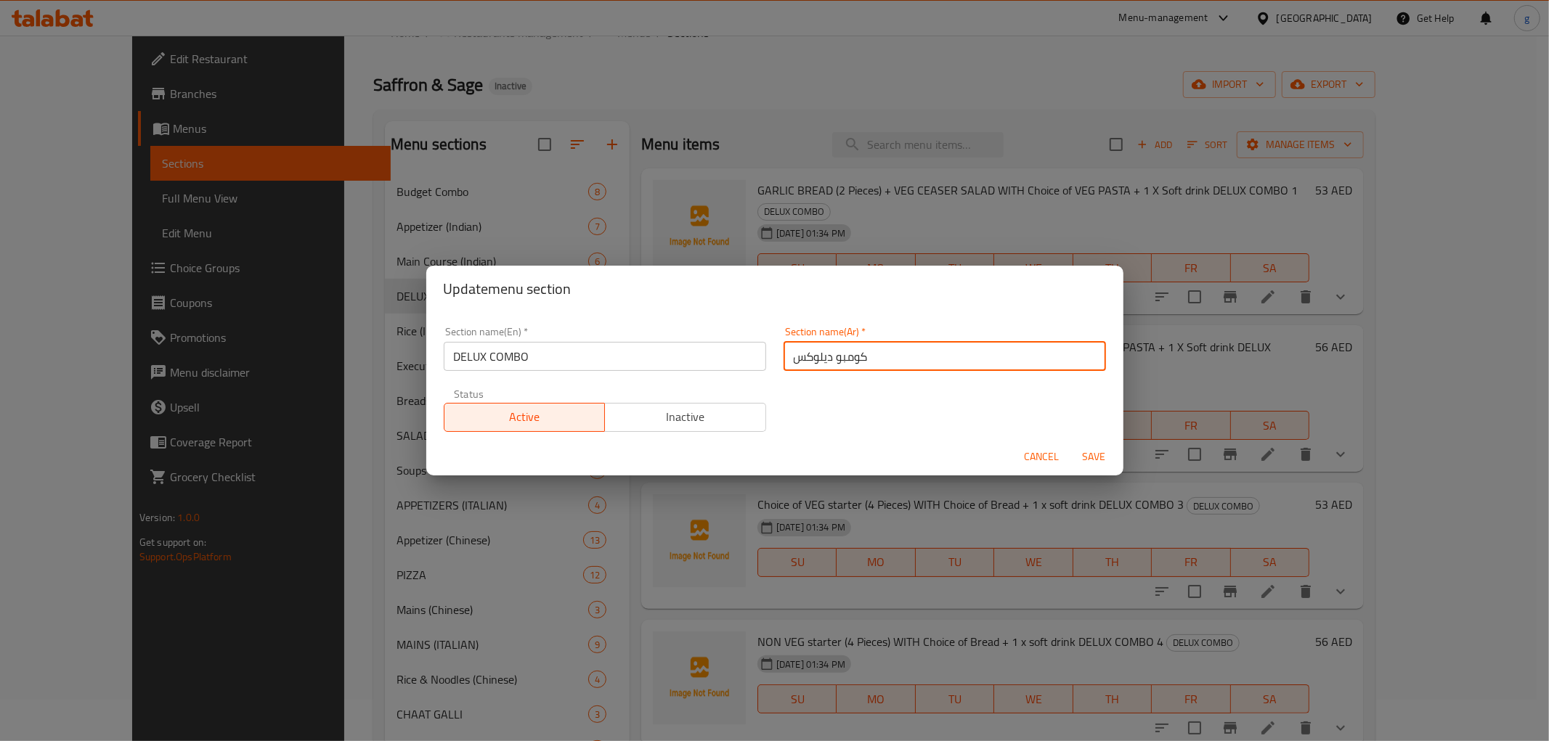
drag, startPoint x: 789, startPoint y: 356, endPoint x: 874, endPoint y: 361, distance: 85.8
click at [874, 361] on input "كومبو ديلوكس" at bounding box center [945, 356] width 322 height 29
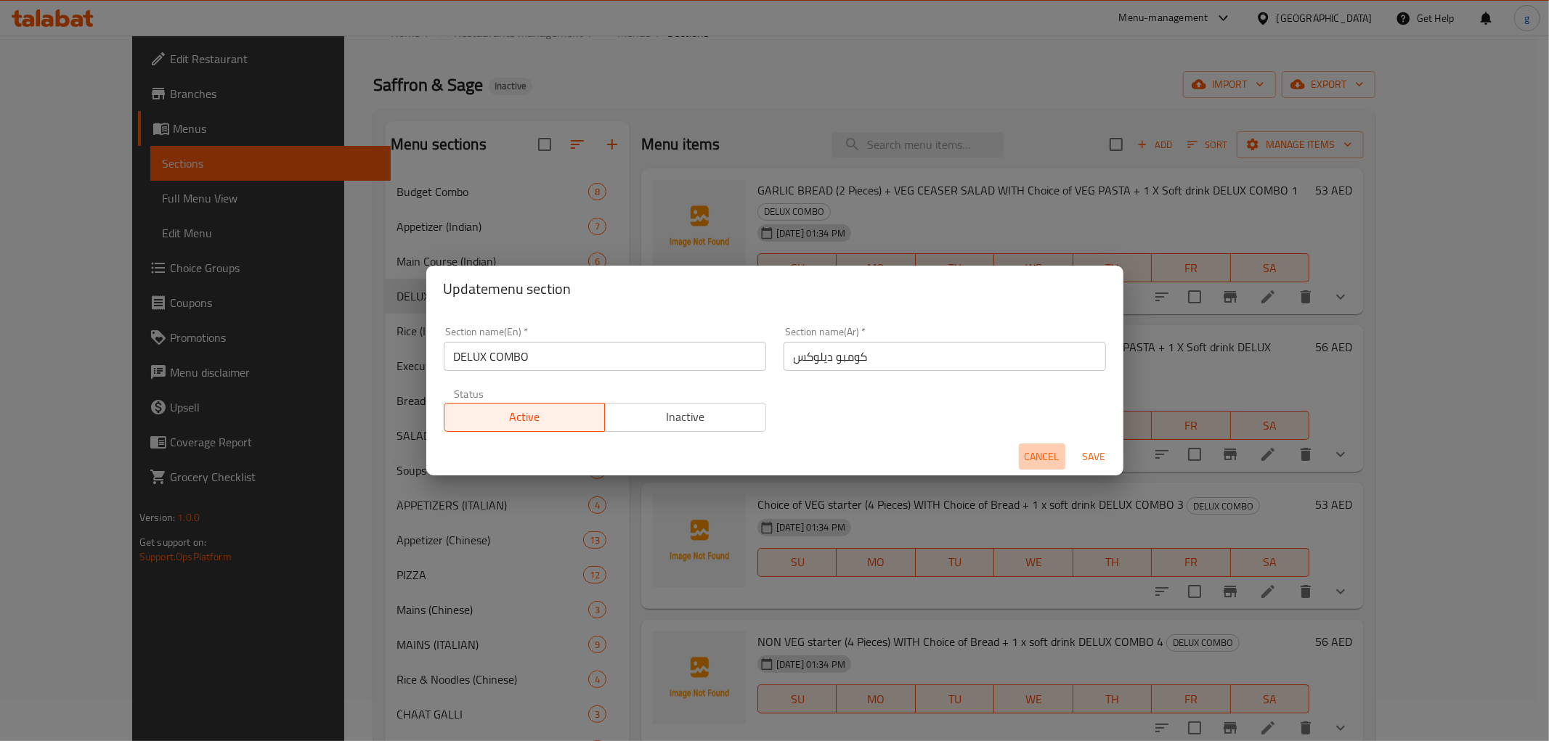
click at [1056, 455] on span "Cancel" at bounding box center [1042, 457] width 35 height 18
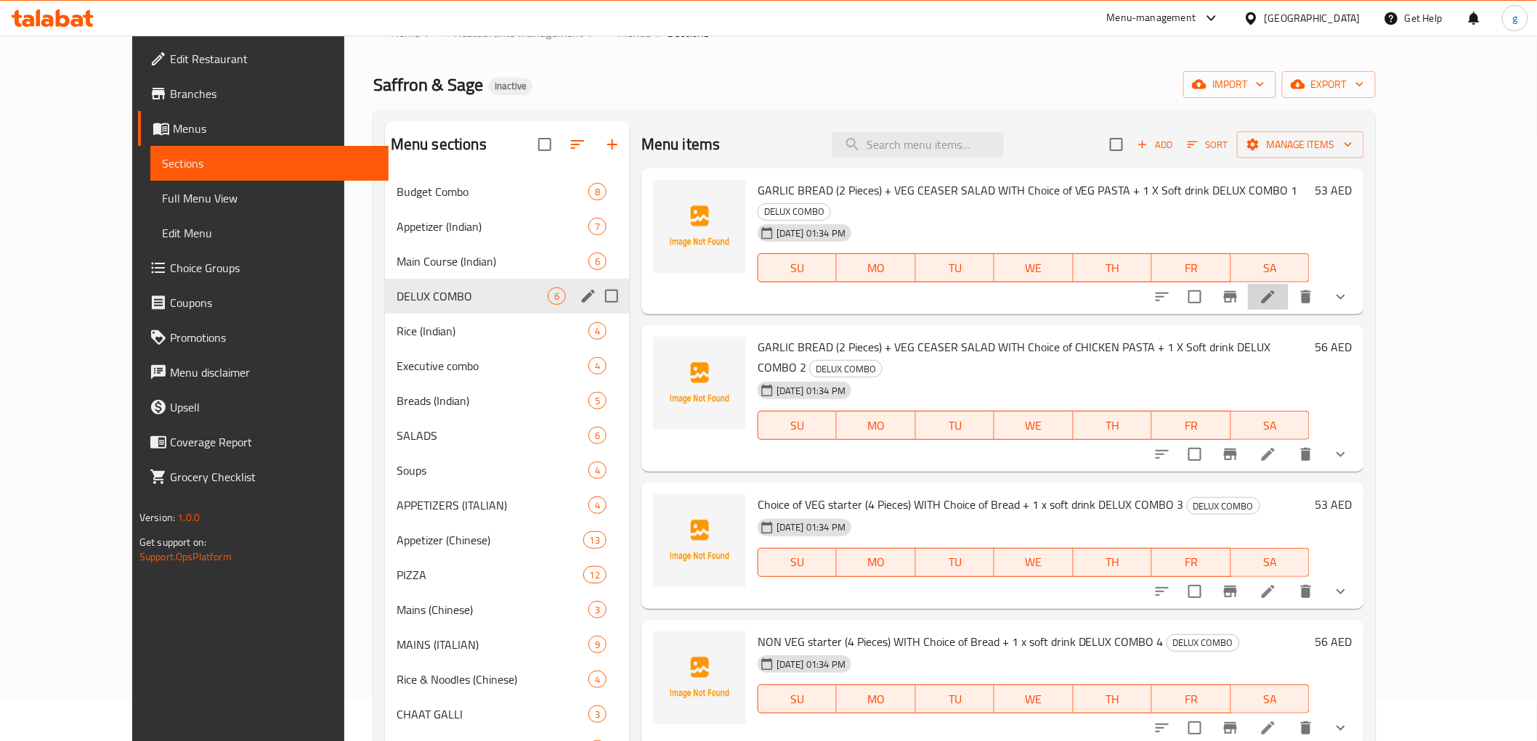
click at [1288, 284] on li at bounding box center [1268, 297] width 41 height 26
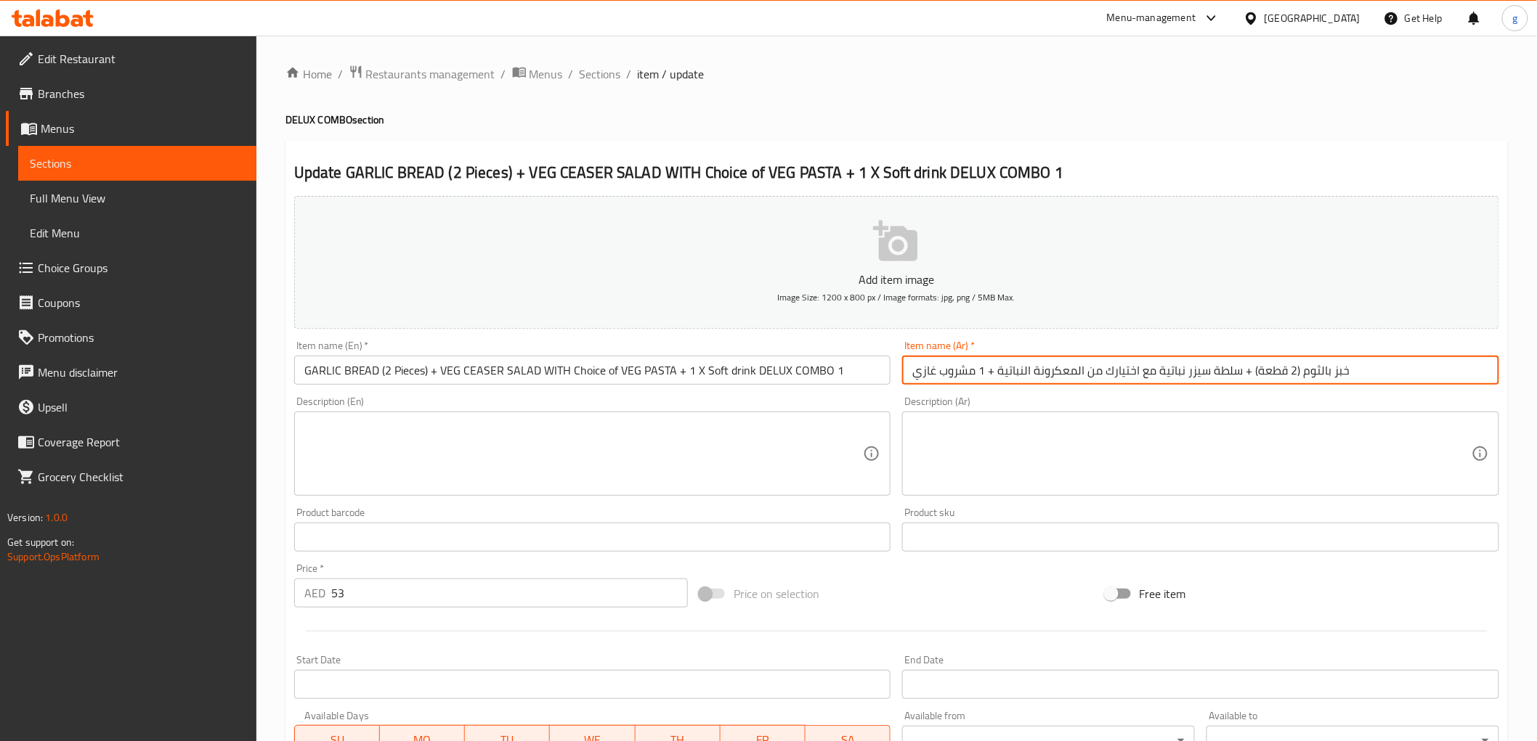
click at [1395, 374] on input "خبز بالثوم (2 قطعة) + سلطة سيزر نباتية مع اختيارك من المعكرونة النباتية + 1 مشر…" at bounding box center [1200, 370] width 597 height 29
paste input "كومبو ديلوكس"
click at [988, 376] on input "خبز بالثوم (2 قطعة) + سلطة سيزر نباتية مع اختيارك من المعكرونة النباتية + 1 مشر…" at bounding box center [1200, 370] width 597 height 29
click at [982, 375] on input "خبز بالثوم (2 قطعة) + سلطة سيزر نباتية مع اختيارك من المعكرونة النباتية + 1 مشر…" at bounding box center [1200, 370] width 597 height 29
drag, startPoint x: 988, startPoint y: 375, endPoint x: 873, endPoint y: 375, distance: 115.5
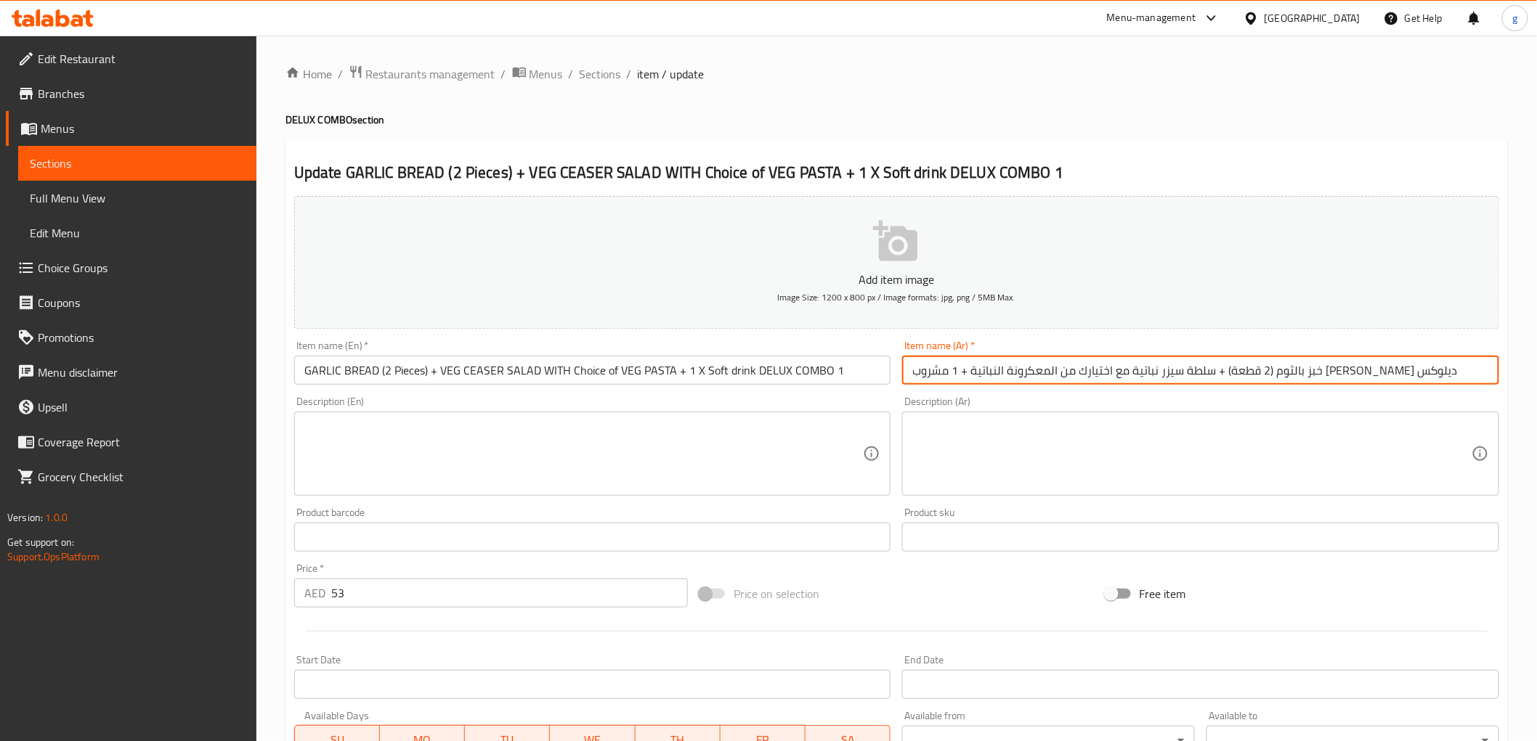
click at [869, 378] on div "Add item image Image Size: 1200 x 800 px / Image formats: jpg, png / 5MB Max. I…" at bounding box center [896, 503] width 1216 height 626
click at [914, 370] on input "خبز بالثوم (2 قطعة) + سلطة سيزر نباتية مع اختيارك من المعكرونة النباتية + 1 مشر…" at bounding box center [1200, 370] width 597 height 29
paste input "كومبو ديلوكس"
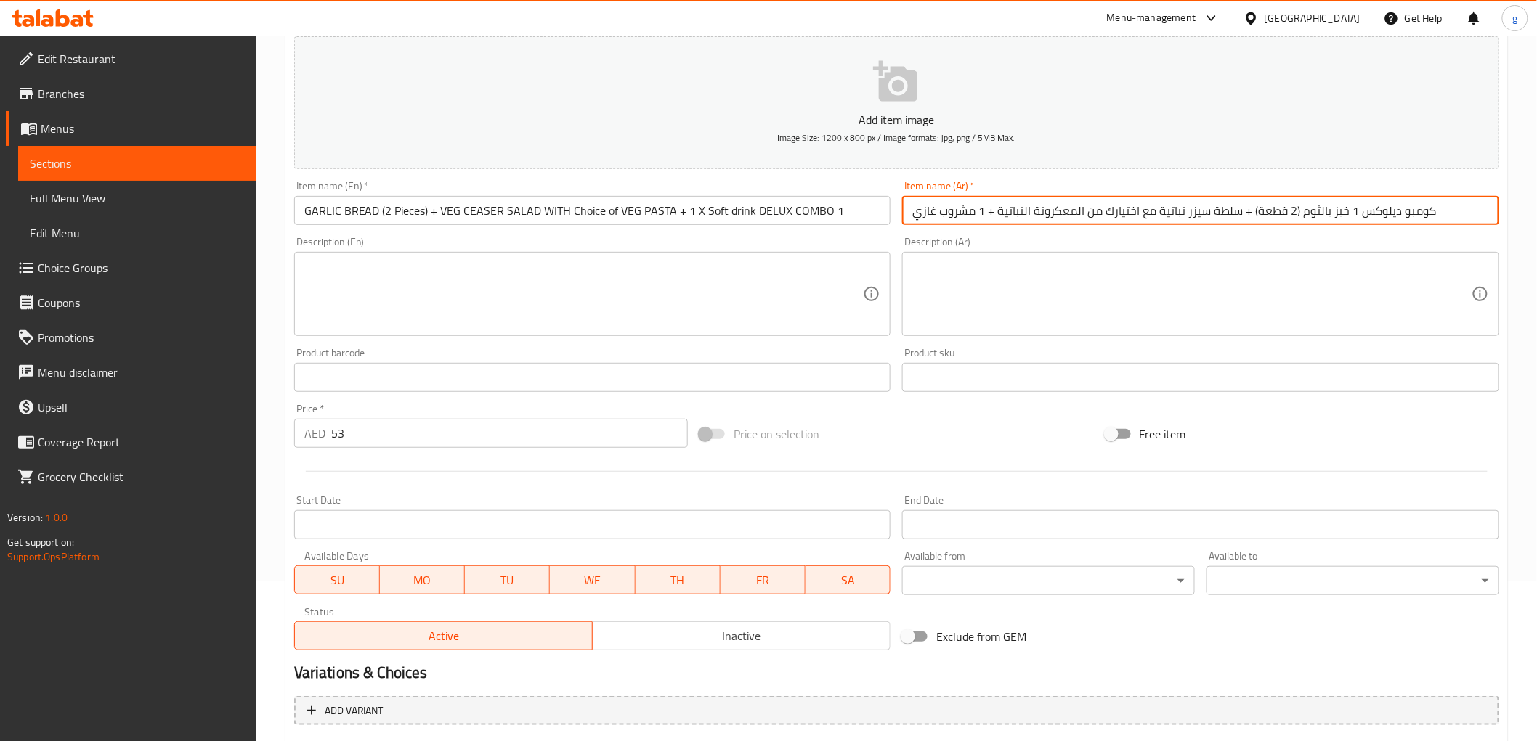
scroll to position [161, 0]
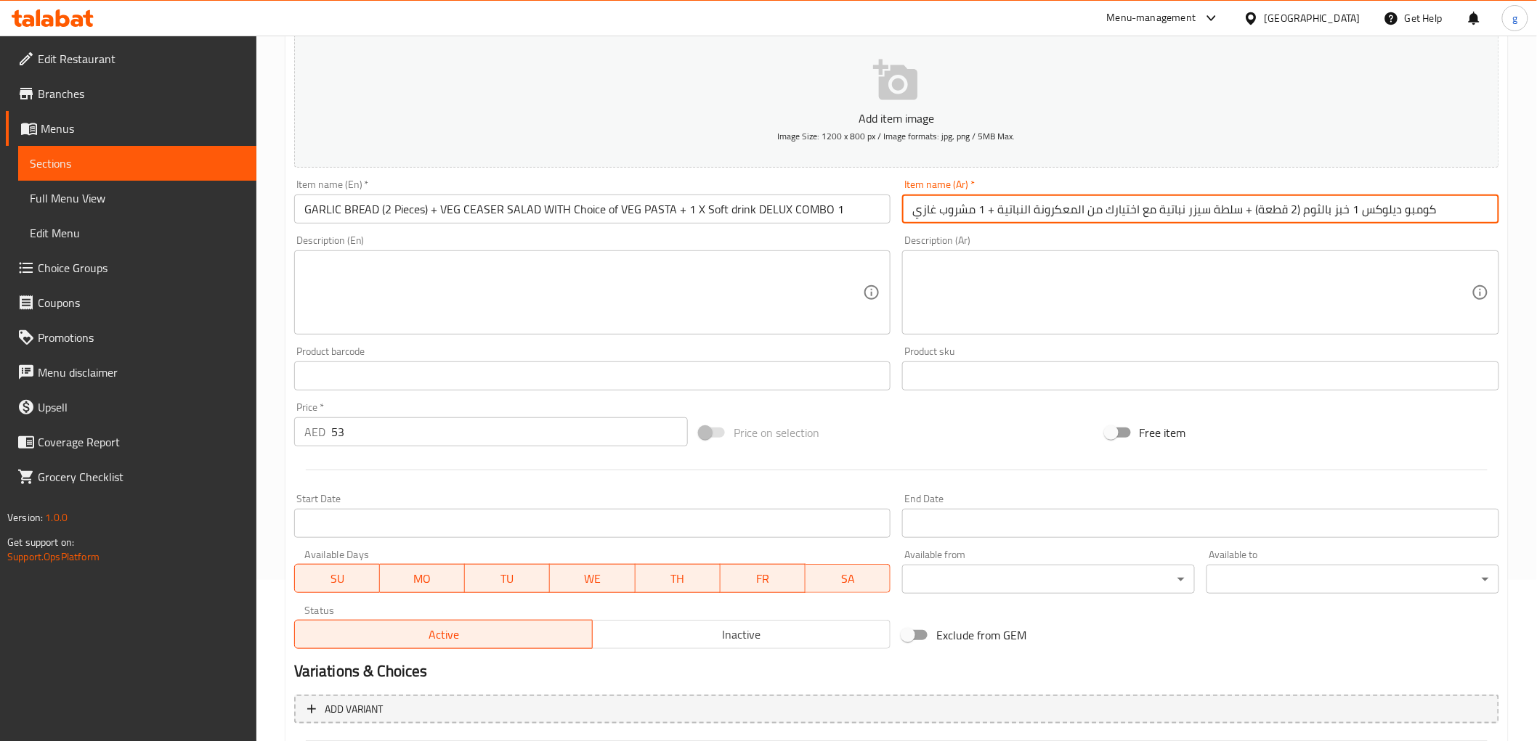
type input "كومبو ديلوكس 1 خبز بالثوم (2 قطعة) + سلطة سيزر نباتية مع اختيارك من المعكرونة ا…"
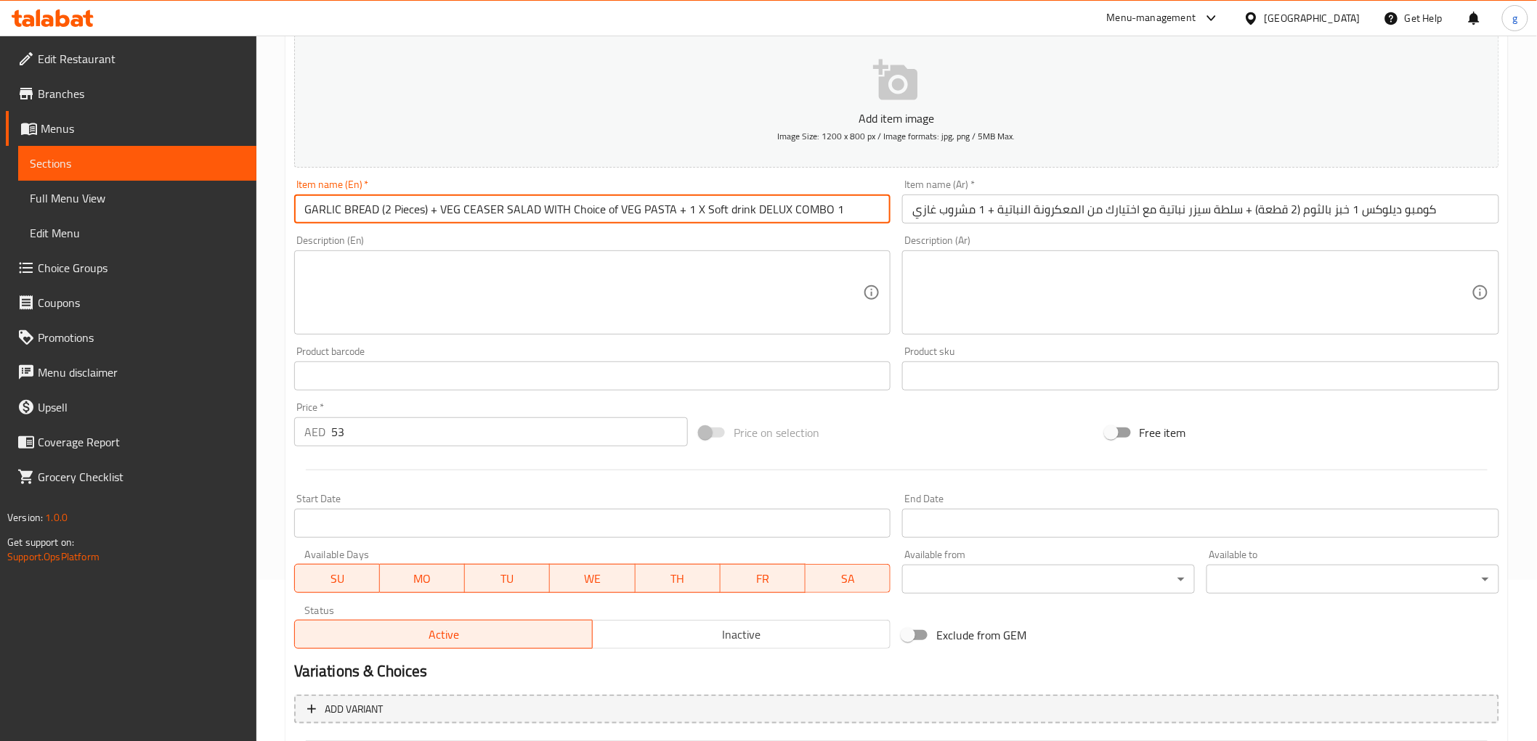
click at [758, 206] on input "GARLIC BREAD (2 Pieces) + VEG CEASER SALAD WITH Choice of VEG PASTA + 1 X Soft …" at bounding box center [592, 209] width 597 height 29
drag, startPoint x: 752, startPoint y: 208, endPoint x: 864, endPoint y: 231, distance: 114.8
click at [864, 231] on div "Add item image Image Size: 1200 x 800 px / Image formats: jpg, png / 5MB Max. I…" at bounding box center [896, 342] width 1216 height 626
click at [309, 207] on input "GARLIC BREAD (2 Pieces) + VEG CEASER SALAD WITH Choice of VEG PASTA + 1 X Soft …" at bounding box center [592, 209] width 597 height 29
click at [303, 209] on input "GARLIC BREAD (2 Pieces) + VEG CEASER SALAD WITH Choice of VEG PASTA + 1 X Soft …" at bounding box center [592, 209] width 597 height 29
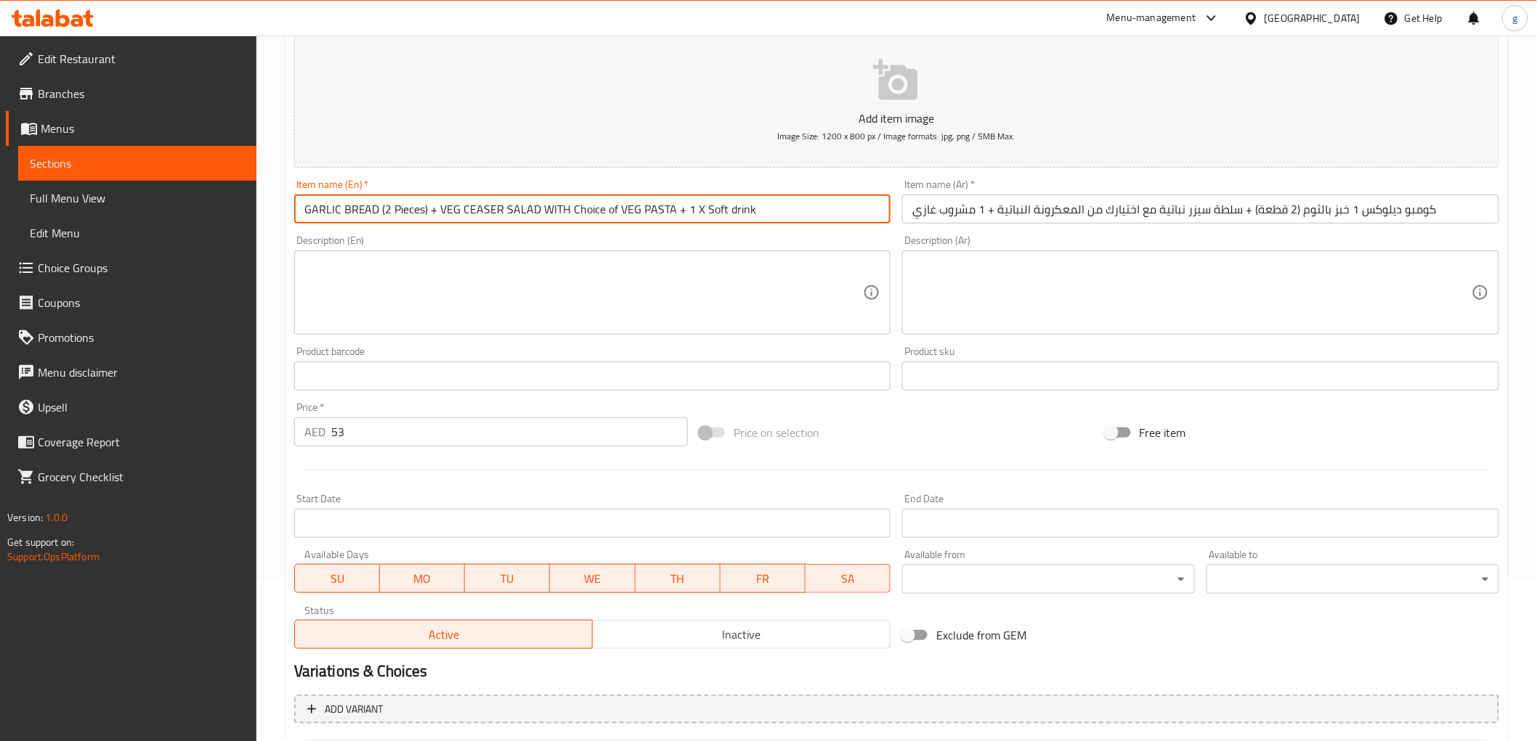
click at [302, 211] on input "GARLIC BREAD (2 Pieces) + VEG CEASER SALAD WITH Choice of VEG PASTA + 1 X Soft …" at bounding box center [592, 209] width 597 height 29
paste input "DELUX COMBO 1"
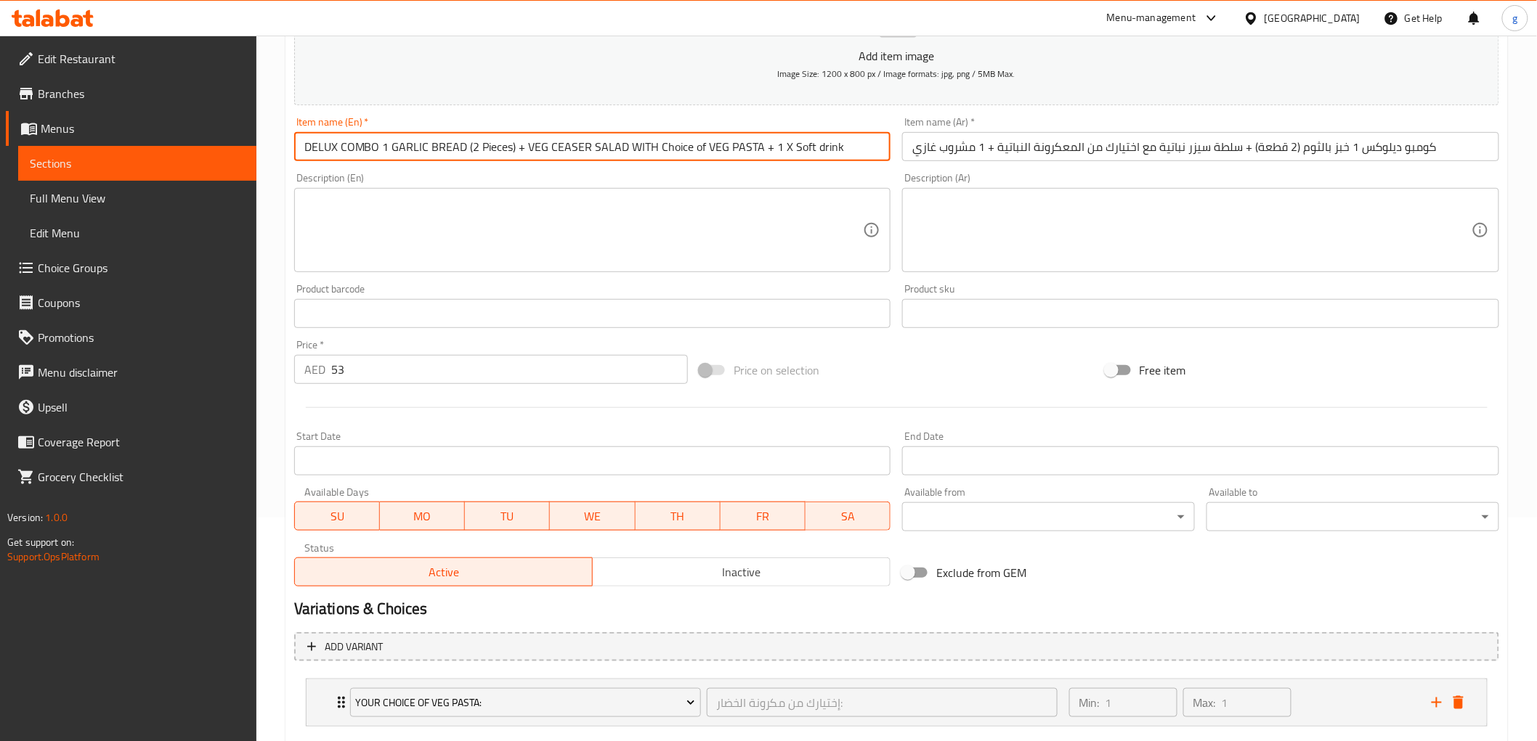
scroll to position [307, 0]
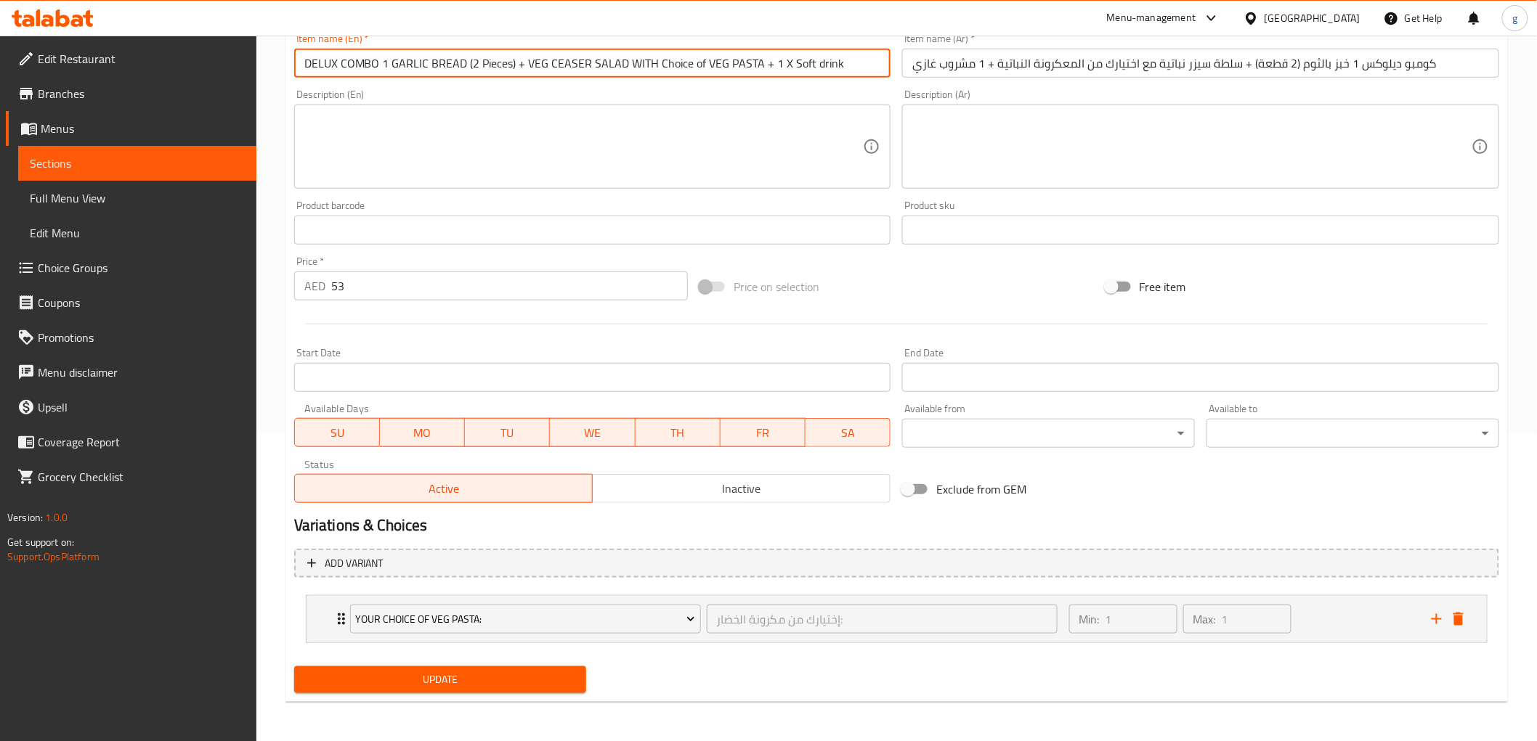
type input "DELUX COMBO 1 GARLIC BREAD (2 Pieces) + VEG CEASER SALAD WITH Choice of VEG PAS…"
click at [471, 688] on button "Update" at bounding box center [440, 680] width 293 height 27
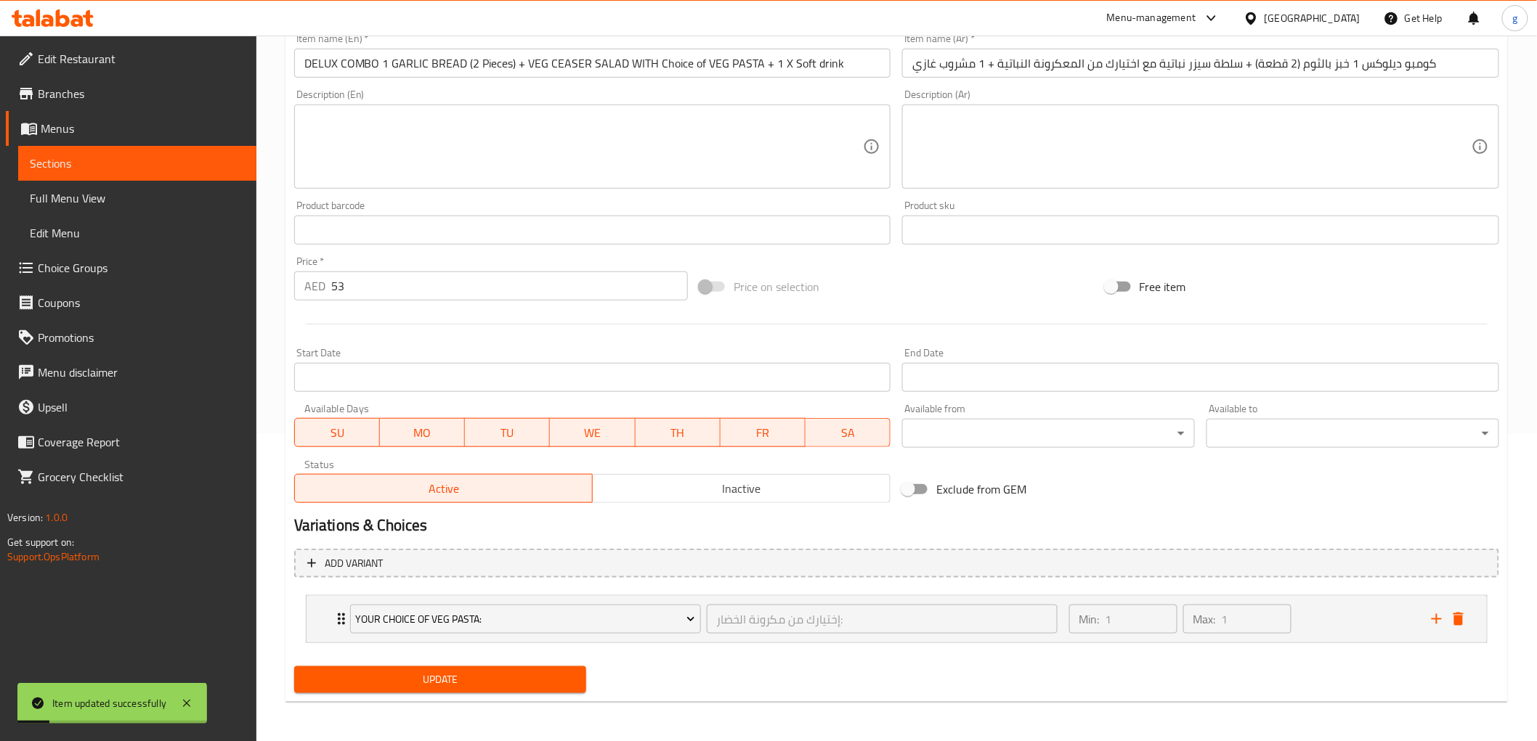
click at [97, 168] on span "Sections" at bounding box center [137, 163] width 215 height 17
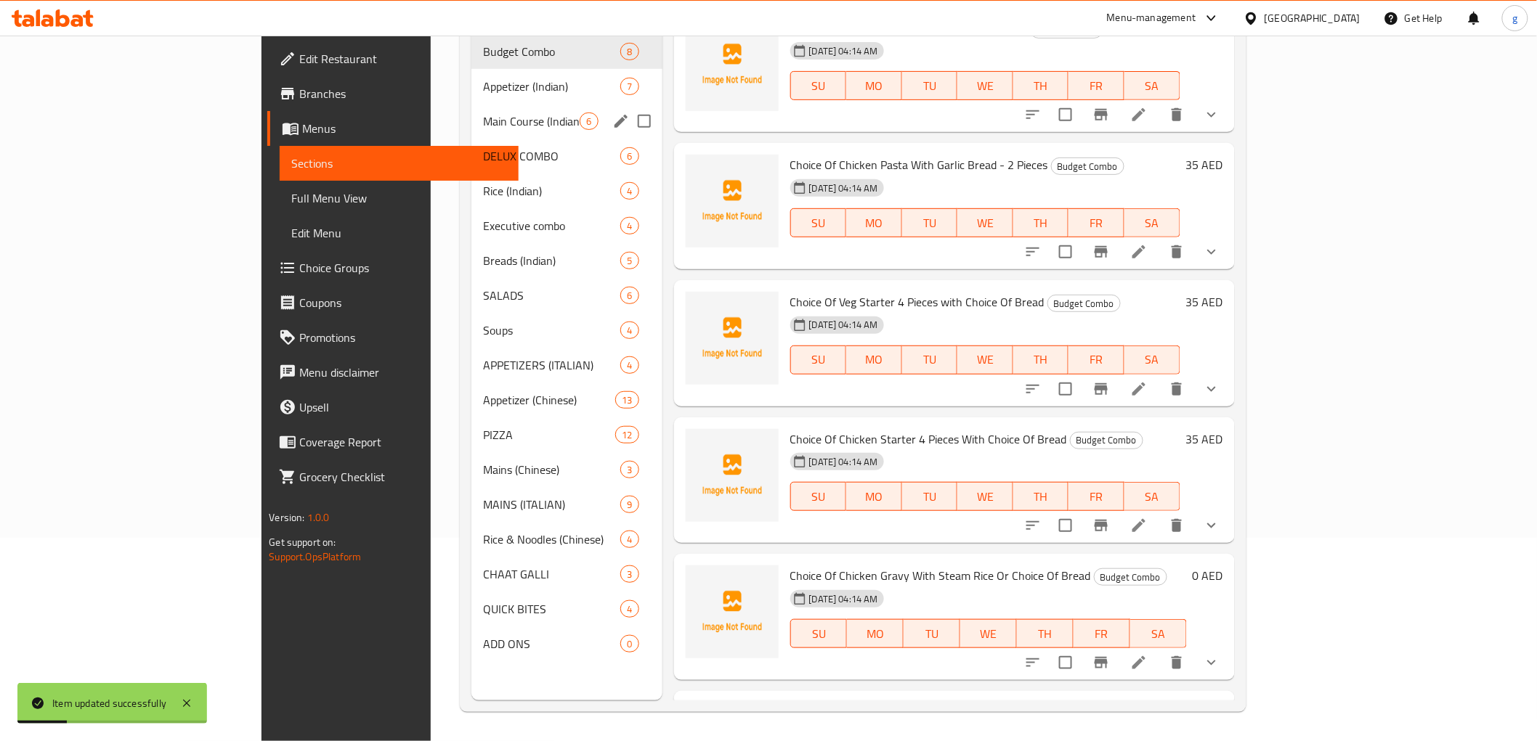
scroll to position [122, 0]
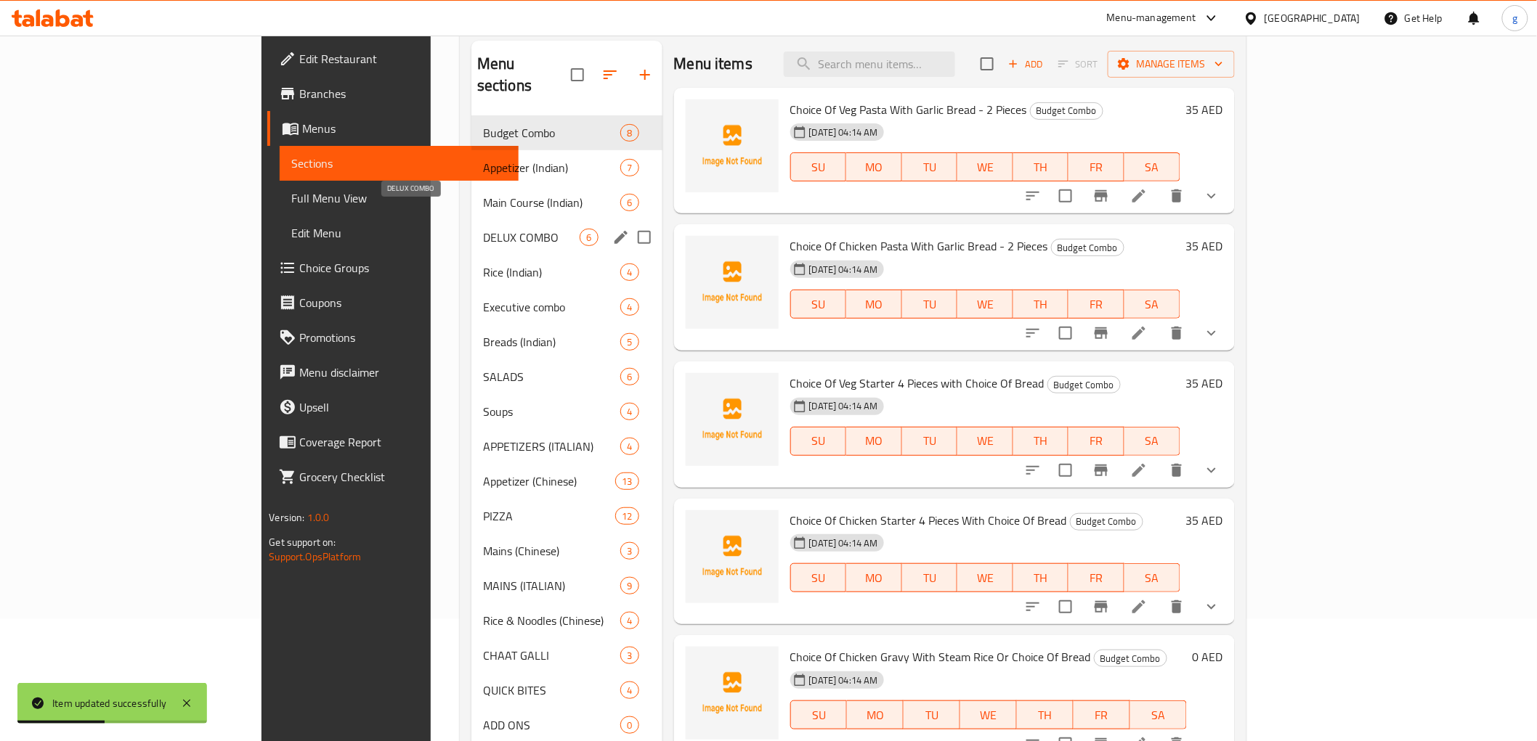
click at [490, 229] on span "DELUX COMBO" at bounding box center [531, 237] width 97 height 17
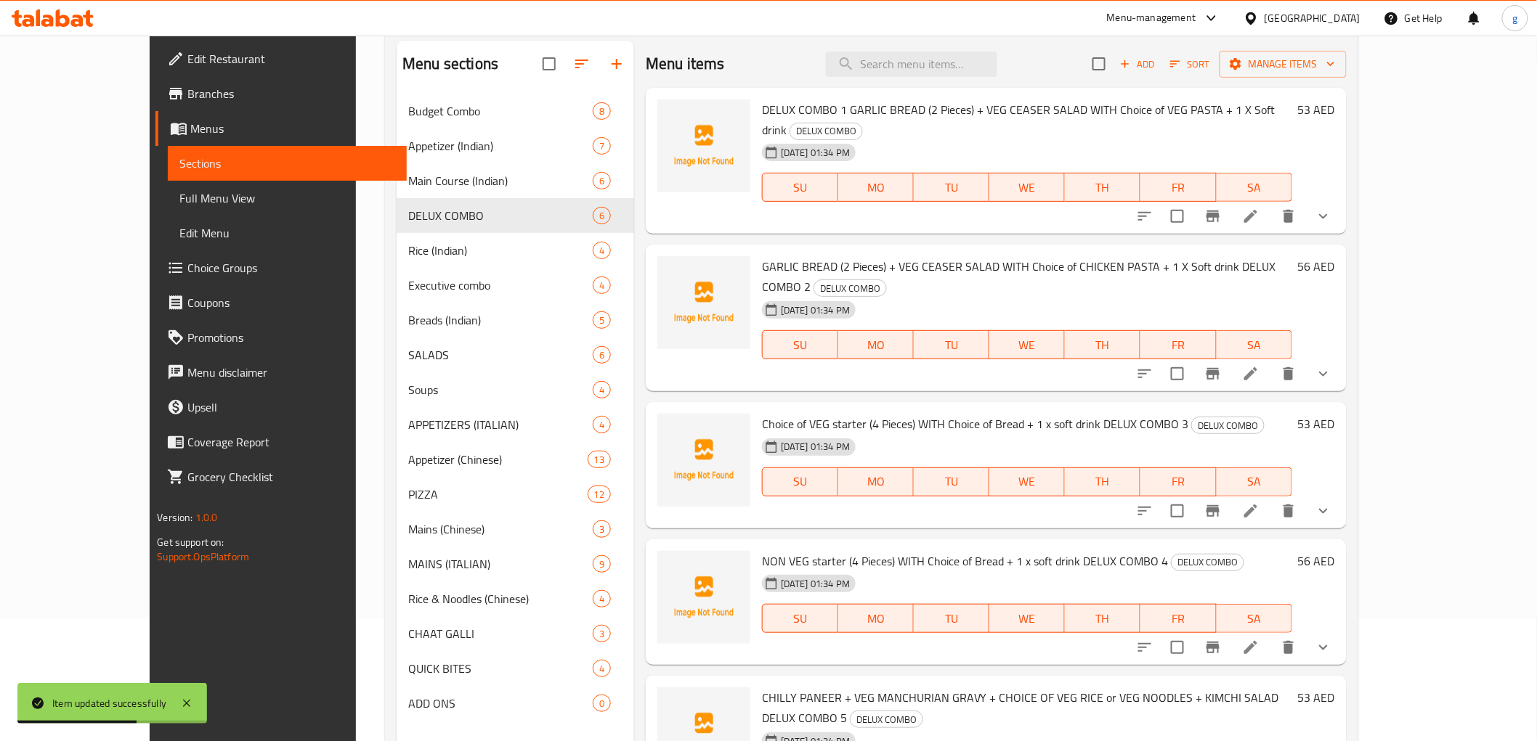
click at [1257, 367] on icon at bounding box center [1250, 373] width 13 height 13
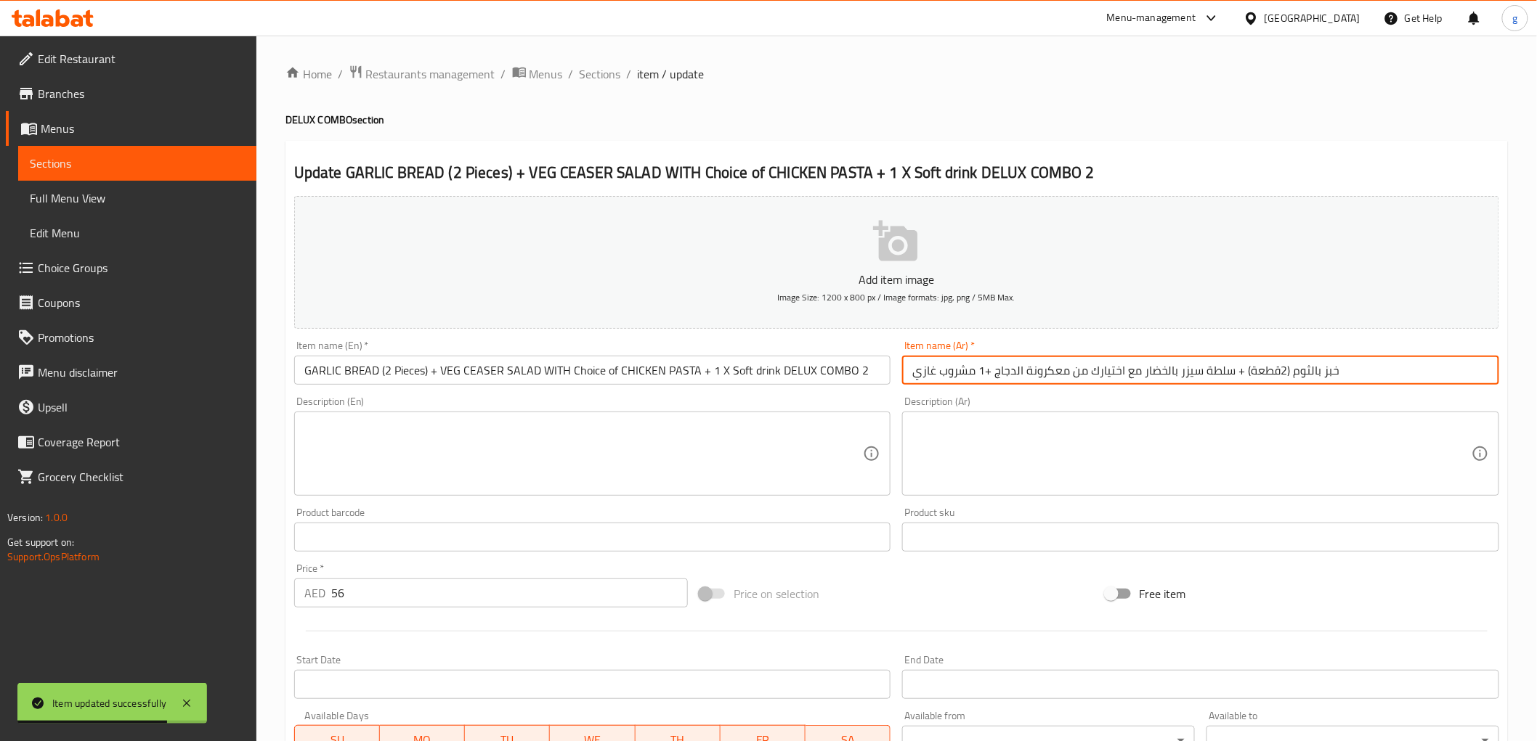
click at [1364, 381] on input "خبز بالثوم (2قطعة) + سلطة سيزر بالخضار مع اختيارك من معكرونة الدجاج +1 مشروب غا…" at bounding box center [1200, 370] width 597 height 29
paste input "DELUX COMBO 1"
drag, startPoint x: 1338, startPoint y: 373, endPoint x: 1454, endPoint y: 380, distance: 116.4
click at [1454, 380] on input "خبز بالثوم (2قطعة) + سلطة سيزر بالخضار مع اختيارك من معكرونة الدجاج +1 مشروب غا…" at bounding box center [1200, 370] width 597 height 29
type input "خبز بالثوم (2قطعة) + سلطة سيزر بالخضار مع اختيارك من معكرونة الدجاج +1 مشروب غا…"
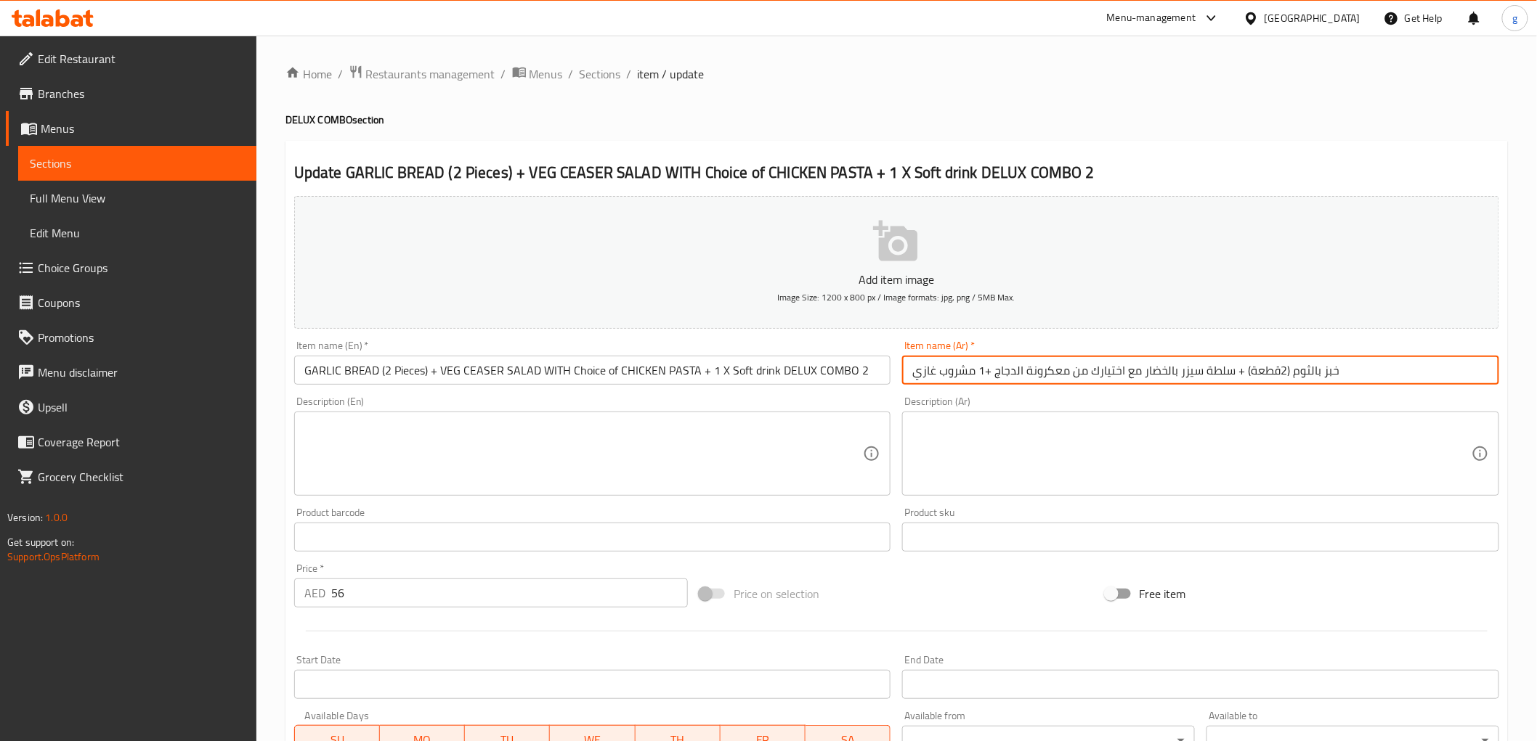
click at [848, 370] on input "GARLIC BREAD (2 Pieces) + VEG CEASER SALAD WITH Choice of CHICKEN PASTA + 1 X S…" at bounding box center [592, 370] width 597 height 29
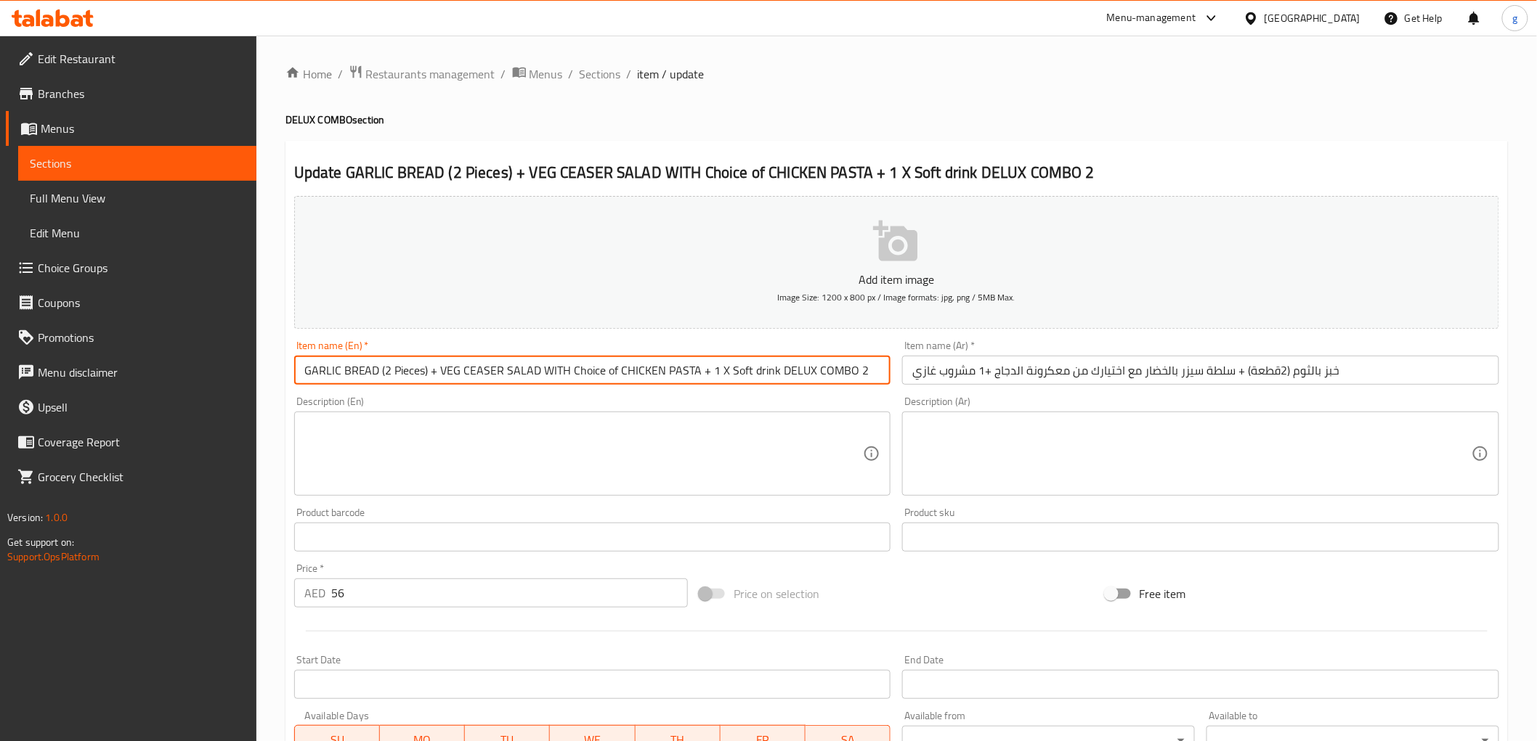
drag, startPoint x: 777, startPoint y: 372, endPoint x: 858, endPoint y: 381, distance: 81.1
click at [858, 381] on input "GARLIC BREAD (2 Pieces) + VEG CEASER SALAD WITH Choice of CHICKEN PASTA + 1 X S…" at bounding box center [592, 370] width 597 height 29
click at [305, 374] on input "GARLIC BREAD (2 Pieces) + VEG CEASER SALAD WITH Choice of CHICKEN PASTA + 1 X S…" at bounding box center [592, 370] width 597 height 29
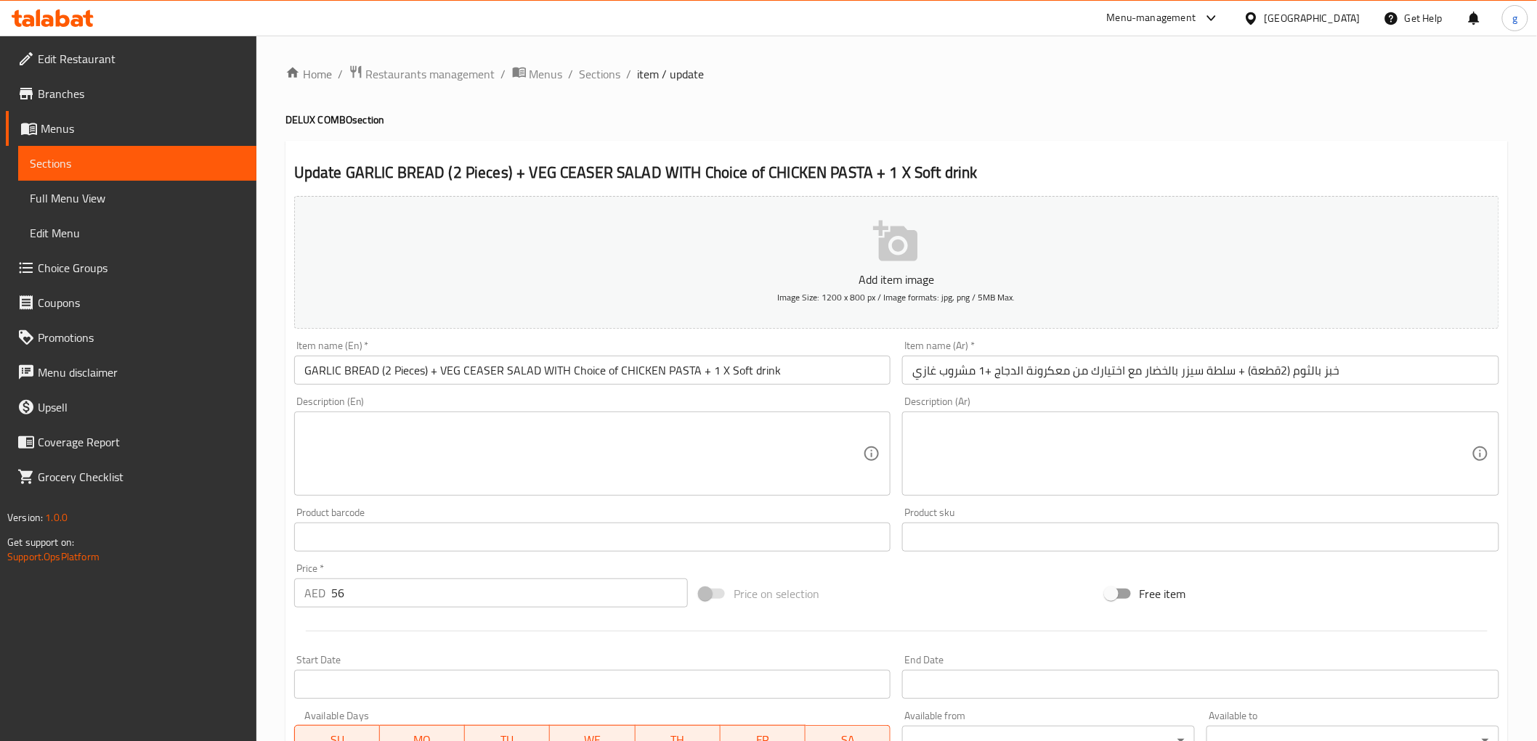
click at [290, 370] on div "Item name (En)   * GARLIC BREAD (2 Pieces) + VEG CEASER SALAD WITH Choice of CH…" at bounding box center [592, 363] width 609 height 56
click at [298, 369] on input "GARLIC BREAD (2 Pieces) + VEG CEASER SALAD WITH Choice of CHICKEN PASTA + 1 X S…" at bounding box center [592, 370] width 597 height 29
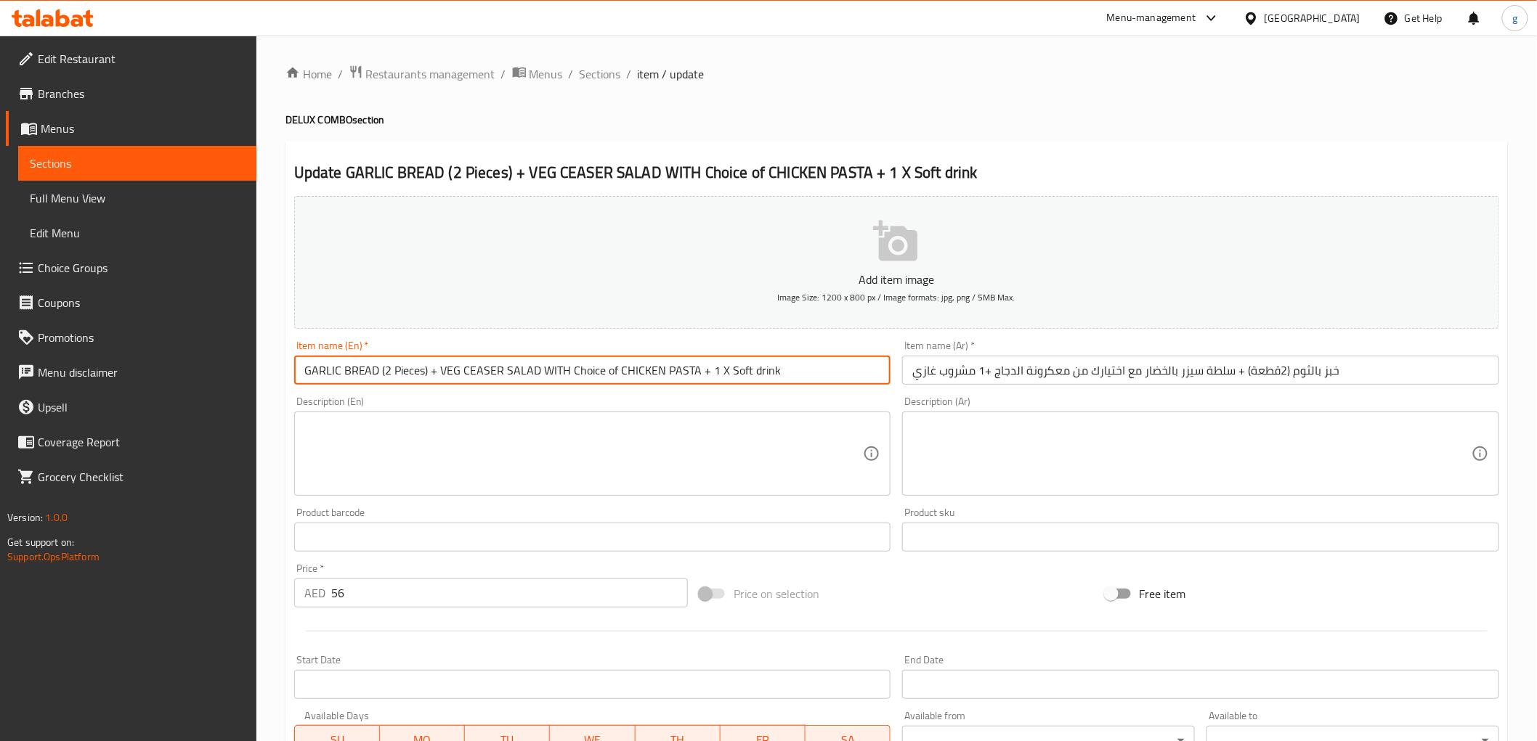
click at [298, 369] on input "GARLIC BREAD (2 Pieces) + VEG CEASER SALAD WITH Choice of CHICKEN PASTA + 1 X S…" at bounding box center [592, 370] width 597 height 29
paste input "DELUX COMBO 2"
click at [859, 375] on input "DELUX COMBO 2 GARLIC BREAD (2 Pieces) + VEG CEASER SALAD WITH Choice of CHICKEN…" at bounding box center [592, 370] width 597 height 29
type input "DELUX COMBO 2 GARLIC BREAD (2 Pieces) + VEG CEASER SALAD WITH Choice of CHICKEN…"
click at [1346, 380] on input "خبز بالثوم (2قطعة) + سلطة سيزر بالخضار مع اختيارك من معكرونة الدجاج +1 مشروب غا…" at bounding box center [1200, 370] width 597 height 29
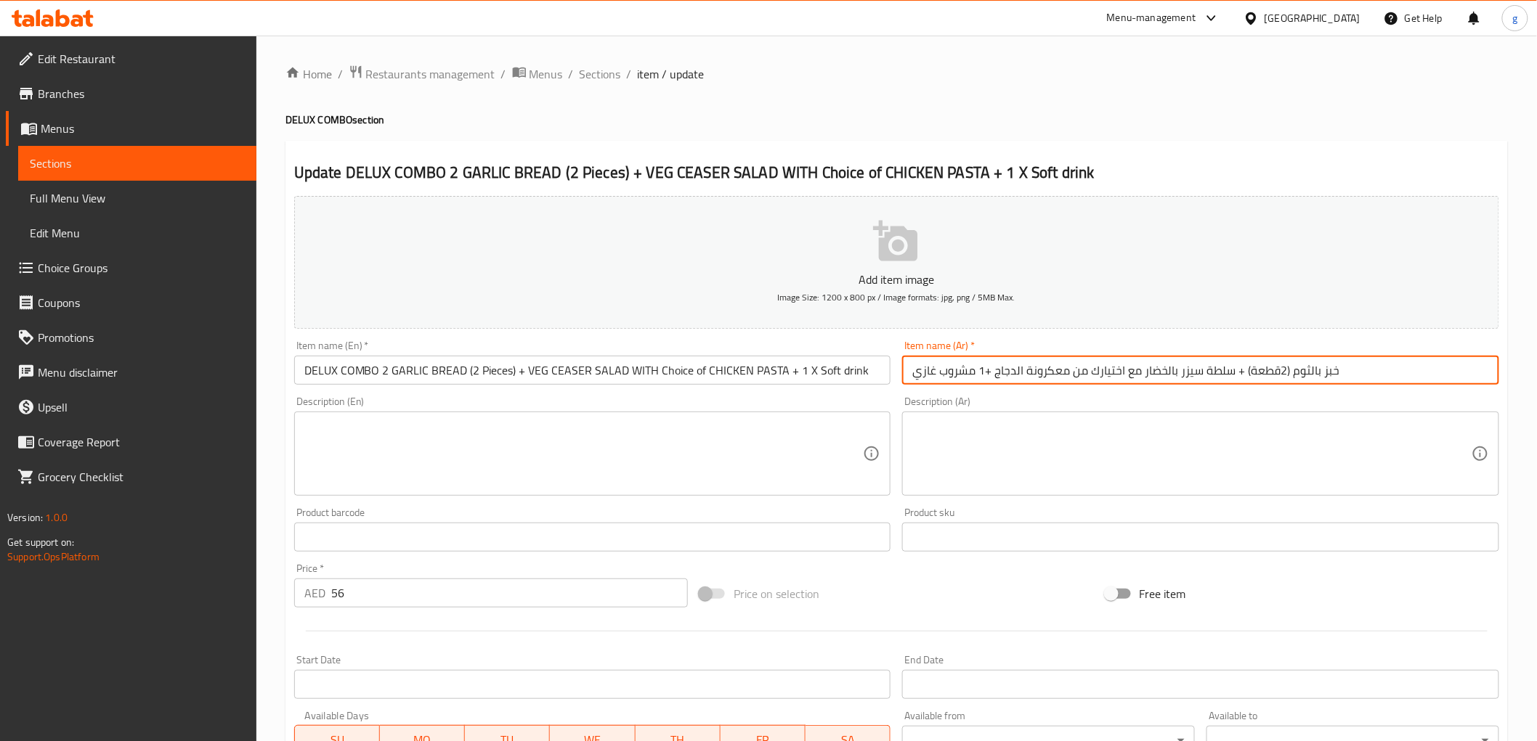
click at [1347, 373] on input "خبز بالثوم (2قطعة) + سلطة سيزر بالخضار مع اختيارك من معكرونة الدجاج +1 مشروب غا…" at bounding box center [1200, 370] width 597 height 29
paste input "كومبو ديلوكس"
drag, startPoint x: 940, startPoint y: 372, endPoint x: 892, endPoint y: 381, distance: 48.7
click at [892, 381] on div "Add item image Image Size: 1200 x 800 px / Image formats: jpg, png / 5MB Max. I…" at bounding box center [896, 503] width 1216 height 626
drag, startPoint x: 945, startPoint y: 370, endPoint x: 895, endPoint y: 378, distance: 50.7
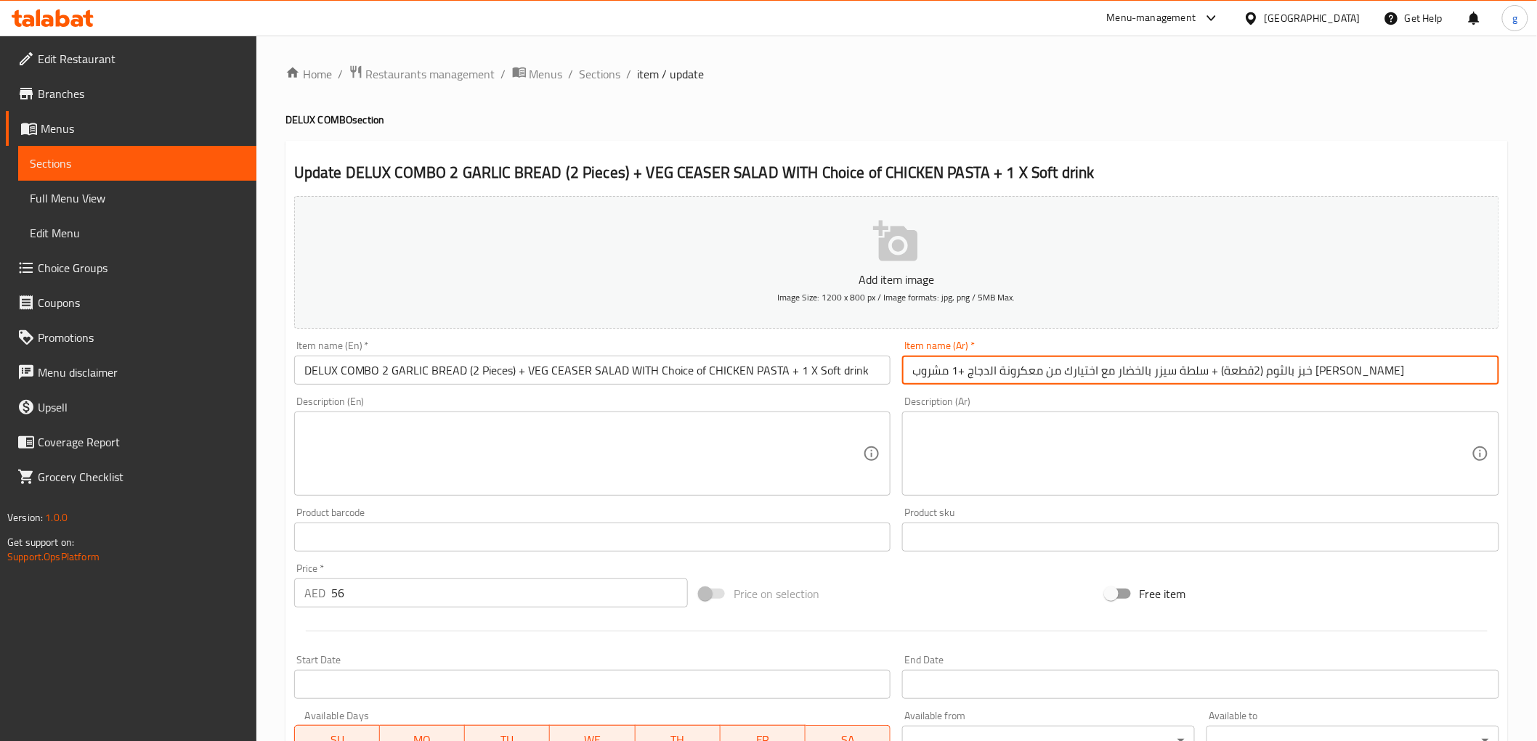
click at [903, 378] on input "خبز بالثوم (2قطعة) + سلطة سيزر بالخضار مع اختيارك من معكرونة الدجاج +1 مشروب غا…" at bounding box center [1200, 370] width 597 height 29
click at [924, 373] on input "خبز بالثوم (2قطعة) + سلطة سيزر بالخضار مع اختيارك من معكرونة الدجاج +1 مشروب غا…" at bounding box center [1200, 370] width 597 height 29
click at [915, 371] on input "خبز بالثوم (2قطعة) + سلطة سيزر بالخضار مع اختيارك من معكرونة الدجاج +1 مشروب غا…" at bounding box center [1200, 370] width 597 height 29
click at [910, 375] on input "خبز بالثوم (2قطعة) + سلطة سيزر بالخضار مع اختيارك من معكرونة الدجاج +1 مشروب غا…" at bounding box center [1200, 370] width 597 height 29
paste input "كومبو ديلوكس"
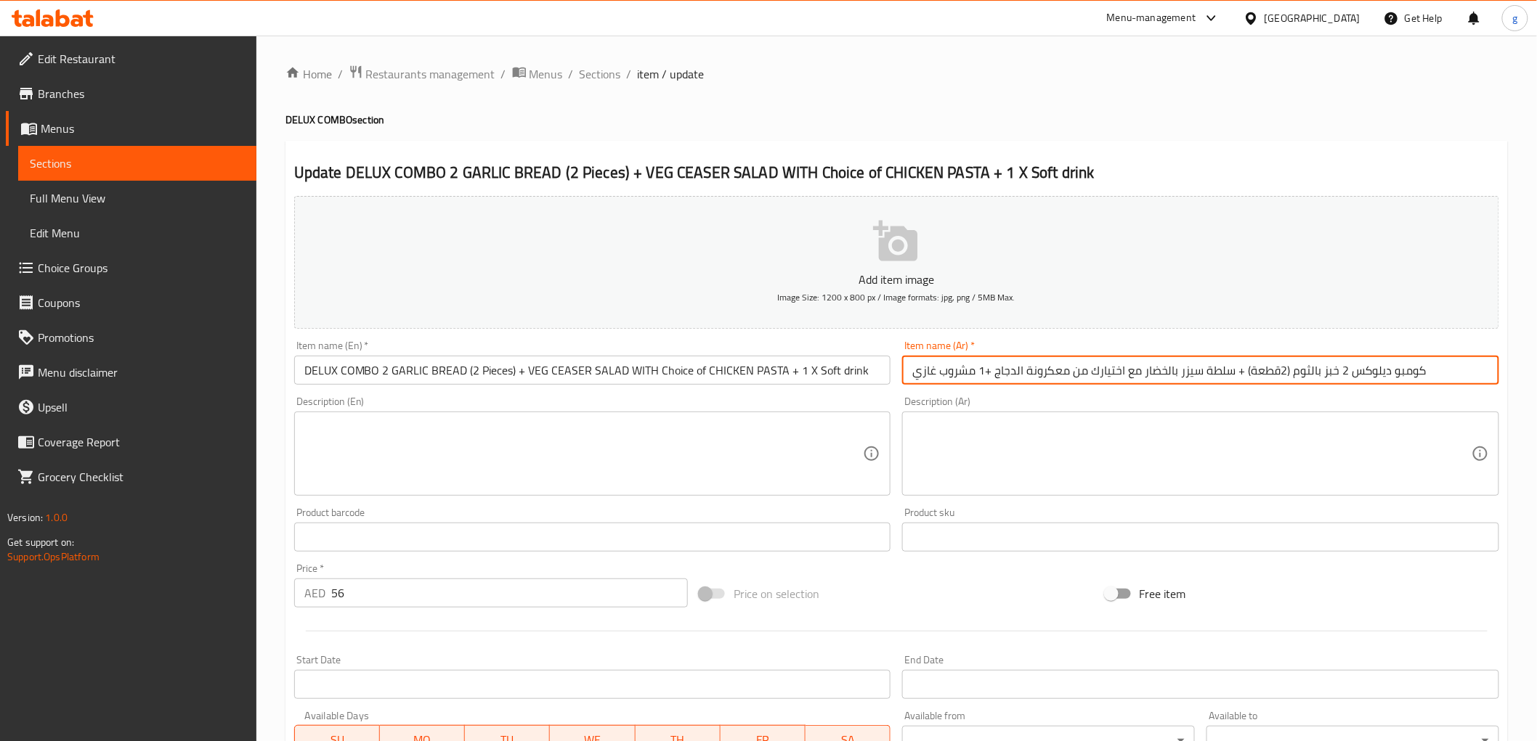
scroll to position [307, 0]
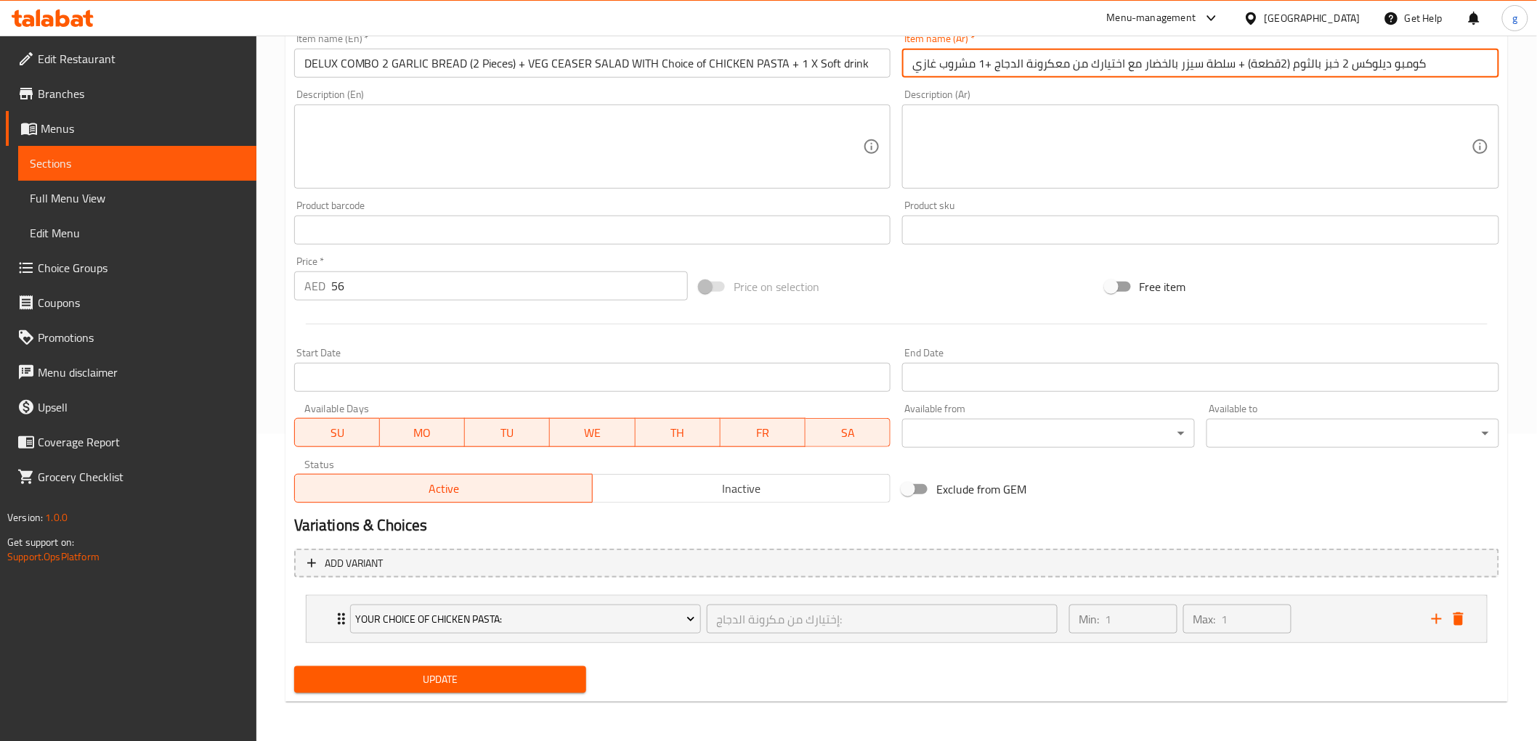
type input "كومبو ديلوكس 2 خبز بالثوم (2قطعة) + سلطة سيزر بالخضار مع اختيارك من معكرونة الد…"
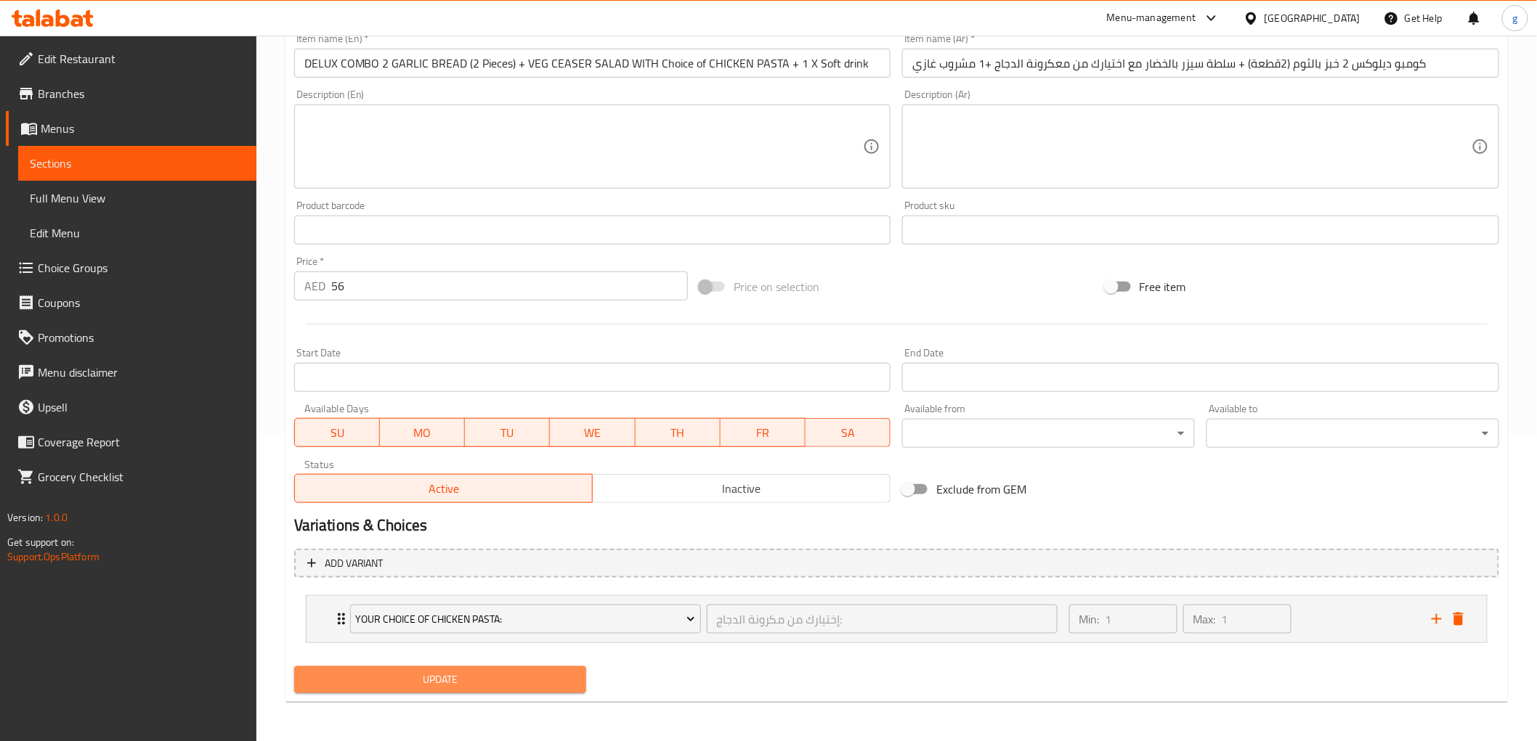
click at [474, 671] on span "Update" at bounding box center [440, 680] width 269 height 18
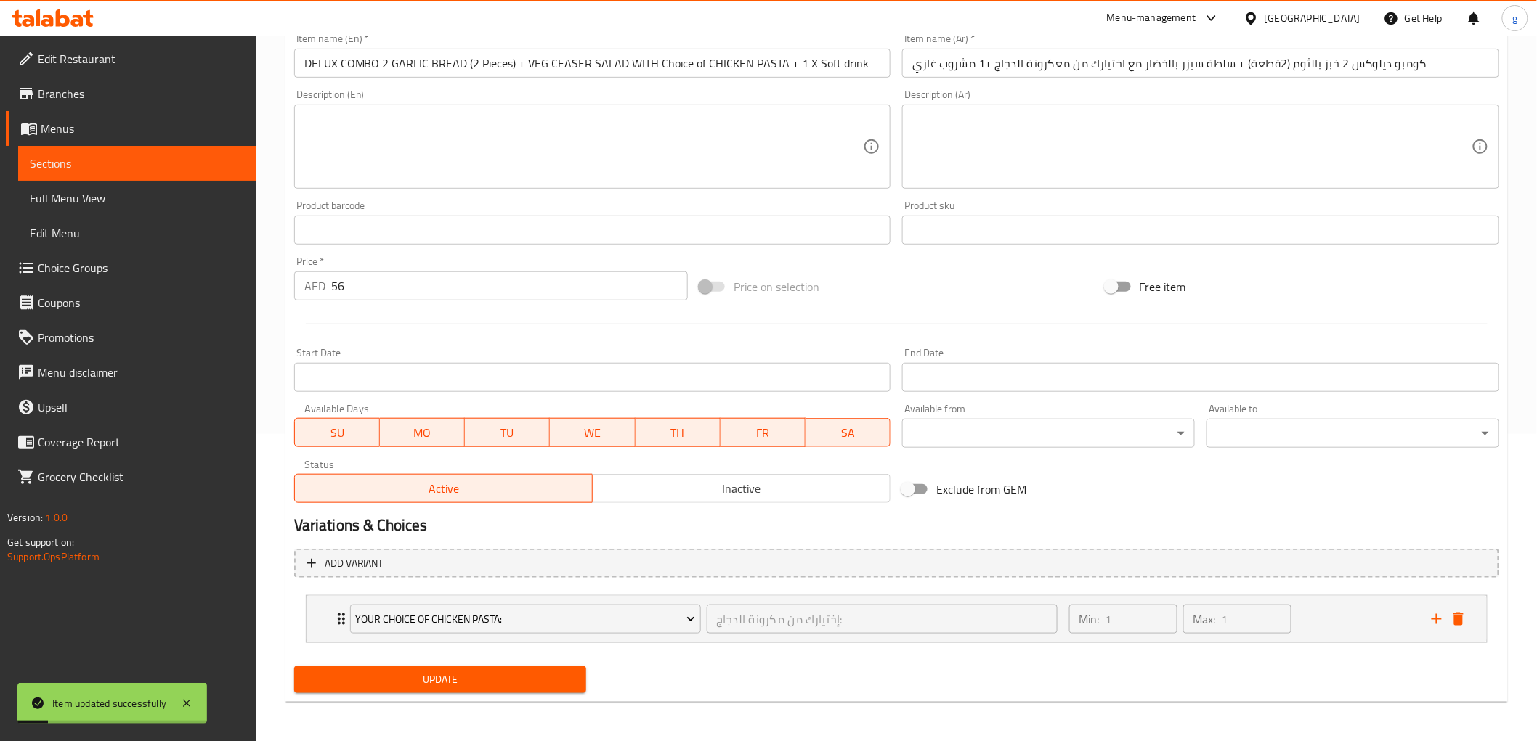
click at [107, 168] on span "Sections" at bounding box center [137, 163] width 215 height 17
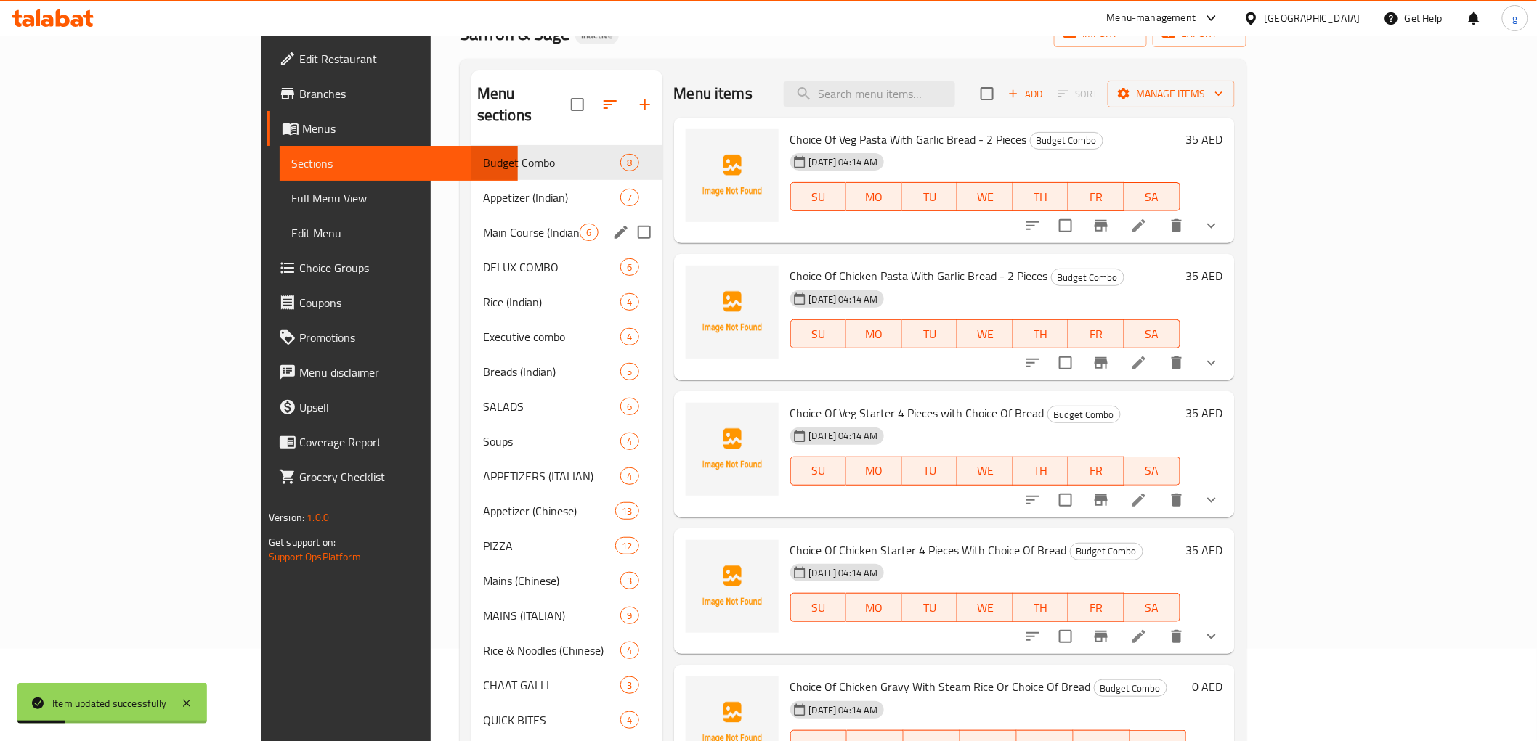
scroll to position [41, 0]
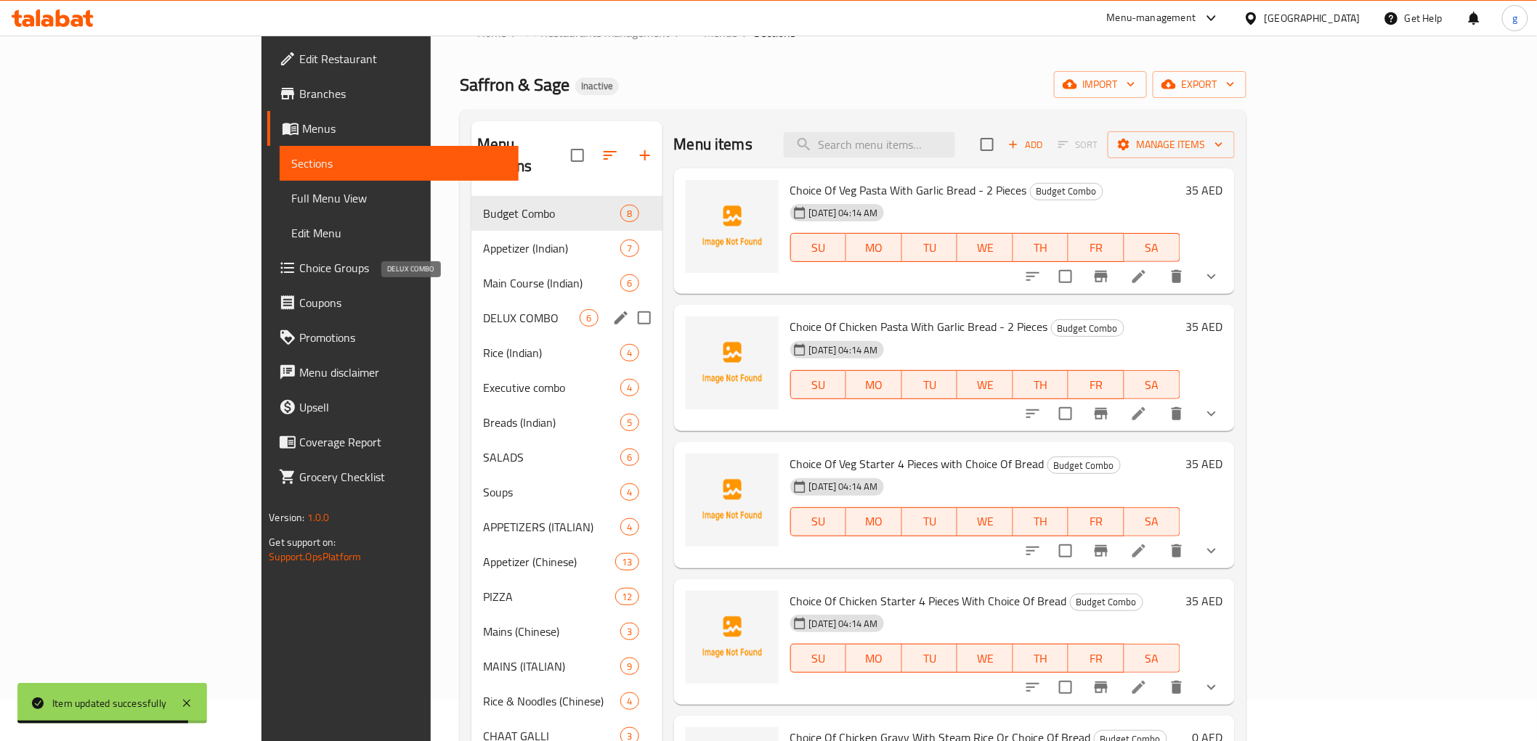
click at [497, 309] on span "DELUX COMBO" at bounding box center [531, 317] width 97 height 17
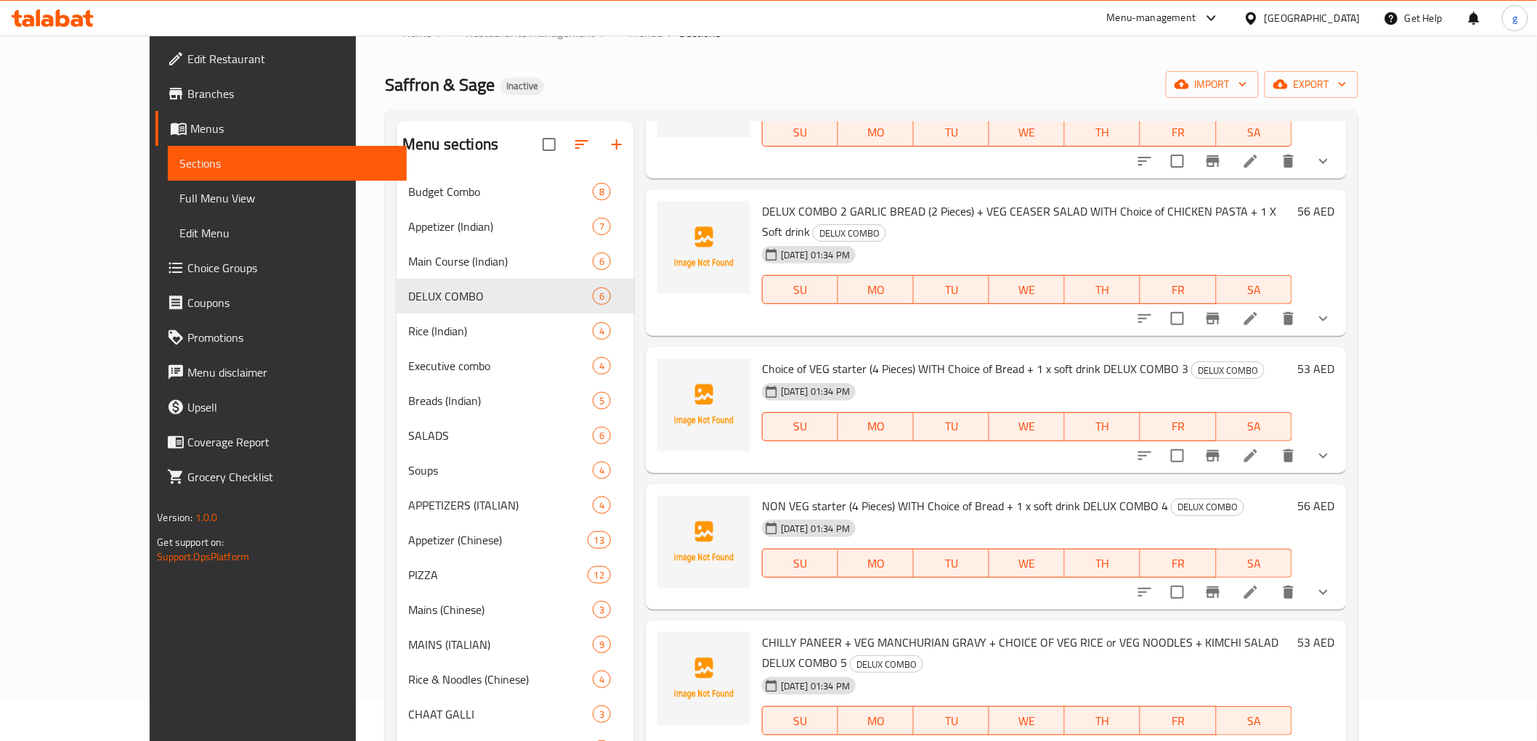
scroll to position [122, 0]
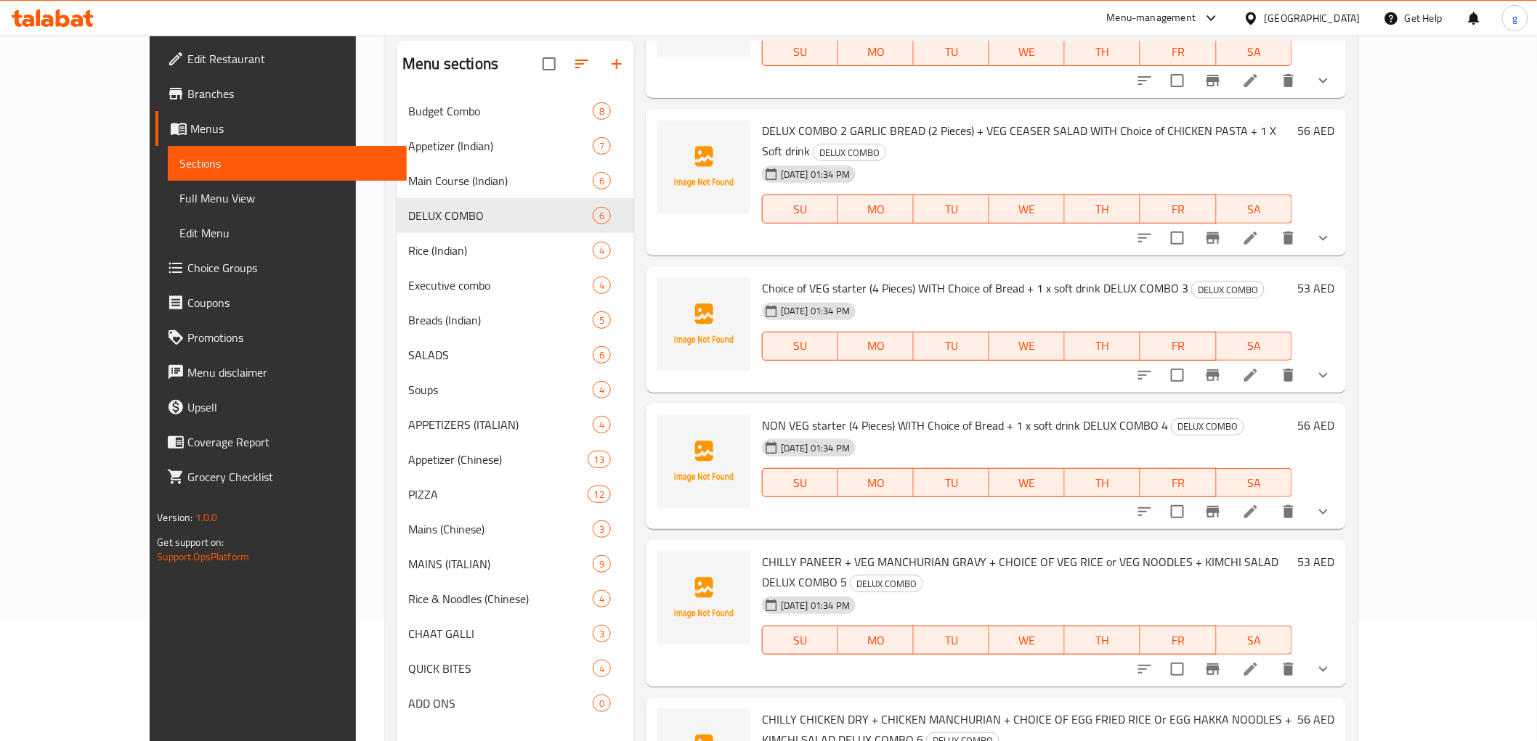
click at [1271, 362] on li at bounding box center [1250, 375] width 41 height 26
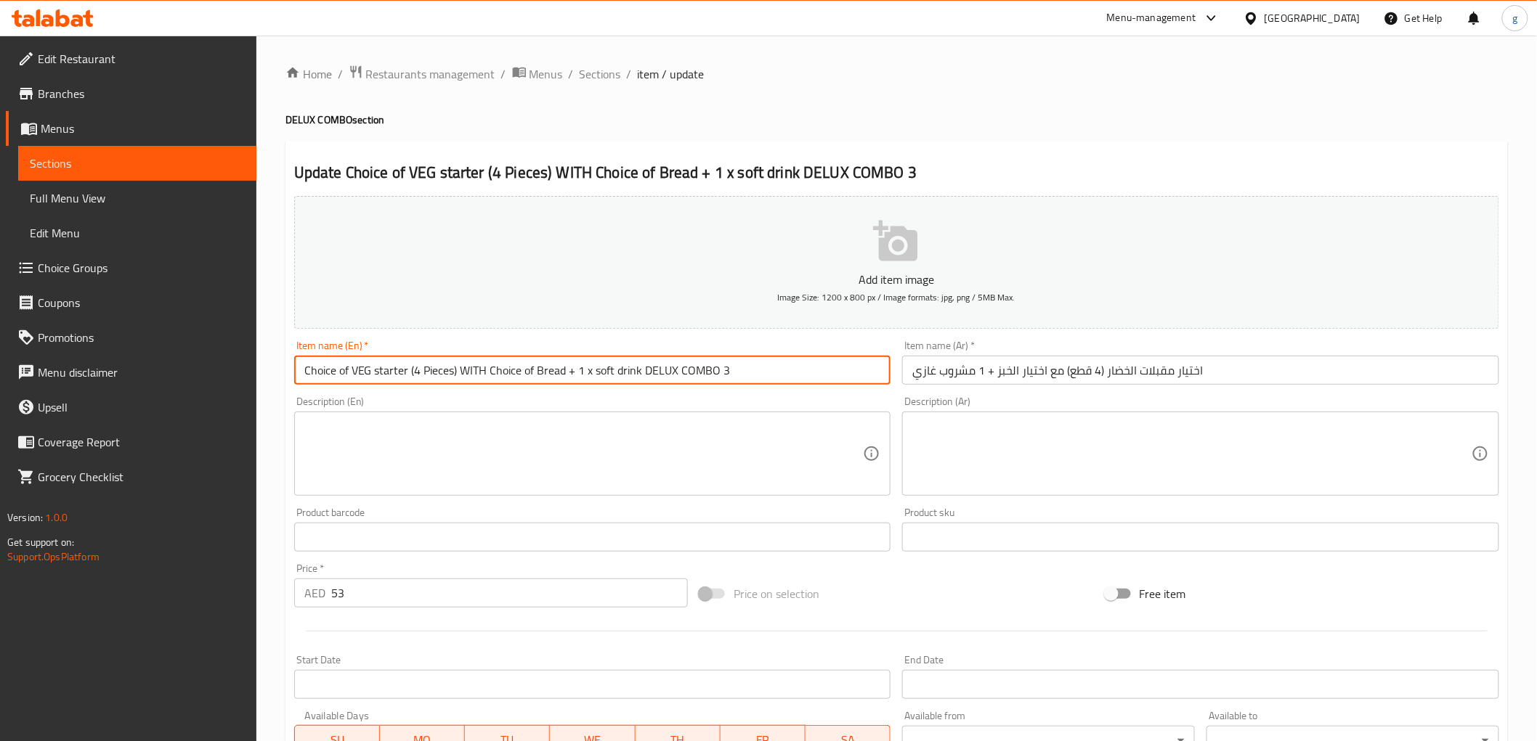
drag, startPoint x: 643, startPoint y: 372, endPoint x: 755, endPoint y: 385, distance: 113.3
click at [755, 385] on input "Choice of VEG starter (4 Pieces) WITH Choice of Bread + 1 x soft drink DELUX CO…" at bounding box center [592, 370] width 597 height 29
click at [296, 374] on input "Choice of VEG starter (4 Pieces) WITH Choice of Bread + 1 x soft drink" at bounding box center [592, 370] width 597 height 29
click at [299, 373] on input "Choice of VEG starter (4 Pieces) WITH Choice of Bread + 1 x soft drink" at bounding box center [592, 370] width 597 height 29
paste input "DELUX COMBO 3"
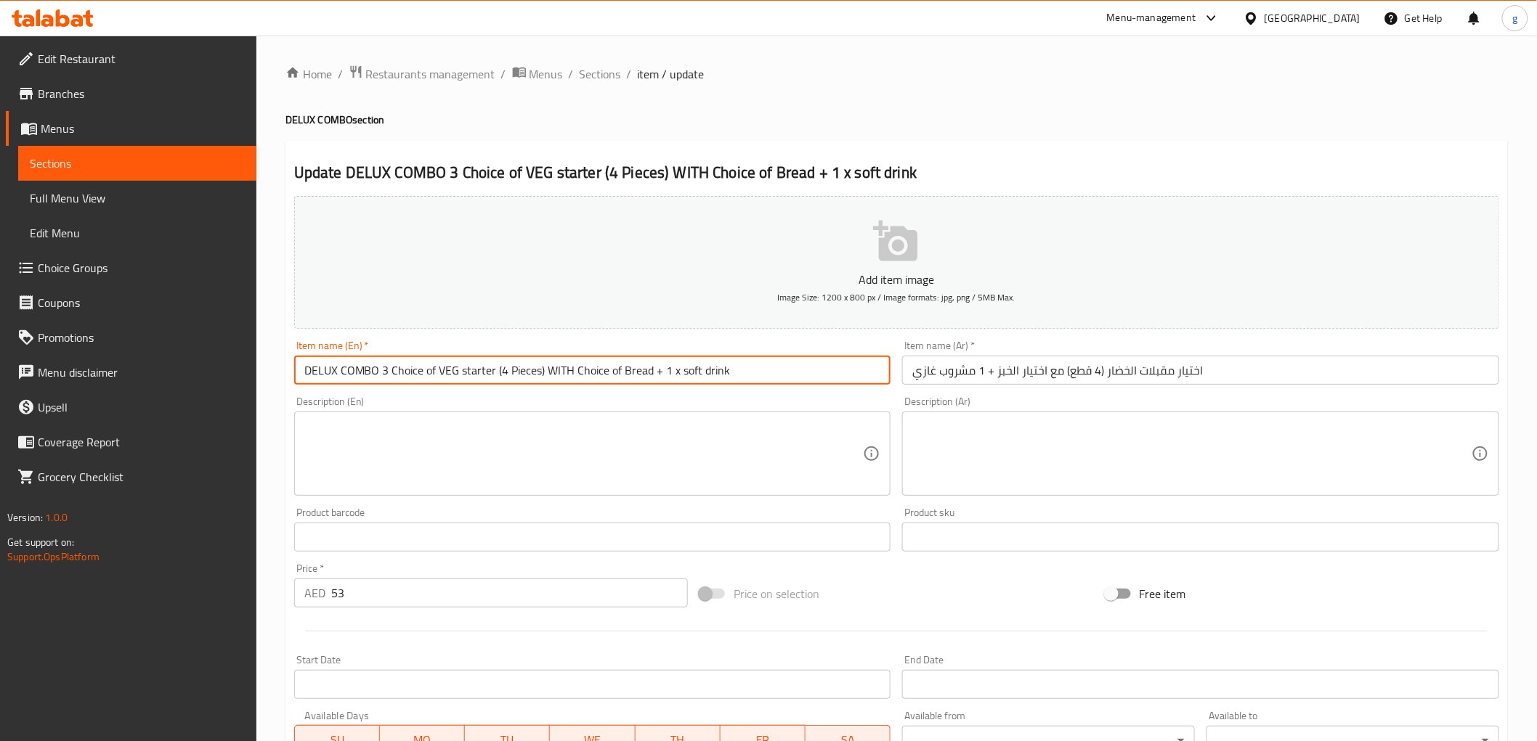
drag, startPoint x: 763, startPoint y: 375, endPoint x: 1069, endPoint y: 389, distance: 306.1
click at [764, 375] on input "DELUX COMBO 3 Choice of VEG starter (4 Pieces) WITH Choice of Bread + 1 x soft …" at bounding box center [592, 370] width 597 height 29
type input "DELUX COMBO 3 Choice of VEG starter (4 Pieces) WITH Choice of Bread + 1 x soft …"
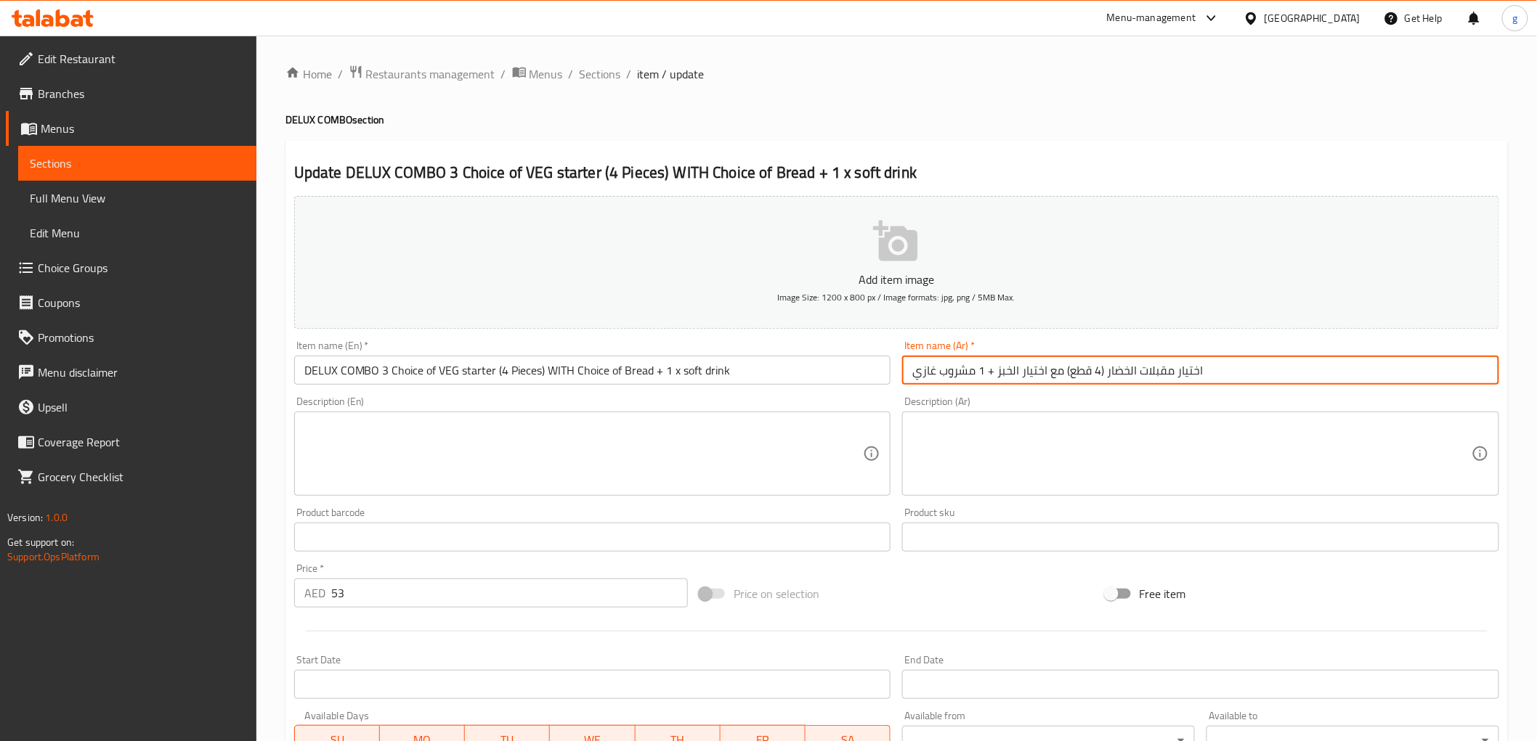
click at [1245, 372] on input "اختيار مقبلات الخضار (4 قطع) مع اختيار الخبز + 1 مشروب غازي" at bounding box center [1200, 370] width 597 height 29
click at [1264, 371] on input "اختيار مقبلات الخضار (4 قطع) مع اختيار الخبز + 1 مشروب غازي" at bounding box center [1200, 370] width 597 height 29
paste input "كومبو ديلوكس"
click at [916, 373] on input "اختيار مقبلات الخضار (4 قطع) مع اختيار الخبز + 1 مشروب غازي كومبو ديلوكس" at bounding box center [1200, 370] width 597 height 29
drag, startPoint x: 916, startPoint y: 373, endPoint x: 986, endPoint y: 373, distance: 69.7
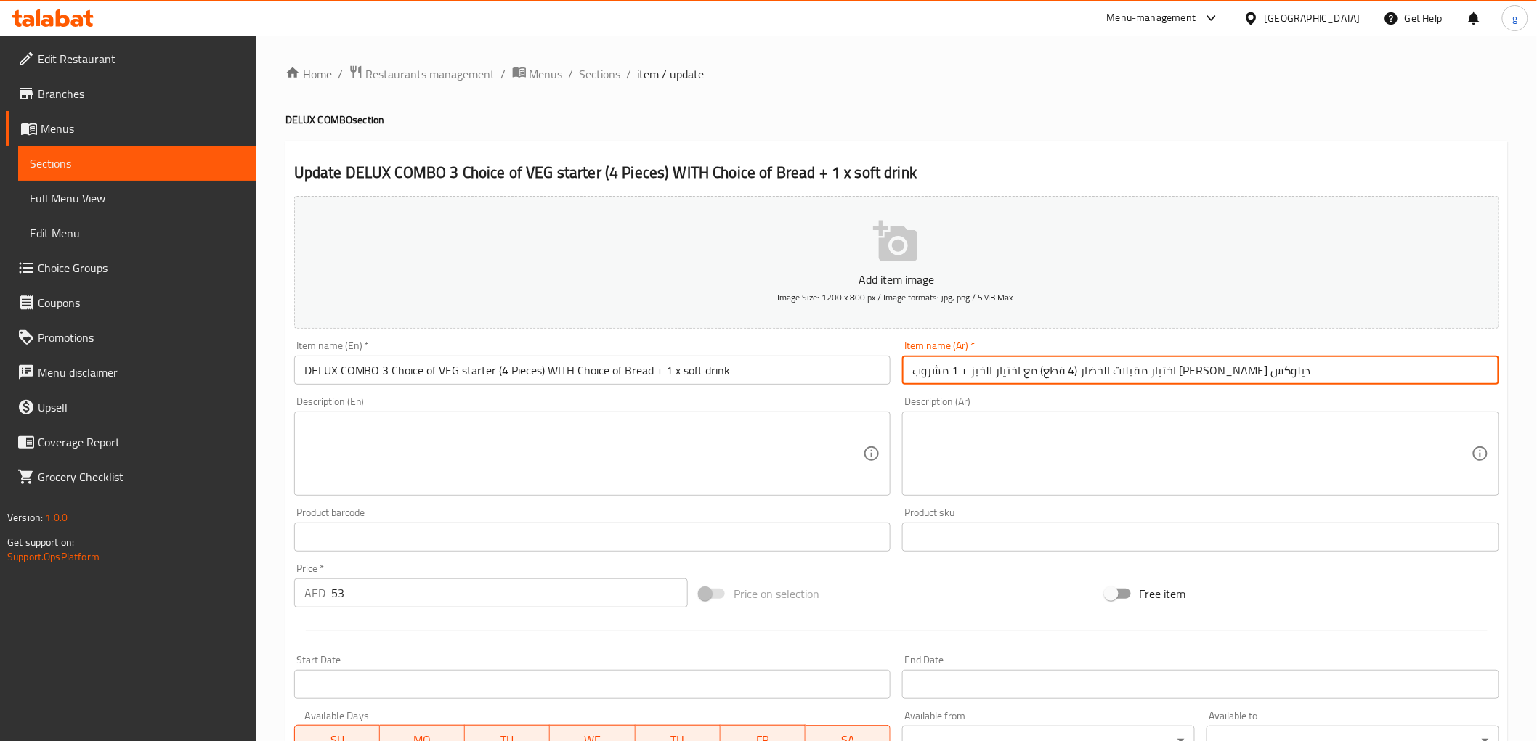
click at [986, 373] on input "اختيار مقبلات الخضار (4 قطع) مع اختيار الخبز + 1 مشروب غازي كومبو ديلوكس" at bounding box center [1200, 370] width 597 height 29
click at [905, 370] on input "اختيار مقبلات الخضار (4 قطع) مع اختيار الخبز + 1 مشروب غازي" at bounding box center [1200, 370] width 597 height 29
click at [909, 370] on input "اختيار مقبلات الخضار (4 قطع) مع اختيار الخبز + 1 مشروب غازي" at bounding box center [1200, 370] width 597 height 29
paste input "كومبو ديلوكس"
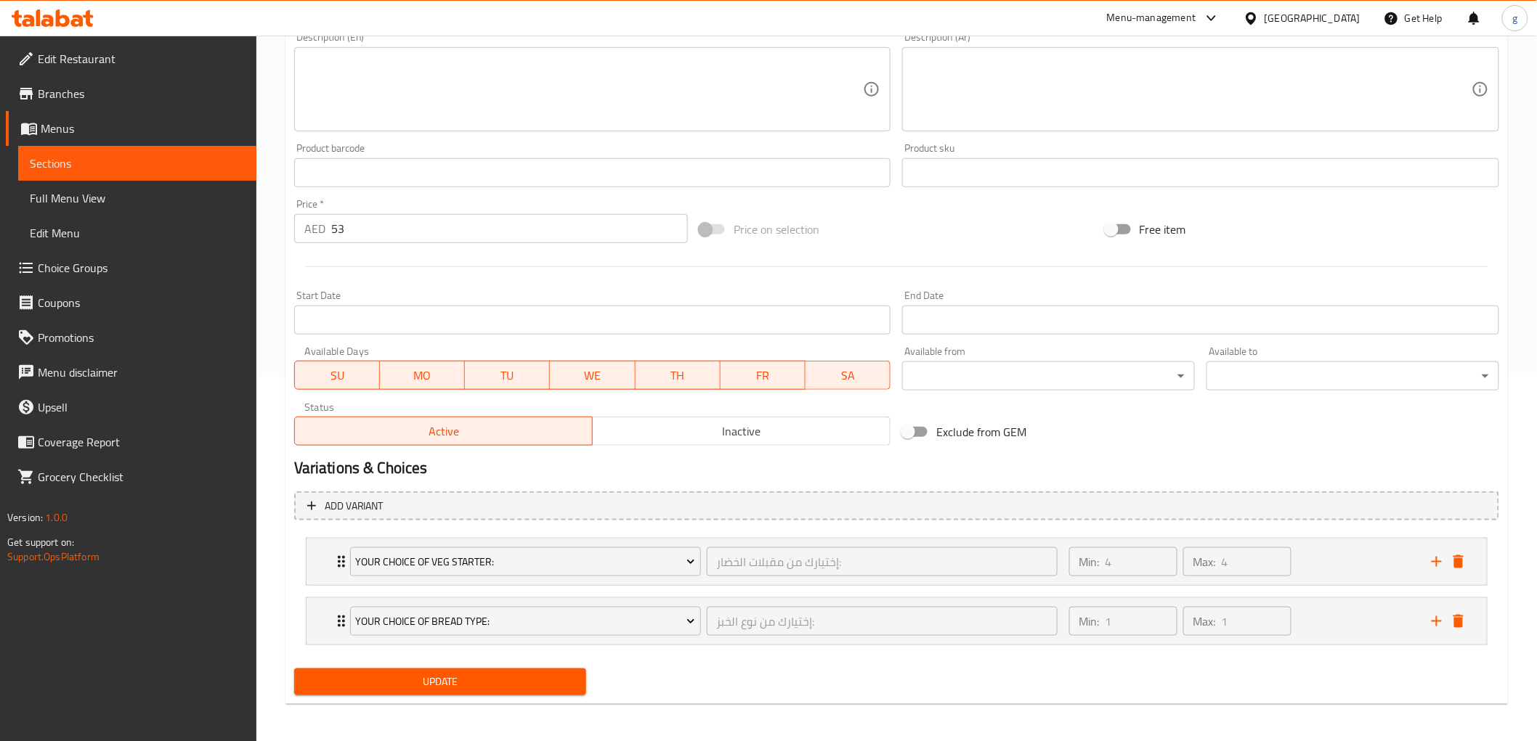
scroll to position [367, 0]
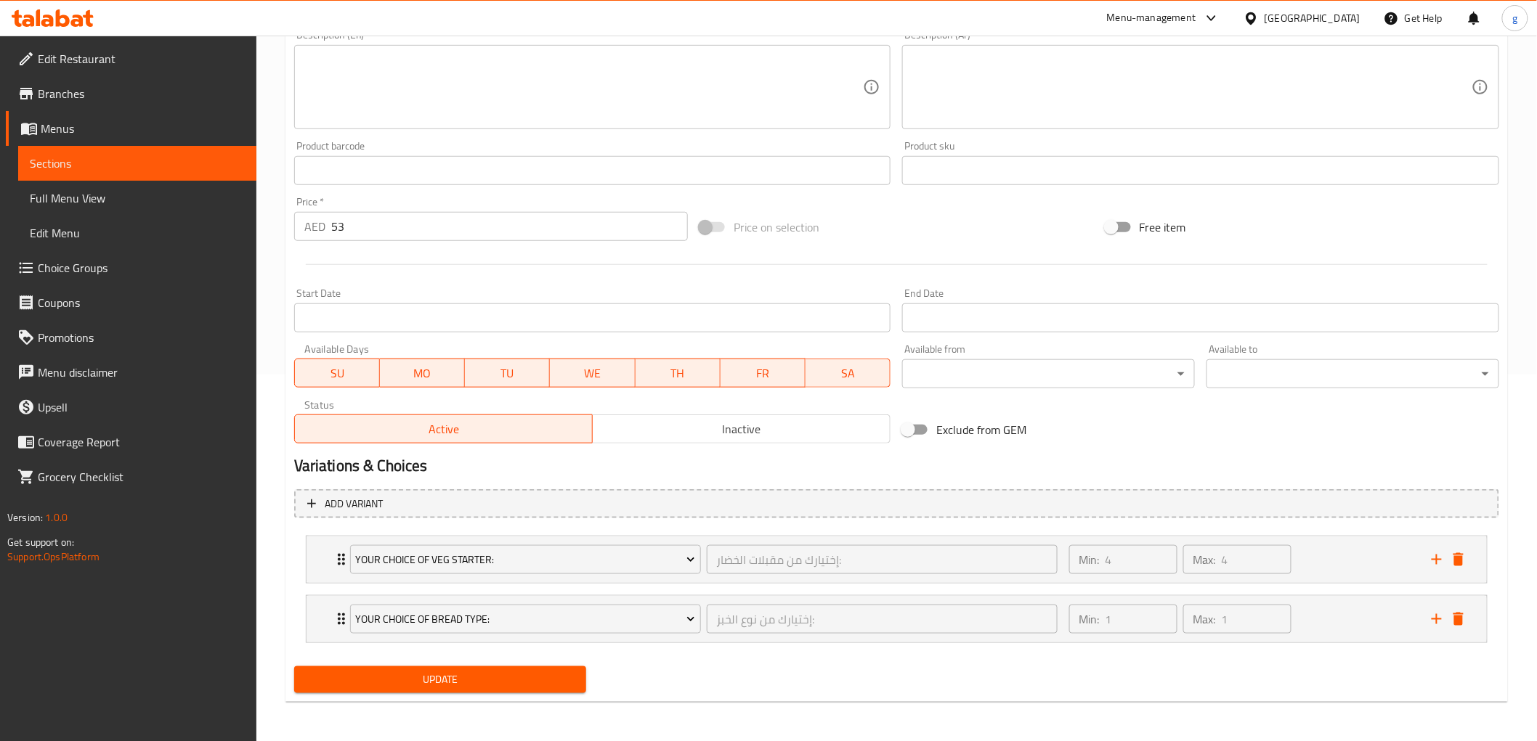
type input "كومبو ديلوكس3 اختيار مقبلات الخضار (4 قطع) مع اختيار الخبز + 1 مشروب غازي"
click at [479, 679] on span "Update" at bounding box center [440, 680] width 269 height 18
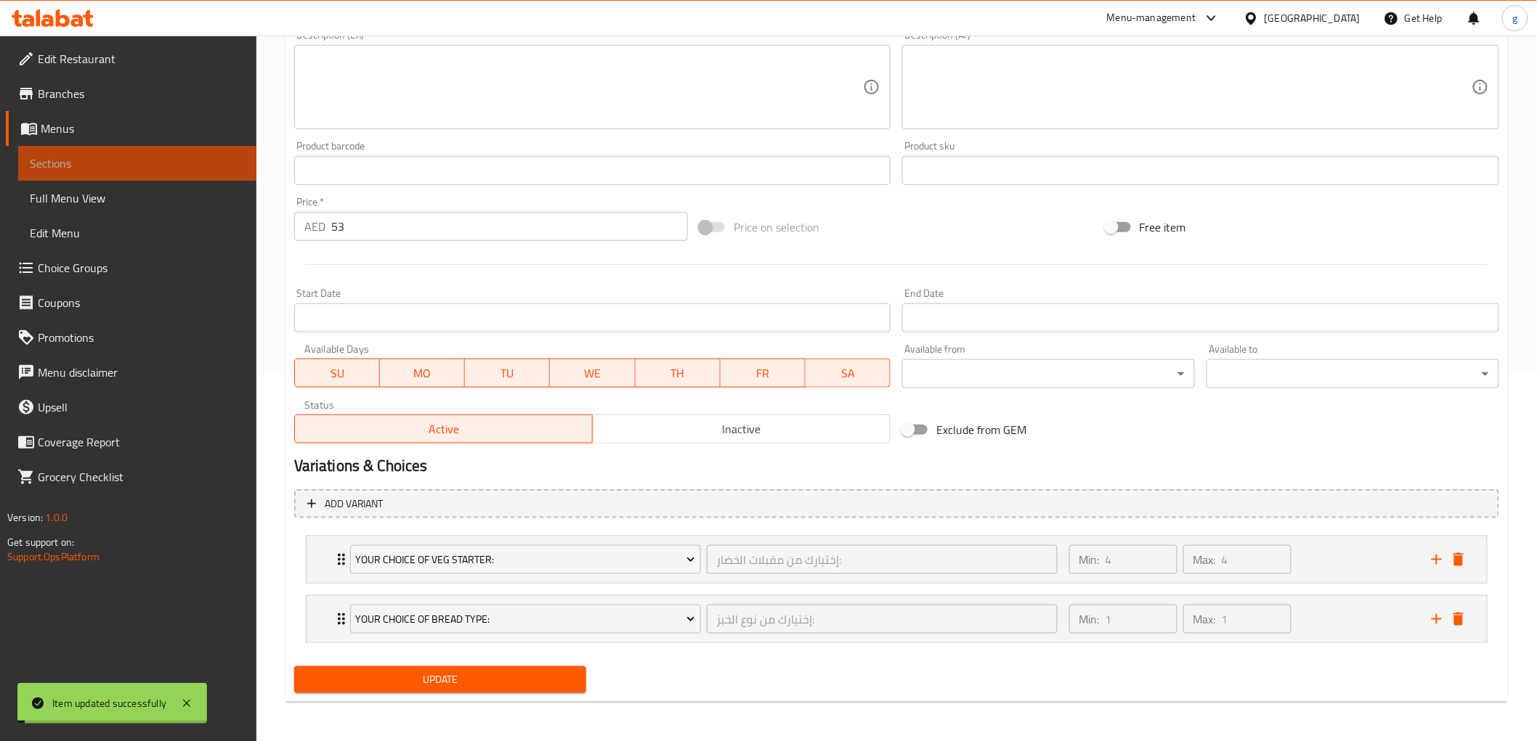
click at [92, 168] on span "Sections" at bounding box center [137, 163] width 215 height 17
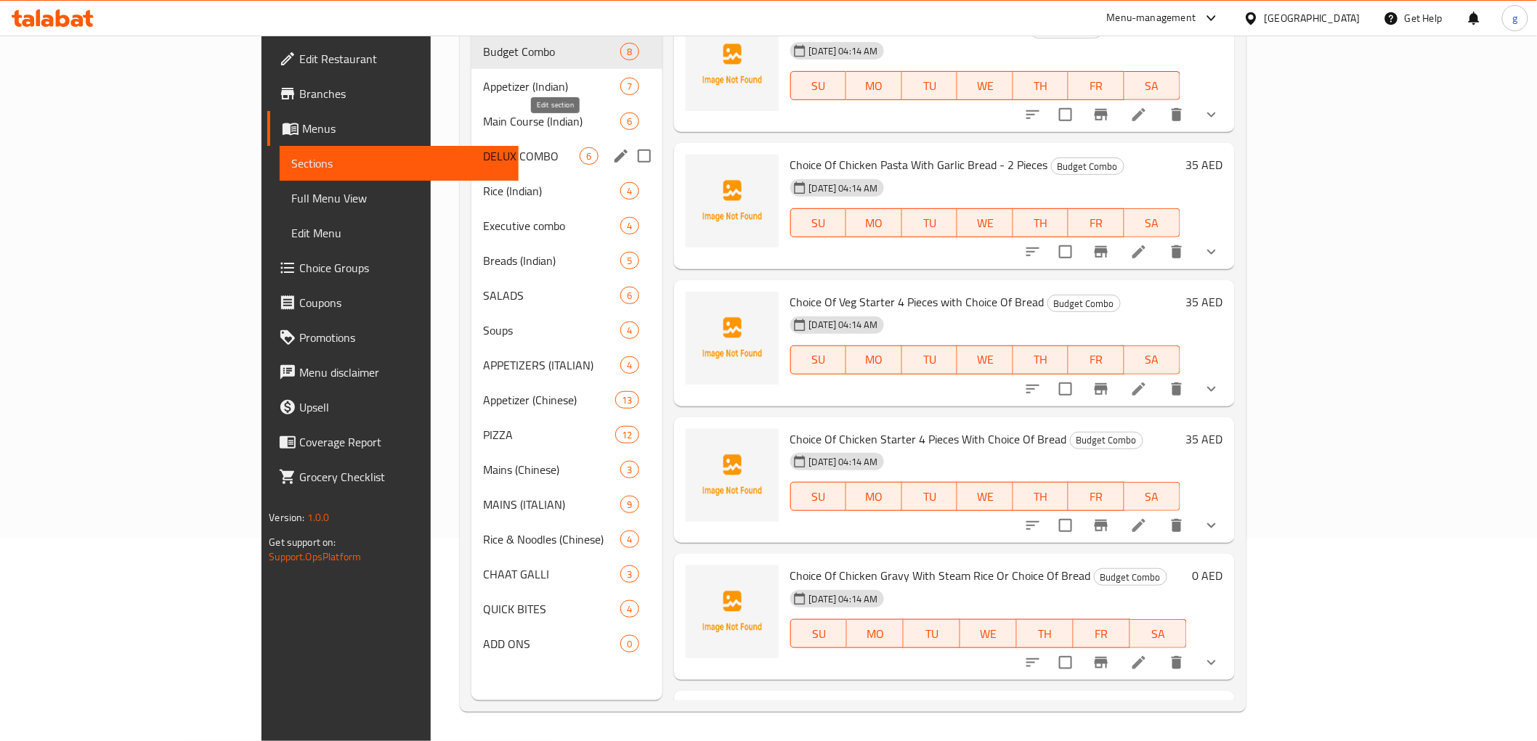
click at [612, 147] on icon "edit" at bounding box center [620, 155] width 17 height 17
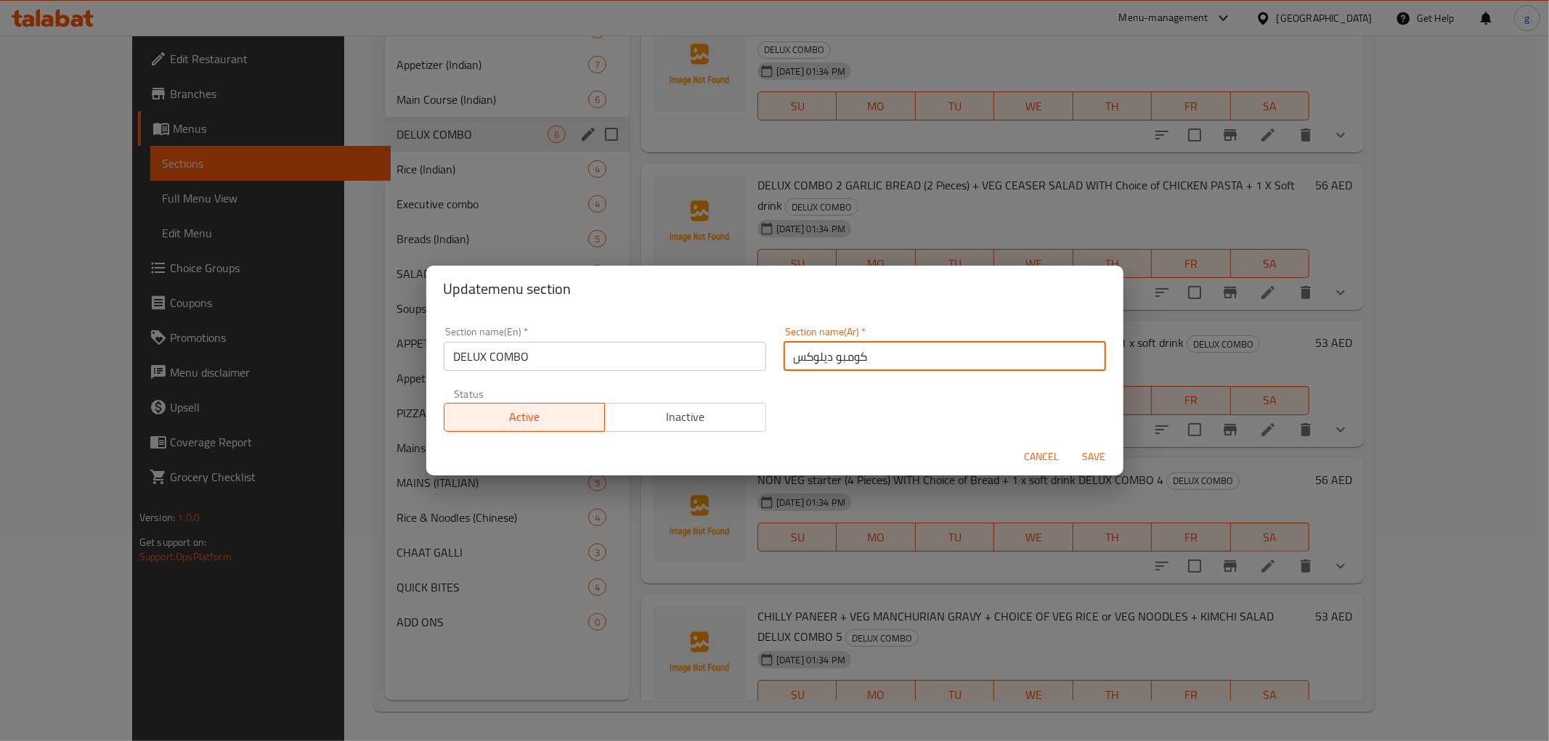
drag, startPoint x: 869, startPoint y: 356, endPoint x: 790, endPoint y: 366, distance: 79.1
click at [790, 366] on input "كومبو ديلوكس" at bounding box center [945, 356] width 322 height 29
click at [789, 366] on input "كومبو ديلوكس" at bounding box center [945, 356] width 322 height 29
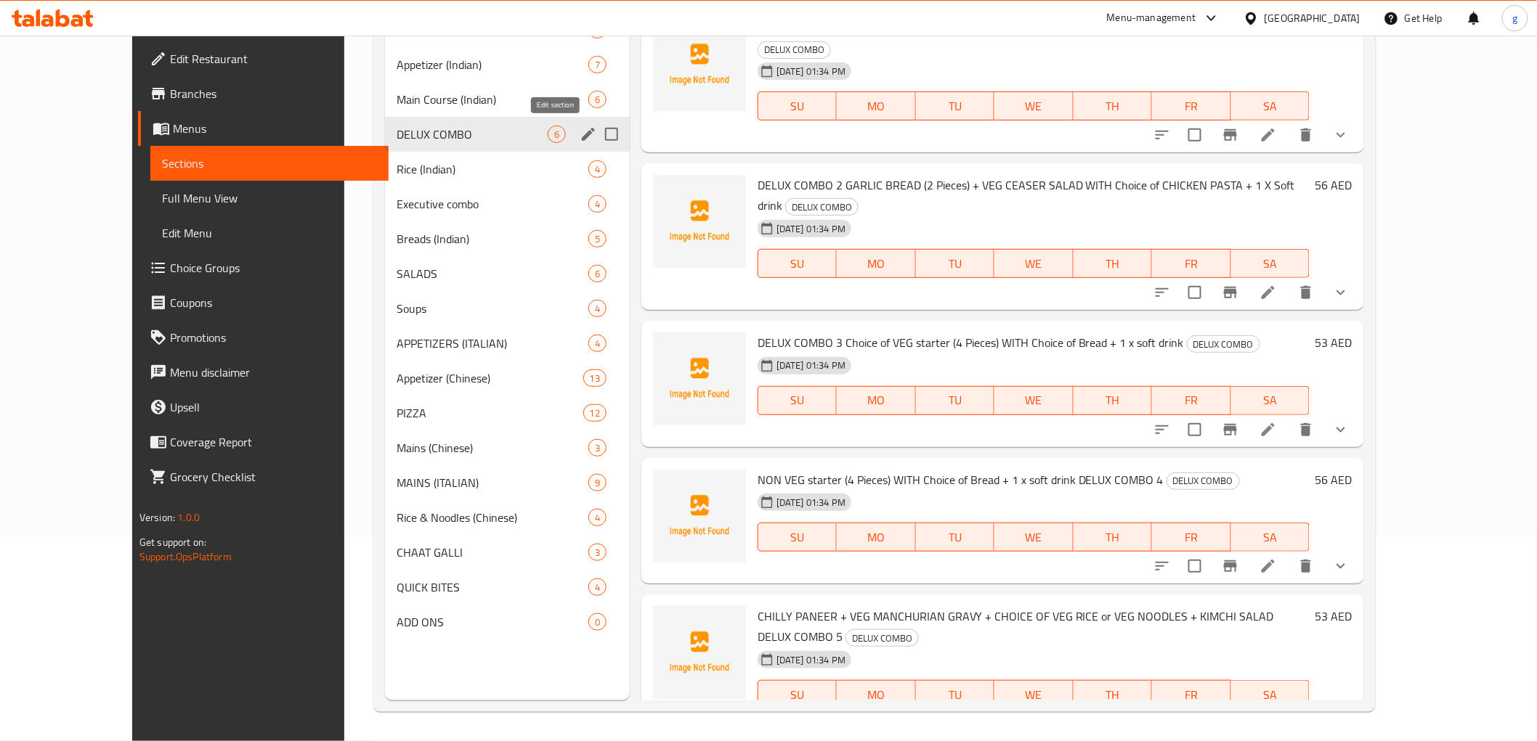
click at [582, 139] on icon "edit" at bounding box center [588, 134] width 13 height 13
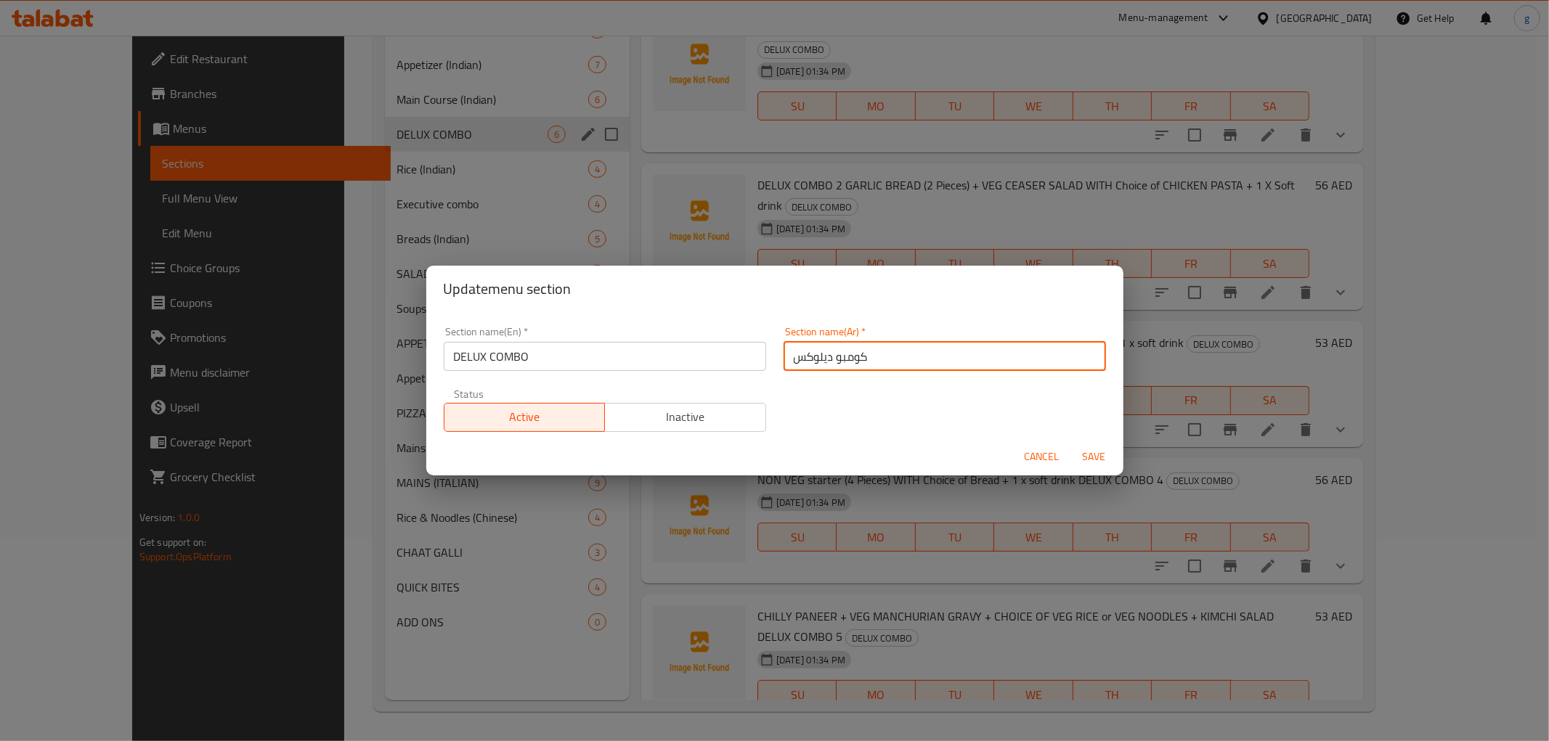
drag, startPoint x: 937, startPoint y: 350, endPoint x: 763, endPoint y: 365, distance: 174.9
click at [764, 365] on div "Section name(En)   * DELUX COMBO Section name(En) * Section name(Ar)   * كومبو …" at bounding box center [775, 379] width 680 height 123
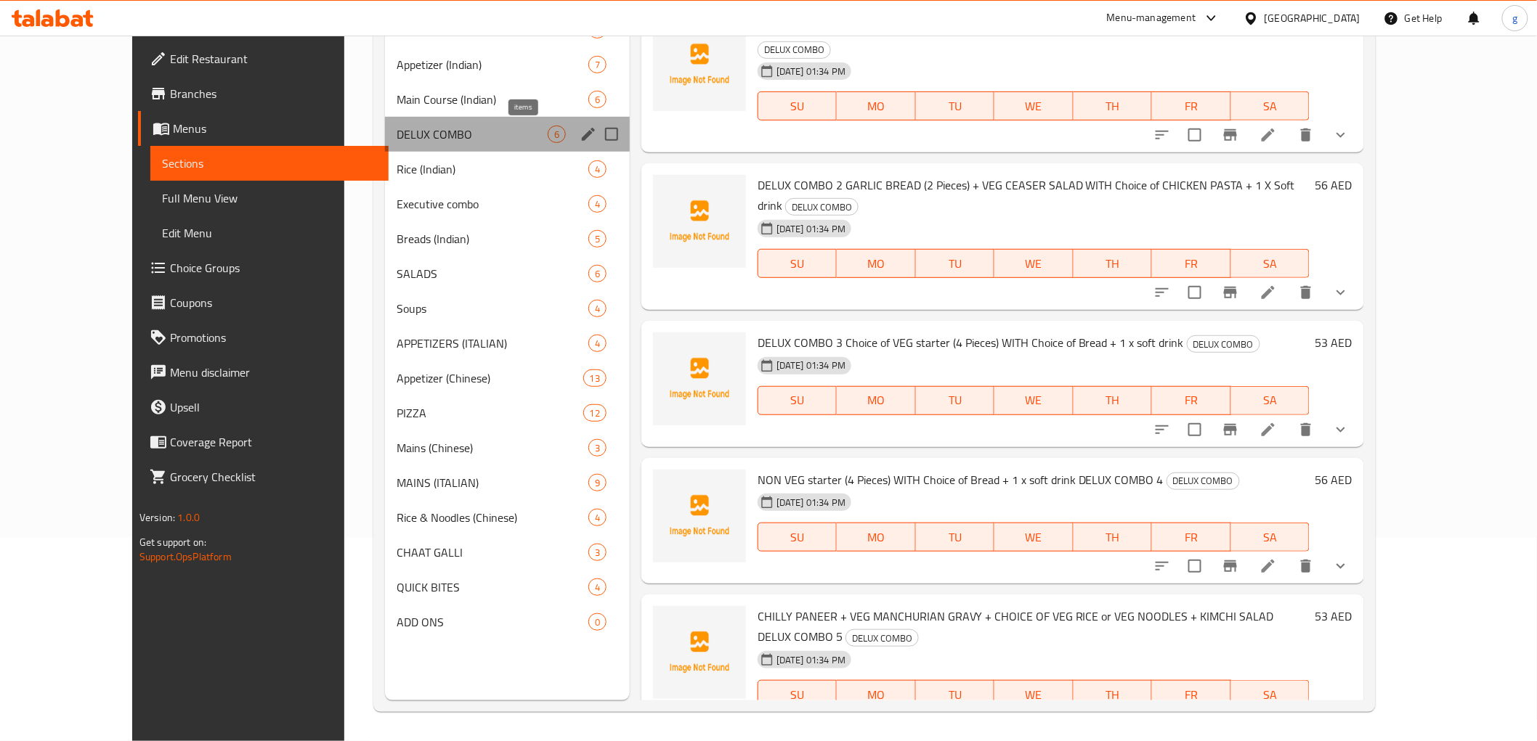
click at [548, 137] on span "6" at bounding box center [556, 135] width 17 height 14
click at [582, 134] on icon "edit" at bounding box center [588, 134] width 13 height 13
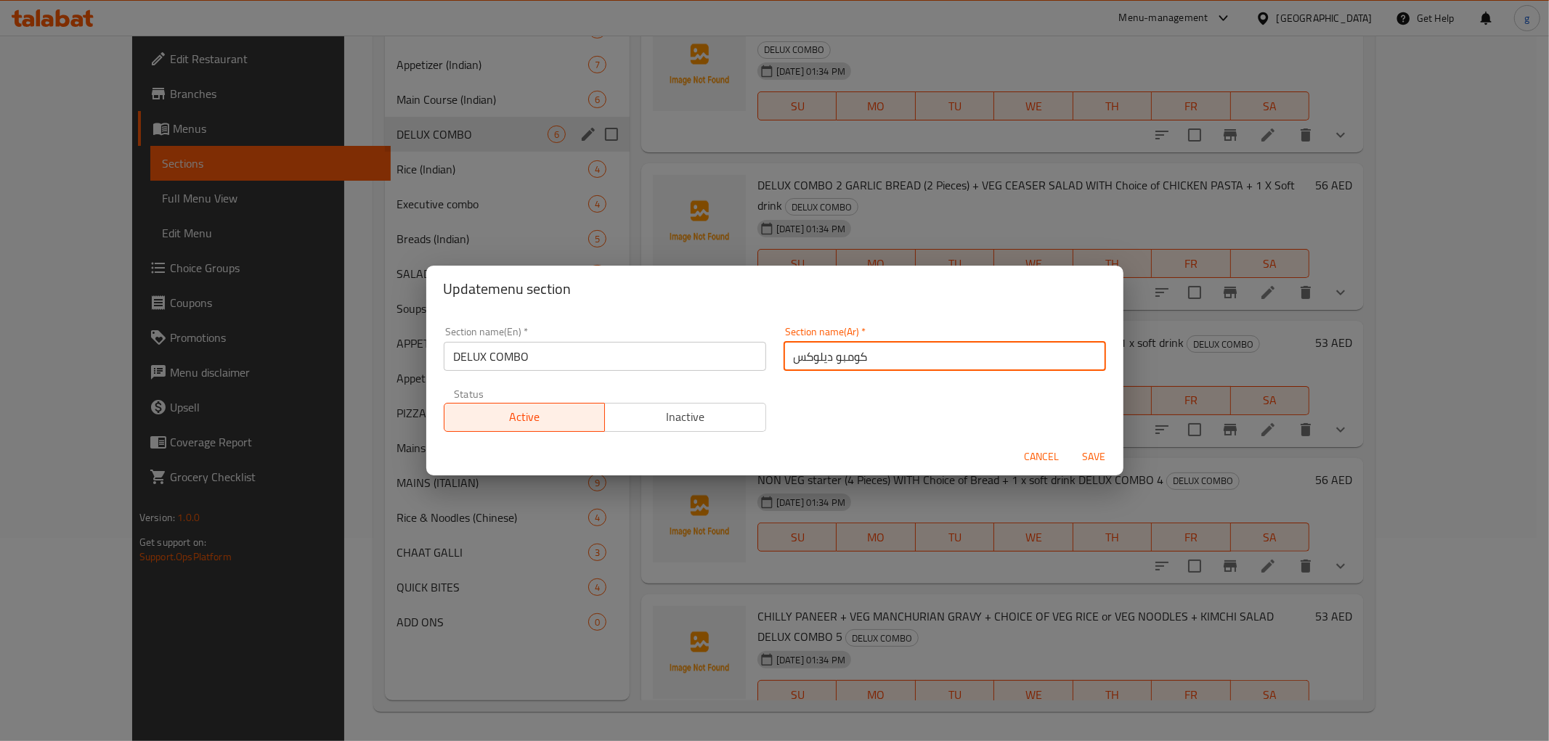
drag, startPoint x: 865, startPoint y: 359, endPoint x: 771, endPoint y: 367, distance: 94.7
click at [775, 367] on div "Section name(Ar)   * كومبو ديلوكس Section name(Ar) *" at bounding box center [945, 349] width 340 height 62
click at [1468, 264] on div "Update menu section Section name(En)   * DELUX COMBO Section name(En) * Section…" at bounding box center [774, 370] width 1549 height 741
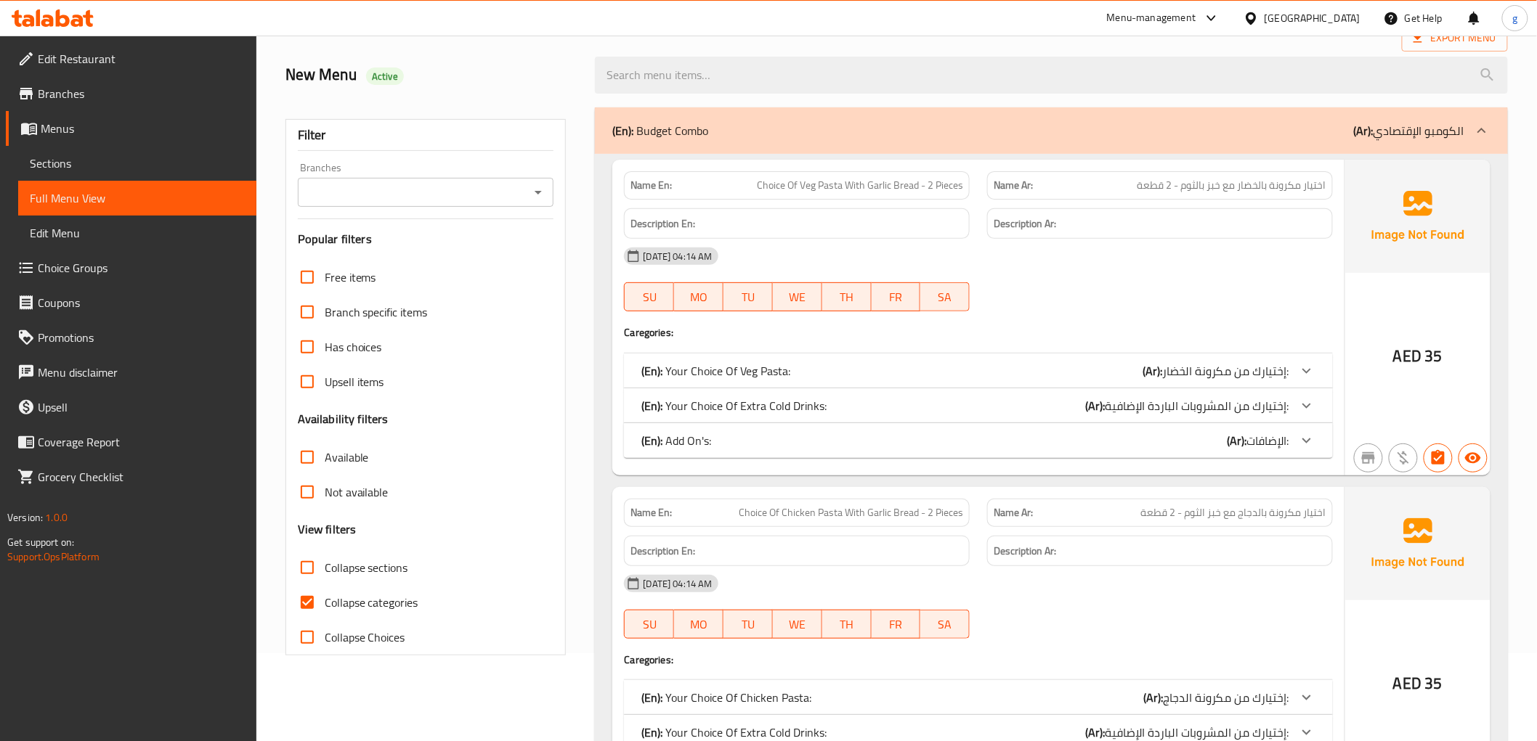
scroll to position [81, 0]
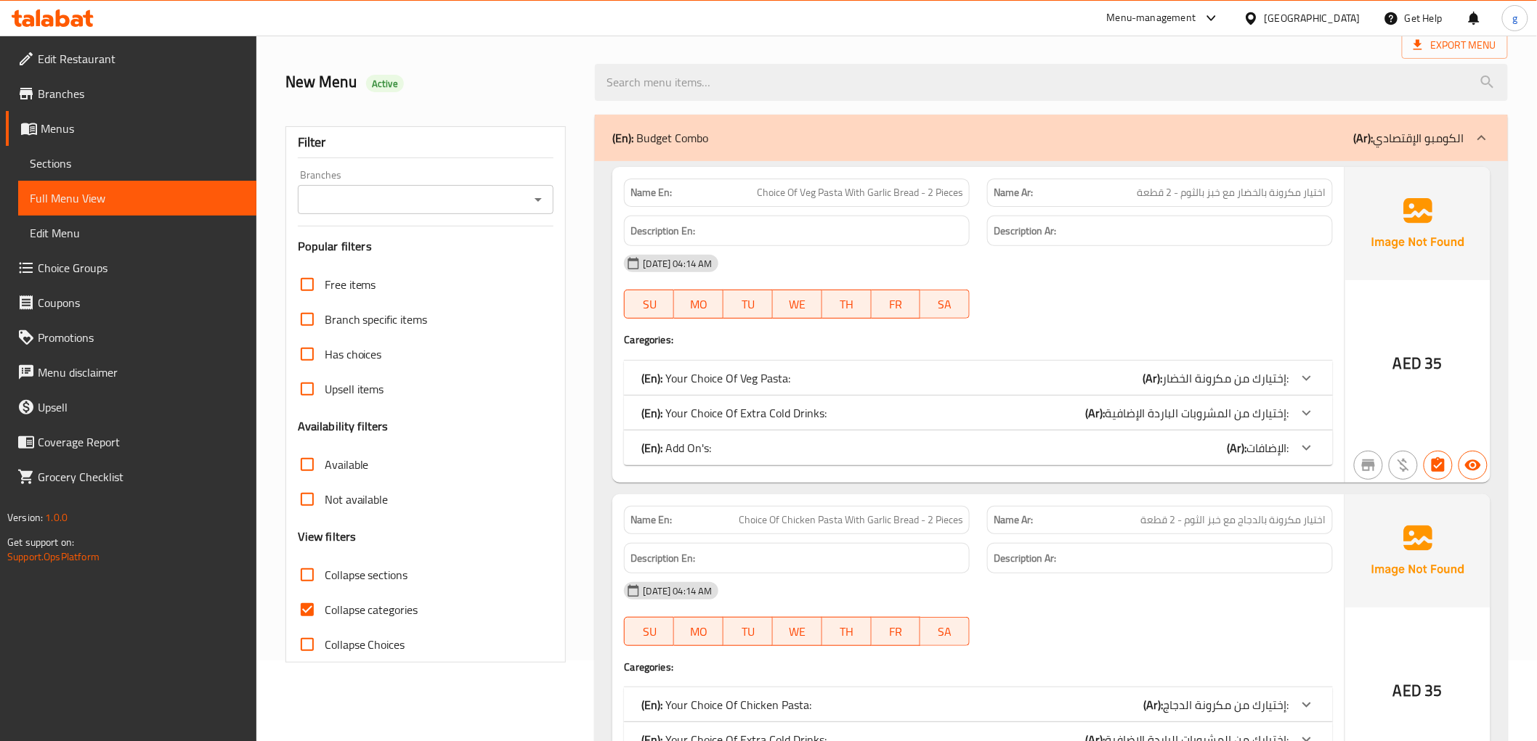
click at [92, 166] on span "Sections" at bounding box center [137, 163] width 215 height 17
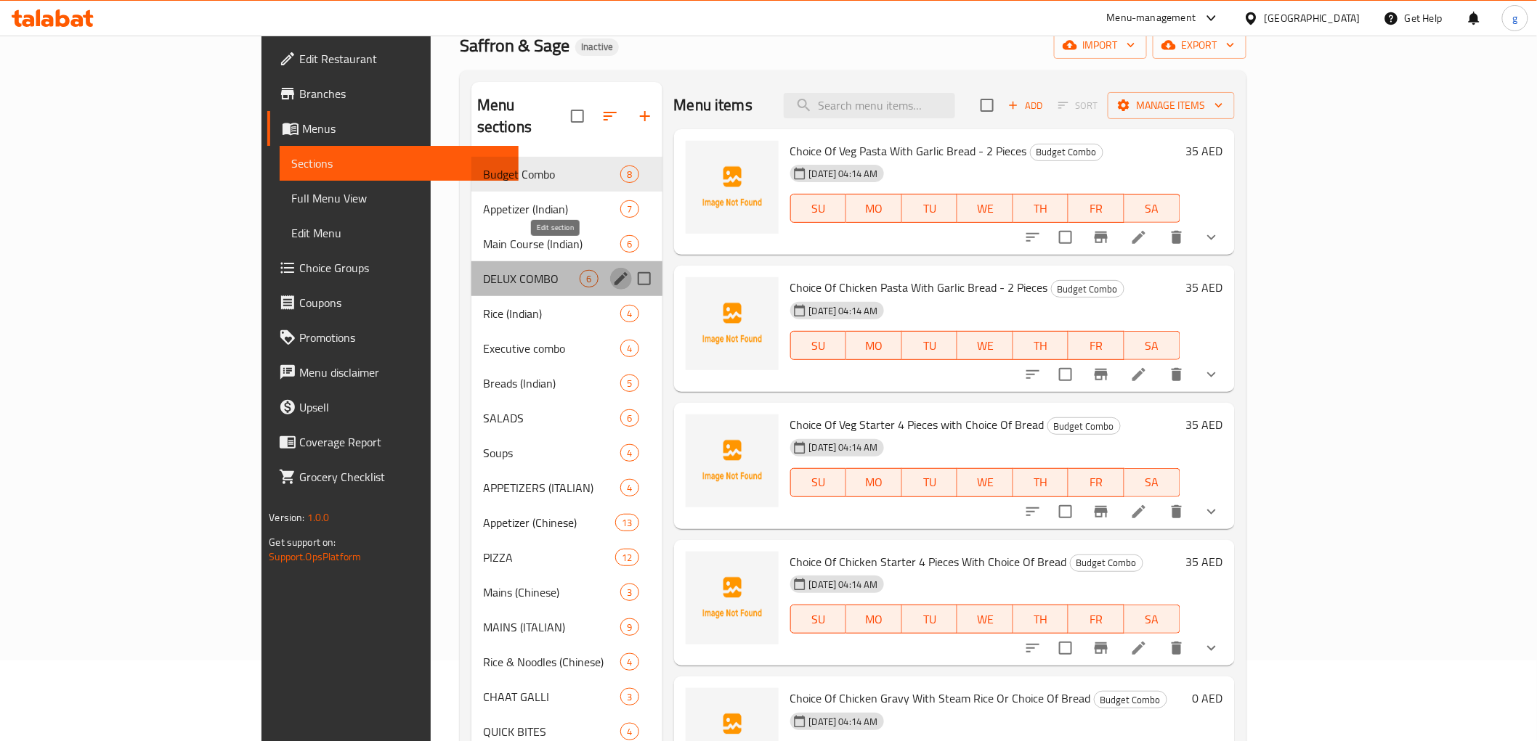
click at [612, 270] on icon "edit" at bounding box center [620, 278] width 17 height 17
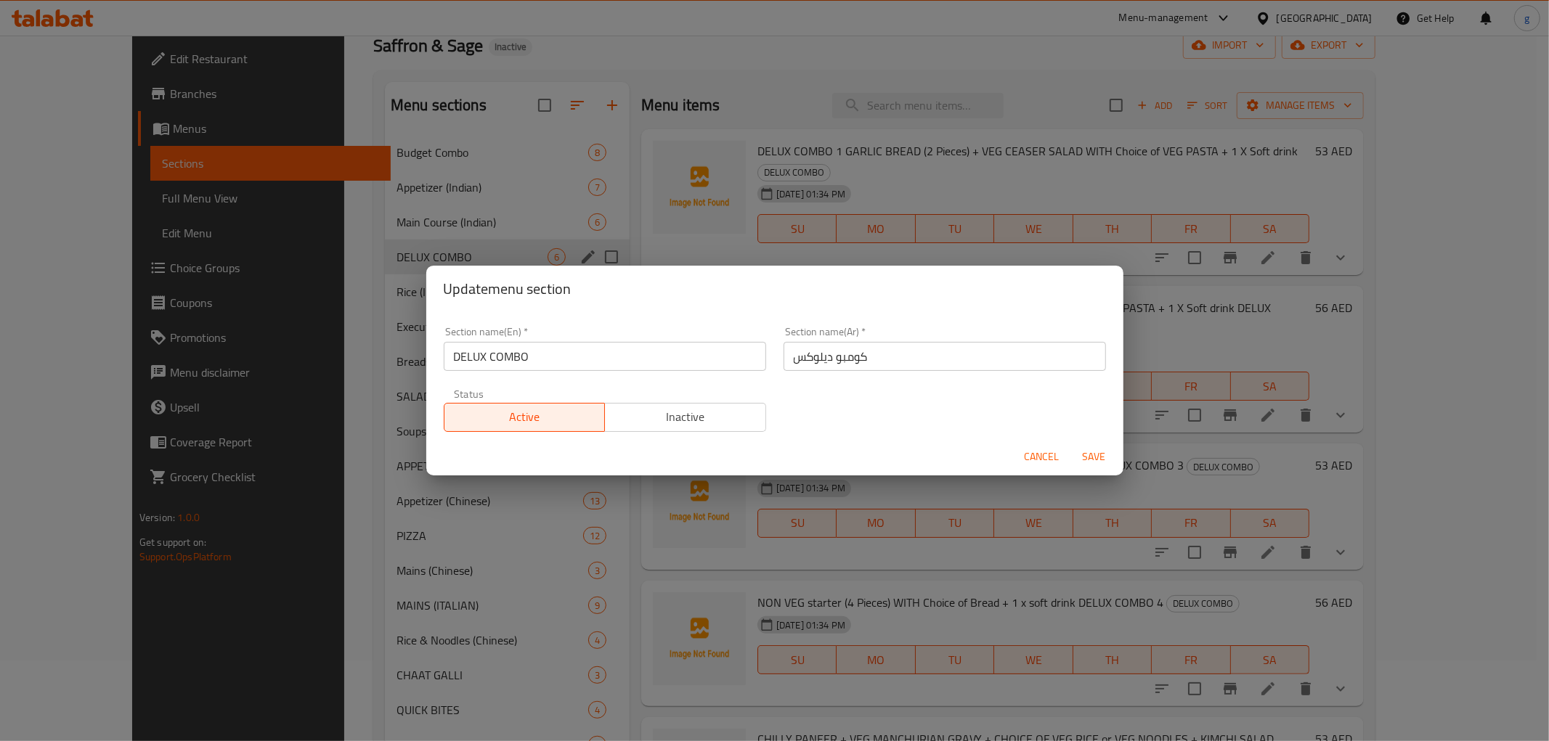
click at [824, 352] on input "كومبو ديلوكس" at bounding box center [945, 356] width 322 height 29
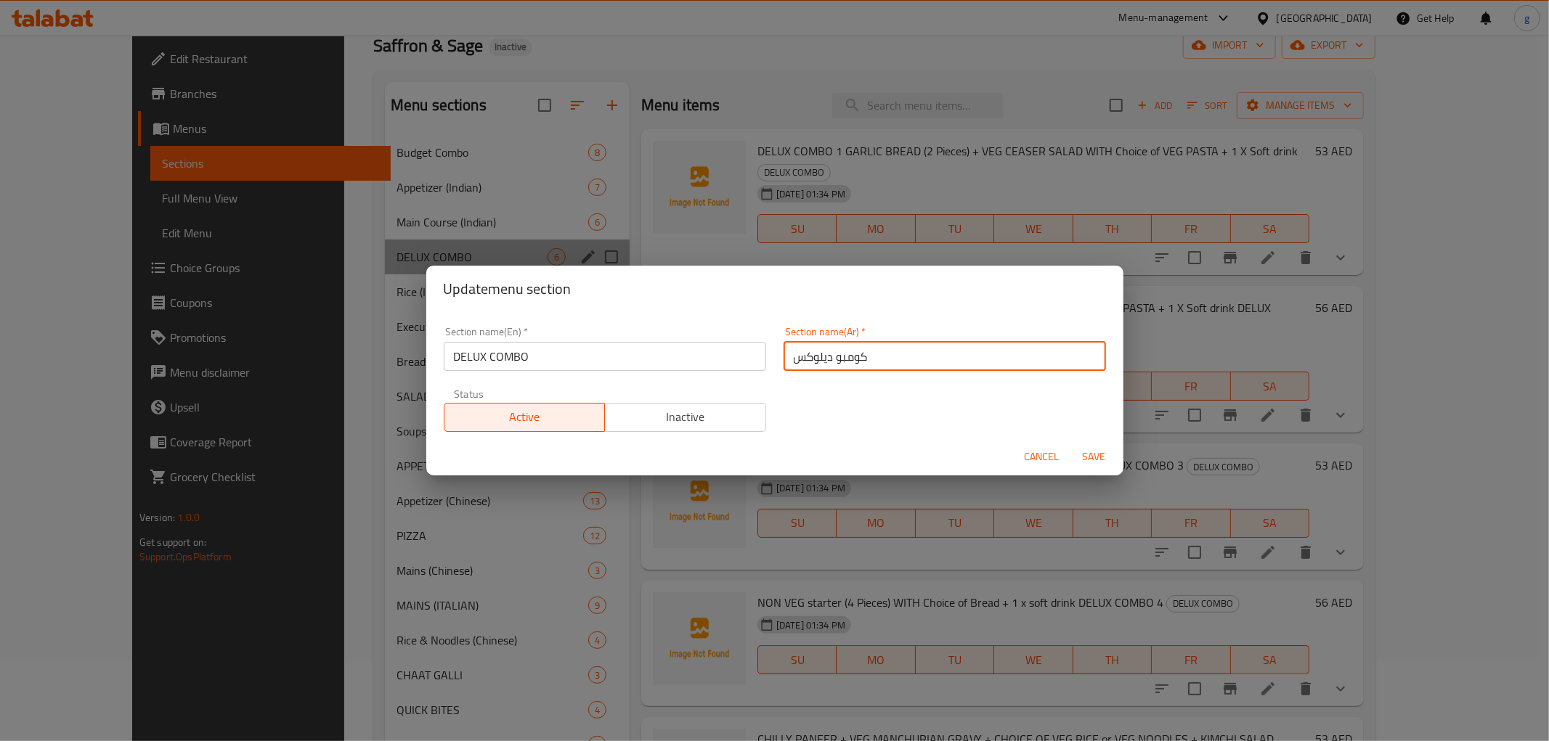
click at [824, 352] on input "كومبو ديلوكس" at bounding box center [945, 356] width 322 height 29
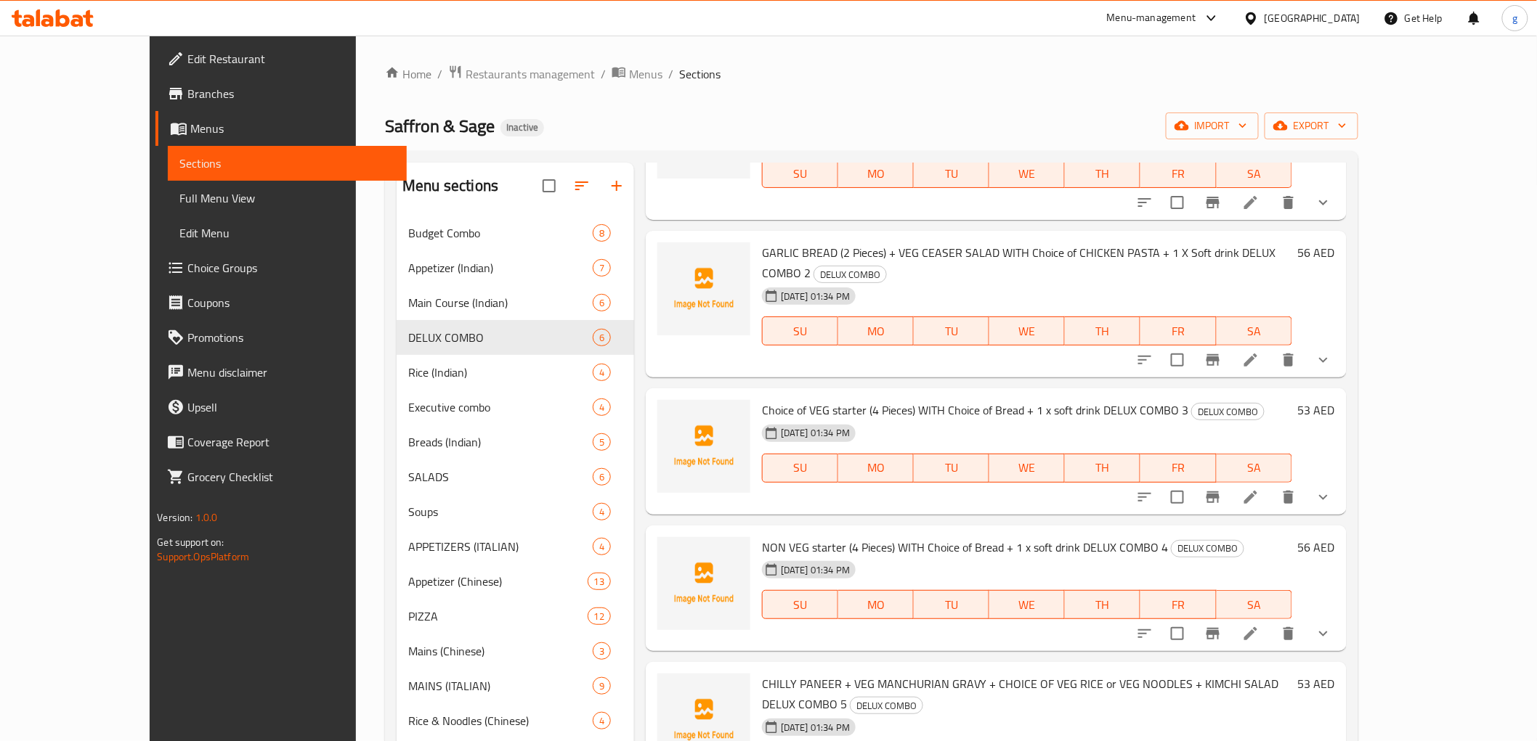
scroll to position [203, 0]
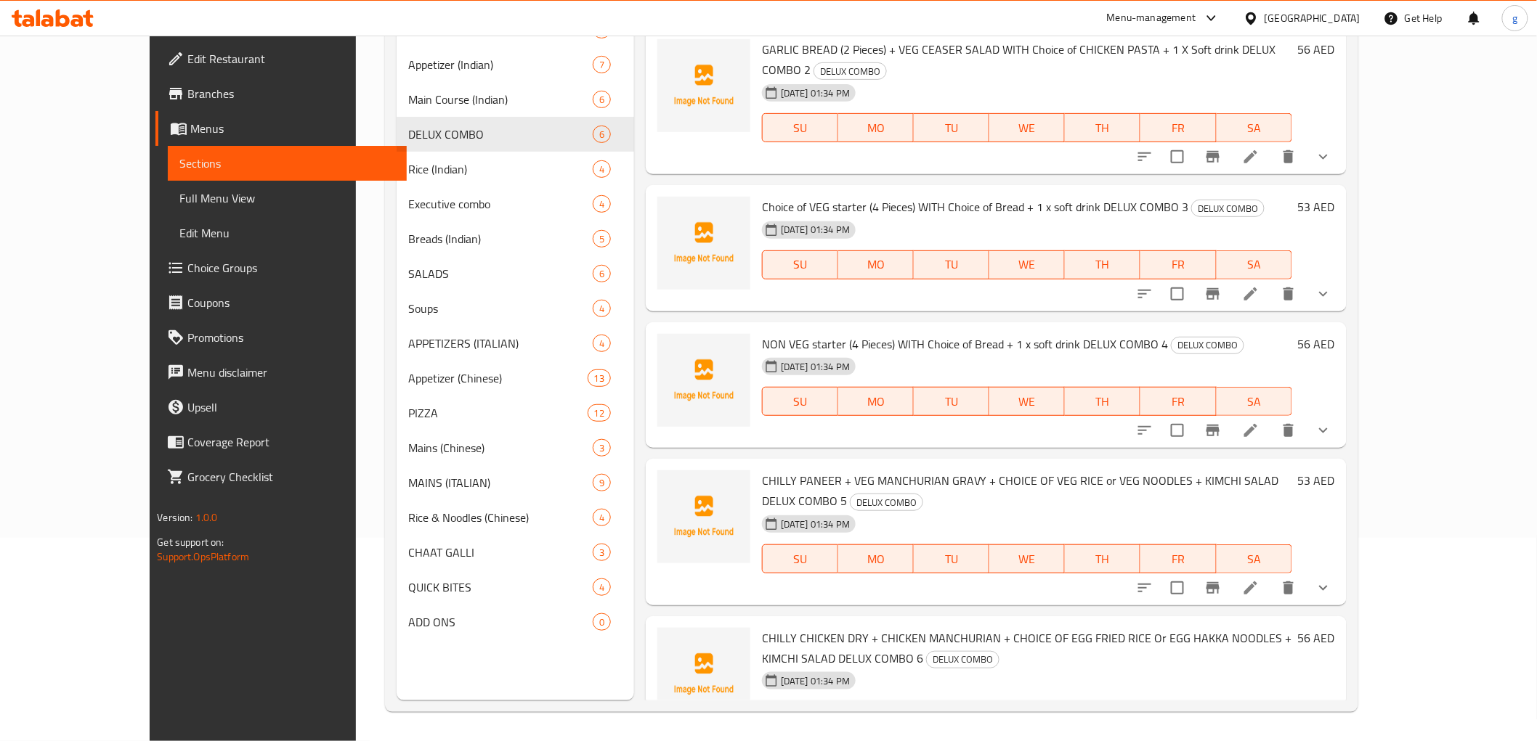
click at [1341, 728] on div at bounding box center [1234, 745] width 214 height 35
click at [1259, 736] on icon at bounding box center [1250, 744] width 17 height 17
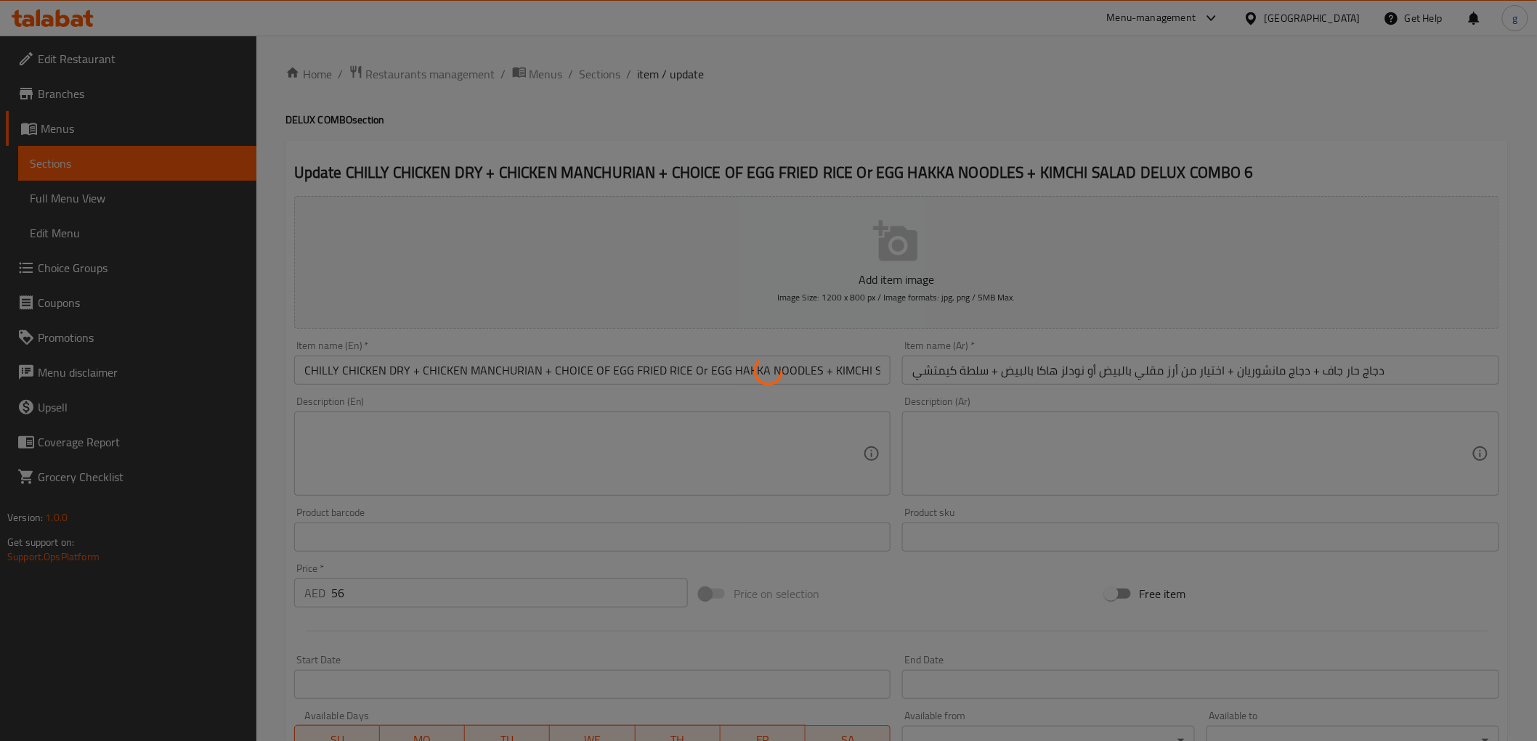
type input "إختيارك من الأرز المقلي:"
type input "1"
type input "إختيارك من النودلز:"
type input "1"
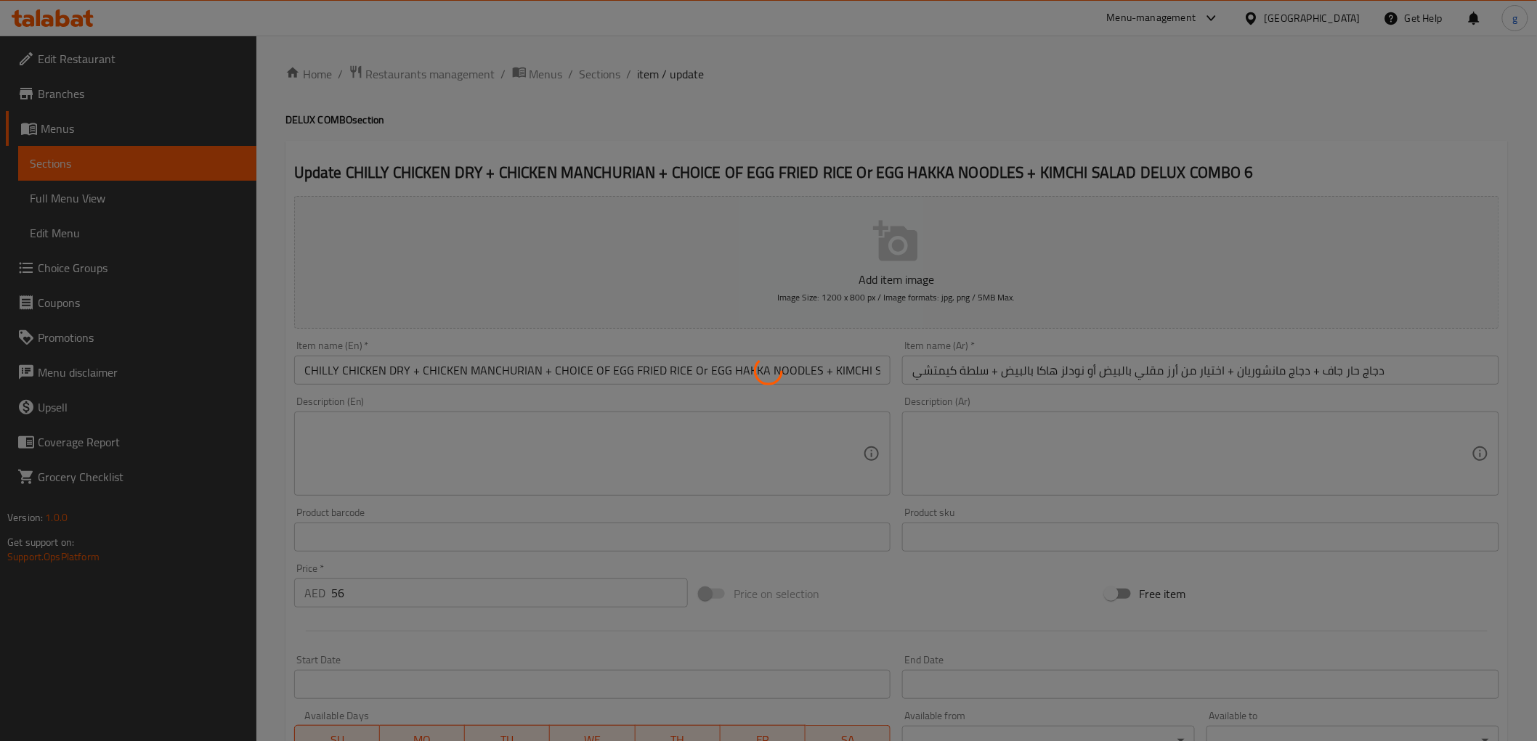
type input "1"
